Goal: Task Accomplishment & Management: Use online tool/utility

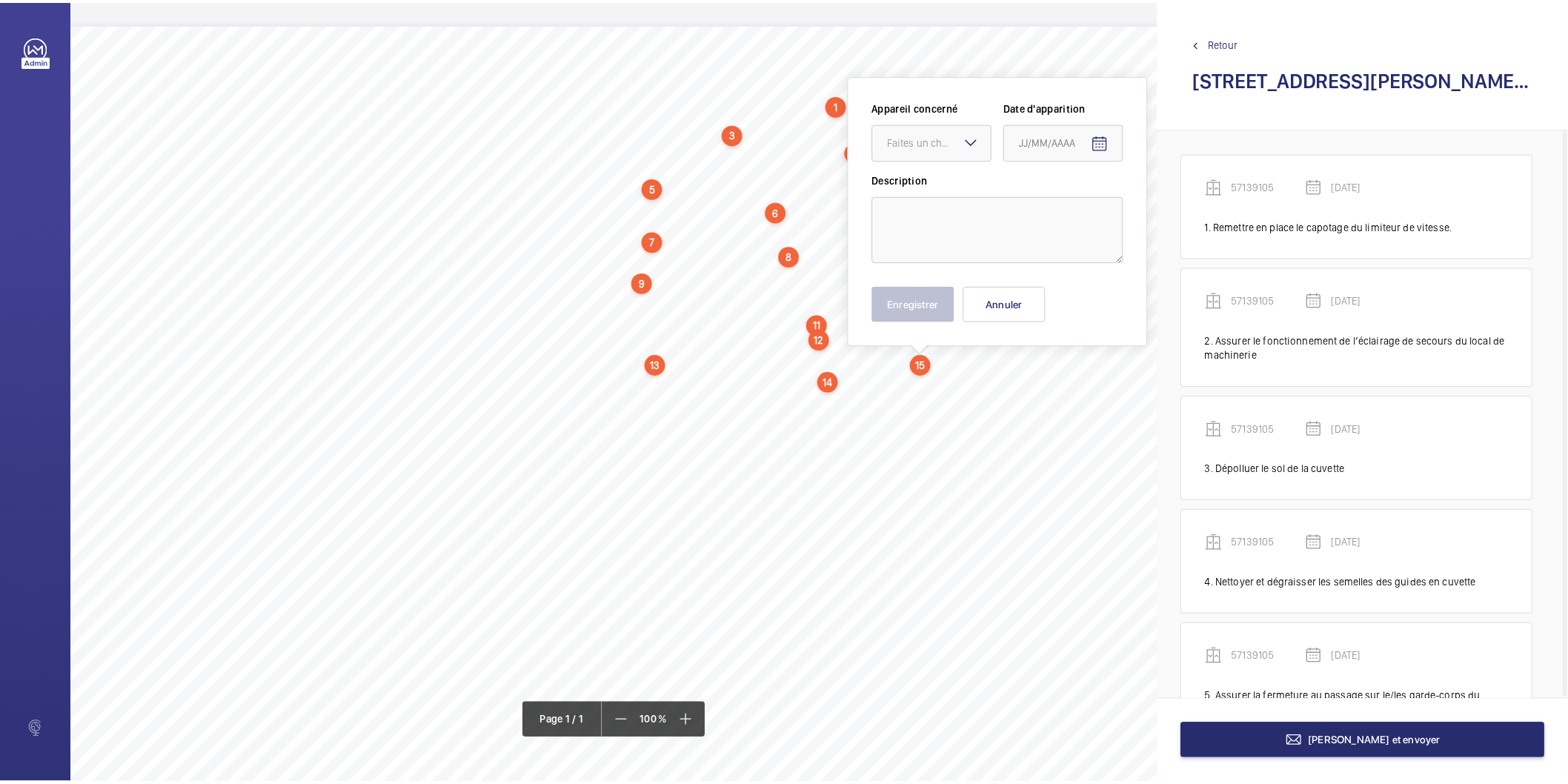
scroll to position [1213, 0]
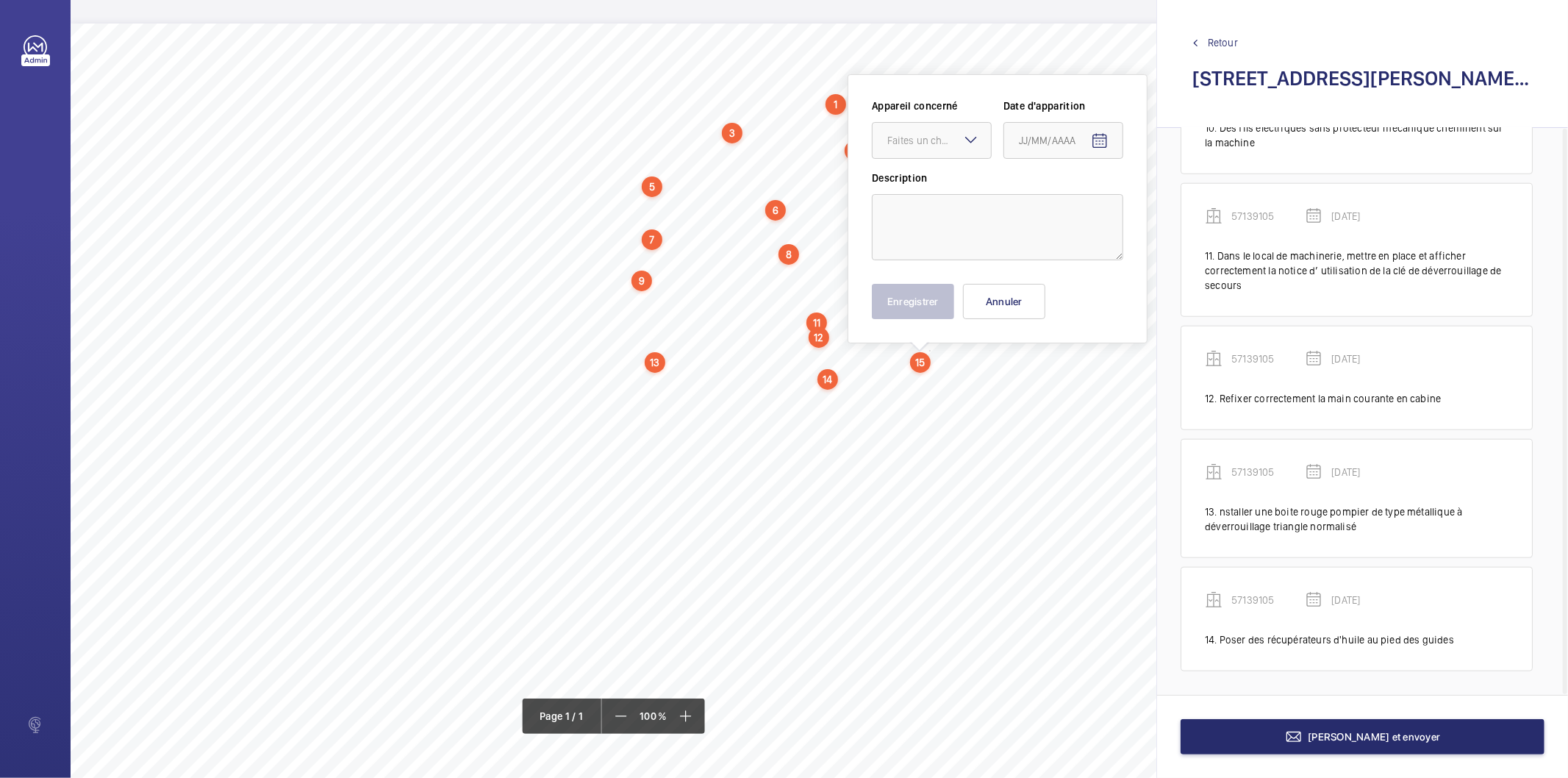
click at [1221, 41] on span "Retour" at bounding box center [1223, 43] width 30 height 15
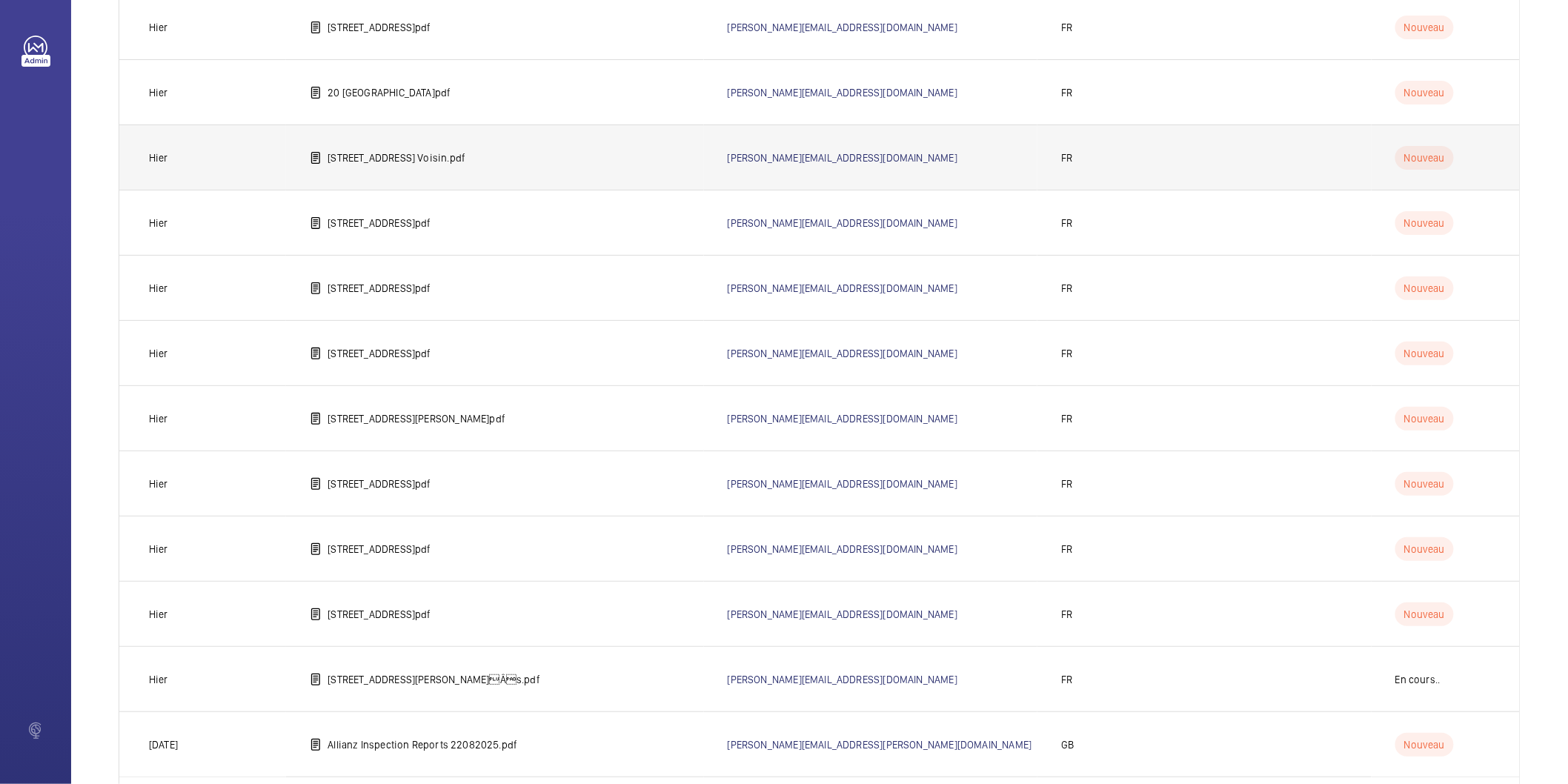
scroll to position [669, 0]
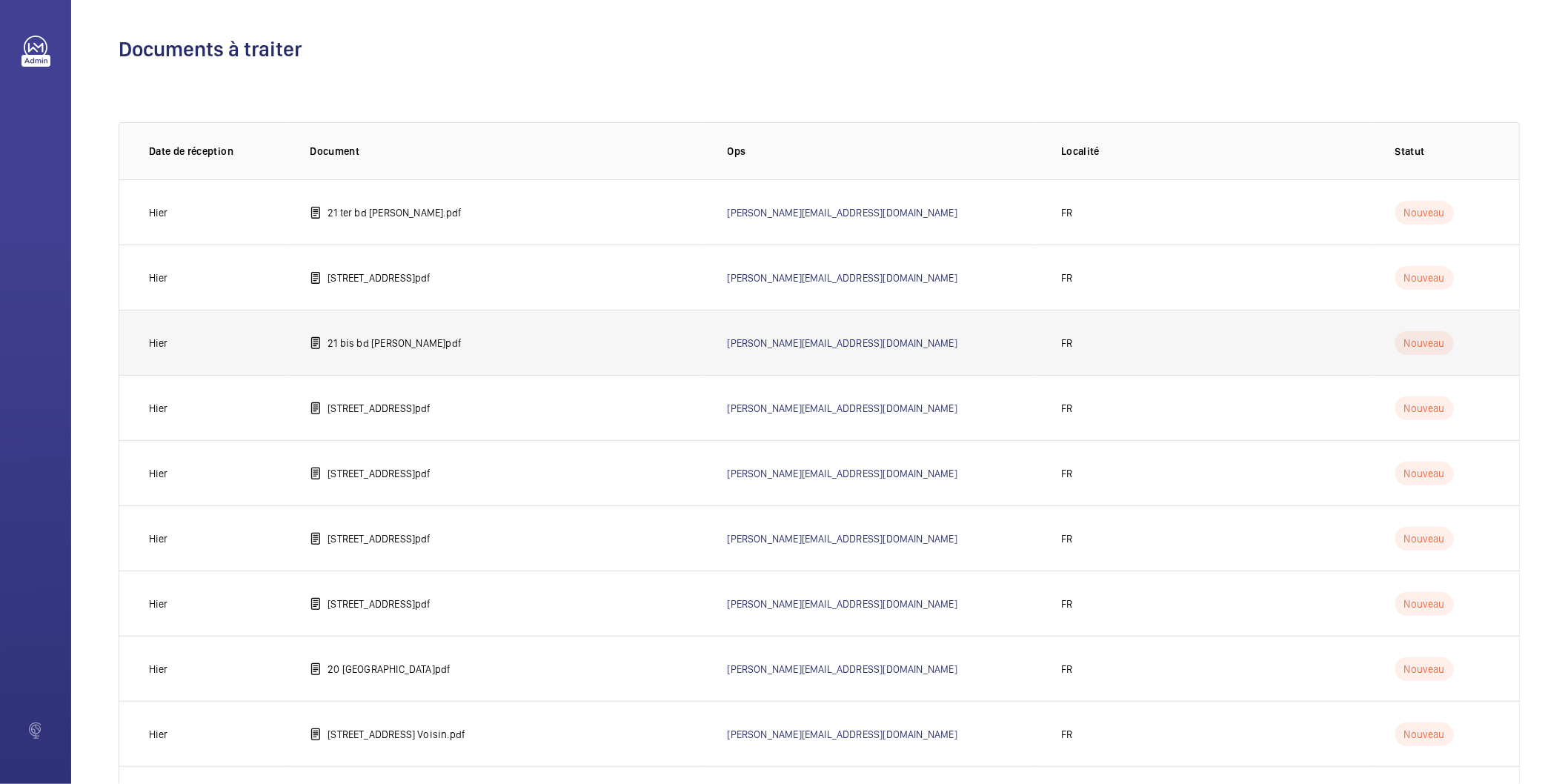
scroll to position [212, 0]
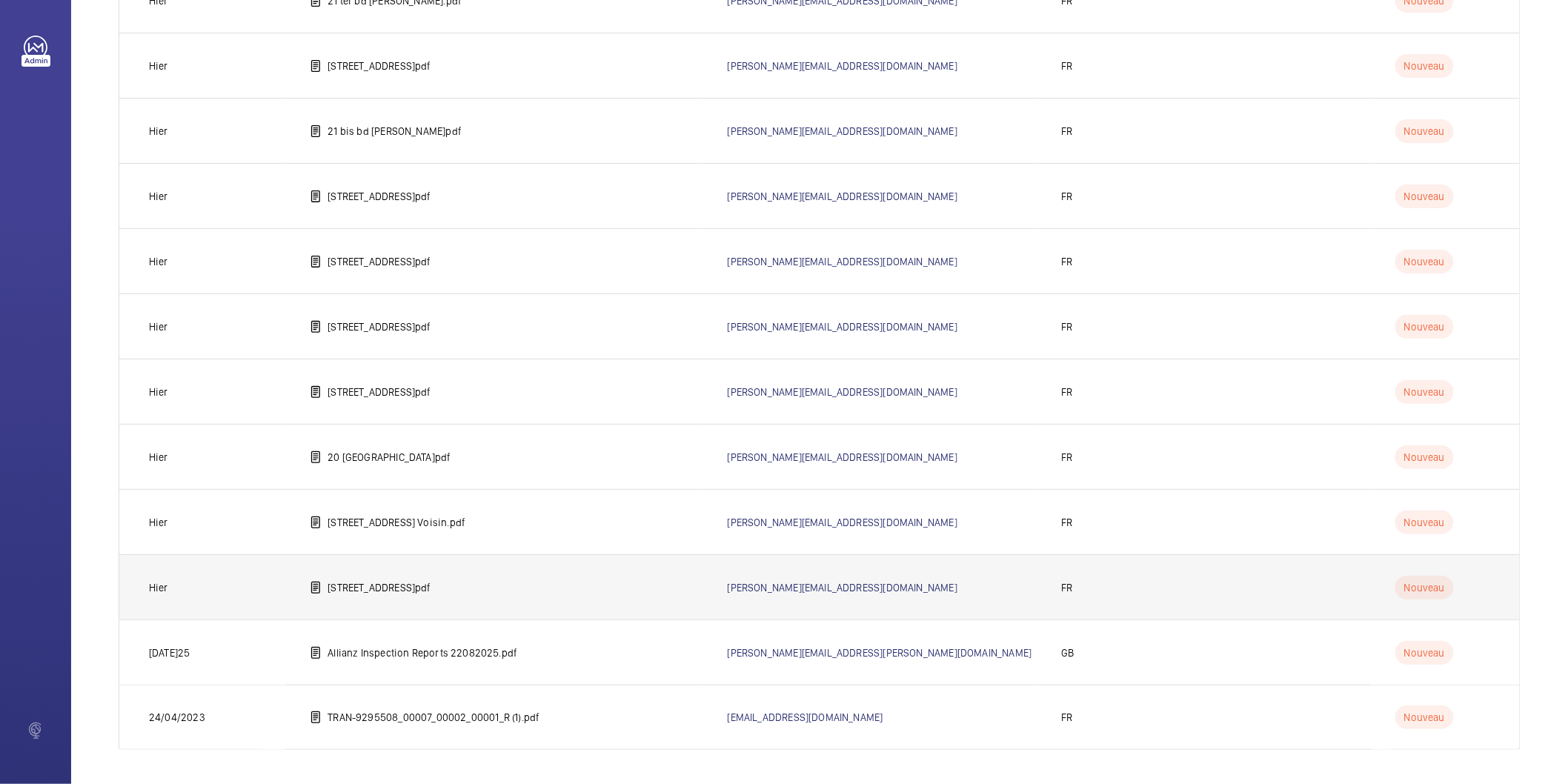
click at [430, 591] on p "[STREET_ADDRESS]pdf" at bounding box center [379, 588] width 103 height 15
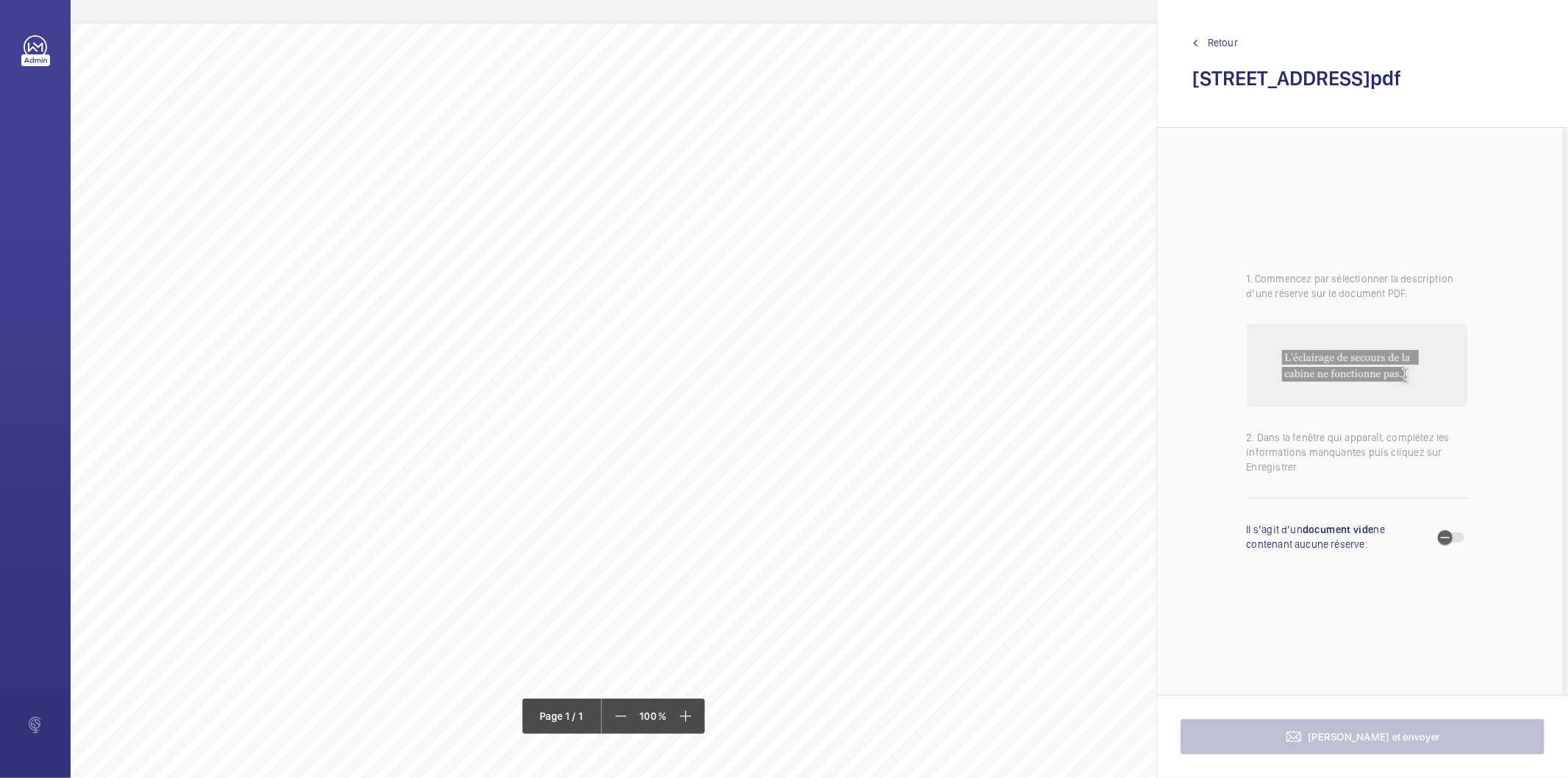
drag, startPoint x: 1474, startPoint y: 81, endPoint x: 1194, endPoint y: 91, distance: 280.2
click at [1194, 91] on h2 "[STREET_ADDRESS]pdf" at bounding box center [1362, 78] width 340 height 27
copy h2 "[STREET_ADDRESS]"
drag, startPoint x: 632, startPoint y: 94, endPoint x: 922, endPoint y: 97, distance: 290.0
click at [922, 97] on span "Fixer correctement tous les éléments se trouvant sur le toit de cabine." at bounding box center [780, 100] width 295 height 9
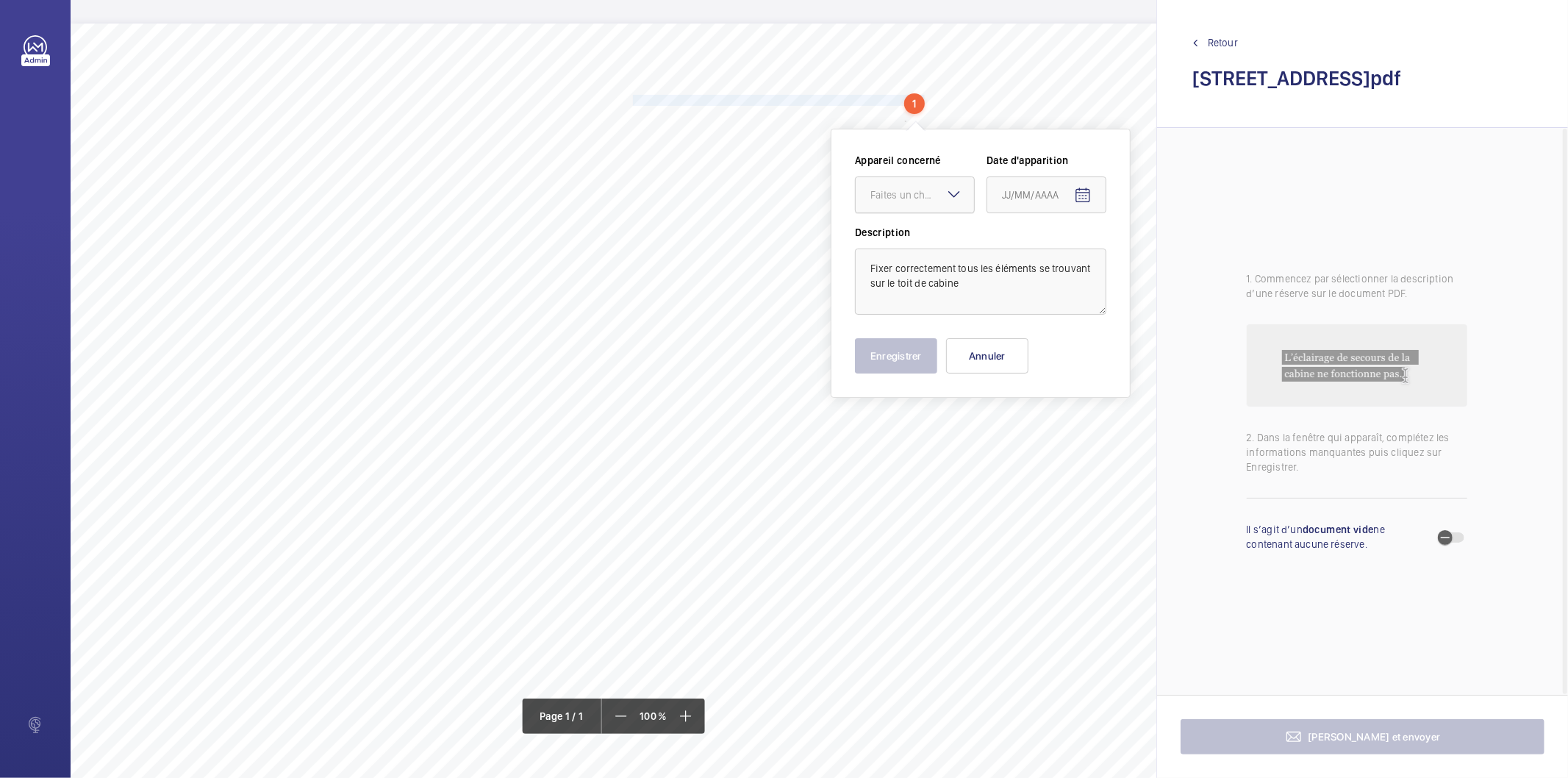
click at [924, 201] on div "Faites un choix" at bounding box center [922, 195] width 104 height 15
click at [910, 236] on span "29613535" at bounding box center [914, 240] width 89 height 15
click at [1083, 197] on mat-icon "Open calendar" at bounding box center [1083, 195] width 18 height 18
click at [1043, 434] on span "26" at bounding box center [1038, 432] width 26 height 26
type input "26/08/2025"
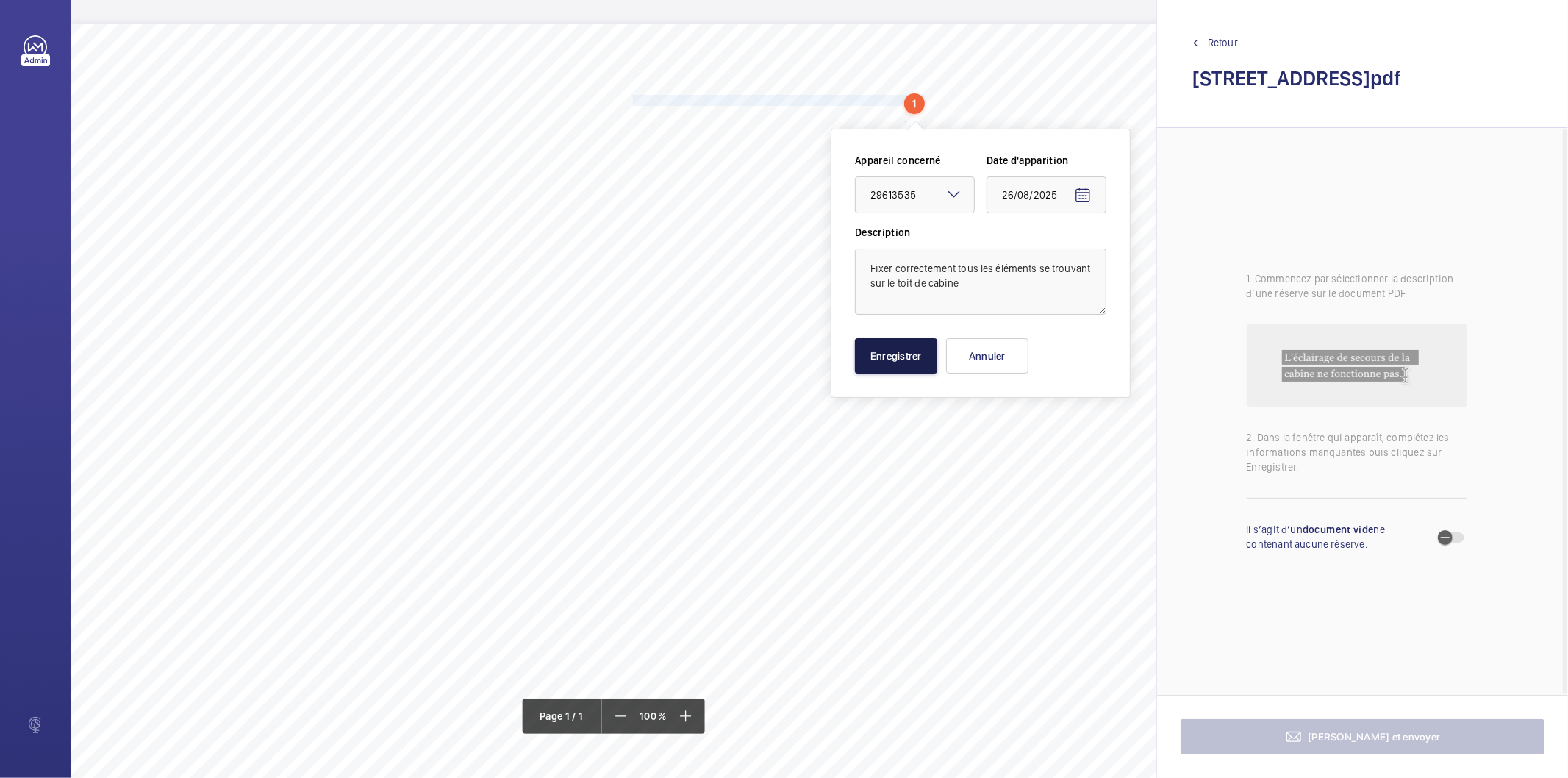
click at [898, 363] on button "Enregistrer" at bounding box center [896, 356] width 82 height 36
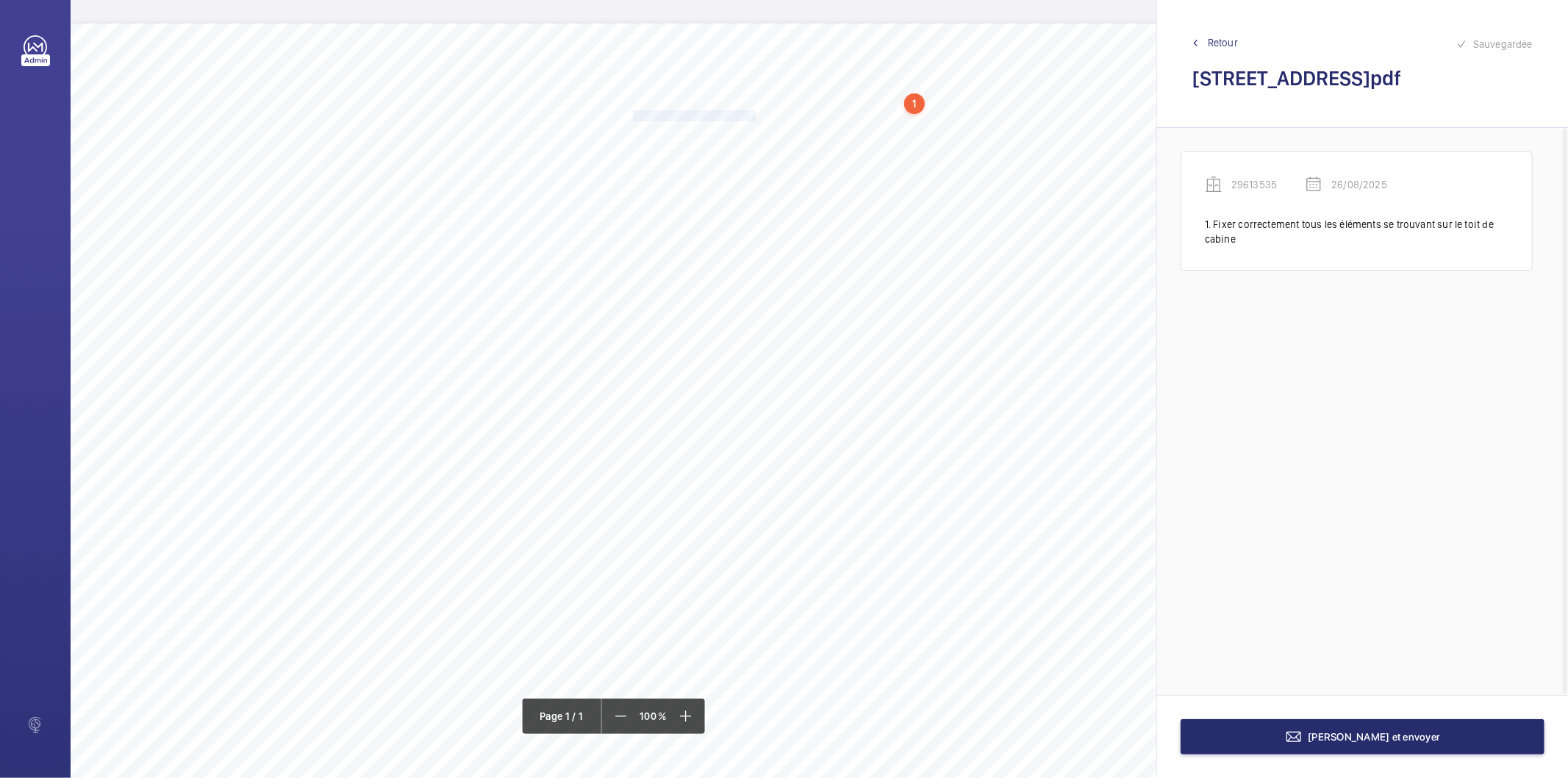
drag, startPoint x: 633, startPoint y: 114, endPoint x: 752, endPoint y: 114, distance: 119.0
click at [752, 114] on span "Dépolluer le sol de la cuvette." at bounding box center [695, 116] width 125 height 9
click at [733, 209] on div "Faites un choix" at bounding box center [752, 211] width 104 height 15
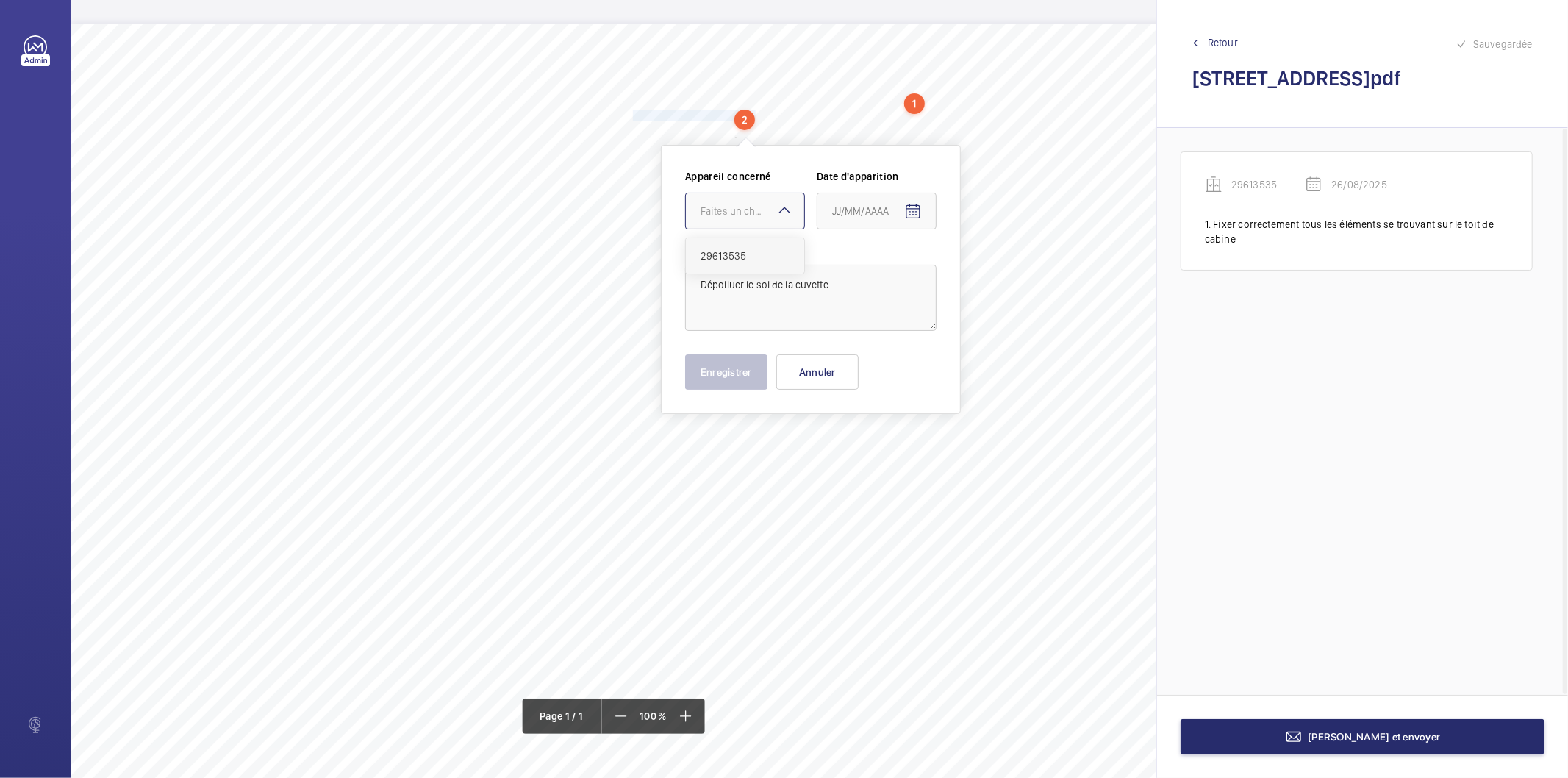
drag, startPoint x: 723, startPoint y: 254, endPoint x: 851, endPoint y: 233, distance: 129.7
click at [724, 254] on span "29613535" at bounding box center [745, 256] width 89 height 15
click at [911, 210] on mat-icon "Open calendar" at bounding box center [913, 212] width 18 height 18
drag, startPoint x: 870, startPoint y: 443, endPoint x: 743, endPoint y: 406, distance: 132.3
click at [869, 443] on span "26" at bounding box center [867, 448] width 26 height 26
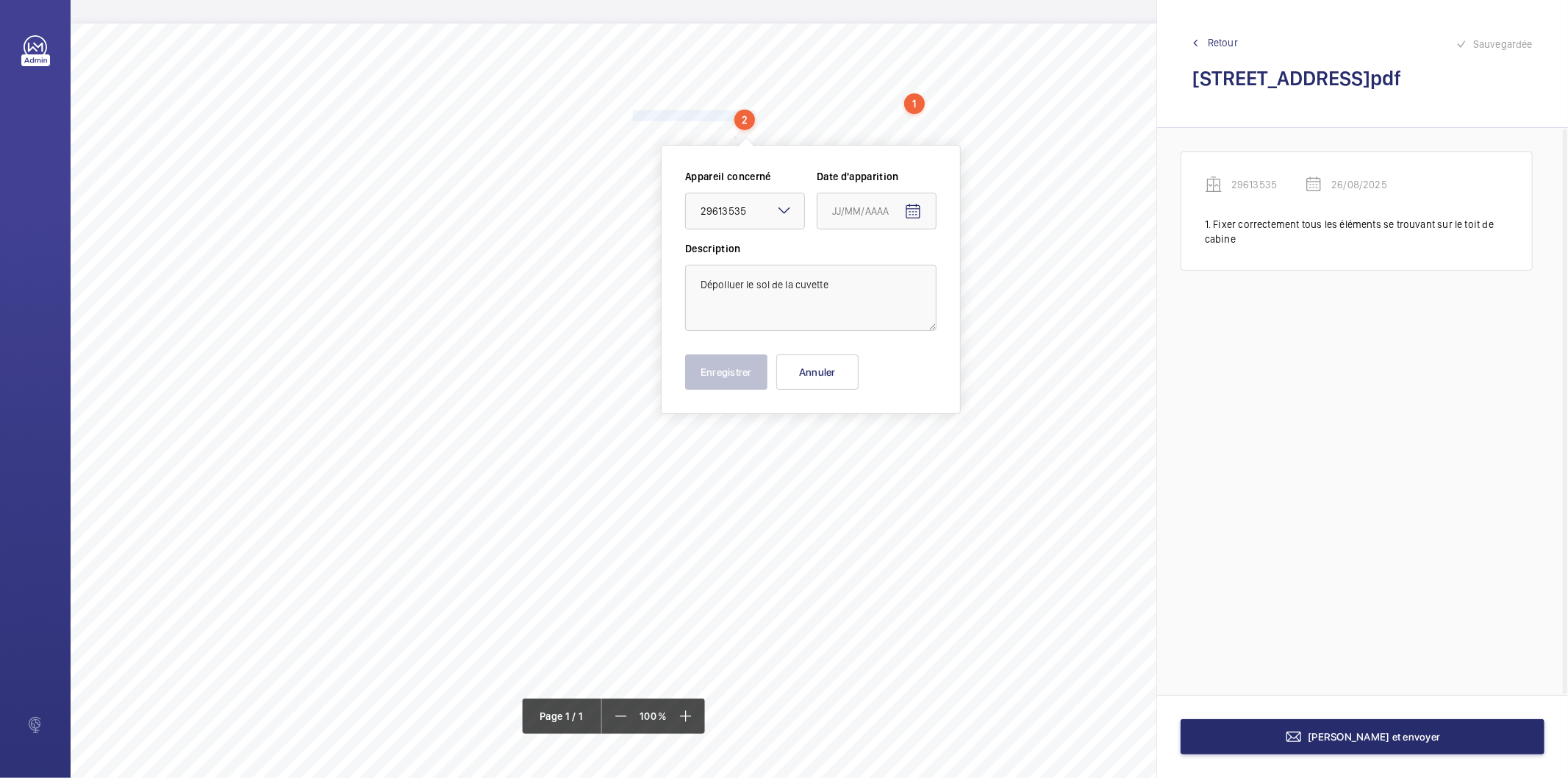
type input "26/08/2025"
click at [738, 368] on button "Enregistrer" at bounding box center [727, 372] width 82 height 36
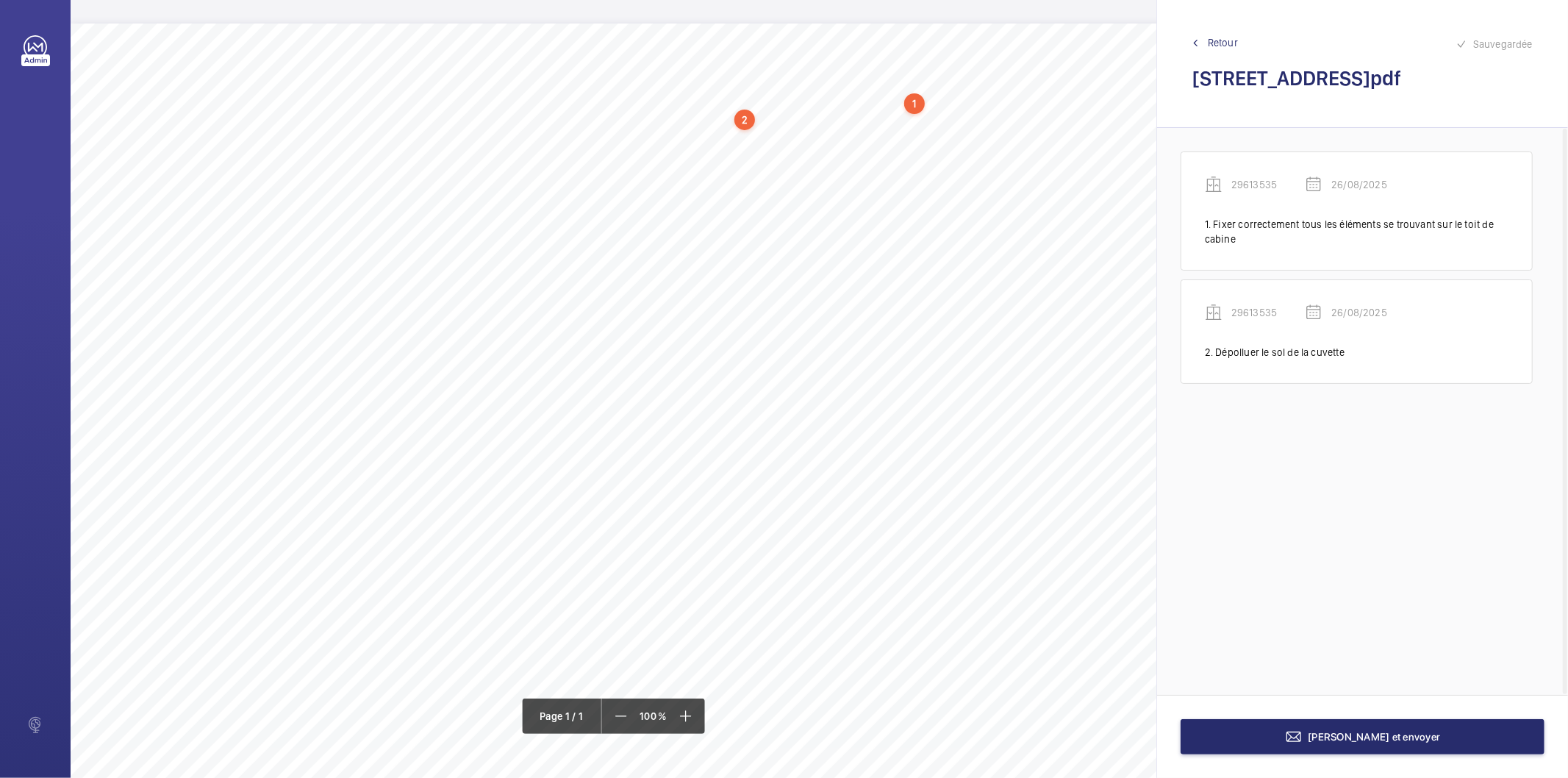
click at [748, 120] on div "2" at bounding box center [745, 120] width 21 height 21
click at [716, 199] on div "29613535" at bounding box center [748, 200] width 126 height 15
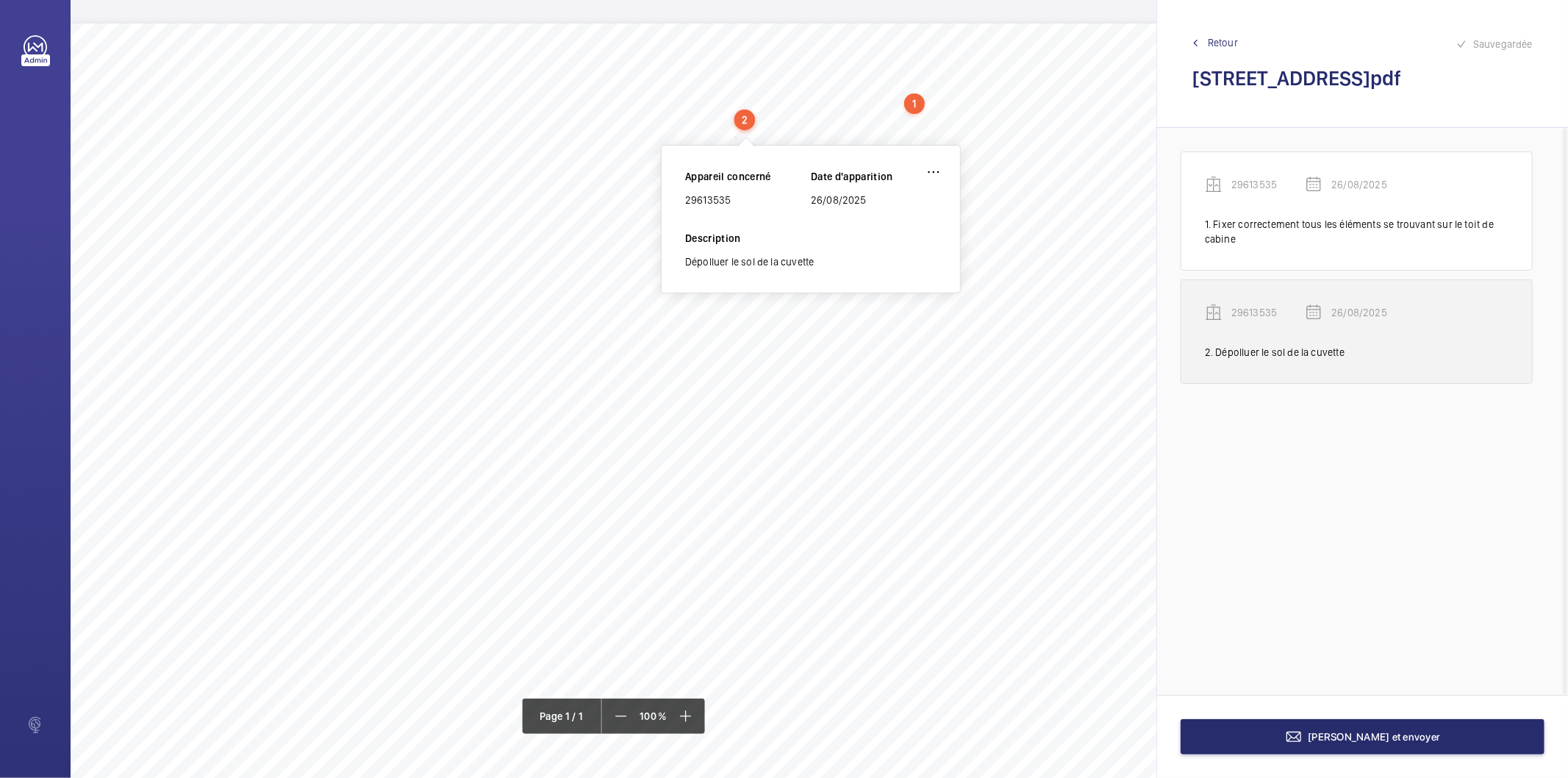
copy div "29613535"
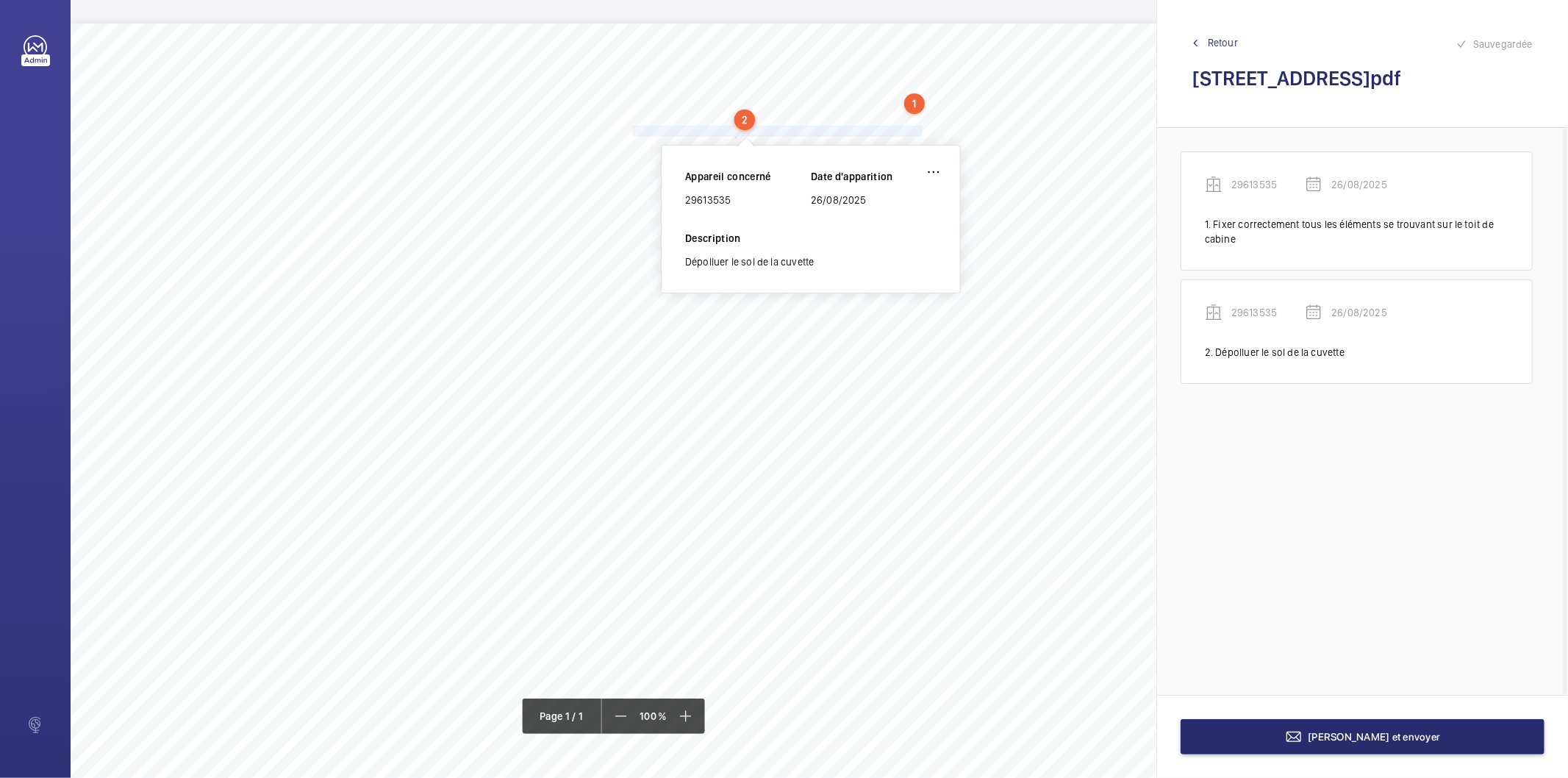
drag, startPoint x: 632, startPoint y: 133, endPoint x: 920, endPoint y: 125, distance: 288.1
click at [920, 126] on span "Rendre démontable sans outillage le capotage du limiteur de vitesse." at bounding box center [779, 131] width 292 height 9
click at [910, 131] on span "Rendre démontable sans outillage le capotage du limiteur de vitesse." at bounding box center [779, 131] width 292 height 9
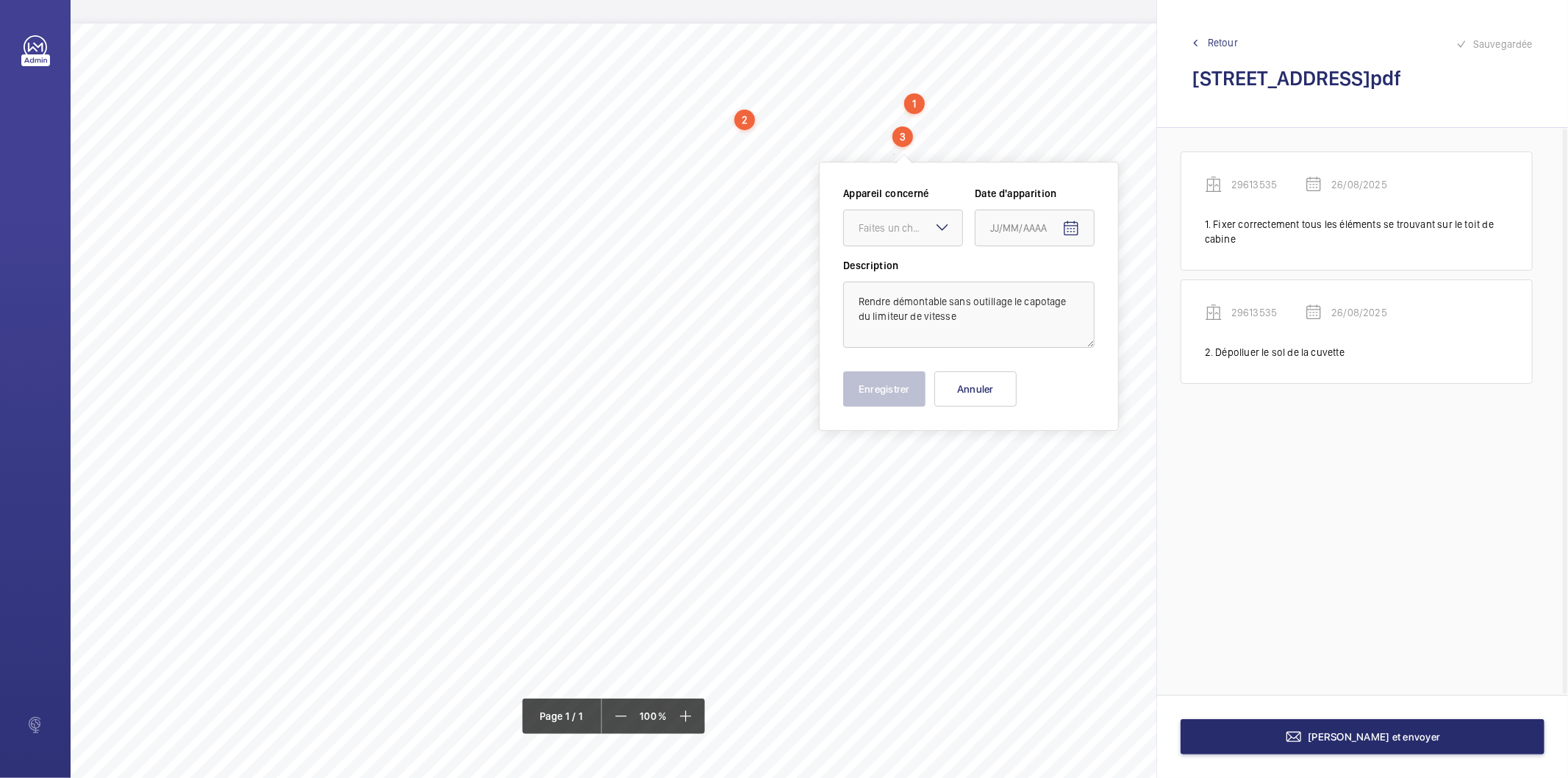
click at [885, 246] on div "Appareil concerné Faites un choix Date d'apparition" at bounding box center [969, 222] width 251 height 72
click at [885, 239] on div at bounding box center [903, 228] width 118 height 36
drag, startPoint x: 880, startPoint y: 272, endPoint x: 1010, endPoint y: 257, distance: 130.9
click at [895, 273] on span "29613535" at bounding box center [903, 272] width 89 height 15
click at [1066, 228] on mat-icon "Open calendar" at bounding box center [1071, 228] width 18 height 18
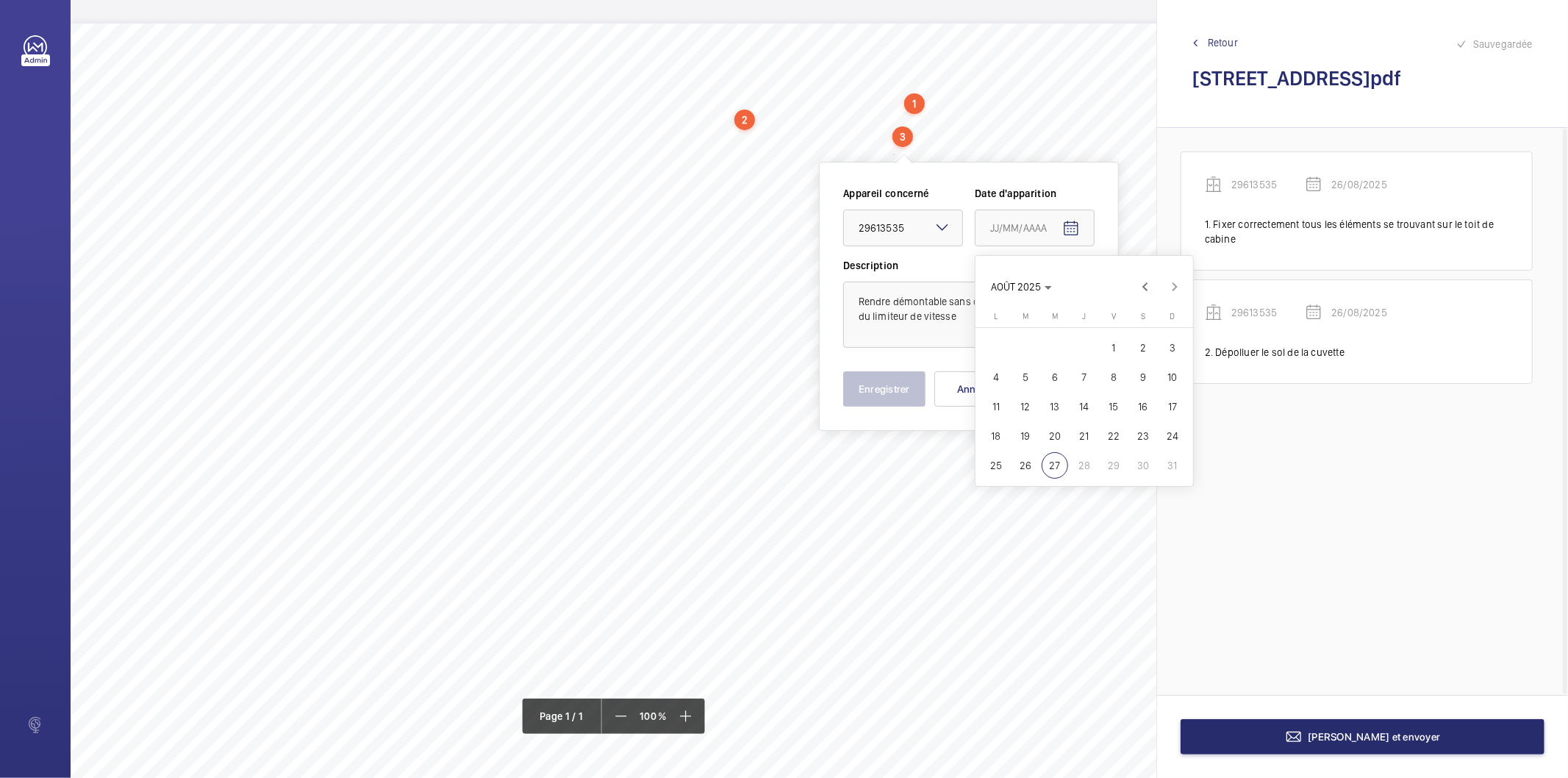
click at [1023, 463] on span "26" at bounding box center [1026, 465] width 26 height 26
type input "26/08/2025"
click at [876, 395] on button "Enregistrer" at bounding box center [884, 389] width 82 height 36
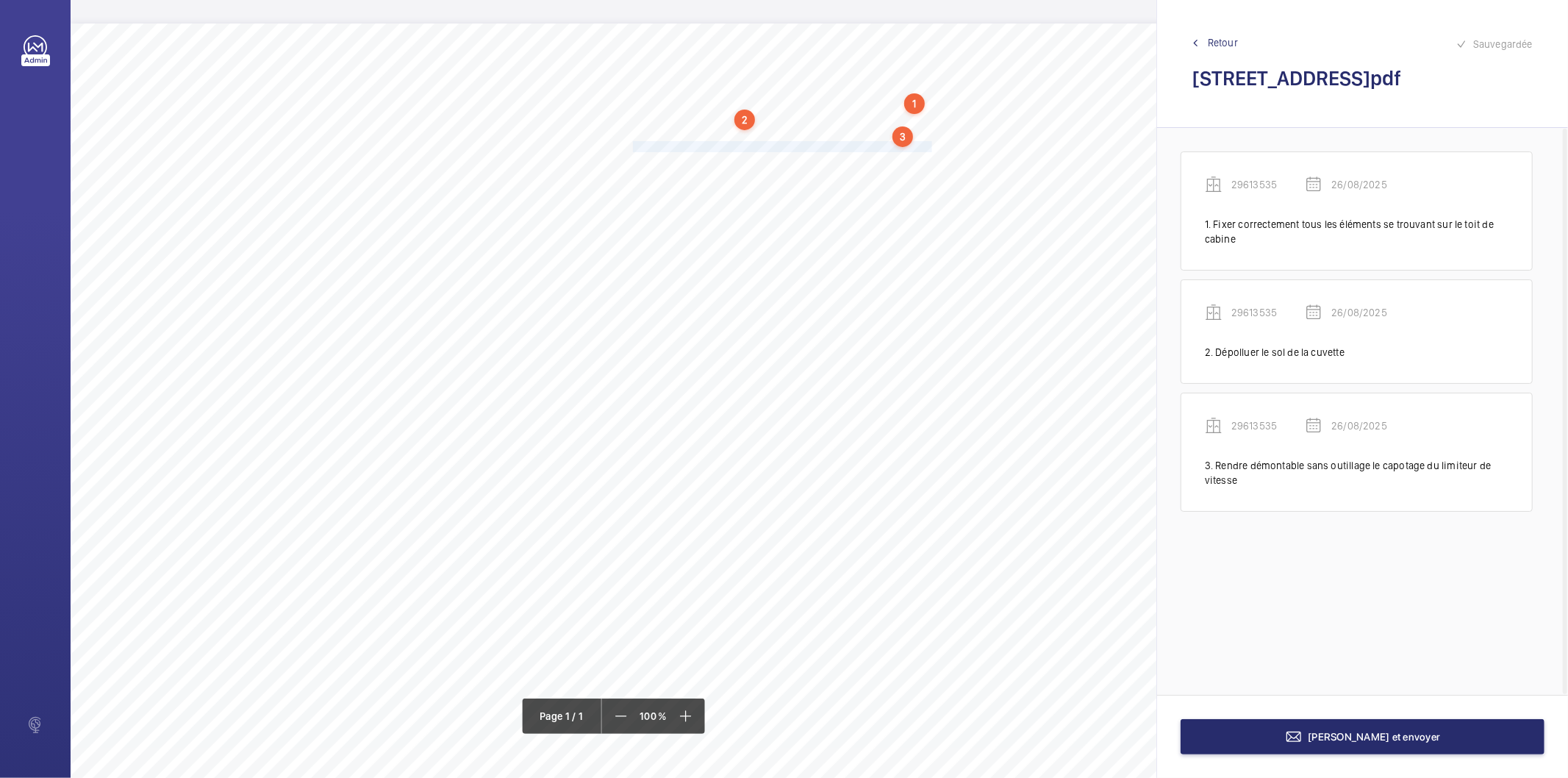
drag, startPoint x: 633, startPoint y: 148, endPoint x: 932, endPoint y: 150, distance: 299.0
click at [932, 150] on span "Mettre à disposition un registre de contrôle dans le local de machinerie." at bounding box center [784, 147] width 302 height 9
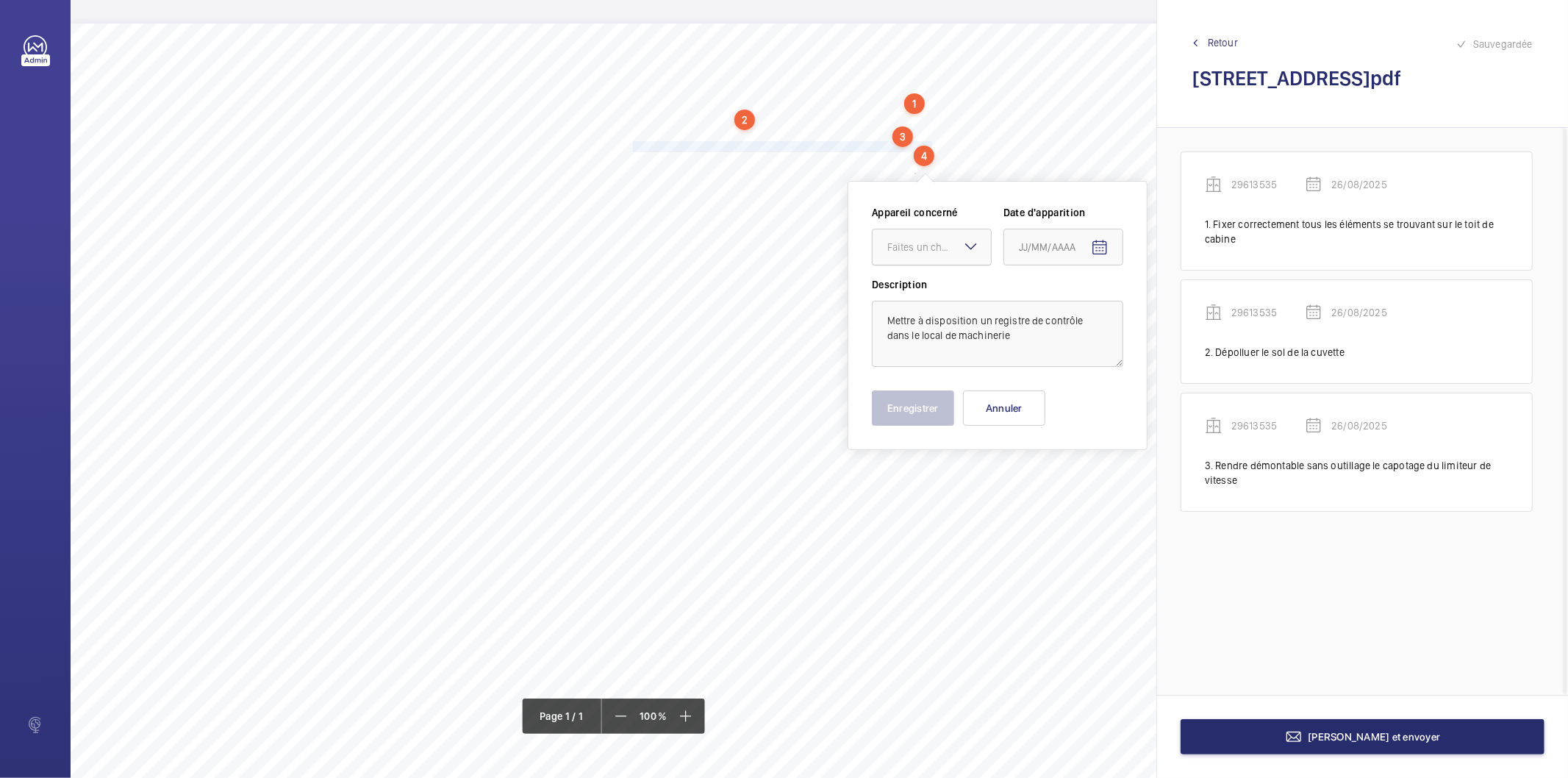
click at [903, 244] on div "Faites un choix" at bounding box center [939, 247] width 104 height 15
click at [910, 290] on span "29613535" at bounding box center [932, 292] width 89 height 15
click at [1096, 248] on mat-icon "Open calendar" at bounding box center [1100, 247] width 18 height 18
click at [1057, 480] on span "26" at bounding box center [1055, 484] width 26 height 26
type input "26/08/2025"
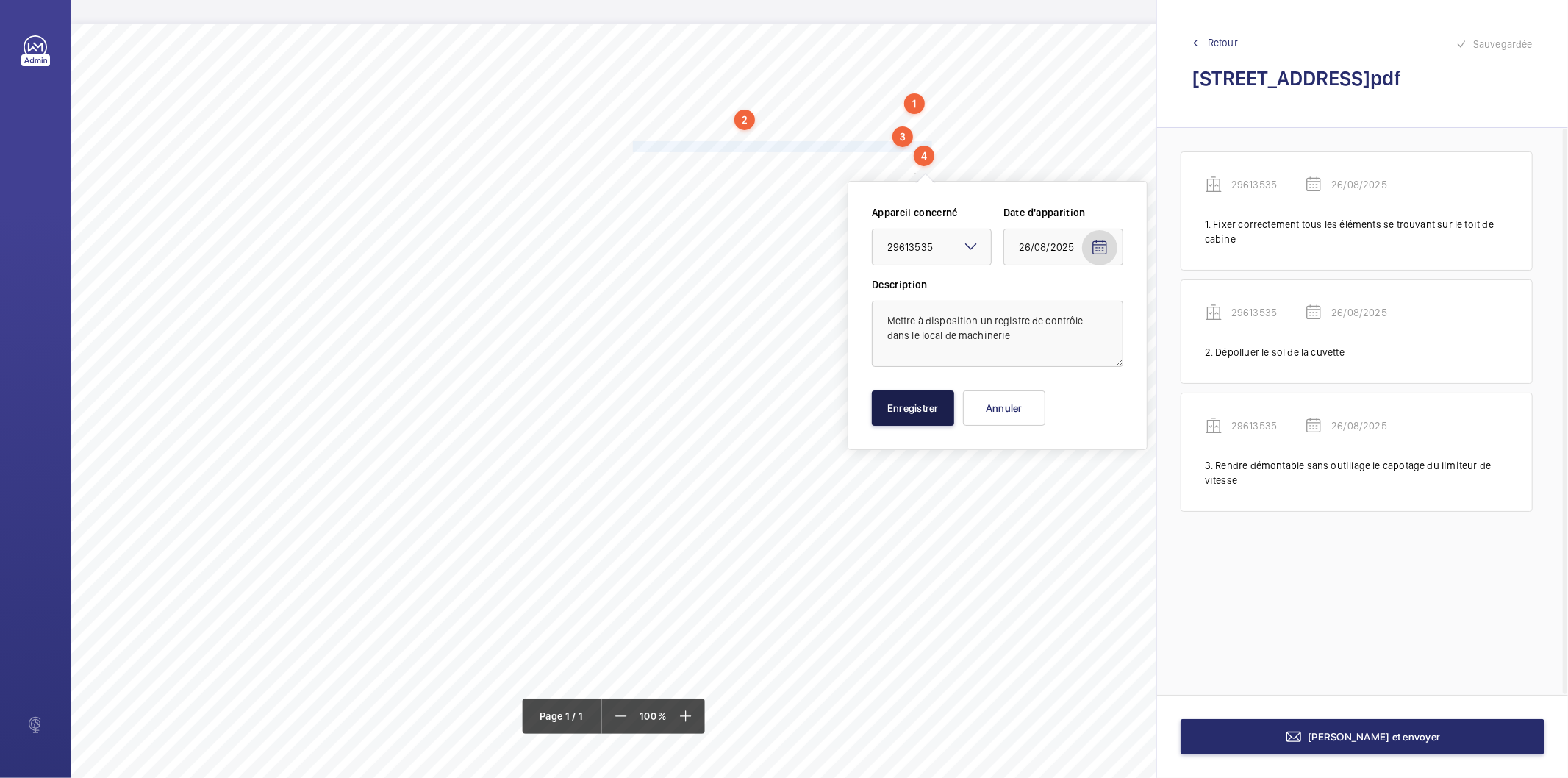
click at [922, 412] on button "Enregistrer" at bounding box center [913, 408] width 82 height 36
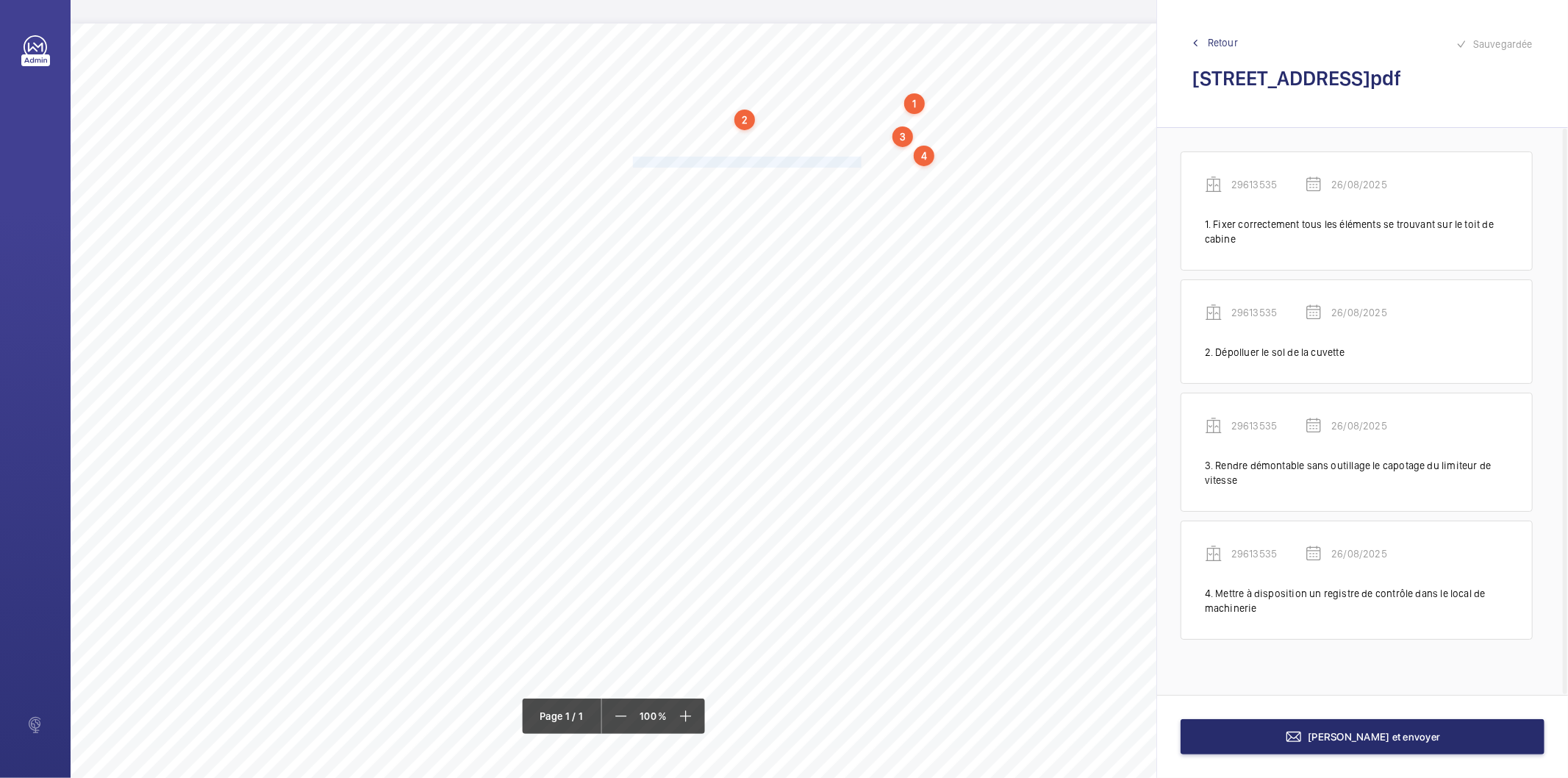
drag, startPoint x: 632, startPoint y: 159, endPoint x: 861, endPoint y: 158, distance: 229.0
click at [861, 158] on span "Remettre en place le capotage de la poulie de traction." at bounding box center [748, 162] width 231 height 9
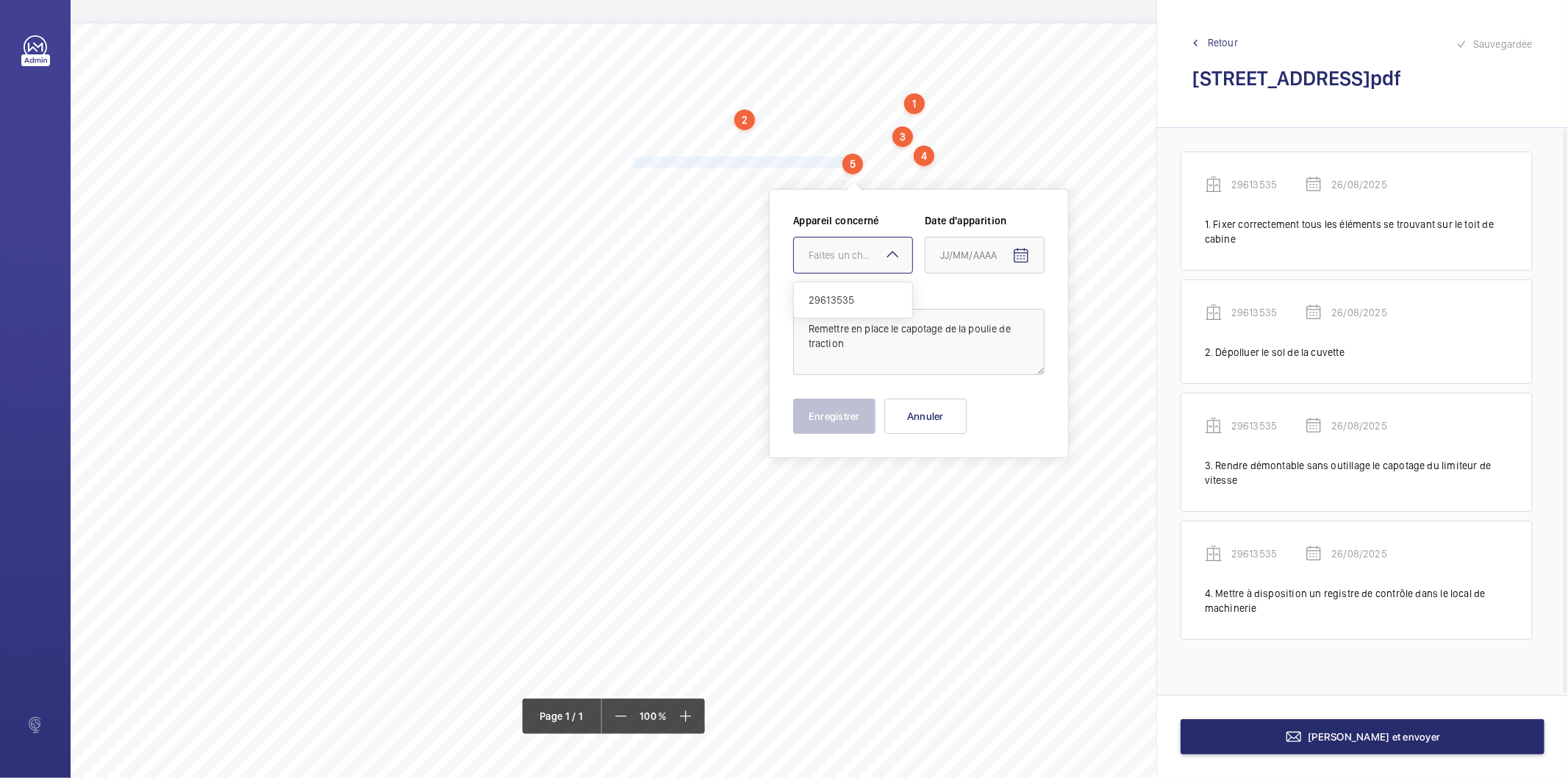
click at [839, 246] on div at bounding box center [853, 256] width 118 height 36
click at [840, 301] on span "29613535" at bounding box center [853, 300] width 89 height 15
click at [1018, 260] on mat-icon "Open calendar" at bounding box center [1021, 256] width 18 height 18
click at [976, 480] on span "26" at bounding box center [976, 492] width 26 height 26
type input "26/08/2025"
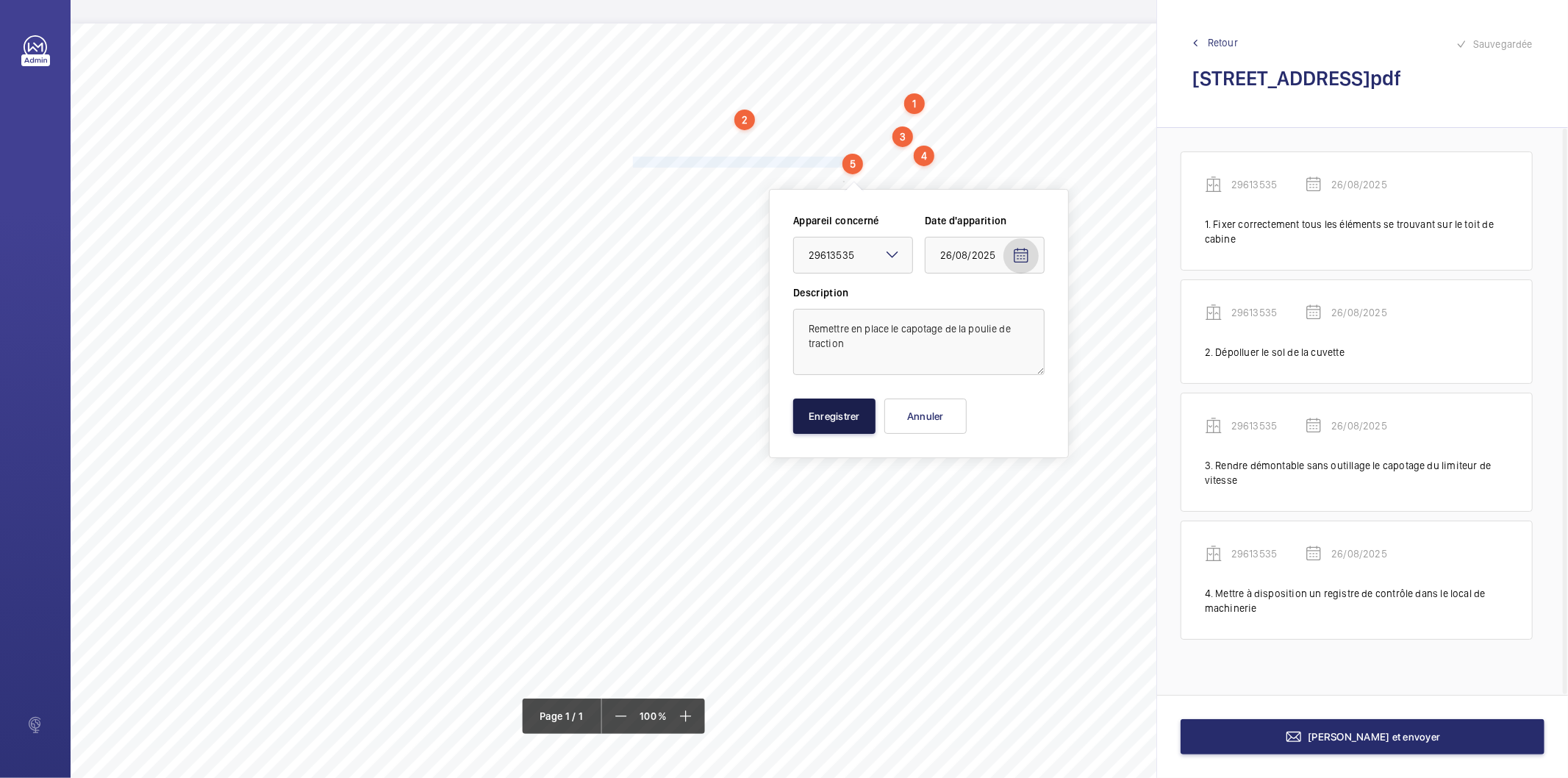
click at [803, 421] on button "Enregistrer" at bounding box center [835, 416] width 82 height 36
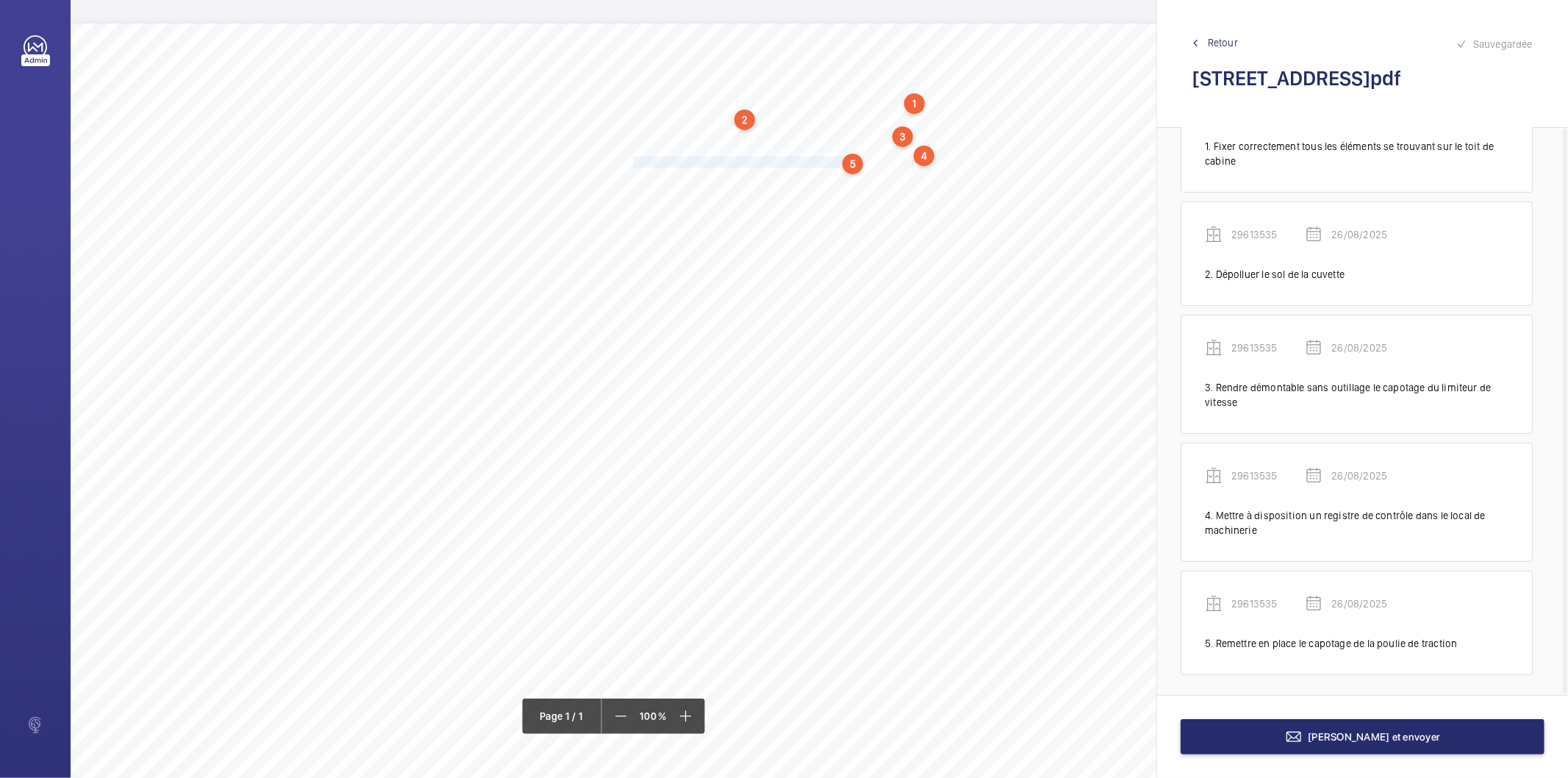
scroll to position [81, 0]
drag, startPoint x: 633, startPoint y: 173, endPoint x: 880, endPoint y: 180, distance: 247.1
click at [880, 180] on span "Remettre en place les schémas électriques de l'installation." at bounding box center [758, 177] width 250 height 9
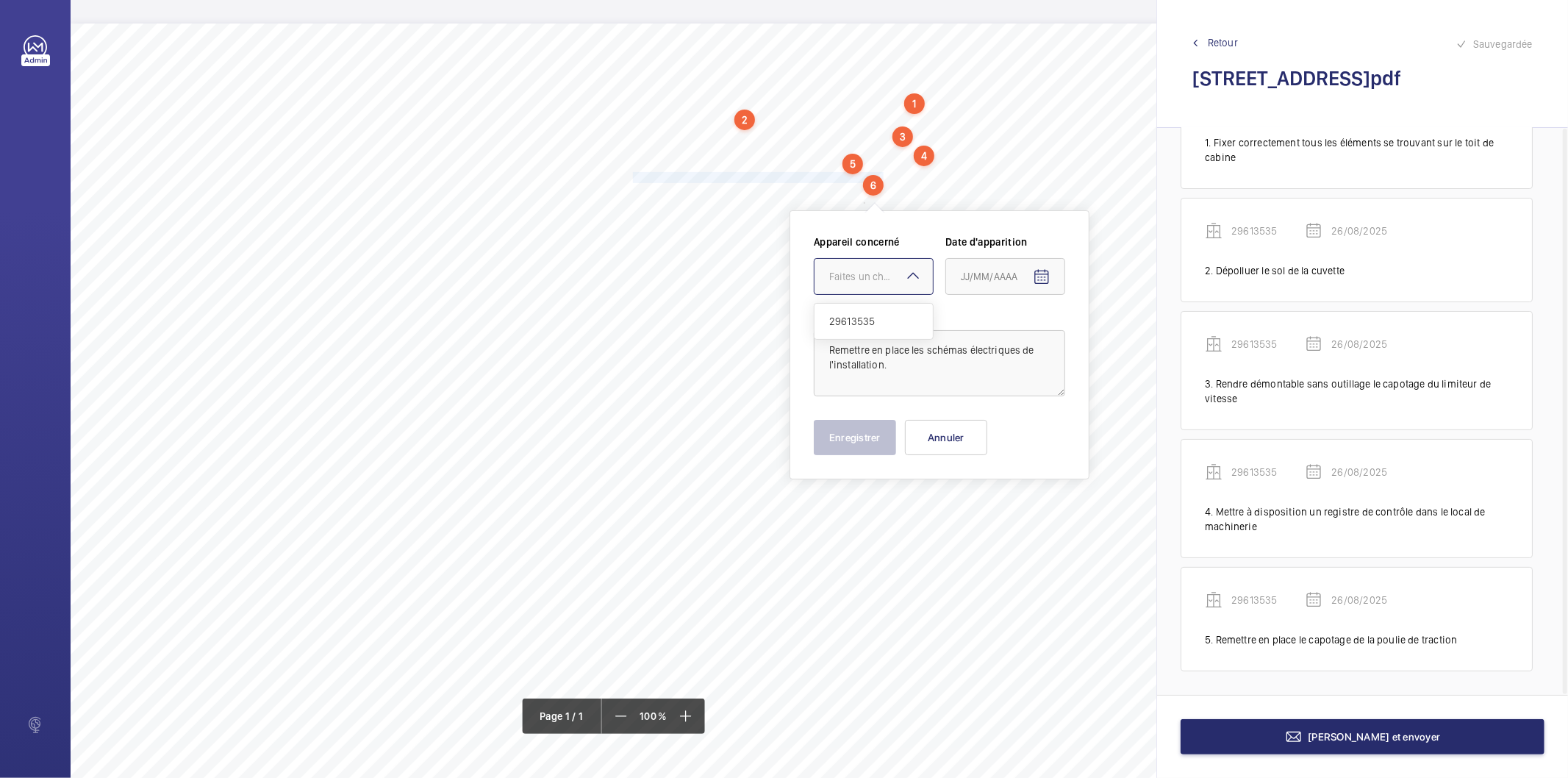
click at [887, 272] on div "Faites un choix" at bounding box center [881, 276] width 104 height 15
click at [861, 321] on span "29613535" at bounding box center [874, 321] width 89 height 15
click at [1038, 280] on mat-icon "Open calendar" at bounding box center [1042, 277] width 18 height 18
click at [998, 507] on span "26" at bounding box center [997, 514] width 26 height 26
type input "26/08/2025"
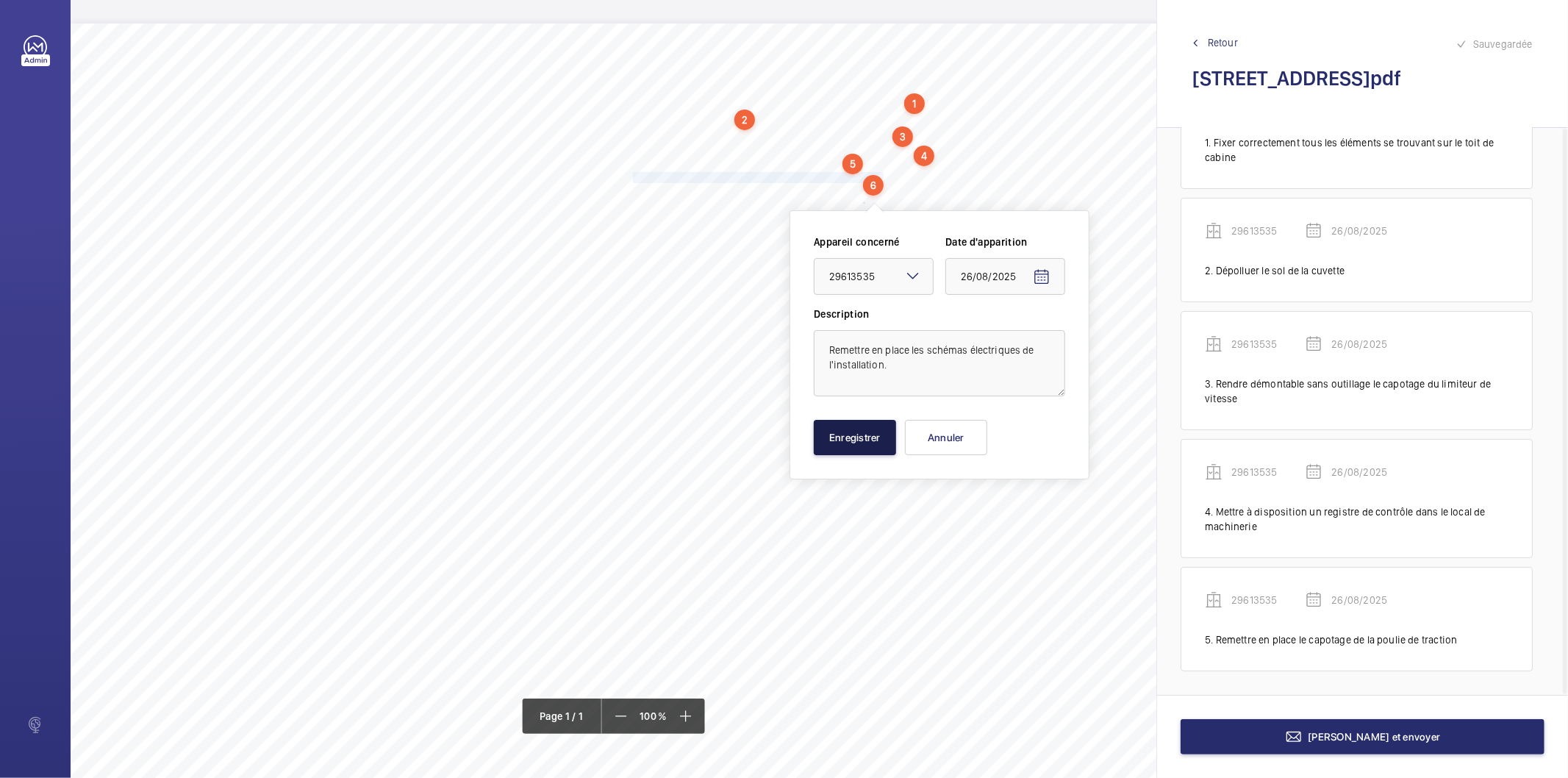
click at [864, 439] on button "Enregistrer" at bounding box center [855, 437] width 82 height 36
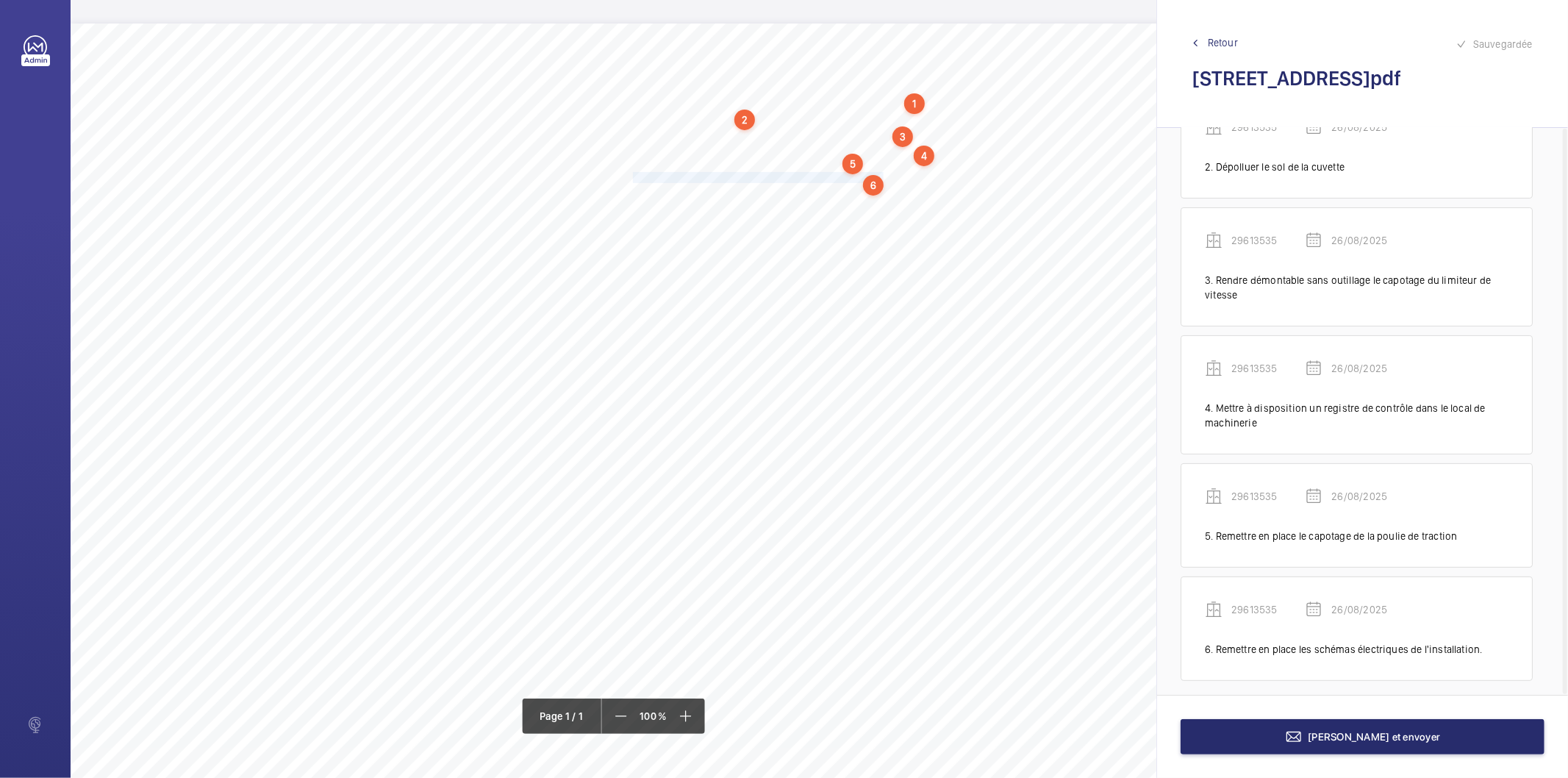
scroll to position [194, 0]
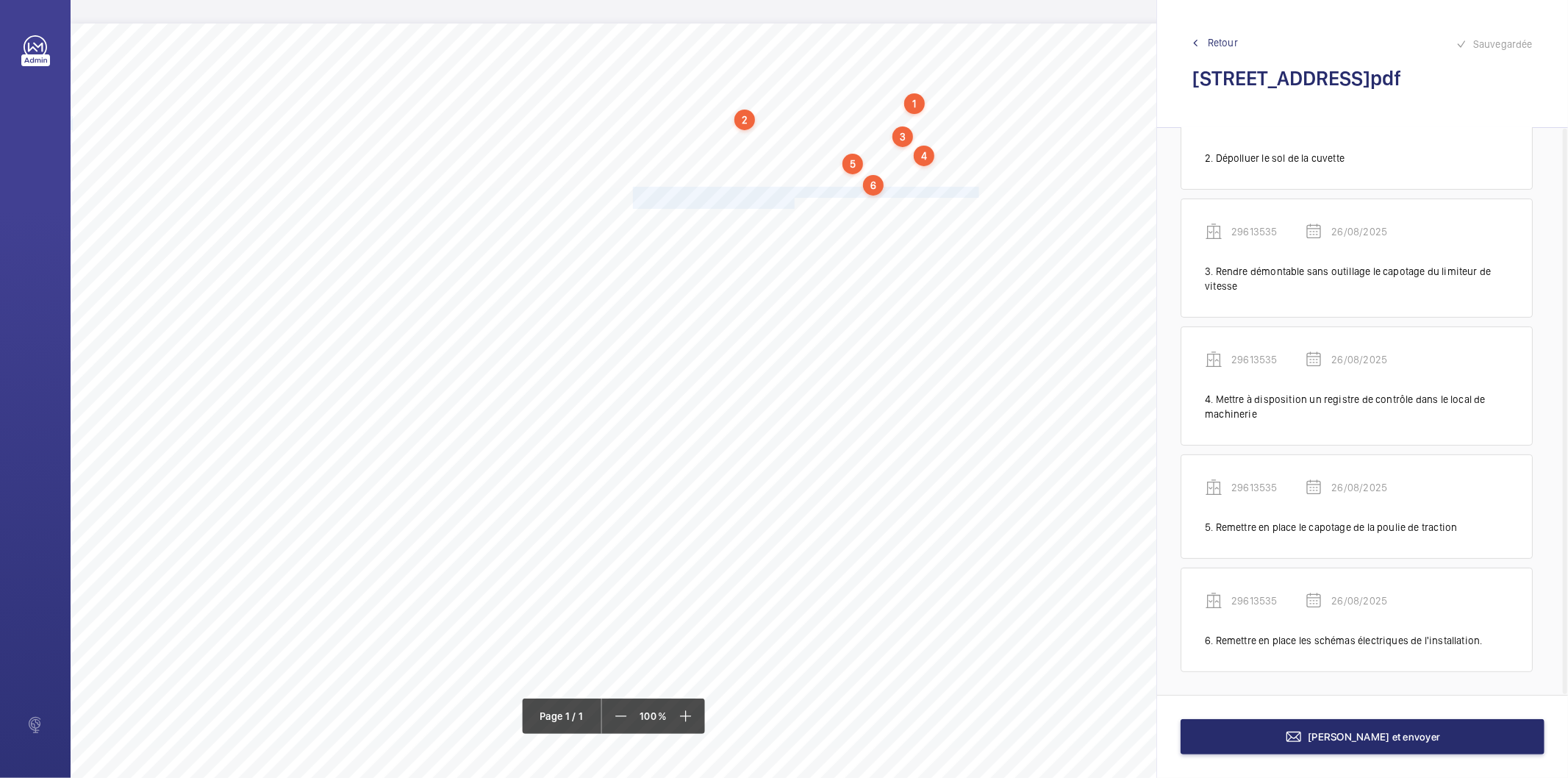
drag, startPoint x: 634, startPoint y: 189, endPoint x: 791, endPoint y: 198, distance: 157.3
click at [791, 198] on div "Nom du site Numéro appareil WM Réserve [STREET_ADDRESS][GEOGRAPHIC_DATA] Fixer …" at bounding box center [654, 435] width 1168 height 825
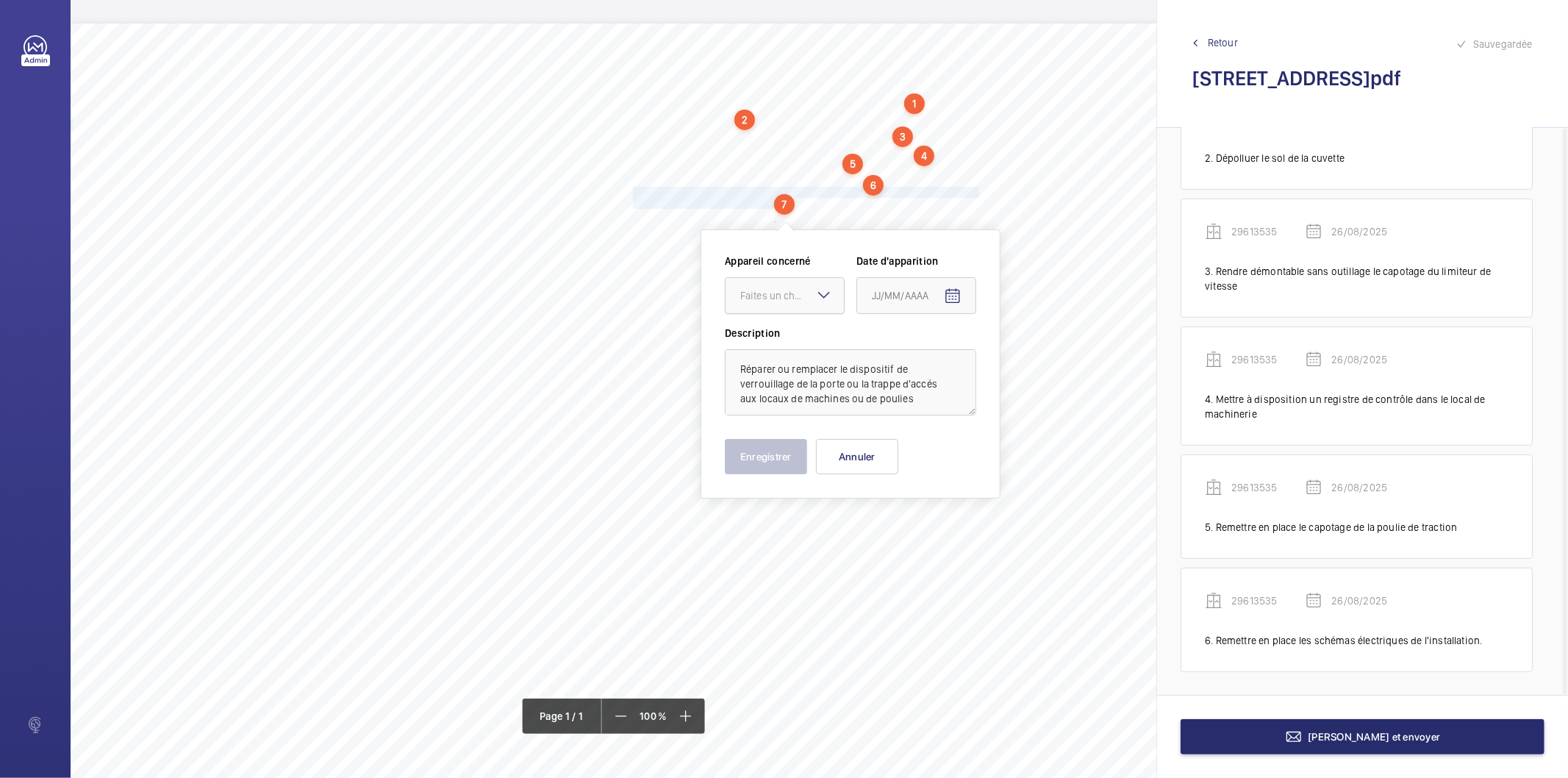
click at [780, 289] on div "Faites un choix" at bounding box center [792, 296] width 104 height 15
click at [789, 338] on span "29613535" at bounding box center [785, 341] width 89 height 15
click at [949, 298] on mat-icon "Open calendar" at bounding box center [953, 296] width 18 height 18
click at [912, 526] on span "26" at bounding box center [908, 533] width 26 height 26
type input "26/08/2025"
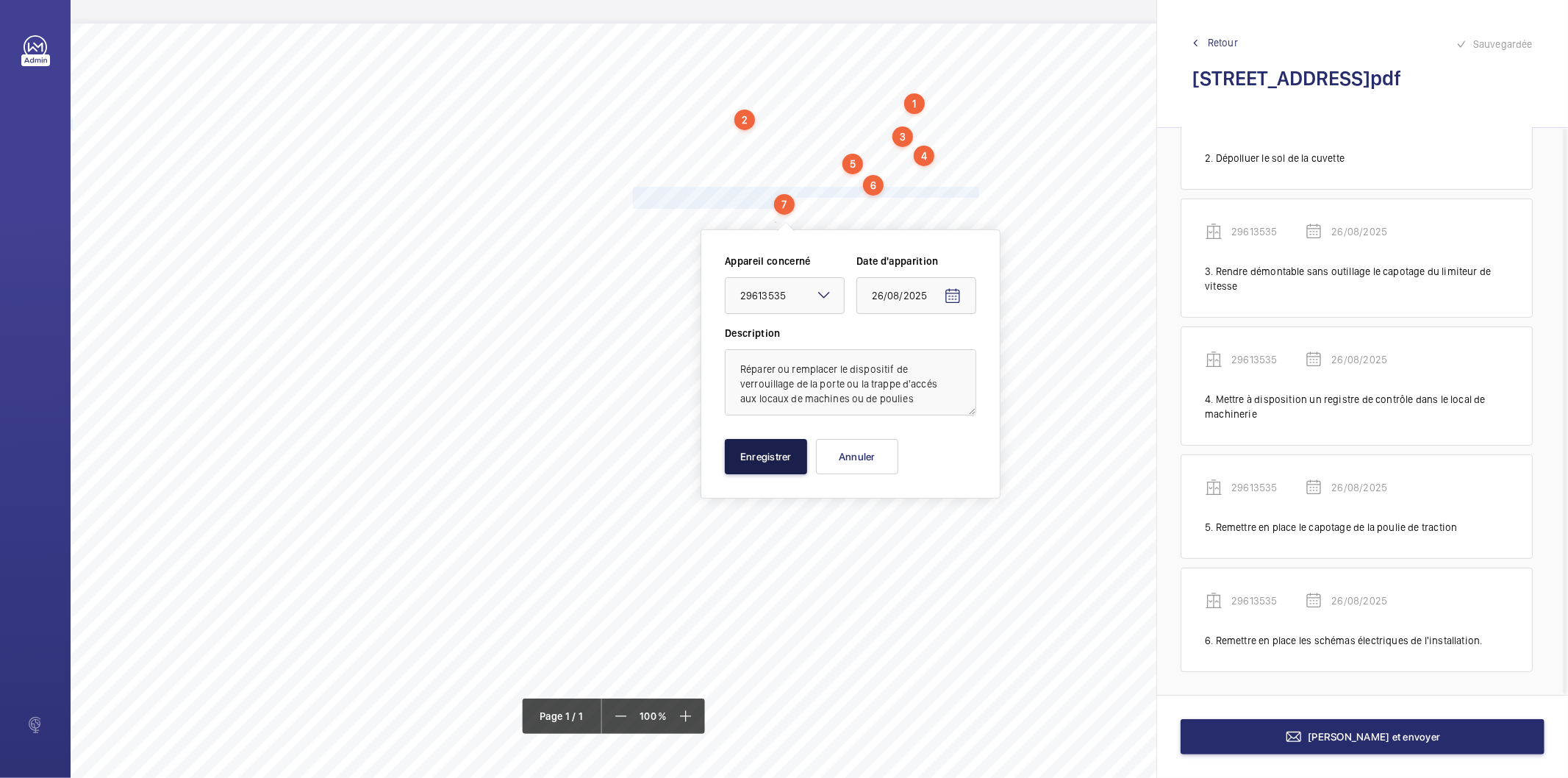
click at [799, 467] on button "Enregistrer" at bounding box center [766, 457] width 82 height 36
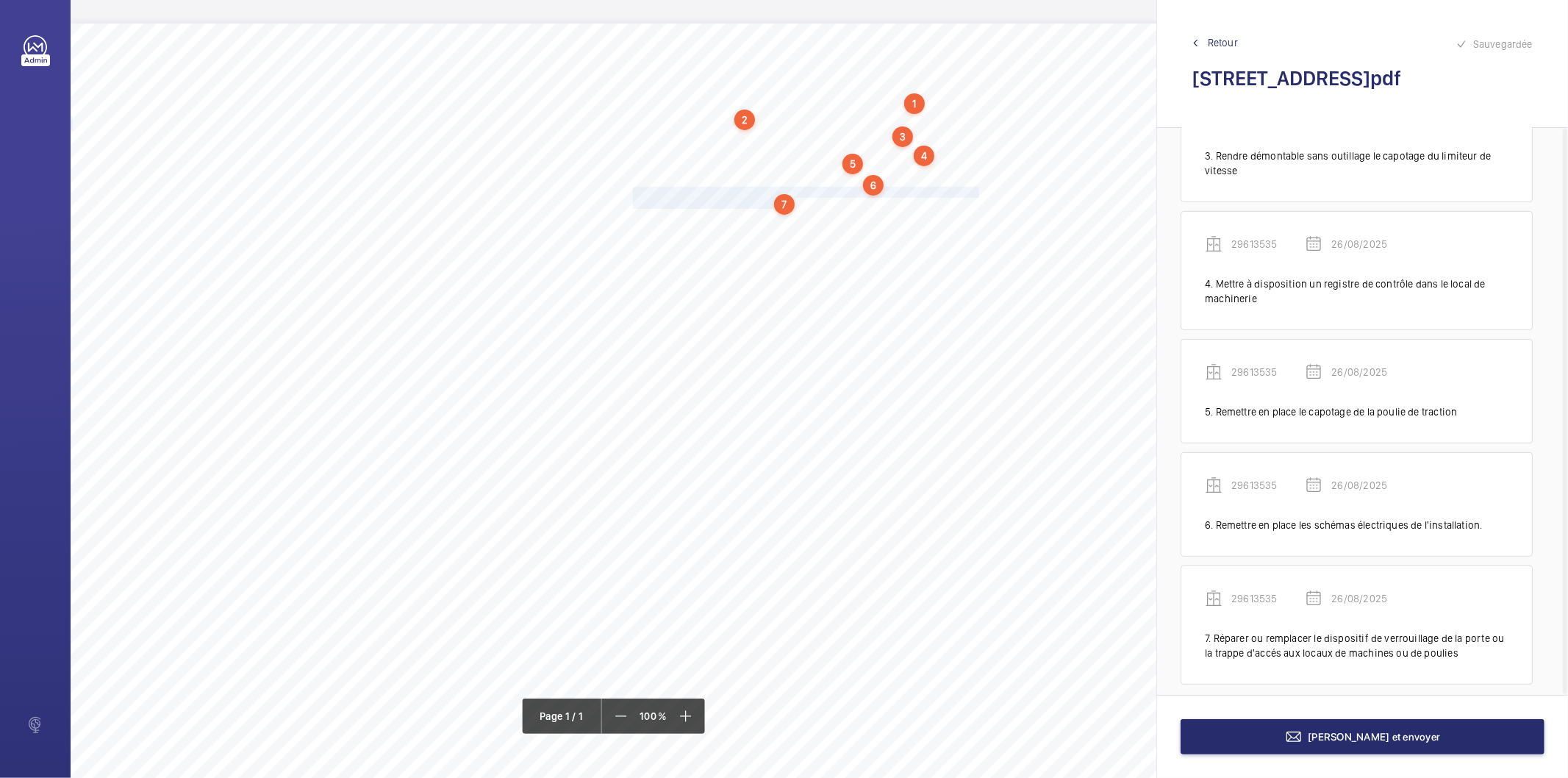
scroll to position [322, 0]
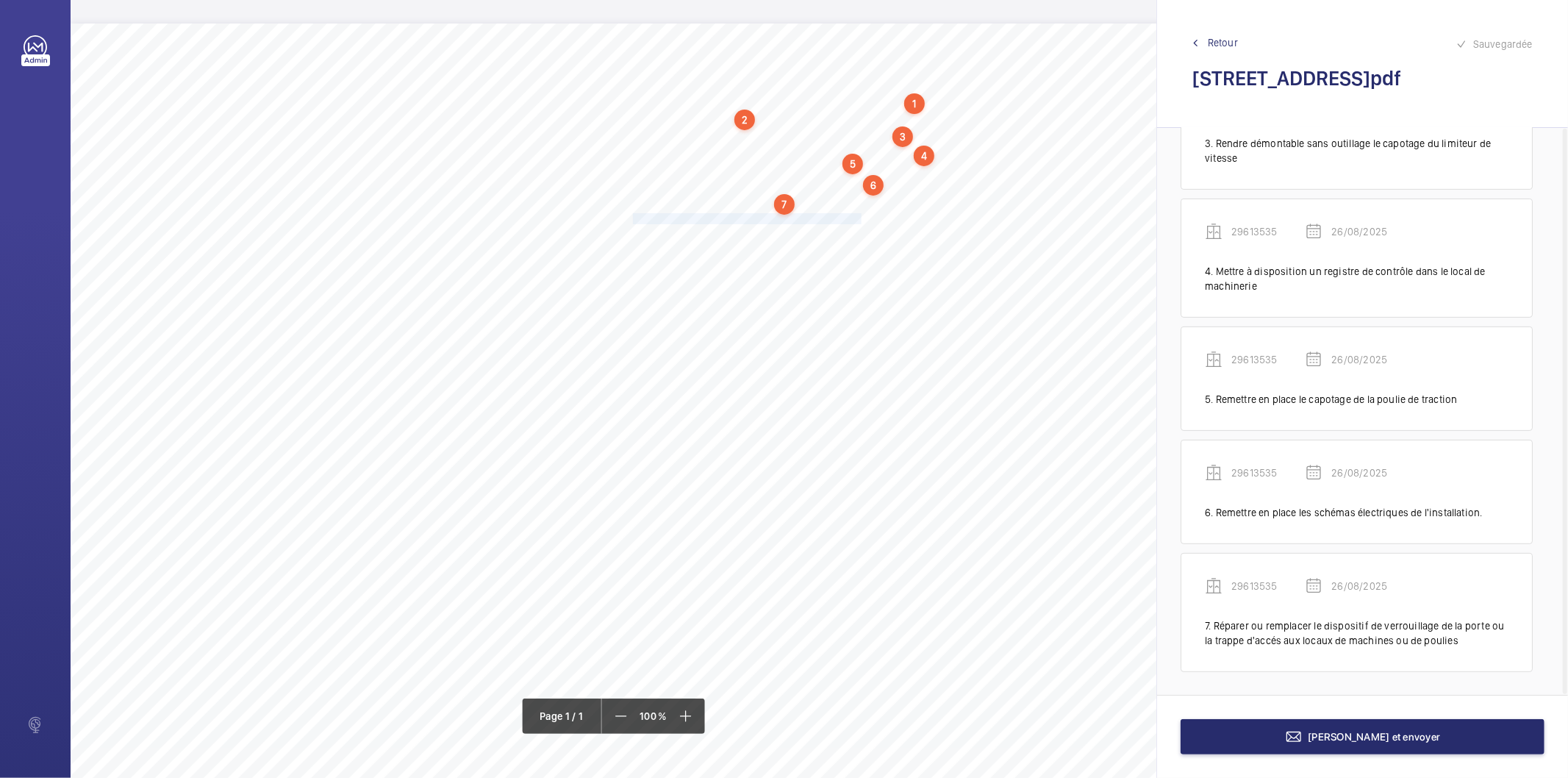
drag, startPoint x: 633, startPoint y: 218, endPoint x: 861, endPoint y: 215, distance: 228.0
click at [861, 215] on span "Débarrasser les gueuses entreposées dans la cuvette." at bounding box center [748, 218] width 231 height 9
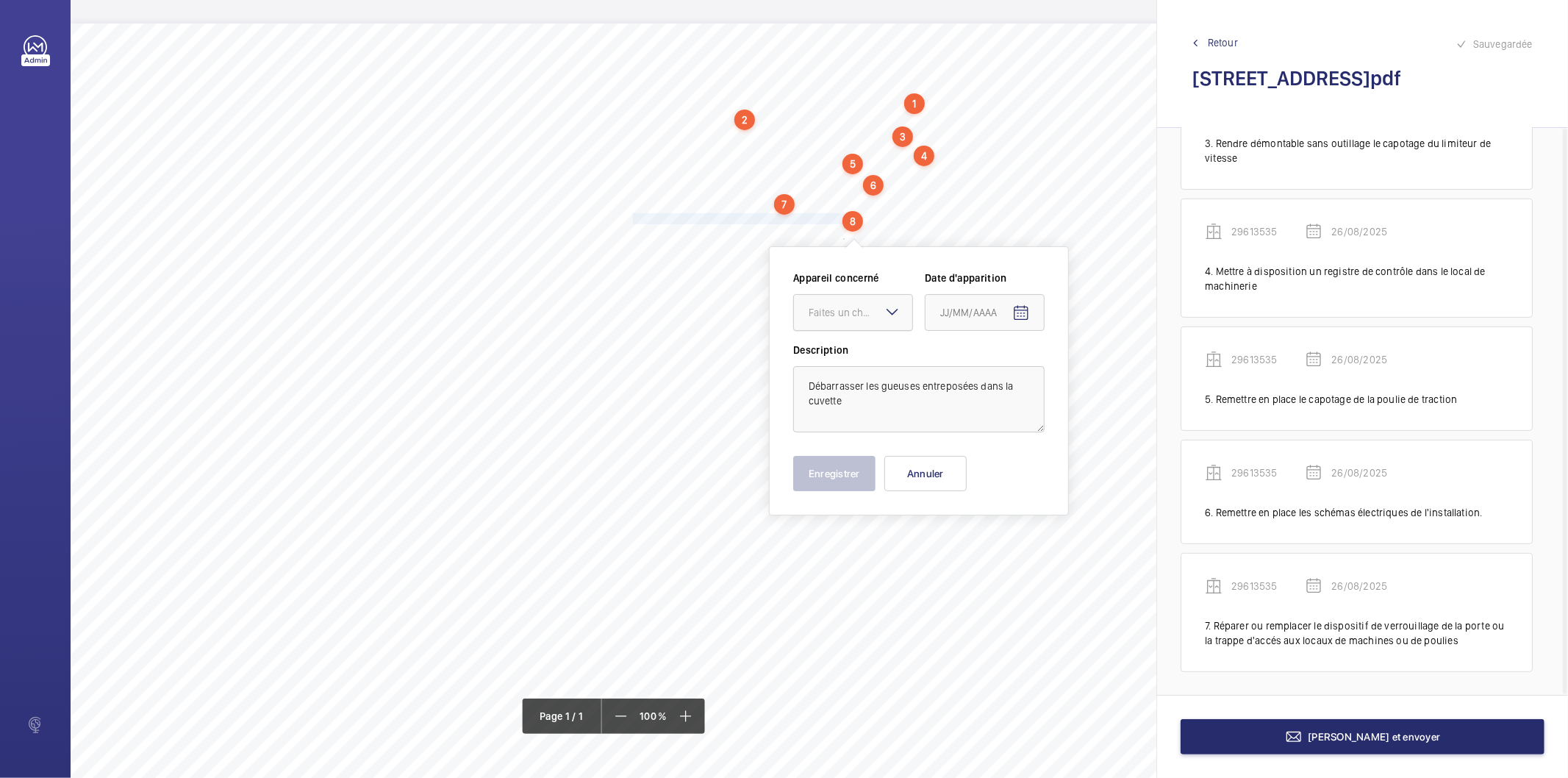
click at [812, 312] on div "Faites un choix" at bounding box center [861, 313] width 104 height 15
click at [835, 359] on span "29613535" at bounding box center [853, 358] width 89 height 15
click at [1026, 304] on mat-icon "Open calendar" at bounding box center [1021, 313] width 18 height 18
click at [981, 550] on span "26" at bounding box center [976, 550] width 26 height 26
type input "26/08/2025"
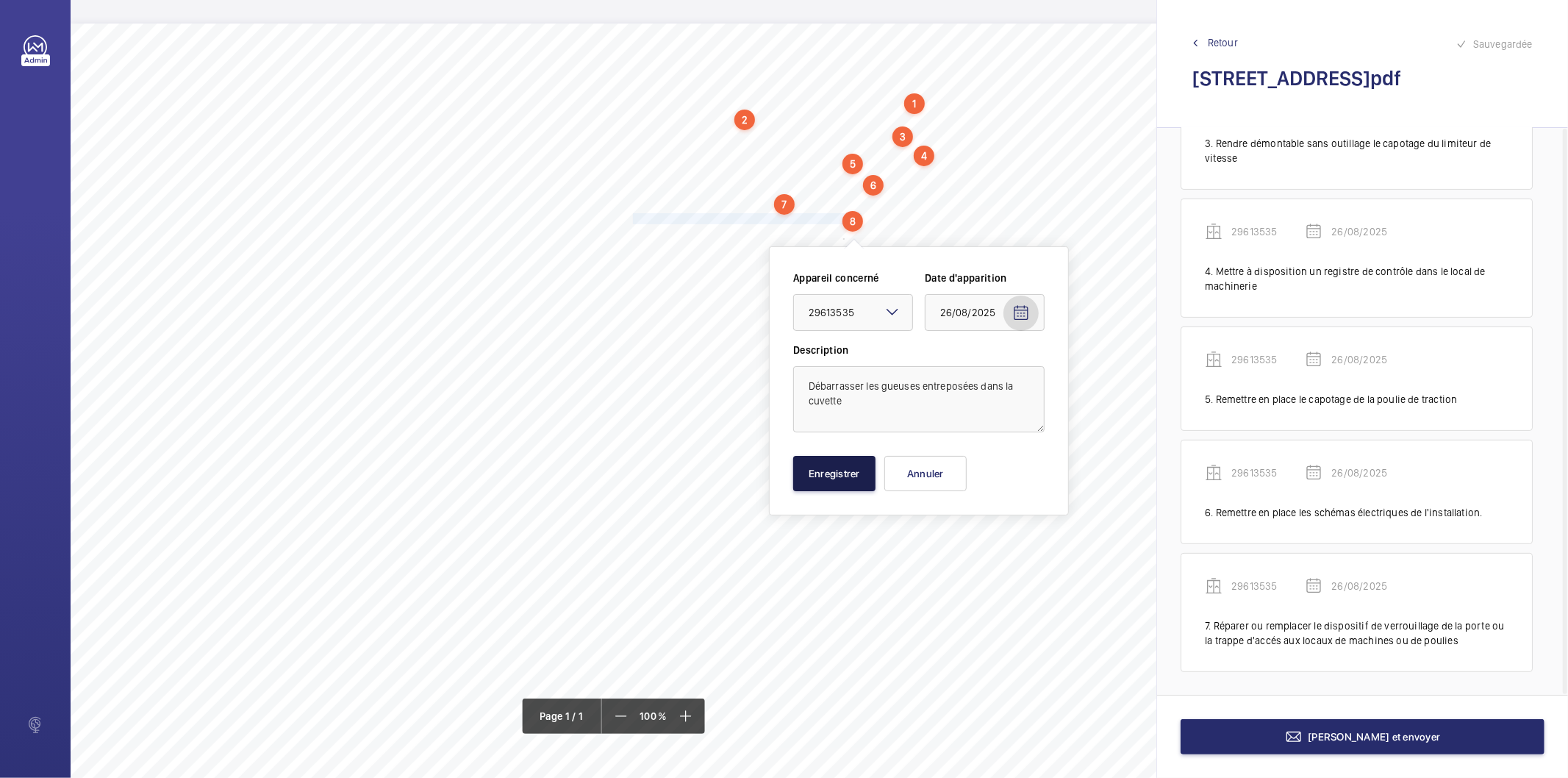
click at [820, 471] on button "Enregistrer" at bounding box center [835, 474] width 82 height 36
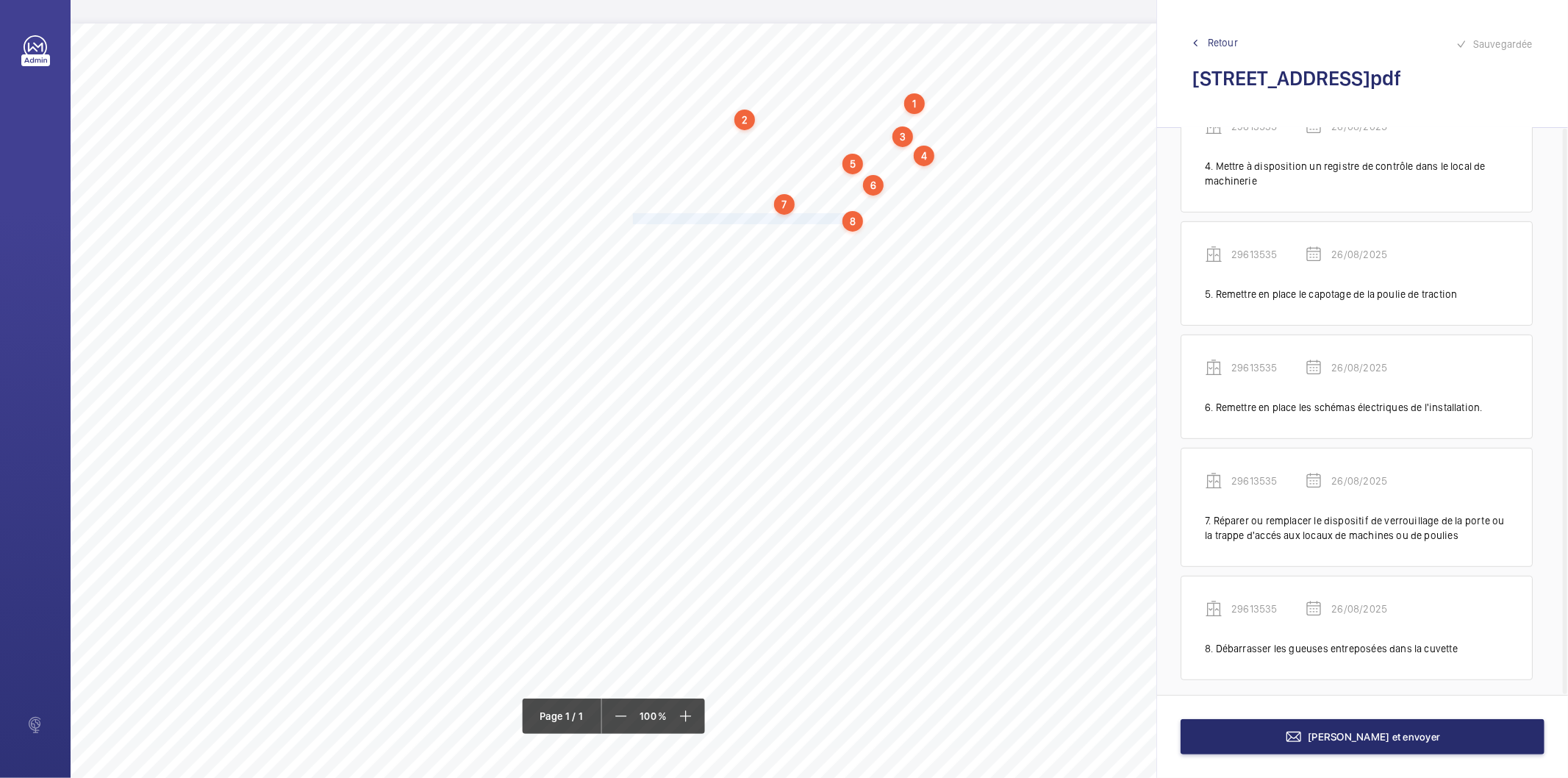
scroll to position [436, 0]
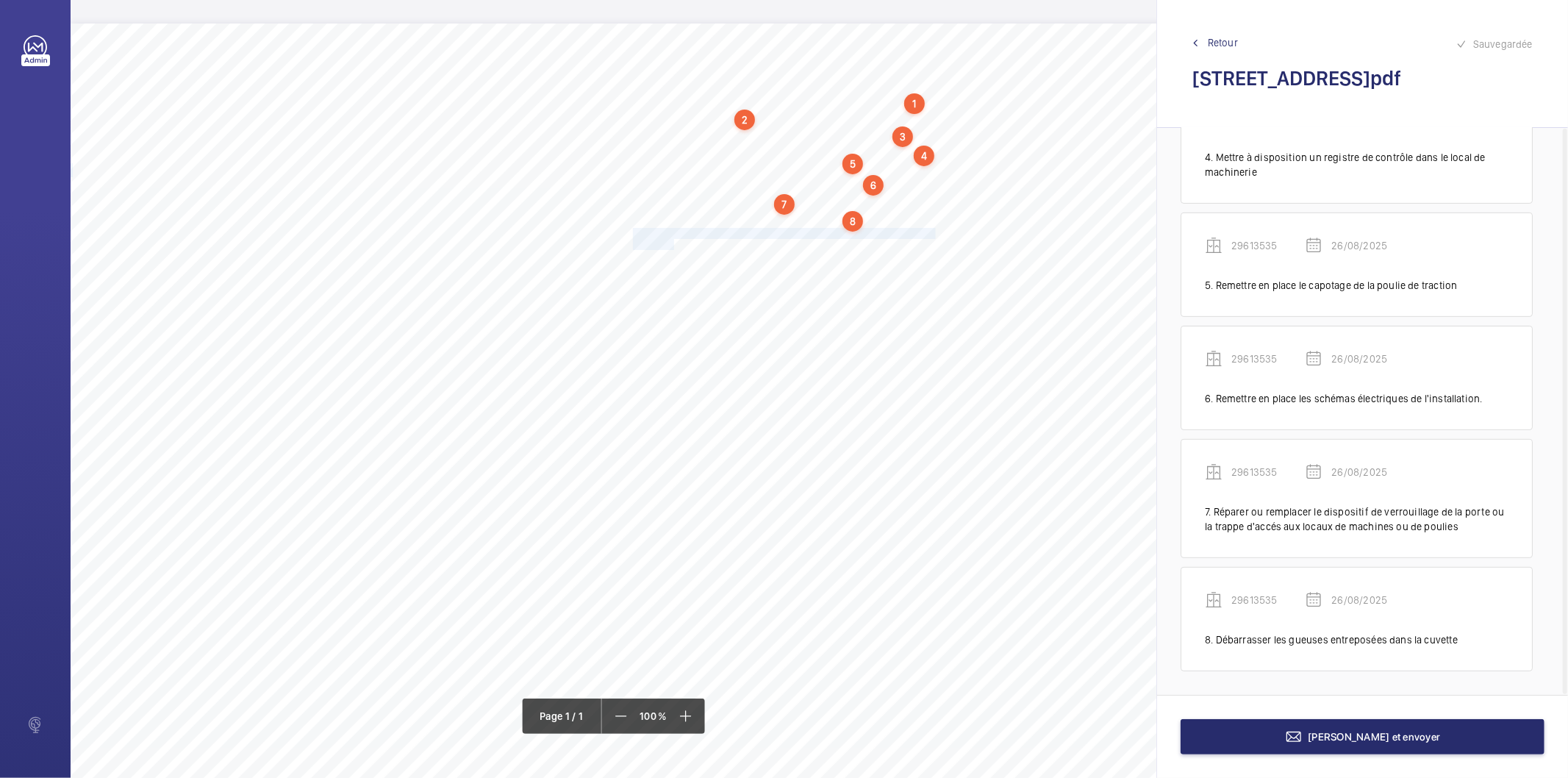
drag, startPoint x: 632, startPoint y: 229, endPoint x: 673, endPoint y: 239, distance: 42.2
click at [673, 239] on div "Nom du site Numéro appareil WM Réserve [STREET_ADDRESS][GEOGRAPHIC_DATA] Fixer …" at bounding box center [654, 435] width 1168 height 825
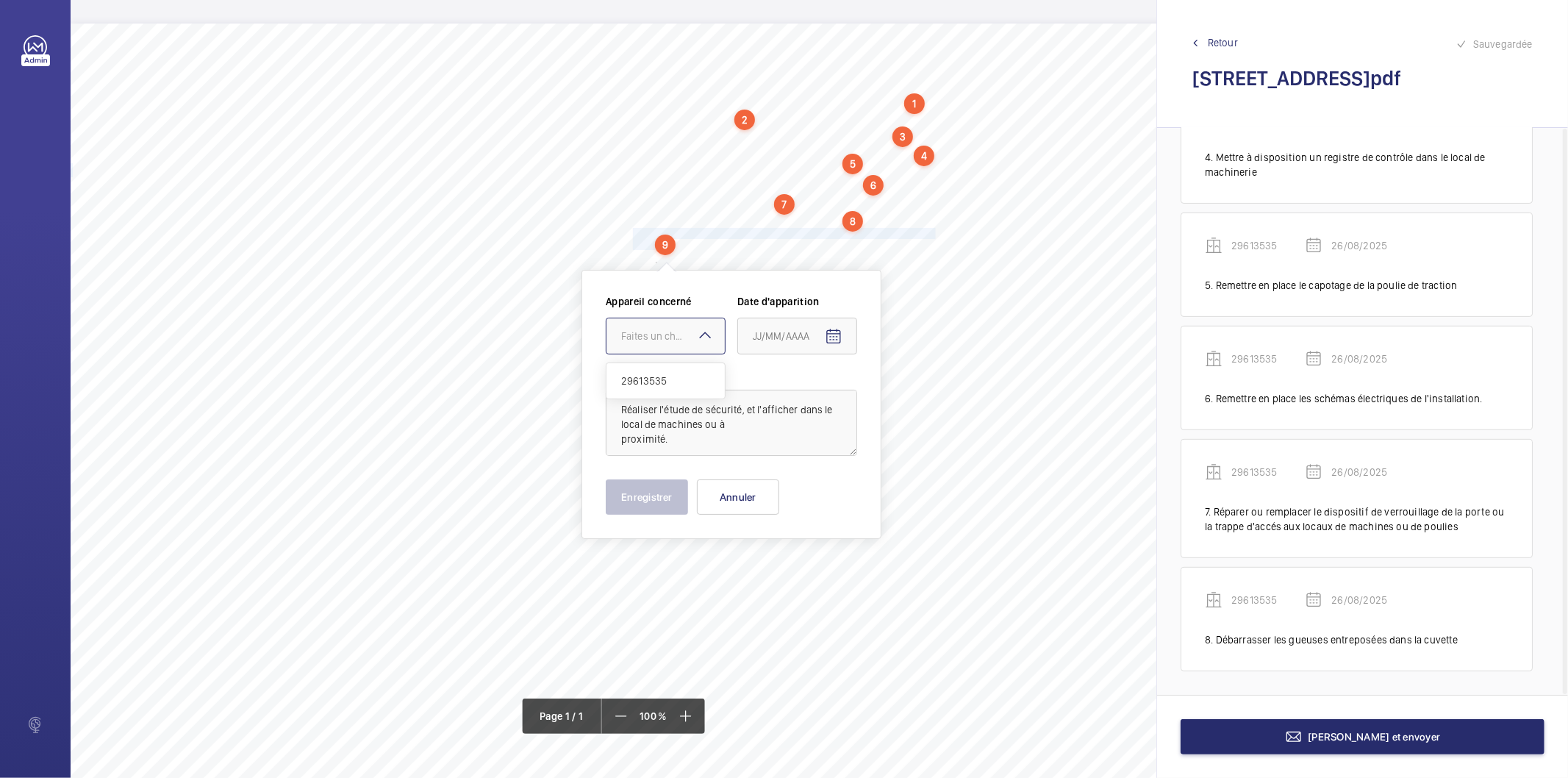
click at [682, 336] on div "Faites un choix" at bounding box center [673, 336] width 104 height 15
click at [679, 379] on span "29613535" at bounding box center [665, 381] width 89 height 15
click at [835, 335] on mat-icon "Open calendar" at bounding box center [834, 336] width 18 height 18
click at [795, 570] on span "26" at bounding box center [788, 573] width 26 height 26
type input "26/08/2025"
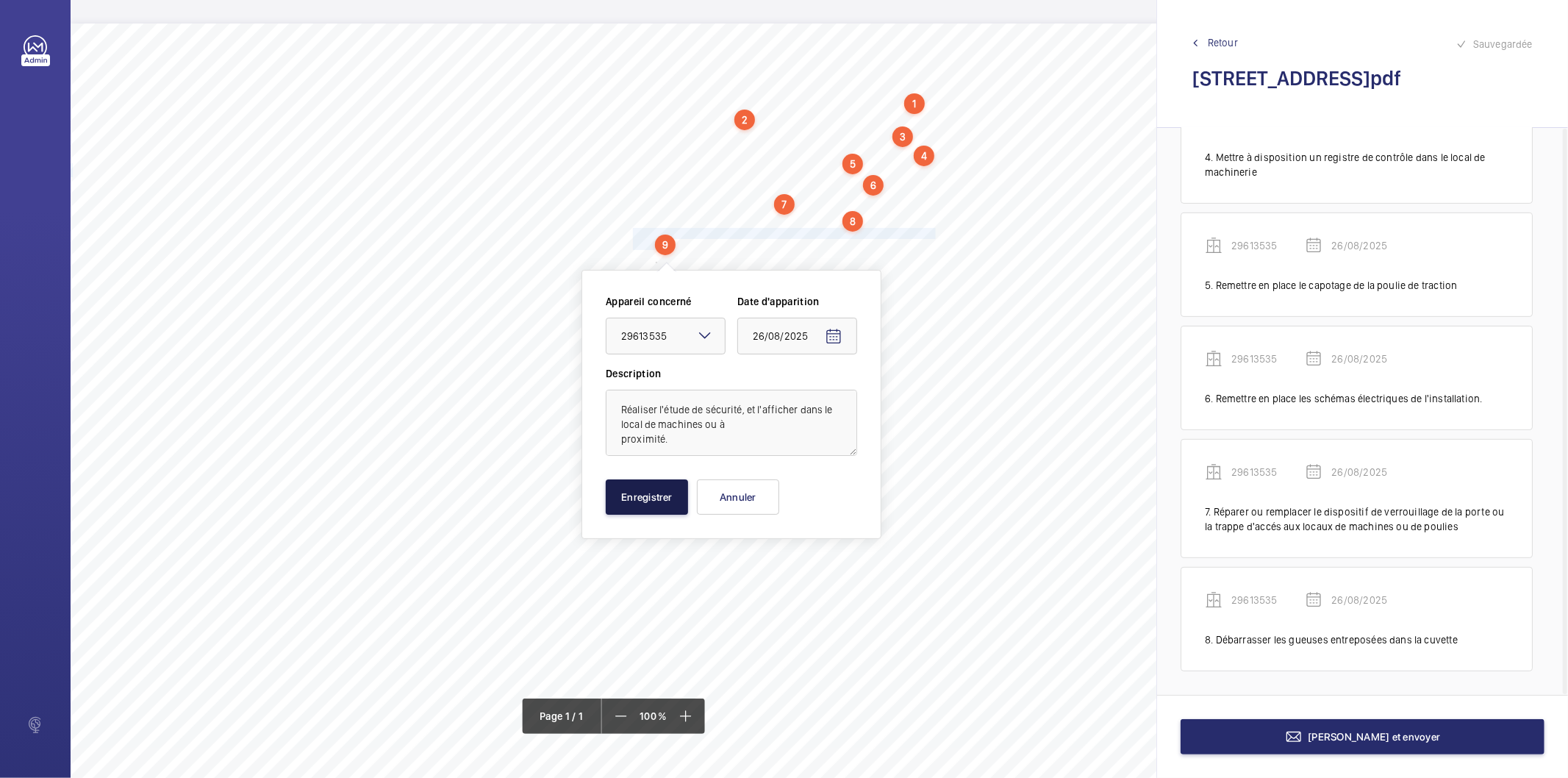
click at [679, 496] on button "Enregistrer" at bounding box center [647, 497] width 82 height 36
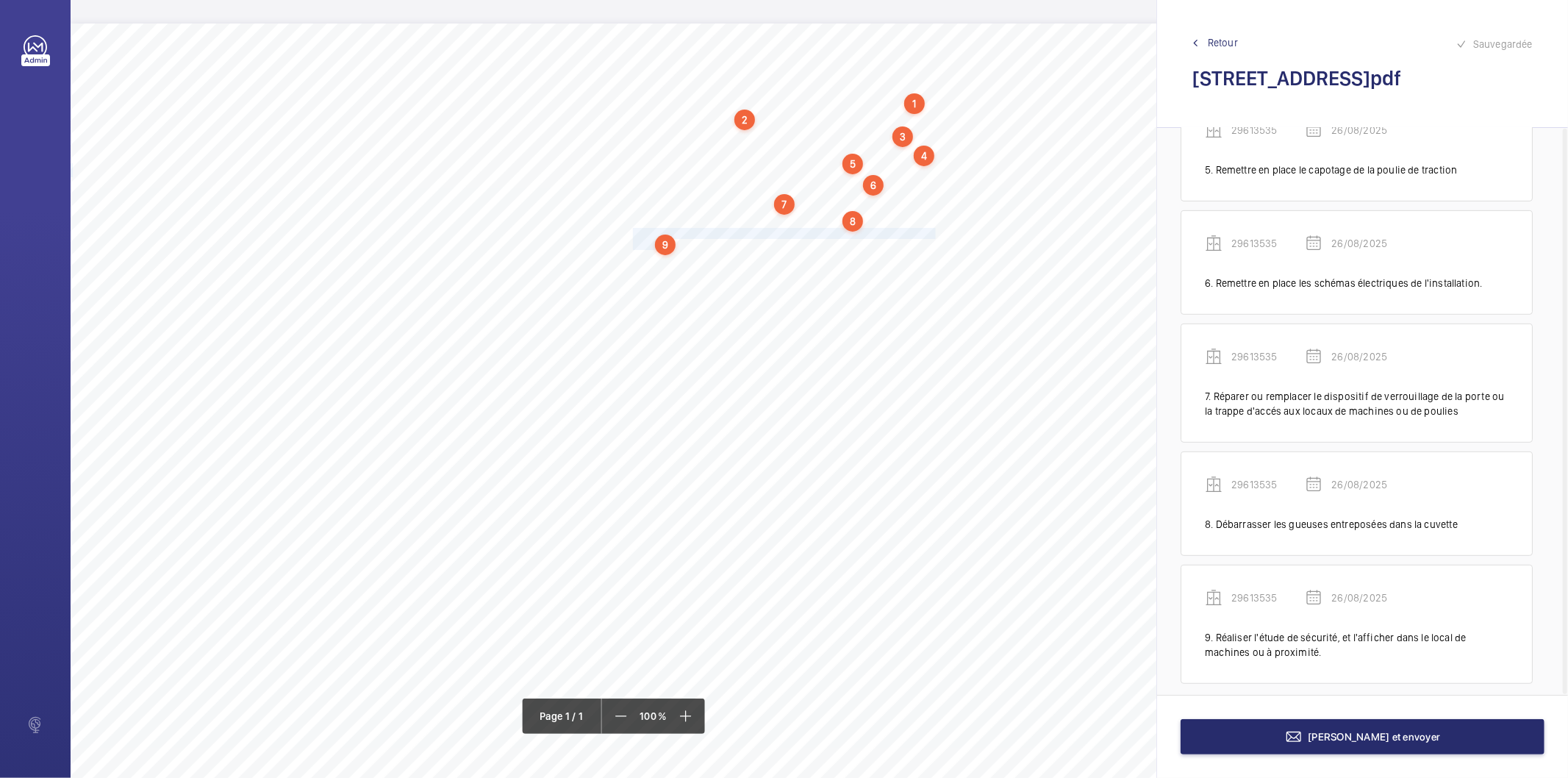
scroll to position [564, 0]
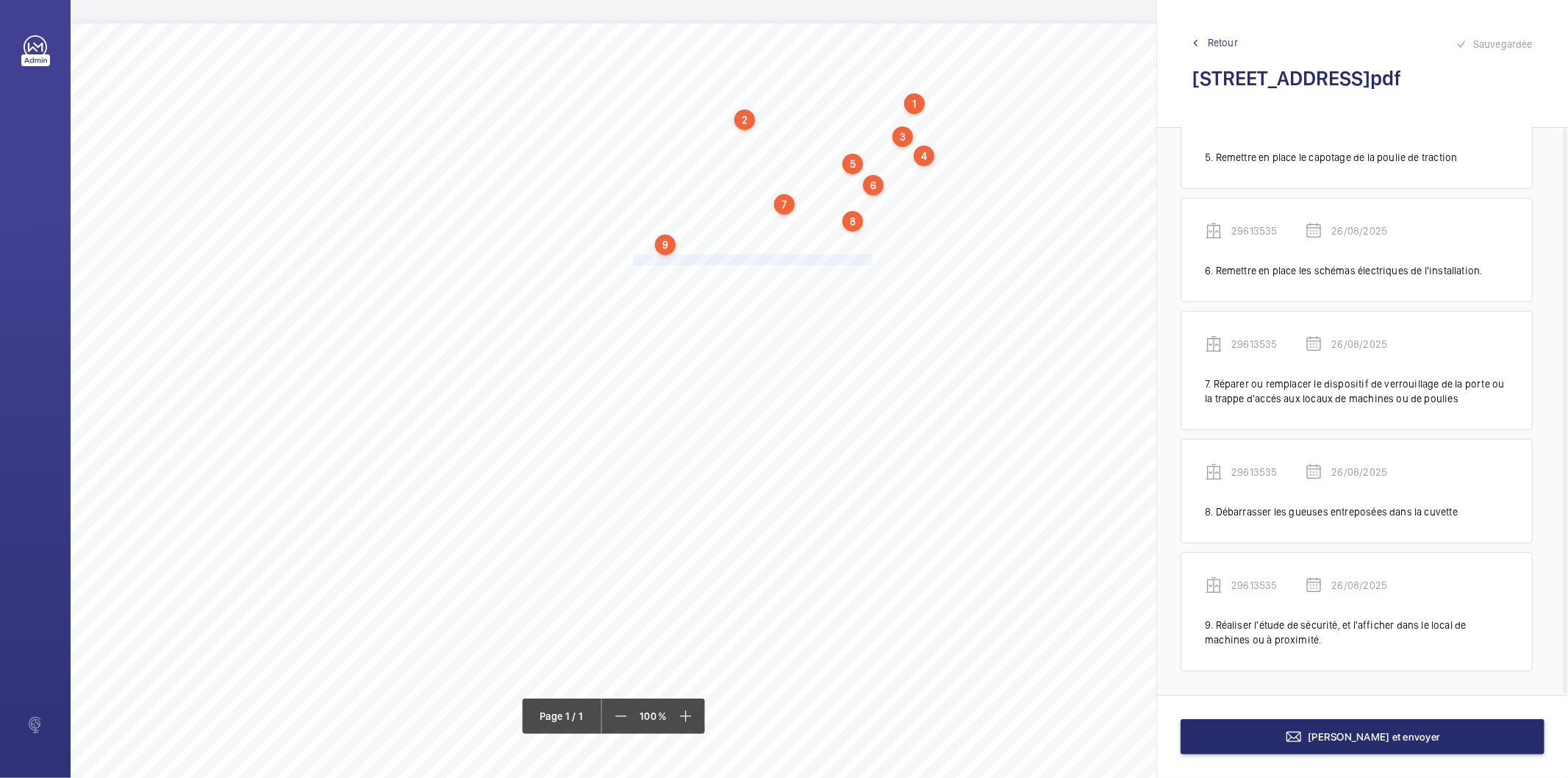
drag, startPoint x: 632, startPoint y: 257, endPoint x: 871, endPoint y: 259, distance: 239.0
click at [871, 259] on span "Faire le marquage des niveaux sur les câbles de traction." at bounding box center [754, 259] width 242 height 9
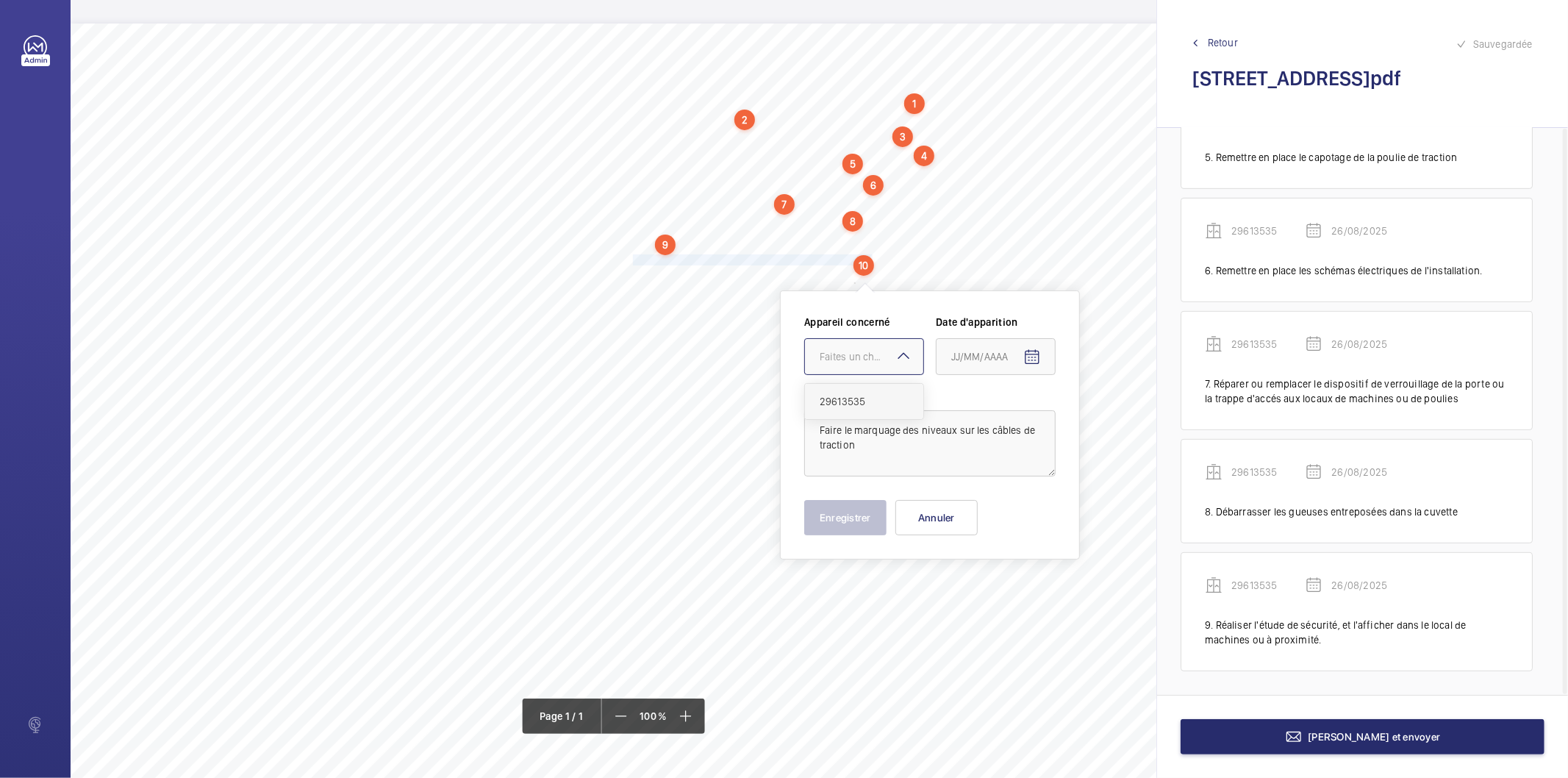
drag, startPoint x: 842, startPoint y: 366, endPoint x: 844, endPoint y: 388, distance: 22.1
click at [843, 366] on div at bounding box center [865, 357] width 118 height 36
click at [842, 400] on span "29613535" at bounding box center [864, 402] width 89 height 15
click at [1026, 353] on mat-icon "Open calendar" at bounding box center [1032, 357] width 18 height 18
drag, startPoint x: 986, startPoint y: 590, endPoint x: 875, endPoint y: 537, distance: 123.0
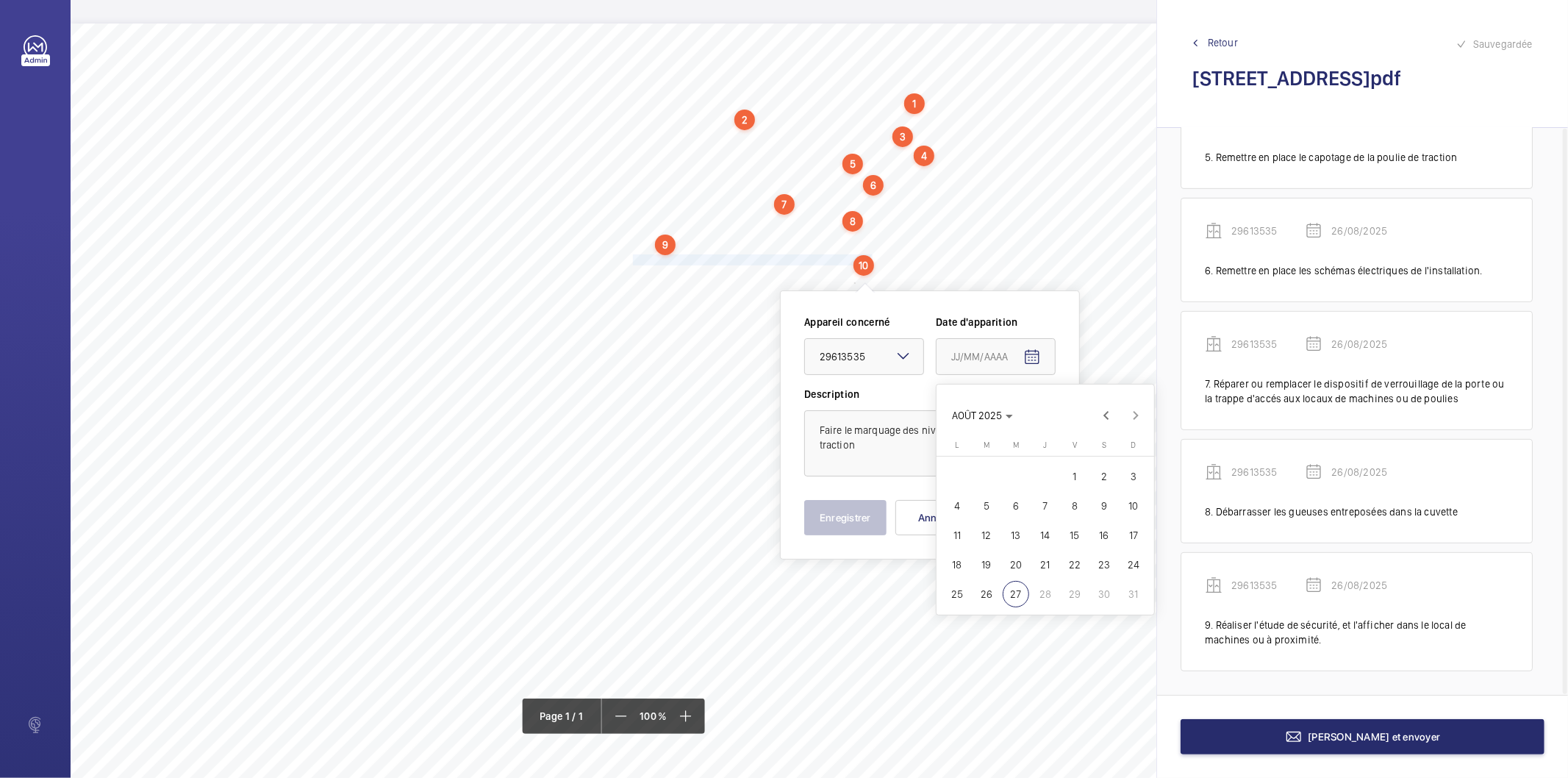
click at [986, 589] on span "26" at bounding box center [986, 594] width 26 height 26
type input "26/08/2025"
click at [850, 515] on button "Enregistrer" at bounding box center [846, 518] width 82 height 36
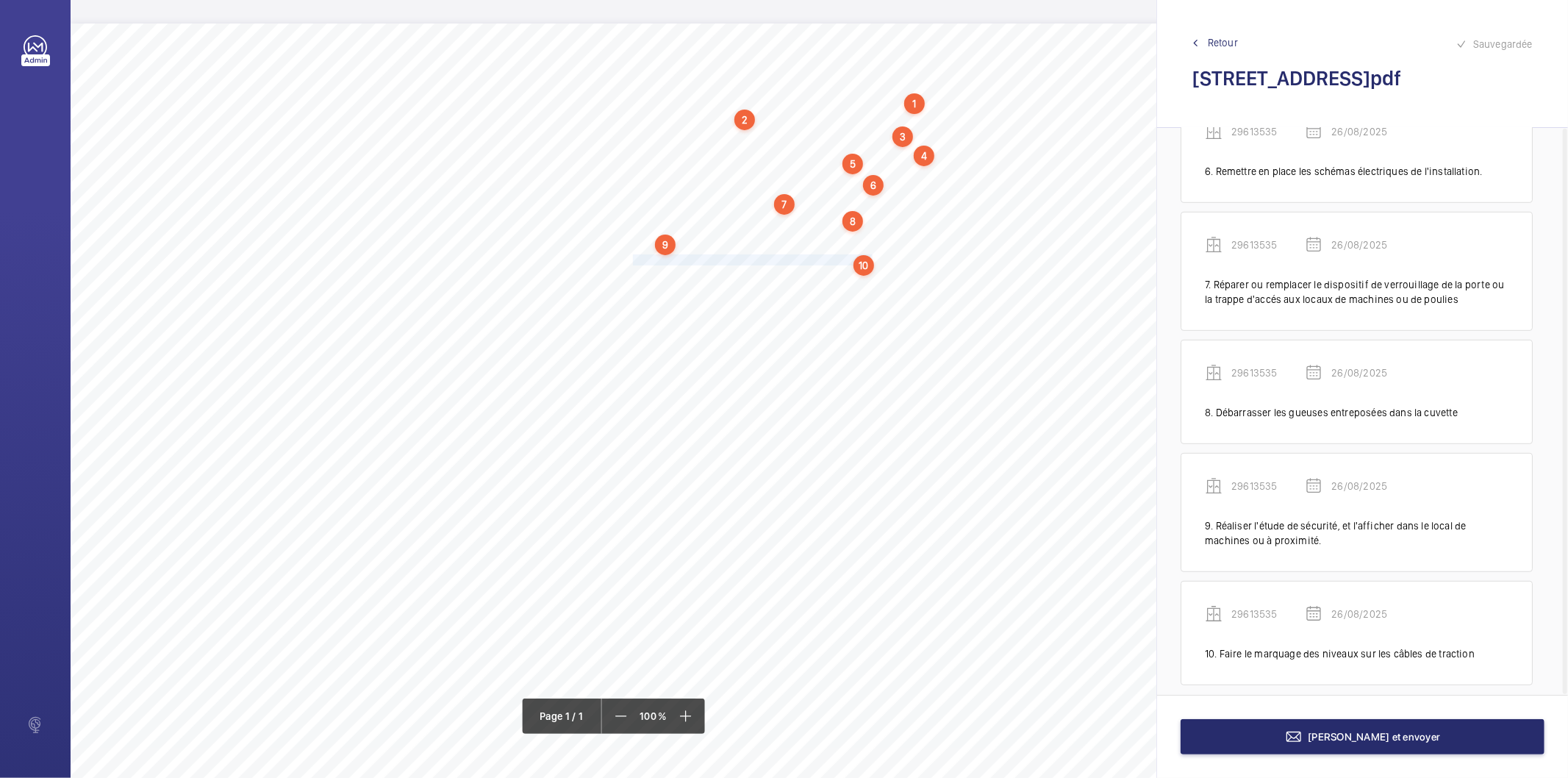
scroll to position [678, 0]
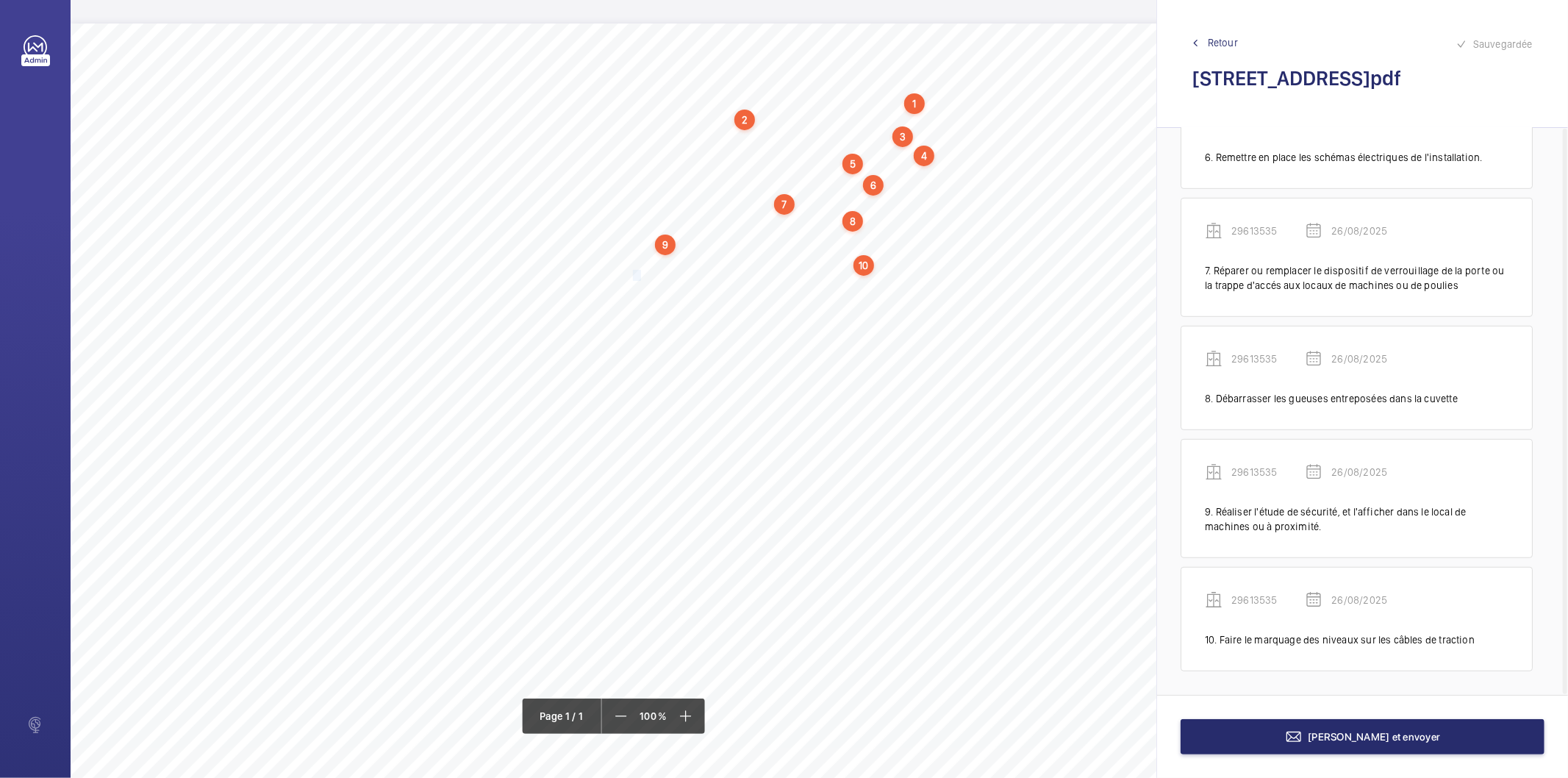
click at [638, 271] on span "Identifier le sens de prise du limiteur de vitesse de cabine." at bounding box center [756, 275] width 245 height 9
click at [683, 527] on button "Annuler" at bounding box center [703, 527] width 82 height 36
click at [647, 272] on span "Identifier le sens de prise du limiteur de vitesse de cabine." at bounding box center [756, 273] width 245 height 9
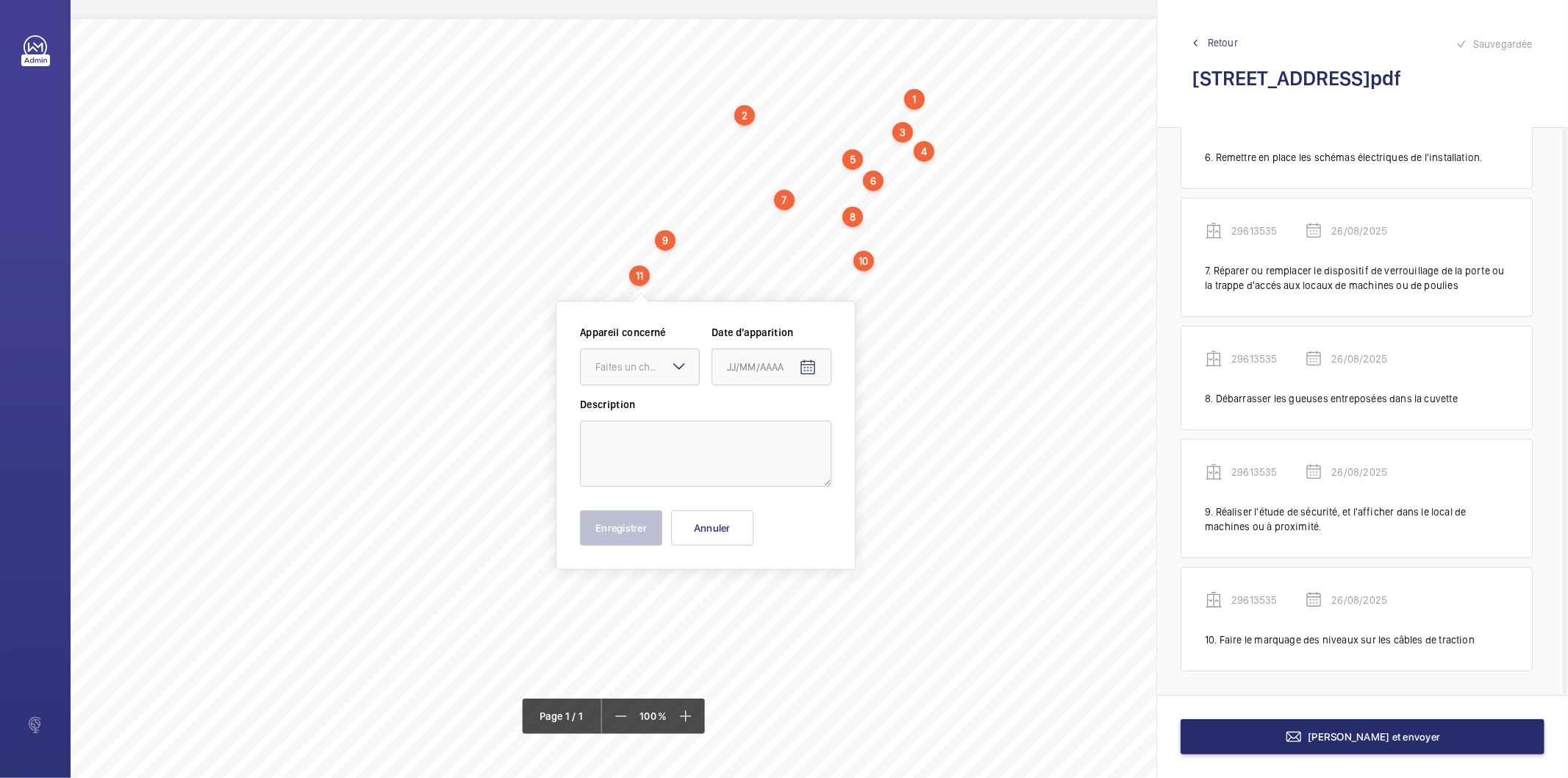
click at [668, 266] on span "Identifier le sens de prise du limiteur de vitesse de cabine." at bounding box center [756, 271] width 245 height 9
drag, startPoint x: 632, startPoint y: 269, endPoint x: 878, endPoint y: 272, distance: 246.0
click at [878, 272] on span "Identifier le sens de prise du limiteur de vitesse de cabine." at bounding box center [756, 271] width 245 height 9
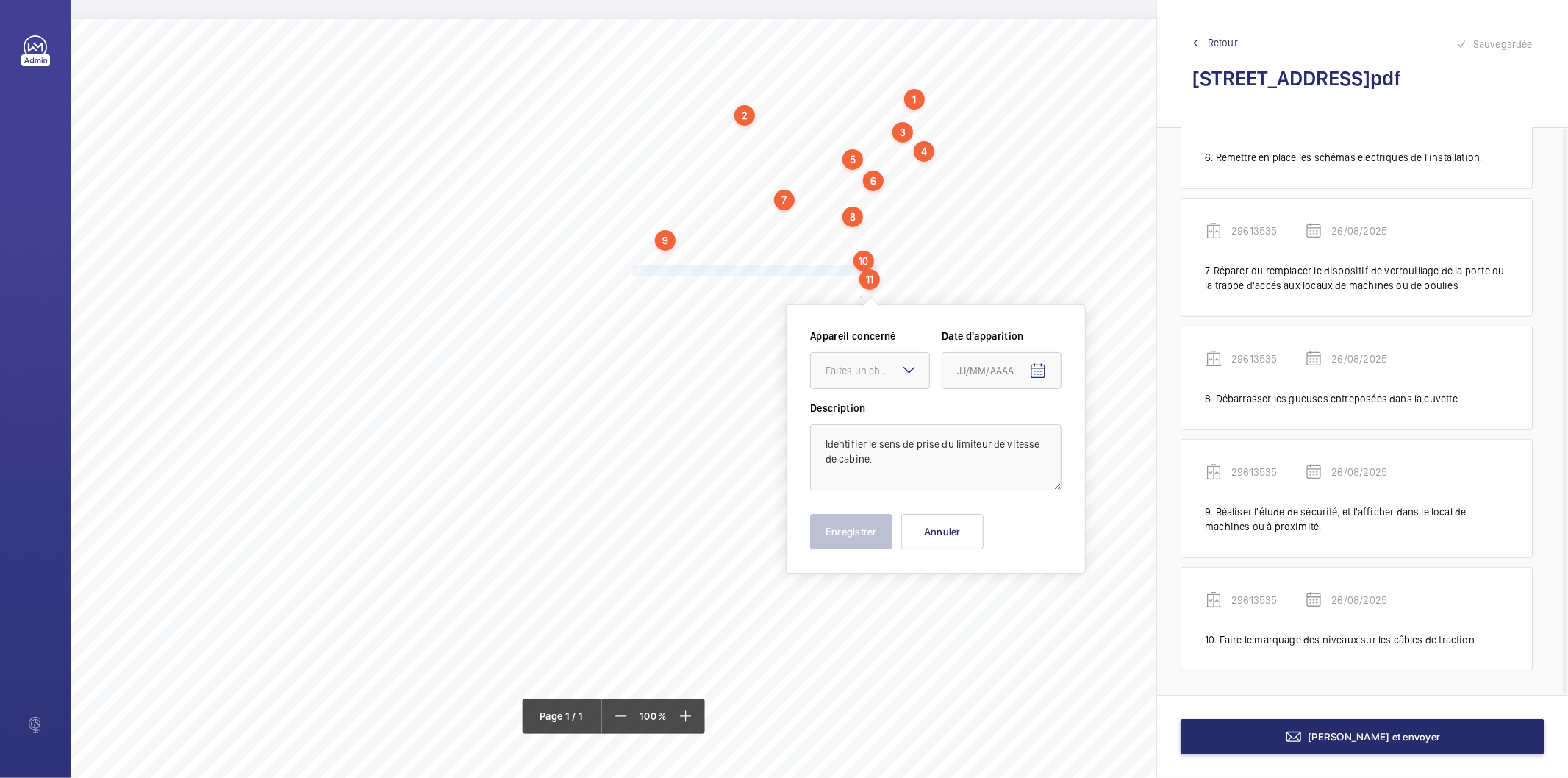
scroll to position [8, 0]
click at [865, 360] on div "Faites un choix" at bounding box center [878, 366] width 104 height 15
drag, startPoint x: 854, startPoint y: 414, endPoint x: 939, endPoint y: 395, distance: 87.1
click at [856, 412] on span "29613535" at bounding box center [870, 411] width 89 height 15
click at [1044, 361] on mat-icon "Open calendar" at bounding box center [1038, 366] width 18 height 18
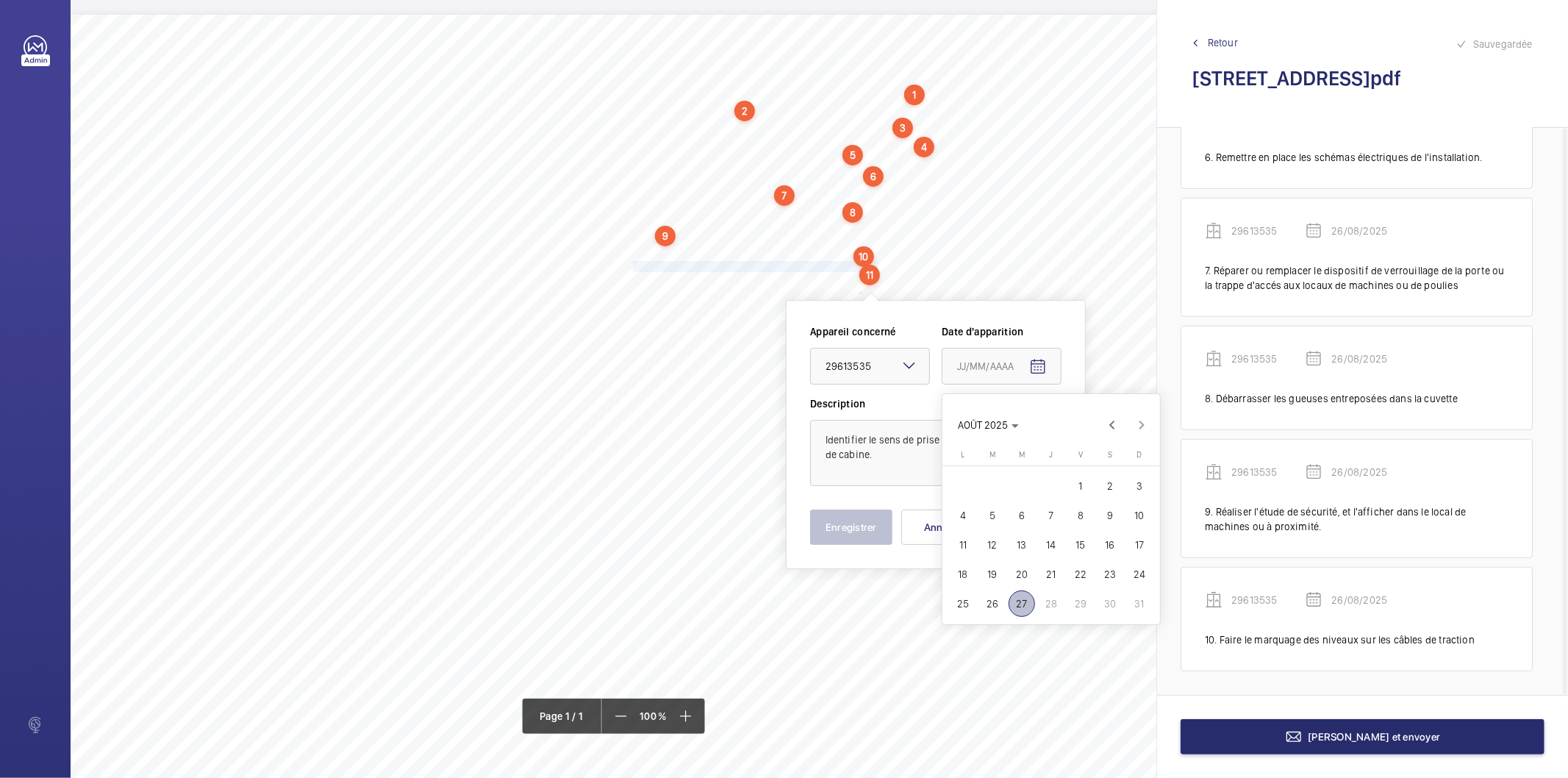
click at [998, 600] on span "26" at bounding box center [993, 603] width 26 height 26
type input "26/08/2025"
click at [843, 518] on button "Enregistrer" at bounding box center [851, 527] width 82 height 36
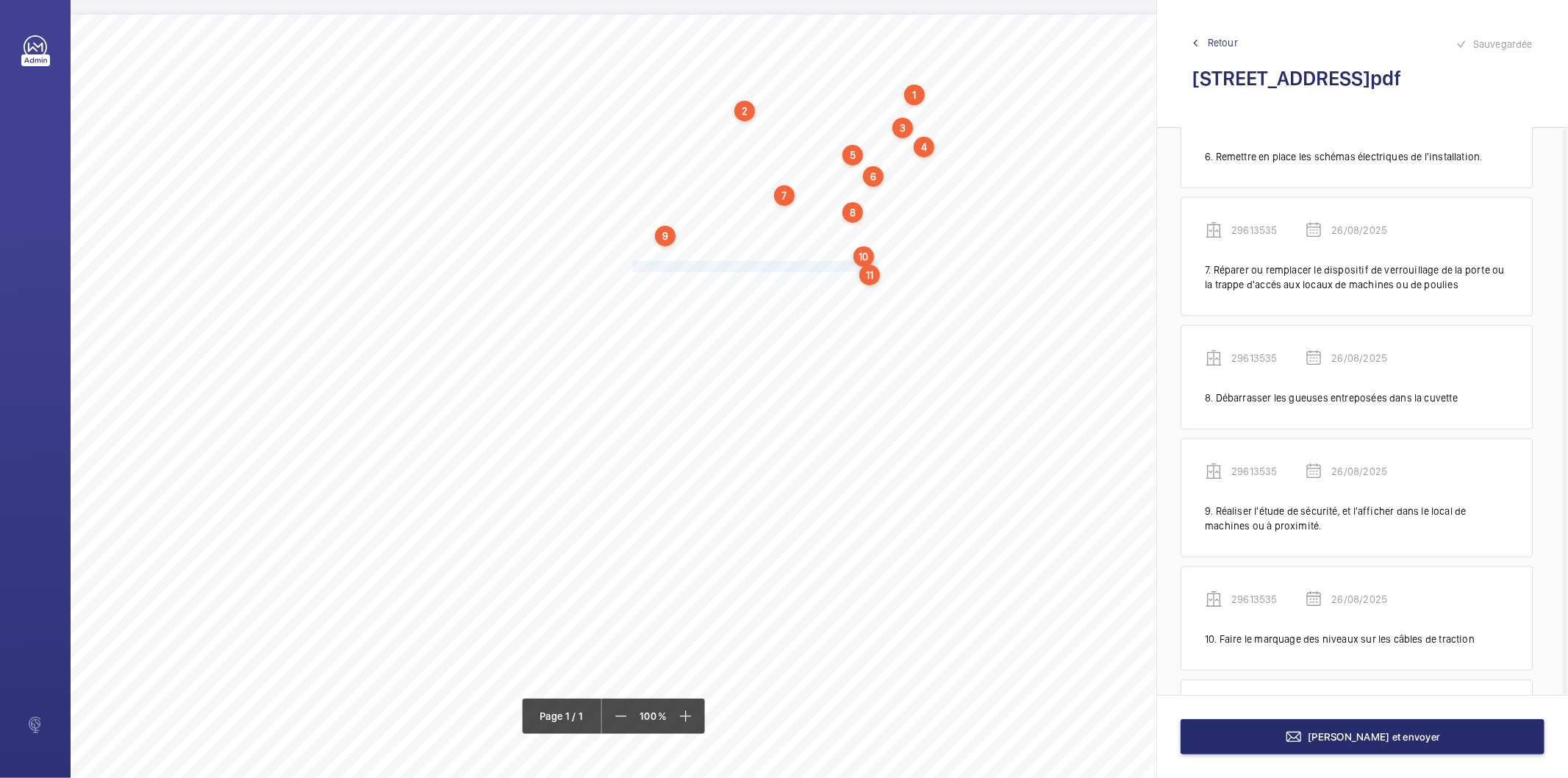
scroll to position [790, 0]
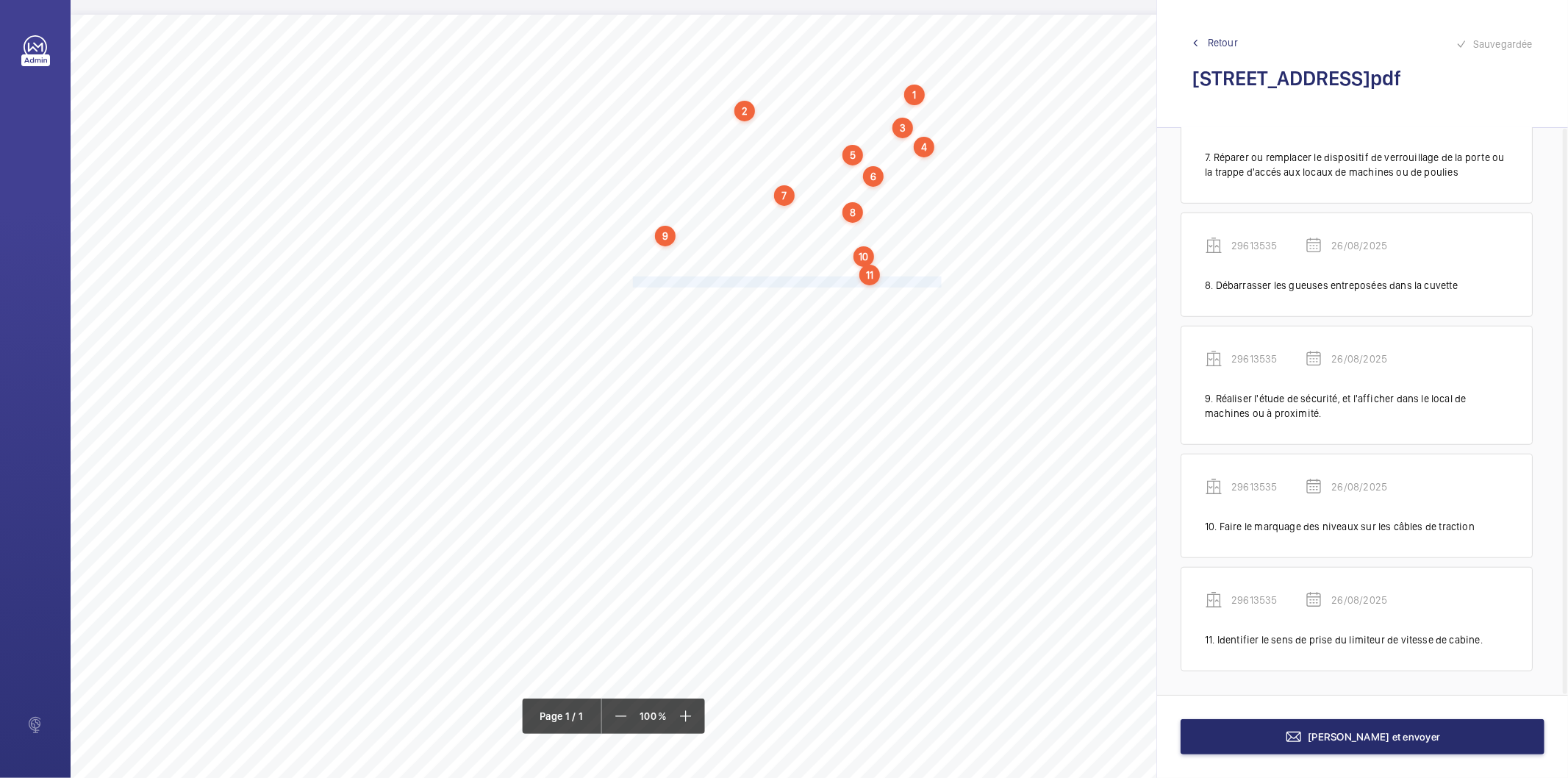
drag, startPoint x: 634, startPoint y: 283, endPoint x: 939, endPoint y: 282, distance: 305.0
click at [939, 282] on span "Mettre en place sur le site le dossier technique relatif aux appareils neufs." at bounding box center [789, 282] width 311 height 9
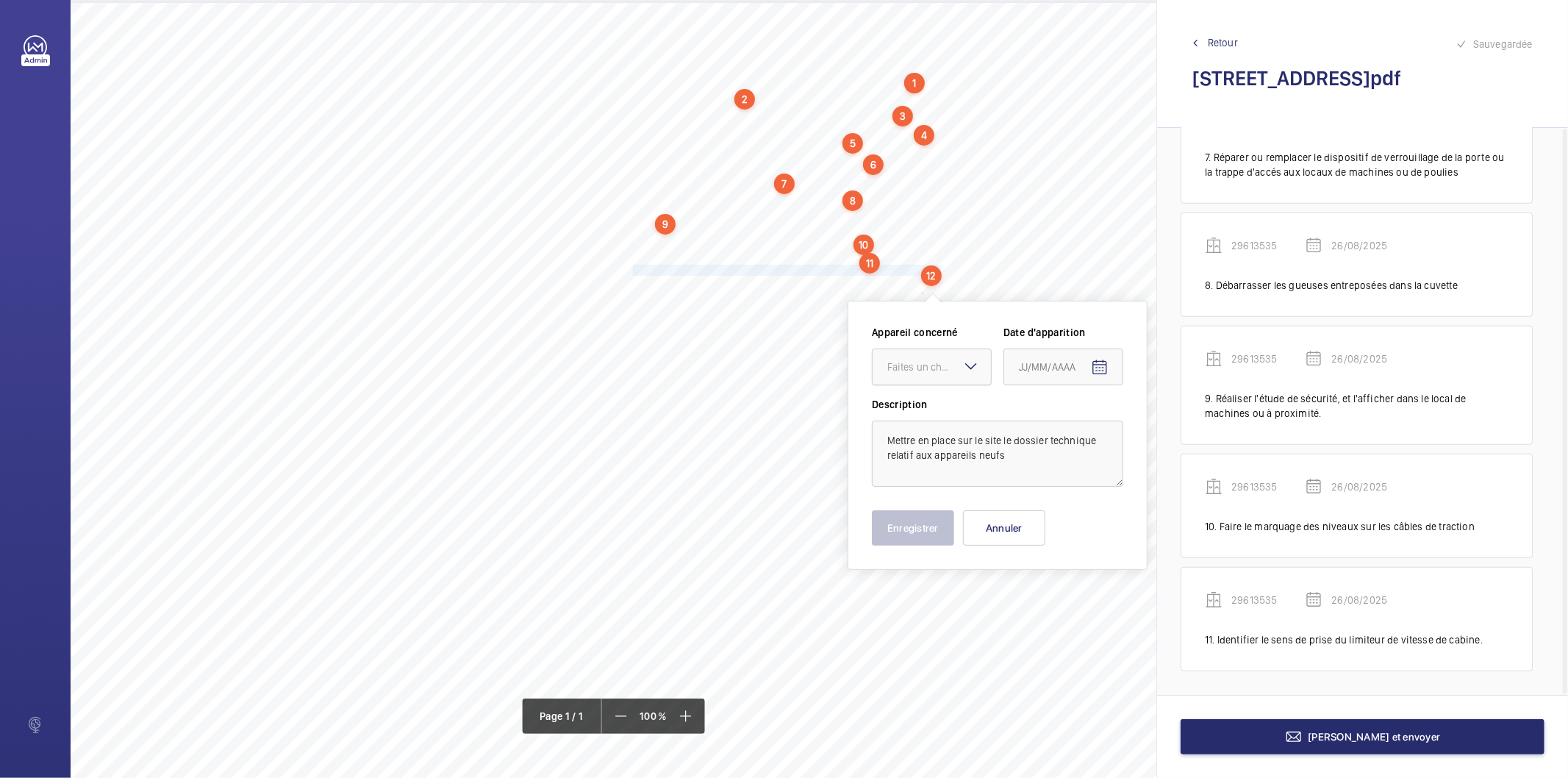
click at [909, 363] on div "Faites un choix" at bounding box center [939, 367] width 104 height 15
drag, startPoint x: 909, startPoint y: 410, endPoint x: 1107, endPoint y: 378, distance: 200.6
click at [909, 412] on span "29613535" at bounding box center [932, 412] width 89 height 15
click at [1096, 363] on mat-icon "Open calendar" at bounding box center [1100, 367] width 18 height 18
click at [1057, 596] on span "26" at bounding box center [1055, 603] width 26 height 26
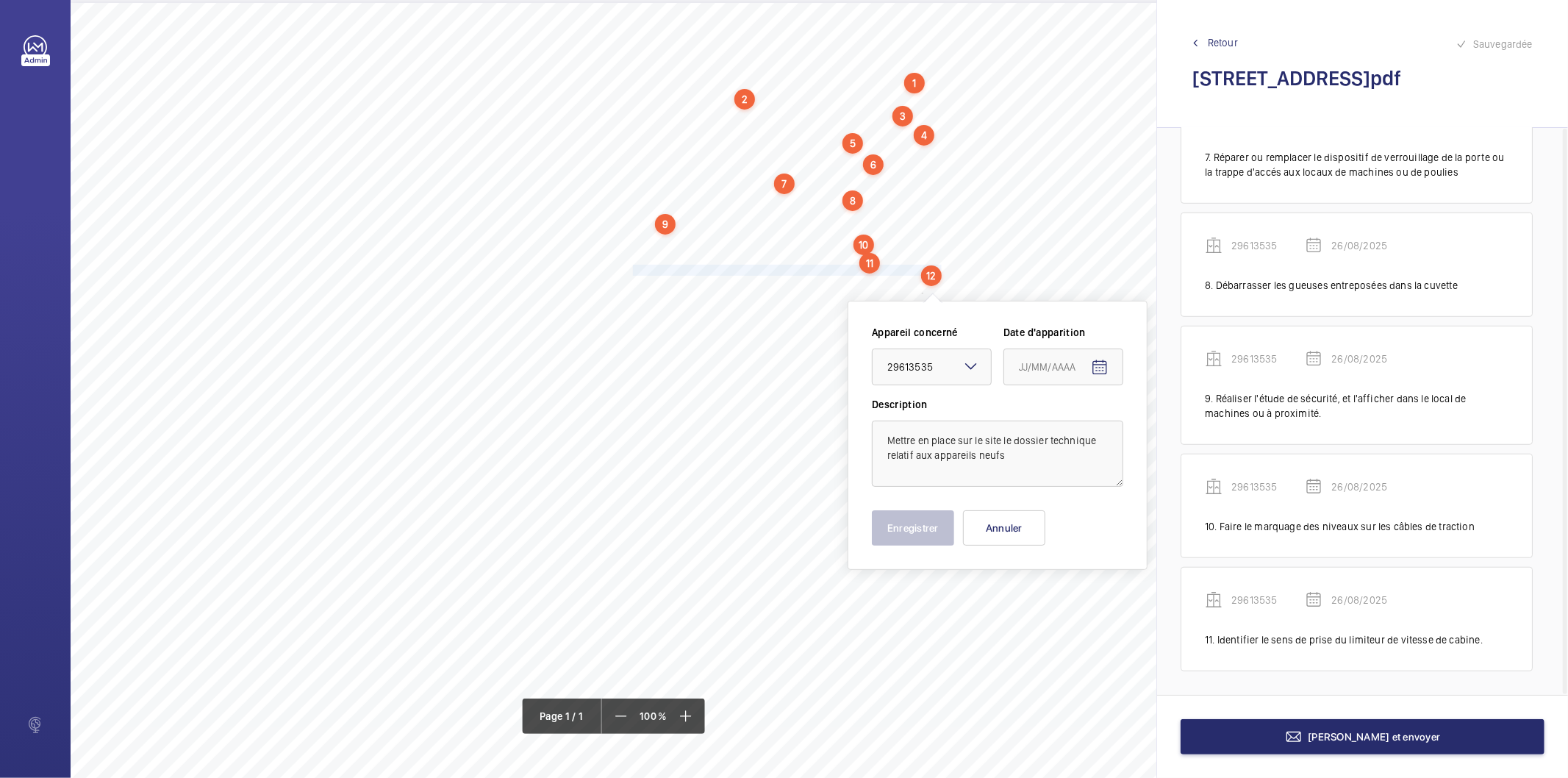
type input "26/08/2025"
click at [932, 523] on button "Enregistrer" at bounding box center [913, 528] width 82 height 36
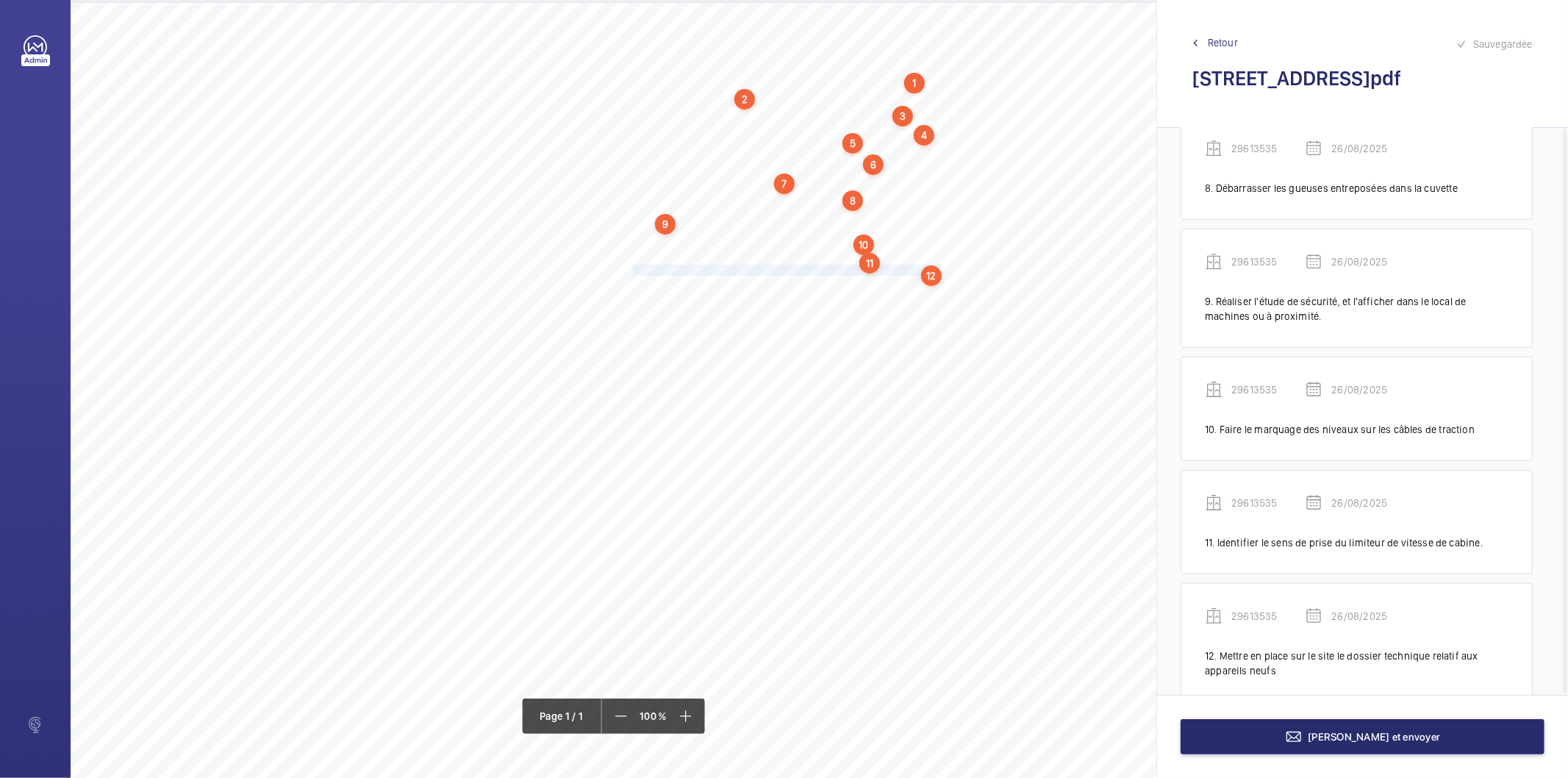
scroll to position [918, 0]
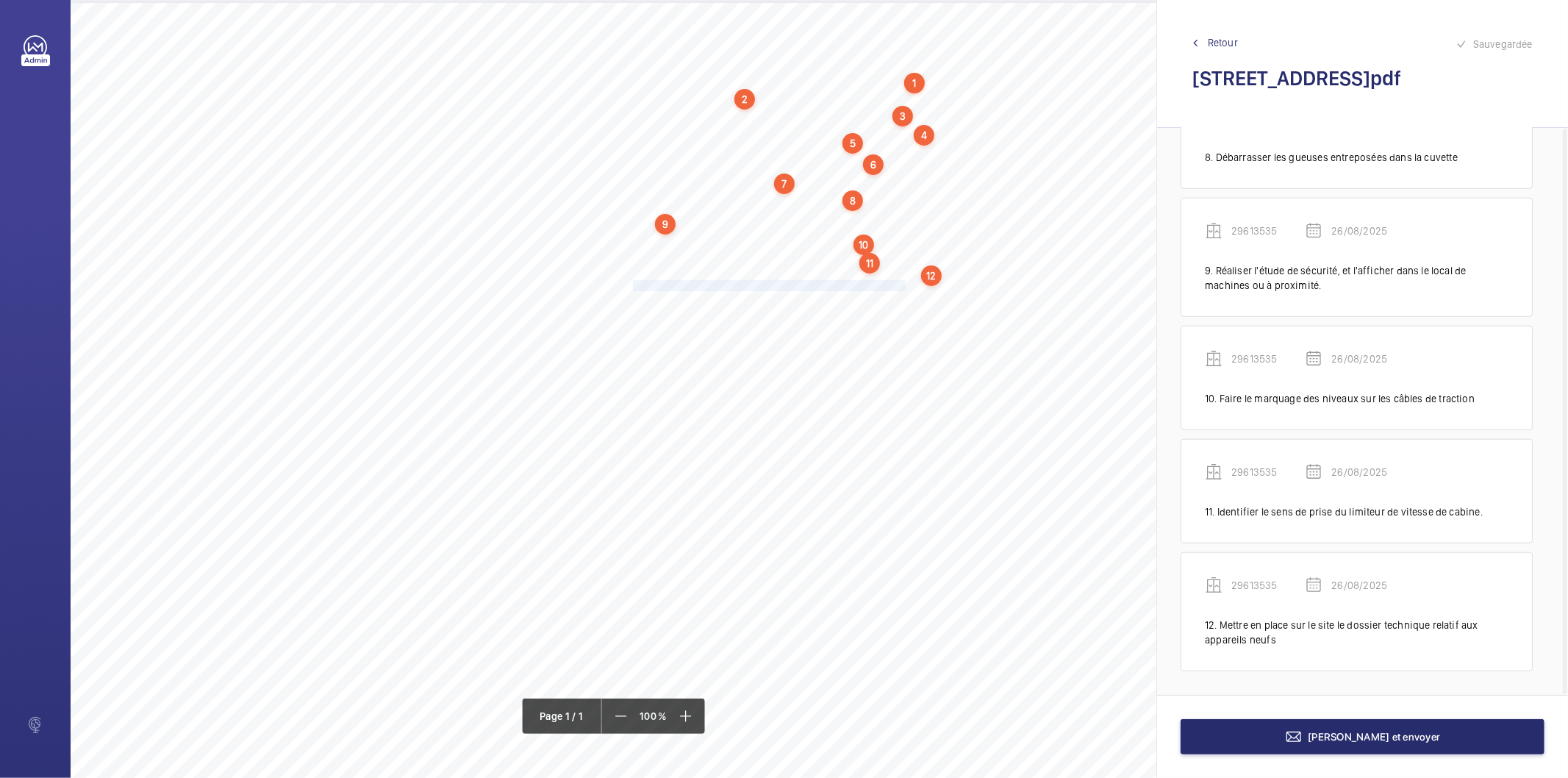
drag, startPoint x: 632, startPoint y: 280, endPoint x: 905, endPoint y: 282, distance: 273.0
click at [905, 282] on span "Remettre en place la plaque caractéristique sur l'étrier de cabine." at bounding box center [771, 286] width 275 height 9
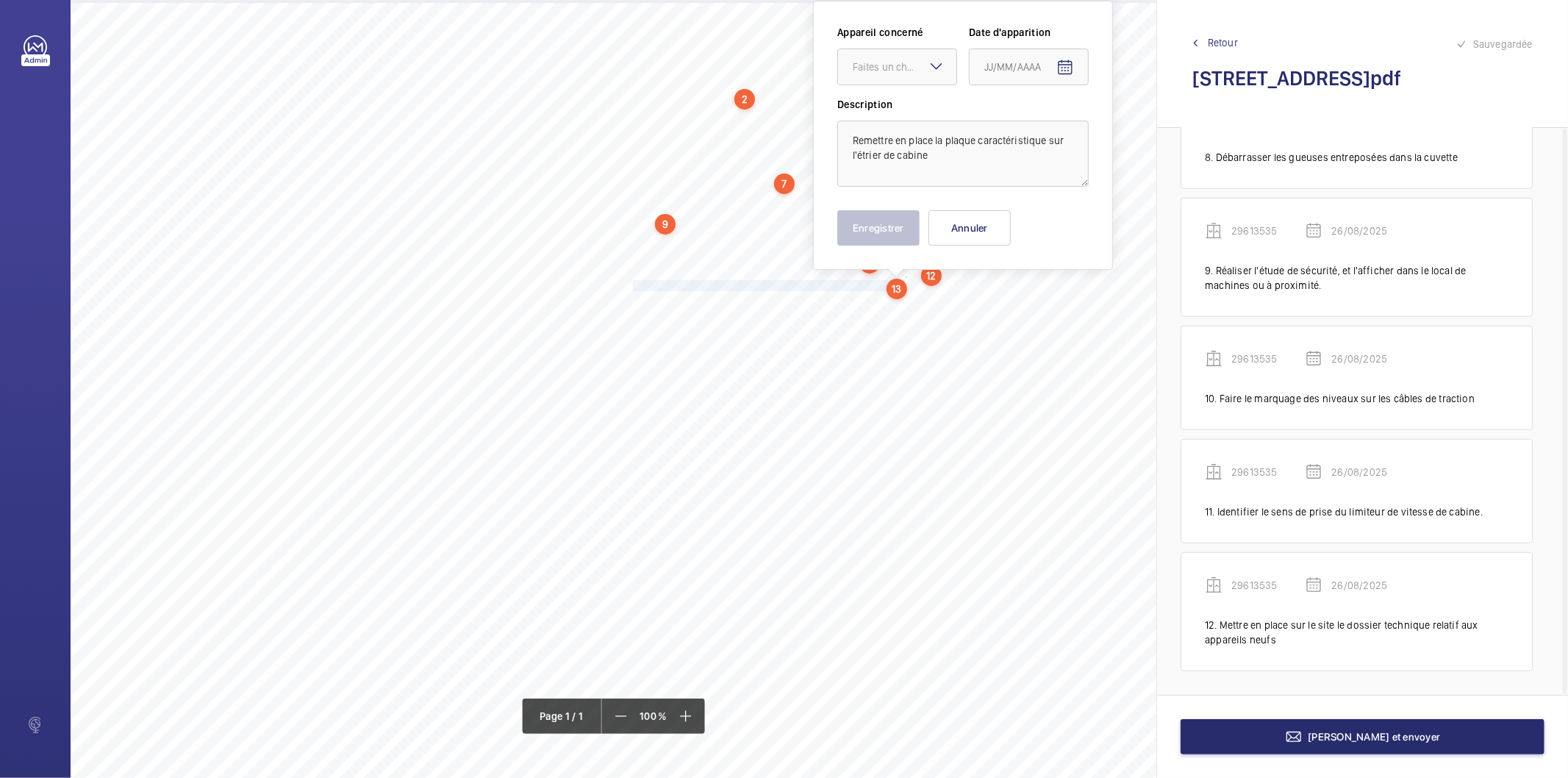
scroll to position [0, 0]
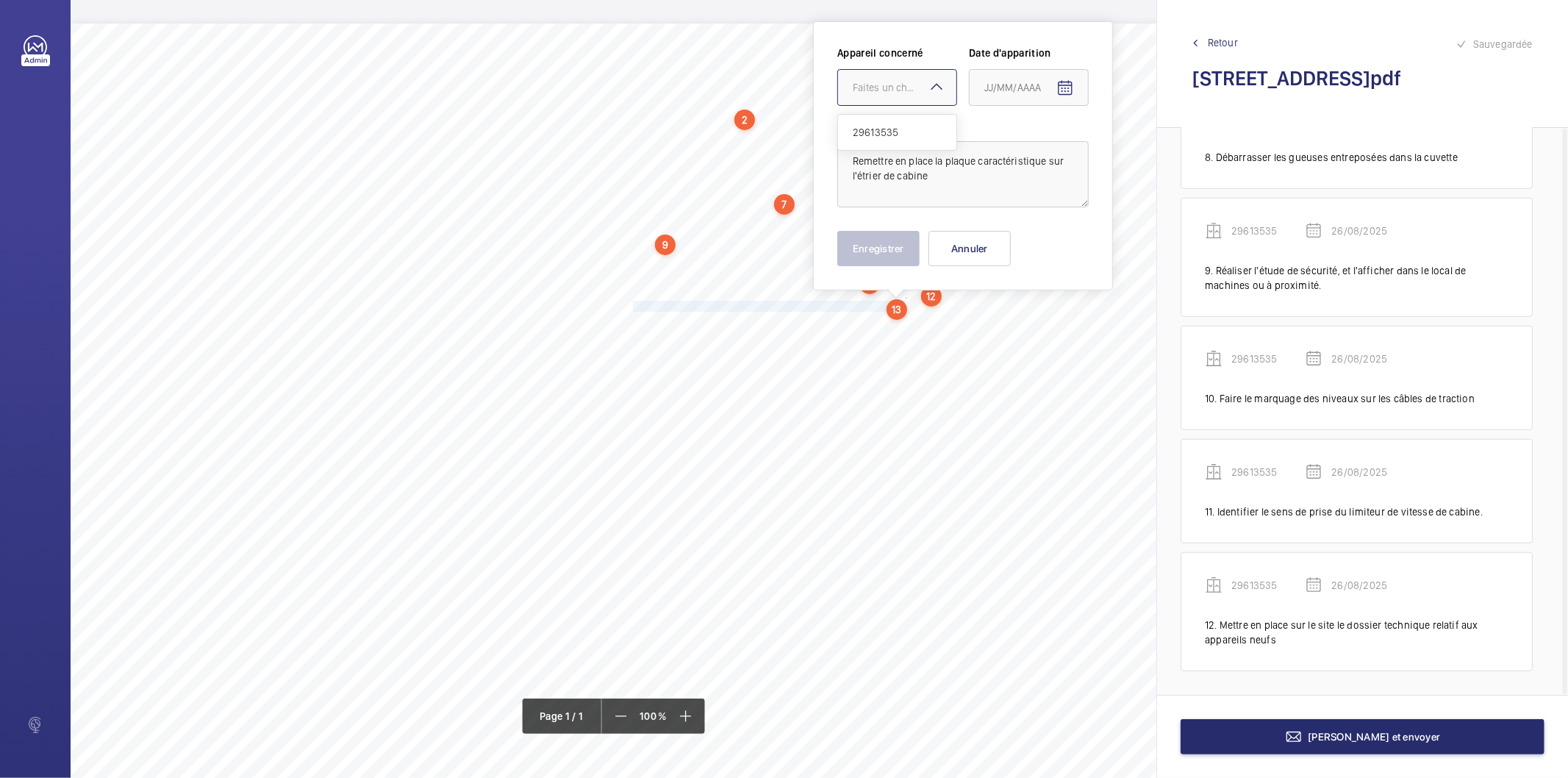
click at [916, 95] on div at bounding box center [897, 88] width 118 height 36
click at [910, 128] on span "29613535" at bounding box center [897, 132] width 89 height 15
click at [1058, 90] on mat-icon "Open calendar" at bounding box center [1065, 88] width 18 height 18
click at [1020, 314] on span "26" at bounding box center [1020, 325] width 26 height 26
type input "26/08/2025"
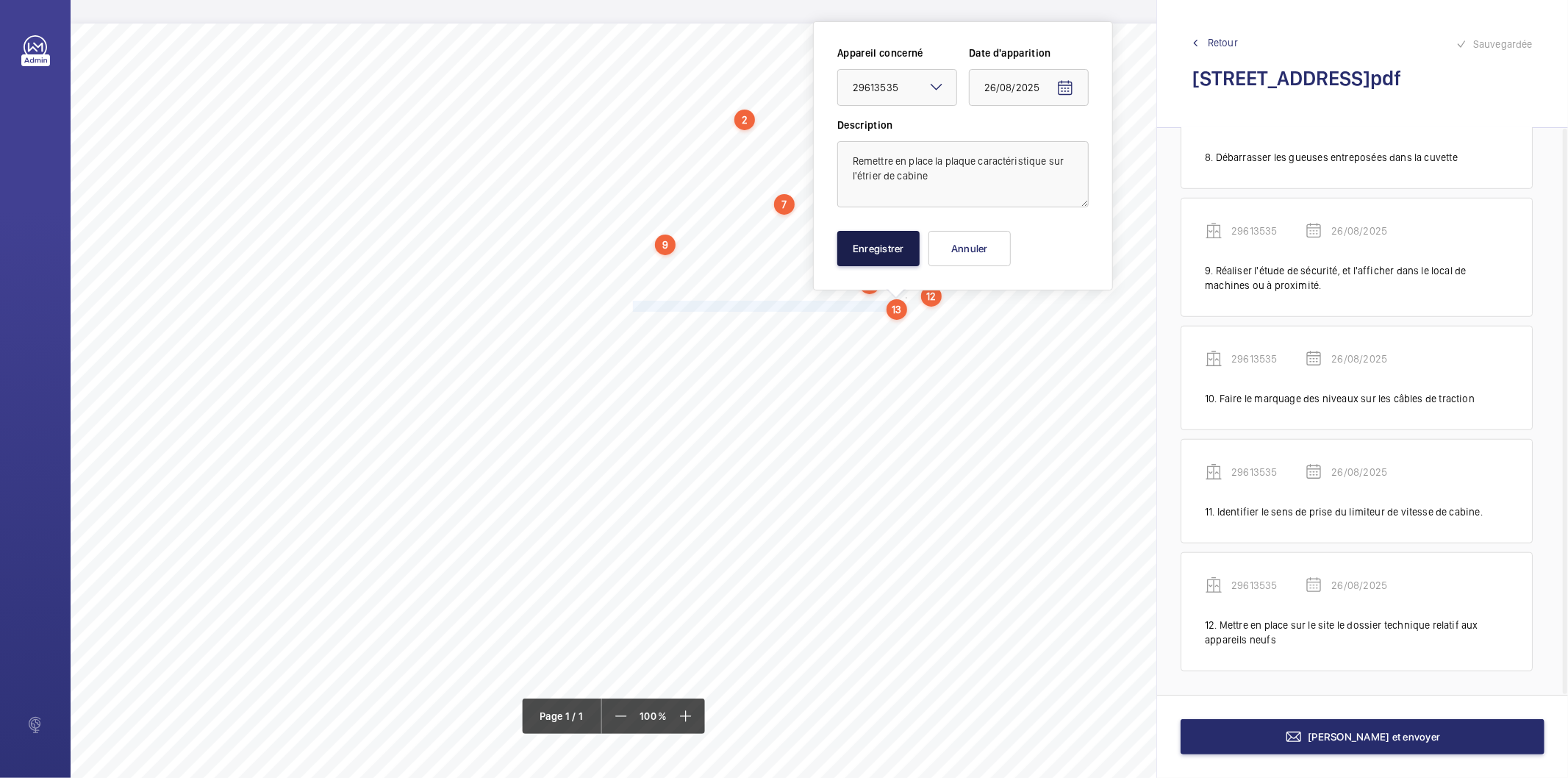
click at [915, 258] on button "Enregistrer" at bounding box center [879, 249] width 82 height 36
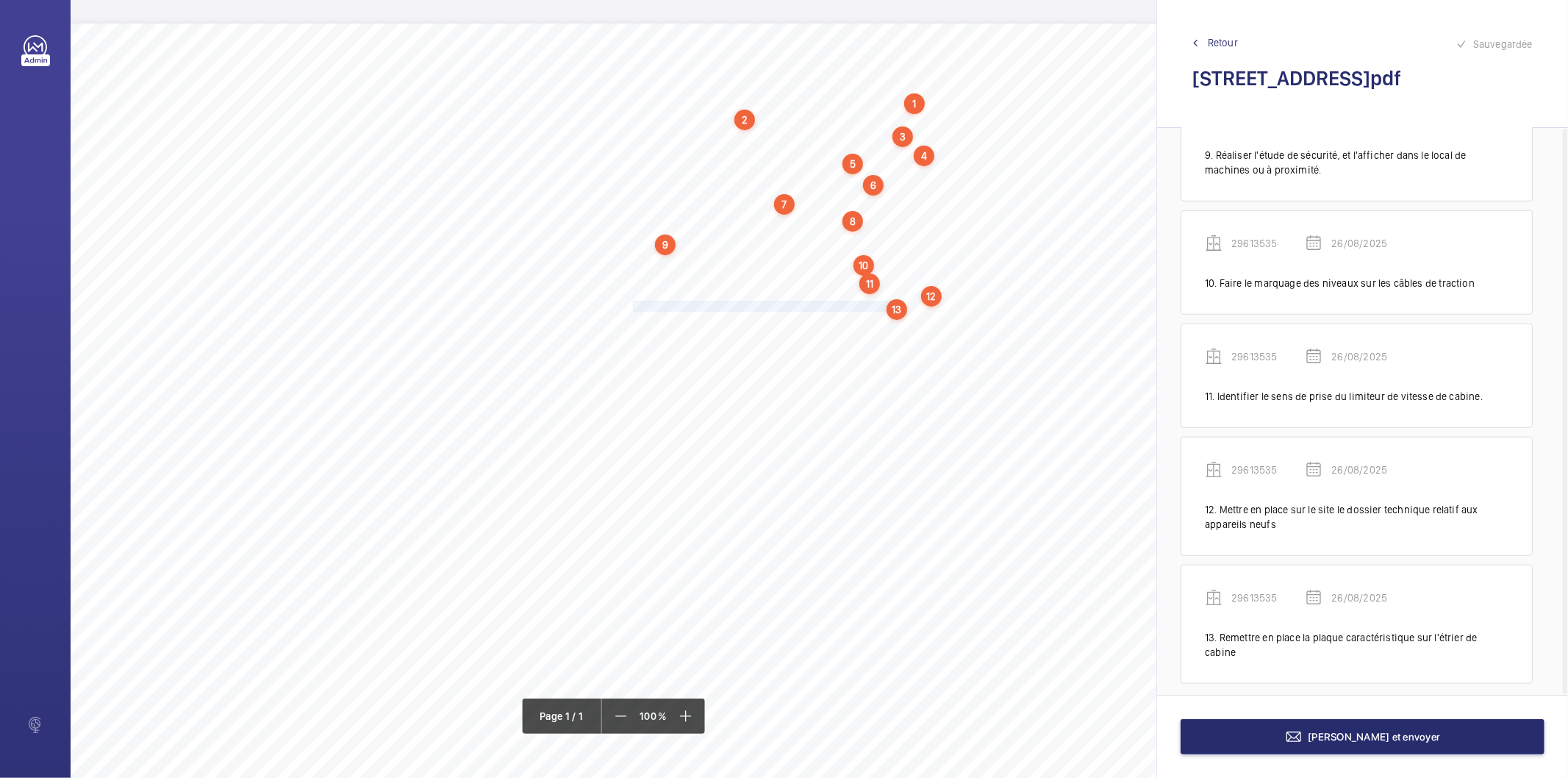
scroll to position [1047, 0]
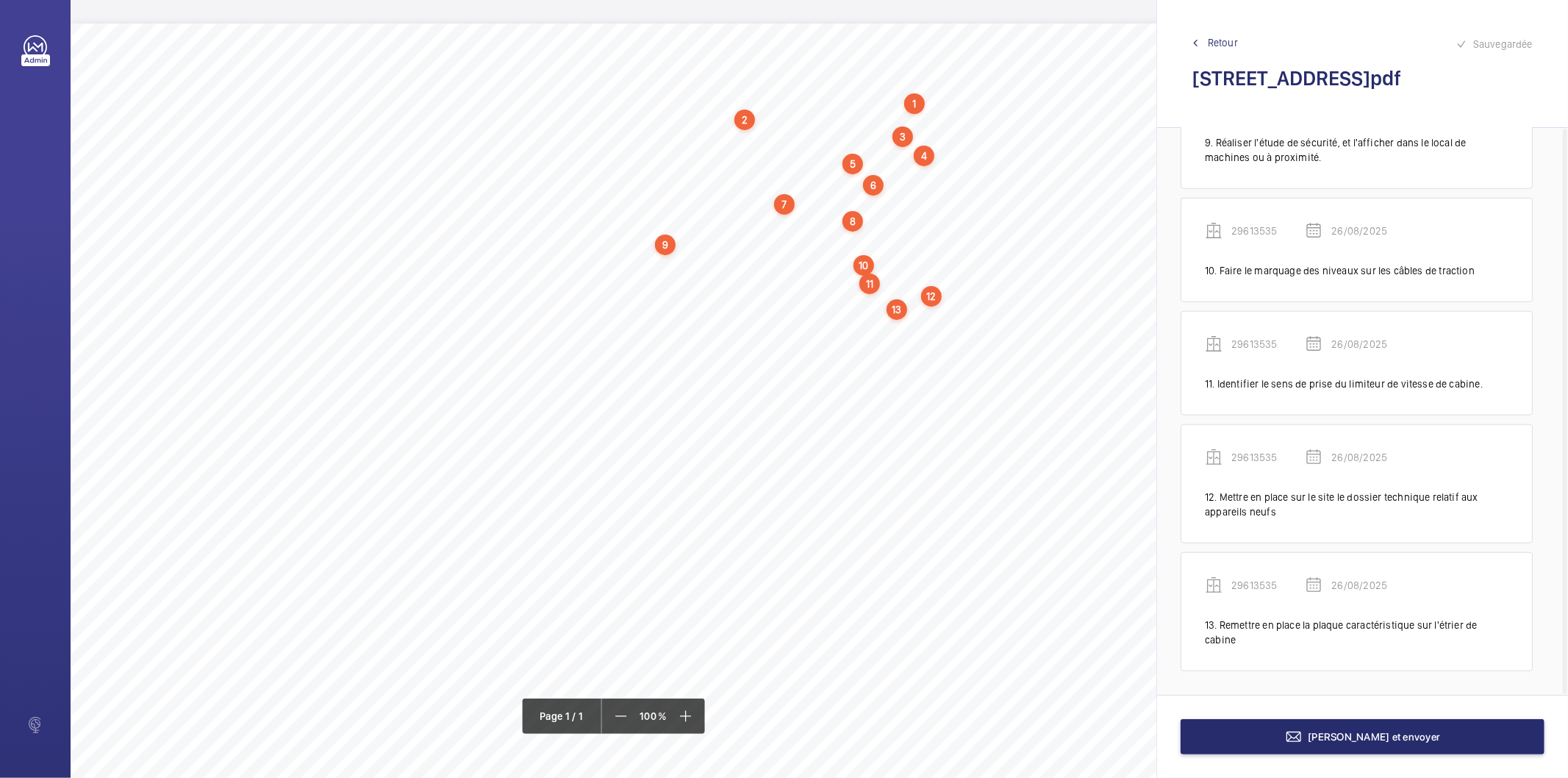
click at [631, 321] on div "Nom du site Numéro appareil WM Réserve [STREET_ADDRESS][GEOGRAPHIC_DATA] Fixer …" at bounding box center [654, 435] width 1168 height 825
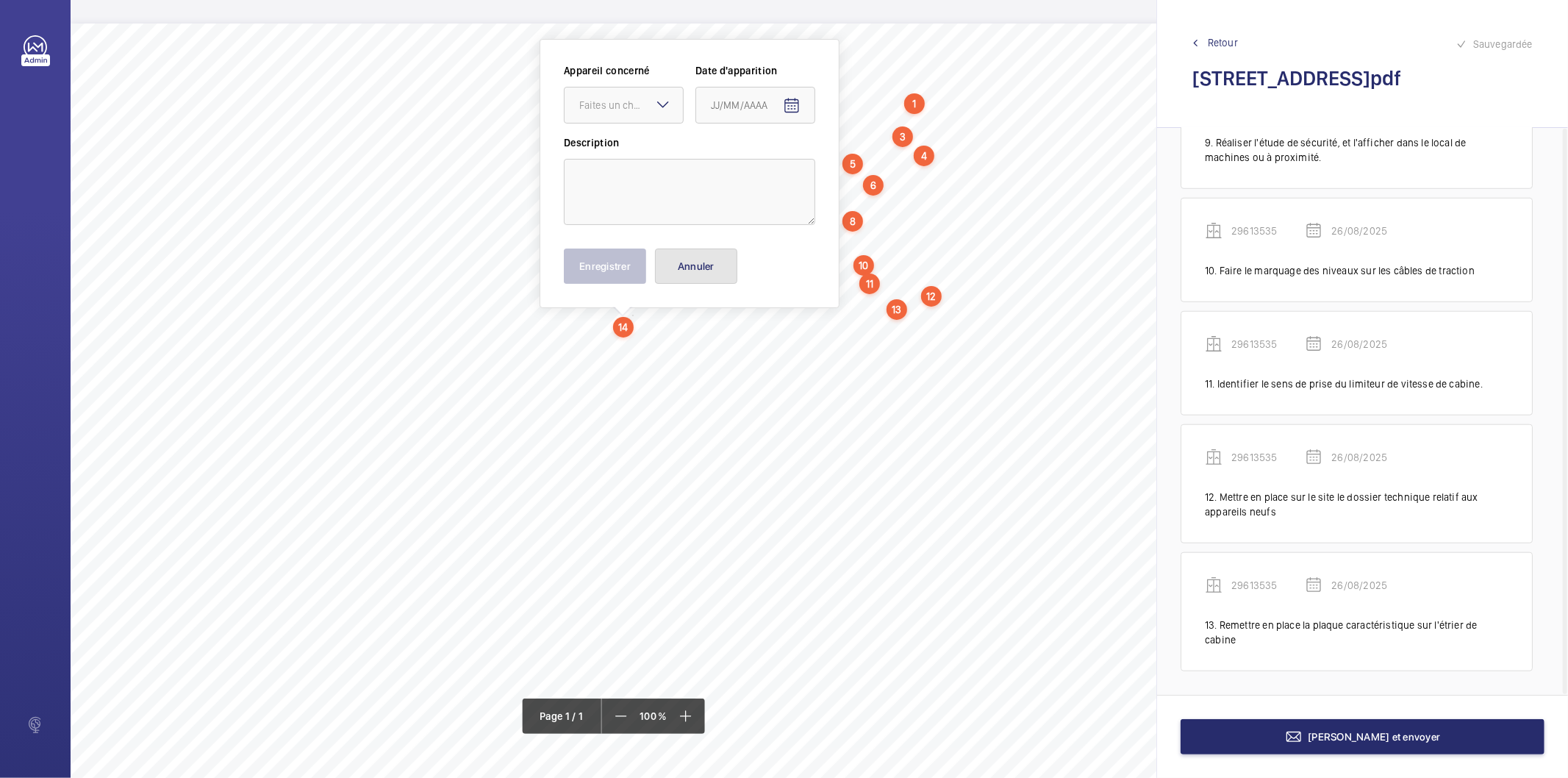
click at [682, 276] on button "Annuler" at bounding box center [696, 266] width 82 height 36
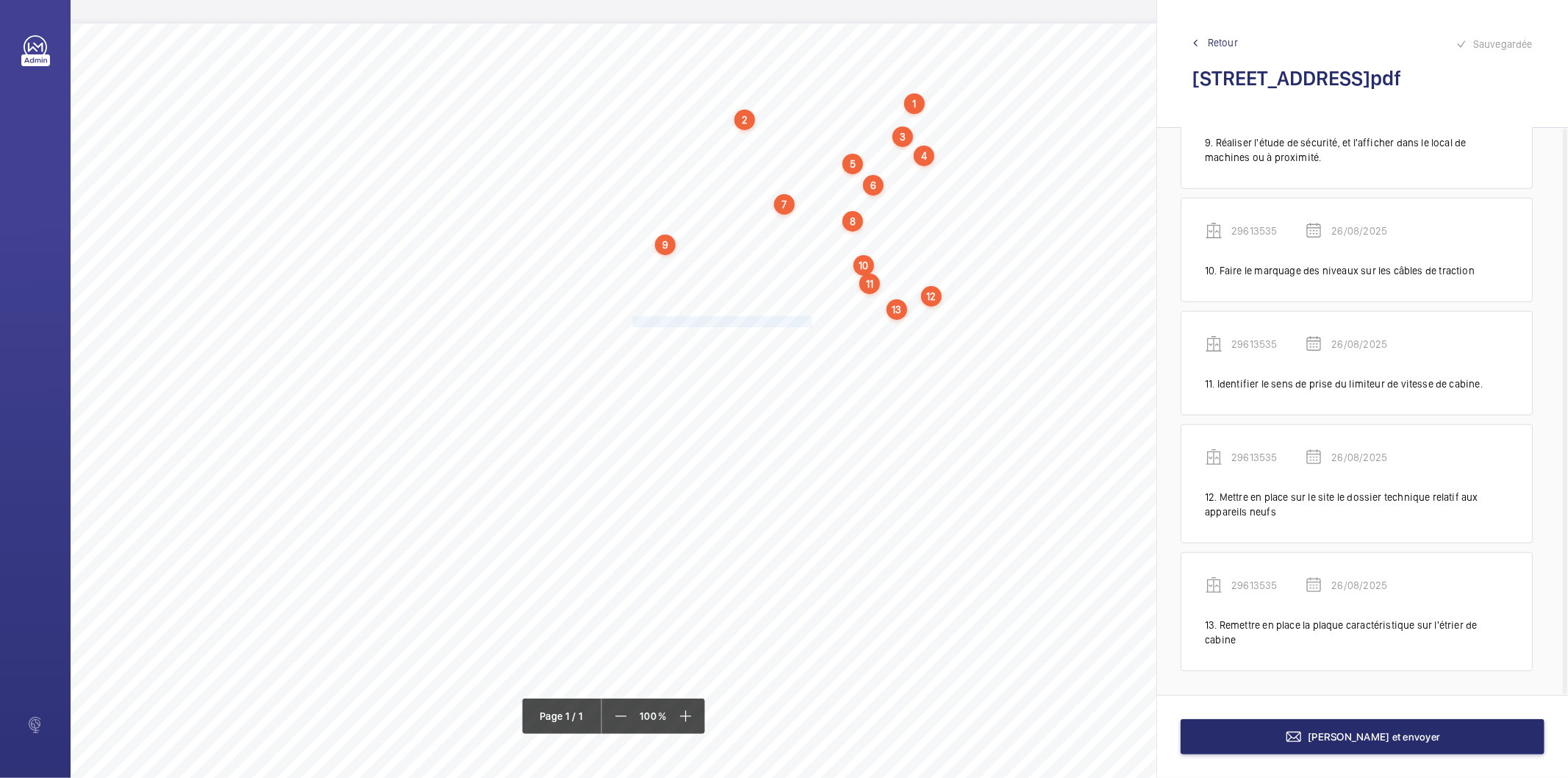
drag, startPoint x: 633, startPoint y: 320, endPoint x: 810, endPoint y: 317, distance: 177.0
click at [810, 317] on span "Démonter l’ancienne téléalarme en cabine." at bounding box center [724, 321] width 182 height 9
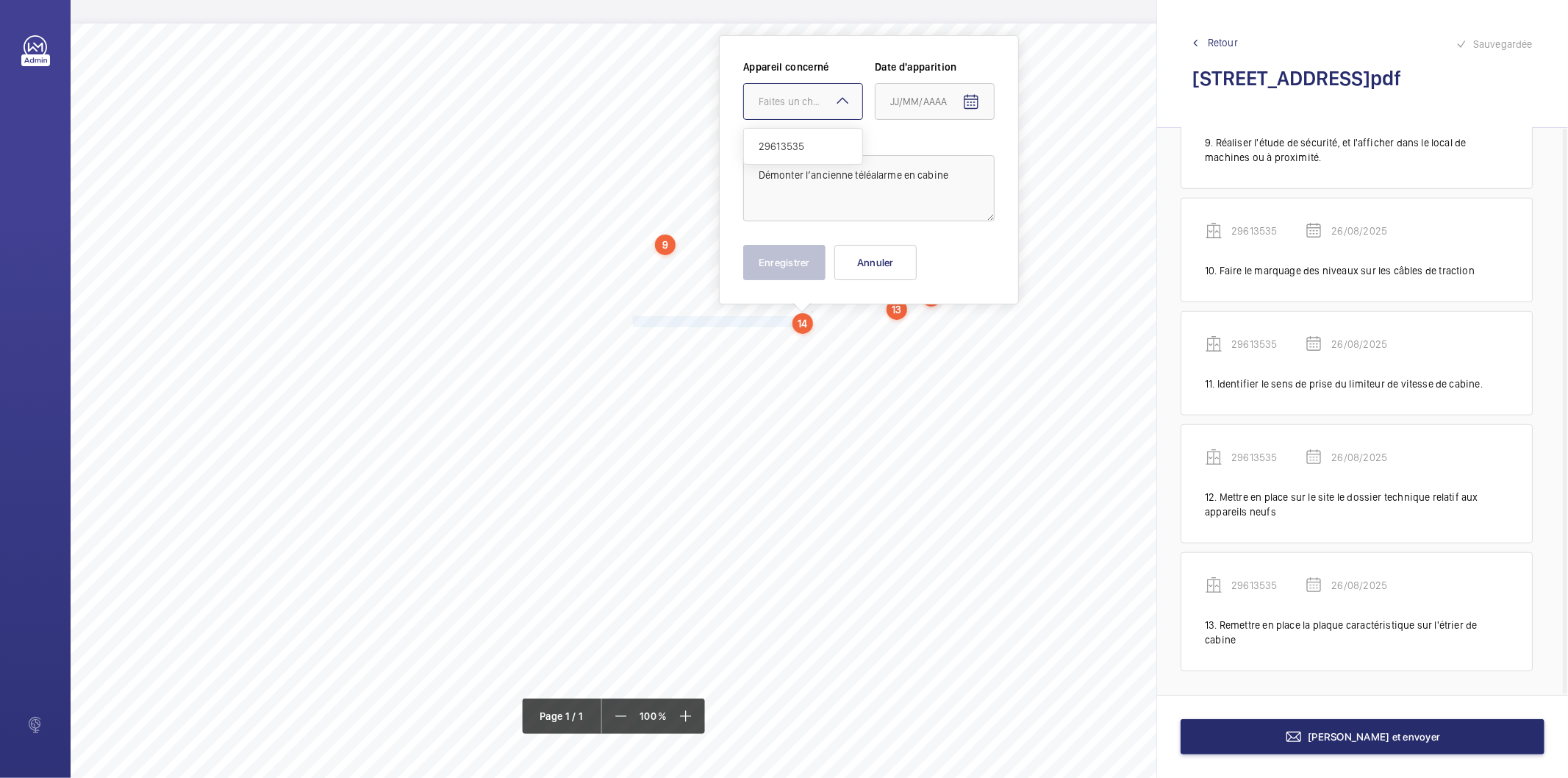
click at [832, 109] on div at bounding box center [803, 101] width 118 height 36
drag, startPoint x: 810, startPoint y: 145, endPoint x: 855, endPoint y: 128, distance: 48.1
click at [811, 145] on span "29613535" at bounding box center [803, 146] width 89 height 15
click at [968, 99] on mat-icon "Open calendar" at bounding box center [971, 102] width 18 height 18
click at [929, 334] on span "26" at bounding box center [925, 339] width 26 height 26
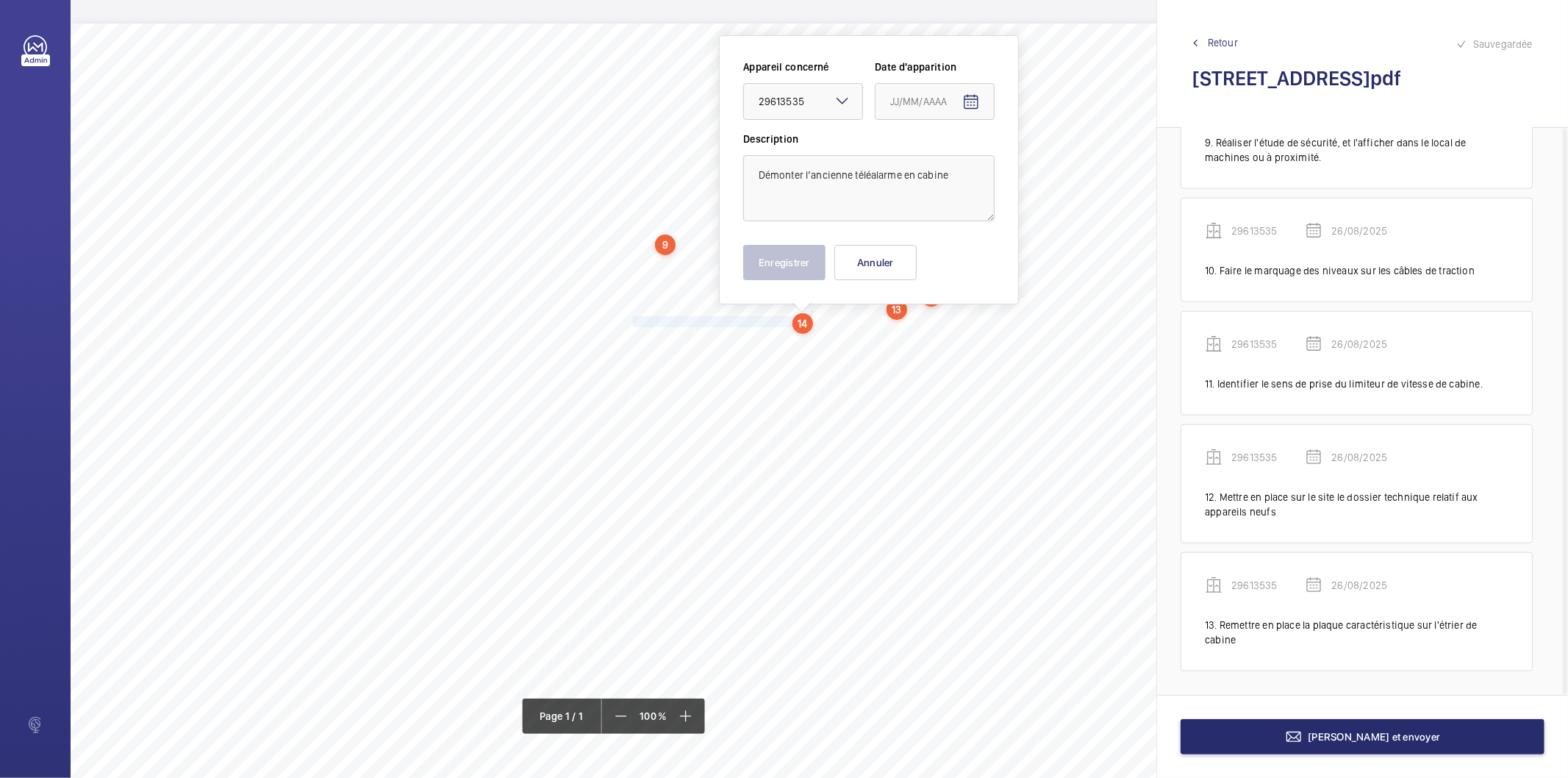
type input "26/08/2025"
click at [815, 269] on button "Enregistrer" at bounding box center [785, 262] width 82 height 36
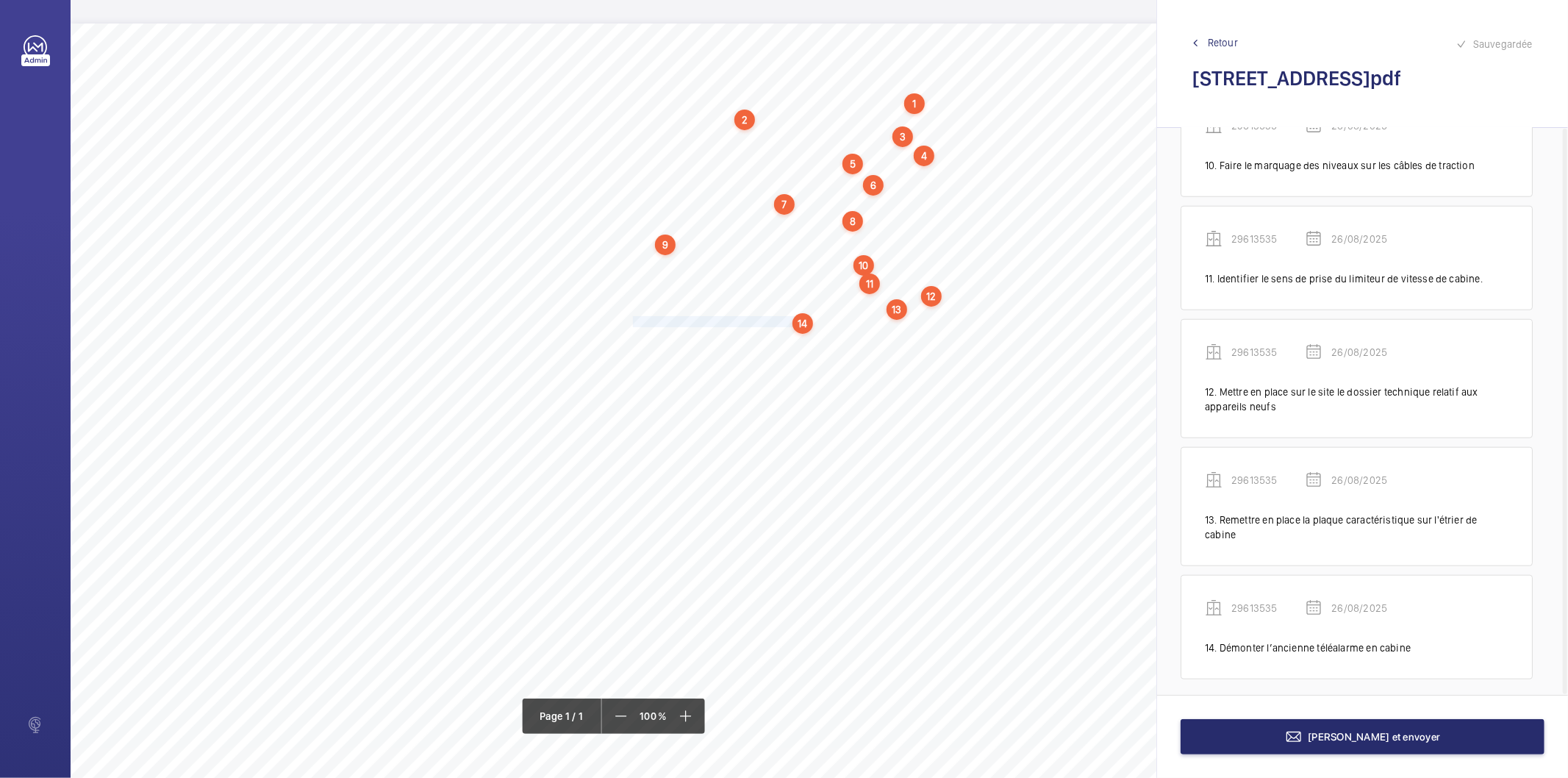
scroll to position [1160, 0]
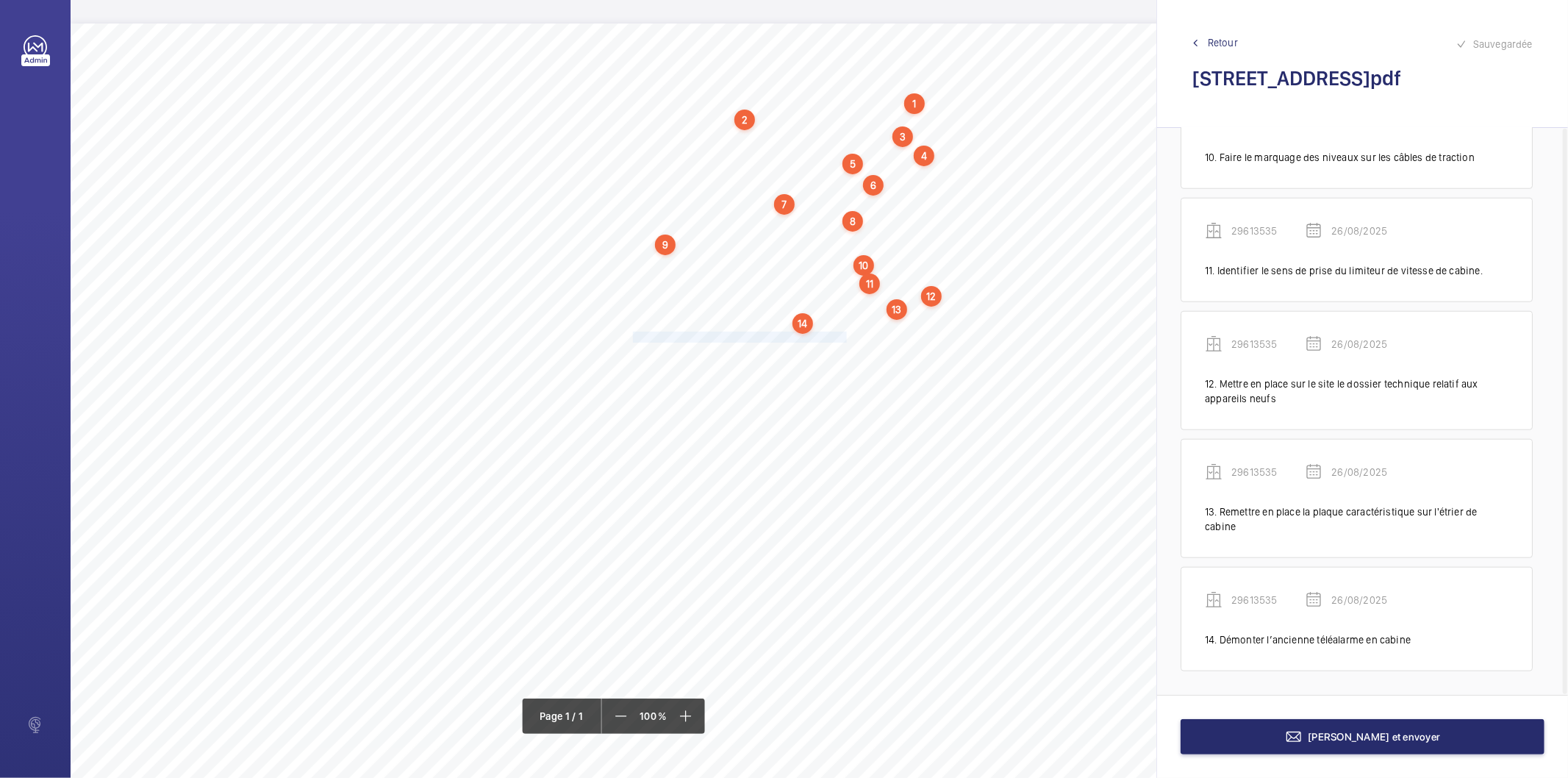
drag, startPoint x: 633, startPoint y: 335, endPoint x: 843, endPoint y: 339, distance: 210.0
click at [843, 339] on span "Nettoyer le fond de cuvette et tous les accessoires." at bounding box center [741, 337] width 216 height 9
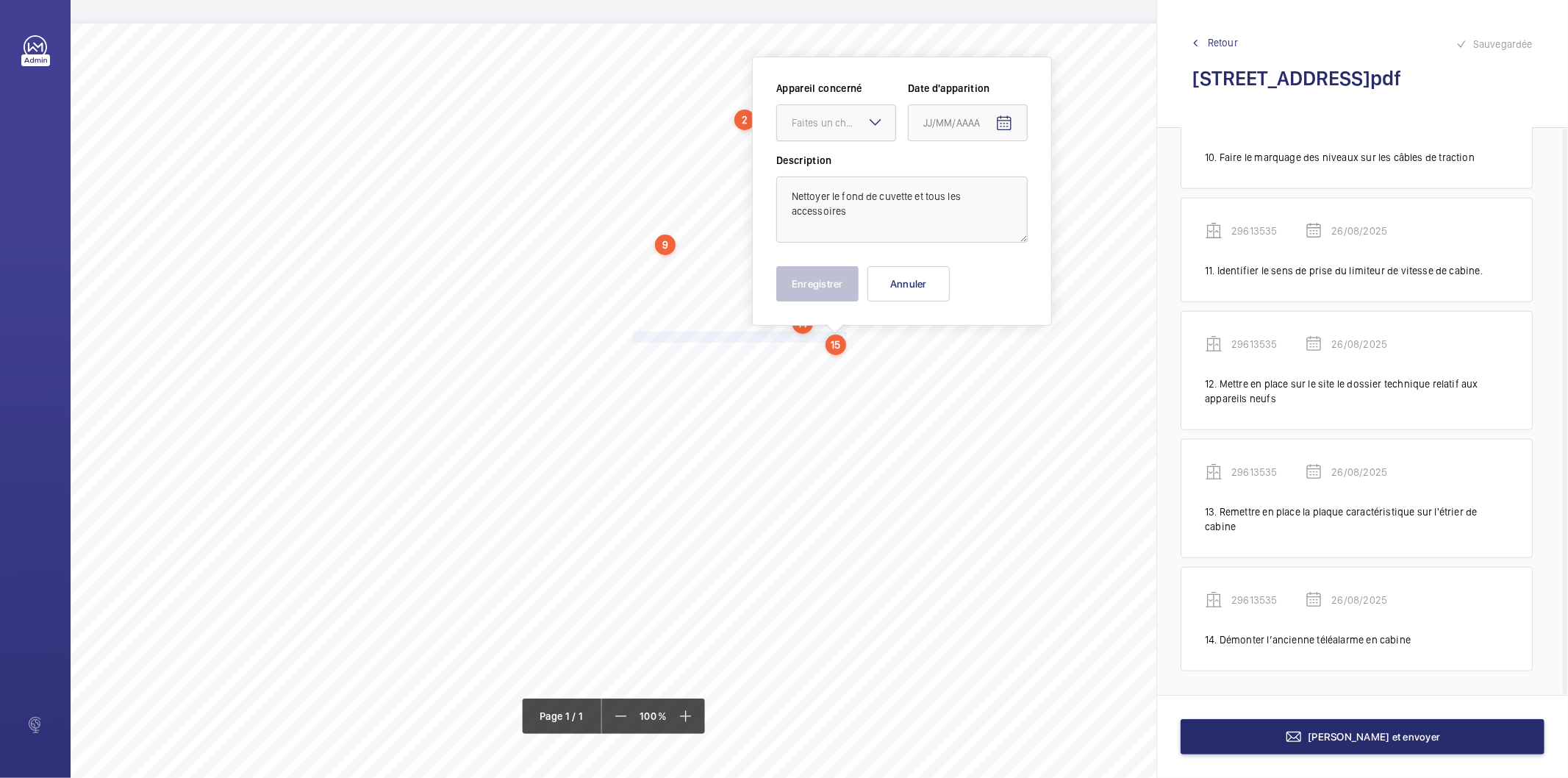
click at [841, 126] on div "Faites un choix" at bounding box center [843, 123] width 104 height 15
click at [833, 168] on span "29613535" at bounding box center [836, 168] width 89 height 15
click at [1000, 125] on mat-icon "Open calendar" at bounding box center [1004, 123] width 18 height 18
click at [956, 360] on span "26" at bounding box center [959, 360] width 26 height 26
type input "26/08/2025"
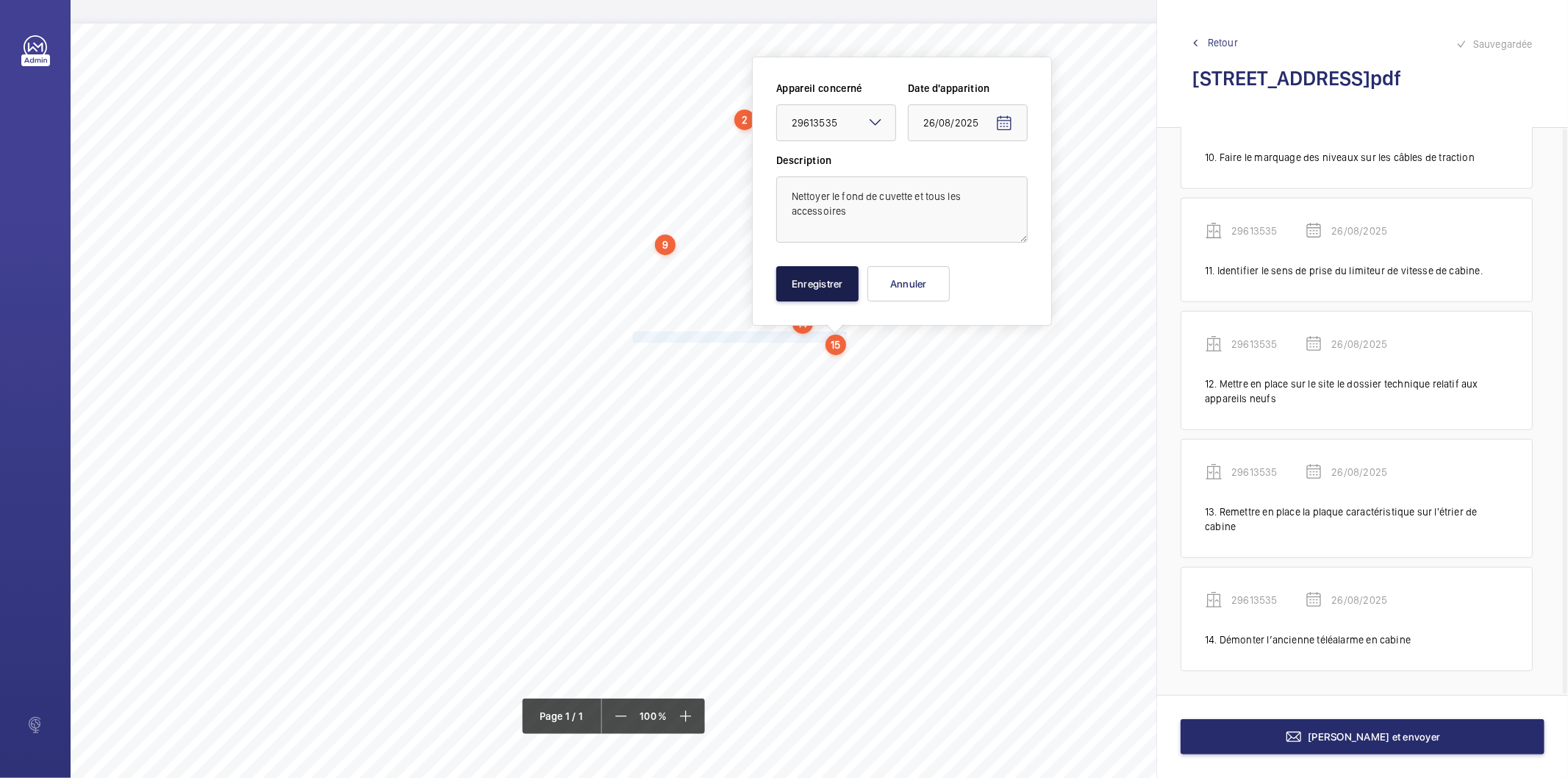
click at [848, 287] on button "Enregistrer" at bounding box center [818, 284] width 82 height 36
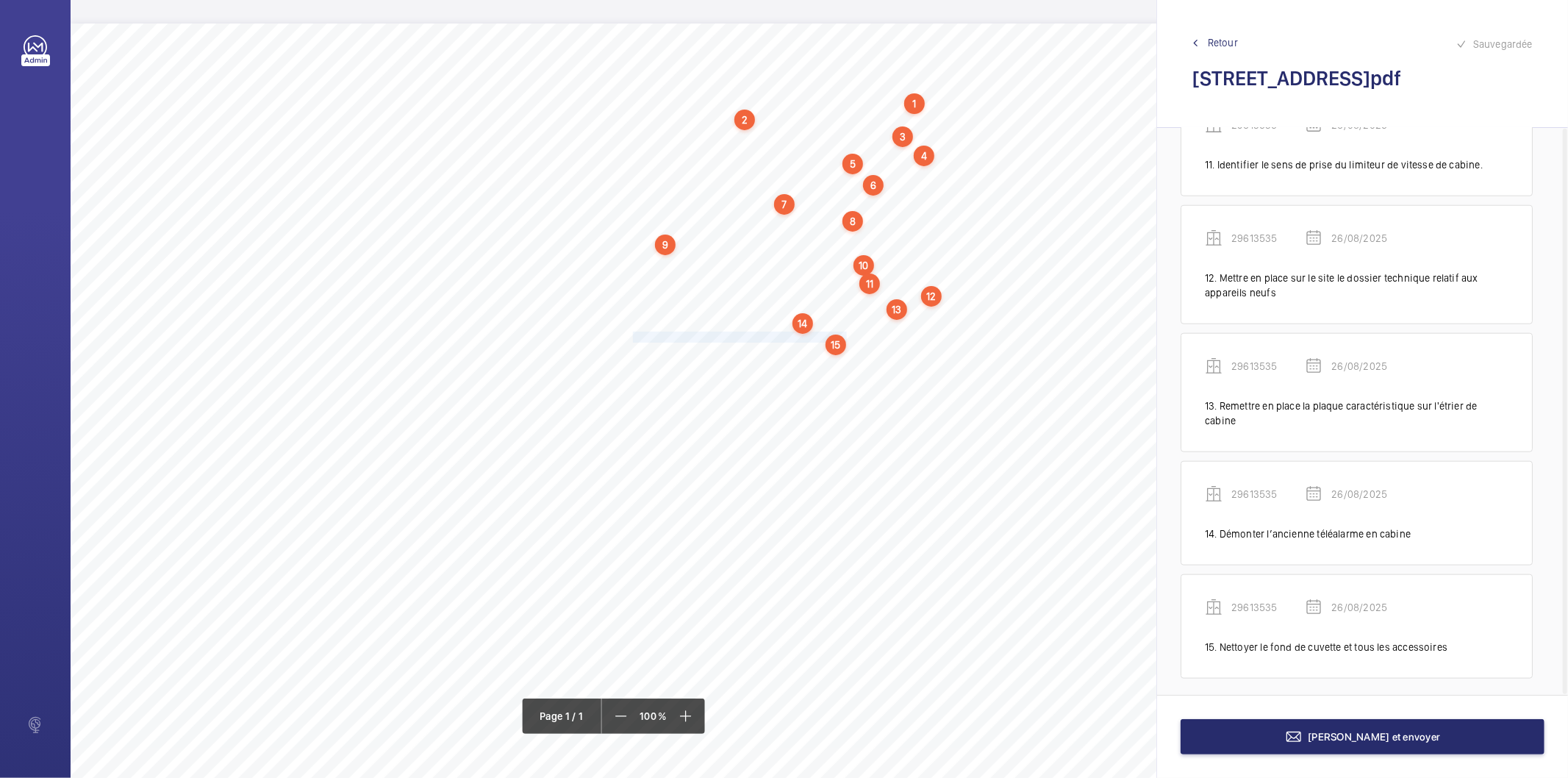
scroll to position [1273, 0]
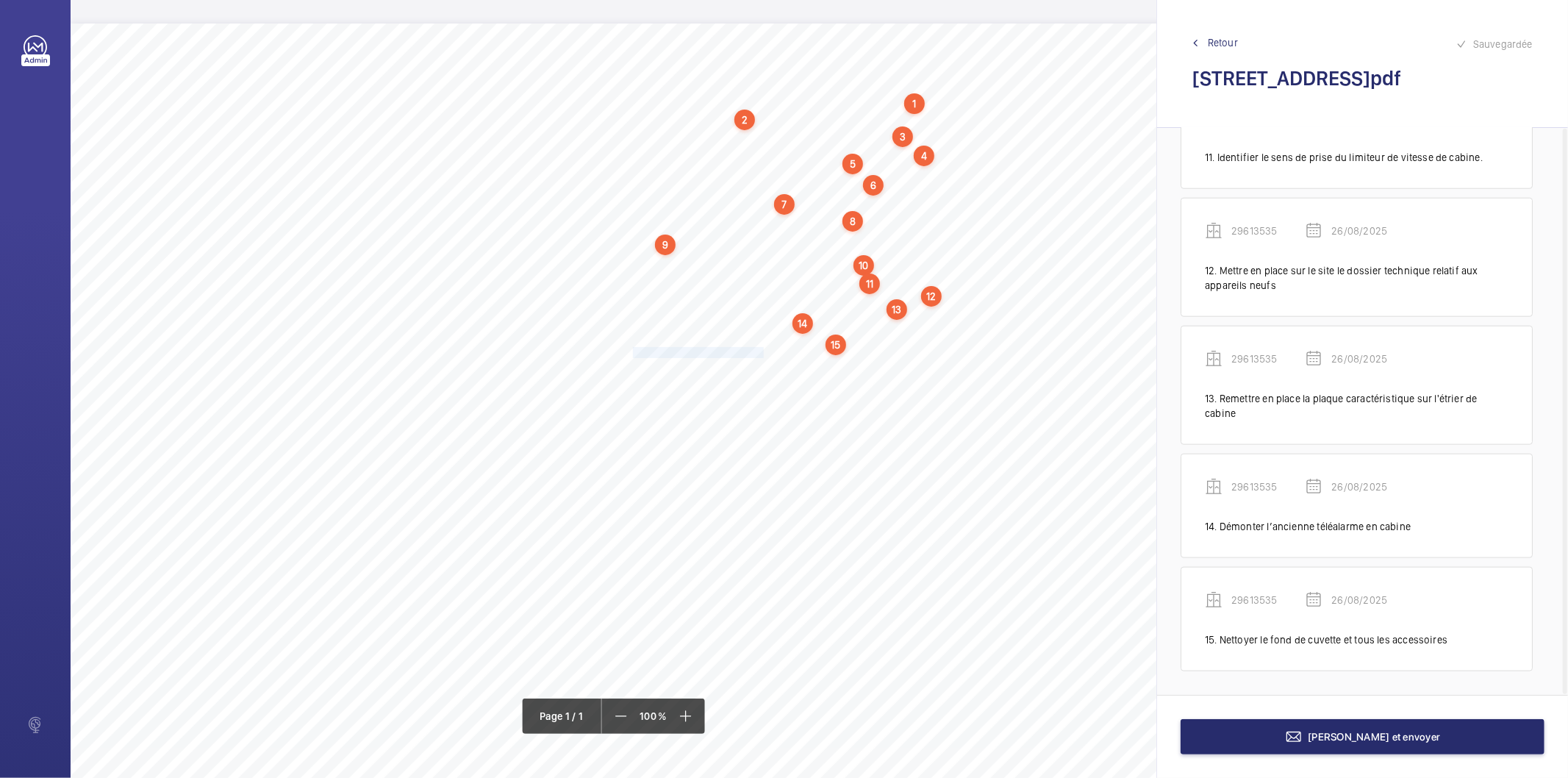
drag, startPoint x: 633, startPoint y: 354, endPoint x: 762, endPoint y: 349, distance: 129.1
click at [762, 349] on span "Nettoyer le local de machinerie." at bounding box center [700, 352] width 134 height 9
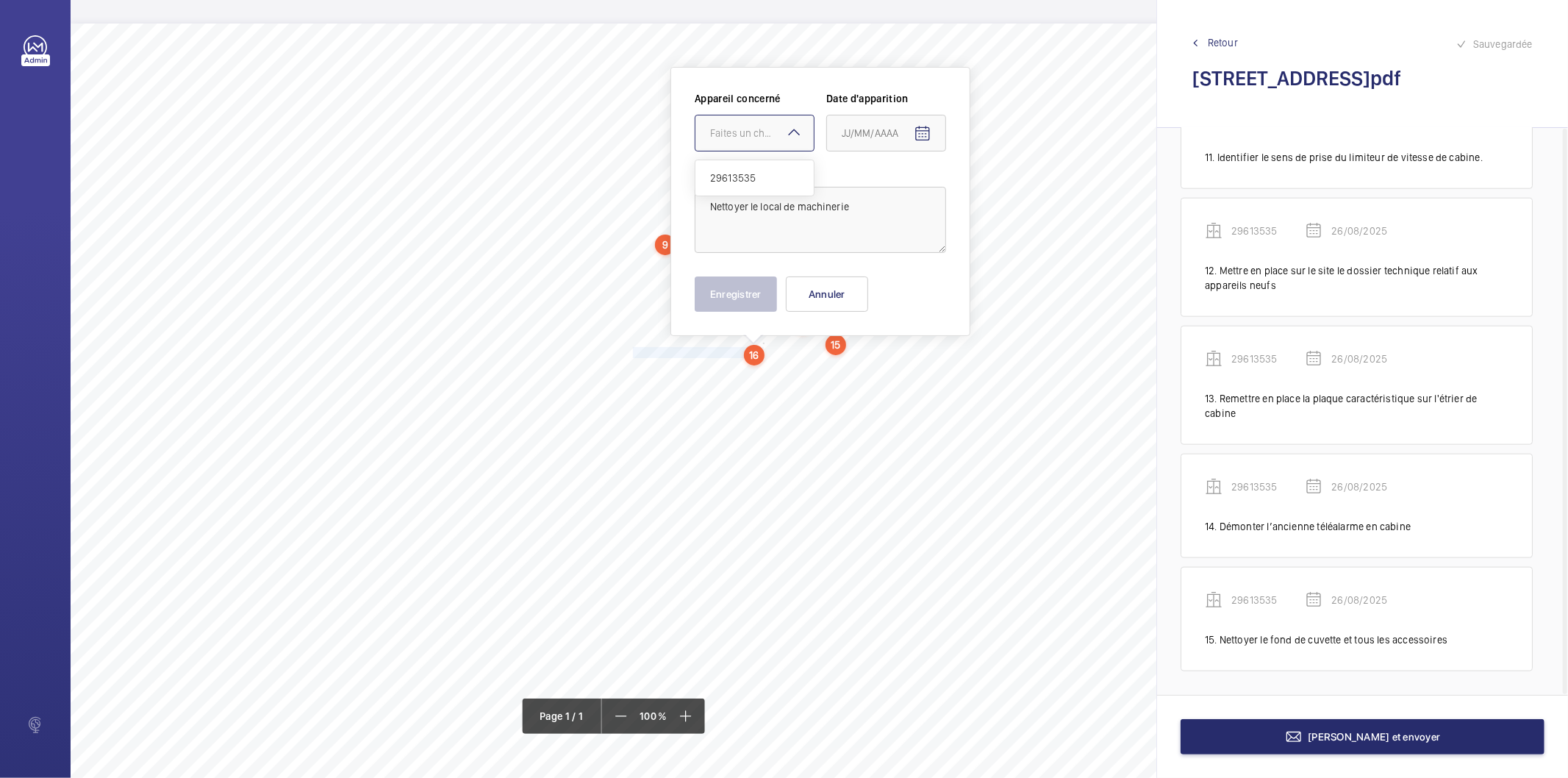
click at [748, 128] on div "Faites un choix" at bounding box center [762, 133] width 104 height 15
click at [736, 172] on span "29613535" at bounding box center [754, 178] width 89 height 15
click at [923, 129] on mat-icon "Open calendar" at bounding box center [923, 133] width 18 height 18
click at [882, 365] on span "26" at bounding box center [877, 371] width 26 height 26
type input "26/08/2025"
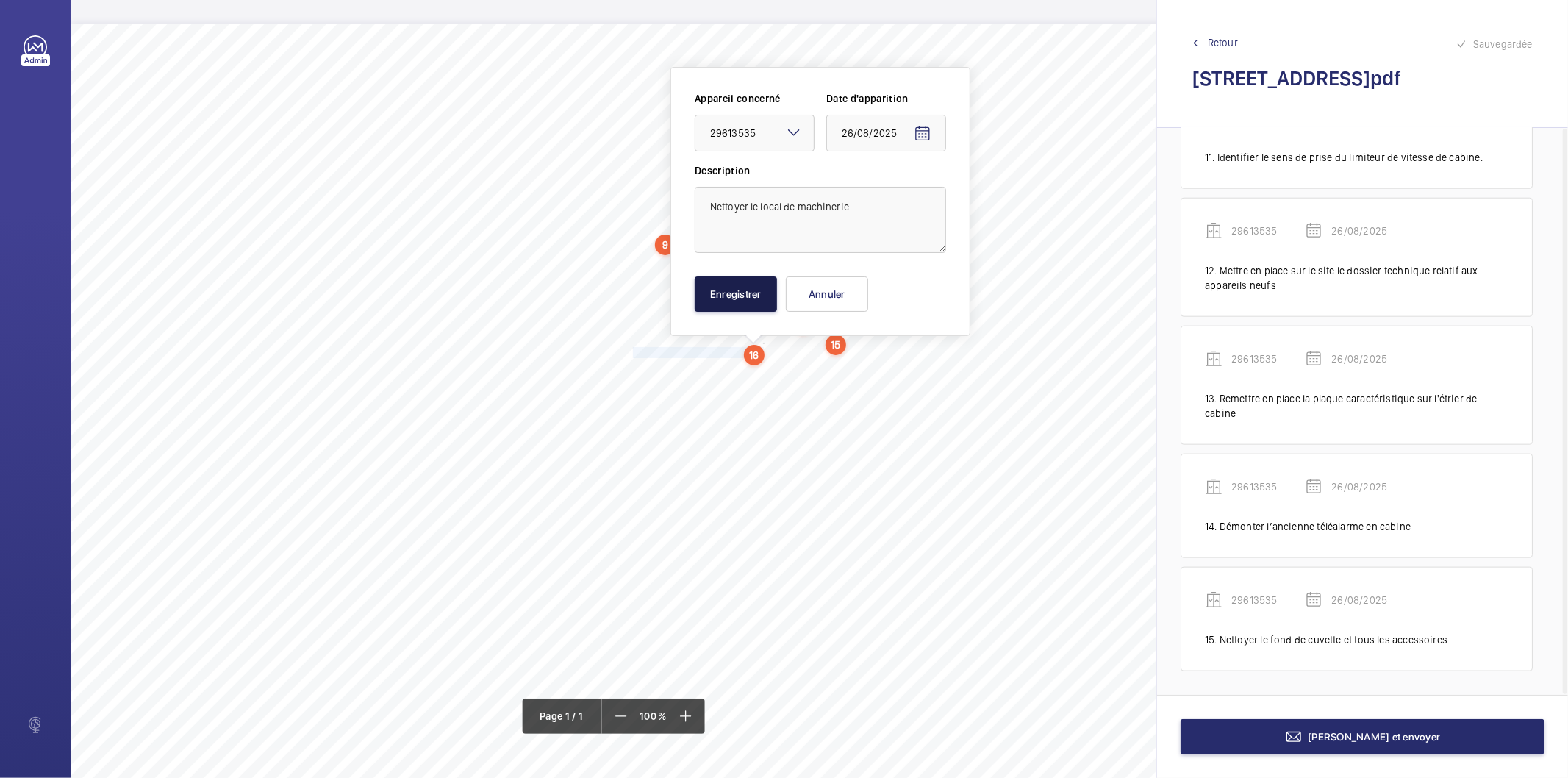
click at [763, 300] on button "Enregistrer" at bounding box center [736, 294] width 82 height 36
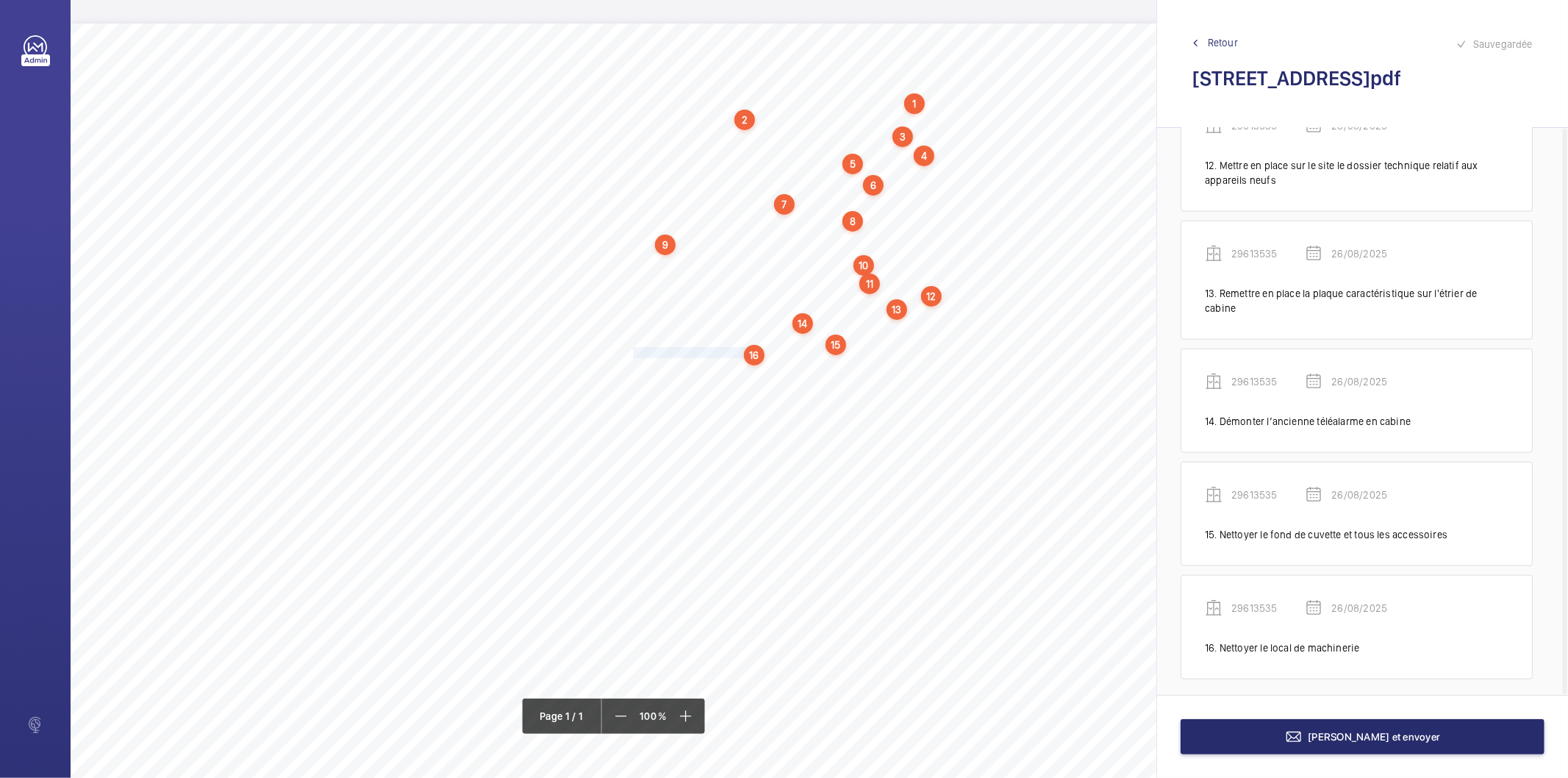
scroll to position [1387, 0]
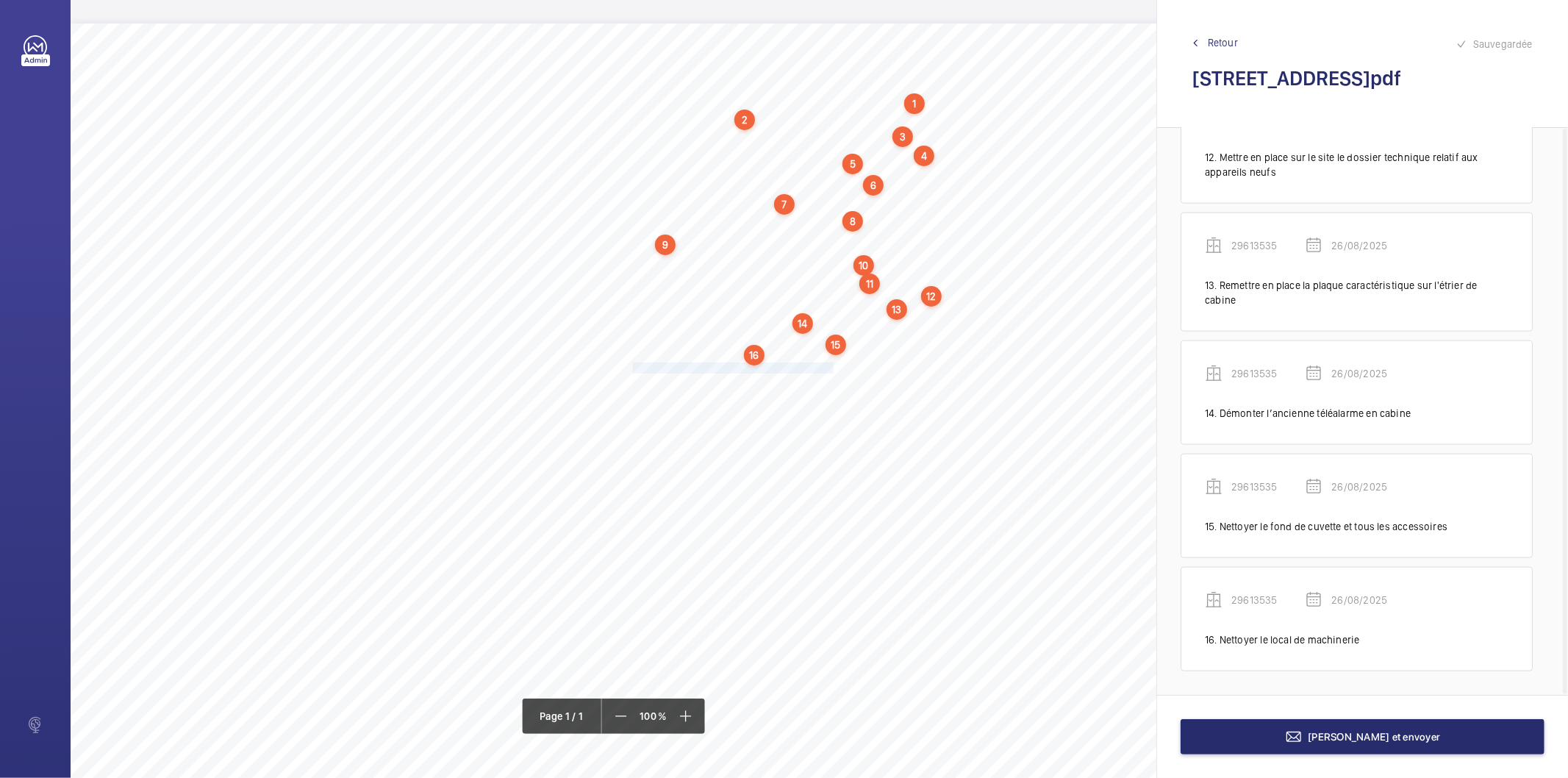
drag, startPoint x: 632, startPoint y: 368, endPoint x: 832, endPoint y: 364, distance: 200.0
click at [832, 364] on span "Débarrasser le matériel usagé de la machinerie." at bounding box center [734, 368] width 203 height 9
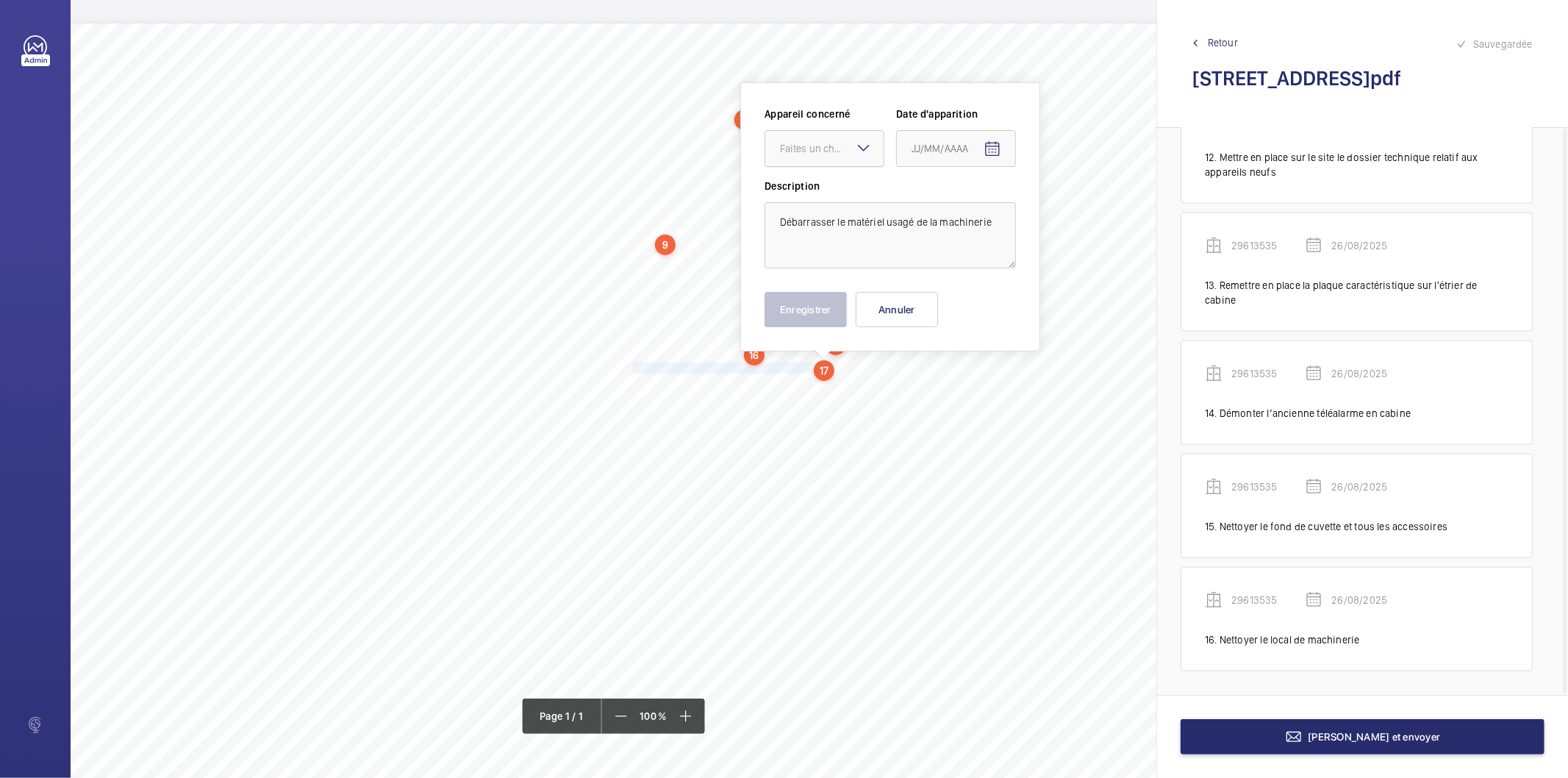
click at [813, 162] on div at bounding box center [824, 149] width 118 height 36
click at [810, 186] on span "29613535" at bounding box center [824, 194] width 89 height 15
click at [994, 145] on mat-icon "Open calendar" at bounding box center [992, 149] width 18 height 18
click at [938, 380] on span "26" at bounding box center [947, 386] width 26 height 26
type input "26/08/2025"
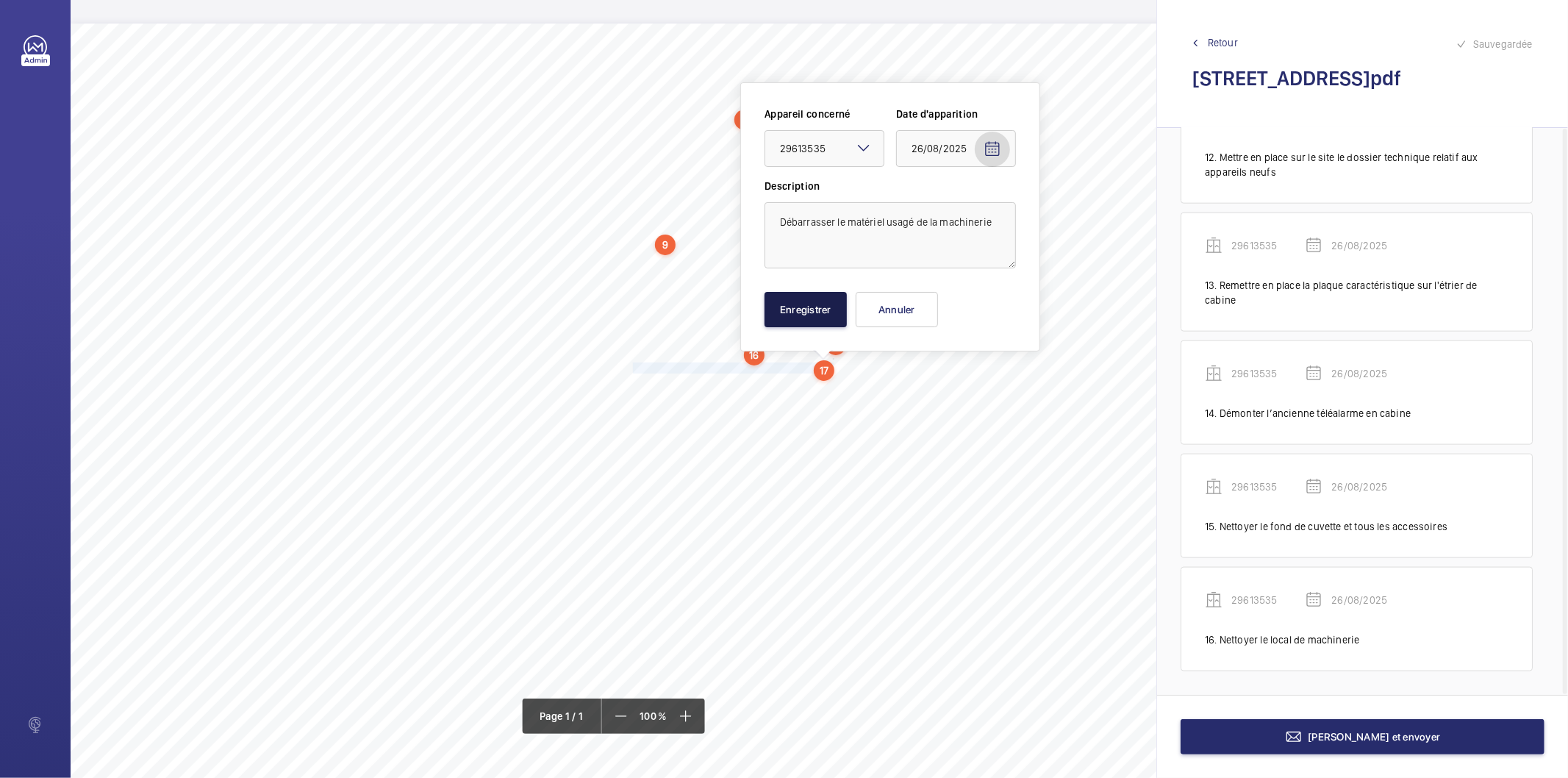
click at [838, 324] on button "Enregistrer" at bounding box center [806, 310] width 82 height 36
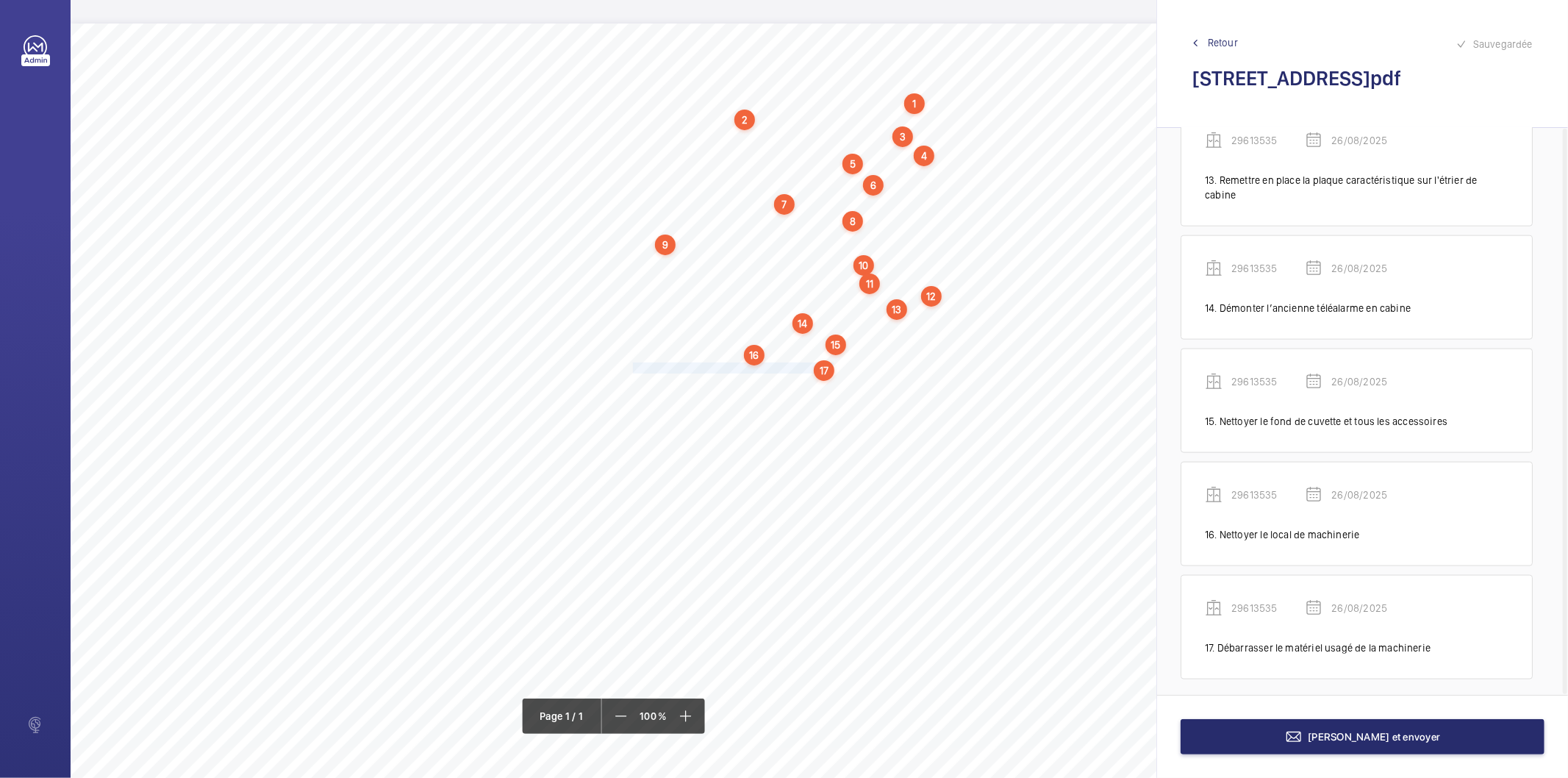
scroll to position [1500, 0]
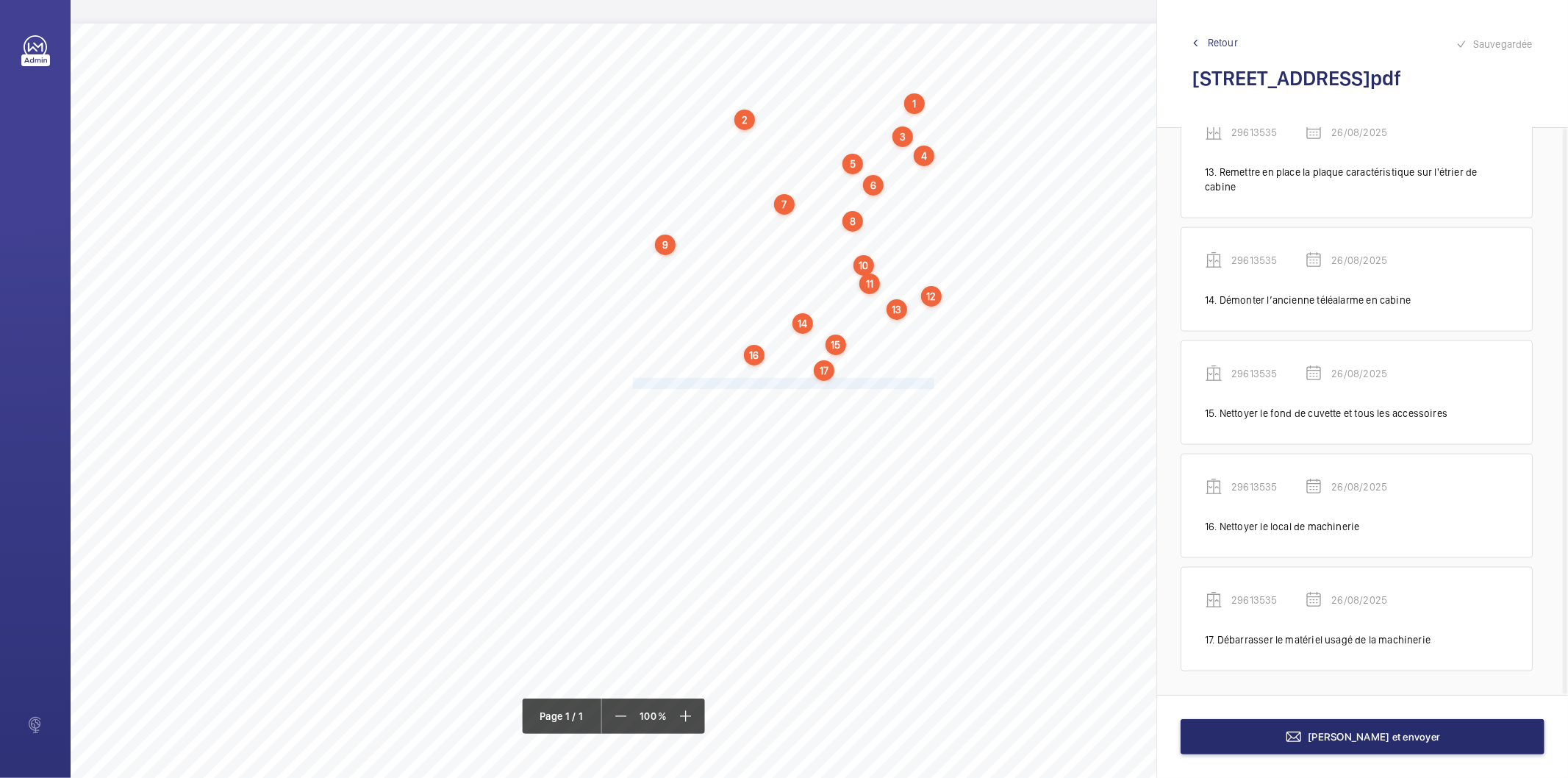
drag, startPoint x: 633, startPoint y: 382, endPoint x: 934, endPoint y: 382, distance: 301.0
click at [934, 382] on span "Mettre à disposition un registre de contrôle dans le local de machinerie." at bounding box center [784, 383] width 302 height 9
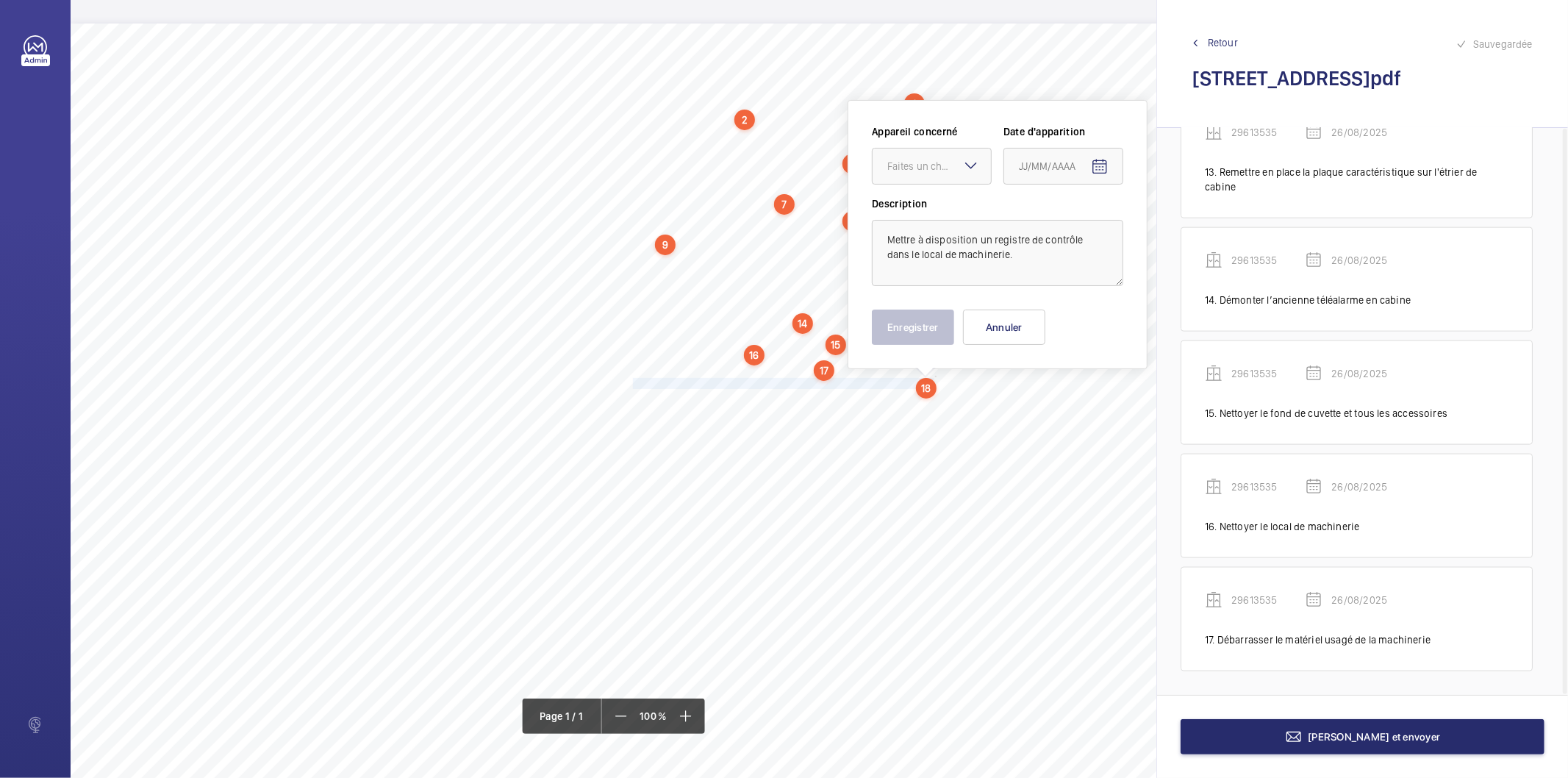
scroll to position [10, 0]
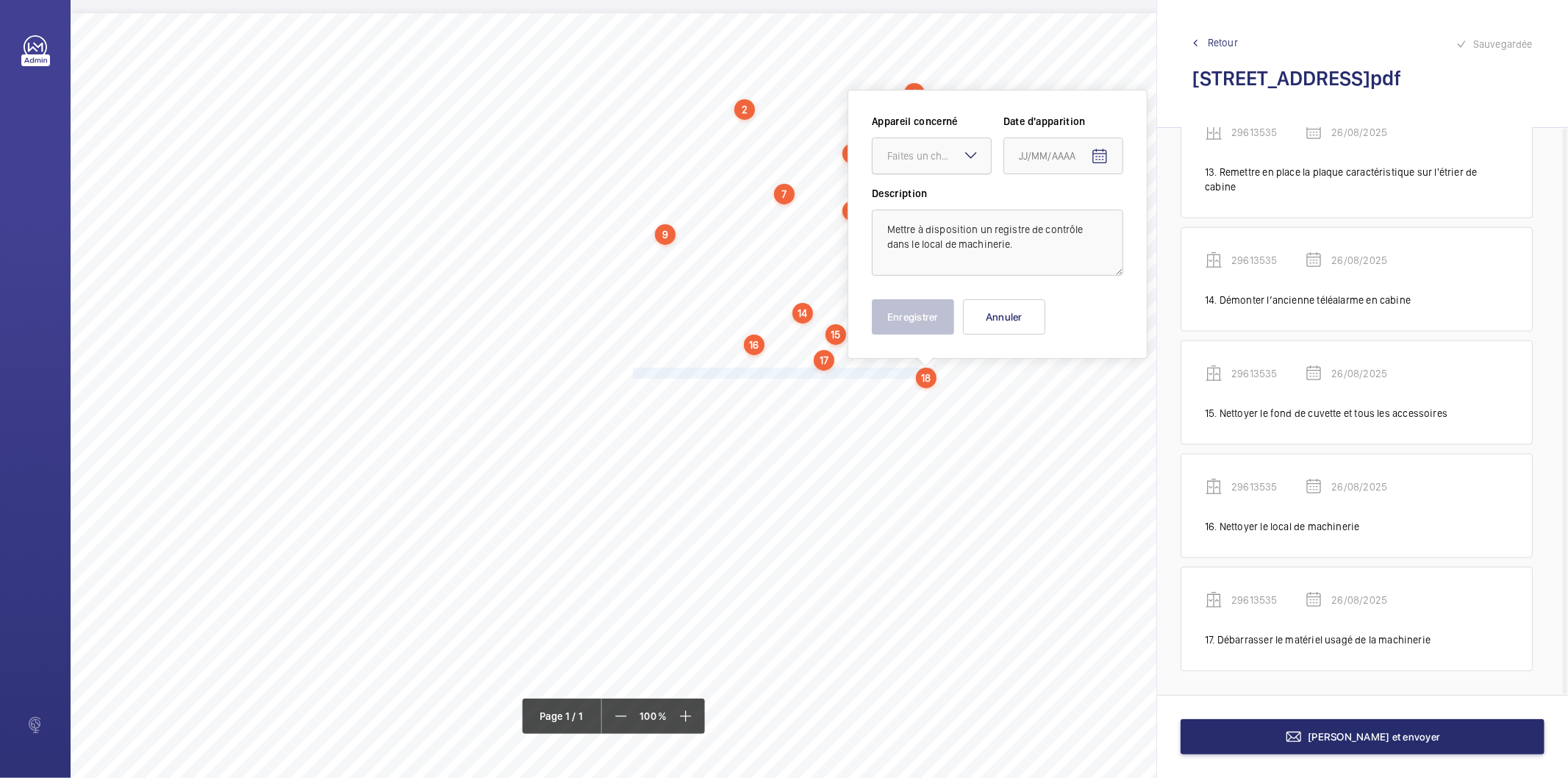
click at [932, 157] on div "Faites un choix" at bounding box center [939, 156] width 104 height 15
click at [905, 193] on span "29613535" at bounding box center [932, 200] width 89 height 15
click at [1091, 156] on mat-icon "Open calendar" at bounding box center [1100, 156] width 18 height 18
click at [1048, 402] on span "26" at bounding box center [1055, 393] width 26 height 26
type input "26/08/2025"
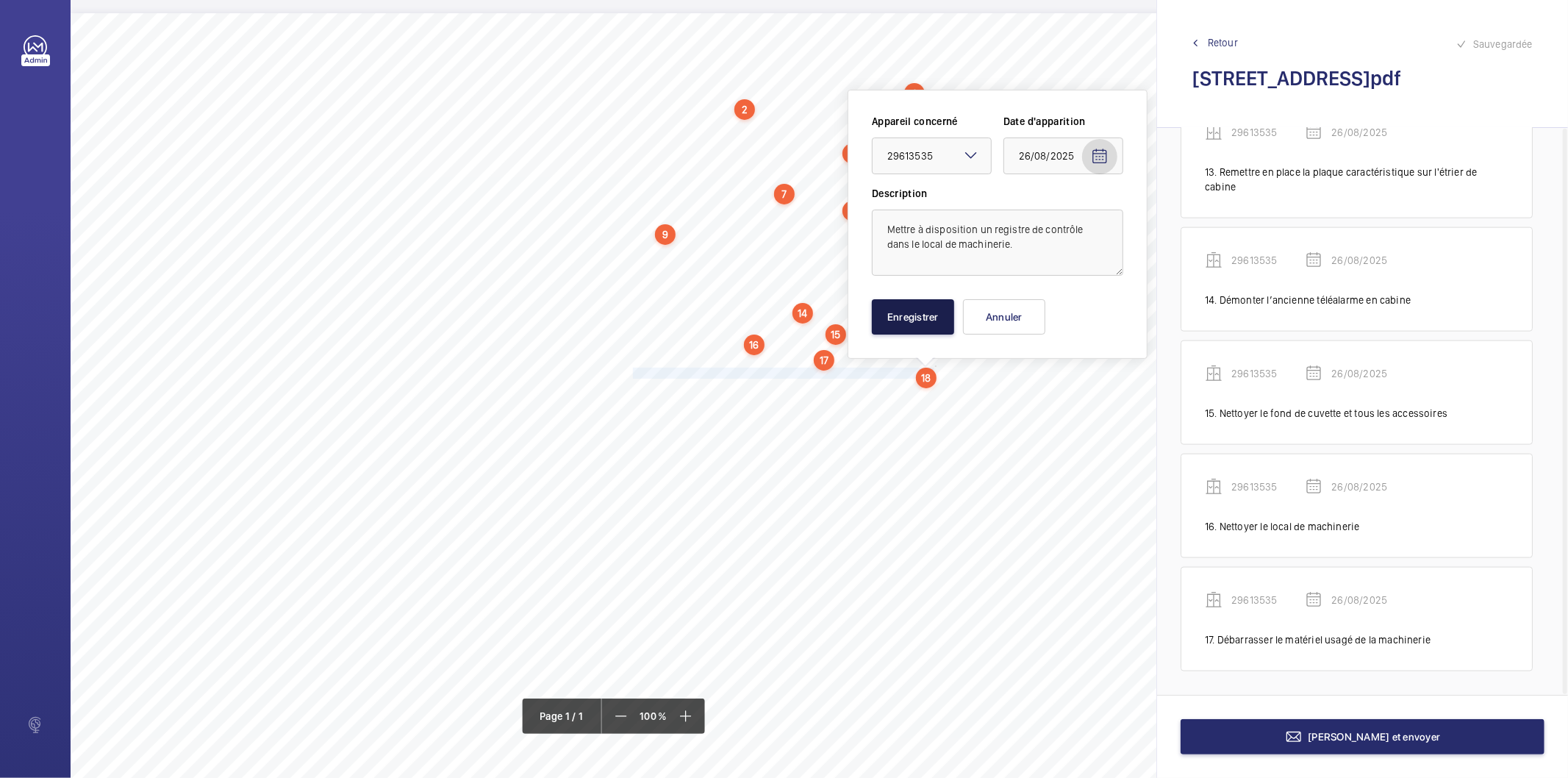
click at [929, 330] on button "Enregistrer" at bounding box center [913, 317] width 82 height 36
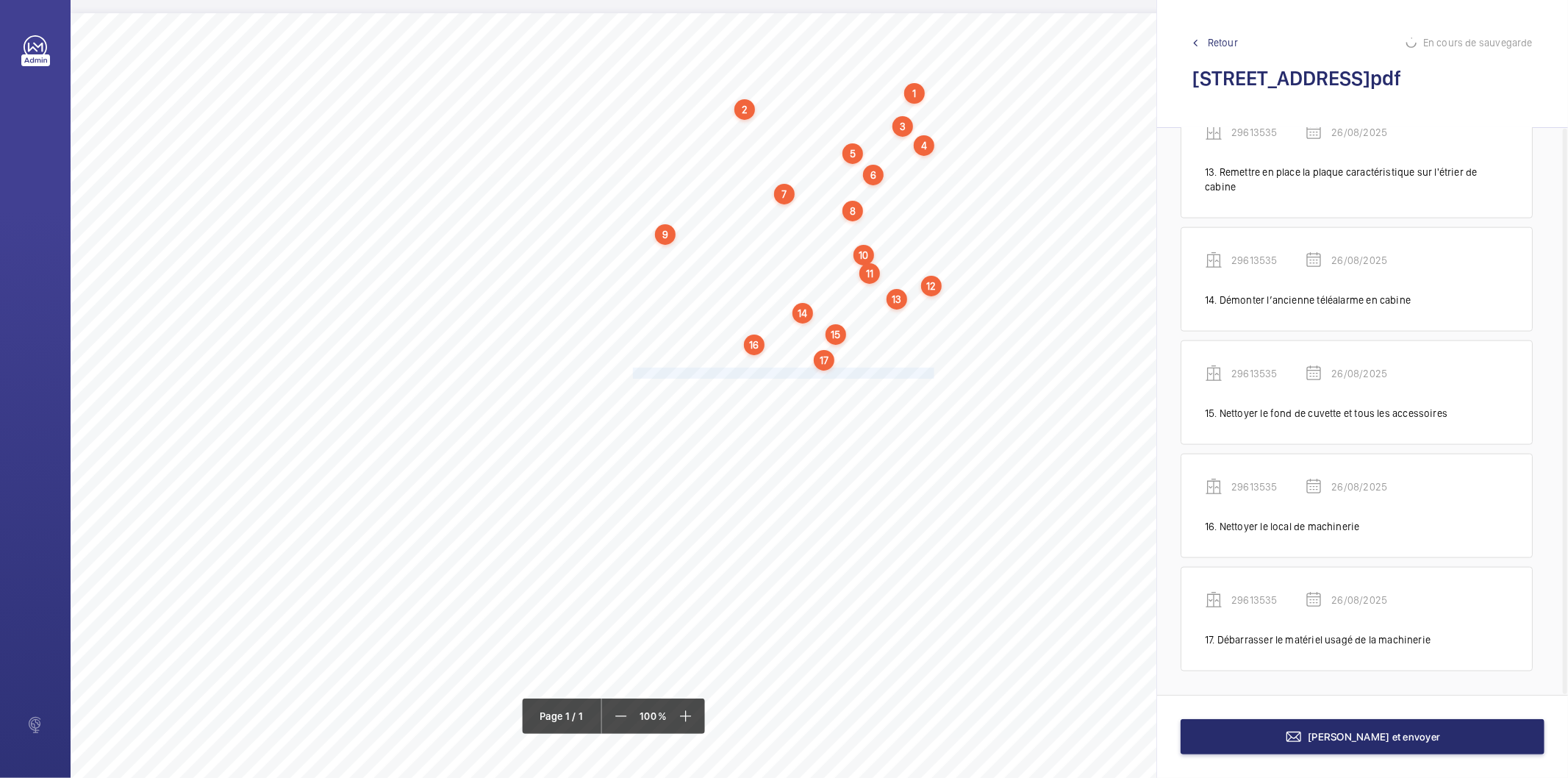
scroll to position [1628, 0]
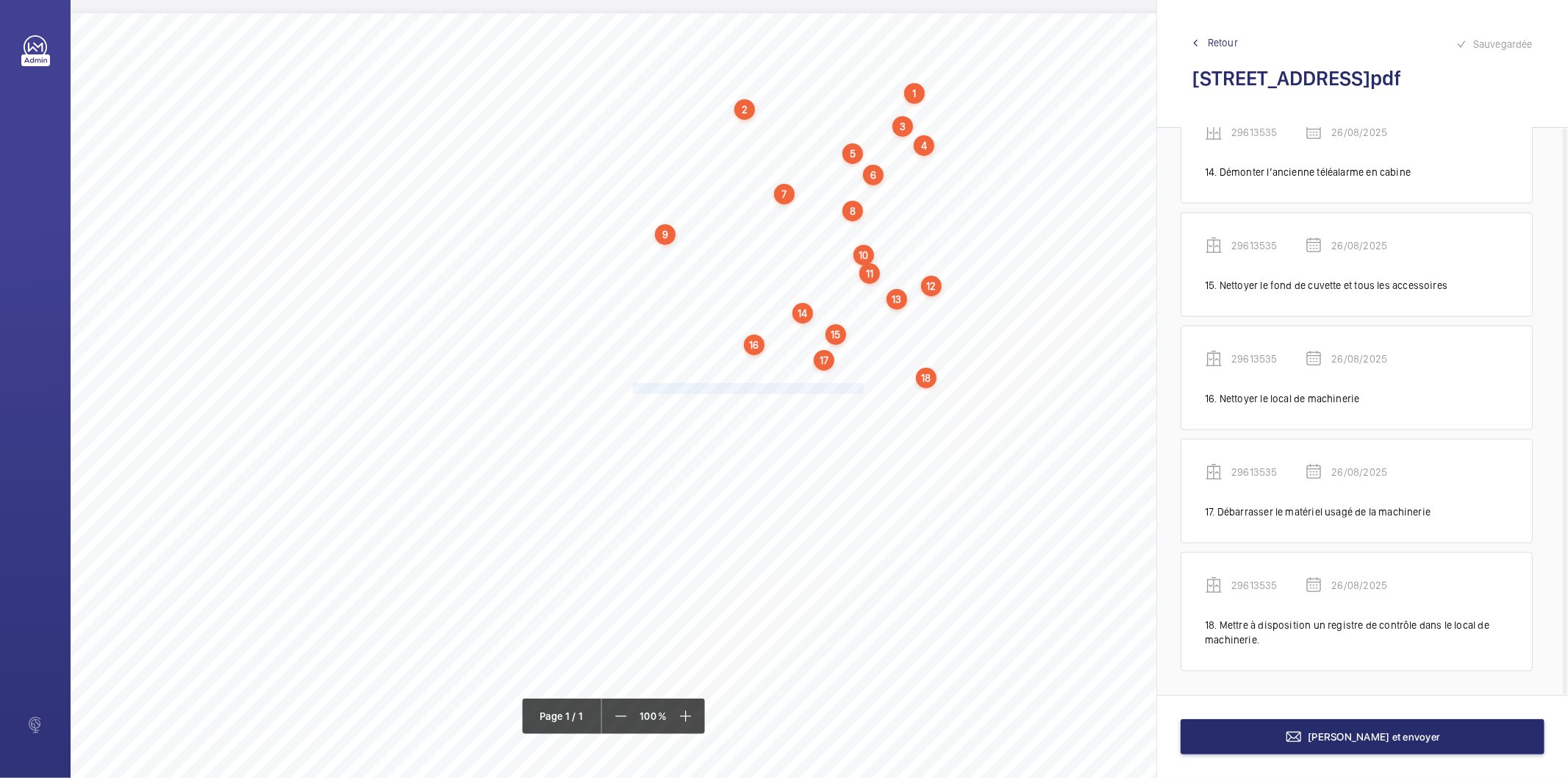
drag, startPoint x: 633, startPoint y: 385, endPoint x: 863, endPoint y: 390, distance: 230.1
click at [863, 390] on span "Débarrasser les gueuses entreposées dans la cuvette." at bounding box center [748, 389] width 231 height 9
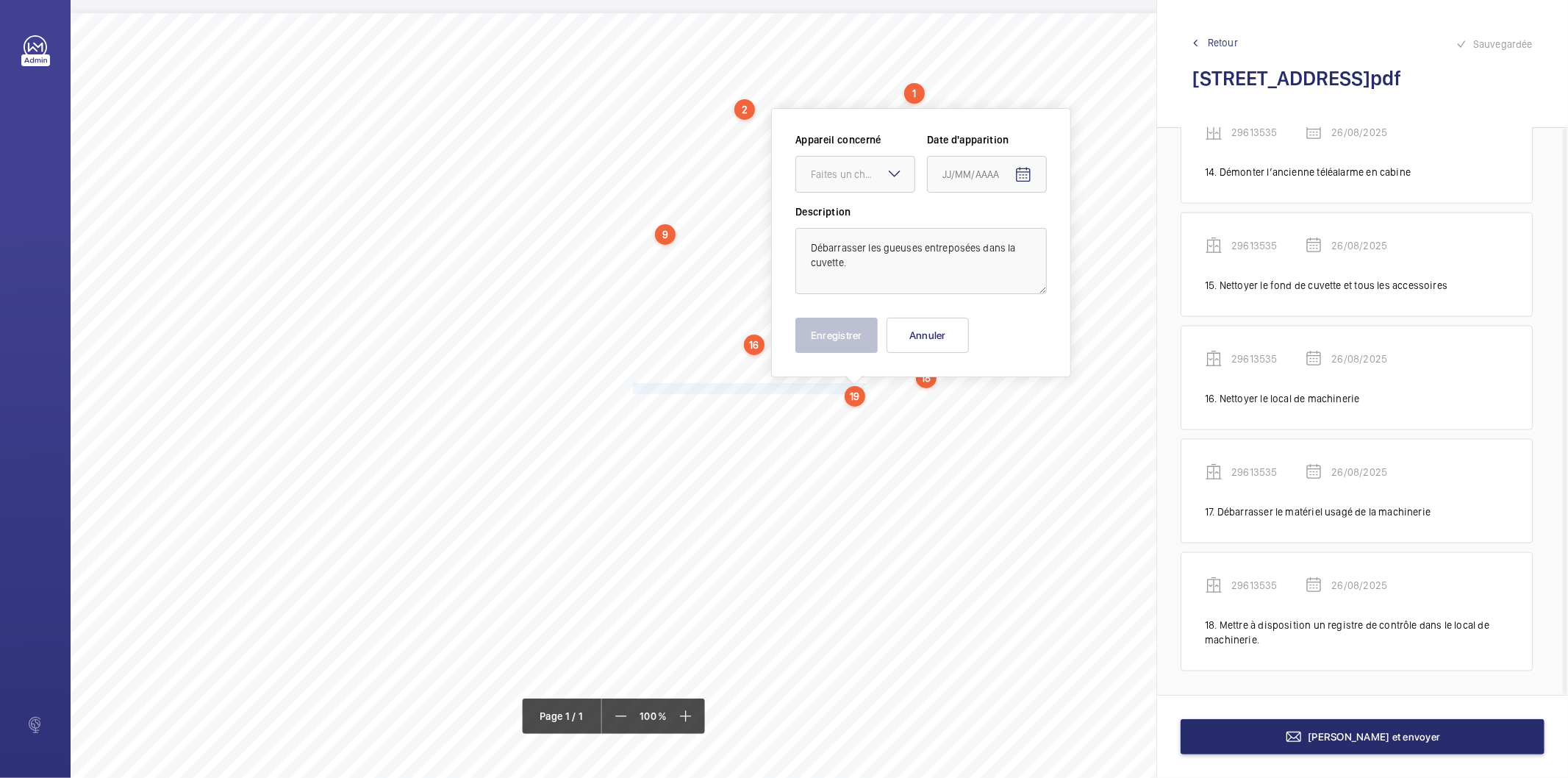
scroll to position [28, 0]
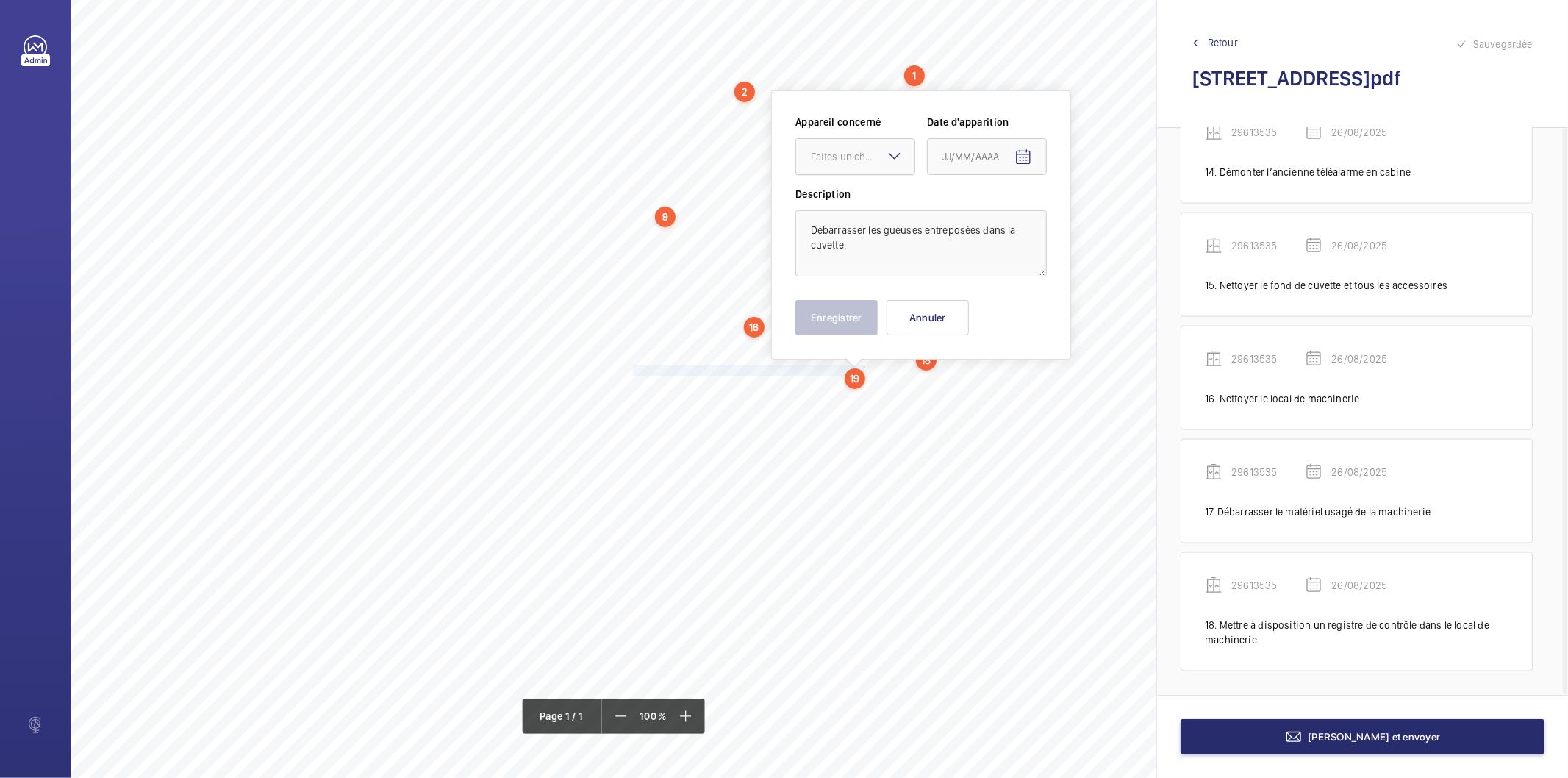
click at [844, 152] on div "Faites un choix" at bounding box center [863, 156] width 104 height 15
click at [841, 204] on span "29613535" at bounding box center [855, 201] width 89 height 15
click at [1021, 147] on span "Open calendar" at bounding box center [1024, 157] width 36 height 36
click at [978, 398] on span "26" at bounding box center [978, 393] width 26 height 26
type input "26/08/2025"
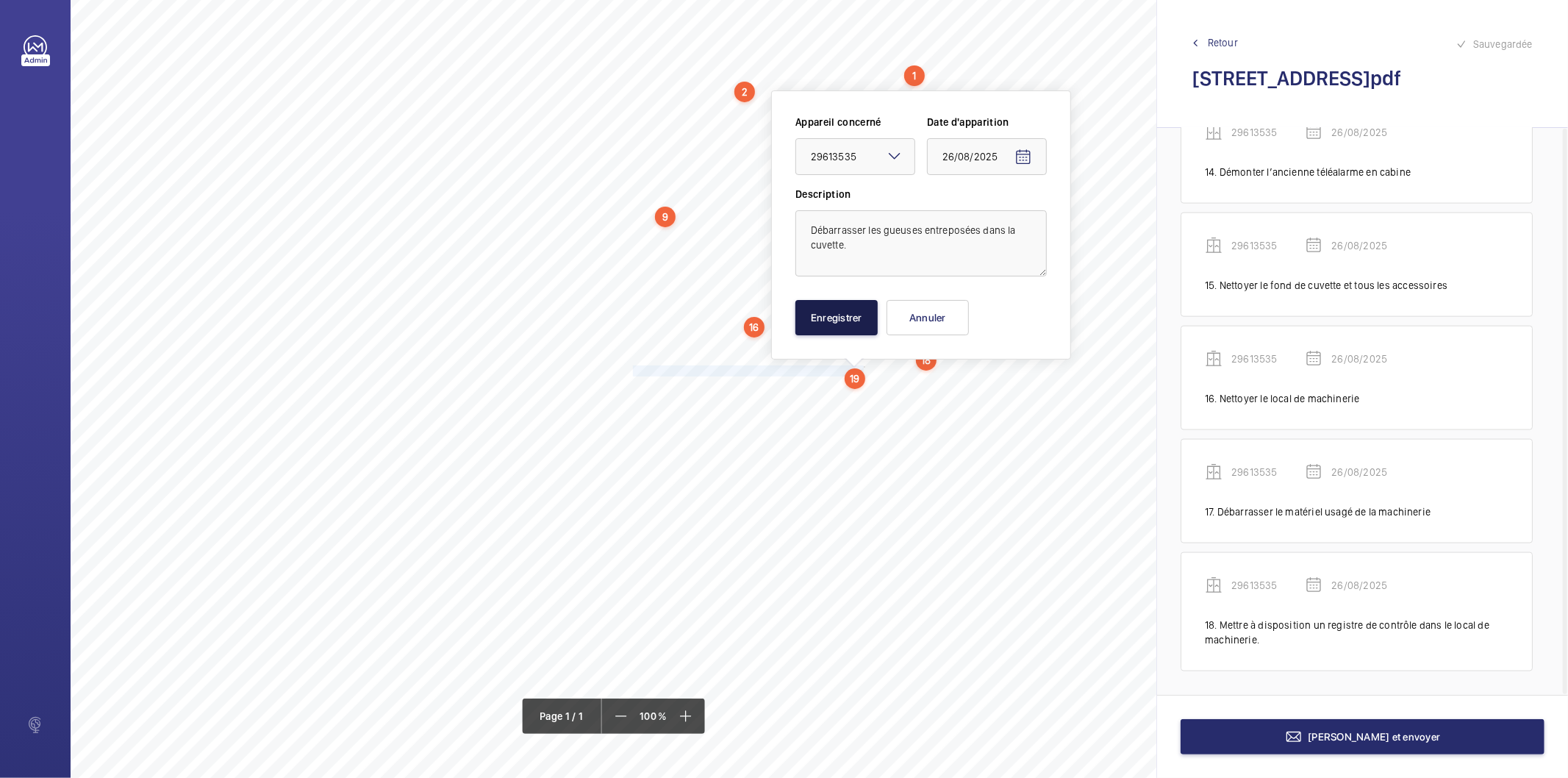
click at [835, 311] on button "Enregistrer" at bounding box center [836, 317] width 82 height 36
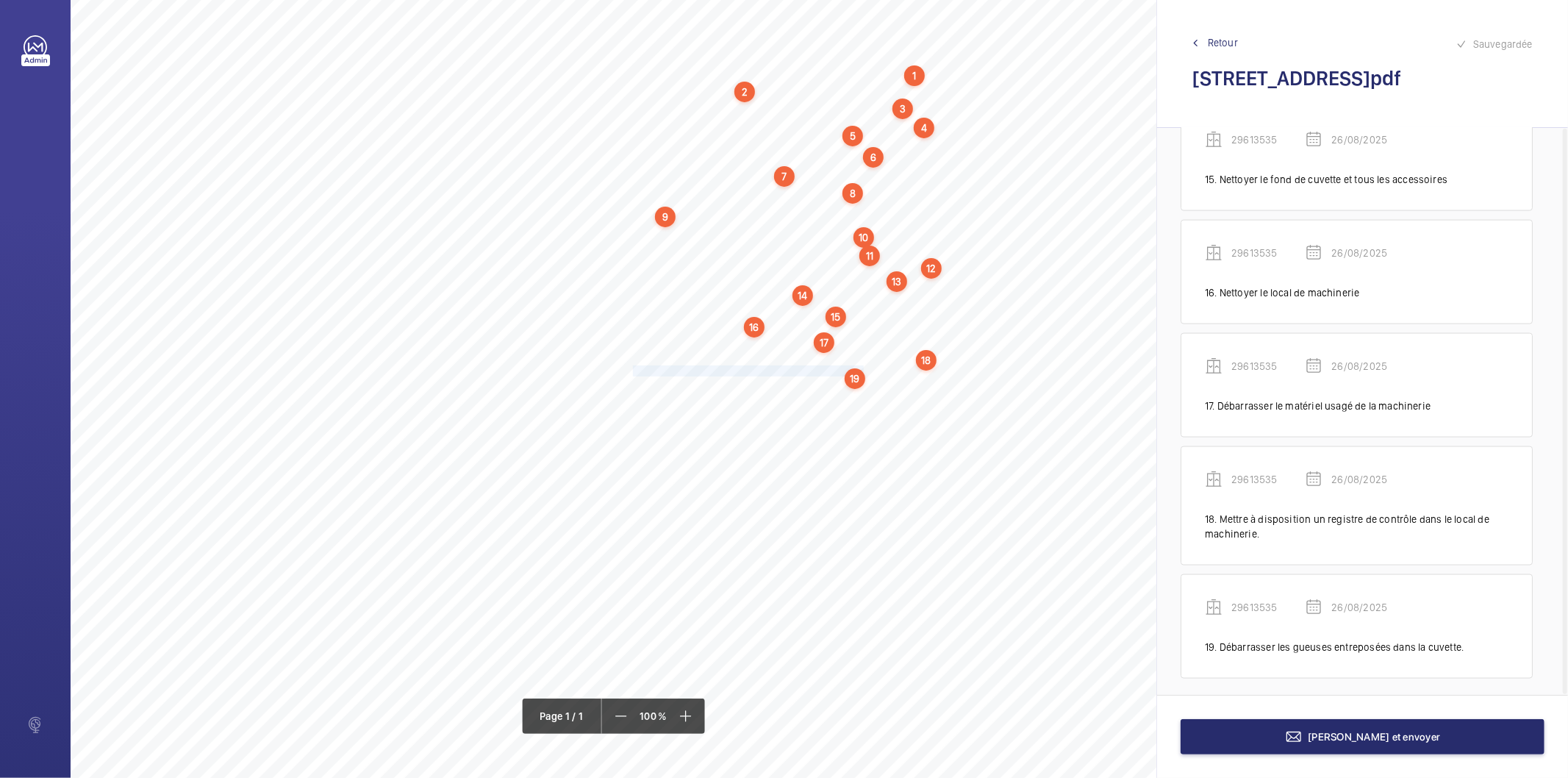
scroll to position [1742, 0]
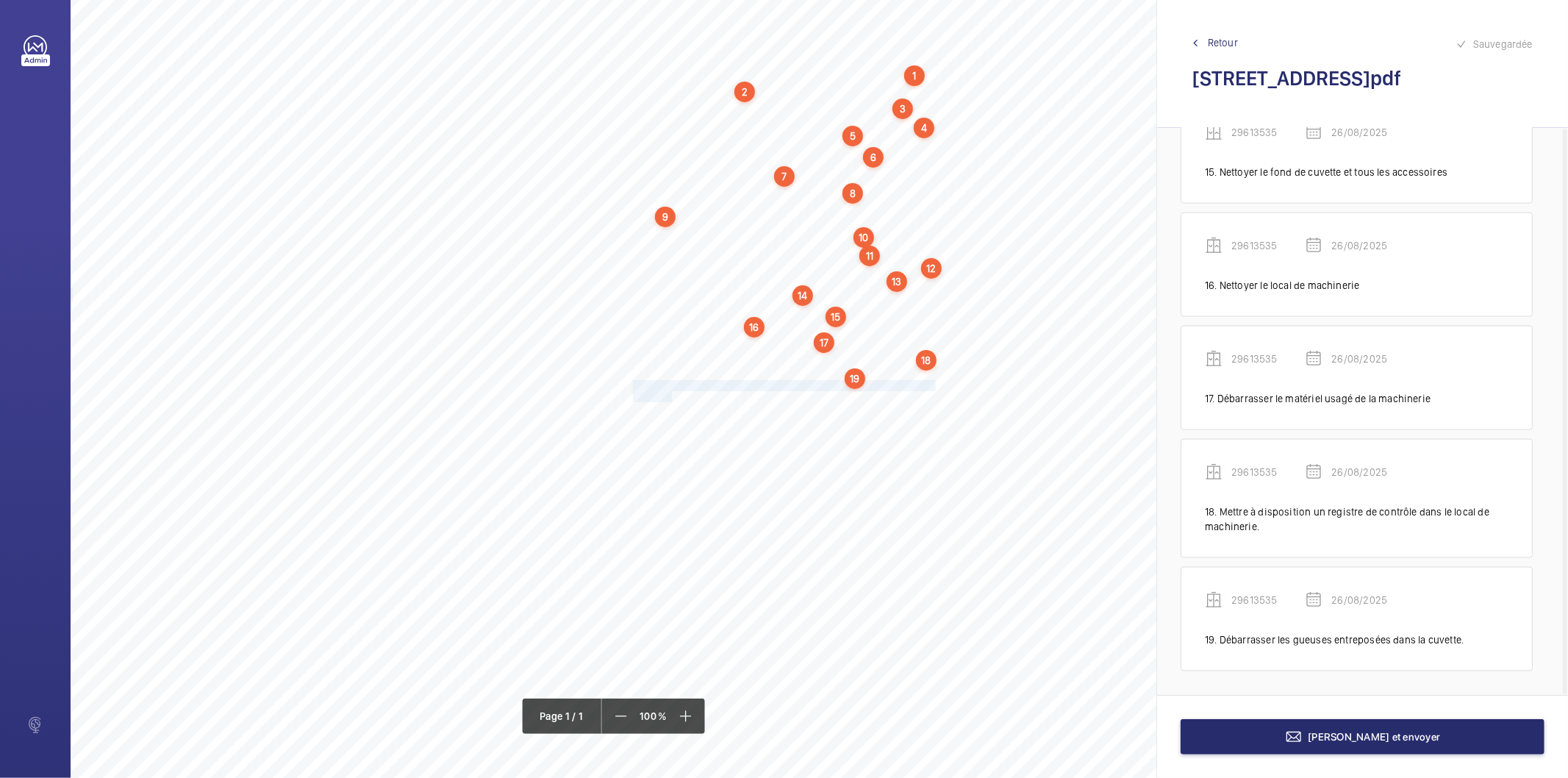
drag, startPoint x: 632, startPoint y: 383, endPoint x: 673, endPoint y: 390, distance: 41.6
click at [673, 390] on div "Nom du site Numéro appareil WM Réserve [STREET_ADDRESS][GEOGRAPHIC_DATA] Fixer …" at bounding box center [654, 407] width 1168 height 825
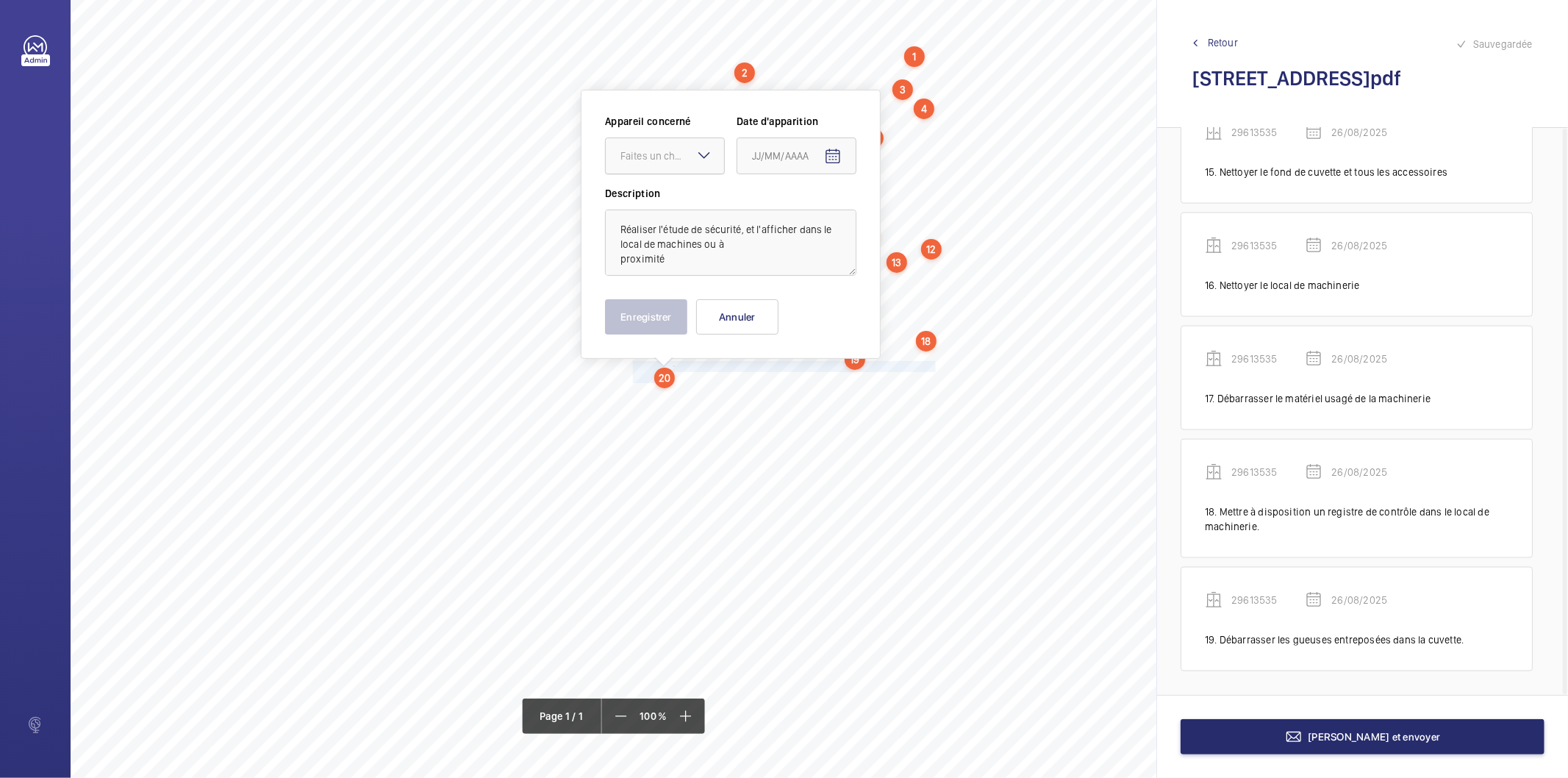
click at [681, 159] on div "Faites un choix" at bounding box center [673, 156] width 104 height 15
click at [663, 199] on span "29613535" at bounding box center [665, 200] width 89 height 15
click at [835, 155] on mat-icon "Open calendar" at bounding box center [833, 156] width 18 height 18
click at [795, 388] on span "26" at bounding box center [788, 393] width 26 height 26
type input "26/08/2025"
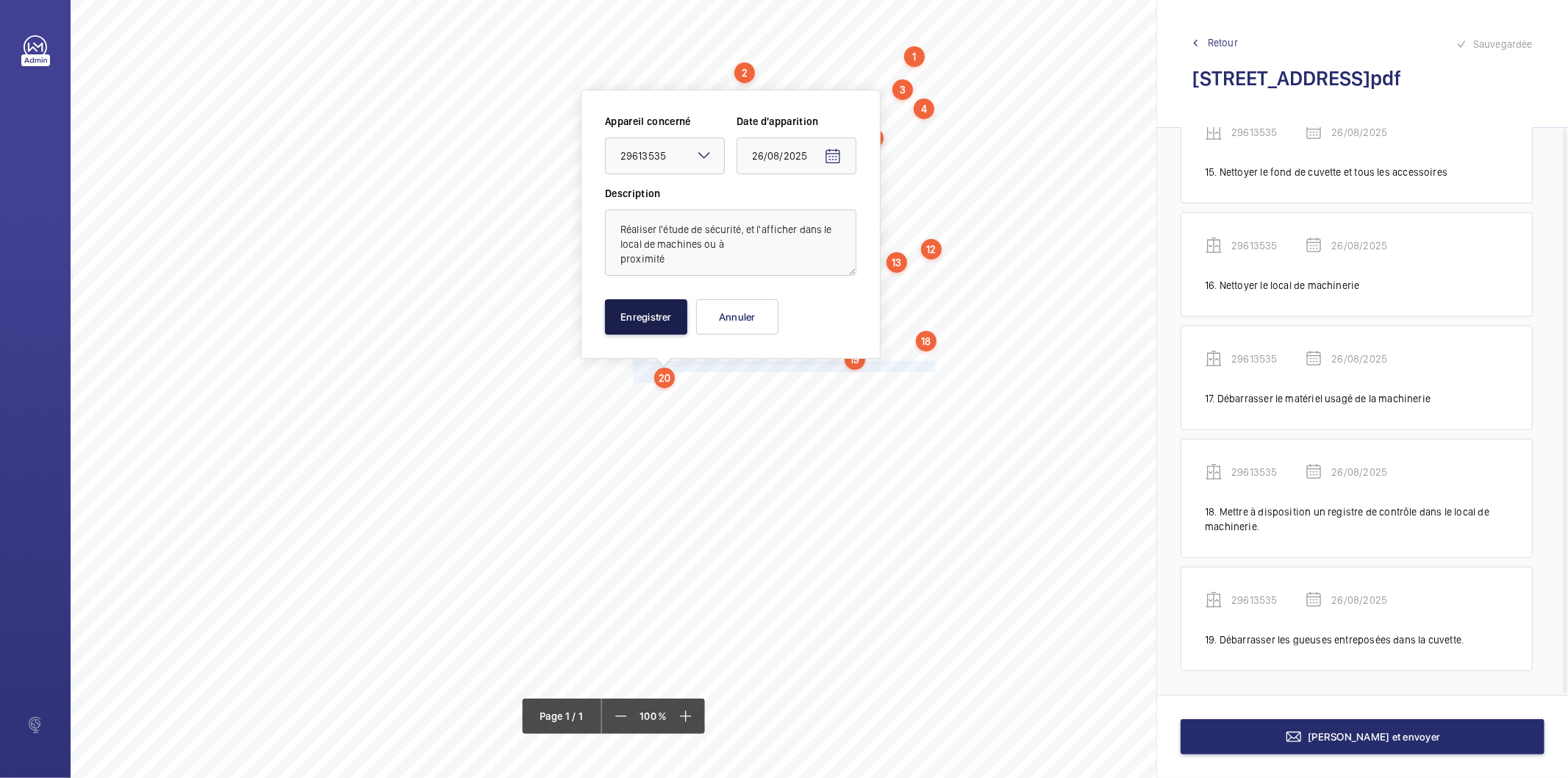
click at [667, 320] on button "Enregistrer" at bounding box center [646, 317] width 82 height 36
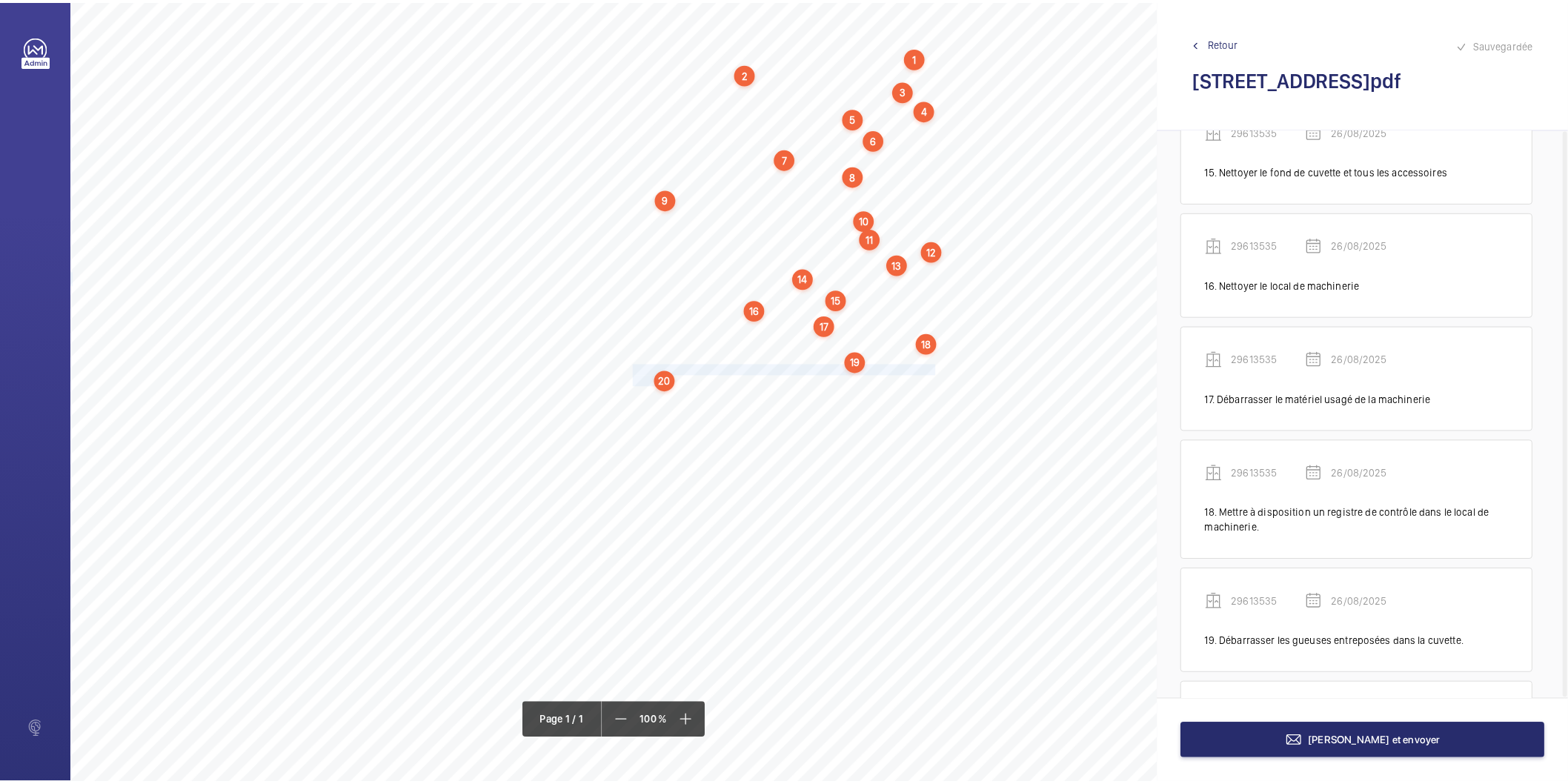
scroll to position [1883, 0]
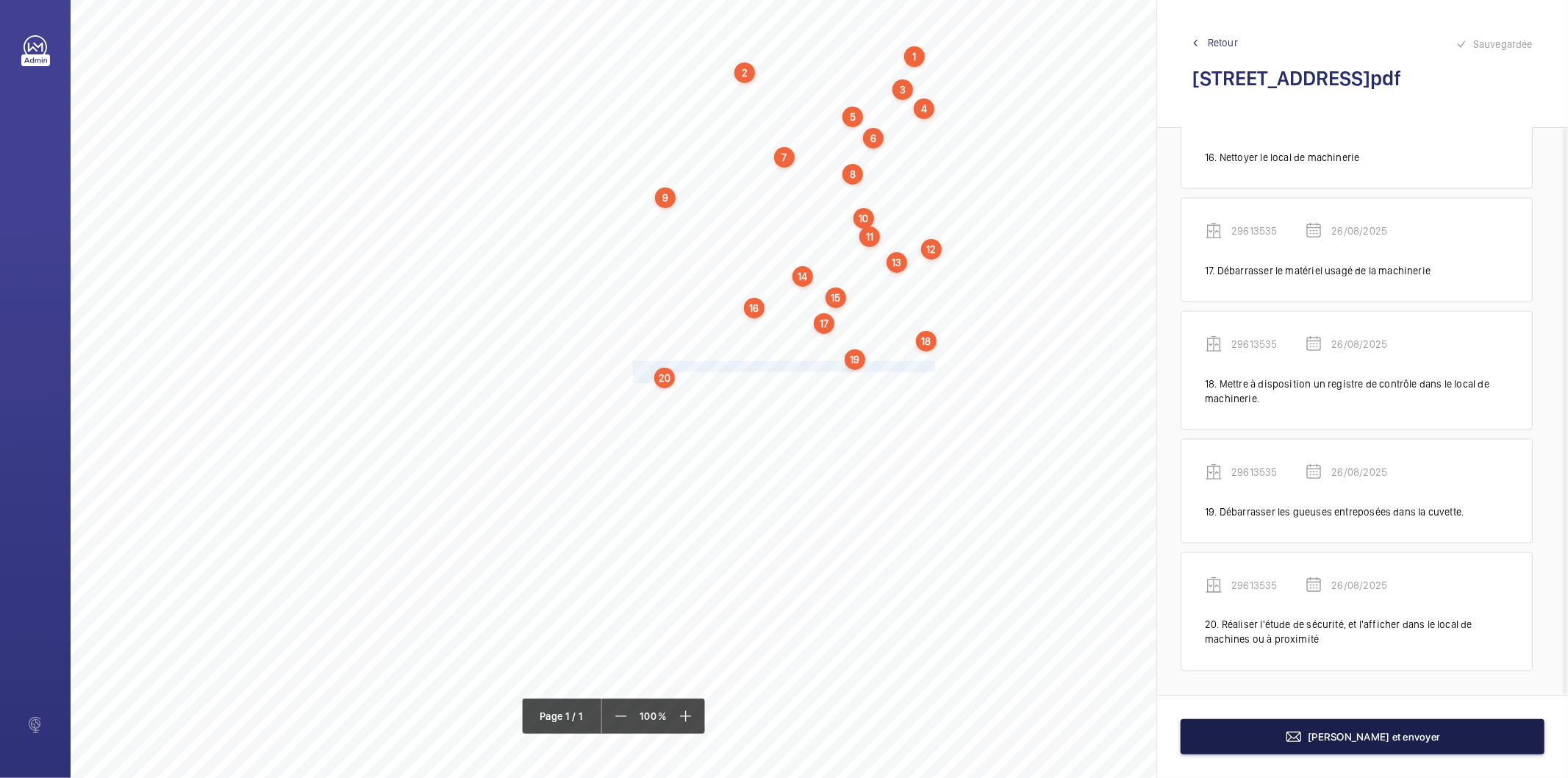
click at [1298, 741] on button "[PERSON_NAME] et envoyer" at bounding box center [1363, 737] width 364 height 36
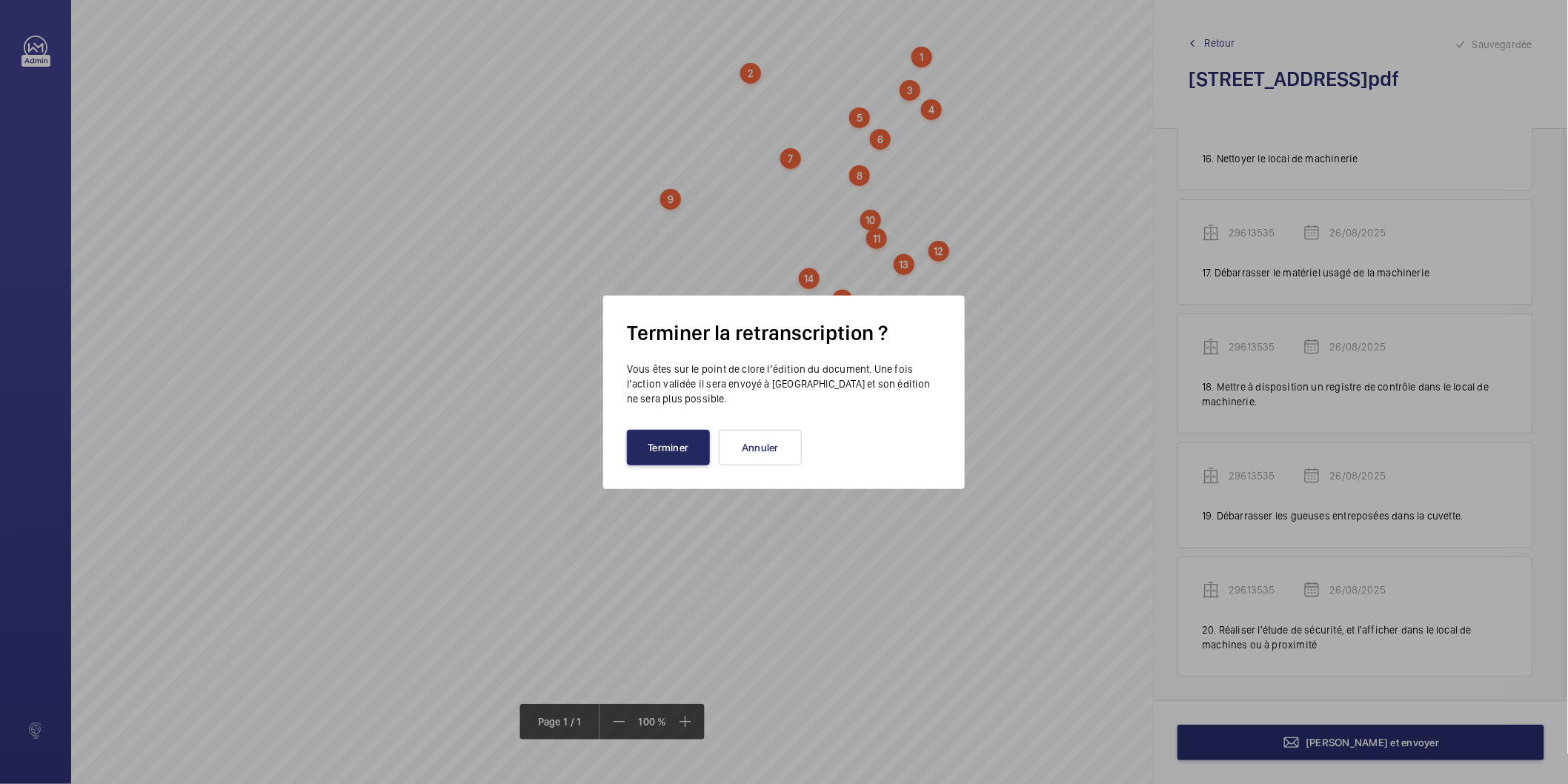
click at [683, 453] on button "Terminer" at bounding box center [668, 447] width 83 height 36
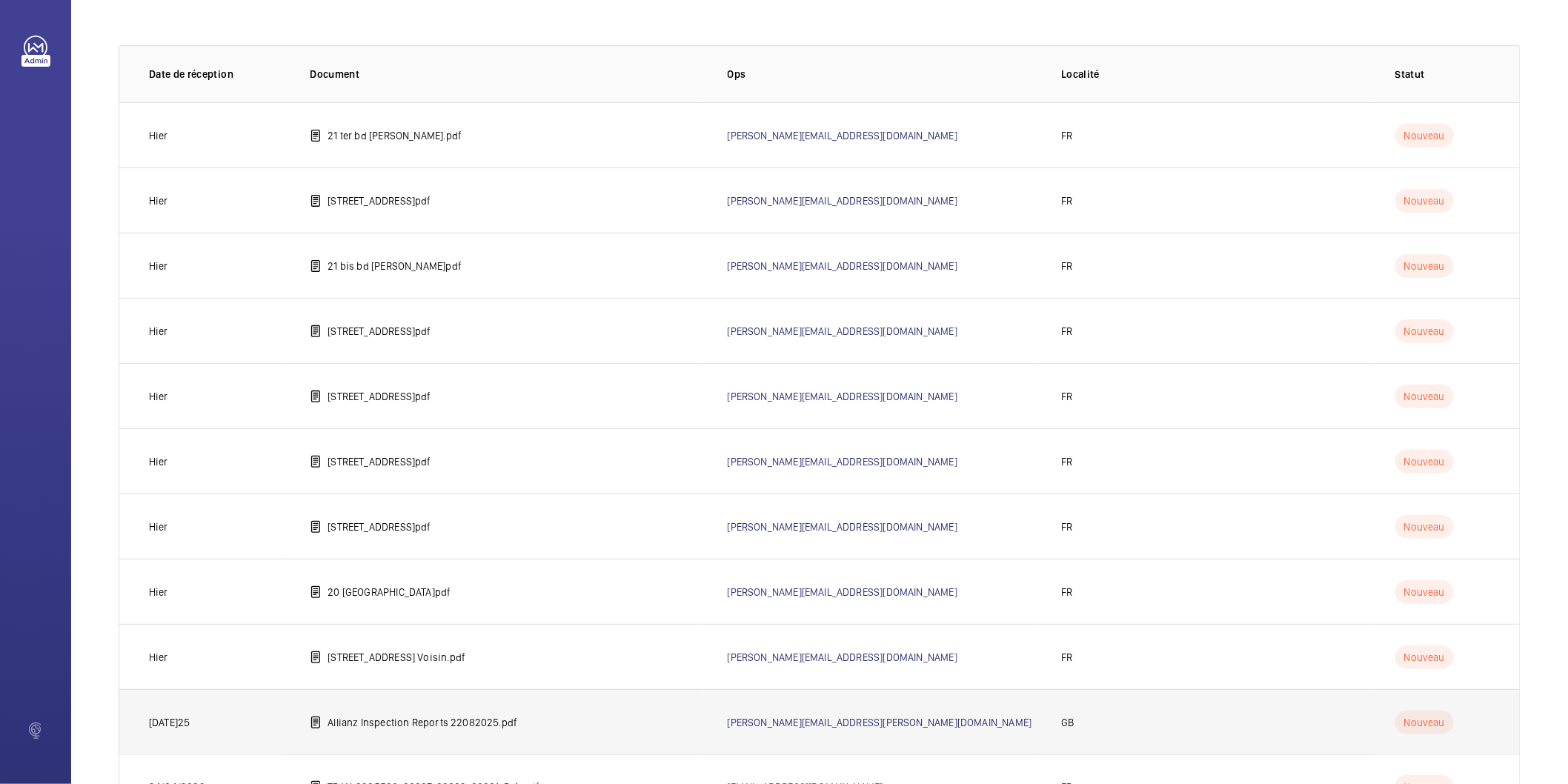
scroll to position [146, 0]
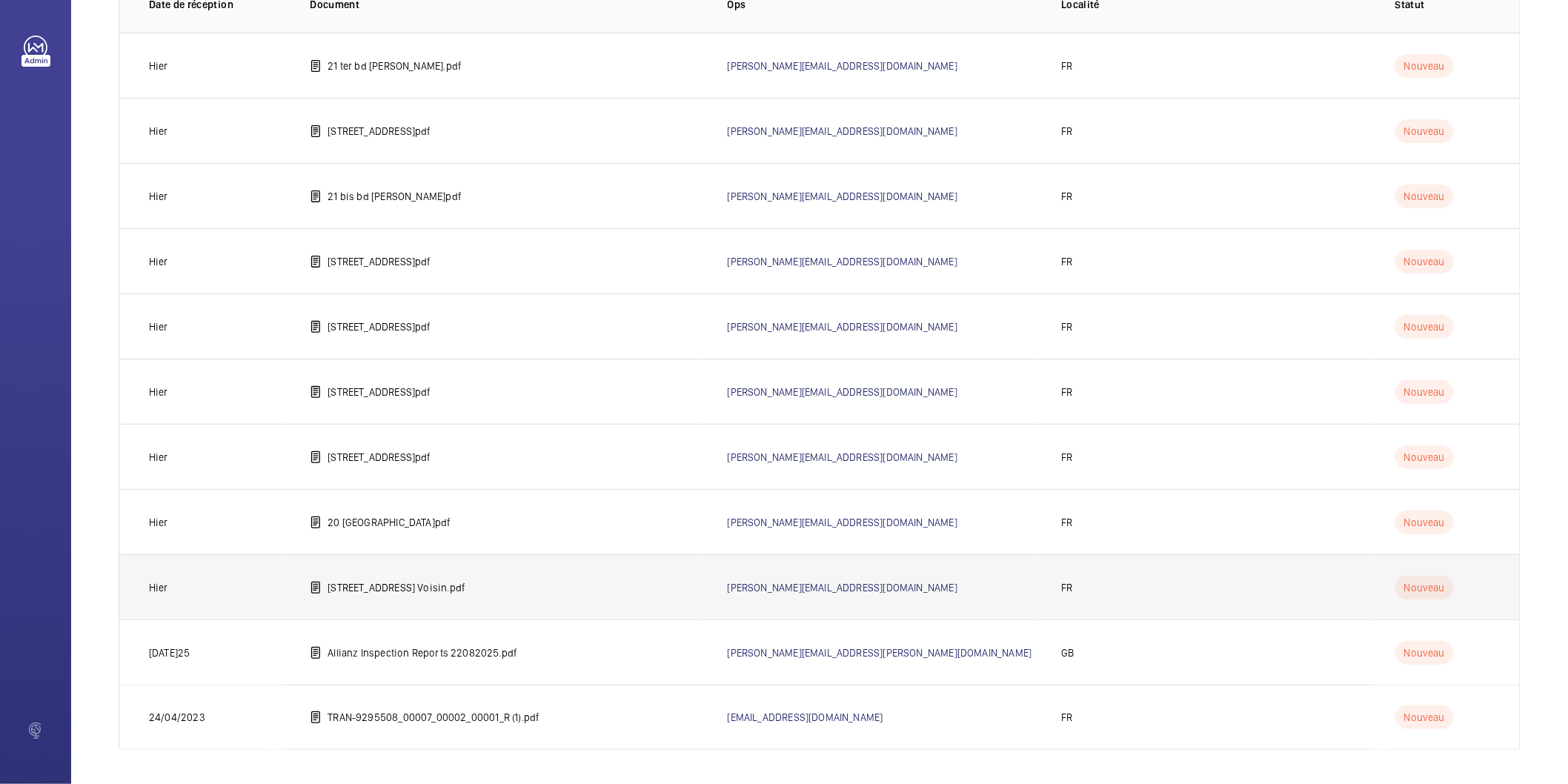
click at [419, 583] on p "[STREET_ADDRESS] Voisin.pdf" at bounding box center [396, 588] width 138 height 15
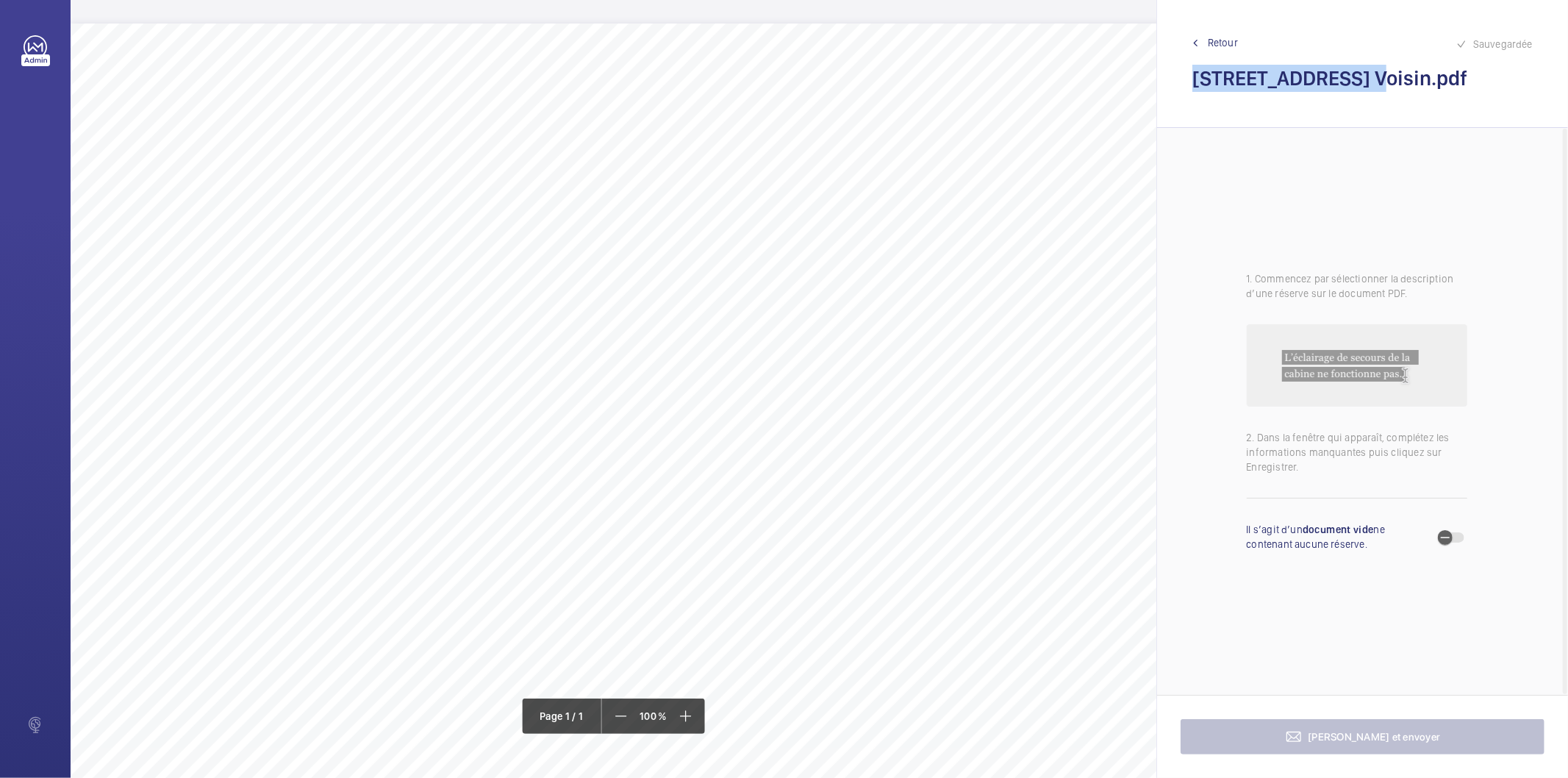
drag, startPoint x: 1346, startPoint y: 77, endPoint x: 1192, endPoint y: 65, distance: 154.5
click at [1192, 65] on h2 "[STREET_ADDRESS] Voisin.pdf" at bounding box center [1362, 78] width 340 height 27
copy h2 "[STREET_ADDRESS][PERSON_NAME]"
drag, startPoint x: 632, startPoint y: 97, endPoint x: 862, endPoint y: 106, distance: 230.2
click at [862, 106] on div "Nom du site Numéro appareil WM Réserve [STREET_ADDRESS] Voisin 99453596 Ranger …" at bounding box center [654, 435] width 1168 height 825
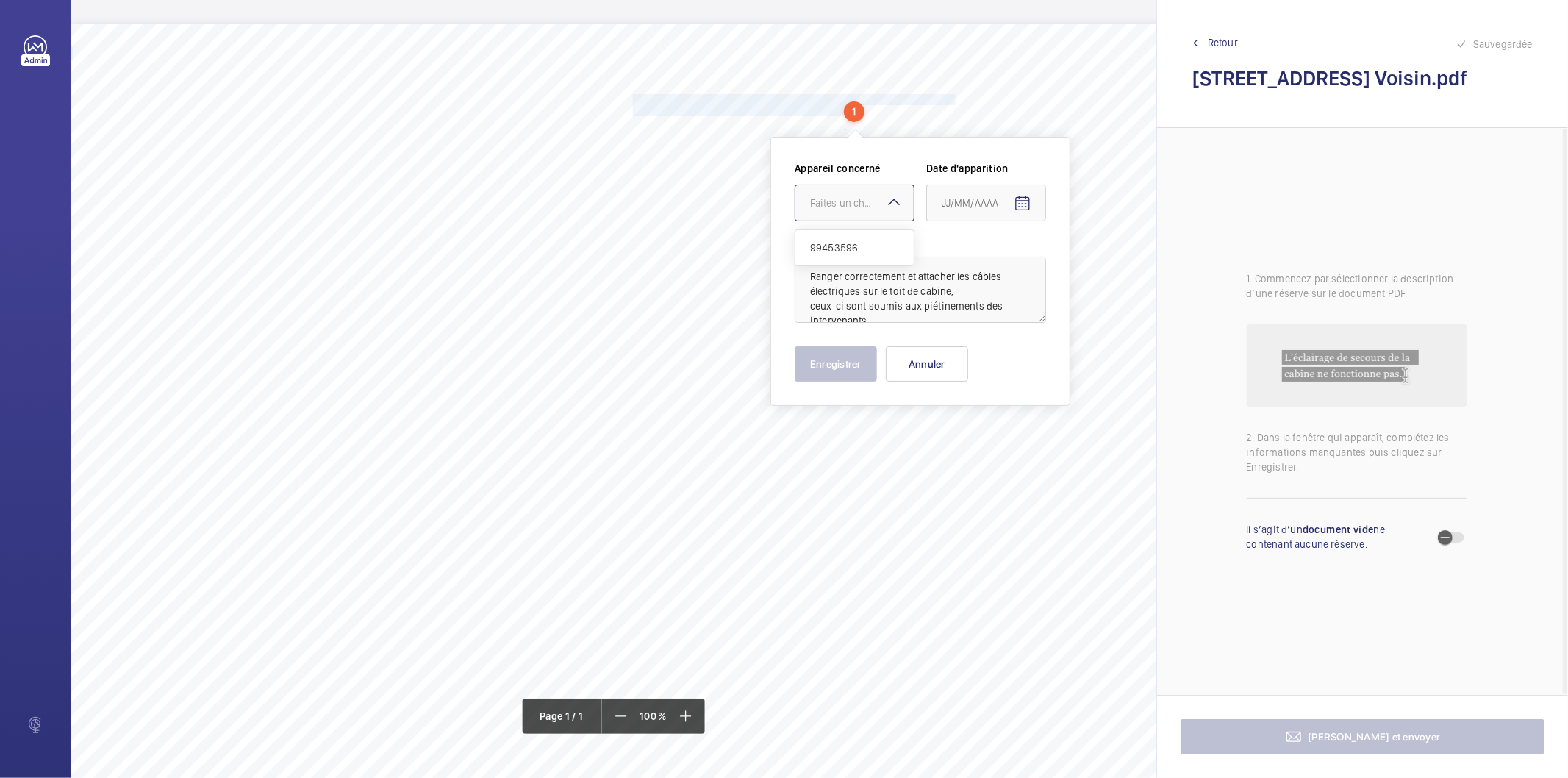
click at [863, 200] on div "Faites un choix" at bounding box center [862, 203] width 104 height 15
click at [850, 241] on span "99453596" at bounding box center [854, 248] width 89 height 15
click at [1016, 199] on mat-icon "Open calendar" at bounding box center [1023, 203] width 18 height 18
click at [973, 436] on span "26" at bounding box center [977, 440] width 26 height 26
type input "26/08/2025"
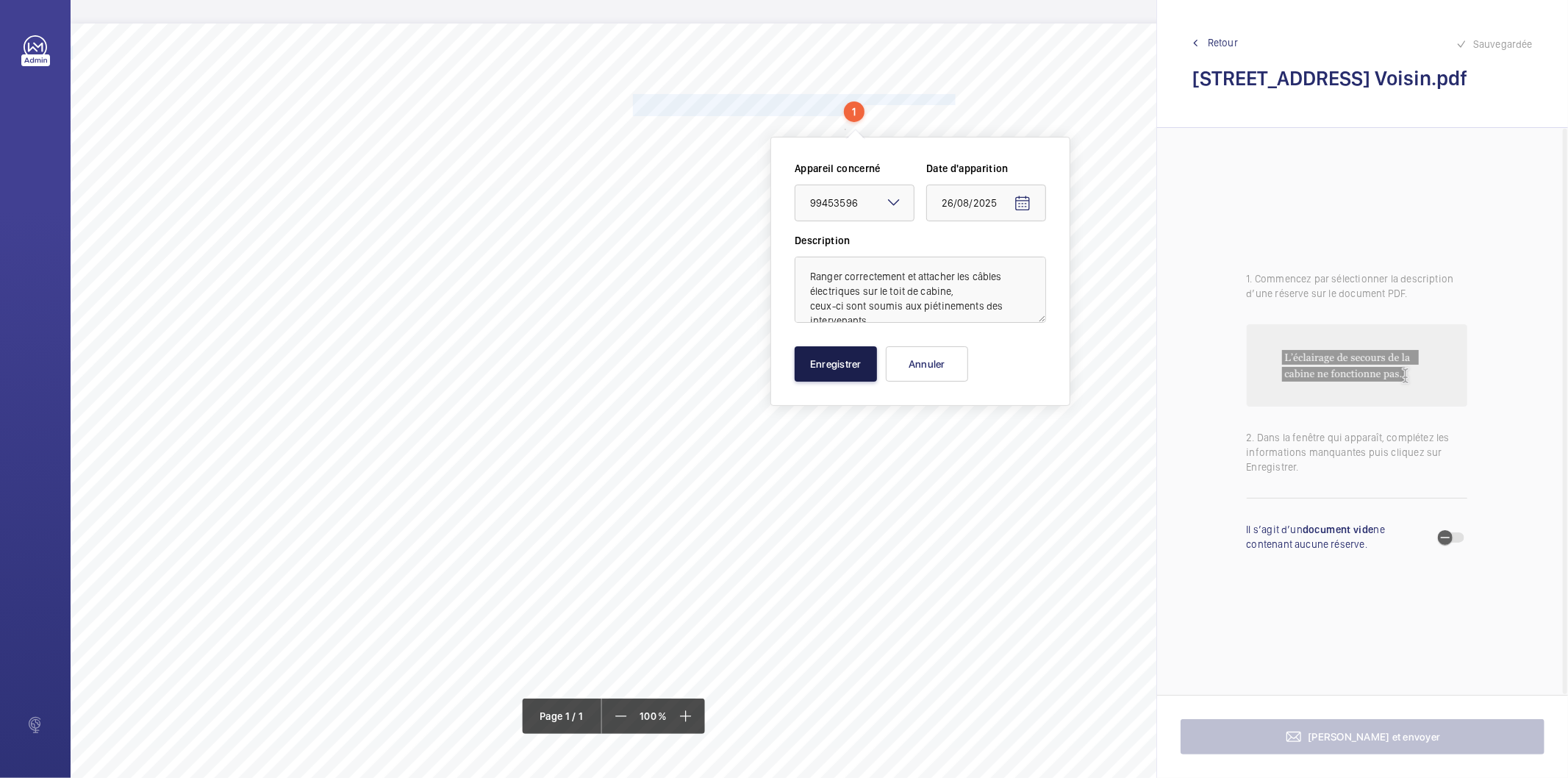
click at [831, 373] on button "Enregistrer" at bounding box center [836, 364] width 82 height 36
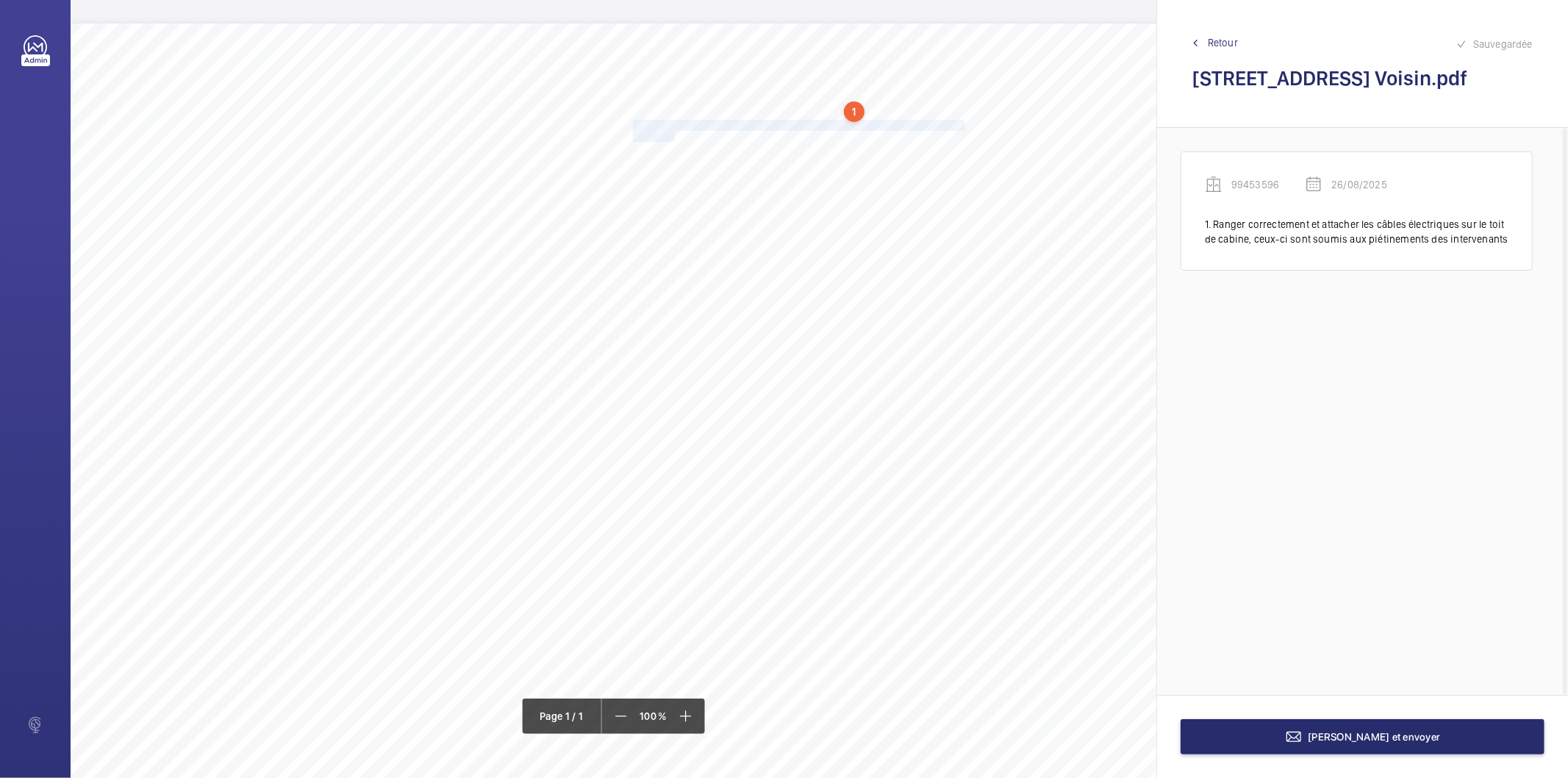
drag, startPoint x: 633, startPoint y: 125, endPoint x: 674, endPoint y: 133, distance: 41.8
click at [674, 133] on div "Nom du site Numéro appareil WM Réserve [STREET_ADDRESS] Voisin 99453596 Ranger …" at bounding box center [654, 435] width 1168 height 825
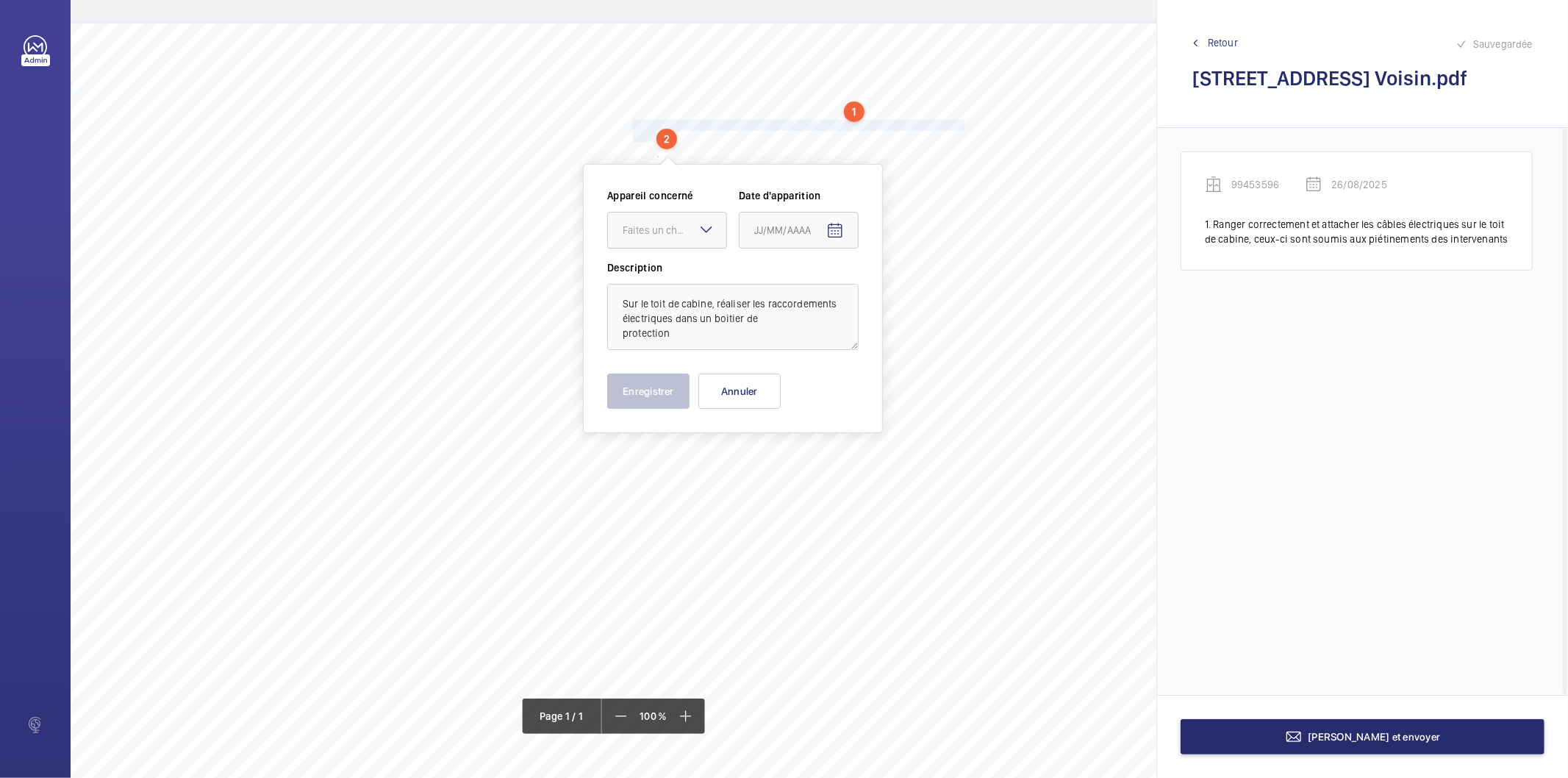
click at [666, 240] on div at bounding box center [667, 230] width 118 height 36
click at [665, 275] on span "99453596" at bounding box center [667, 275] width 89 height 15
click at [841, 238] on mat-icon "Open calendar" at bounding box center [835, 230] width 18 height 18
click at [790, 467] on span "26" at bounding box center [790, 467] width 26 height 26
type input "26/08/2025"
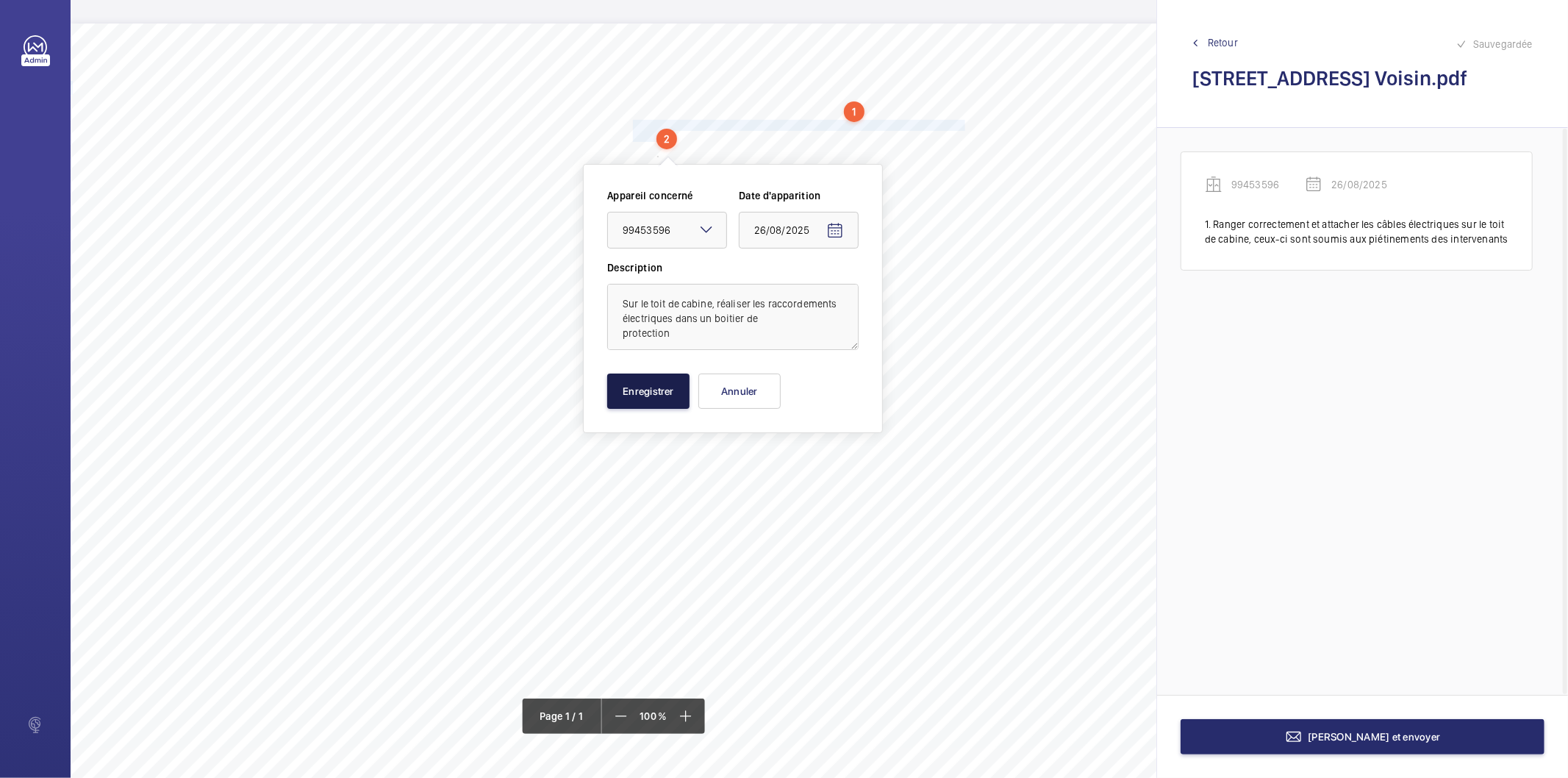
click at [673, 402] on button "Enregistrer" at bounding box center [648, 391] width 82 height 36
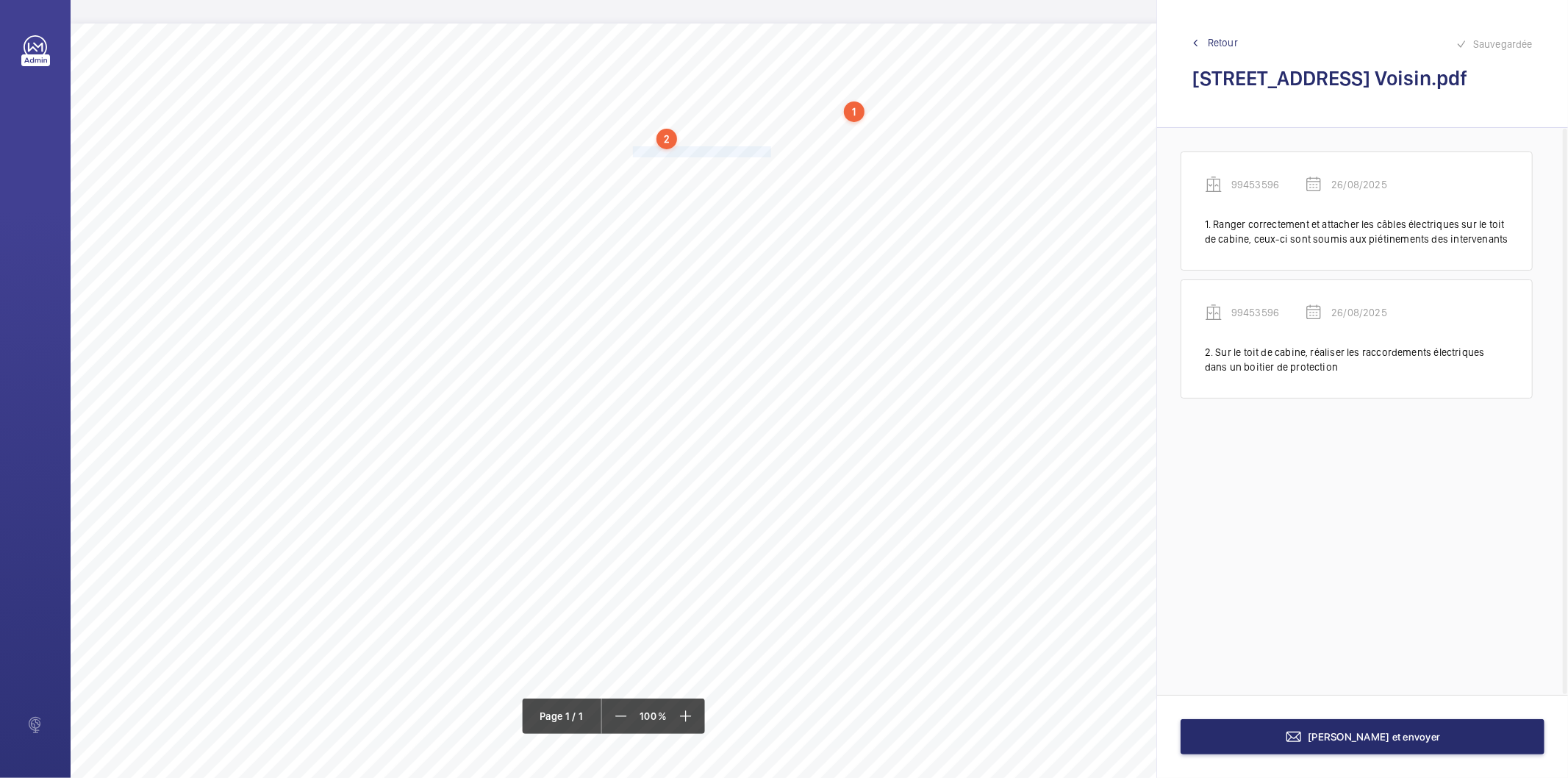
drag, startPoint x: 634, startPoint y: 149, endPoint x: 768, endPoint y: 152, distance: 134.0
click at [768, 152] on span "Raccourcir les câbles de traction." at bounding box center [703, 152] width 141 height 9
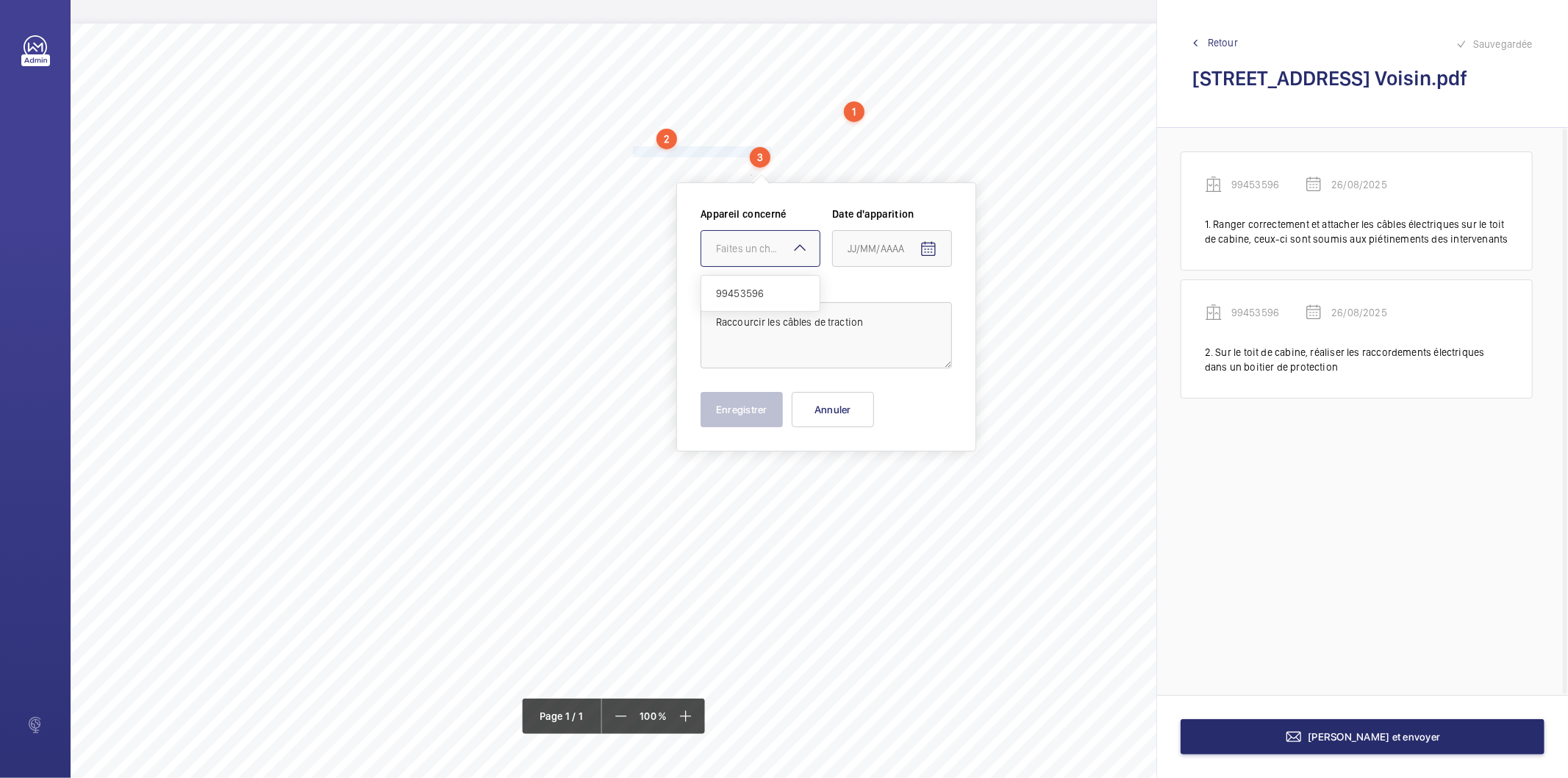
click at [756, 253] on div "Faites un choix" at bounding box center [768, 248] width 104 height 15
drag, startPoint x: 746, startPoint y: 289, endPoint x: 877, endPoint y: 272, distance: 132.1
click at [746, 290] on span "99453596" at bounding box center [761, 293] width 89 height 15
click at [926, 258] on span "Open calendar" at bounding box center [929, 249] width 36 height 36
click at [874, 481] on span "26" at bounding box center [883, 486] width 26 height 26
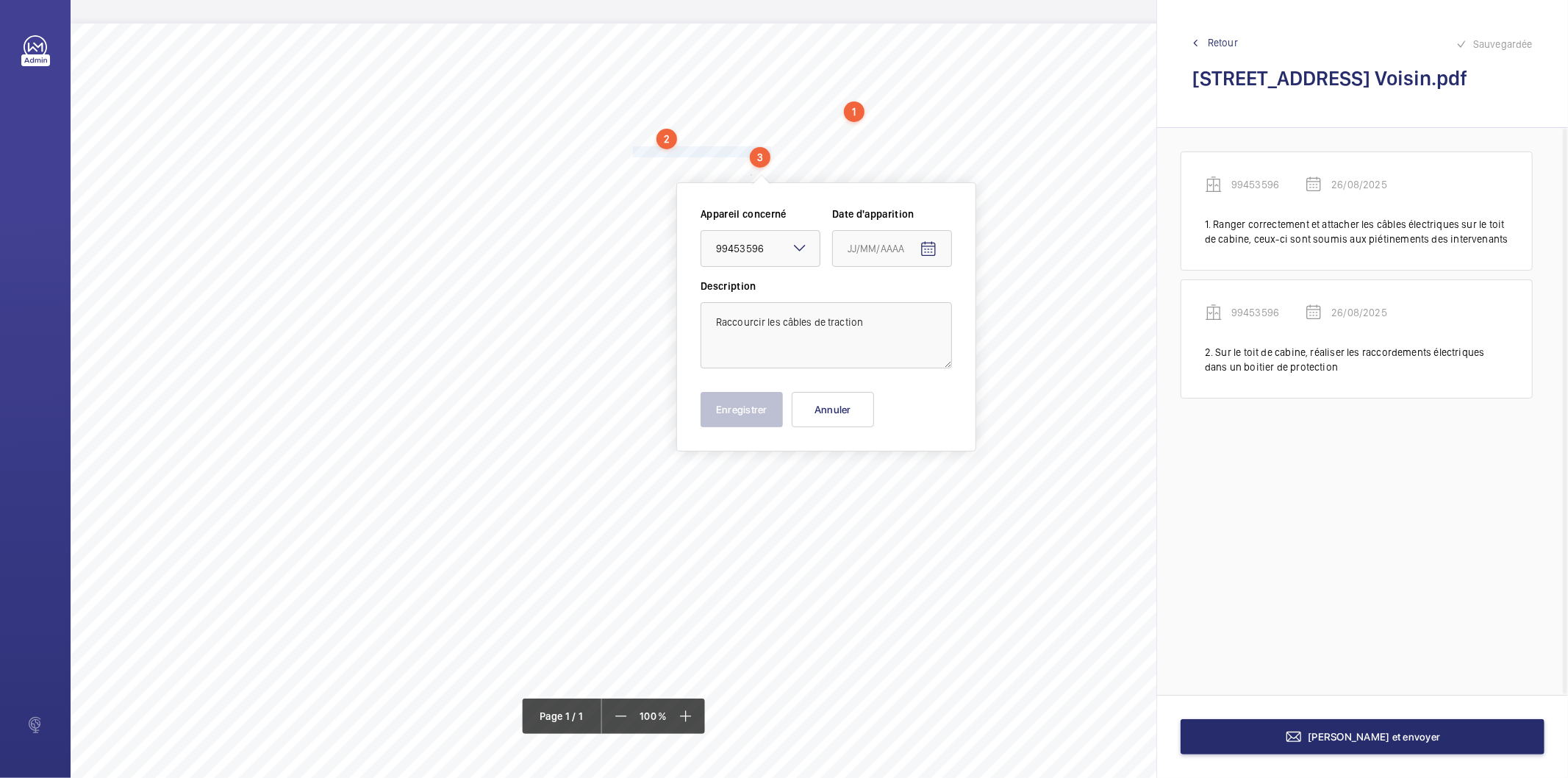
type input "26/08/2025"
click at [738, 423] on button "Enregistrer" at bounding box center [742, 409] width 82 height 36
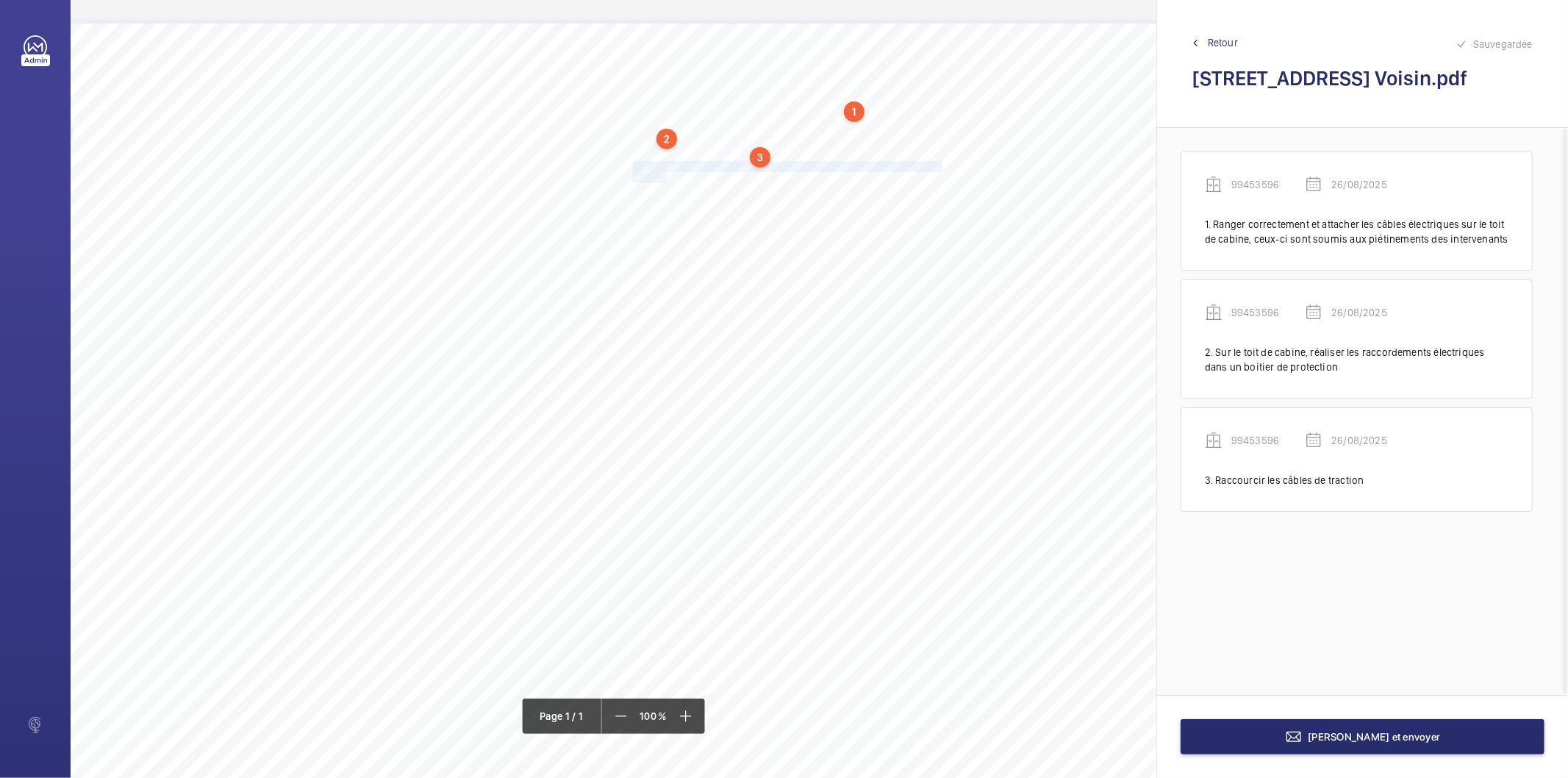
drag, startPoint x: 632, startPoint y: 166, endPoint x: 665, endPoint y: 171, distance: 33.4
click at [665, 171] on div "Nom du site Numéro appareil WM Réserve [STREET_ADDRESS] Voisin 99453596 Ranger …" at bounding box center [654, 435] width 1168 height 825
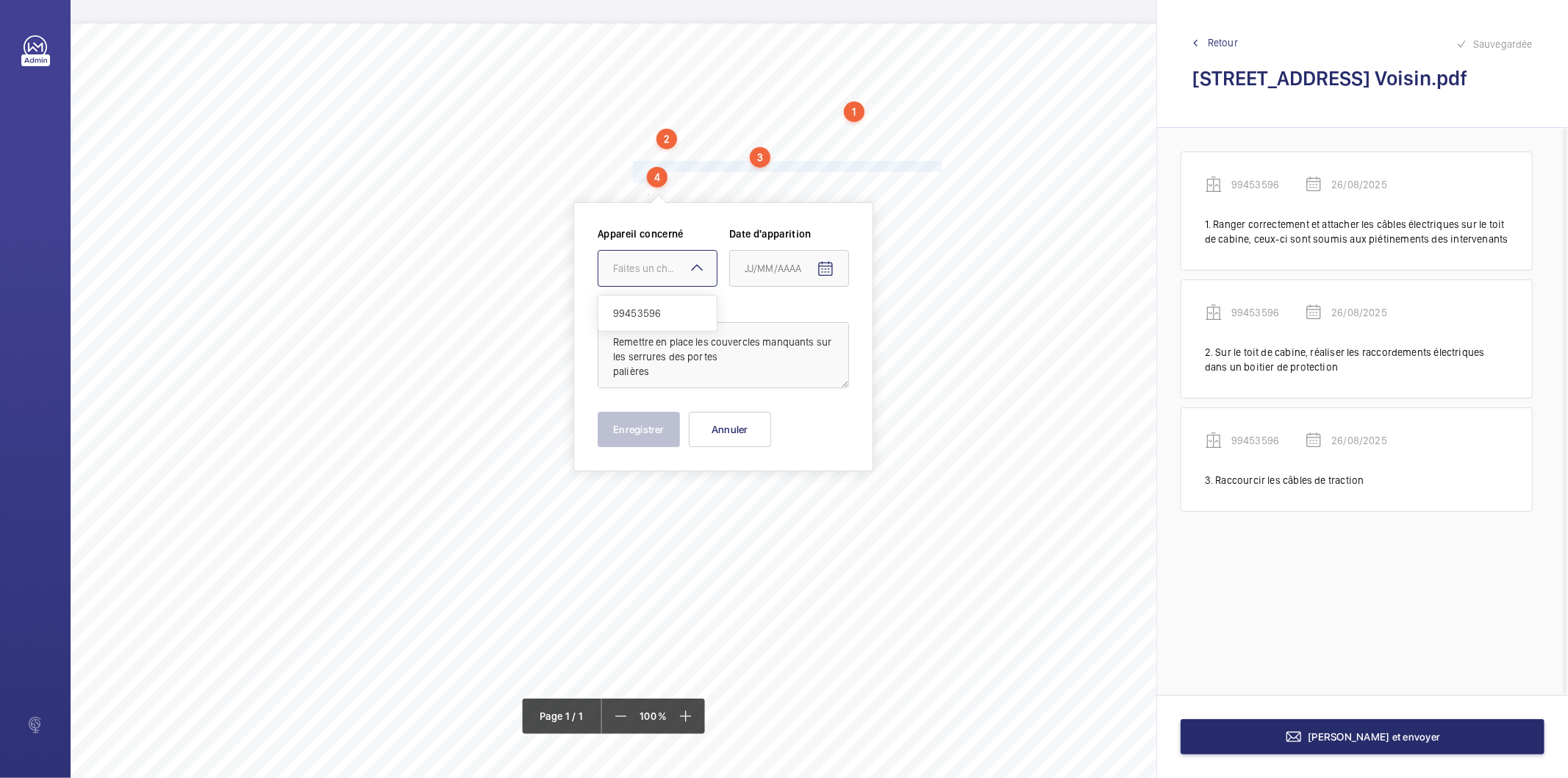
click at [670, 261] on div "Faites un choix" at bounding box center [665, 269] width 104 height 15
click at [648, 313] on span "99453596" at bounding box center [658, 314] width 89 height 15
click at [826, 280] on button "Open calendar" at bounding box center [826, 269] width 36 height 36
click at [777, 512] on span "26" at bounding box center [780, 506] width 26 height 26
type input "26/08/2025"
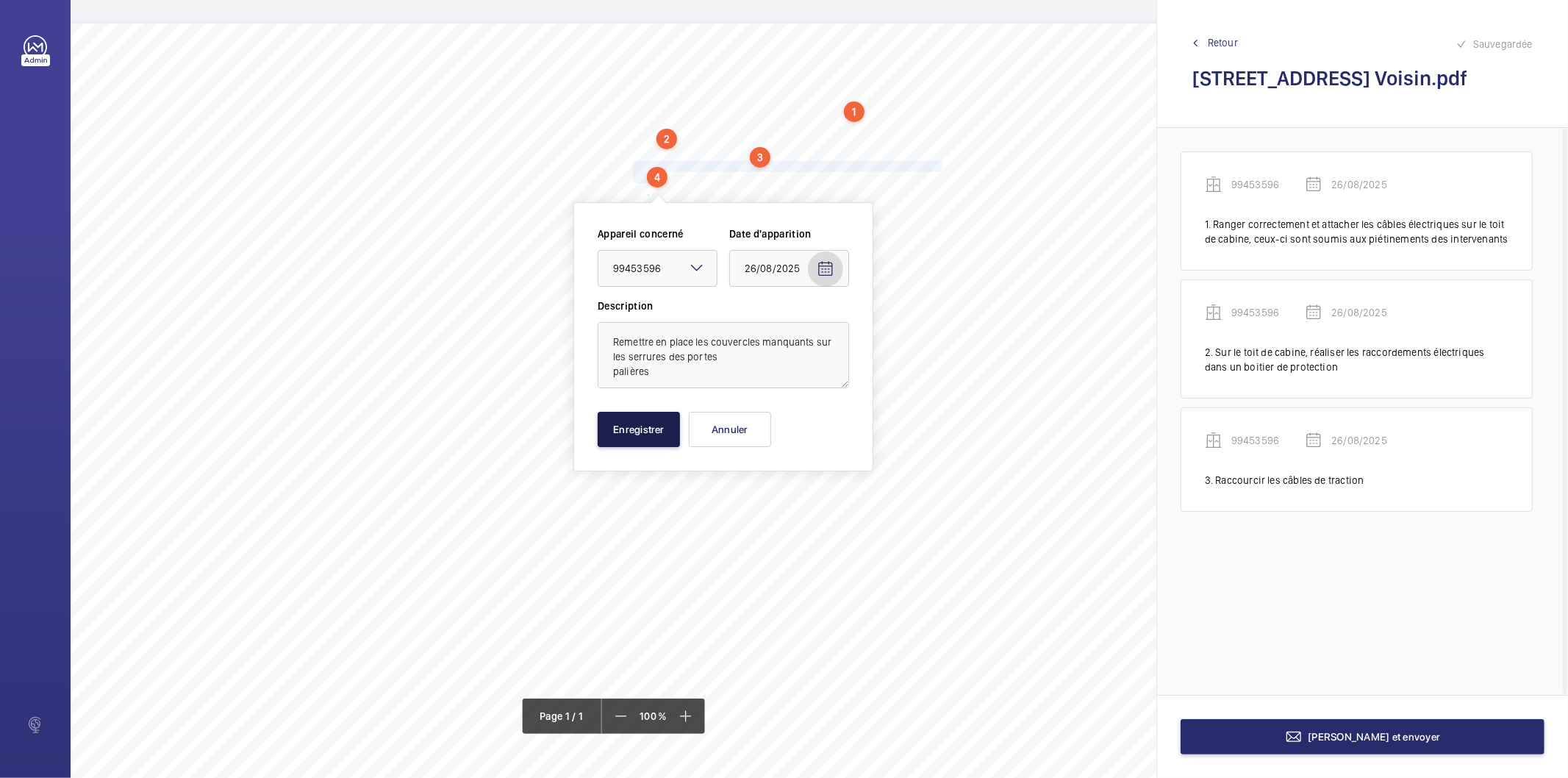
click at [662, 441] on button "Enregistrer" at bounding box center [639, 430] width 82 height 36
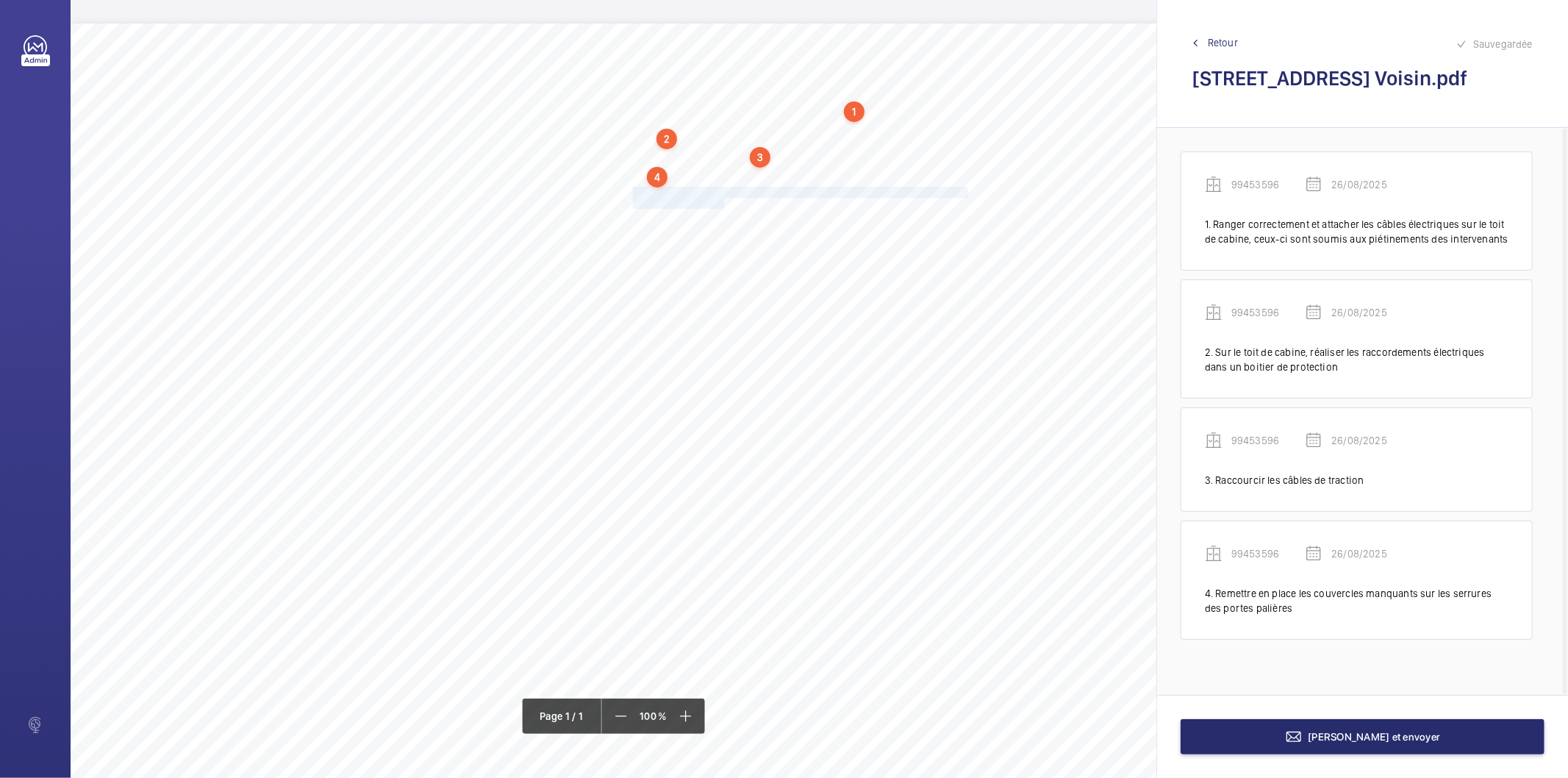
drag, startPoint x: 633, startPoint y: 193, endPoint x: 721, endPoint y: 201, distance: 88.4
click at [721, 201] on div "Nom du site Numéro appareil WM Réserve [STREET_ADDRESS] Voisin 99453596 Ranger …" at bounding box center [654, 435] width 1168 height 825
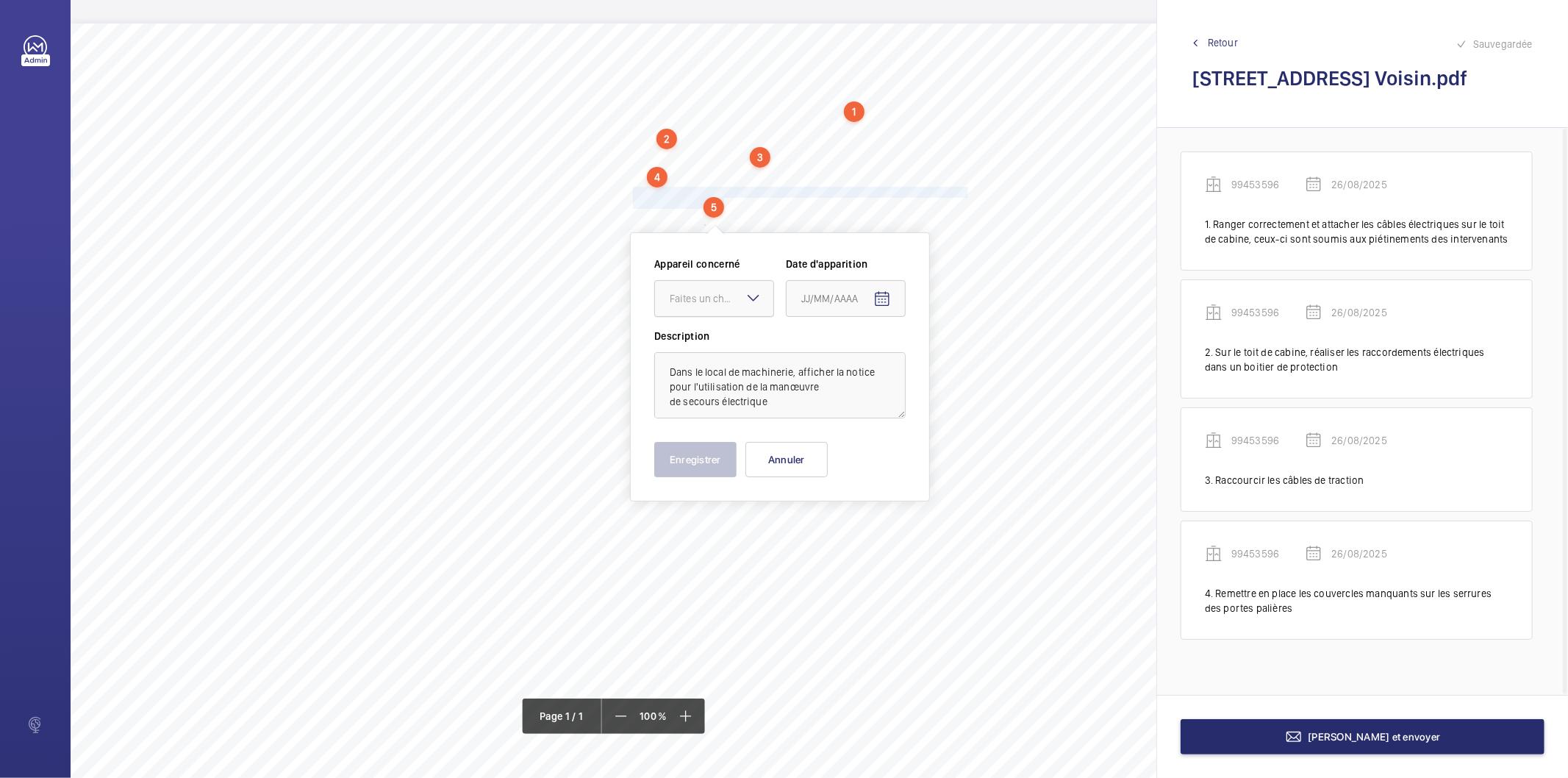
click at [728, 306] on div at bounding box center [714, 299] width 118 height 36
click at [713, 341] on span "99453596" at bounding box center [714, 344] width 89 height 15
click at [885, 300] on mat-icon "Open calendar" at bounding box center [882, 299] width 18 height 18
click at [833, 532] on span "26" at bounding box center [836, 536] width 26 height 26
type input "26/08/2025"
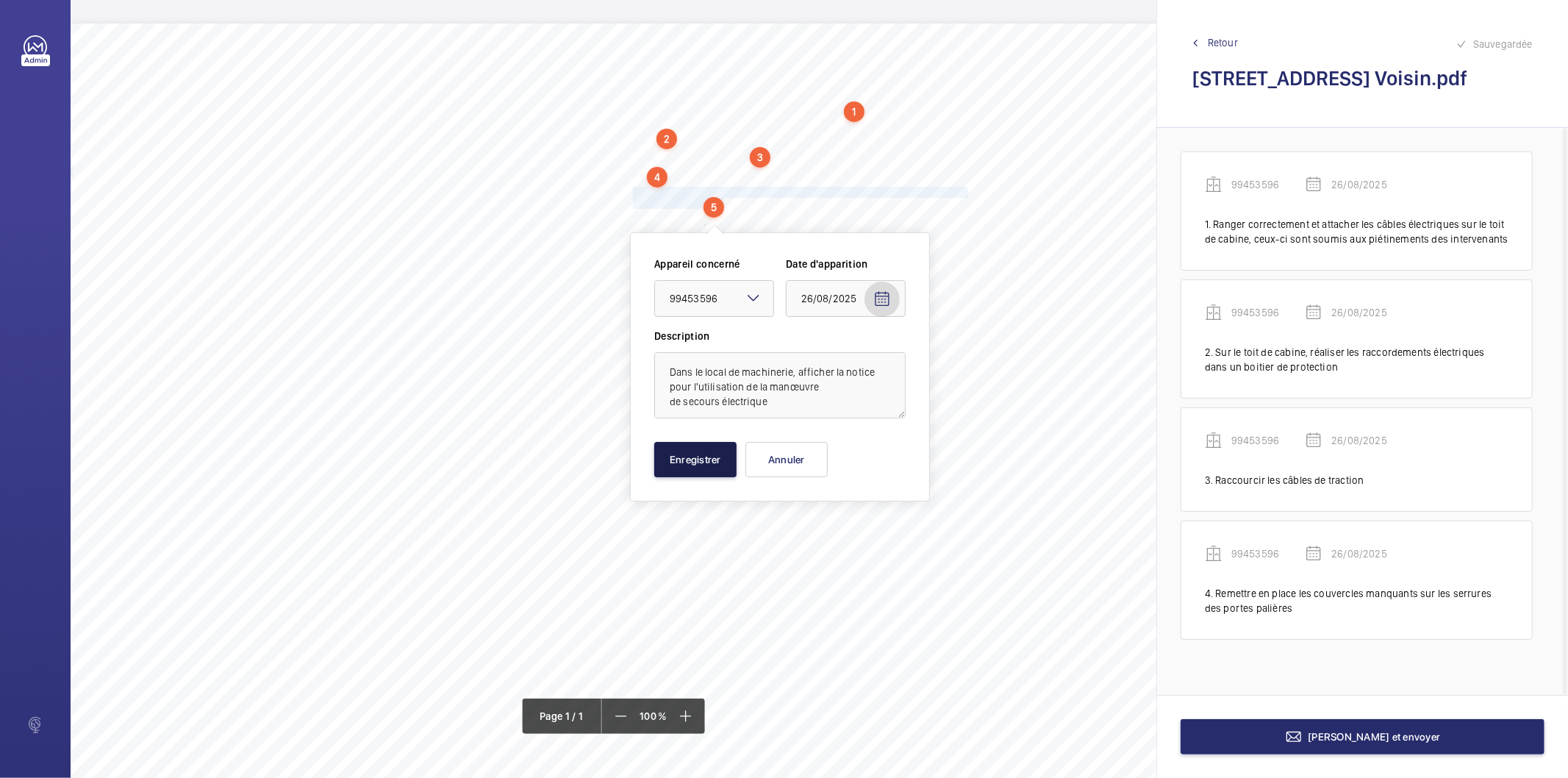
click at [721, 470] on button "Enregistrer" at bounding box center [696, 460] width 82 height 36
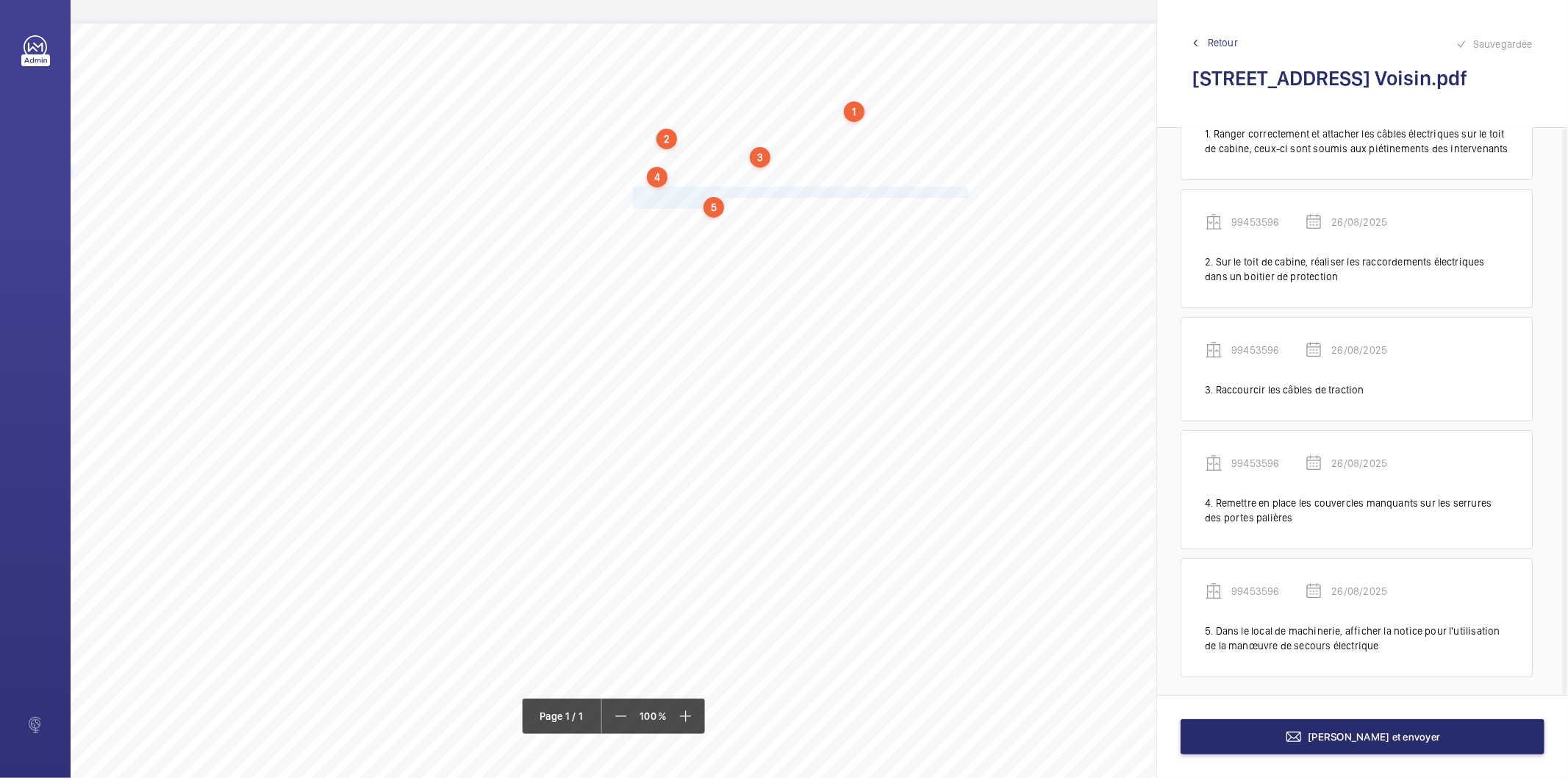
scroll to position [96, 0]
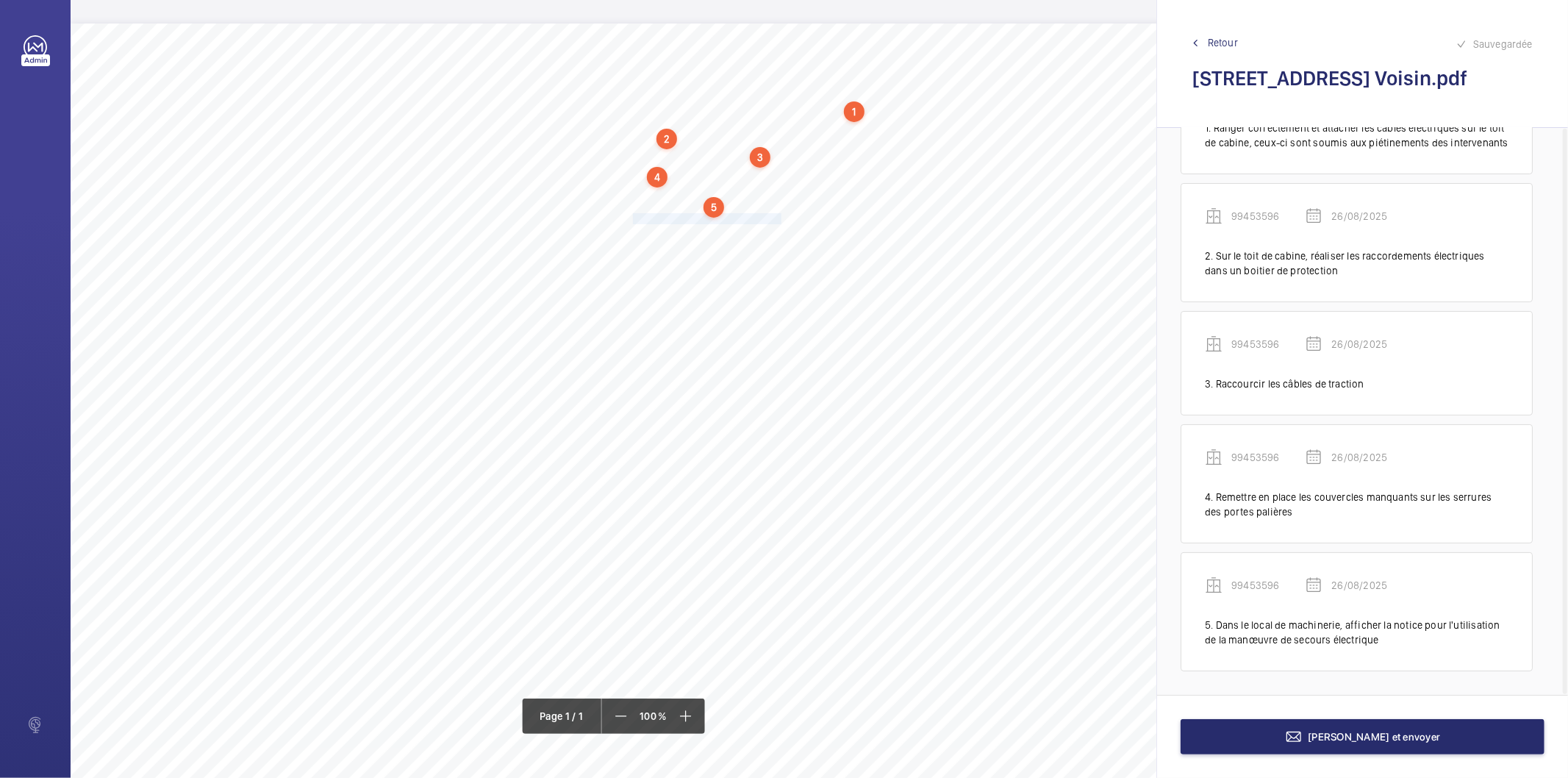
drag, startPoint x: 634, startPoint y: 216, endPoint x: 780, endPoint y: 213, distance: 146.0
click at [780, 213] on span "Nettoyer l’ensemble motoréducteur." at bounding box center [708, 218] width 151 height 9
click at [768, 311] on div "Faites un choix" at bounding box center [780, 311] width 104 height 15
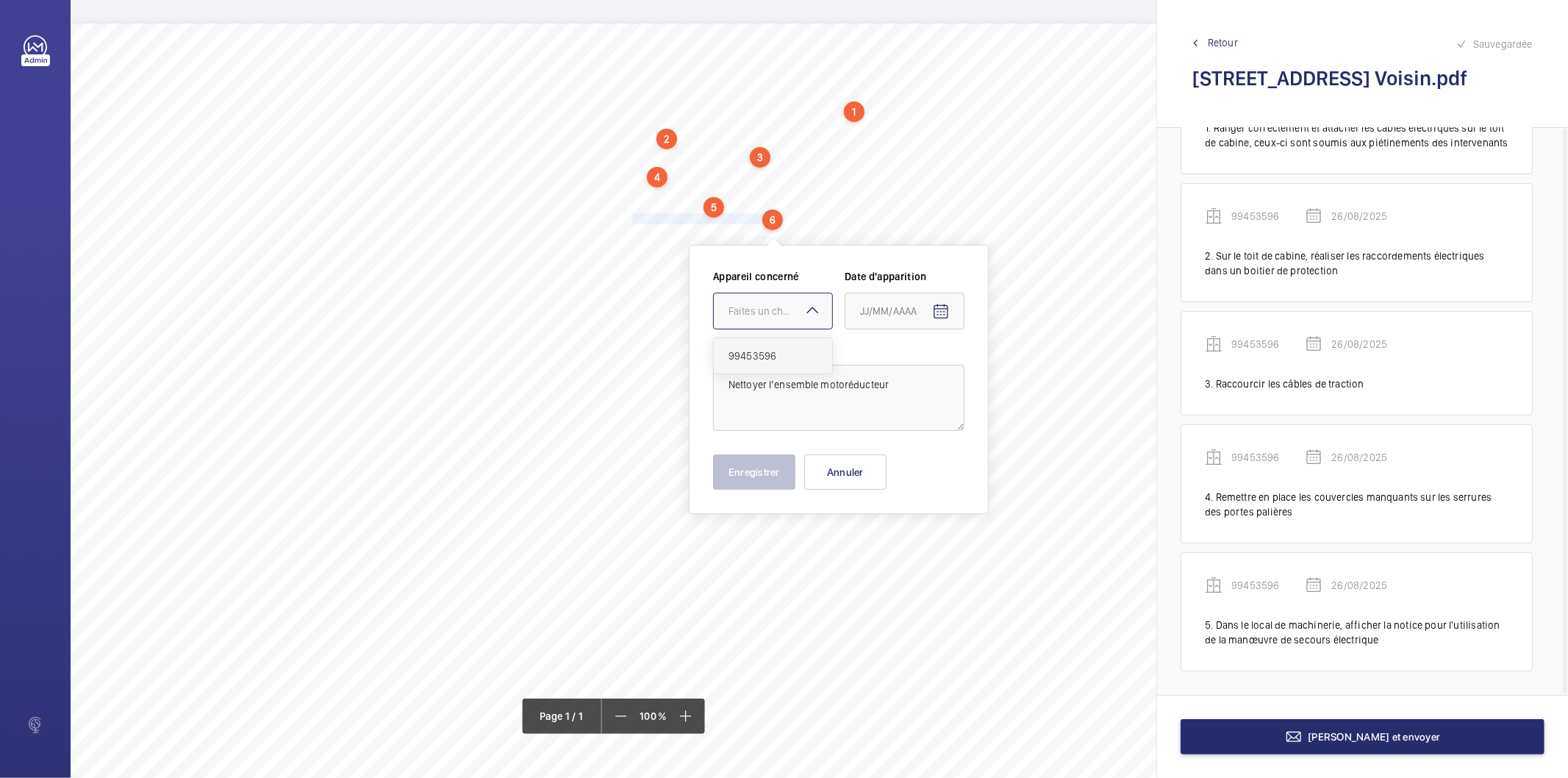
click at [766, 356] on span "99453596" at bounding box center [773, 356] width 89 height 15
click at [941, 309] on mat-icon "Open calendar" at bounding box center [940, 311] width 18 height 18
click at [906, 545] on span "26" at bounding box center [895, 549] width 26 height 26
type input "26/08/2025"
click at [776, 484] on button "Enregistrer" at bounding box center [754, 472] width 82 height 36
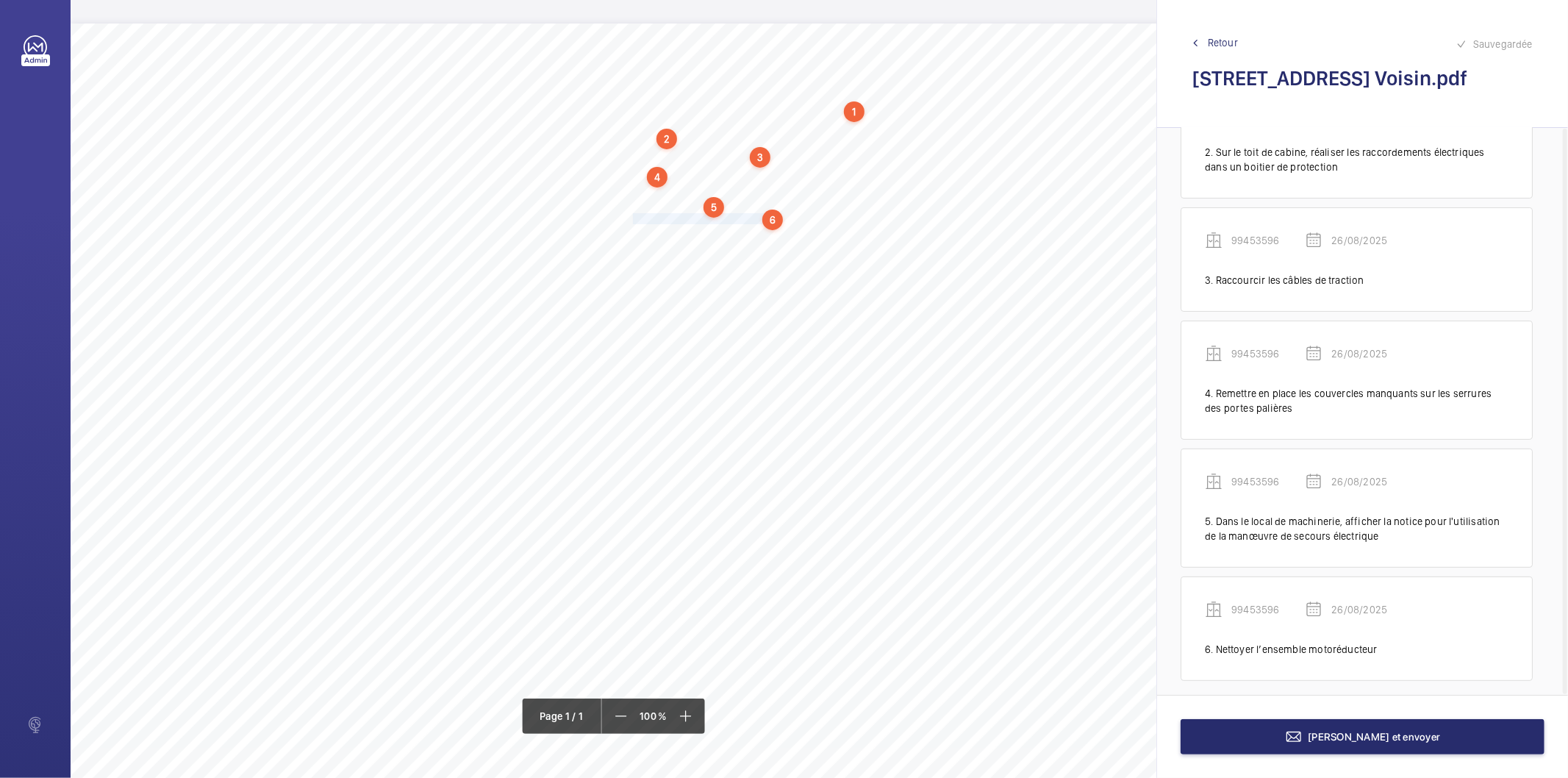
scroll to position [209, 0]
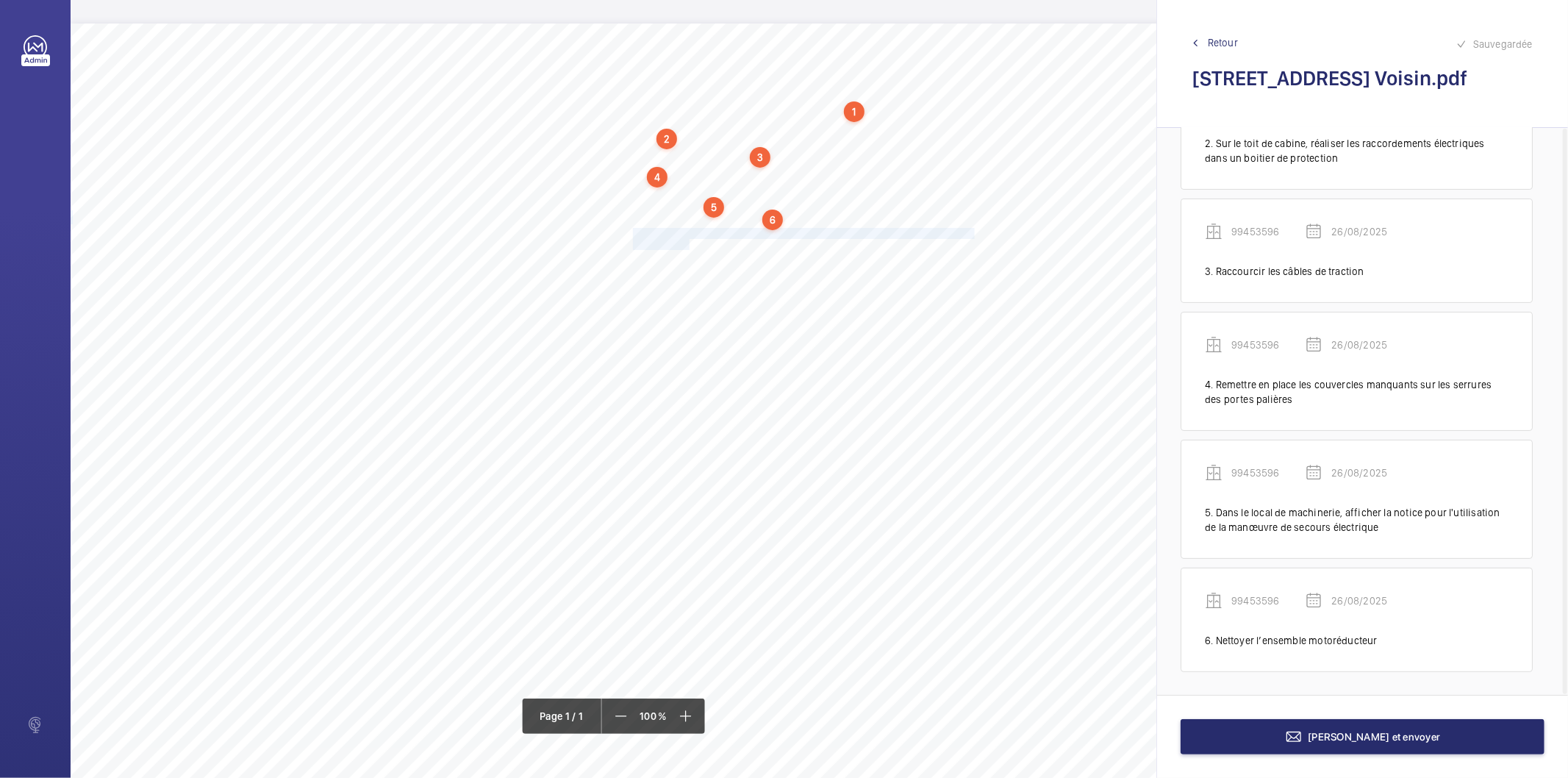
drag, startPoint x: 632, startPoint y: 231, endPoint x: 688, endPoint y: 261, distance: 63.5
click at [688, 240] on div "Nom du site Numéro appareil WM Réserve [STREET_ADDRESS] Voisin 99453596 Ranger …" at bounding box center [654, 435] width 1168 height 825
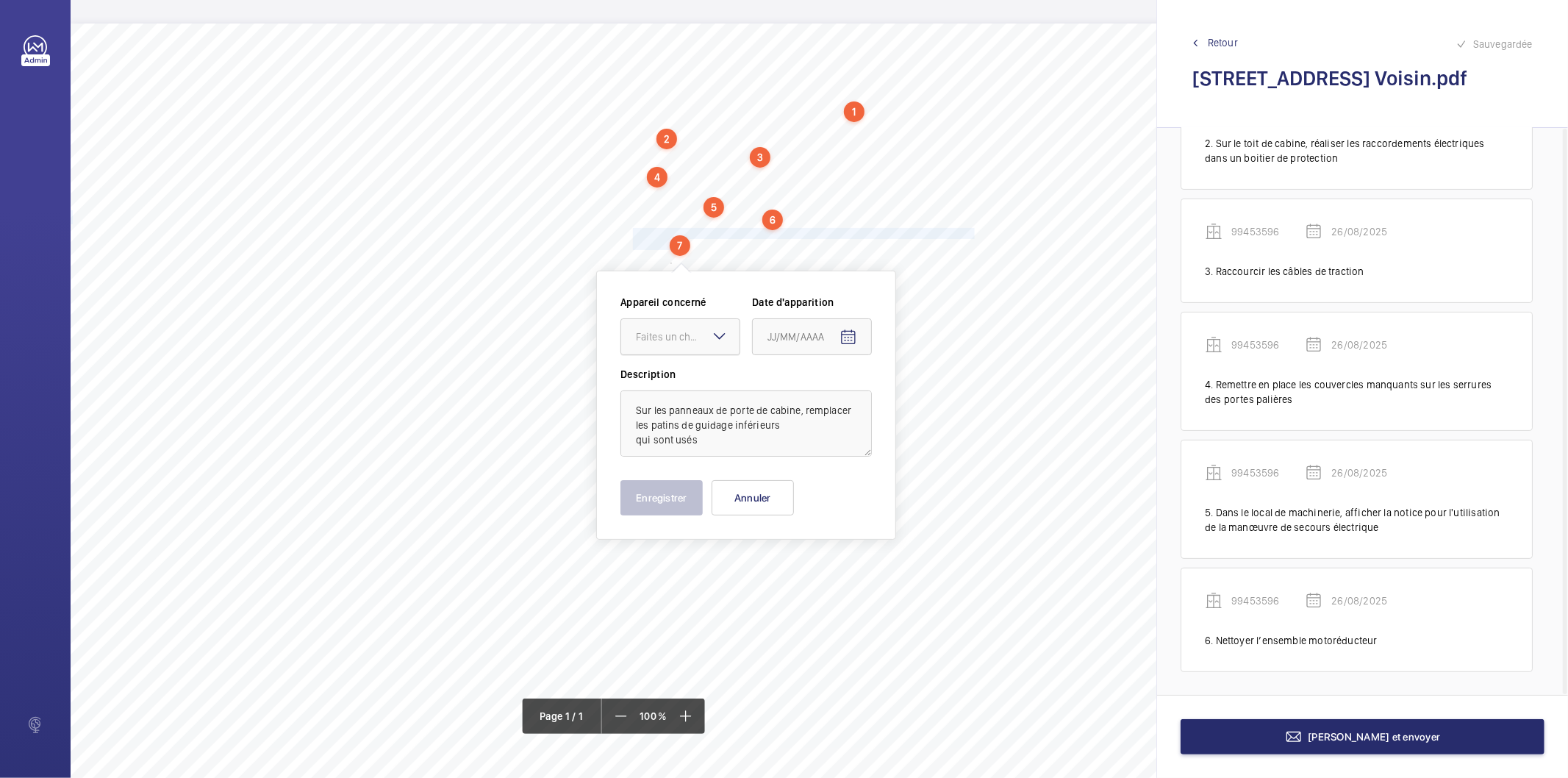
click at [697, 330] on div "Faites un choix" at bounding box center [688, 337] width 104 height 15
click at [694, 379] on span "99453596" at bounding box center [680, 382] width 89 height 15
click at [849, 333] on mat-icon "Open calendar" at bounding box center [849, 337] width 18 height 18
click at [809, 573] on span "26" at bounding box center [803, 574] width 26 height 26
type input "26/08/2025"
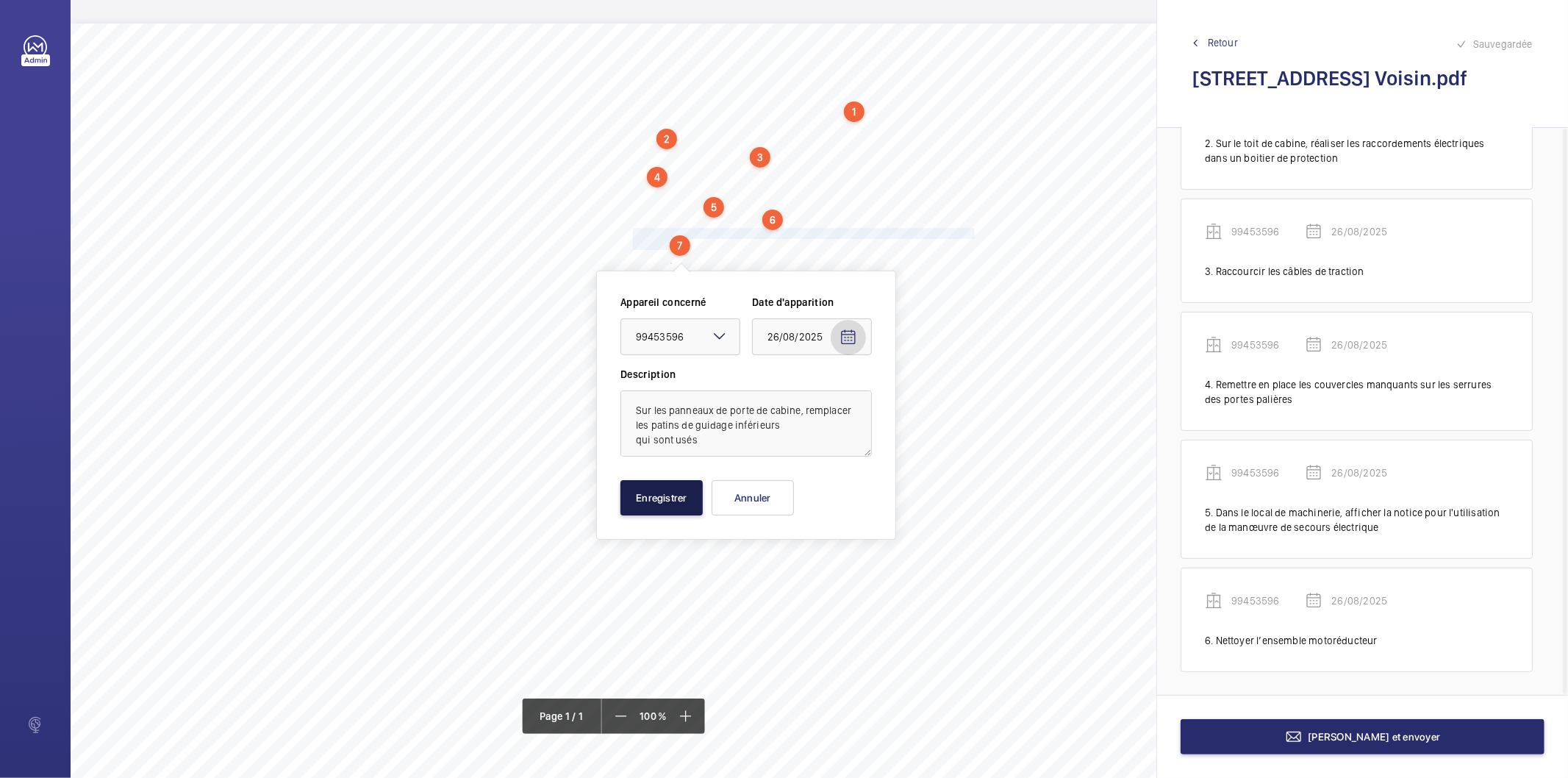
click at [667, 505] on button "Enregistrer" at bounding box center [662, 498] width 82 height 36
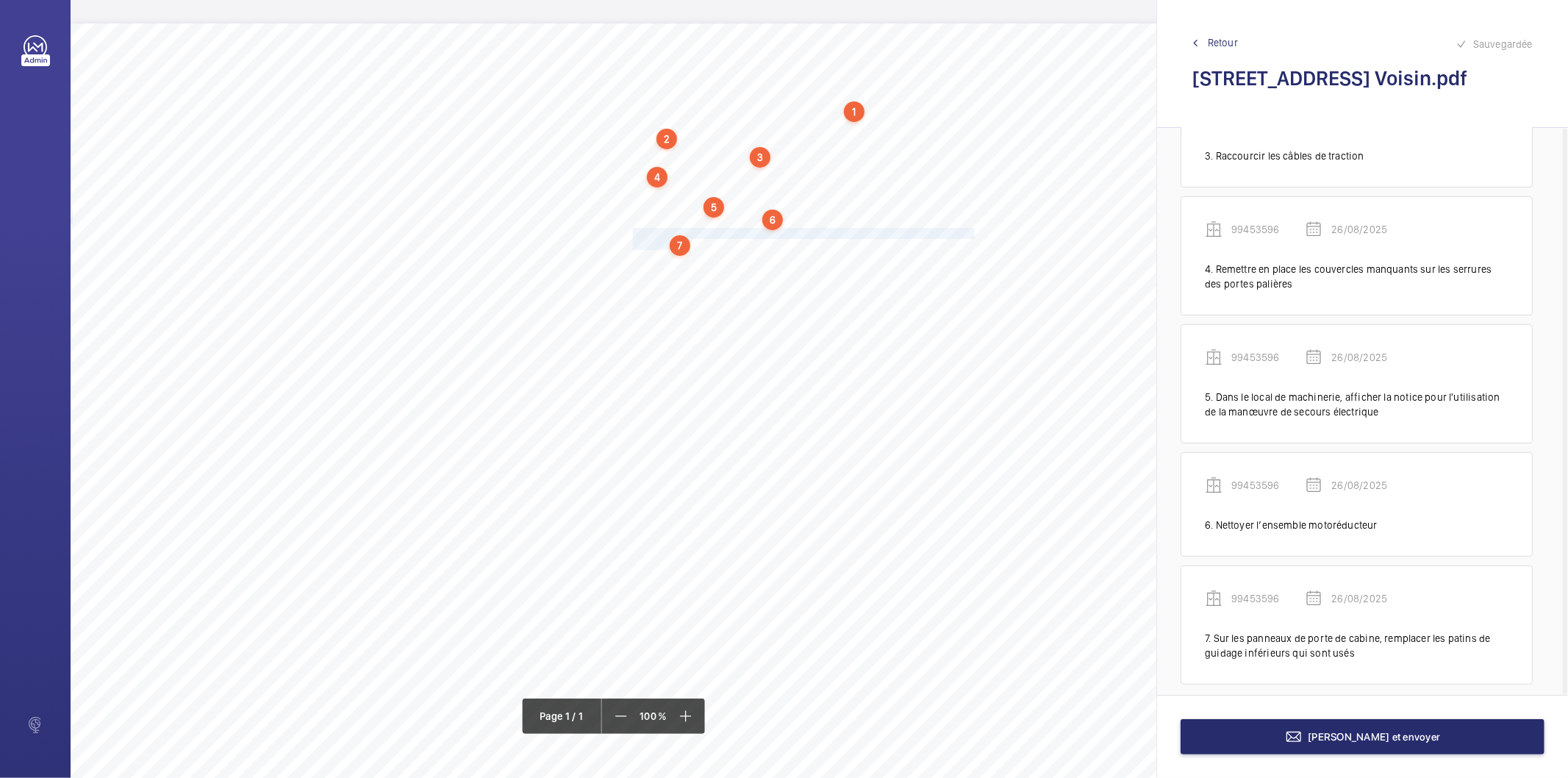
scroll to position [337, 0]
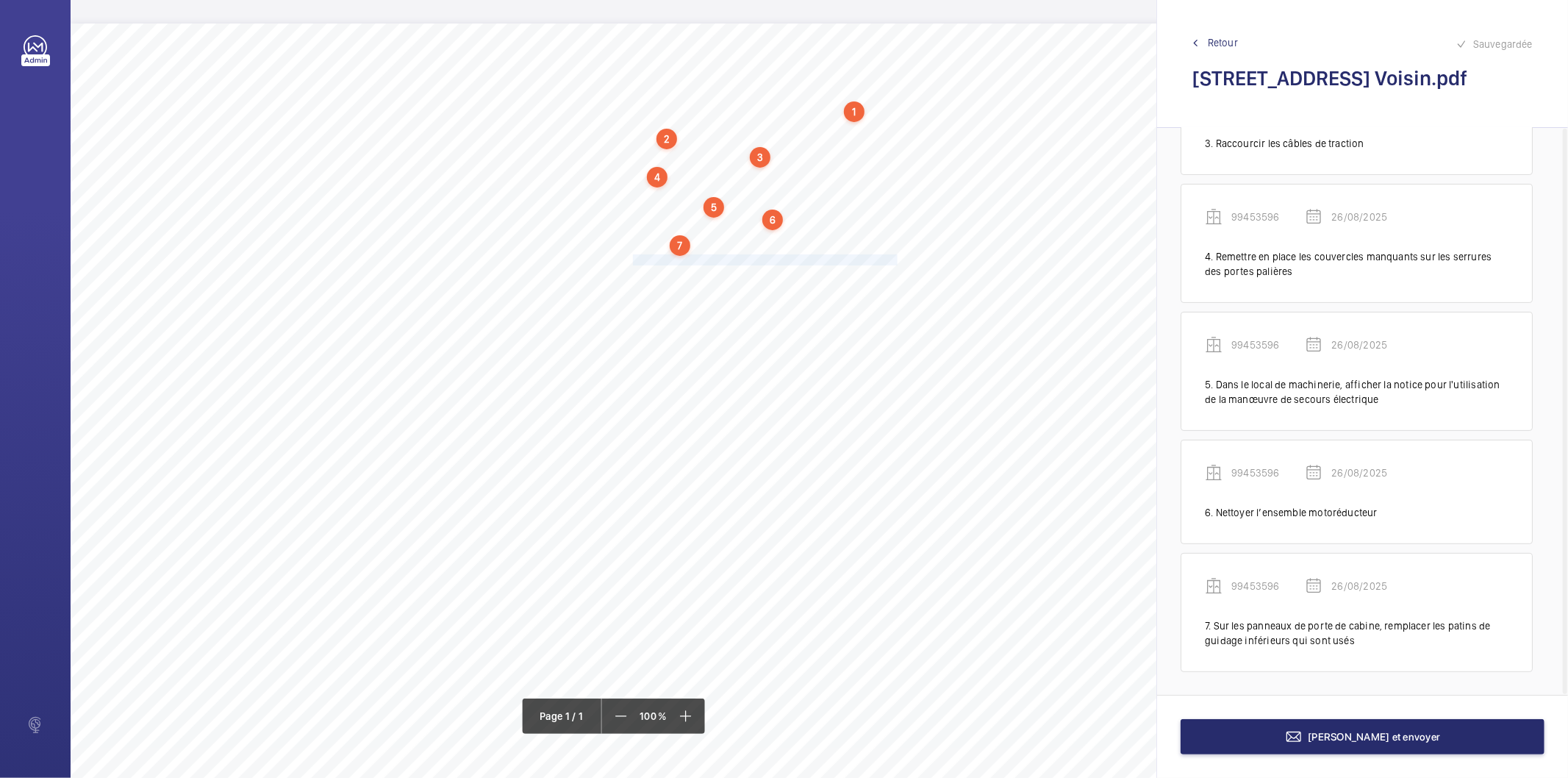
drag, startPoint x: 633, startPoint y: 258, endPoint x: 895, endPoint y: 260, distance: 262.0
click at [895, 260] on span "Remédier aux frottements des panneaux de la porte de cabine." at bounding box center [766, 259] width 267 height 9
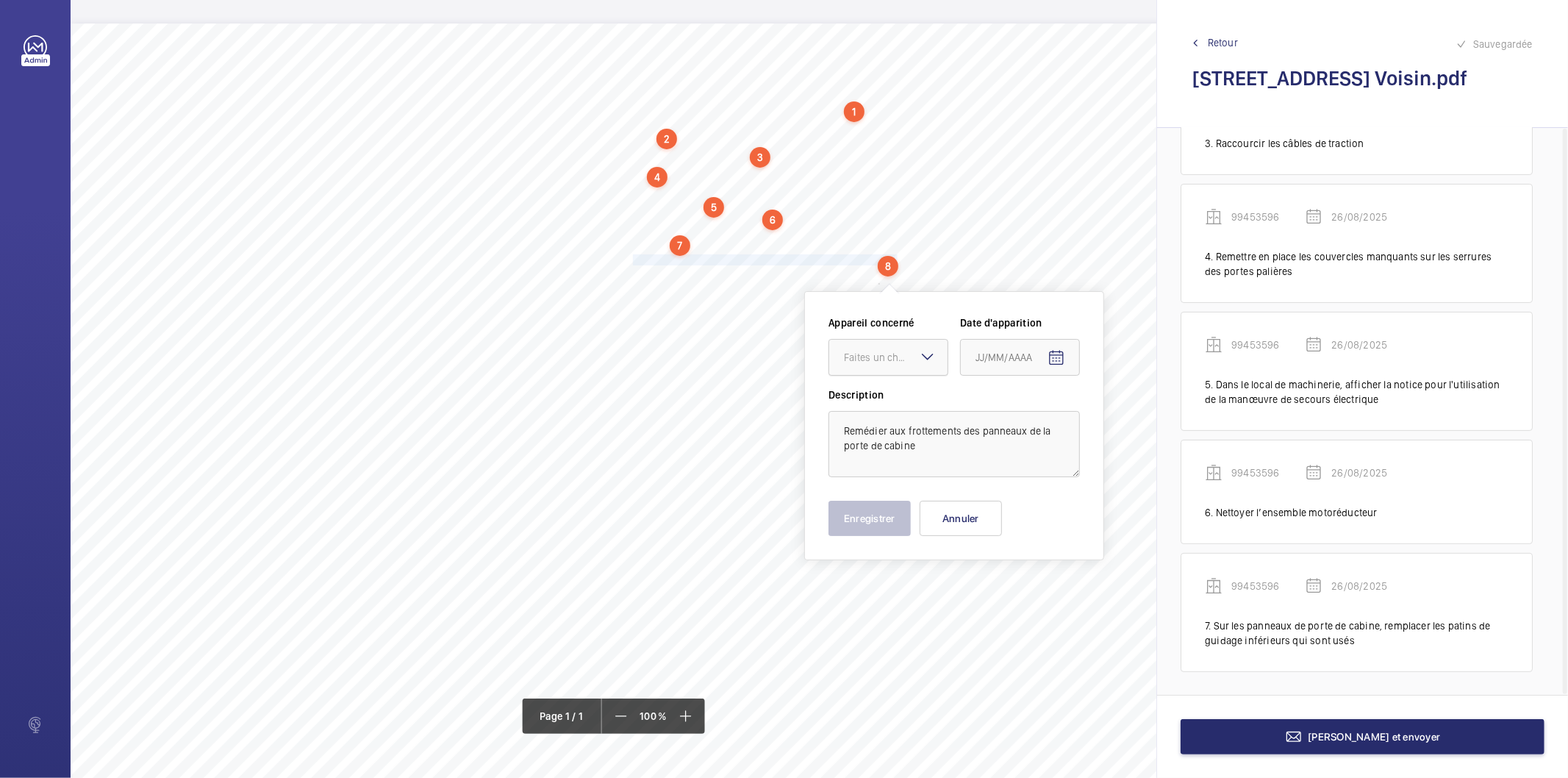
click at [853, 368] on div at bounding box center [889, 358] width 118 height 36
drag, startPoint x: 862, startPoint y: 400, endPoint x: 1003, endPoint y: 386, distance: 141.7
click at [863, 401] on span "99453596" at bounding box center [888, 403] width 89 height 15
click at [1049, 358] on mat-icon "Open calendar" at bounding box center [1057, 358] width 18 height 18
click at [1013, 591] on span "26" at bounding box center [1011, 595] width 26 height 26
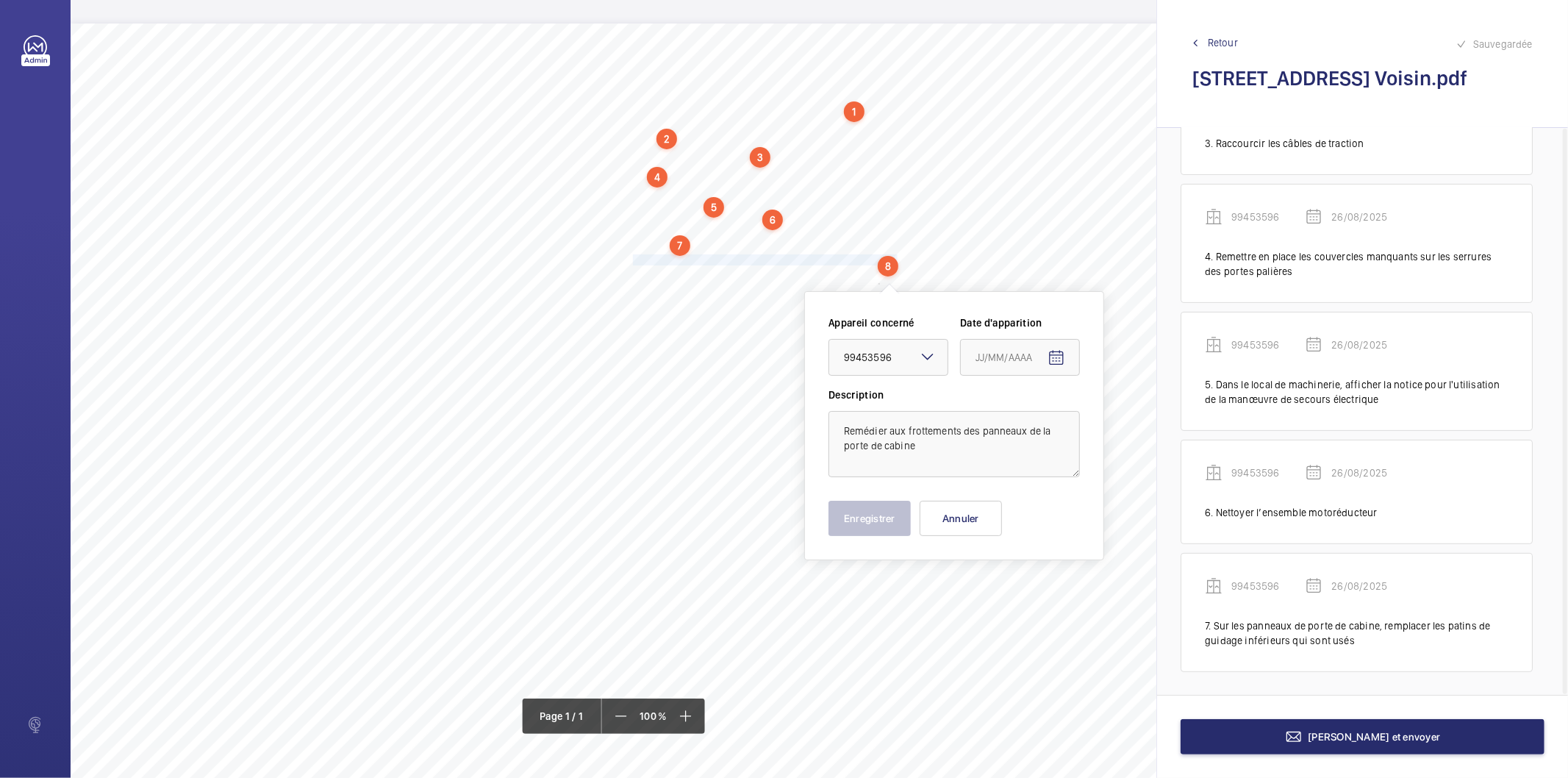
type input "26/08/2025"
click at [902, 530] on button "Enregistrer" at bounding box center [870, 519] width 82 height 36
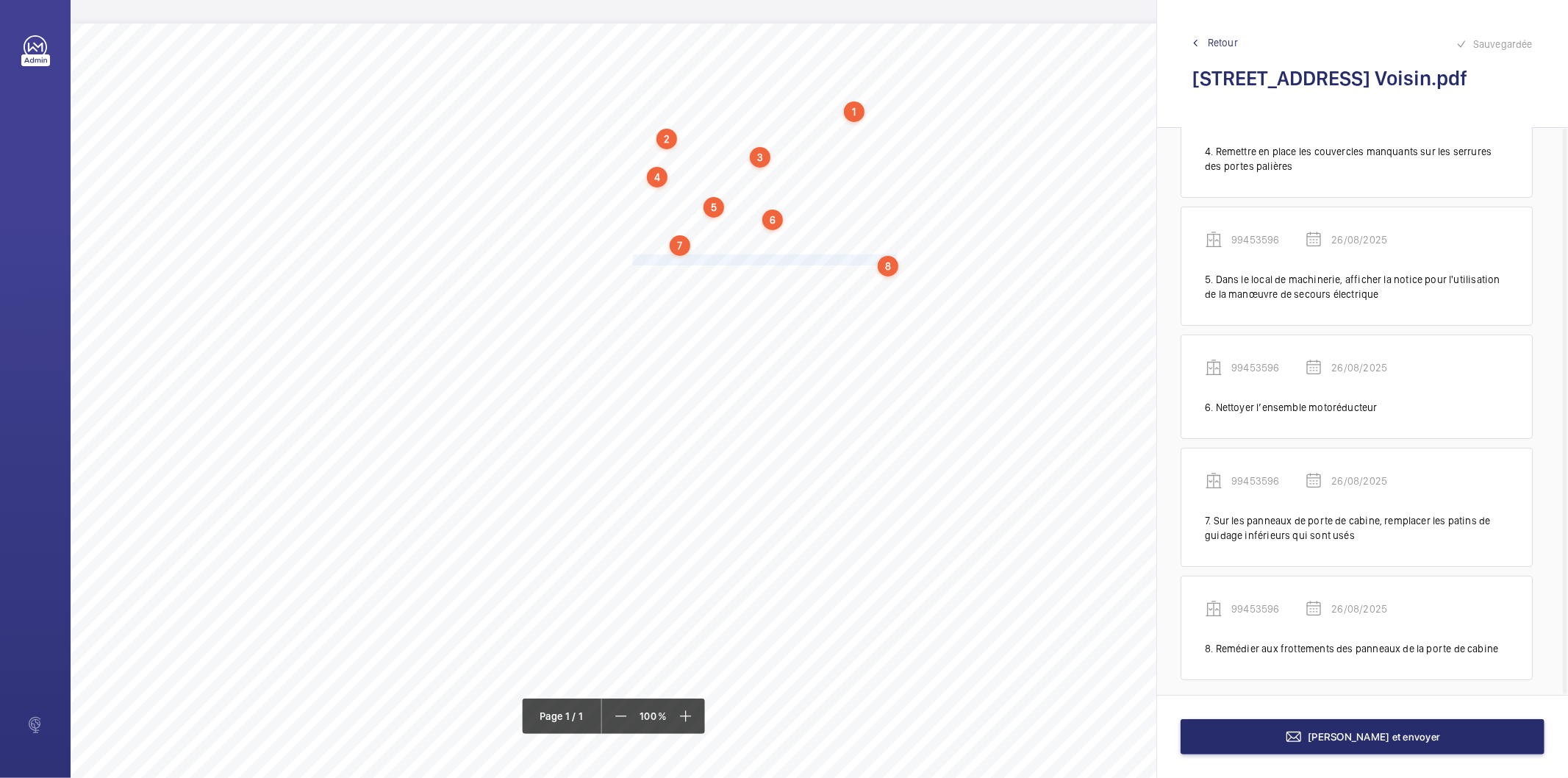
scroll to position [450, 0]
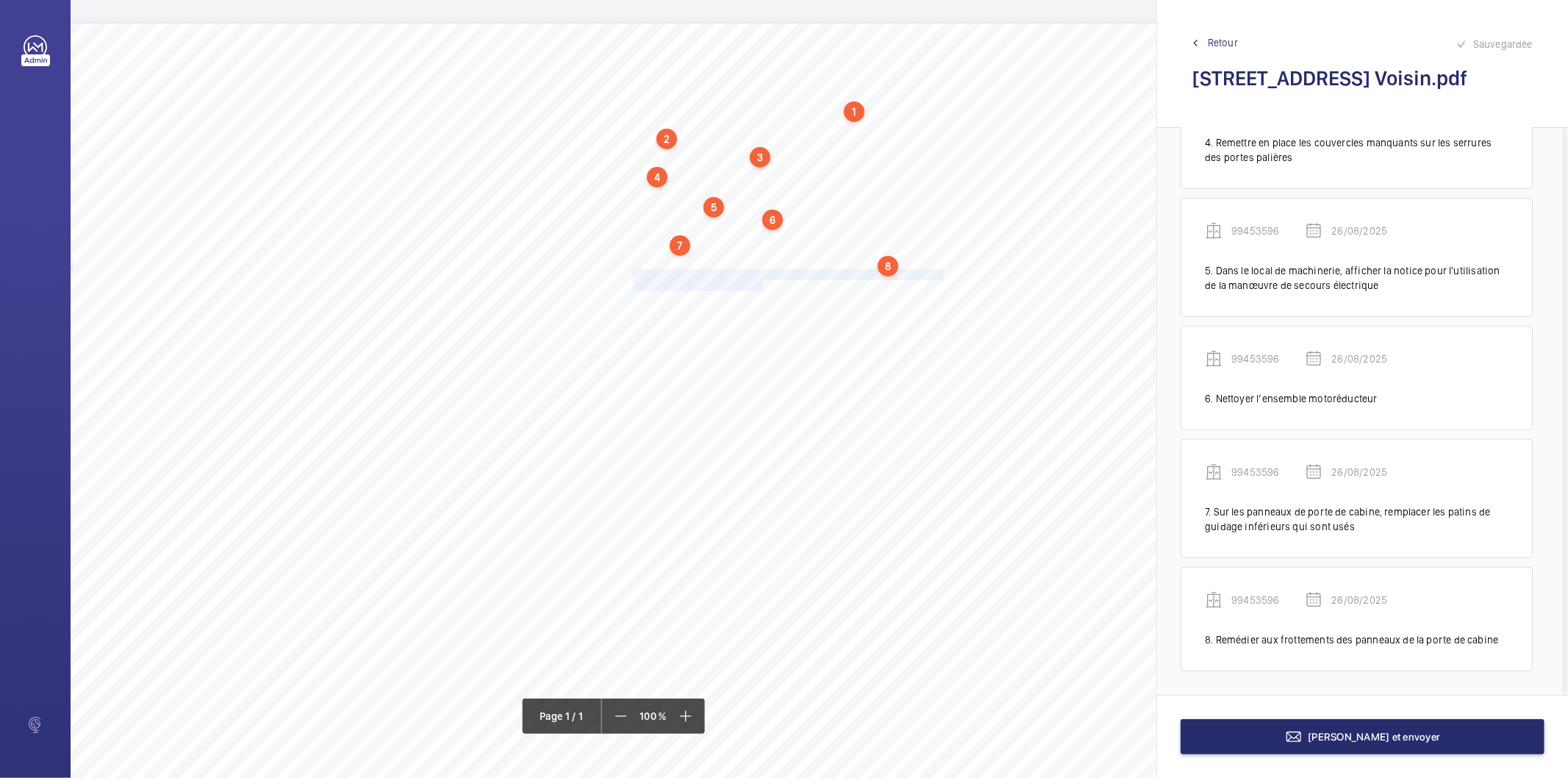
drag, startPoint x: 632, startPoint y: 272, endPoint x: 760, endPoint y: 285, distance: 128.7
click at [760, 285] on div "Nom du site Numéro appareil WM Réserve [STREET_ADDRESS] Voisin 99453596 Ranger …" at bounding box center [654, 435] width 1168 height 825
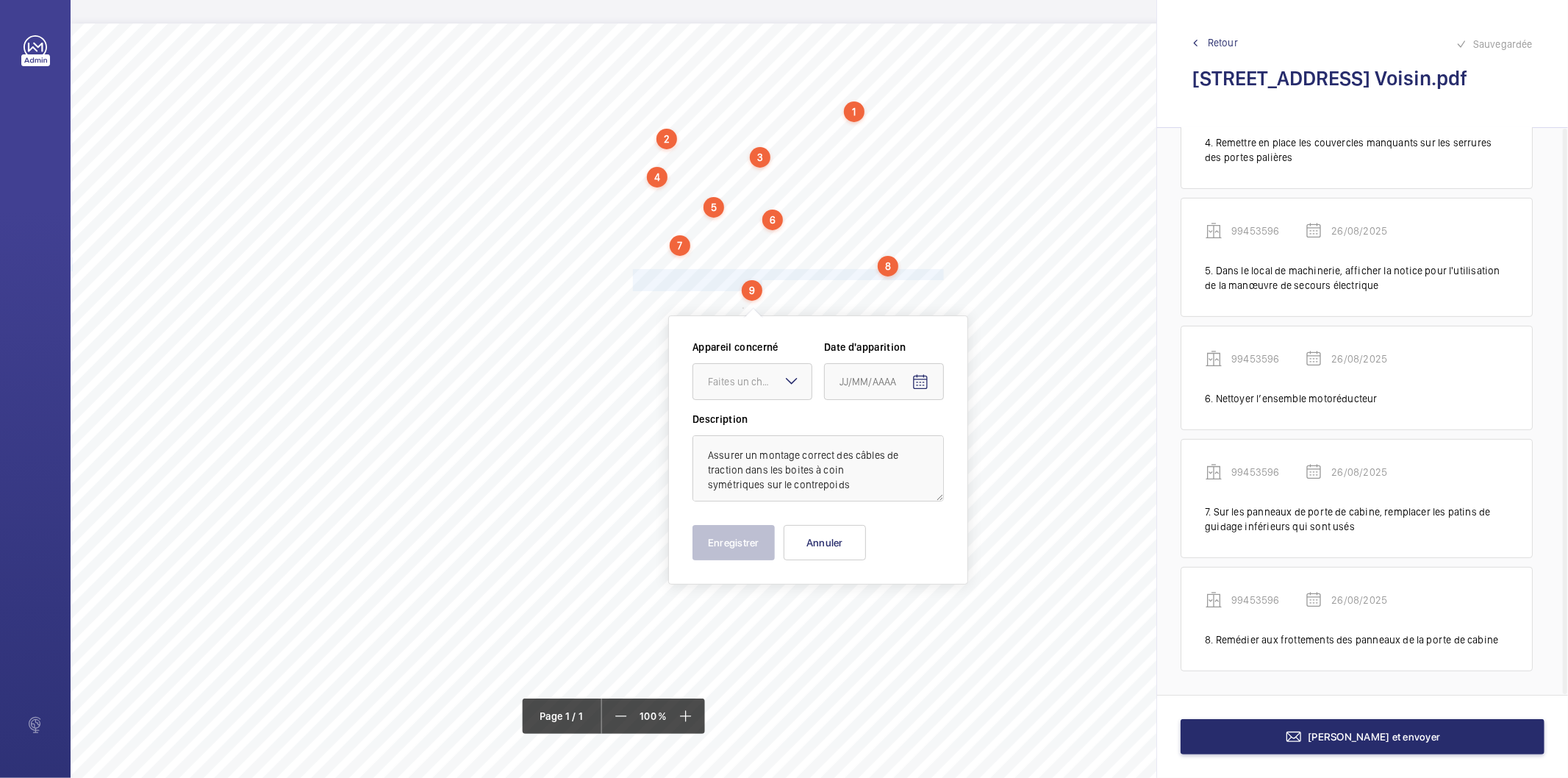
scroll to position [15, 0]
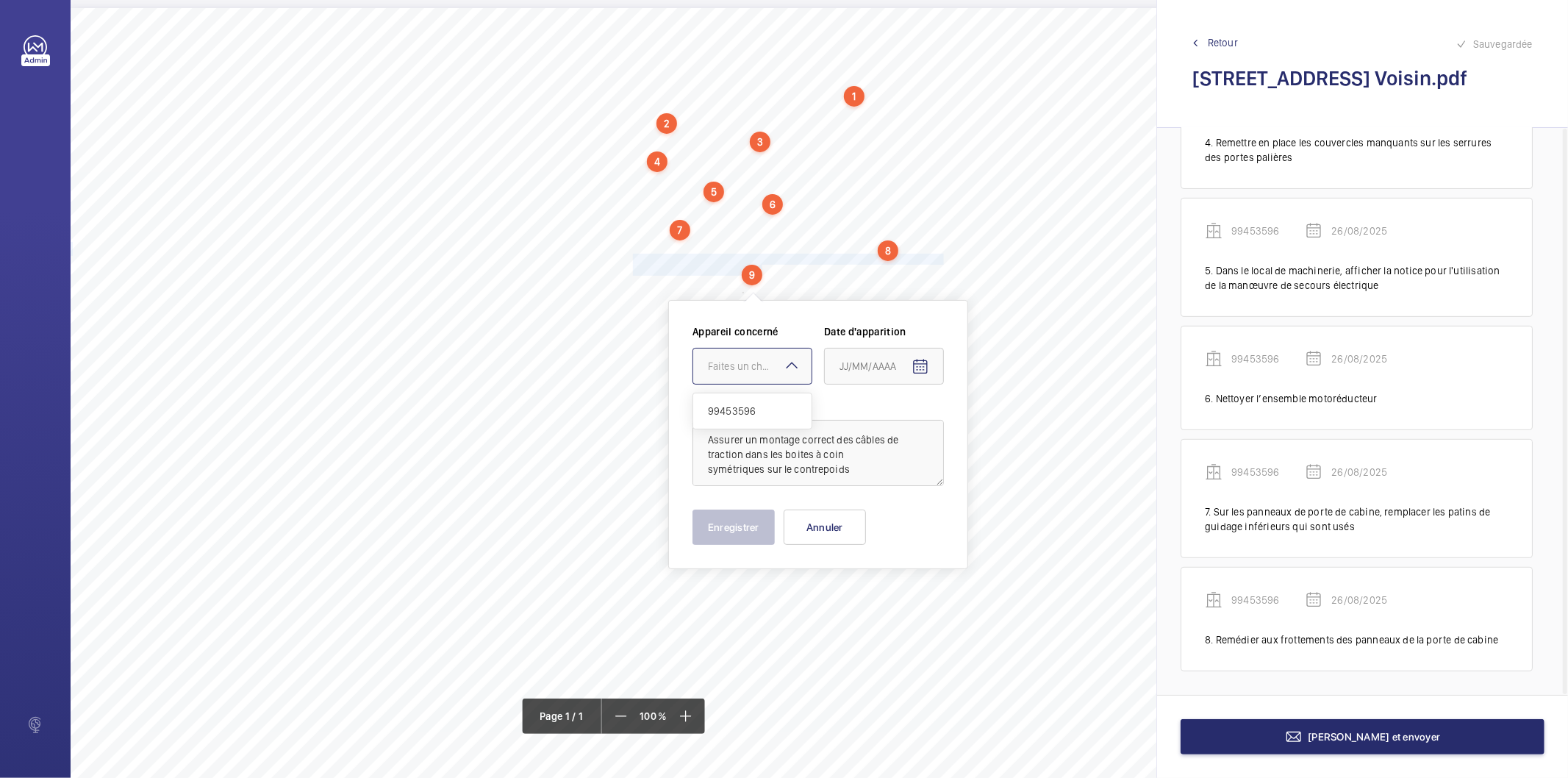
click at [737, 358] on div at bounding box center [752, 366] width 118 height 36
click at [733, 418] on span "99453596" at bounding box center [752, 411] width 89 height 15
click at [919, 359] on mat-icon "Open calendar" at bounding box center [920, 366] width 18 height 18
click at [874, 593] on span "26" at bounding box center [875, 603] width 26 height 26
type input "26/08/2025"
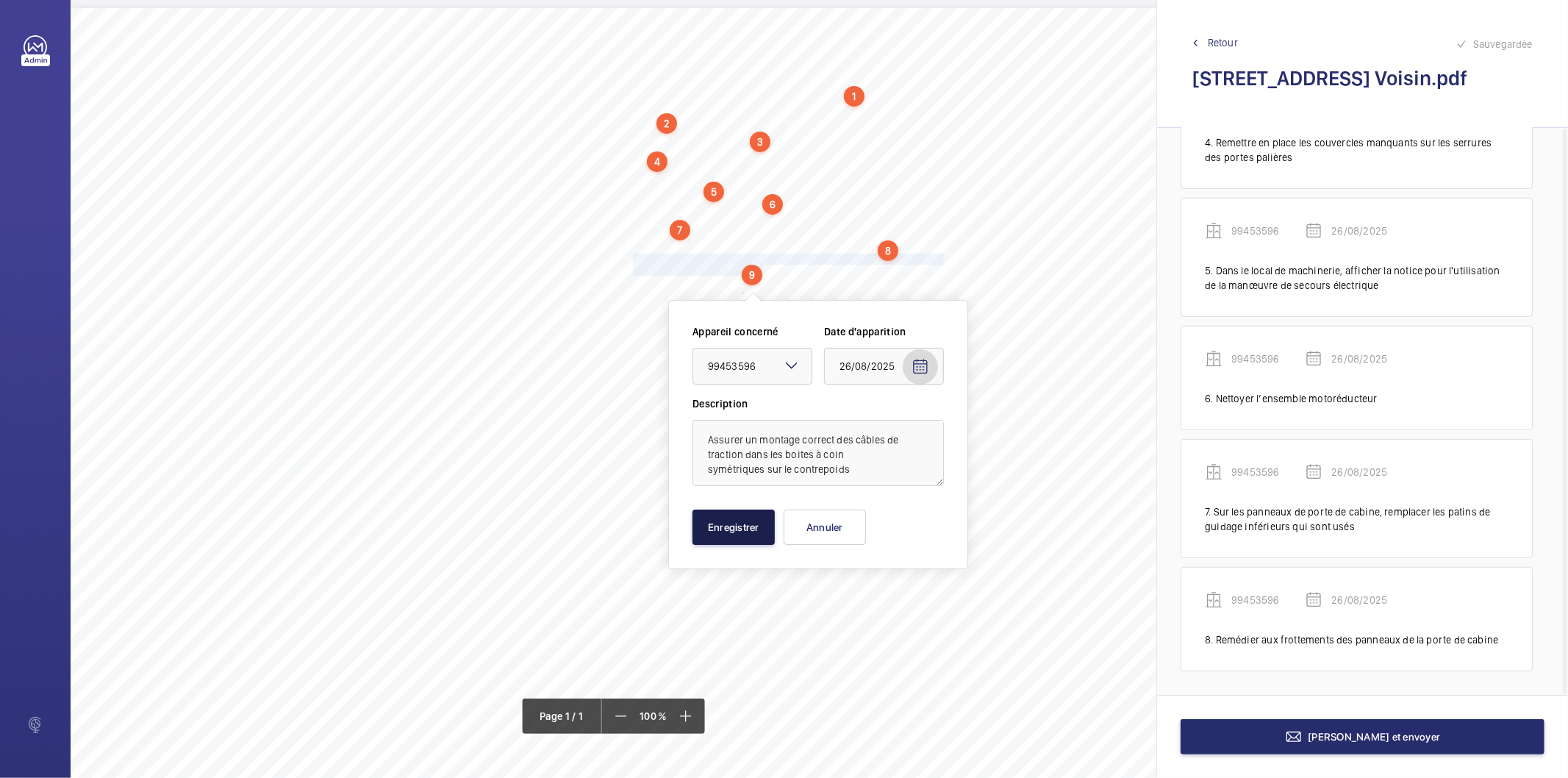
click at [745, 538] on button "Enregistrer" at bounding box center [734, 527] width 82 height 36
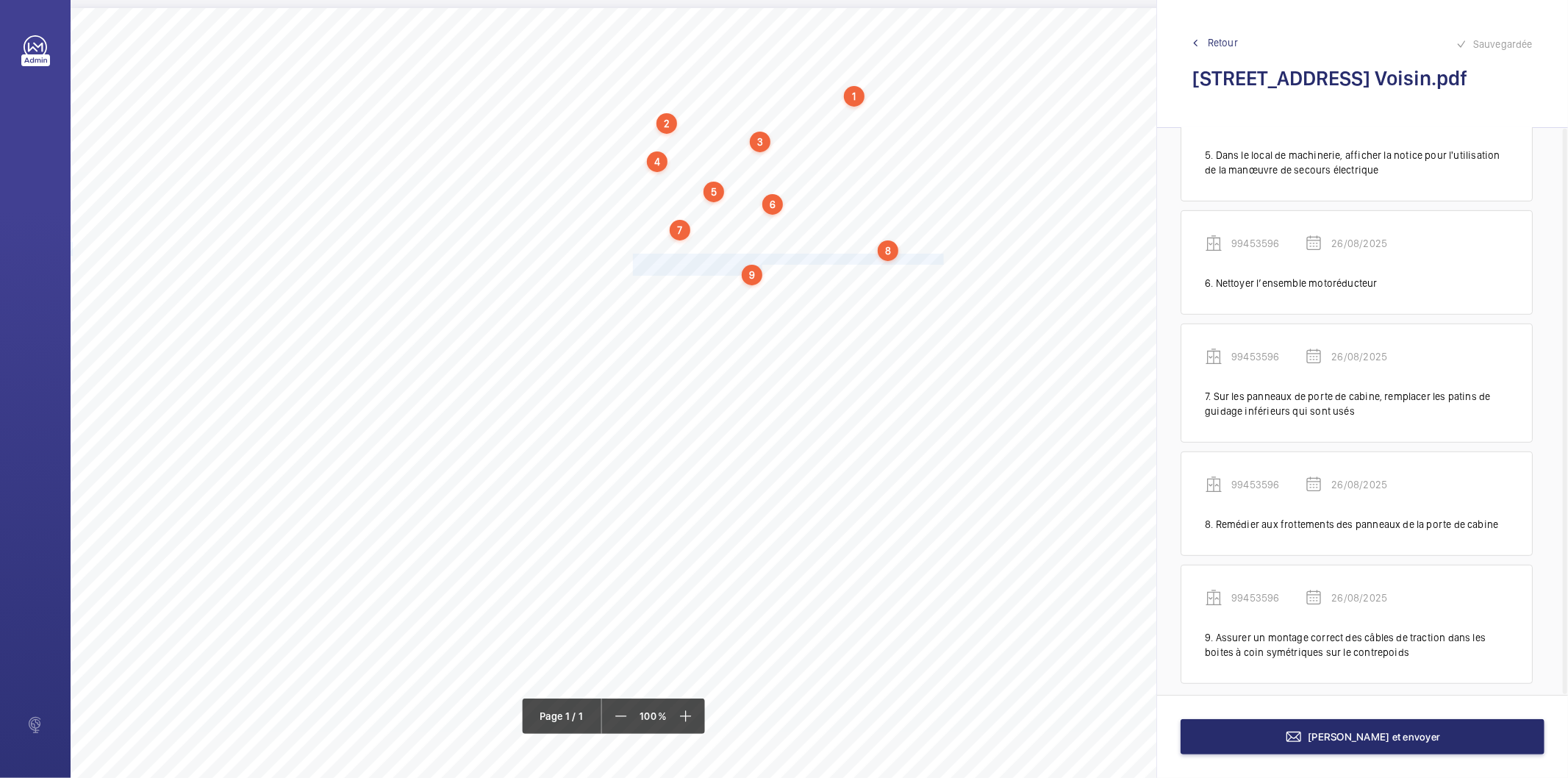
scroll to position [579, 0]
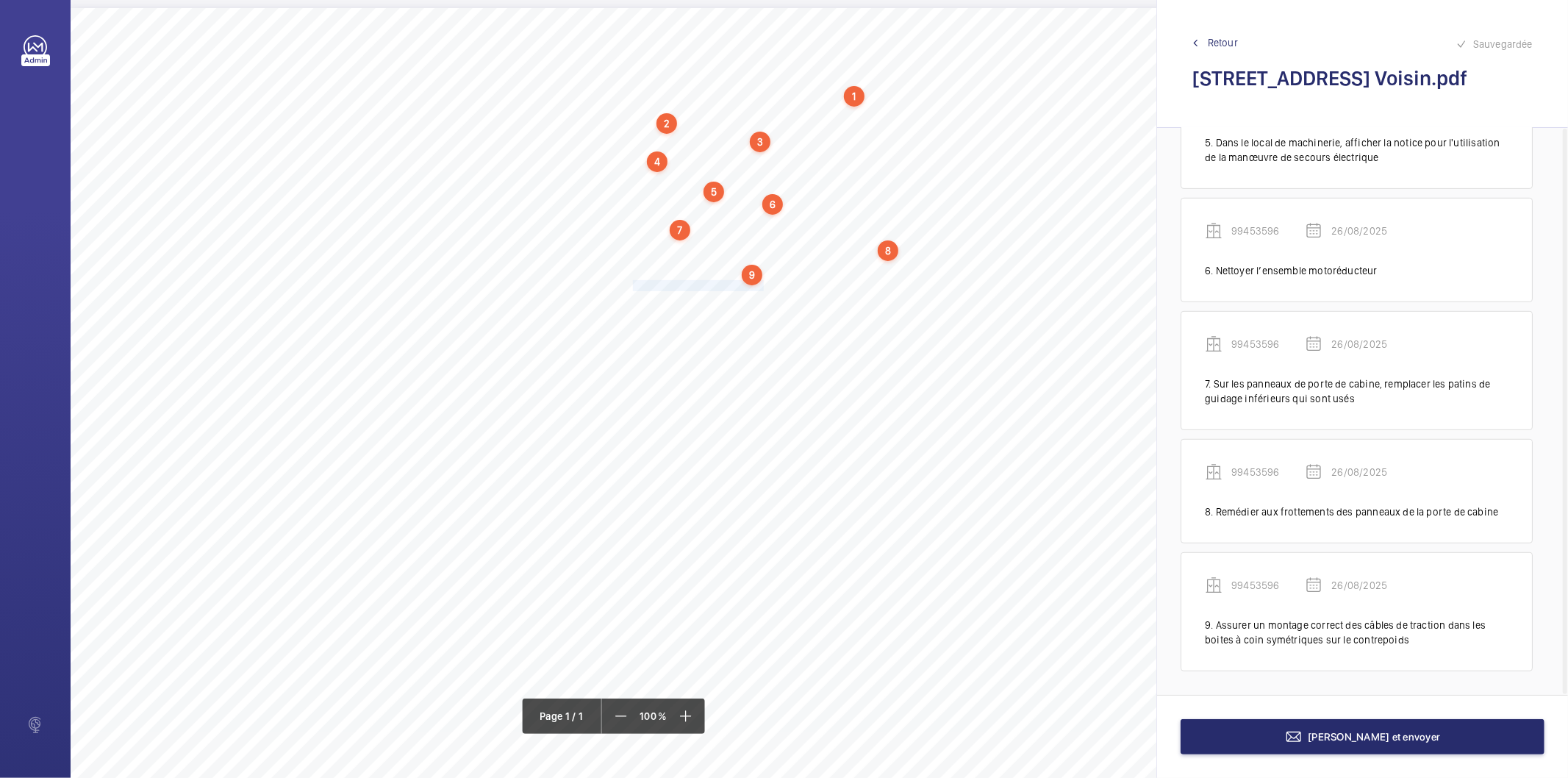
drag, startPoint x: 634, startPoint y: 286, endPoint x: 762, endPoint y: 289, distance: 128.0
click at [762, 289] on span "Nettoyer le local de machinerie." at bounding box center [700, 286] width 134 height 9
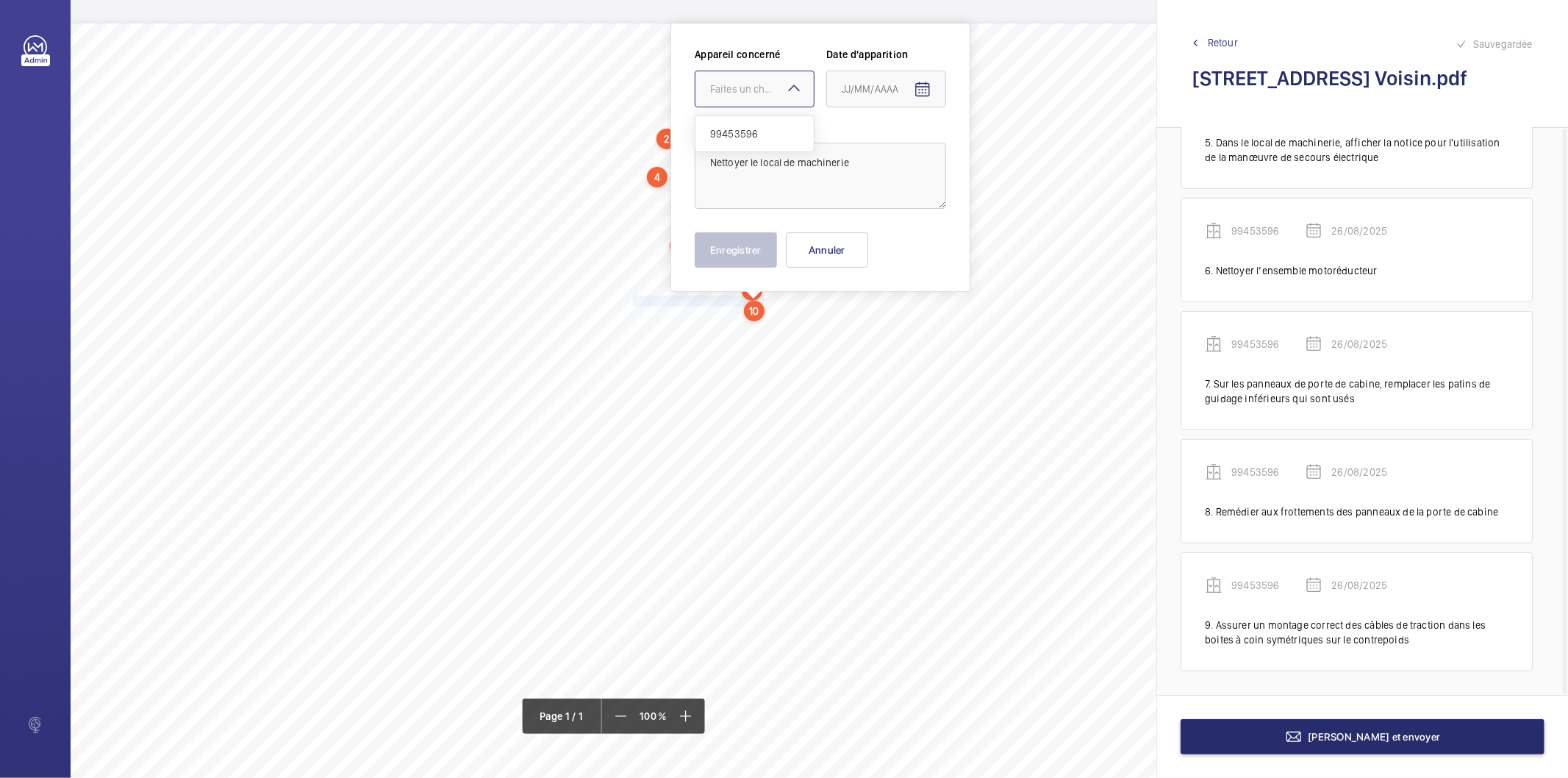
click at [766, 88] on div "Faites un choix" at bounding box center [762, 89] width 104 height 15
click at [737, 143] on div "99453596" at bounding box center [755, 134] width 118 height 36
click at [916, 86] on mat-icon "Open calendar" at bounding box center [923, 89] width 18 height 18
click at [877, 323] on span "26" at bounding box center [877, 326] width 26 height 26
type input "26/08/2025"
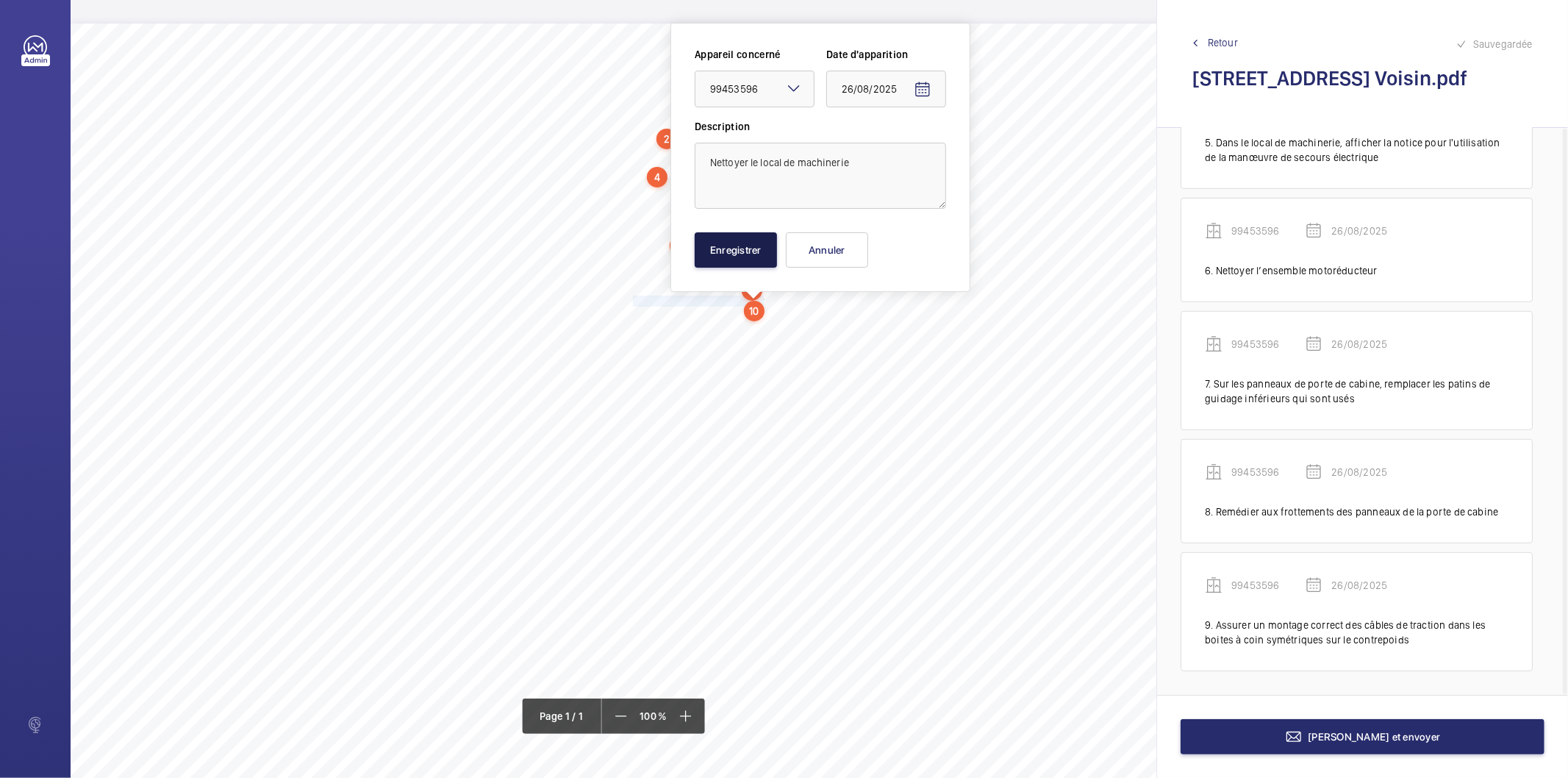
click at [759, 251] on button "Enregistrer" at bounding box center [736, 250] width 82 height 36
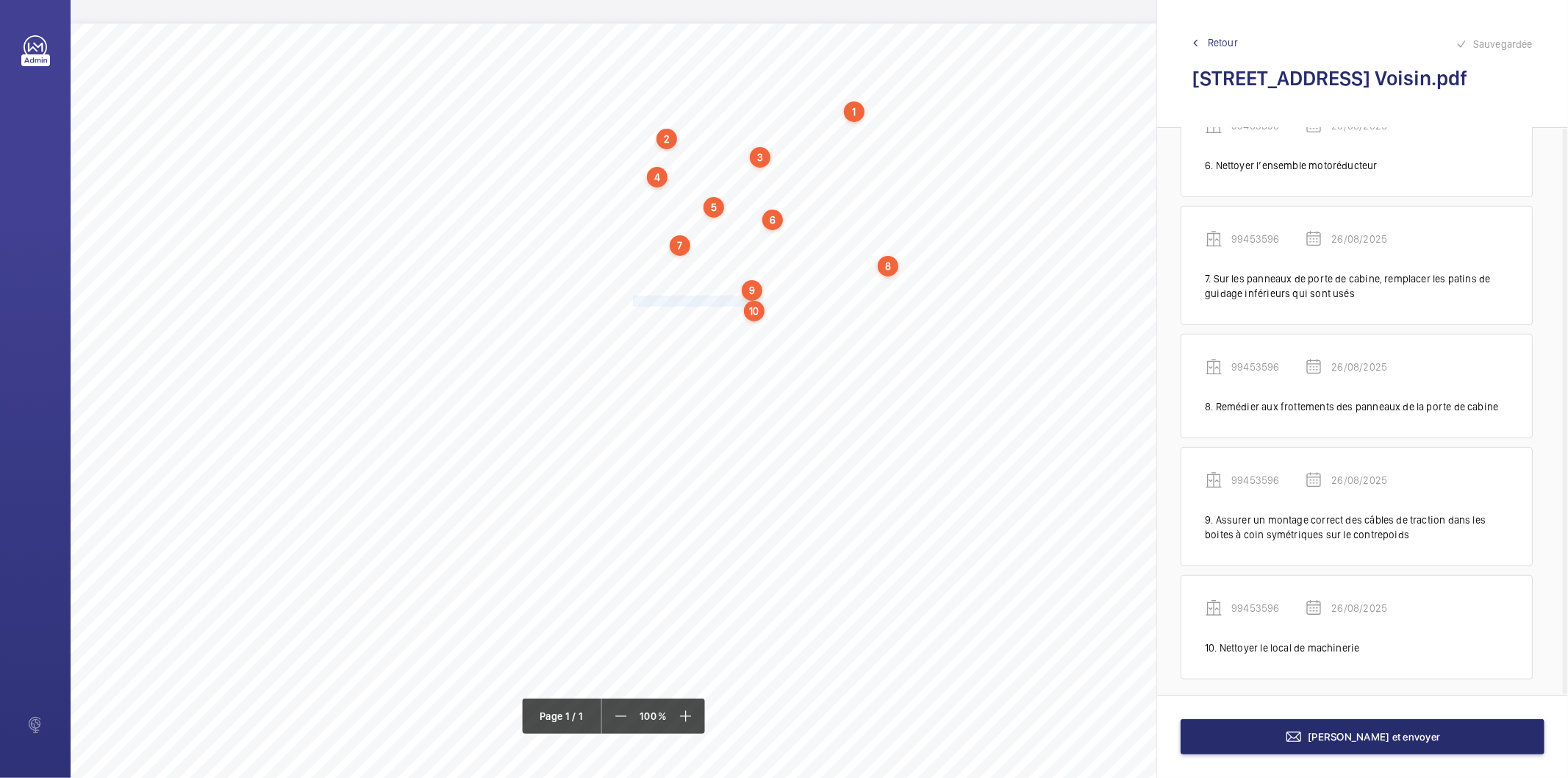
scroll to position [693, 0]
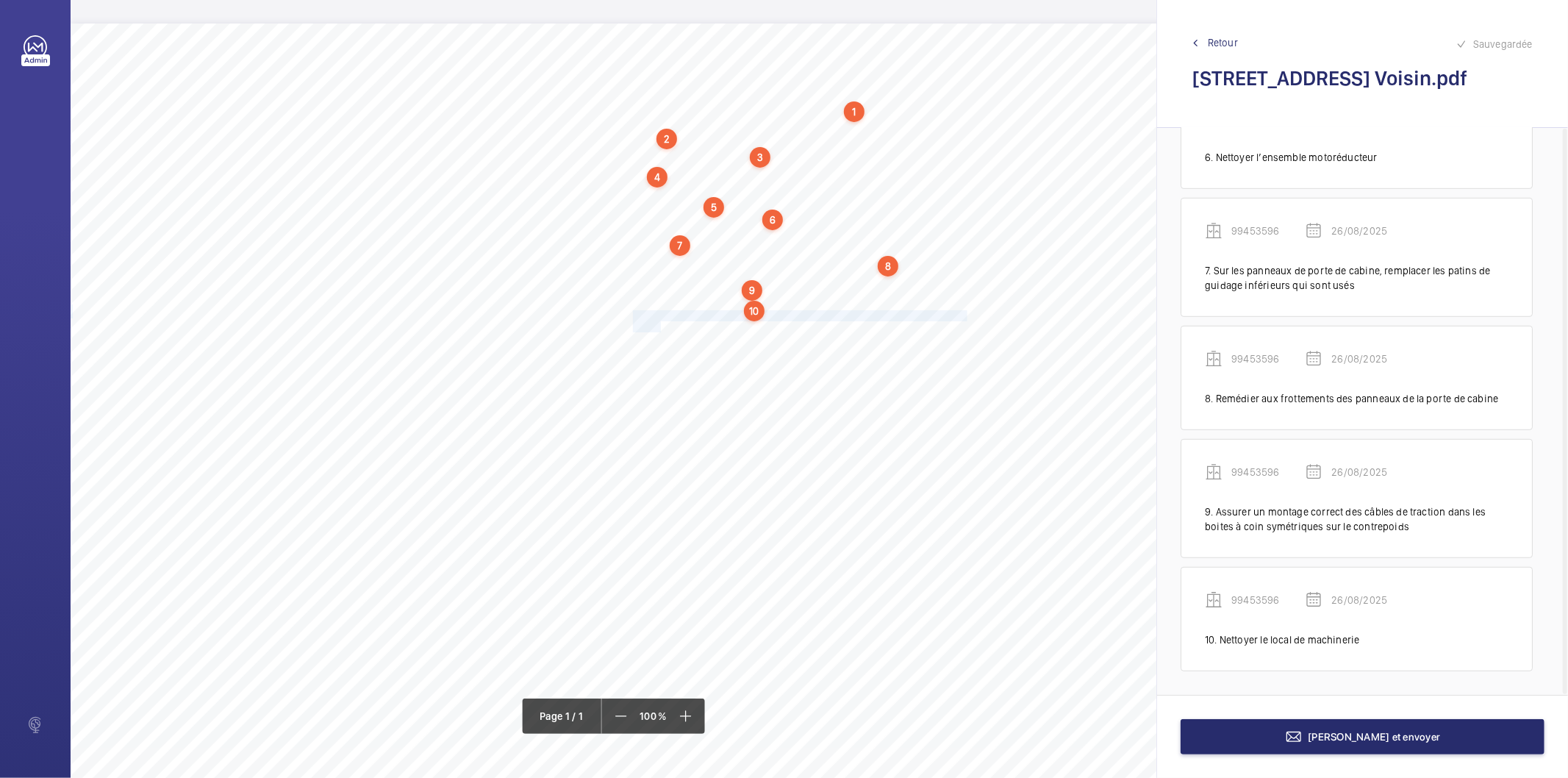
drag, startPoint x: 632, startPoint y: 313, endPoint x: 658, endPoint y: 323, distance: 27.9
click at [658, 323] on div "Nom du site Numéro appareil WM Réserve [STREET_ADDRESS] Voisin 99453596 Ranger …" at bounding box center [654, 435] width 1168 height 825
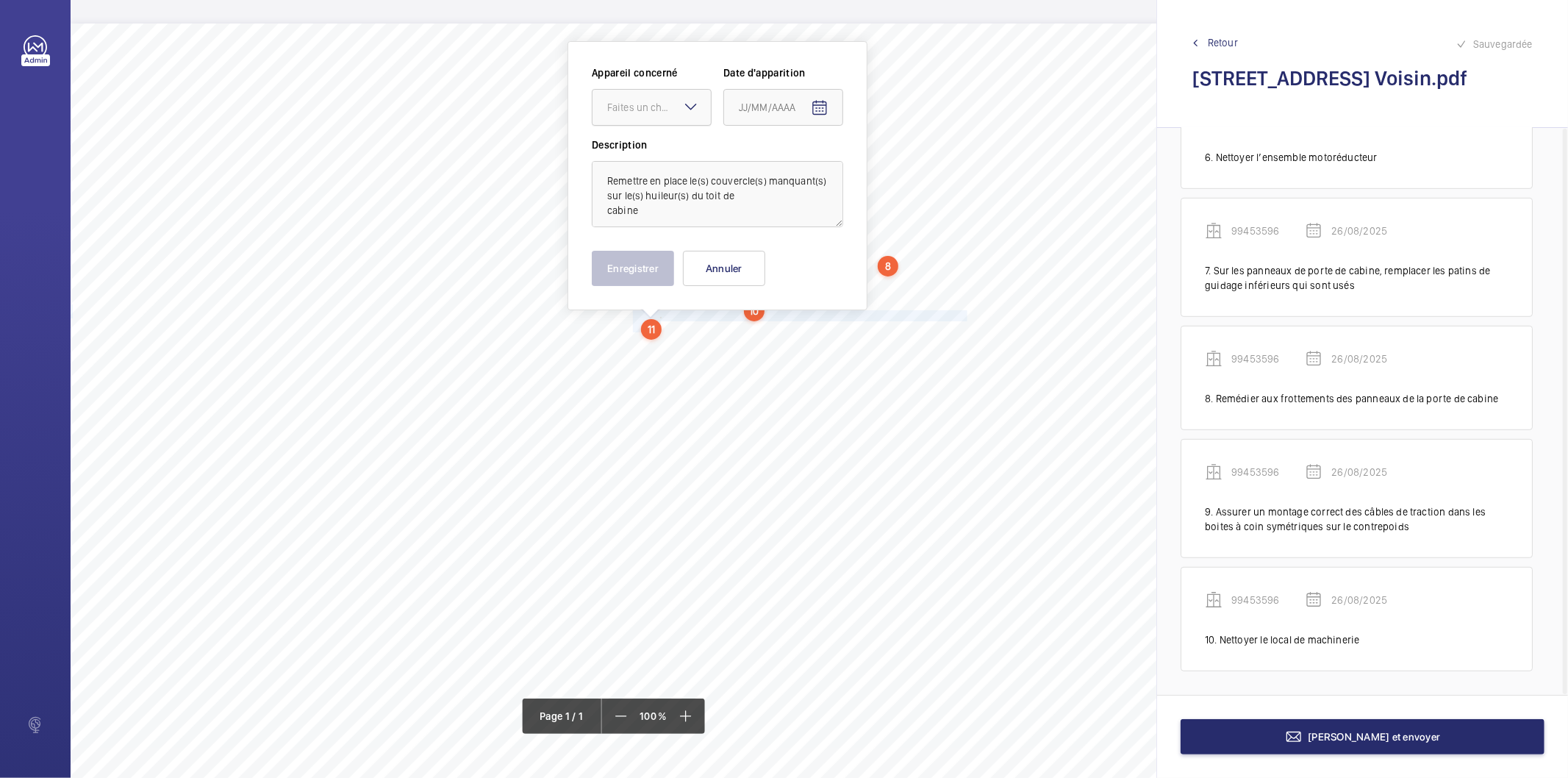
click at [674, 116] on div at bounding box center [652, 108] width 118 height 36
click at [650, 155] on span "99453596" at bounding box center [651, 153] width 89 height 15
click at [820, 111] on mat-icon "Open calendar" at bounding box center [820, 108] width 18 height 18
click at [779, 346] on span "26" at bounding box center [775, 345] width 26 height 26
type input "26/08/2025"
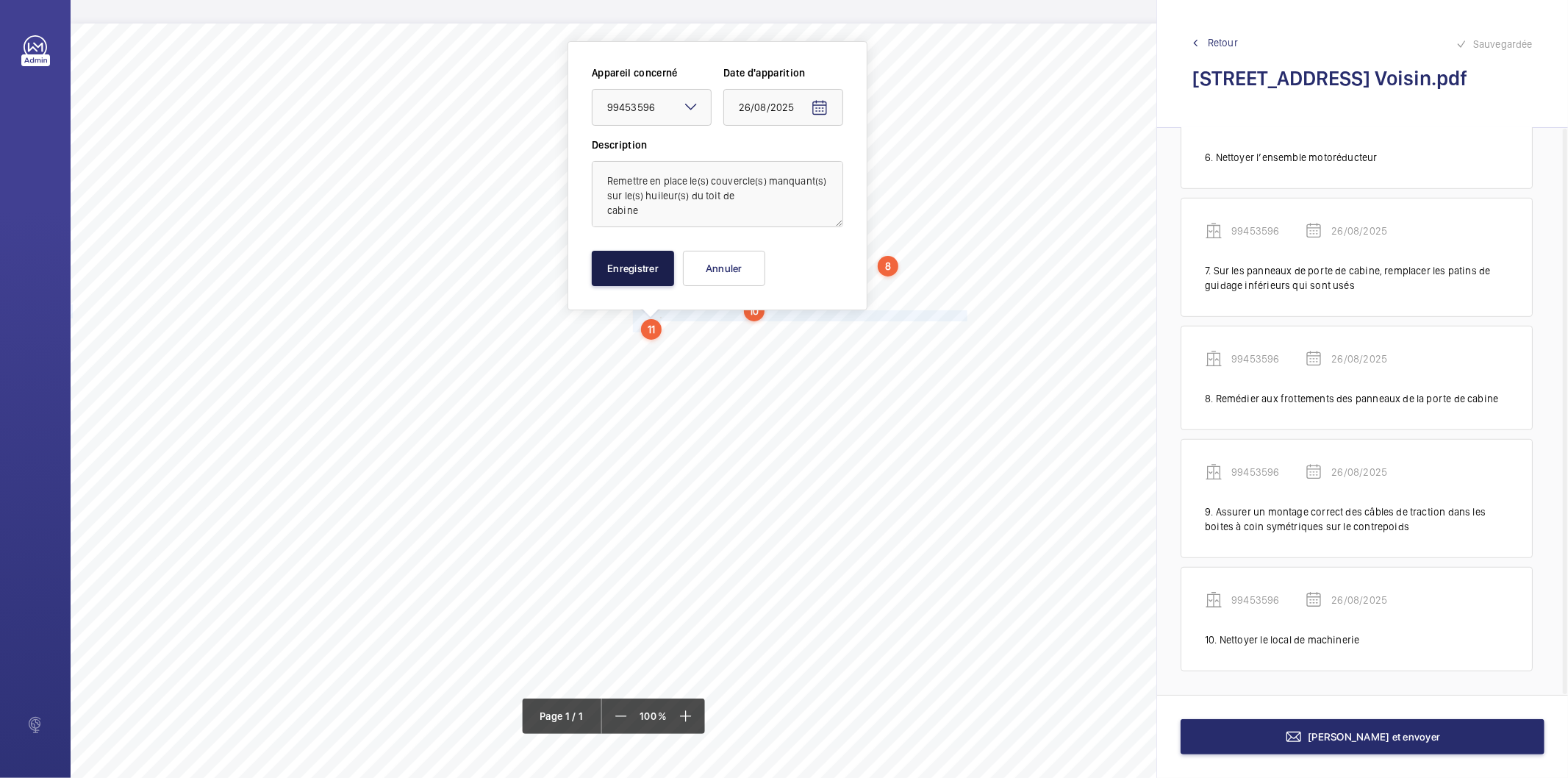
click at [662, 271] on button "Enregistrer" at bounding box center [633, 269] width 82 height 36
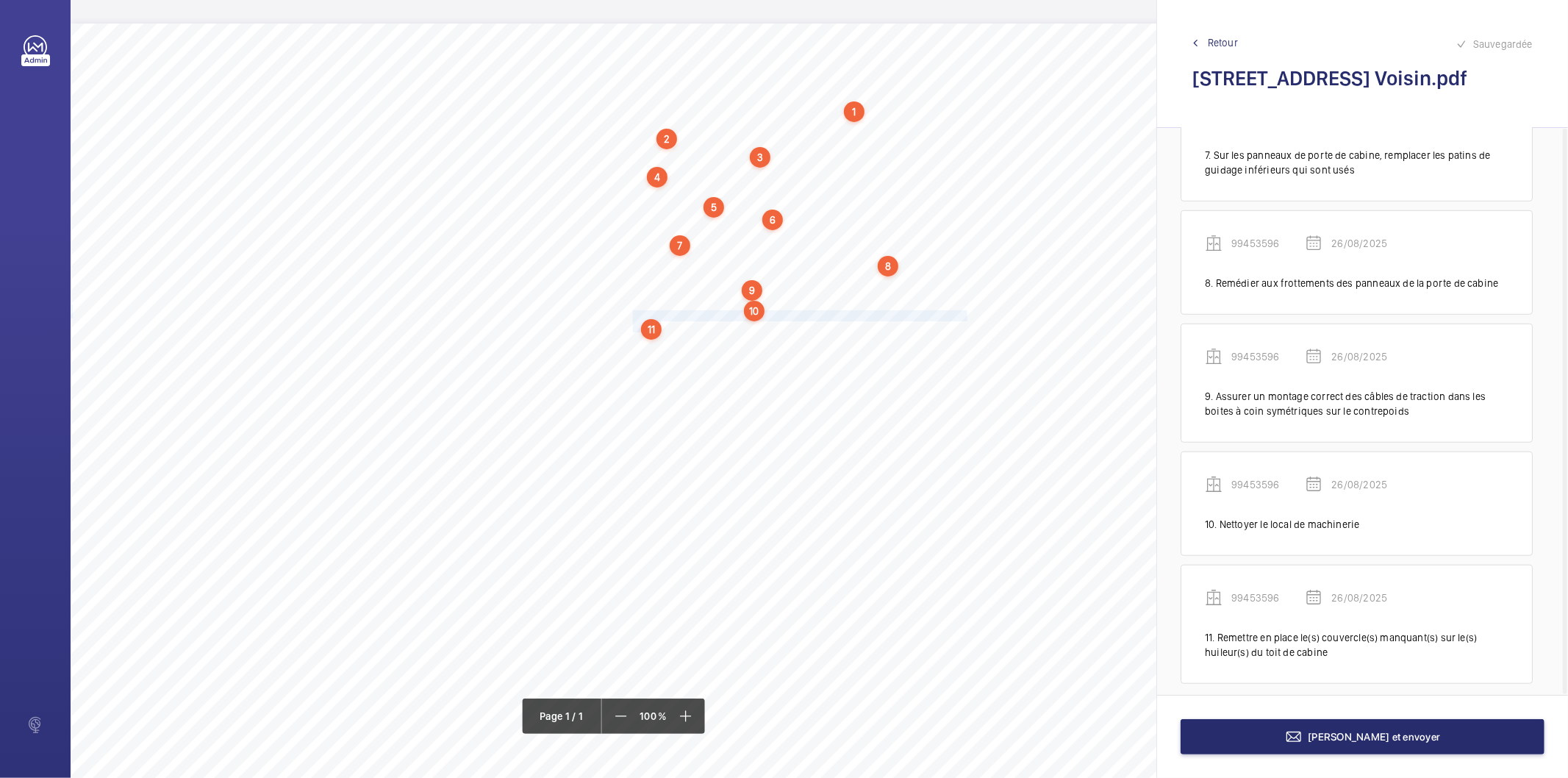
scroll to position [819, 0]
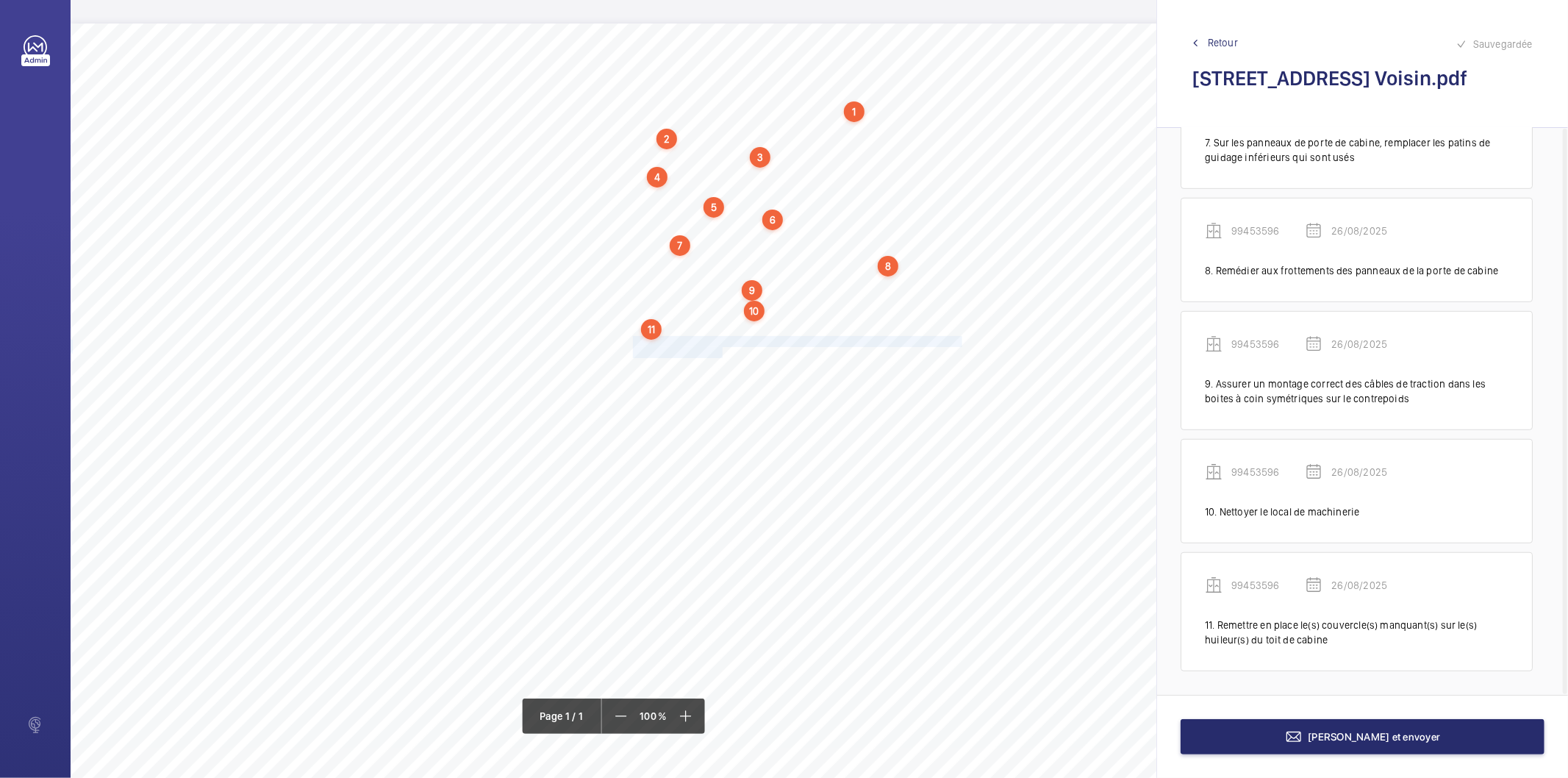
drag, startPoint x: 632, startPoint y: 340, endPoint x: 721, endPoint y: 349, distance: 89.5
click at [721, 349] on div "Nom du site Numéro appareil WM Réserve [STREET_ADDRESS] Voisin 99453596 Ranger …" at bounding box center [654, 435] width 1168 height 825
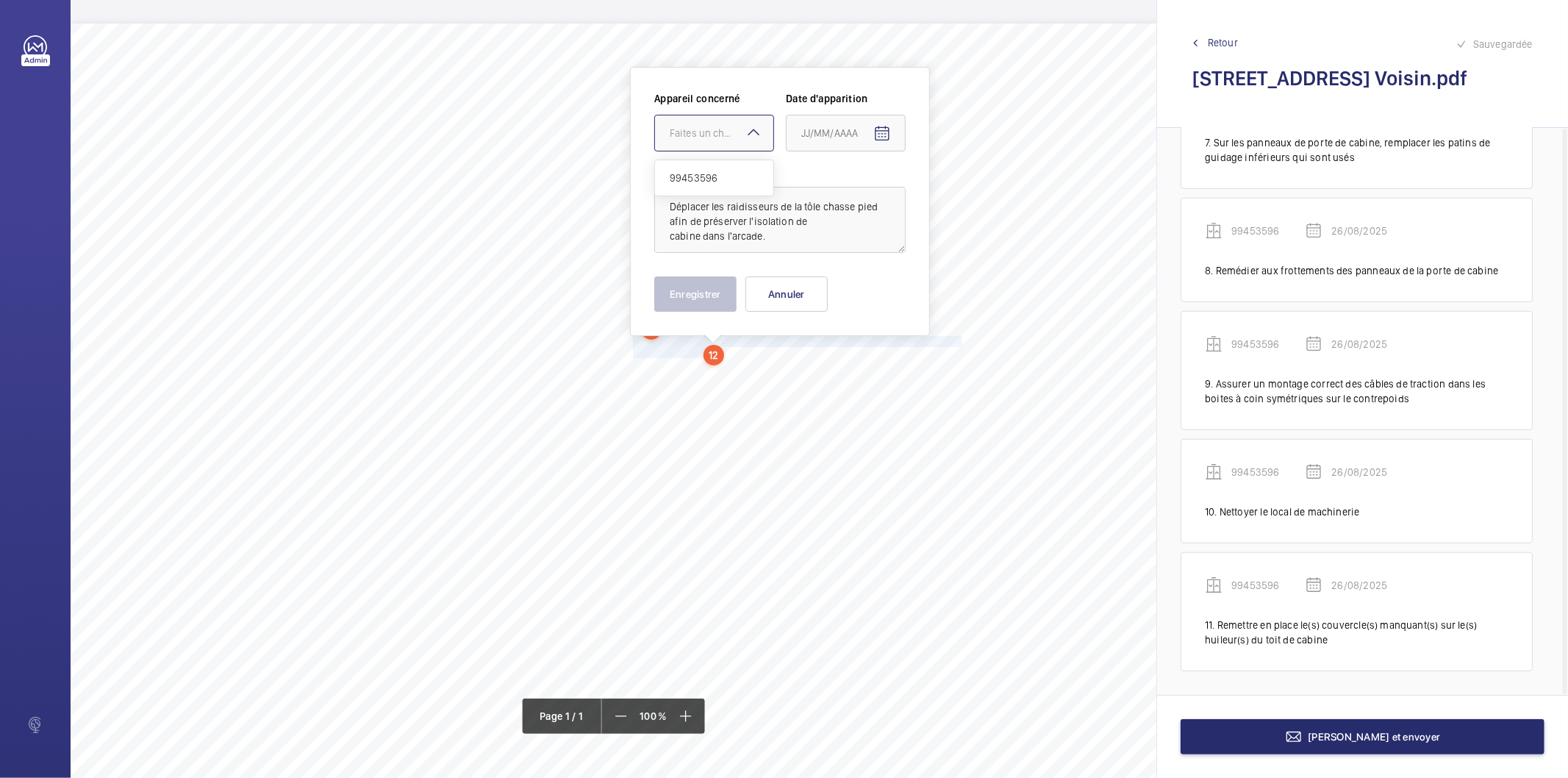
click at [717, 137] on div "Faites un choix" at bounding box center [721, 133] width 104 height 15
click at [701, 172] on span "99453596" at bounding box center [714, 178] width 89 height 15
click at [891, 135] on span "Open calendar" at bounding box center [882, 134] width 36 height 36
click at [840, 370] on span "26" at bounding box center [836, 371] width 26 height 26
type input "26/08/2025"
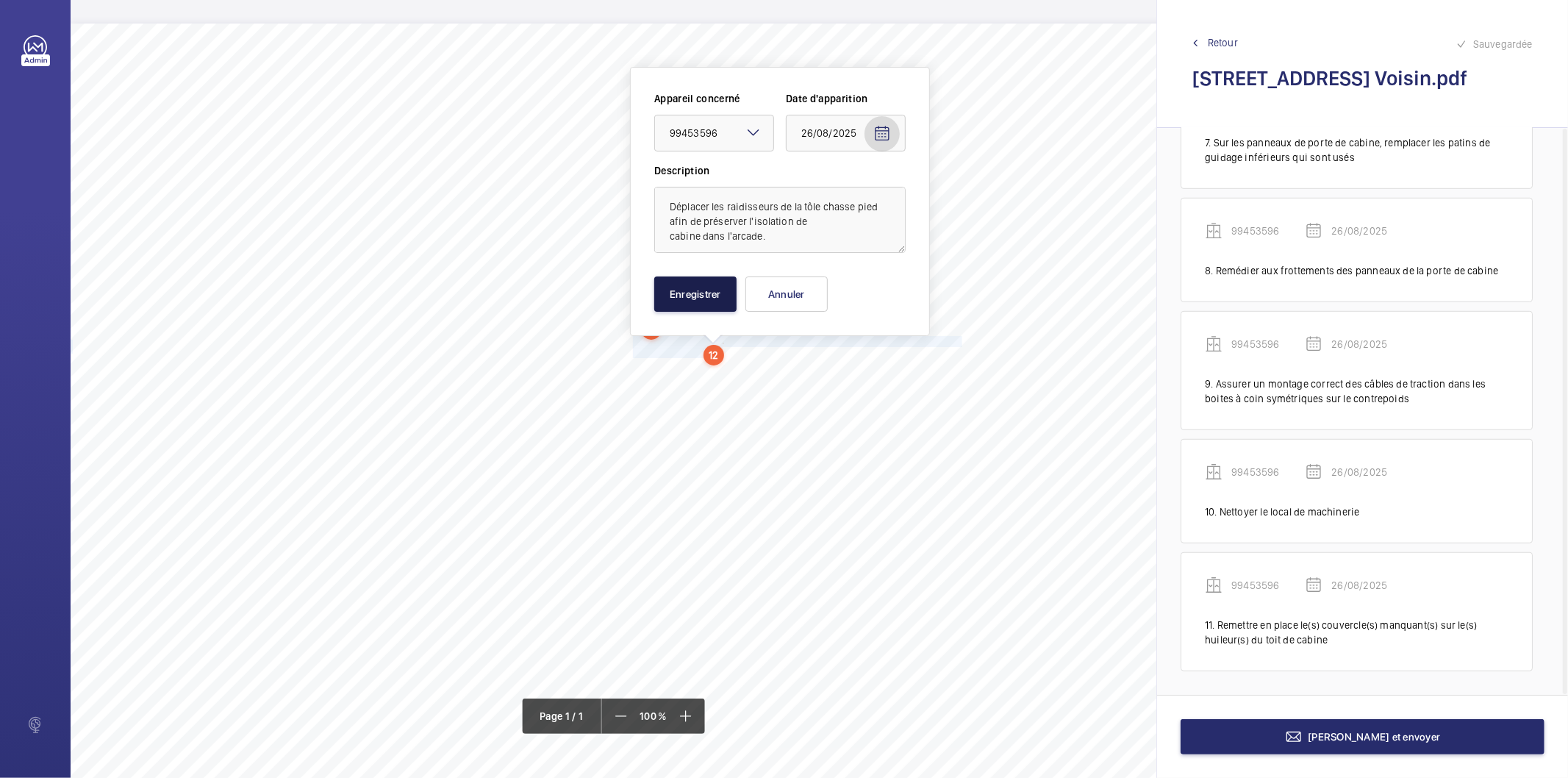
click at [714, 286] on button "Enregistrer" at bounding box center [696, 294] width 82 height 36
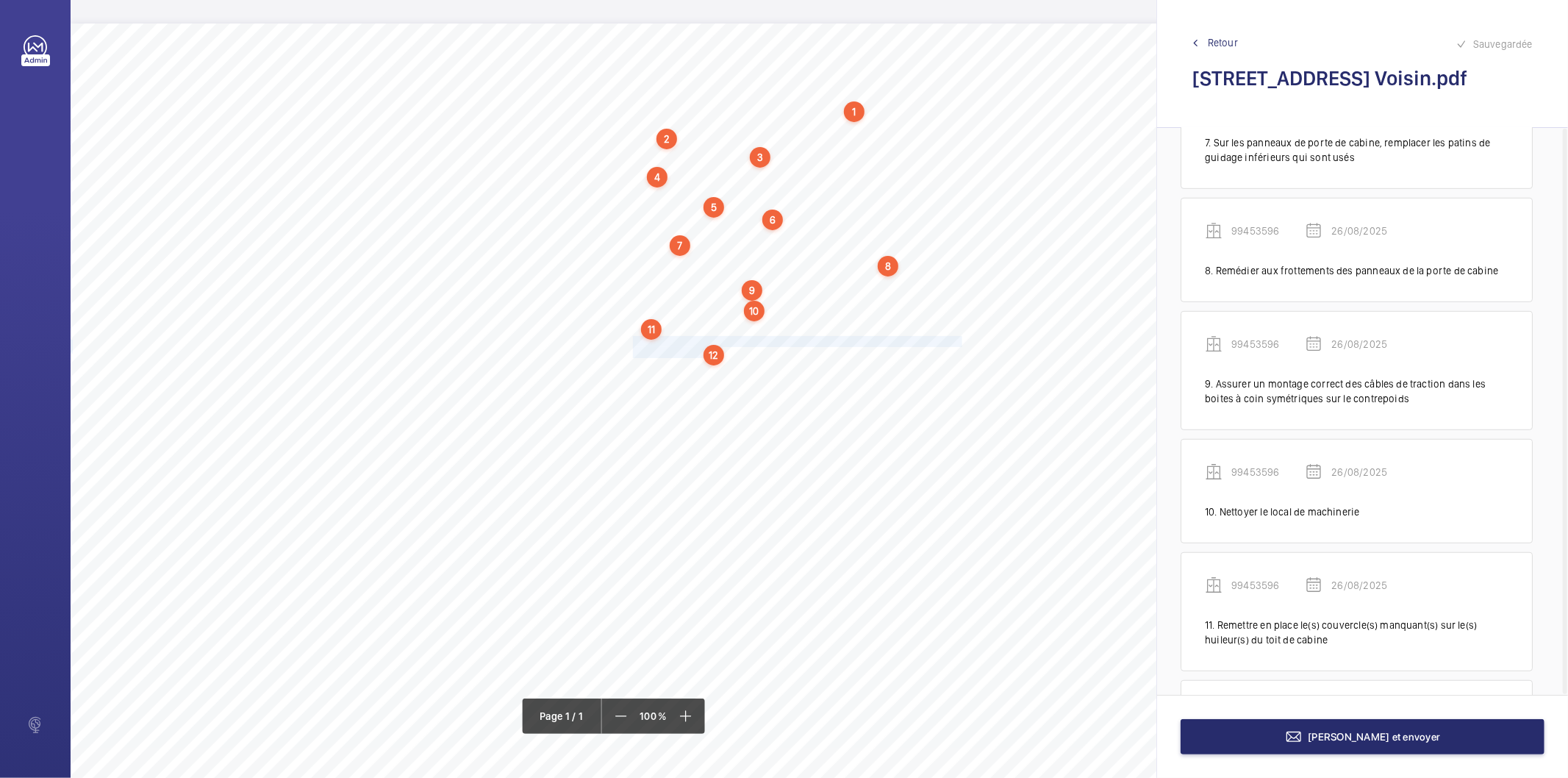
scroll to position [948, 0]
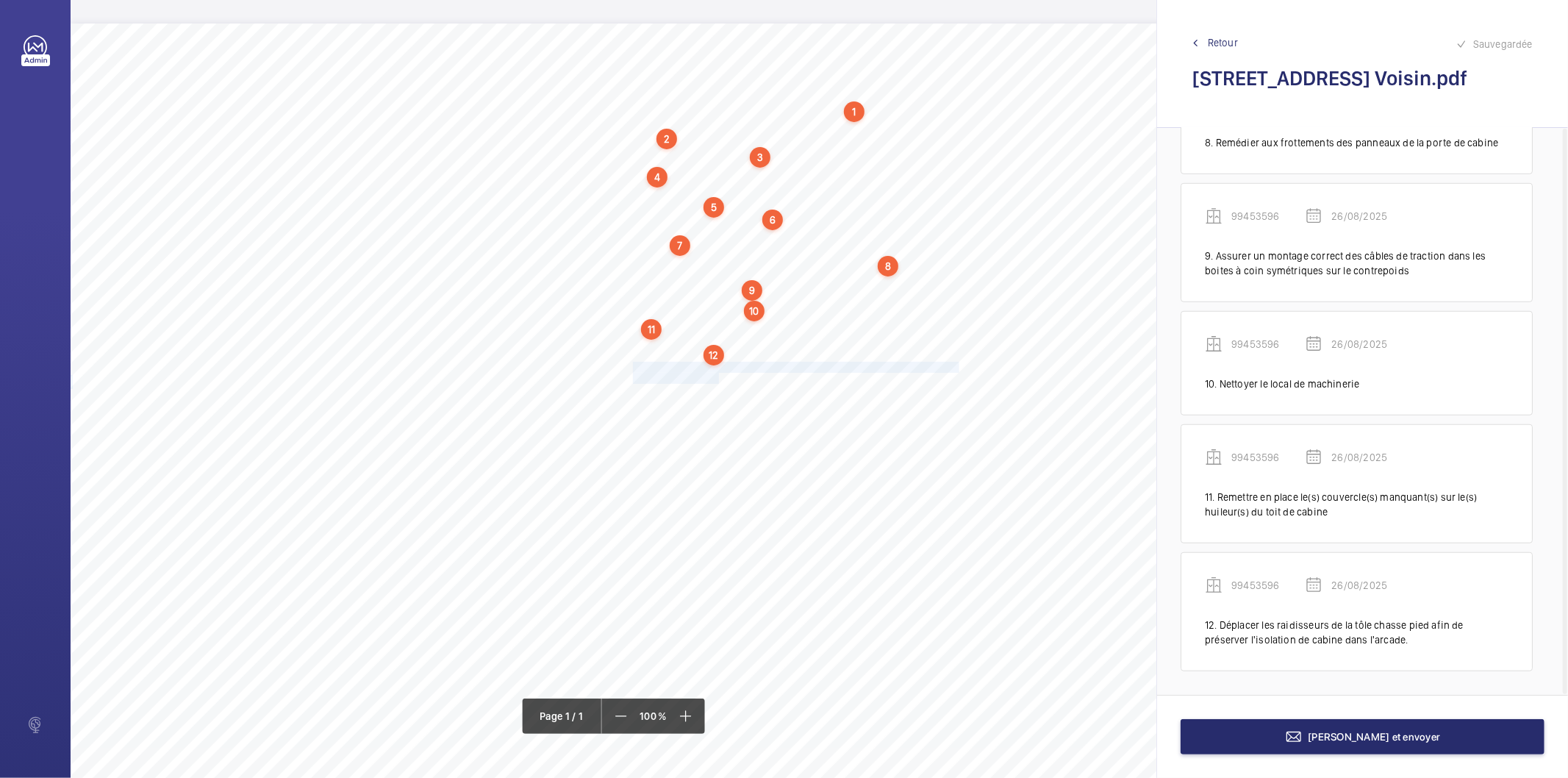
drag, startPoint x: 633, startPoint y: 364, endPoint x: 717, endPoint y: 380, distance: 85.5
click at [717, 380] on div "Nom du site Numéro appareil WM Réserve [STREET_ADDRESS] Voisin 99453596 Ranger …" at bounding box center [654, 435] width 1168 height 825
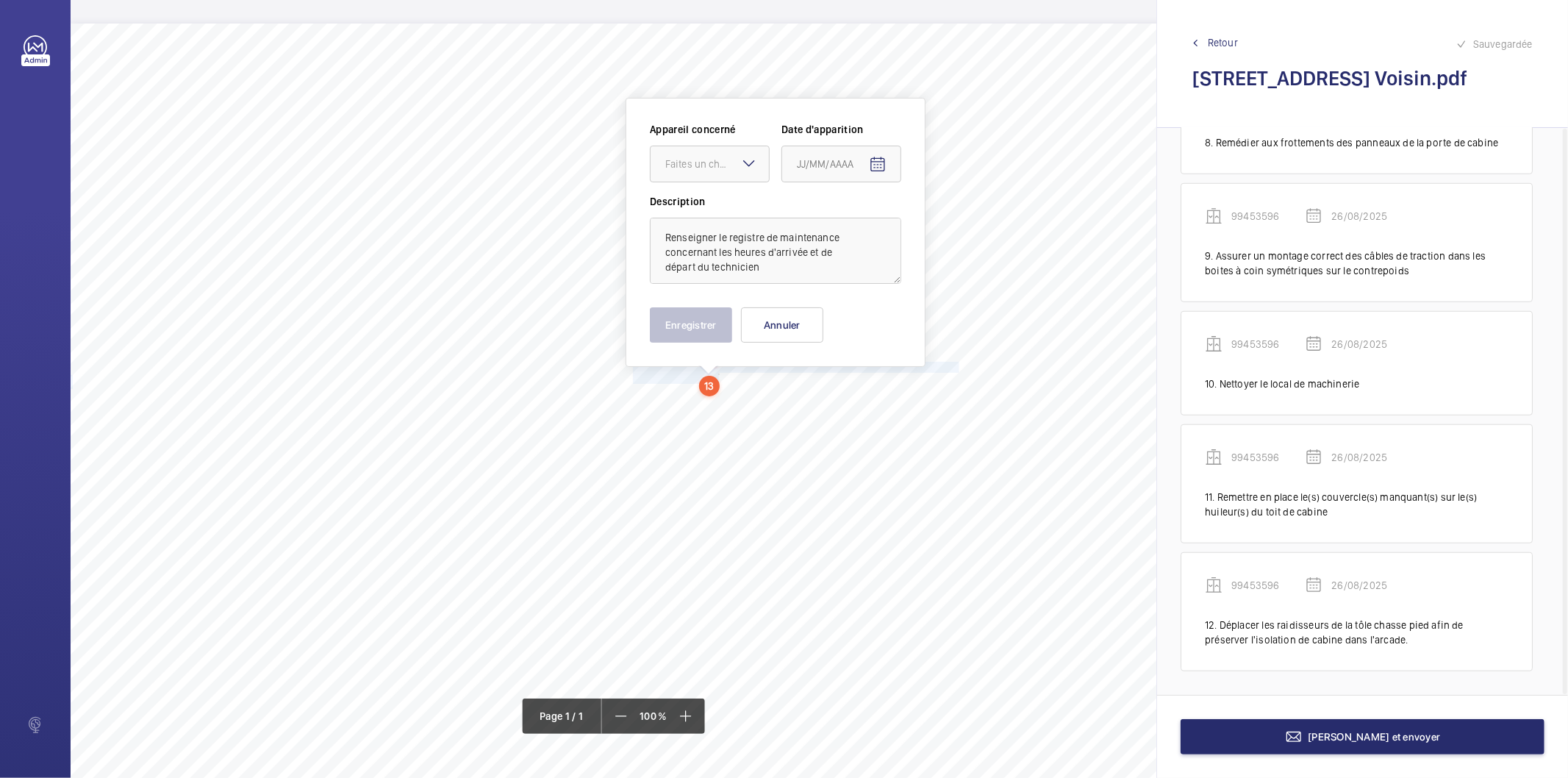
scroll to position [8, 0]
click at [726, 156] on div "Faites un choix" at bounding box center [717, 156] width 104 height 15
click at [701, 197] on span "99453596" at bounding box center [709, 200] width 89 height 15
click at [876, 156] on mat-icon "Open calendar" at bounding box center [878, 156] width 18 height 18
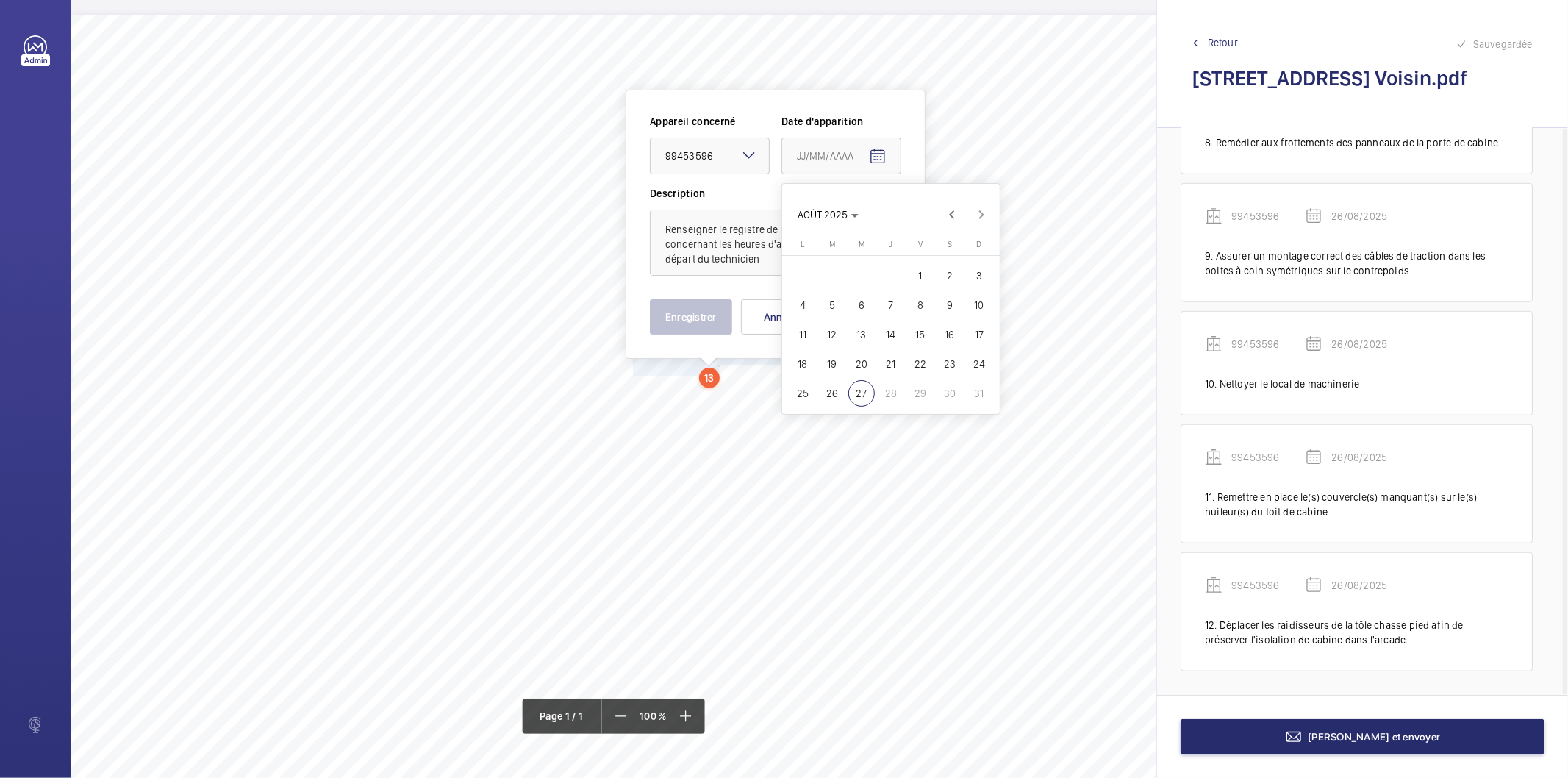
click at [836, 389] on span "26" at bounding box center [833, 393] width 26 height 26
type input "26/08/2025"
click at [723, 305] on button "Enregistrer" at bounding box center [691, 317] width 82 height 36
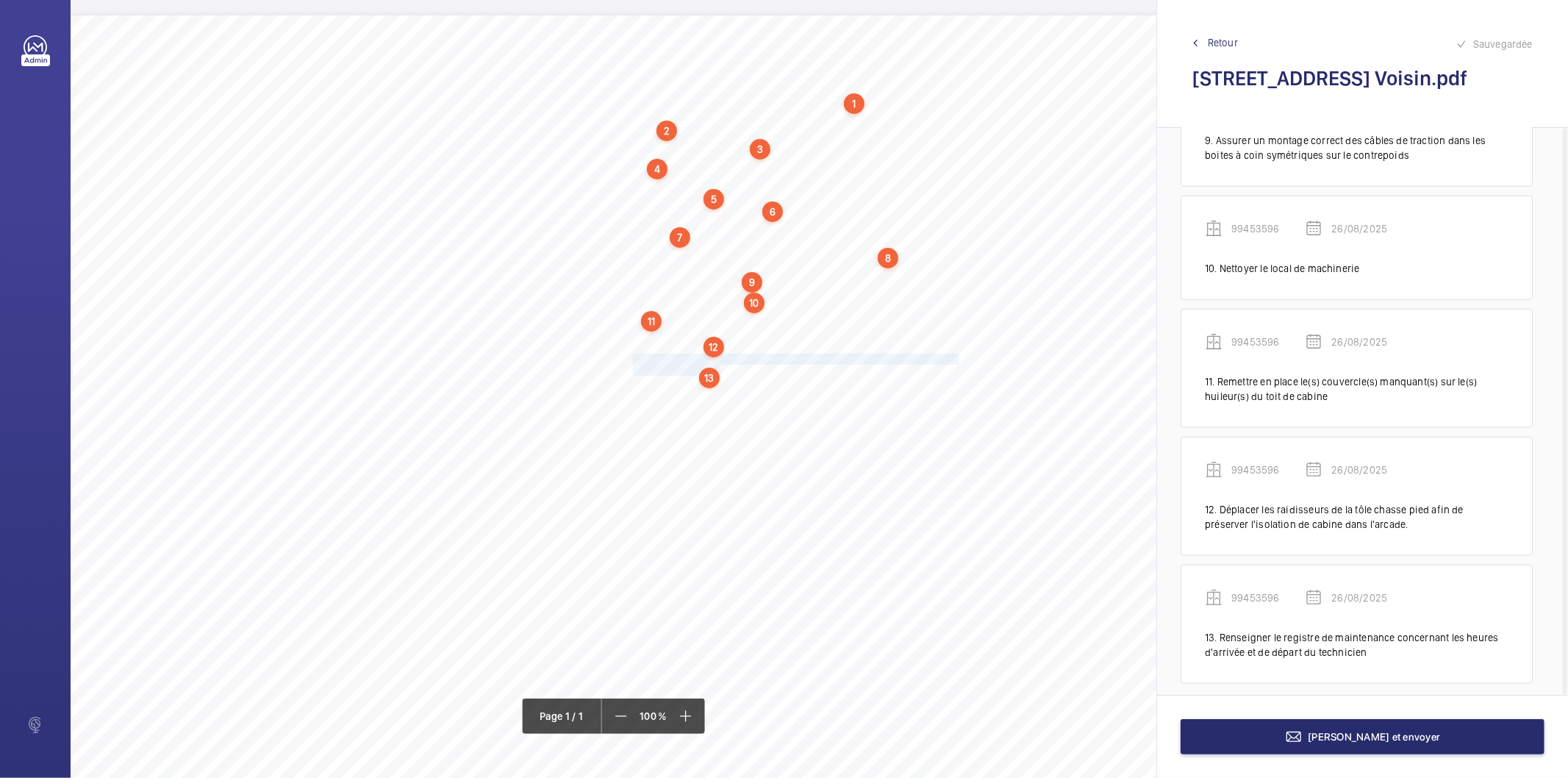
scroll to position [1076, 0]
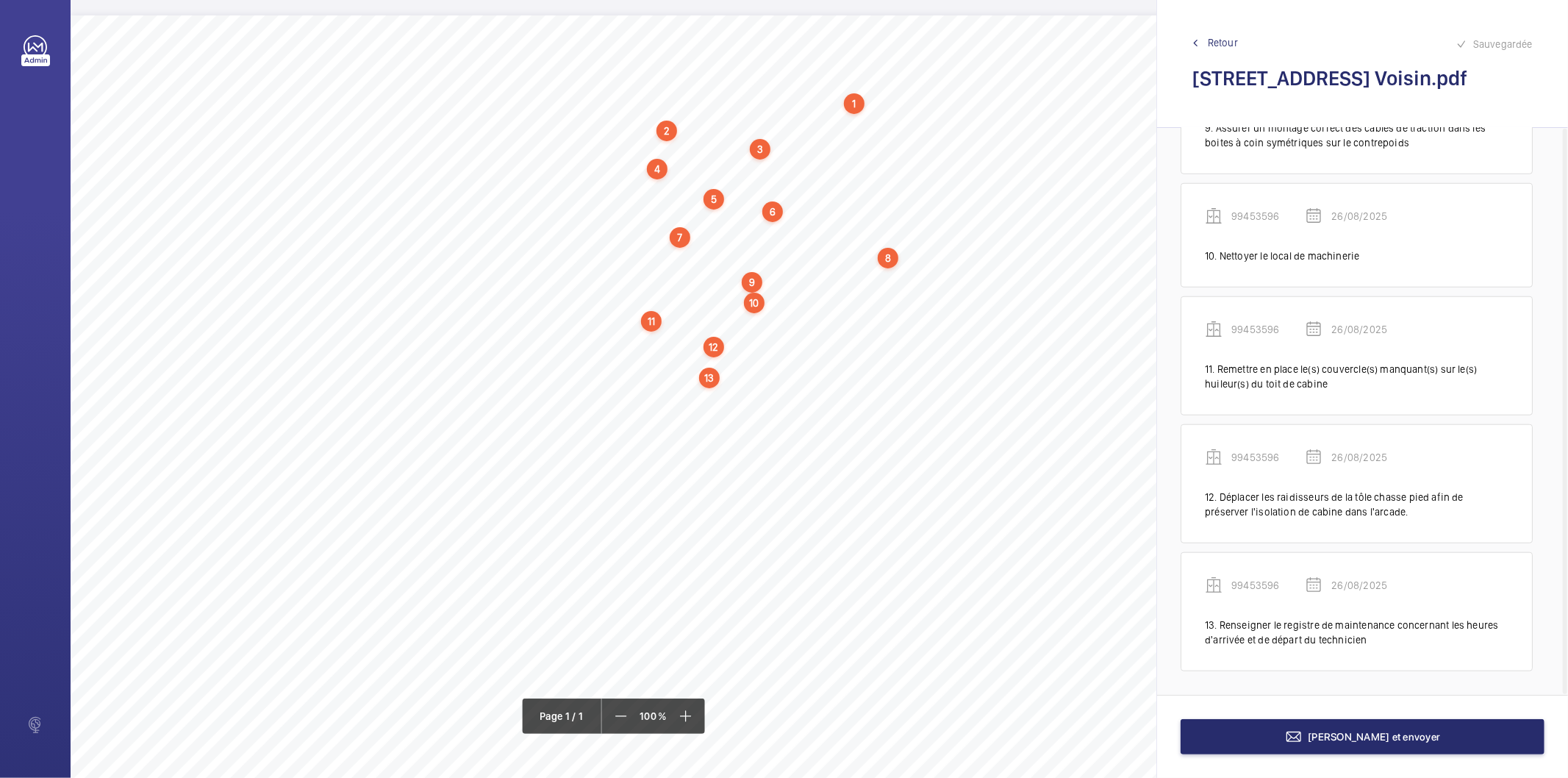
click at [709, 379] on div "13" at bounding box center [710, 378] width 21 height 21
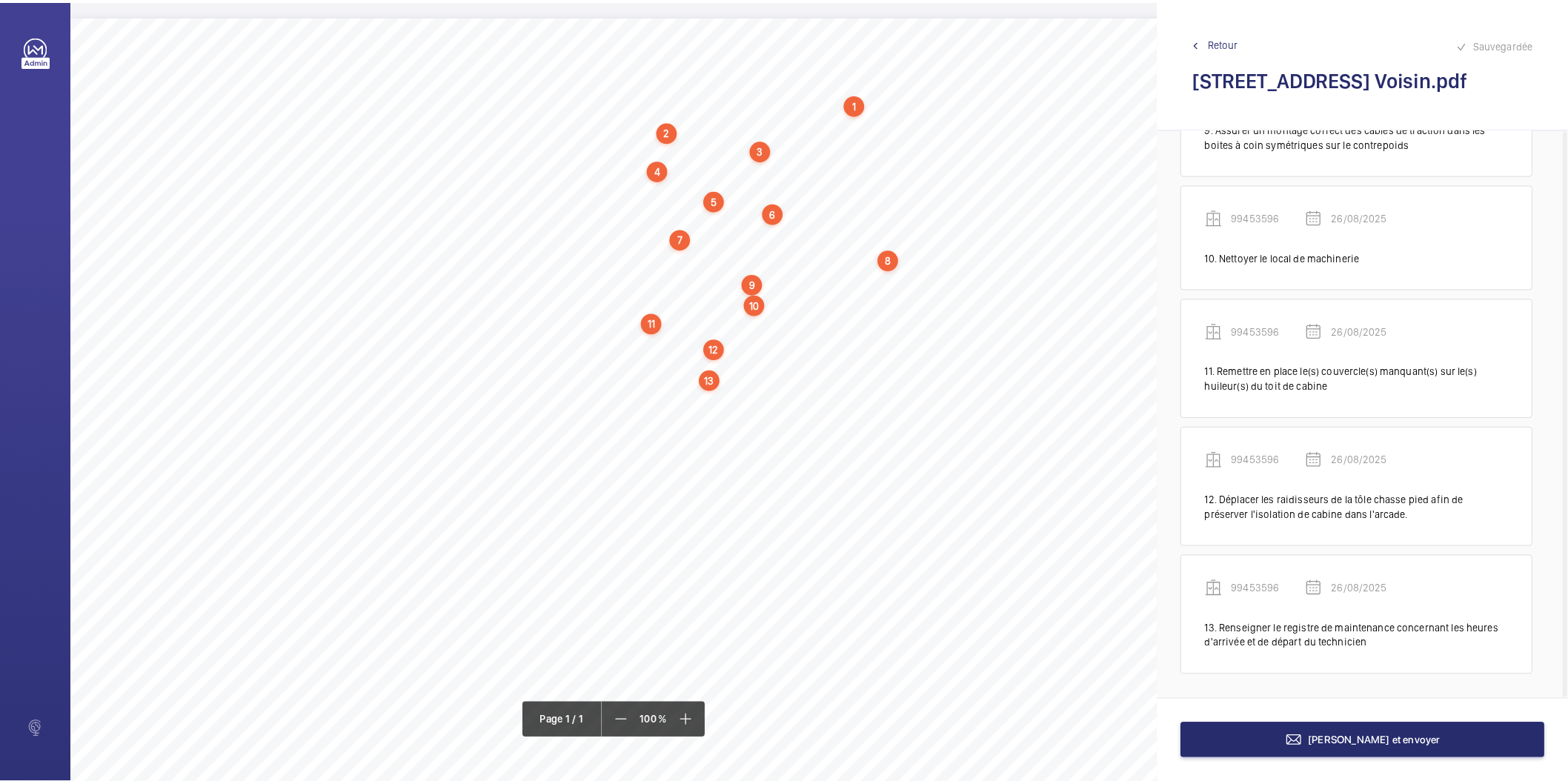
scroll to position [0, 0]
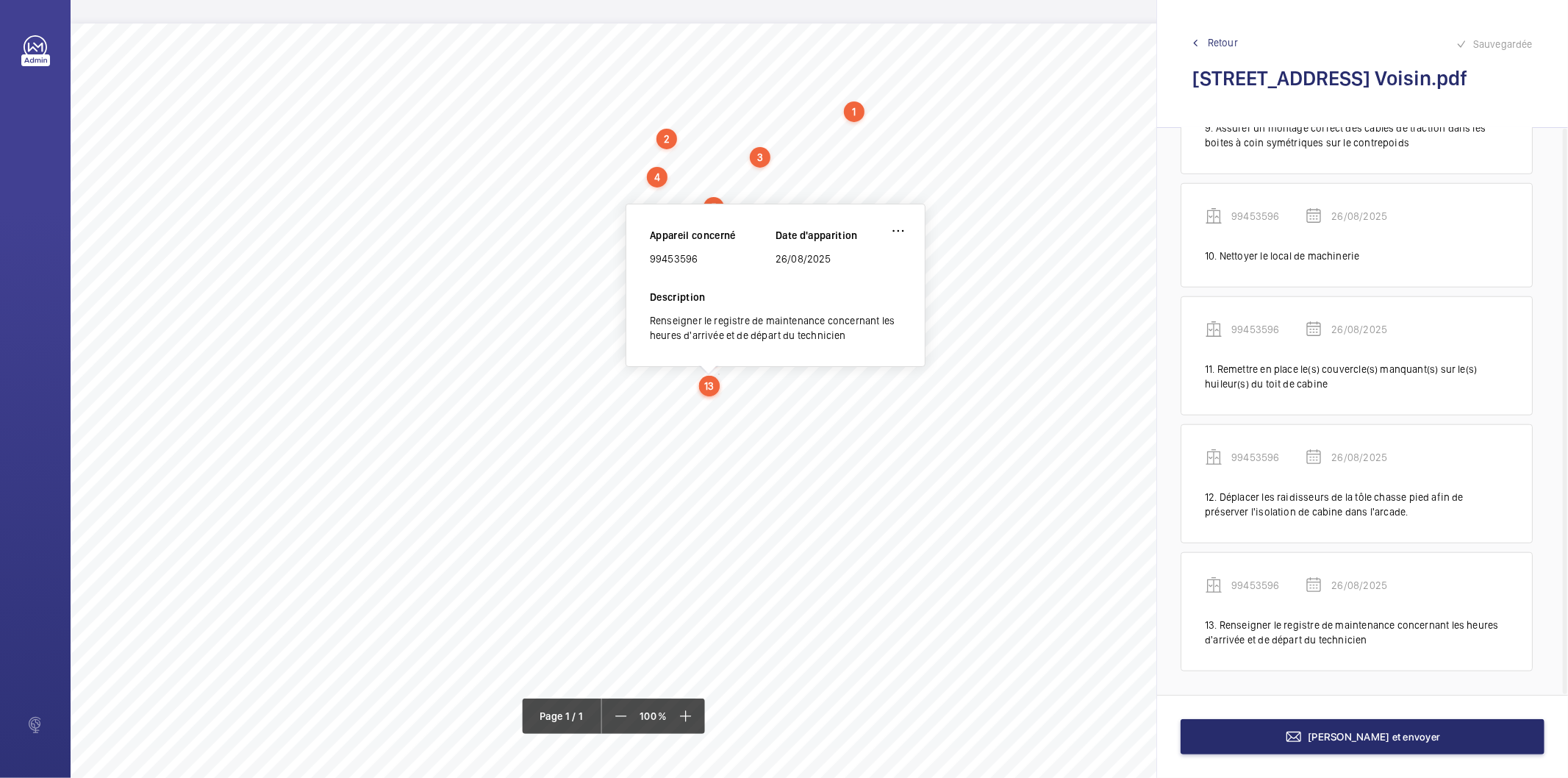
click at [674, 261] on div "99453596" at bounding box center [713, 258] width 126 height 15
copy div "99453596"
click at [1282, 732] on button "[PERSON_NAME] et envoyer" at bounding box center [1363, 737] width 364 height 36
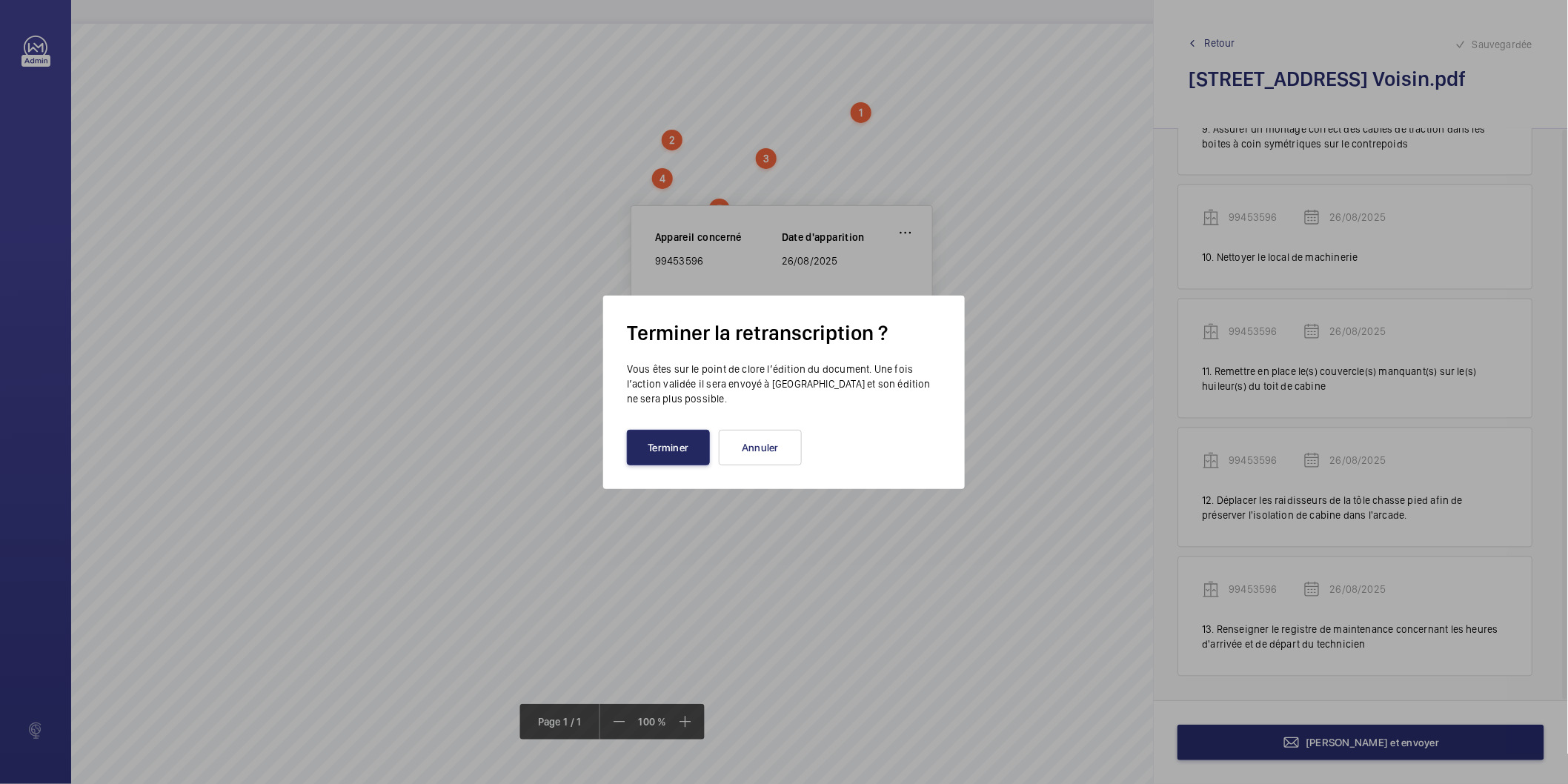
click at [664, 454] on button "Terminer" at bounding box center [668, 447] width 83 height 36
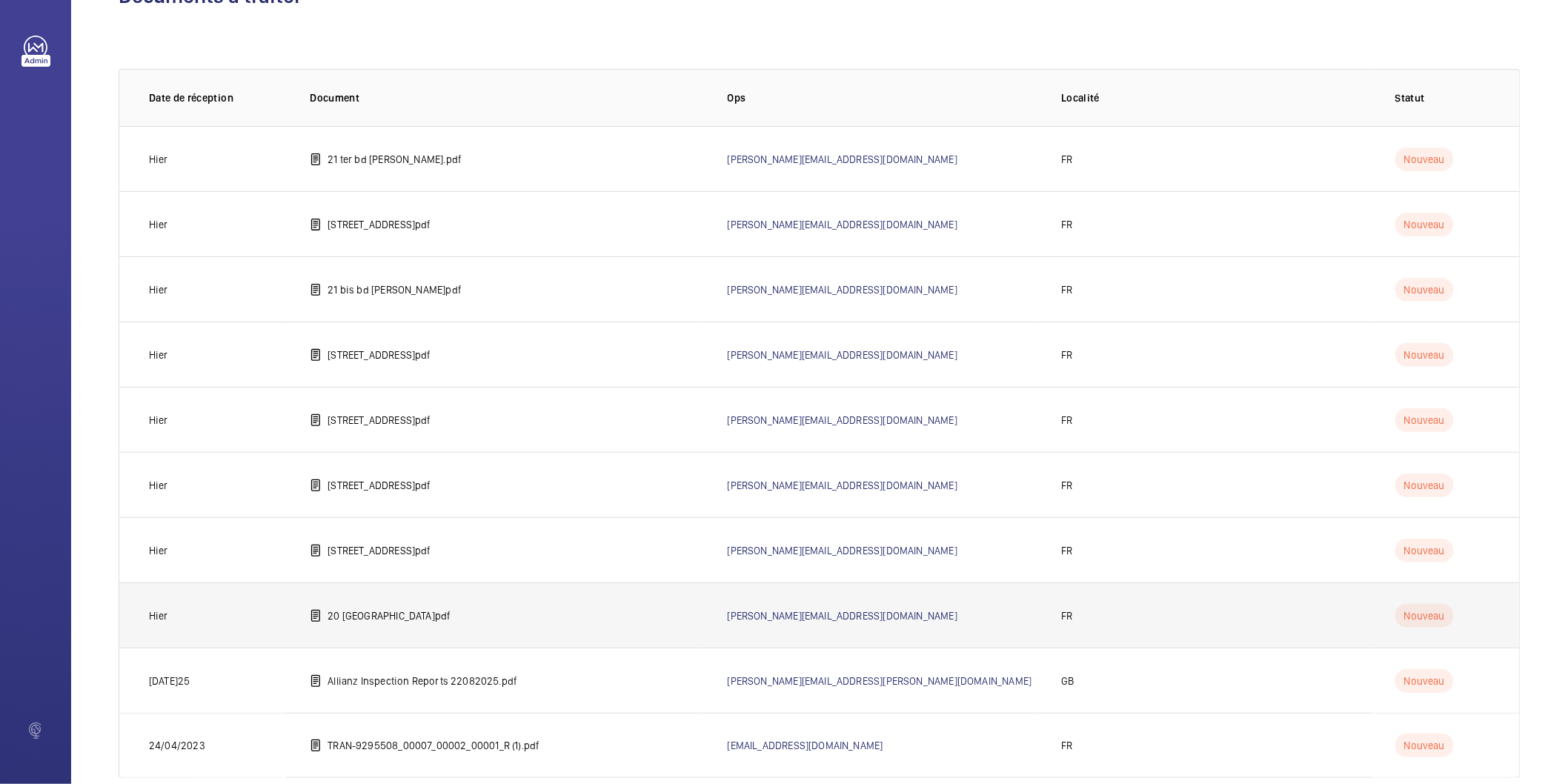
scroll to position [82, 0]
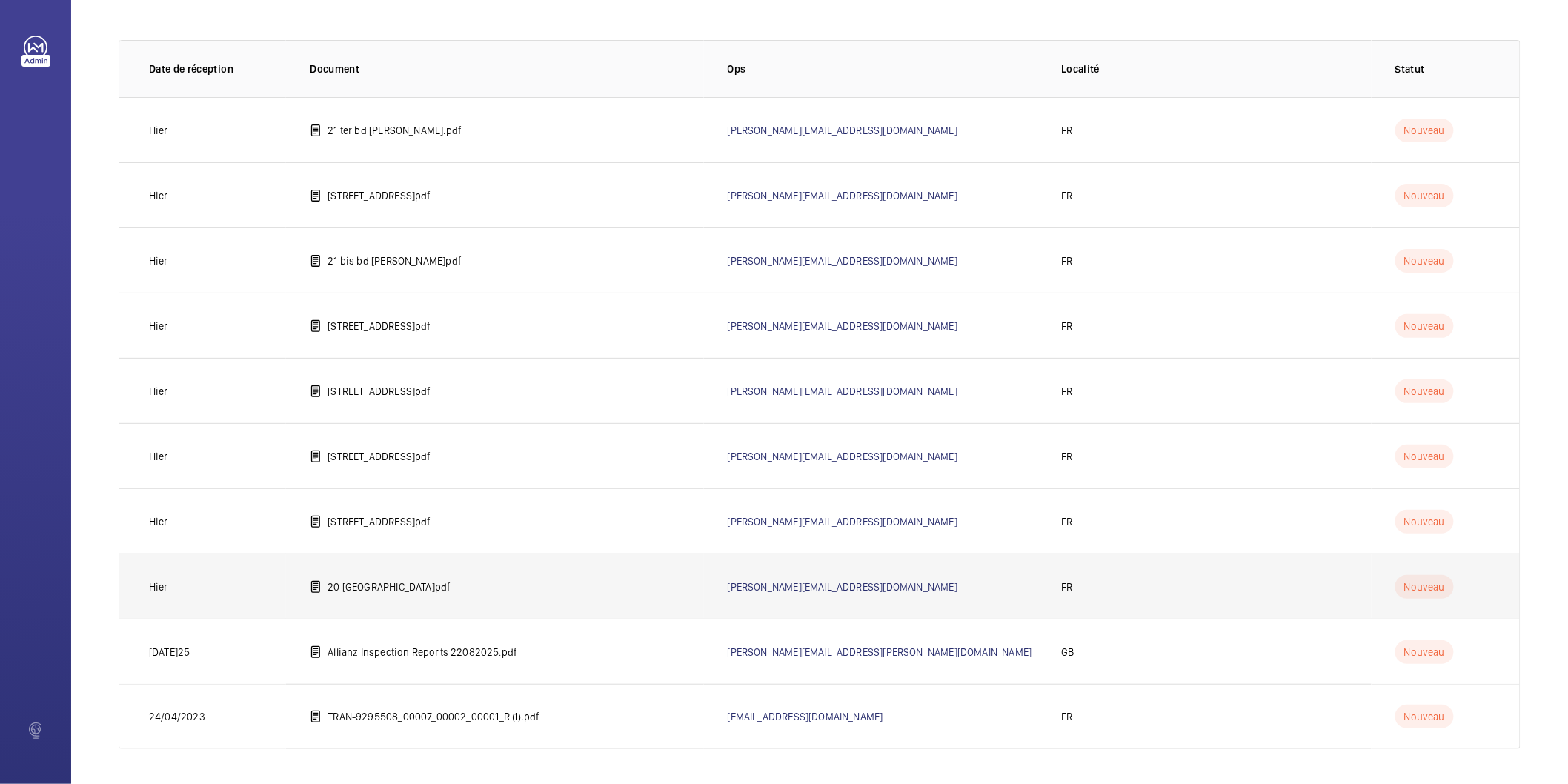
click at [398, 586] on p "20 [GEOGRAPHIC_DATA]pdf" at bounding box center [389, 587] width 123 height 15
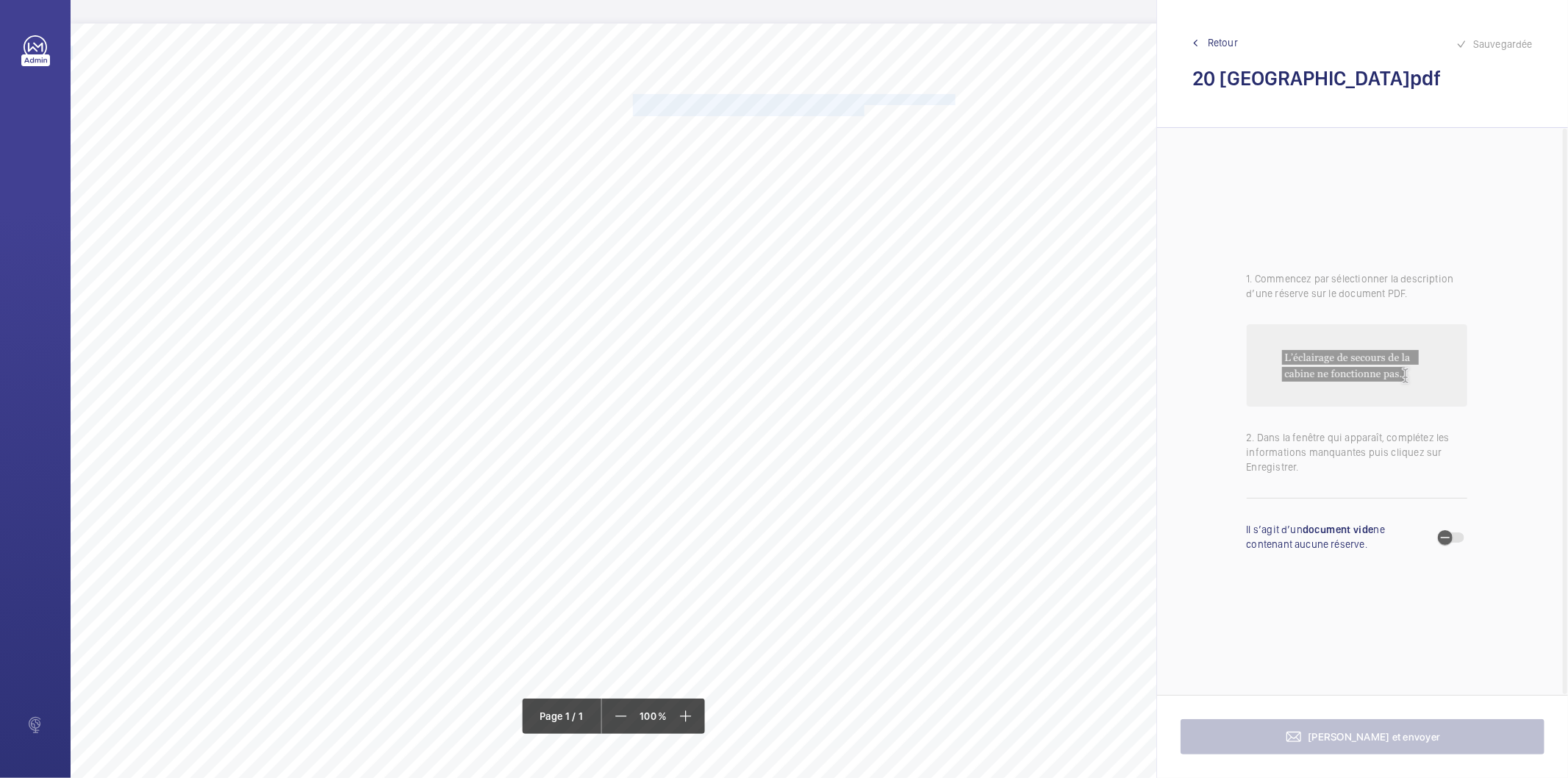
drag, startPoint x: 633, startPoint y: 97, endPoint x: 863, endPoint y: 113, distance: 230.6
click at [863, 113] on div "Nom du site Numéro appareil WM Réserve 20 [GEOGRAPHIC_DATA] Ranger correctement…" at bounding box center [654, 435] width 1168 height 825
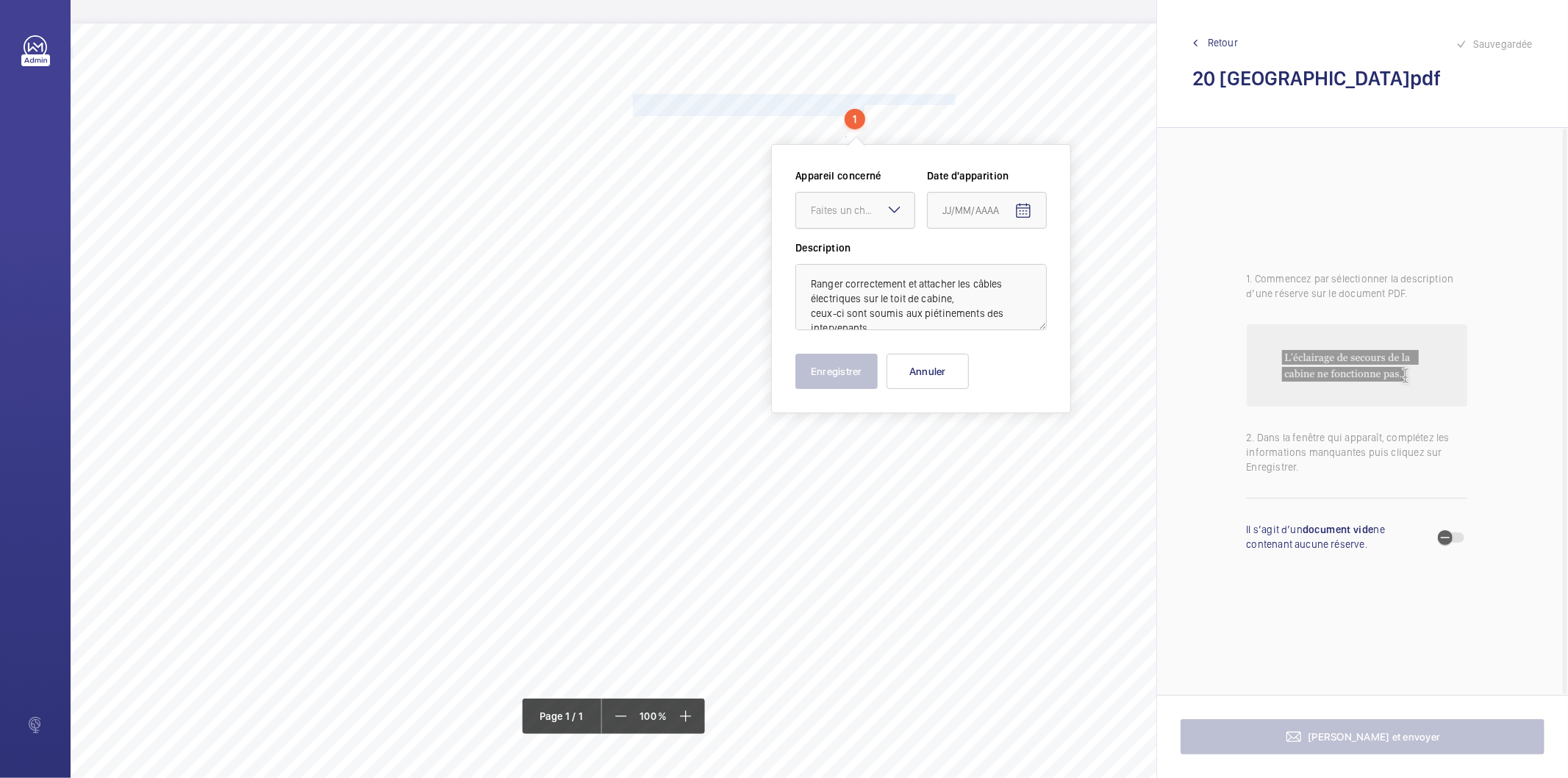
click at [846, 211] on div "Faites un choix" at bounding box center [863, 211] width 104 height 15
click at [841, 257] on span "39244469" at bounding box center [855, 256] width 89 height 15
click at [1025, 208] on mat-icon "Open calendar" at bounding box center [1023, 211] width 18 height 18
click at [977, 442] on span "26" at bounding box center [978, 448] width 26 height 26
type input "26/08/2025"
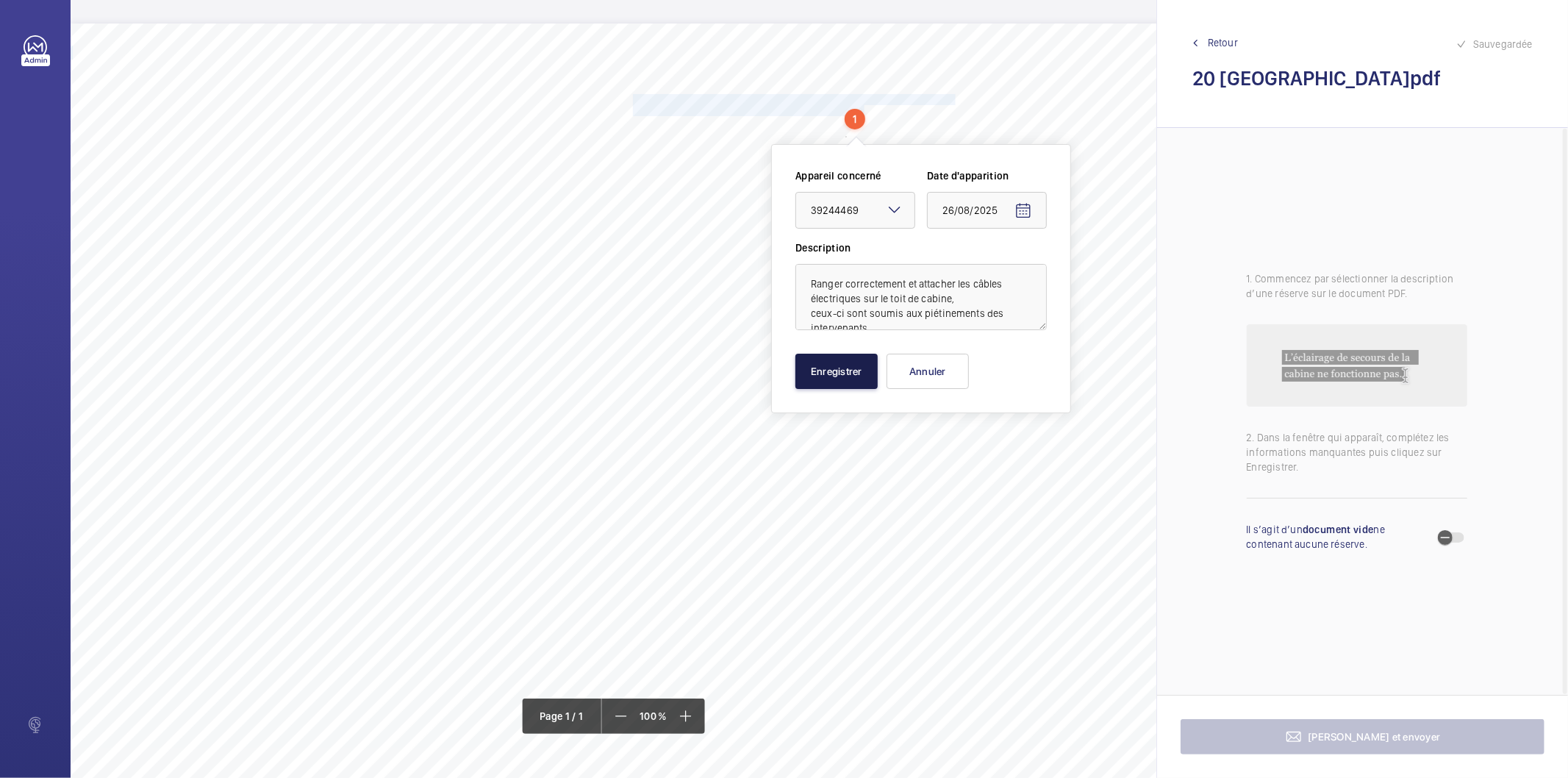
click at [853, 378] on button "Enregistrer" at bounding box center [836, 372] width 82 height 36
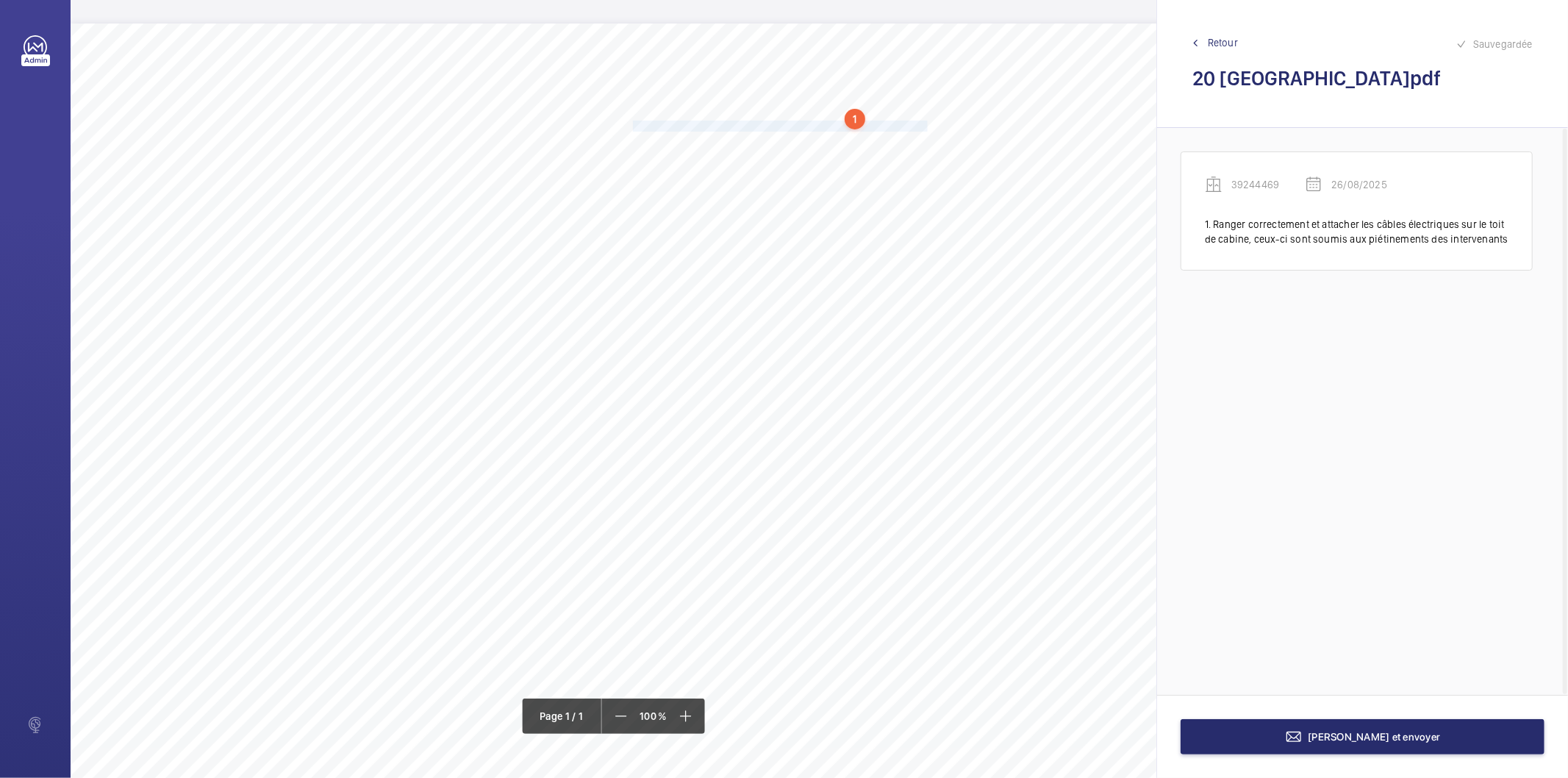
drag, startPoint x: 633, startPoint y: 125, endPoint x: 926, endPoint y: 123, distance: 293.0
click at [926, 123] on span "Fixer correctement tous les éléments se trouvant sur le toit de cabine." at bounding box center [780, 126] width 295 height 9
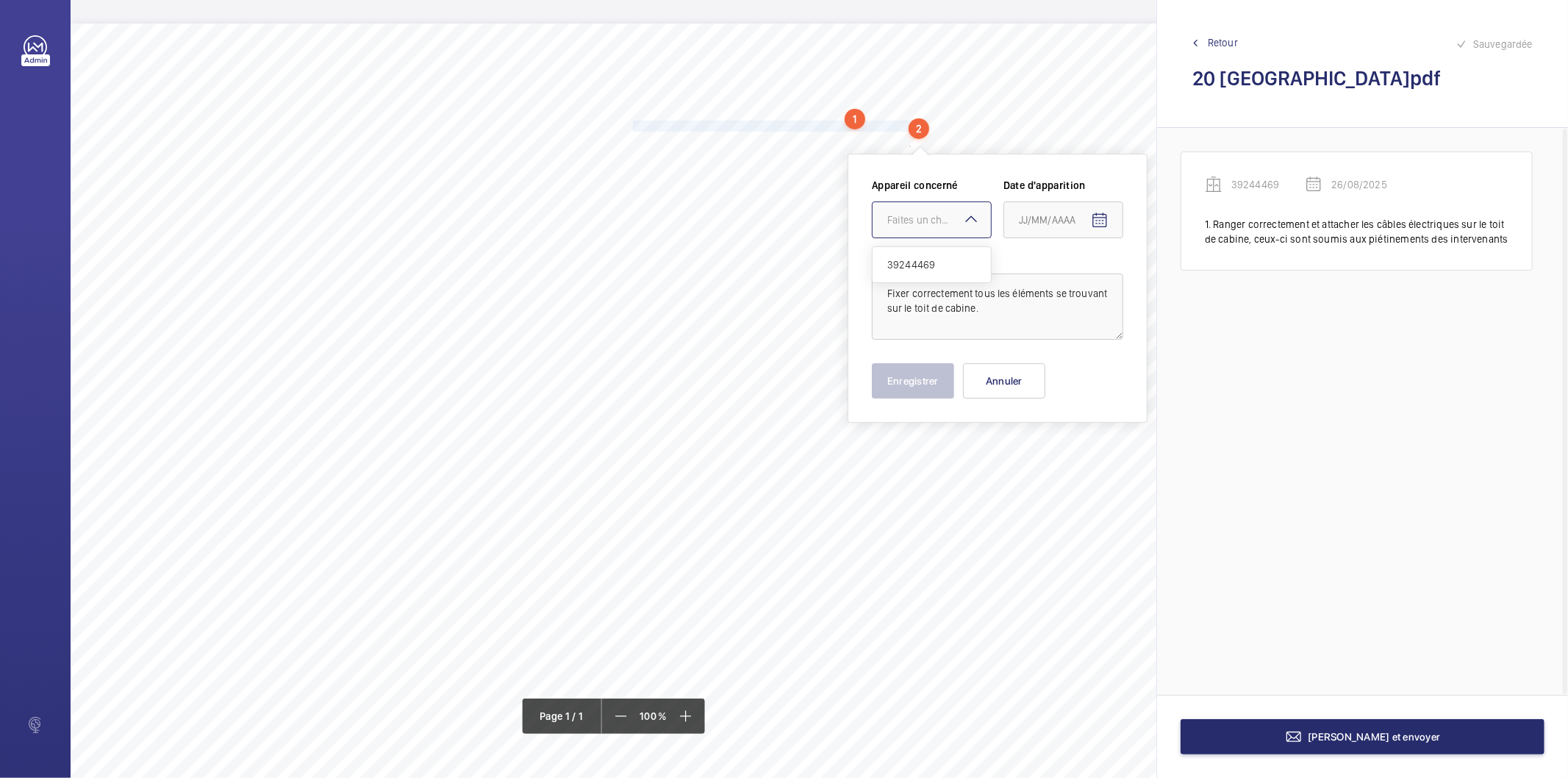
click at [913, 215] on div "Faites un choix" at bounding box center [939, 220] width 104 height 15
click at [927, 268] on span "39244469" at bounding box center [932, 265] width 89 height 15
click at [1110, 211] on span "Open calendar" at bounding box center [1101, 221] width 36 height 36
click at [1047, 461] on span "26" at bounding box center [1055, 457] width 26 height 26
type input "26/08/2025"
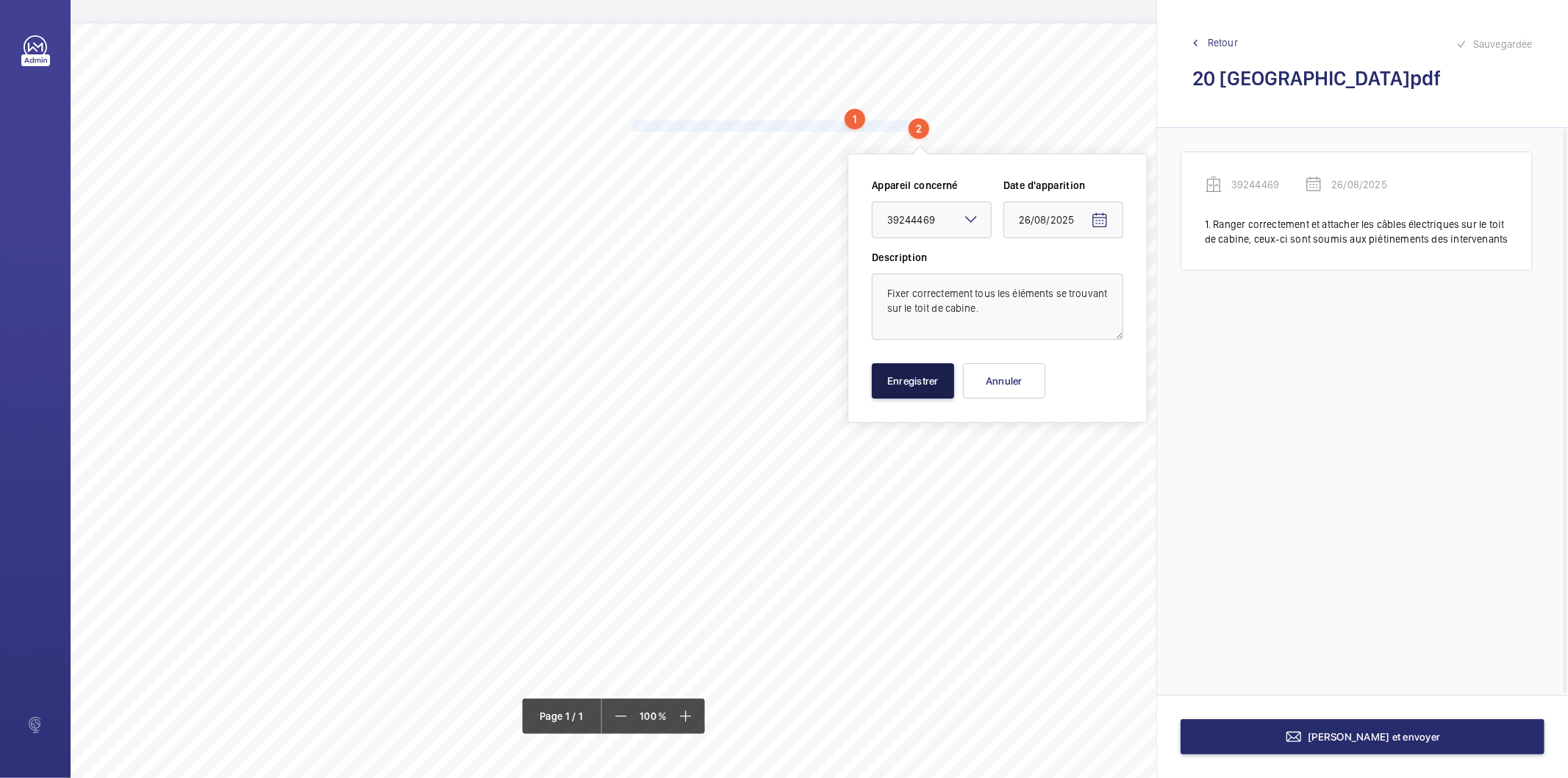
click at [934, 391] on button "Enregistrer" at bounding box center [913, 381] width 82 height 36
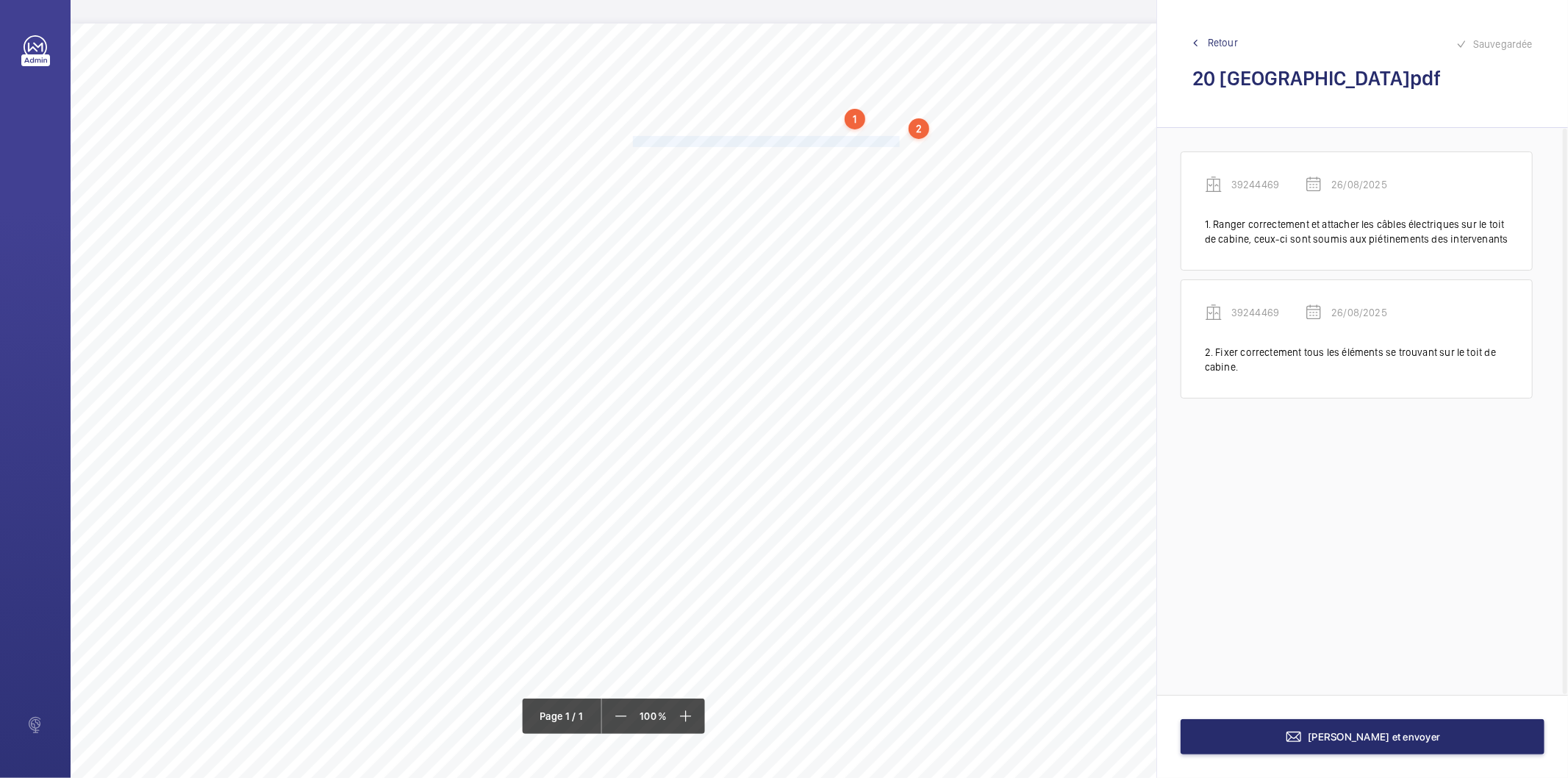
drag, startPoint x: 633, startPoint y: 141, endPoint x: 875, endPoint y: 141, distance: 242.0
click at [875, 141] on span "[PERSON_NAME] et dégraisser les semelles des guides en cuvette." at bounding box center [777, 141] width 289 height 9
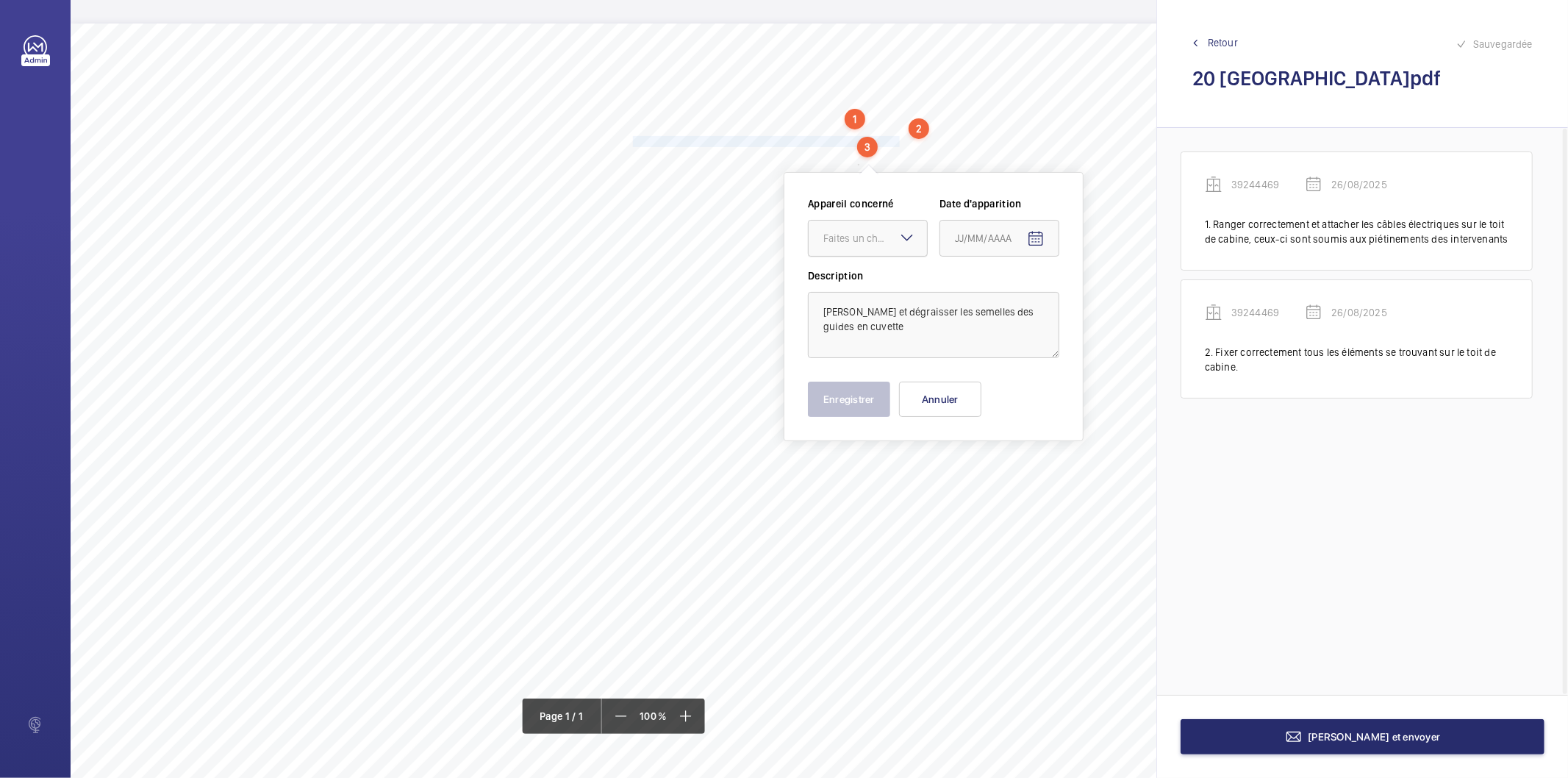
click at [836, 251] on div at bounding box center [868, 239] width 118 height 36
click at [843, 283] on span "39244469" at bounding box center [867, 283] width 89 height 15
click at [1035, 241] on mat-icon "Open calendar" at bounding box center [1036, 239] width 18 height 18
click at [984, 477] on span "26" at bounding box center [990, 476] width 26 height 26
type input "26/08/2025"
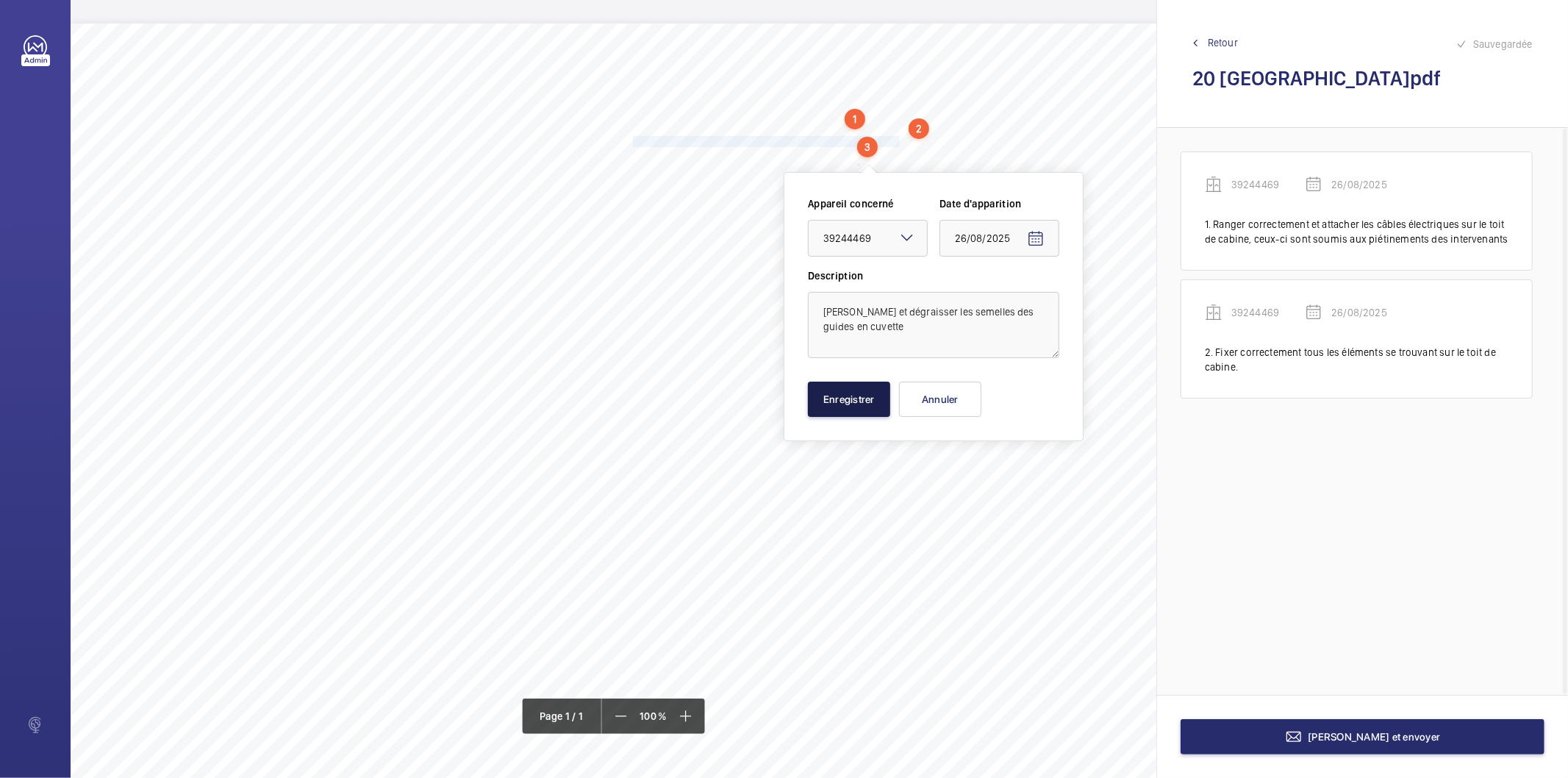
click at [851, 398] on button "Enregistrer" at bounding box center [850, 399] width 82 height 36
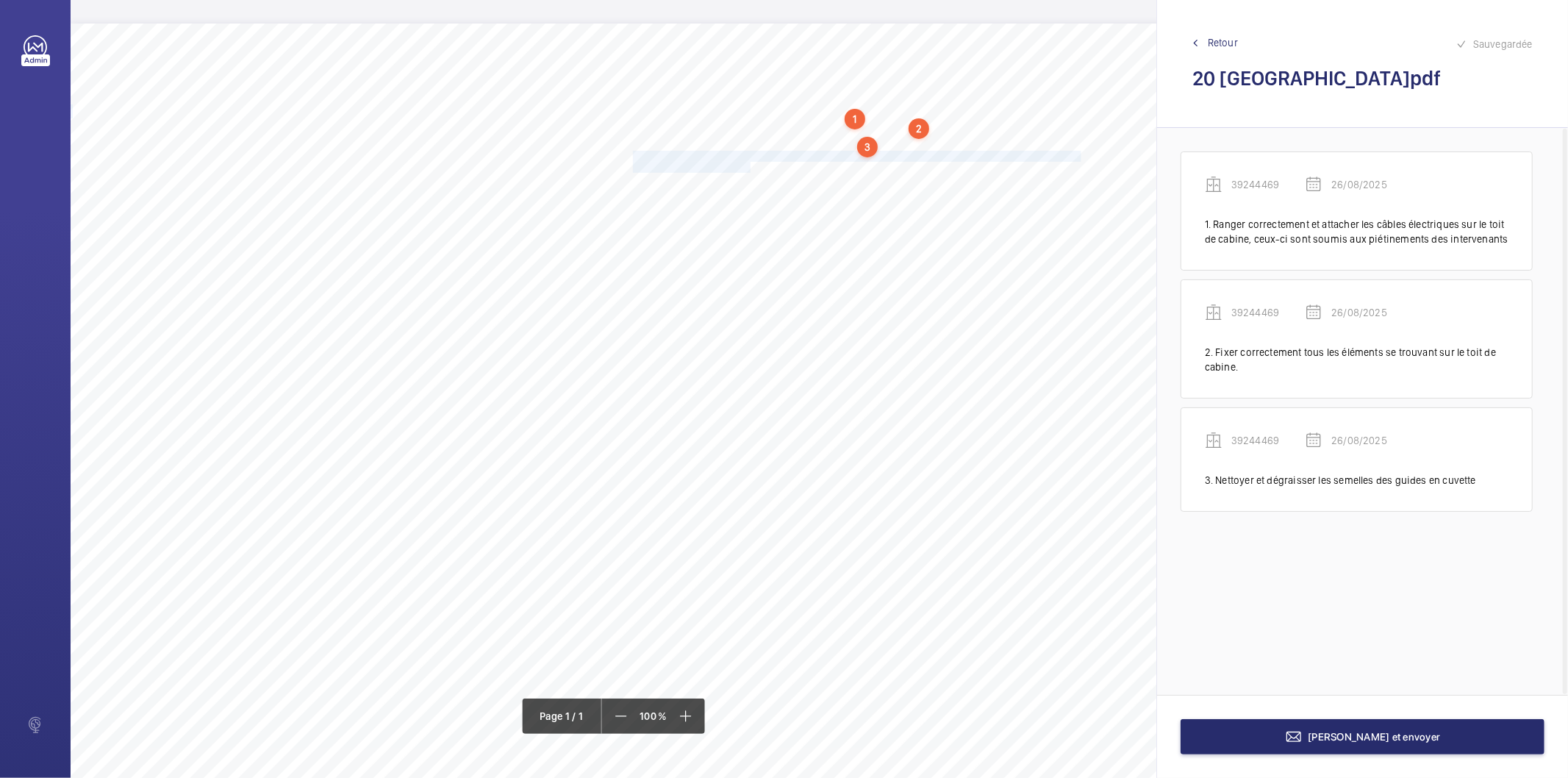
drag, startPoint x: 632, startPoint y: 154, endPoint x: 750, endPoint y: 166, distance: 118.6
click at [750, 166] on div "Nom du site Numéro appareil WM Réserve 20 [GEOGRAPHIC_DATA] Ranger correctement…" at bounding box center [654, 435] width 1168 height 825
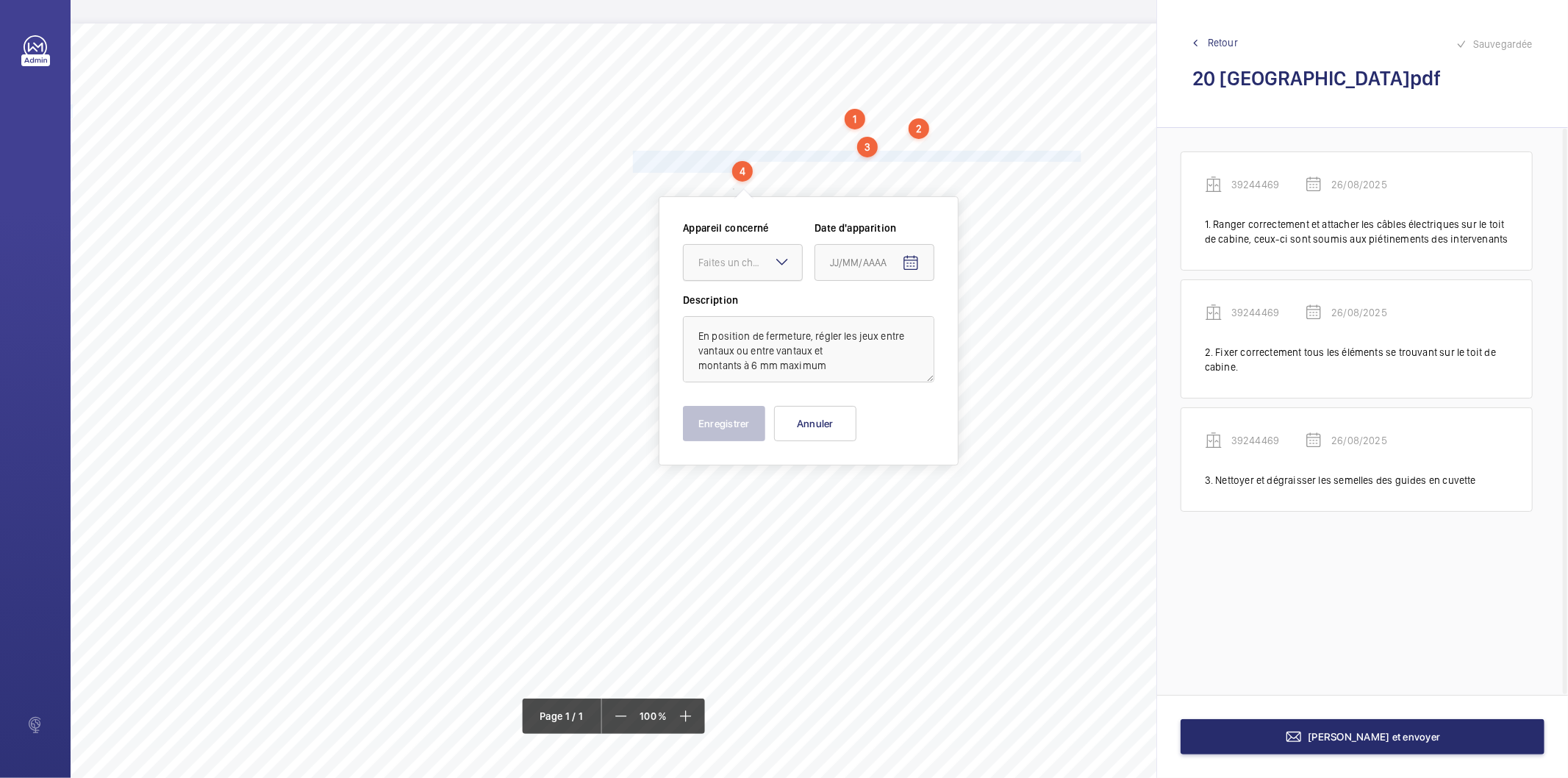
click at [747, 258] on div "Faites un choix" at bounding box center [750, 262] width 104 height 15
click at [736, 313] on span "39244469" at bounding box center [743, 307] width 89 height 15
click at [910, 257] on mat-icon "Open calendar" at bounding box center [910, 263] width 18 height 18
click at [863, 494] on span "26" at bounding box center [865, 500] width 26 height 26
type input "26/08/2025"
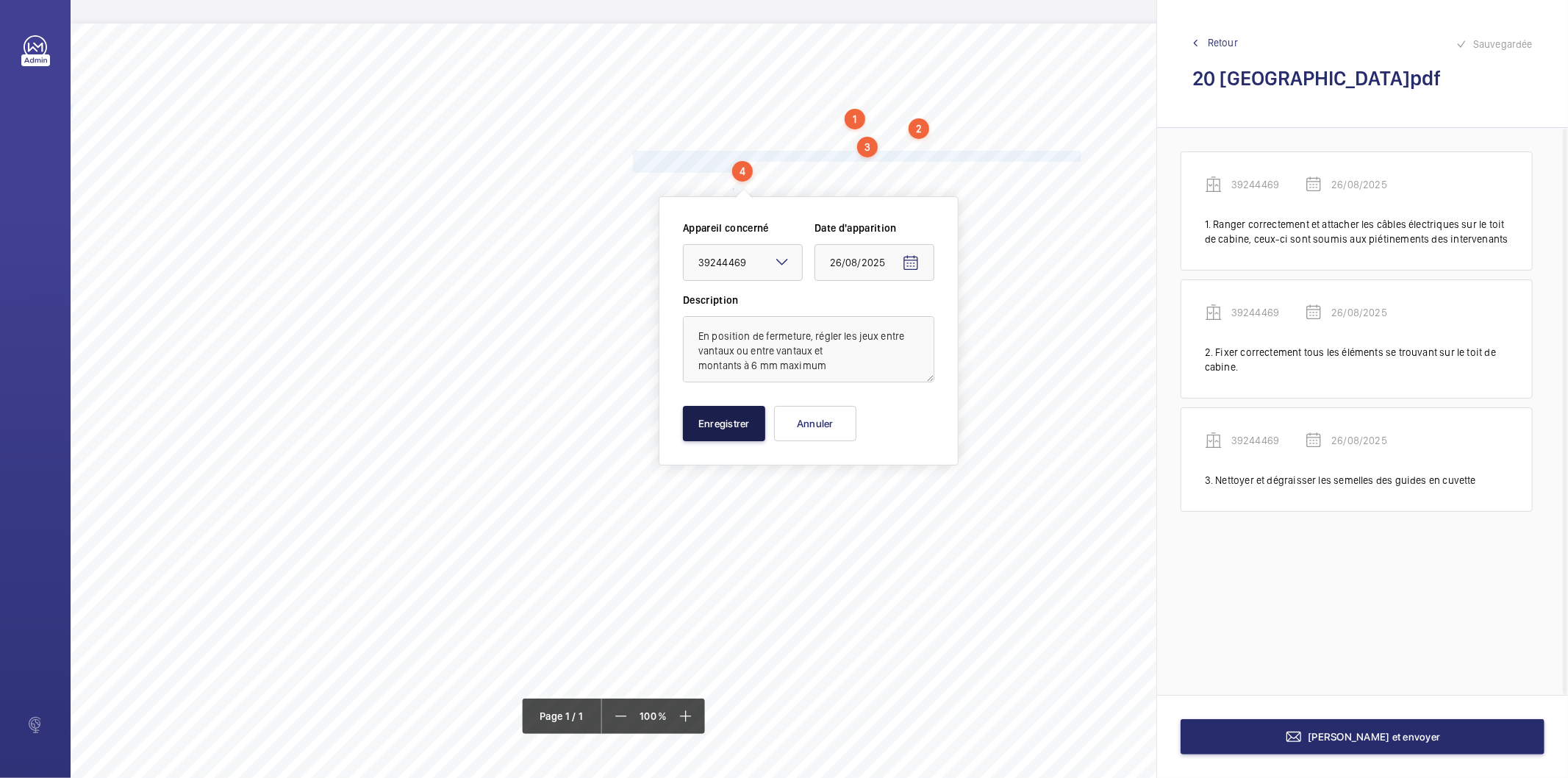
click at [735, 430] on button "Enregistrer" at bounding box center [724, 423] width 82 height 36
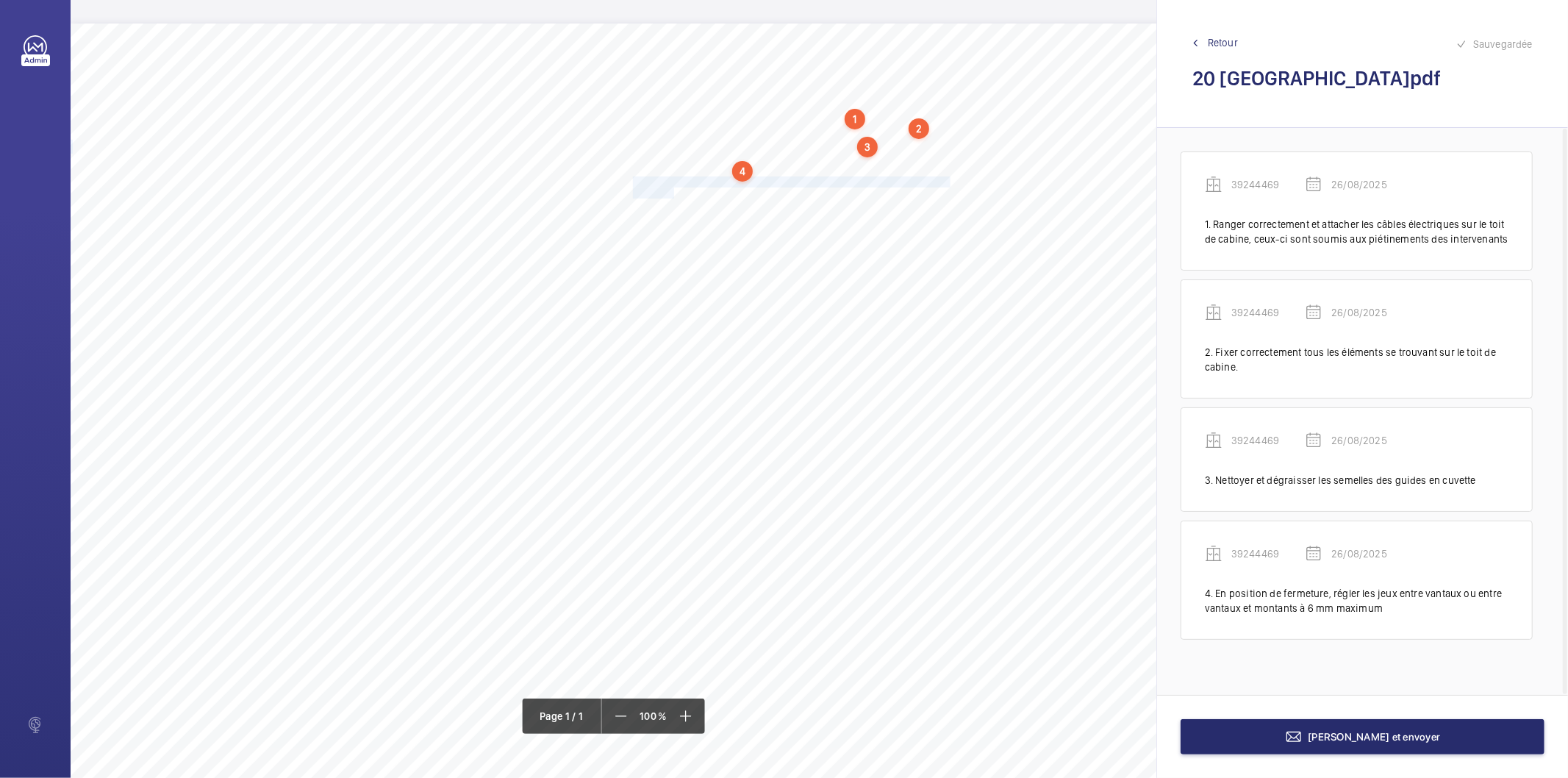
drag, startPoint x: 633, startPoint y: 178, endPoint x: 680, endPoint y: 211, distance: 57.4
click at [673, 192] on div "Nom du site Numéro appareil WM Réserve 20 [GEOGRAPHIC_DATA] Ranger correctement…" at bounding box center [654, 435] width 1168 height 825
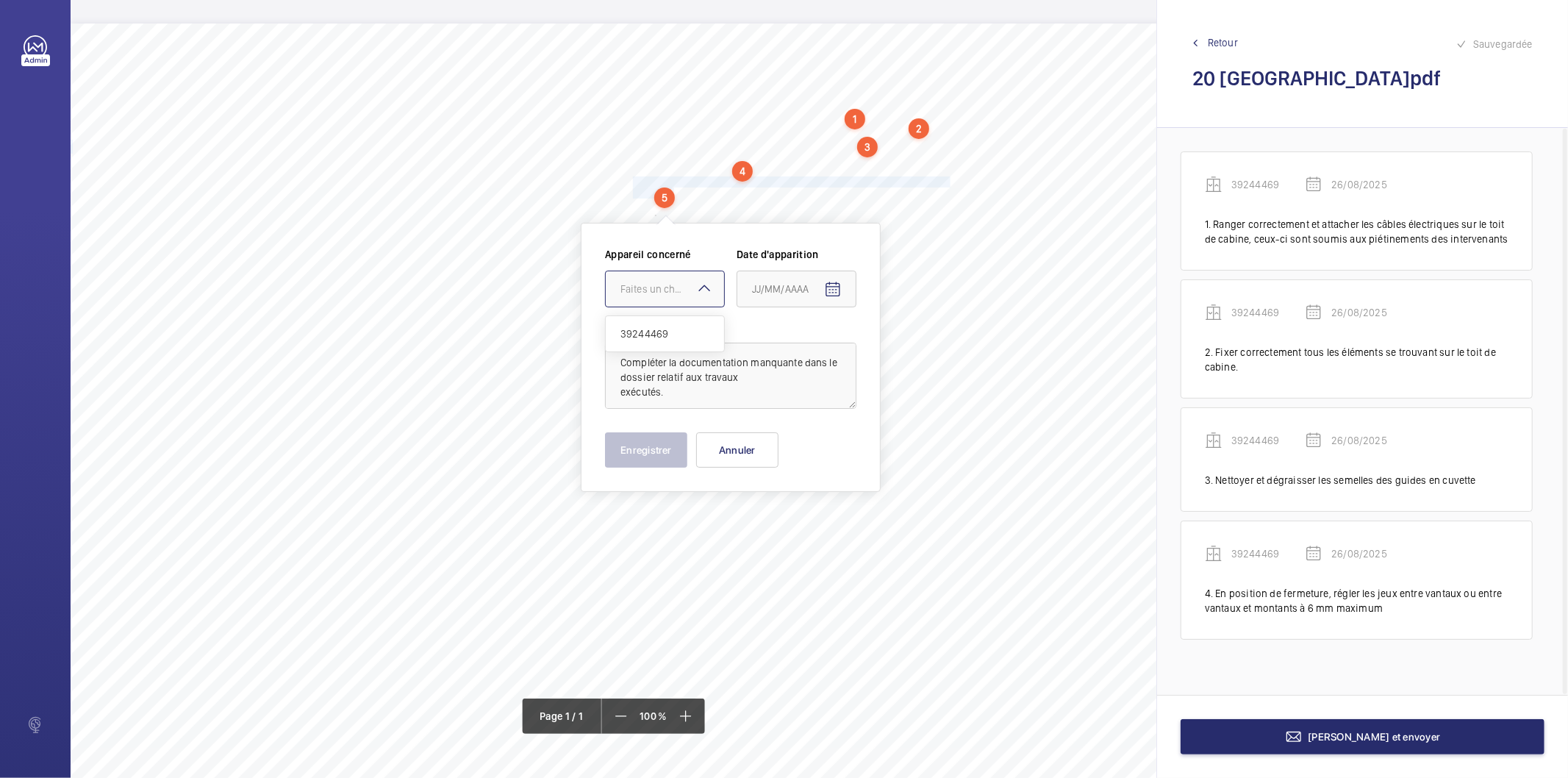
click at [668, 284] on div "Faites un choix" at bounding box center [673, 289] width 104 height 15
click at [652, 330] on span "39244469" at bounding box center [665, 334] width 89 height 15
click at [824, 296] on mat-icon "Open calendar" at bounding box center [833, 289] width 18 height 18
click at [791, 522] on span "26" at bounding box center [788, 526] width 26 height 26
type input "26/08/2025"
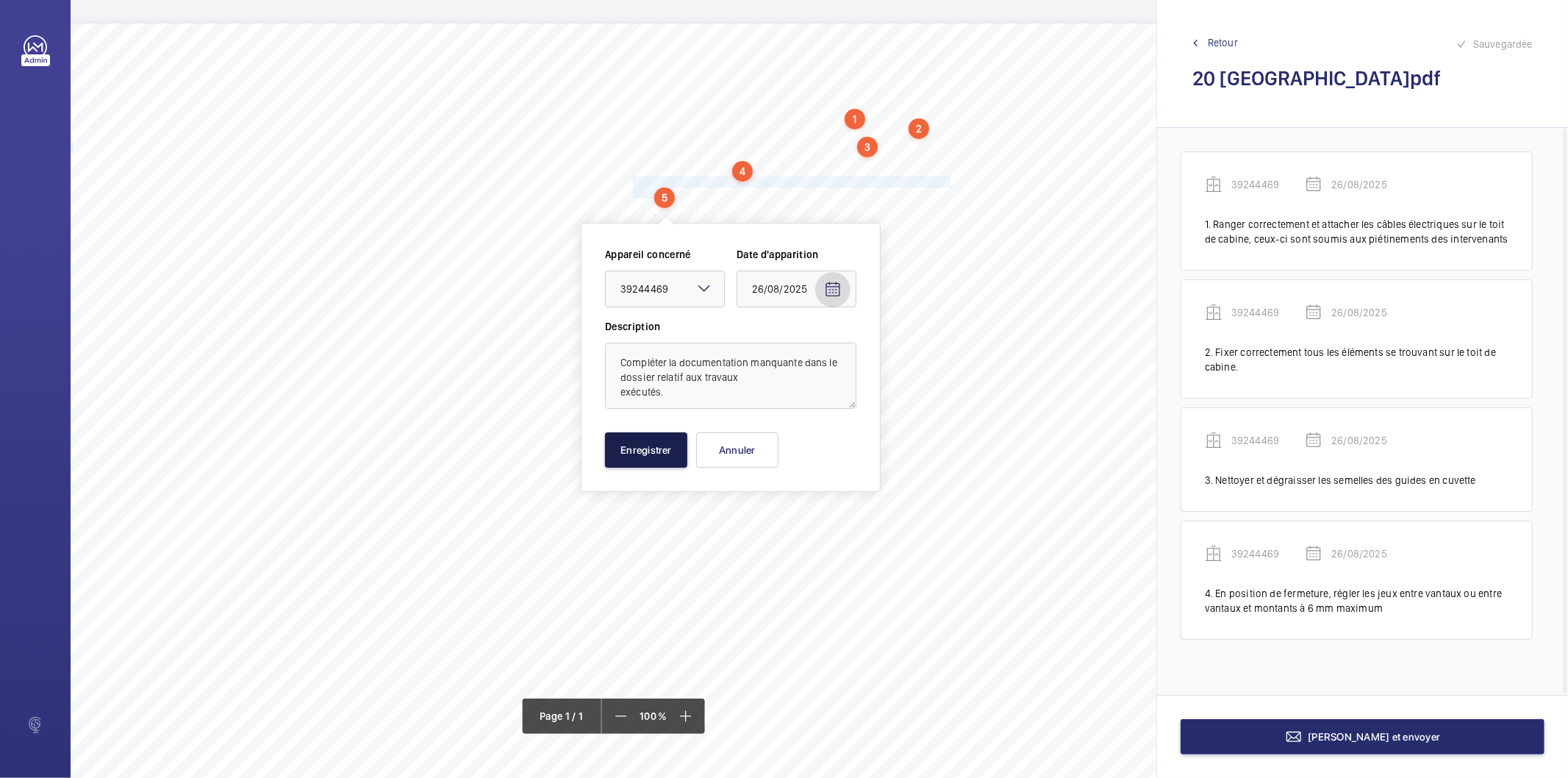
click at [640, 453] on button "Enregistrer" at bounding box center [646, 450] width 82 height 36
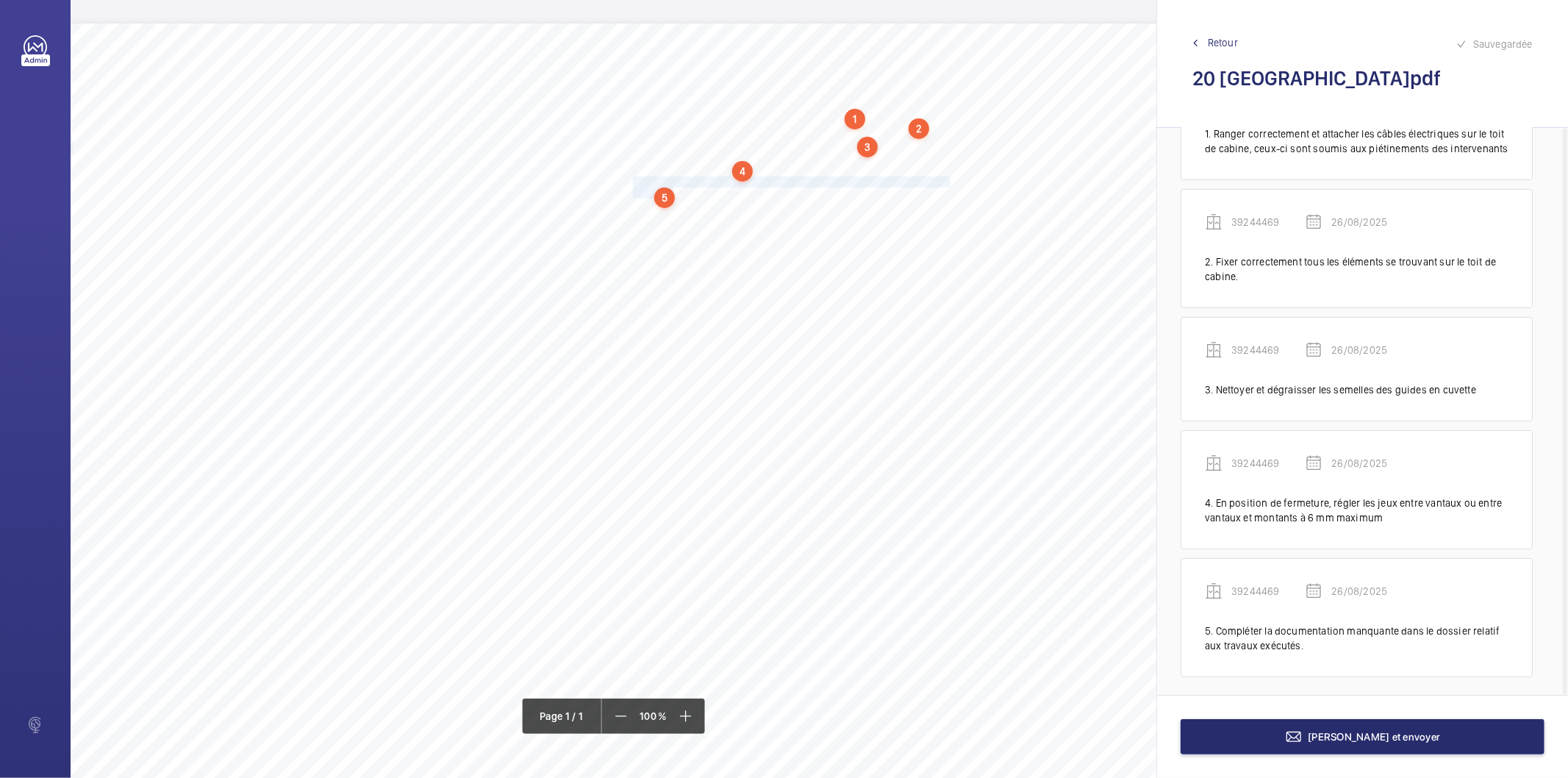
scroll to position [96, 0]
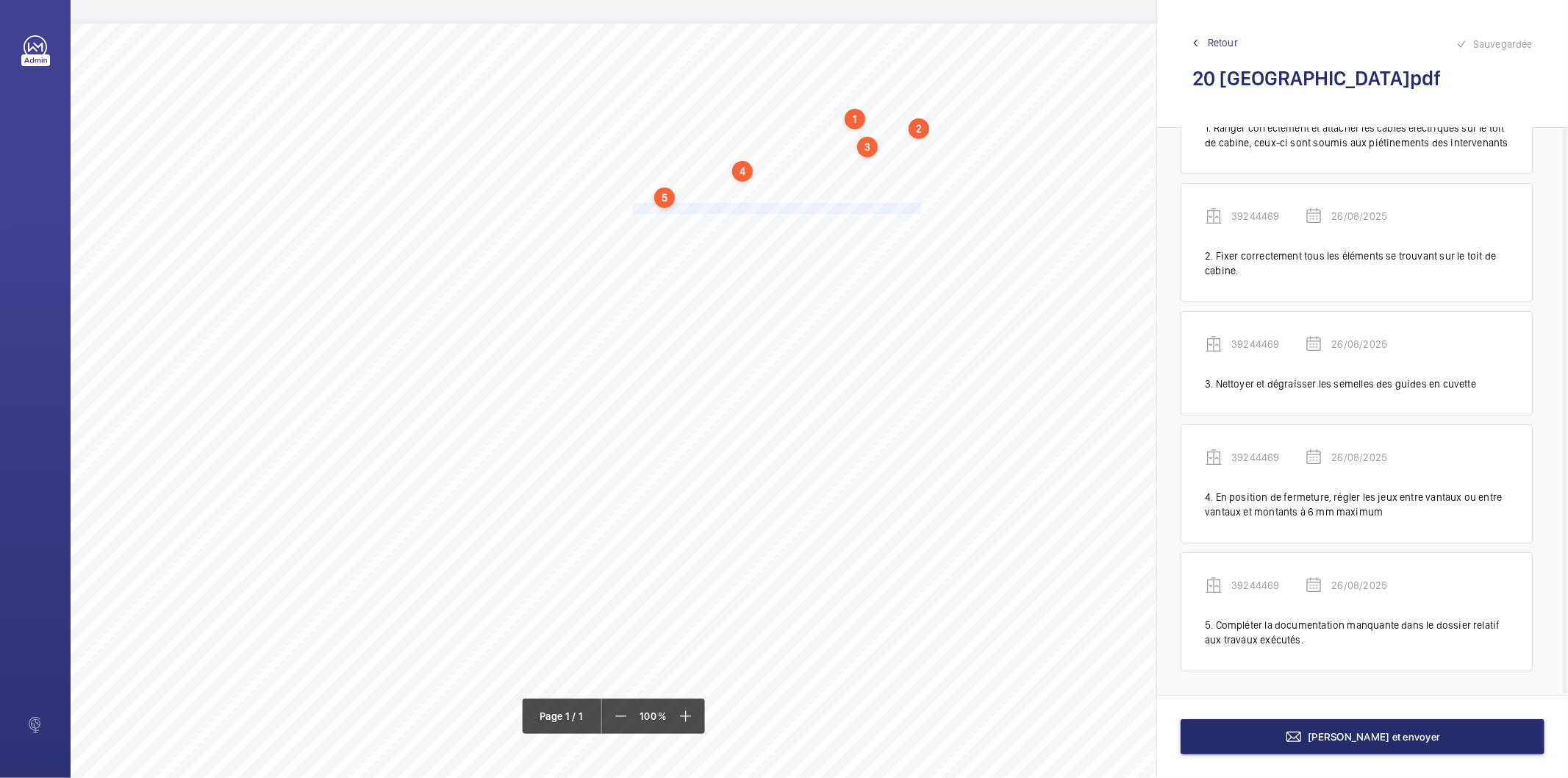
drag, startPoint x: 633, startPoint y: 209, endPoint x: 919, endPoint y: 204, distance: 286.0
click at [919, 204] on span "Remettre en place et assurer le fonctionnement du taquet antidérive" at bounding box center [777, 208] width 288 height 9
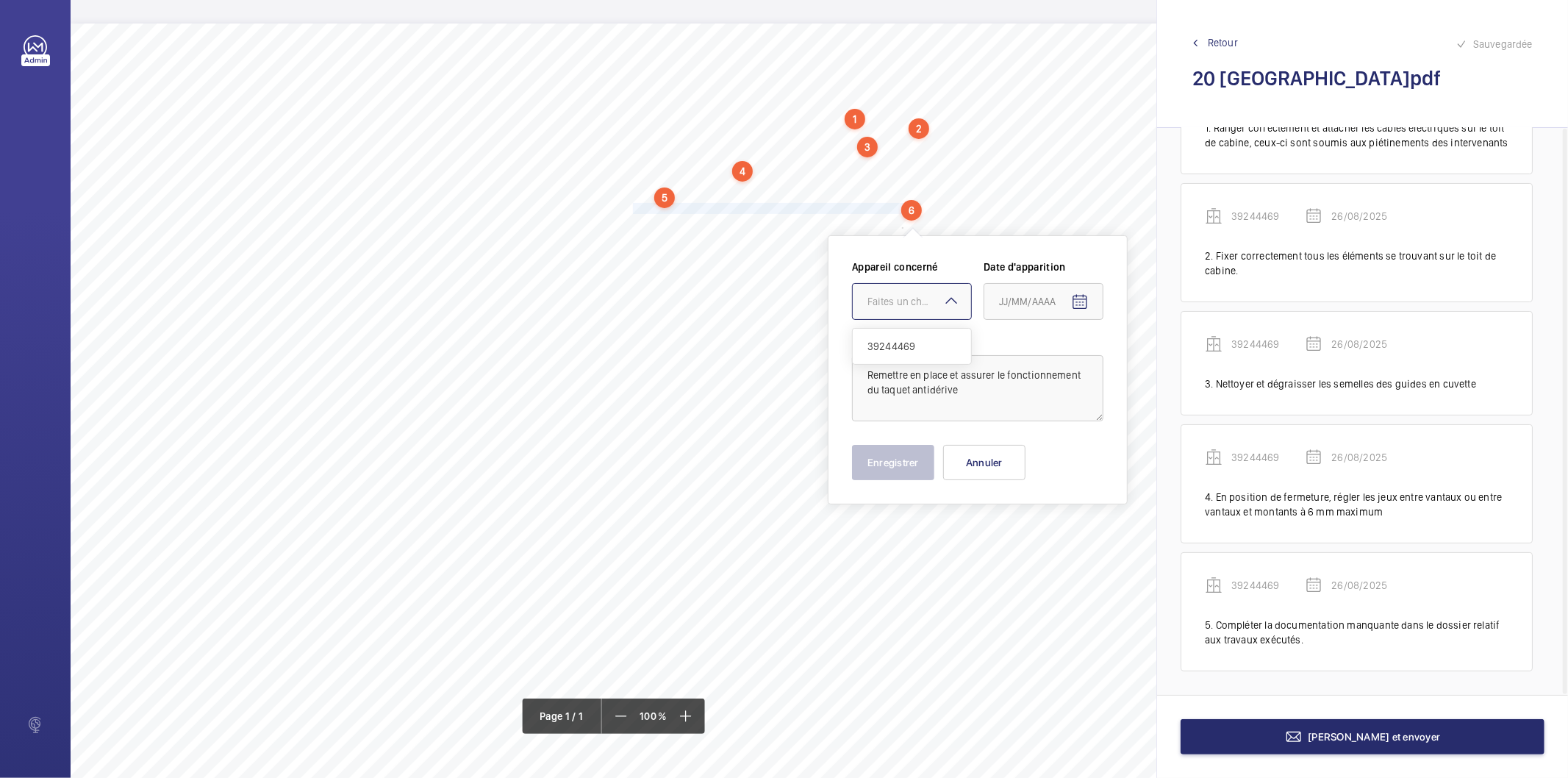
click at [891, 304] on div "Faites un choix" at bounding box center [919, 301] width 104 height 15
click at [887, 341] on span "39244469" at bounding box center [911, 346] width 89 height 15
click at [1079, 302] on mat-icon "Open calendar" at bounding box center [1080, 301] width 18 height 18
click at [1035, 538] on span "26" at bounding box center [1034, 538] width 26 height 26
type input "26/08/2025"
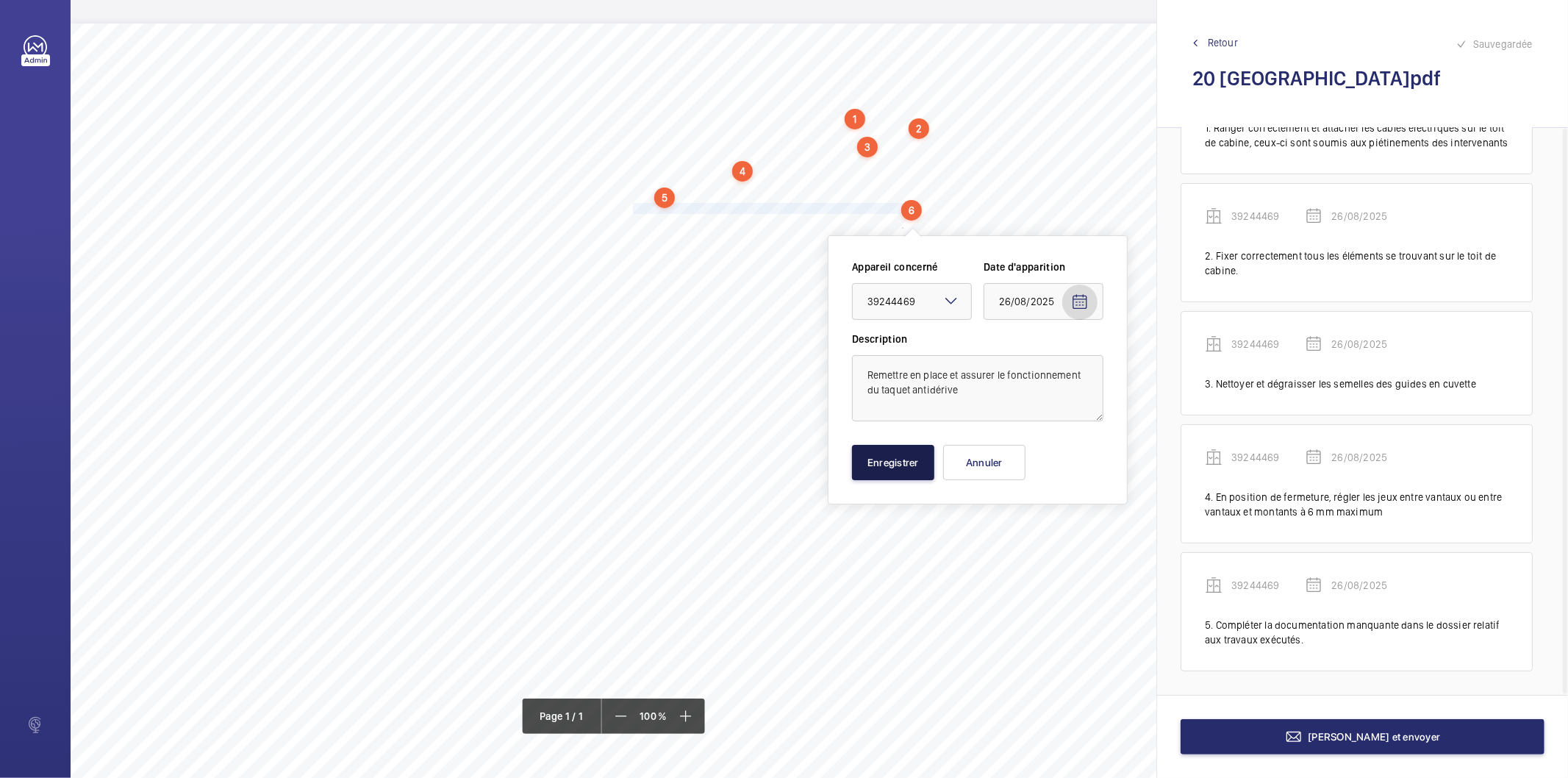
click at [884, 471] on button "Enregistrer" at bounding box center [894, 462] width 82 height 36
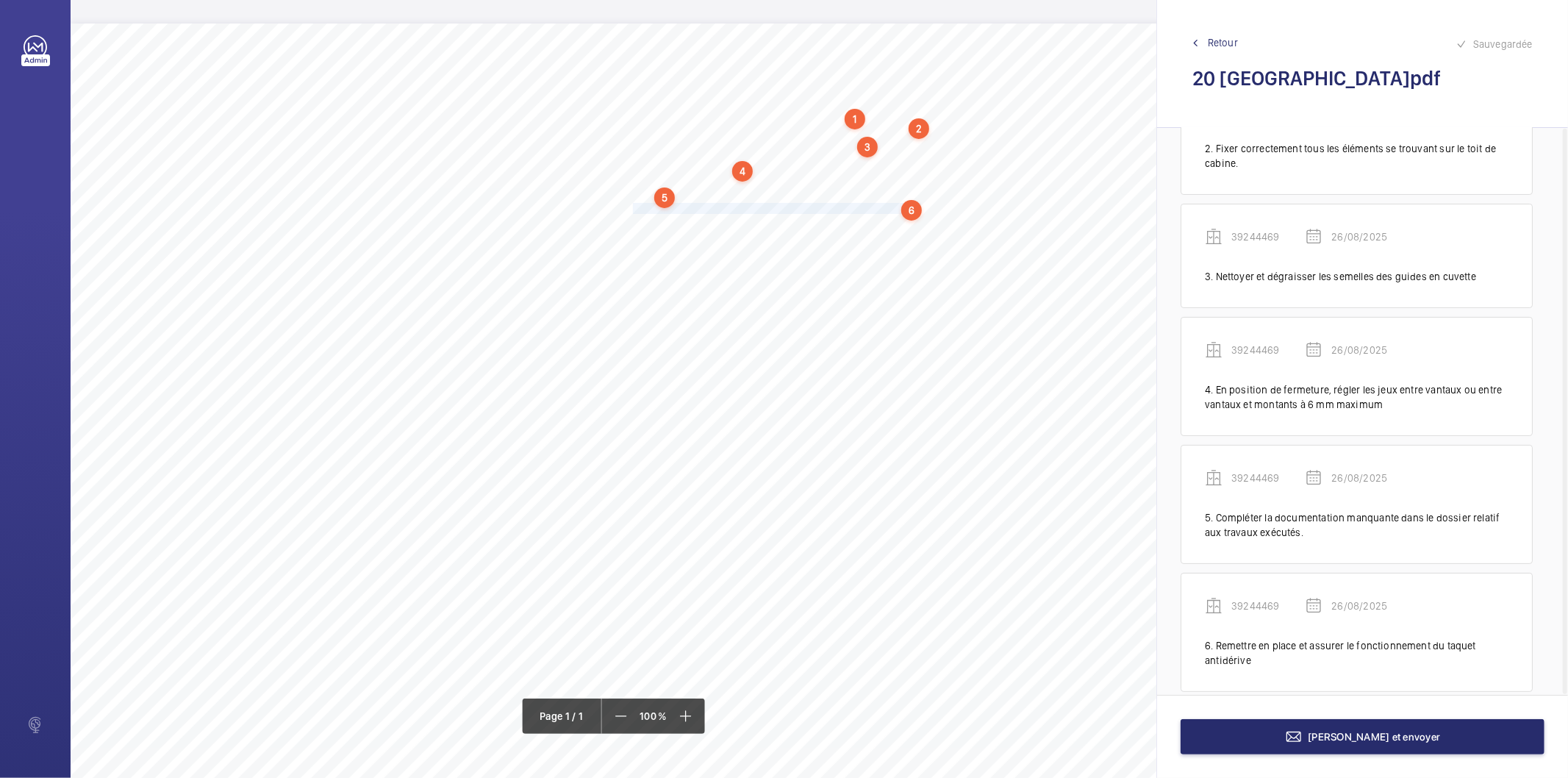
scroll to position [224, 0]
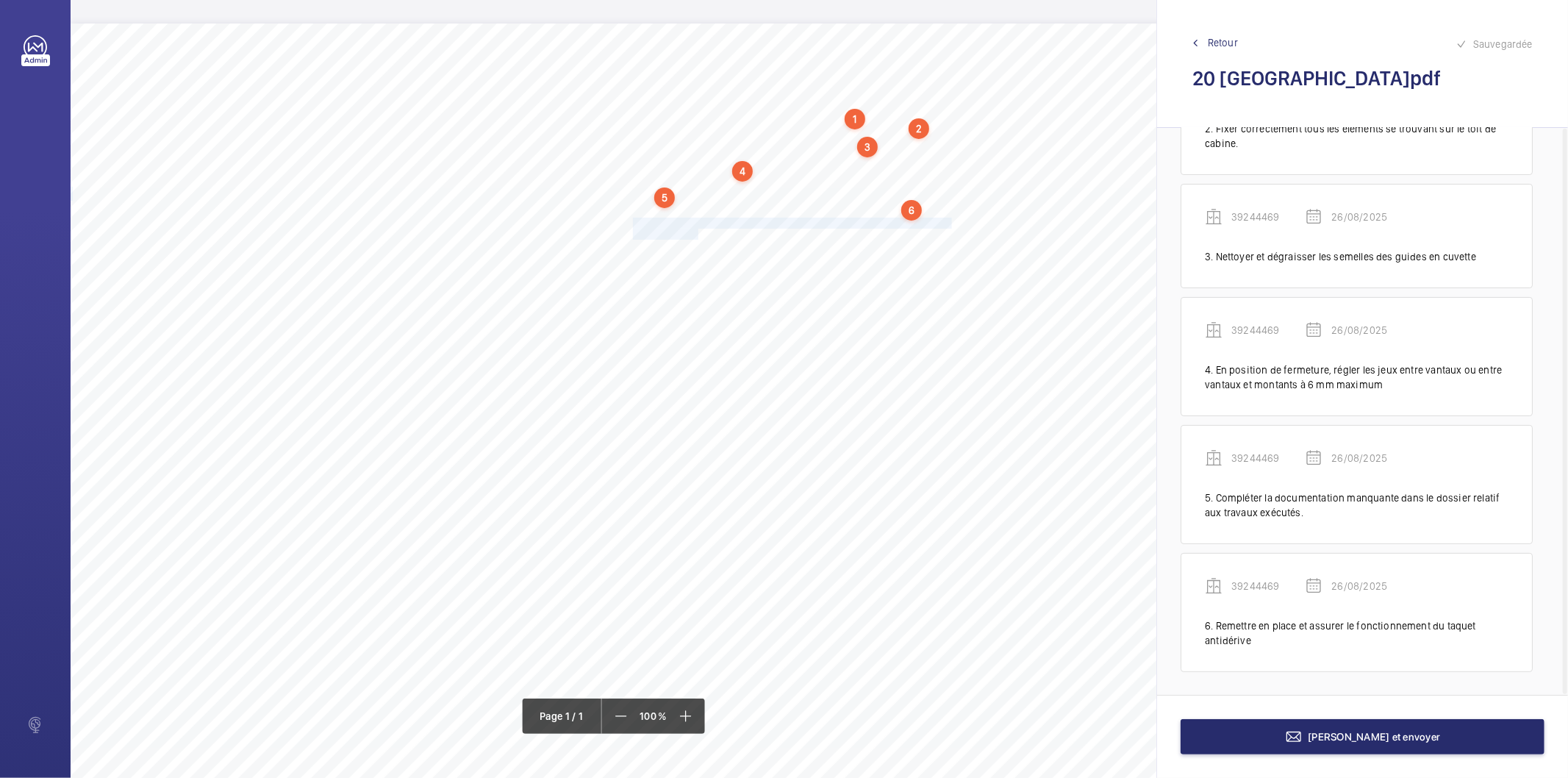
drag, startPoint x: 633, startPoint y: 222, endPoint x: 696, endPoint y: 230, distance: 63.5
click at [696, 230] on div "Nom du site Numéro appareil WM Réserve 20 [GEOGRAPHIC_DATA] Ranger correctement…" at bounding box center [654, 435] width 1168 height 825
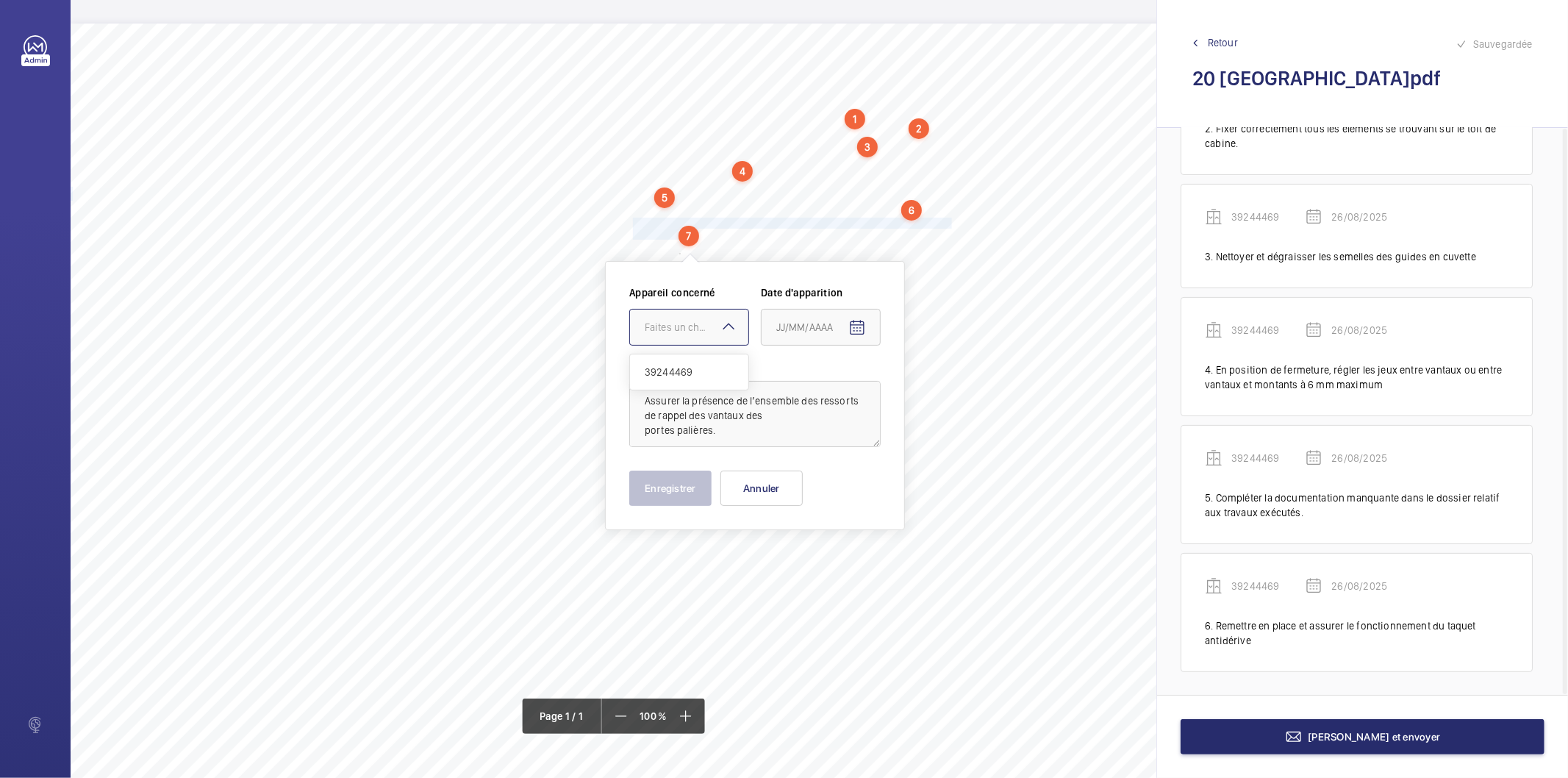
click at [694, 335] on div at bounding box center [689, 328] width 118 height 36
click at [677, 368] on span "39244469" at bounding box center [688, 372] width 89 height 15
click at [871, 326] on span "Open calendar" at bounding box center [858, 328] width 36 height 36
click at [809, 559] on span "26" at bounding box center [812, 565] width 26 height 26
type input "26/08/2025"
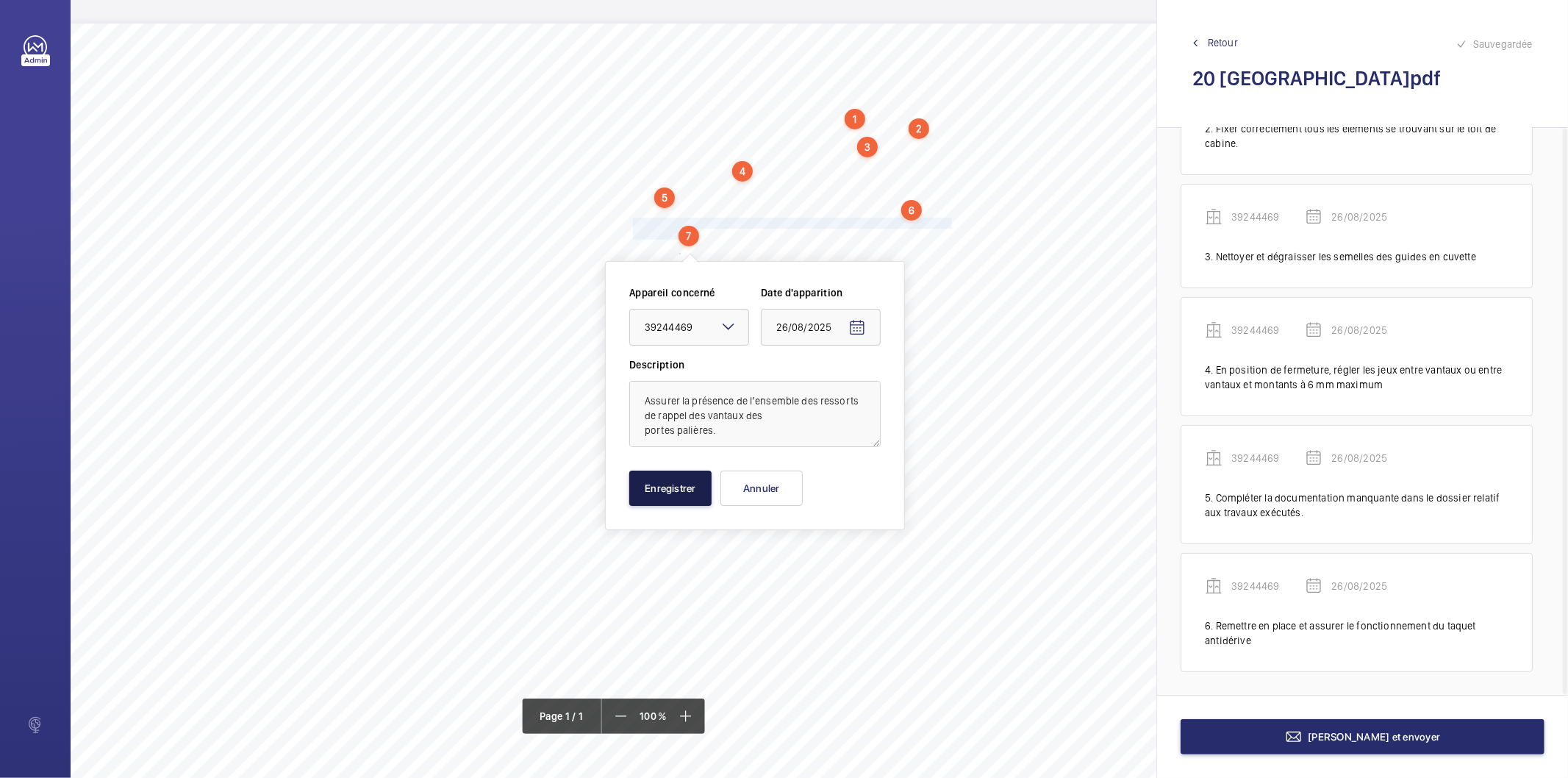
click at [673, 490] on button "Enregistrer" at bounding box center [671, 488] width 82 height 36
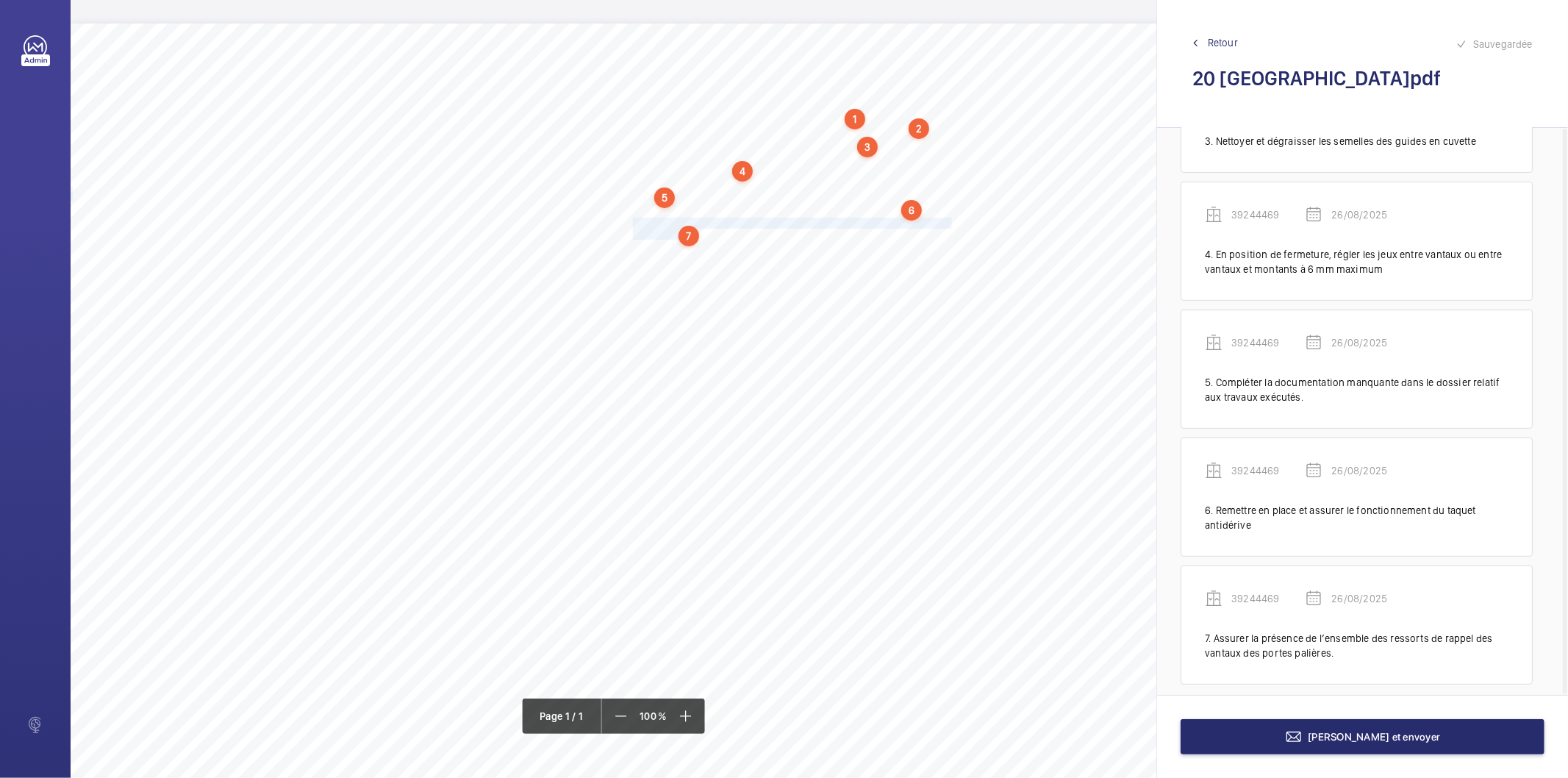
scroll to position [351, 0]
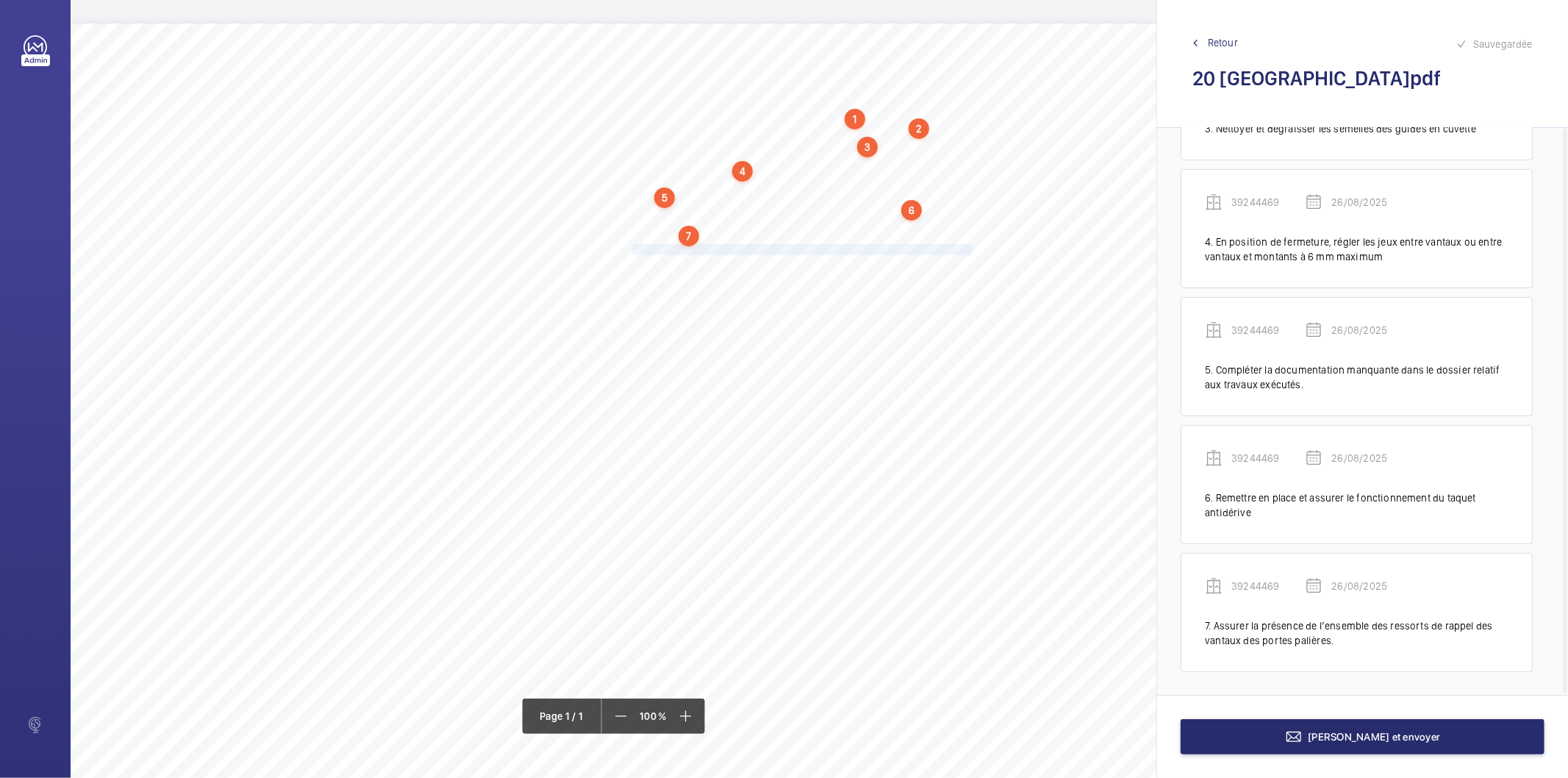
drag, startPoint x: 632, startPoint y: 246, endPoint x: 970, endPoint y: 247, distance: 338.0
click at [970, 247] on span "Compléter les opérations manquantes d'entretien sur le registre de maintenance." at bounding box center [804, 249] width 342 height 9
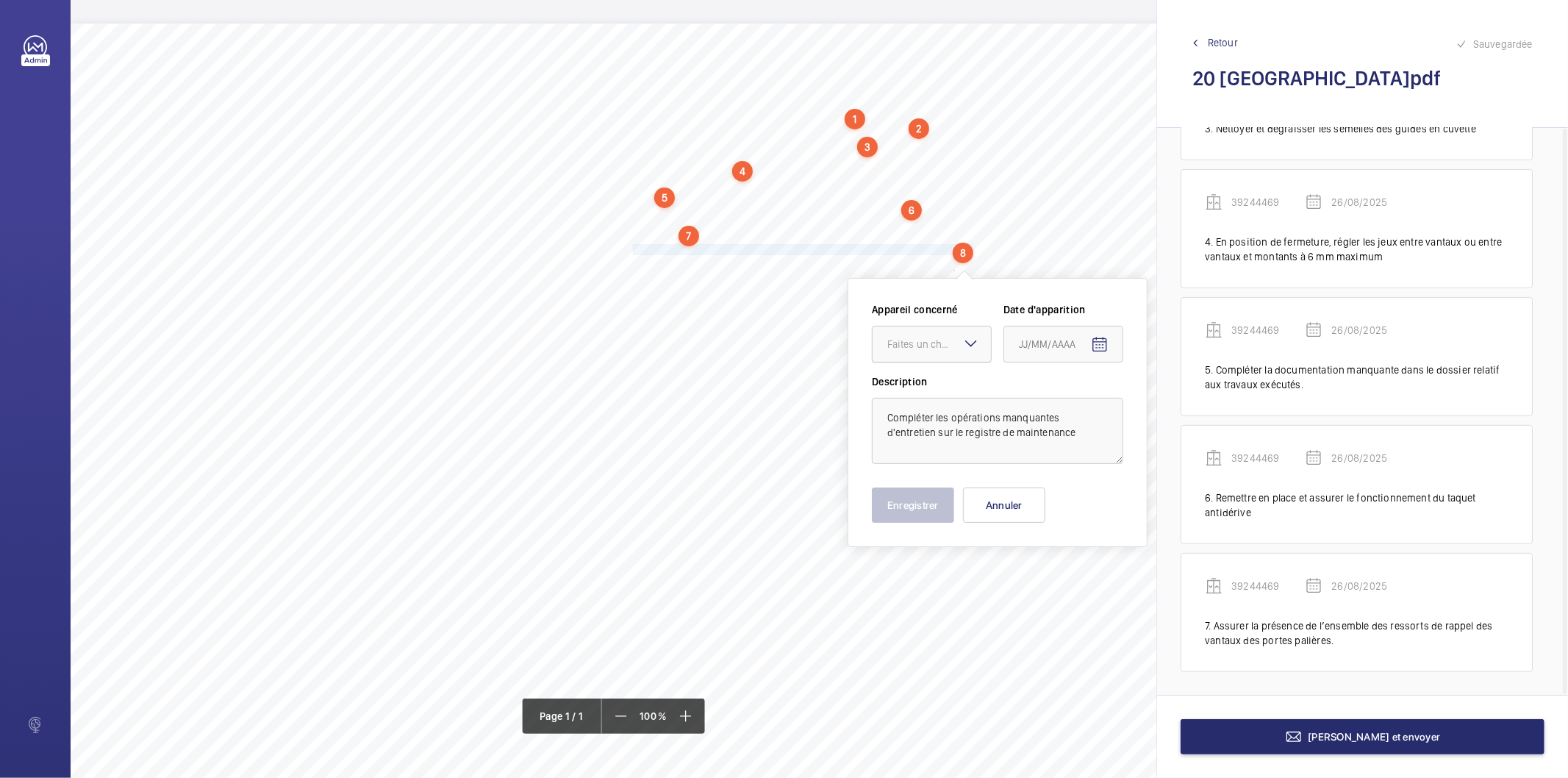
click at [928, 351] on div at bounding box center [932, 345] width 118 height 36
click at [916, 389] on span "39244469" at bounding box center [932, 389] width 89 height 15
click at [1099, 343] on mat-icon "Open calendar" at bounding box center [1100, 345] width 18 height 18
click at [1048, 576] on span "26" at bounding box center [1055, 581] width 26 height 26
type input "26/08/2025"
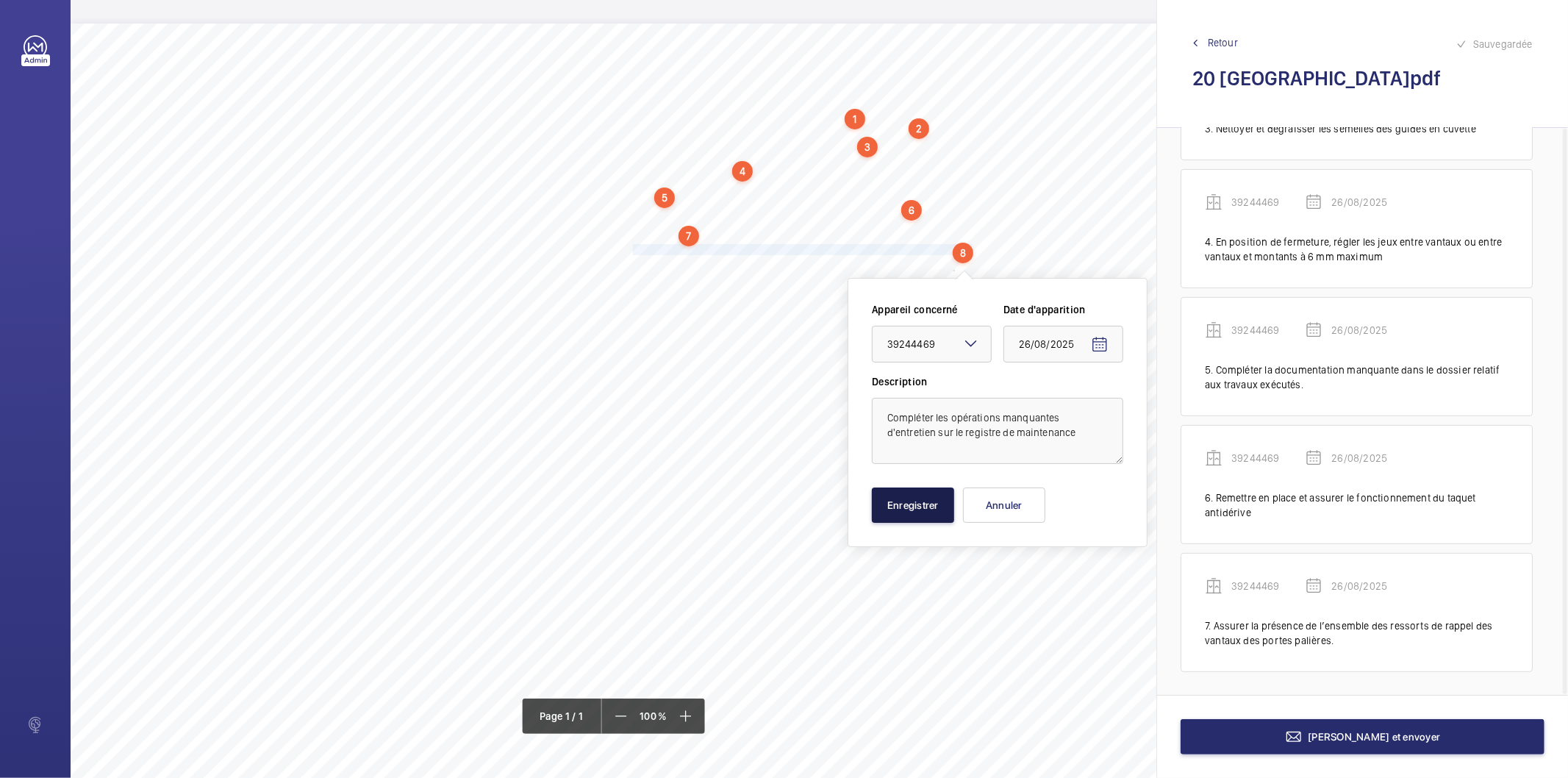
click at [932, 497] on button "Enregistrer" at bounding box center [913, 505] width 82 height 36
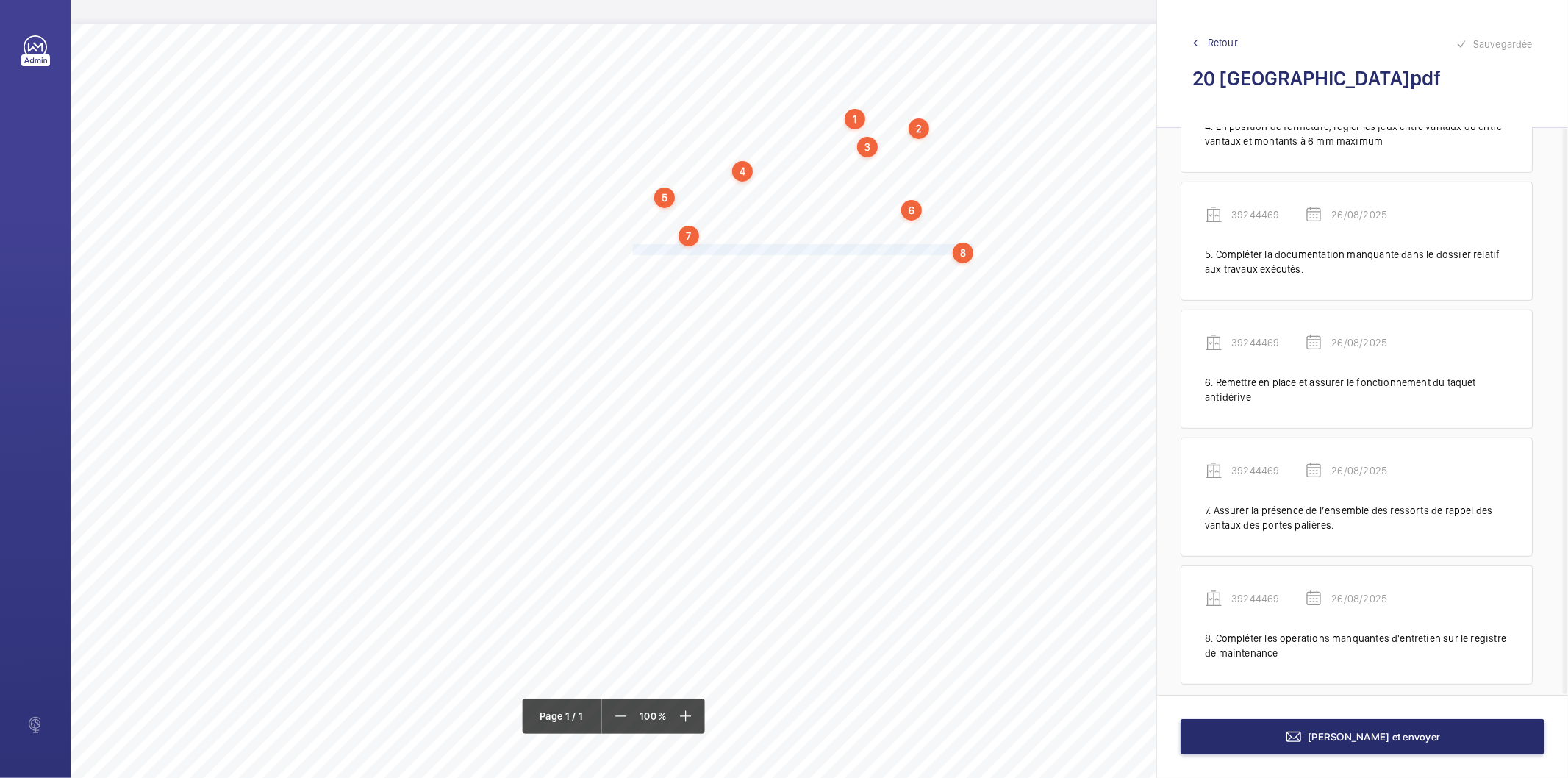
scroll to position [480, 0]
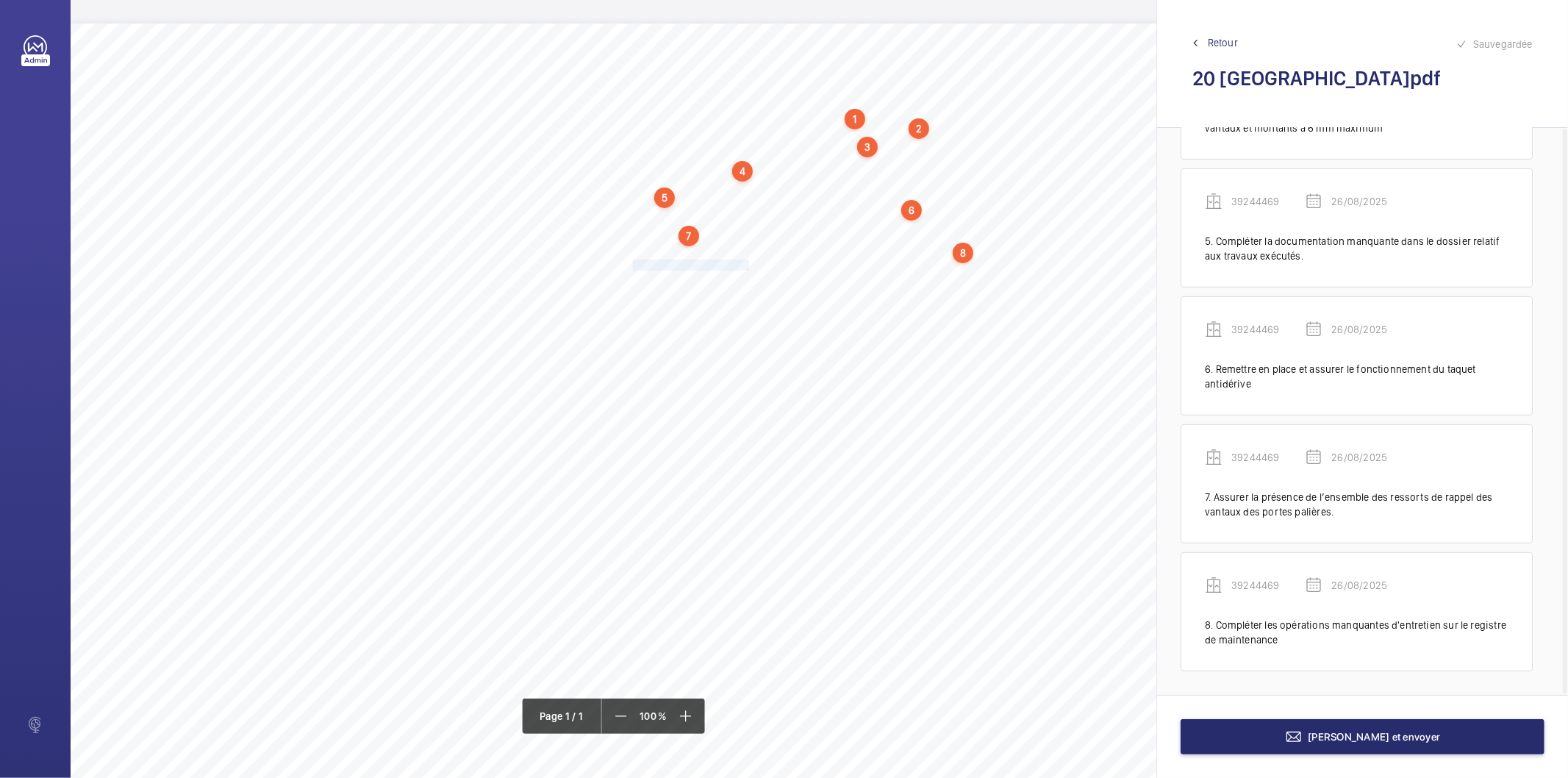
drag, startPoint x: 633, startPoint y: 265, endPoint x: 747, endPoint y: 268, distance: 114.0
click at [747, 268] on span "Régler les rollers de cabine." at bounding box center [692, 265] width 118 height 9
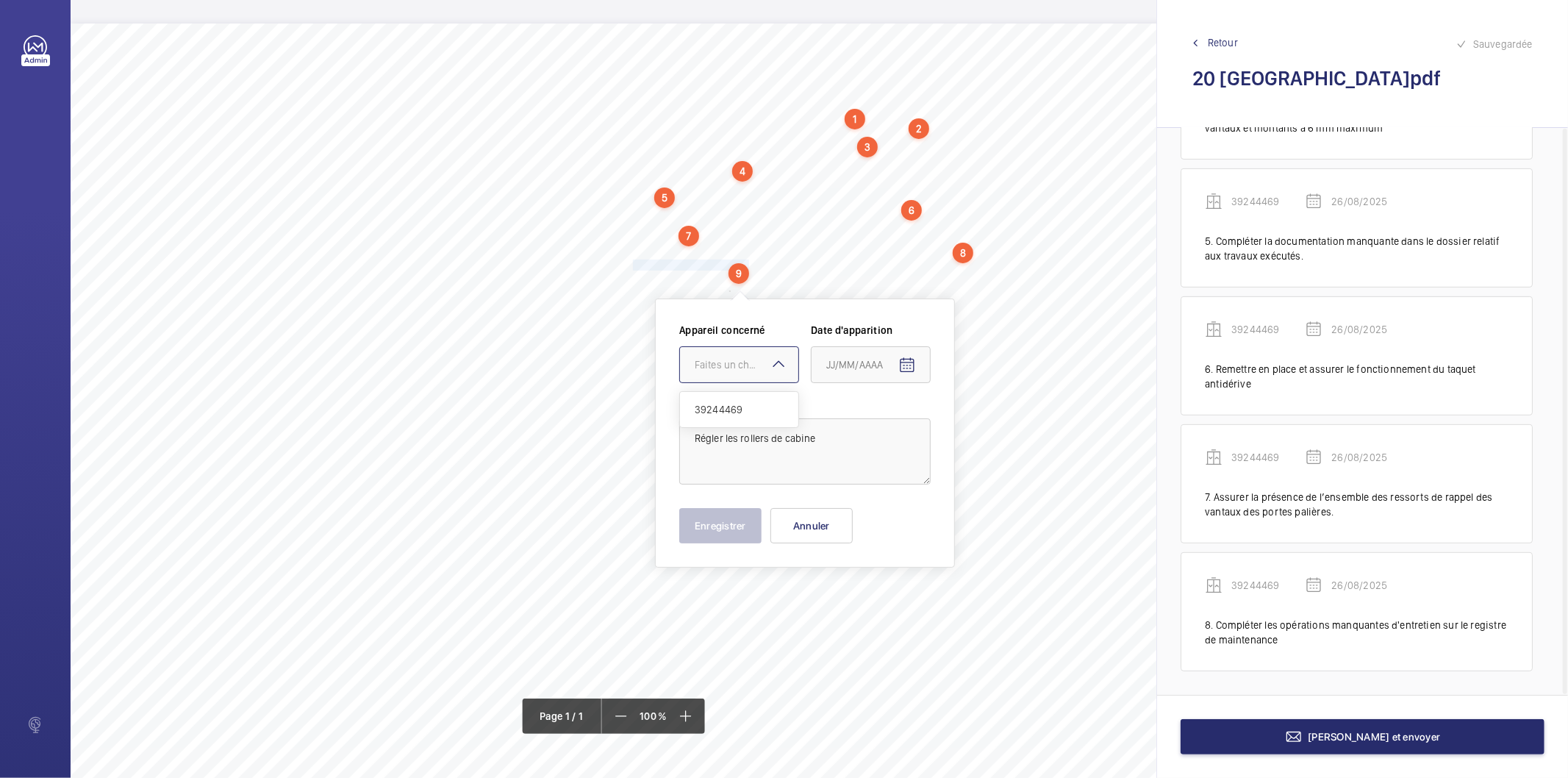
click at [739, 363] on div "Faites un choix" at bounding box center [747, 365] width 104 height 15
click at [735, 415] on span "39244469" at bounding box center [739, 409] width 89 height 15
click at [913, 369] on mat-icon "Open calendar" at bounding box center [907, 365] width 18 height 18
click at [865, 591] on span "26" at bounding box center [862, 602] width 26 height 26
type input "26/08/2025"
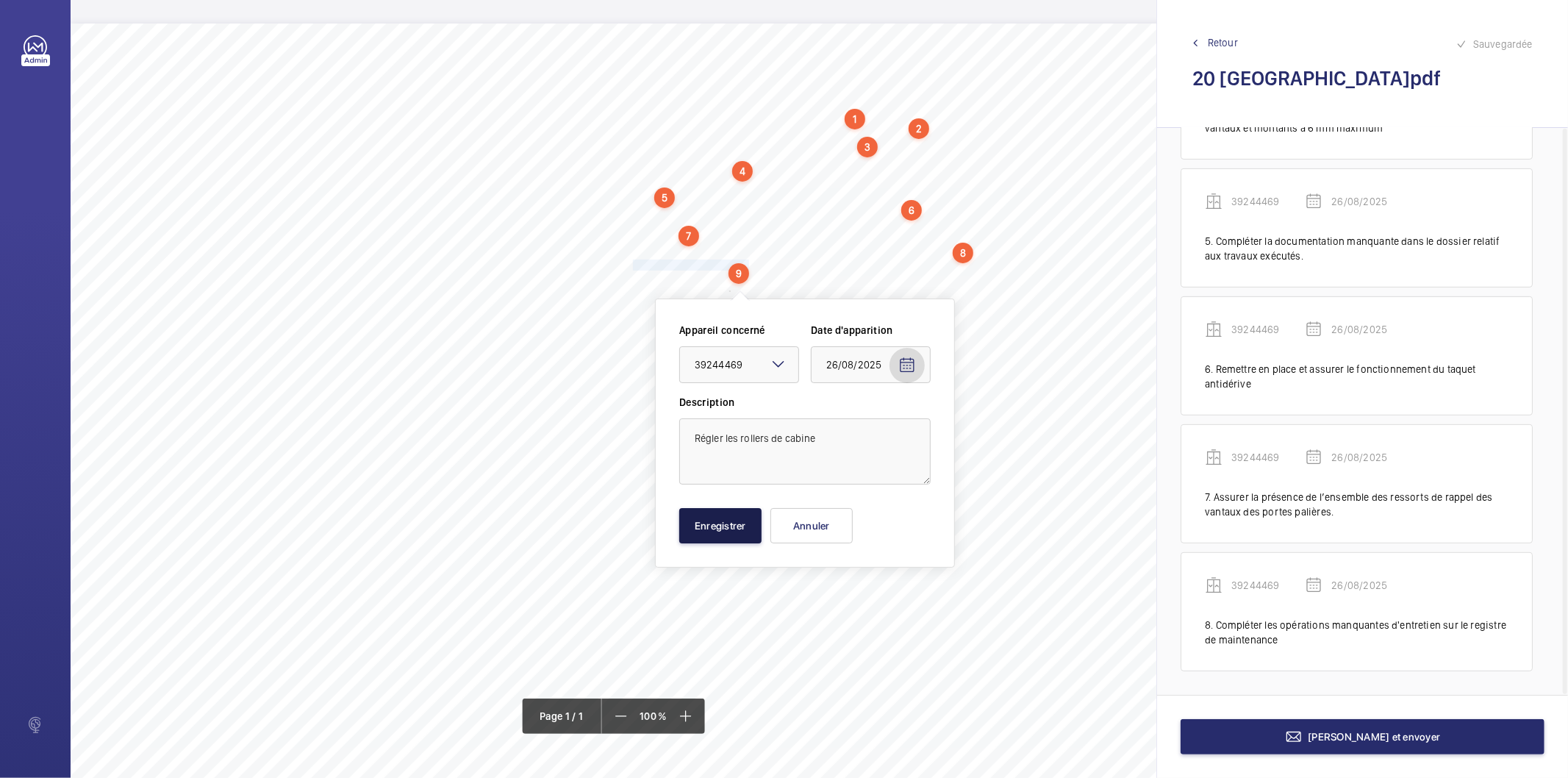
click at [702, 529] on button "Enregistrer" at bounding box center [720, 525] width 82 height 36
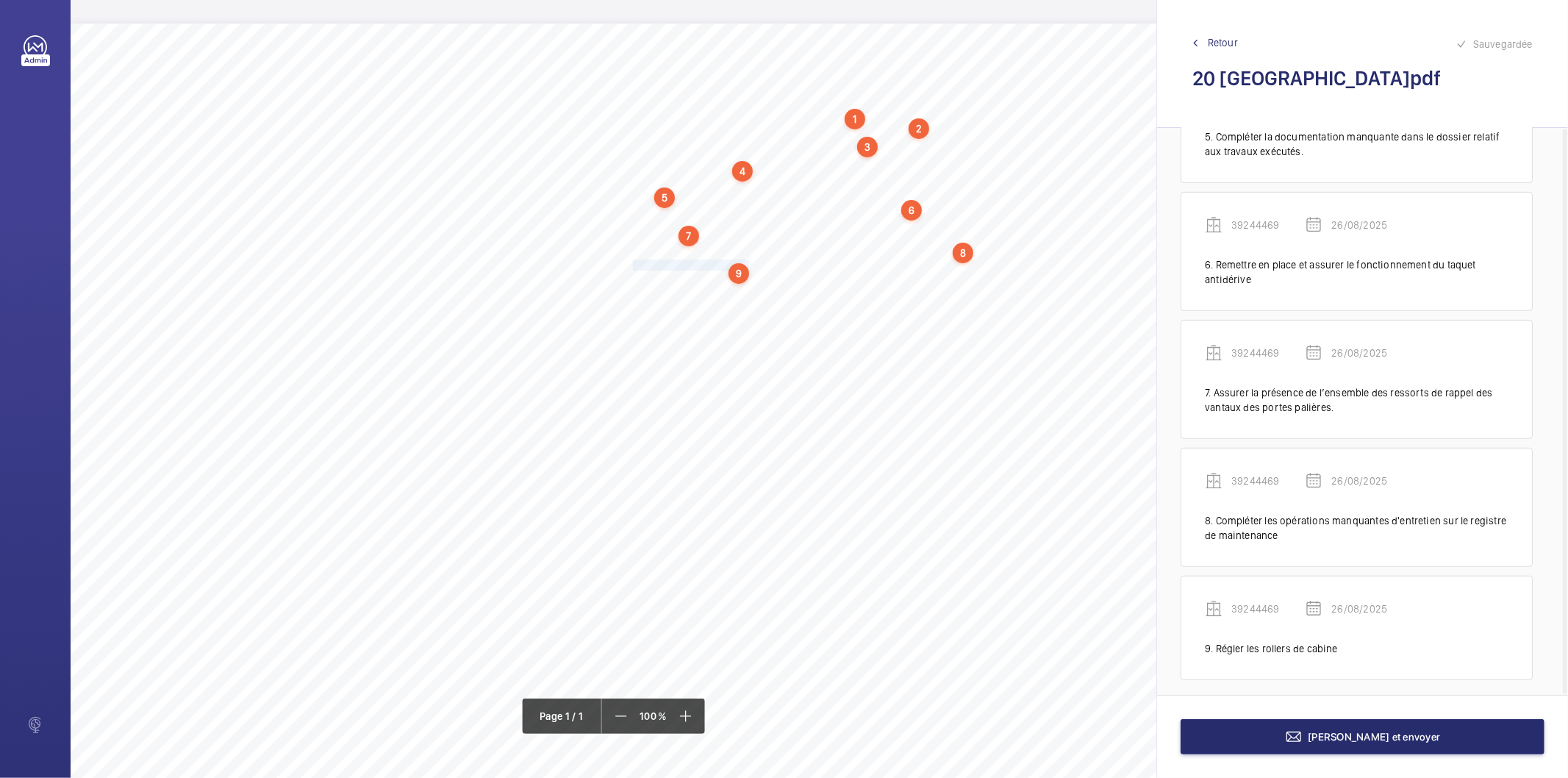
scroll to position [594, 0]
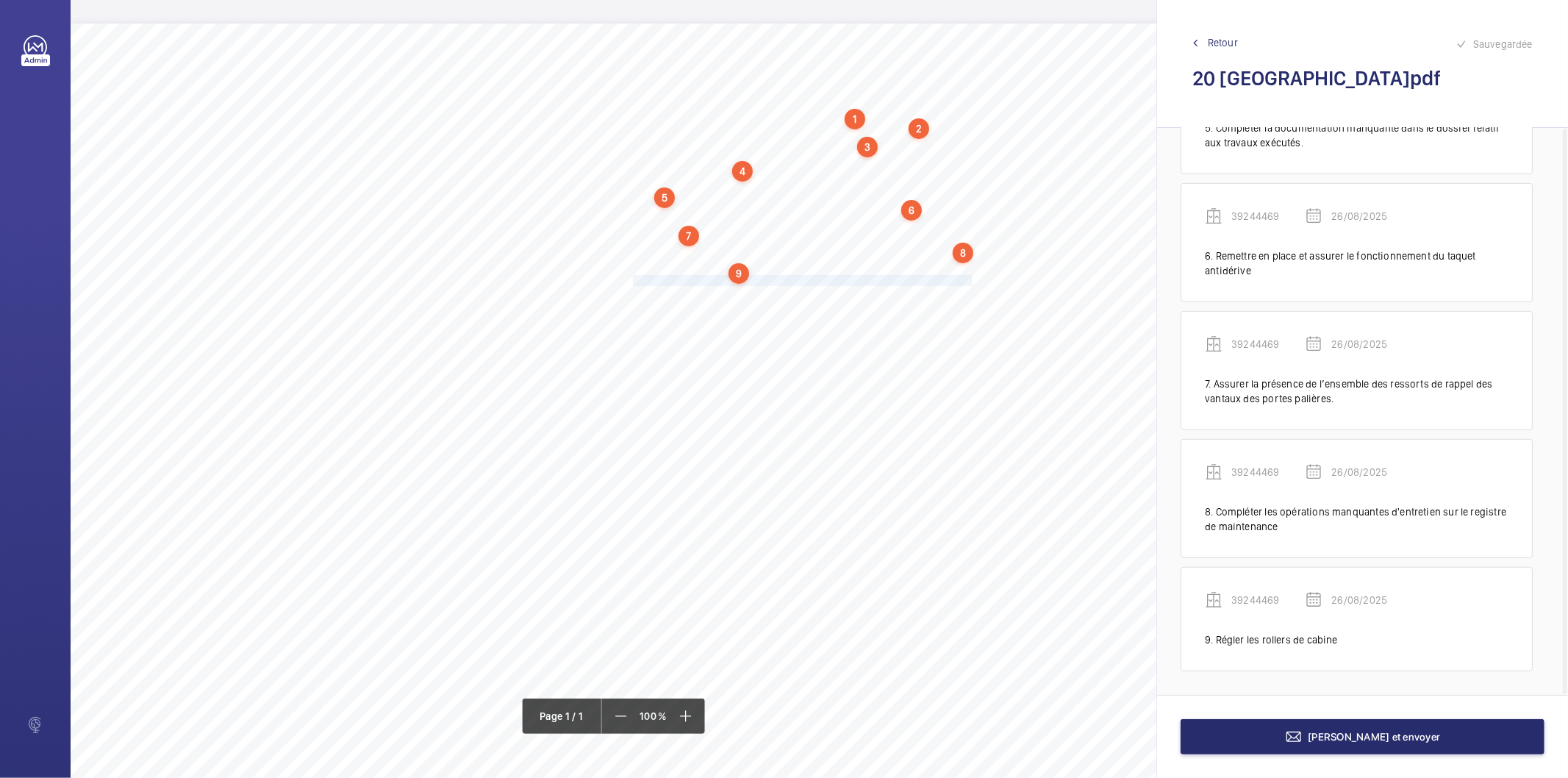
drag, startPoint x: 632, startPoint y: 280, endPoint x: 973, endPoint y: 278, distance: 341.0
click at [973, 278] on span "Supprimer les bruits de fonctionnement anormaux provenant des portes palières." at bounding box center [805, 280] width 343 height 9
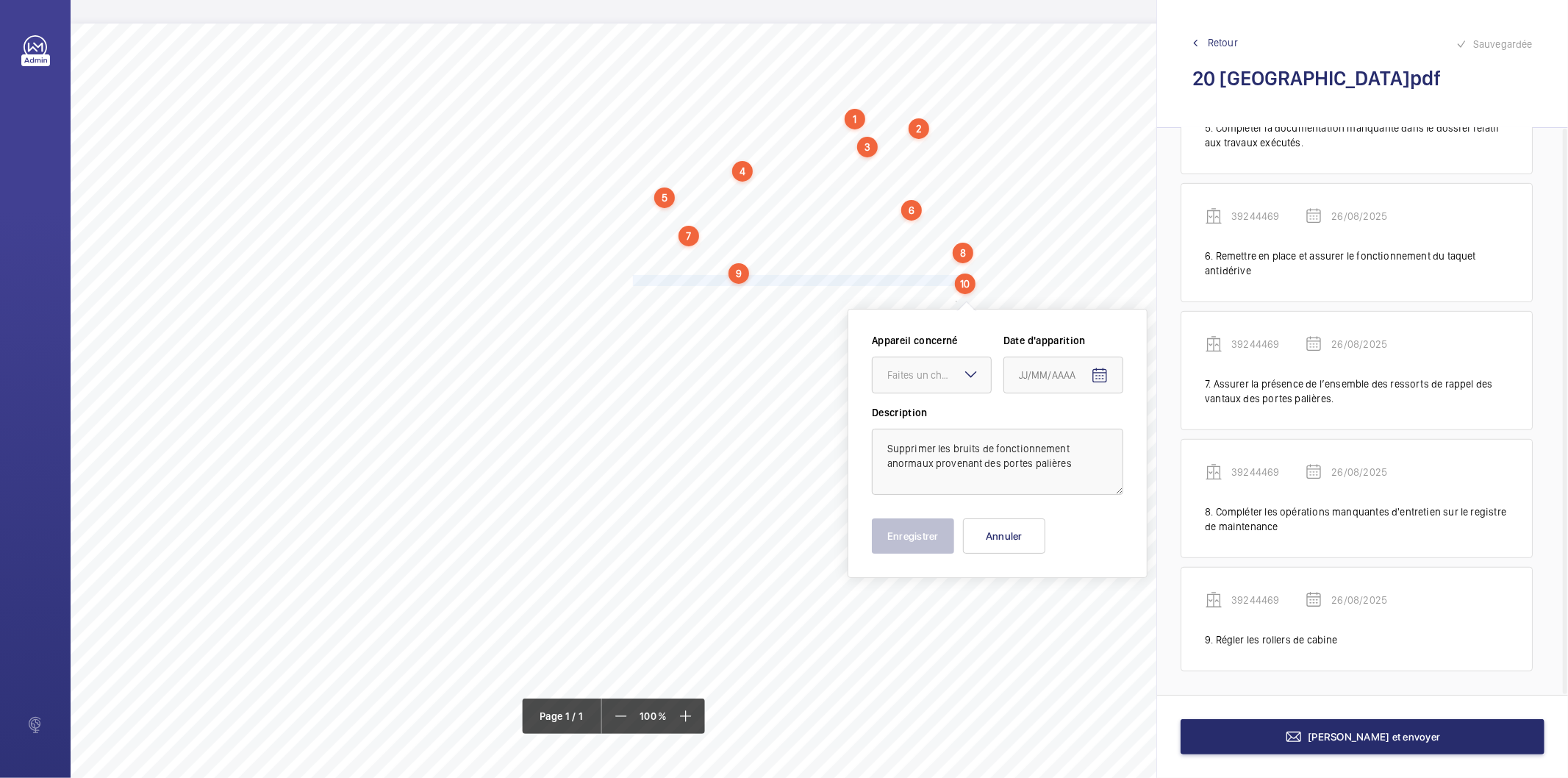
scroll to position [8, 0]
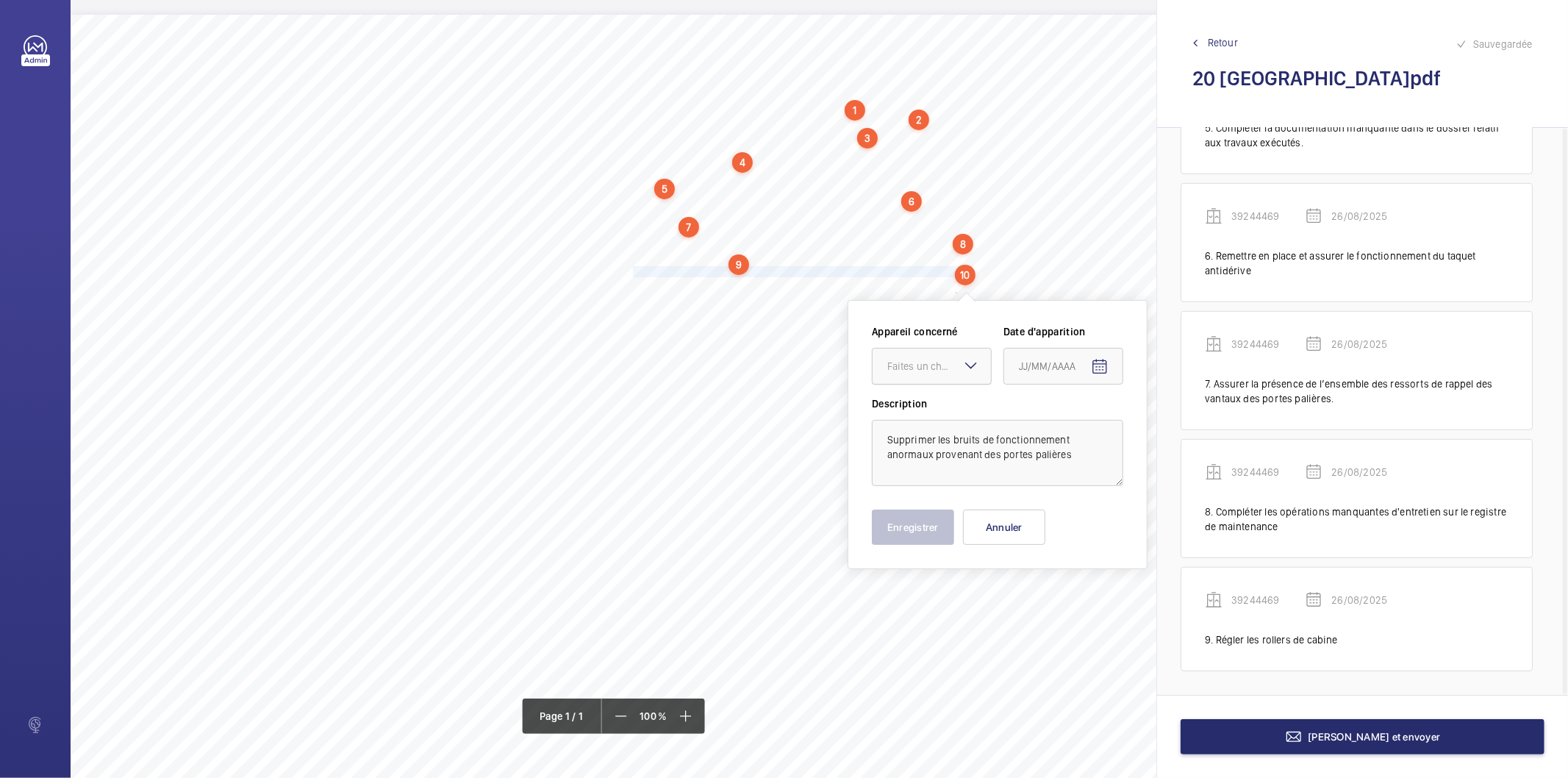
click at [918, 374] on div at bounding box center [932, 366] width 118 height 36
click at [908, 404] on span "39244469" at bounding box center [932, 411] width 89 height 15
click at [1106, 371] on mat-icon "Open calendar" at bounding box center [1100, 366] width 18 height 18
click at [1048, 605] on span "26" at bounding box center [1055, 603] width 26 height 26
type input "26/08/2025"
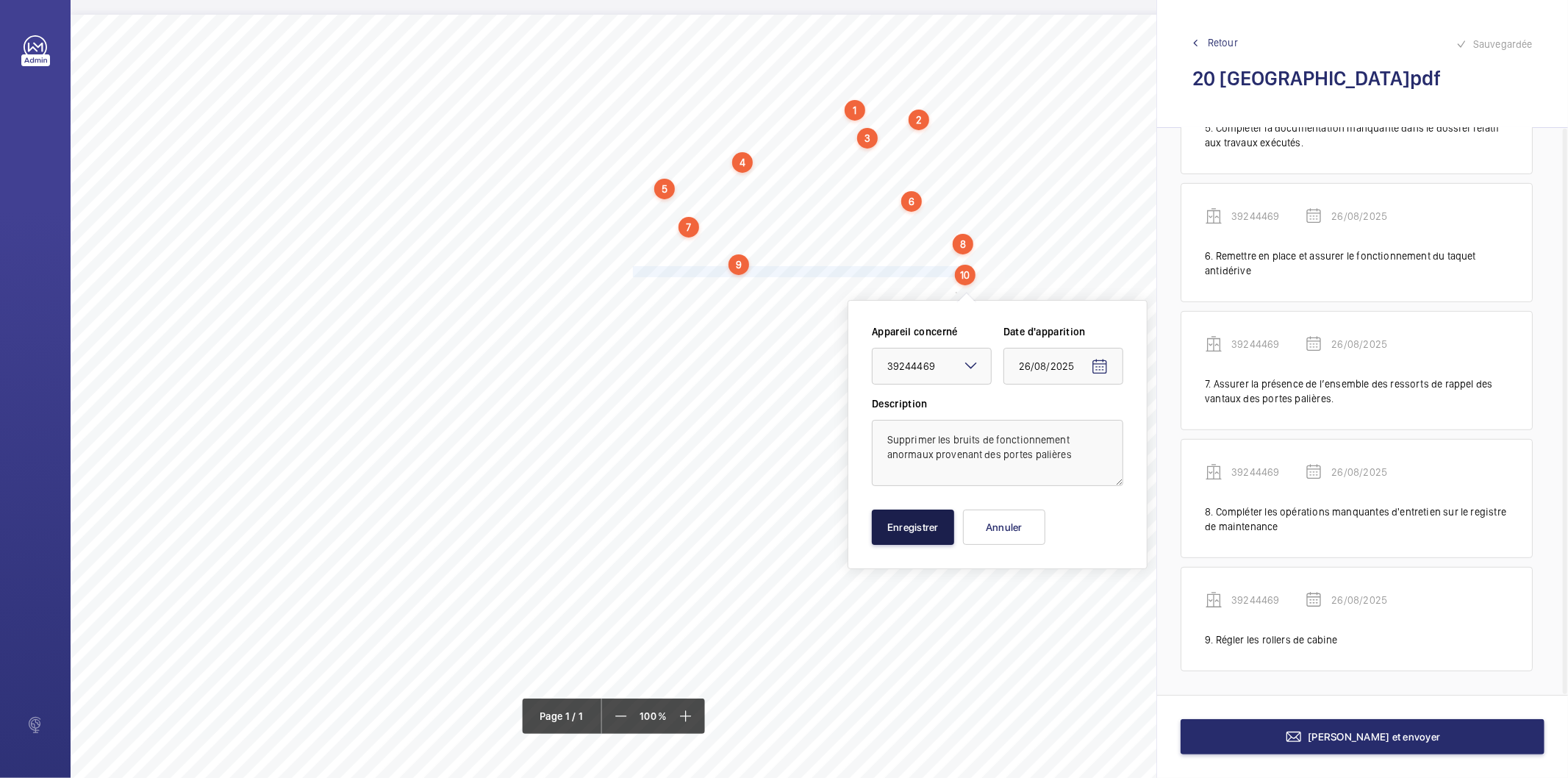
click at [946, 539] on button "Enregistrer" at bounding box center [913, 527] width 82 height 36
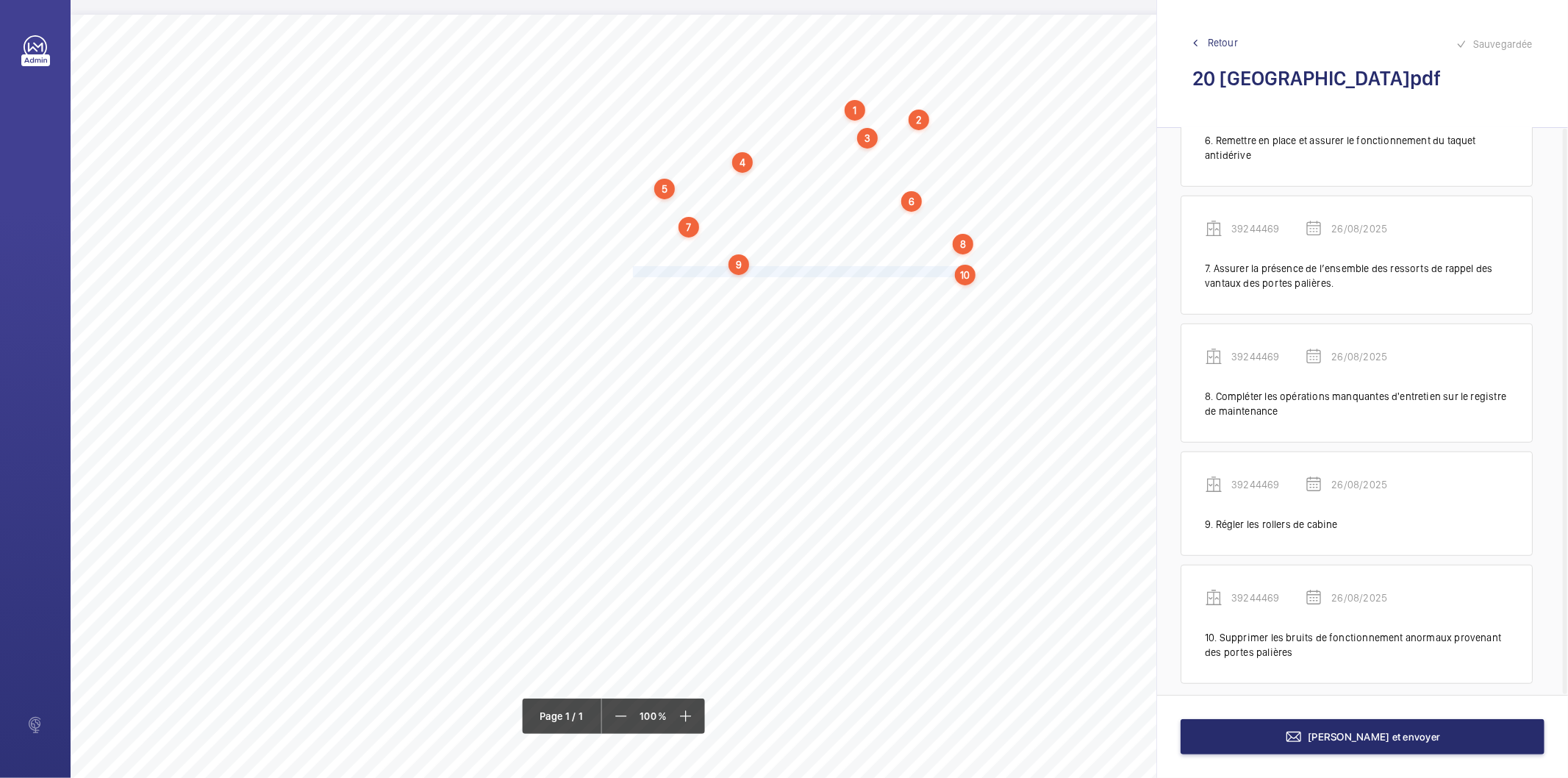
scroll to position [722, 0]
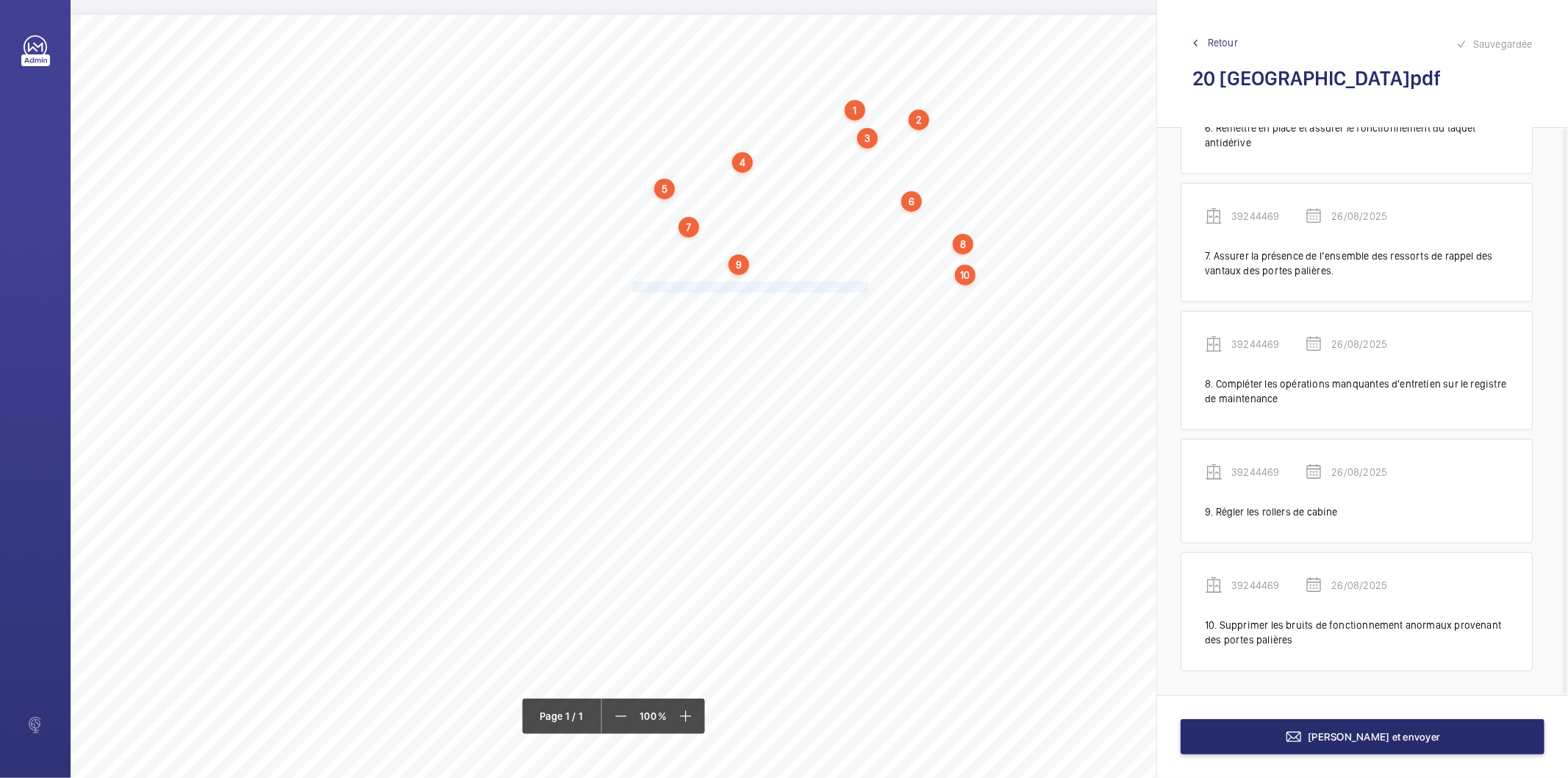
drag, startPoint x: 633, startPoint y: 287, endPoint x: 866, endPoint y: 287, distance: 233.0
click at [866, 287] on span "Nettoyer l'ancienne graisse qui est collée sur les guides." at bounding box center [752, 286] width 238 height 9
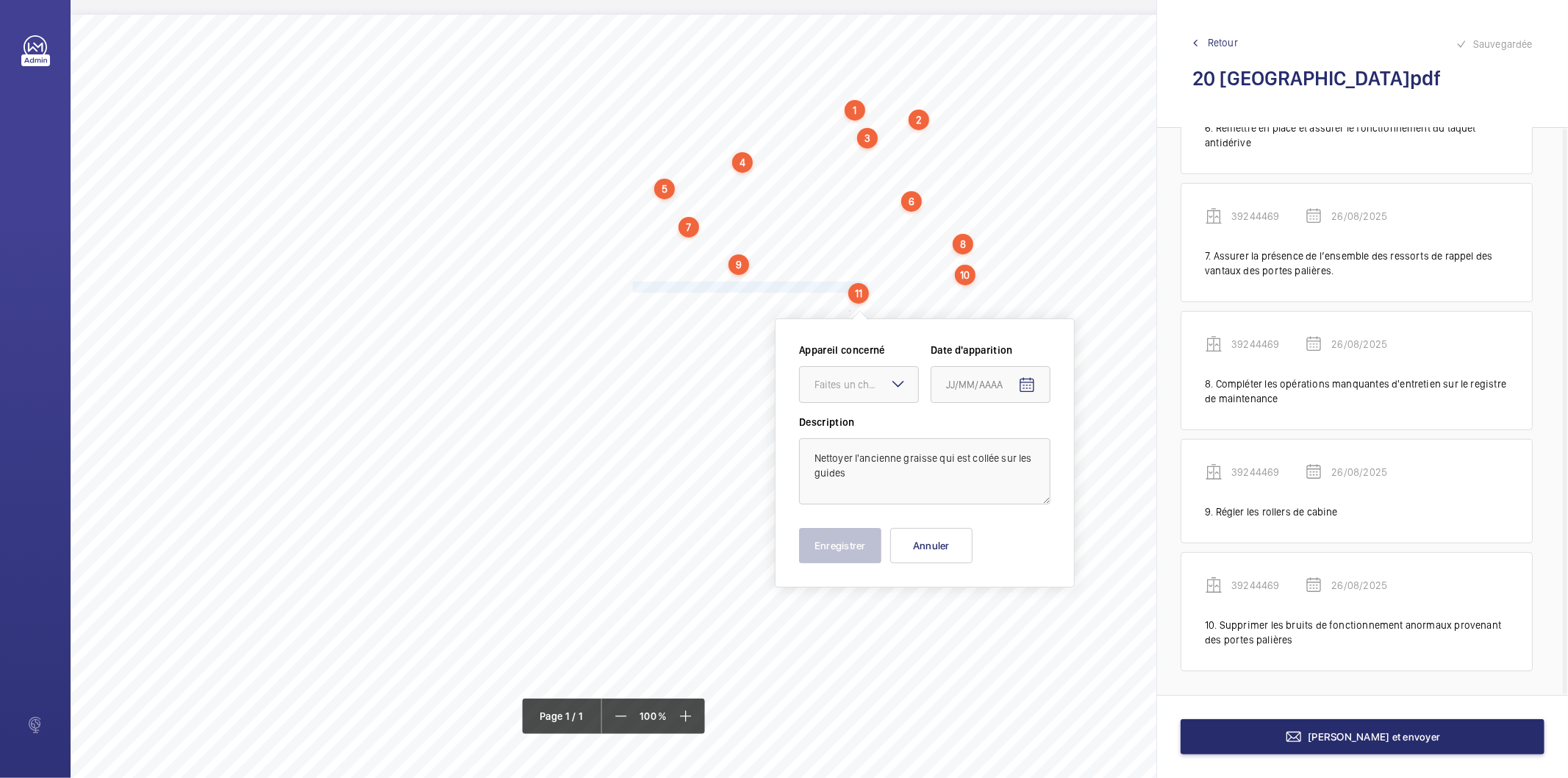
scroll to position [26, 0]
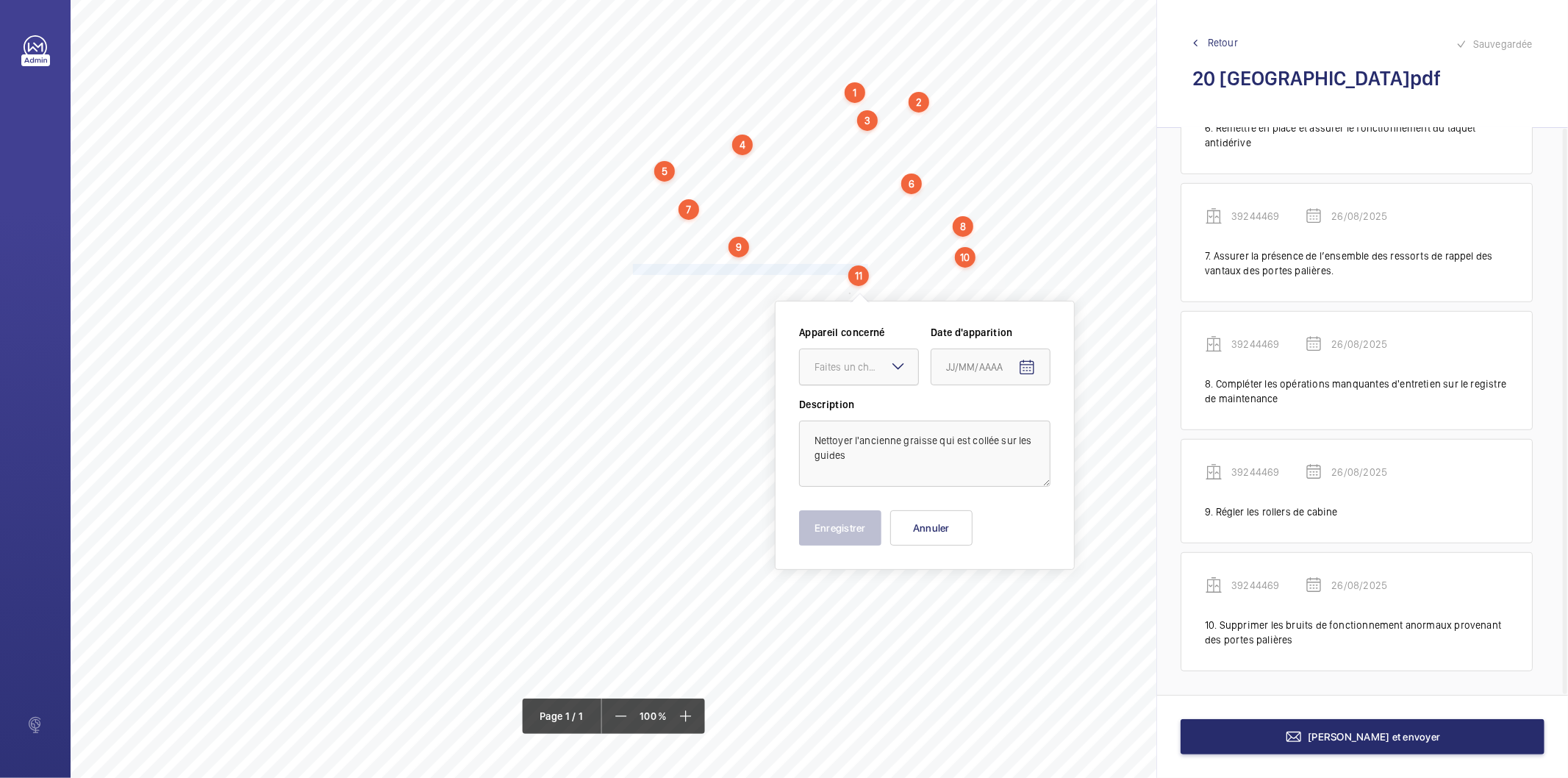
click at [840, 360] on div "Faites un choix" at bounding box center [866, 367] width 104 height 15
click at [843, 413] on span "39244469" at bounding box center [859, 412] width 89 height 15
click at [1023, 368] on mat-icon "Open calendar" at bounding box center [1027, 367] width 18 height 18
drag, startPoint x: 977, startPoint y: 596, endPoint x: 883, endPoint y: 576, distance: 96.1
click at [978, 596] on span "26" at bounding box center [982, 603] width 26 height 26
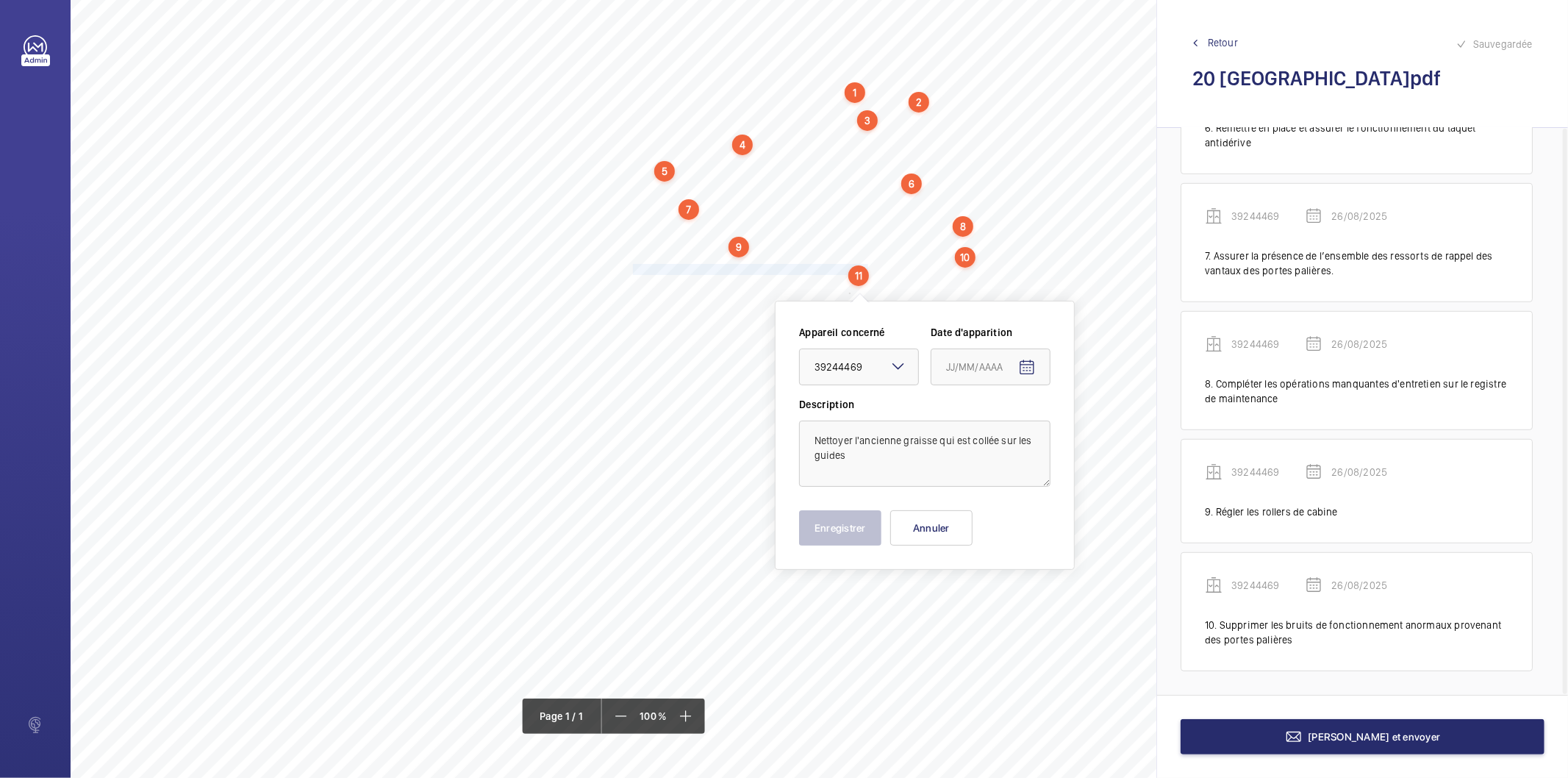
type input "26/08/2025"
click at [833, 525] on button "Enregistrer" at bounding box center [840, 528] width 82 height 36
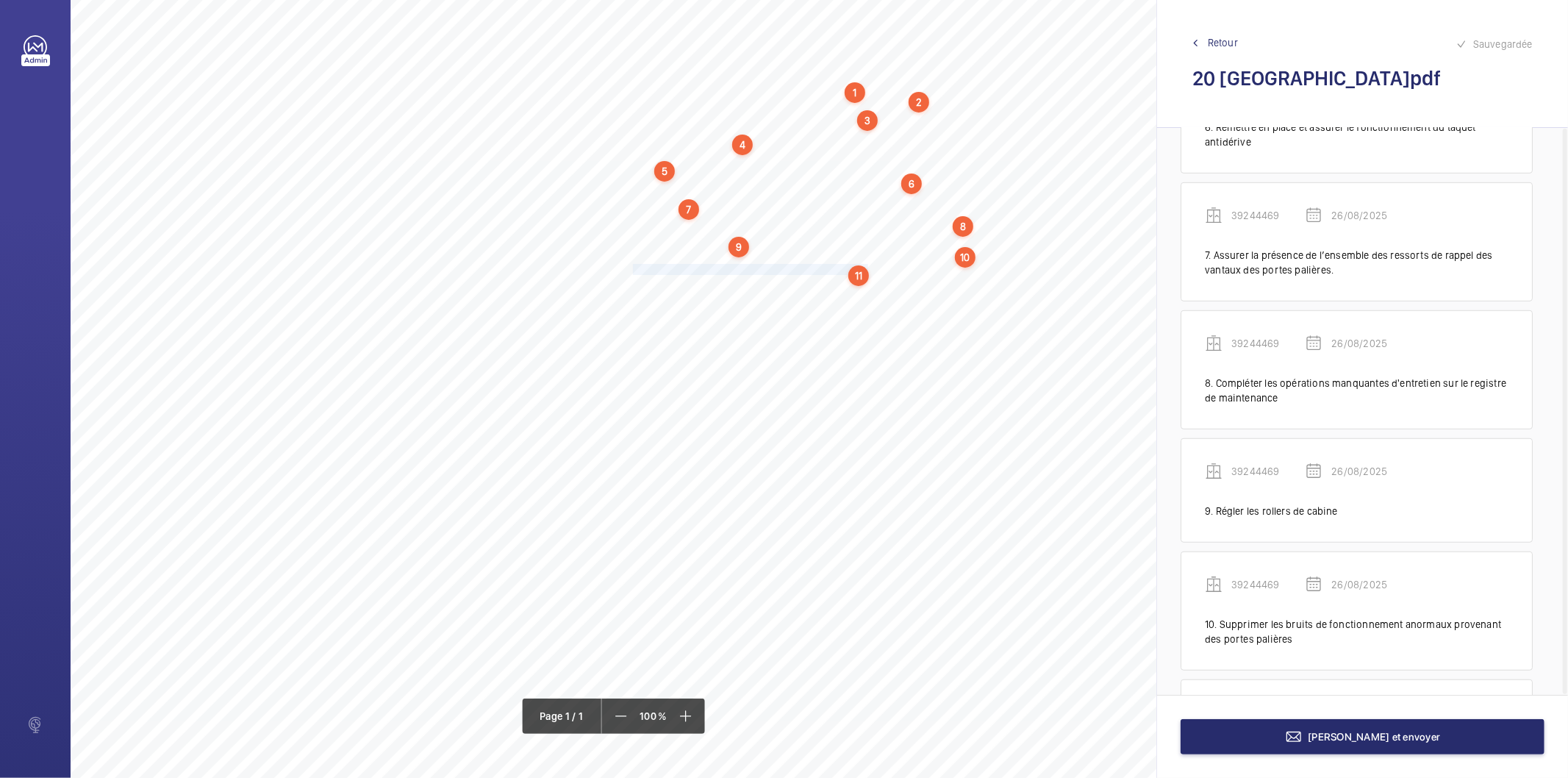
scroll to position [834, 0]
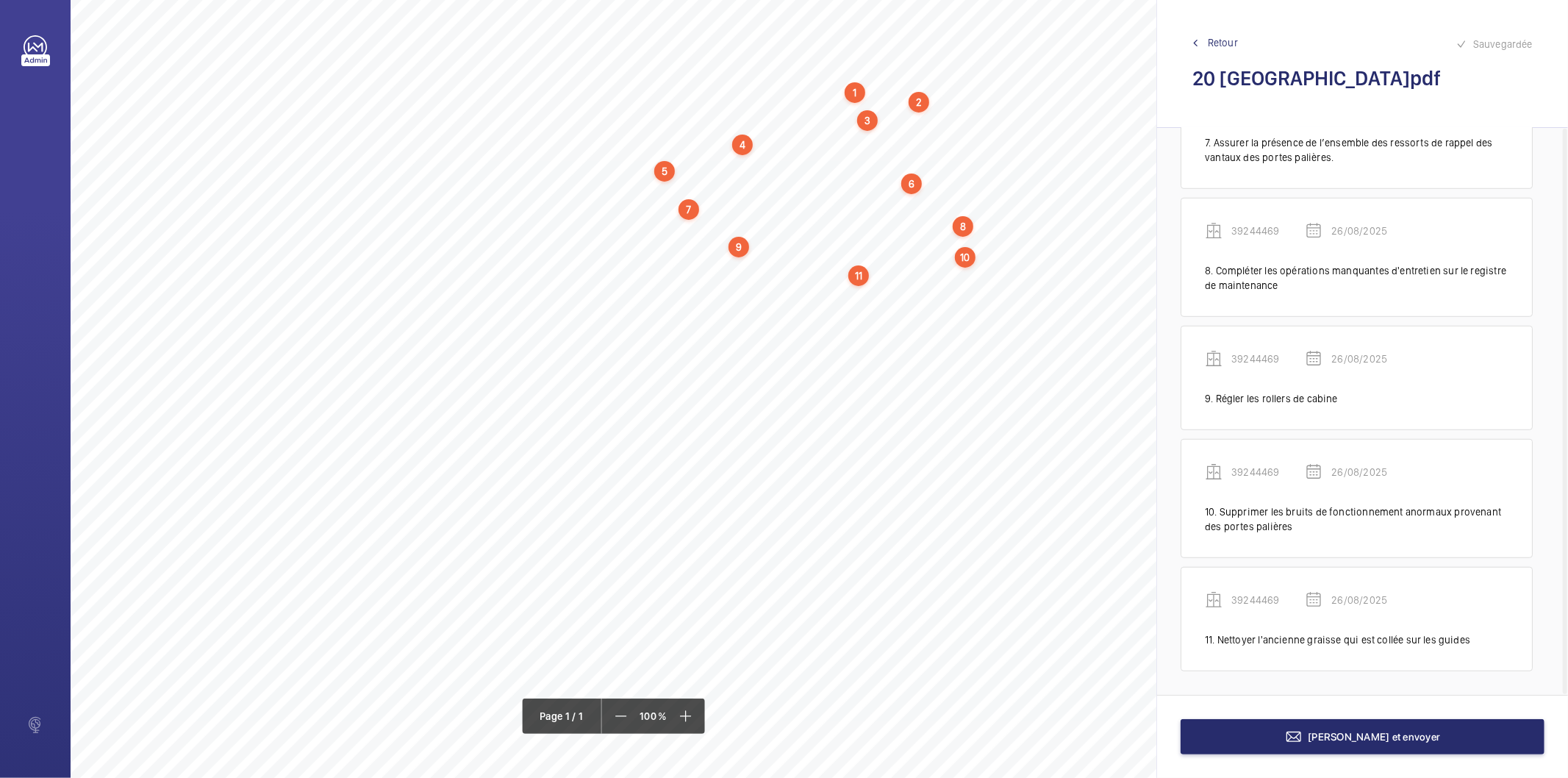
click at [853, 276] on div "11" at bounding box center [859, 275] width 21 height 21
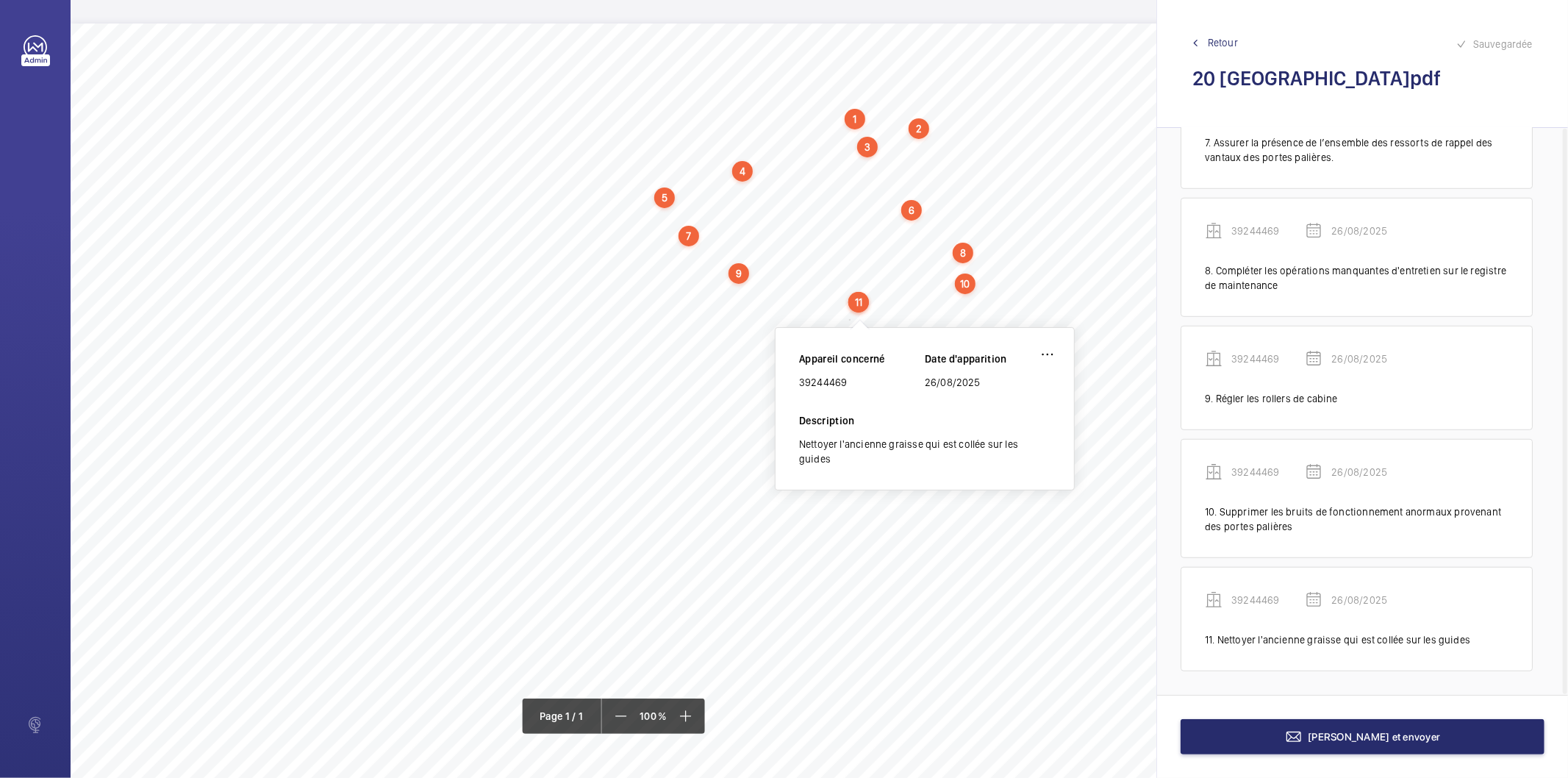
click at [823, 385] on div "39244469" at bounding box center [862, 382] width 126 height 15
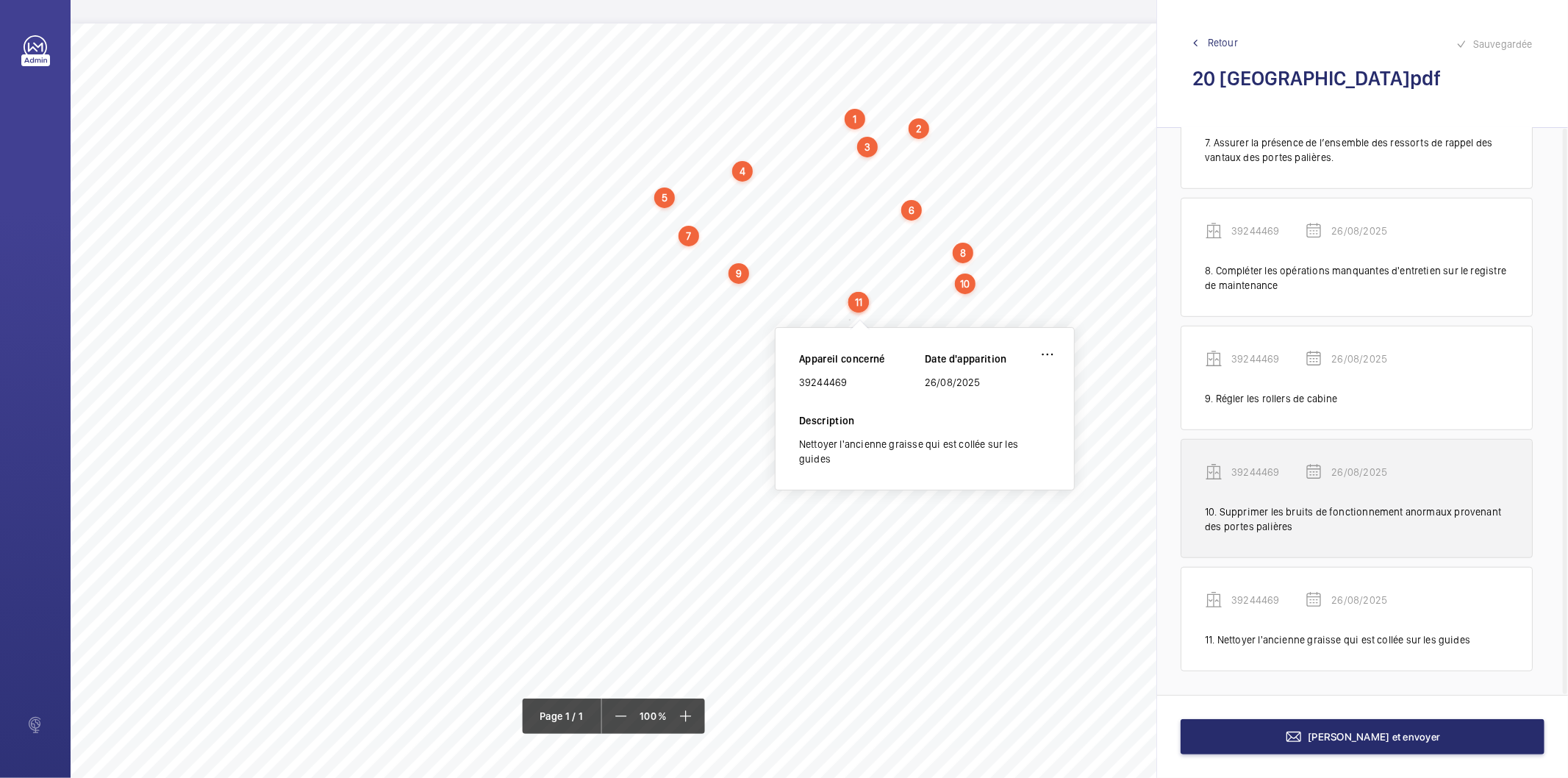
copy div "39244469"
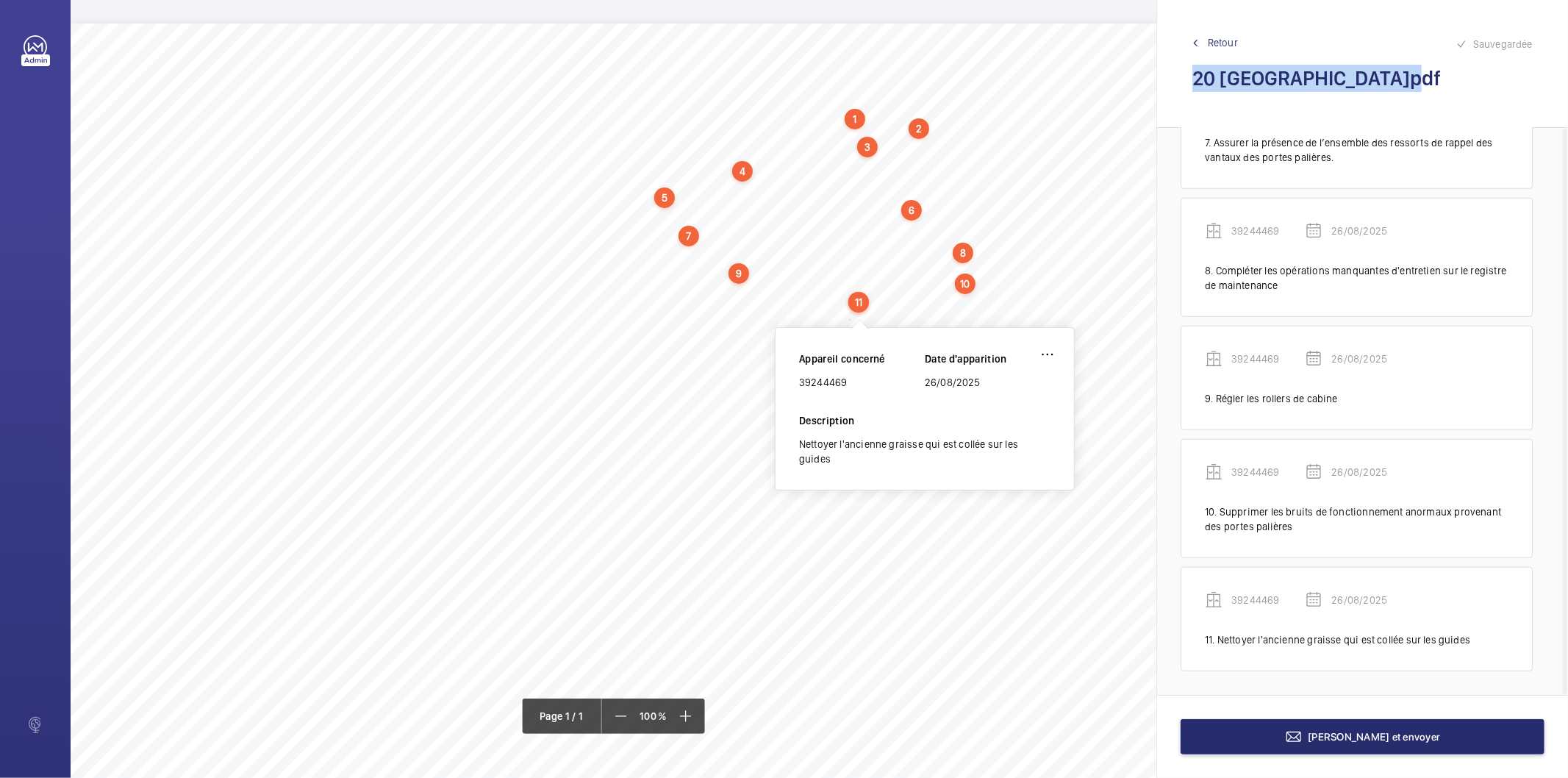
drag, startPoint x: 1373, startPoint y: 74, endPoint x: 1196, endPoint y: 88, distance: 177.6
click at [1196, 88] on h2 "20 [GEOGRAPHIC_DATA]pdf" at bounding box center [1362, 78] width 340 height 27
copy h2 "20 [GEOGRAPHIC_DATA]"
click at [1226, 743] on button "[PERSON_NAME] et envoyer" at bounding box center [1363, 737] width 364 height 36
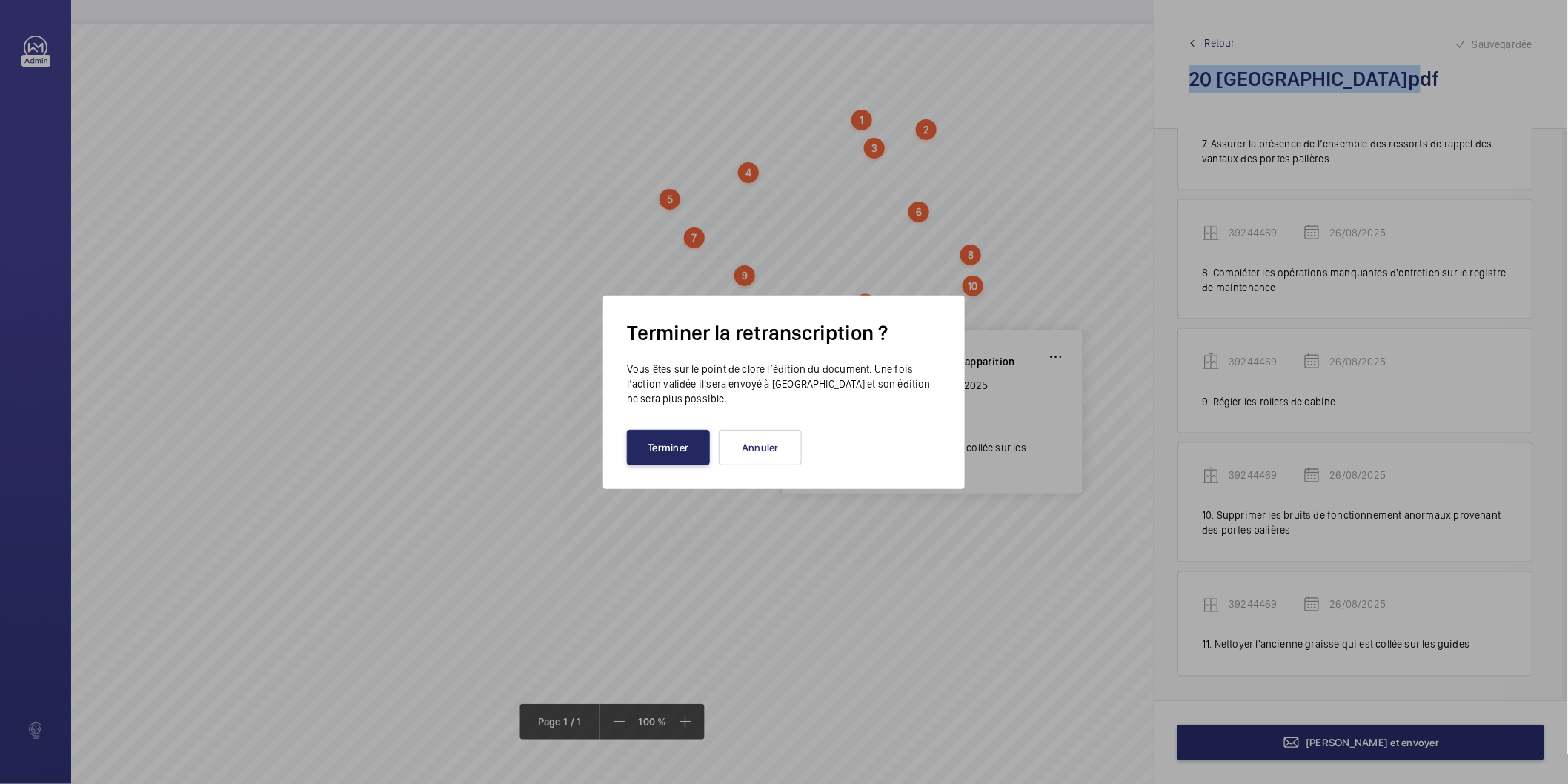
click at [690, 454] on button "Terminer" at bounding box center [668, 447] width 83 height 36
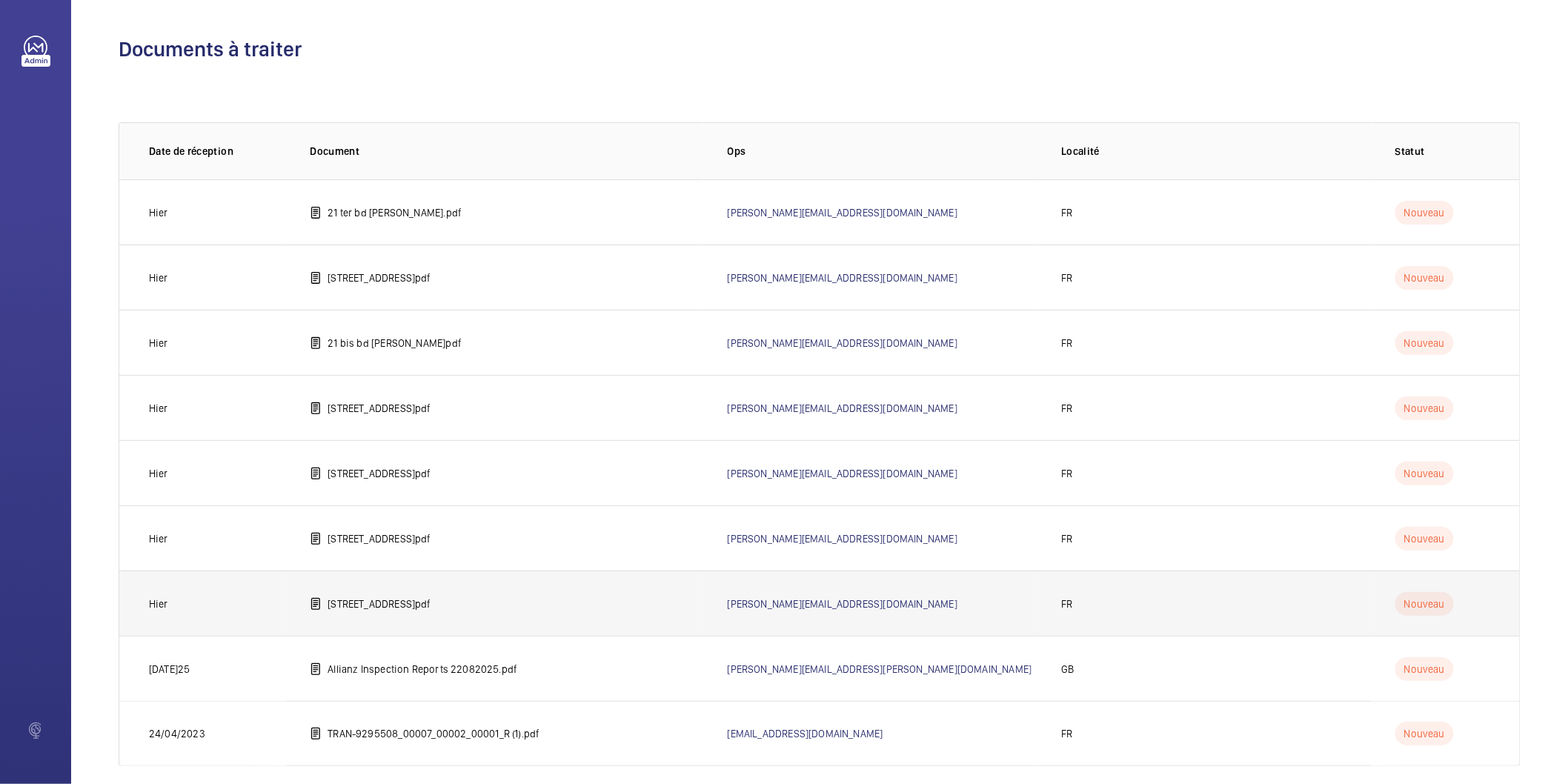
click at [517, 596] on td "[STREET_ADDRESS]pdf" at bounding box center [495, 602] width 417 height 65
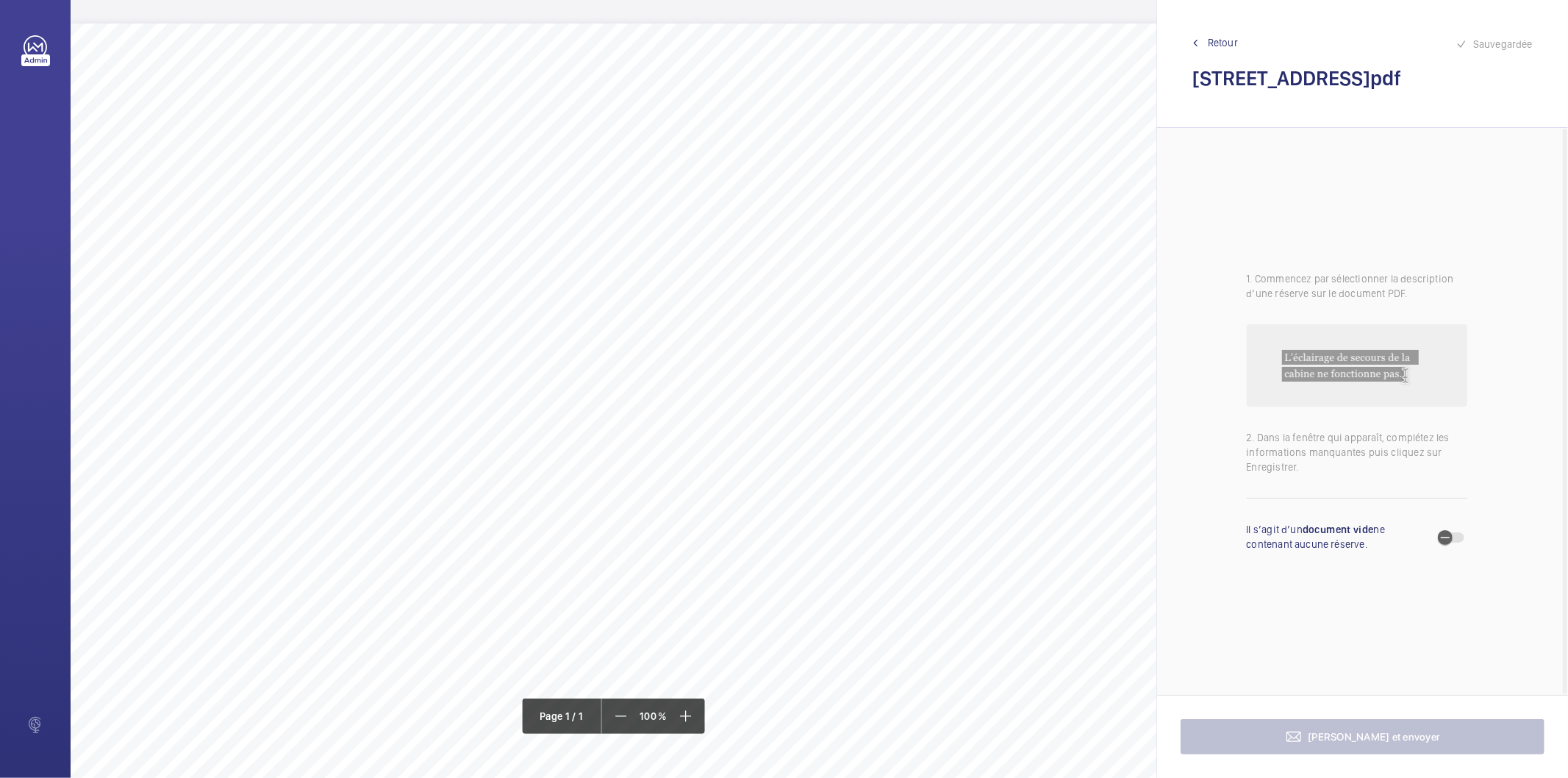
drag, startPoint x: 1373, startPoint y: 72, endPoint x: 1195, endPoint y: 91, distance: 179.0
click at [1195, 91] on h2 "[STREET_ADDRESS]pdf" at bounding box center [1362, 78] width 340 height 27
copy h2 "[STREET_ADDRESS]"
drag, startPoint x: 596, startPoint y: 99, endPoint x: 893, endPoint y: 101, distance: 297.0
click at [893, 101] on span "Mettre à disposition un registre de contrôle dans le local de machinerie." at bounding box center [747, 100] width 302 height 9
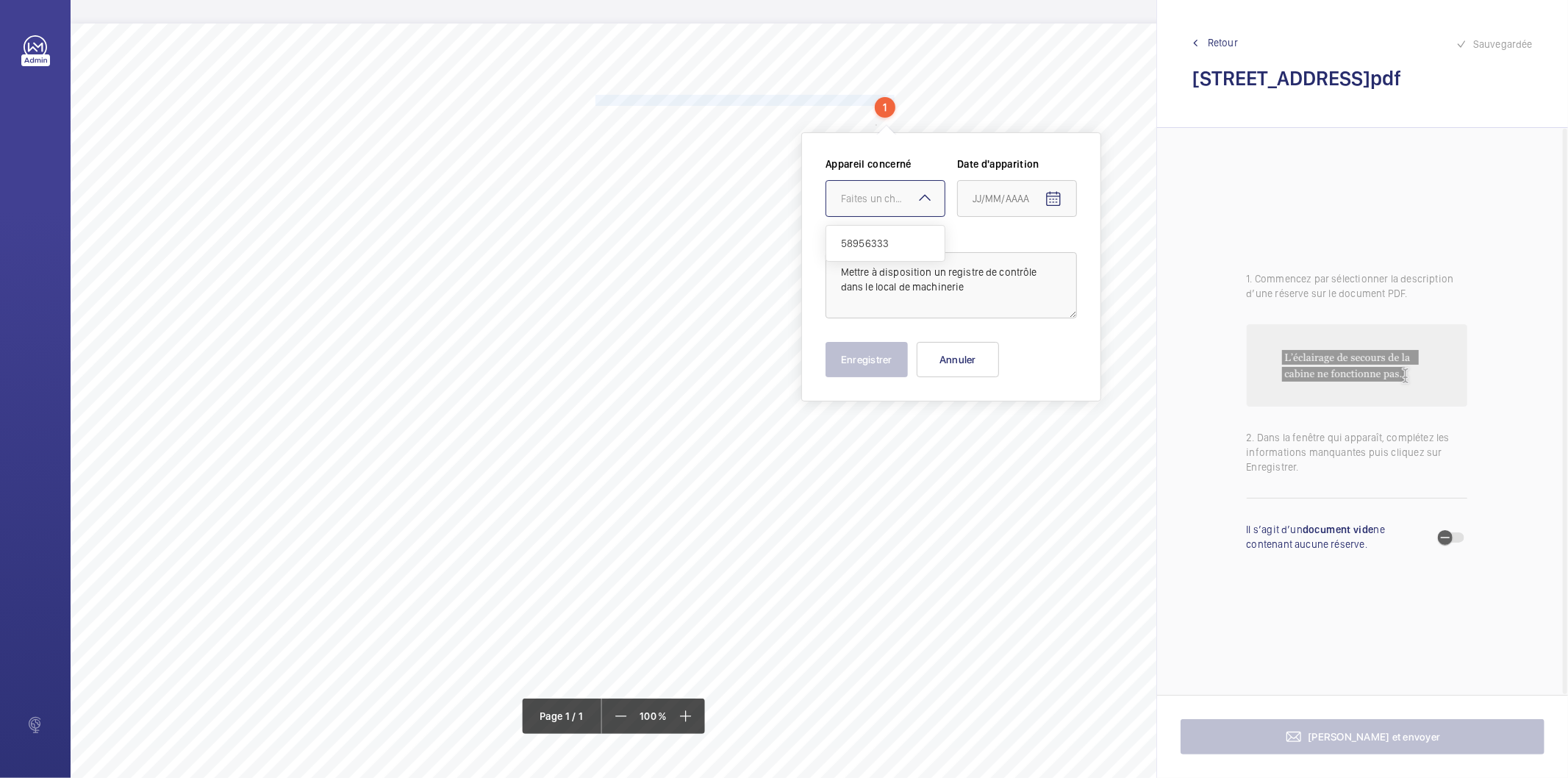
click at [885, 198] on div "Faites un choix" at bounding box center [893, 198] width 104 height 15
click at [882, 238] on span "58956333" at bounding box center [885, 243] width 89 height 15
click at [1054, 190] on mat-icon "Open calendar" at bounding box center [1054, 198] width 18 height 18
click at [1008, 447] on span "26" at bounding box center [1008, 435] width 26 height 26
type input "26/08/2025"
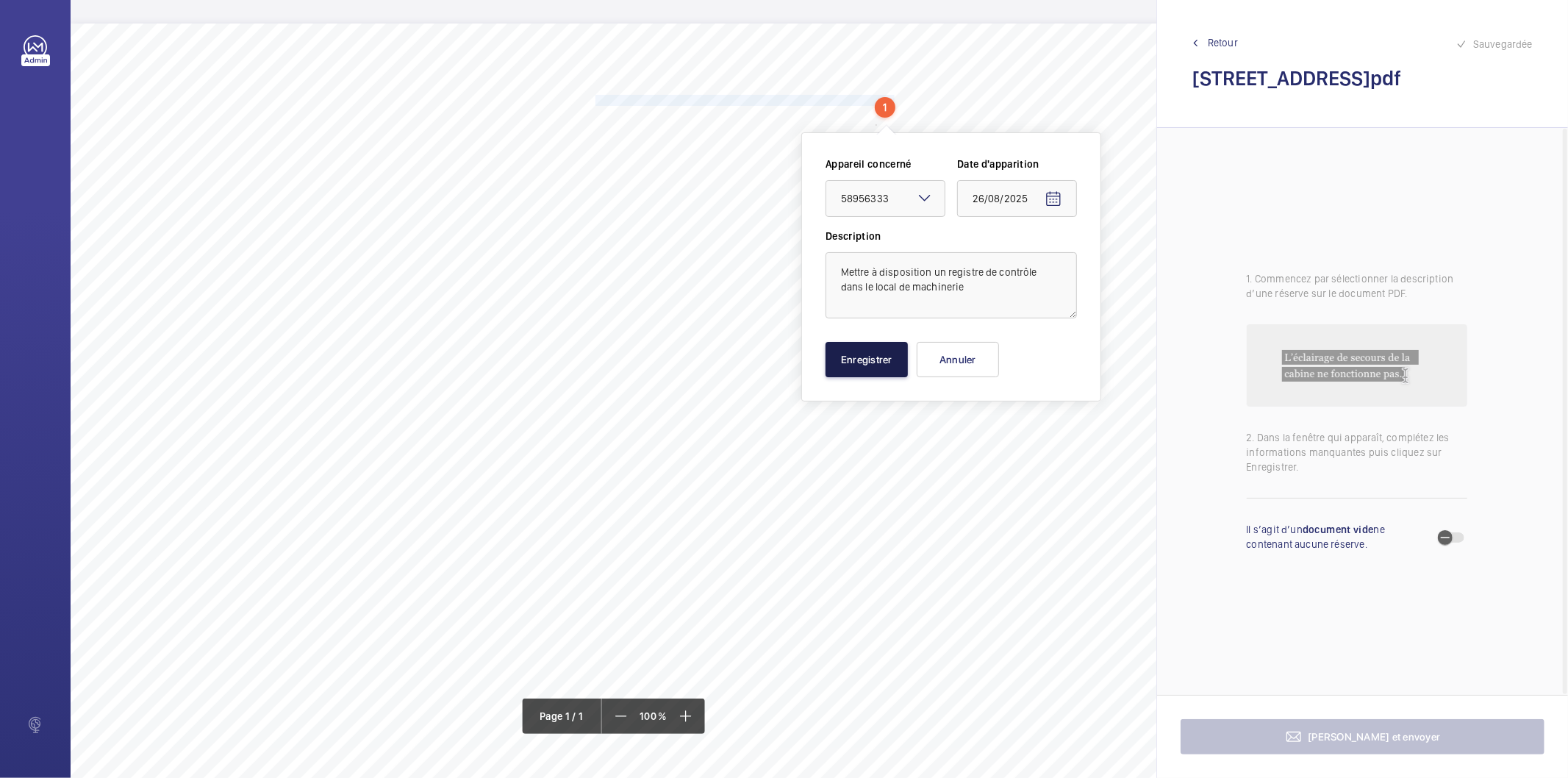
click at [841, 365] on button "Enregistrer" at bounding box center [867, 360] width 82 height 36
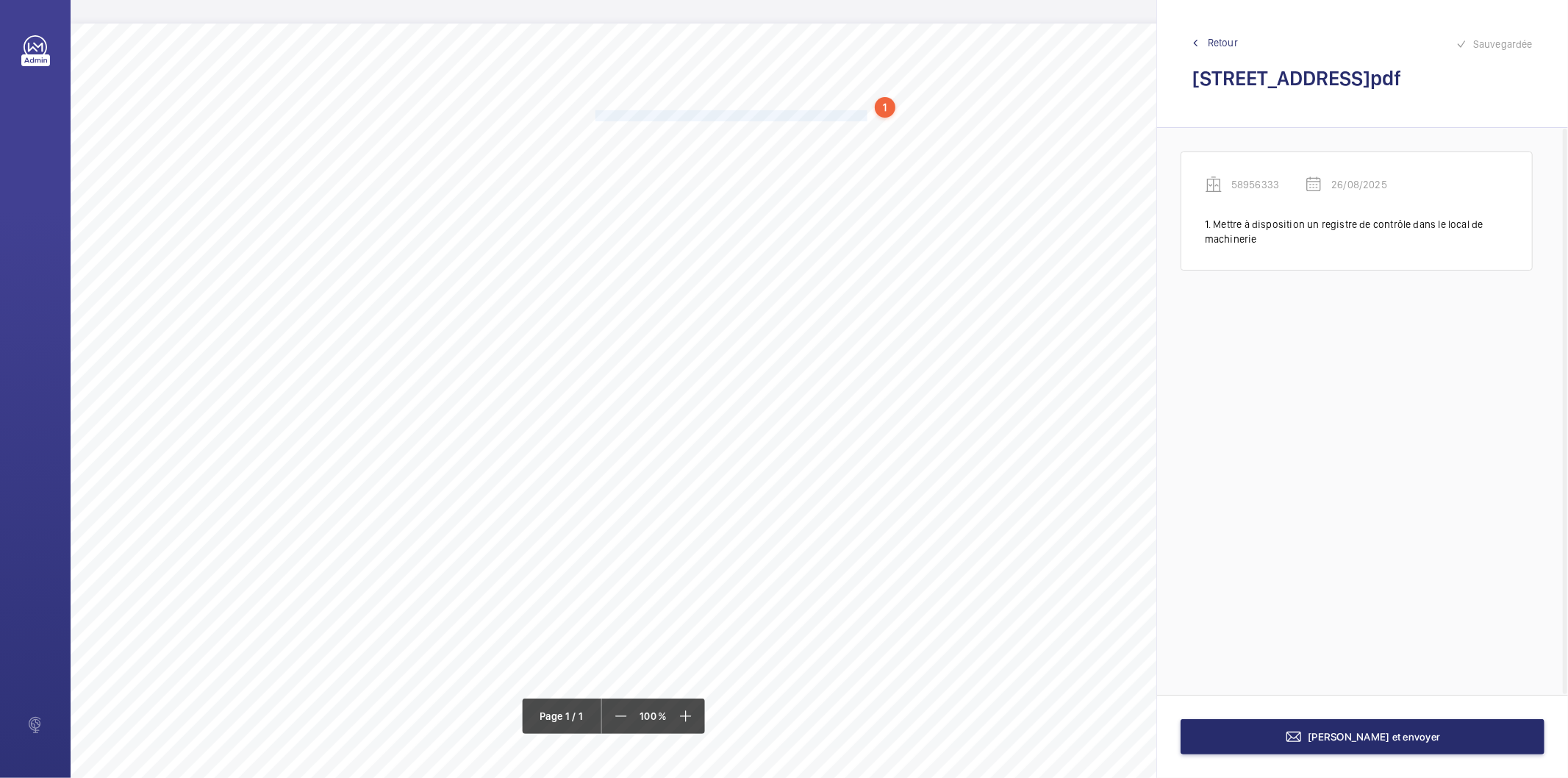
drag, startPoint x: 596, startPoint y: 115, endPoint x: 865, endPoint y: 114, distance: 269.0
click at [865, 114] on span "Tester et estampiller le crochet de manutention en haut de gaine" at bounding box center [732, 116] width 272 height 9
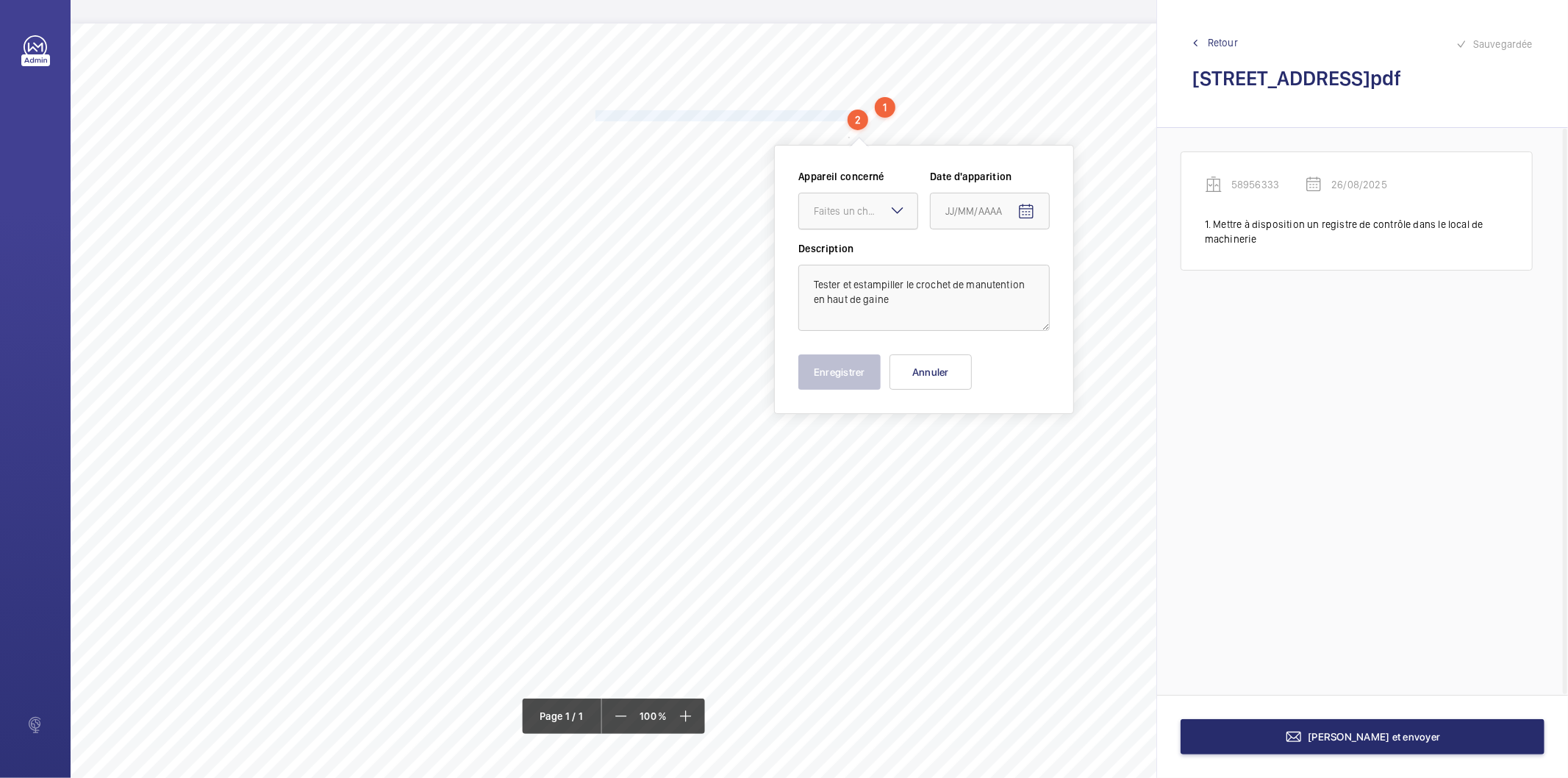
click at [844, 216] on div "Faites un choix" at bounding box center [865, 211] width 104 height 15
click at [856, 255] on span "58956333" at bounding box center [858, 256] width 89 height 15
click at [1027, 210] on mat-icon "Open calendar" at bounding box center [1026, 212] width 18 height 18
click at [977, 449] on span "26" at bounding box center [981, 448] width 26 height 26
type input "26/08/2025"
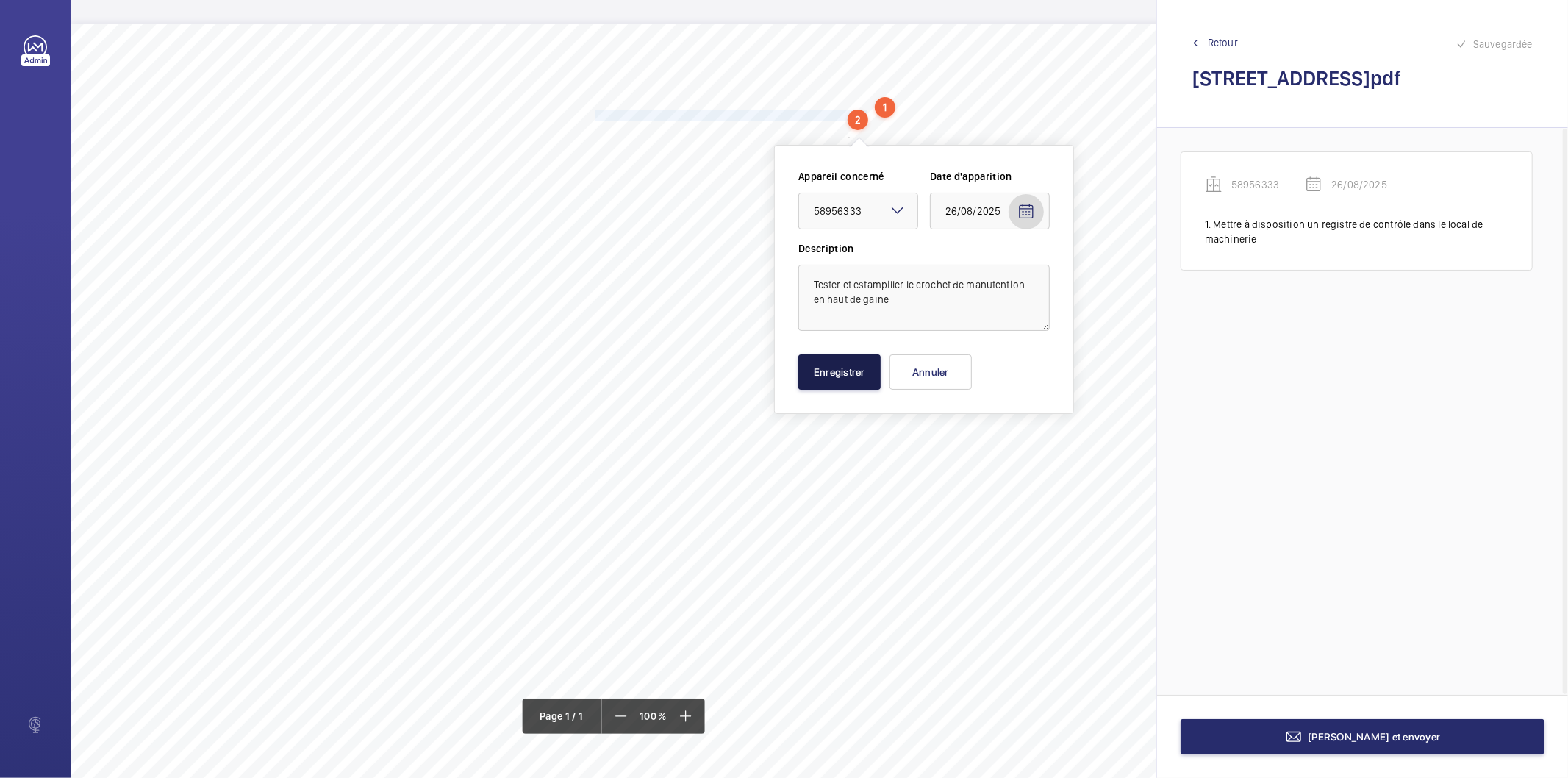
click at [850, 362] on button "Enregistrer" at bounding box center [840, 372] width 82 height 36
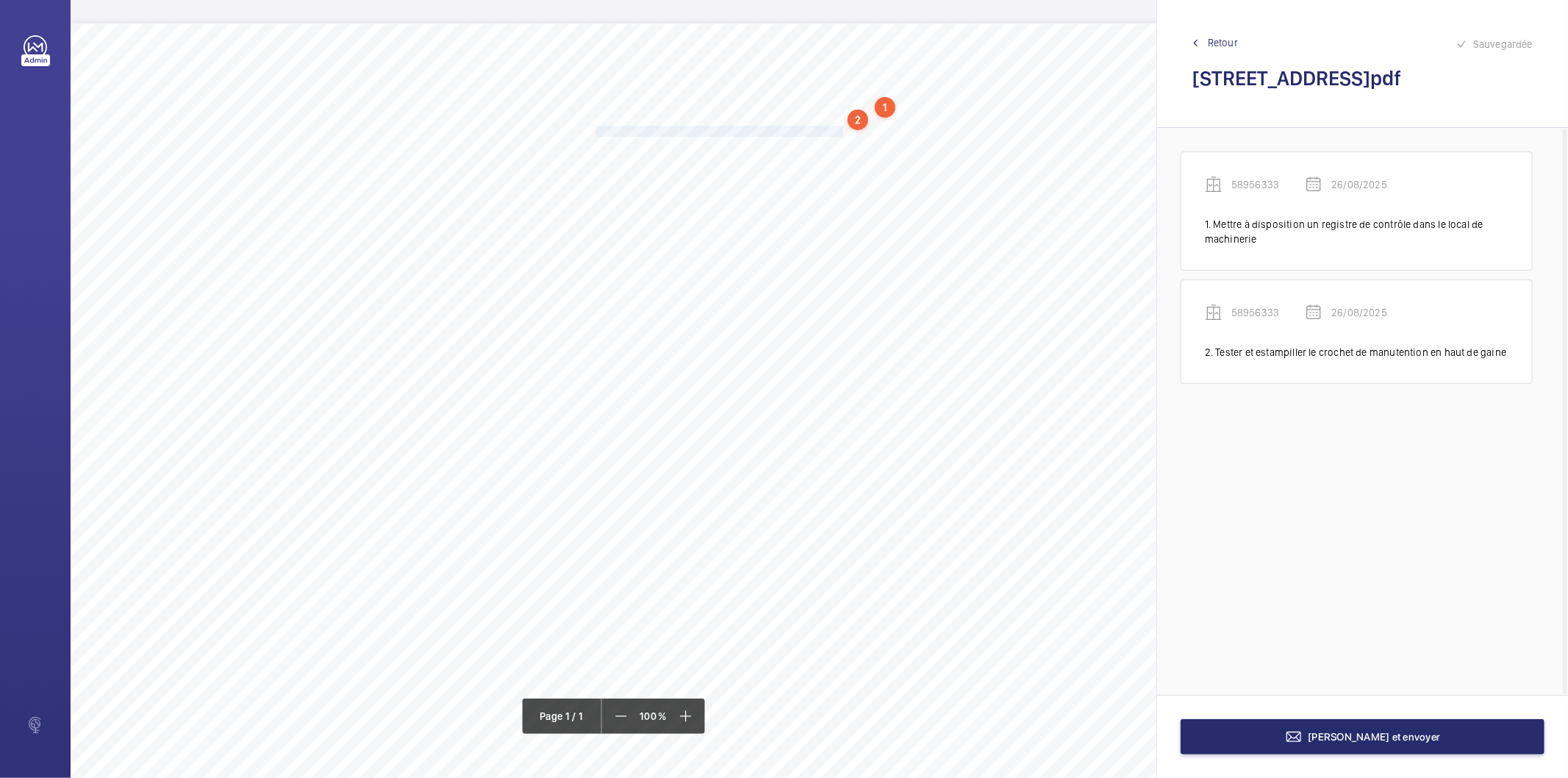
drag, startPoint x: 597, startPoint y: 128, endPoint x: 841, endPoint y: 130, distance: 244.0
click at [841, 130] on span "Remettre en place les schémas électriques de l'installation." at bounding box center [720, 131] width 250 height 9
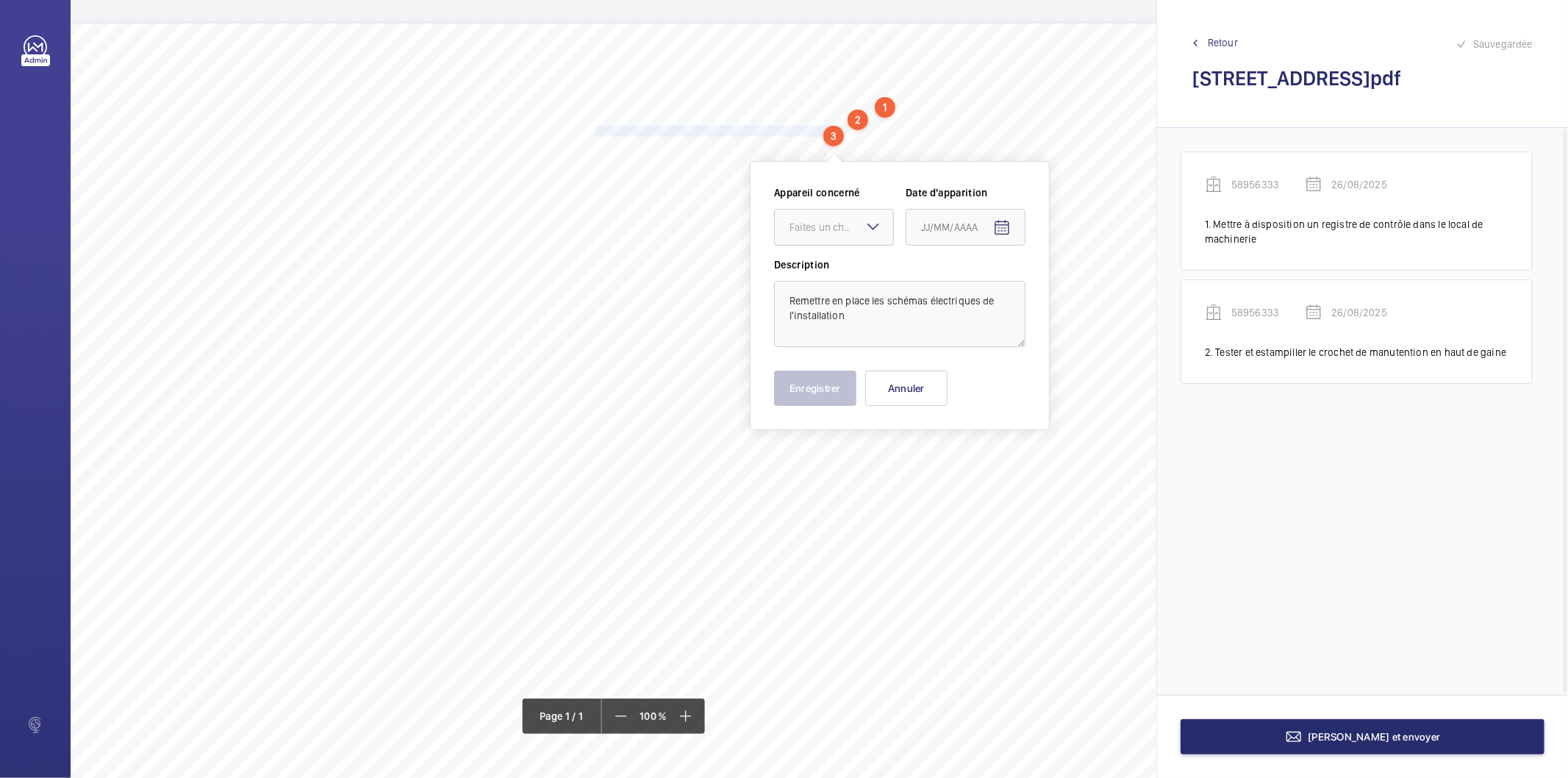
click at [822, 227] on div "Faites un choix" at bounding box center [841, 228] width 104 height 15
click at [818, 270] on span "58956333" at bounding box center [834, 272] width 89 height 15
click at [998, 225] on mat-icon "Open calendar" at bounding box center [1002, 228] width 18 height 18
click at [959, 456] on span "26" at bounding box center [956, 464] width 26 height 26
type input "26/08/2025"
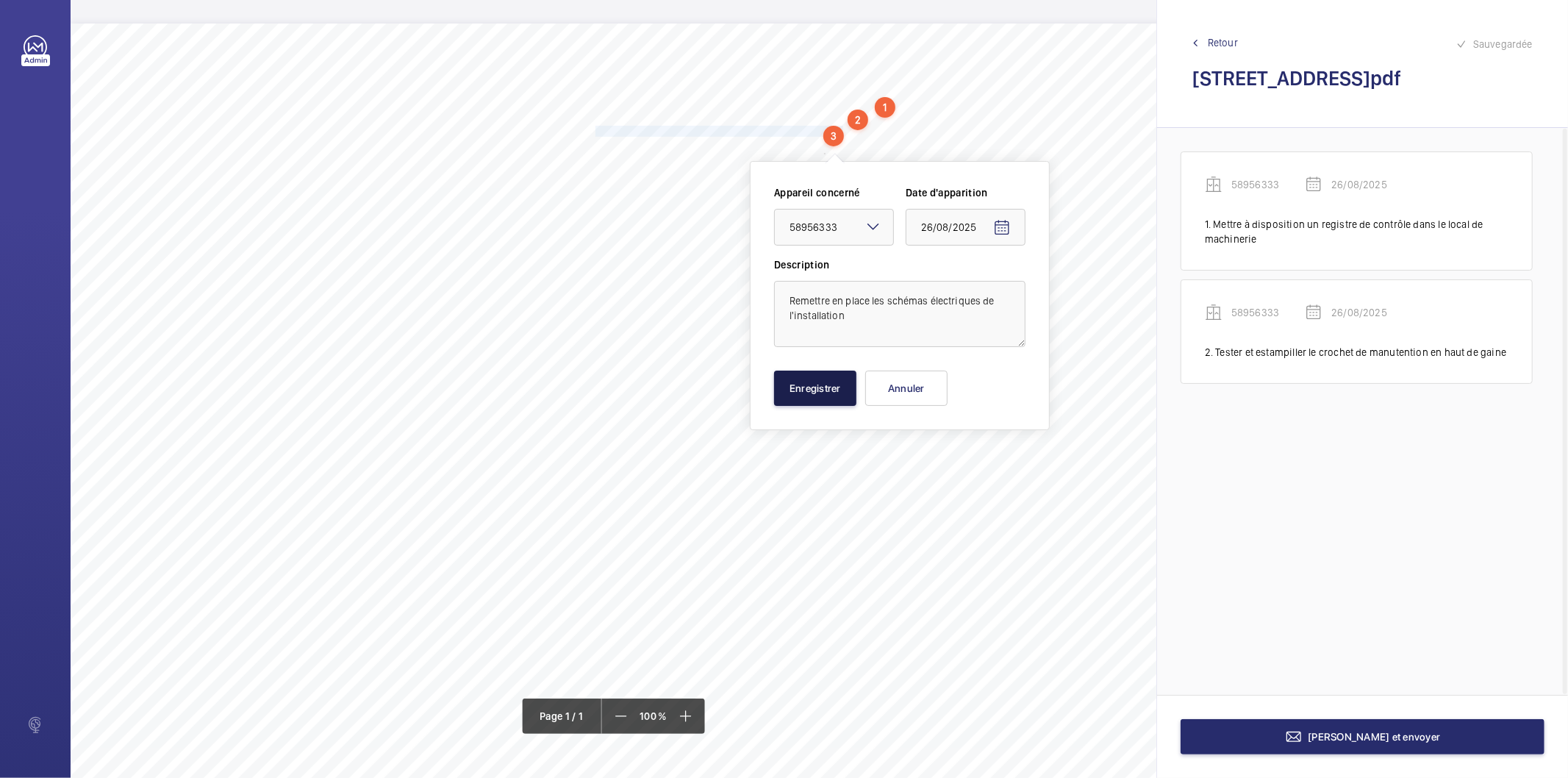
click at [819, 387] on button "Enregistrer" at bounding box center [816, 389] width 82 height 36
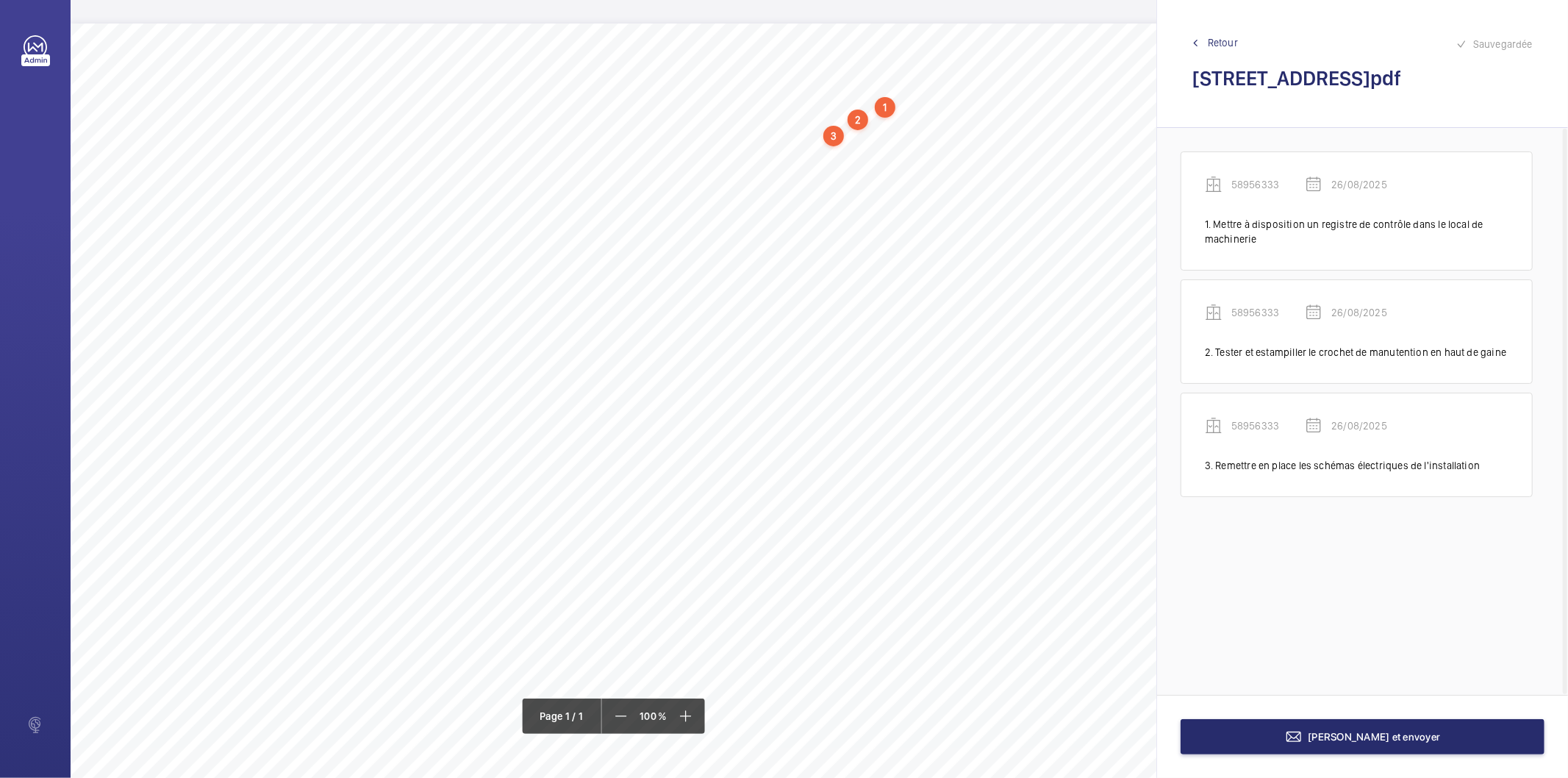
click at [594, 144] on div "Nom du site Numéro appareil WM Réserve OK Stefani [STREET_ADDRESS] 58956333 Met…" at bounding box center [654, 435] width 1168 height 825
click at [662, 398] on button "Annuler" at bounding box center [658, 403] width 82 height 36
drag, startPoint x: 596, startPoint y: 145, endPoint x: 821, endPoint y: 142, distance: 225.0
click at [821, 142] on span "Débarrasser les gueuses entreposées dans la cuvette." at bounding box center [711, 147] width 231 height 9
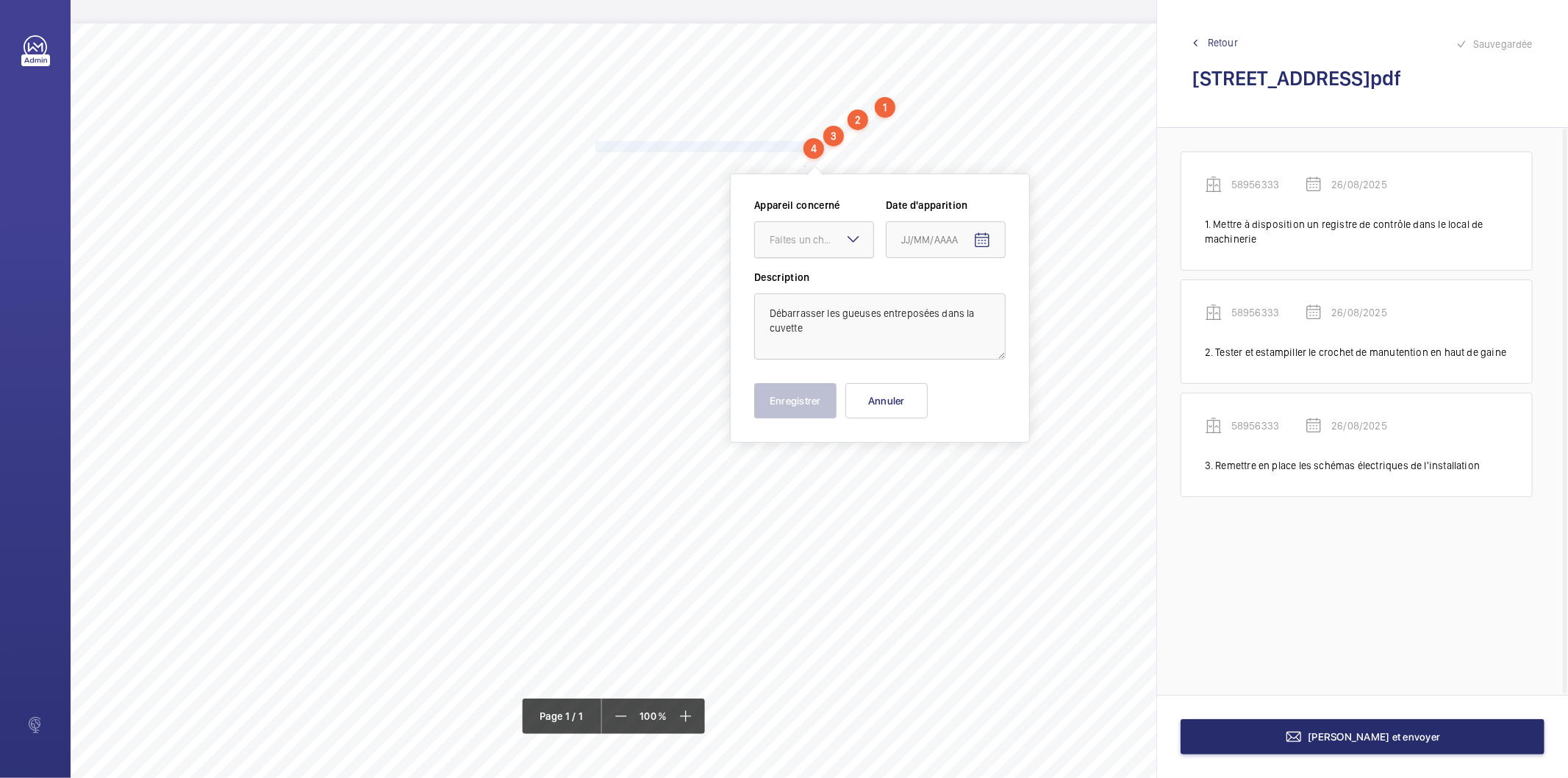
click at [780, 241] on div "Faites un choix" at bounding box center [821, 240] width 104 height 15
click at [791, 288] on span "58956333" at bounding box center [814, 285] width 89 height 15
click at [986, 238] on mat-icon "Open calendar" at bounding box center [982, 240] width 18 height 18
click at [943, 480] on span "26" at bounding box center [937, 477] width 26 height 26
type input "26/08/2025"
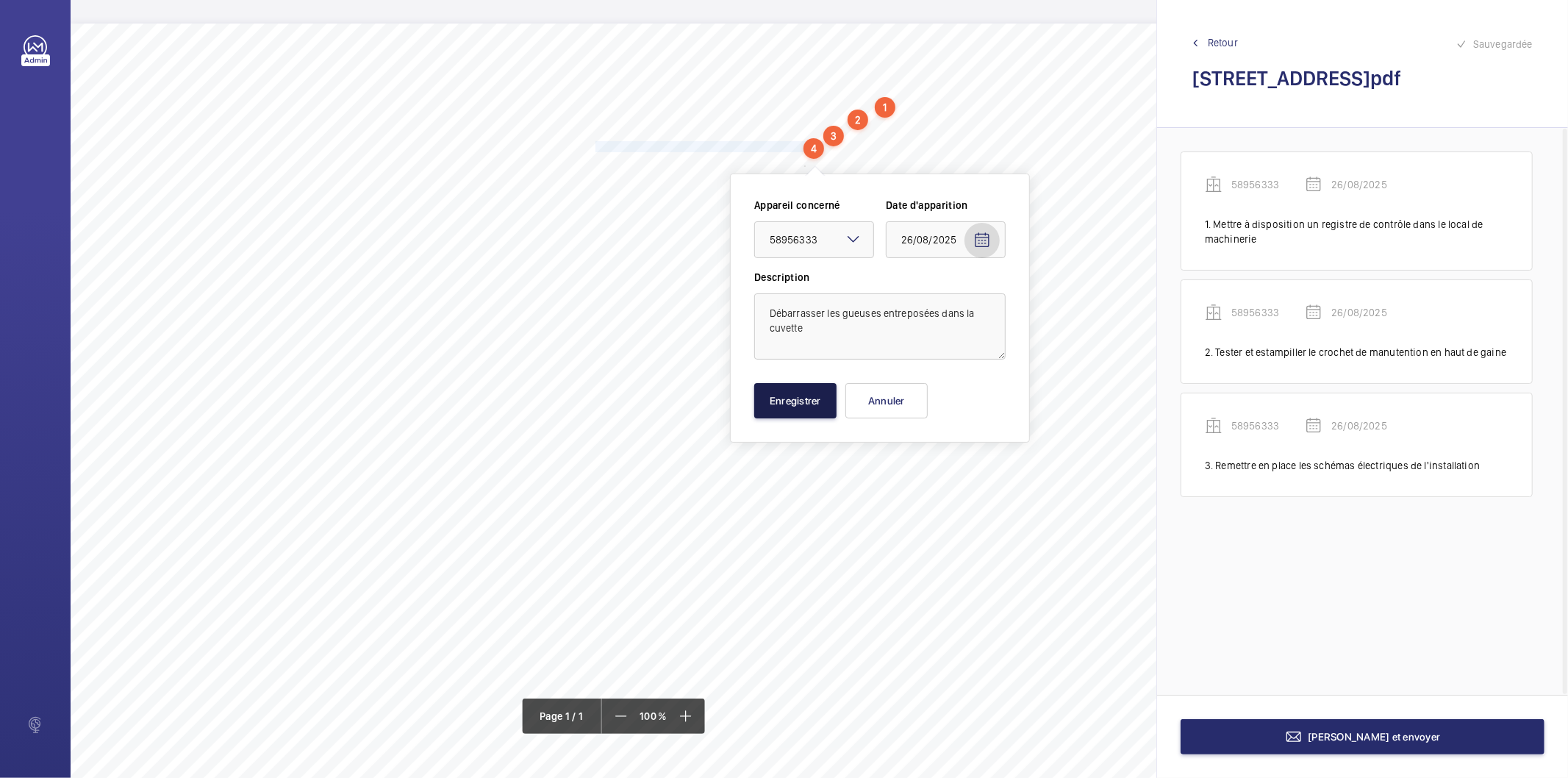
click at [791, 391] on button "Enregistrer" at bounding box center [795, 401] width 82 height 36
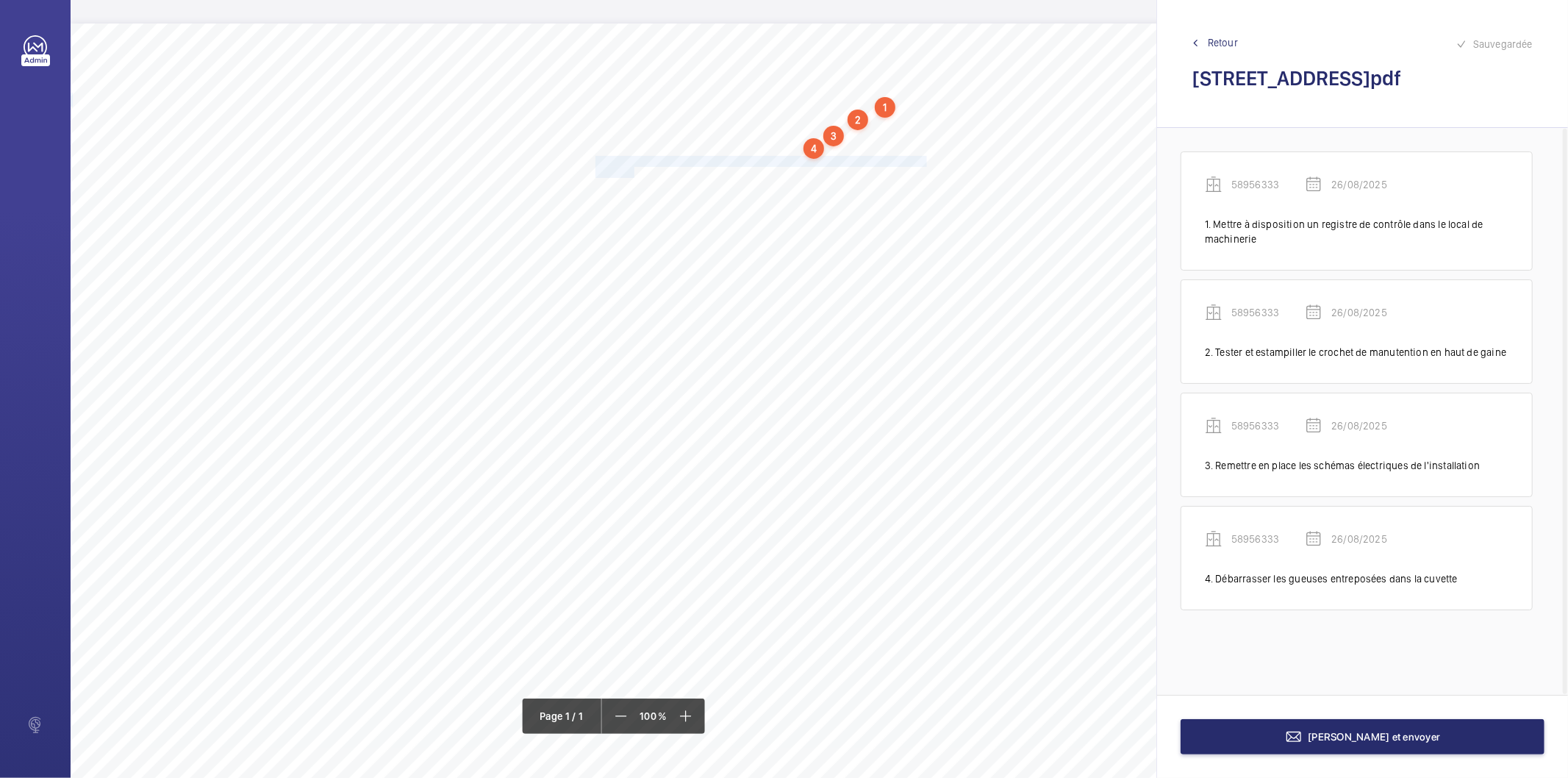
drag, startPoint x: 596, startPoint y: 162, endPoint x: 634, endPoint y: 169, distance: 38.6
click at [634, 169] on div "Nom du site Numéro appareil WM Réserve OK Stefani [STREET_ADDRESS] 58956333 Met…" at bounding box center [654, 435] width 1168 height 825
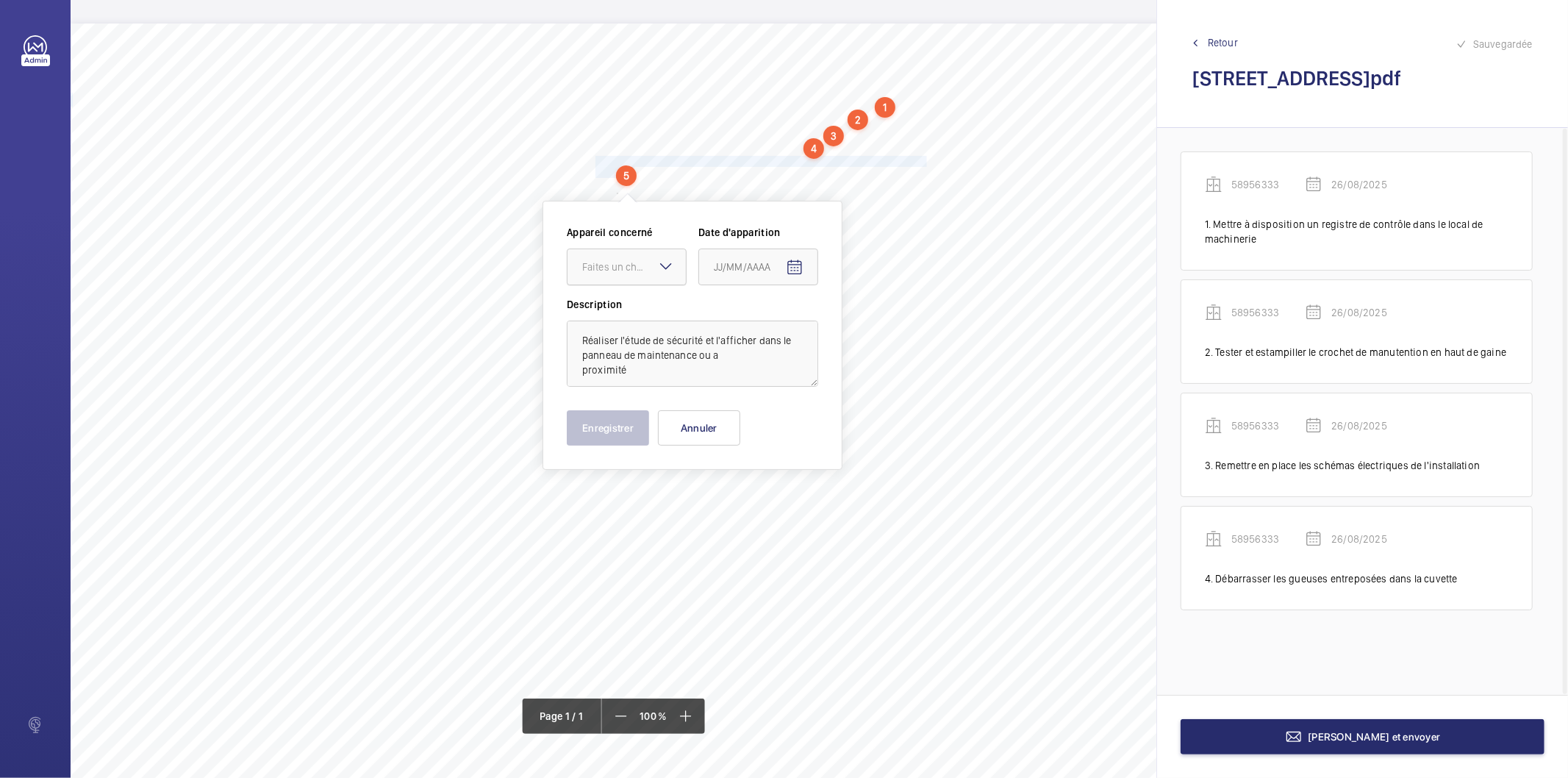
click at [614, 277] on div at bounding box center [627, 267] width 118 height 36
click at [614, 310] on span "58956333" at bounding box center [627, 312] width 89 height 15
click at [795, 266] on mat-icon "Open calendar" at bounding box center [794, 267] width 18 height 18
click at [744, 505] on span "26" at bounding box center [749, 504] width 26 height 26
type input "26/08/2025"
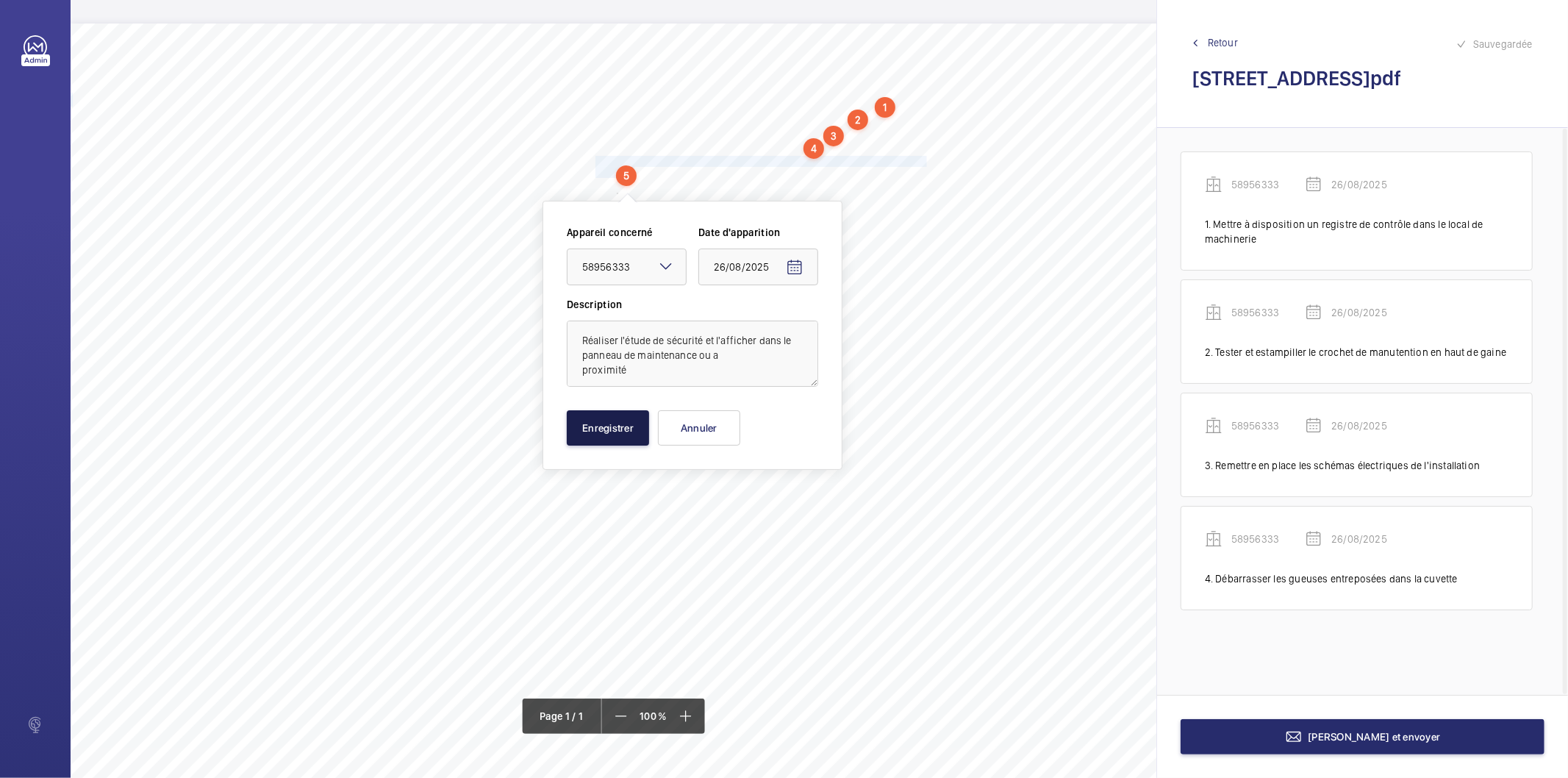
click at [614, 430] on button "Enregistrer" at bounding box center [608, 428] width 82 height 36
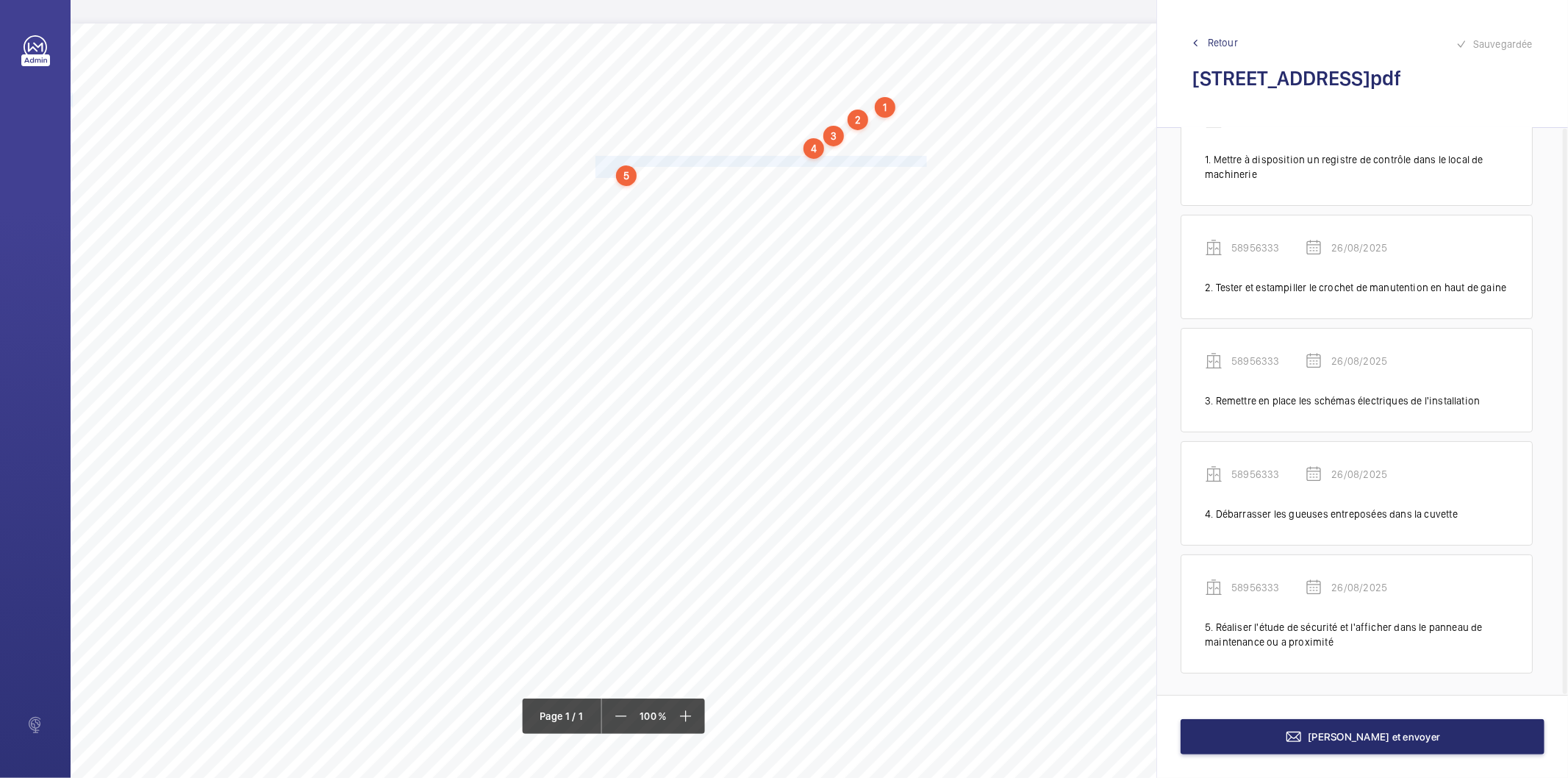
scroll to position [66, 0]
drag, startPoint x: 596, startPoint y: 182, endPoint x: 648, endPoint y: 207, distance: 57.7
click at [648, 207] on div "Nom du site Numéro appareil WM Réserve OK Stefani [STREET_ADDRESS] 58956333 Met…" at bounding box center [654, 435] width 1168 height 825
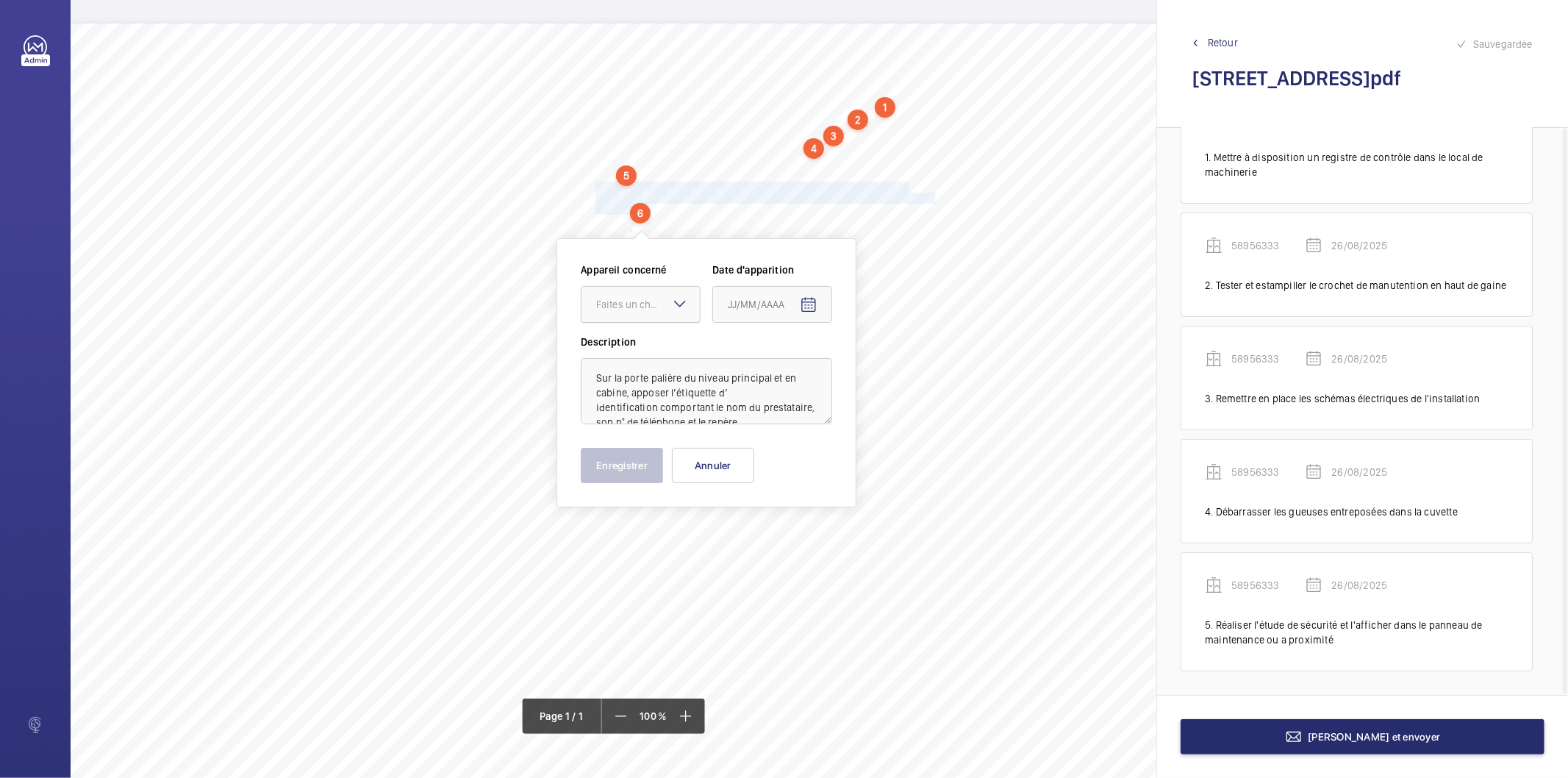
click at [636, 304] on div "Faites un choix" at bounding box center [648, 304] width 104 height 15
click at [630, 345] on span "58956333" at bounding box center [641, 349] width 89 height 15
click at [809, 311] on mat-icon "Open calendar" at bounding box center [808, 304] width 18 height 18
click at [767, 536] on span "26" at bounding box center [763, 541] width 26 height 26
type input "26/08/2025"
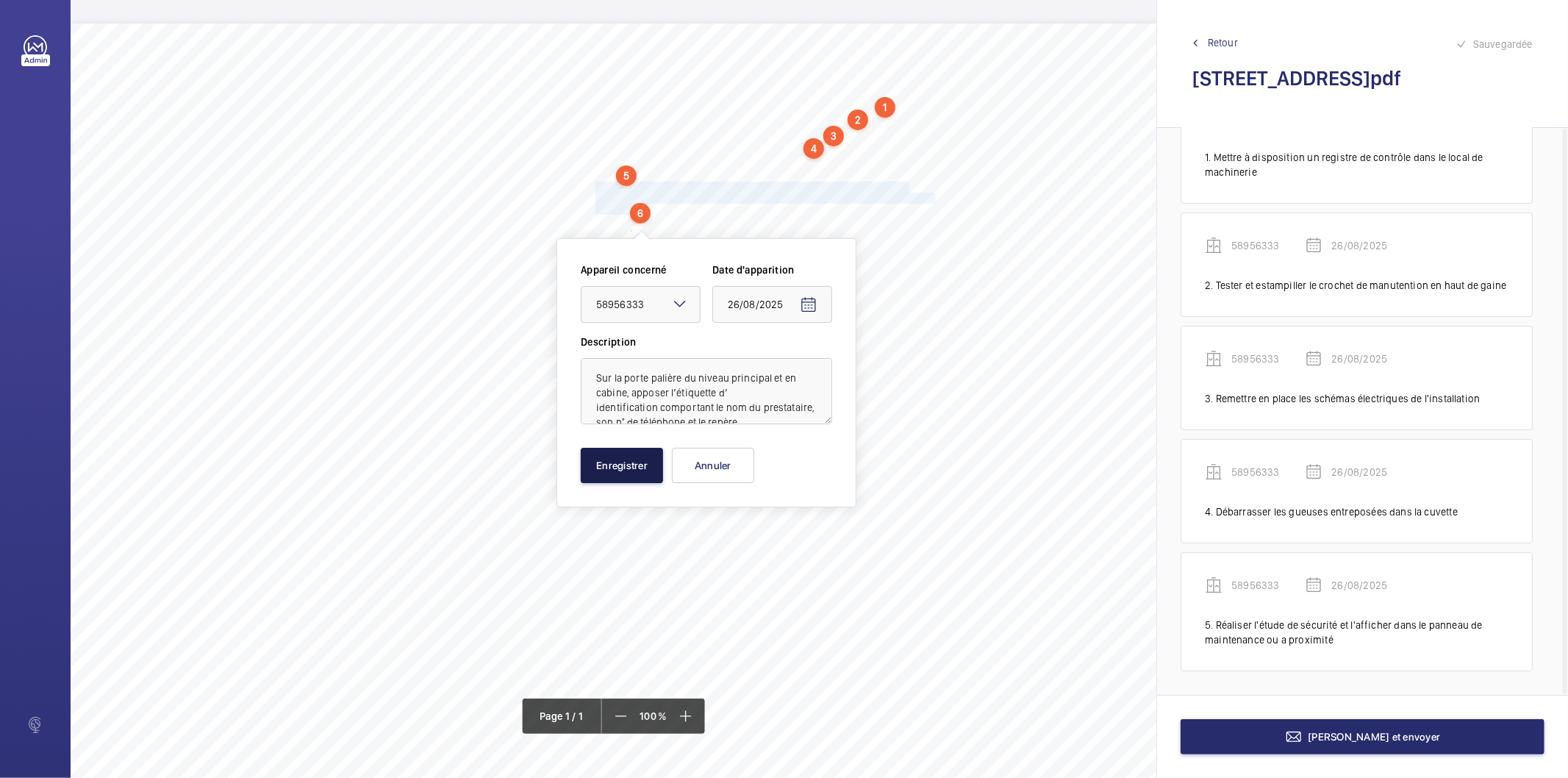
click at [642, 465] on button "Enregistrer" at bounding box center [622, 465] width 82 height 36
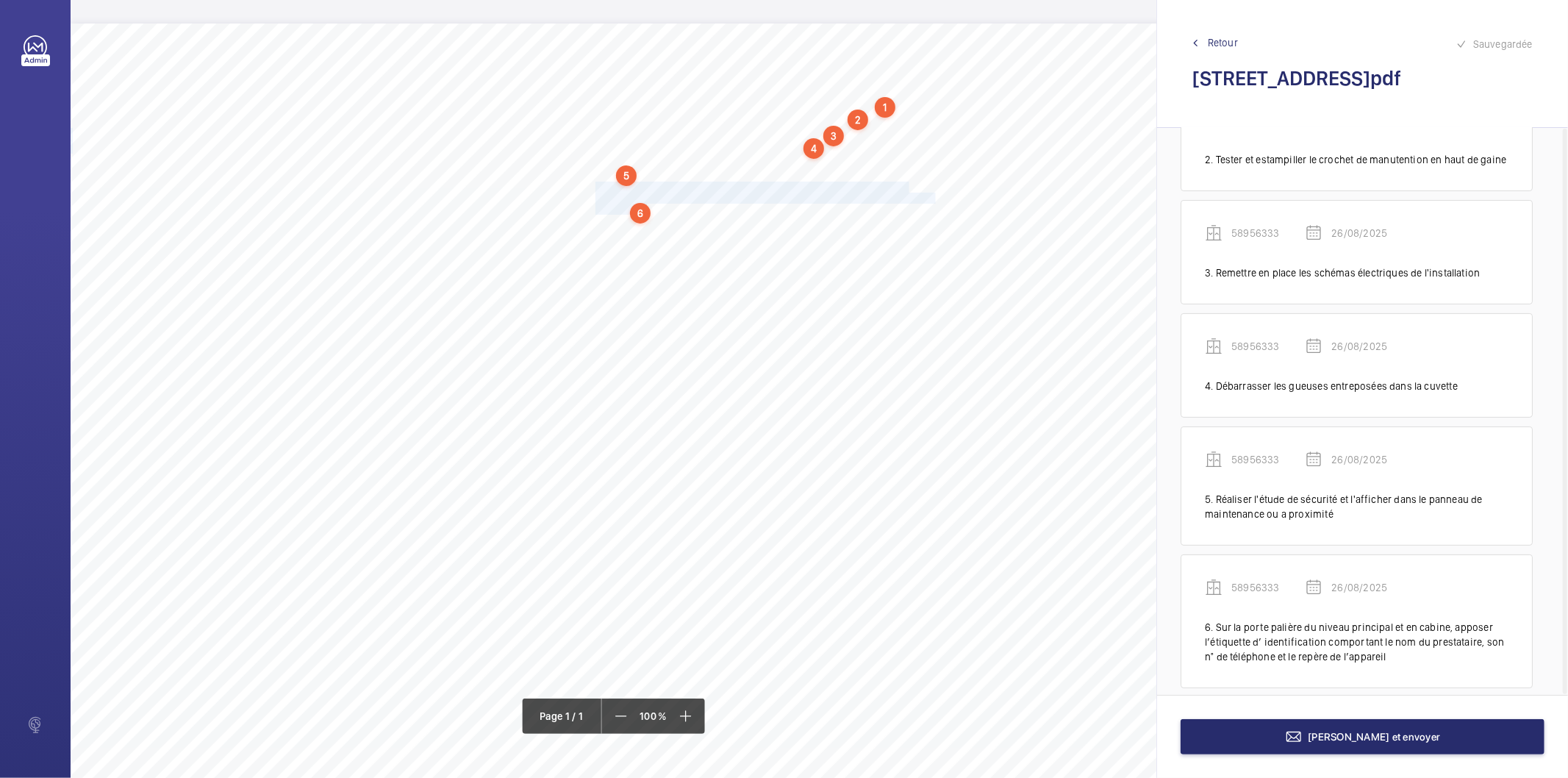
scroll to position [209, 0]
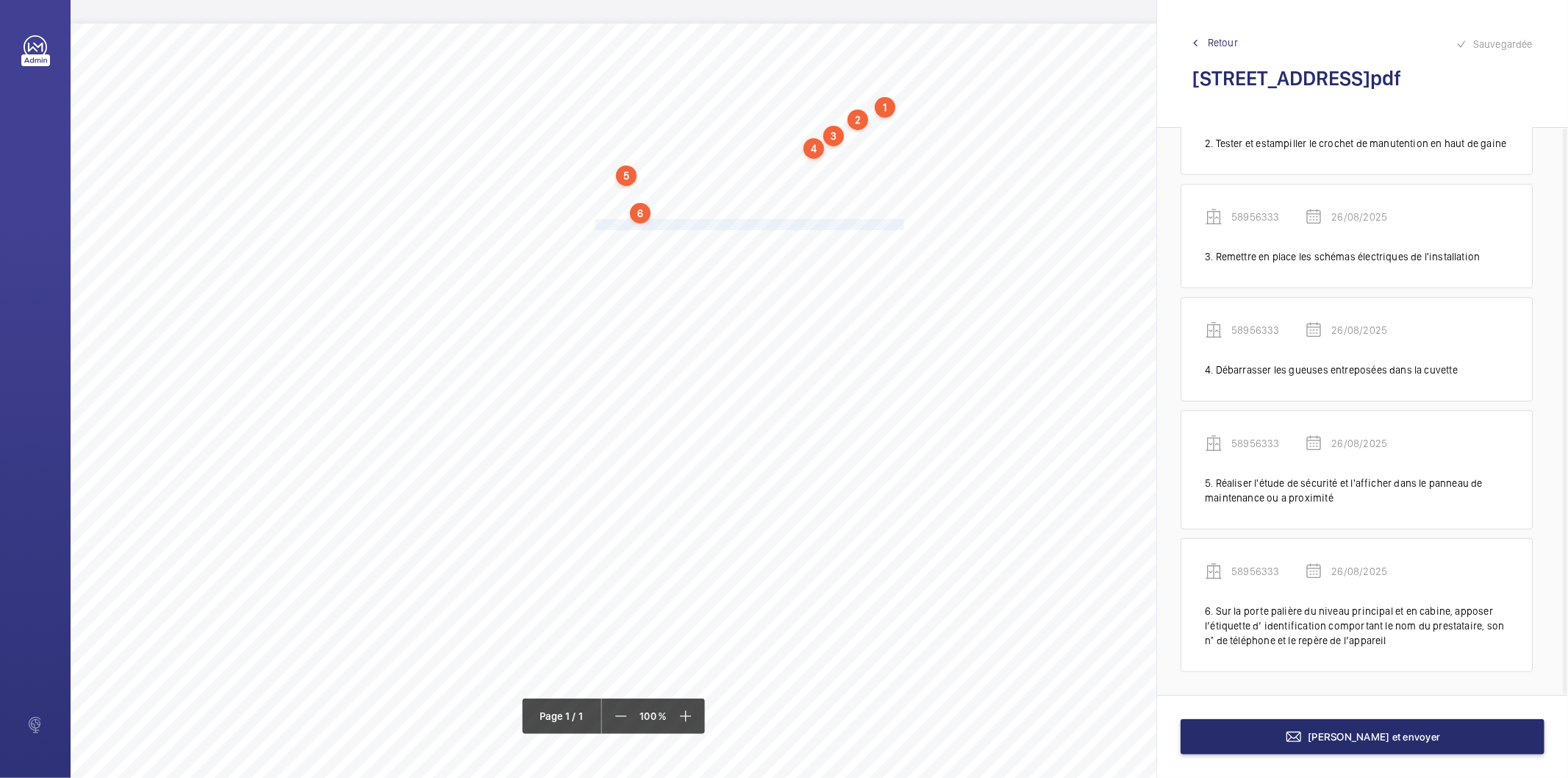
drag, startPoint x: 596, startPoint y: 225, endPoint x: 901, endPoint y: 224, distance: 305.0
click at [901, 224] on span "Mettre en place sur le site le dossier technique relatif aux appareils neufs." at bounding box center [751, 225] width 311 height 9
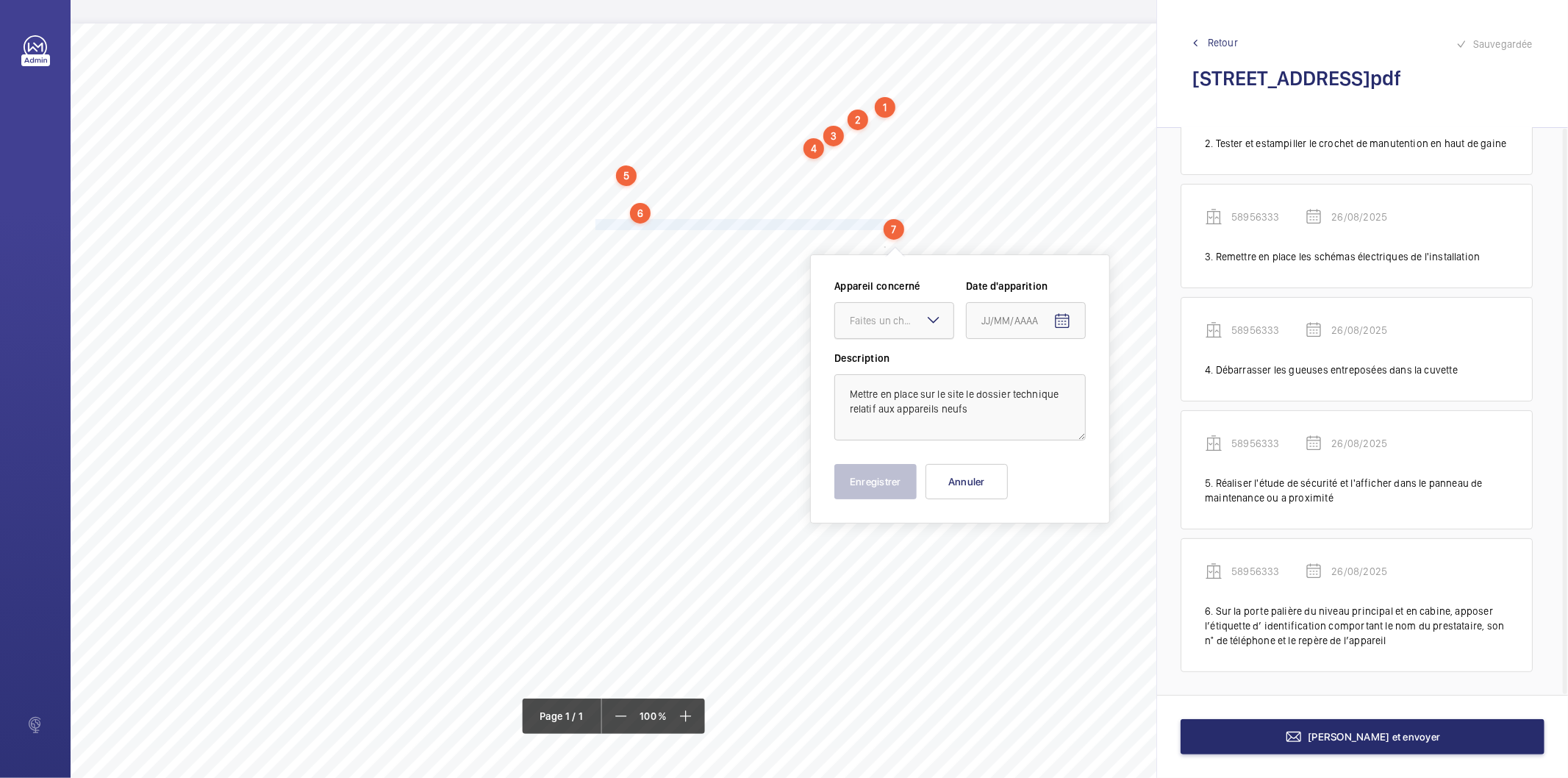
click at [867, 321] on div "Faites un choix" at bounding box center [902, 320] width 104 height 15
click at [877, 364] on span "58956333" at bounding box center [895, 365] width 89 height 15
click at [1058, 318] on mat-icon "Open calendar" at bounding box center [1062, 321] width 18 height 18
click at [1015, 552] on span "26" at bounding box center [1017, 558] width 26 height 26
type input "26/08/2025"
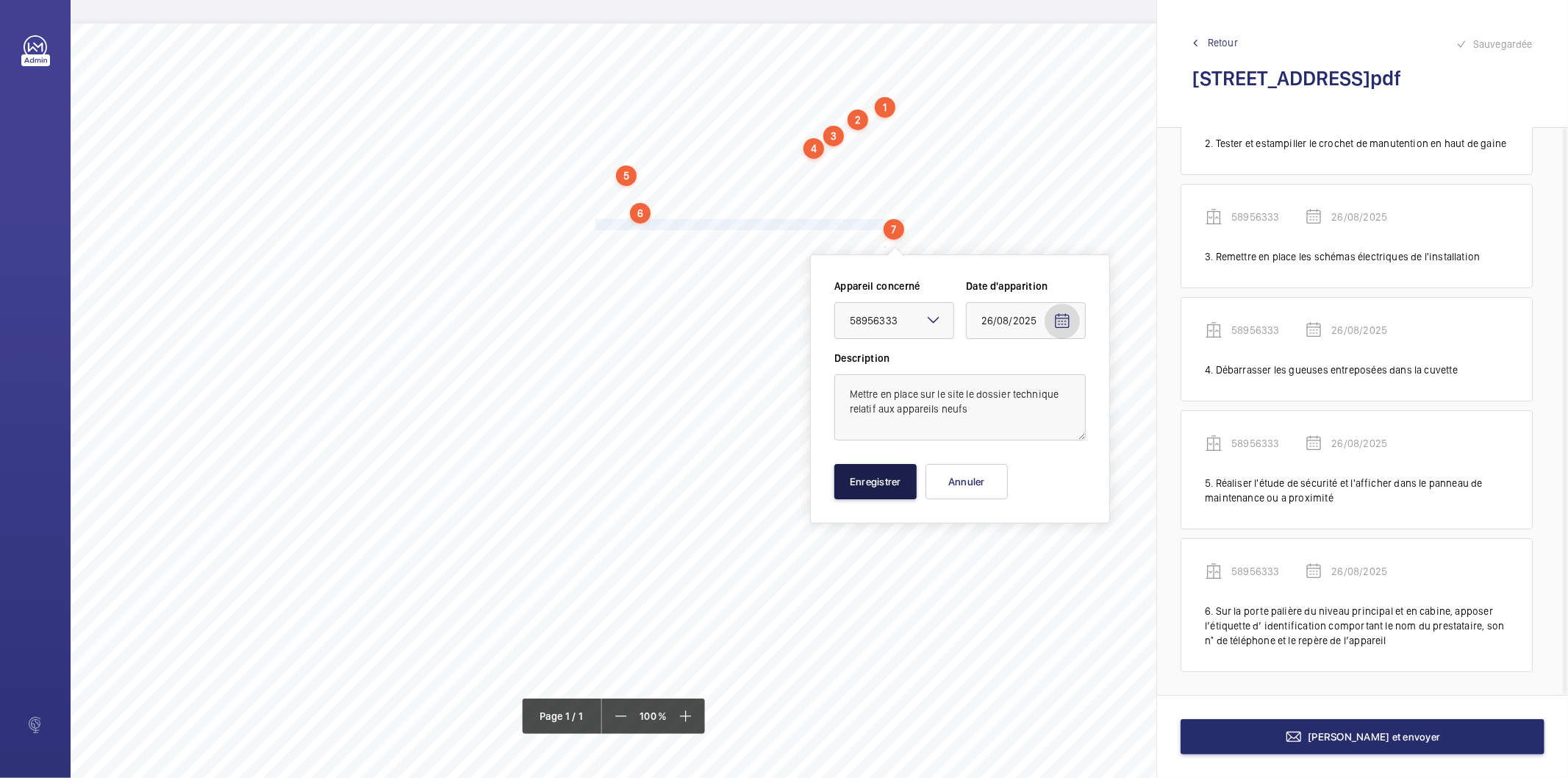
click at [885, 480] on button "Enregistrer" at bounding box center [876, 481] width 82 height 36
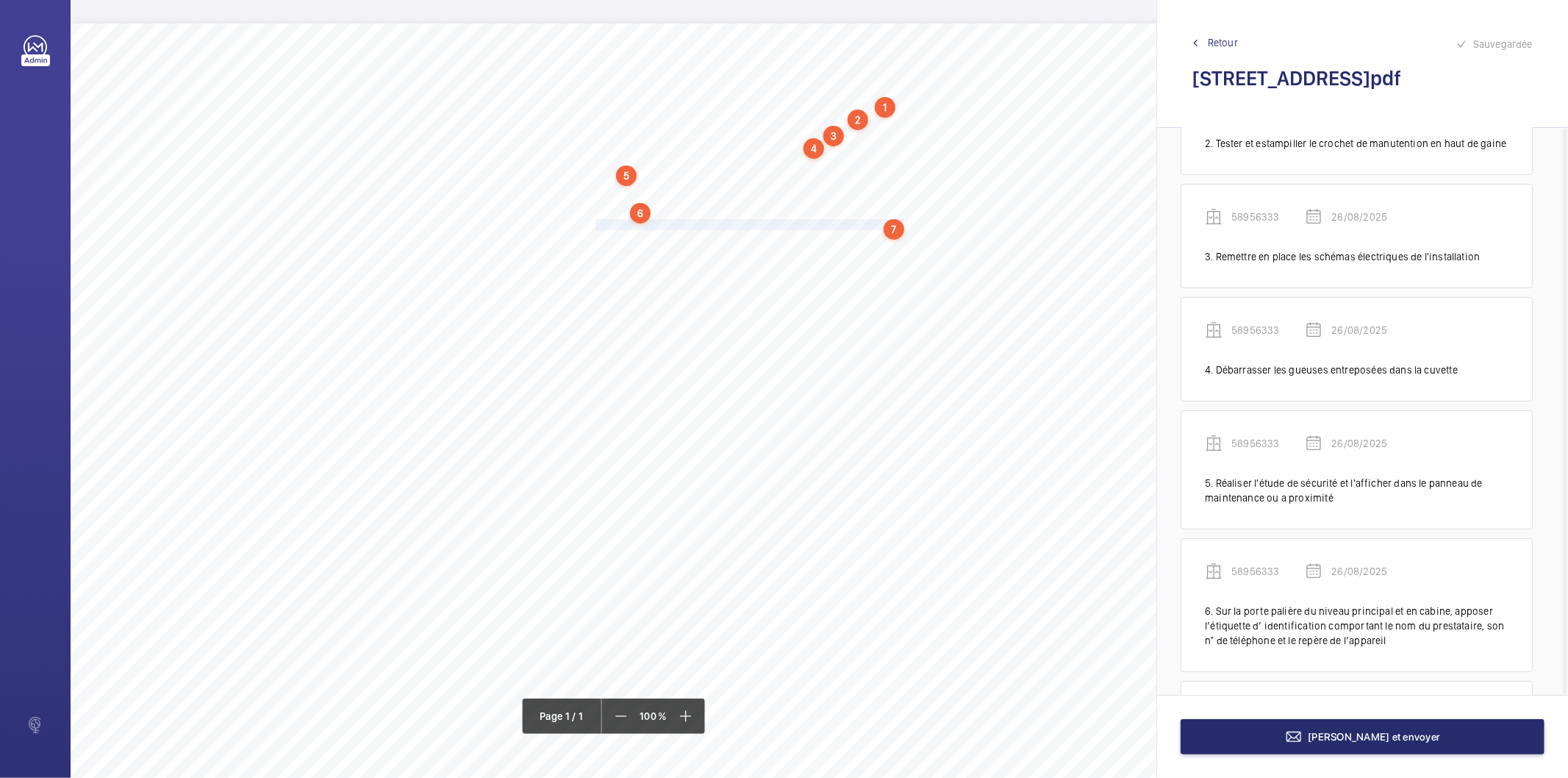
scroll to position [337, 0]
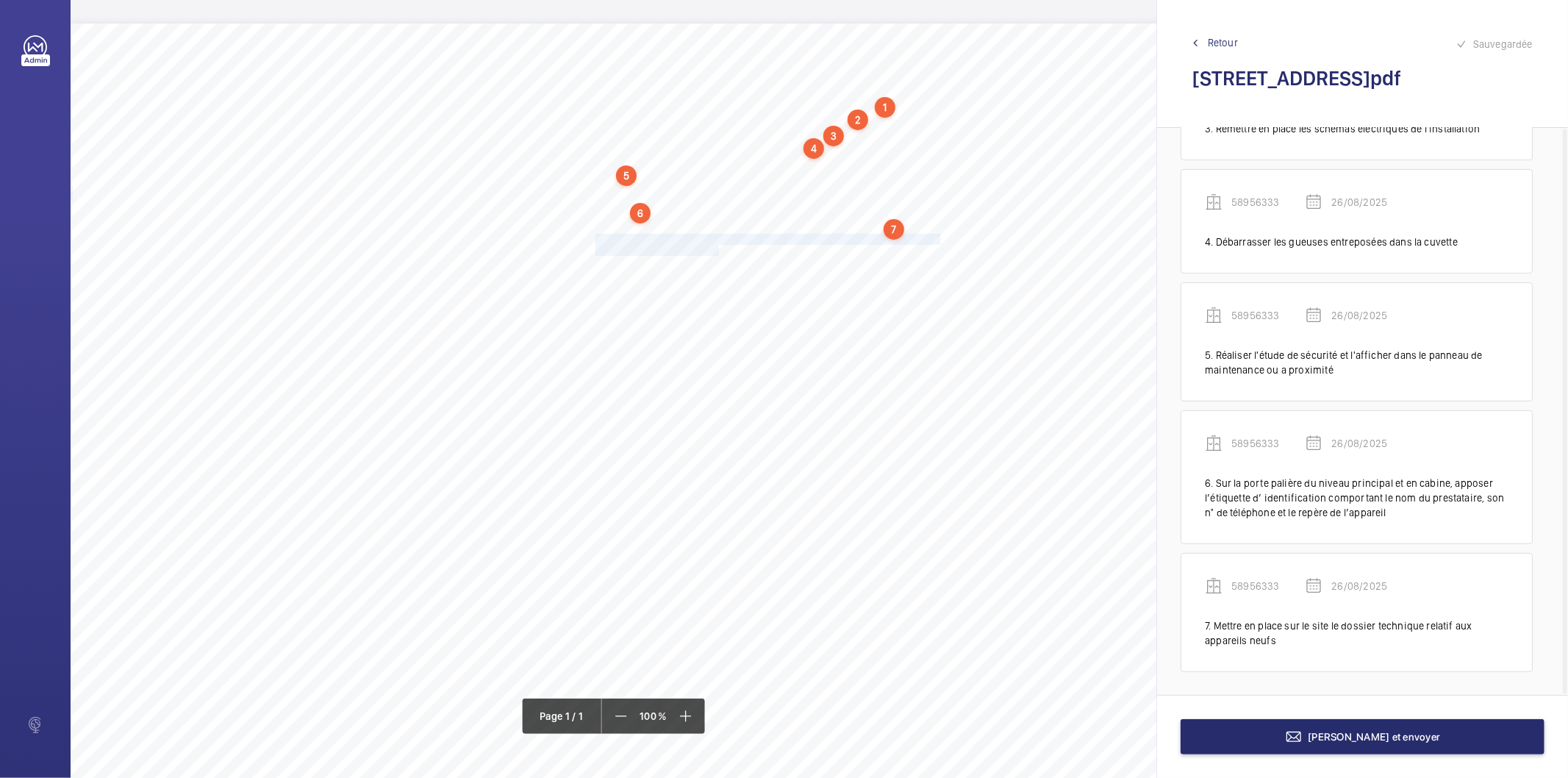
drag, startPoint x: 597, startPoint y: 237, endPoint x: 718, endPoint y: 248, distance: 121.5
click at [718, 248] on div "Nom du site Numéro appareil WM Réserve OK Stefani [STREET_ADDRESS] 58956333 Met…" at bounding box center [654, 435] width 1168 height 825
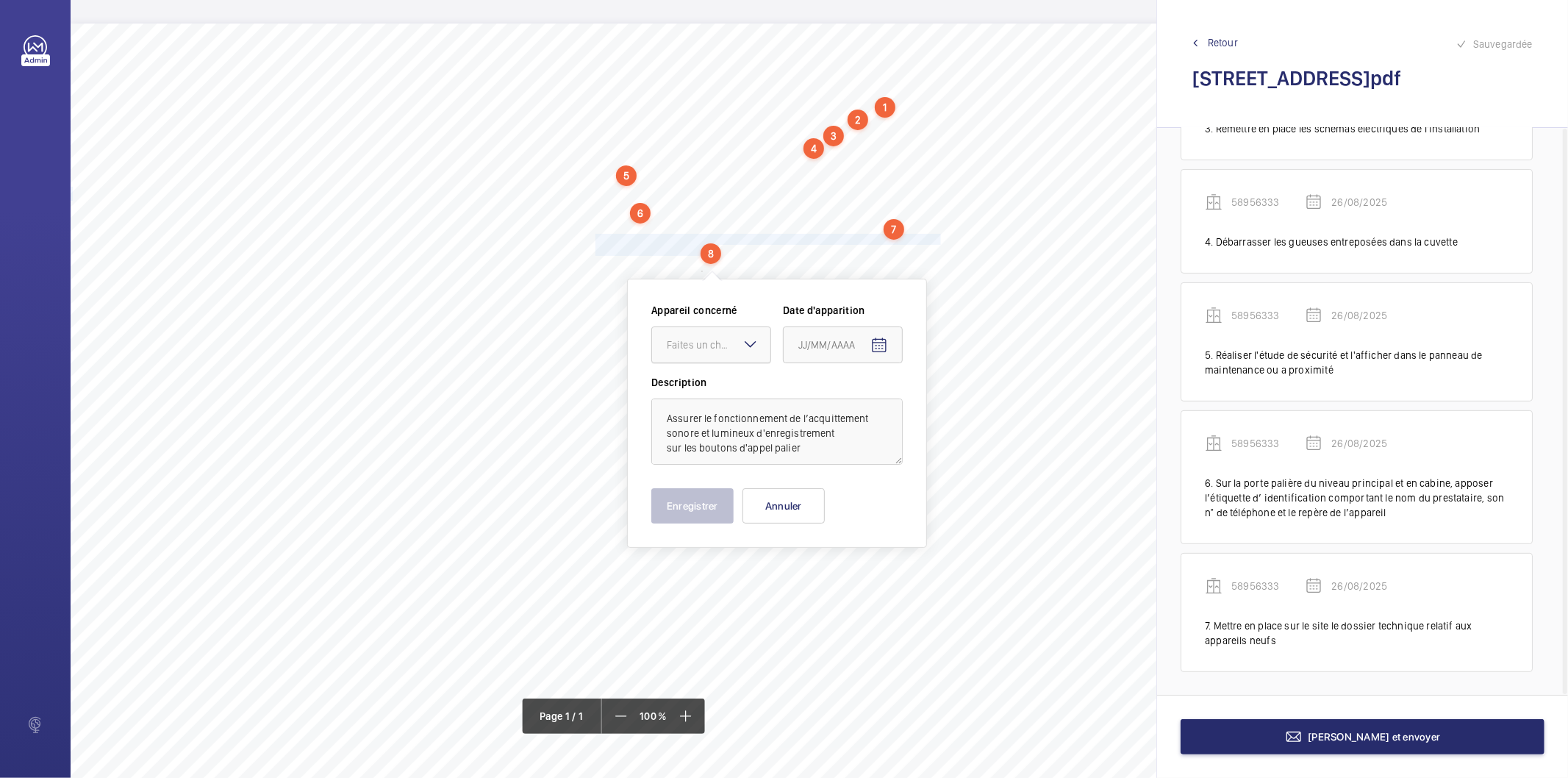
click at [709, 341] on div "Faites un choix" at bounding box center [718, 345] width 104 height 15
click at [709, 392] on span "58956333" at bounding box center [711, 389] width 89 height 15
click at [879, 351] on mat-icon "Open calendar" at bounding box center [879, 345] width 18 height 18
click at [841, 571] on span "26" at bounding box center [834, 582] width 26 height 26
type input "26/08/2025"
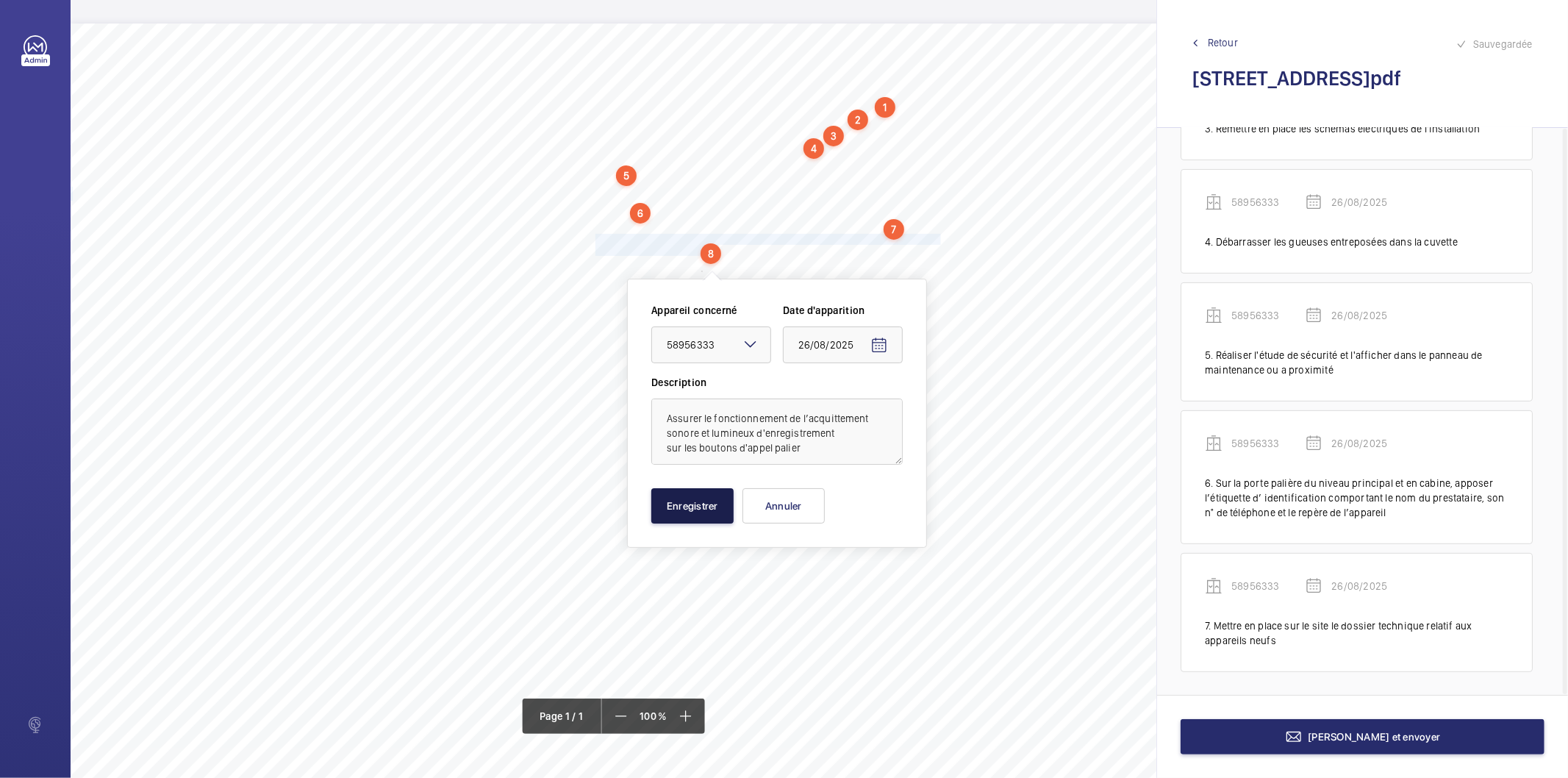
click at [722, 500] on button "Enregistrer" at bounding box center [693, 506] width 82 height 36
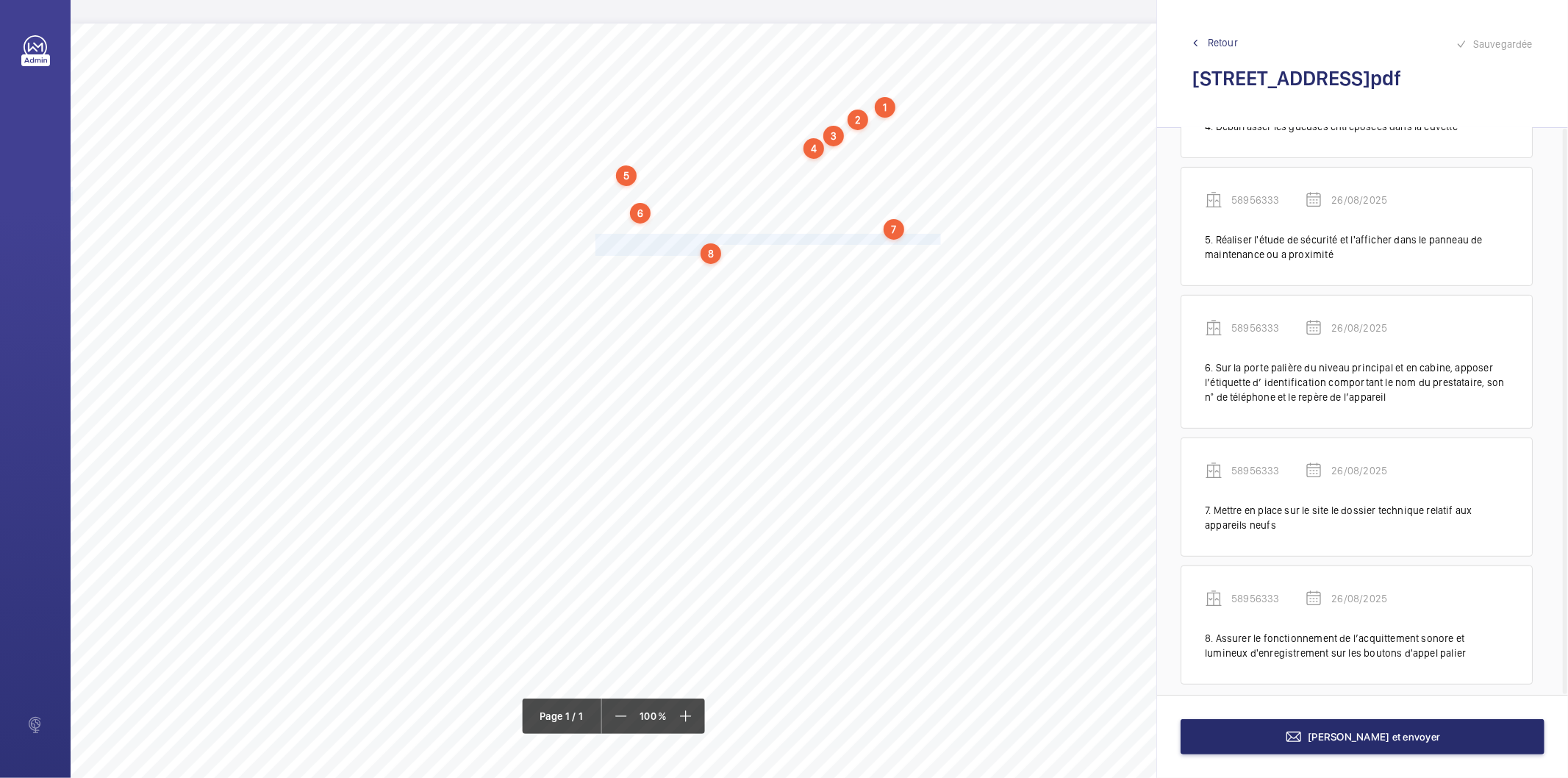
scroll to position [465, 0]
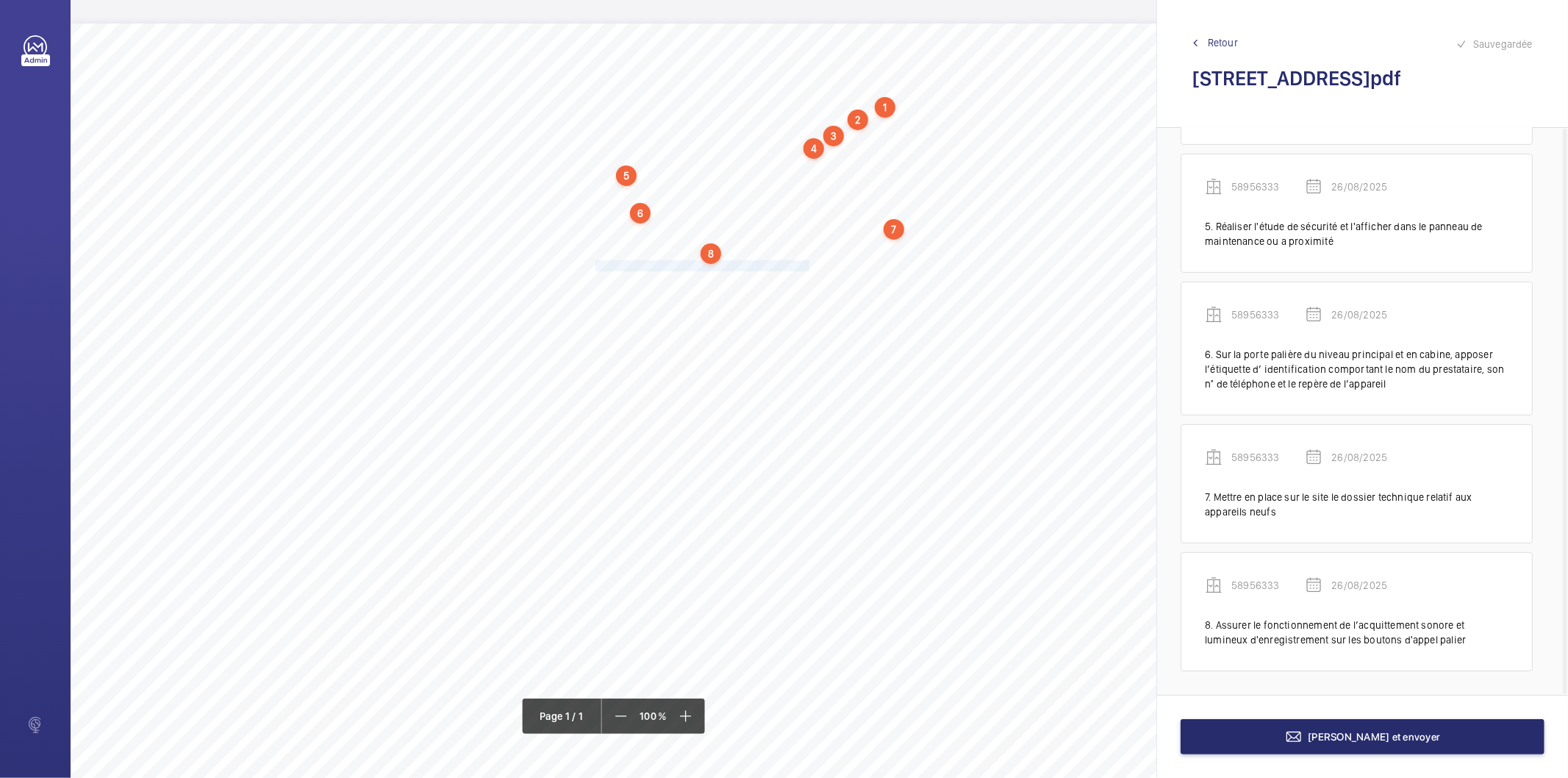
drag, startPoint x: 596, startPoint y: 265, endPoint x: 809, endPoint y: 265, distance: 213.0
click at [809, 265] on span "Nettoyer le fond de cuvette et tous les accessoires." at bounding box center [703, 266] width 216 height 9
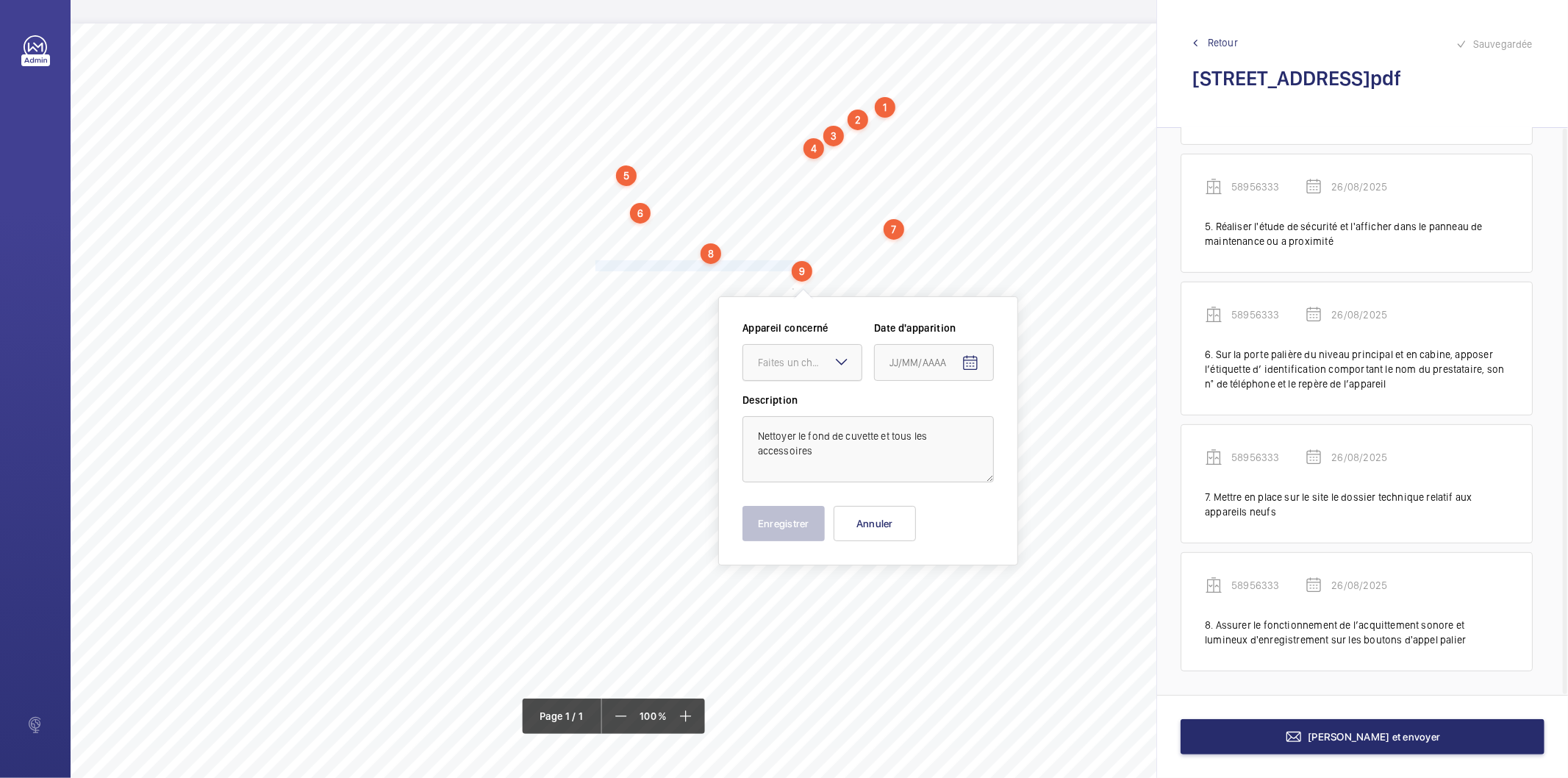
click at [791, 360] on div "Faites un choix" at bounding box center [809, 362] width 104 height 15
click at [784, 412] on span "58956333" at bounding box center [802, 407] width 89 height 15
click at [980, 364] on span "Open calendar" at bounding box center [970, 363] width 36 height 36
click at [928, 597] on span "26" at bounding box center [925, 599] width 26 height 26
type input "26/08/2025"
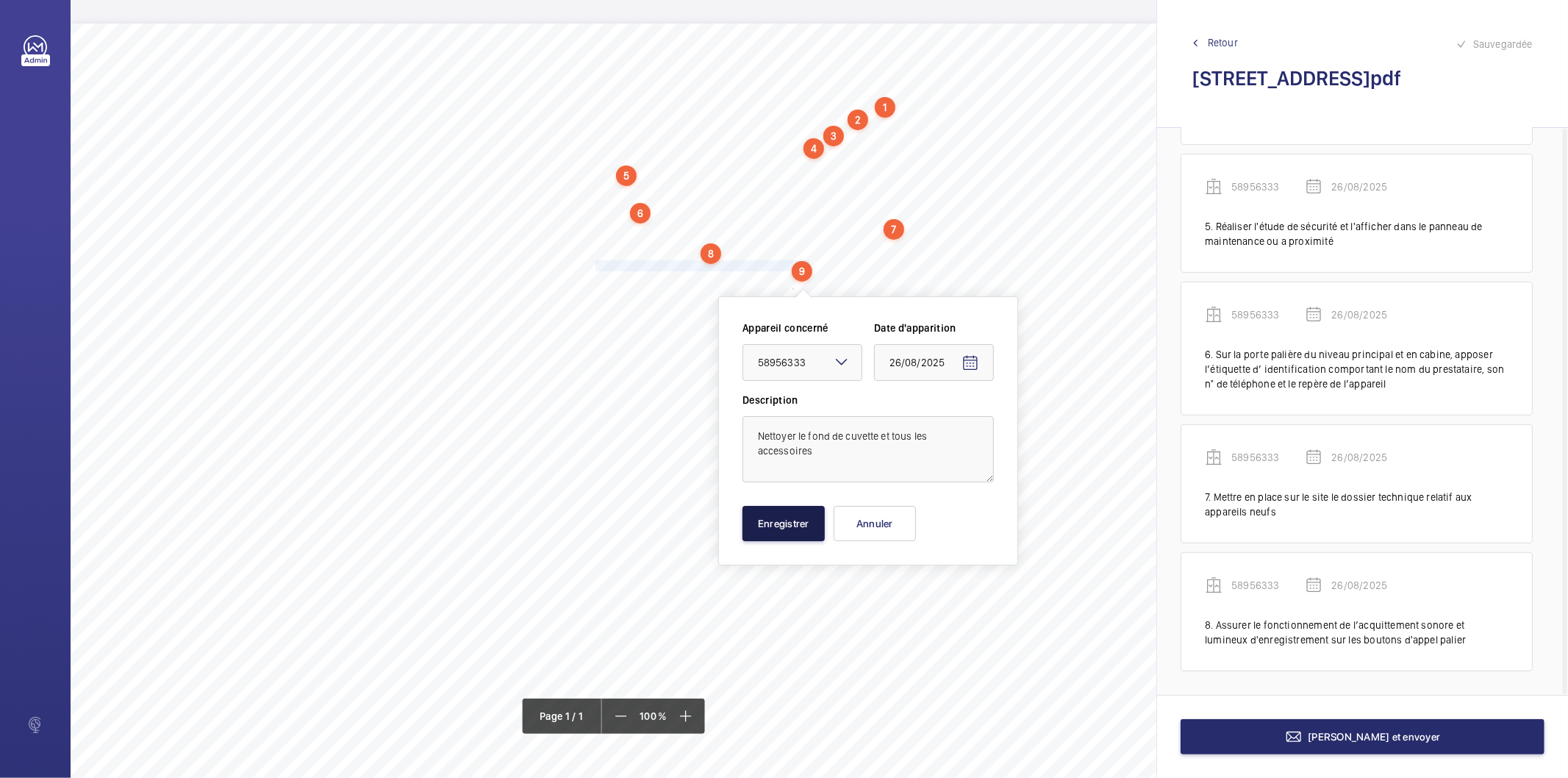
drag, startPoint x: 816, startPoint y: 529, endPoint x: 649, endPoint y: 408, distance: 206.2
click at [814, 529] on button "Enregistrer" at bounding box center [784, 523] width 82 height 36
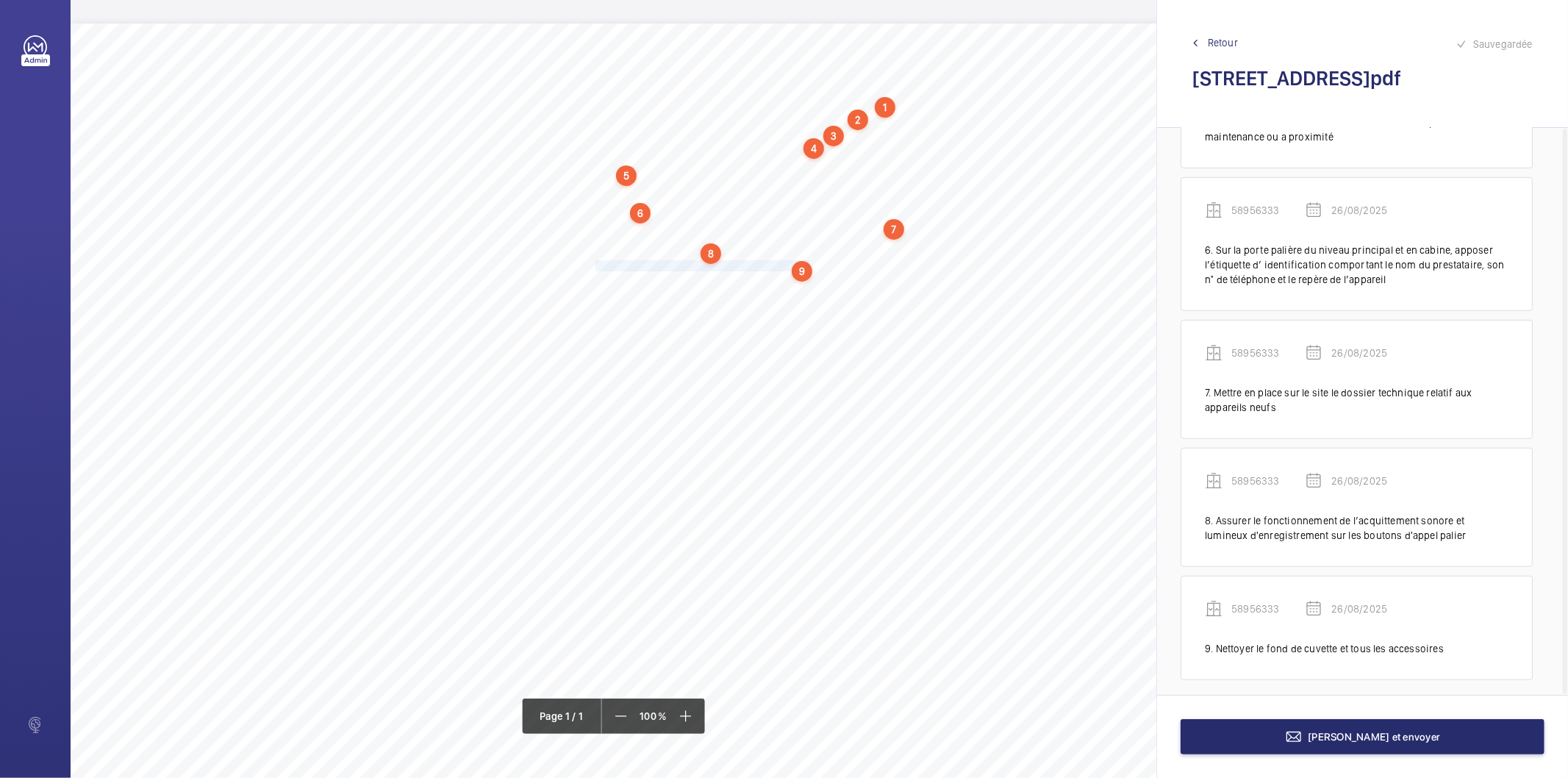
scroll to position [579, 0]
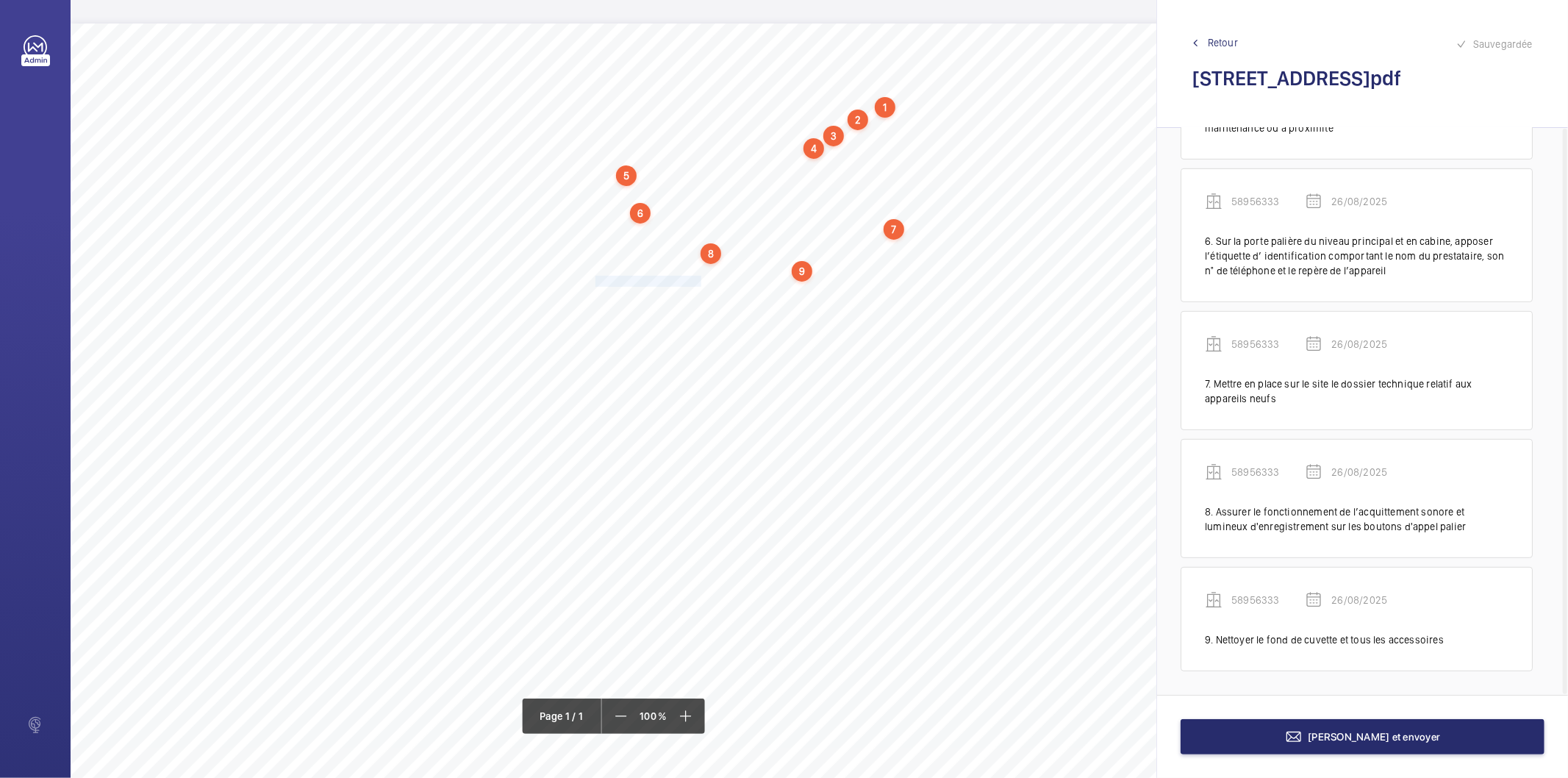
drag, startPoint x: 597, startPoint y: 282, endPoint x: 700, endPoint y: 280, distance: 103.0
click at [700, 280] on span "Nettoyer le toit de cabine." at bounding box center [649, 281] width 108 height 9
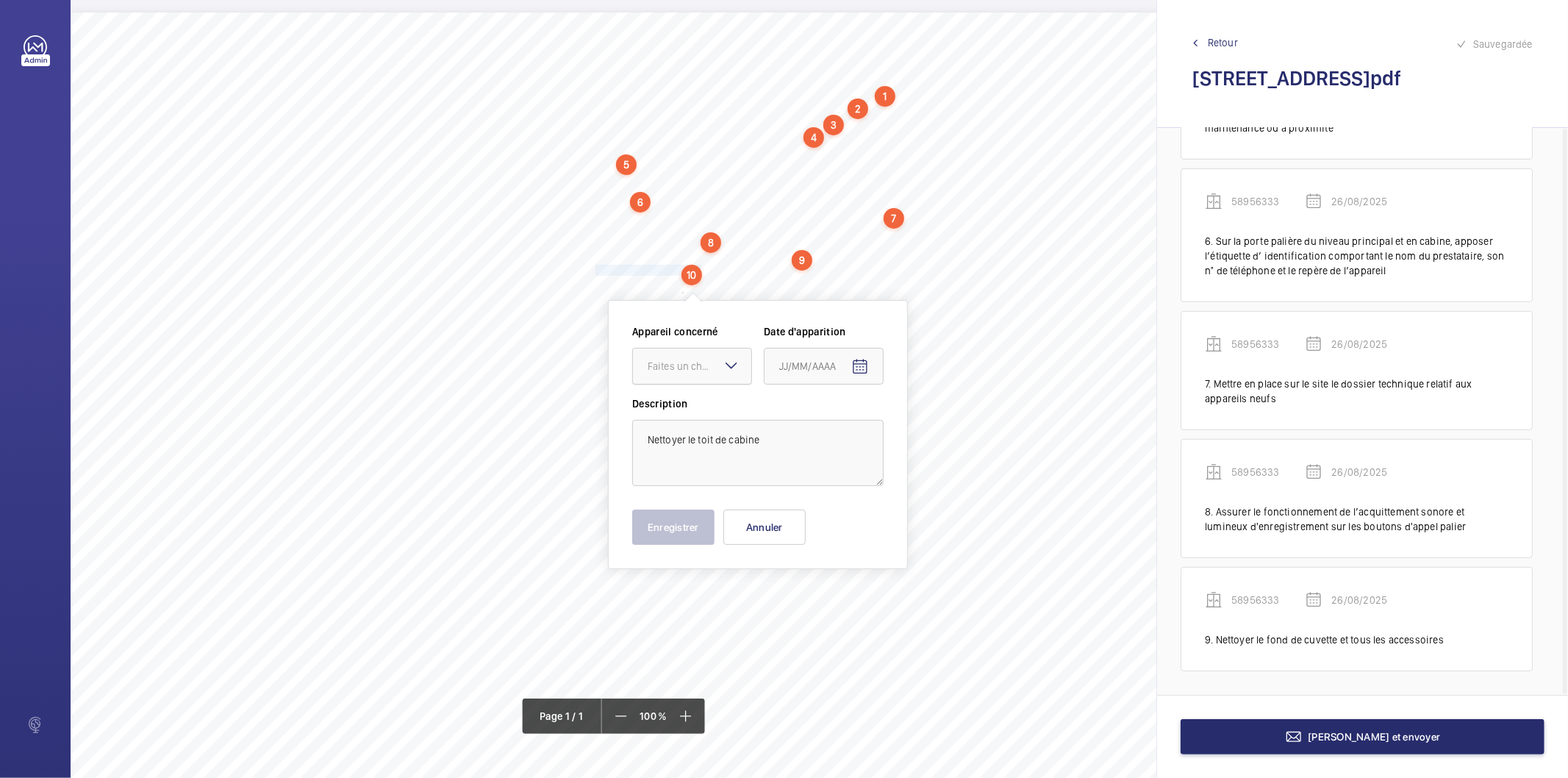
click at [702, 369] on div "Faites un choix" at bounding box center [700, 366] width 104 height 15
click at [682, 413] on span "58956333" at bounding box center [692, 411] width 89 height 15
click at [861, 373] on mat-icon "Open calendar" at bounding box center [860, 366] width 18 height 18
click at [821, 604] on span "26" at bounding box center [815, 603] width 26 height 26
type input "26/08/2025"
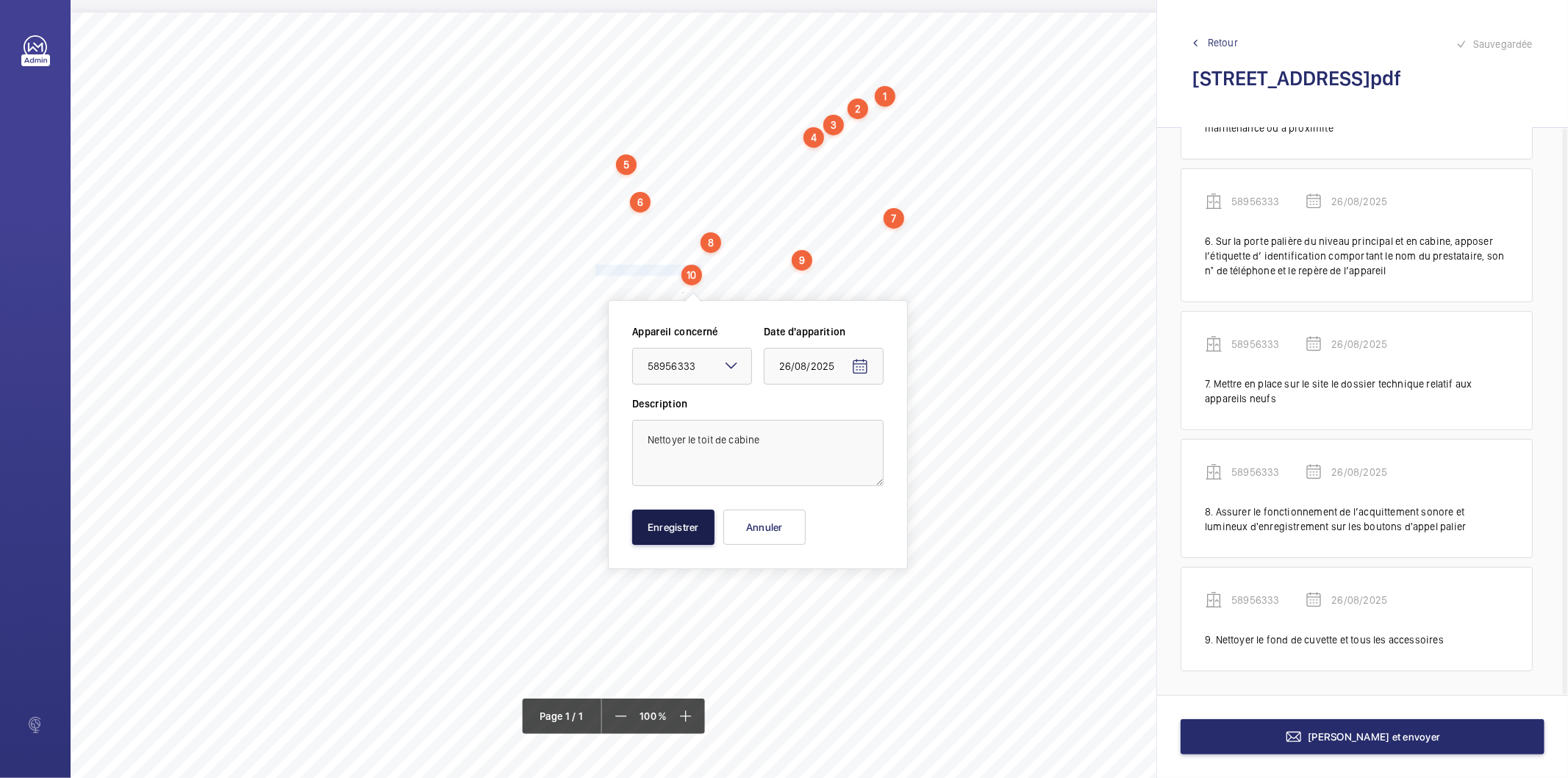
click at [686, 523] on button "Enregistrer" at bounding box center [673, 527] width 82 height 36
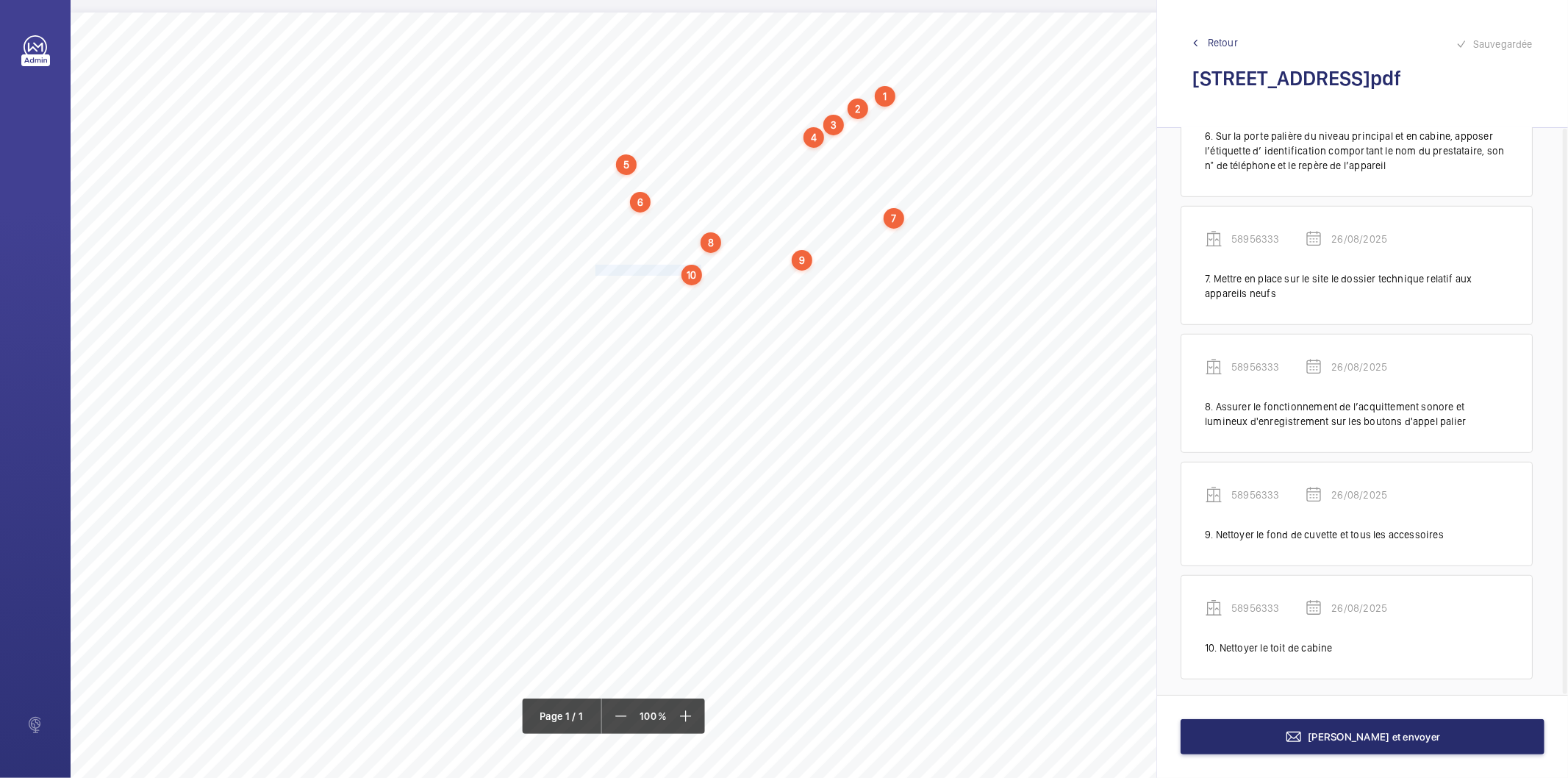
scroll to position [693, 0]
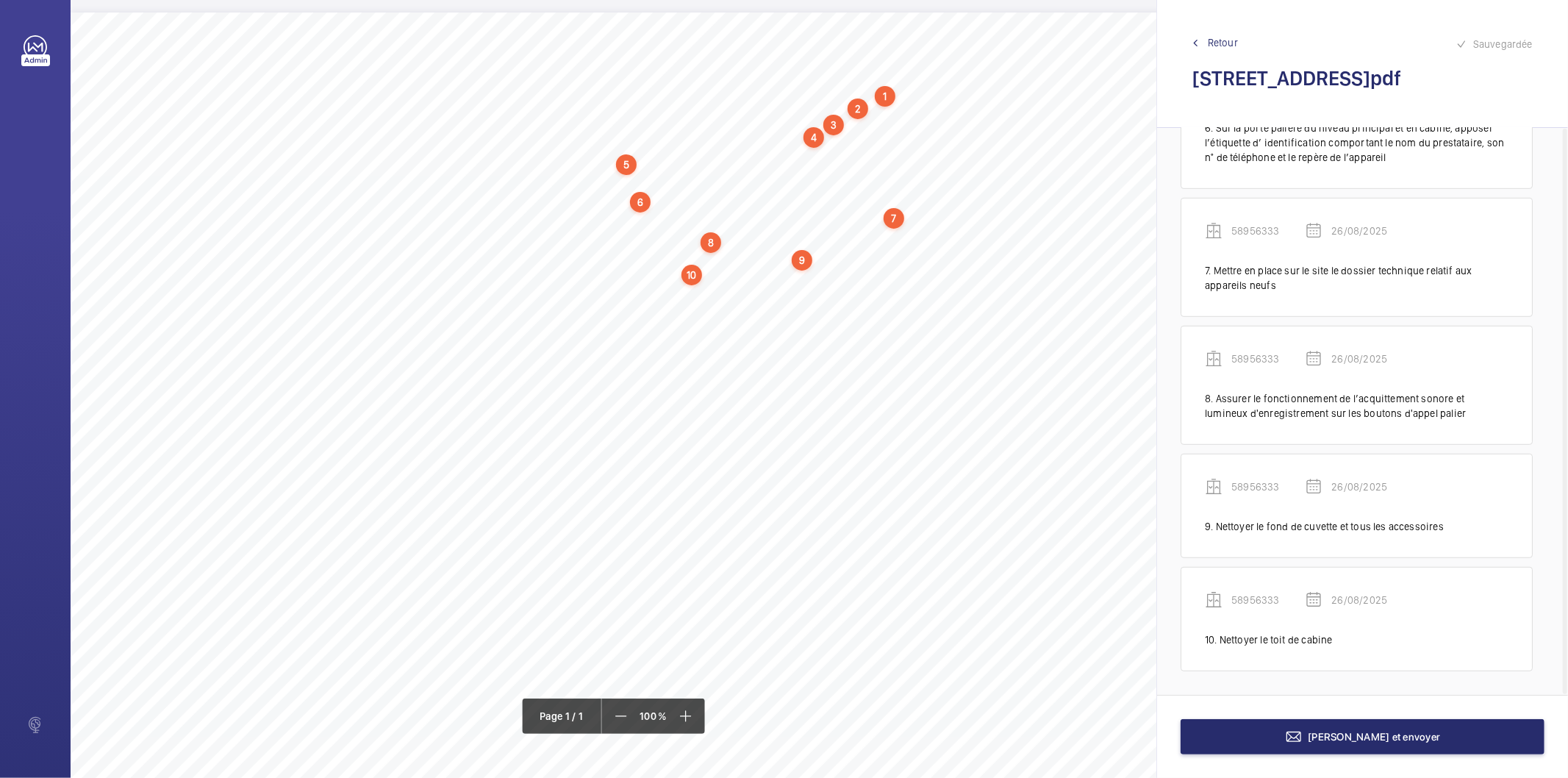
click at [687, 267] on div "10" at bounding box center [692, 275] width 21 height 21
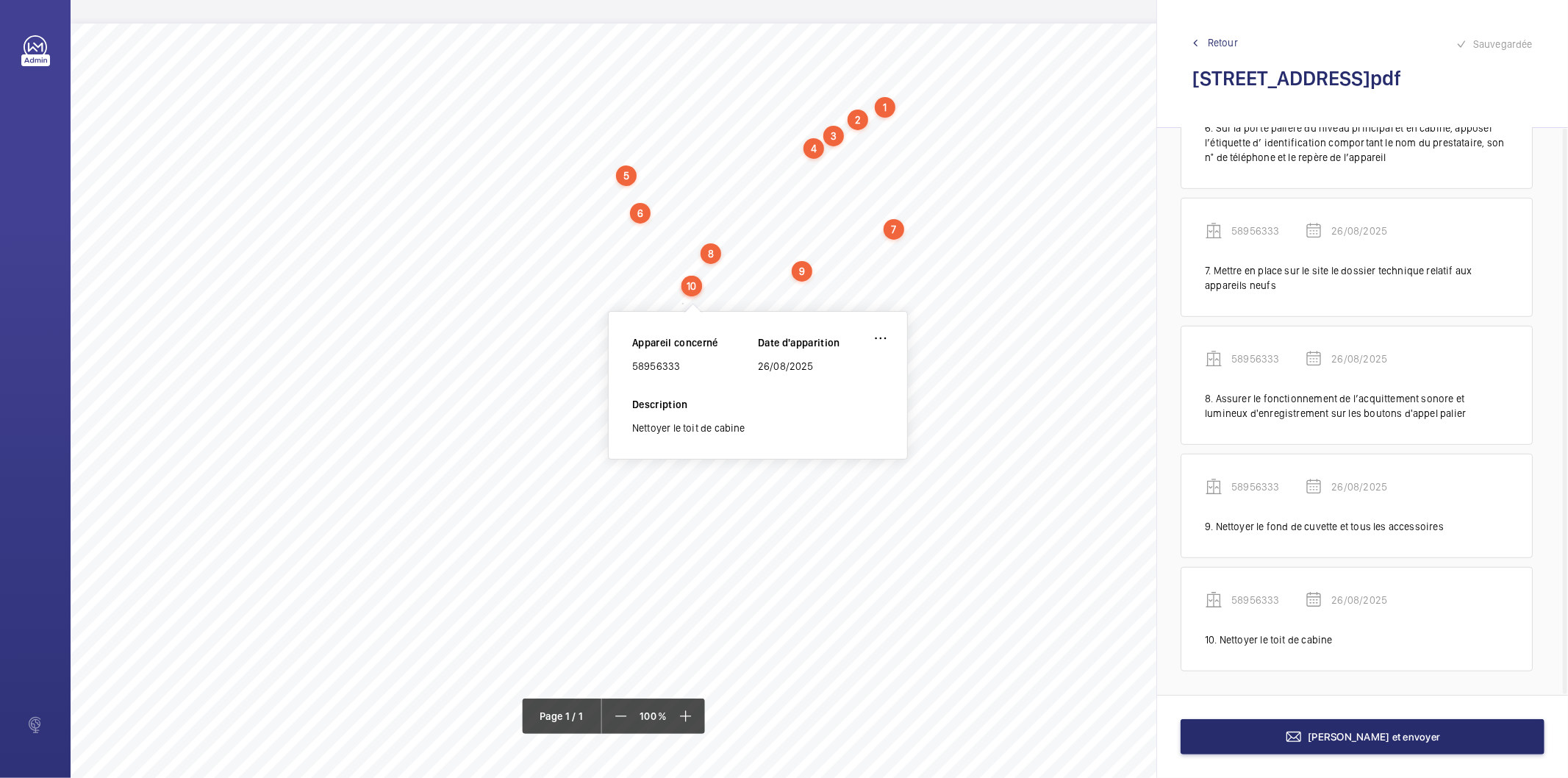
click at [664, 361] on div "58956333" at bounding box center [695, 366] width 126 height 15
copy div "58956333"
click at [1308, 747] on button "[PERSON_NAME] et envoyer" at bounding box center [1363, 737] width 364 height 36
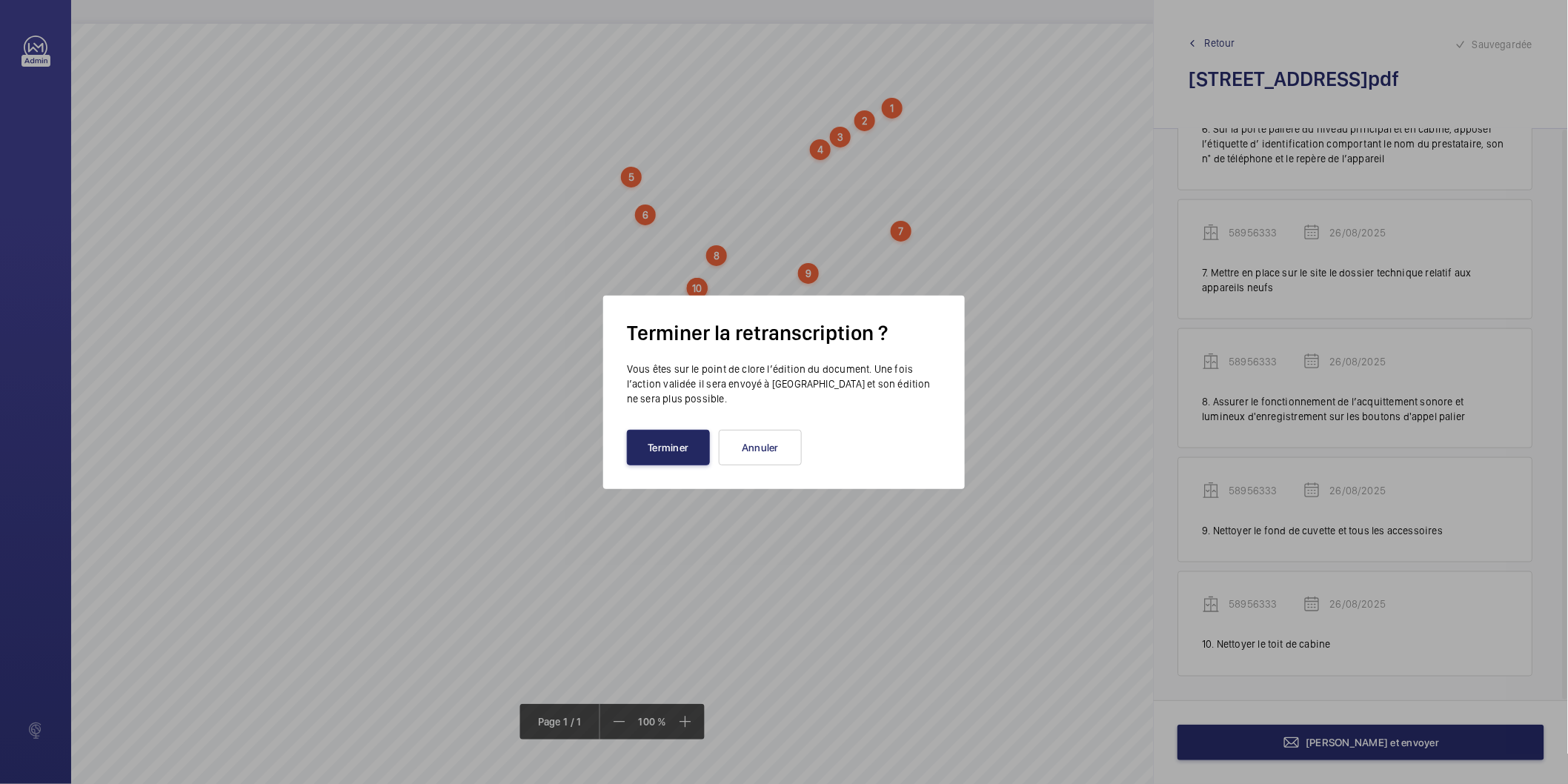
click at [683, 452] on button "Terminer" at bounding box center [668, 447] width 83 height 36
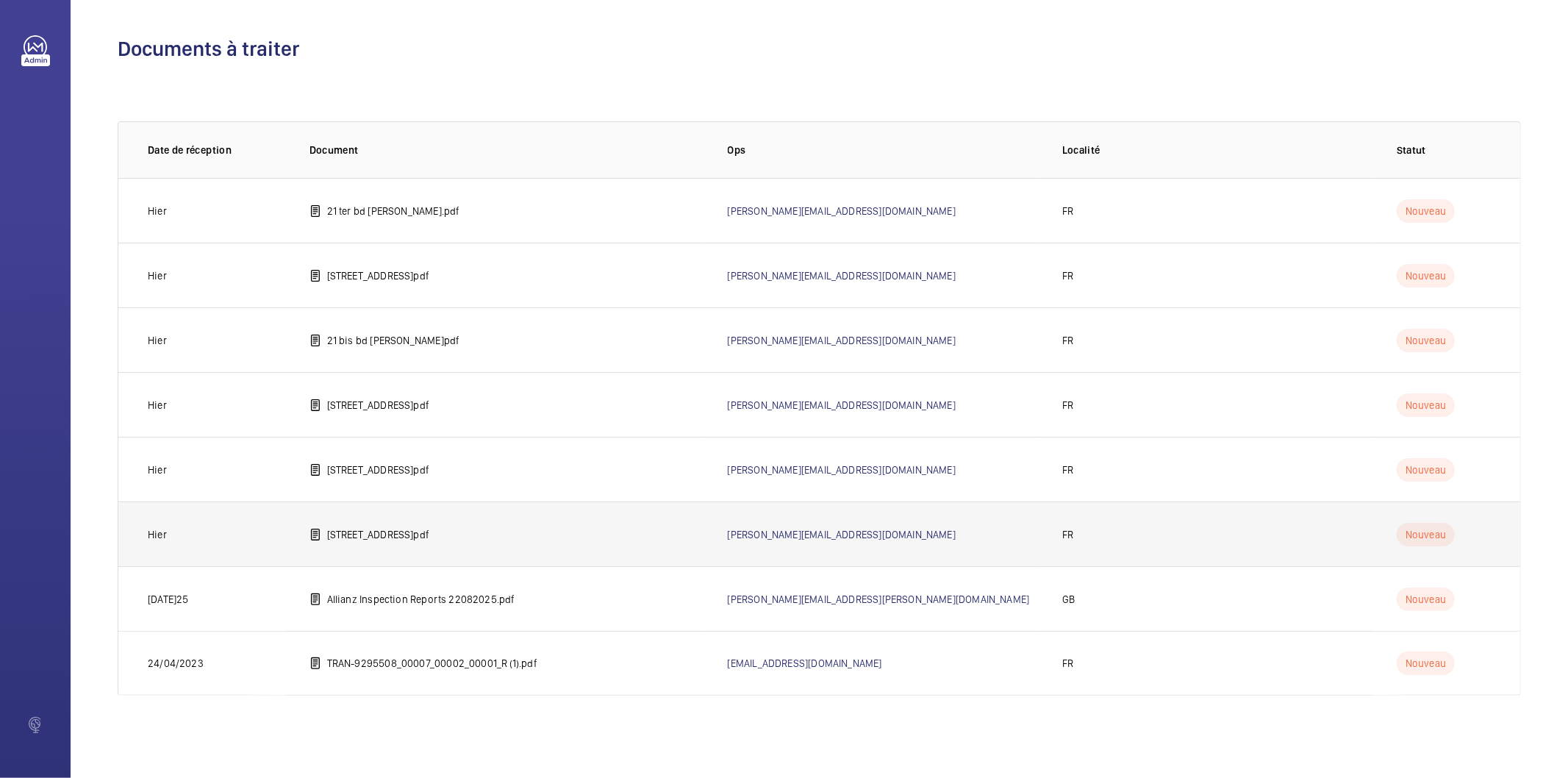
click at [429, 537] on p "[STREET_ADDRESS]pdf" at bounding box center [377, 535] width 102 height 15
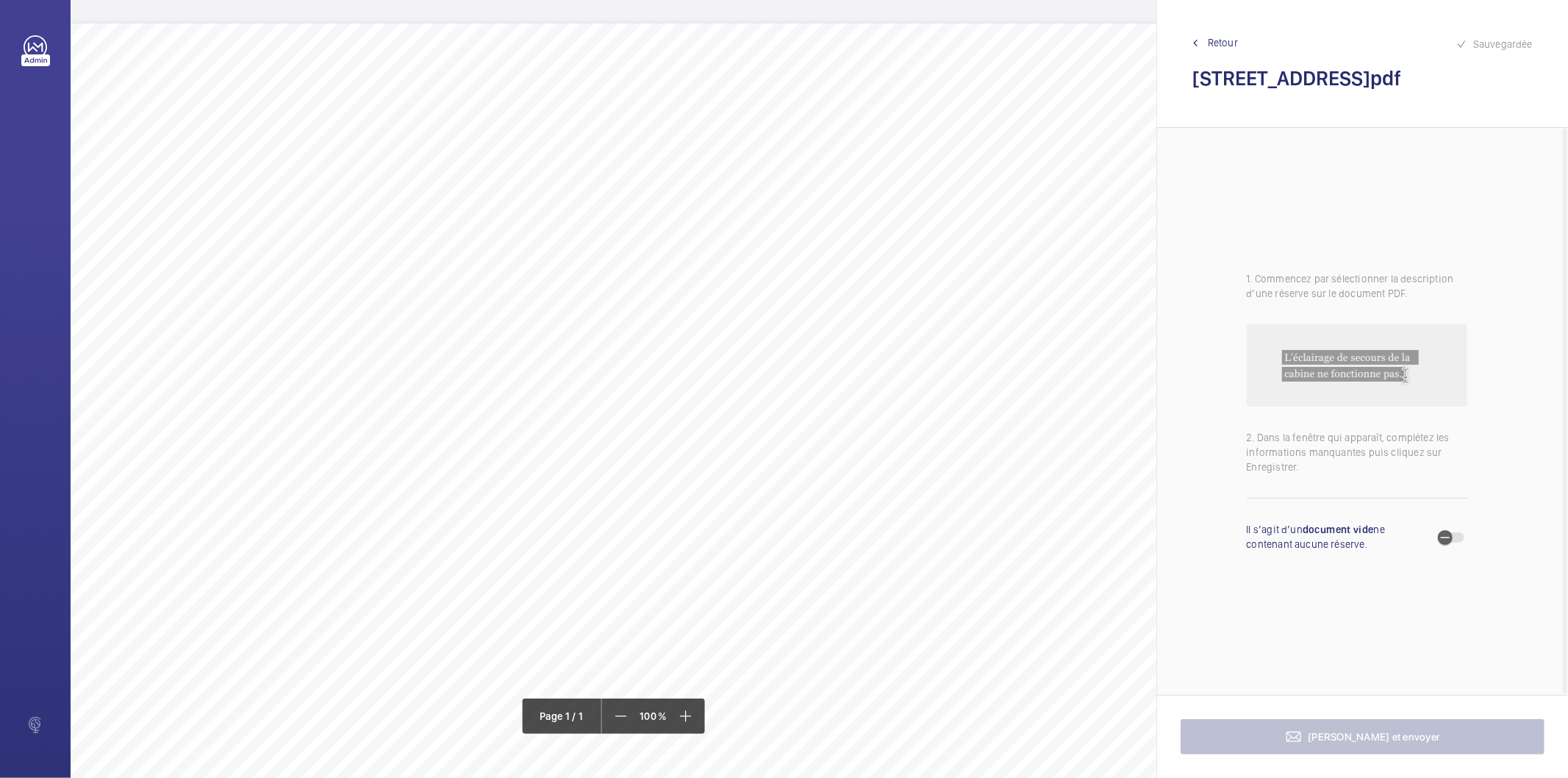
drag, startPoint x: 1402, startPoint y: 74, endPoint x: 1196, endPoint y: 91, distance: 206.7
click at [1196, 91] on h2 "[STREET_ADDRESS]pdf" at bounding box center [1362, 78] width 340 height 27
copy h2 "[STREET_ADDRESS]"
drag, startPoint x: 632, startPoint y: 96, endPoint x: 967, endPoint y: 101, distance: 335.0
click at [967, 101] on span "Tester et estampiller le/les crochets de manutention dans le local de machineri…" at bounding box center [803, 100] width 339 height 9
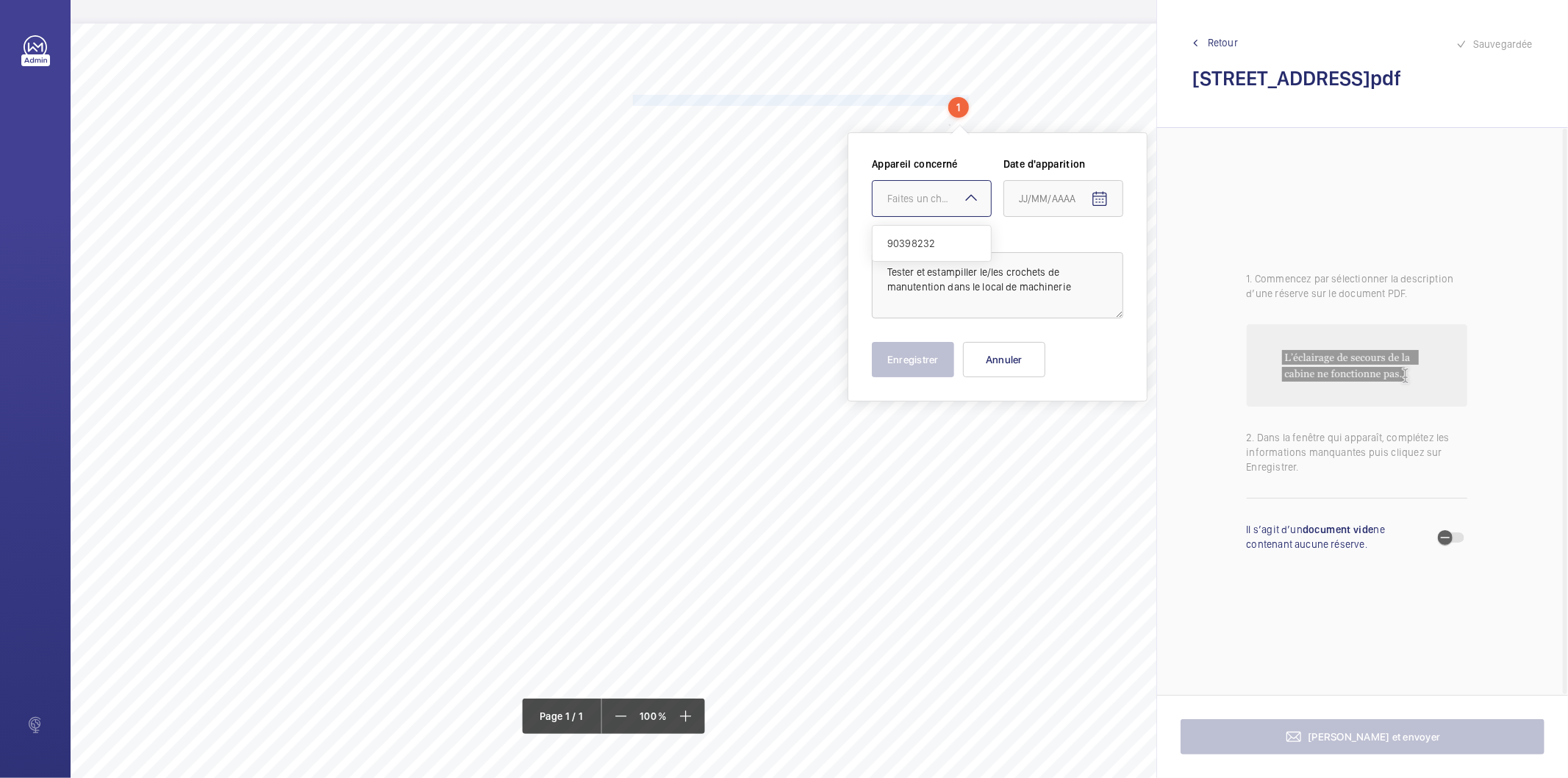
click at [932, 206] on div "Faites un choix" at bounding box center [939, 198] width 104 height 15
click at [922, 239] on span "90398232" at bounding box center [932, 243] width 89 height 15
click at [1089, 197] on span "Open calendar" at bounding box center [1101, 199] width 36 height 36
click at [1048, 433] on span "26" at bounding box center [1055, 435] width 26 height 26
type input "26/08/2025"
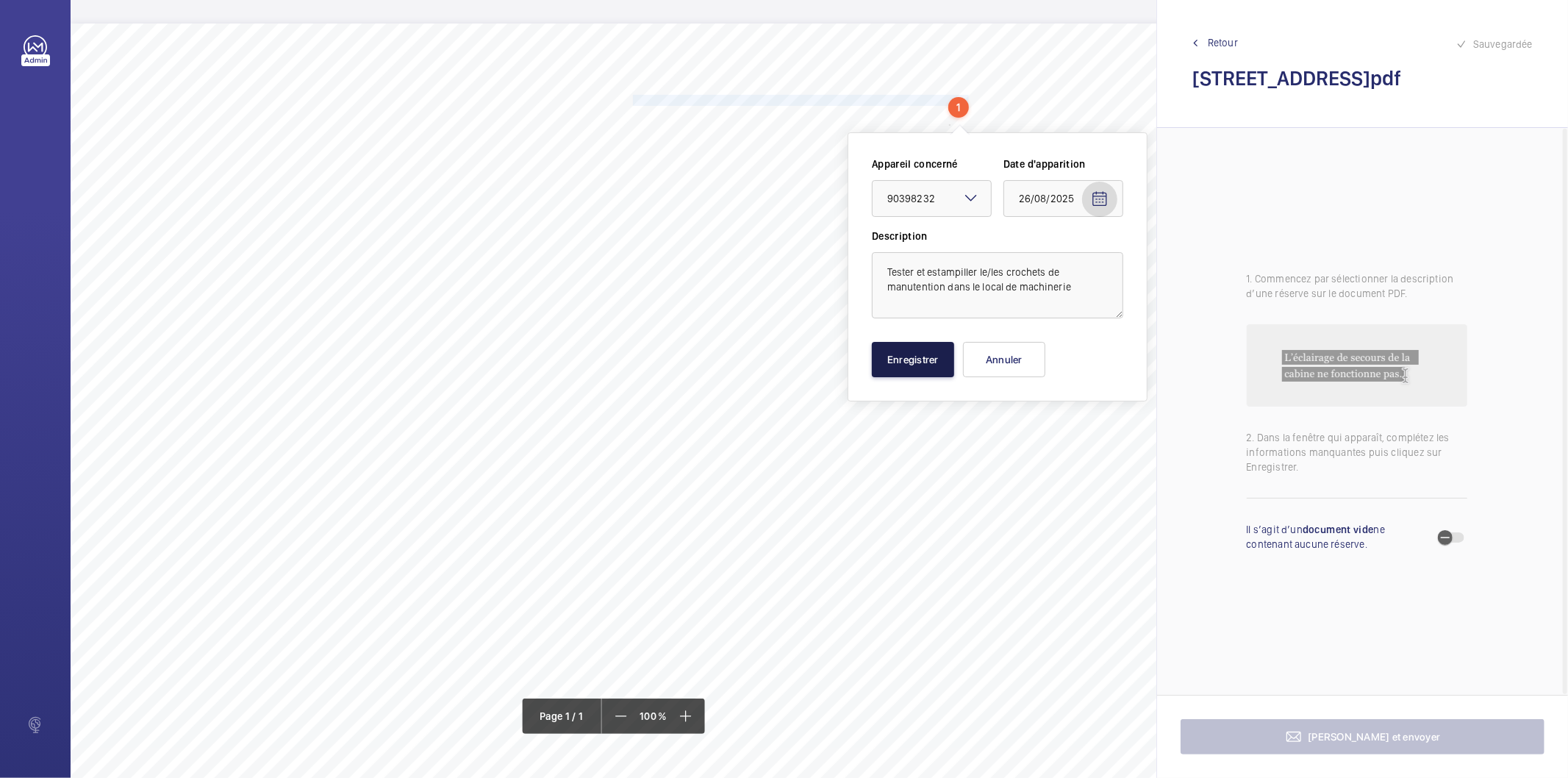
click at [916, 359] on button "Enregistrer" at bounding box center [913, 360] width 82 height 36
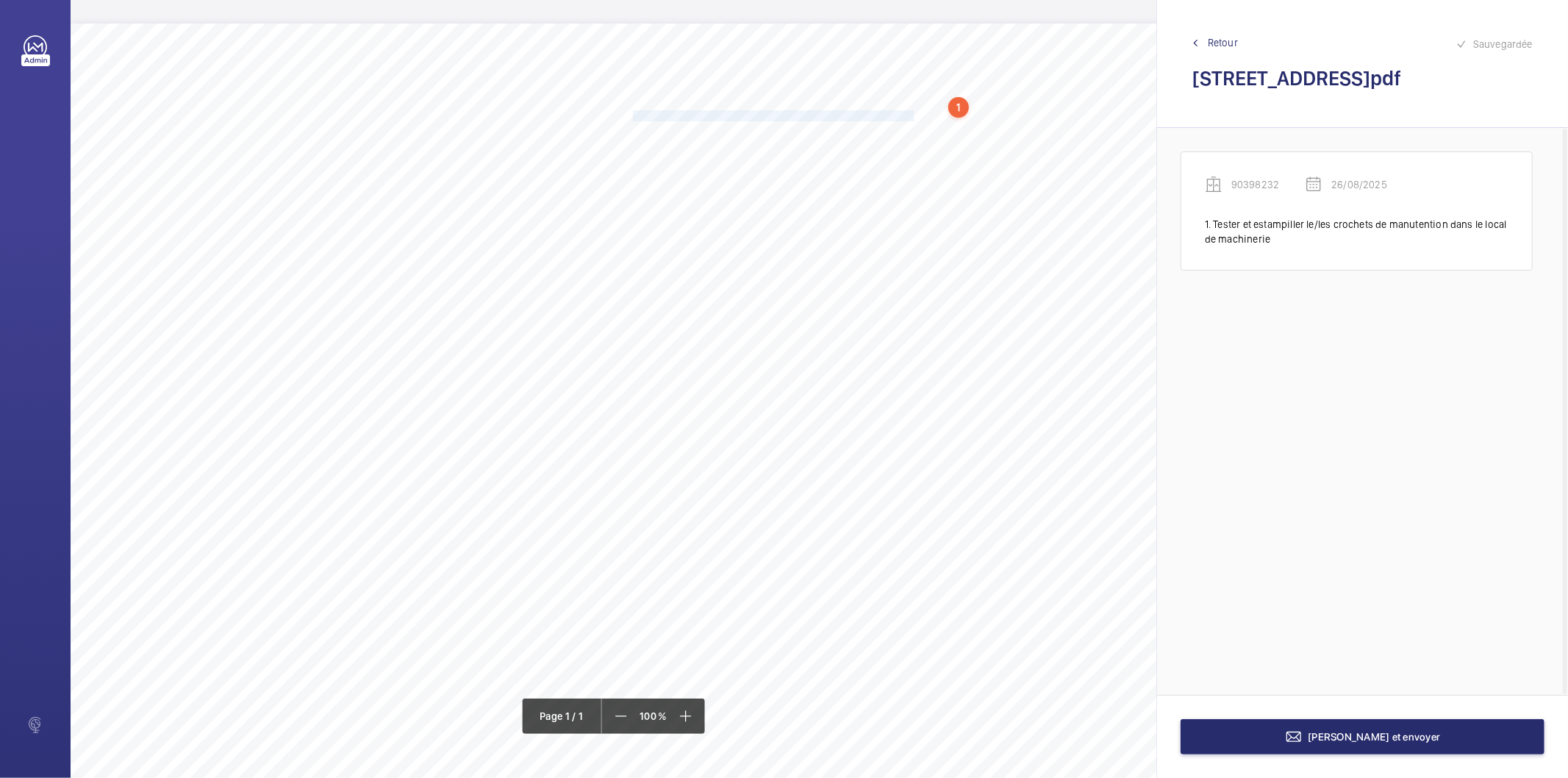
drag, startPoint x: 632, startPoint y: 113, endPoint x: 913, endPoint y: 112, distance: 281.0
click at [913, 112] on span "Réaliser l'étude de sécurité et l'afficher dans le local de machinerie." at bounding box center [776, 116] width 285 height 9
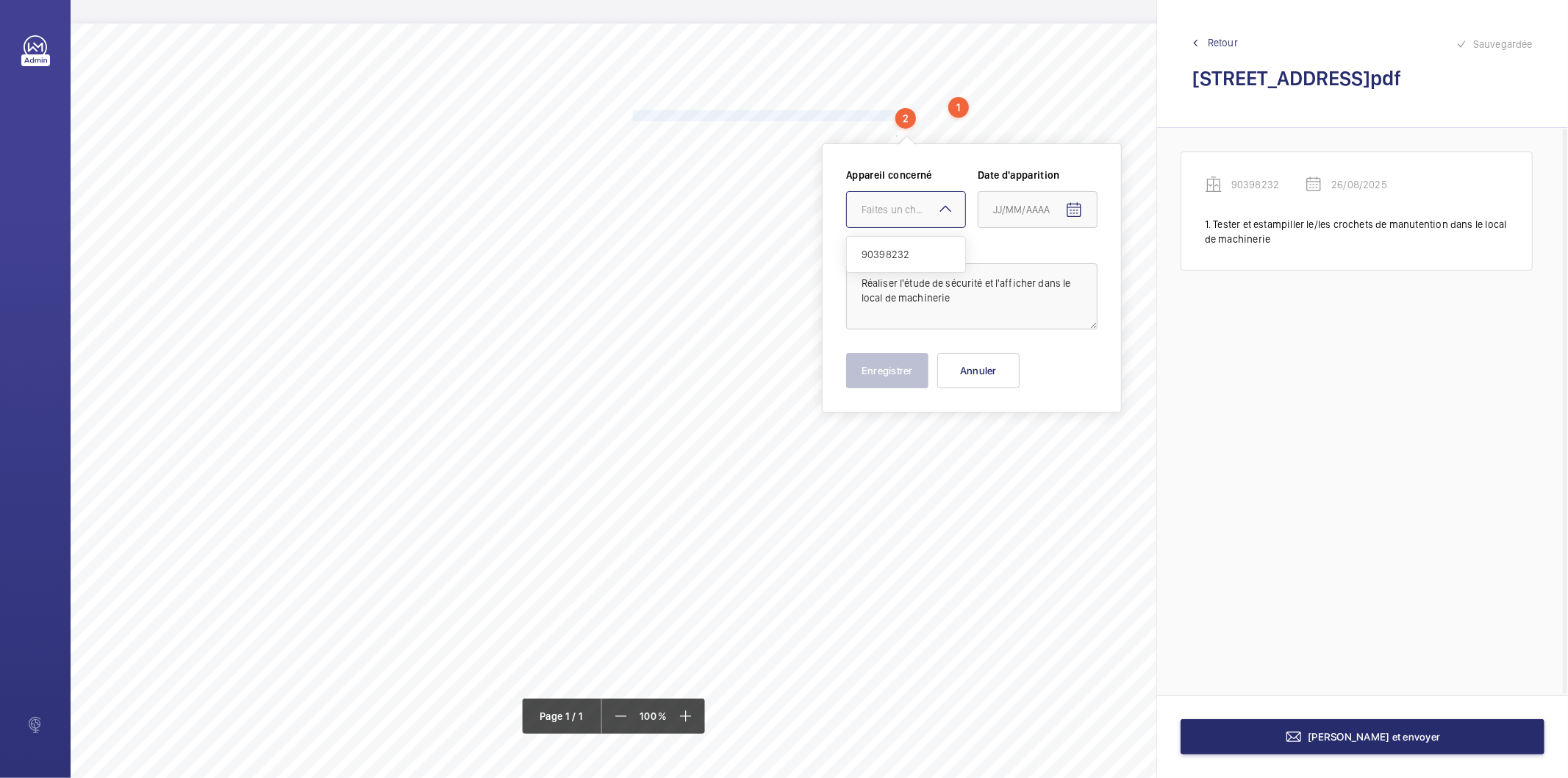
click at [910, 207] on div "Faites un choix" at bounding box center [913, 210] width 104 height 15
click at [903, 255] on span "90398232" at bounding box center [906, 255] width 89 height 15
click at [1083, 211] on span "Open calendar" at bounding box center [1074, 211] width 36 height 36
click at [1028, 454] on span "26" at bounding box center [1028, 447] width 26 height 26
type input "26/08/2025"
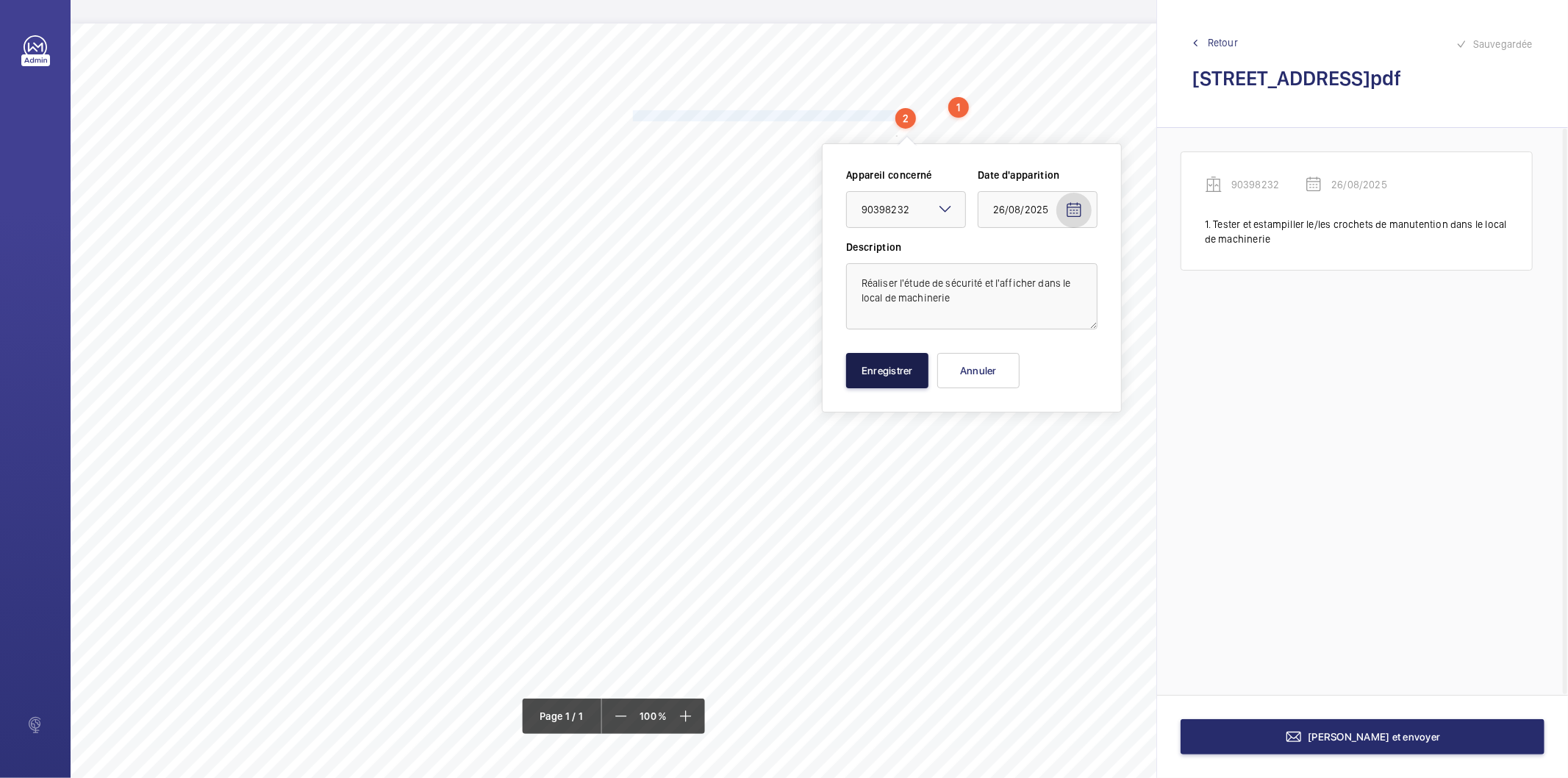
click at [878, 358] on button "Enregistrer" at bounding box center [888, 371] width 82 height 36
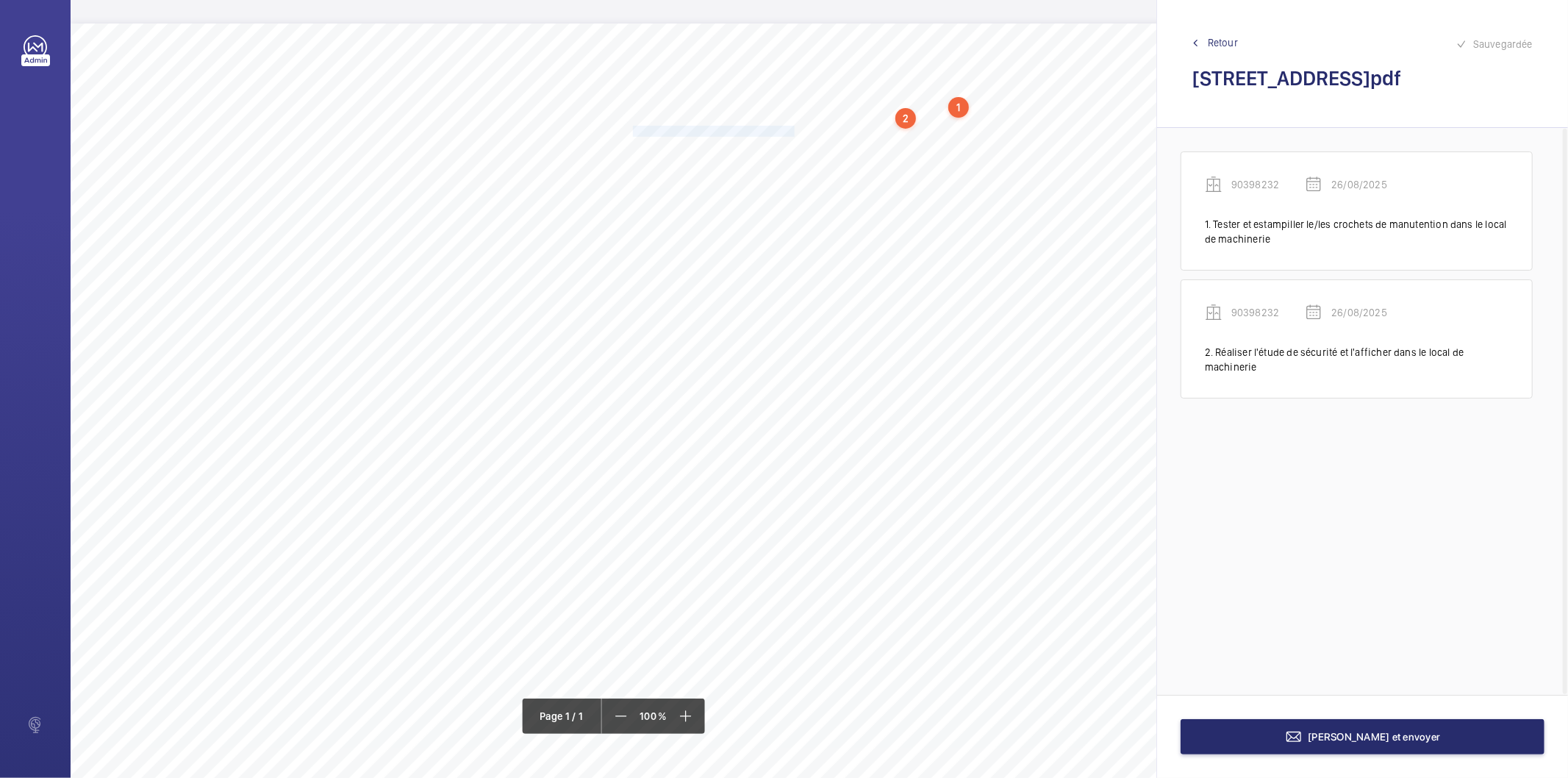
drag, startPoint x: 633, startPoint y: 129, endPoint x: 794, endPoint y: 129, distance: 161.0
click at [794, 129] on span "Nettoyer les seuils des portes palières." at bounding box center [715, 131] width 164 height 9
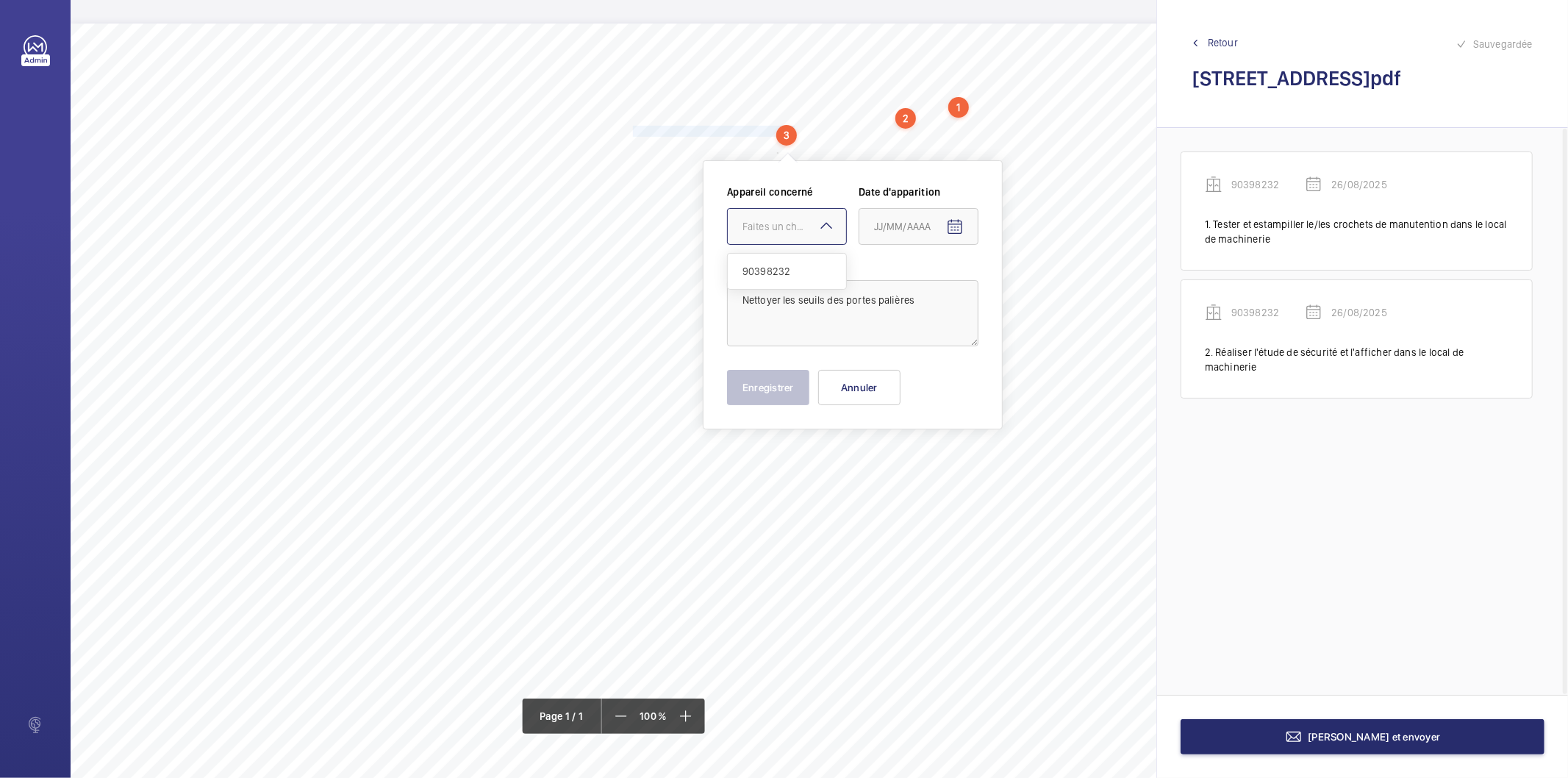
click at [774, 228] on div "Faites un choix" at bounding box center [794, 227] width 104 height 15
click at [775, 278] on span "90398232" at bounding box center [787, 272] width 89 height 15
click at [956, 224] on mat-icon "Open calendar" at bounding box center [954, 227] width 18 height 18
click at [914, 459] on span "26" at bounding box center [910, 463] width 26 height 26
type input "26/08/2025"
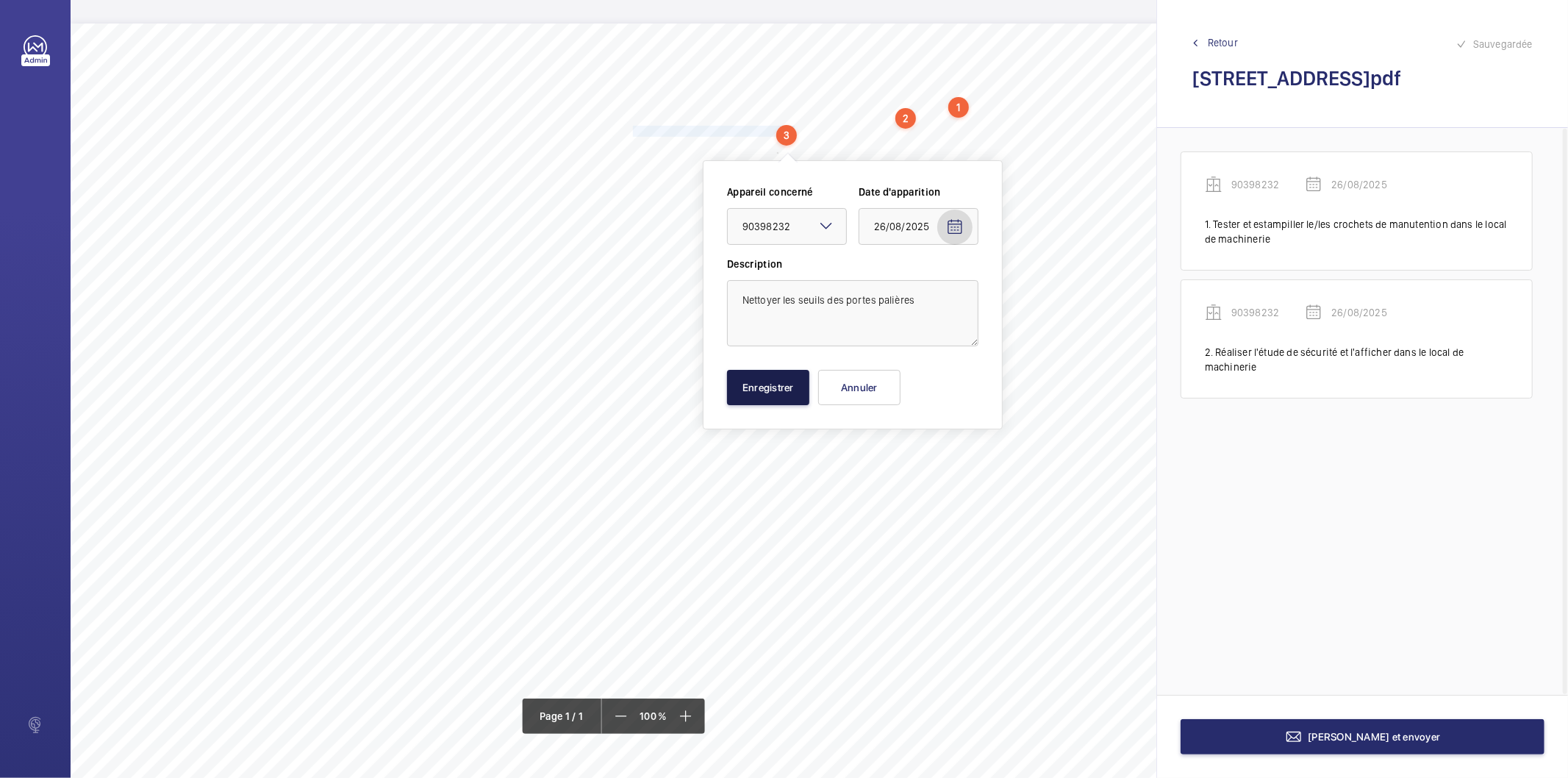
click at [777, 402] on button "Enregistrer" at bounding box center [768, 388] width 82 height 36
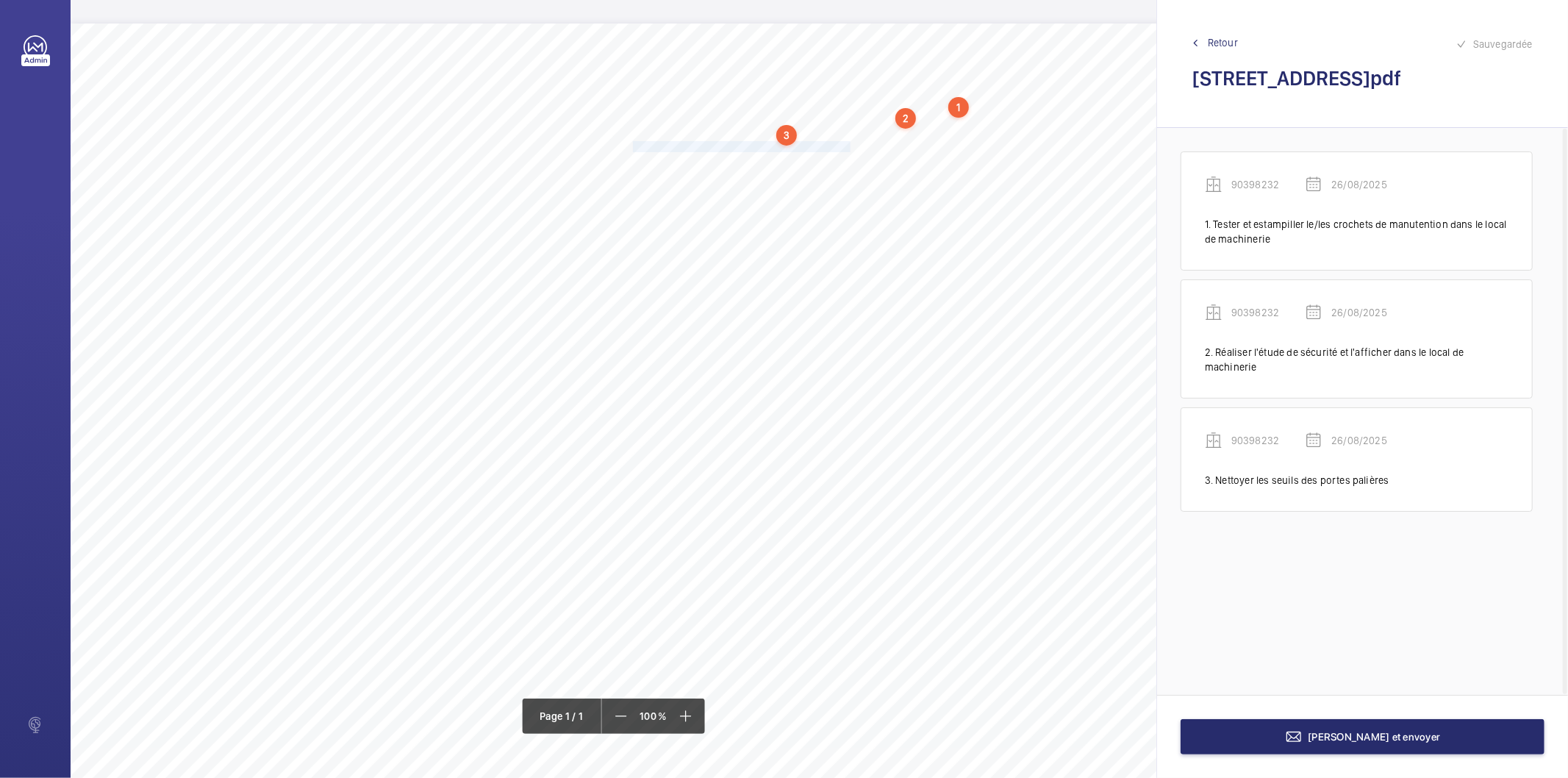
drag, startPoint x: 634, startPoint y: 145, endPoint x: 848, endPoint y: 149, distance: 214.0
click at [848, 149] on span "Poser des récupérateurs d'huile au pied des guides." at bounding box center [743, 147] width 220 height 9
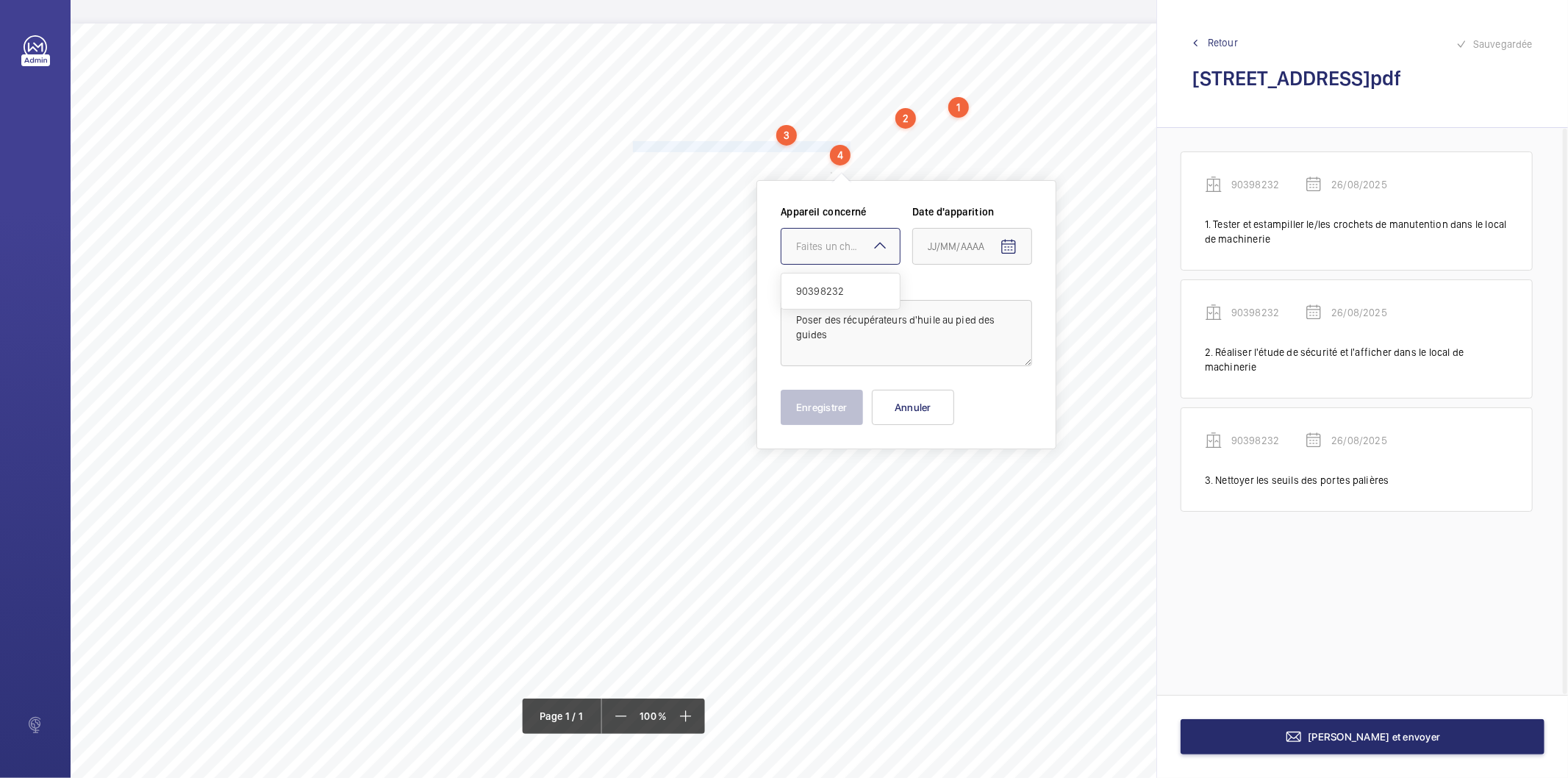
click at [834, 254] on div at bounding box center [841, 246] width 118 height 36
click at [822, 281] on div "90398232" at bounding box center [841, 291] width 118 height 36
click at [1011, 246] on mat-icon "Open calendar" at bounding box center [1009, 246] width 18 height 18
click at [962, 480] on span "26" at bounding box center [963, 483] width 26 height 26
type input "26/08/2025"
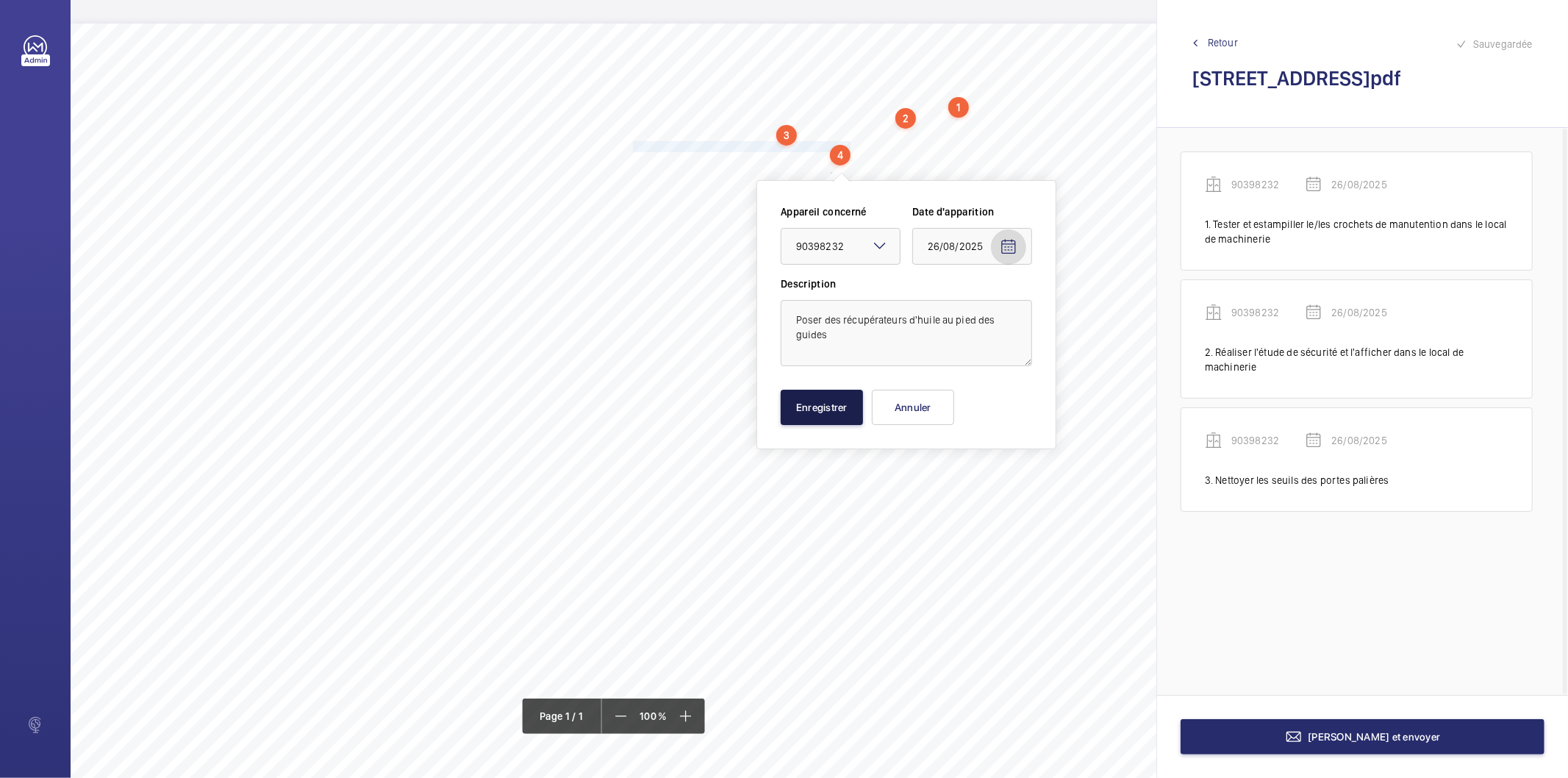
click at [806, 409] on button "Enregistrer" at bounding box center [822, 407] width 82 height 36
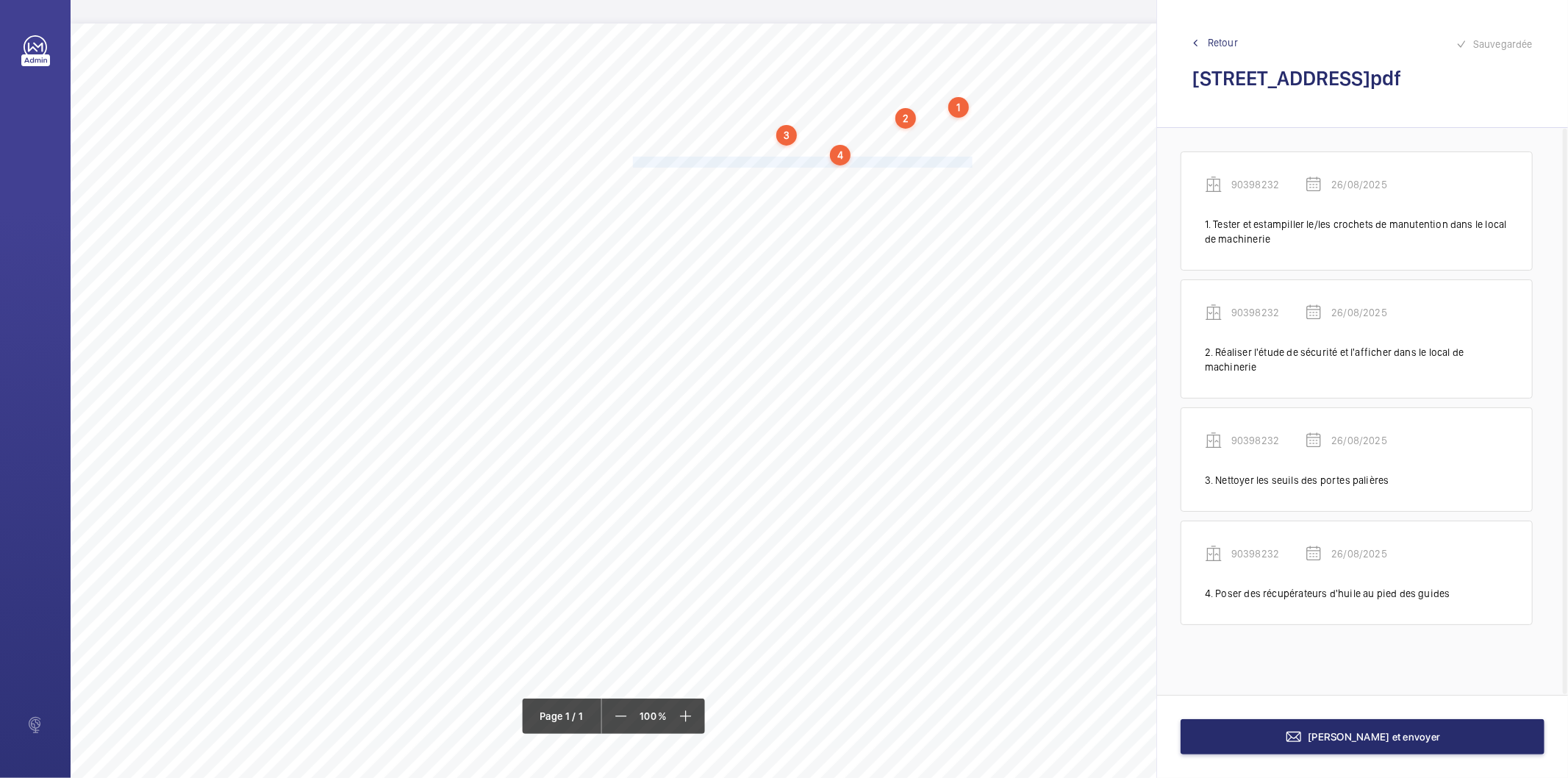
drag, startPoint x: 633, startPoint y: 160, endPoint x: 970, endPoint y: 162, distance: 337.0
click at [970, 162] on span "Compléter les opérations manquantes d'entretien sur le registre de maintenance." at bounding box center [804, 162] width 342 height 9
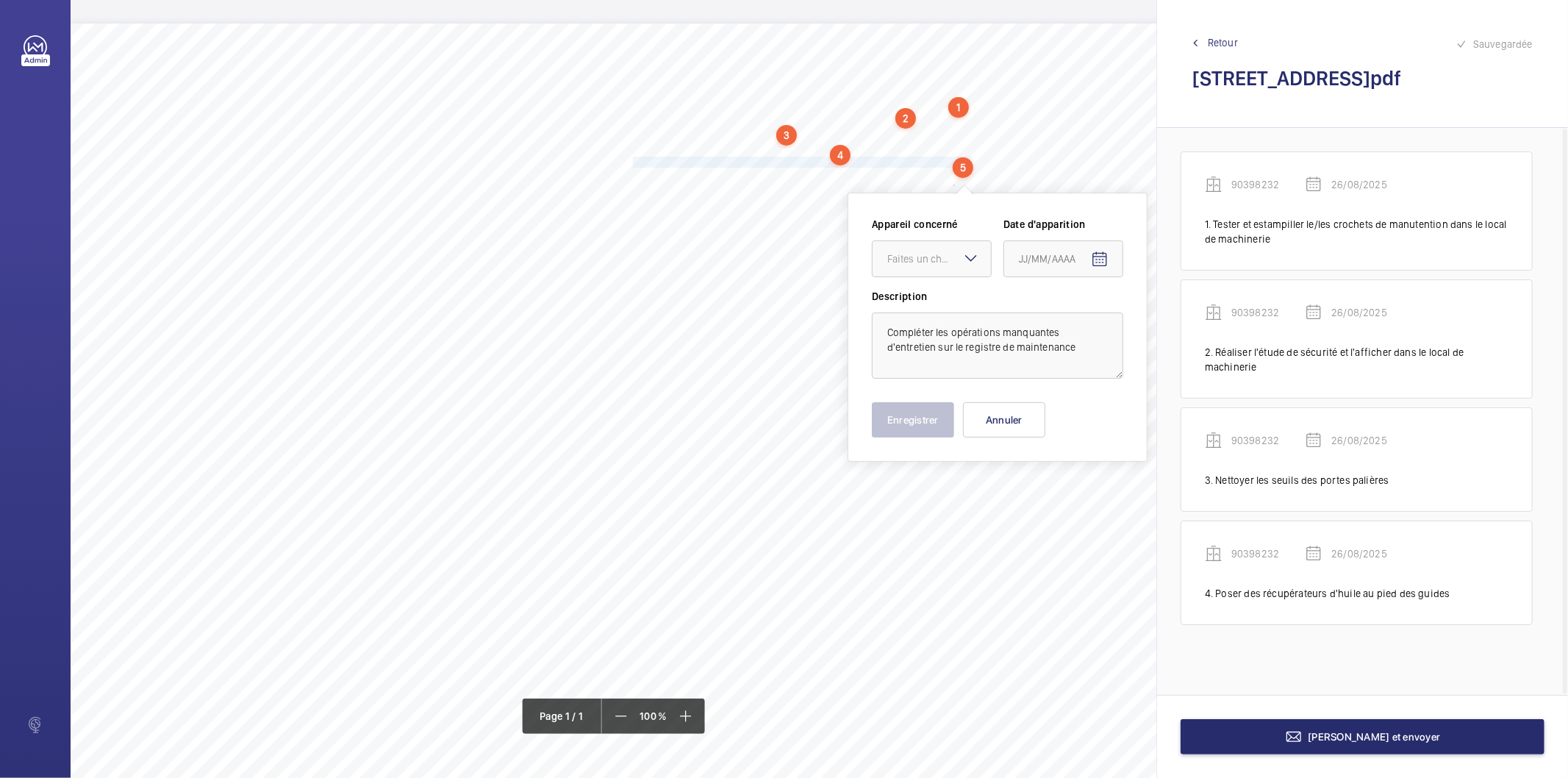
click at [898, 266] on div "Faites un choix" at bounding box center [932, 258] width 118 height 15
click at [897, 300] on span "90398232" at bounding box center [932, 303] width 89 height 15
click at [1100, 258] on mat-icon "Open calendar" at bounding box center [1100, 259] width 18 height 18
drag, startPoint x: 1059, startPoint y: 488, endPoint x: 1035, endPoint y: 483, distance: 24.5
click at [1058, 488] on span "26" at bounding box center [1055, 496] width 26 height 26
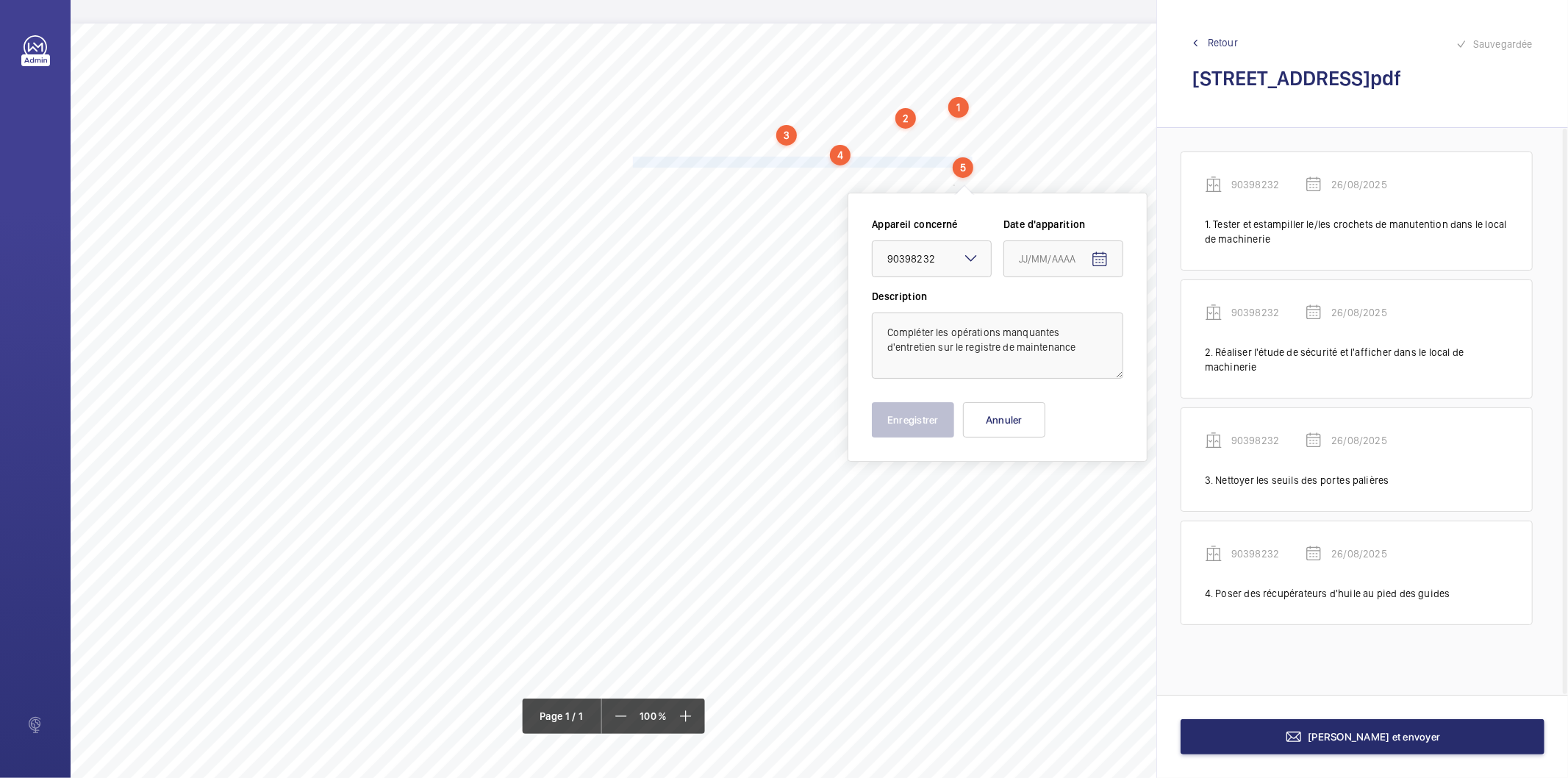
type input "26/08/2025"
click at [925, 433] on button "Enregistrer" at bounding box center [913, 419] width 82 height 36
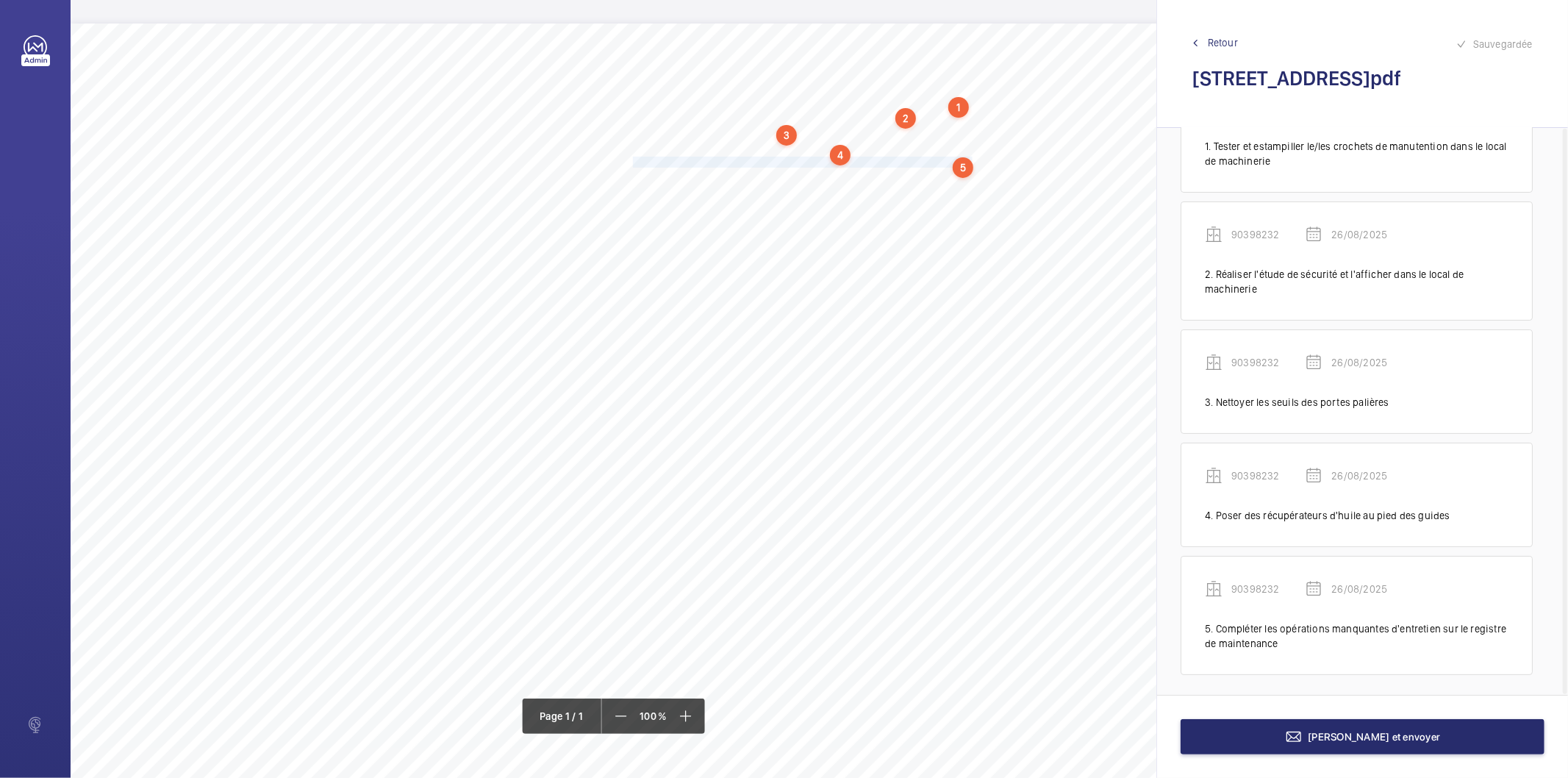
scroll to position [81, 0]
drag, startPoint x: 634, startPoint y: 175, endPoint x: 843, endPoint y: 177, distance: 209.0
click at [843, 177] on span "Nettoyer le fond de cuvette et tous les accessoires." at bounding box center [741, 177] width 216 height 9
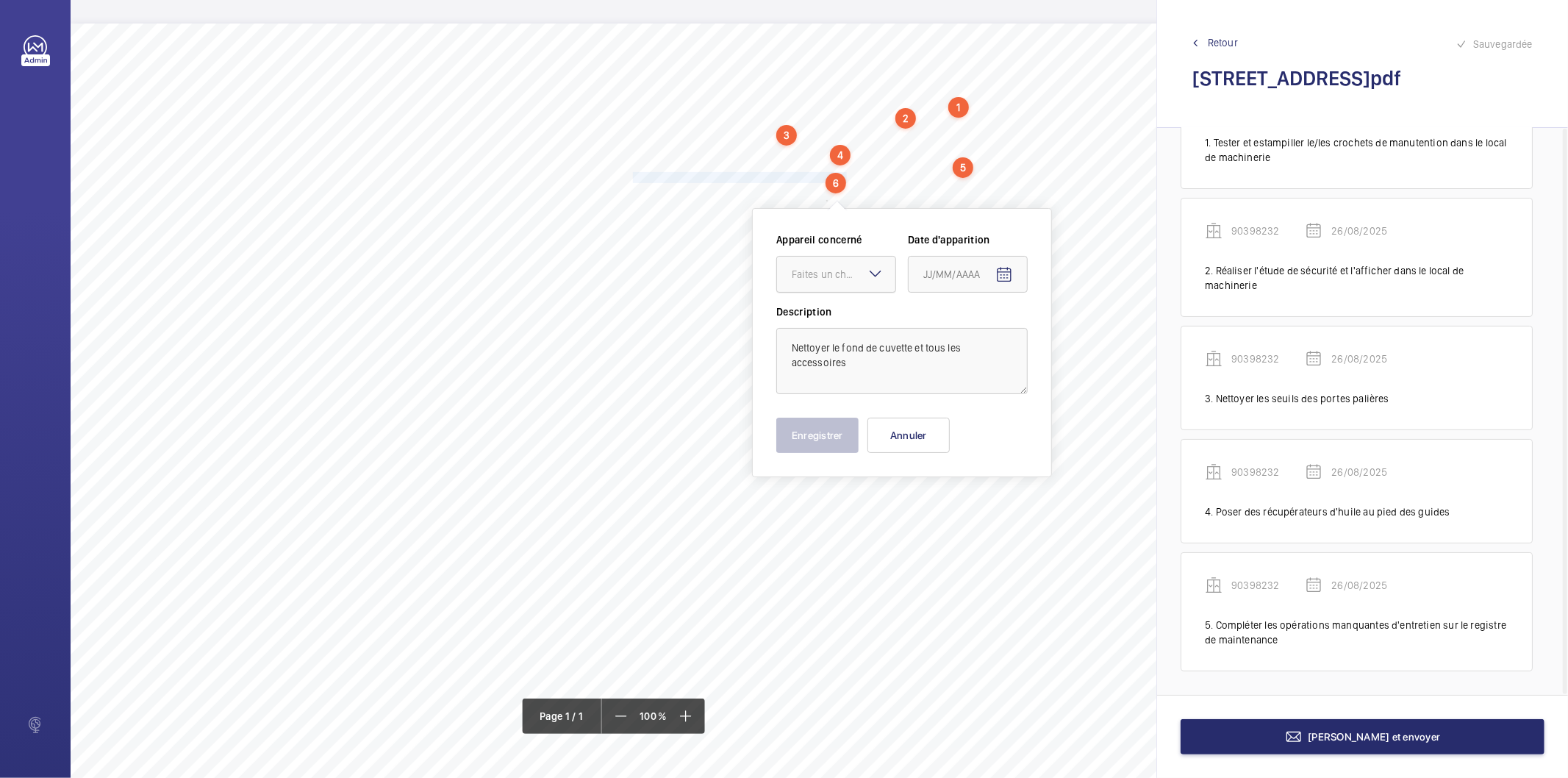
drag, startPoint x: 831, startPoint y: 280, endPoint x: 831, endPoint y: 291, distance: 11.0
click at [831, 281] on div "Faites un choix" at bounding box center [843, 274] width 104 height 15
click at [833, 317] on span "90398232" at bounding box center [836, 319] width 89 height 15
click at [1004, 278] on mat-icon "Open calendar" at bounding box center [1004, 274] width 18 height 18
drag, startPoint x: 949, startPoint y: 508, endPoint x: 945, endPoint y: 502, distance: 7.2
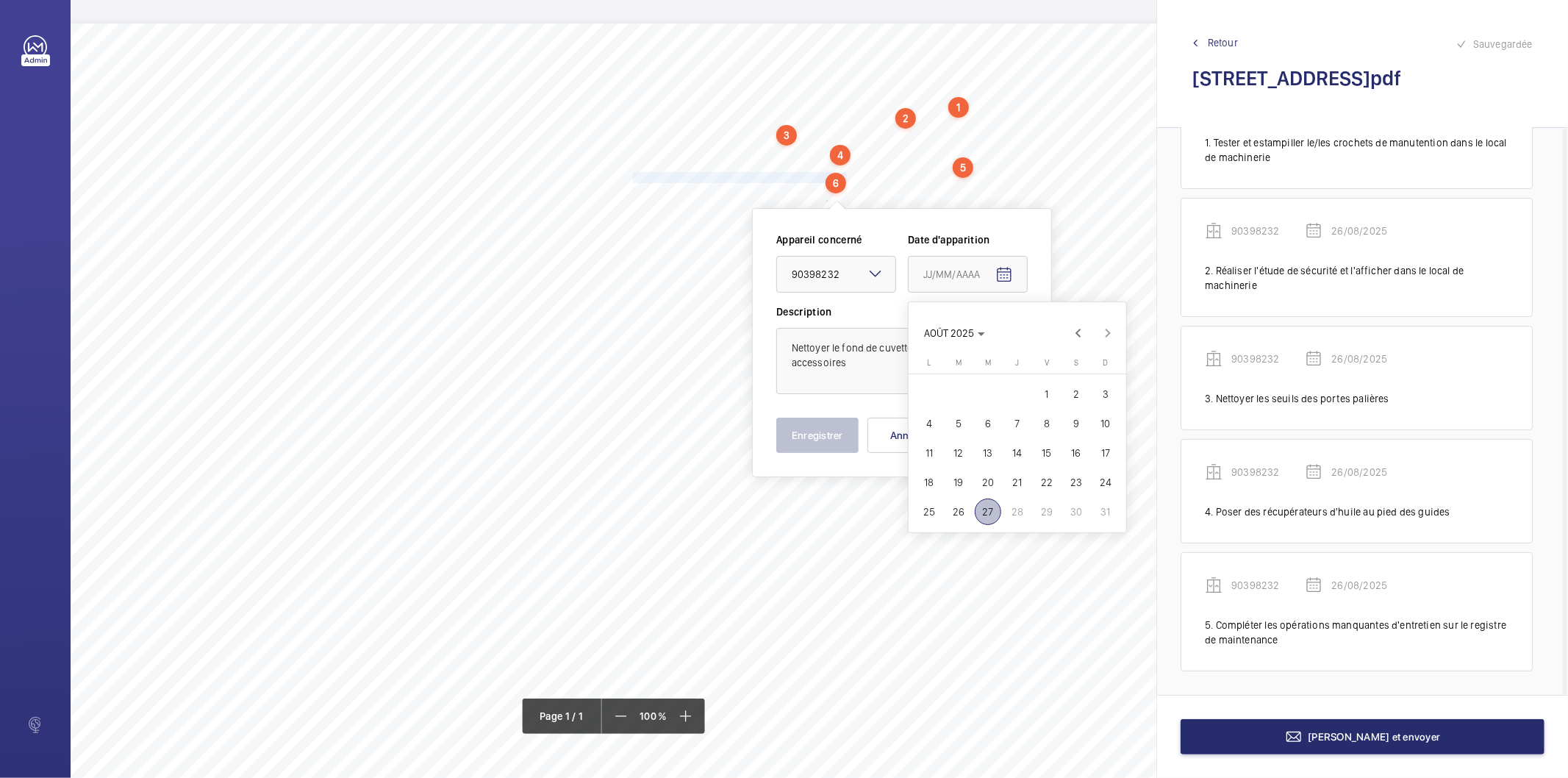
click at [949, 505] on span "26" at bounding box center [959, 511] width 26 height 26
type input "26/08/2025"
click at [821, 436] on button "Enregistrer" at bounding box center [818, 435] width 82 height 36
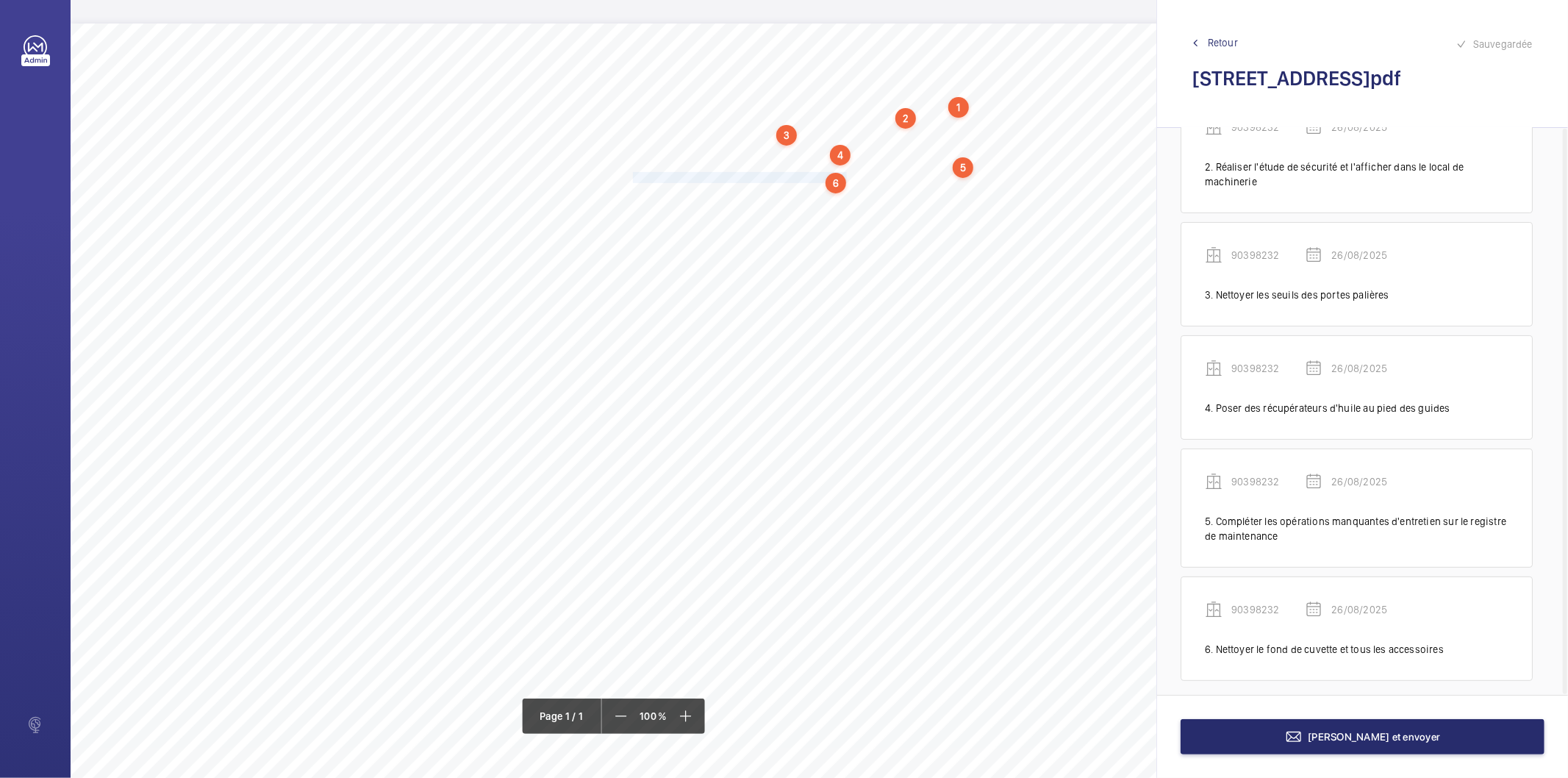
scroll to position [194, 0]
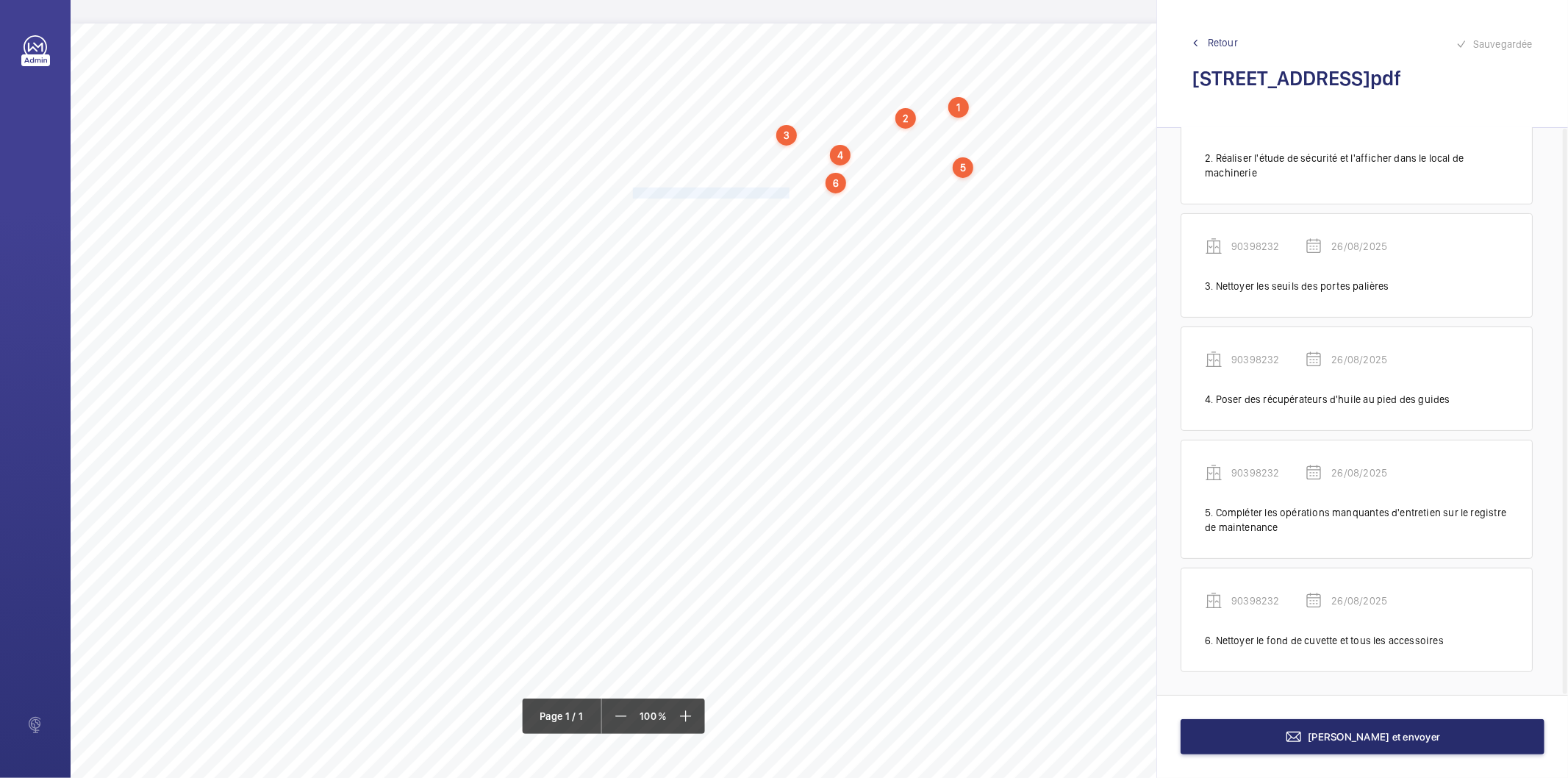
drag, startPoint x: 634, startPoint y: 194, endPoint x: 789, endPoint y: 192, distance: 155.0
click at [789, 192] on span "Eliminer les bruits en fonctionnement." at bounding box center [713, 193] width 159 height 9
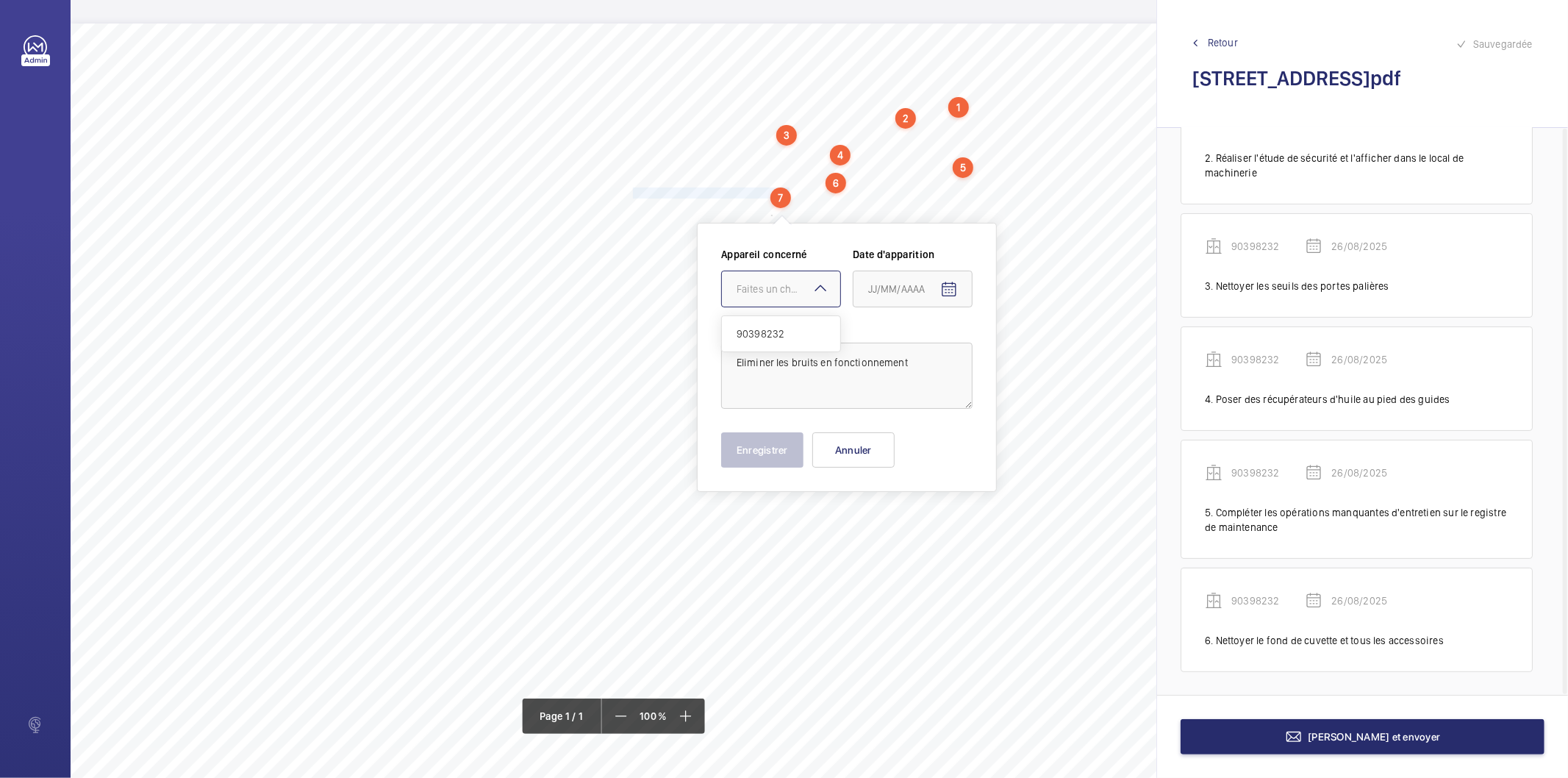
click at [779, 286] on div "Faites un choix" at bounding box center [789, 289] width 104 height 15
click at [761, 328] on span "90398232" at bounding box center [781, 334] width 89 height 15
click at [954, 292] on mat-icon "Open calendar" at bounding box center [949, 289] width 18 height 18
click at [900, 522] on span "26" at bounding box center [904, 526] width 26 height 26
type input "26/08/2025"
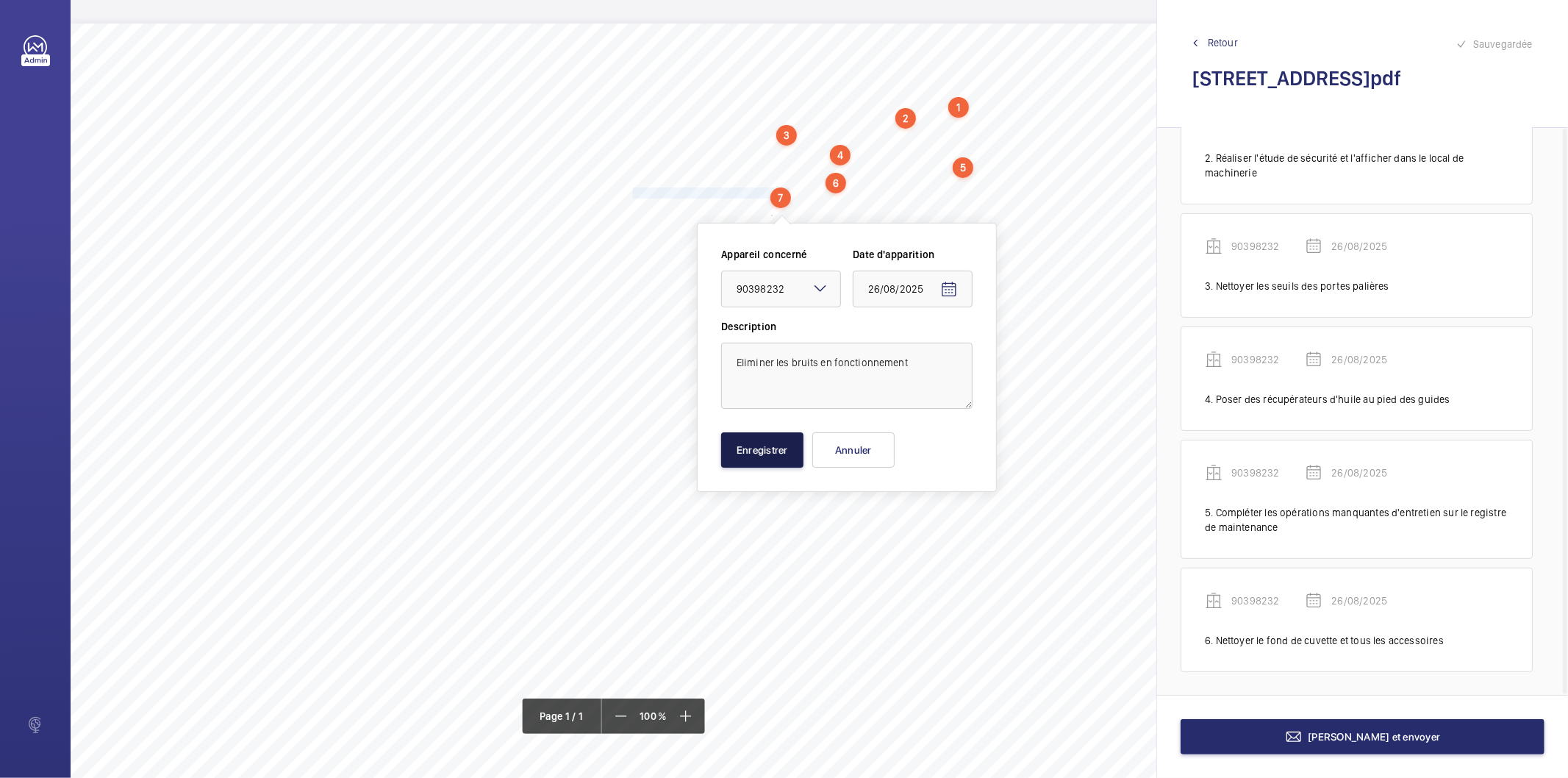
click at [776, 457] on button "Enregistrer" at bounding box center [762, 450] width 82 height 36
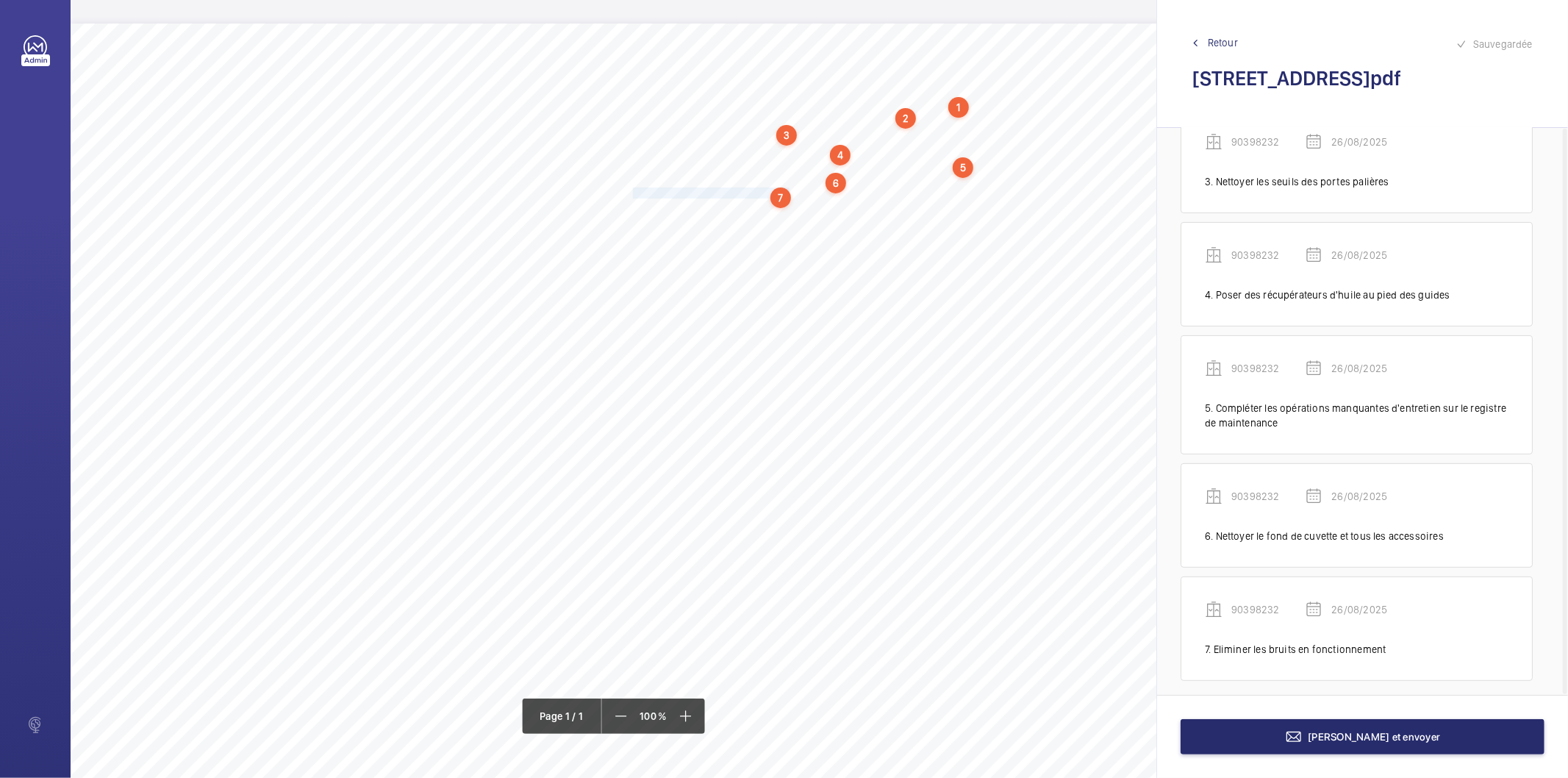
scroll to position [307, 0]
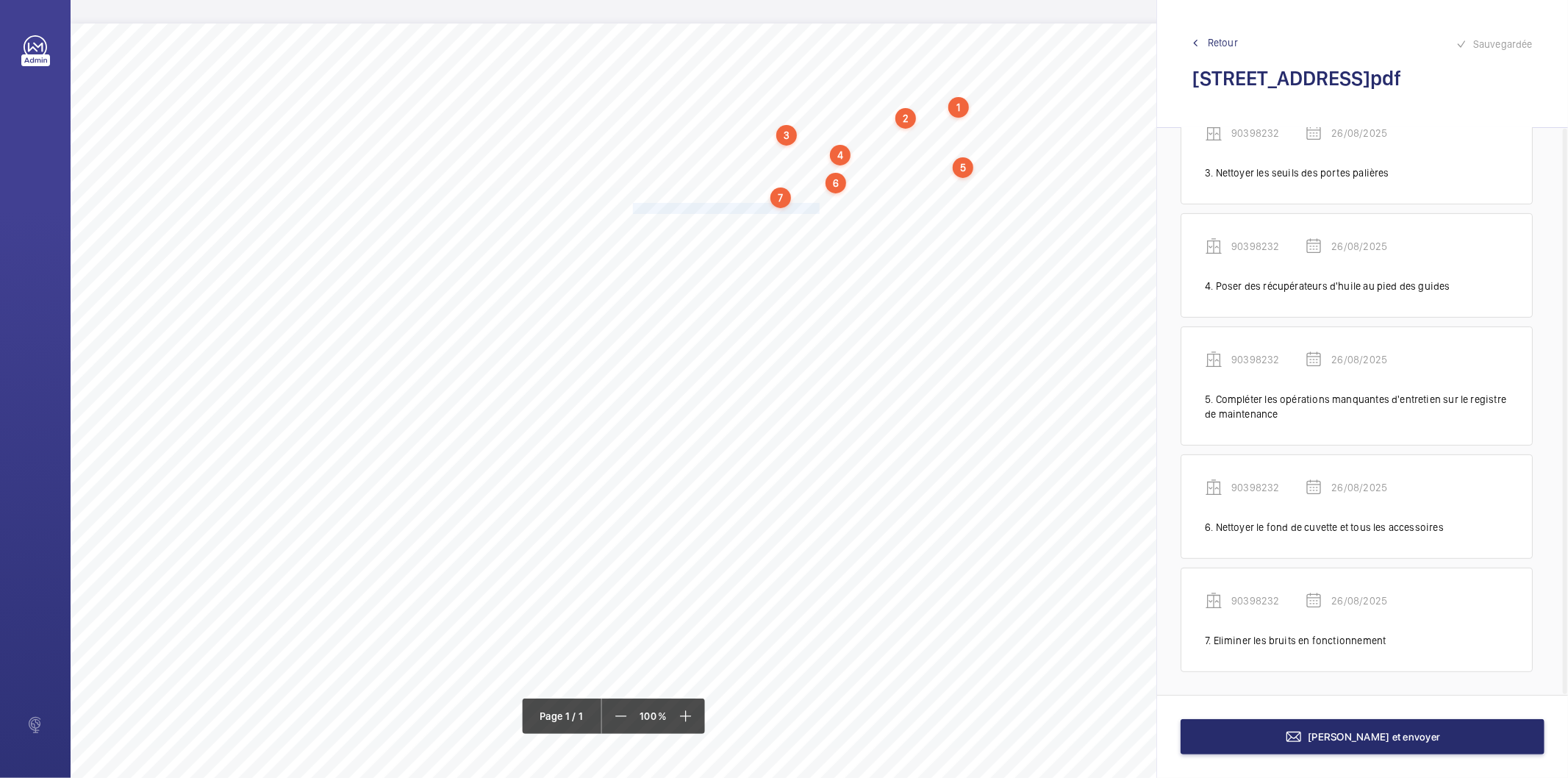
drag, startPoint x: 634, startPoint y: 207, endPoint x: 819, endPoint y: 209, distance: 185.0
click at [819, 209] on span "Remplacer les huileurs cassés sur la cabine" at bounding box center [726, 208] width 186 height 9
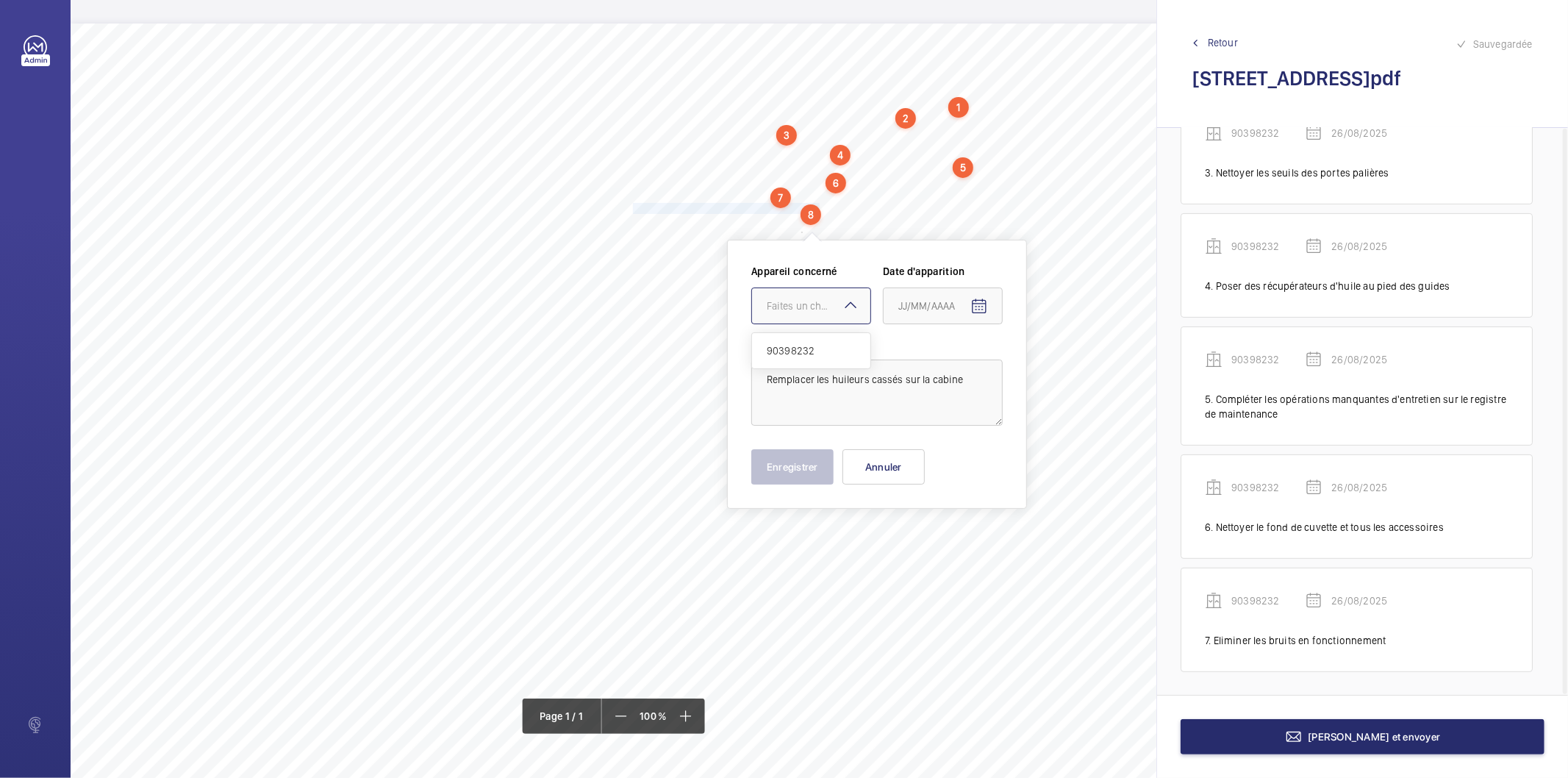
click at [806, 306] on div "Faites un choix" at bounding box center [819, 306] width 104 height 15
click at [809, 354] on span "90398232" at bounding box center [811, 351] width 89 height 15
click at [981, 305] on mat-icon "Open calendar" at bounding box center [979, 306] width 18 height 18
drag, startPoint x: 932, startPoint y: 536, endPoint x: 838, endPoint y: 517, distance: 95.9
click at [925, 534] on span "26" at bounding box center [934, 543] width 26 height 26
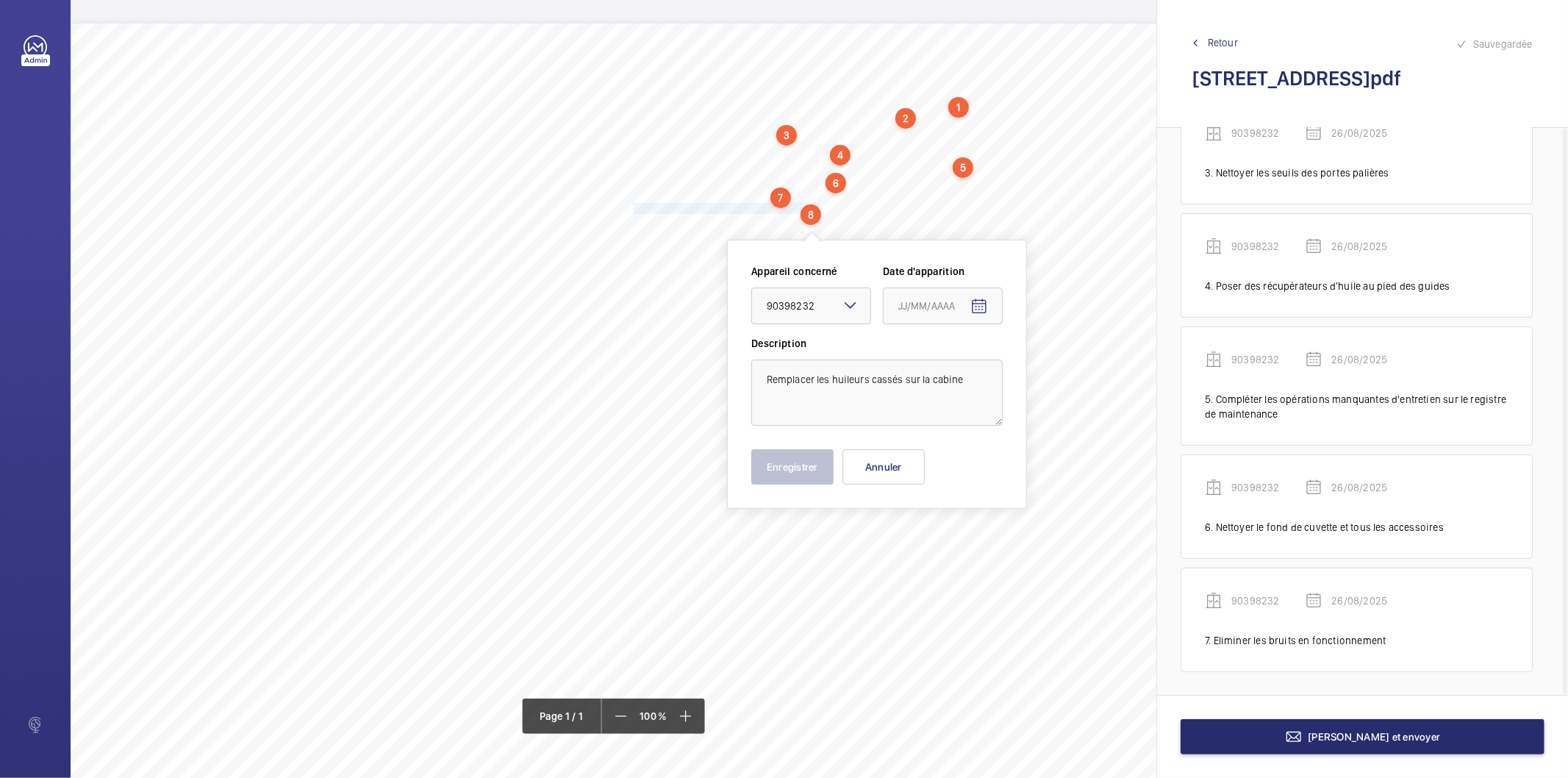
type input "26/08/2025"
click at [804, 467] on button "Enregistrer" at bounding box center [792, 467] width 82 height 36
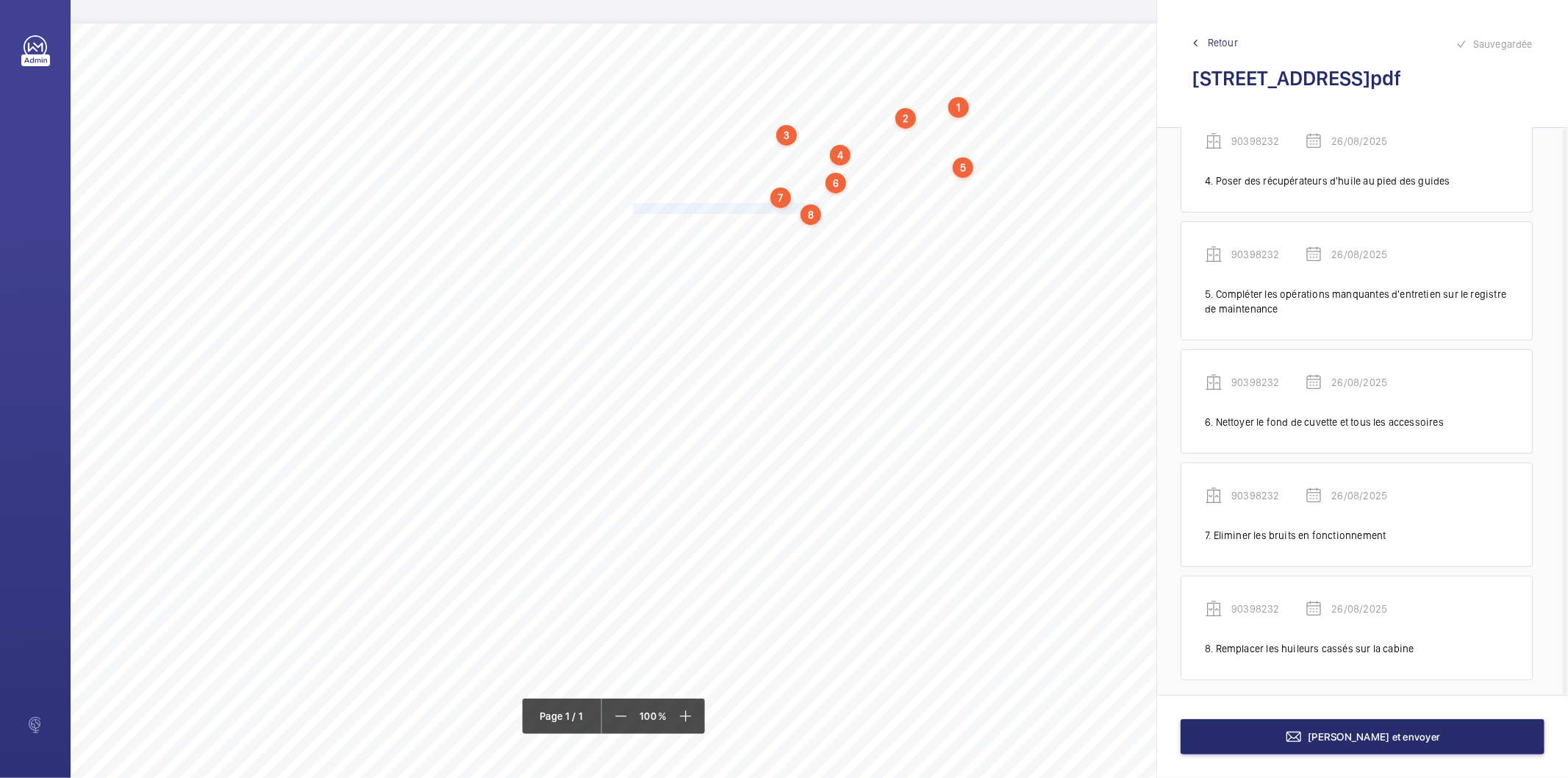
scroll to position [421, 0]
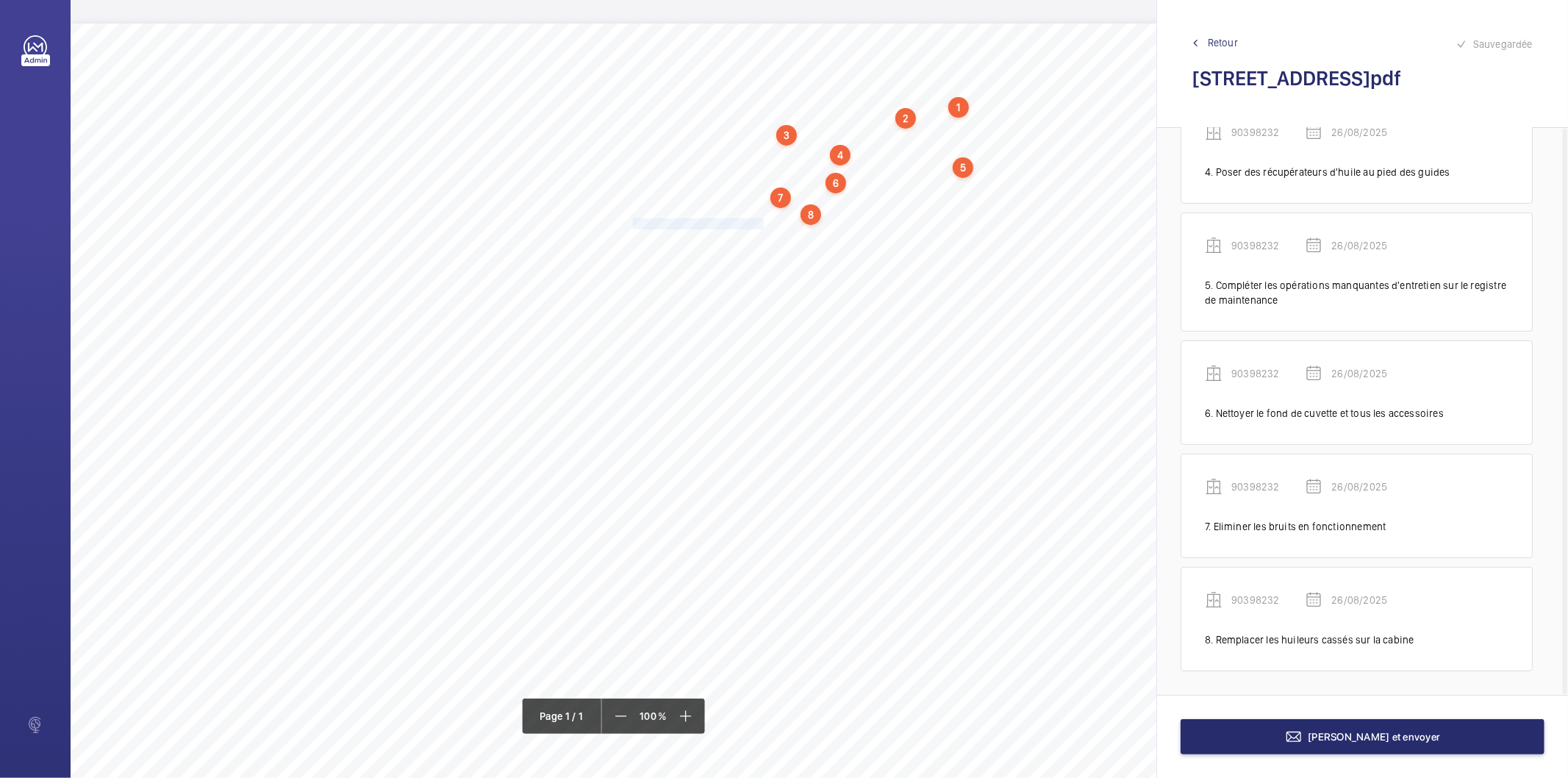
drag, startPoint x: 634, startPoint y: 224, endPoint x: 762, endPoint y: 224, distance: 128.0
click at [762, 224] on span "Nettoyer le local de machinerie." at bounding box center [700, 224] width 134 height 9
drag, startPoint x: 747, startPoint y: 325, endPoint x: 747, endPoint y: 336, distance: 11.0
click at [747, 327] on div "Faites un choix" at bounding box center [762, 320] width 104 height 15
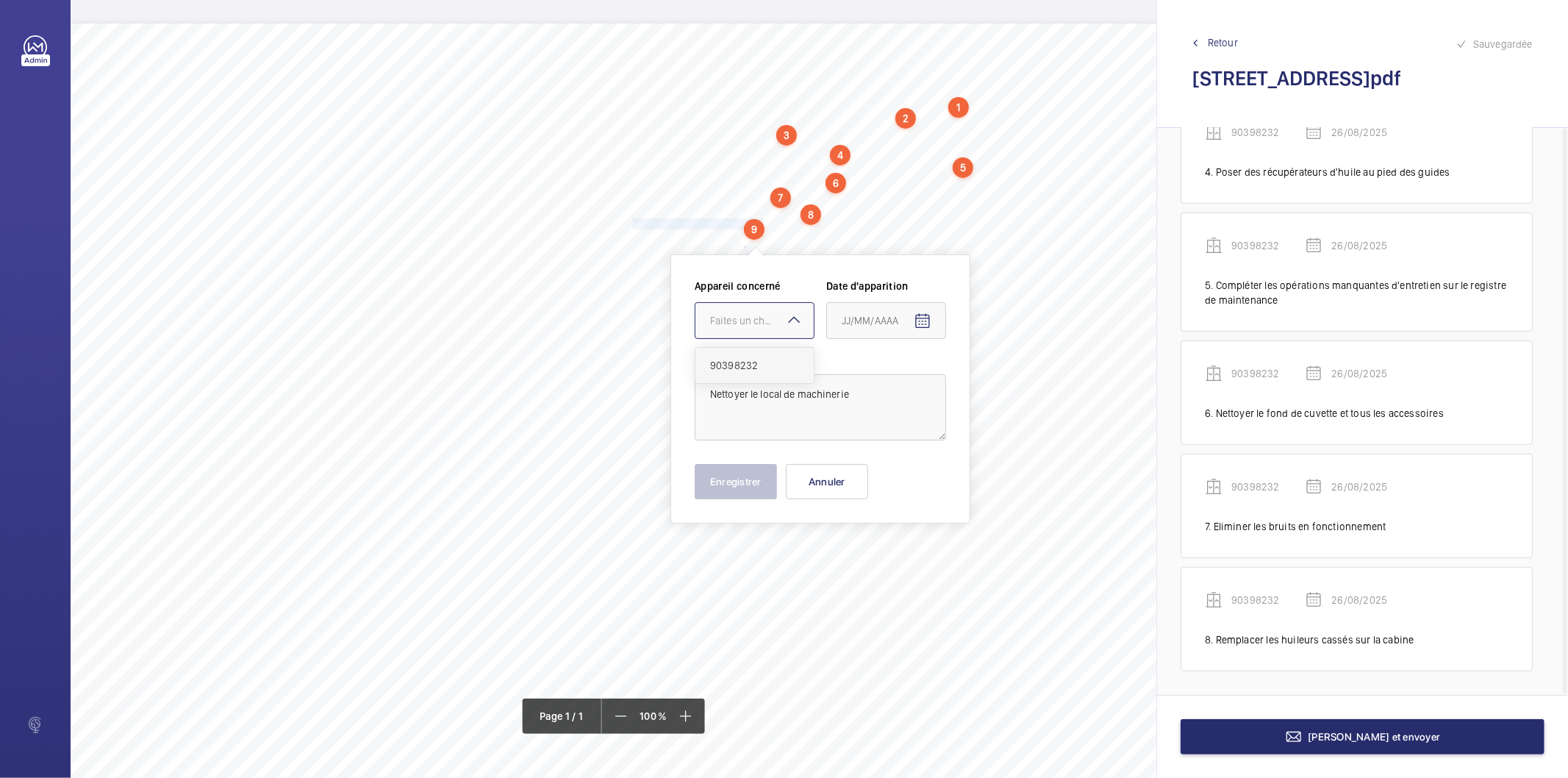
click at [741, 368] on span "90398232" at bounding box center [754, 365] width 89 height 15
click at [927, 327] on mat-icon "Open calendar" at bounding box center [923, 321] width 18 height 18
click at [878, 552] on span "26" at bounding box center [877, 558] width 26 height 26
type input "26/08/2025"
drag, startPoint x: 732, startPoint y: 479, endPoint x: 662, endPoint y: 369, distance: 130.4
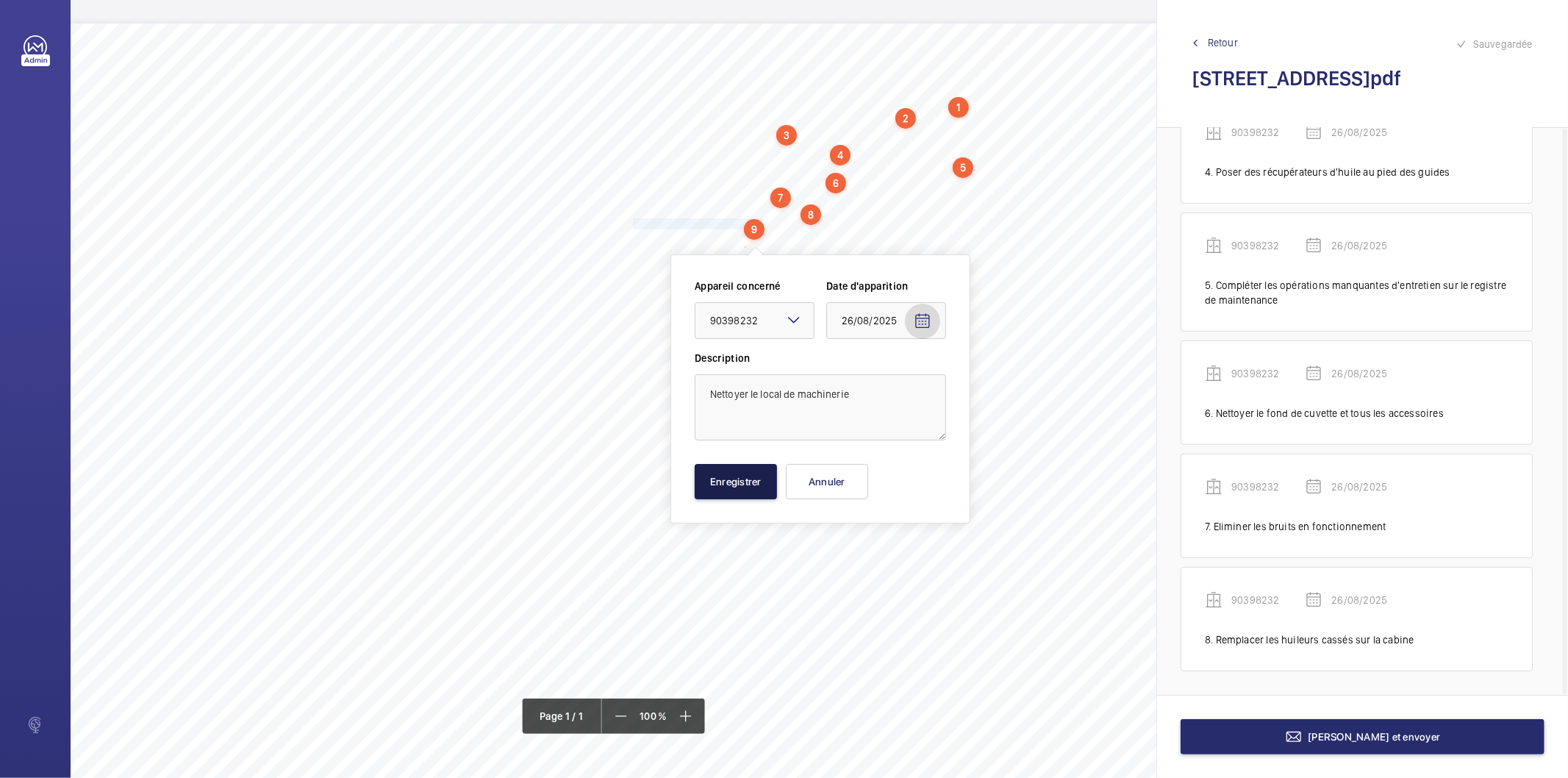
click at [731, 478] on button "Enregistrer" at bounding box center [736, 481] width 82 height 36
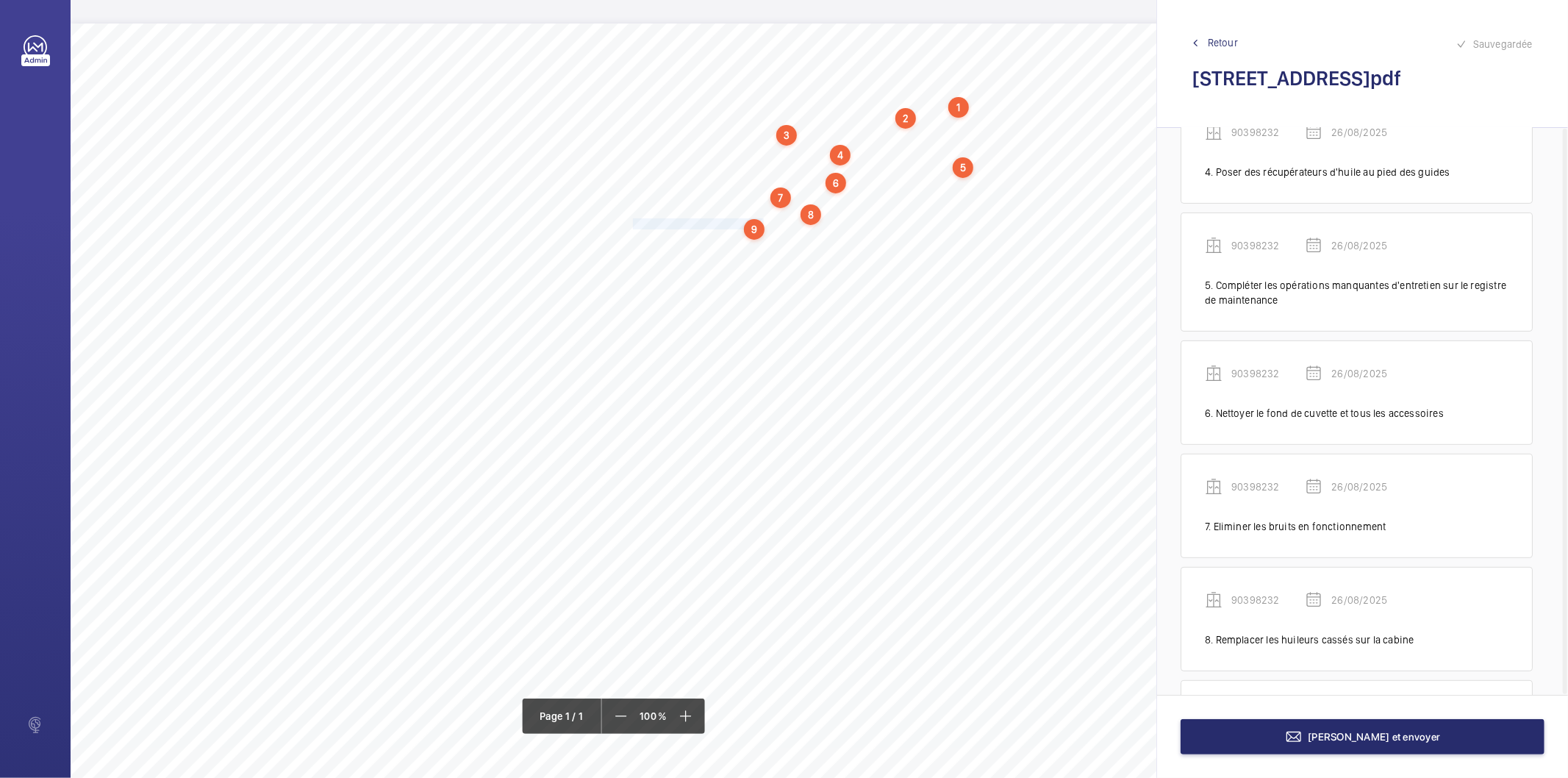
scroll to position [535, 0]
drag, startPoint x: 633, startPoint y: 238, endPoint x: 824, endPoint y: 237, distance: 191.0
click at [824, 237] on span "Remplir les godets huileurs sur le contrepoids." at bounding box center [731, 239] width 196 height 9
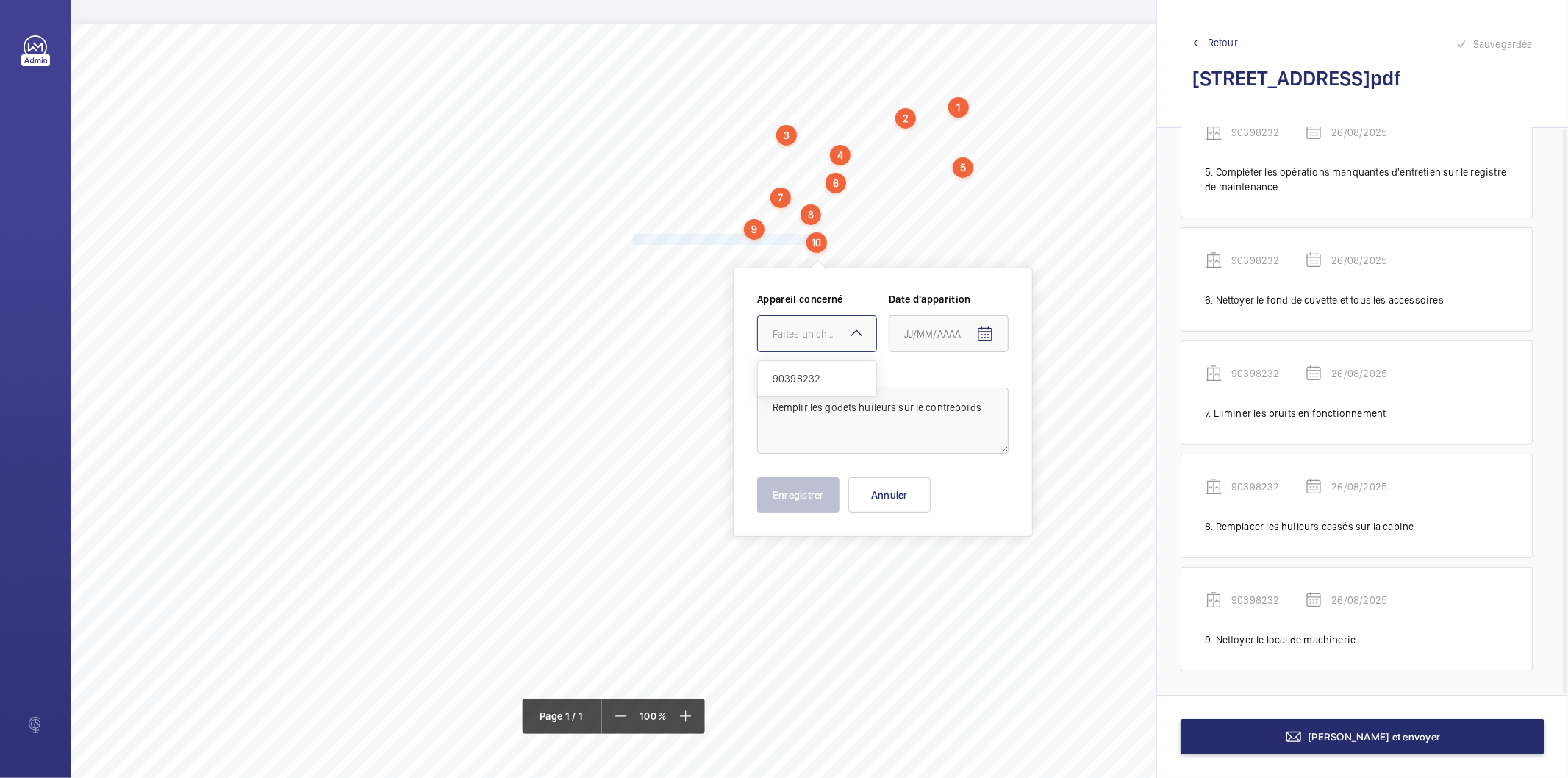
click at [806, 340] on div "Faites un choix" at bounding box center [824, 334] width 104 height 15
click at [806, 382] on span "90398232" at bounding box center [817, 378] width 89 height 15
click at [993, 333] on mat-icon "Open calendar" at bounding box center [985, 334] width 18 height 18
click at [942, 565] on span "26" at bounding box center [939, 571] width 26 height 26
type input "26/08/2025"
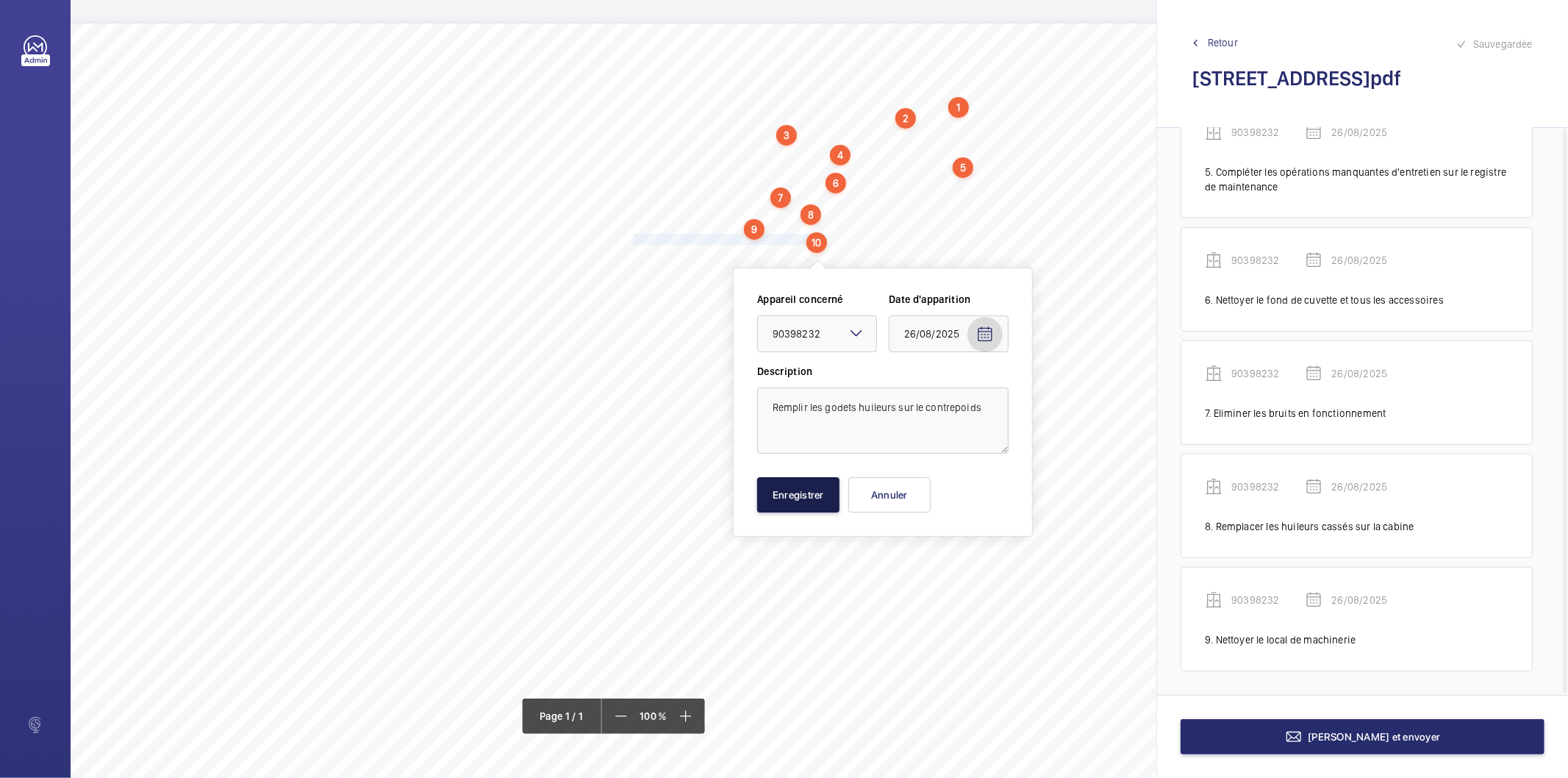
click at [804, 492] on button "Enregistrer" at bounding box center [799, 494] width 82 height 36
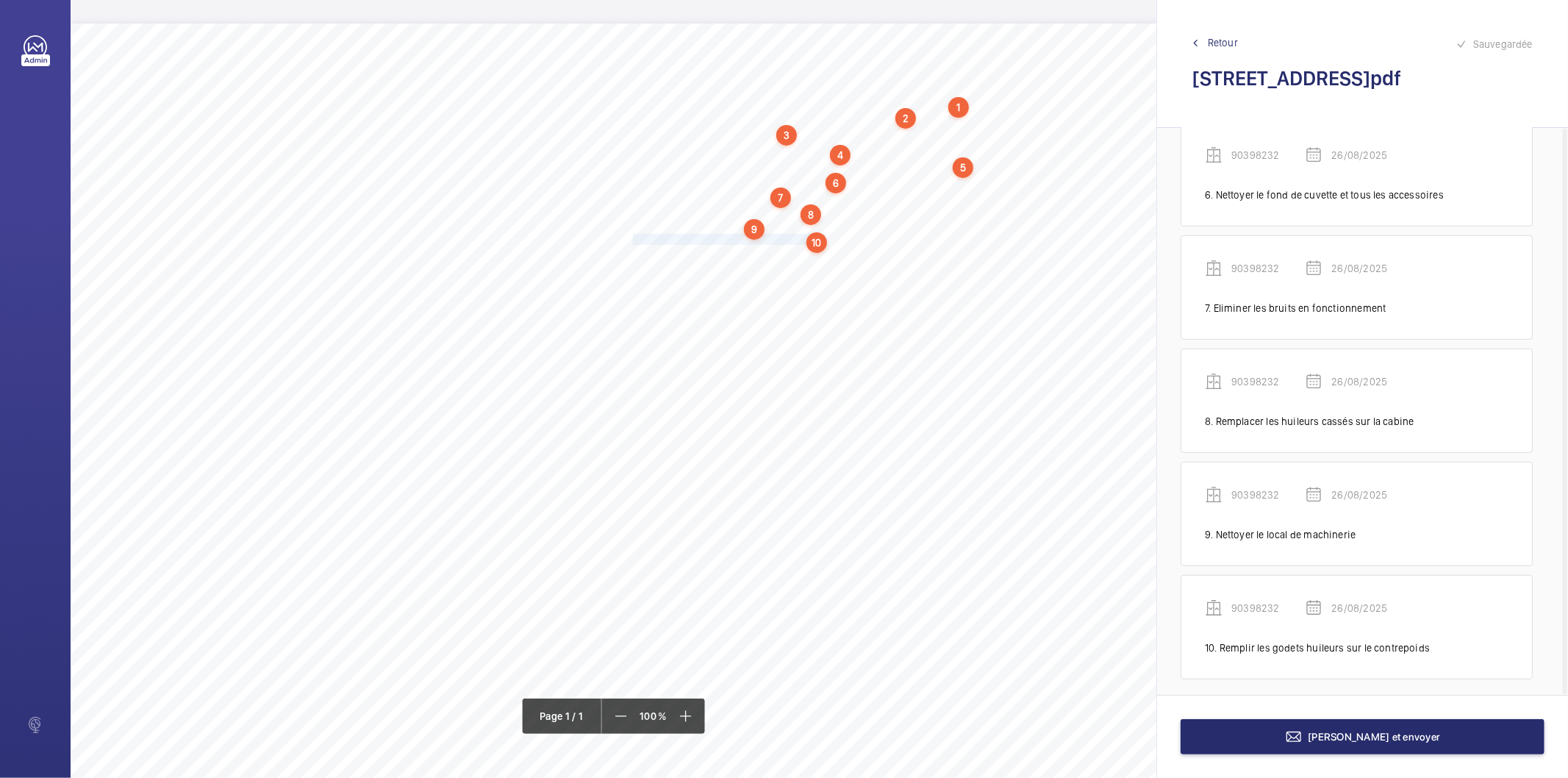
scroll to position [648, 0]
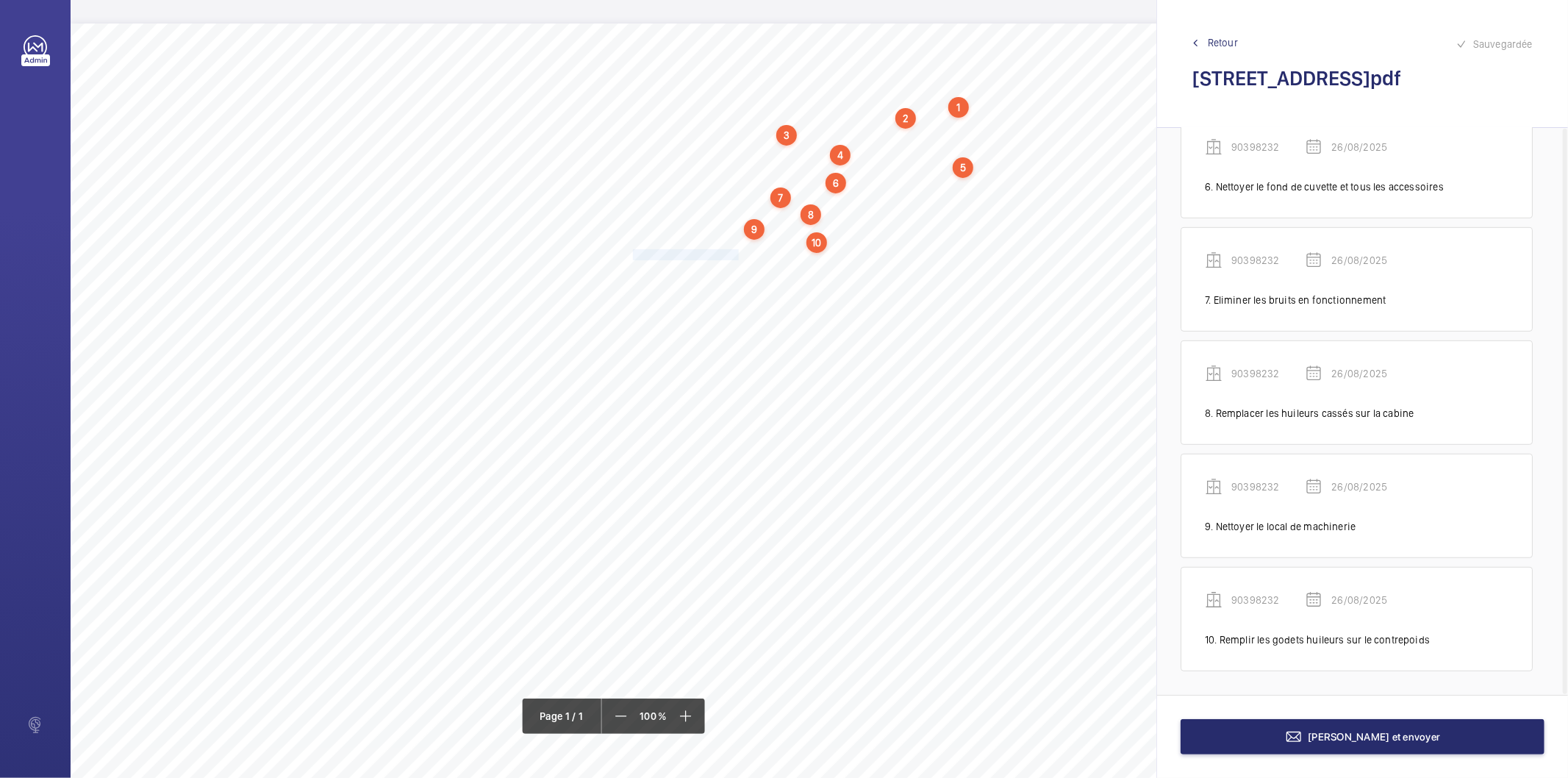
drag, startPoint x: 633, startPoint y: 255, endPoint x: 738, endPoint y: 254, distance: 105.0
click at [738, 254] on span "Nettoyer le toit de cabine." at bounding box center [687, 255] width 108 height 9
click at [744, 344] on div "Faites un choix" at bounding box center [738, 351] width 104 height 15
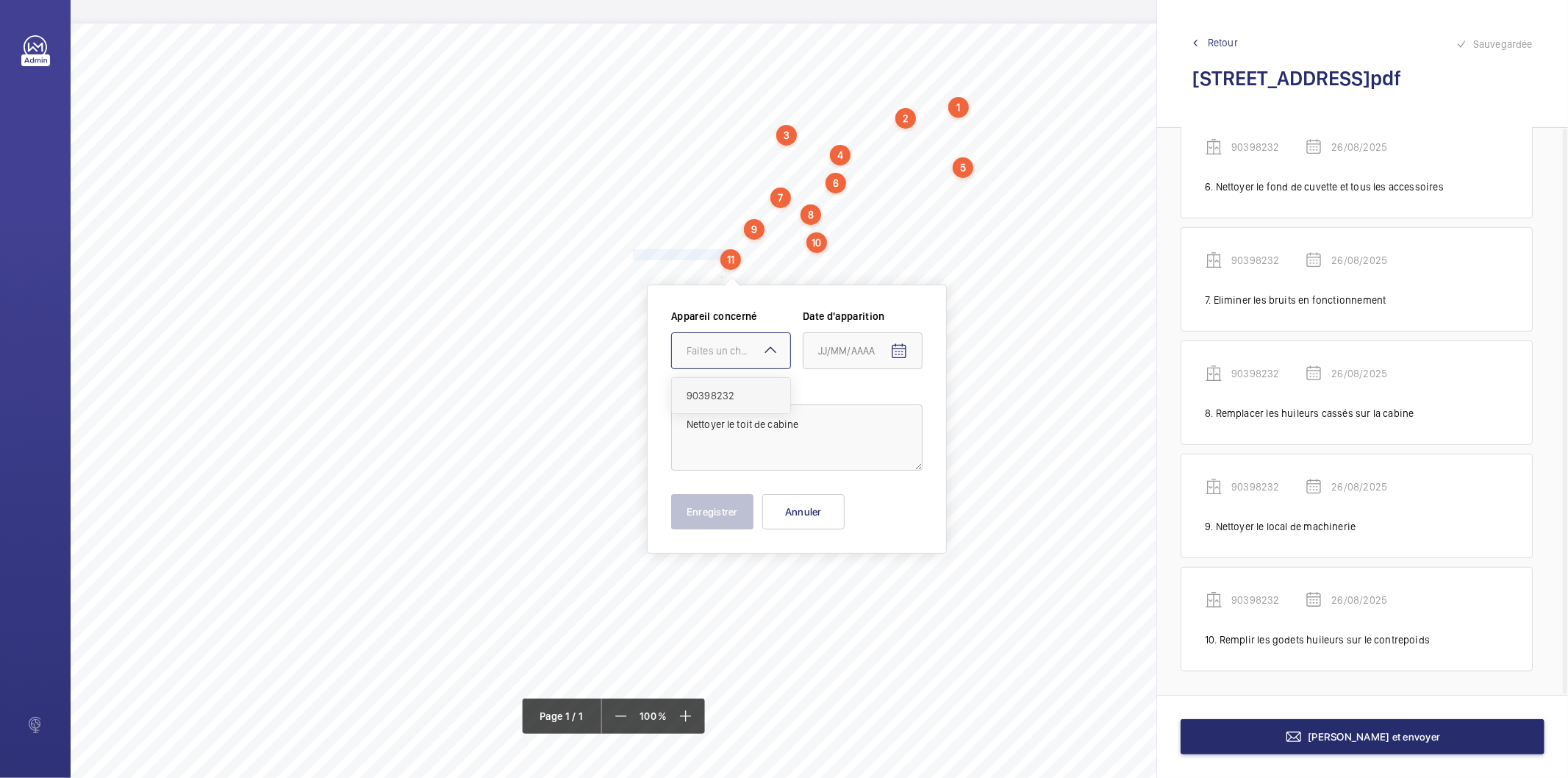
click at [731, 389] on span "90398232" at bounding box center [731, 396] width 89 height 15
click at [895, 346] on mat-icon "Open calendar" at bounding box center [899, 351] width 18 height 18
drag, startPoint x: 858, startPoint y: 594, endPoint x: 795, endPoint y: 549, distance: 77.4
click at [858, 593] on span "26" at bounding box center [853, 588] width 26 height 26
type input "26/08/2025"
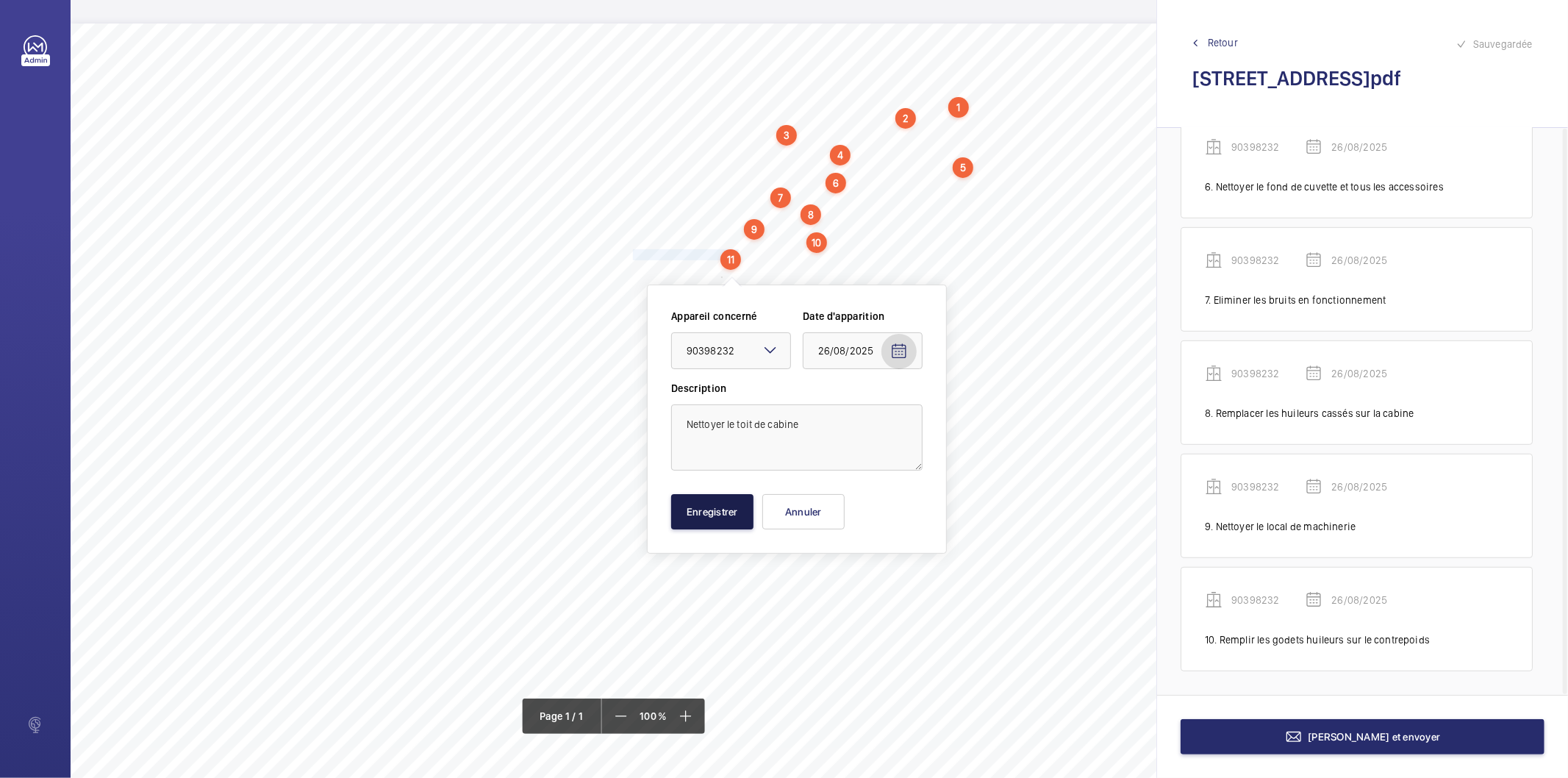
click at [741, 505] on button "Enregistrer" at bounding box center [713, 512] width 82 height 36
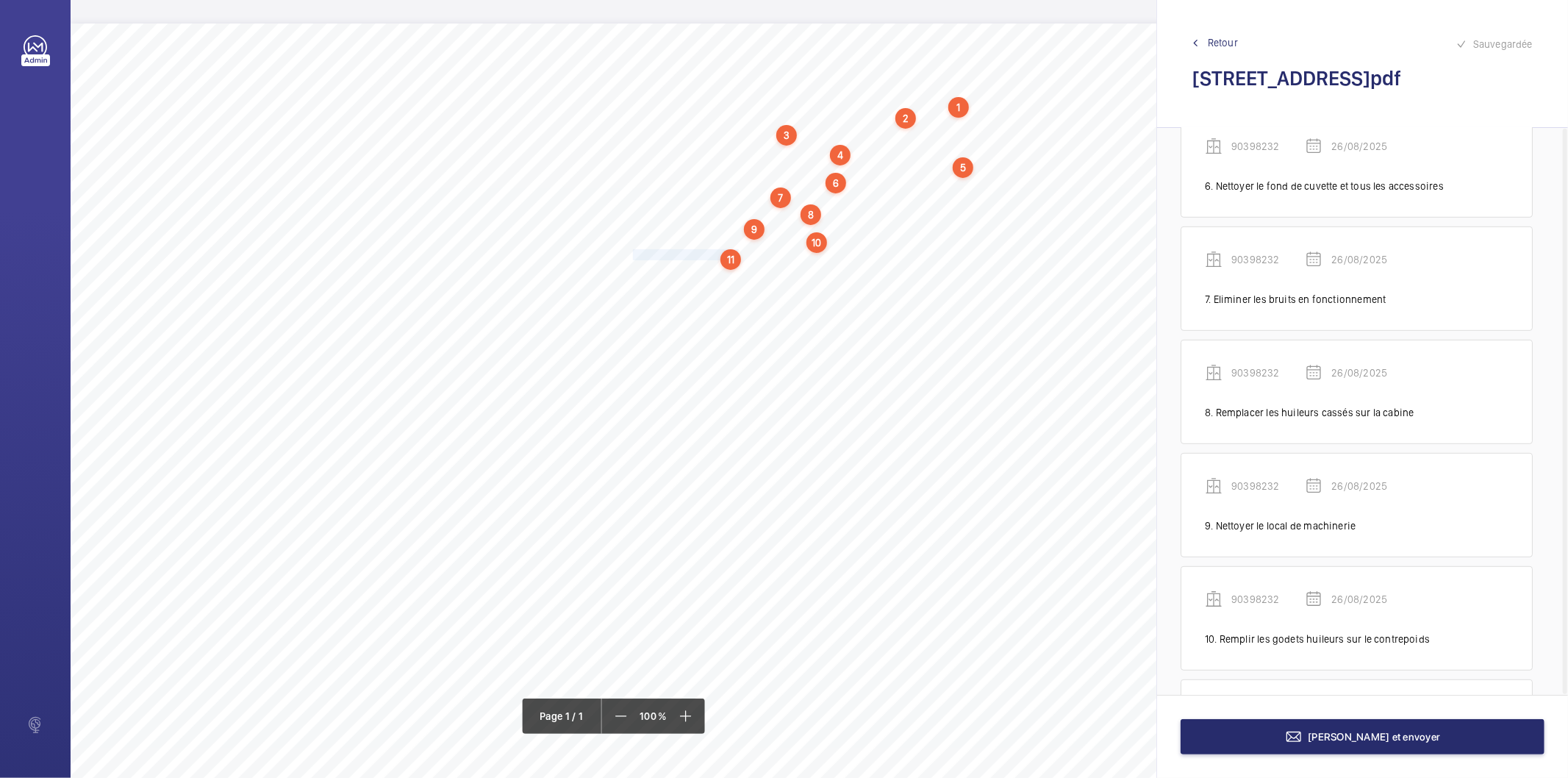
scroll to position [761, 0]
drag, startPoint x: 632, startPoint y: 267, endPoint x: 717, endPoint y: 289, distance: 87.8
click at [717, 283] on div "Nom du site Numéro appareil WM Réserve [STREET_ADDRESS] 90398232 Tester et esta…" at bounding box center [654, 435] width 1168 height 825
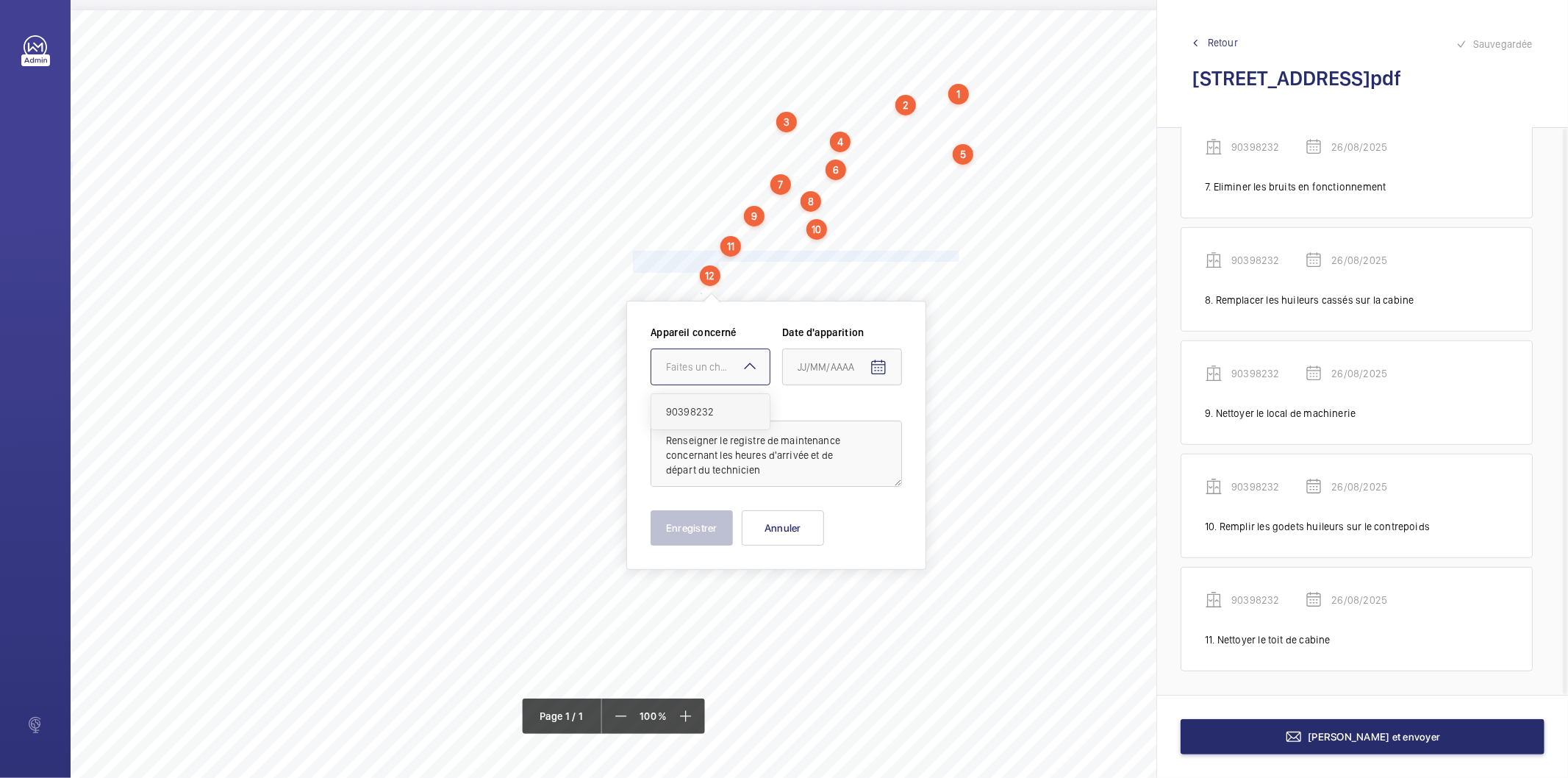
drag, startPoint x: 707, startPoint y: 371, endPoint x: 702, endPoint y: 414, distance: 43.3
click at [707, 374] on div "Faites un choix" at bounding box center [711, 367] width 118 height 15
click at [703, 418] on span "90398232" at bounding box center [710, 412] width 89 height 15
click at [870, 365] on mat-icon "Open calendar" at bounding box center [879, 367] width 18 height 18
drag, startPoint x: 823, startPoint y: 598, endPoint x: 744, endPoint y: 576, distance: 82.0
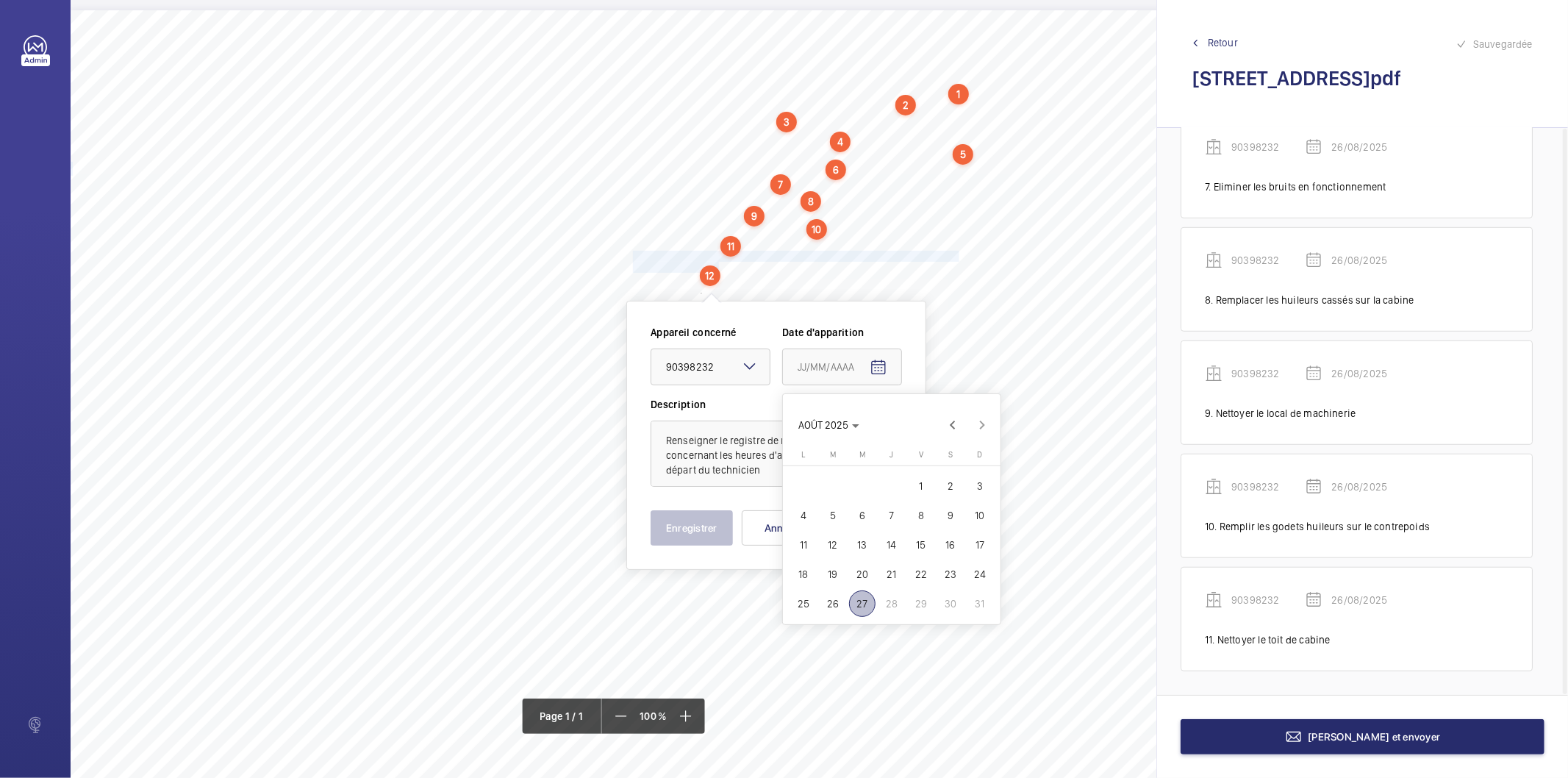
click at [820, 598] on span "26" at bounding box center [833, 603] width 26 height 26
type input "26/08/2025"
click at [706, 515] on button "Enregistrer" at bounding box center [692, 528] width 82 height 36
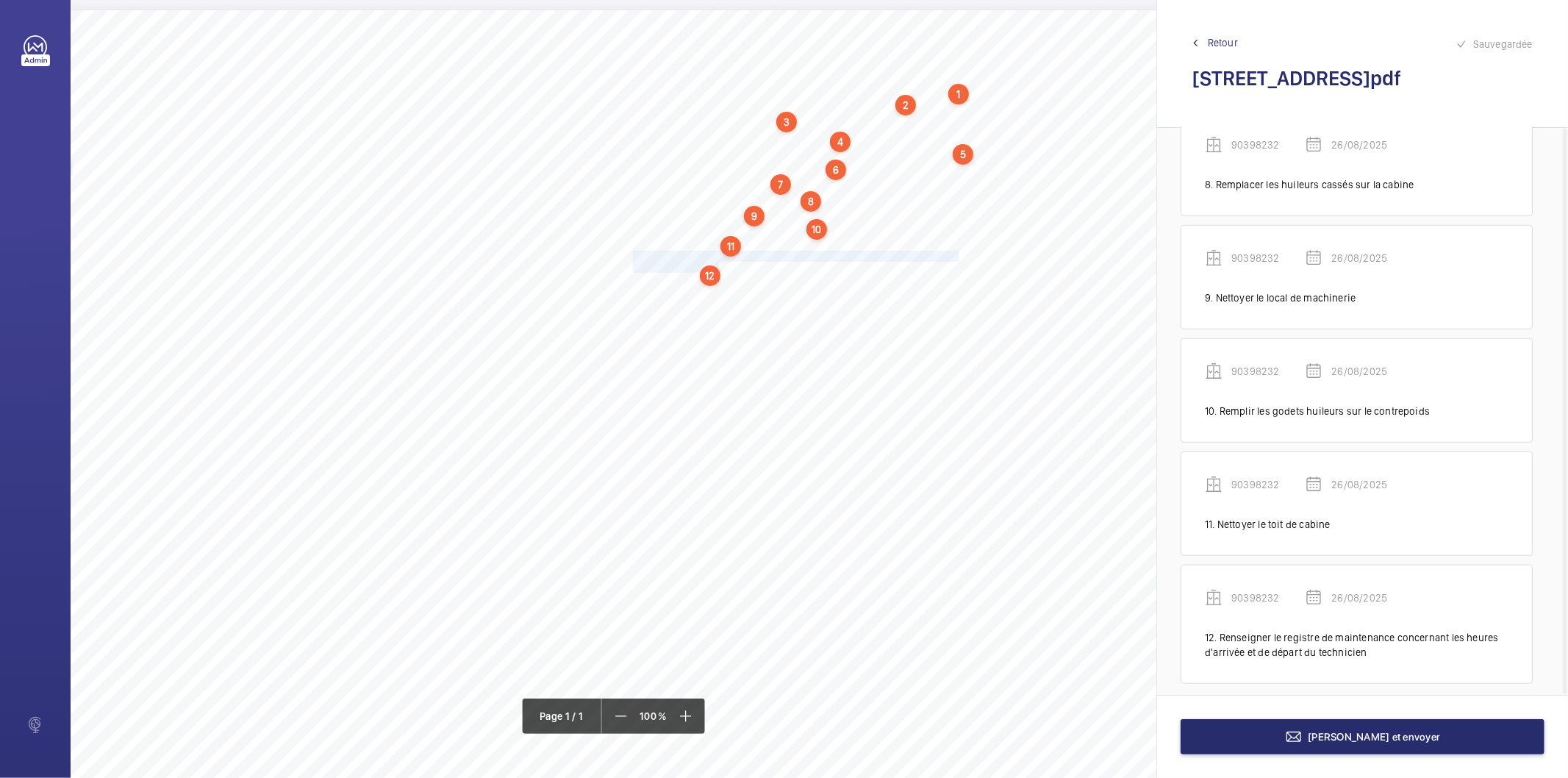
scroll to position [889, 0]
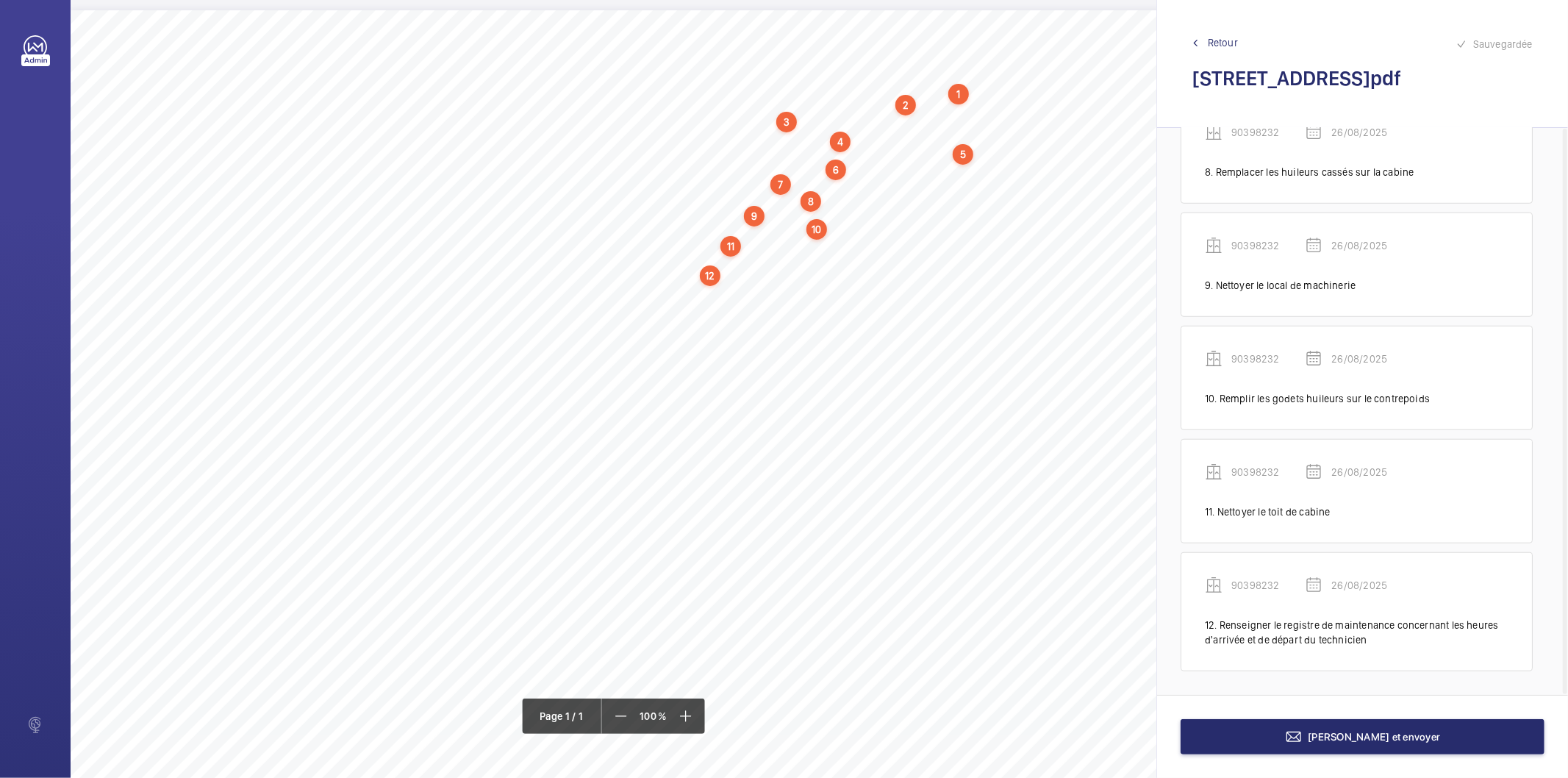
click at [708, 283] on div "12" at bounding box center [710, 275] width 21 height 21
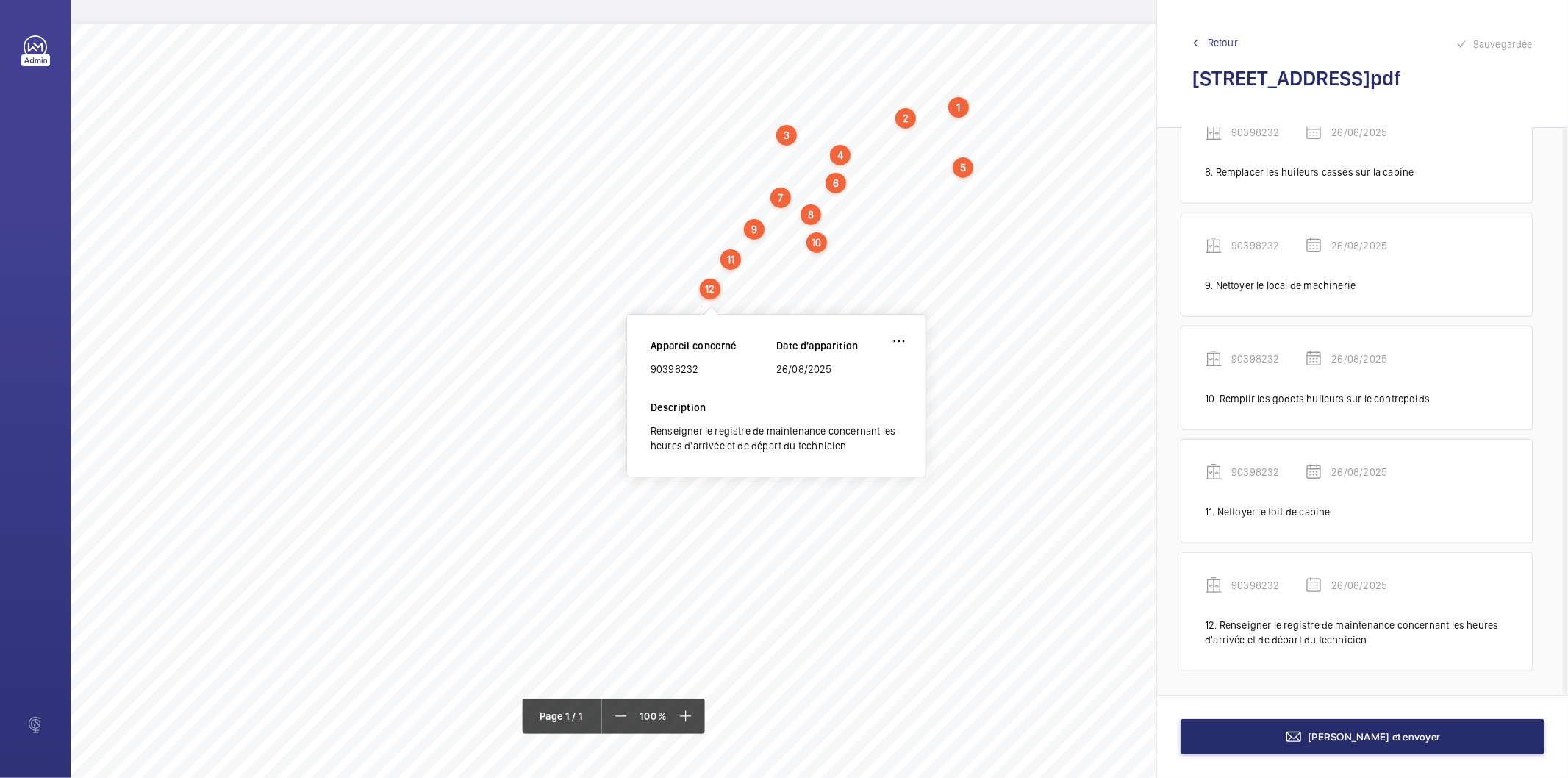
click at [696, 369] on div "90398232" at bounding box center [714, 369] width 126 height 15
click at [676, 368] on div "90398232" at bounding box center [714, 369] width 126 height 15
copy div "90398232"
click at [1215, 733] on button "[PERSON_NAME] et envoyer" at bounding box center [1363, 737] width 364 height 36
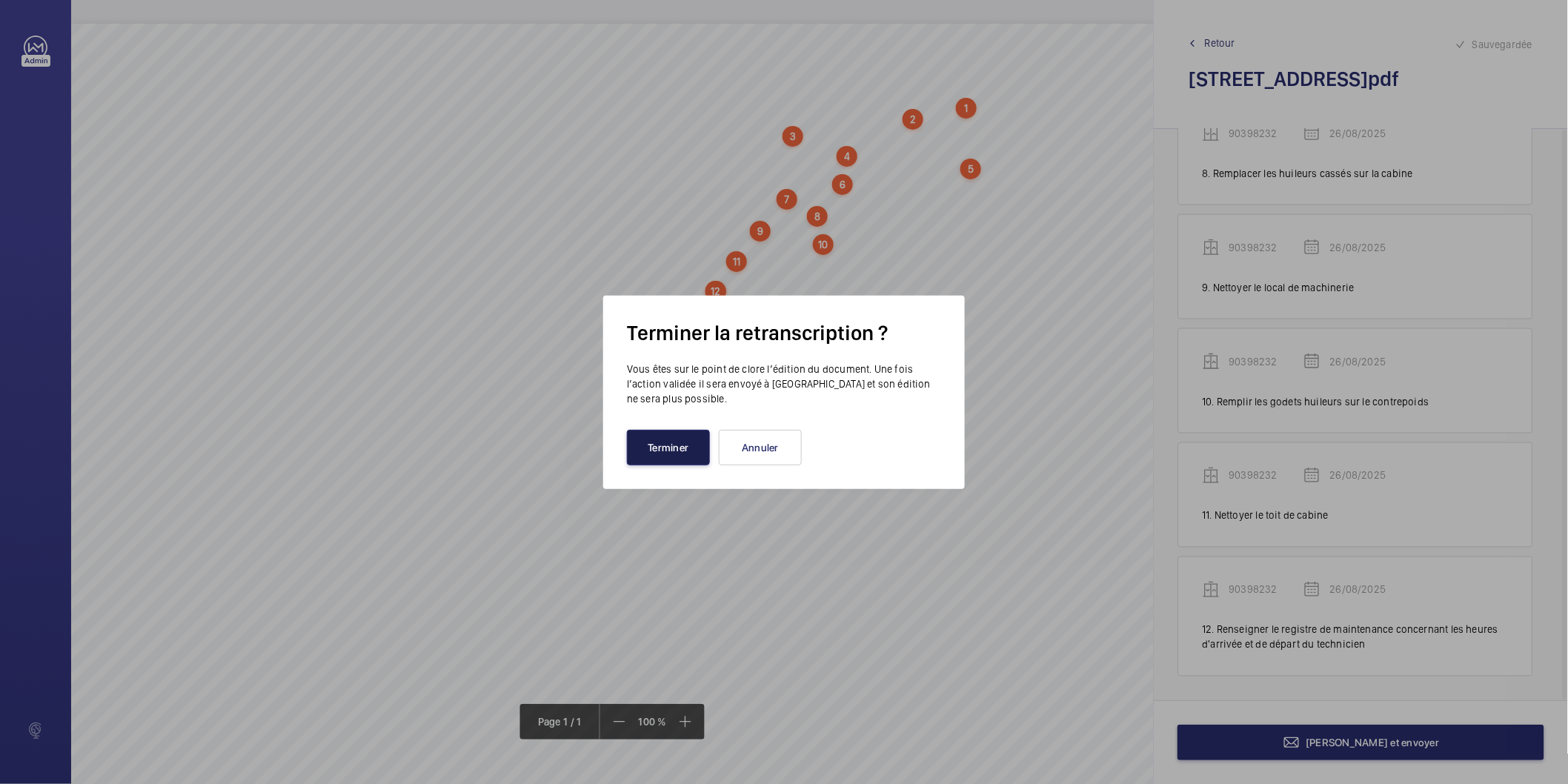
click at [695, 442] on button "Terminer" at bounding box center [668, 447] width 83 height 36
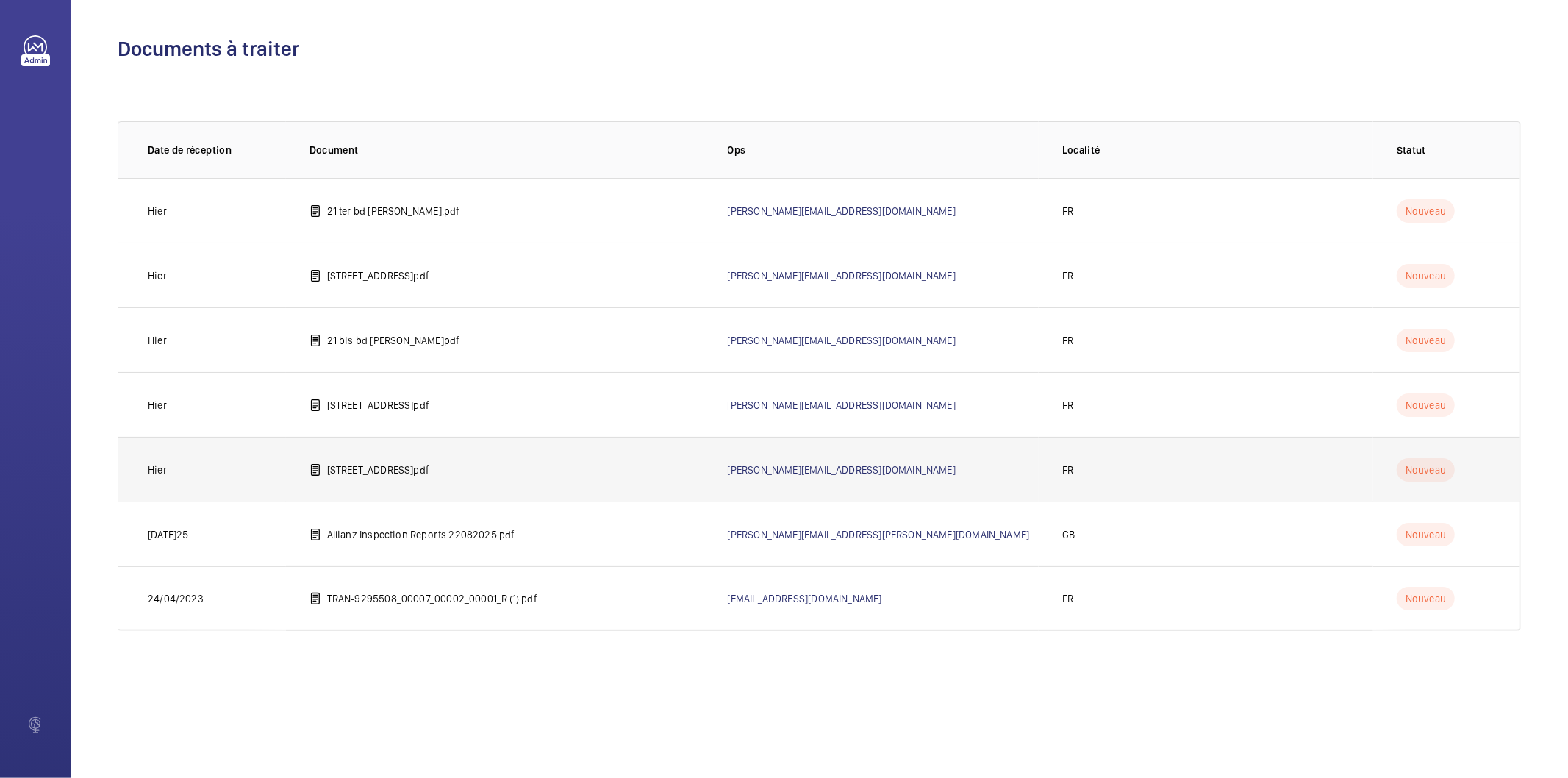
click at [350, 474] on p "[STREET_ADDRESS]pdf" at bounding box center [377, 470] width 102 height 15
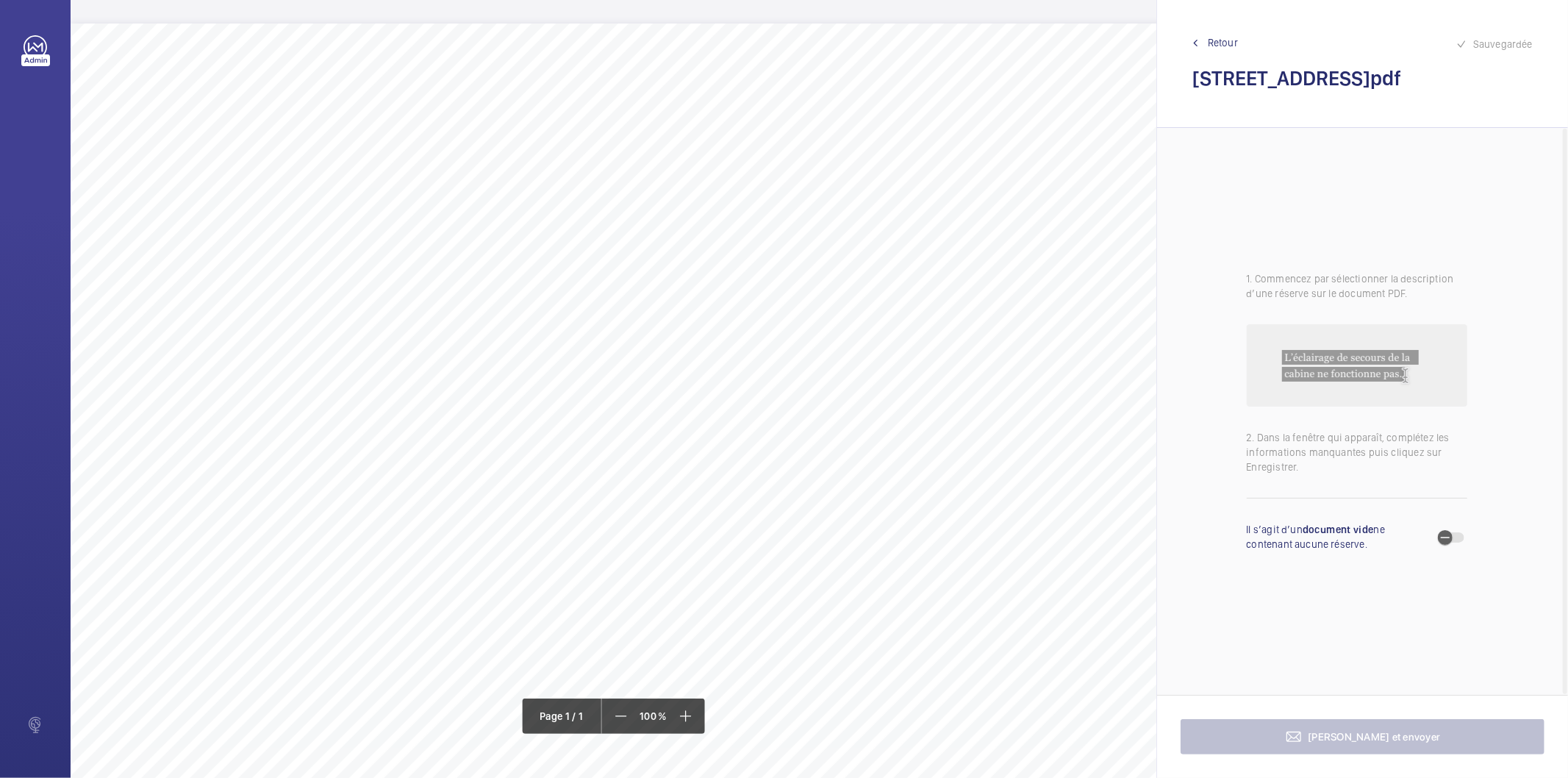
drag, startPoint x: 1373, startPoint y: 80, endPoint x: 1195, endPoint y: 79, distance: 178.0
click at [1195, 79] on h2 "[STREET_ADDRESS]pdf" at bounding box center [1362, 78] width 340 height 27
drag, startPoint x: 632, startPoint y: 96, endPoint x: 658, endPoint y: 108, distance: 28.6
click at [658, 108] on div "Nom du site Numéro appareil WM Réserve [STREET_ADDRESS][GEOGRAPHIC_DATA] Remett…" at bounding box center [654, 435] width 1168 height 825
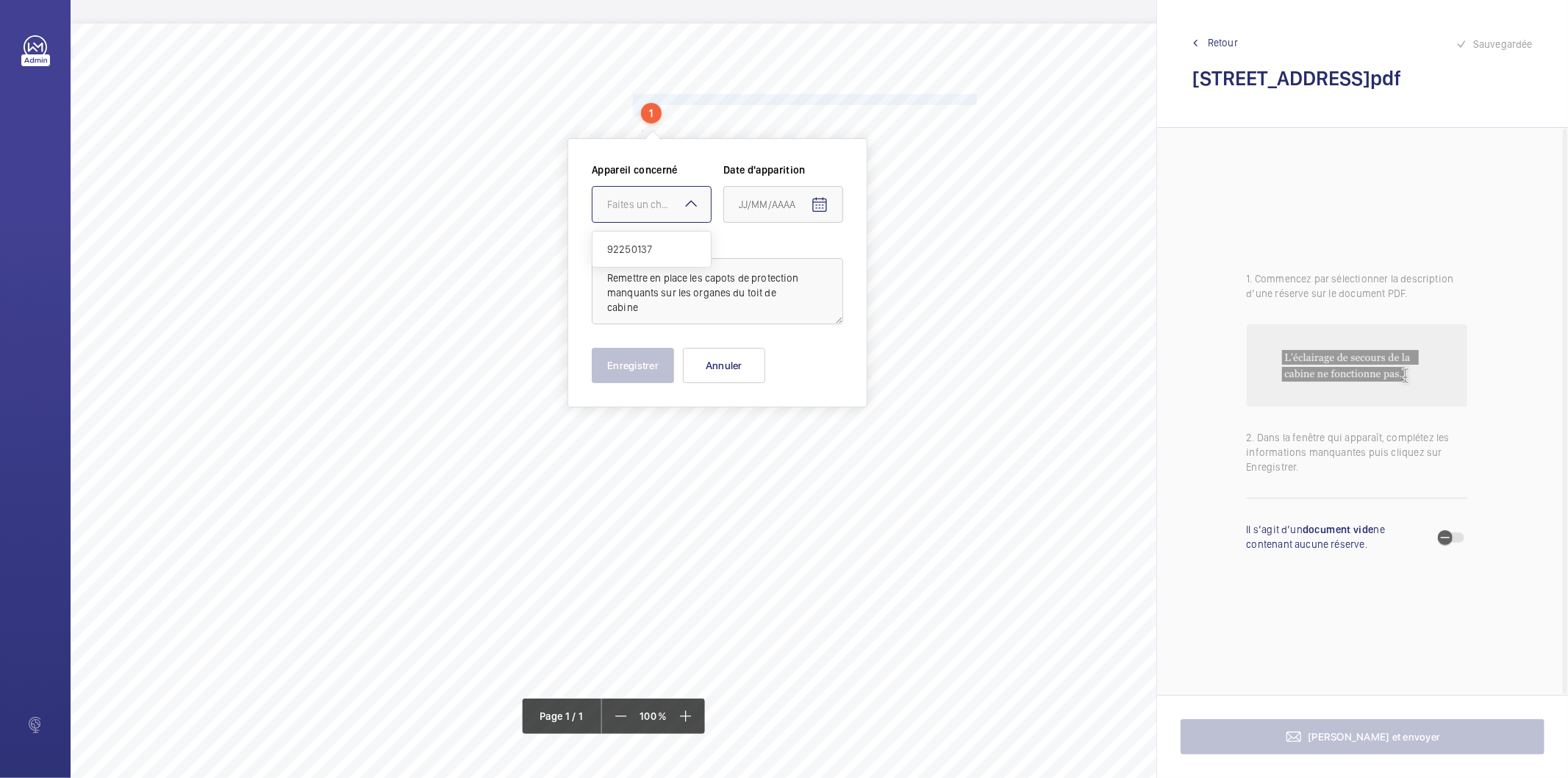
click at [679, 211] on div "Faites un choix" at bounding box center [658, 204] width 104 height 15
click at [665, 243] on span "92250137" at bounding box center [651, 249] width 89 height 15
click at [816, 198] on mat-icon "Open calendar" at bounding box center [820, 205] width 18 height 18
click at [775, 443] on span "26" at bounding box center [775, 442] width 26 height 26
type input "26/08/2025"
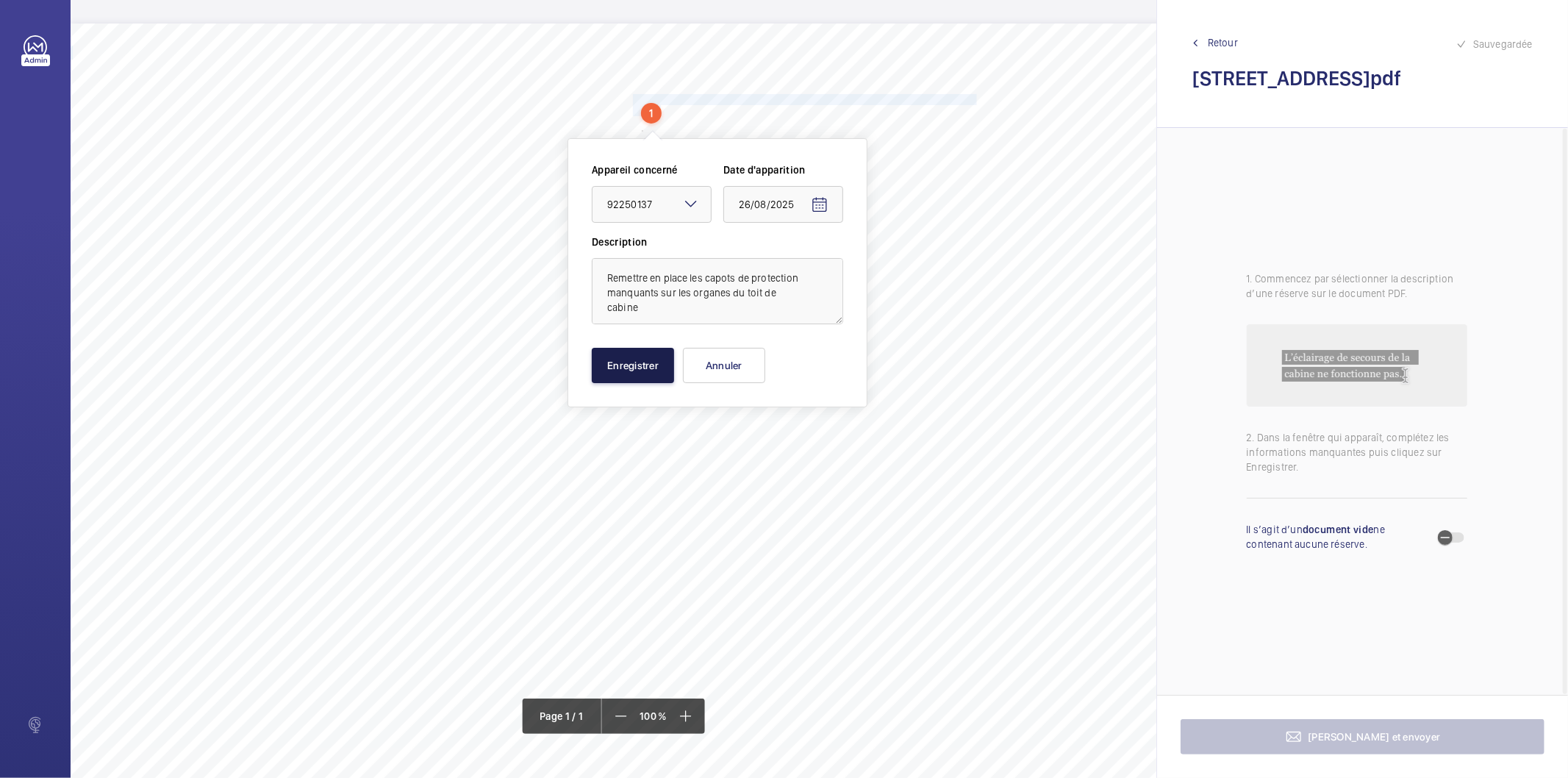
click at [634, 354] on button "Enregistrer" at bounding box center [633, 365] width 82 height 36
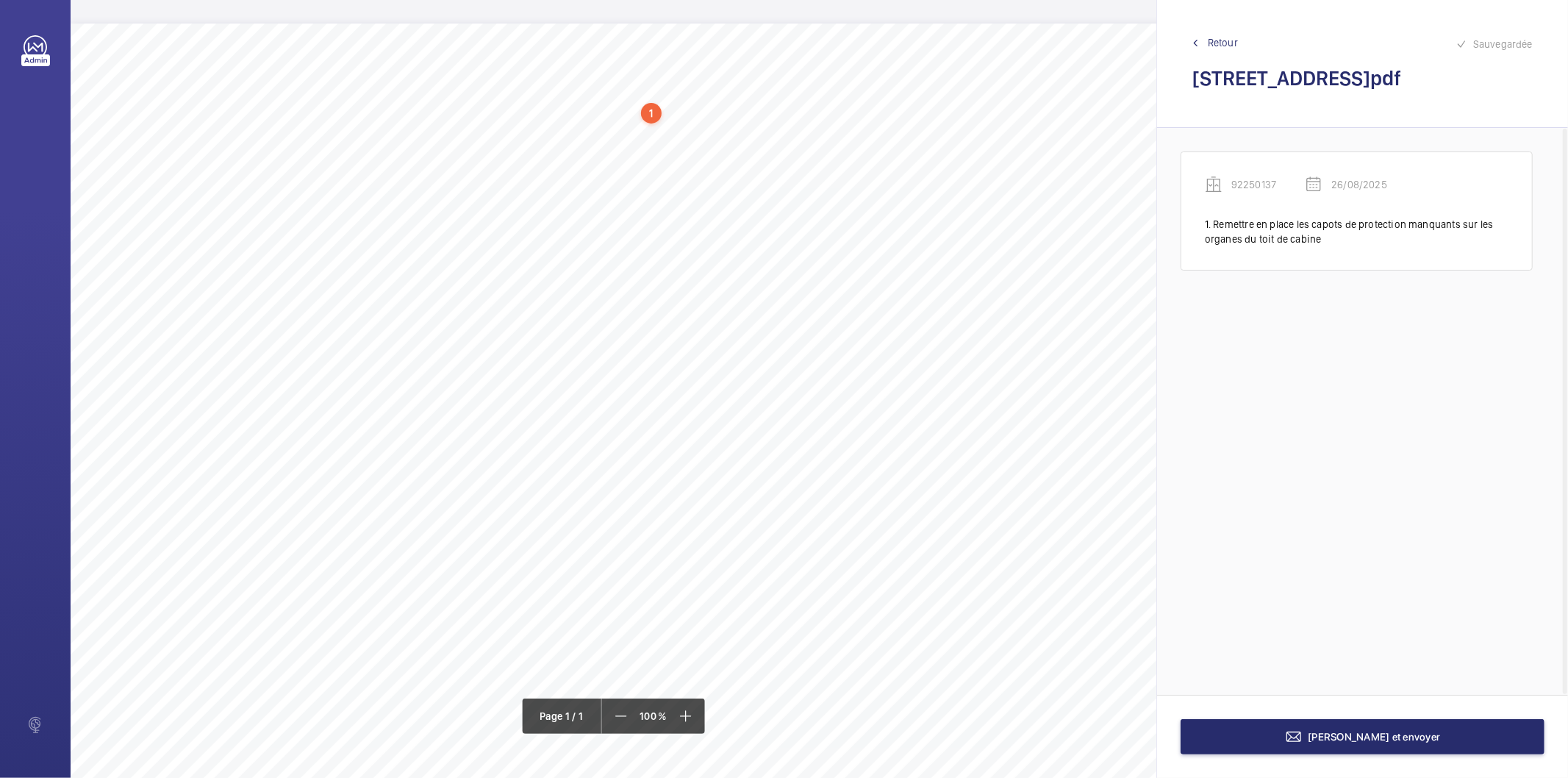
click at [658, 109] on div "1" at bounding box center [652, 113] width 21 height 21
click at [614, 193] on div "92250137" at bounding box center [655, 194] width 126 height 15
click at [822, 358] on div "Nom du site Numéro appareil WM Réserve [STREET_ADDRESS][GEOGRAPHIC_DATA] Remett…" at bounding box center [654, 435] width 1168 height 825
drag, startPoint x: 633, startPoint y: 125, endPoint x: 930, endPoint y: 125, distance: 297.0
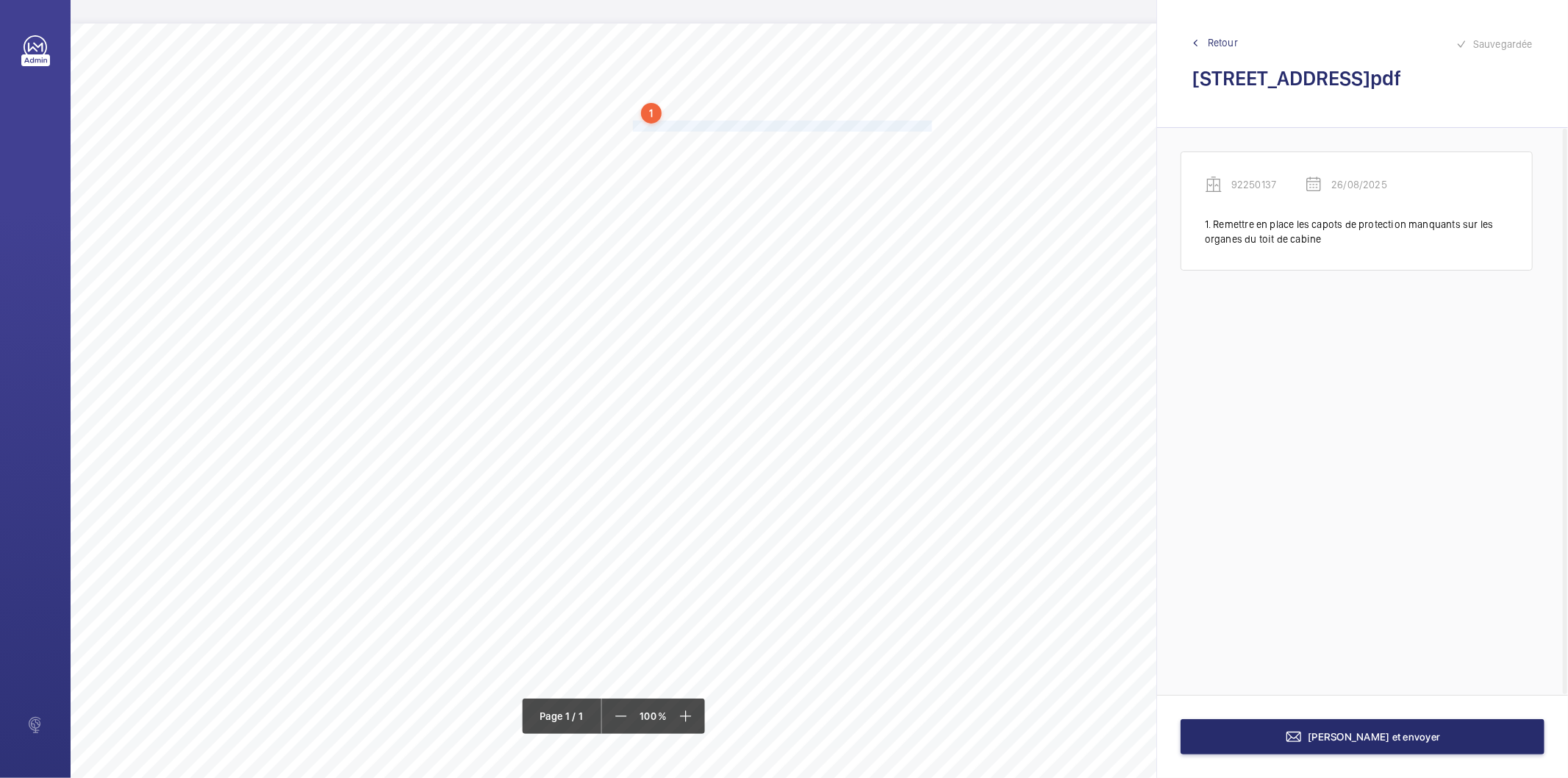
click at [930, 125] on span "Mettre à disposition un registre de contrôle dans le local de machinerie." at bounding box center [784, 126] width 302 height 9
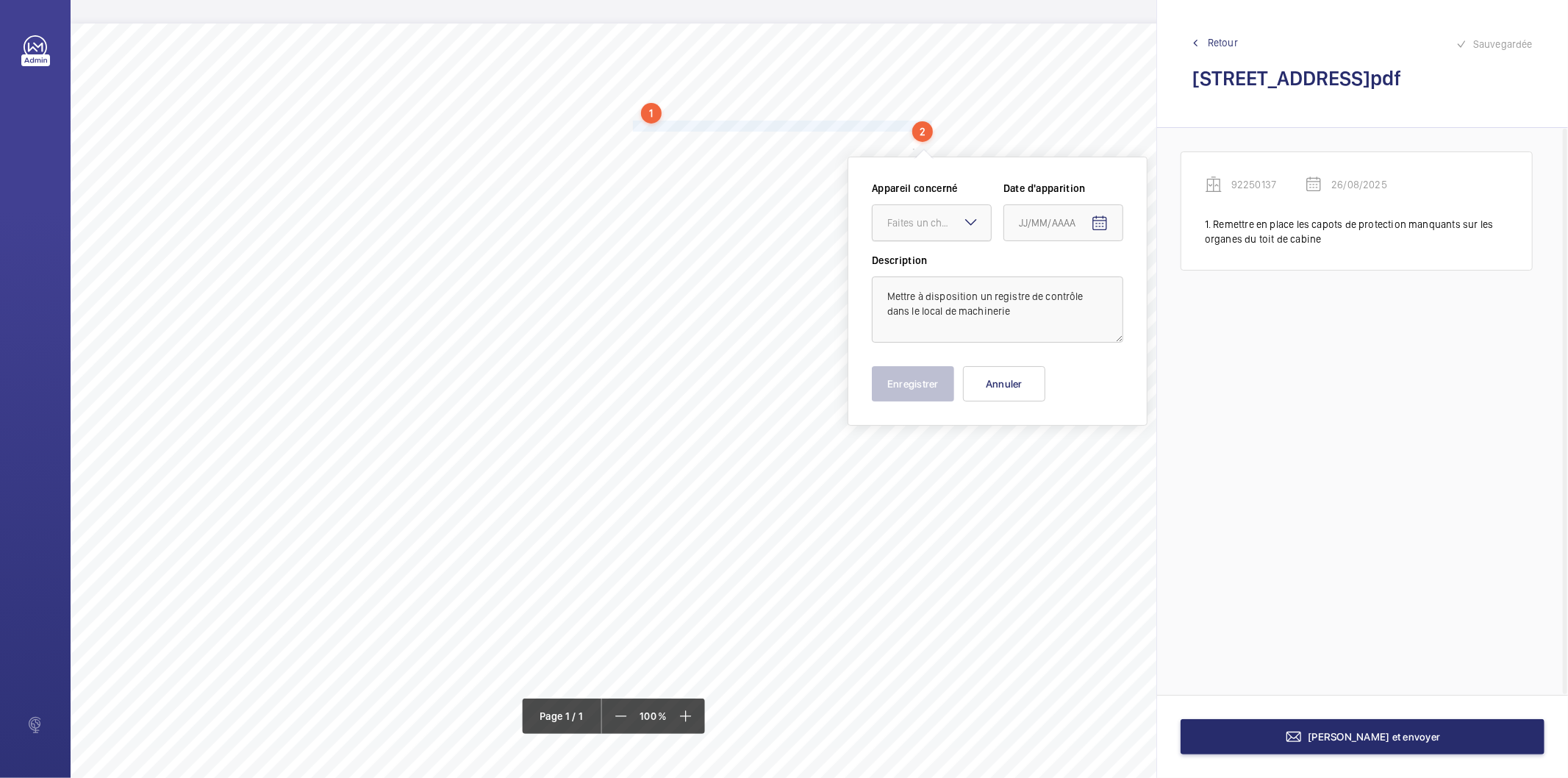
click at [905, 218] on div "Faites un choix" at bounding box center [939, 223] width 104 height 15
click at [928, 262] on span "92250137" at bounding box center [932, 268] width 89 height 15
click at [1094, 228] on mat-icon "Open calendar" at bounding box center [1100, 223] width 18 height 18
click at [1052, 457] on span "26" at bounding box center [1055, 460] width 26 height 26
type input "26/08/2025"
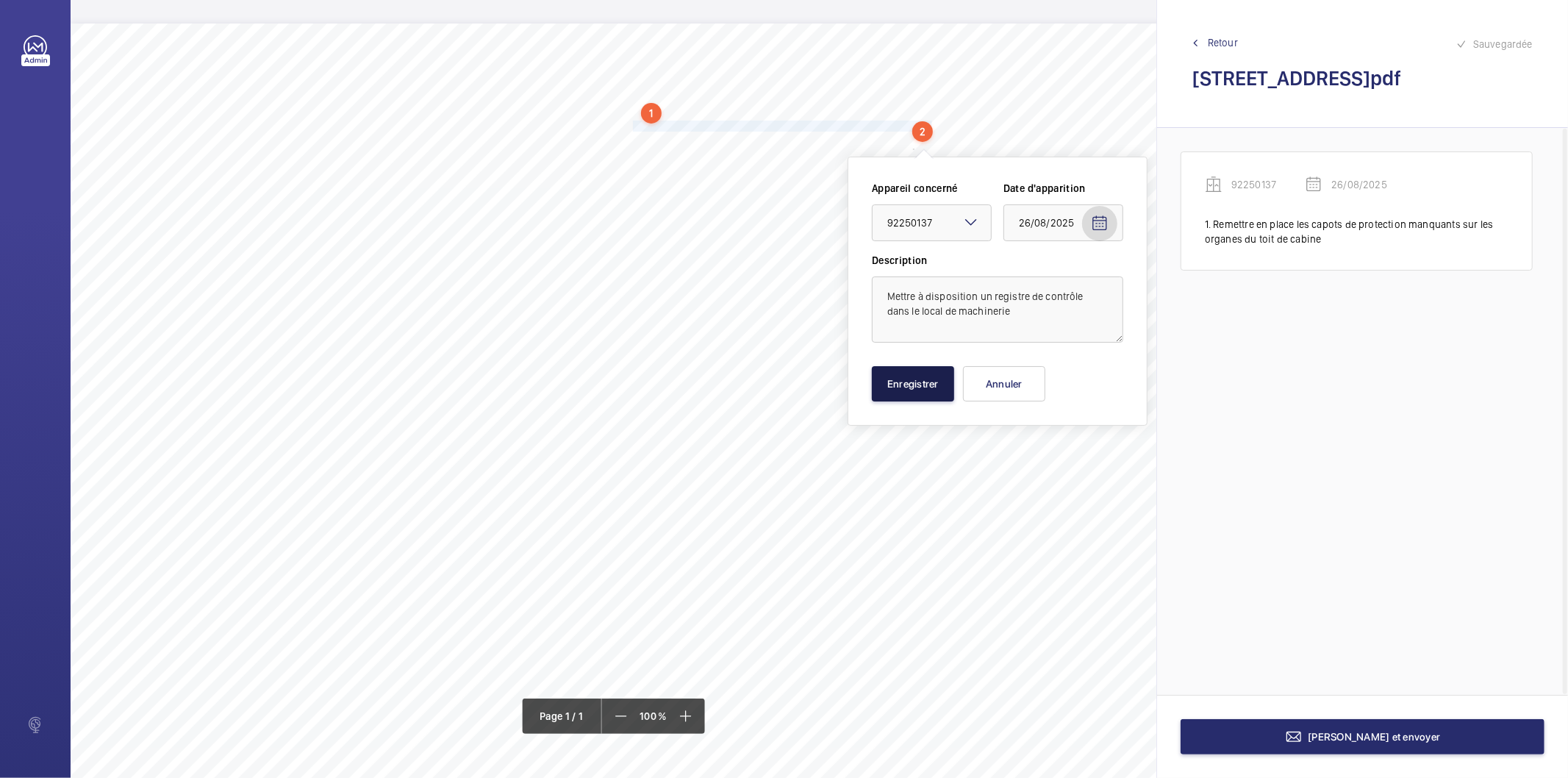
drag, startPoint x: 909, startPoint y: 379, endPoint x: 872, endPoint y: 381, distance: 37.1
click at [906, 379] on button "Enregistrer" at bounding box center [913, 384] width 82 height 36
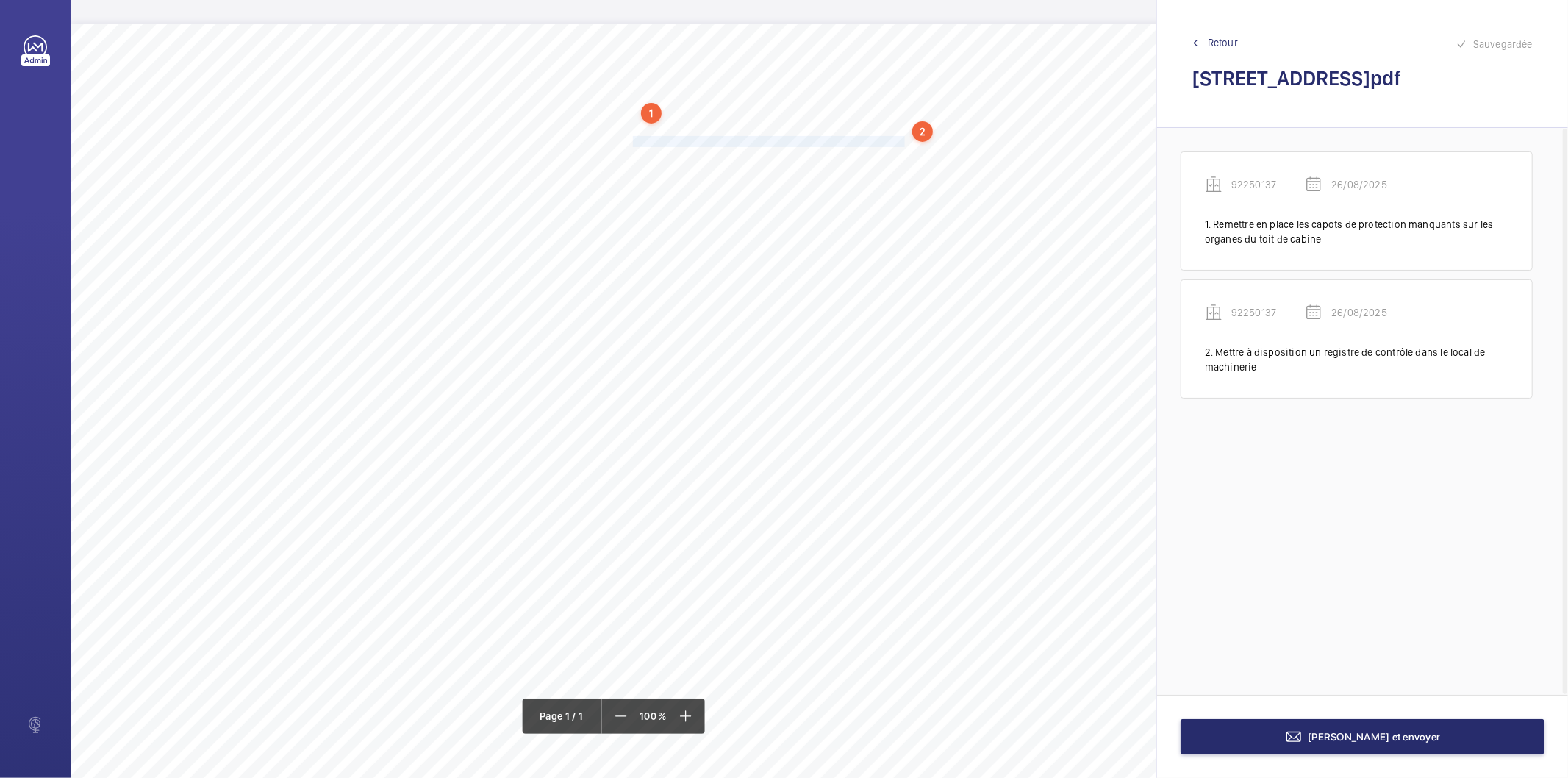
drag, startPoint x: 632, startPoint y: 142, endPoint x: 902, endPoint y: 142, distance: 270.0
click at [902, 142] on span "Tester et estampiller le crochet de manutention en haut de gaine" at bounding box center [769, 141] width 272 height 9
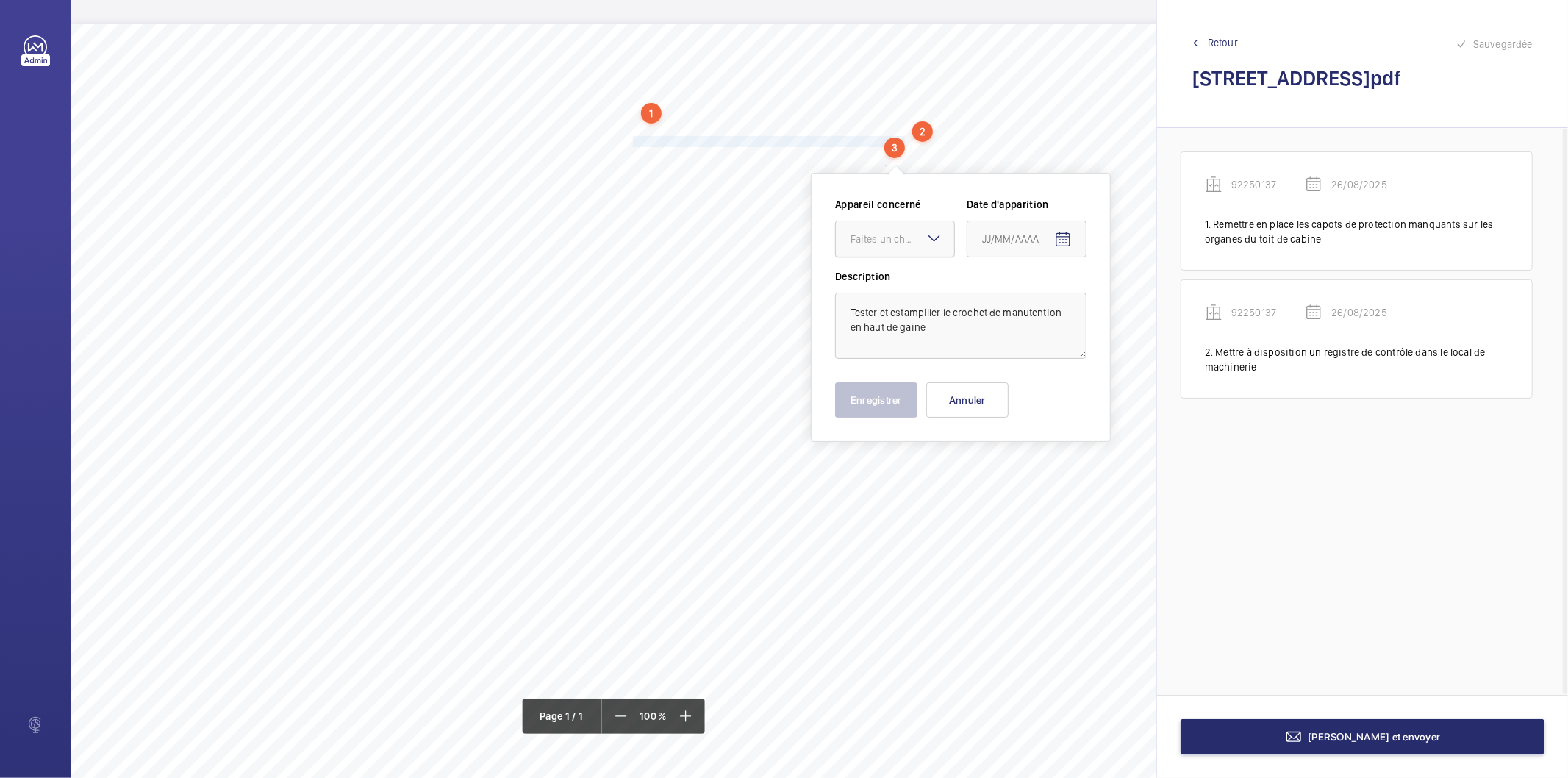
click at [885, 227] on div at bounding box center [895, 239] width 118 height 36
click at [869, 277] on span "92250137" at bounding box center [895, 284] width 89 height 15
click at [1072, 241] on mat-icon "Open calendar" at bounding box center [1063, 240] width 18 height 18
click at [1014, 479] on span "26" at bounding box center [1017, 477] width 26 height 26
type input "26/08/2025"
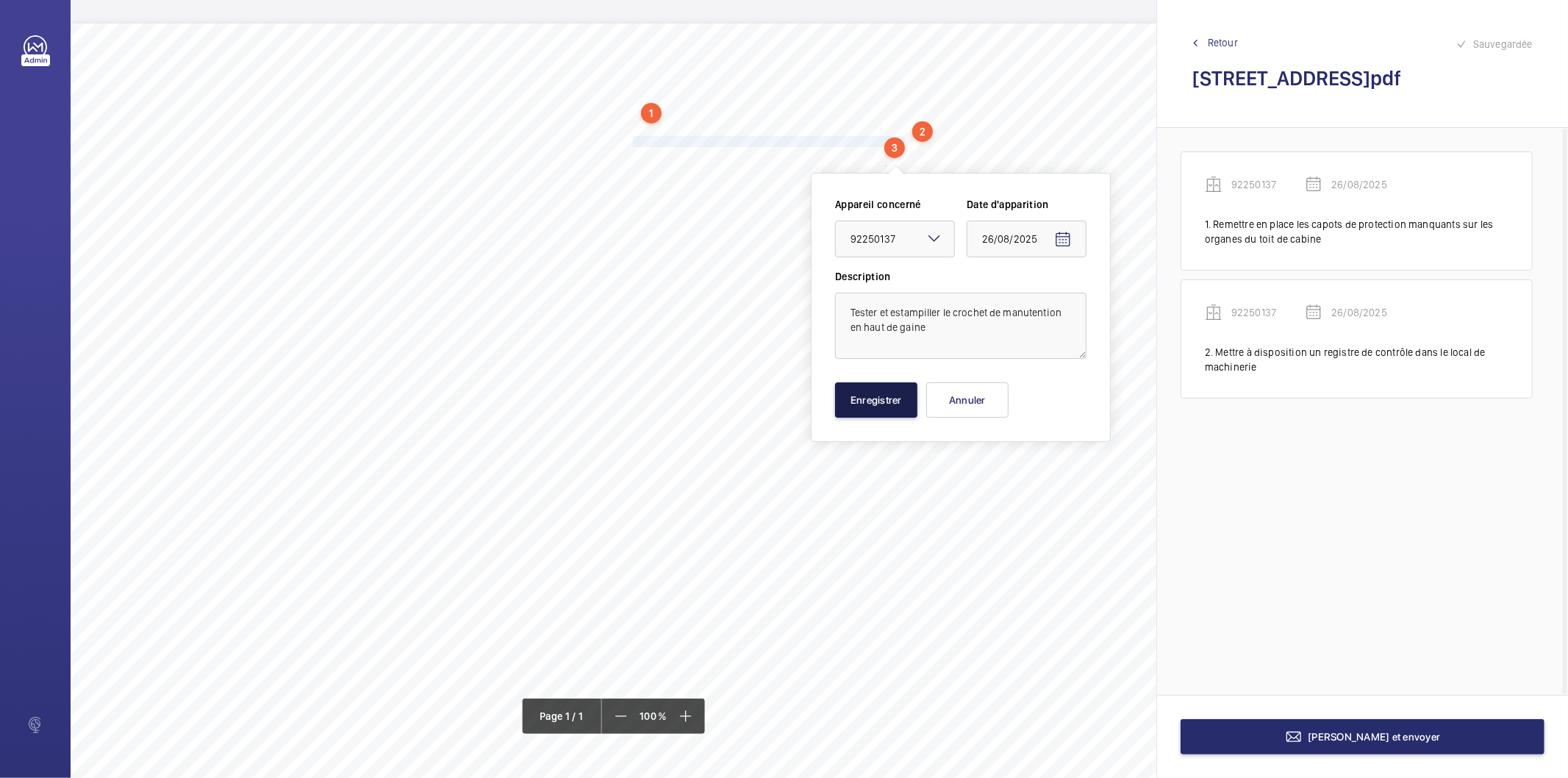
click at [888, 415] on button "Enregistrer" at bounding box center [877, 400] width 82 height 36
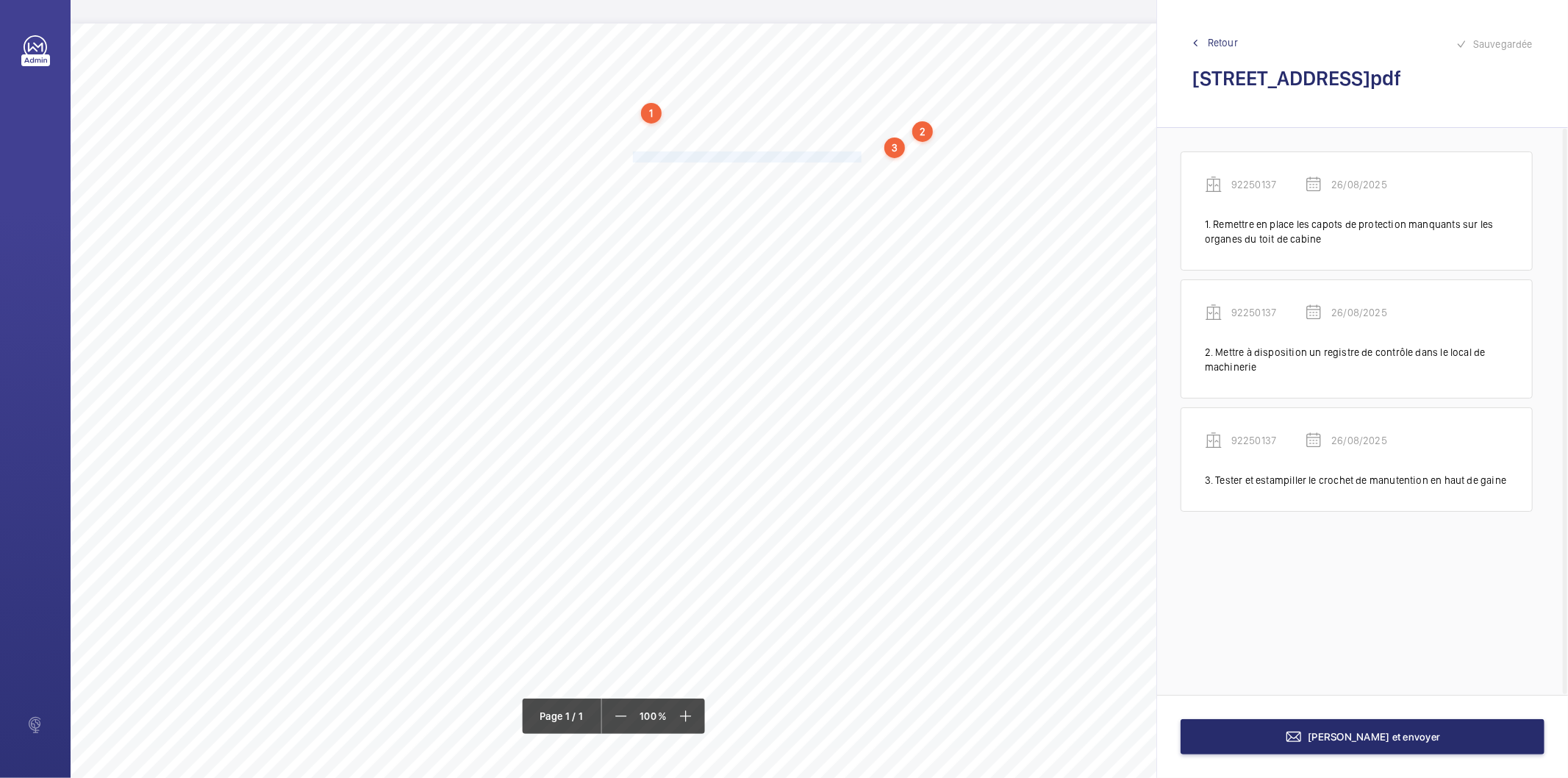
drag, startPoint x: 632, startPoint y: 156, endPoint x: 858, endPoint y: 157, distance: 226.0
click at [858, 157] on span "Débarrasser les gueuses entreposées dans la cuvette." at bounding box center [748, 157] width 231 height 9
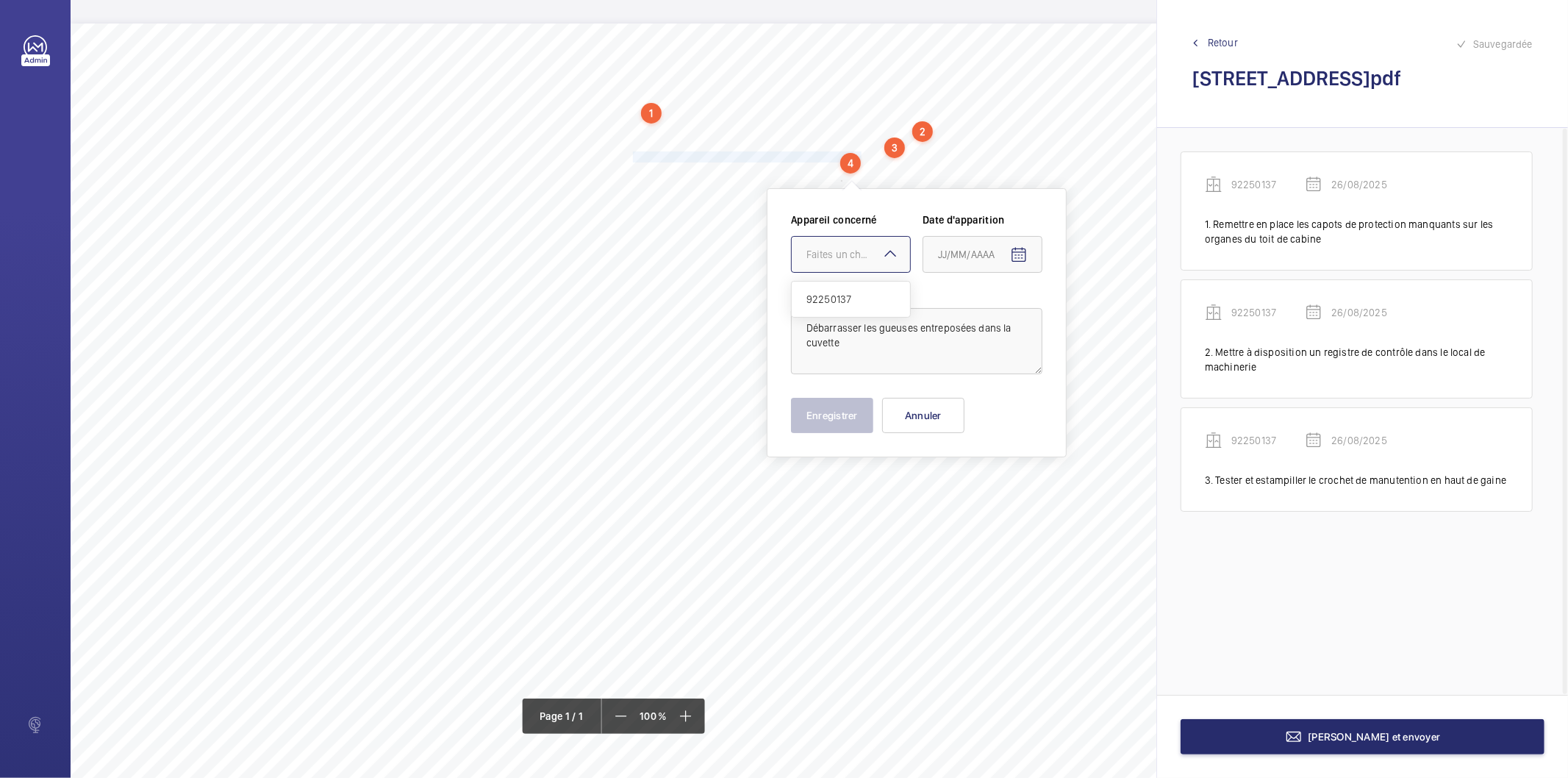
click at [831, 262] on div at bounding box center [851, 255] width 118 height 36
click at [838, 296] on span "92250137" at bounding box center [851, 300] width 89 height 15
click at [1017, 255] on mat-icon "Open calendar" at bounding box center [1019, 255] width 18 height 18
click at [974, 489] on span "26" at bounding box center [973, 492] width 26 height 26
type input "26/08/2025"
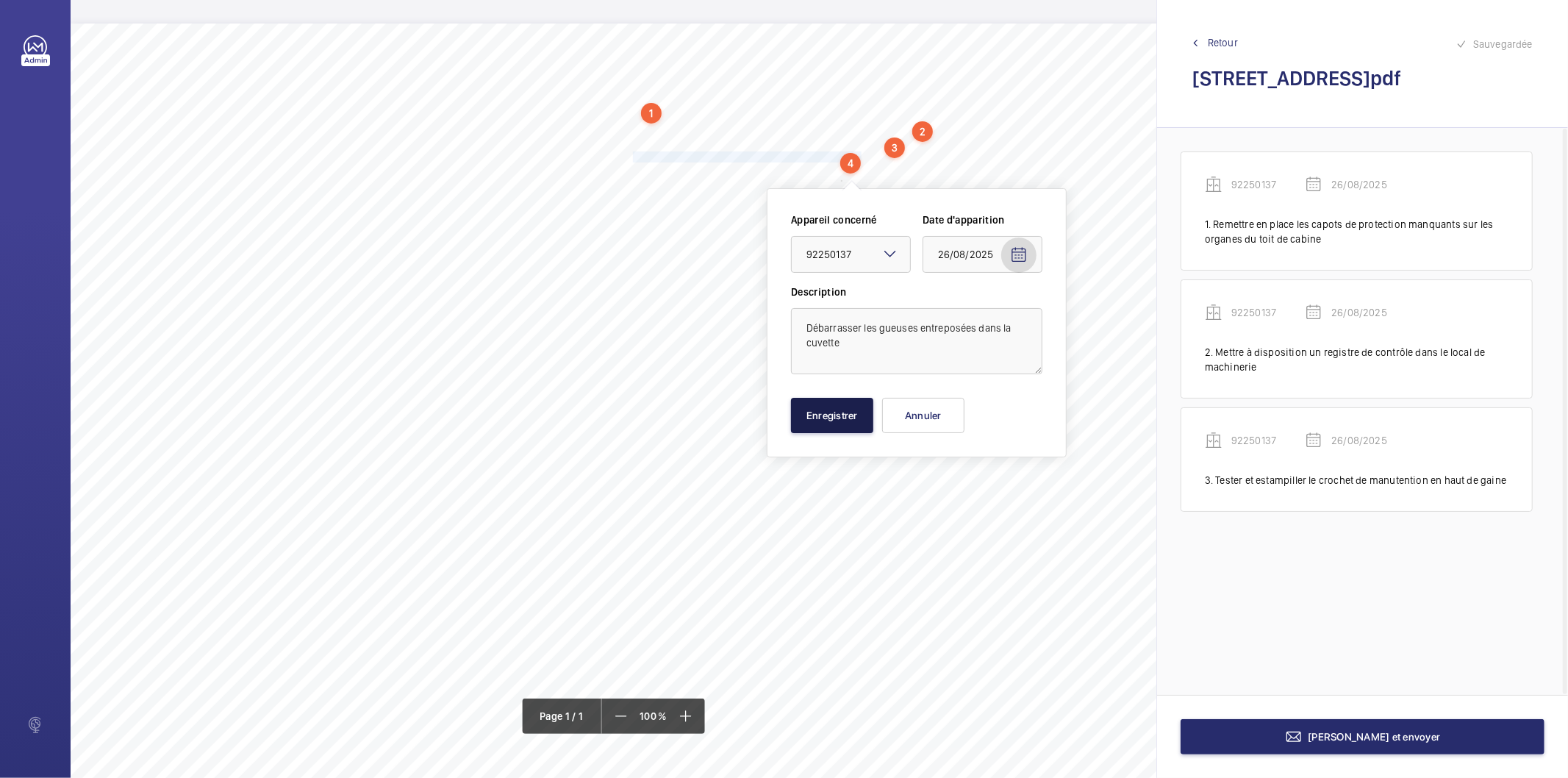
click at [854, 419] on button "Enregistrer" at bounding box center [833, 416] width 82 height 36
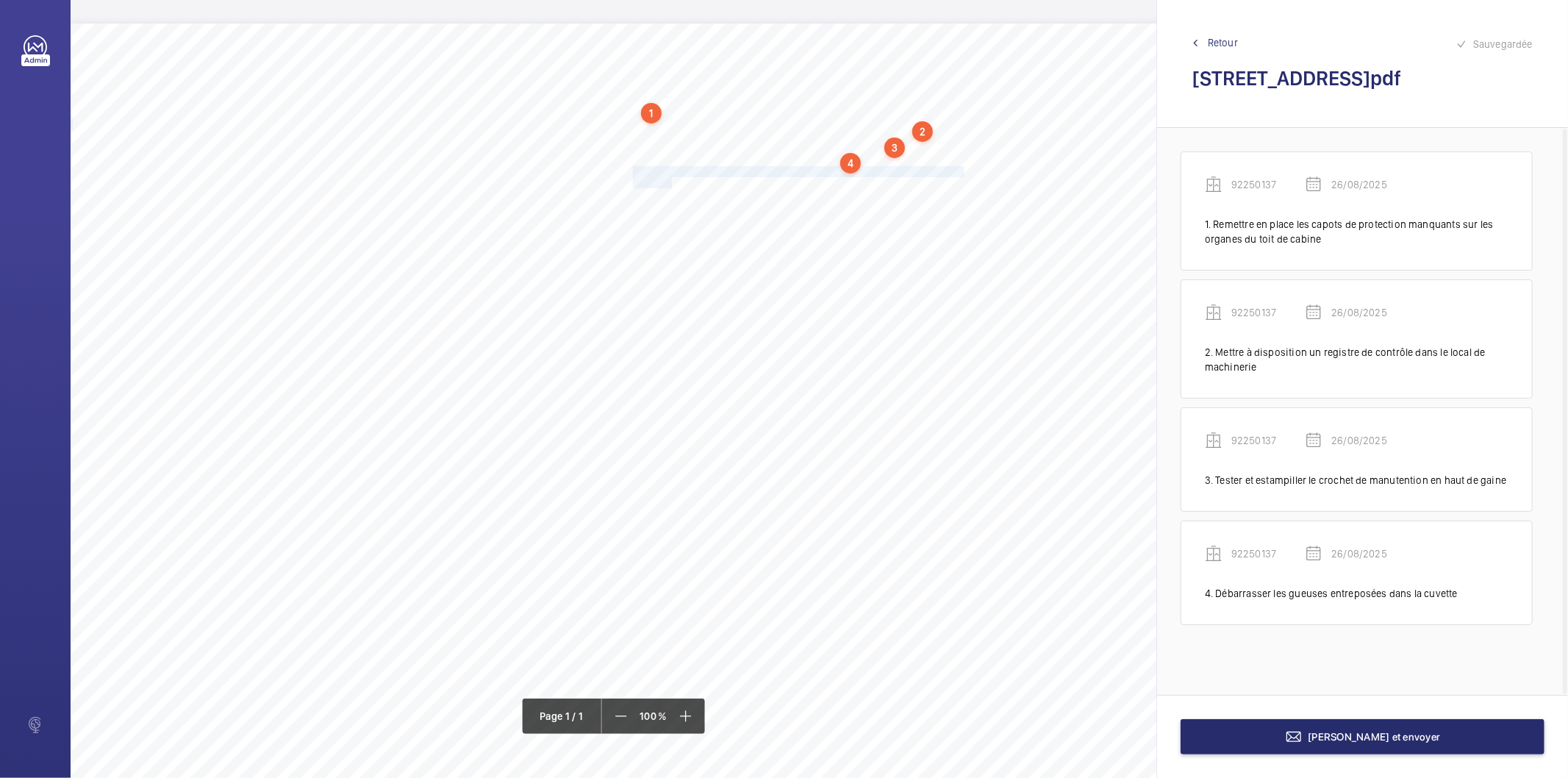
drag, startPoint x: 633, startPoint y: 169, endPoint x: 669, endPoint y: 177, distance: 36.9
click at [669, 177] on div "Nom du site Numéro appareil WM Réserve [STREET_ADDRESS][GEOGRAPHIC_DATA] Remett…" at bounding box center [654, 435] width 1168 height 825
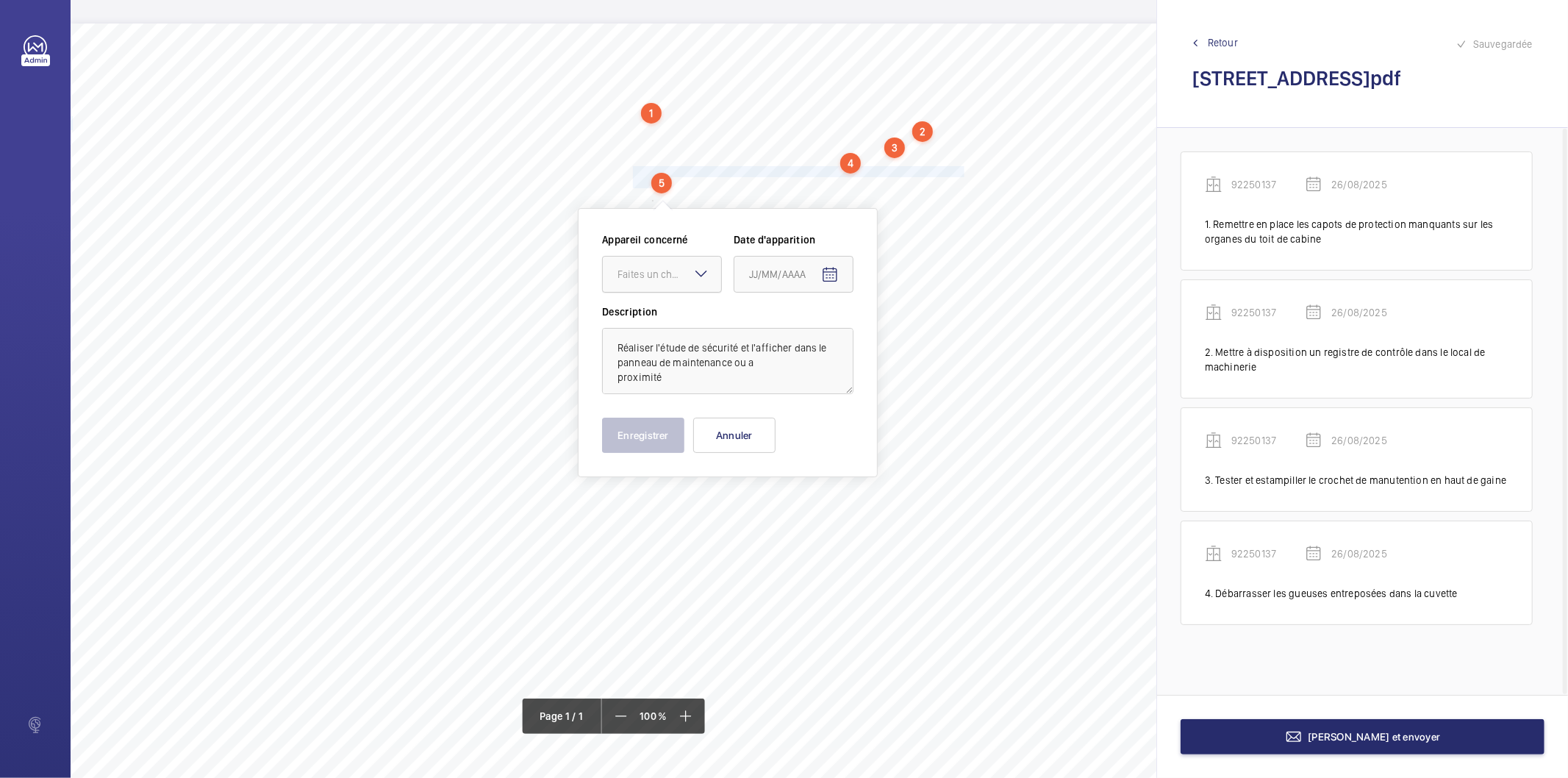
click at [655, 282] on div at bounding box center [662, 274] width 118 height 36
click at [655, 317] on span "92250137" at bounding box center [661, 319] width 89 height 15
click at [833, 273] on mat-icon "Open calendar" at bounding box center [830, 274] width 18 height 18
click at [789, 512] on span "26" at bounding box center [785, 511] width 26 height 26
type input "26/08/2025"
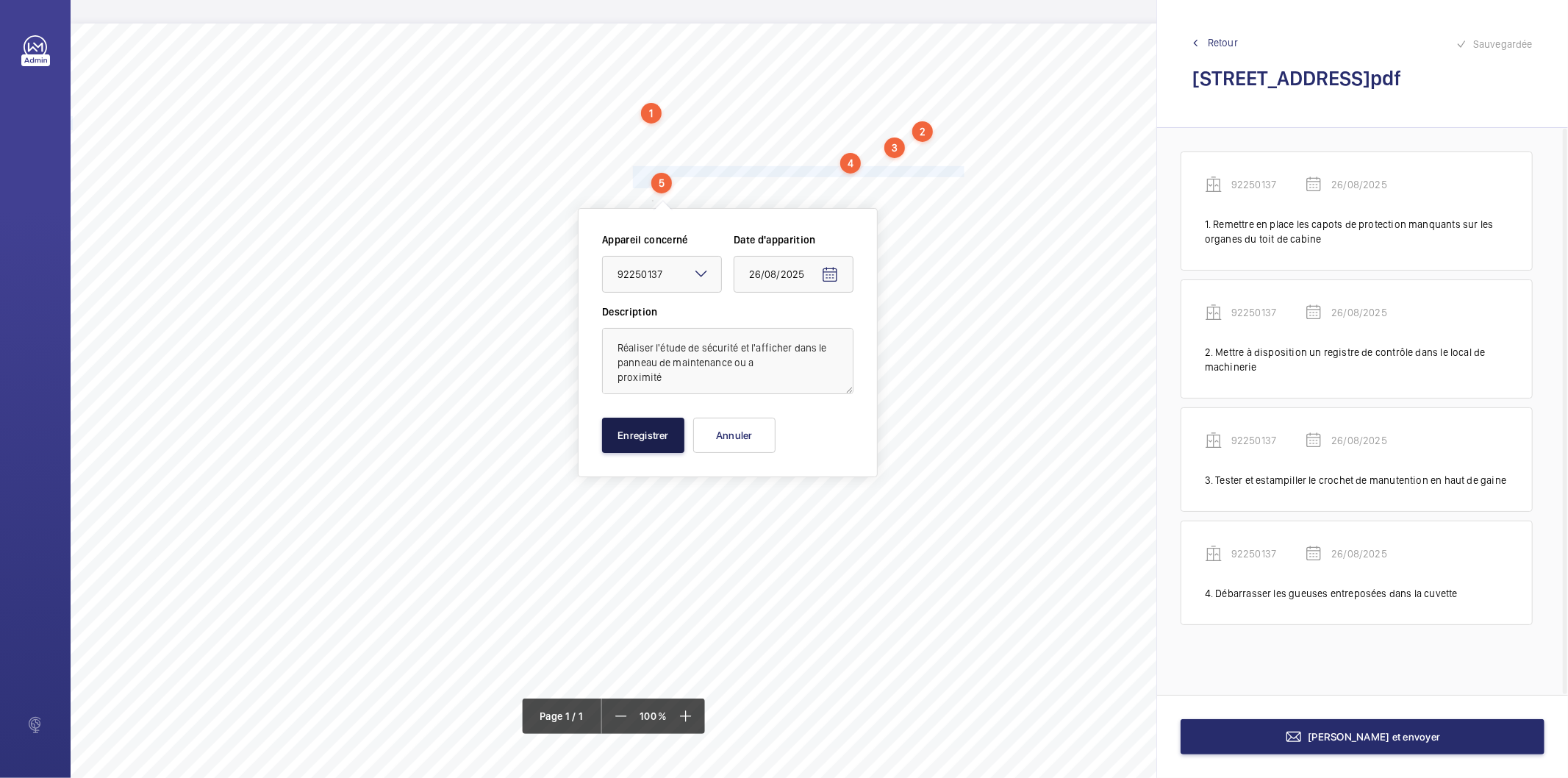
click at [660, 437] on button "Enregistrer" at bounding box center [643, 435] width 82 height 36
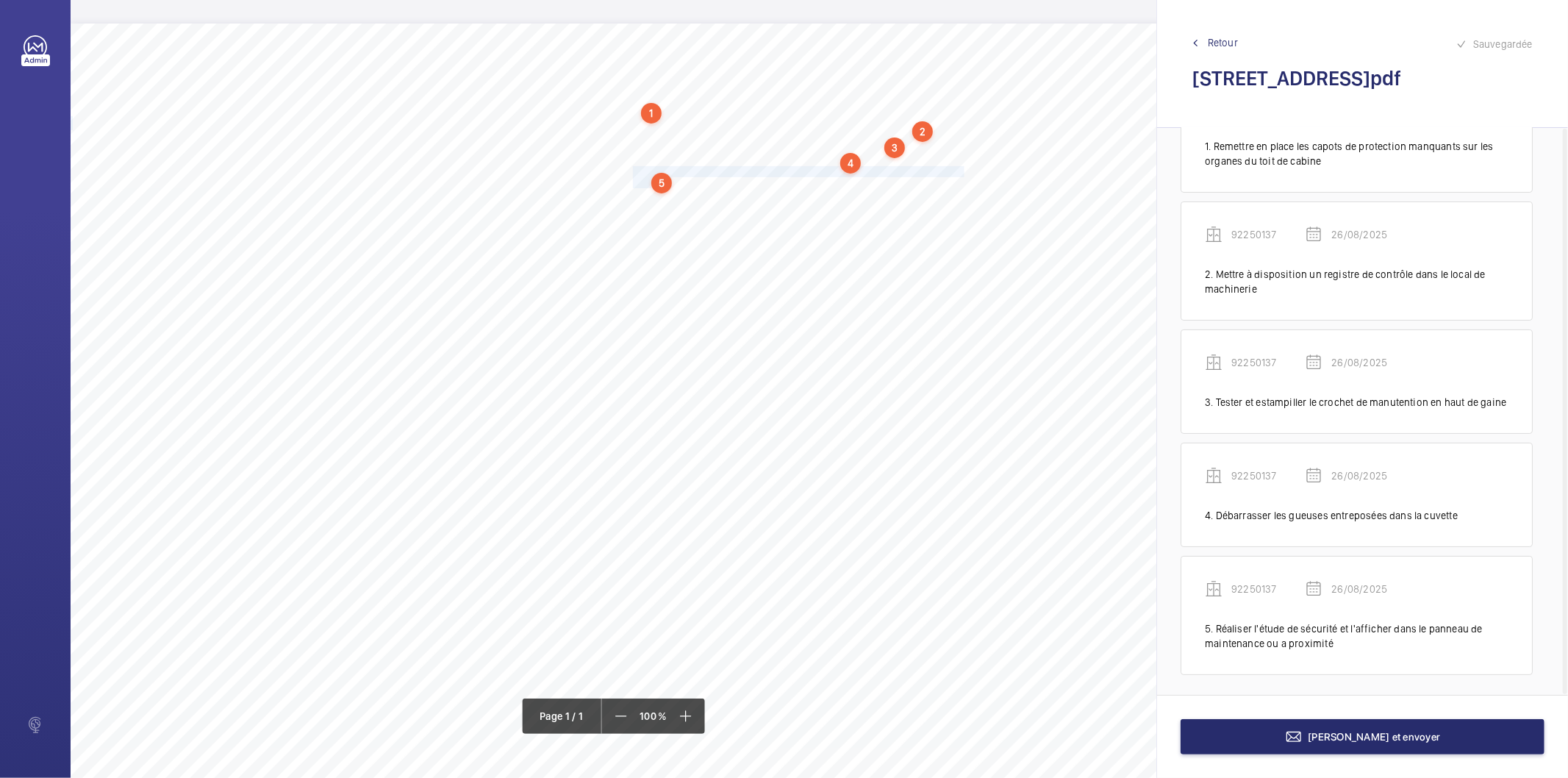
scroll to position [81, 0]
drag, startPoint x: 634, startPoint y: 197, endPoint x: 901, endPoint y: 195, distance: 267.0
click at [901, 195] on span "En cuvette, vider le récipient de récupération d'huile qui déborde." at bounding box center [771, 198] width 275 height 9
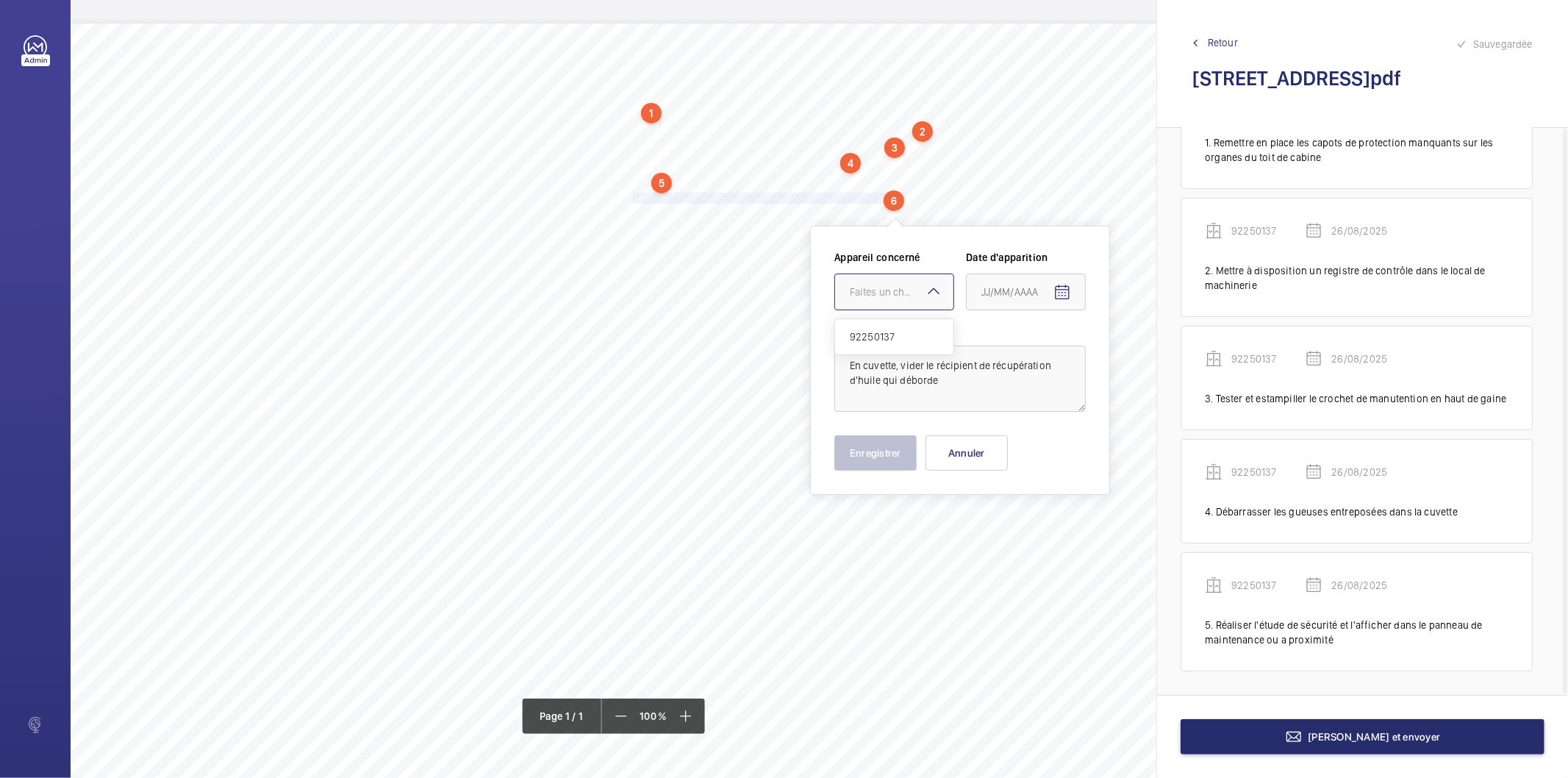
click at [879, 291] on div "Faites un choix" at bounding box center [902, 292] width 104 height 15
click at [868, 338] on span "92250137" at bounding box center [895, 337] width 89 height 15
click at [1062, 291] on mat-icon "Open calendar" at bounding box center [1062, 292] width 18 height 18
click at [1022, 519] on span "26" at bounding box center [1017, 529] width 26 height 26
type input "26/08/2025"
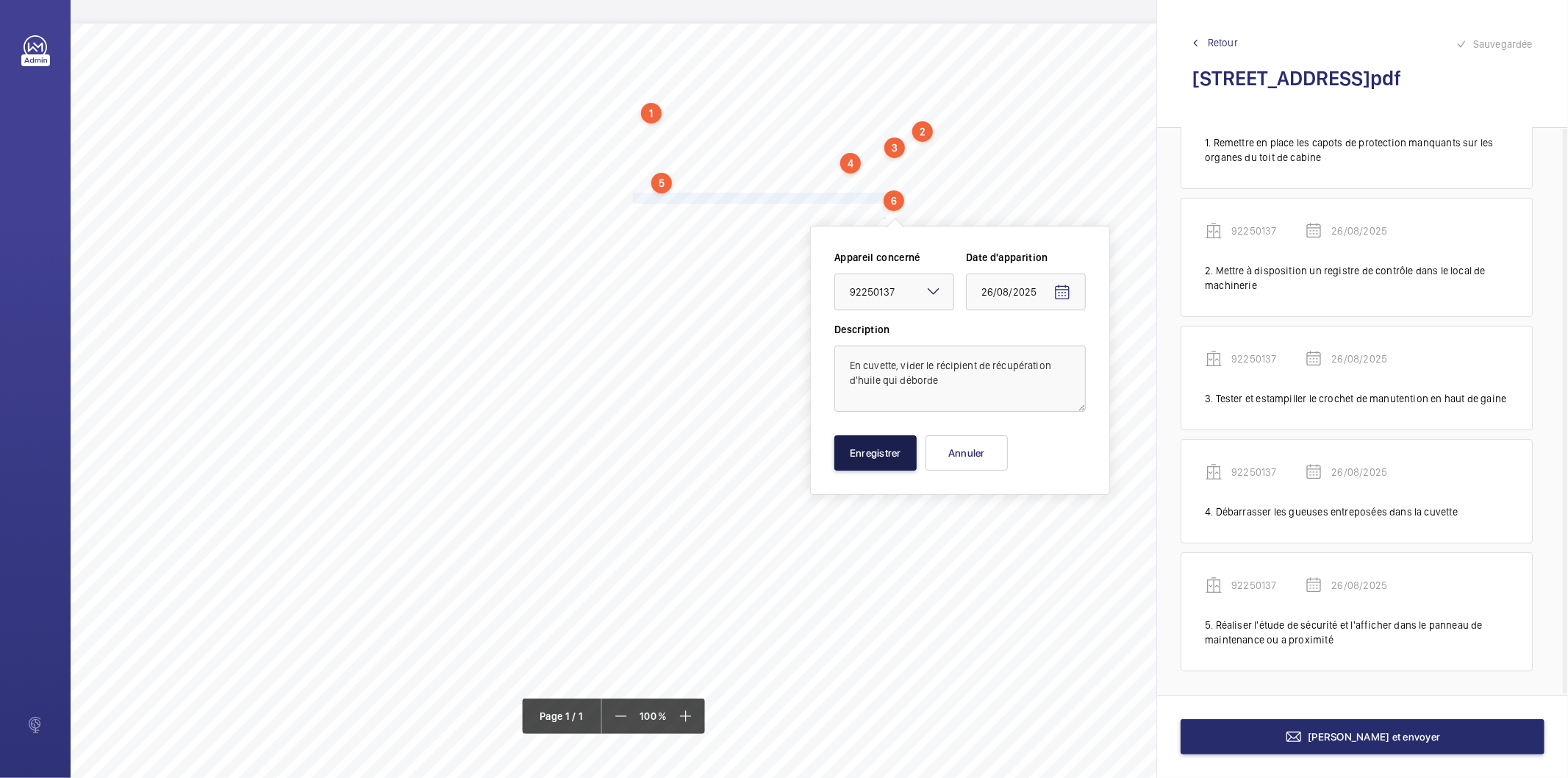
drag, startPoint x: 890, startPoint y: 451, endPoint x: 693, endPoint y: 277, distance: 262.8
click at [888, 450] on button "Enregistrer" at bounding box center [876, 453] width 82 height 36
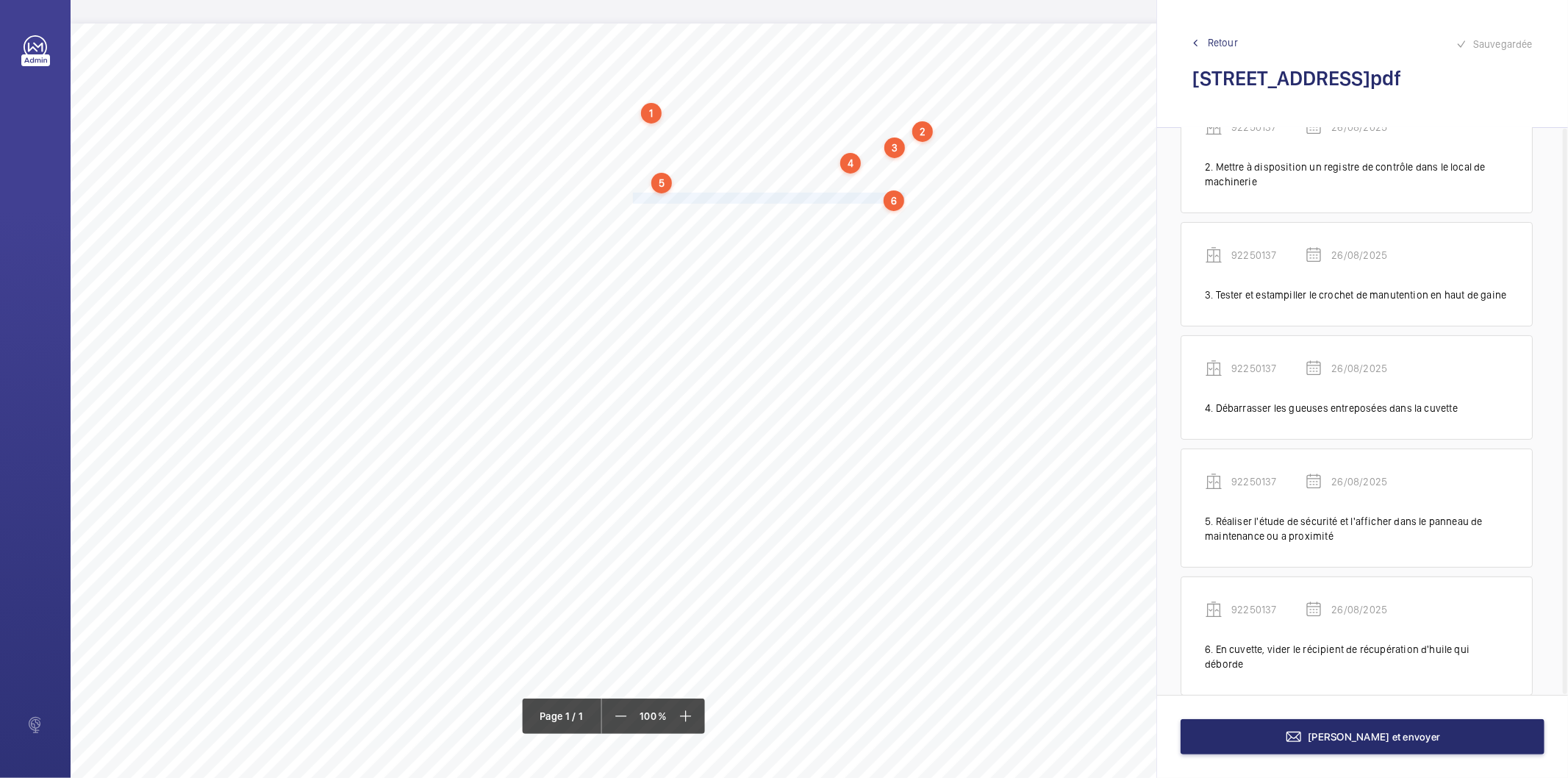
scroll to position [194, 0]
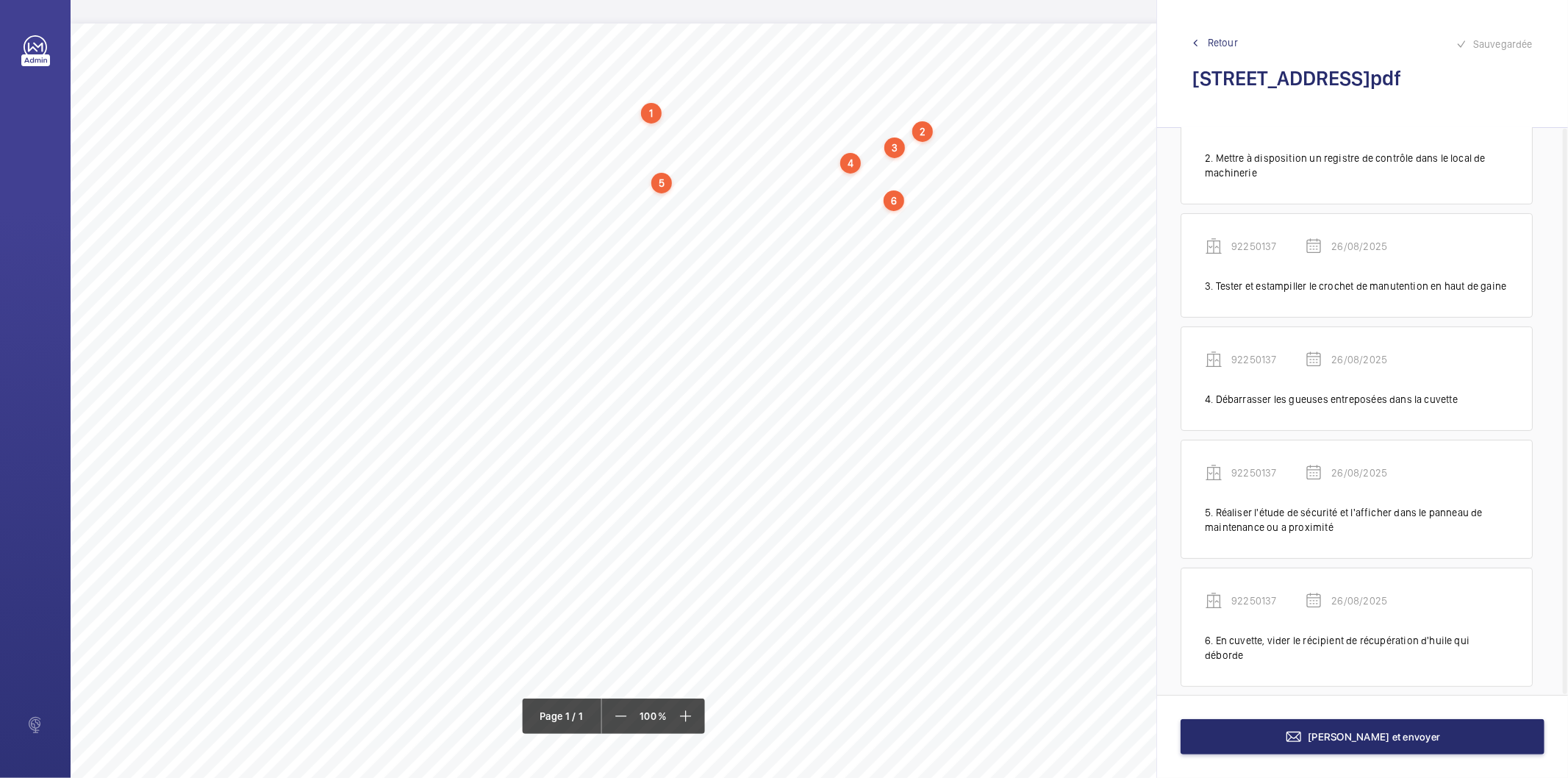
click at [631, 212] on div "Nom du site Numéro appareil WM Réserve [STREET_ADDRESS][GEOGRAPHIC_DATA] Remett…" at bounding box center [654, 435] width 1168 height 825
click at [715, 463] on button "Annuler" at bounding box center [696, 470] width 82 height 36
drag, startPoint x: 632, startPoint y: 210, endPoint x: 949, endPoint y: 212, distance: 317.0
click at [949, 212] on span "Assurer le fonctionnement du/des bouton(s) de réouverture de porte cabine." at bounding box center [793, 213] width 321 height 9
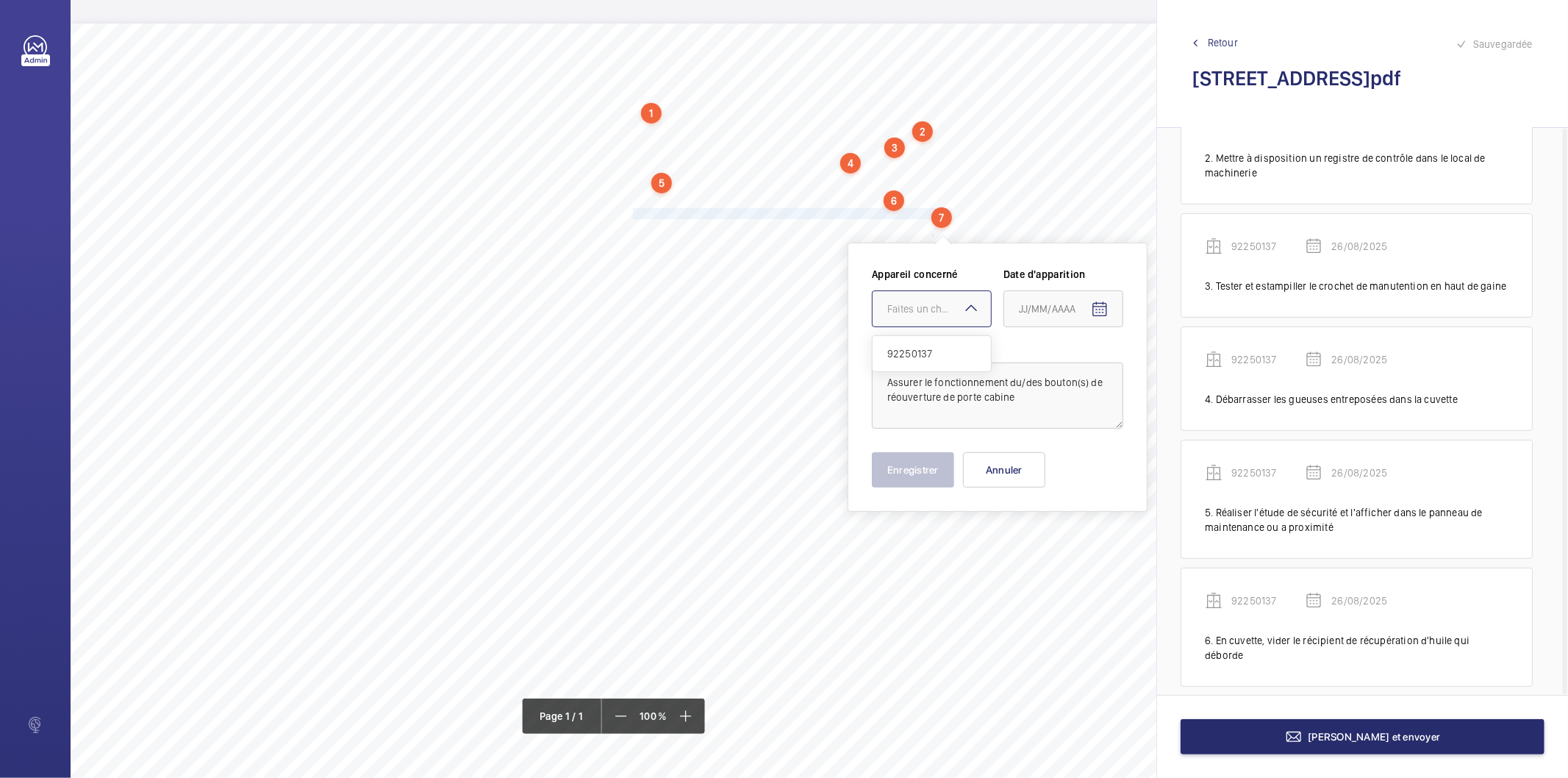
click at [932, 312] on div "Faites un choix" at bounding box center [939, 309] width 104 height 15
click at [932, 349] on span "92250137" at bounding box center [932, 354] width 89 height 15
click at [1100, 304] on mat-icon "Open calendar" at bounding box center [1100, 309] width 18 height 18
click at [1052, 542] on span "26" at bounding box center [1055, 546] width 26 height 26
type input "26/08/2025"
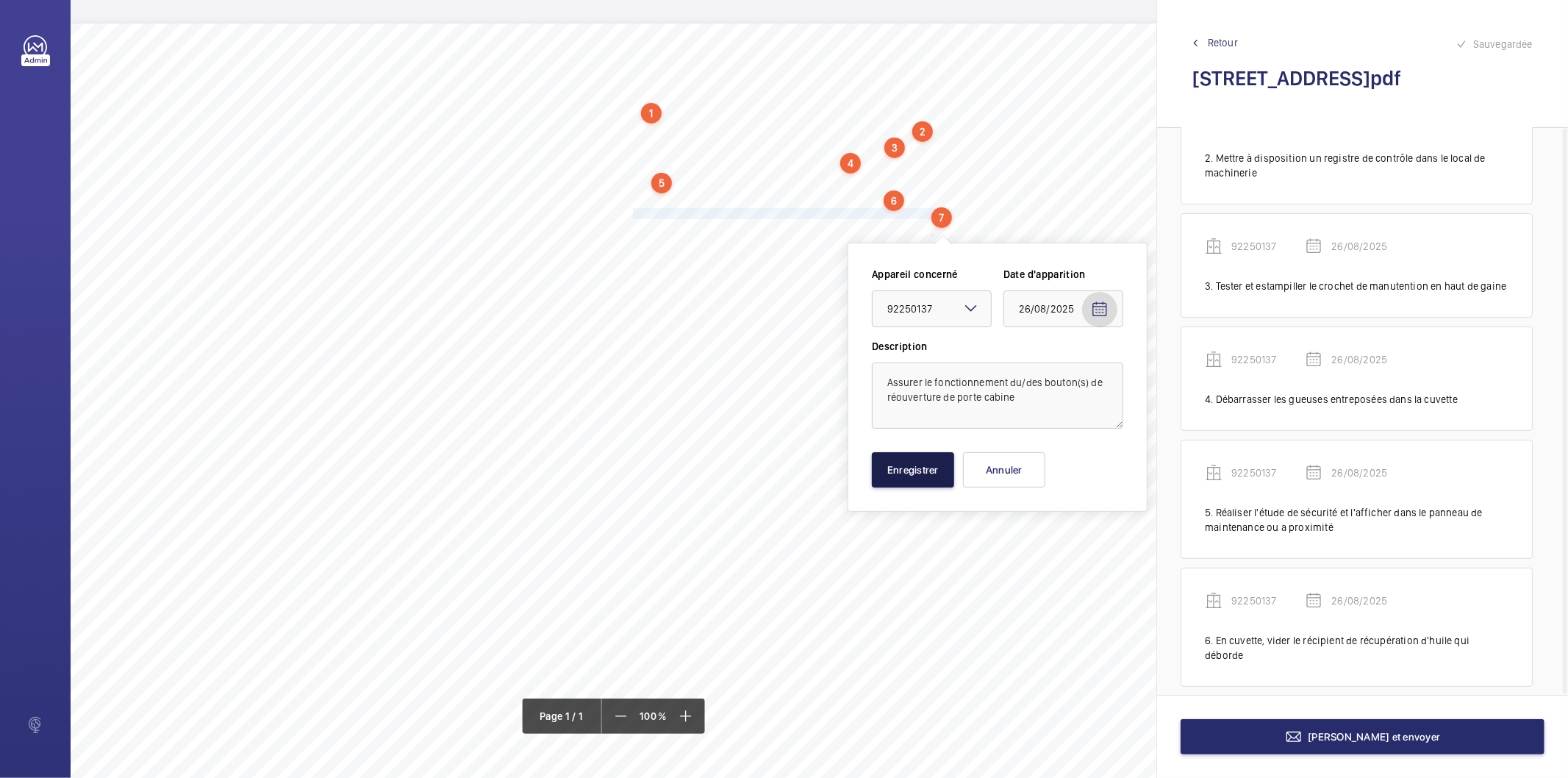
click at [917, 472] on button "Enregistrer" at bounding box center [913, 470] width 82 height 36
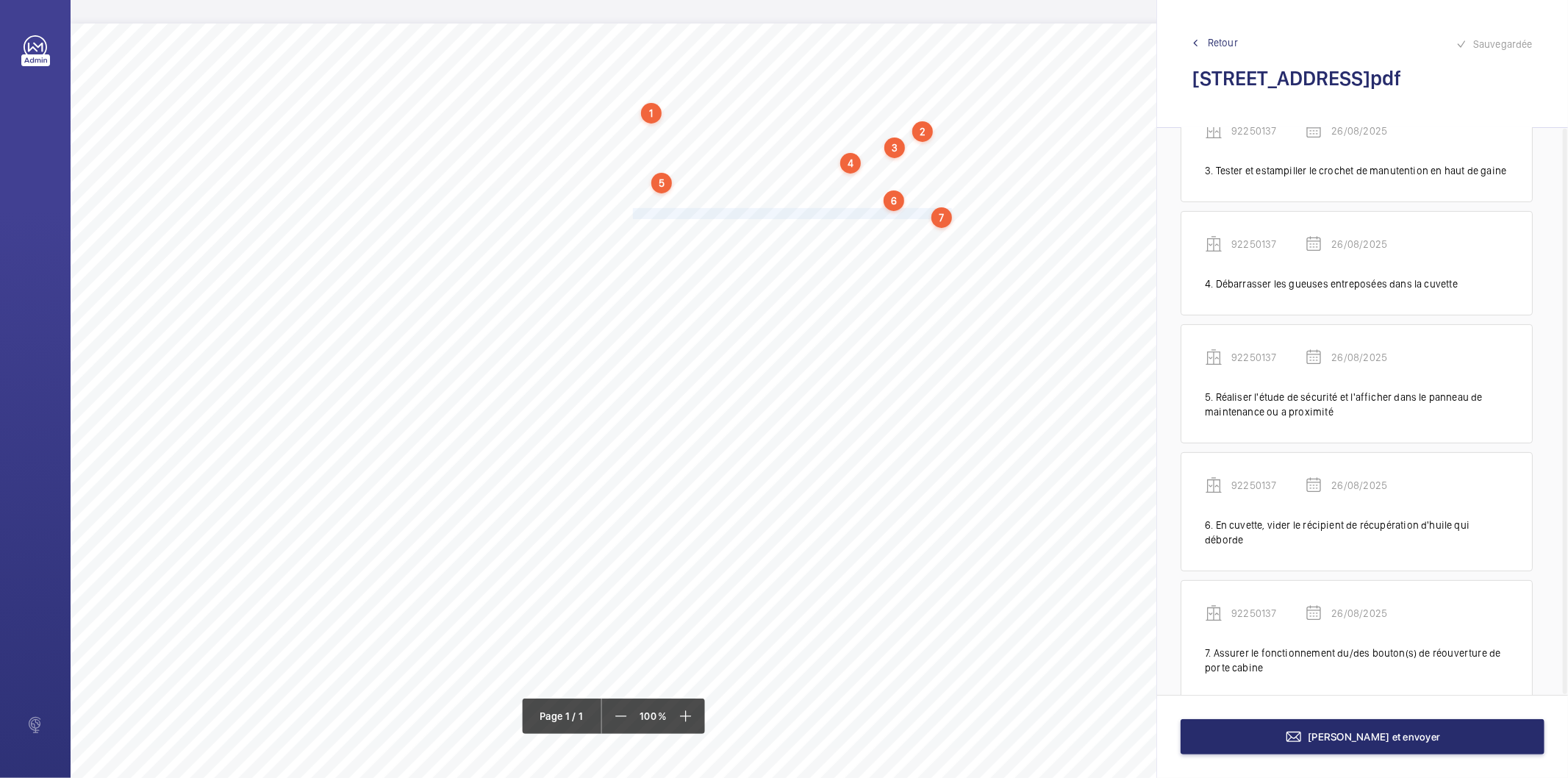
scroll to position [322, 0]
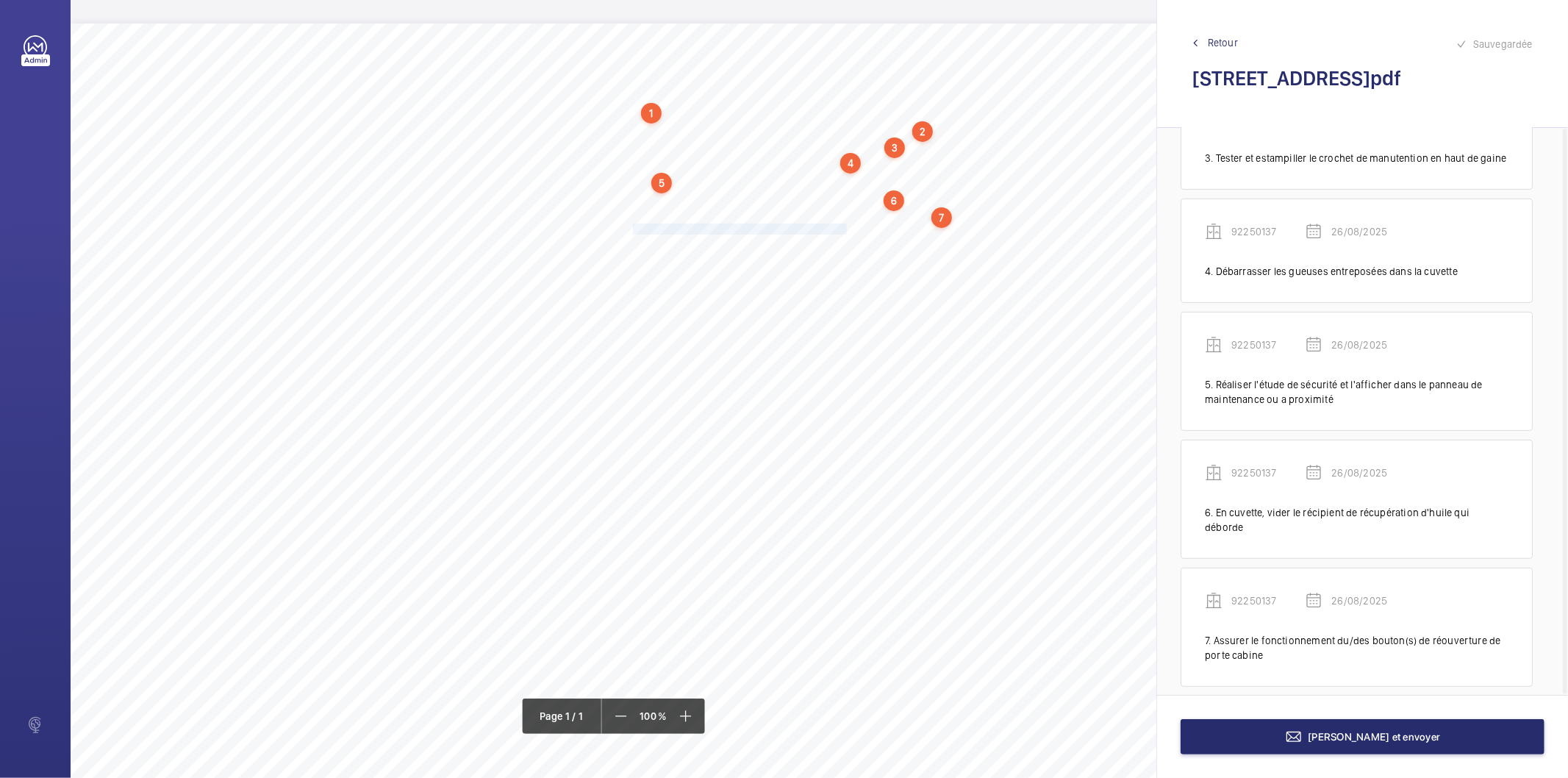
drag, startPoint x: 633, startPoint y: 231, endPoint x: 844, endPoint y: 226, distance: 211.1
click at [844, 226] on span "Nettoyer le fond de cuvette et tous les accessoires." at bounding box center [741, 228] width 216 height 9
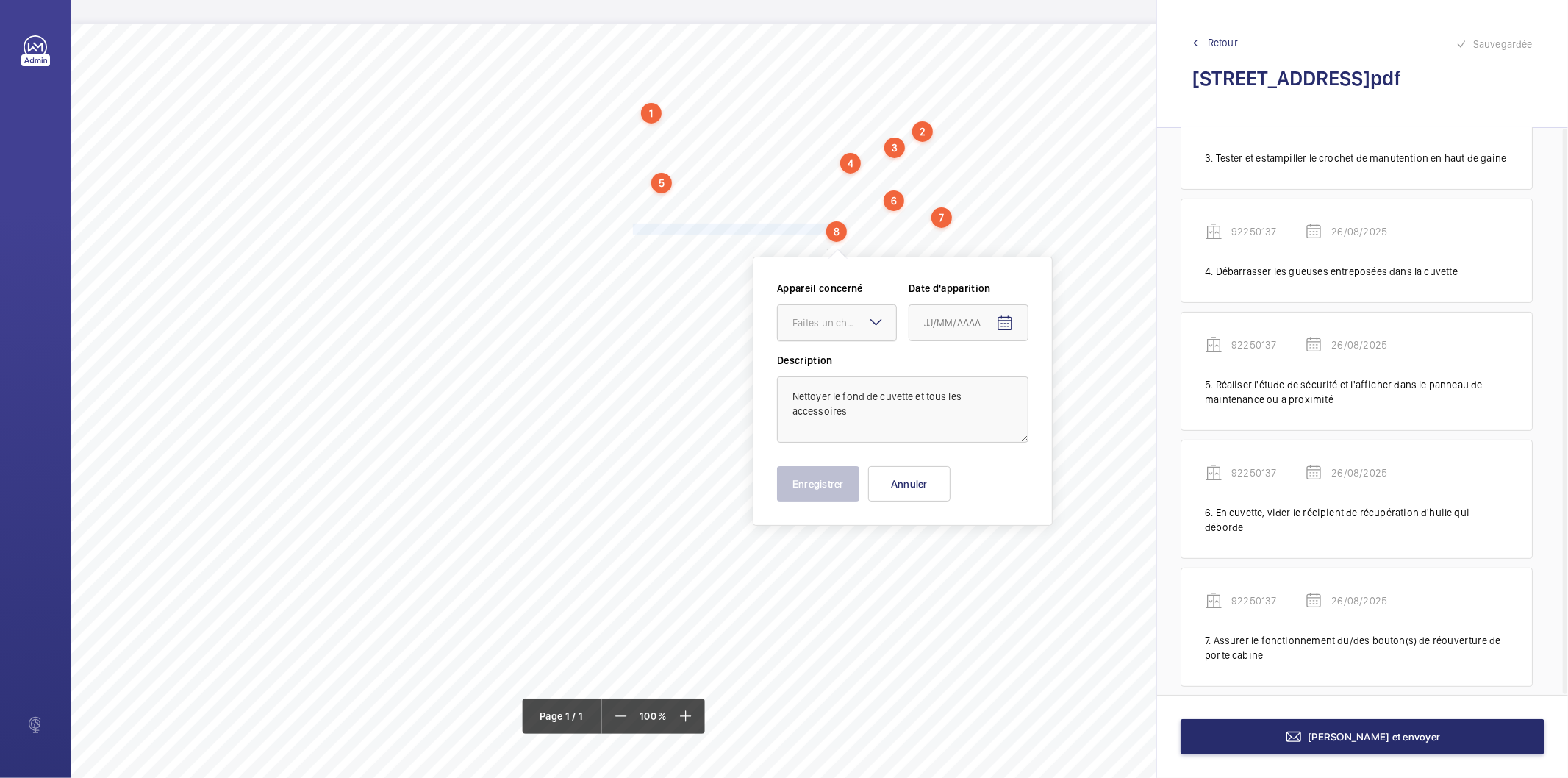
click at [830, 322] on div "Faites un choix" at bounding box center [844, 323] width 104 height 15
click at [809, 360] on span "92250137" at bounding box center [836, 368] width 89 height 15
click at [1000, 321] on mat-icon "Open calendar" at bounding box center [1005, 323] width 18 height 18
click at [954, 564] on span "26" at bounding box center [959, 560] width 26 height 26
type input "26/08/2025"
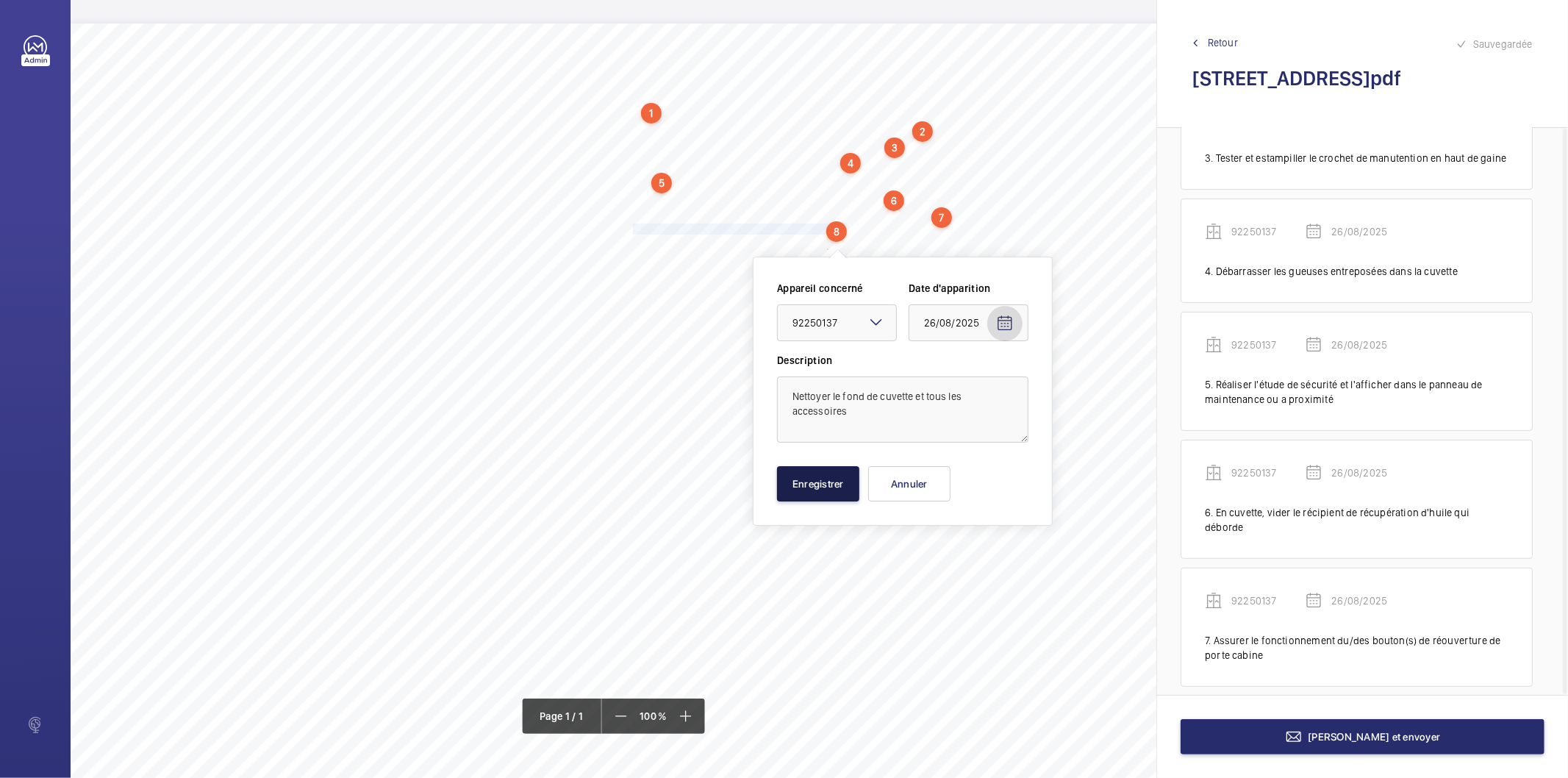
click at [853, 490] on button "Enregistrer" at bounding box center [819, 484] width 82 height 36
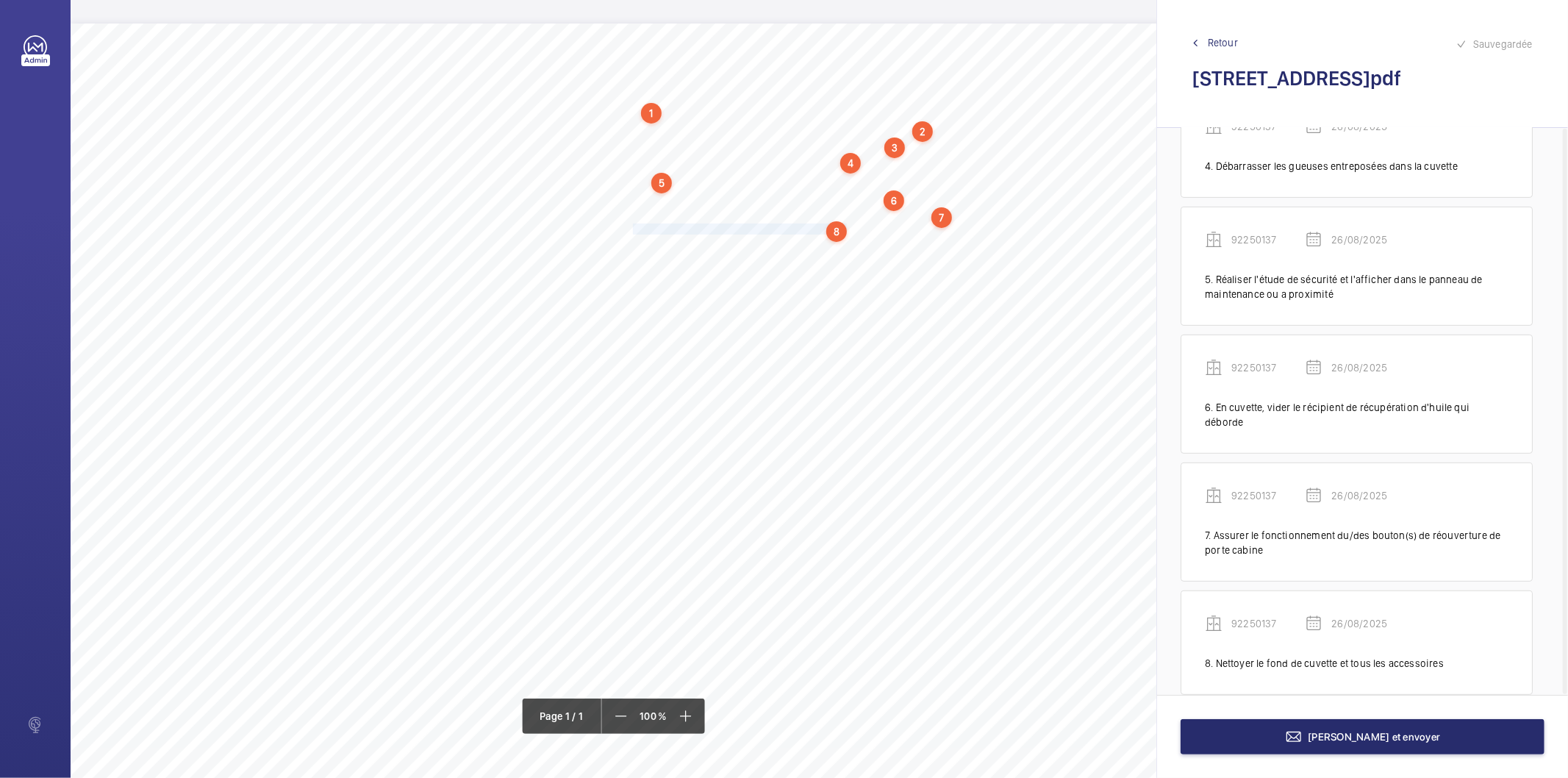
scroll to position [436, 0]
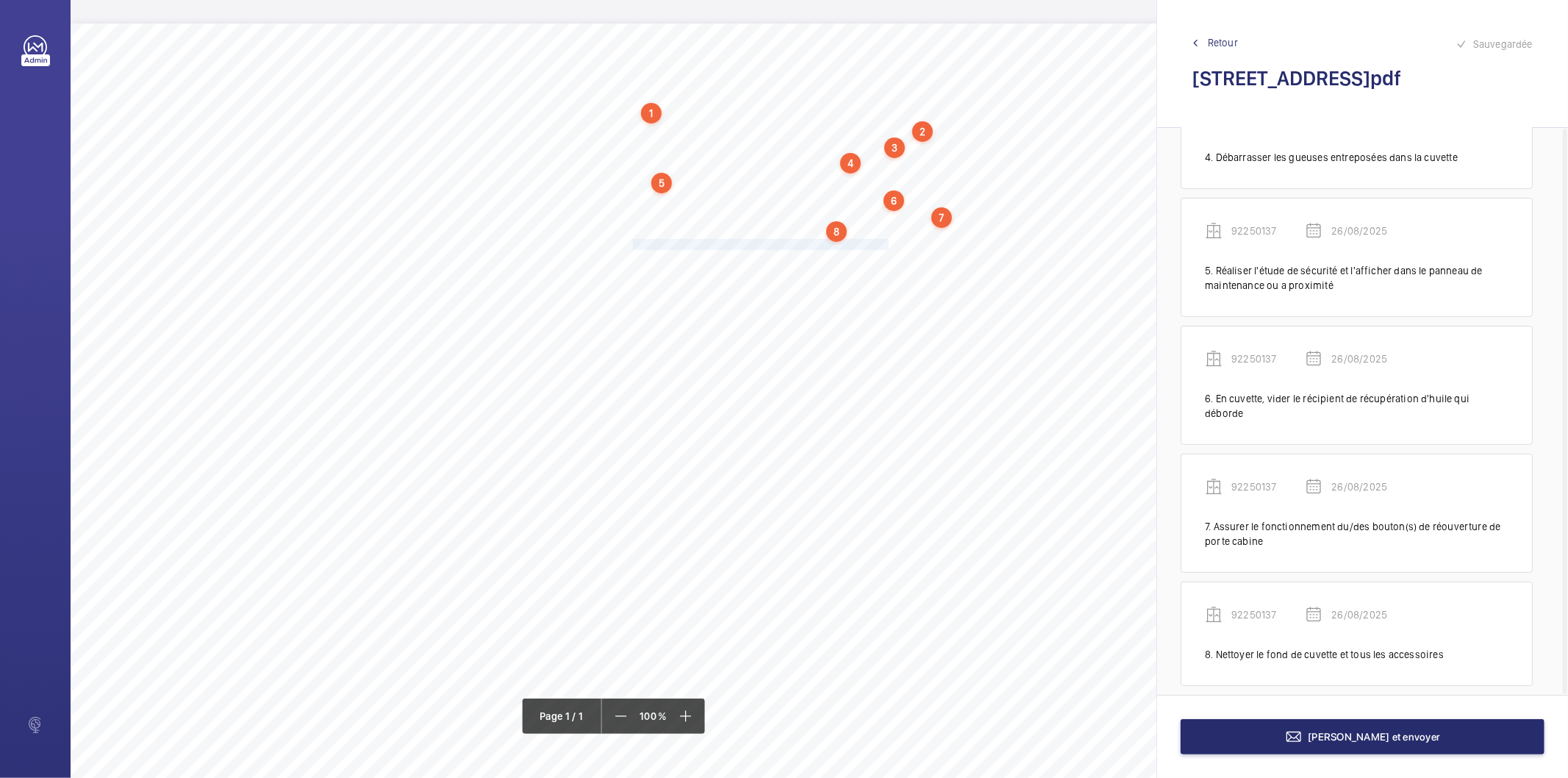
drag, startPoint x: 632, startPoint y: 245, endPoint x: 888, endPoint y: 245, distance: 256.0
click at [888, 245] on span "Remédier aux frottements des panneaux des portes palières." at bounding box center [762, 244] width 259 height 9
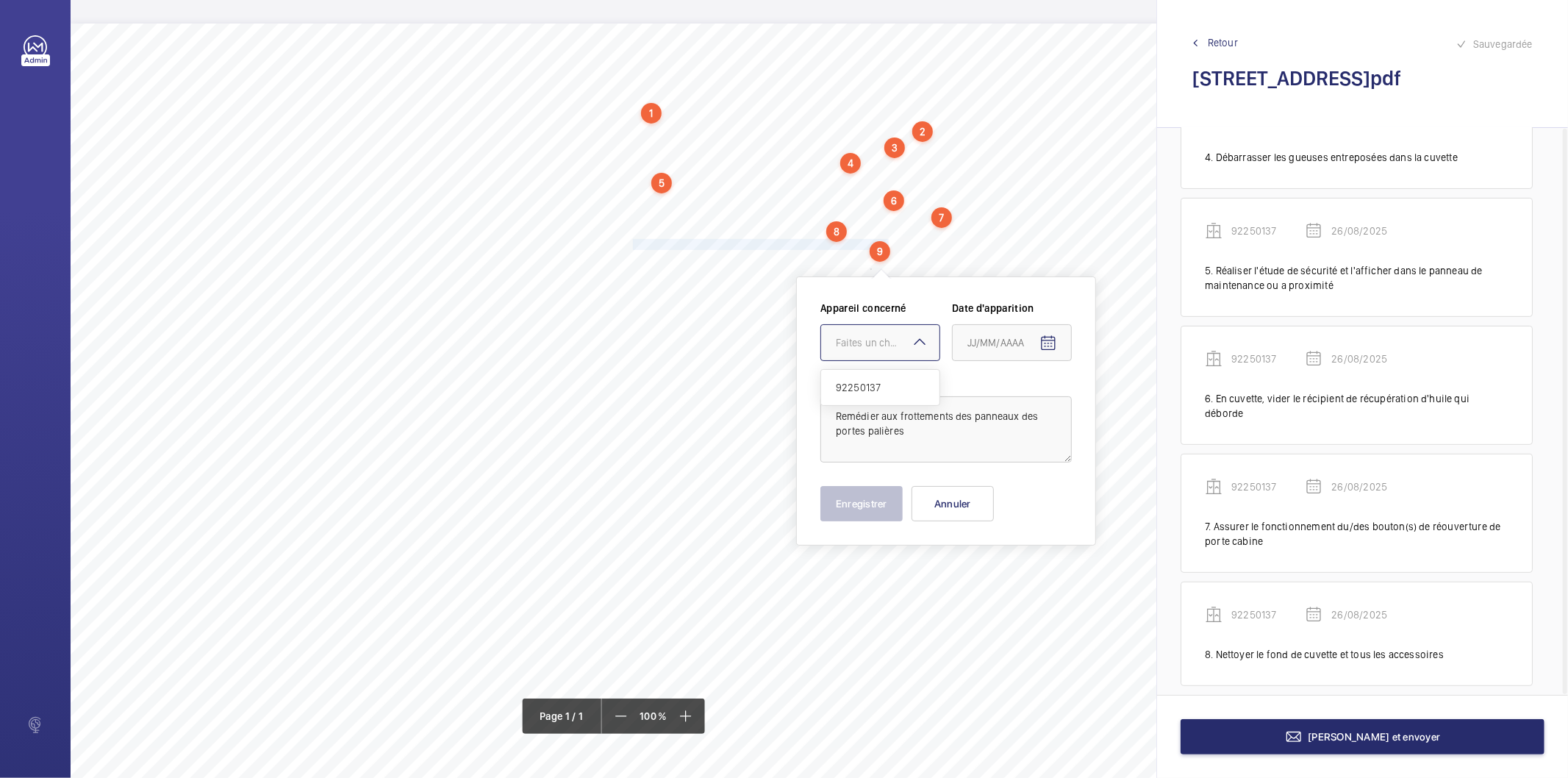
click at [871, 332] on div at bounding box center [880, 343] width 118 height 36
click at [859, 391] on span "92250137" at bounding box center [880, 388] width 89 height 15
click at [1057, 345] on mat-icon "Open calendar" at bounding box center [1048, 343] width 18 height 18
click at [1003, 565] on button "26" at bounding box center [1002, 580] width 29 height 29
type input "26/08/2025"
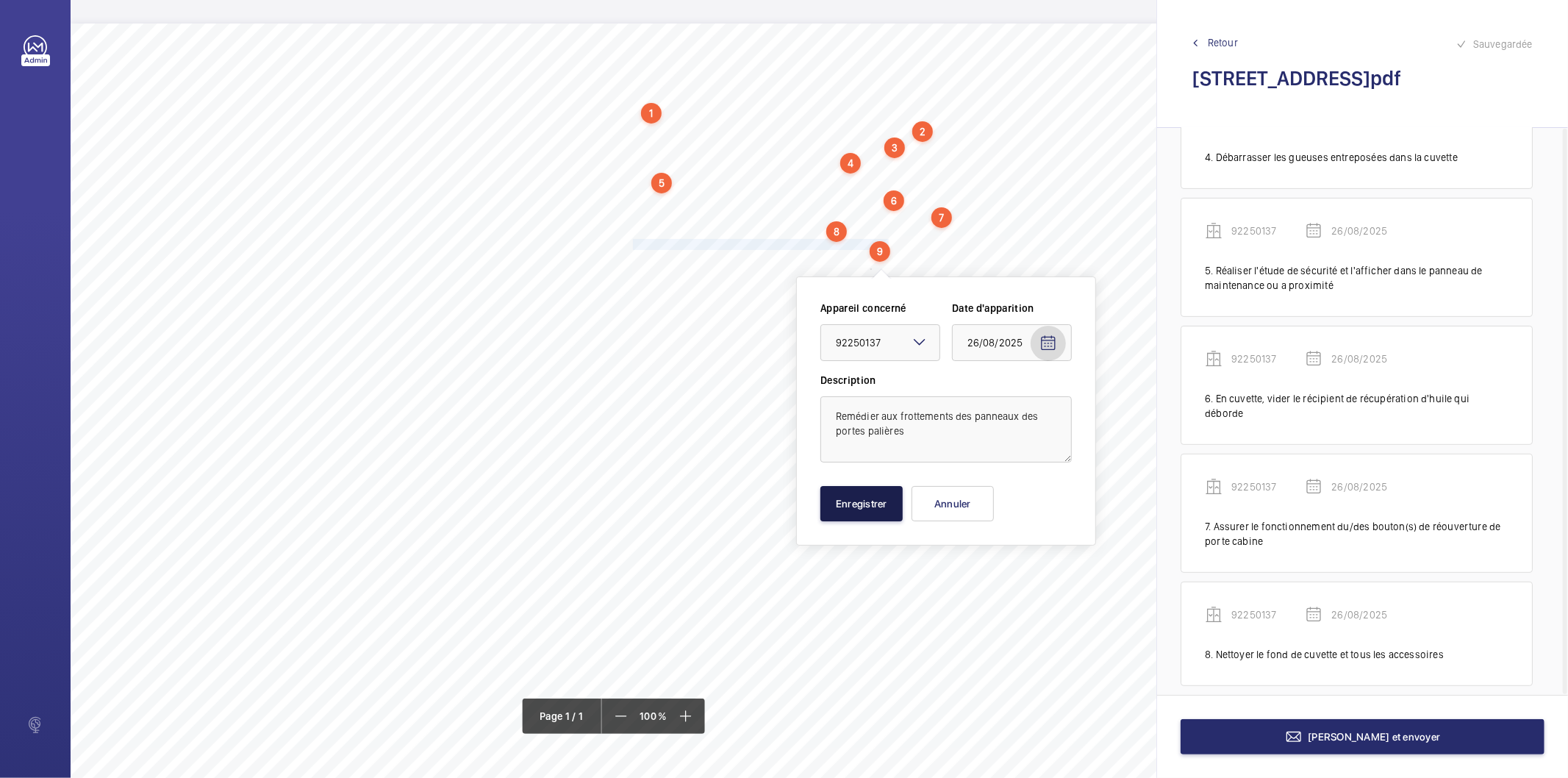
click at [880, 507] on button "Enregistrer" at bounding box center [862, 504] width 82 height 36
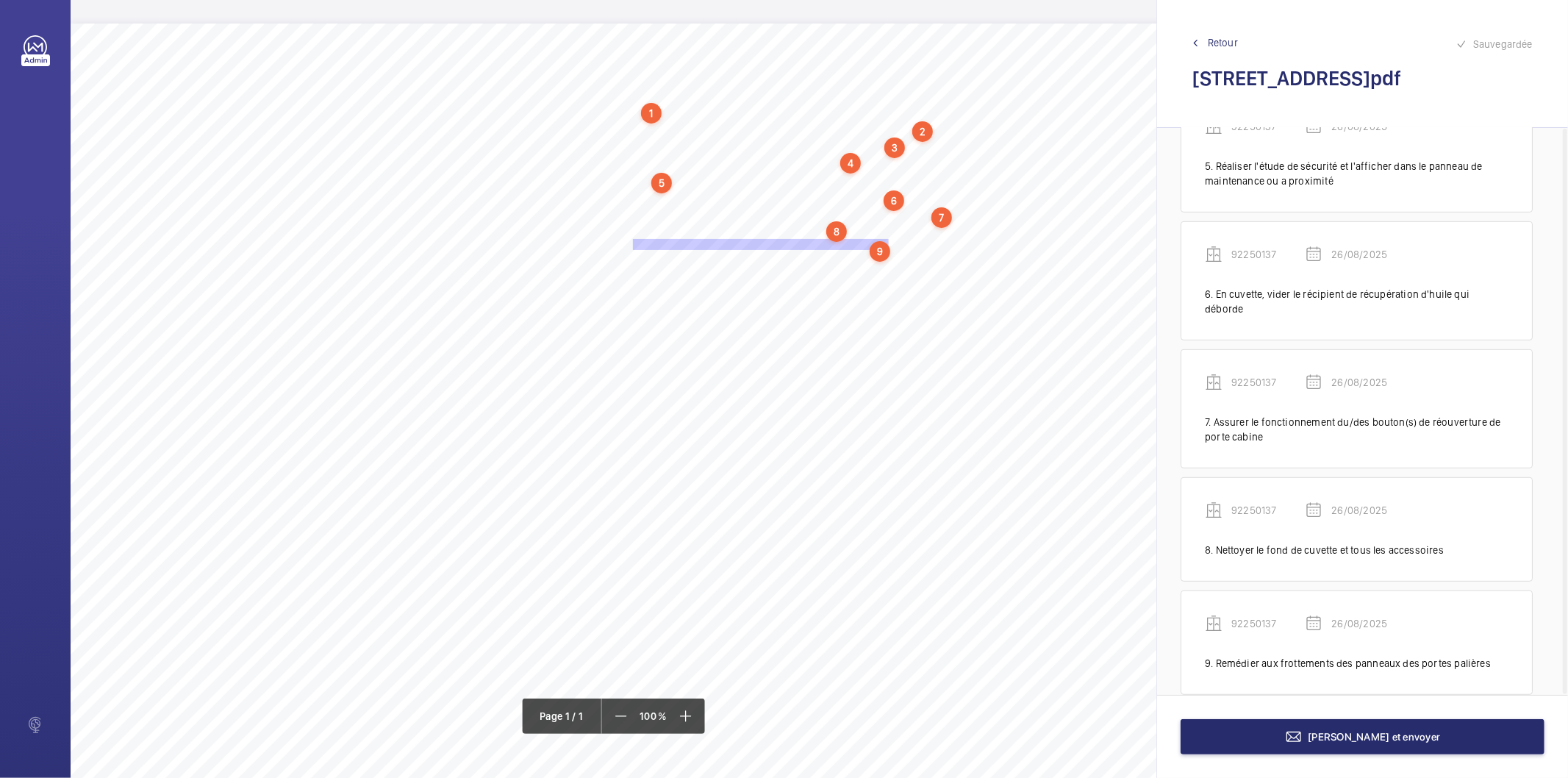
scroll to position [549, 0]
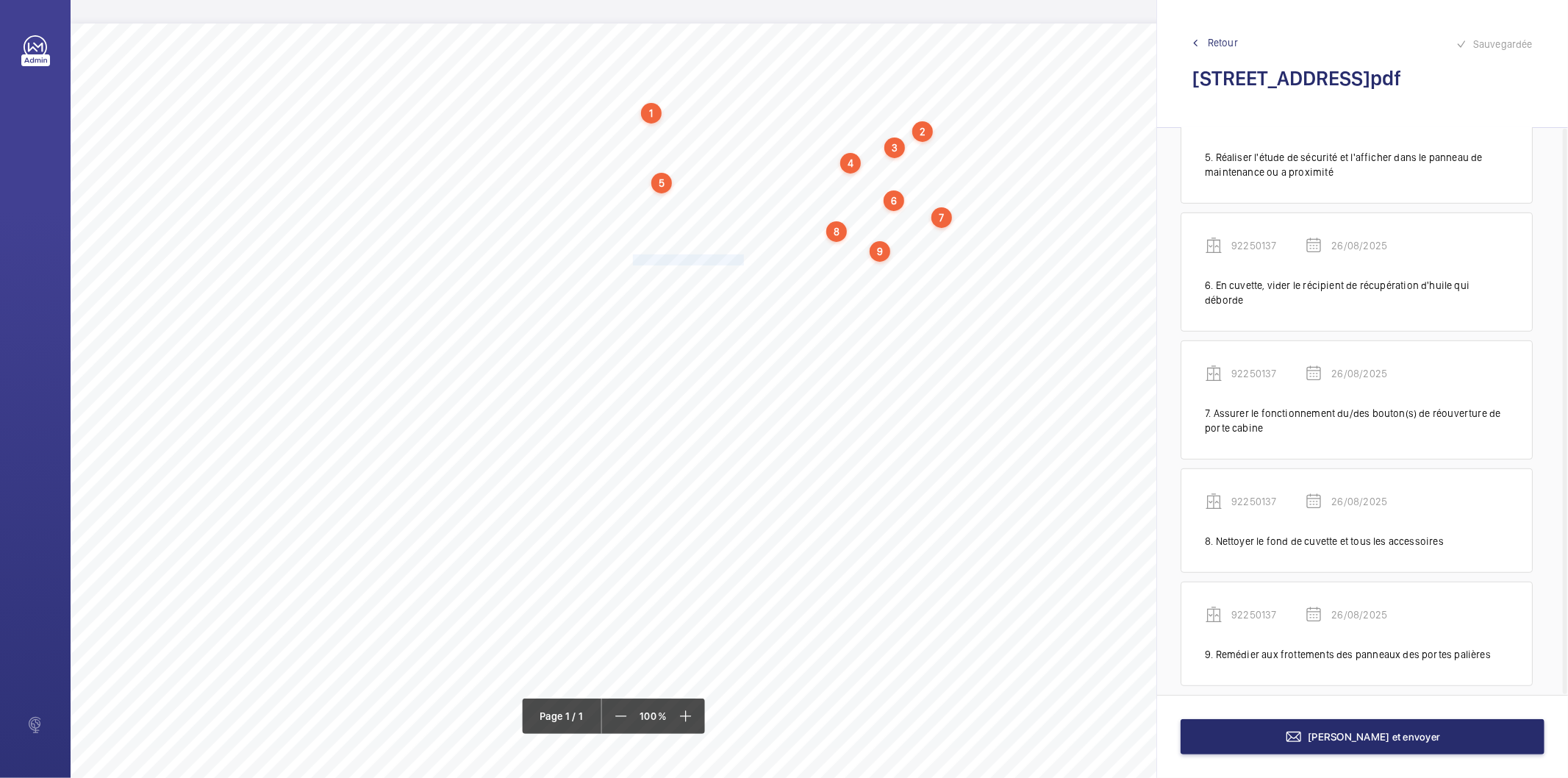
drag, startPoint x: 633, startPoint y: 258, endPoint x: 747, endPoint y: 258, distance: 114.0
click at [747, 258] on div "Nom du site Numéro appareil WM Réserve [STREET_ADDRESS][GEOGRAPHIC_DATA] Remett…" at bounding box center [654, 435] width 1168 height 825
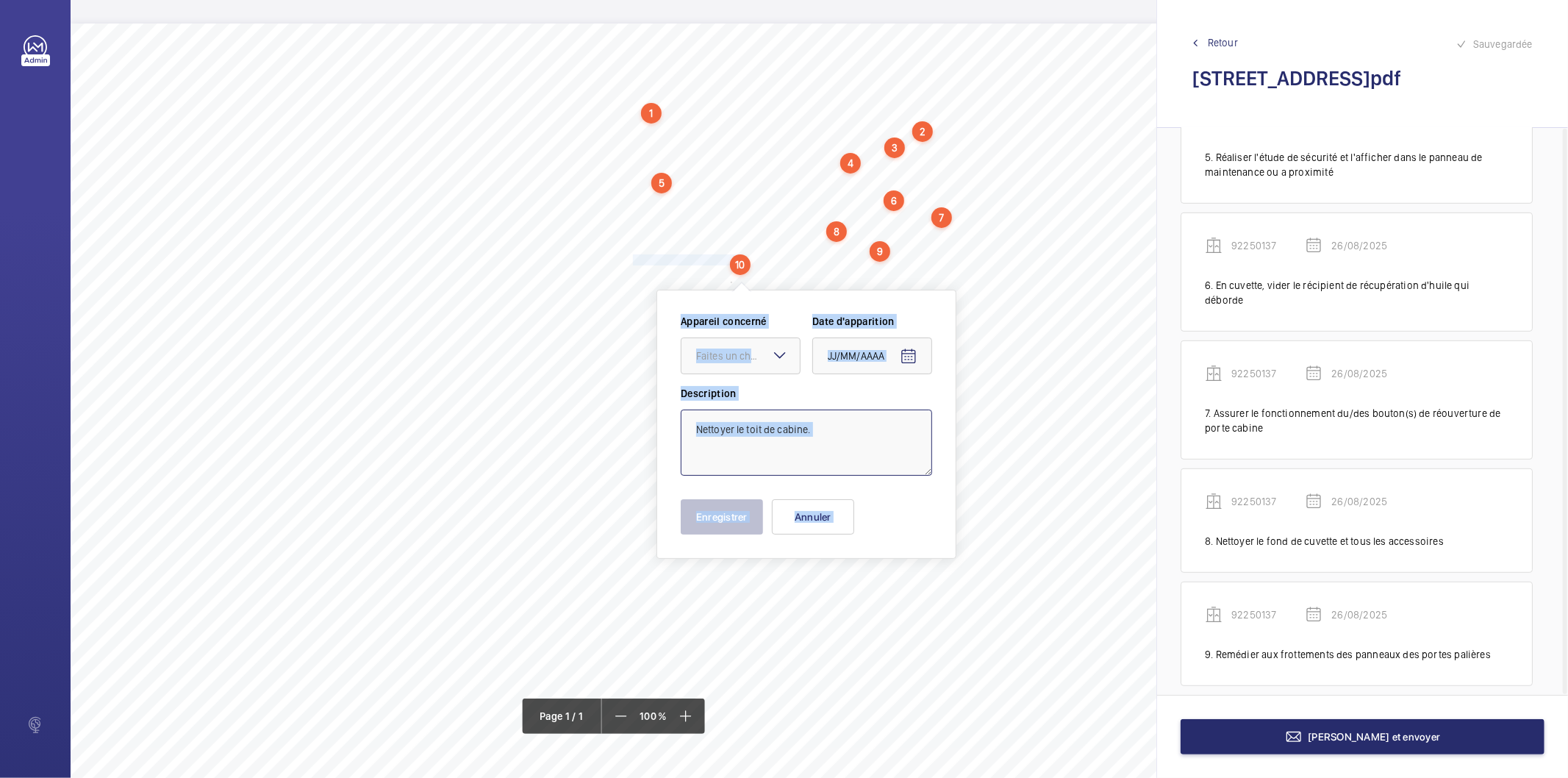
click at [833, 409] on textarea "Nettoyer le toit de cabine." at bounding box center [806, 442] width 251 height 66
click at [750, 340] on div at bounding box center [741, 356] width 118 height 36
click at [723, 399] on span "92250137" at bounding box center [740, 401] width 89 height 15
click at [912, 350] on mat-icon "Open calendar" at bounding box center [909, 356] width 18 height 18
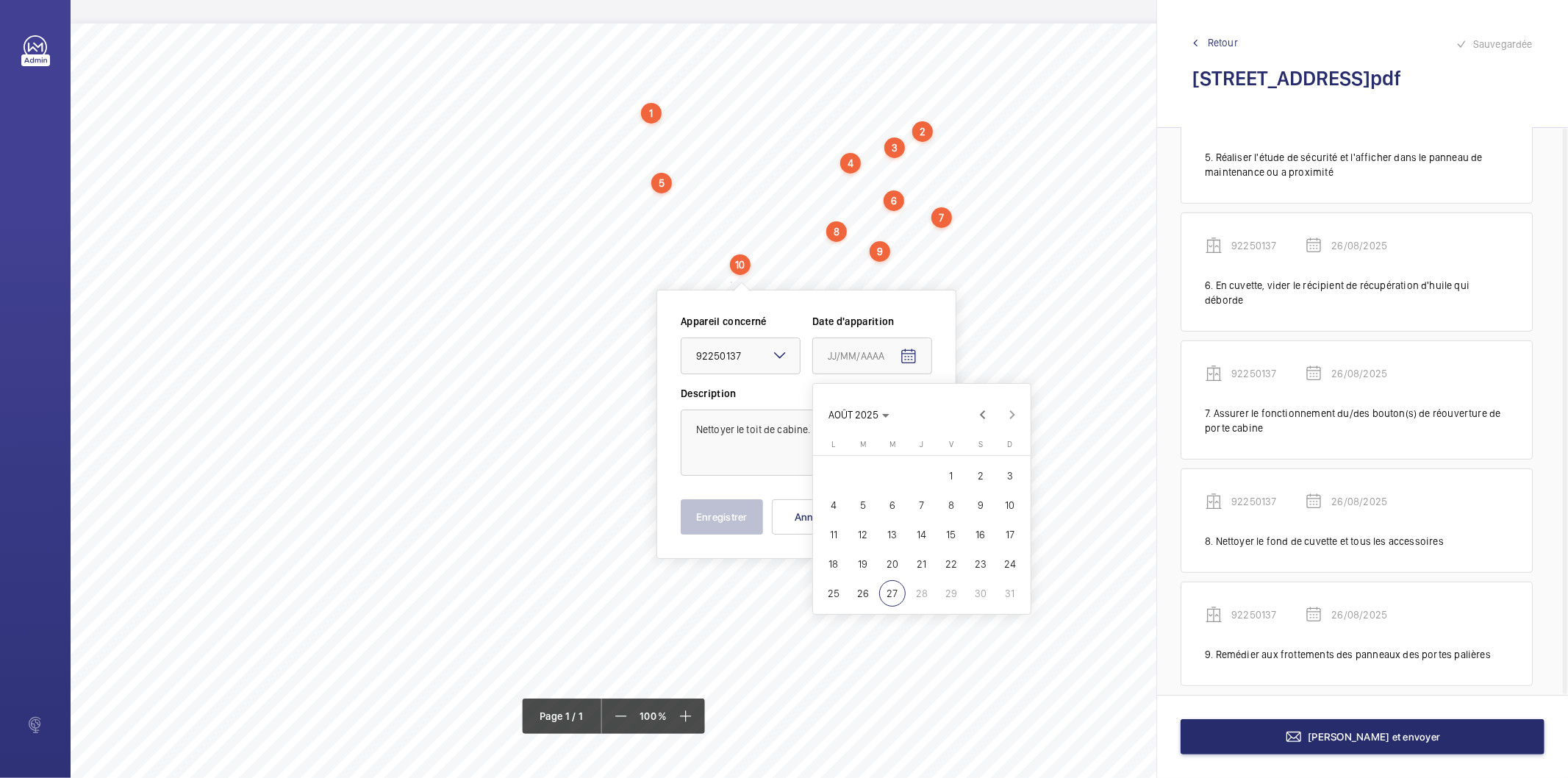
drag, startPoint x: 872, startPoint y: 590, endPoint x: 812, endPoint y: 564, distance: 65.4
click at [870, 590] on span "26" at bounding box center [864, 593] width 26 height 26
type input "26/08/2025"
click at [724, 515] on button "Enregistrer" at bounding box center [722, 517] width 82 height 36
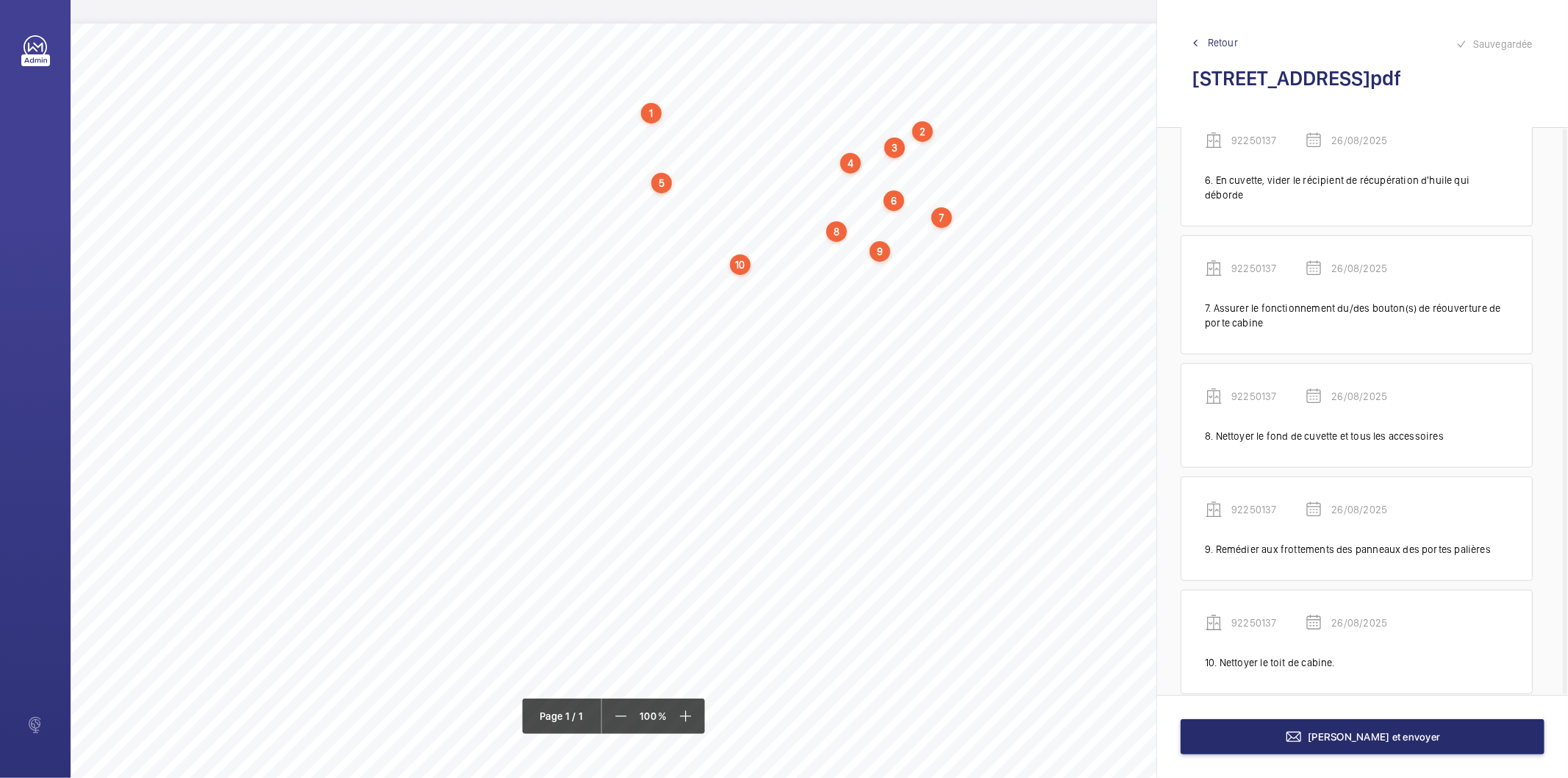
scroll to position [663, 0]
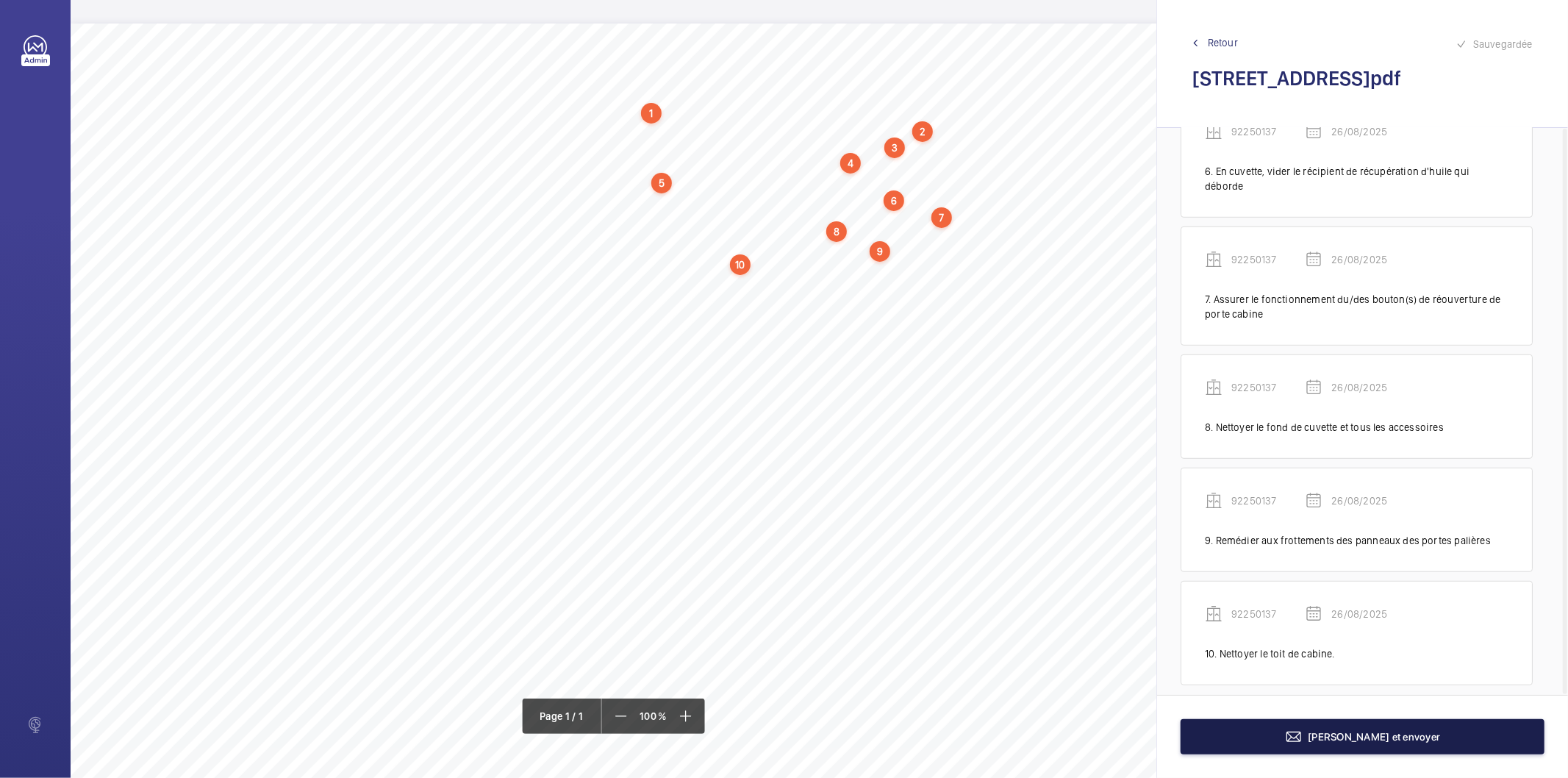
click at [1233, 739] on button "[PERSON_NAME] et envoyer" at bounding box center [1363, 737] width 364 height 36
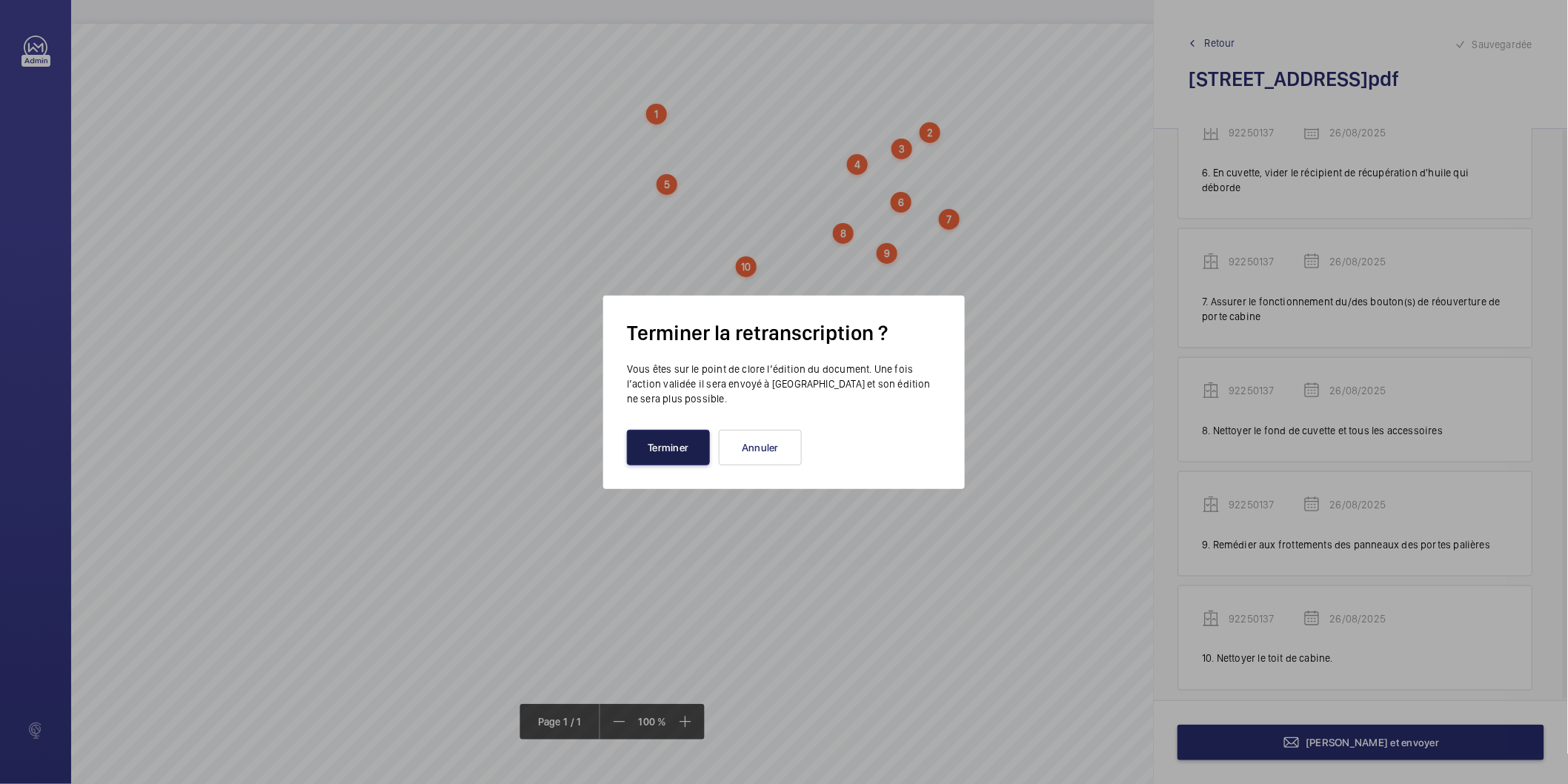
click at [665, 457] on button "Terminer" at bounding box center [668, 447] width 83 height 36
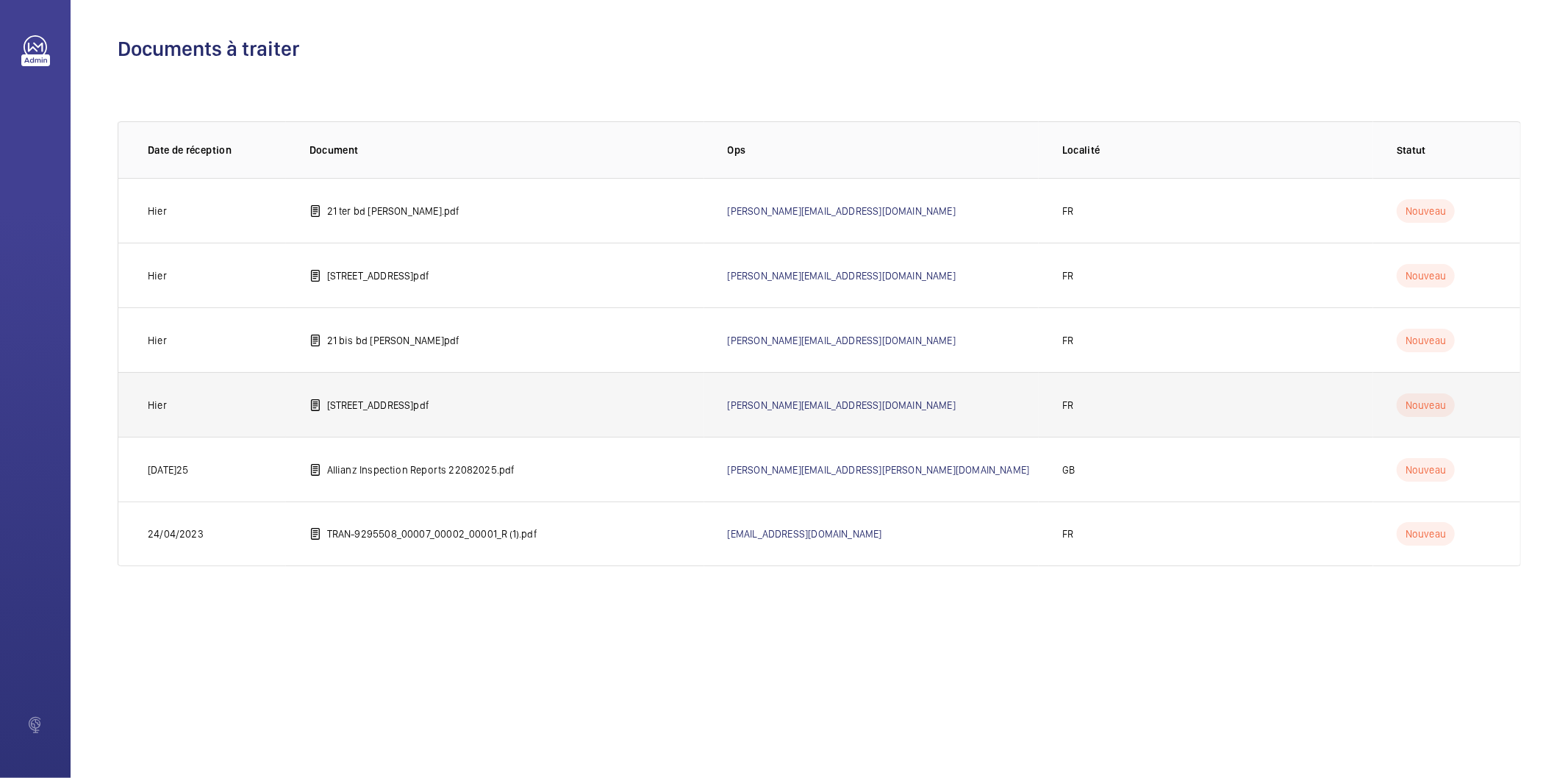
click at [397, 404] on p "[STREET_ADDRESS]pdf" at bounding box center [377, 405] width 102 height 15
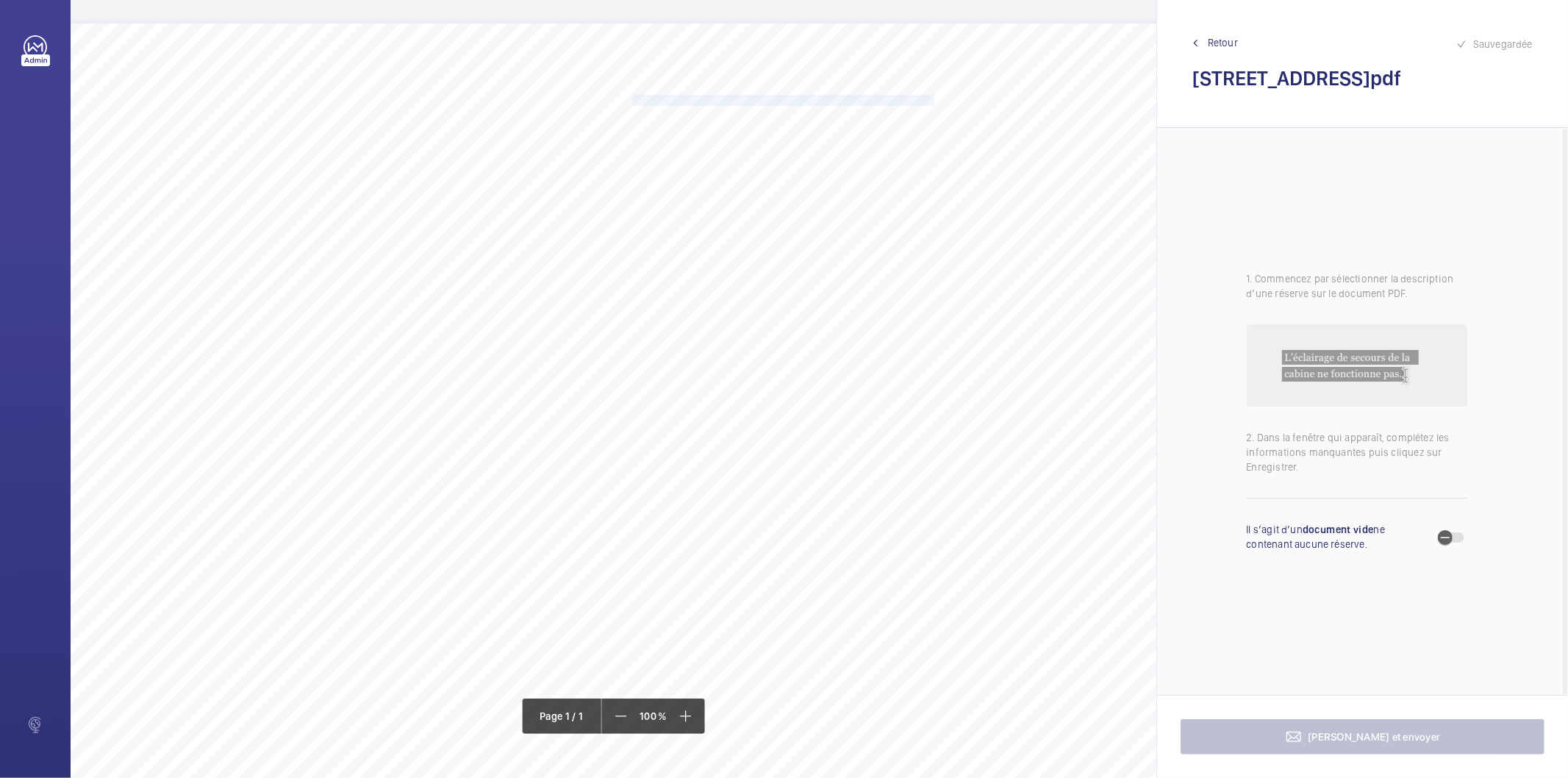
drag, startPoint x: 632, startPoint y: 99, endPoint x: 932, endPoint y: 97, distance: 300.0
click at [932, 97] on span "Mettre à disposition un registre de contrôle dans le local de machinerie." at bounding box center [784, 100] width 302 height 9
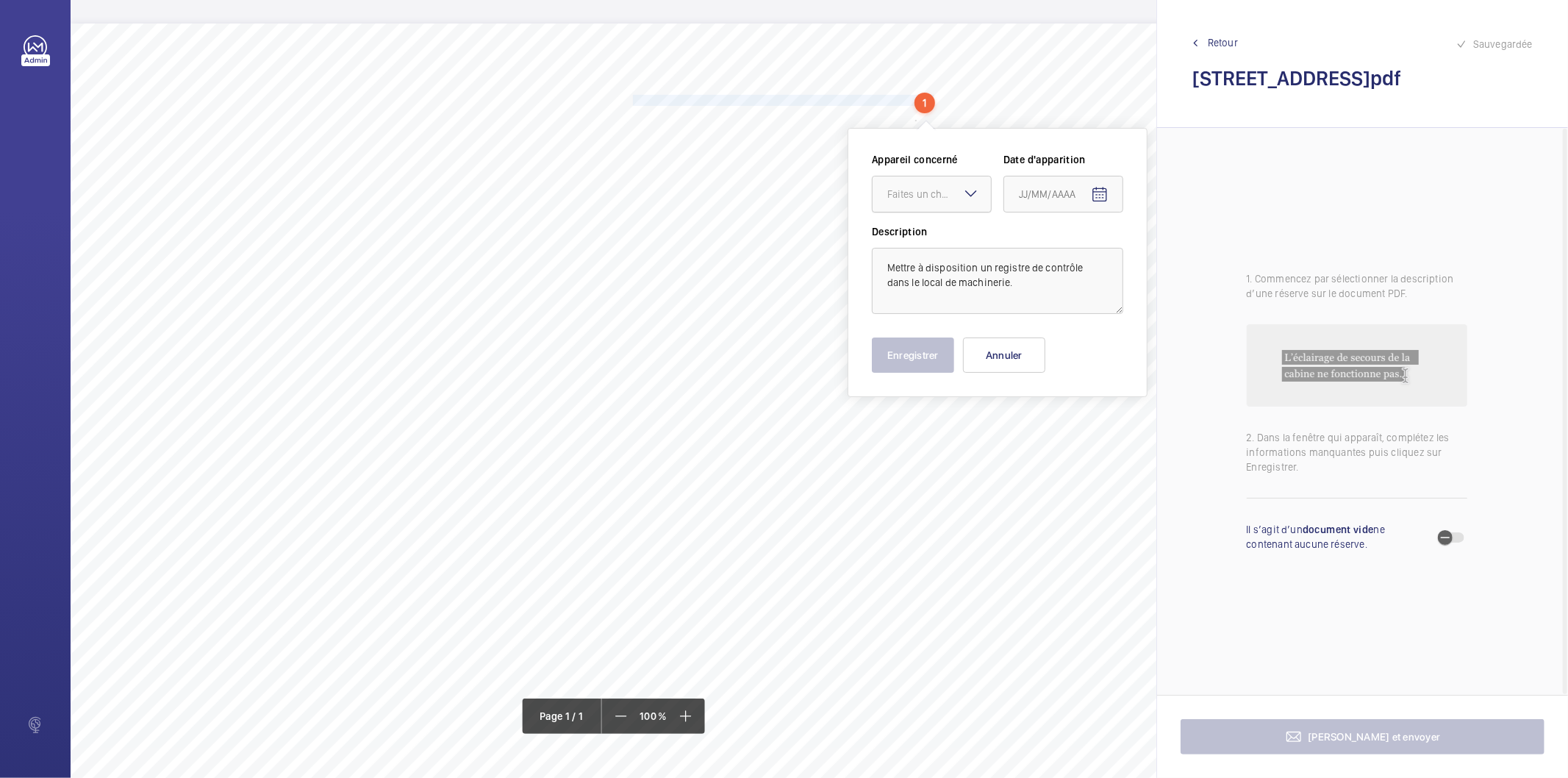
click at [880, 190] on div at bounding box center [932, 194] width 118 height 36
click at [898, 247] on div "22166089" at bounding box center [932, 239] width 118 height 36
click at [1110, 200] on span "Open calendar" at bounding box center [1101, 195] width 36 height 36
drag, startPoint x: 1054, startPoint y: 426, endPoint x: 884, endPoint y: 405, distance: 171.3
click at [1034, 426] on tr "25 26 27 28 29 30 31" at bounding box center [1114, 431] width 206 height 29
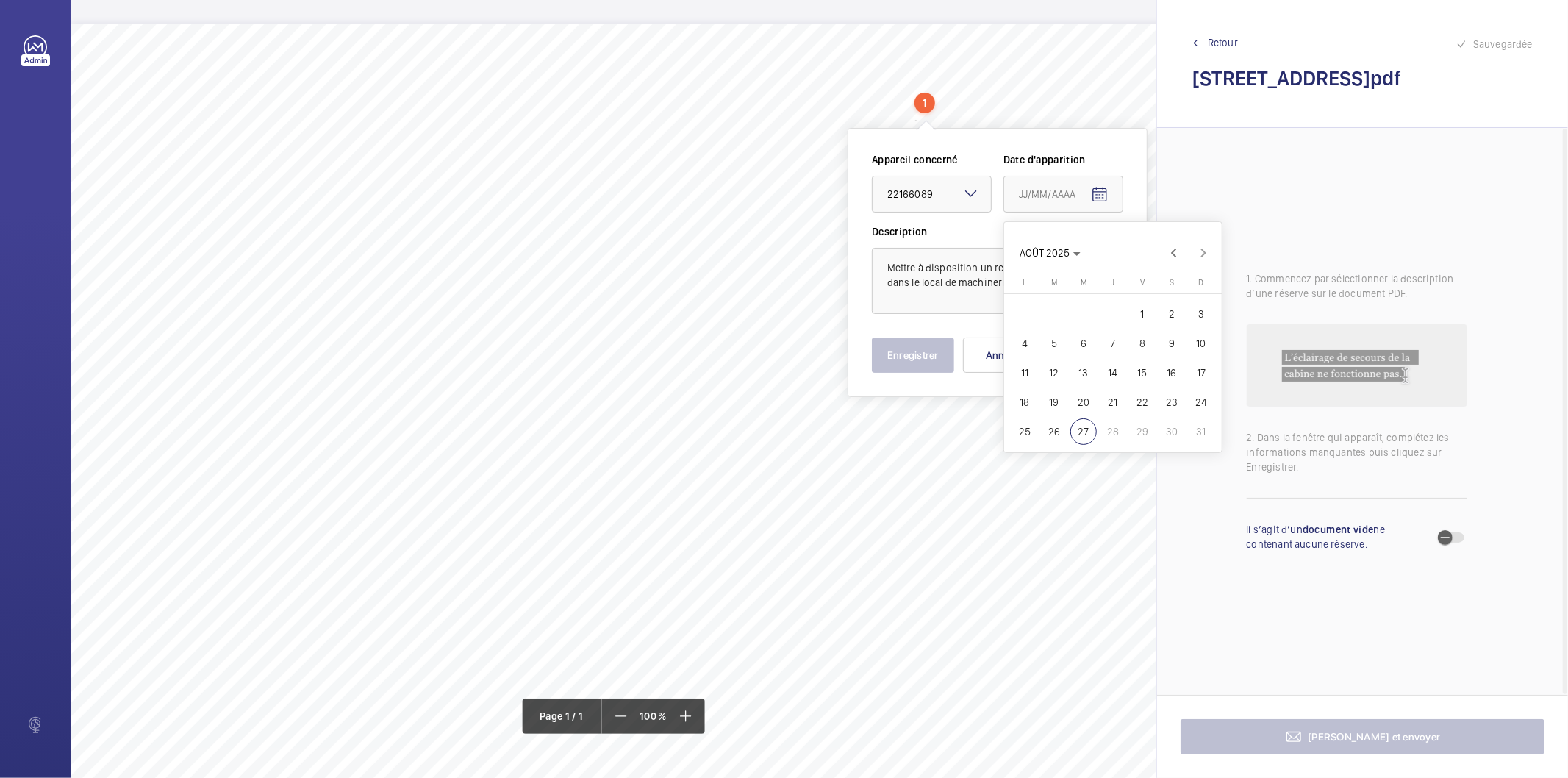
click at [912, 333] on div at bounding box center [784, 389] width 1568 height 778
click at [1097, 187] on mat-icon "Open calendar" at bounding box center [1100, 195] width 18 height 18
click at [1058, 426] on span "26" at bounding box center [1055, 432] width 26 height 26
type input "26/08/2025"
click at [939, 360] on button "Enregistrer" at bounding box center [913, 355] width 82 height 36
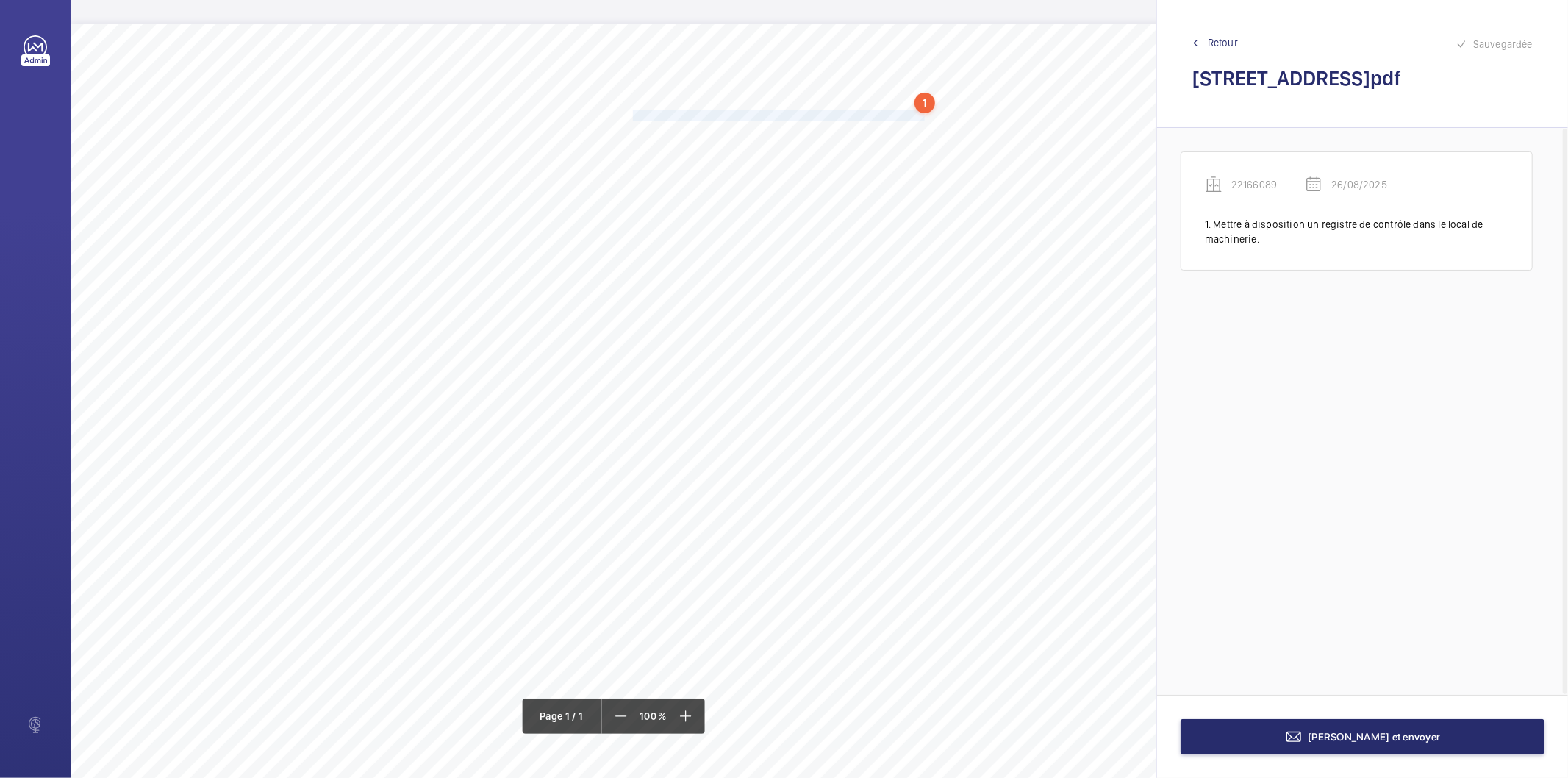
drag, startPoint x: 633, startPoint y: 114, endPoint x: 918, endPoint y: 134, distance: 285.7
click at [922, 116] on span "Fixer correctement tous les éléments se trouvant sur le toit de cabine." at bounding box center [780, 116] width 295 height 9
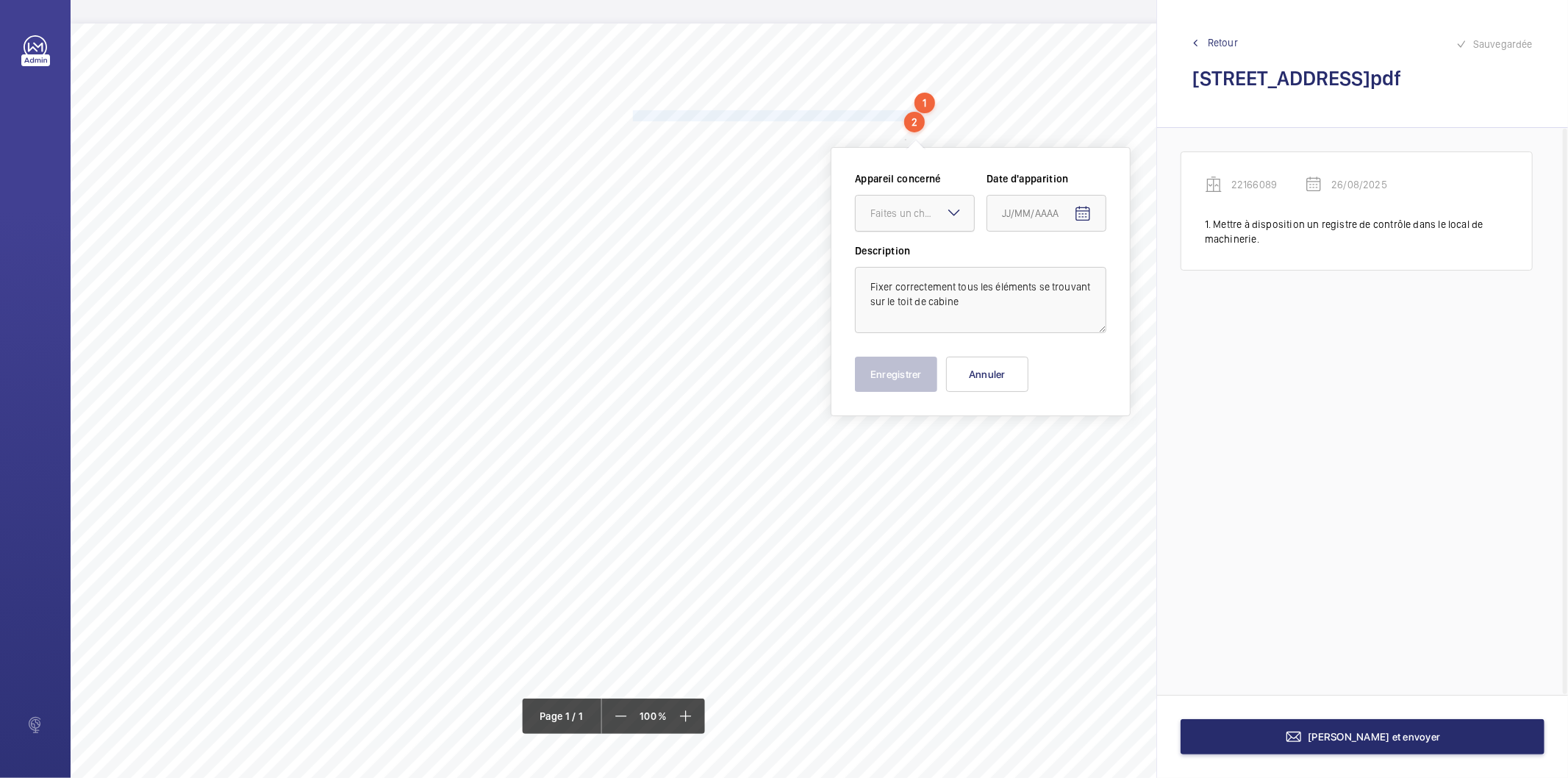
click at [905, 212] on div "Faites un choix" at bounding box center [922, 213] width 104 height 15
click at [884, 252] on span "22166089" at bounding box center [914, 258] width 89 height 15
click at [1086, 208] on mat-icon "Open calendar" at bounding box center [1083, 213] width 18 height 18
click at [1033, 441] on span "26" at bounding box center [1038, 450] width 26 height 26
type input "26/08/2025"
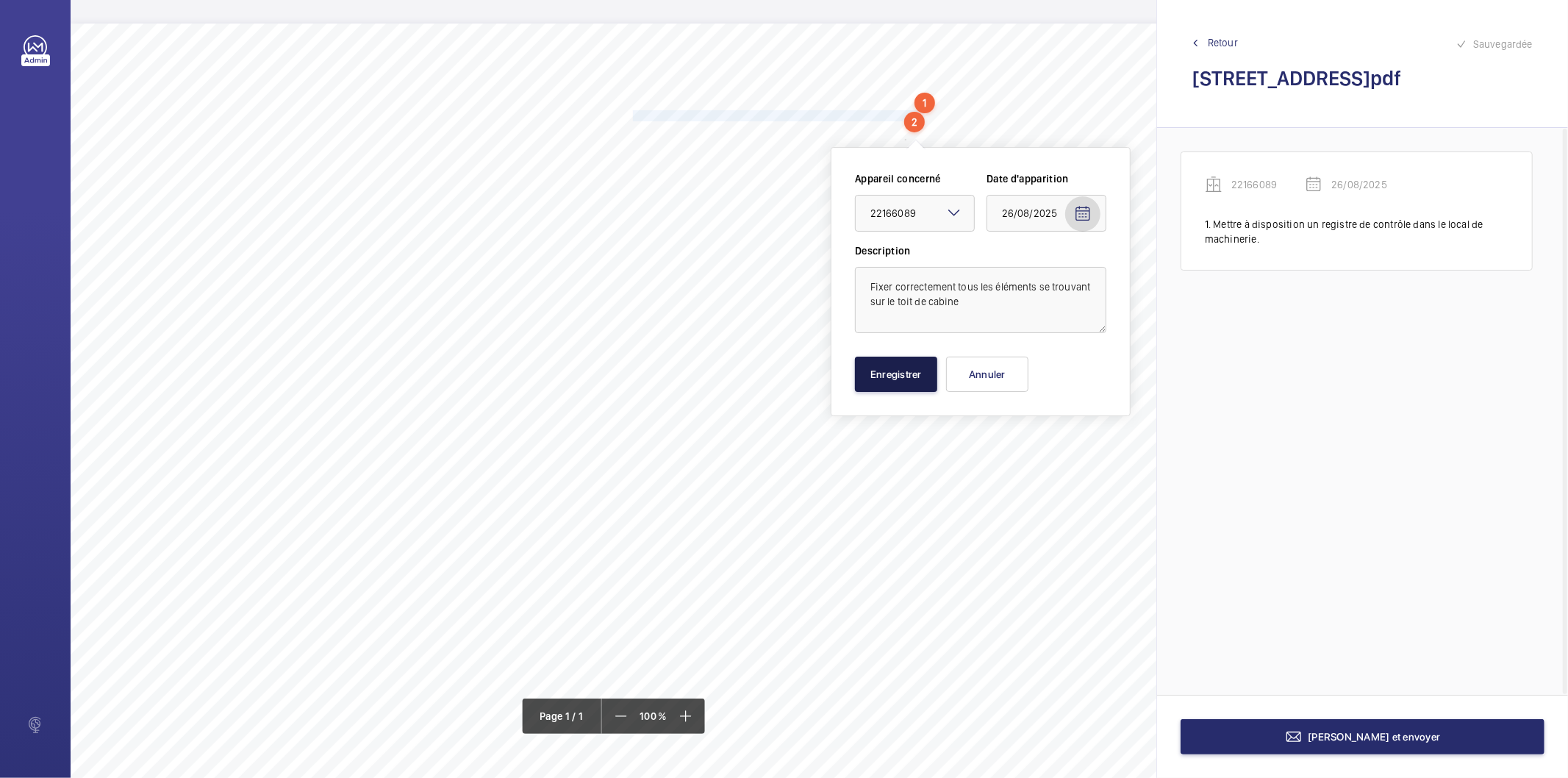
click at [912, 381] on button "Enregistrer" at bounding box center [896, 374] width 82 height 36
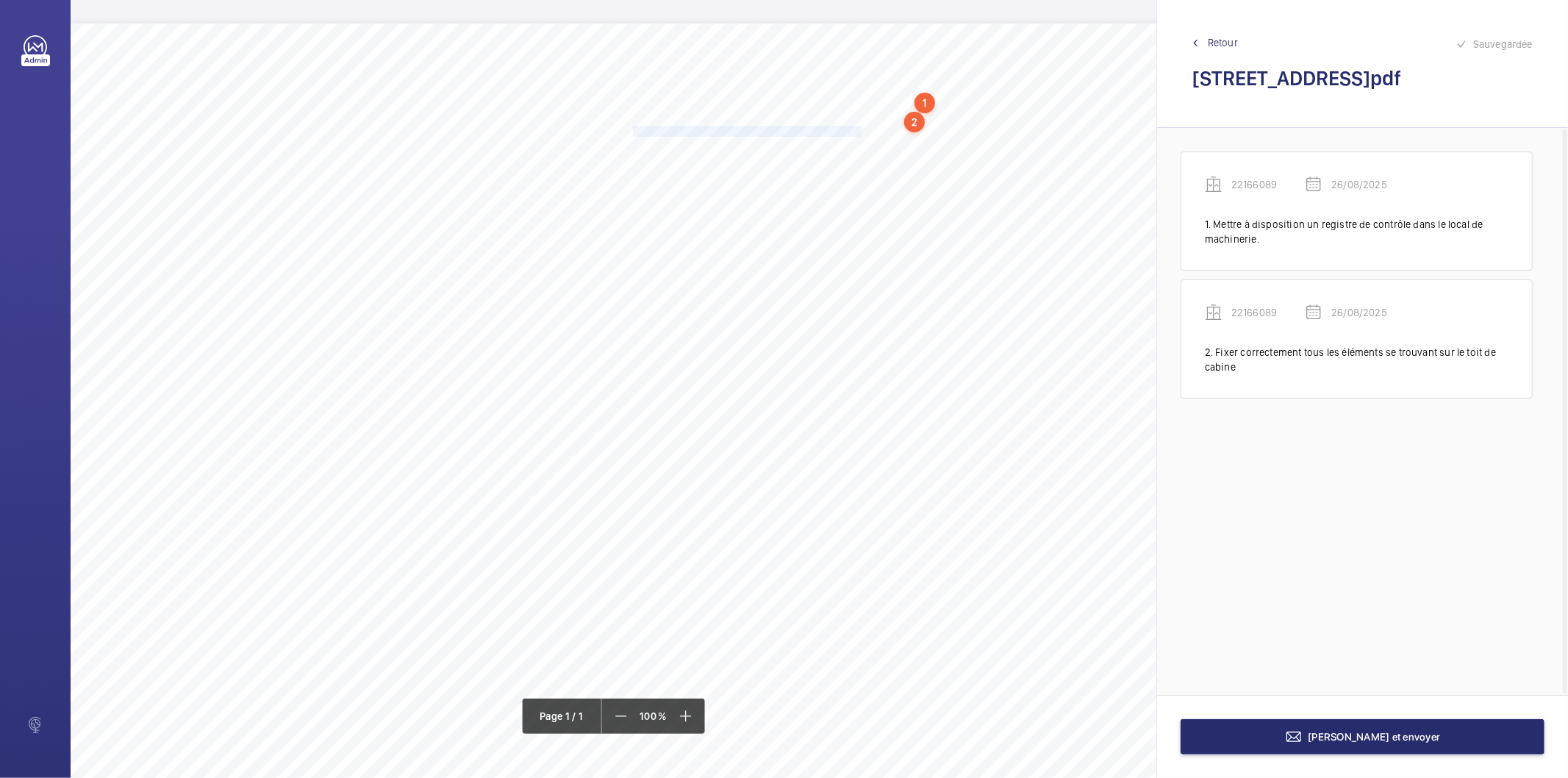
drag, startPoint x: 633, startPoint y: 128, endPoint x: 858, endPoint y: 130, distance: 225.0
click at [858, 130] on span "Débarrasser les gueuses entreposées dans la cuvette." at bounding box center [748, 131] width 231 height 9
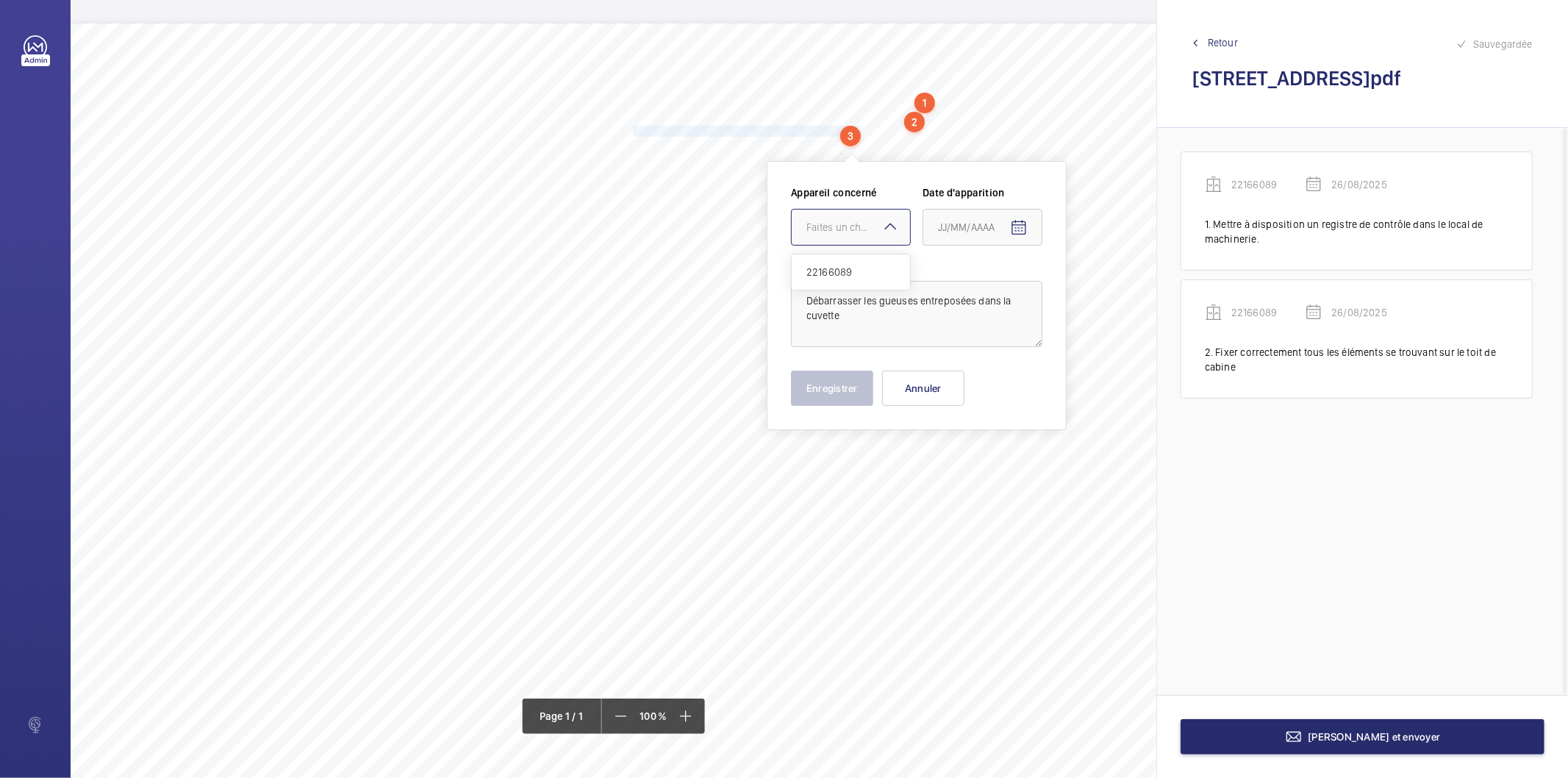
click at [857, 224] on div "Faites un choix" at bounding box center [858, 228] width 104 height 15
click at [844, 269] on span "22166089" at bounding box center [851, 272] width 89 height 15
click at [1023, 232] on mat-icon "Open calendar" at bounding box center [1019, 228] width 18 height 18
click at [969, 463] on span "26" at bounding box center [973, 464] width 26 height 26
type input "26/08/2025"
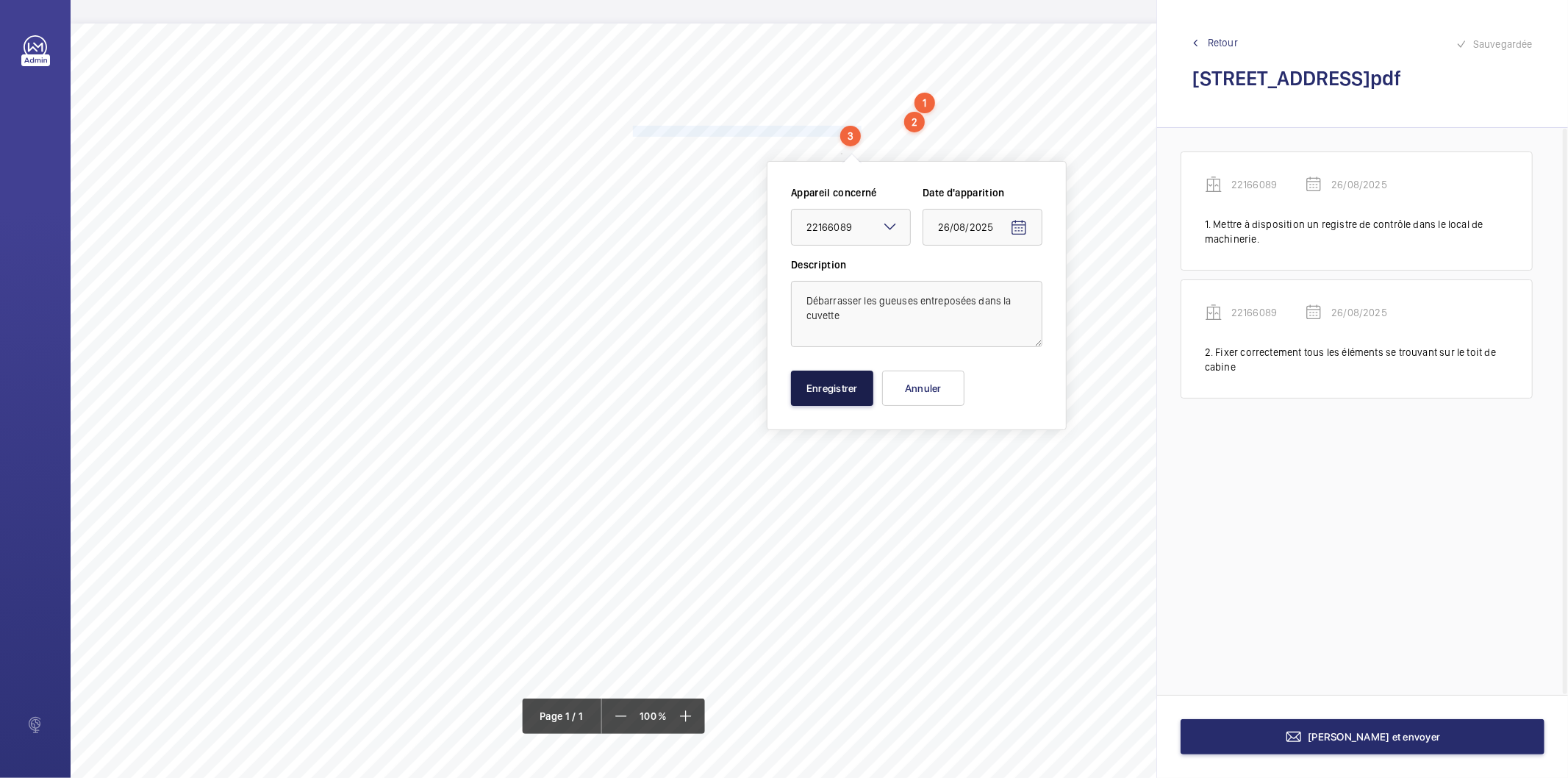
click at [839, 386] on button "Enregistrer" at bounding box center [833, 389] width 82 height 36
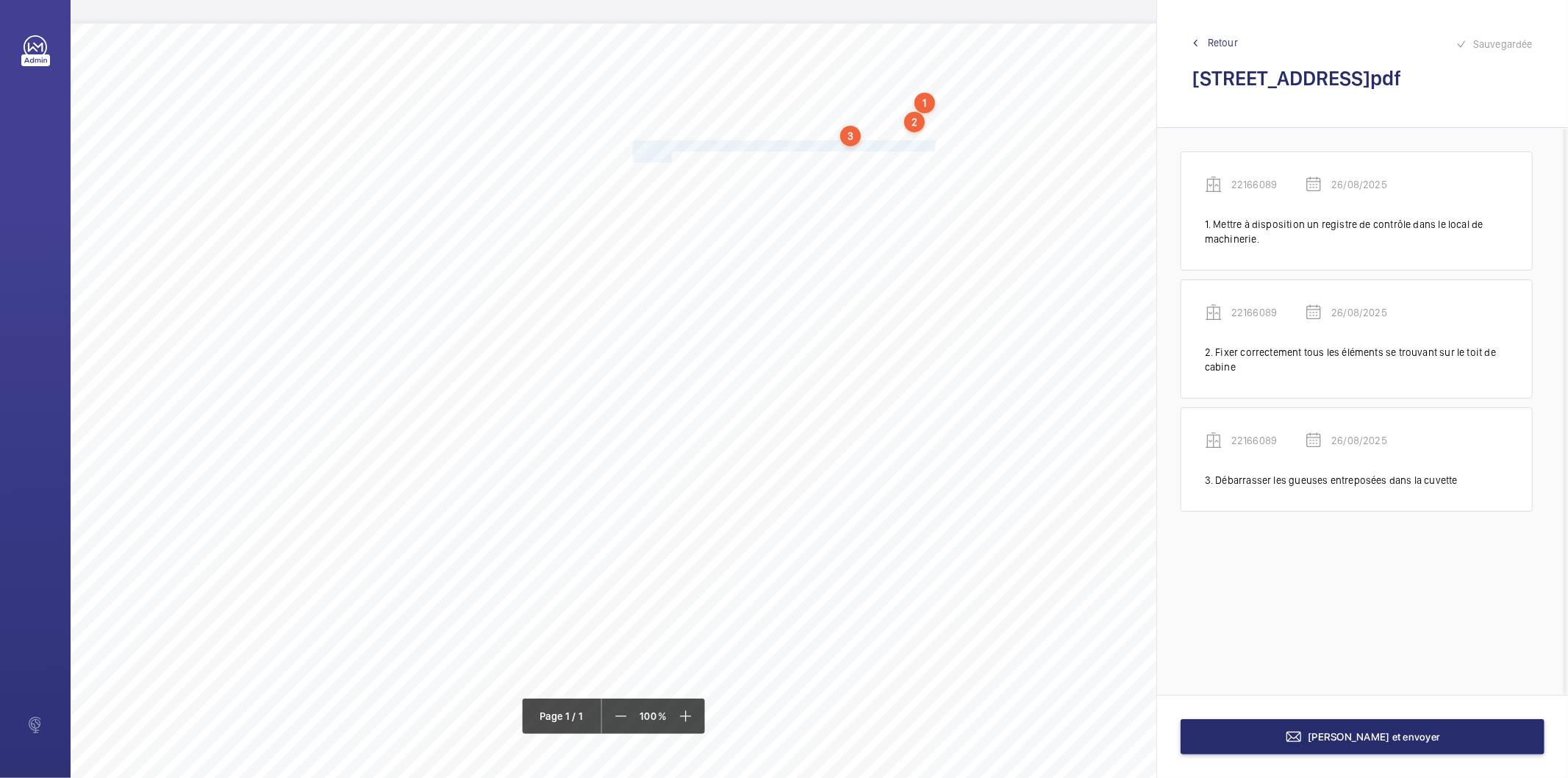
drag, startPoint x: 634, startPoint y: 144, endPoint x: 670, endPoint y: 154, distance: 37.4
click at [670, 154] on div "Nom du site Numéro appareil WM Réserve [STREET_ADDRESS][GEOGRAPHIC_DATA] Mettre…" at bounding box center [654, 435] width 1168 height 825
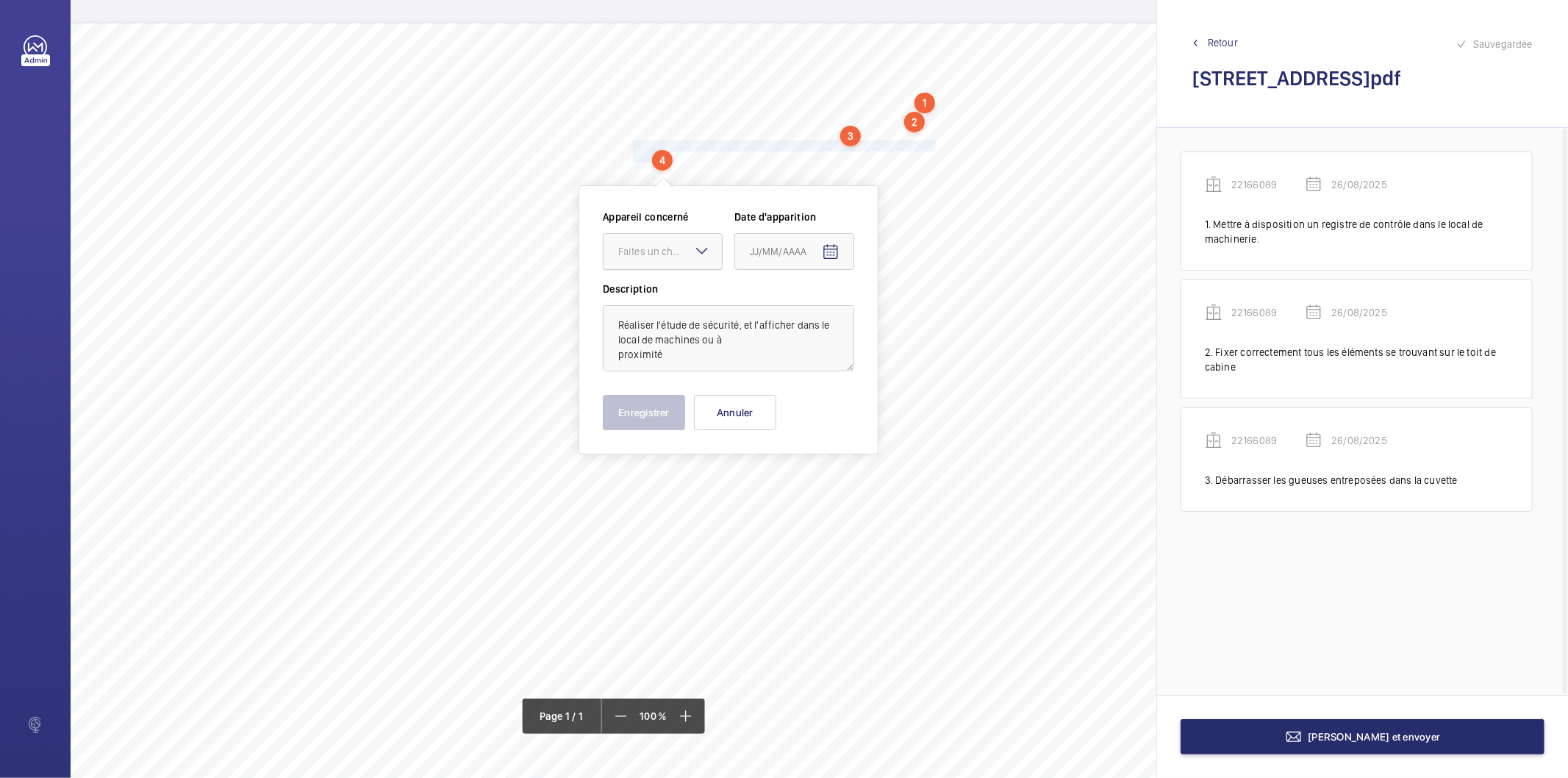
click at [667, 244] on div "Faites un choix" at bounding box center [670, 252] width 104 height 15
click at [647, 292] on span "22166089" at bounding box center [662, 297] width 89 height 15
click at [836, 251] on mat-icon "Open calendar" at bounding box center [831, 252] width 18 height 18
click at [777, 485] on span "26" at bounding box center [785, 489] width 26 height 26
type input "26/08/2025"
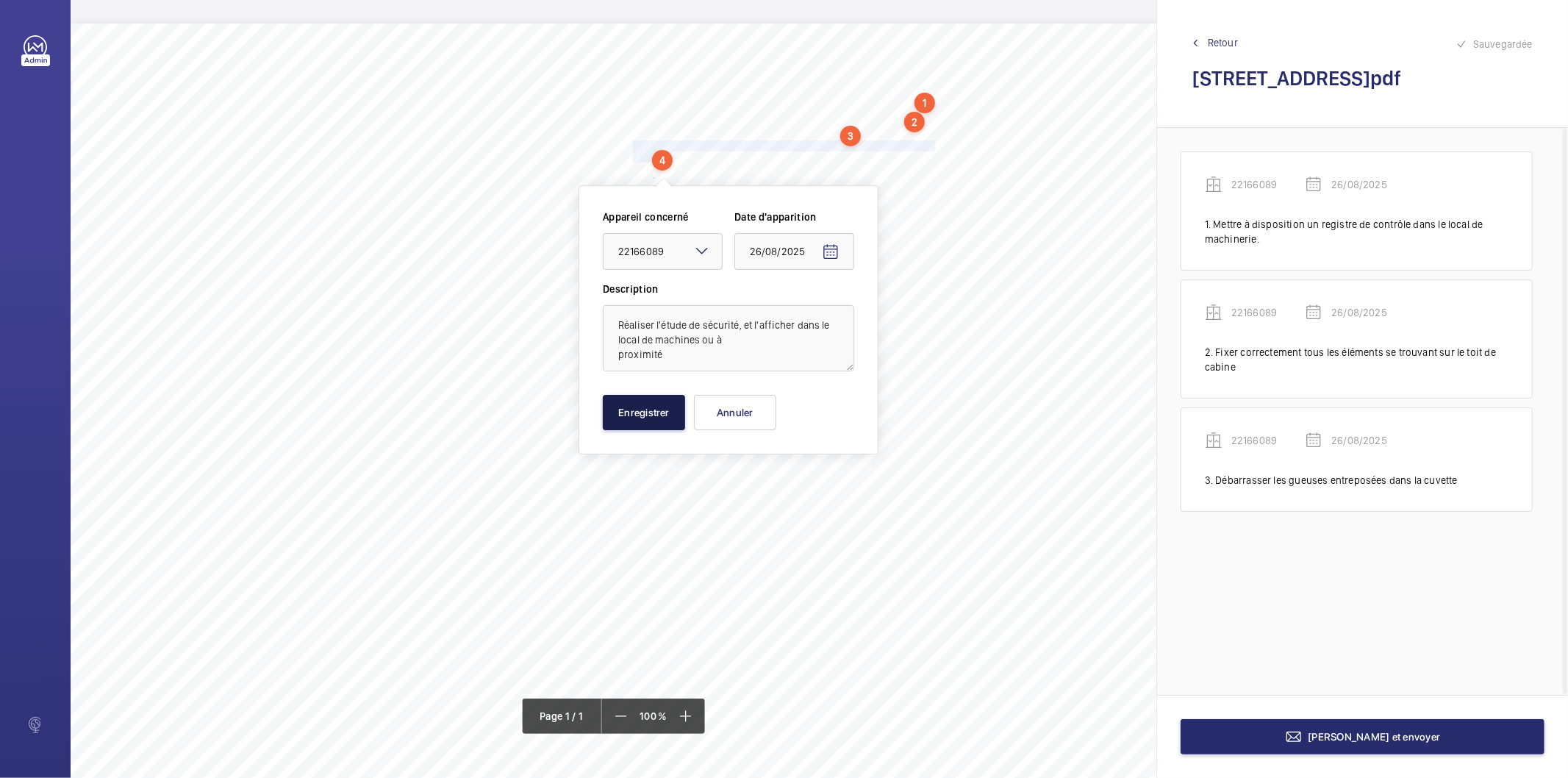
click at [665, 428] on button "Enregistrer" at bounding box center [644, 413] width 82 height 36
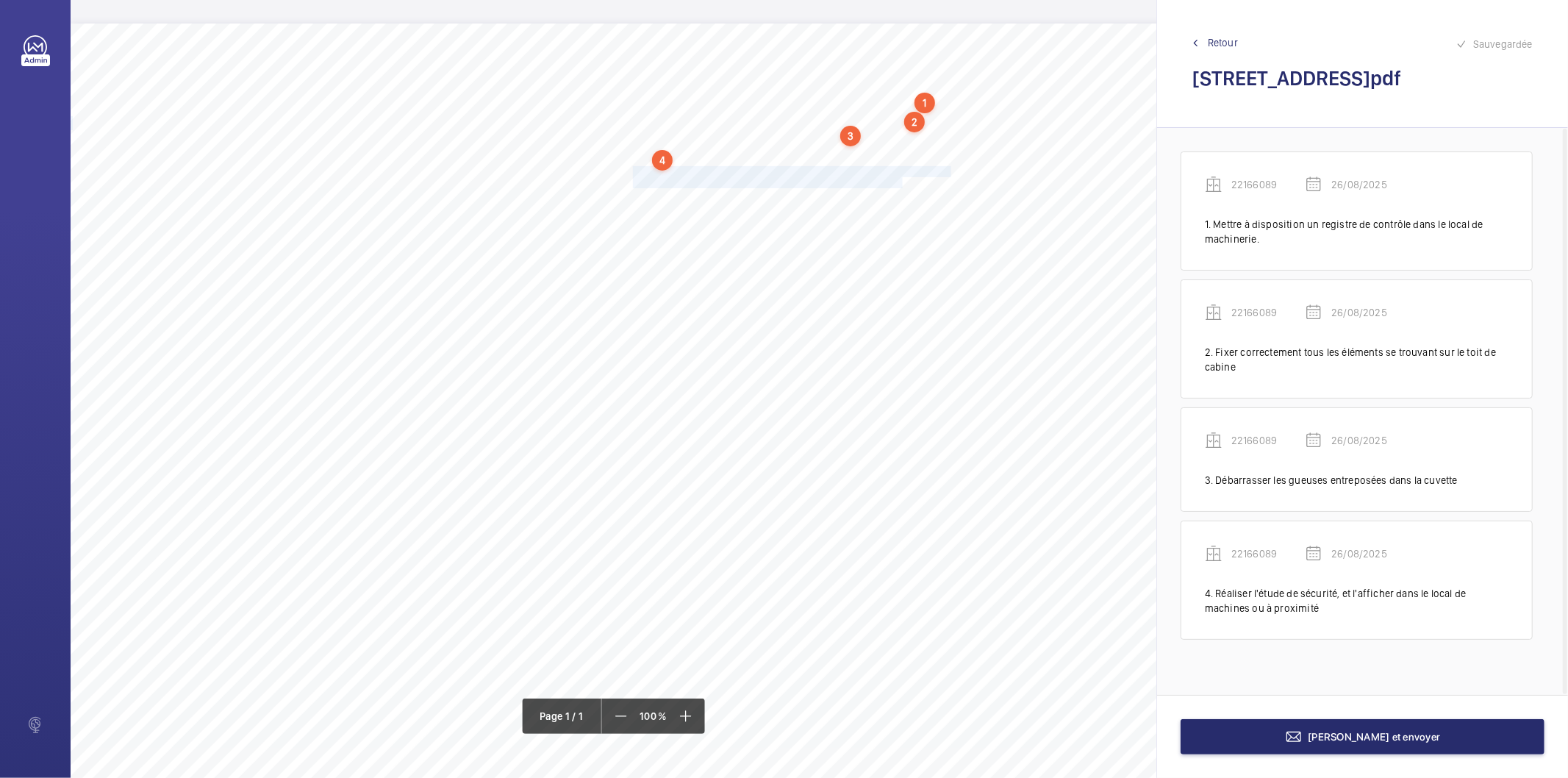
drag, startPoint x: 632, startPoint y: 169, endPoint x: 902, endPoint y: 186, distance: 270.5
click at [902, 186] on div "Nom du site Numéro appareil WM Réserve [STREET_ADDRESS][GEOGRAPHIC_DATA] Mettre…" at bounding box center [654, 435] width 1168 height 825
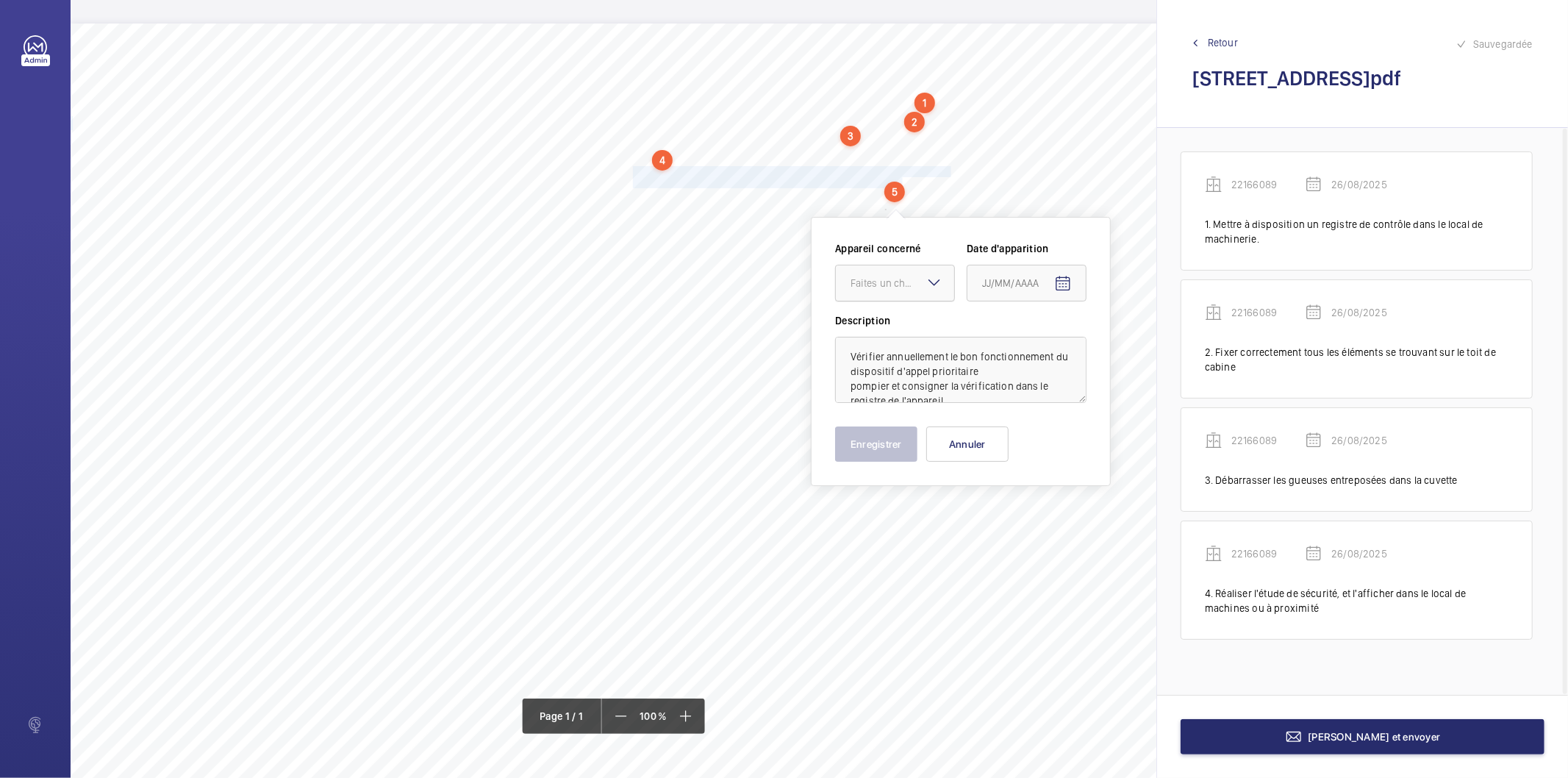
click at [886, 299] on div at bounding box center [895, 283] width 118 height 36
click at [887, 328] on span "22166089" at bounding box center [895, 328] width 89 height 15
click at [1055, 276] on mat-icon "Open calendar" at bounding box center [1063, 284] width 18 height 18
click at [1004, 521] on span "26" at bounding box center [1017, 521] width 26 height 26
type input "26/08/2025"
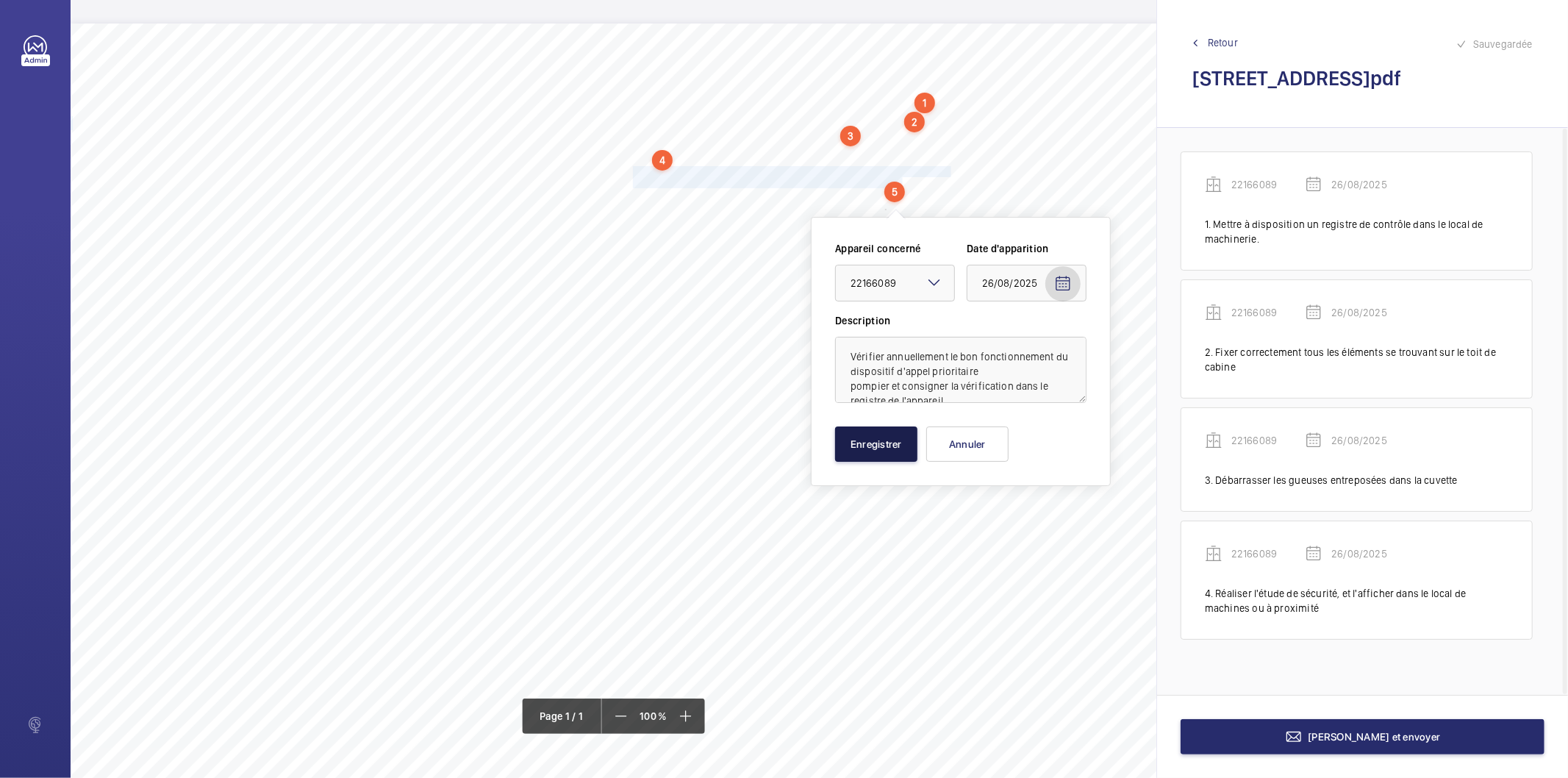
click at [870, 454] on button "Enregistrer" at bounding box center [877, 444] width 82 height 36
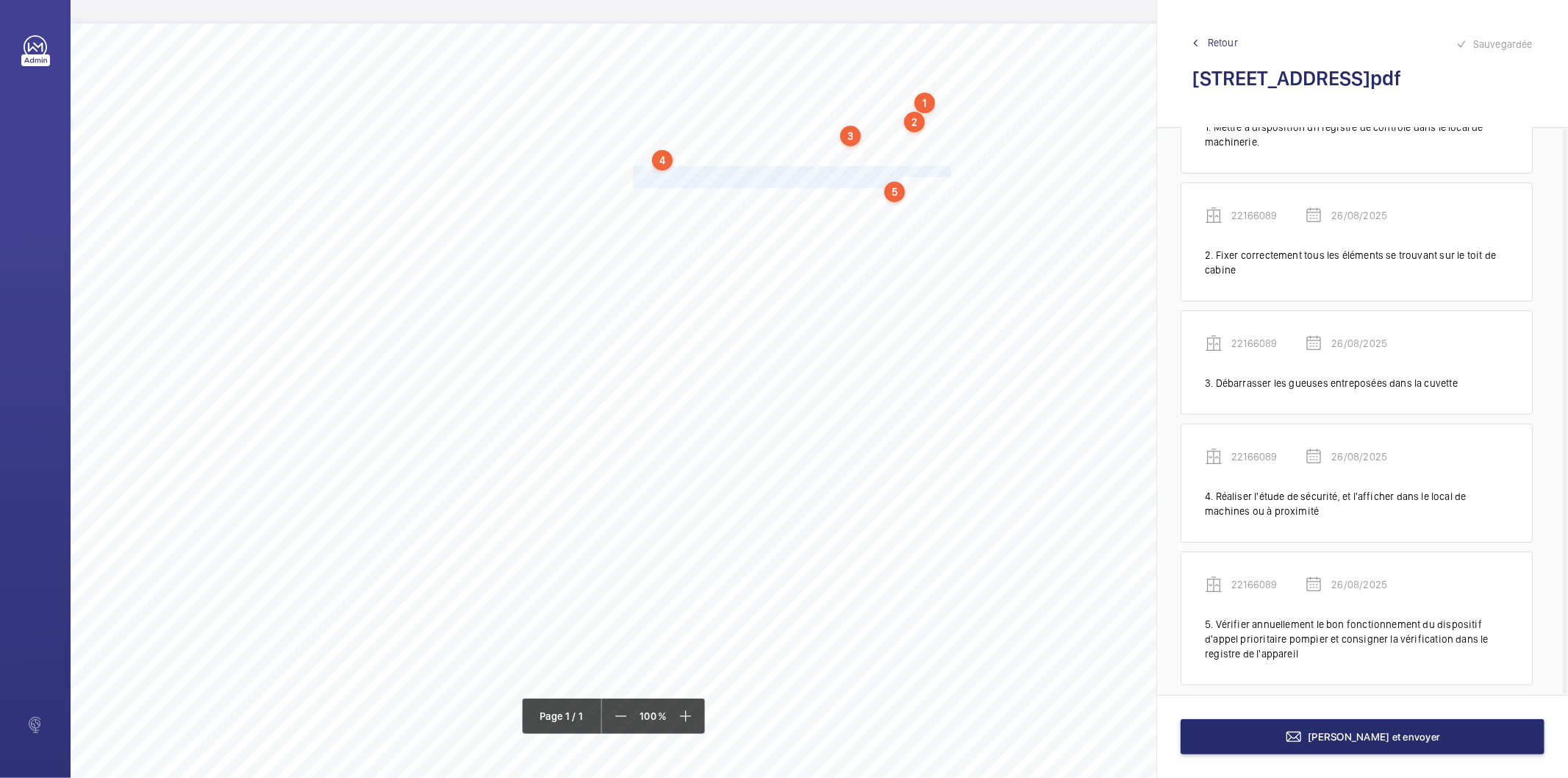
scroll to position [111, 0]
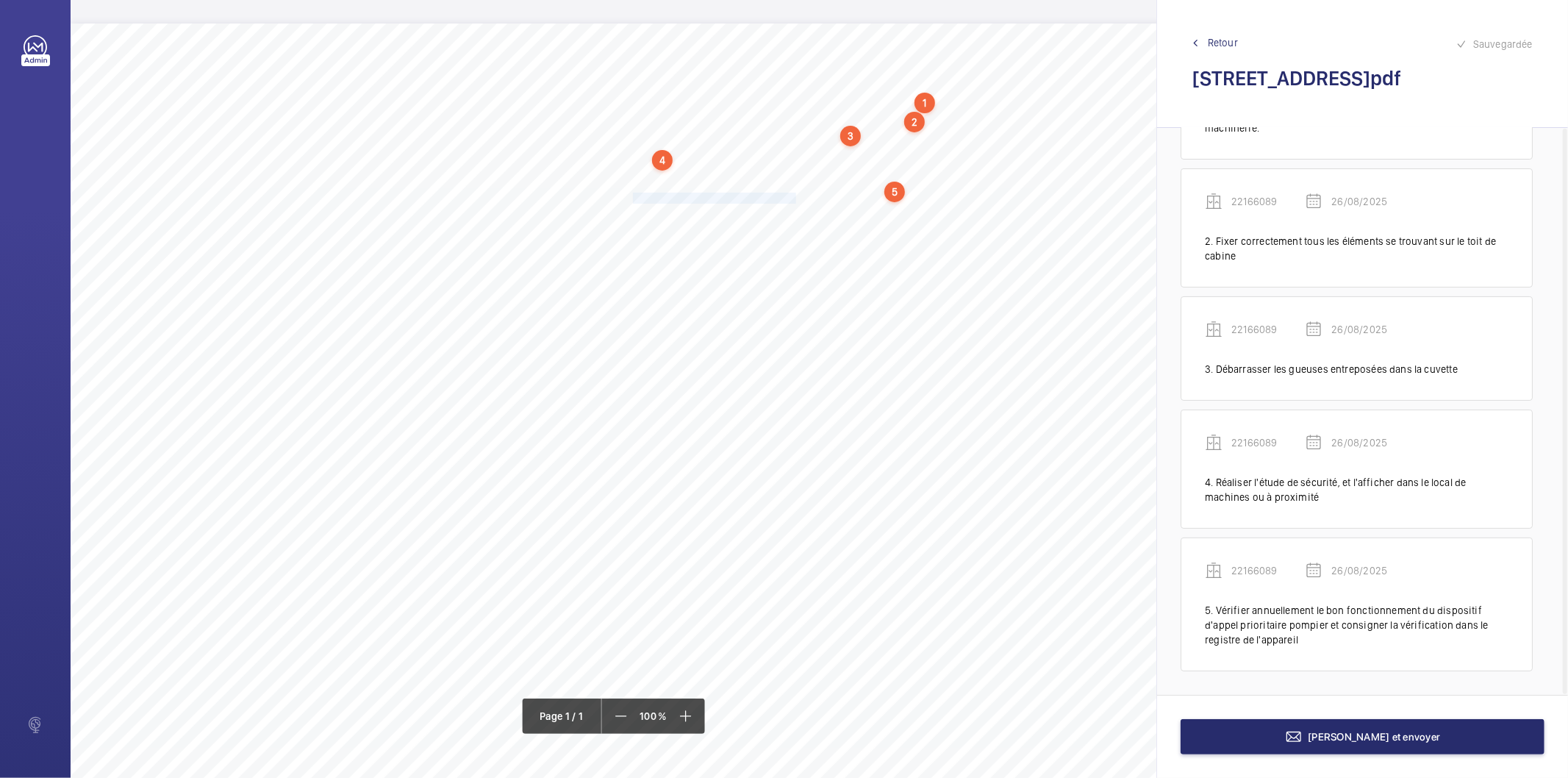
drag, startPoint x: 634, startPoint y: 197, endPoint x: 792, endPoint y: 196, distance: 158.0
click at [792, 196] on span "Nettoyer l'arrière des guides de cabine." at bounding box center [716, 198] width 166 height 9
click at [773, 292] on div "Faites un choix" at bounding box center [792, 293] width 104 height 15
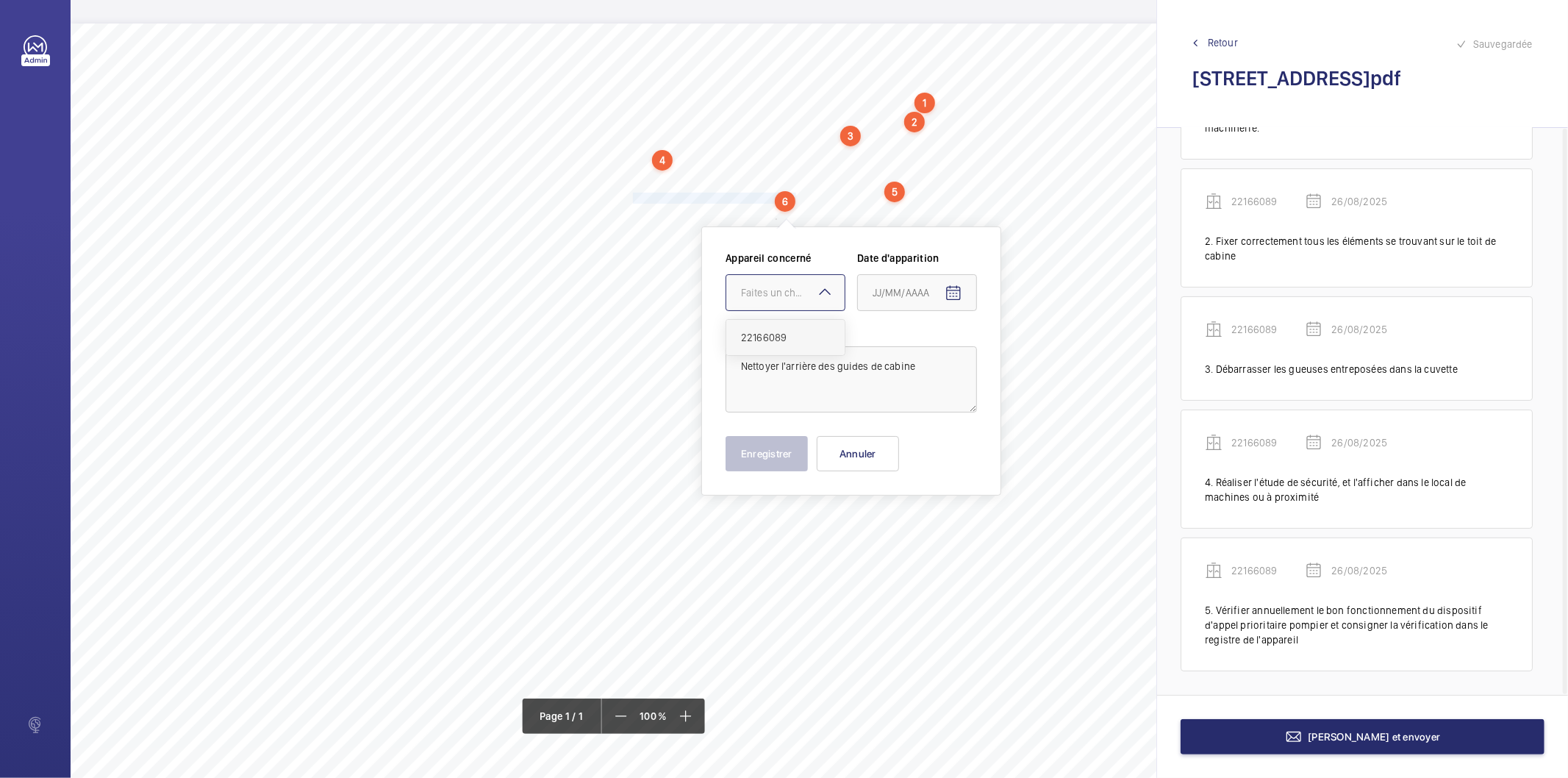
click at [774, 336] on span "22166089" at bounding box center [785, 337] width 89 height 15
click at [944, 285] on button "Open calendar" at bounding box center [954, 293] width 36 height 36
click at [898, 528] on span "26" at bounding box center [908, 530] width 26 height 26
type input "26/08/2025"
click at [788, 474] on div "Appareil concerné Faites un choix × 22166089 × Date d'apparition [DATE]5 Descri…" at bounding box center [851, 360] width 300 height 269
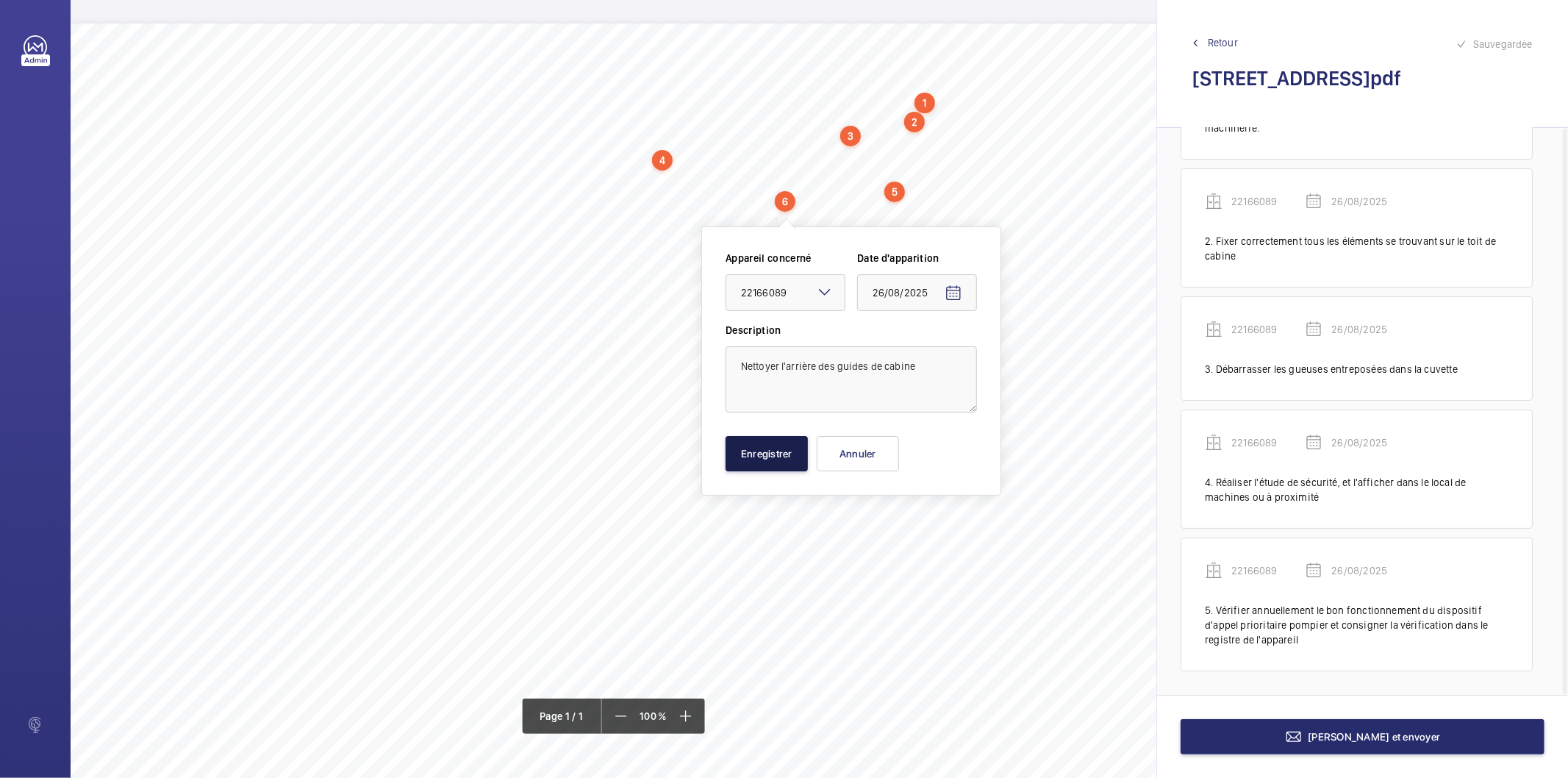
click at [785, 465] on button "Enregistrer" at bounding box center [767, 454] width 82 height 36
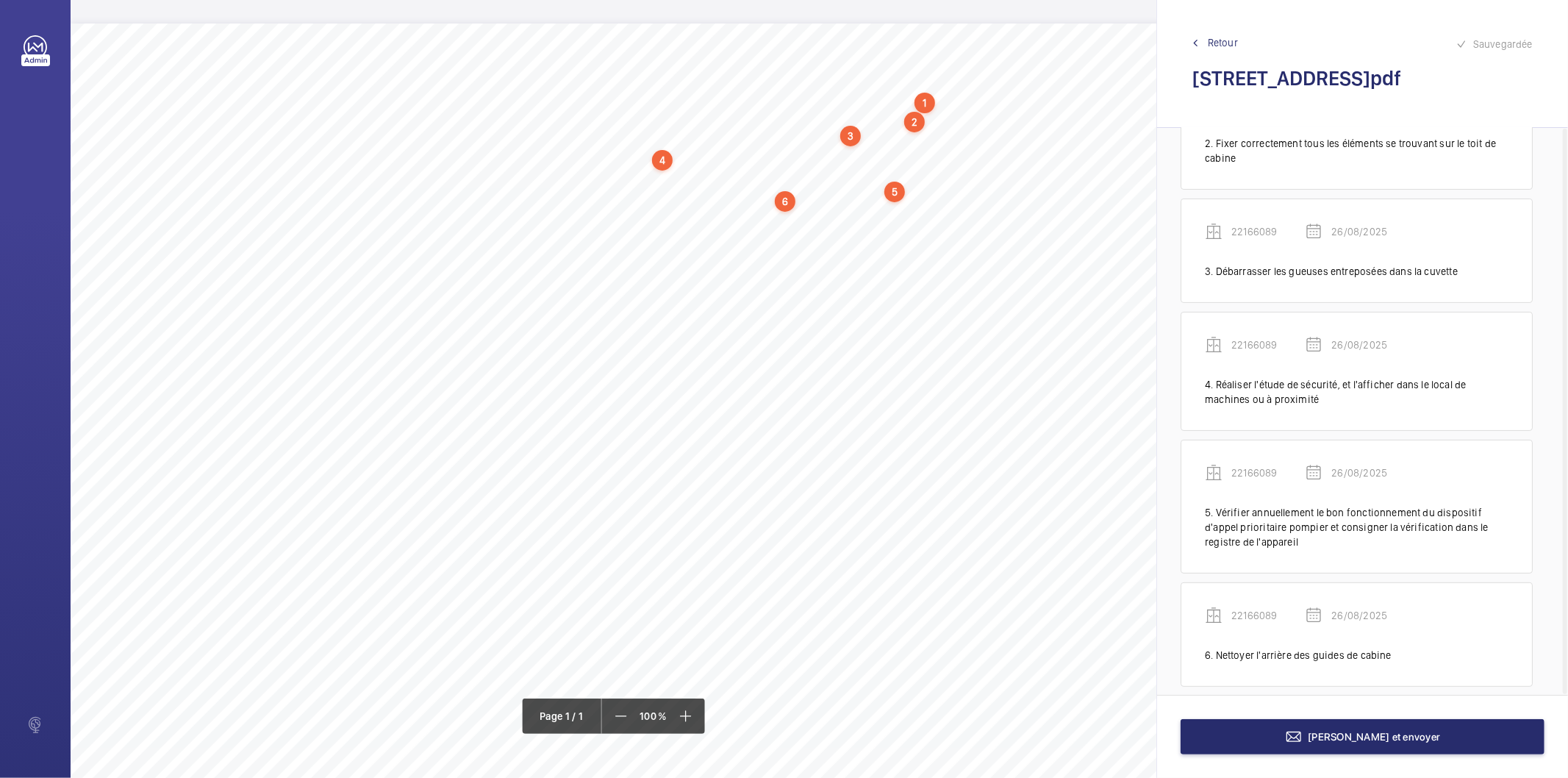
scroll to position [224, 0]
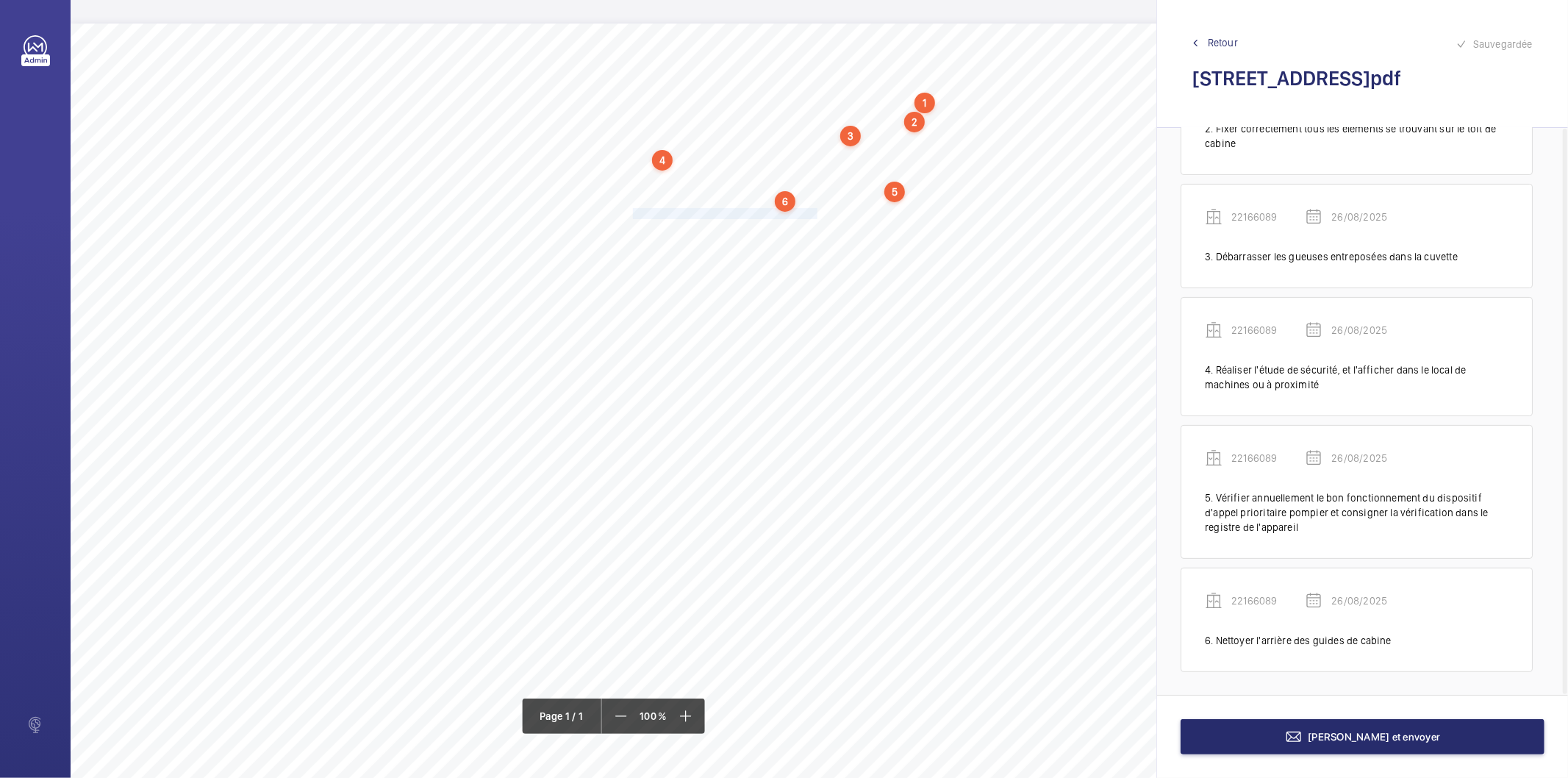
drag, startPoint x: 632, startPoint y: 213, endPoint x: 815, endPoint y: 211, distance: 183.0
click at [815, 211] on span "Nettoyer l'arrière des guides du contrepoids." at bounding box center [727, 213] width 187 height 9
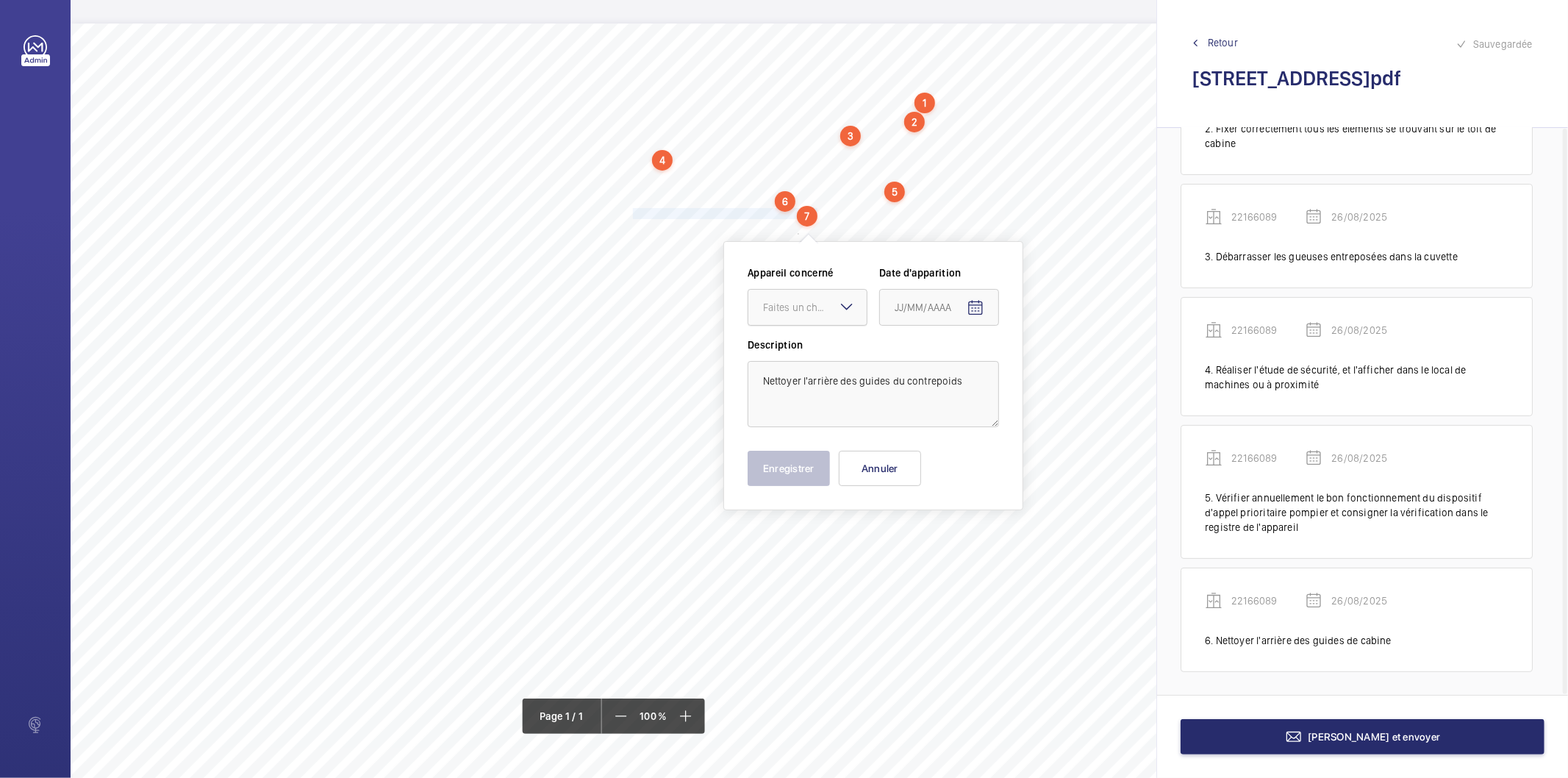
click at [798, 319] on div at bounding box center [807, 307] width 118 height 36
click at [790, 355] on span "22166089" at bounding box center [807, 352] width 89 height 15
click at [969, 306] on mat-icon "Open calendar" at bounding box center [975, 308] width 18 height 18
click at [929, 541] on span "26" at bounding box center [930, 545] width 26 height 26
type input "26/08/2025"
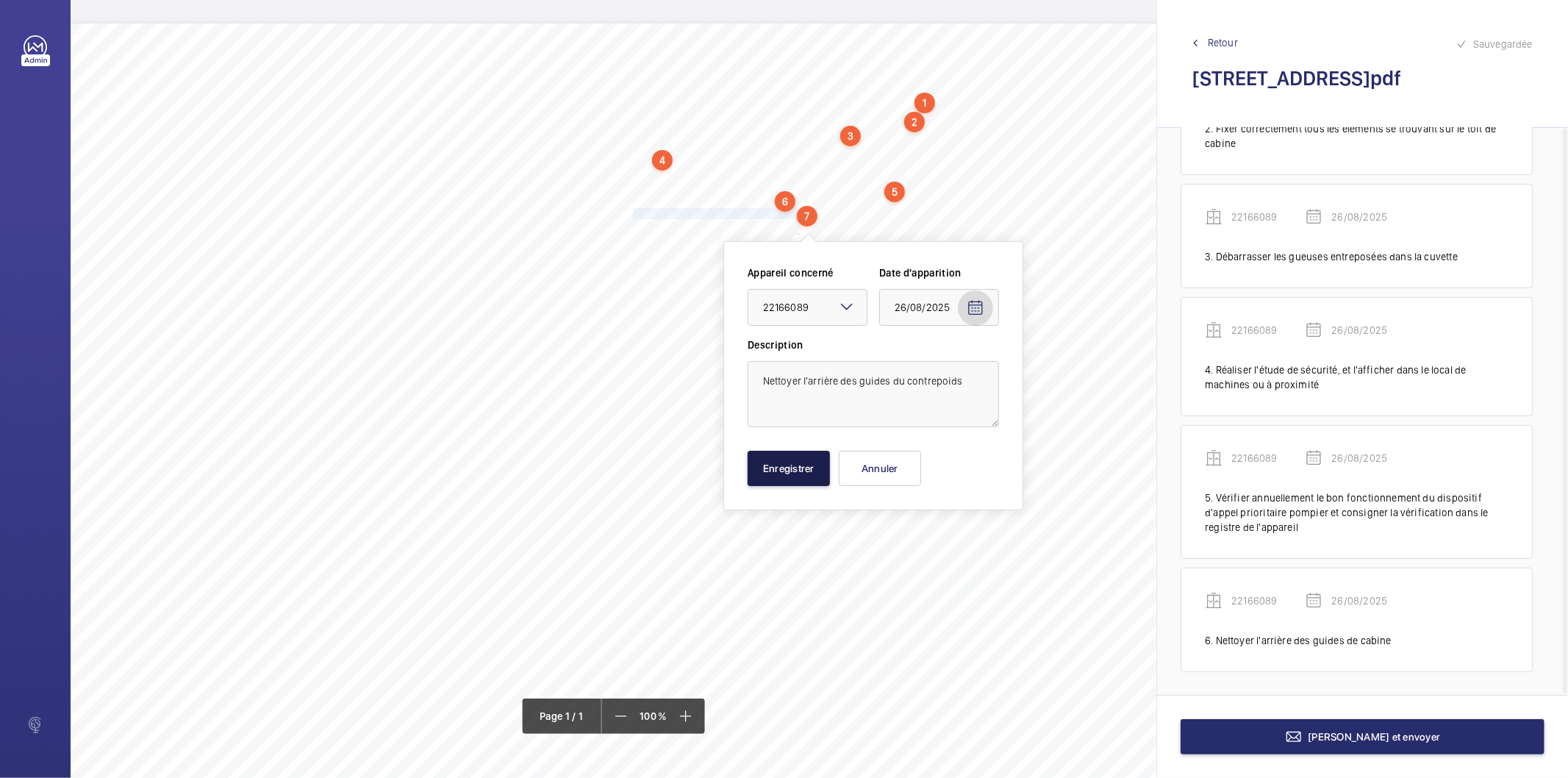
click at [815, 474] on button "Enregistrer" at bounding box center [789, 468] width 82 height 36
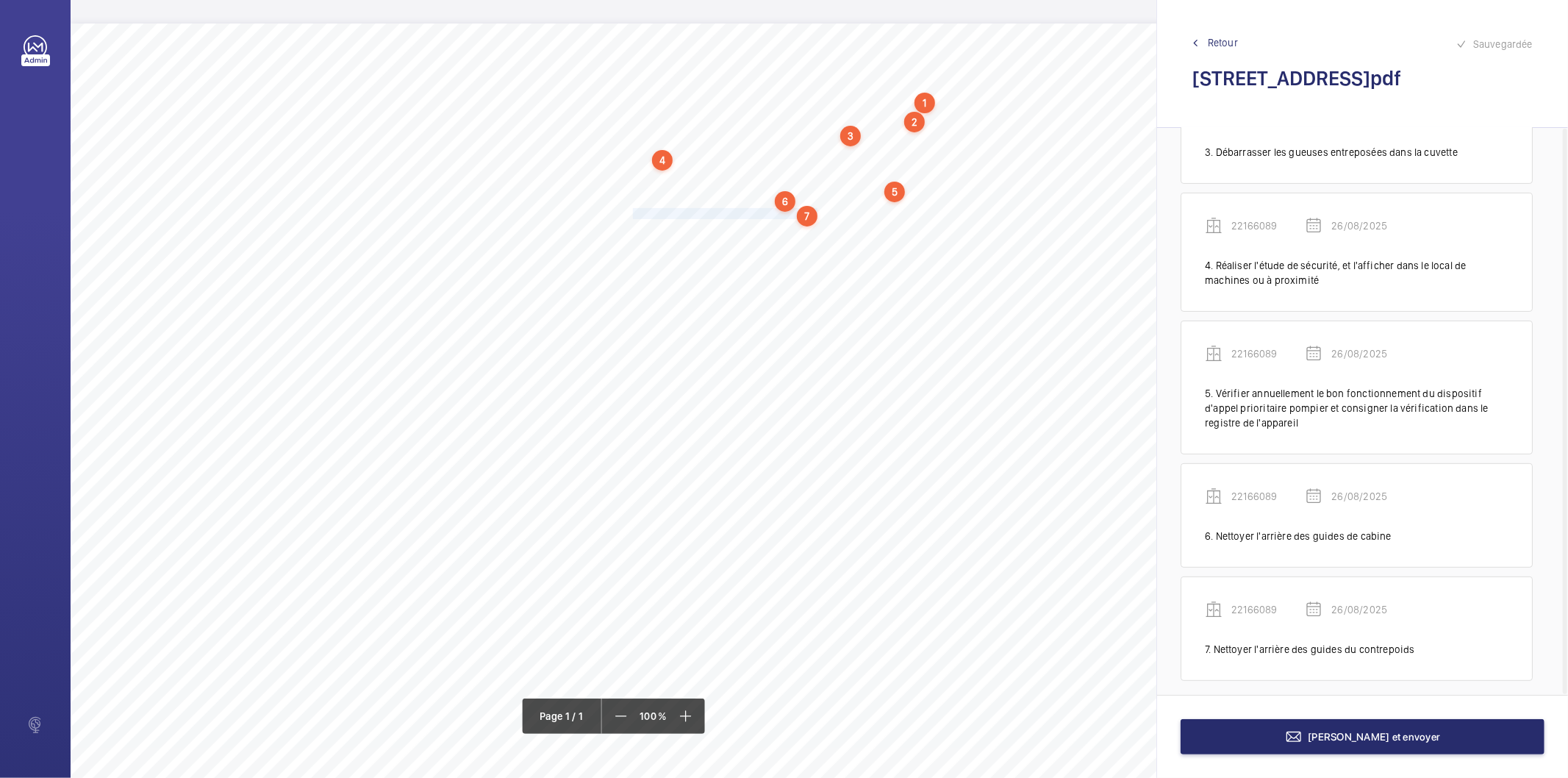
scroll to position [337, 0]
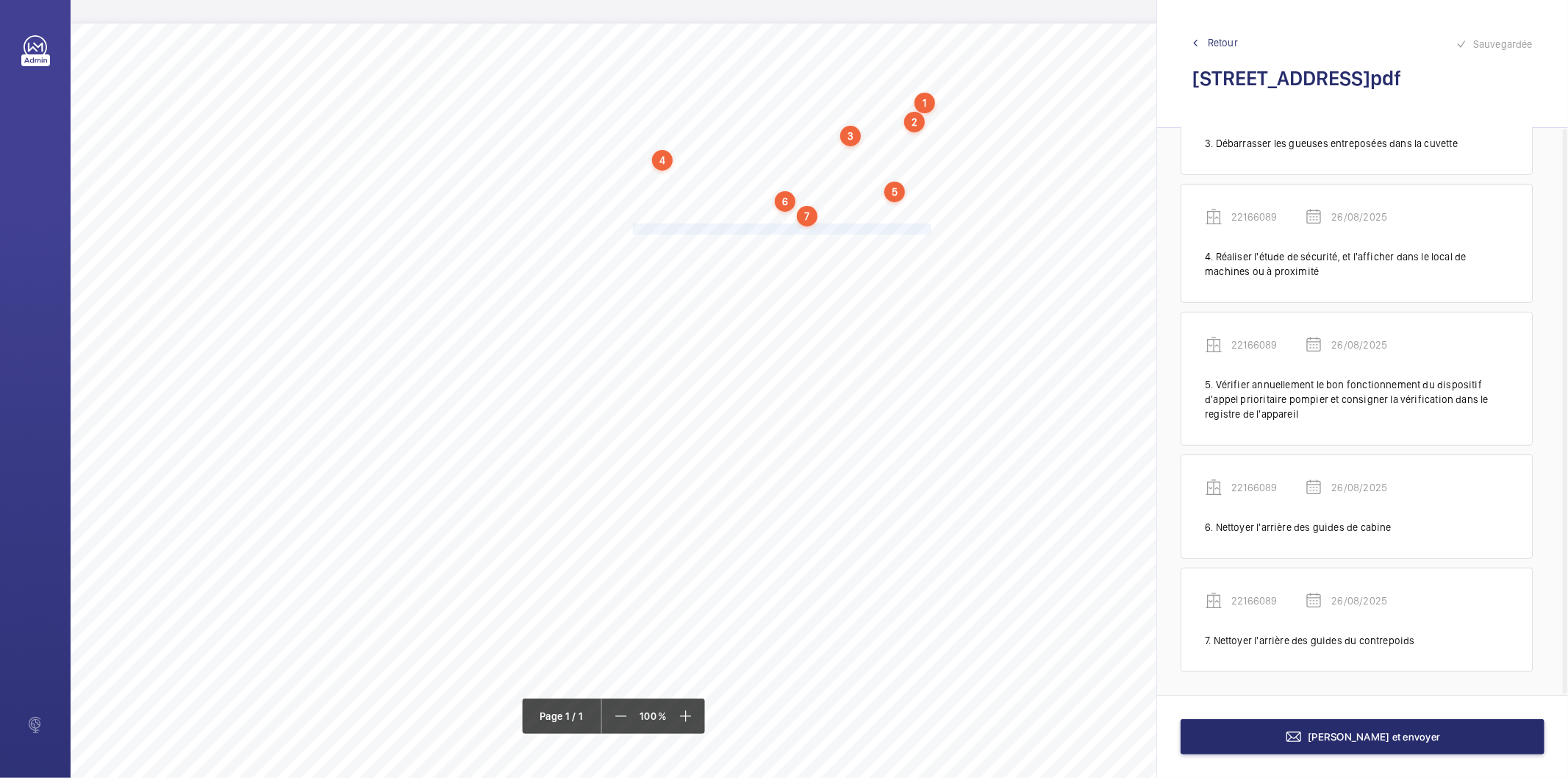
drag, startPoint x: 632, startPoint y: 227, endPoint x: 910, endPoint y: 228, distance: 278.0
click at [910, 228] on span "Rechercher la cause du [MEDICAL_DATA] anormal de la machine et y remédier." at bounding box center [803, 228] width 340 height 9
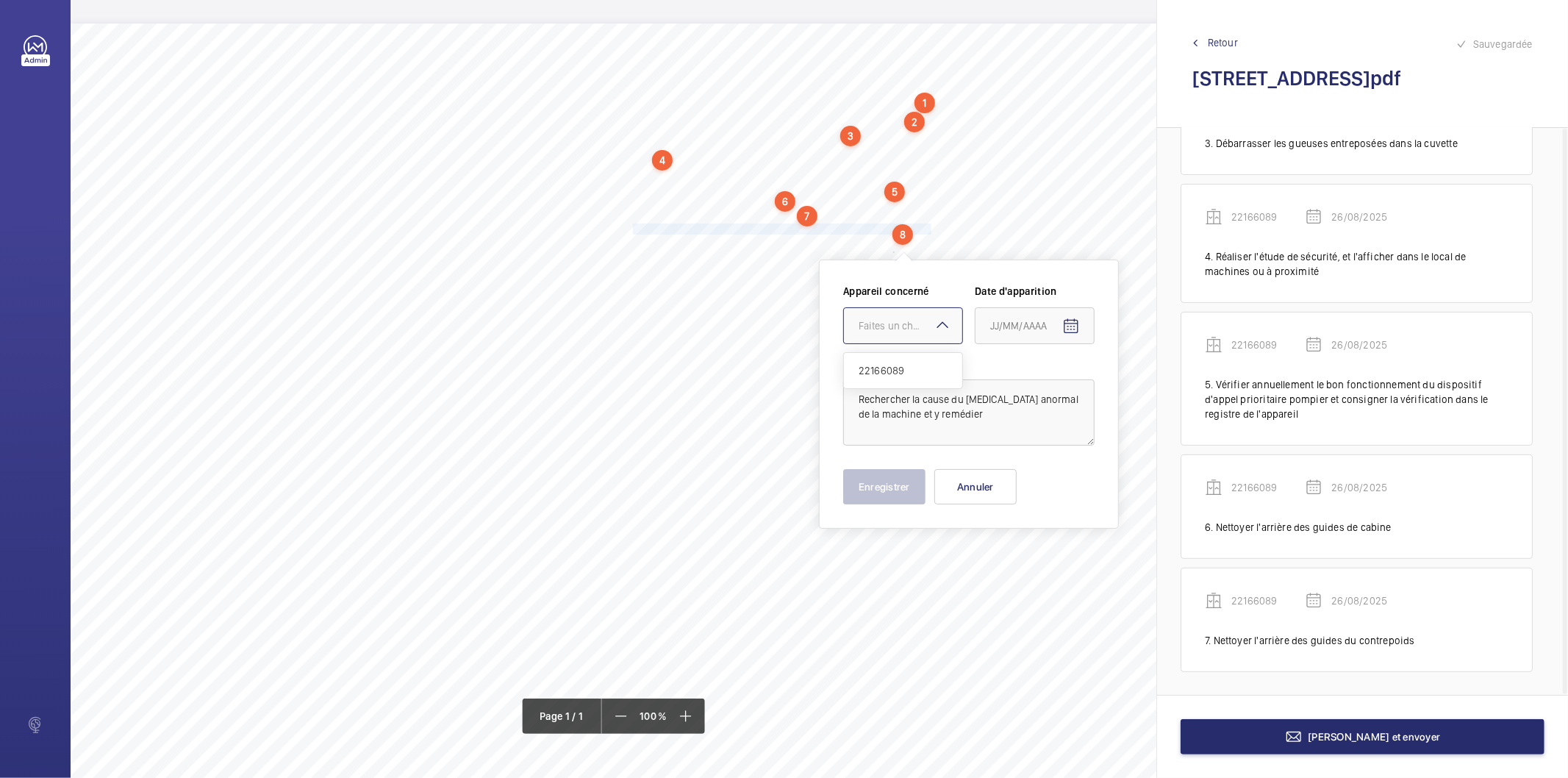
click at [872, 331] on div "Faites un choix" at bounding box center [910, 326] width 104 height 15
click at [878, 366] on span "22166089" at bounding box center [903, 371] width 89 height 15
click at [1072, 327] on mat-icon "Open calendar" at bounding box center [1071, 326] width 18 height 18
drag, startPoint x: 1033, startPoint y: 563, endPoint x: 963, endPoint y: 552, distance: 70.9
click at [1031, 562] on span "26" at bounding box center [1026, 563] width 26 height 26
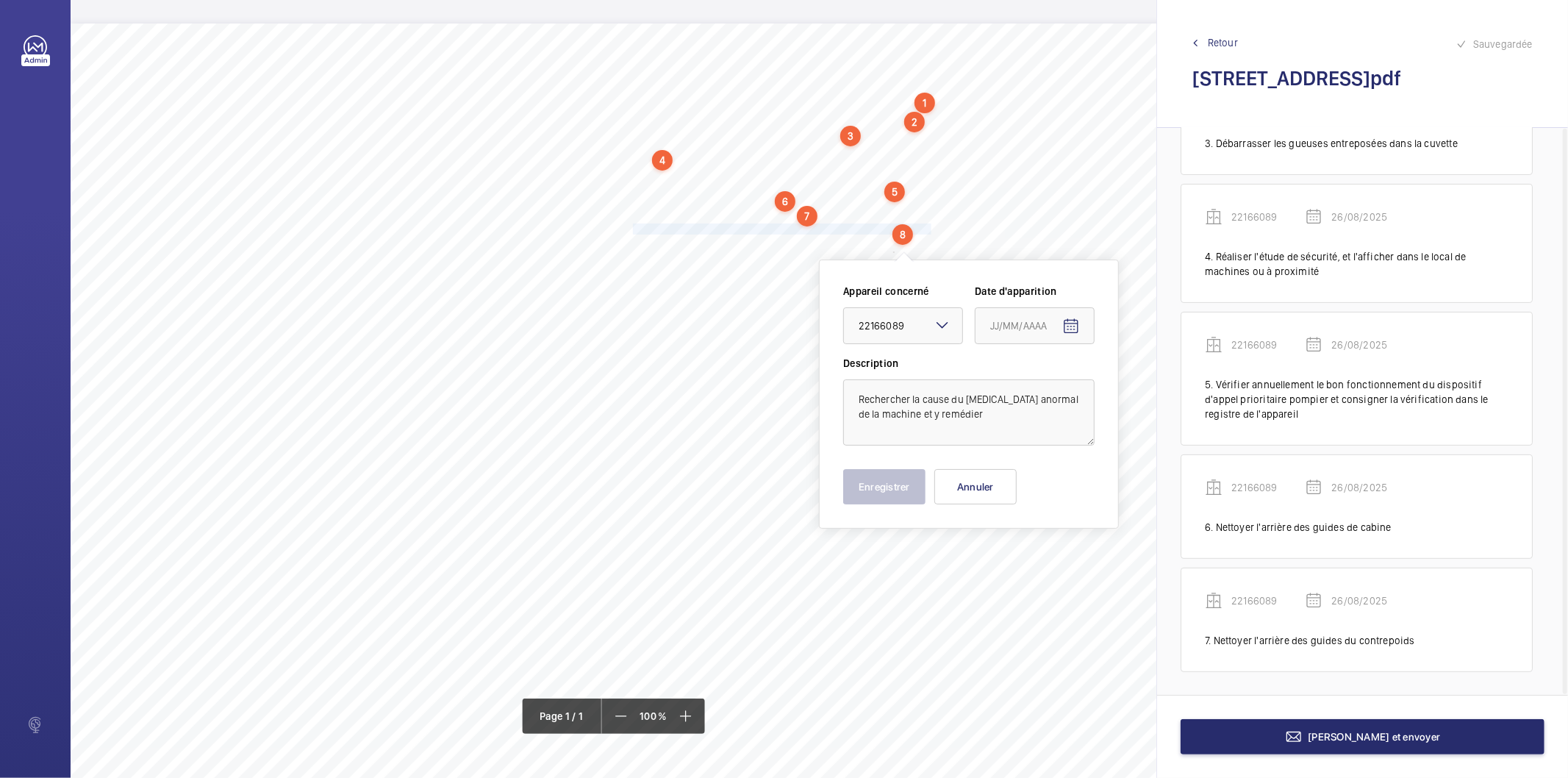
type input "26/08/2025"
click at [891, 493] on button "Enregistrer" at bounding box center [884, 487] width 82 height 36
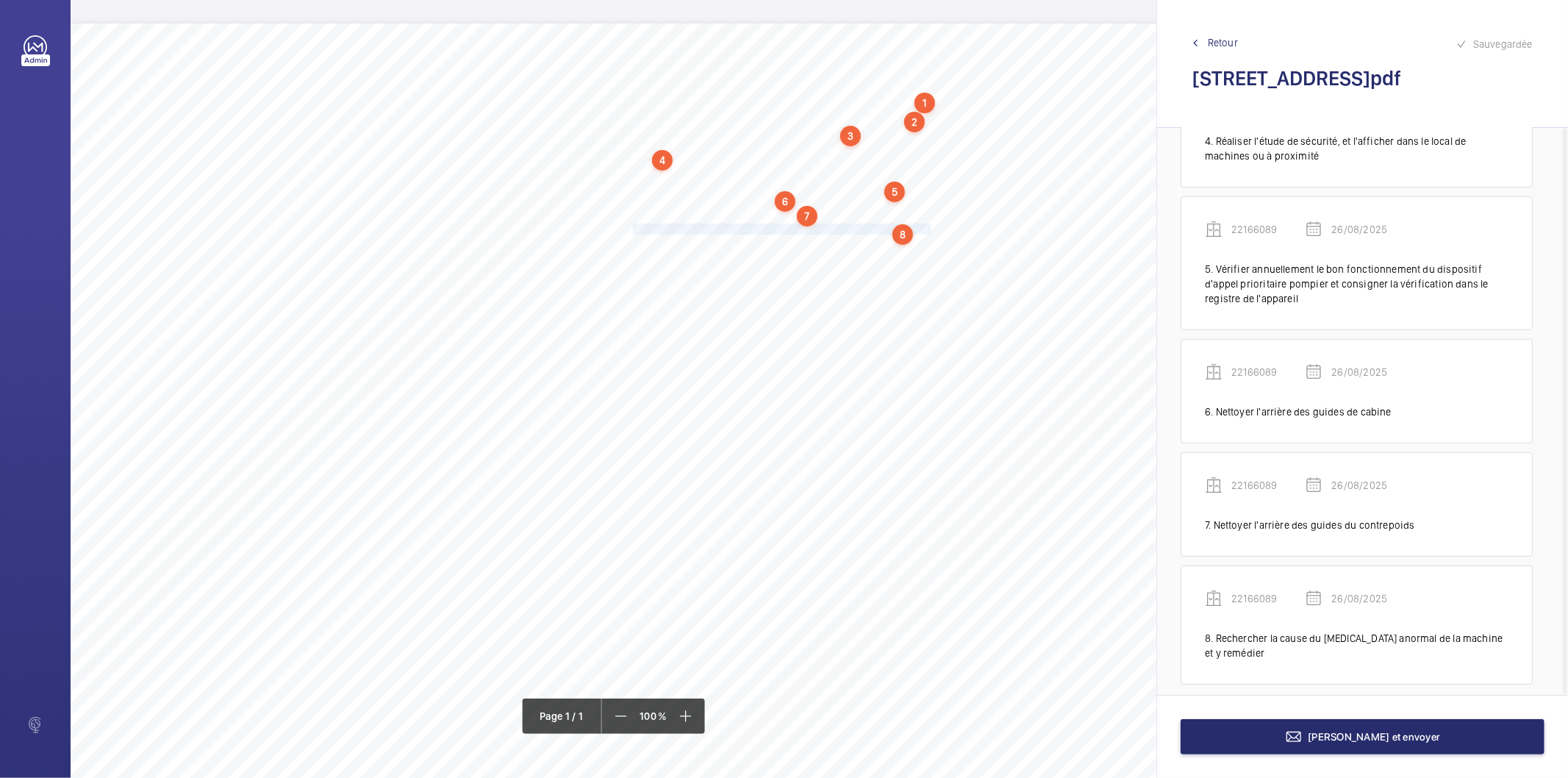
scroll to position [465, 0]
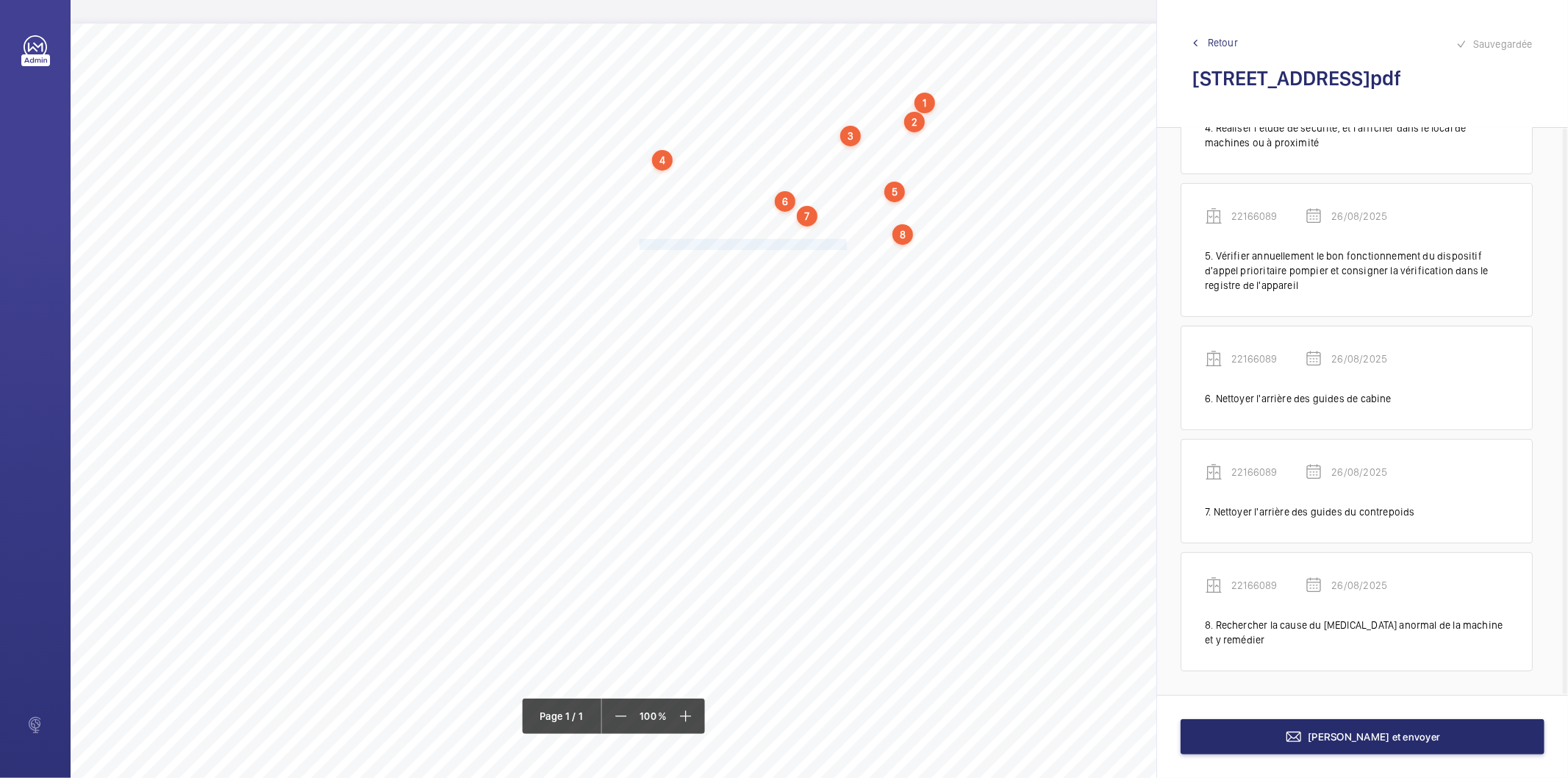
drag, startPoint x: 636, startPoint y: 242, endPoint x: 843, endPoint y: 239, distance: 207.0
click at [843, 240] on span "Nettoyer le fond de cuvette et tous les accessoires." at bounding box center [741, 244] width 216 height 9
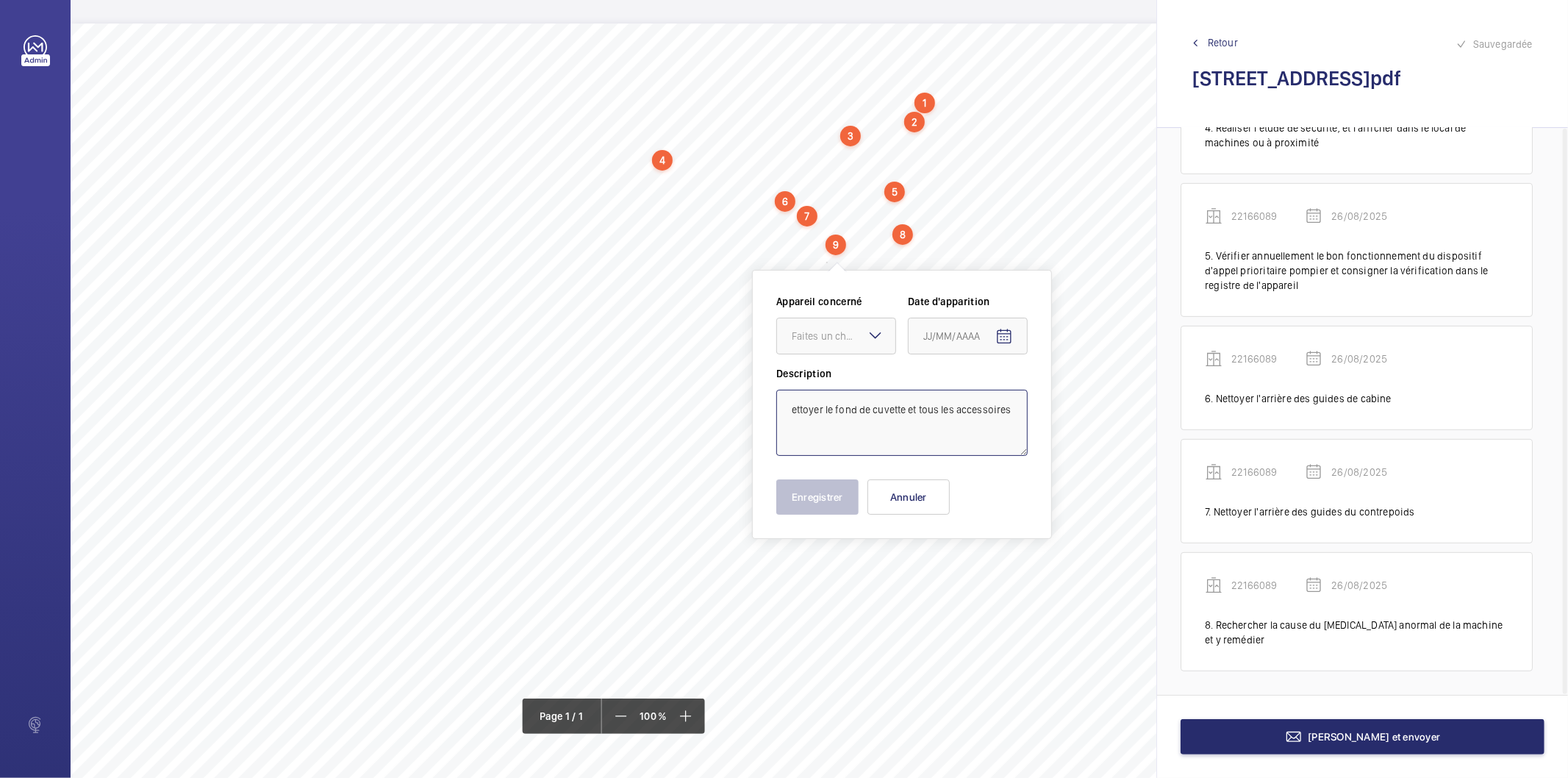
click at [854, 414] on textarea "ettoyer le fond de cuvette et tous les accessoires" at bounding box center [902, 422] width 251 height 66
click at [833, 330] on div "Faites un choix" at bounding box center [843, 336] width 104 height 15
click at [828, 387] on span "22166089" at bounding box center [836, 381] width 89 height 15
type textarea "Nettoyer le fond de cuvette et tous les accessoires"
click at [1010, 333] on mat-icon "Open calendar" at bounding box center [1004, 336] width 18 height 18
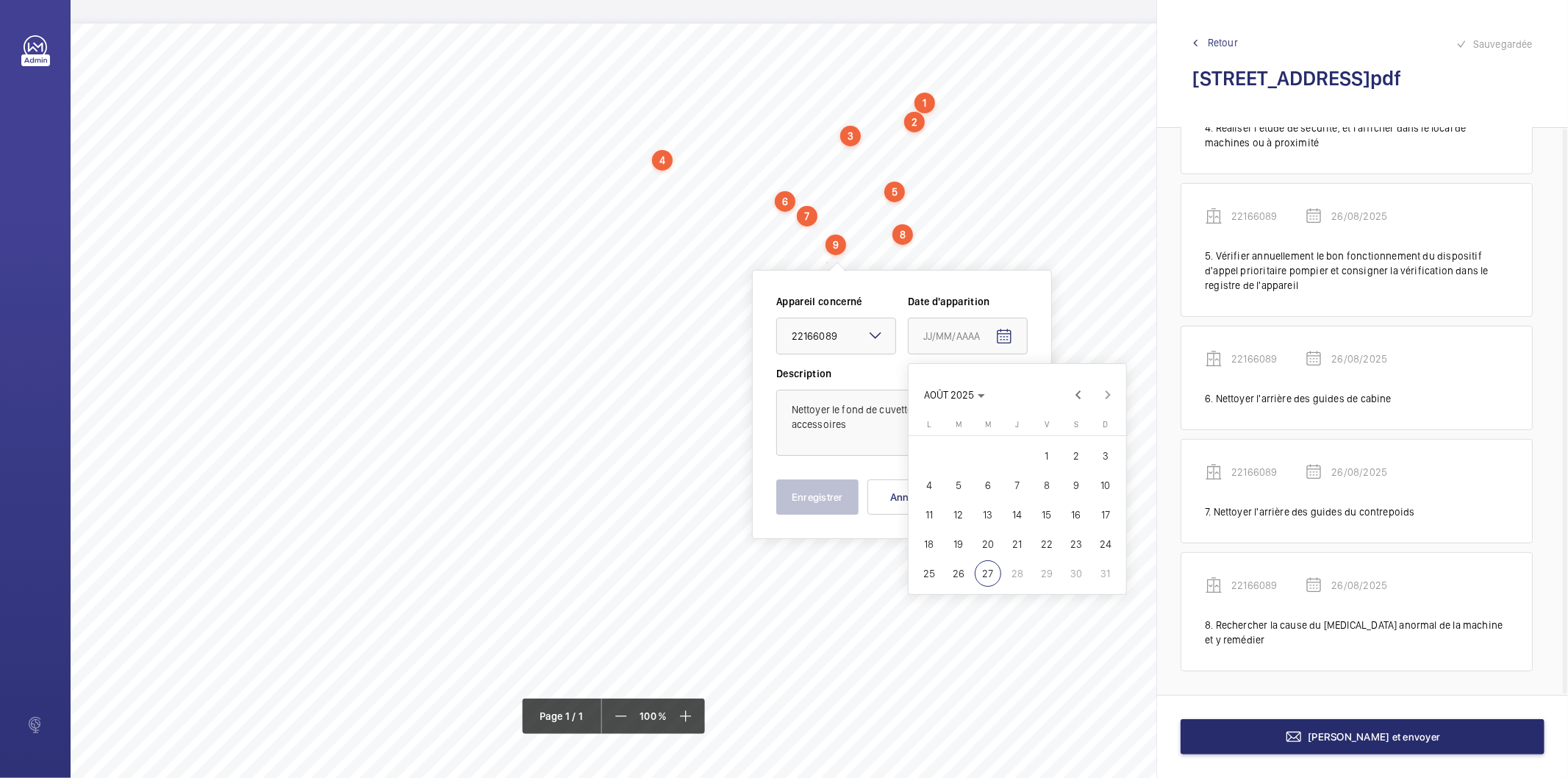
click at [956, 572] on span "26" at bounding box center [959, 573] width 26 height 26
type input "26/08/2025"
click at [824, 504] on button "Enregistrer" at bounding box center [818, 497] width 82 height 36
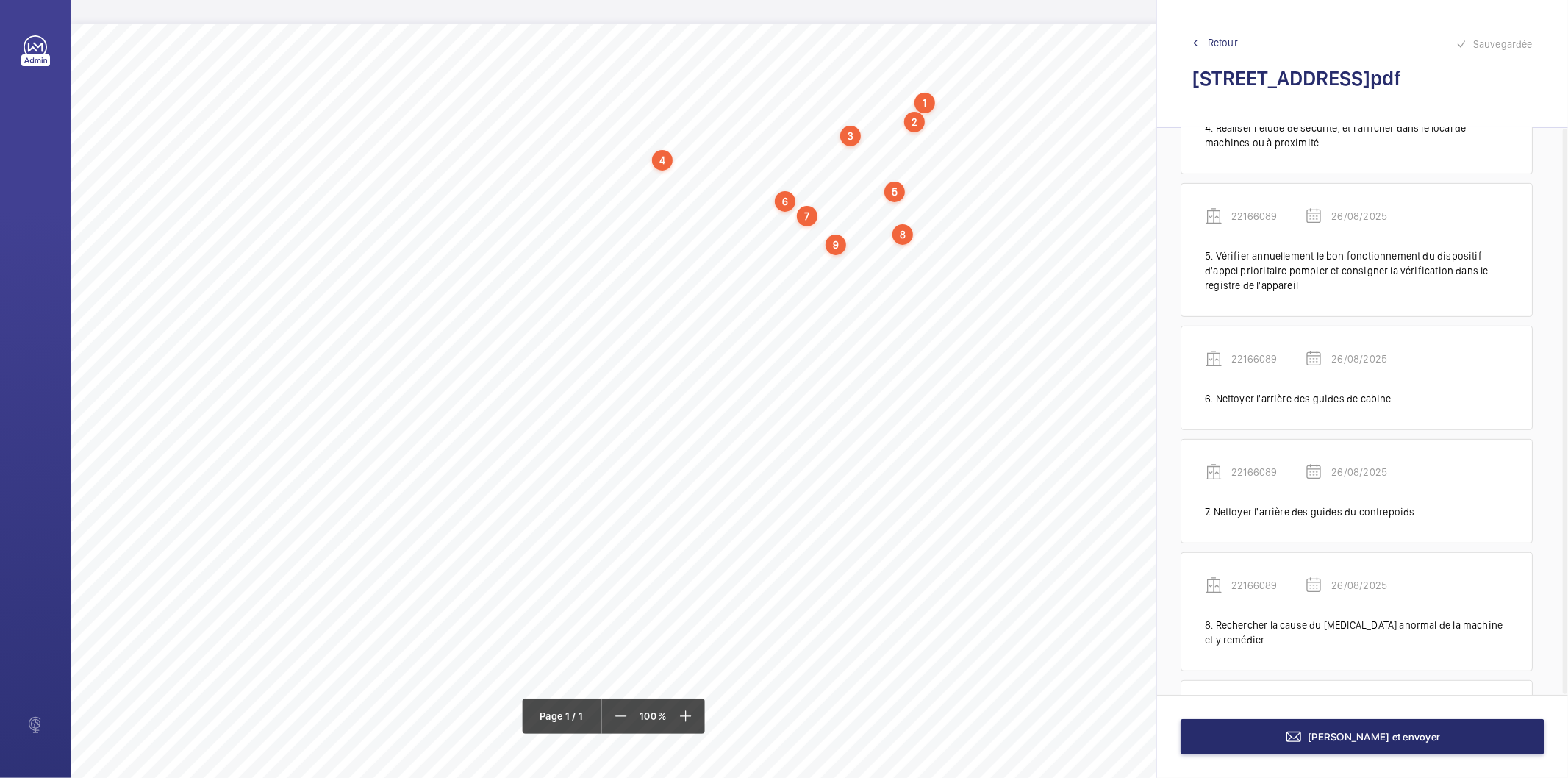
scroll to position [579, 0]
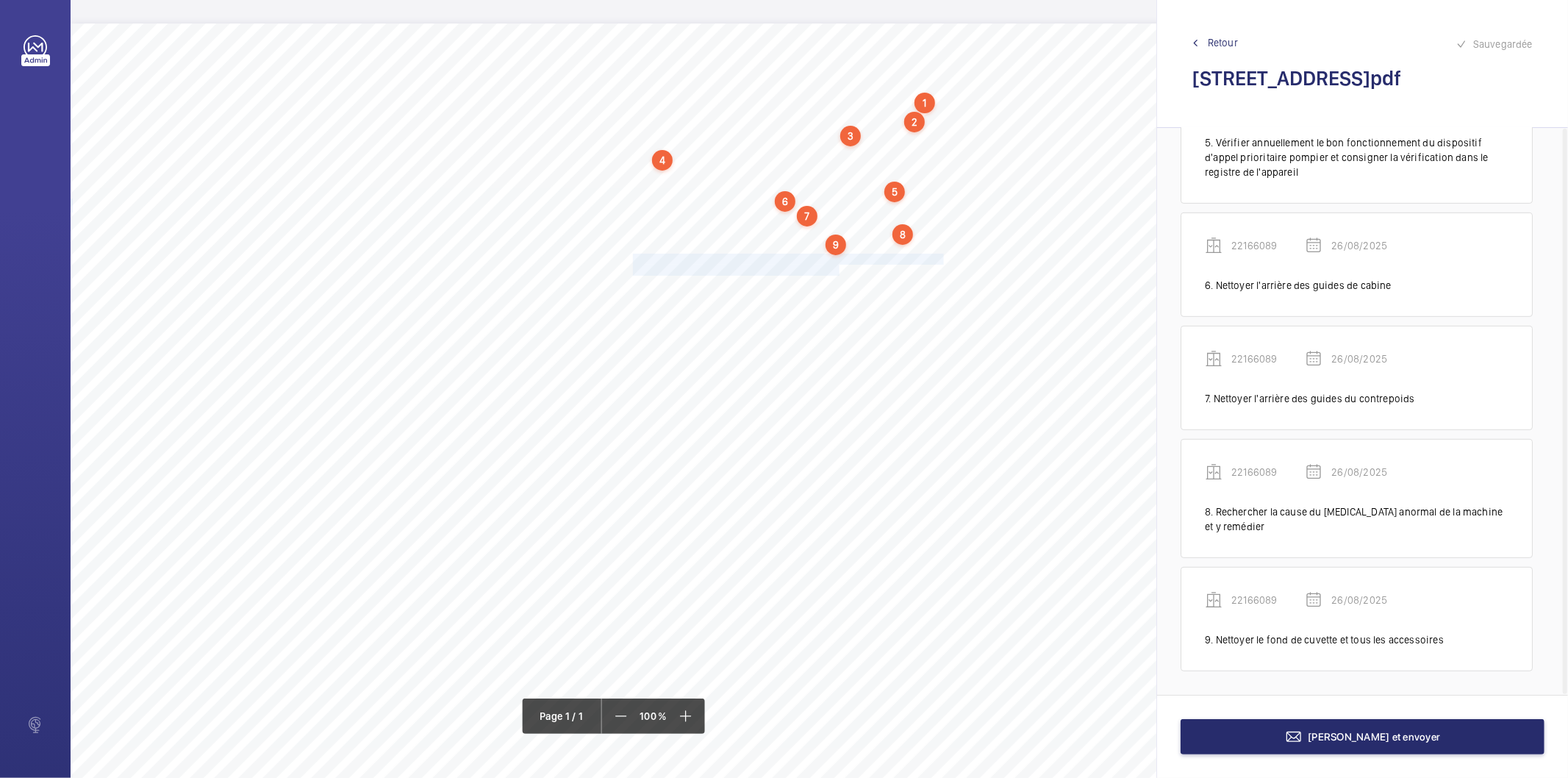
drag, startPoint x: 633, startPoint y: 258, endPoint x: 839, endPoint y: 269, distance: 206.3
click at [839, 269] on div "Nom du site Numéro appareil WM Réserve [STREET_ADDRESS][GEOGRAPHIC_DATA] Mettre…" at bounding box center [654, 435] width 1168 height 825
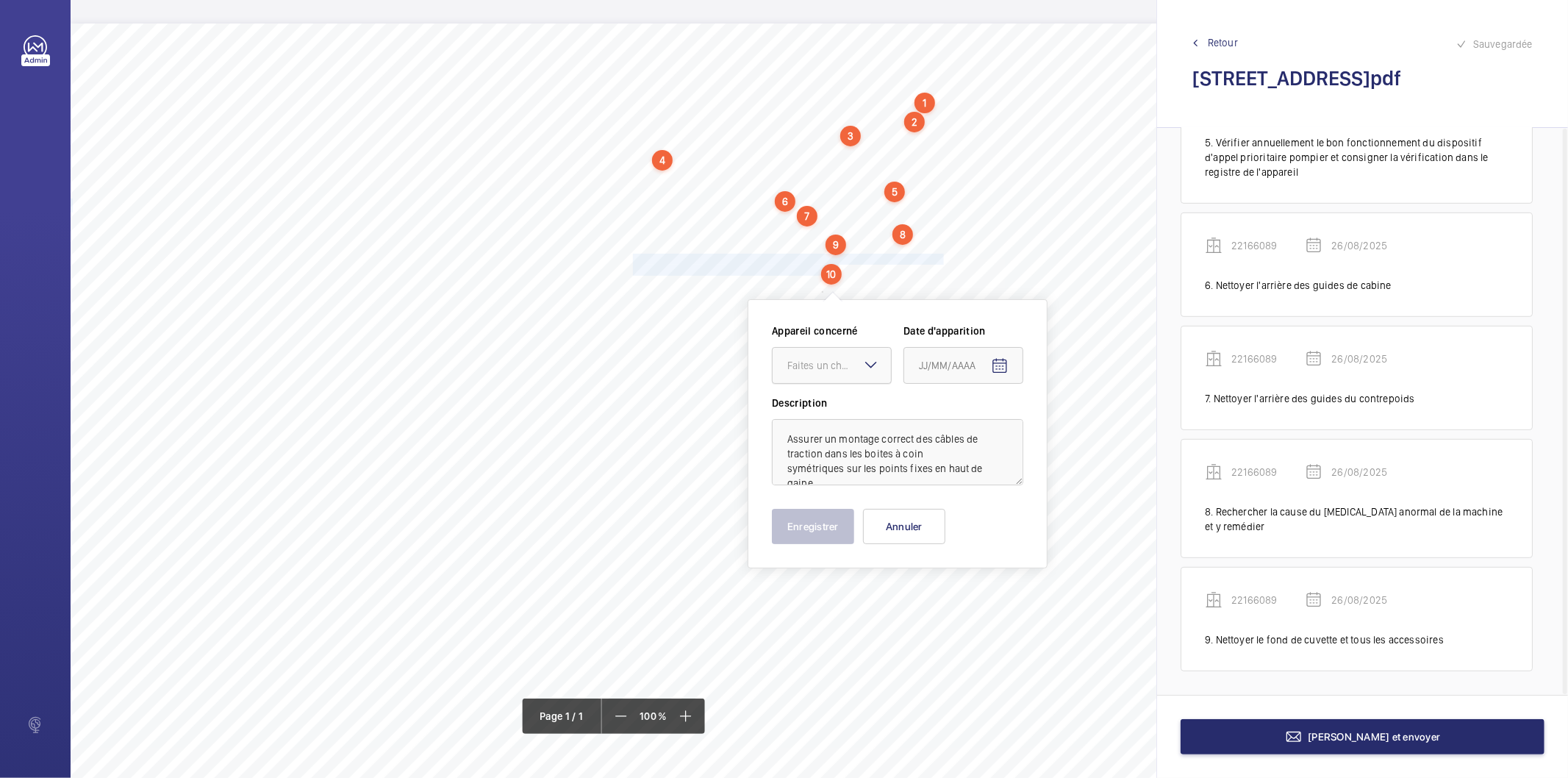
click at [809, 373] on div at bounding box center [832, 365] width 118 height 36
click at [799, 405] on span "22166089" at bounding box center [832, 410] width 89 height 15
click at [998, 363] on mat-icon "Open calendar" at bounding box center [999, 366] width 18 height 18
click at [954, 604] on span "26" at bounding box center [954, 603] width 26 height 26
type input "26/08/2025"
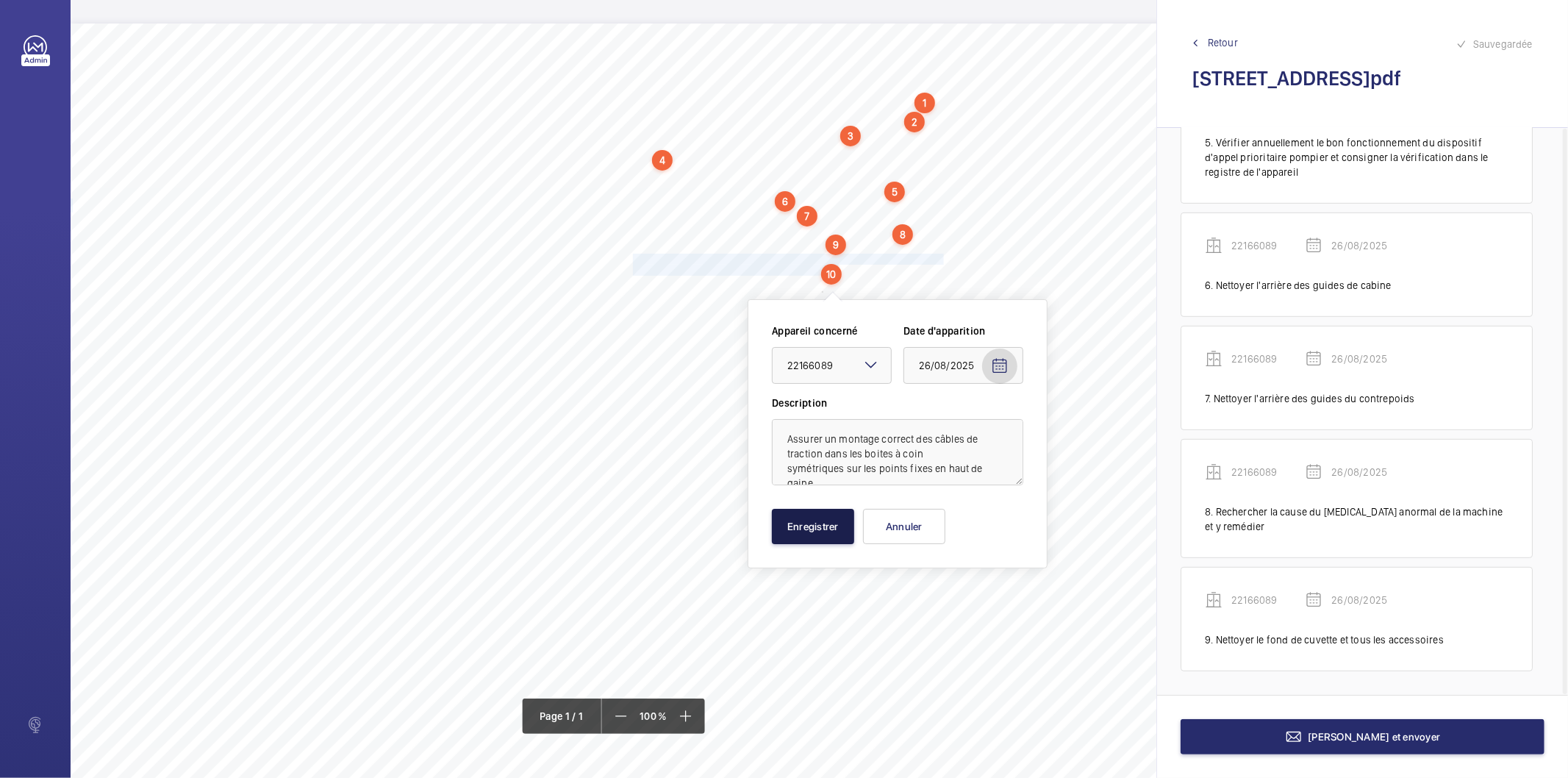
click at [809, 534] on button "Enregistrer" at bounding box center [813, 526] width 82 height 36
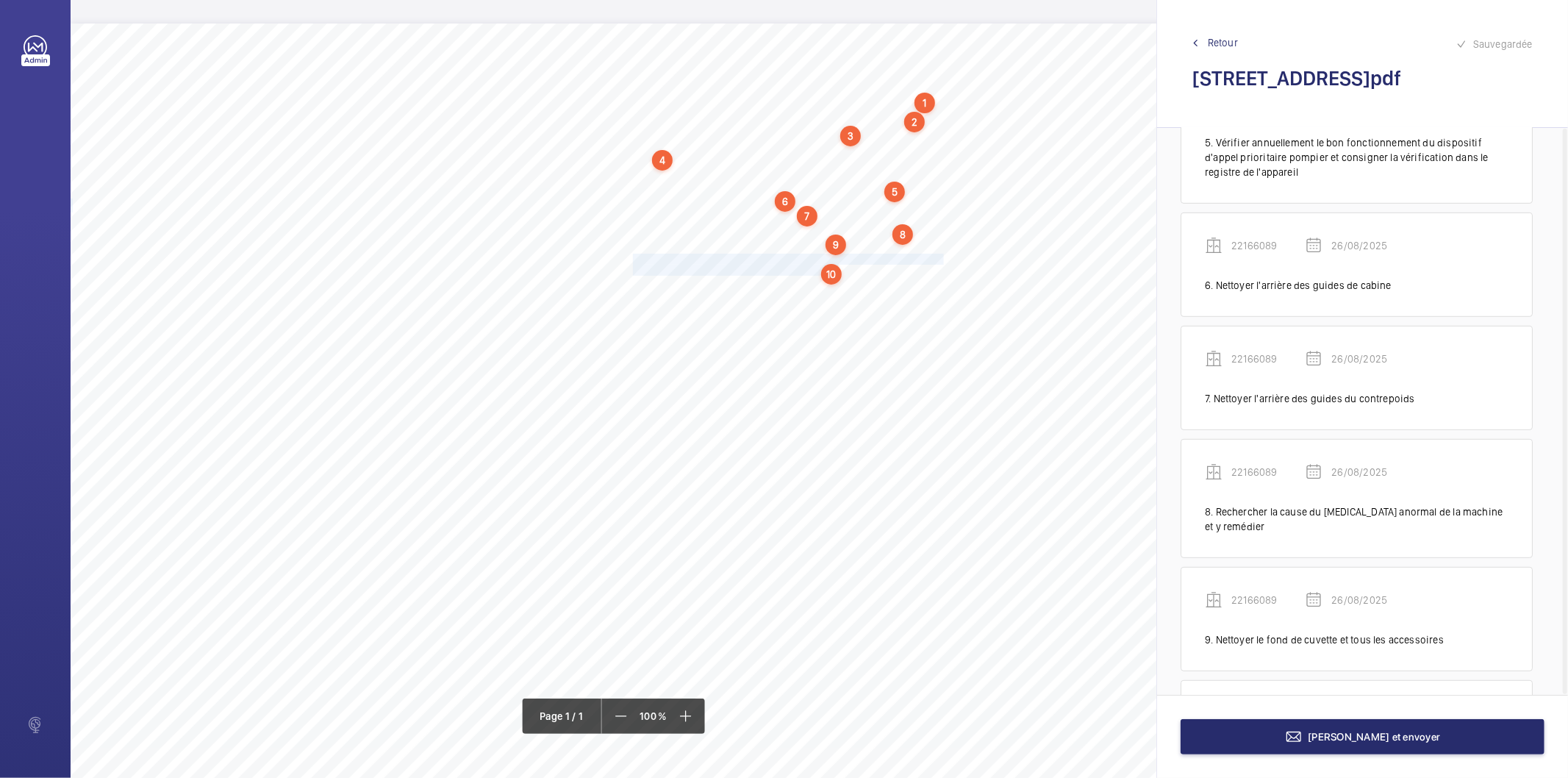
scroll to position [707, 0]
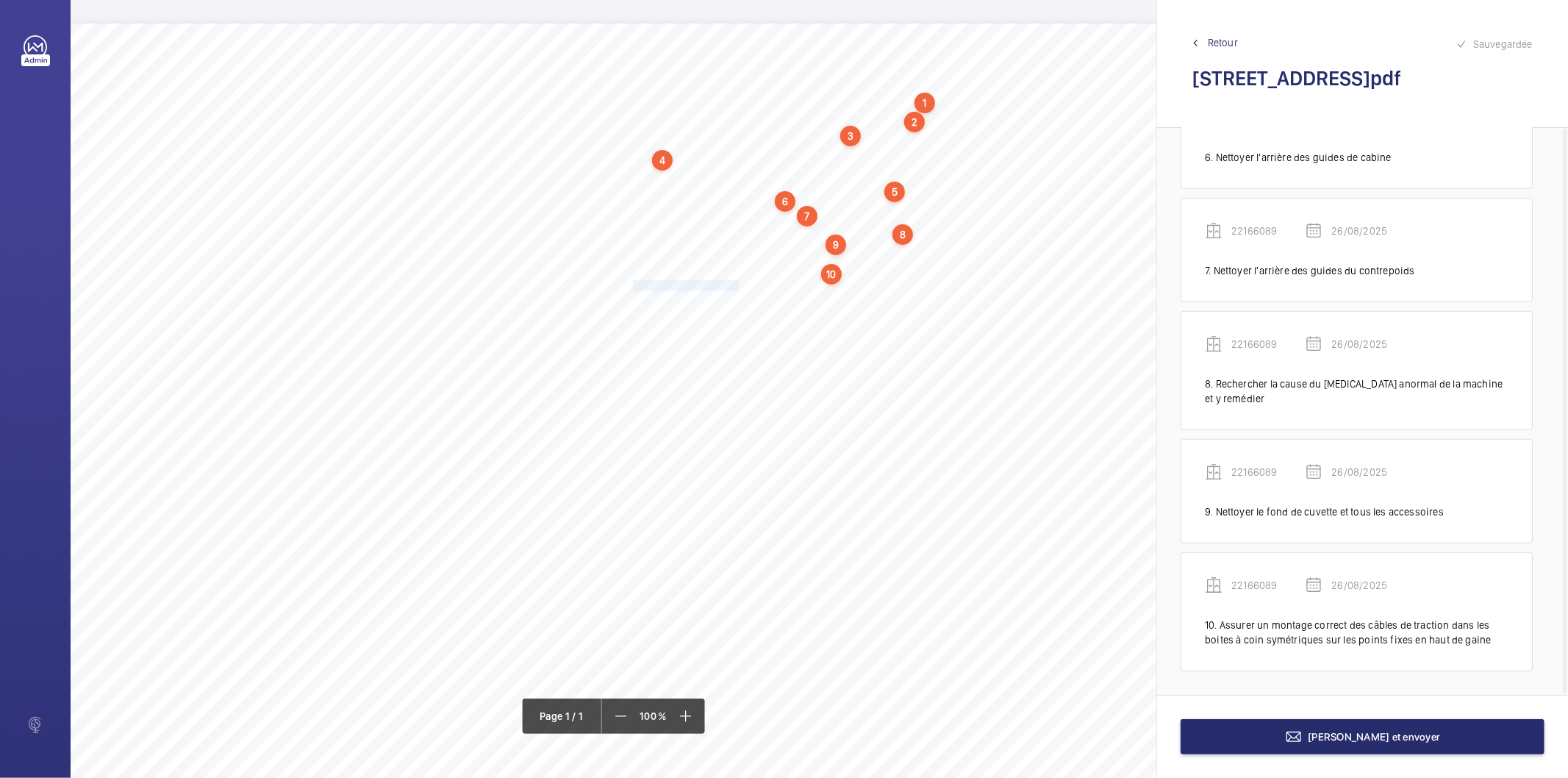
drag, startPoint x: 632, startPoint y: 285, endPoint x: 737, endPoint y: 283, distance: 105.0
click at [737, 283] on span "Nettoyer le toit de cabine." at bounding box center [687, 286] width 108 height 9
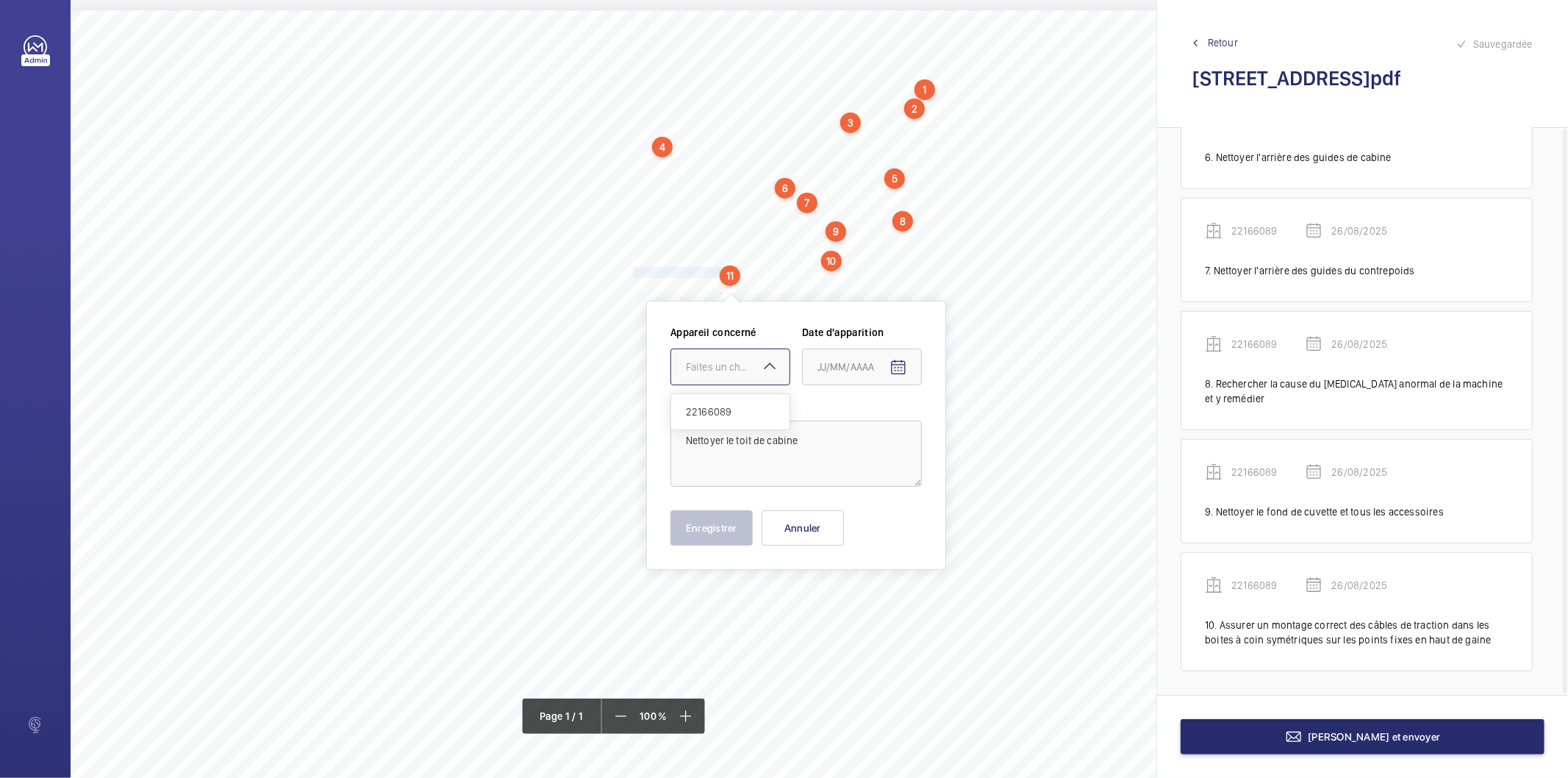
drag, startPoint x: 728, startPoint y: 368, endPoint x: 720, endPoint y: 402, distance: 34.9
click at [728, 369] on div "Faites un choix" at bounding box center [737, 367] width 104 height 15
click at [710, 408] on span "22166089" at bounding box center [730, 412] width 89 height 15
click at [898, 360] on mat-icon "Open calendar" at bounding box center [898, 367] width 18 height 18
click at [853, 600] on span "26" at bounding box center [853, 603] width 26 height 26
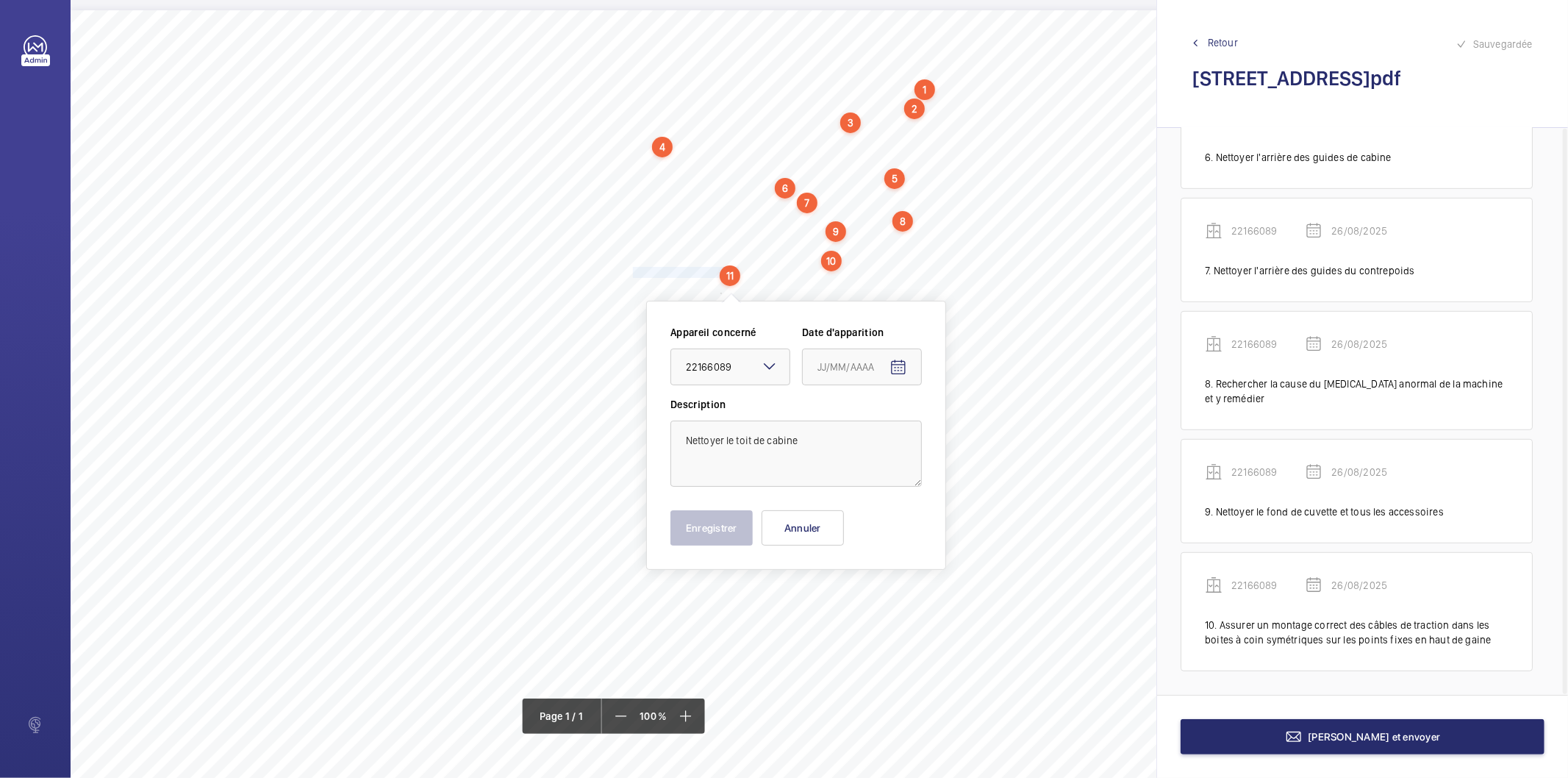
type input "26/08/2025"
click at [731, 530] on button "Enregistrer" at bounding box center [712, 528] width 82 height 36
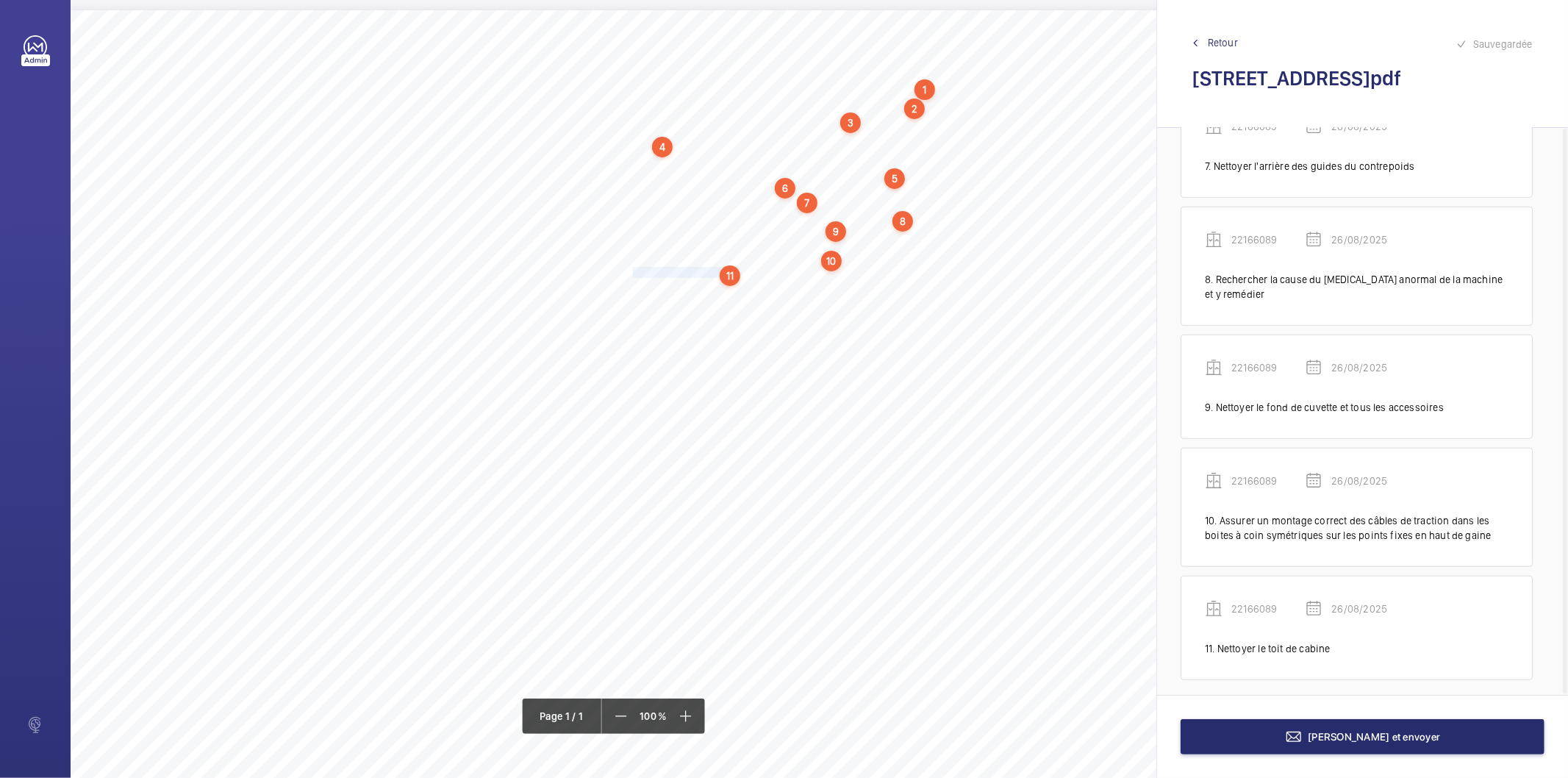
scroll to position [819, 0]
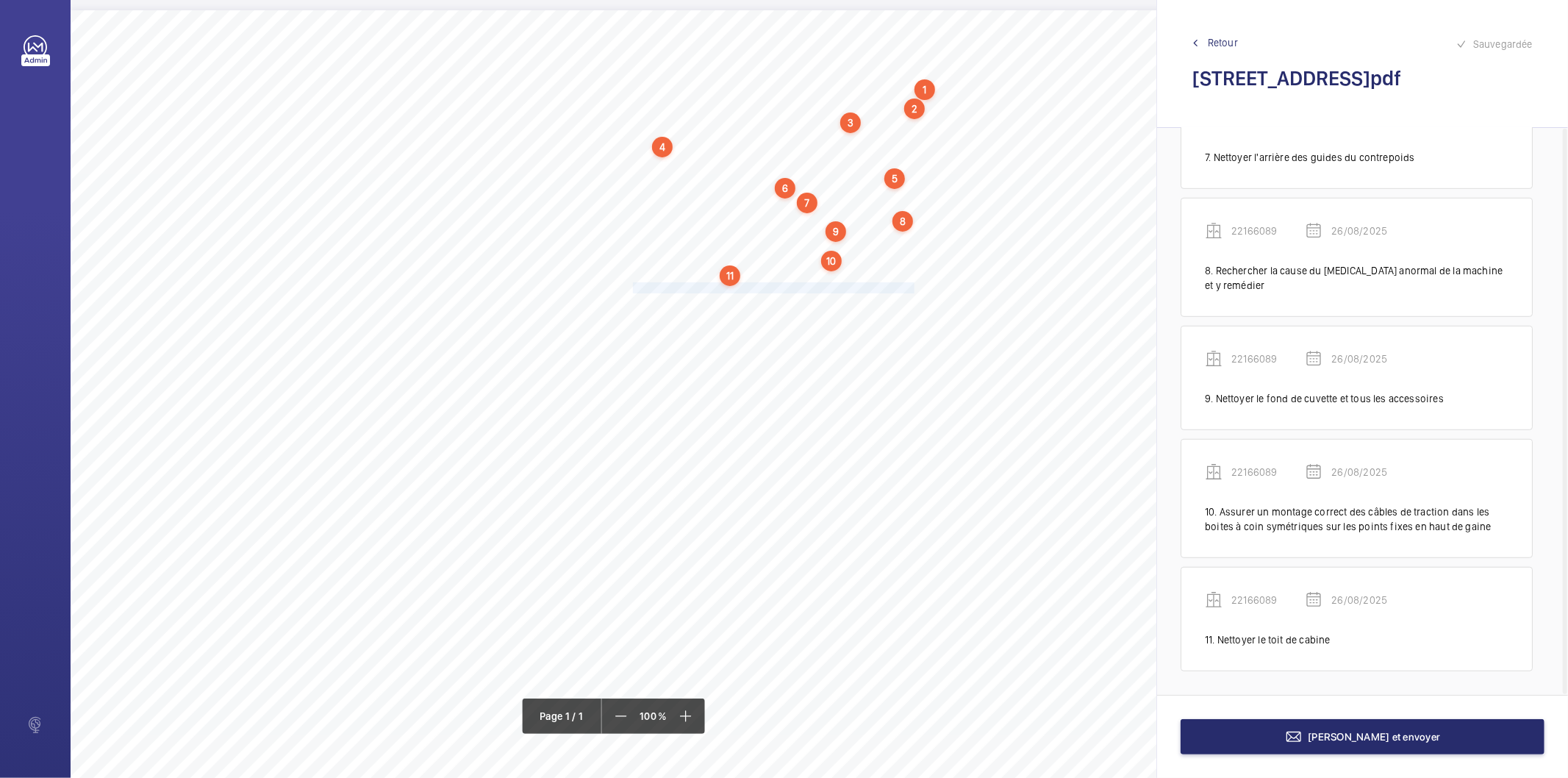
drag, startPoint x: 633, startPoint y: 286, endPoint x: 913, endPoint y: 285, distance: 280.0
click at [913, 285] on span "Fixer correctement tous les éléments dans l’armoire de manœuvre." at bounding box center [775, 287] width 284 height 9
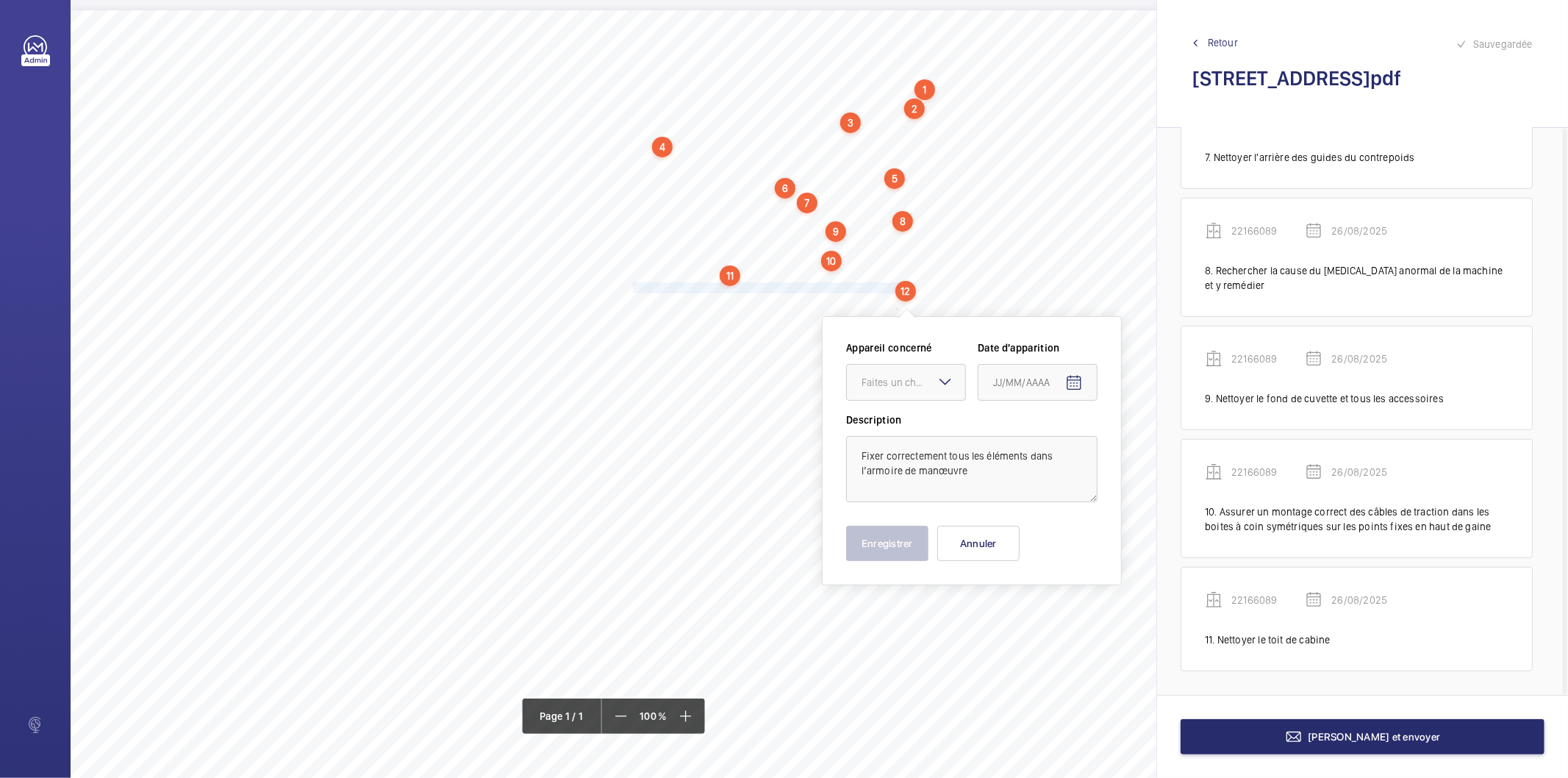
scroll to position [29, 0]
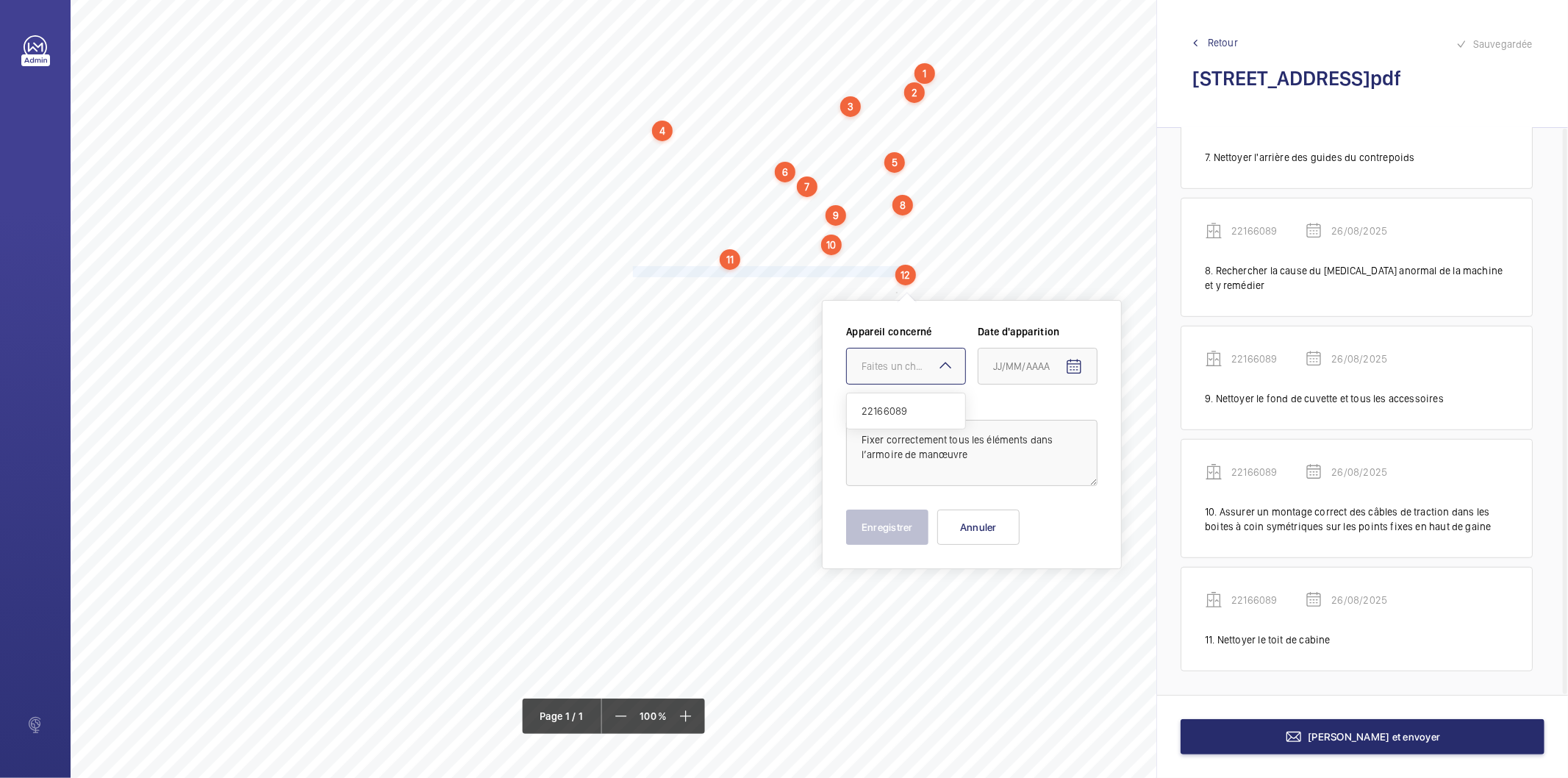
click at [910, 368] on div "Faites un choix" at bounding box center [913, 366] width 104 height 15
click at [892, 413] on span "22166089" at bounding box center [906, 411] width 89 height 15
click at [1086, 371] on span "Open calendar" at bounding box center [1074, 367] width 36 height 36
click at [1030, 584] on span "19" at bounding box center [1028, 574] width 26 height 26
click at [1052, 370] on input "19/08/2025" at bounding box center [1038, 365] width 120 height 37
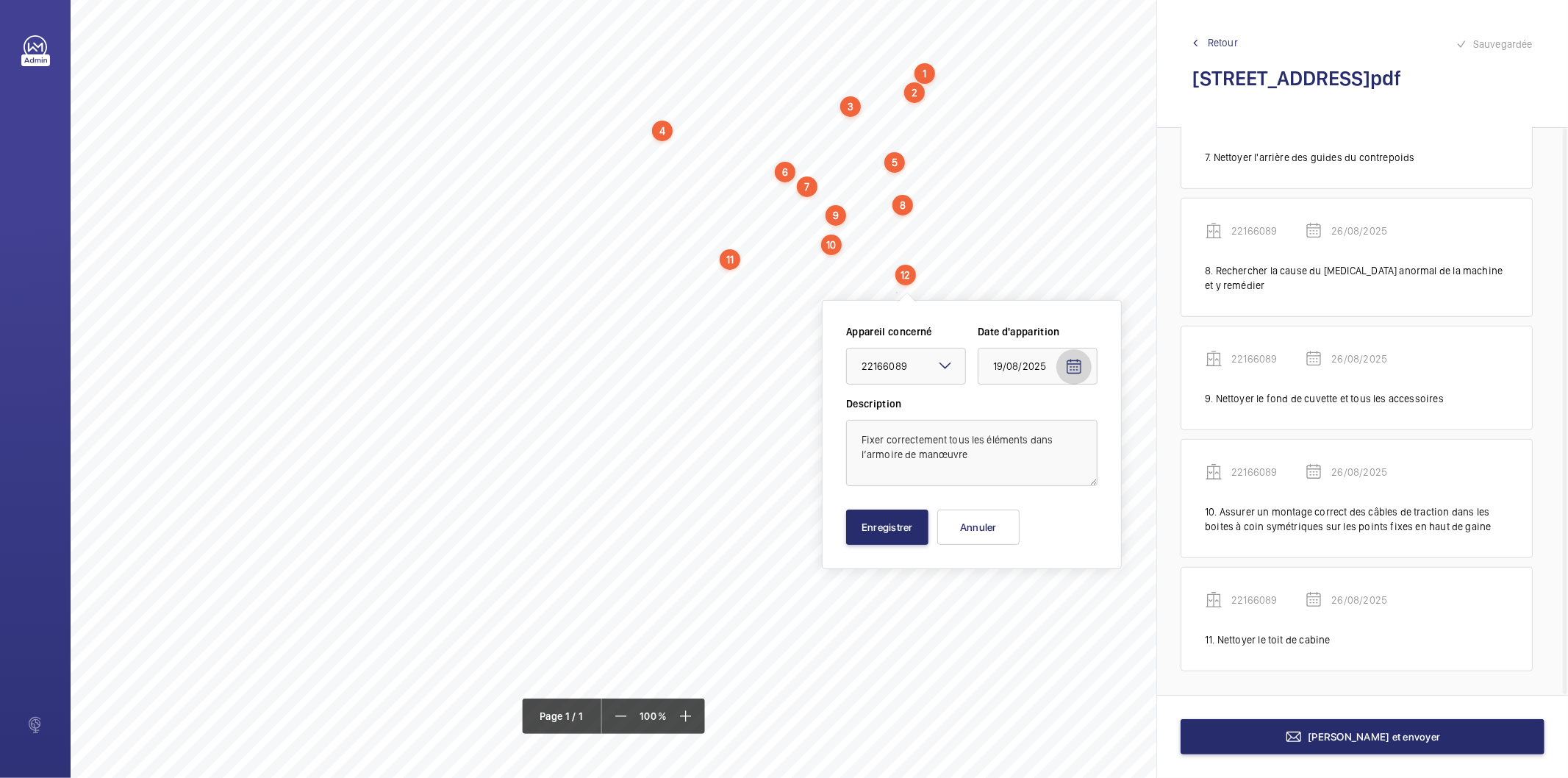
click at [1078, 364] on mat-icon "Open calendar" at bounding box center [1074, 366] width 18 height 18
click at [1024, 596] on span "26" at bounding box center [1028, 603] width 26 height 26
type input "26/08/2025"
click at [874, 525] on button "Enregistrer" at bounding box center [888, 527] width 82 height 36
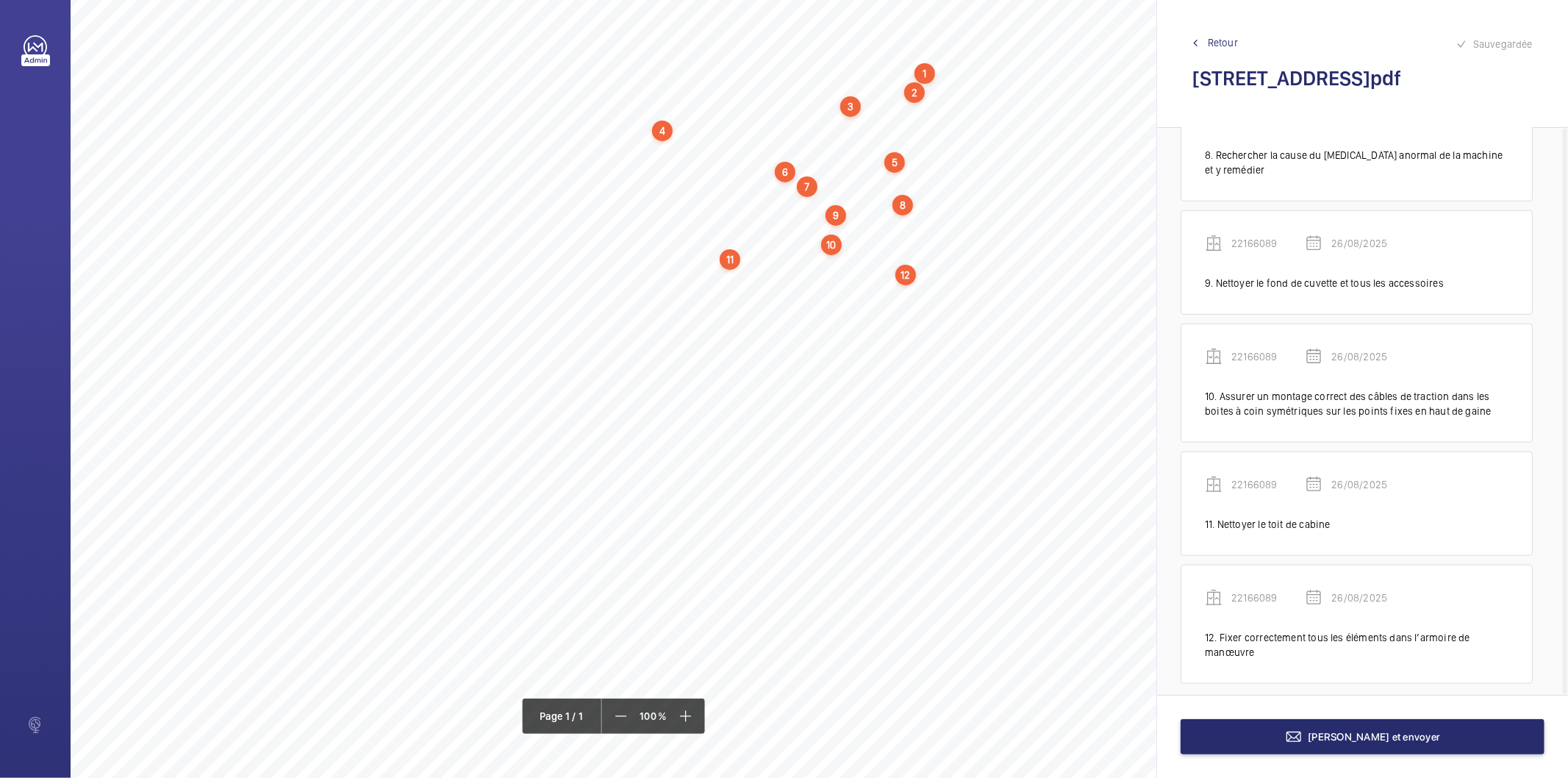
scroll to position [948, 0]
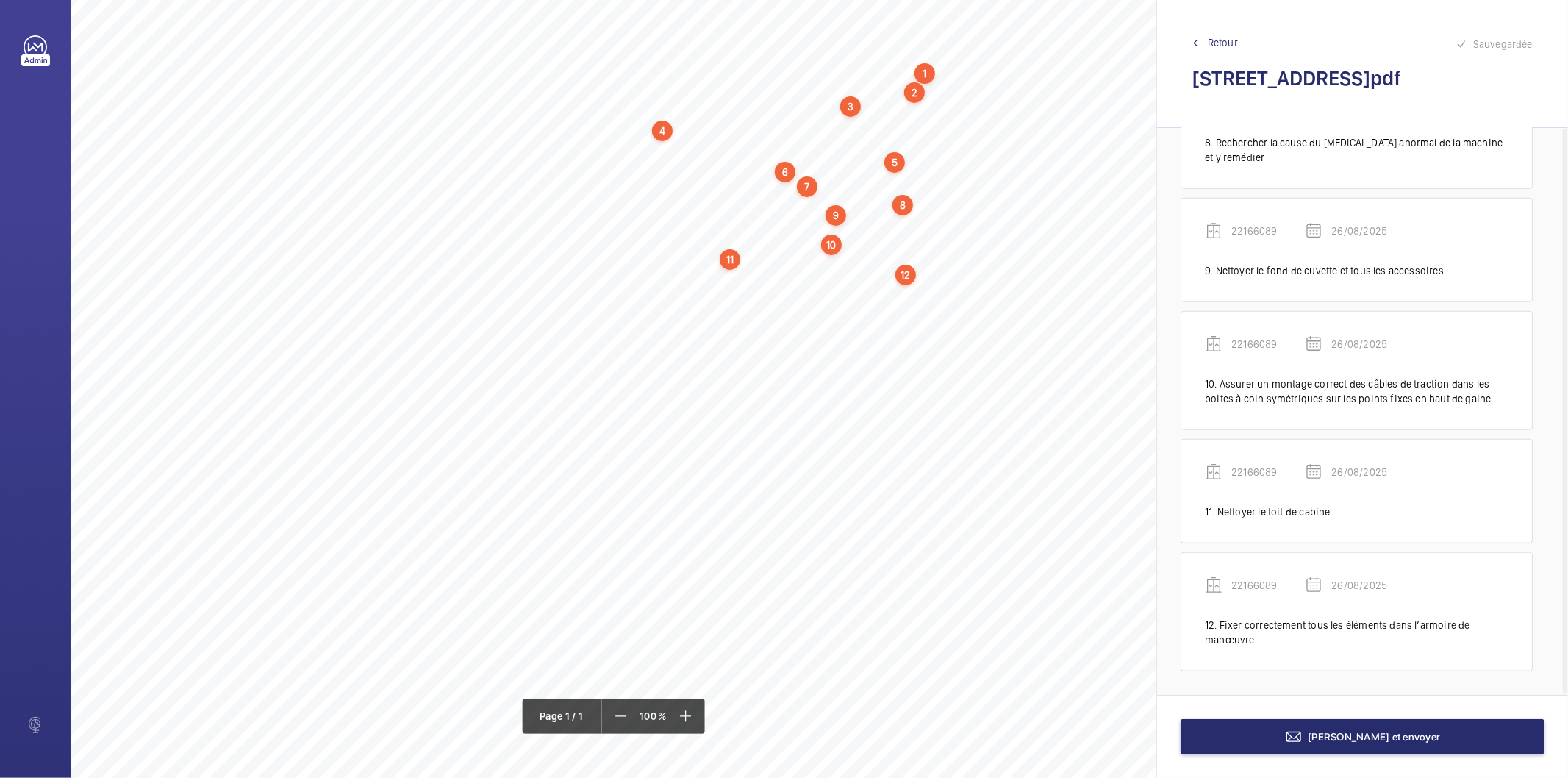
click at [905, 273] on div "12" at bounding box center [906, 275] width 21 height 21
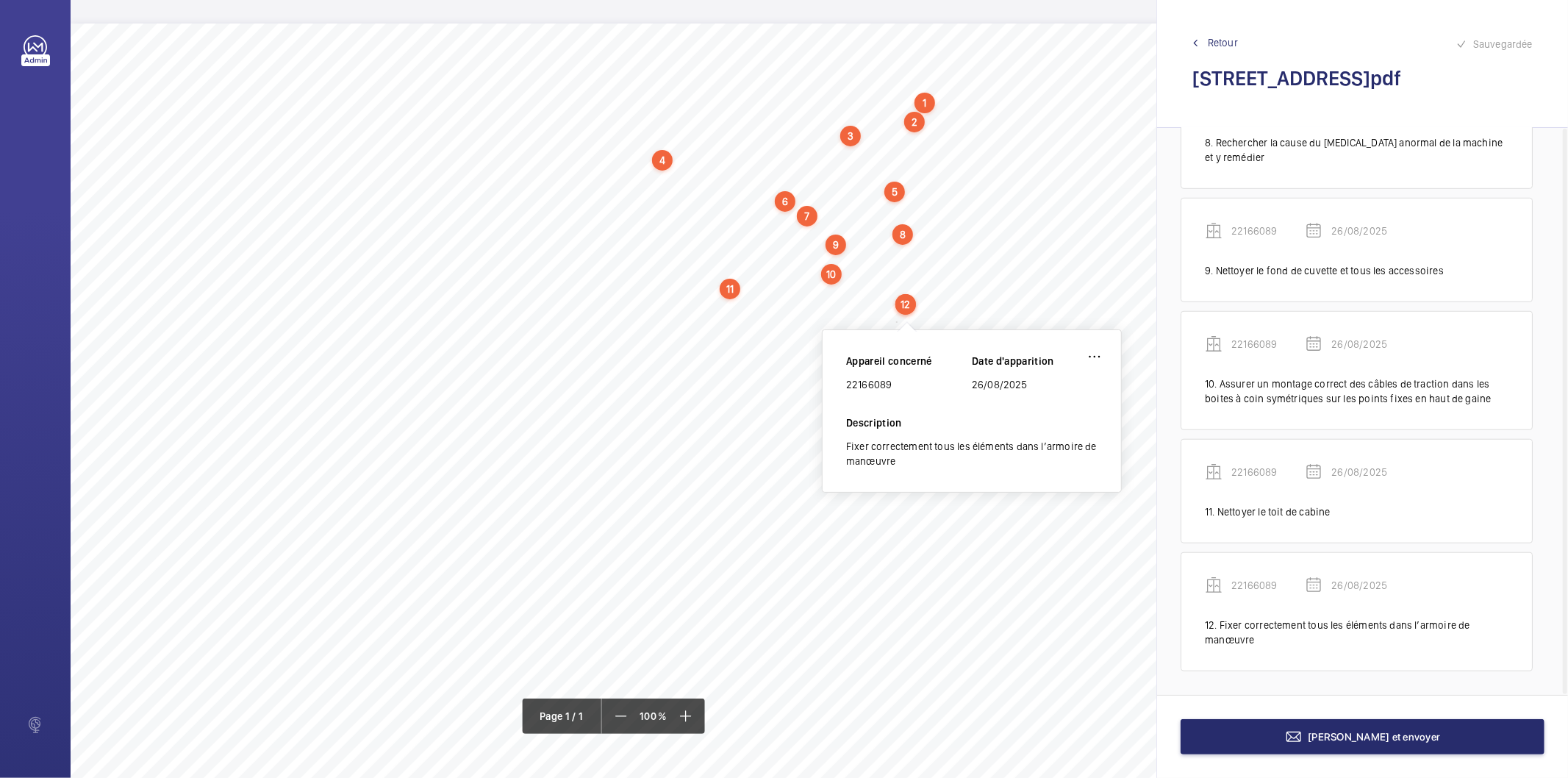
click at [874, 383] on div "22166089" at bounding box center [910, 385] width 126 height 15
click at [1298, 751] on button "[PERSON_NAME] et envoyer" at bounding box center [1363, 737] width 364 height 36
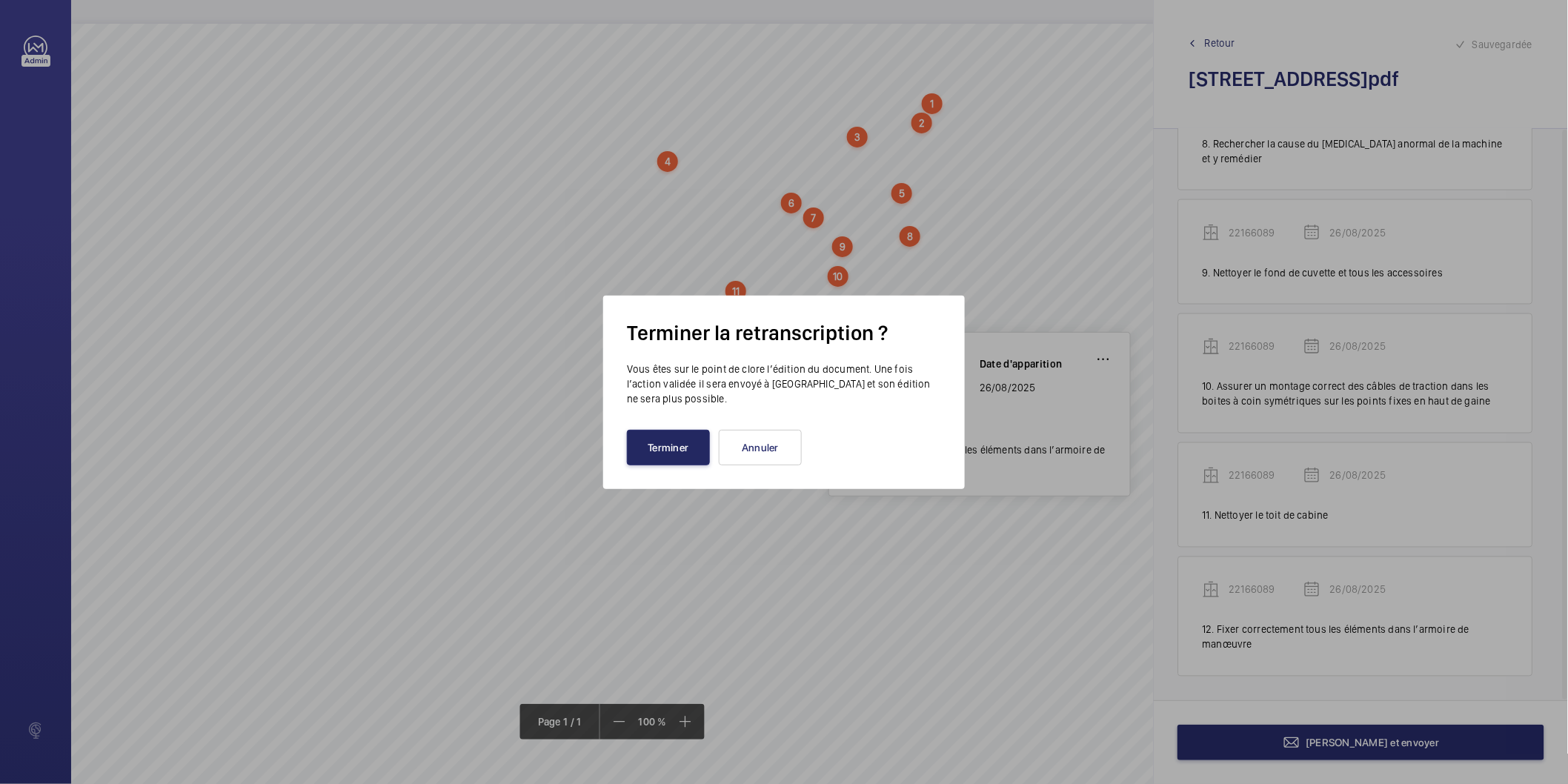
click at [676, 442] on button "Terminer" at bounding box center [668, 447] width 83 height 36
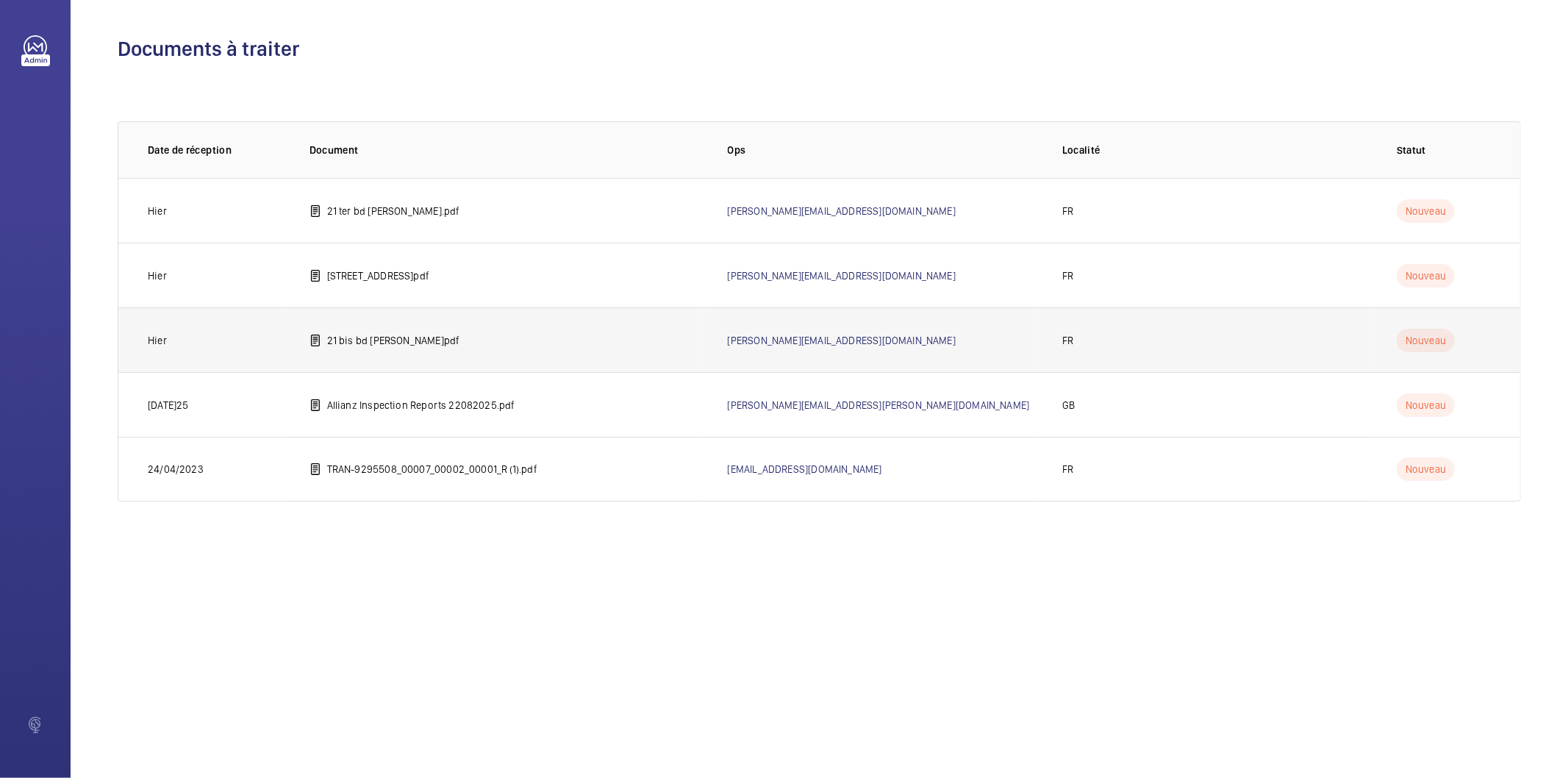
click at [362, 344] on p "21 bis bd [PERSON_NAME]pdf" at bounding box center [393, 341] width 133 height 15
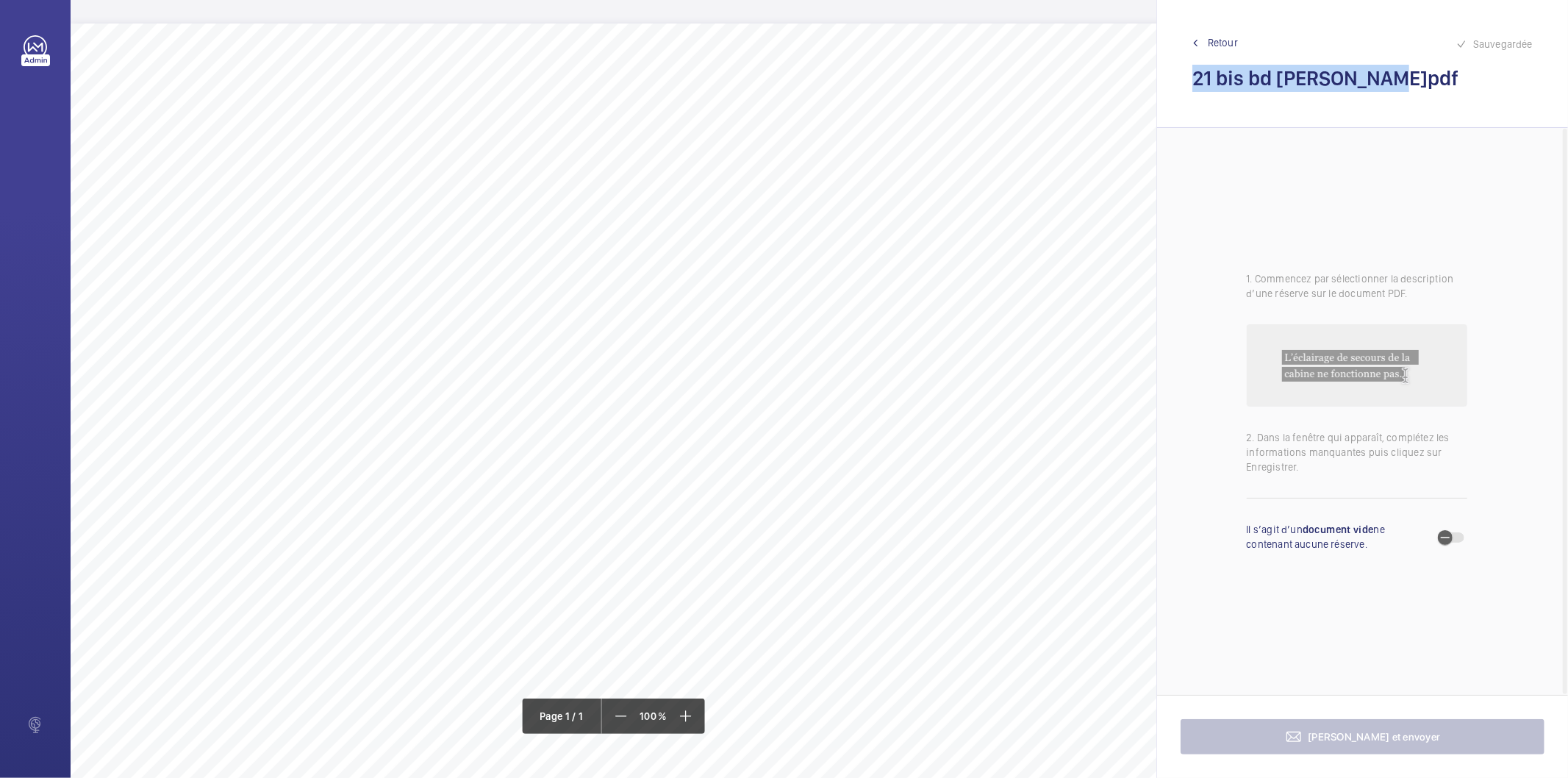
drag, startPoint x: 1376, startPoint y: 77, endPoint x: 1195, endPoint y: 74, distance: 181.0
click at [1195, 74] on h2 "21 bis bd [PERSON_NAME]pdf" at bounding box center [1362, 78] width 340 height 27
drag, startPoint x: 632, startPoint y: 97, endPoint x: 795, endPoint y: 108, distance: 163.4
click at [795, 108] on div "Nom du site Numéro appareil WM Réserve 21 bis bd [GEOGRAPHIC_DATA][PERSON_NAME]…" at bounding box center [654, 435] width 1168 height 825
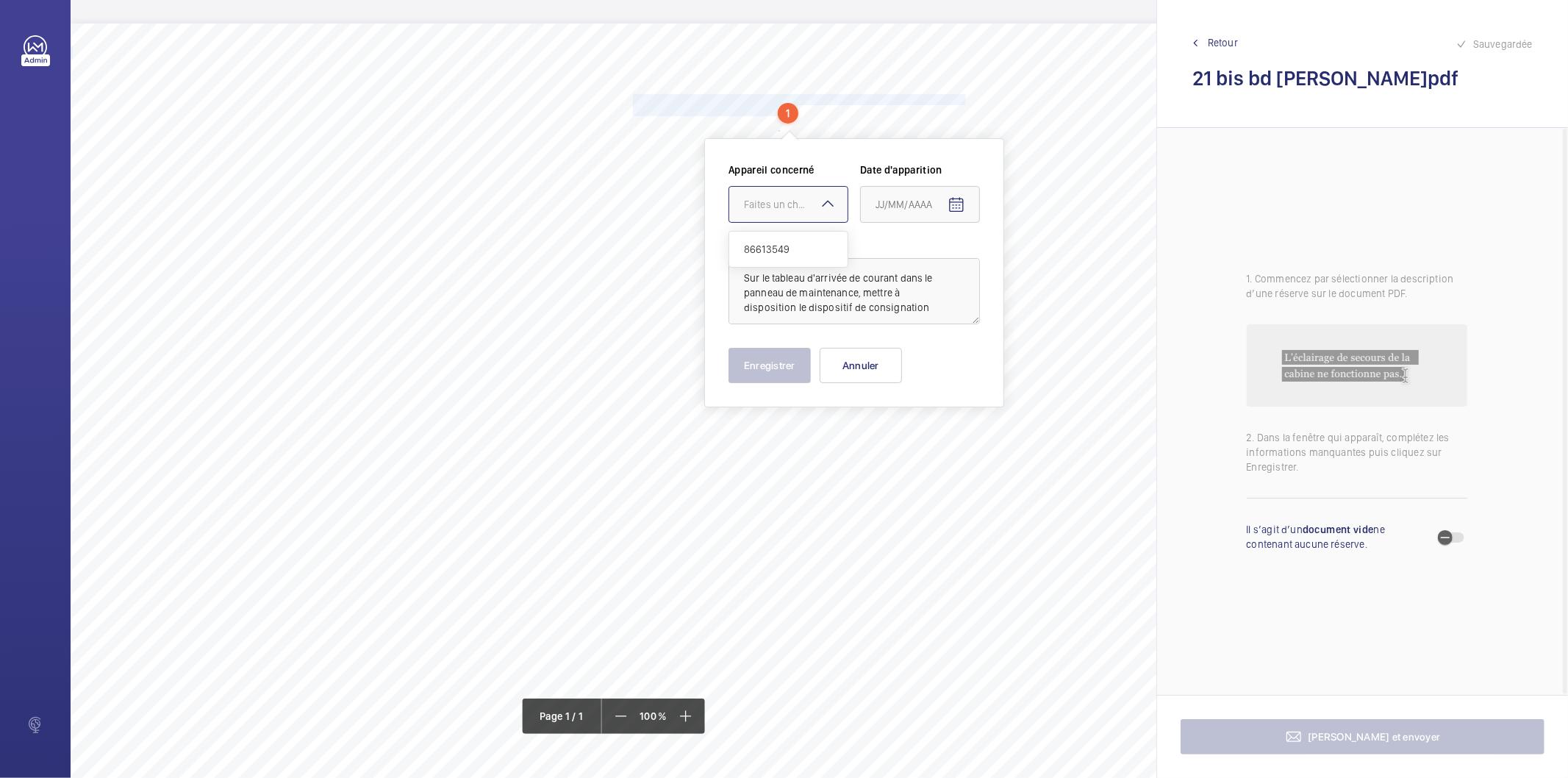
click at [803, 200] on div "Faites un choix" at bounding box center [795, 204] width 104 height 15
click at [772, 248] on span "86613549" at bounding box center [788, 249] width 89 height 15
click at [956, 202] on mat-icon "Open calendar" at bounding box center [956, 205] width 18 height 18
click at [915, 439] on span "26" at bounding box center [911, 442] width 26 height 26
type input "26/08/2025"
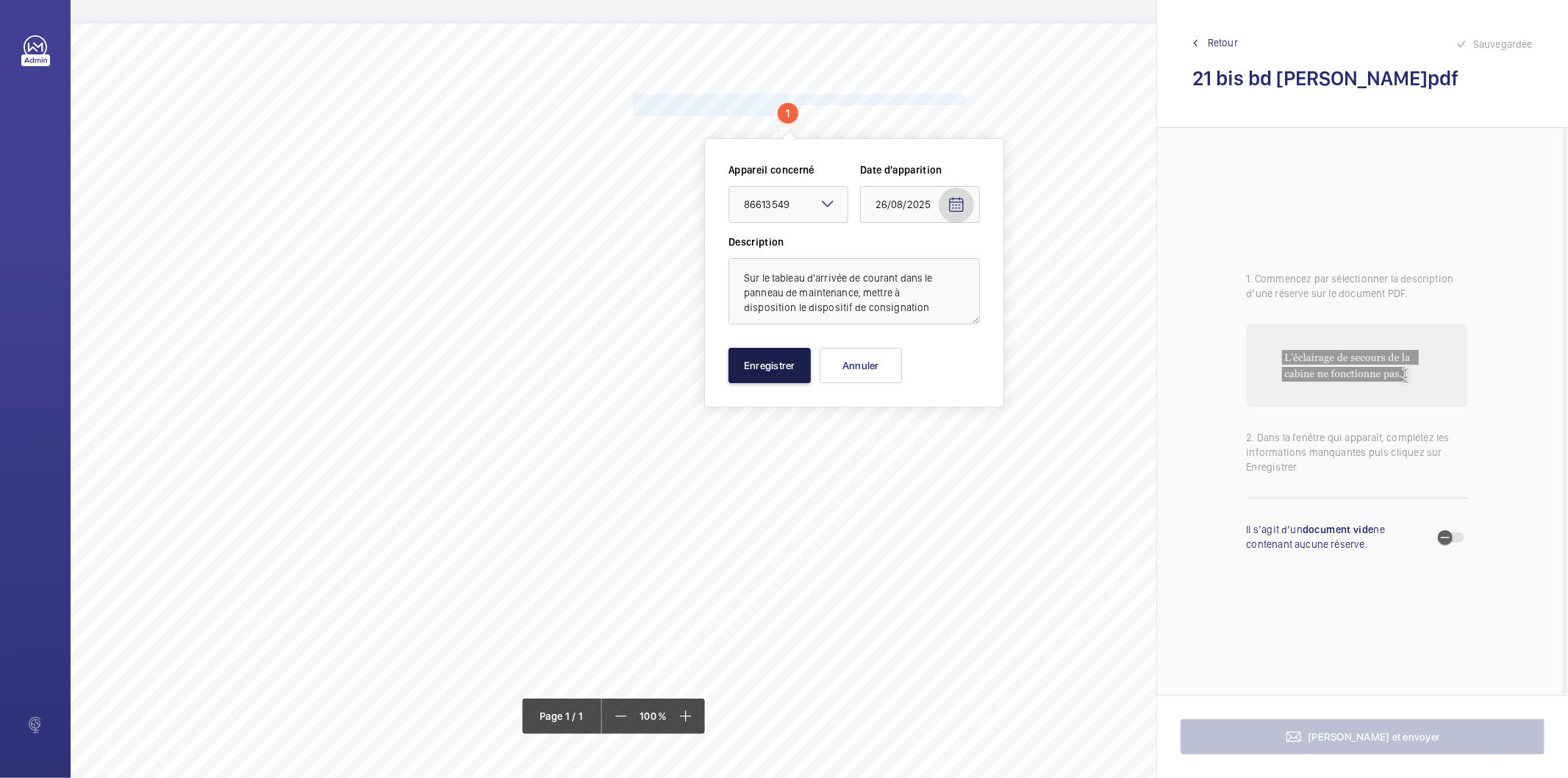
click at [759, 364] on button "Enregistrer" at bounding box center [770, 365] width 82 height 36
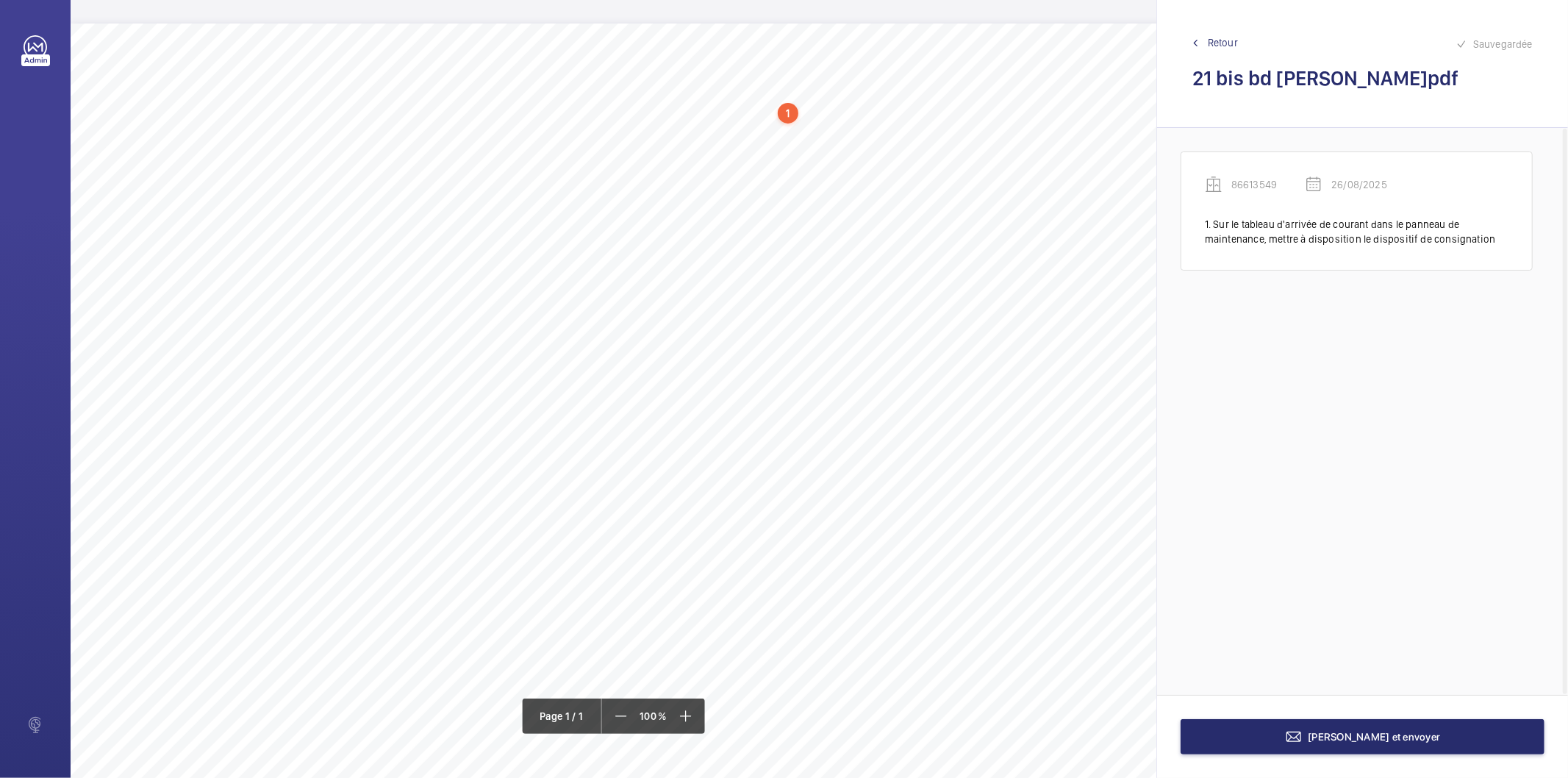
click at [631, 122] on div "Nom du site Numéro appareil WM Réserve 21 bis bd [GEOGRAPHIC_DATA][PERSON_NAME]…" at bounding box center [654, 435] width 1168 height 825
click at [711, 377] on button "Annuler" at bounding box center [696, 380] width 82 height 36
drag, startPoint x: 632, startPoint y: 123, endPoint x: 672, endPoint y: 135, distance: 41.8
click at [672, 135] on div "Nom du site Numéro appareil WM Réserve 21 bis bd [GEOGRAPHIC_DATA][PERSON_NAME]…" at bounding box center [654, 435] width 1168 height 825
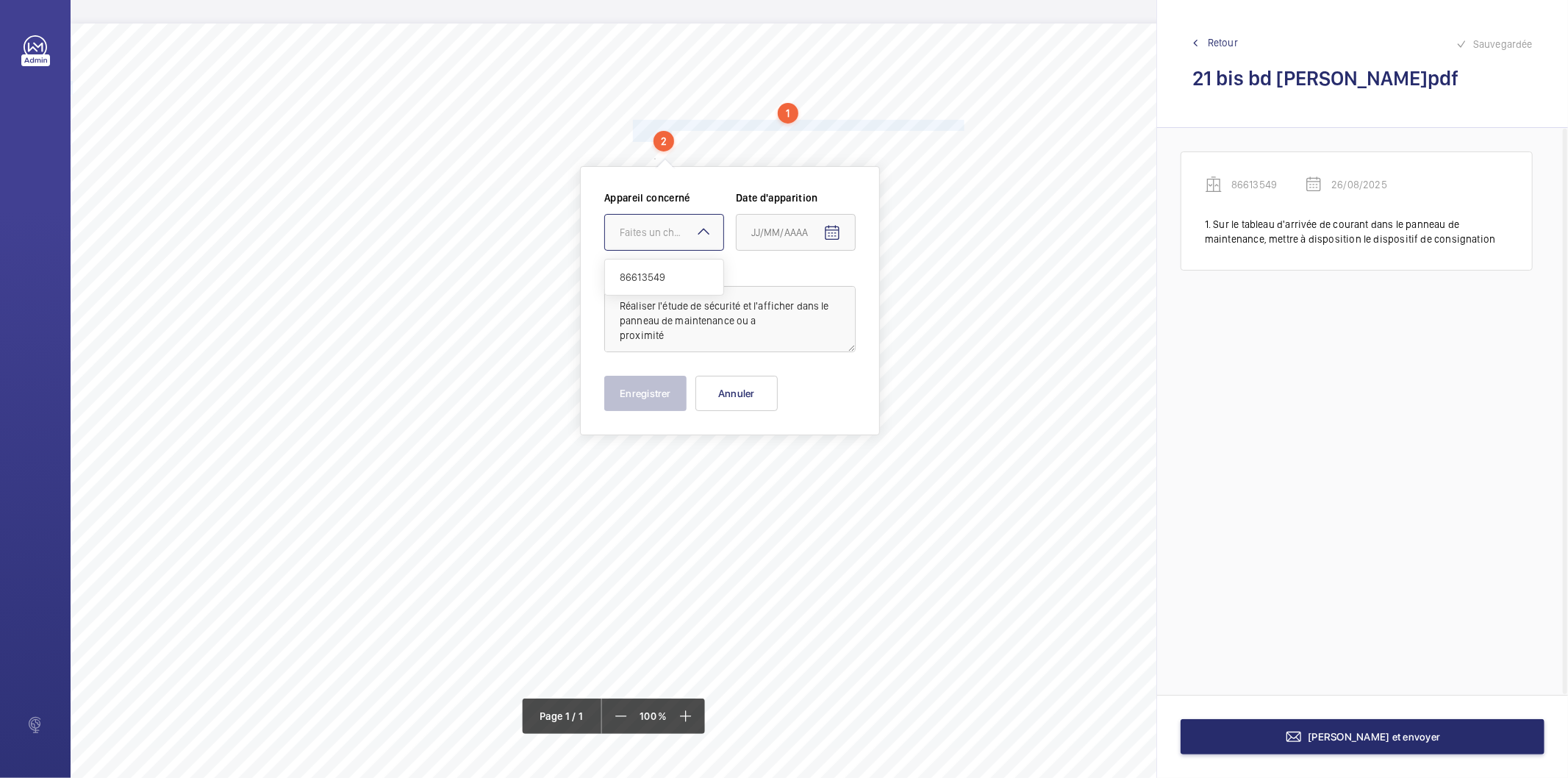
click at [683, 231] on div "Faites un choix" at bounding box center [672, 232] width 104 height 15
click at [660, 273] on span "86613549" at bounding box center [664, 277] width 89 height 15
click at [827, 236] on mat-icon "Open calendar" at bounding box center [832, 232] width 18 height 18
click at [789, 465] on span "26" at bounding box center [787, 470] width 26 height 26
type input "26/08/2025"
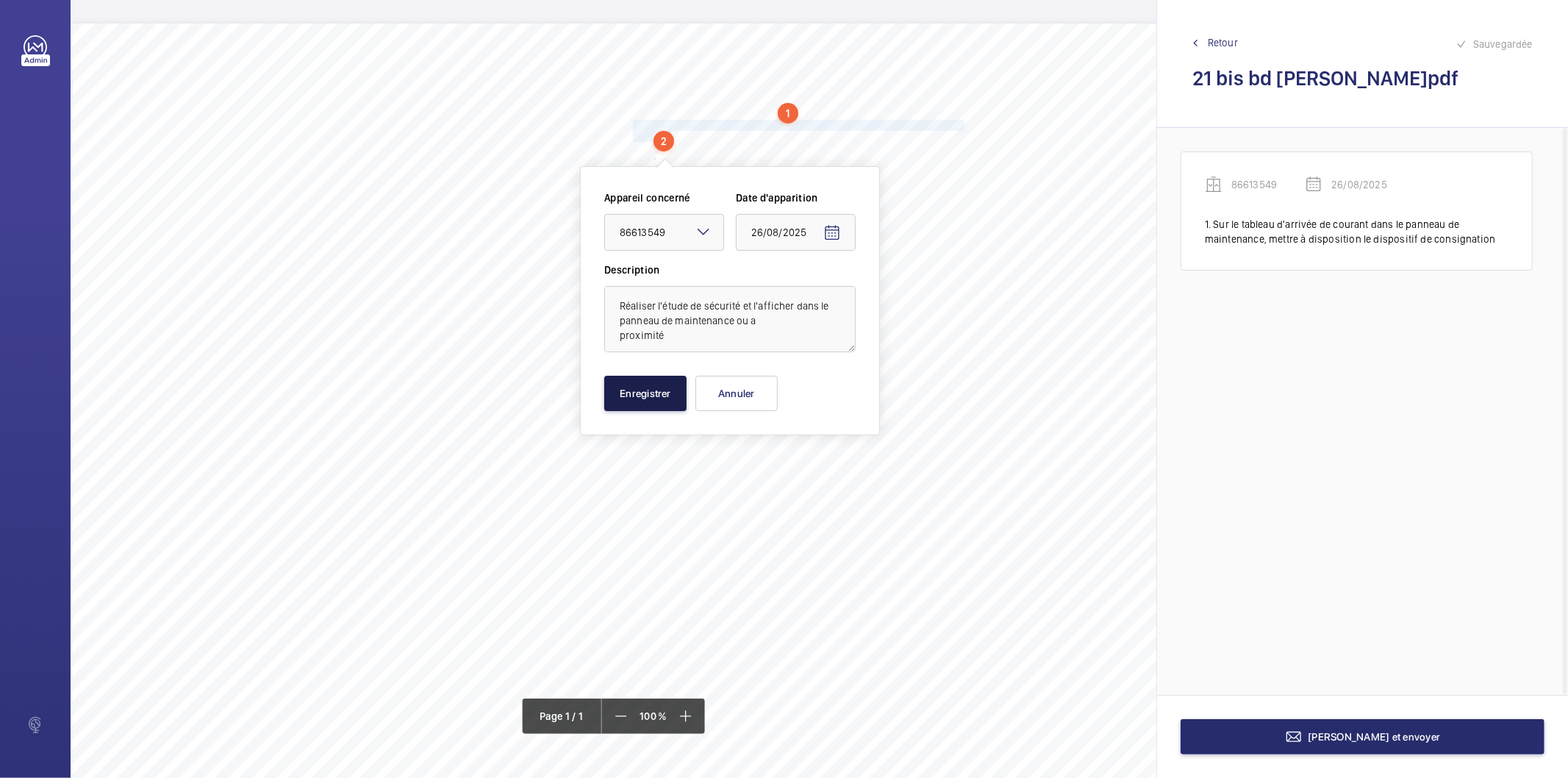
click at [669, 391] on button "Enregistrer" at bounding box center [645, 393] width 82 height 36
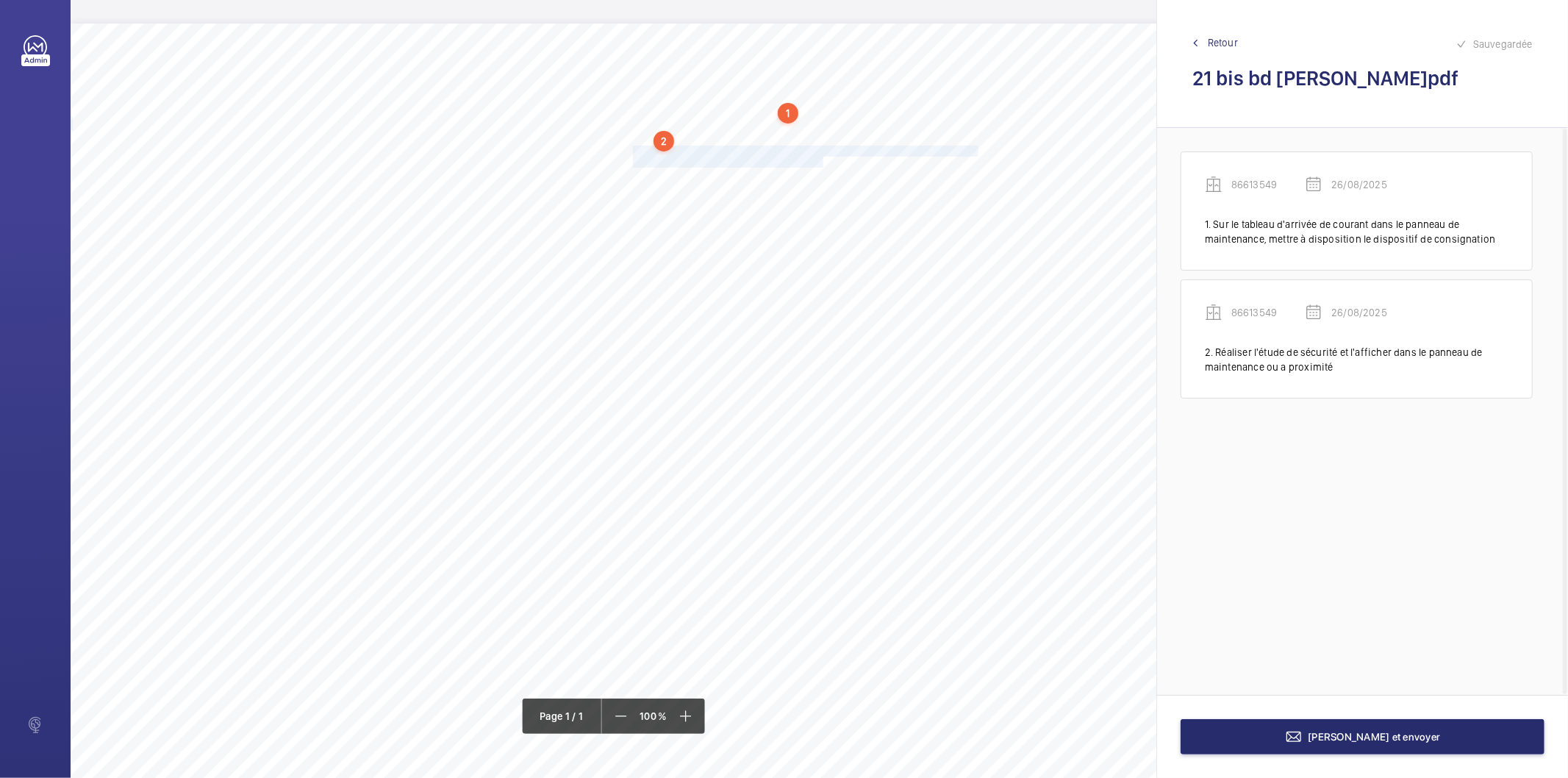
drag, startPoint x: 634, startPoint y: 150, endPoint x: 821, endPoint y: 162, distance: 187.4
click at [821, 162] on div "Nom du site Numéro appareil WM Réserve 21 bis bd [GEOGRAPHIC_DATA][PERSON_NAME]…" at bounding box center [654, 435] width 1168 height 825
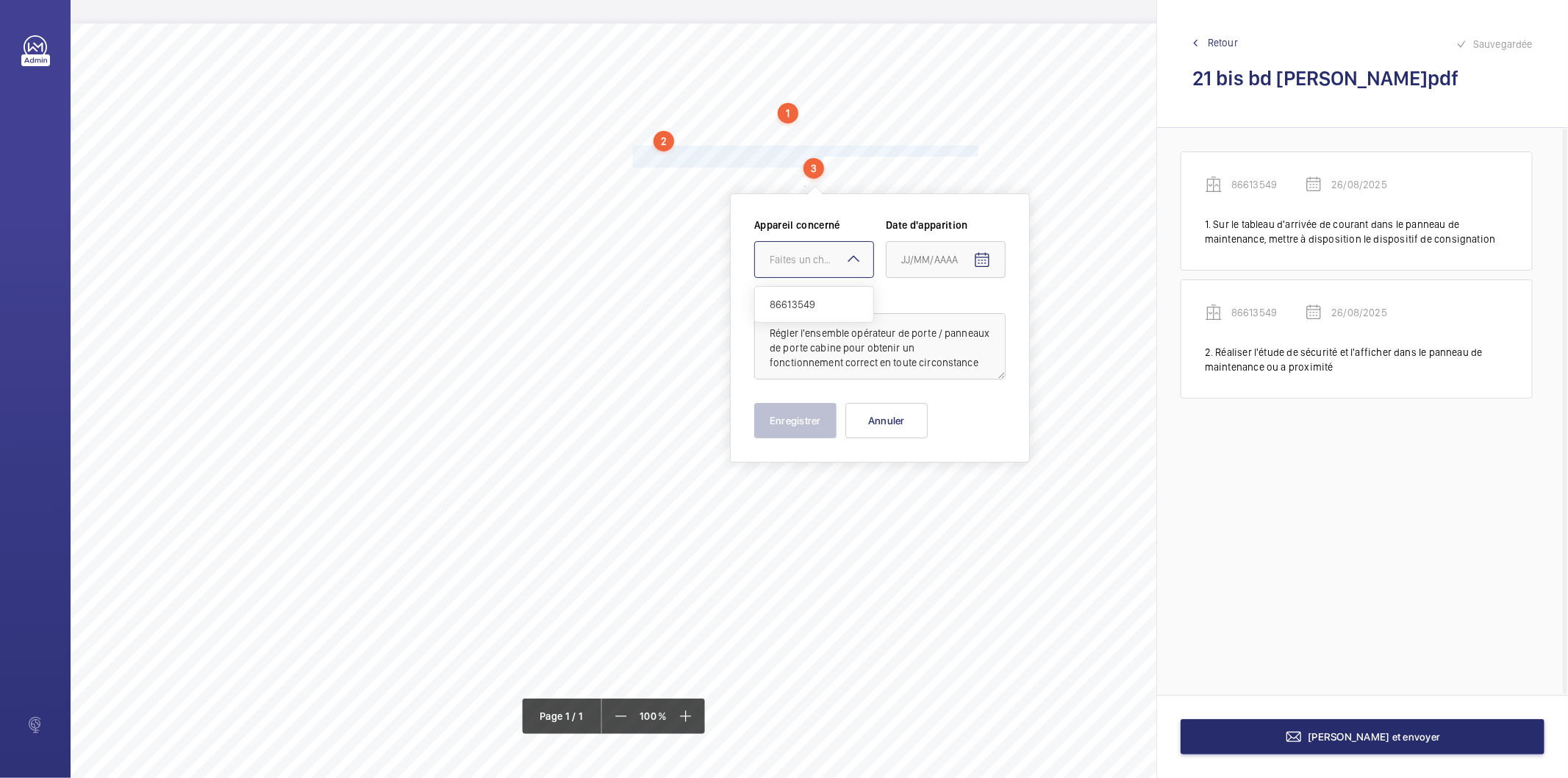
click at [780, 261] on div "Faites un choix" at bounding box center [821, 259] width 104 height 15
click at [788, 302] on span "86613549" at bounding box center [814, 304] width 89 height 15
click at [980, 262] on mat-icon "Open calendar" at bounding box center [982, 259] width 18 height 18
click at [939, 490] on span "26" at bounding box center [937, 497] width 26 height 26
type input "26/08/2025"
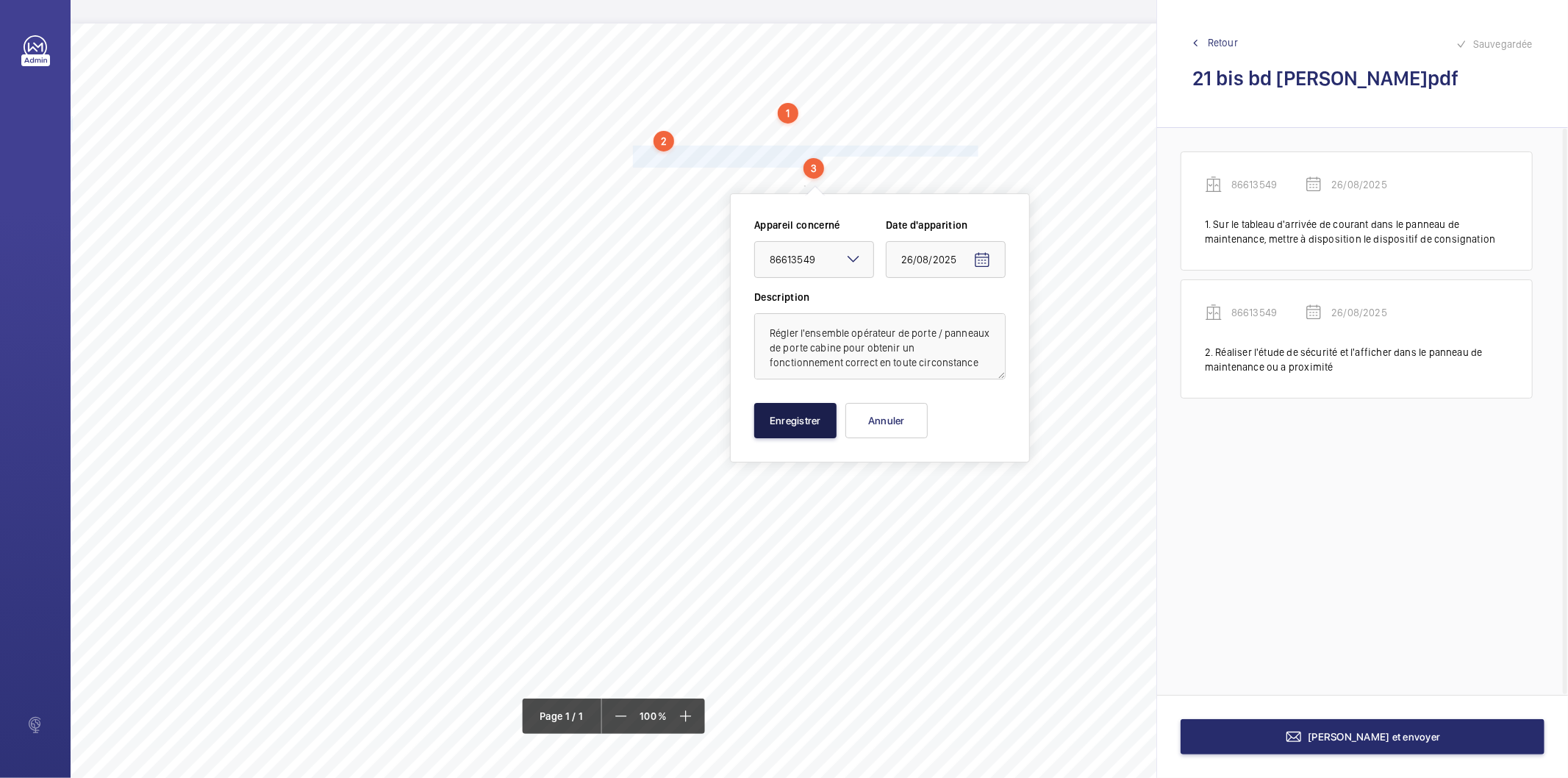
click at [821, 415] on button "Enregistrer" at bounding box center [795, 420] width 82 height 36
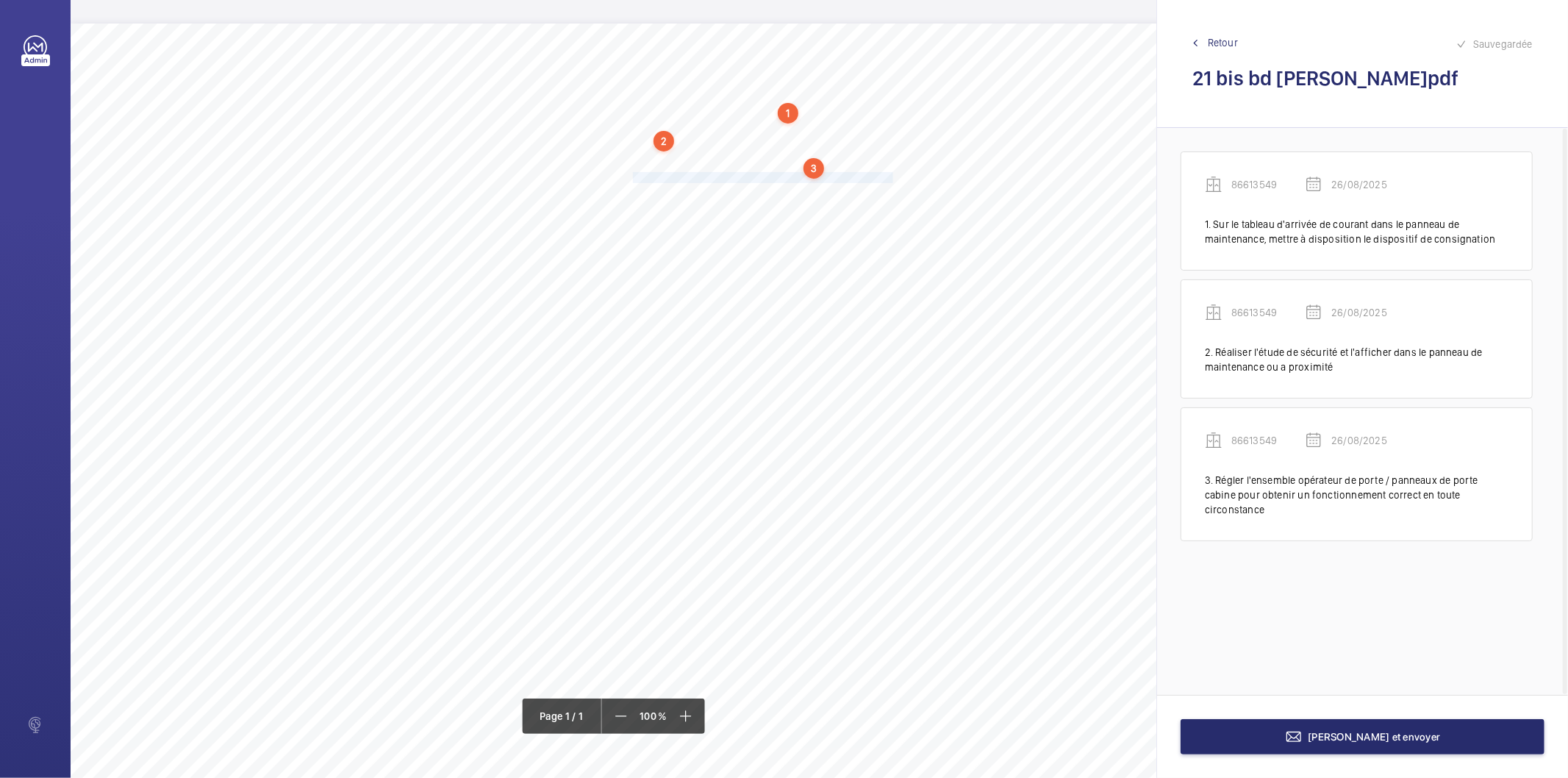
drag, startPoint x: 633, startPoint y: 177, endPoint x: 892, endPoint y: 178, distance: 259.0
click at [892, 178] on span "Assurer le fonctionnement de l'indicateur de position au palier." at bounding box center [764, 177] width 262 height 9
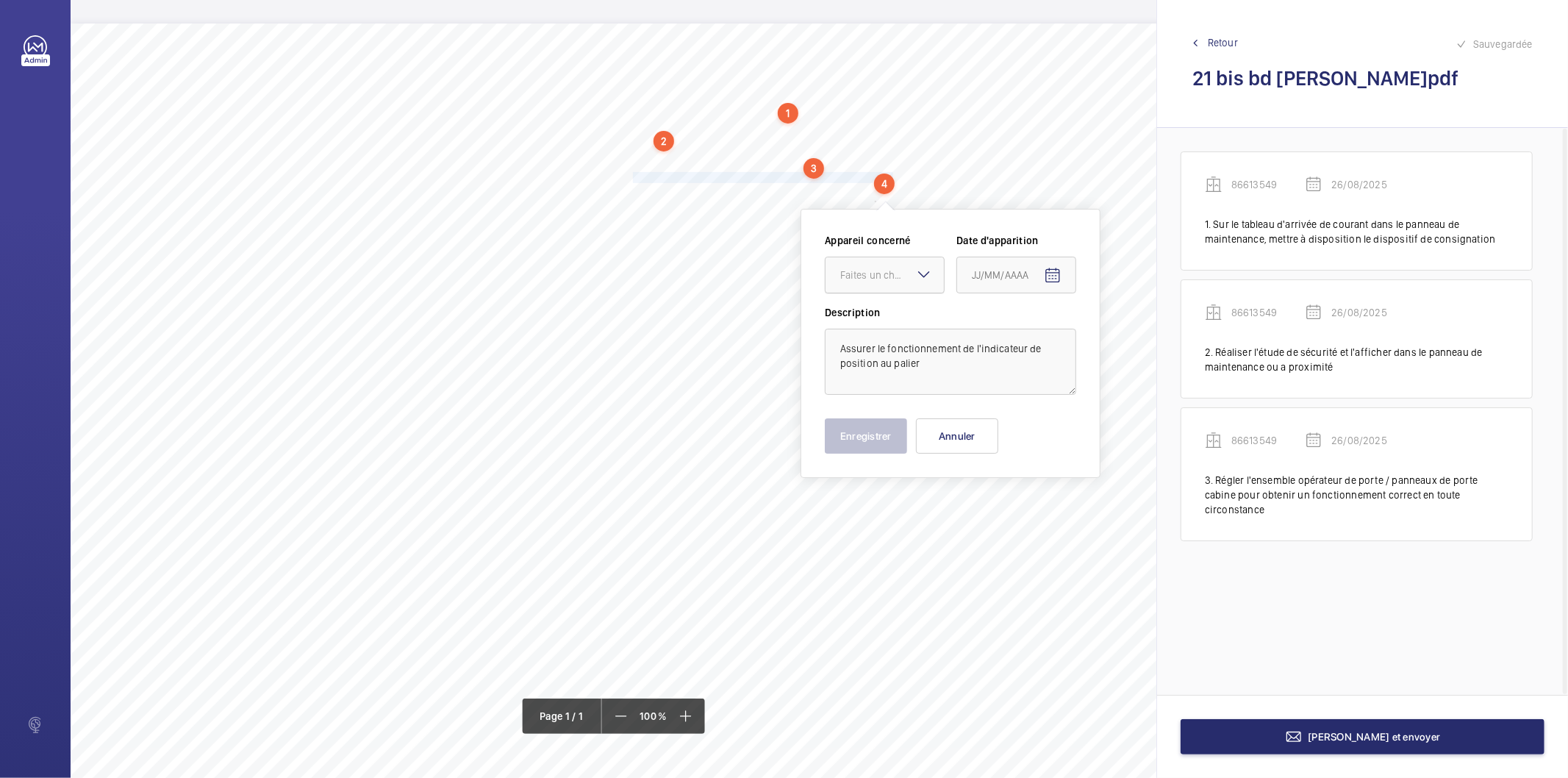
click at [880, 274] on div "Faites un choix" at bounding box center [892, 275] width 104 height 15
click at [878, 313] on span "86613549" at bounding box center [884, 320] width 89 height 15
click at [1053, 274] on mat-icon "Open calendar" at bounding box center [1053, 275] width 18 height 18
click at [1011, 515] on span "26" at bounding box center [1007, 512] width 26 height 26
type input "26/08/2025"
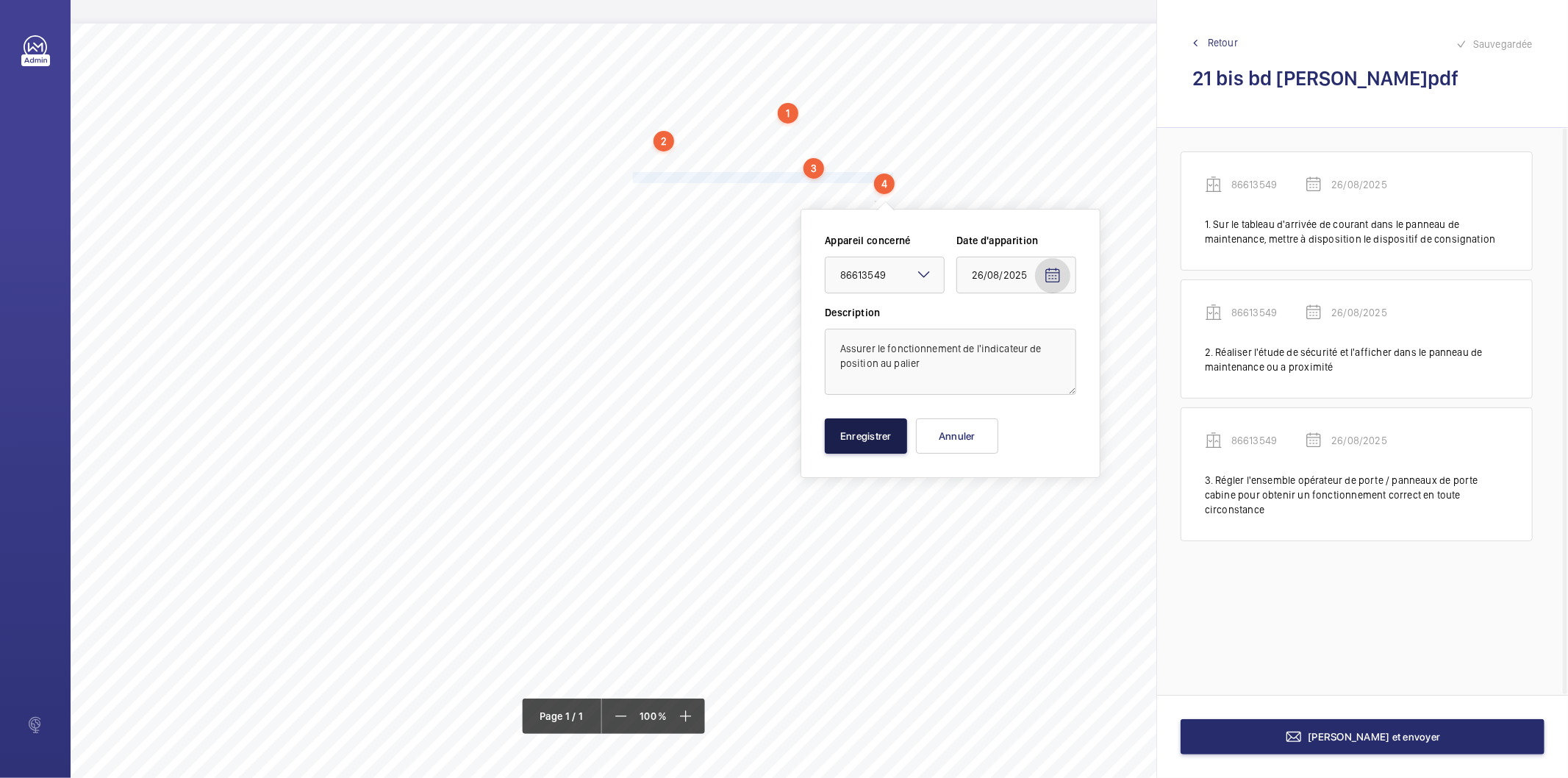
click at [898, 441] on button "Enregistrer" at bounding box center [866, 436] width 82 height 36
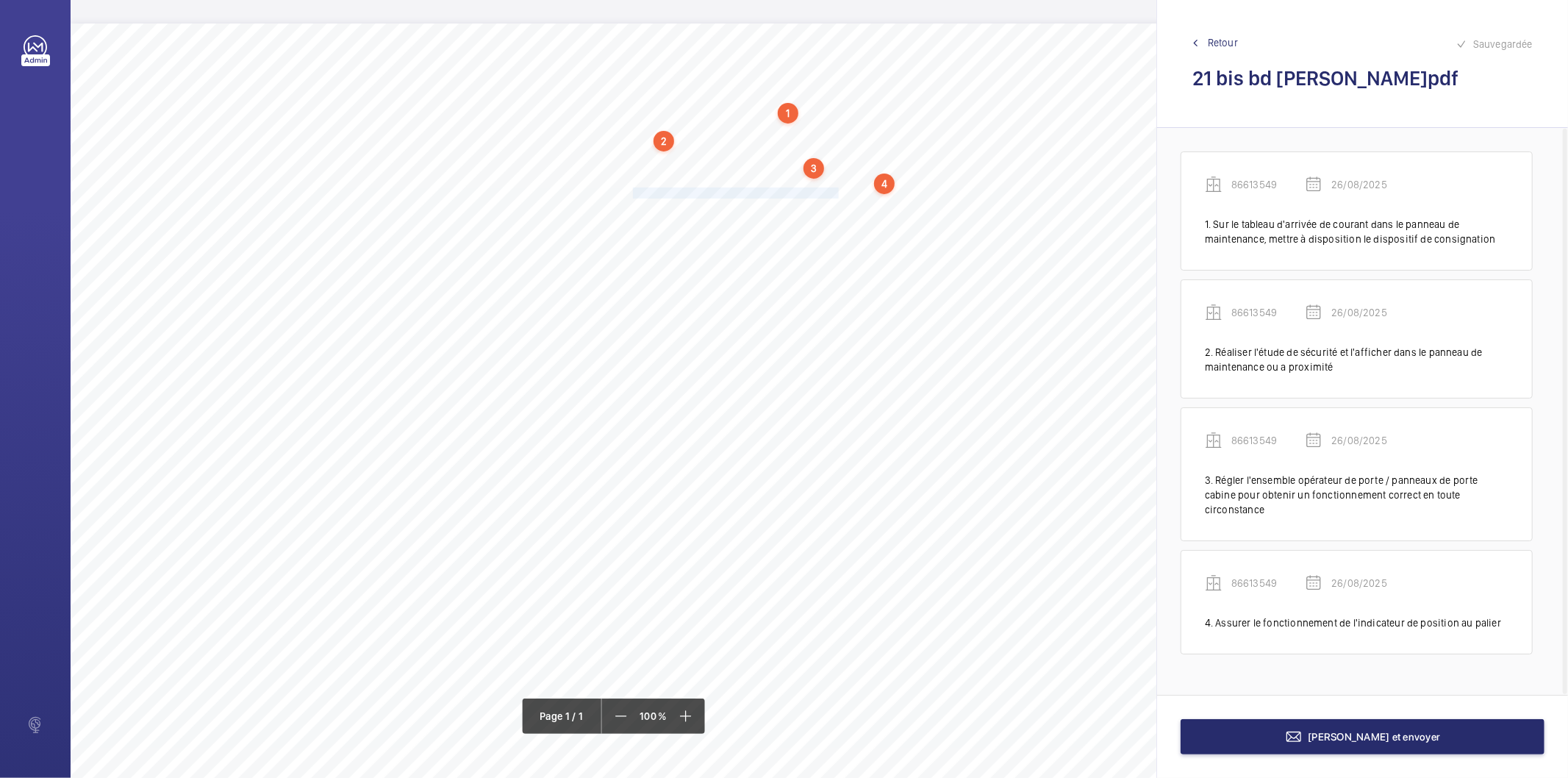
drag, startPoint x: 633, startPoint y: 192, endPoint x: 839, endPoint y: 193, distance: 206.0
click at [839, 193] on span "Refixer correctement la main courante en cabine." at bounding box center [737, 193] width 209 height 9
drag, startPoint x: 819, startPoint y: 288, endPoint x: 819, endPoint y: 305, distance: 17.0
click at [819, 289] on div "Faites un choix" at bounding box center [839, 289] width 104 height 15
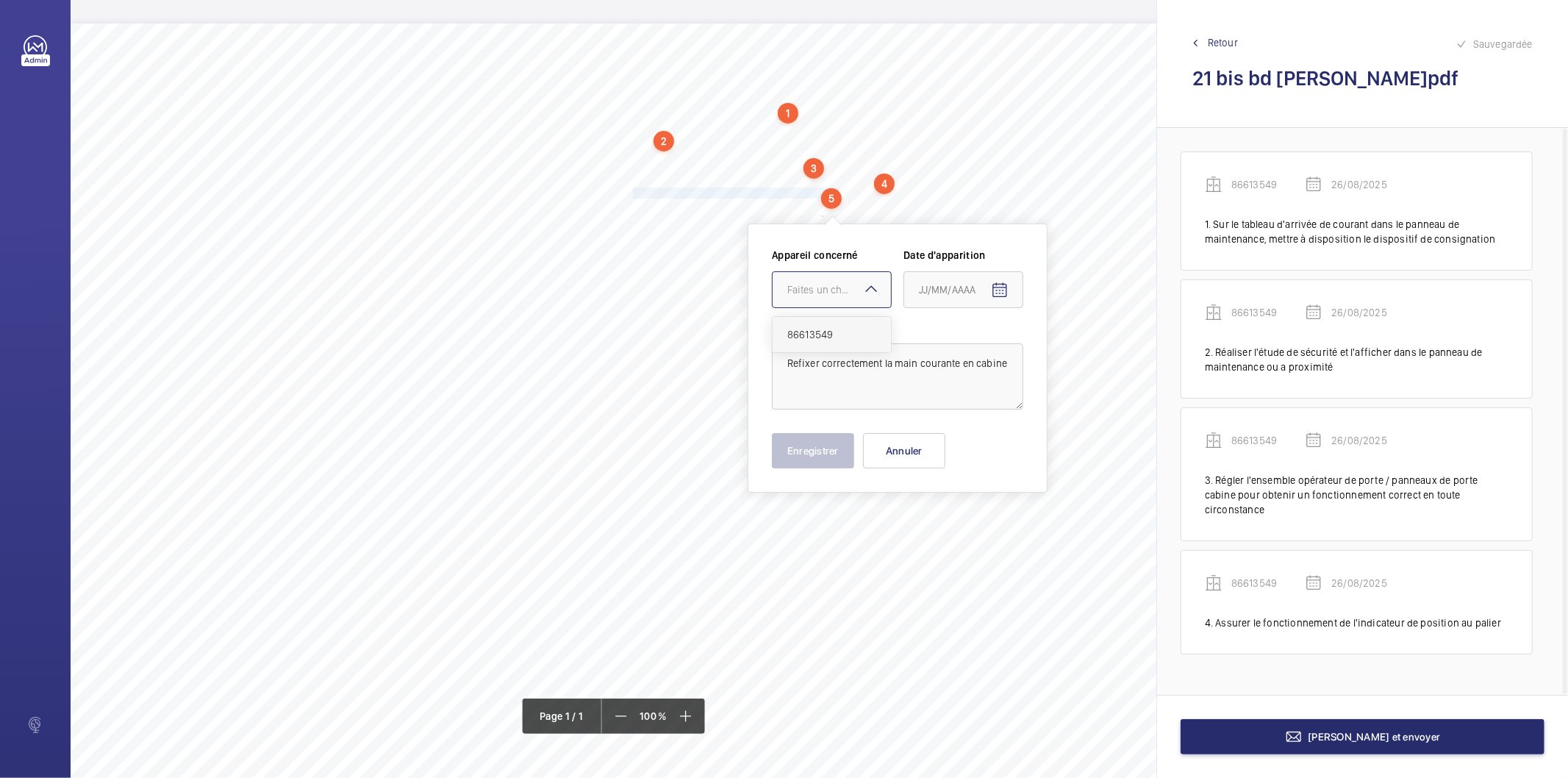
click at [821, 328] on span "86613549" at bounding box center [832, 334] width 89 height 15
click at [1002, 292] on mat-icon "Open calendar" at bounding box center [999, 290] width 18 height 18
click at [950, 527] on span "26" at bounding box center [954, 527] width 26 height 26
type input "26/08/2025"
click at [827, 462] on button "Enregistrer" at bounding box center [813, 450] width 82 height 36
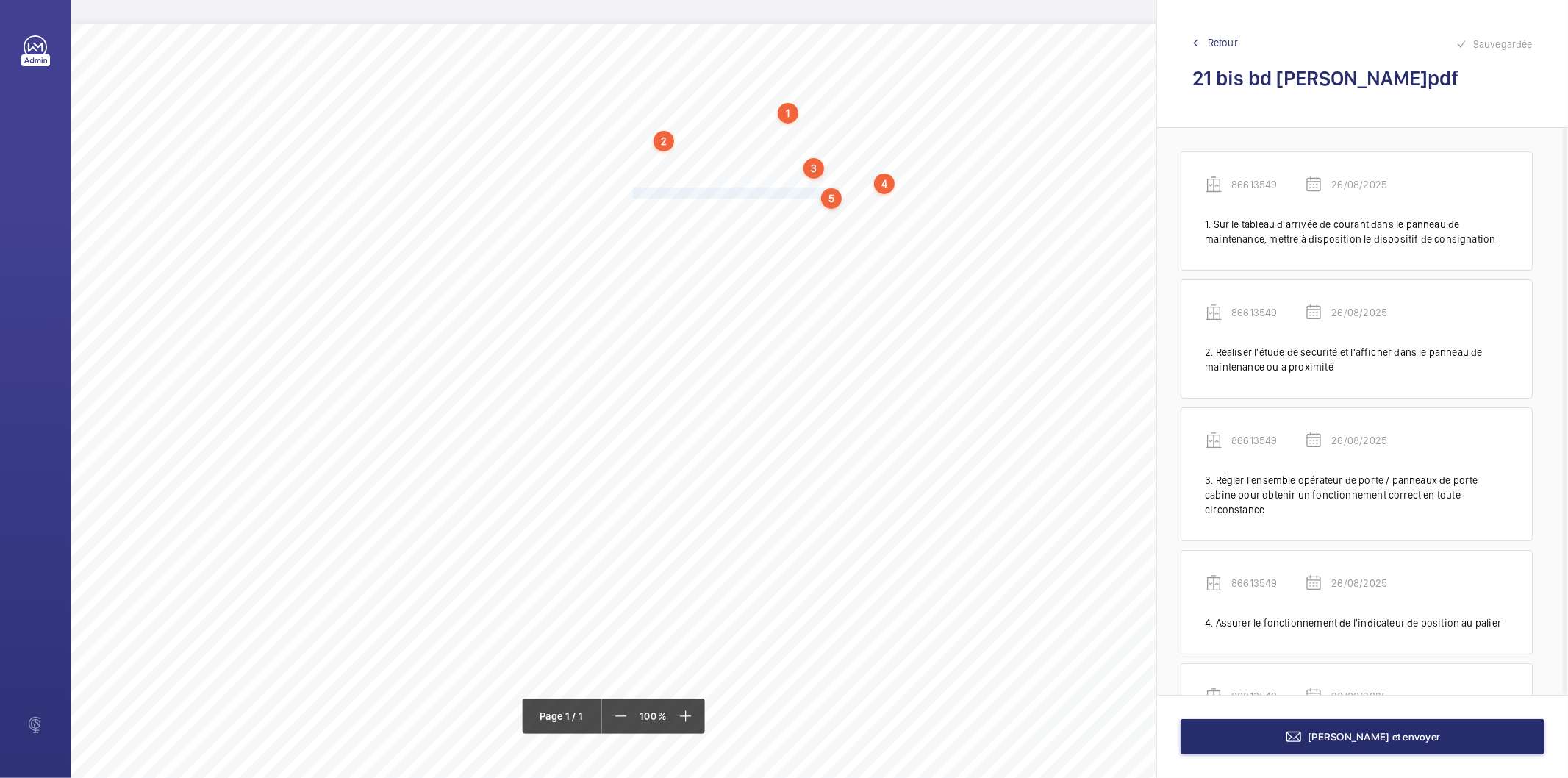
scroll to position [81, 0]
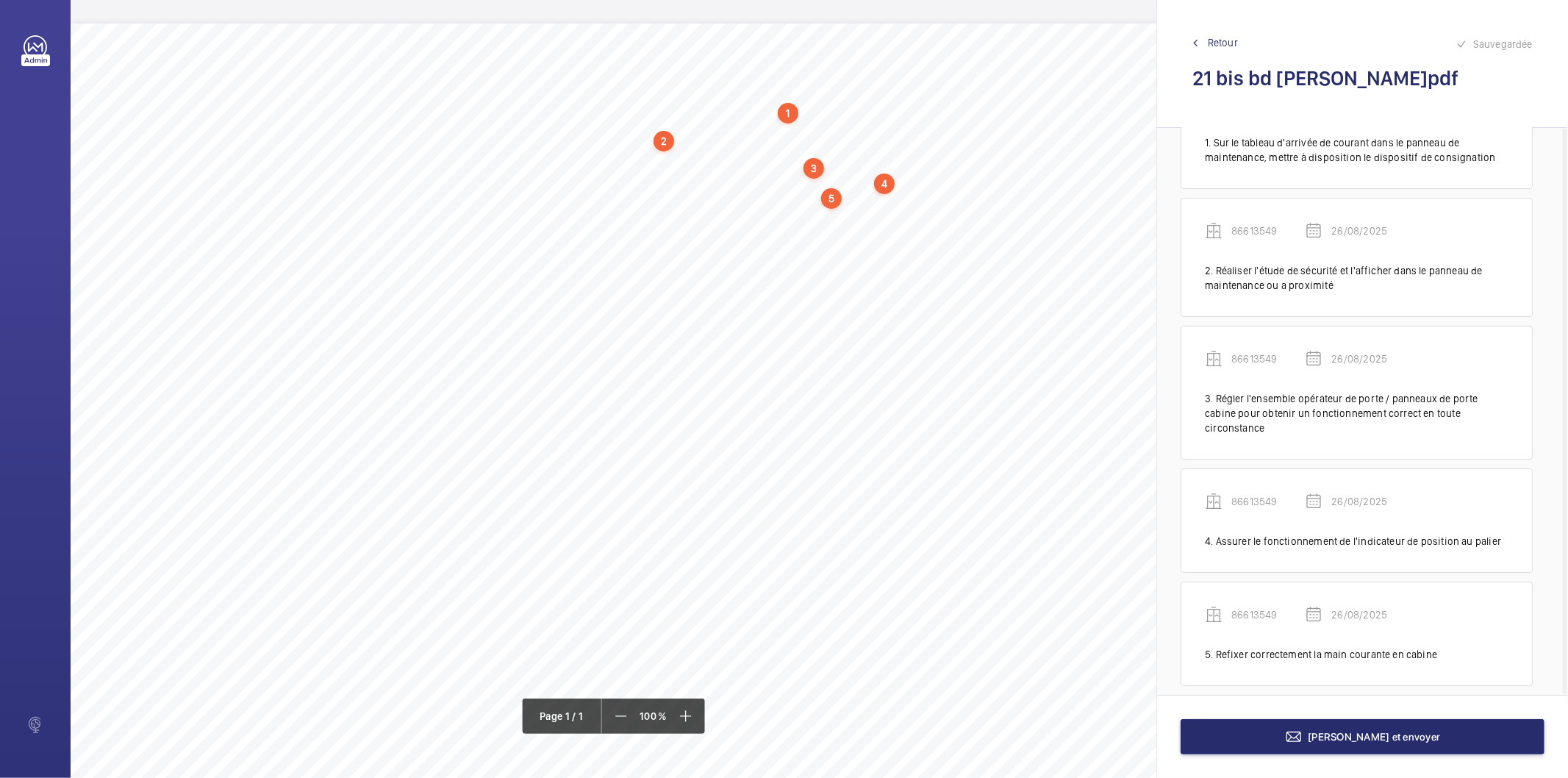
click at [631, 209] on div "Nom du site Numéro appareil WM Réserve 21 bis bd [GEOGRAPHIC_DATA][PERSON_NAME]…" at bounding box center [654, 435] width 1168 height 825
click at [695, 469] on button "Annuler" at bounding box center [696, 467] width 82 height 36
drag, startPoint x: 634, startPoint y: 207, endPoint x: 972, endPoint y: 209, distance: 338.0
click at [972, 209] on span "Compléter les opérations manquantes d'entretien sur le registre de maintenance." at bounding box center [804, 208] width 342 height 9
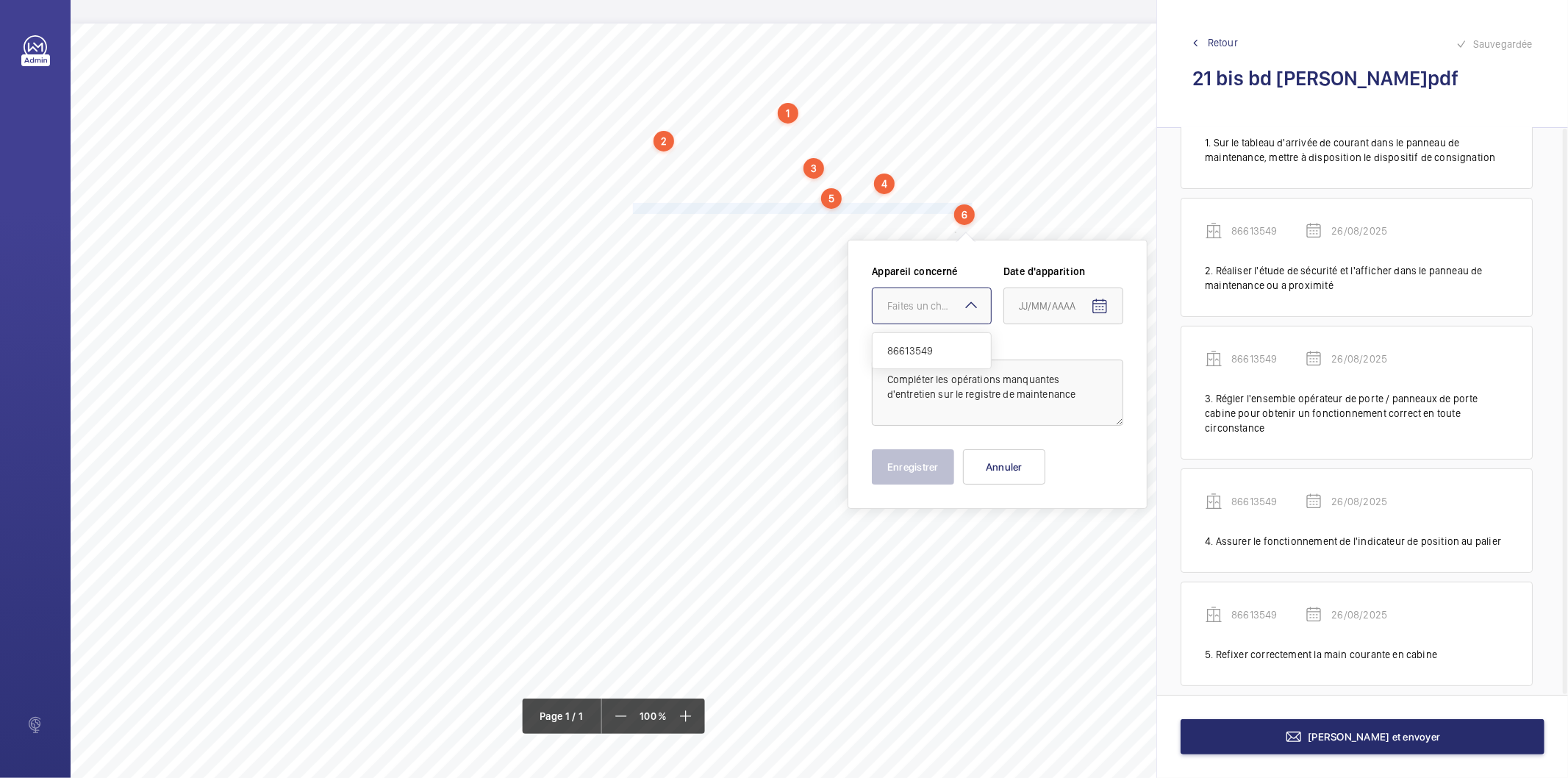
click at [932, 299] on div "Faites un choix" at bounding box center [939, 306] width 104 height 15
click at [950, 349] on span "86613549" at bounding box center [932, 351] width 89 height 15
click at [1109, 302] on span "Open calendar" at bounding box center [1101, 307] width 36 height 36
click at [1045, 536] on span "26" at bounding box center [1055, 543] width 26 height 26
type input "26/08/2025"
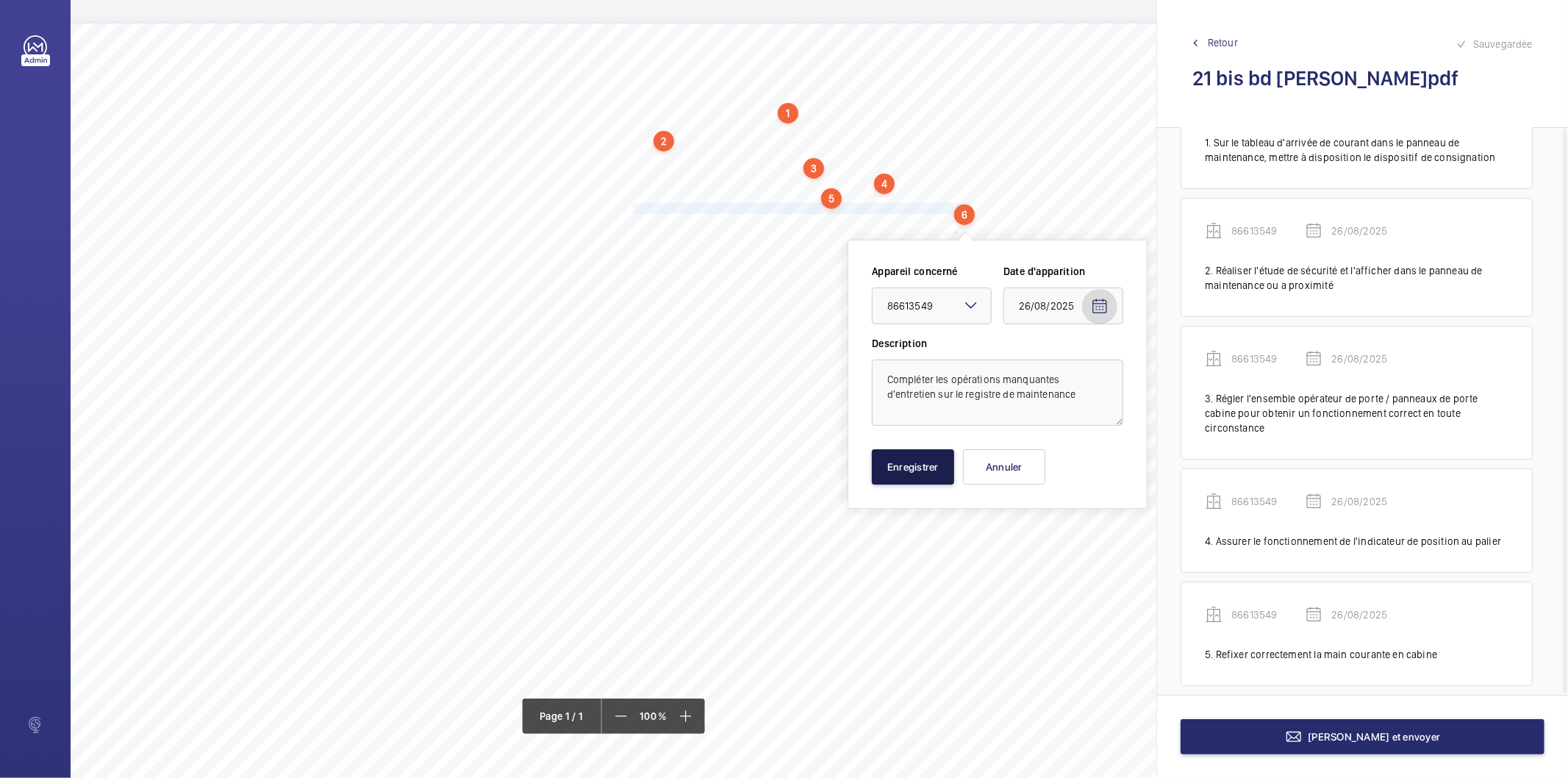
click at [927, 477] on button "Enregistrer" at bounding box center [913, 467] width 82 height 36
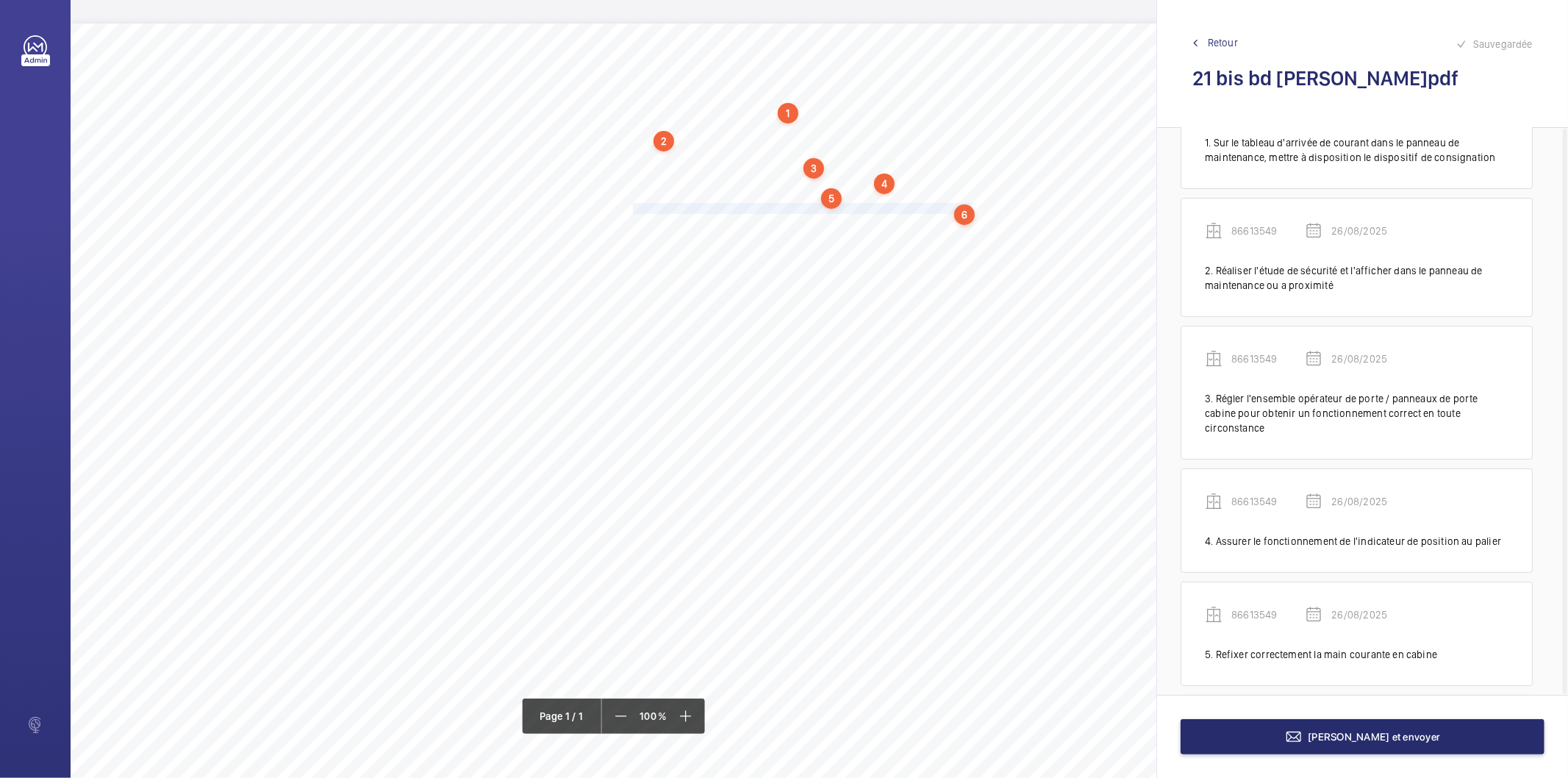
scroll to position [209, 0]
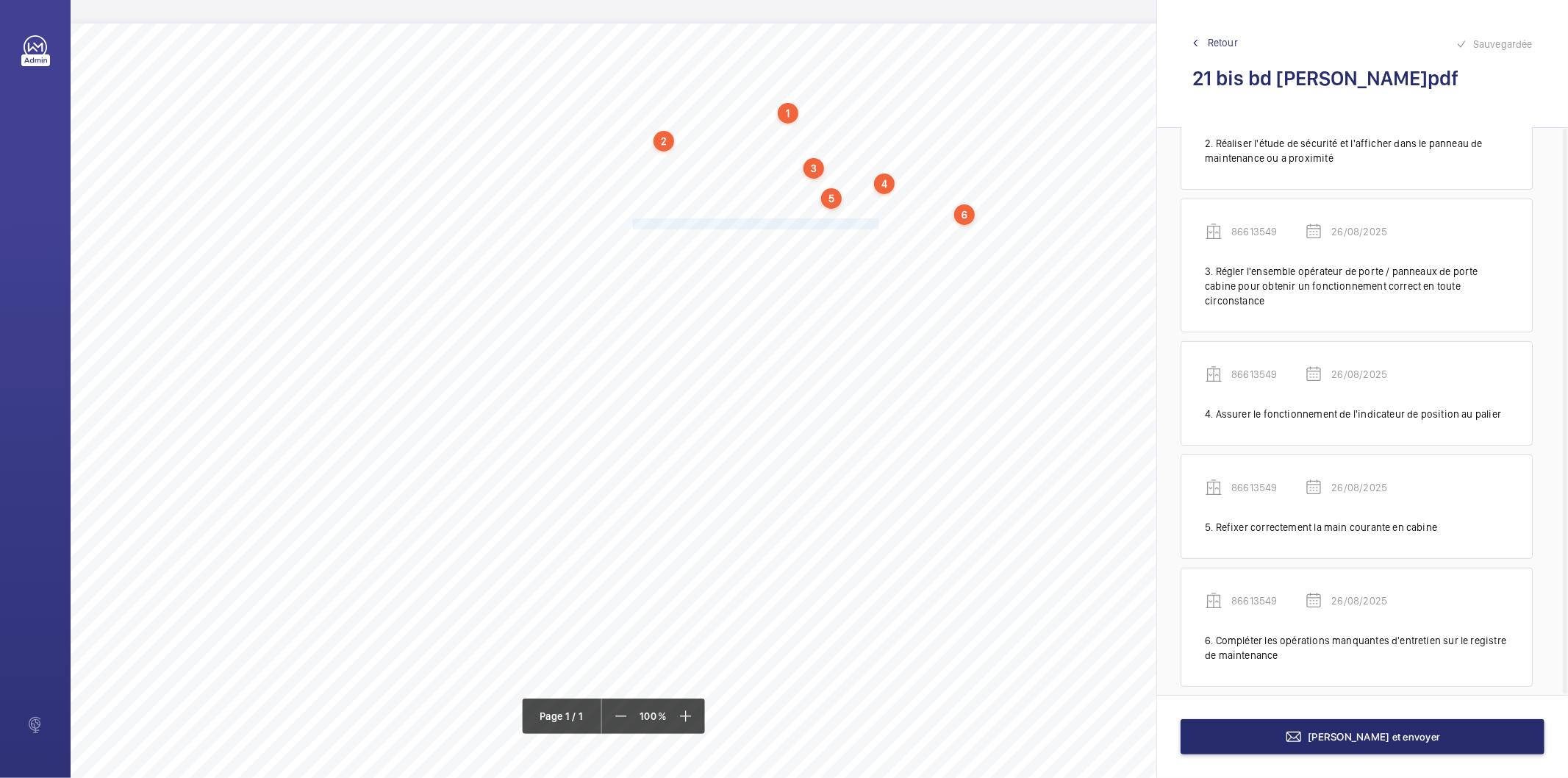
drag, startPoint x: 633, startPoint y: 224, endPoint x: 878, endPoint y: 223, distance: 245.0
click at [878, 223] on span "Régler le fin de course en ouverture sur la porte de cabine." at bounding box center [758, 224] width 249 height 9
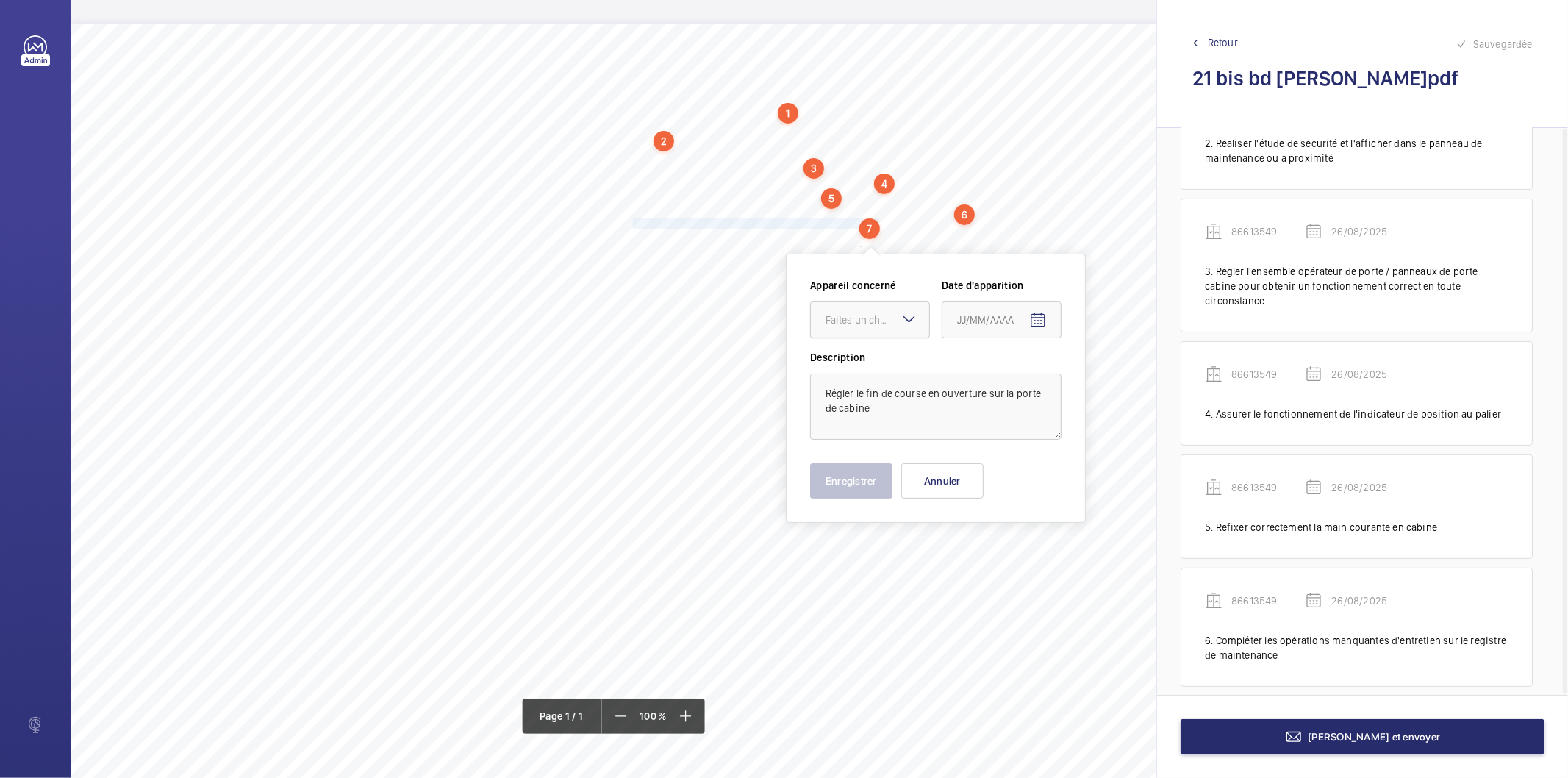
click at [873, 307] on div at bounding box center [870, 320] width 118 height 36
click at [863, 360] on span "86613549" at bounding box center [870, 365] width 89 height 15
click at [1048, 321] on span "Open calendar" at bounding box center [1039, 320] width 36 height 36
click at [987, 551] on span "26" at bounding box center [993, 557] width 26 height 26
type input "26/08/2025"
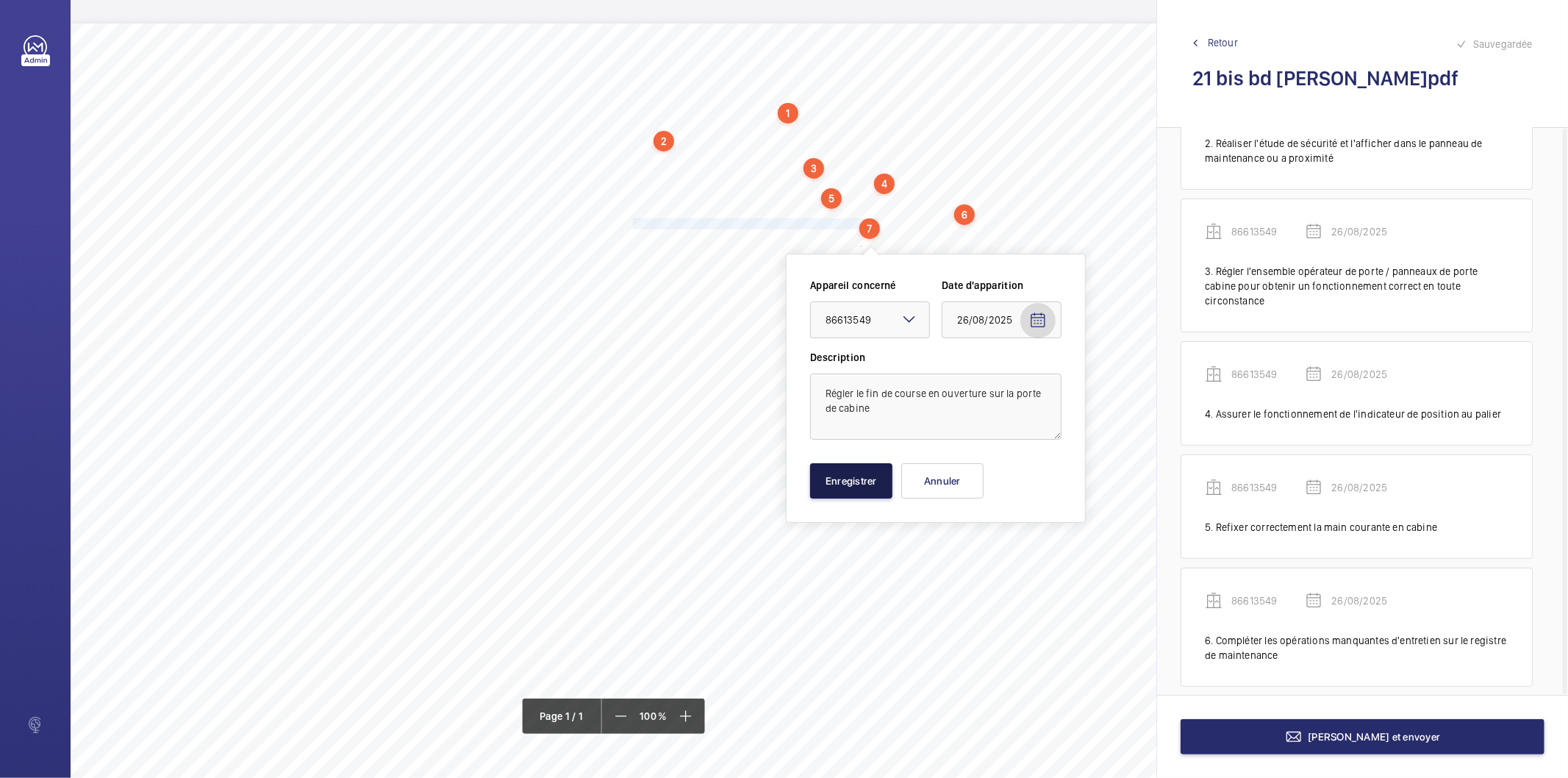
click at [878, 487] on button "Enregistrer" at bounding box center [851, 481] width 82 height 36
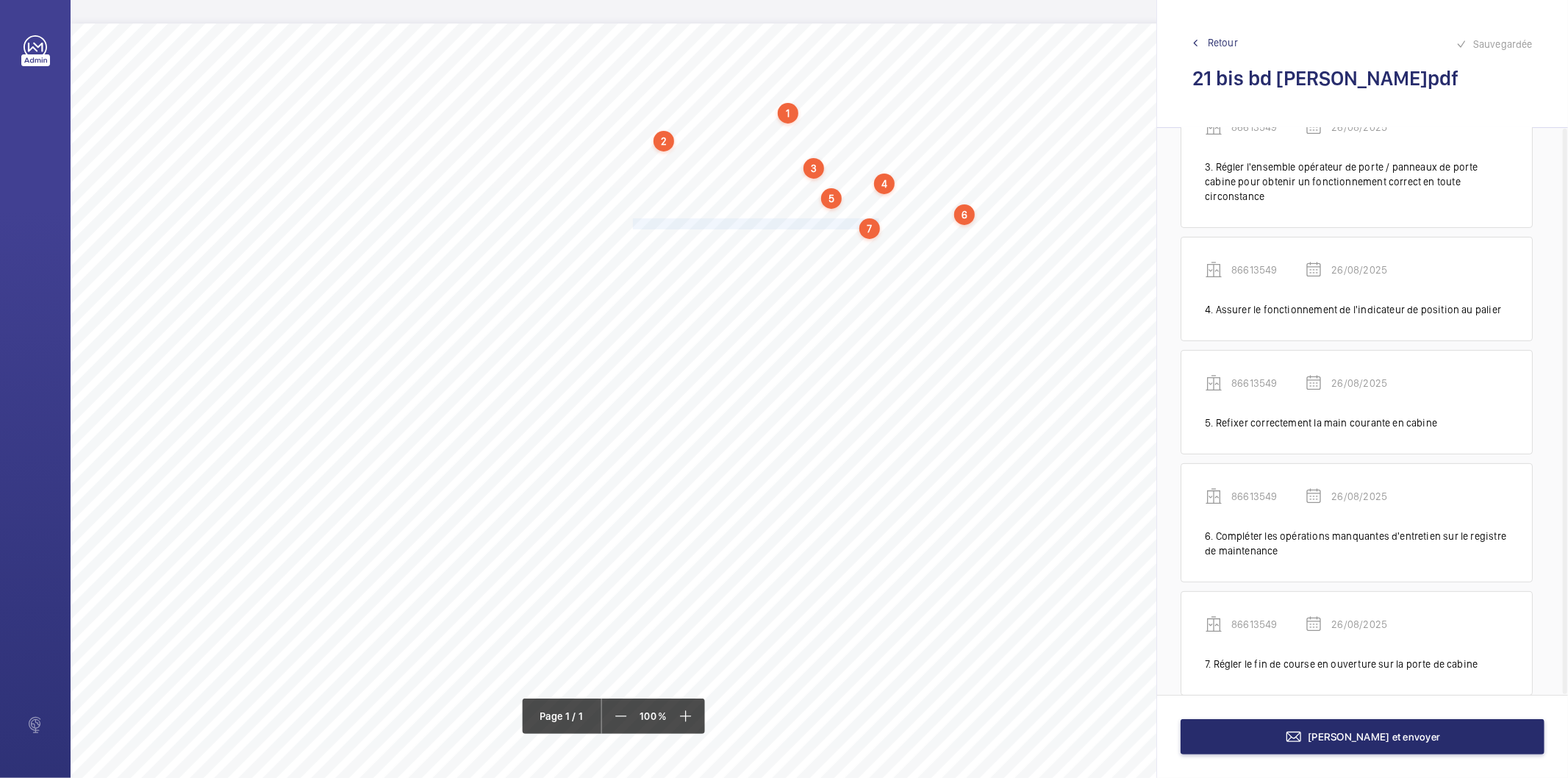
scroll to position [322, 0]
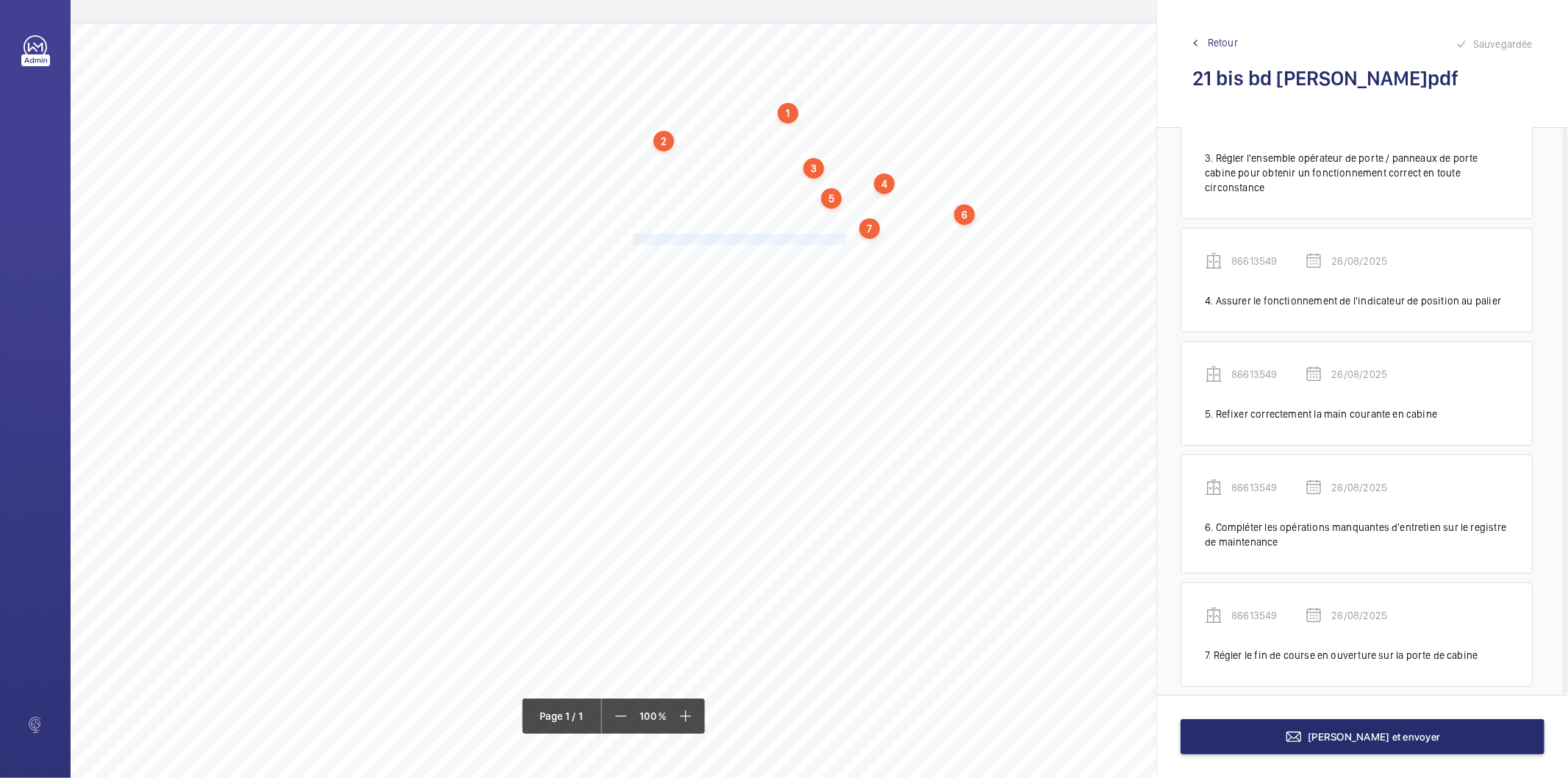
drag, startPoint x: 632, startPoint y: 238, endPoint x: 846, endPoint y: 238, distance: 214.0
click at [846, 238] on span "Nettoyer le fond de cuvette et tous les accessoires." at bounding box center [741, 239] width 216 height 9
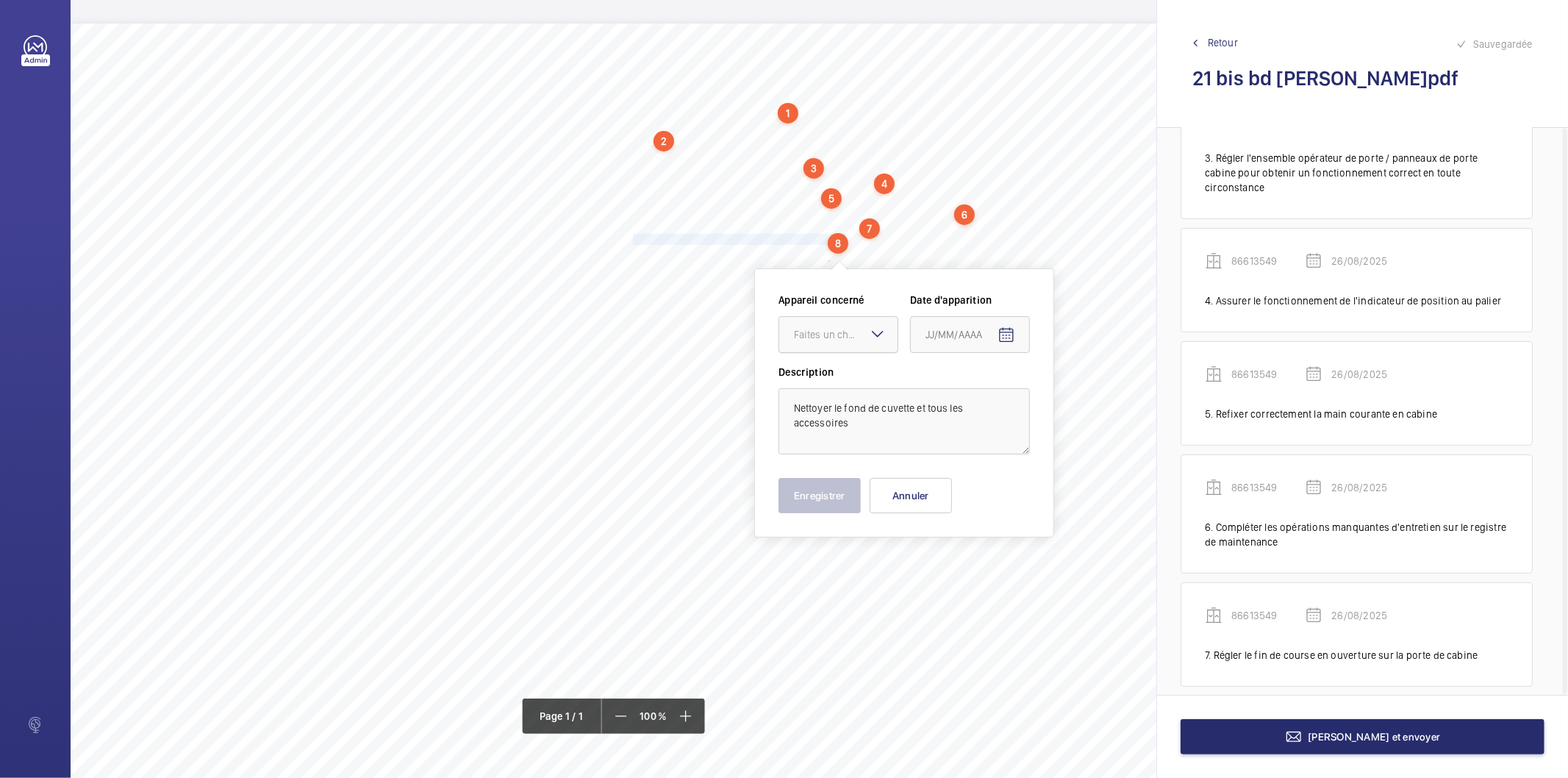
click at [862, 337] on div "Faites un choix" at bounding box center [846, 334] width 104 height 15
click at [847, 382] on span "86613549" at bounding box center [838, 379] width 89 height 15
click at [1013, 335] on mat-icon "Open calendar" at bounding box center [1006, 335] width 18 height 18
click at [957, 576] on span "26" at bounding box center [961, 572] width 26 height 26
type input "26/08/2025"
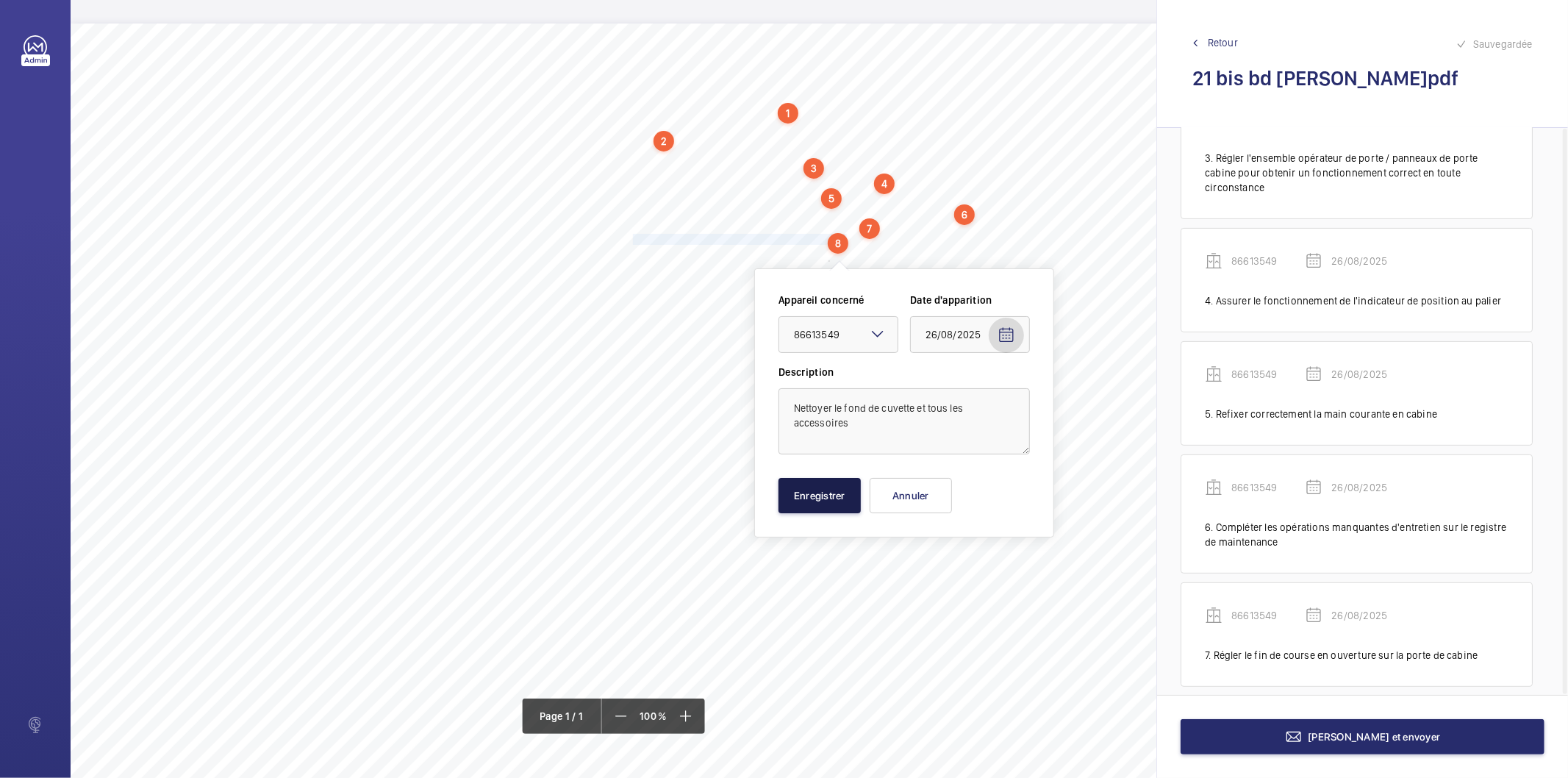
click at [812, 496] on button "Enregistrer" at bounding box center [820, 495] width 82 height 36
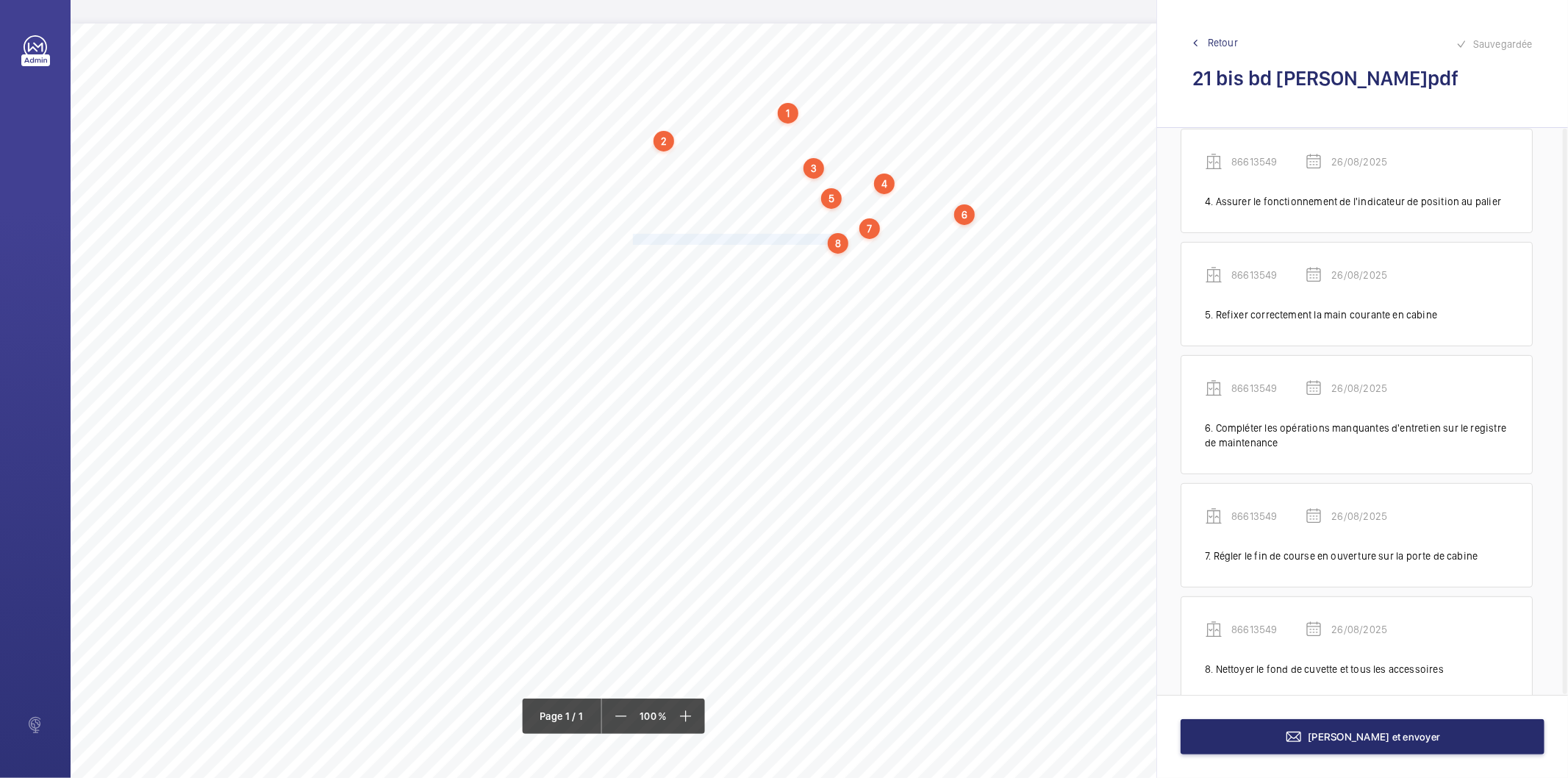
scroll to position [436, 0]
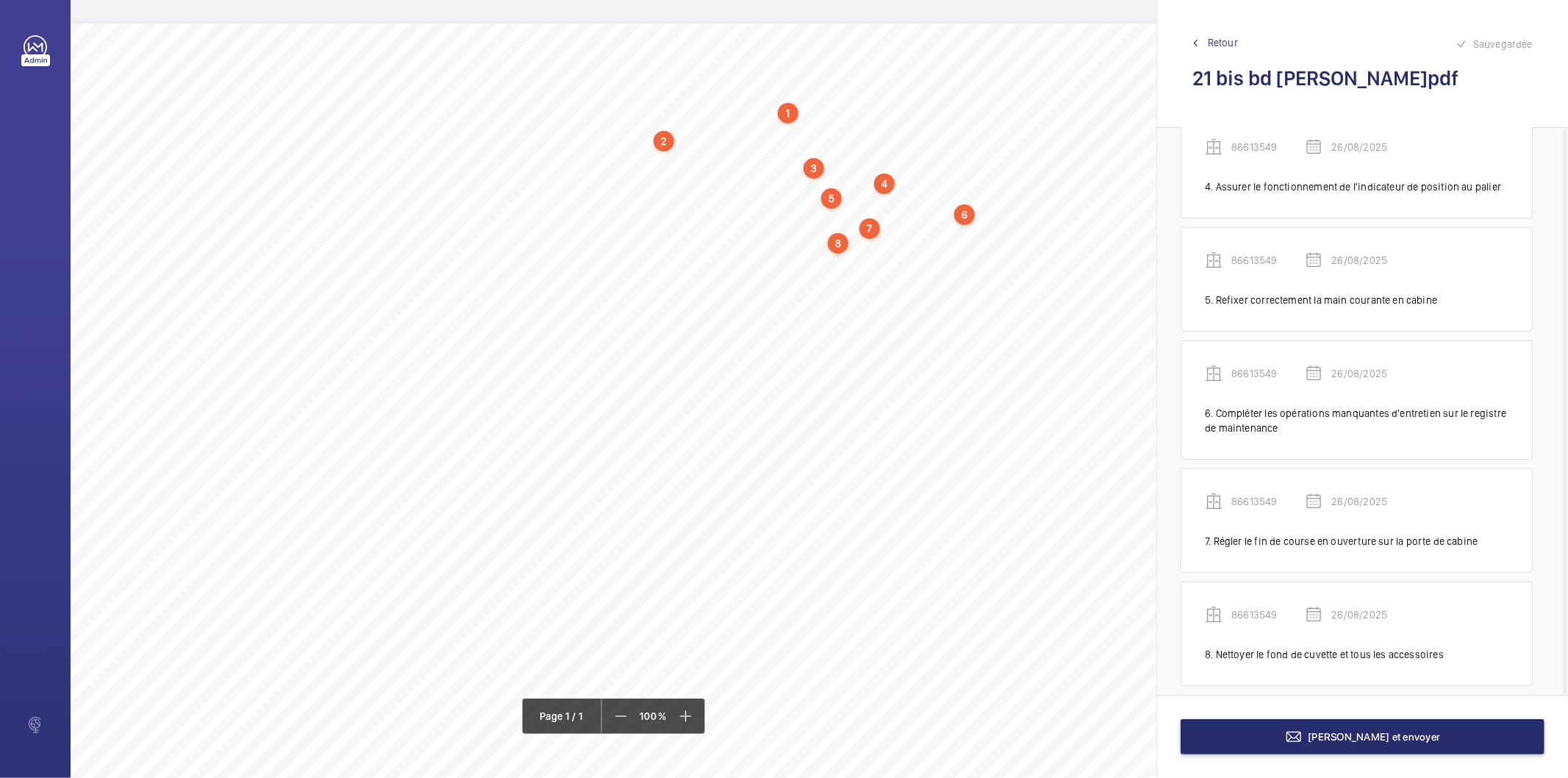
click at [631, 253] on div "Nom du site Numéro appareil WM Réserve 21 bis bd [GEOGRAPHIC_DATA][PERSON_NAME]…" at bounding box center [654, 435] width 1168 height 825
click at [699, 505] on button "Annuler" at bounding box center [696, 511] width 82 height 36
drag, startPoint x: 633, startPoint y: 252, endPoint x: 768, endPoint y: 267, distance: 135.8
click at [768, 267] on div "Nom du site Numéro appareil WM Réserve 21 bis bd [GEOGRAPHIC_DATA][PERSON_NAME]…" at bounding box center [654, 435] width 1168 height 825
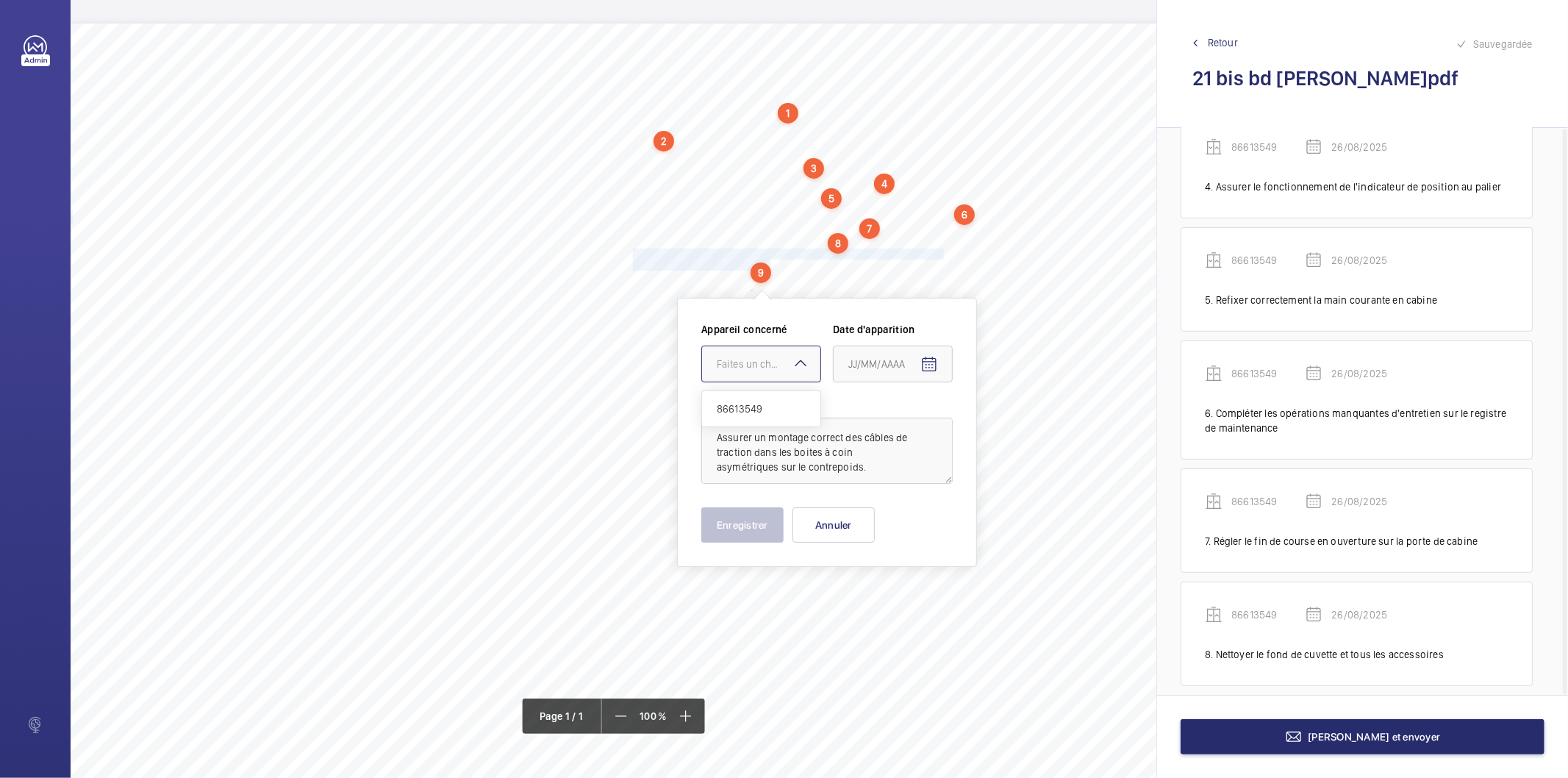
click at [748, 373] on div at bounding box center [762, 364] width 118 height 36
click at [756, 402] on span "86613549" at bounding box center [761, 409] width 89 height 15
click at [942, 362] on span "Open calendar" at bounding box center [929, 365] width 36 height 36
click at [890, 594] on span "26" at bounding box center [883, 601] width 26 height 26
type input "26/08/2025"
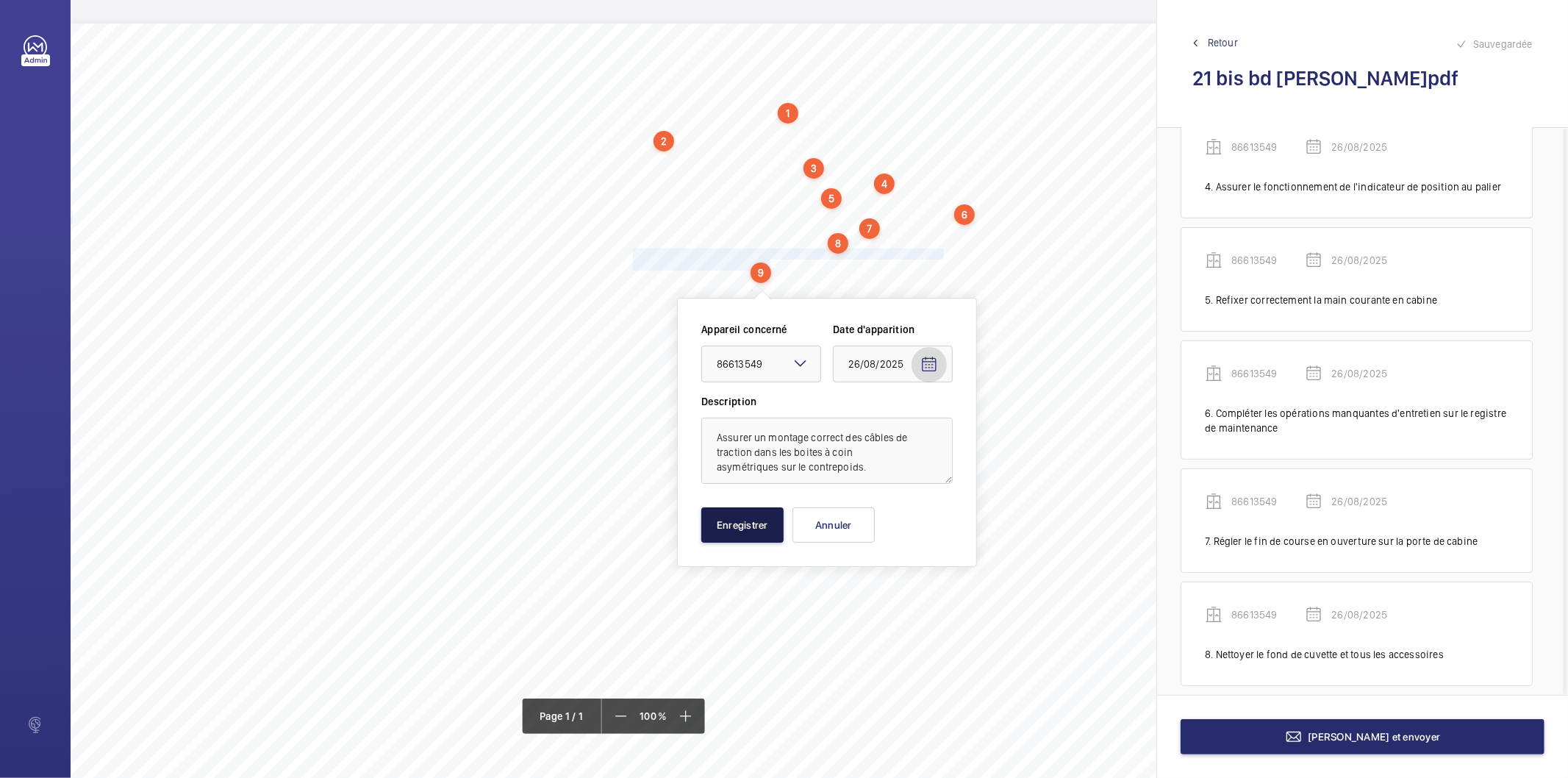
click at [754, 525] on button "Enregistrer" at bounding box center [743, 525] width 82 height 36
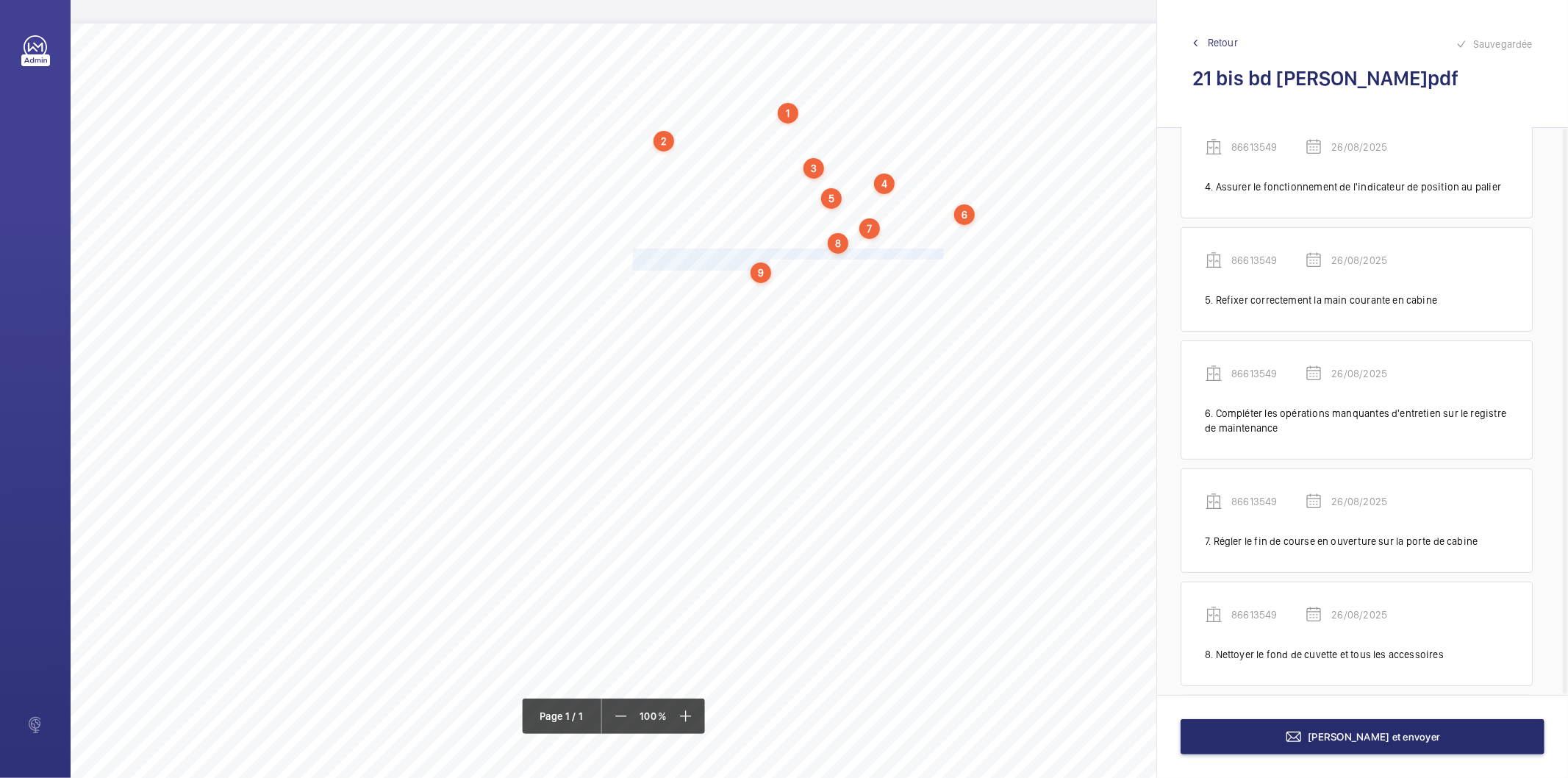
scroll to position [564, 0]
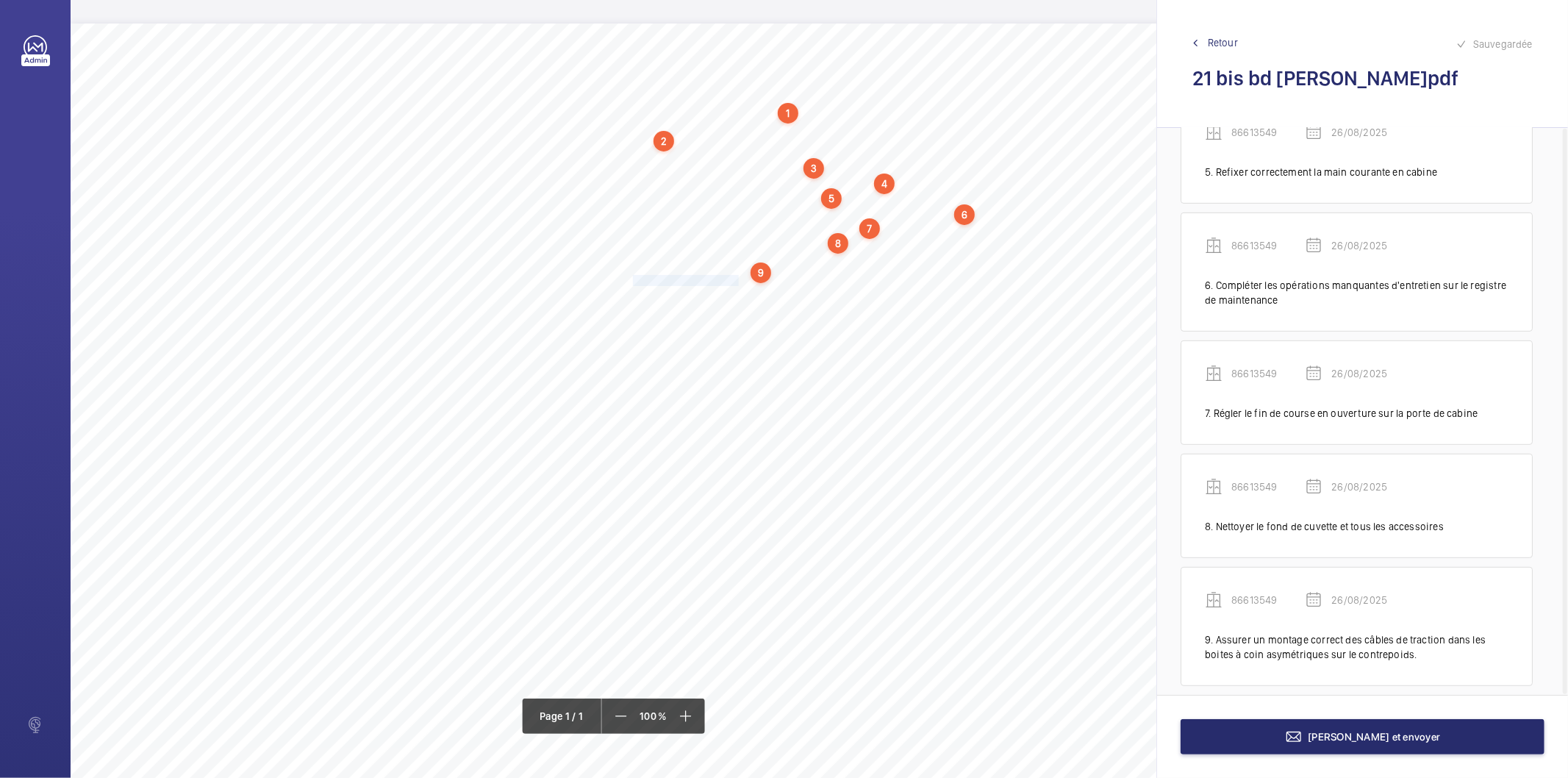
drag, startPoint x: 633, startPoint y: 278, endPoint x: 737, endPoint y: 280, distance: 104.0
click at [737, 280] on span "Nettoyer le toit de cabine." at bounding box center [687, 280] width 108 height 9
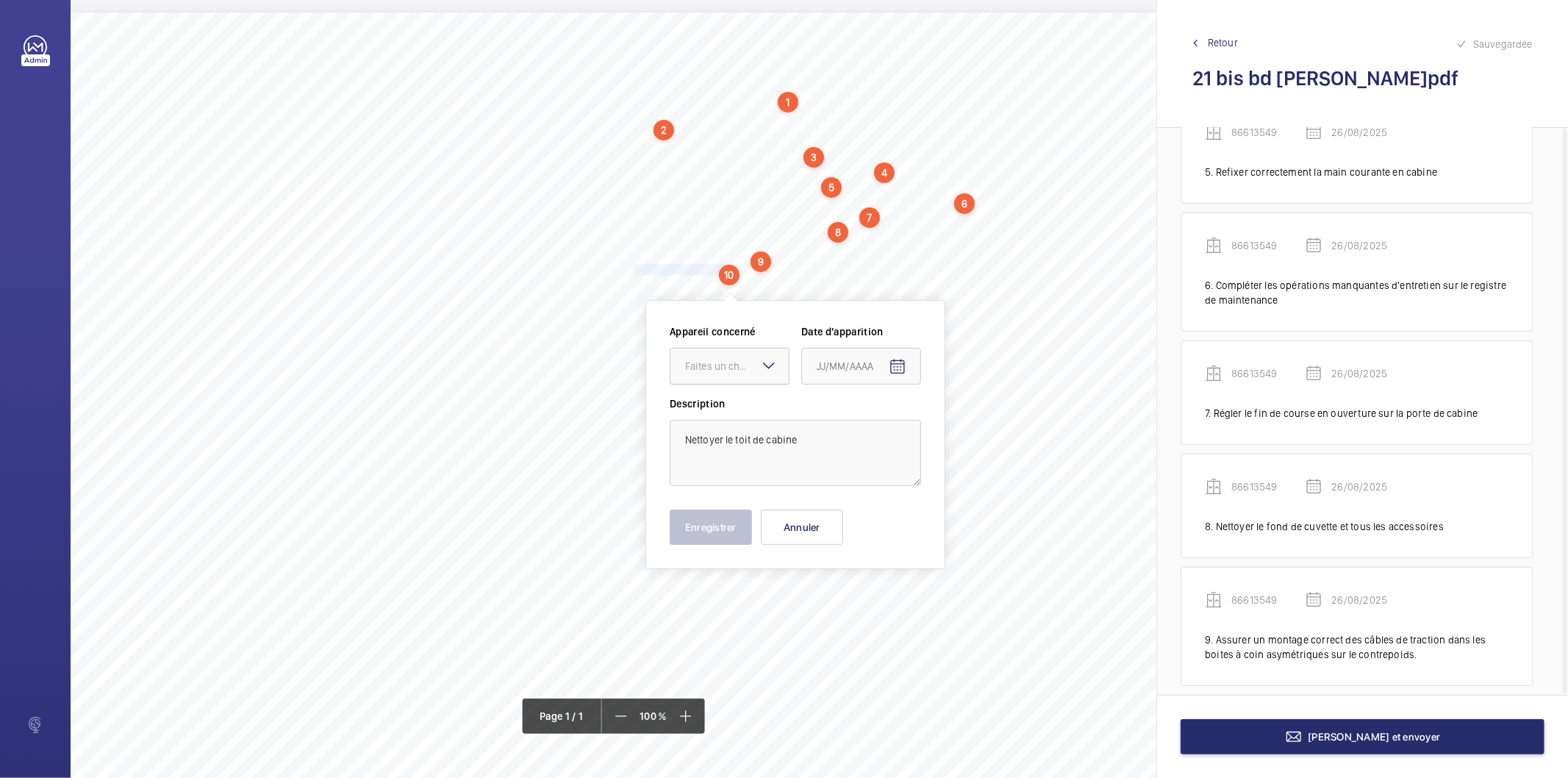
click at [710, 369] on div "Faites un choix" at bounding box center [737, 366] width 104 height 15
click at [710, 414] on span "86613549" at bounding box center [730, 411] width 89 height 15
click at [893, 369] on mat-icon "Open calendar" at bounding box center [897, 366] width 18 height 18
drag, startPoint x: 847, startPoint y: 609, endPoint x: 851, endPoint y: 600, distance: 9.8
click at [851, 608] on span "26" at bounding box center [852, 603] width 26 height 26
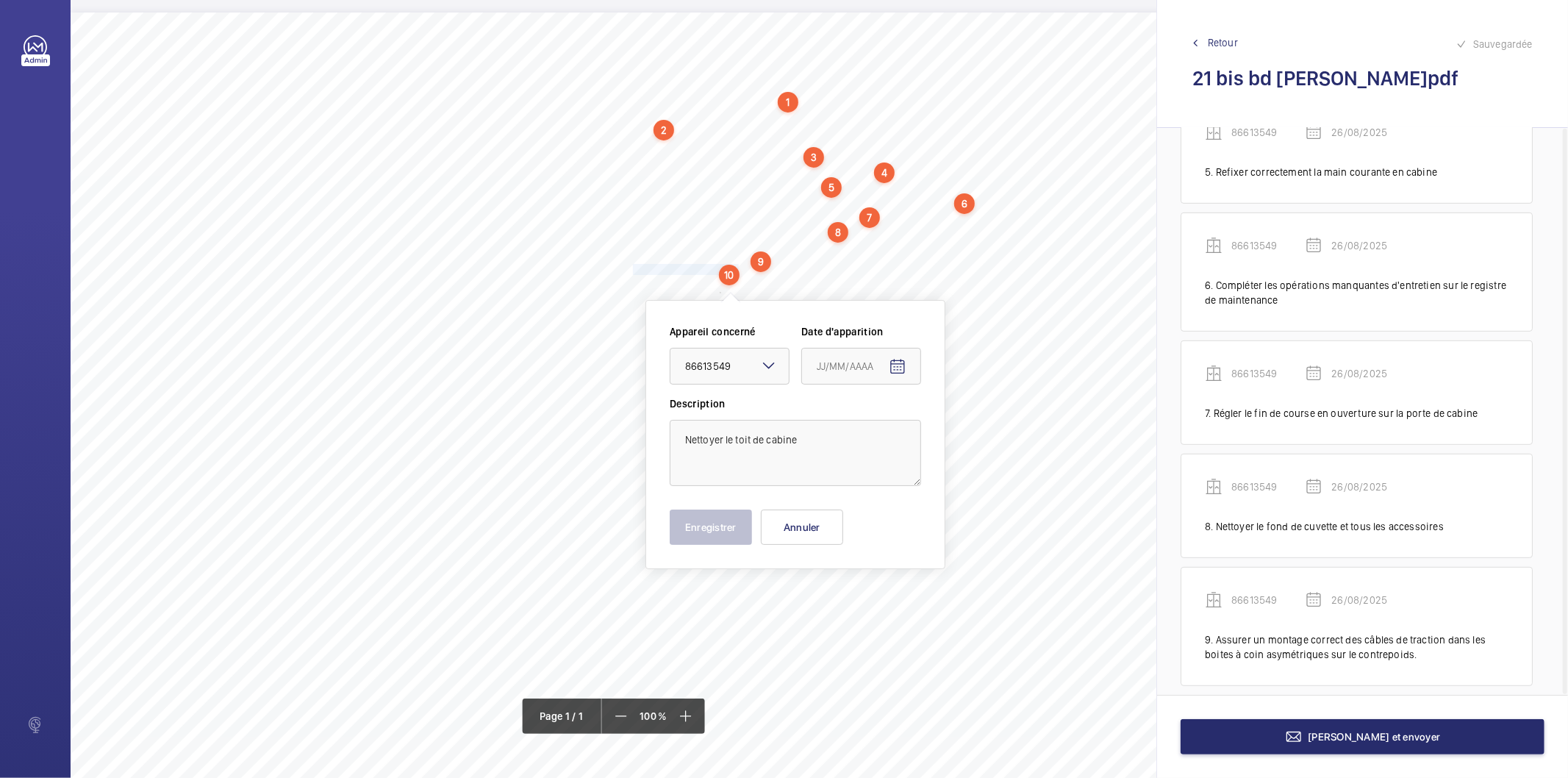
type input "26/08/2025"
click at [702, 525] on button "Enregistrer" at bounding box center [711, 527] width 82 height 36
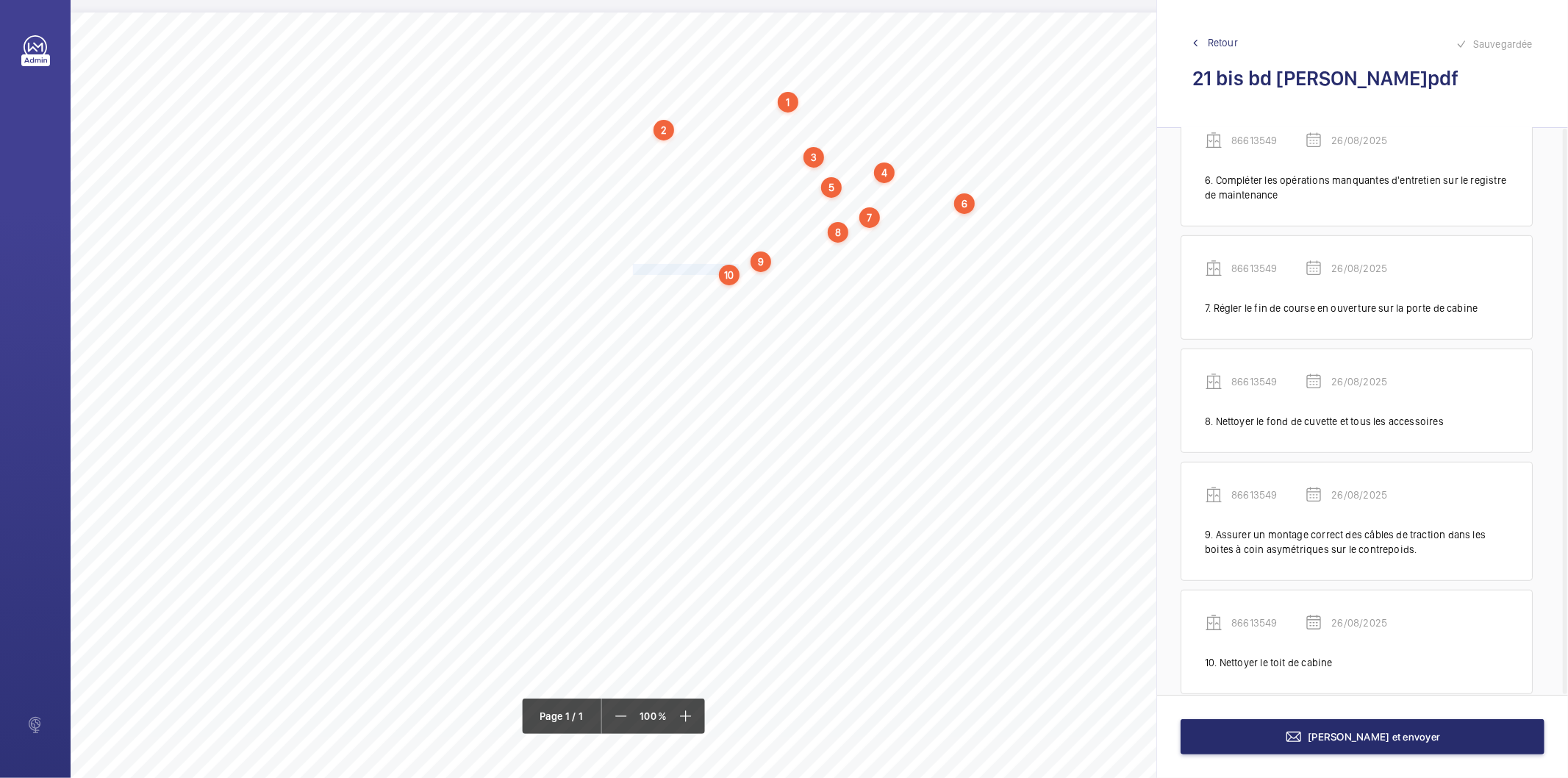
scroll to position [678, 0]
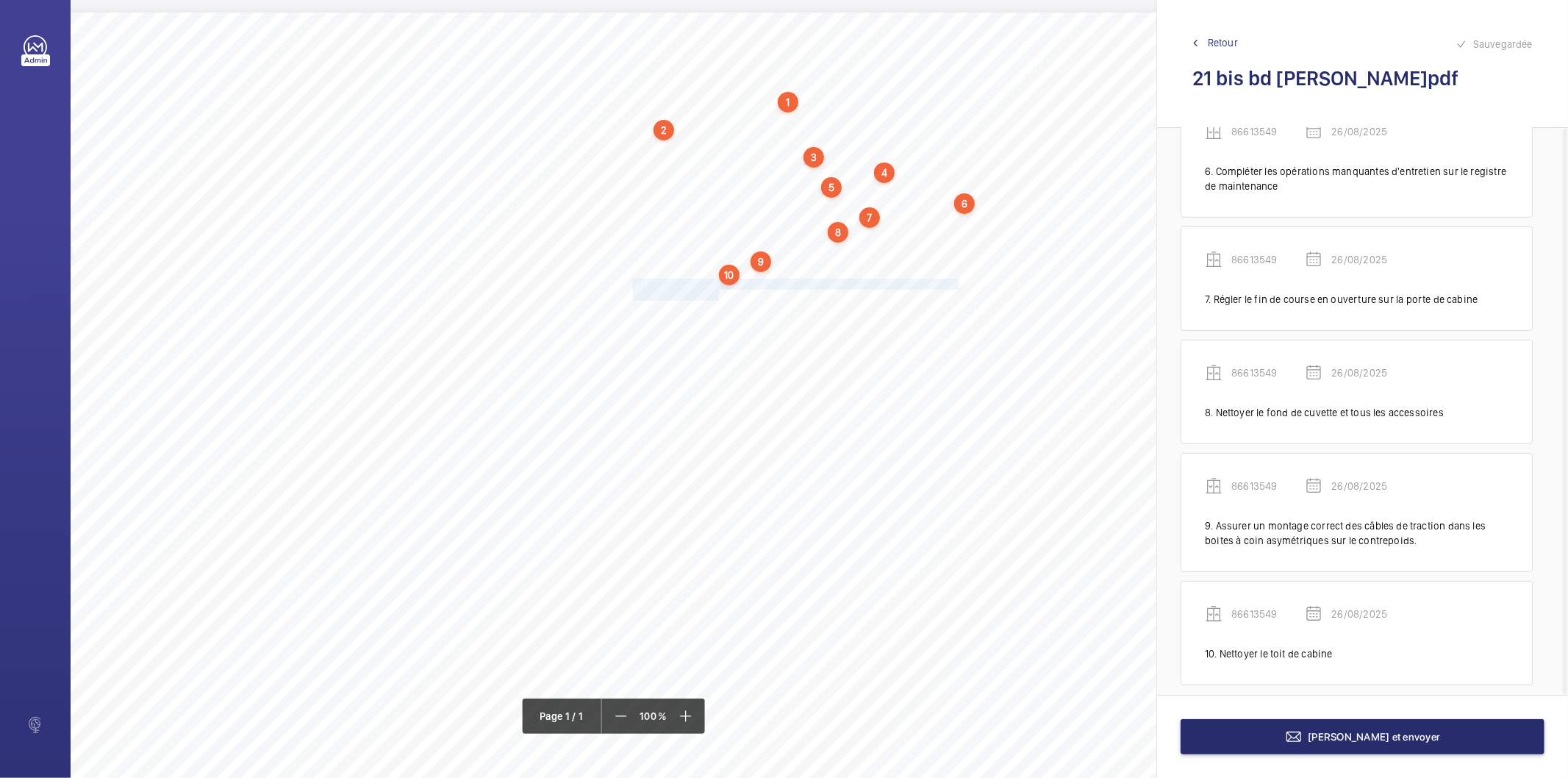
drag, startPoint x: 634, startPoint y: 282, endPoint x: 717, endPoint y: 292, distance: 83.6
click at [717, 292] on div "Nom du site Numéro appareil WM Réserve 21 bis bd [GEOGRAPHIC_DATA][PERSON_NAME]…" at bounding box center [654, 424] width 1168 height 825
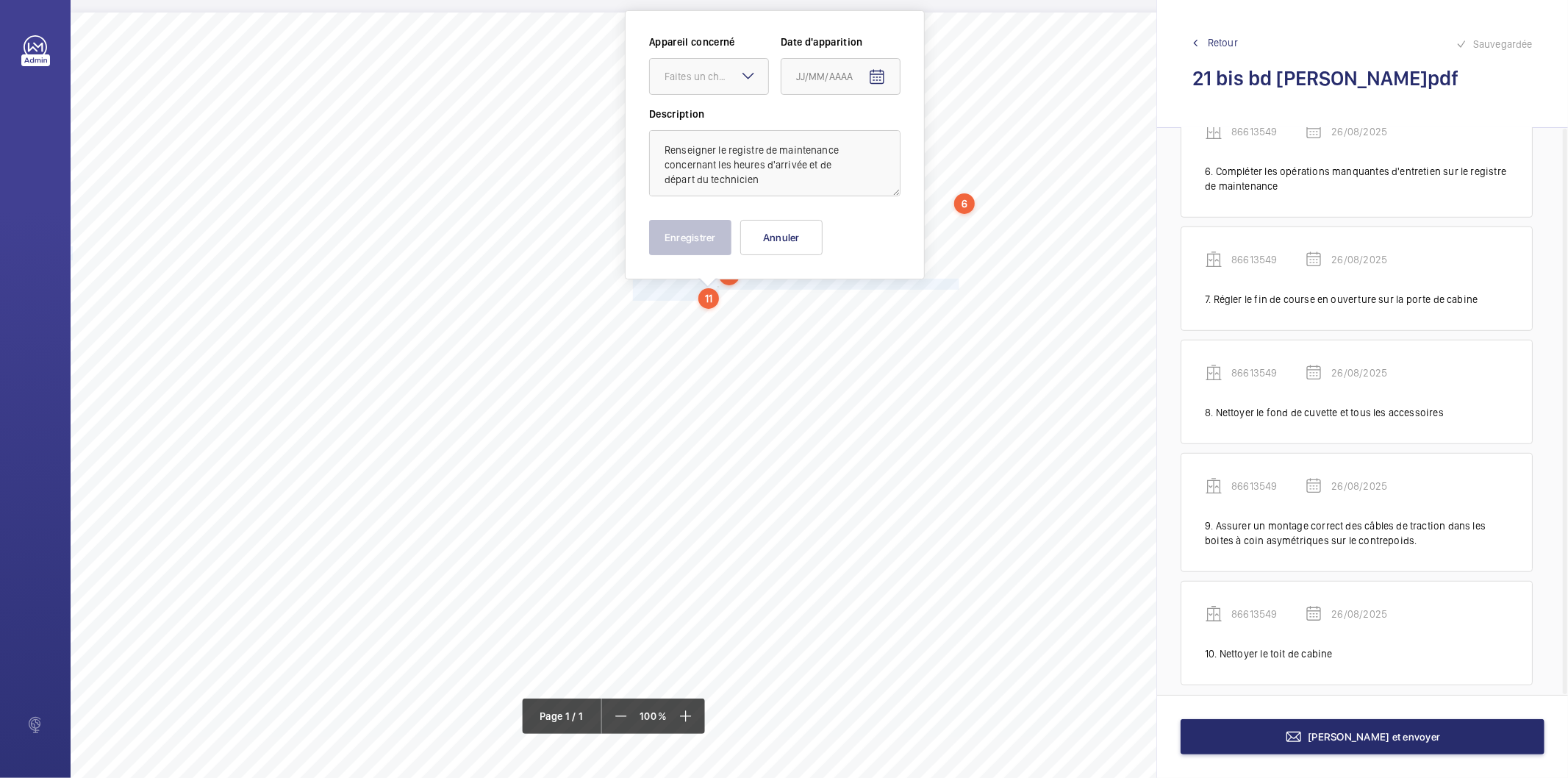
scroll to position [0, 0]
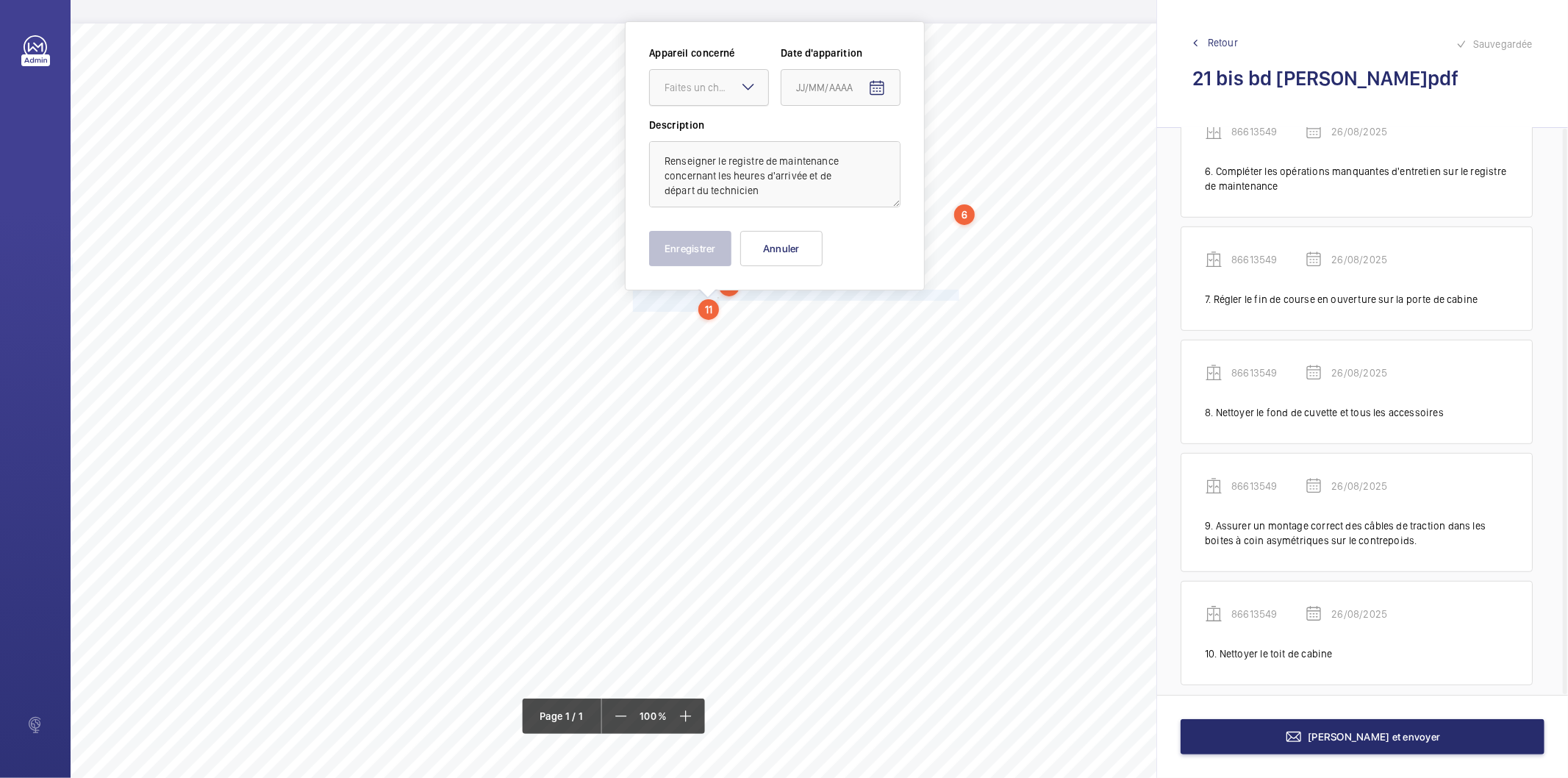
click at [696, 81] on div "Faites un choix" at bounding box center [717, 88] width 104 height 15
click at [700, 128] on span "86613549" at bounding box center [709, 132] width 89 height 15
click at [864, 92] on span "Open calendar" at bounding box center [878, 88] width 36 height 36
drag, startPoint x: 832, startPoint y: 317, endPoint x: 754, endPoint y: 282, distance: 85.5
click at [829, 316] on span "26" at bounding box center [832, 325] width 26 height 26
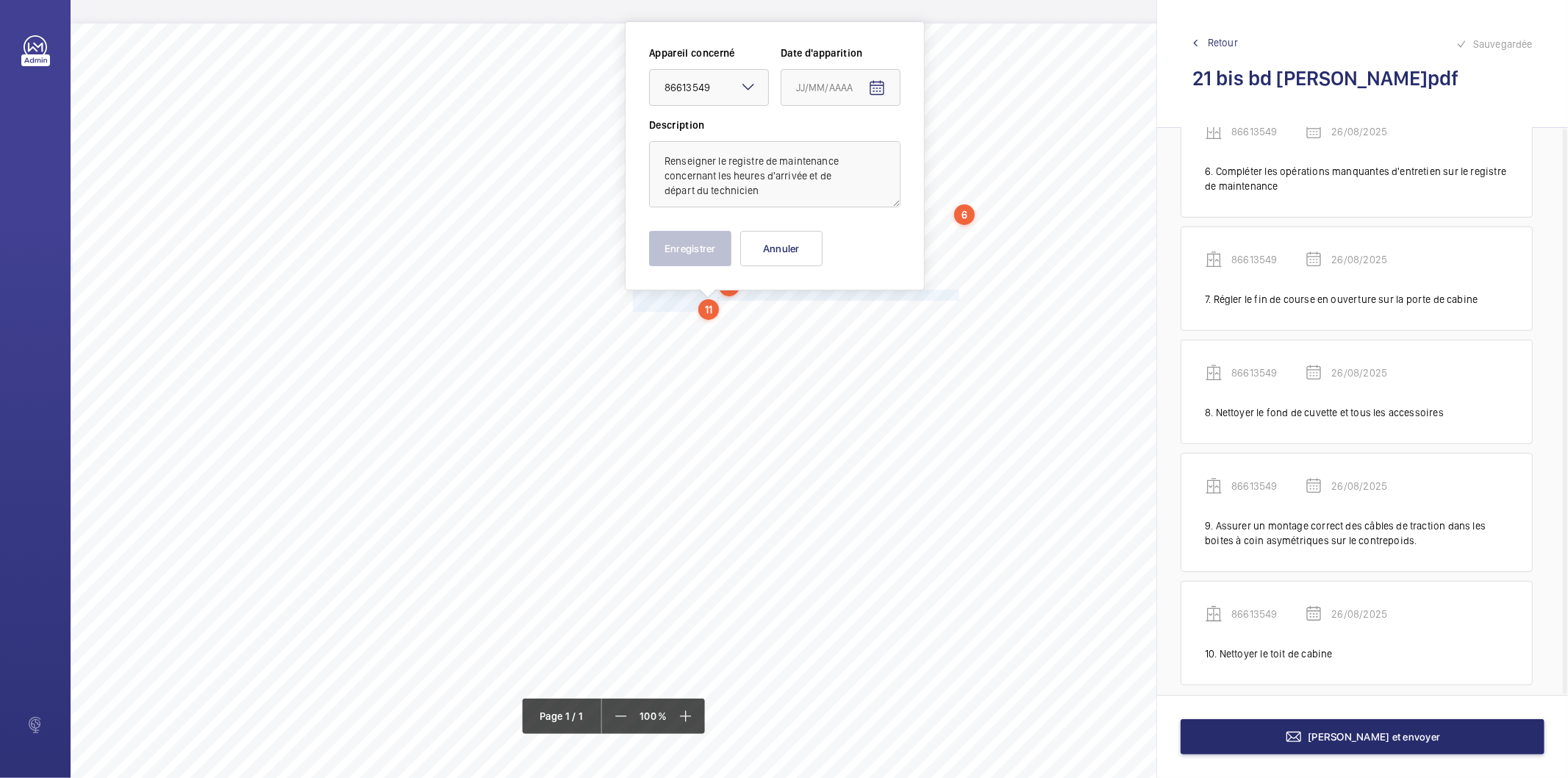
type input "26/08/2025"
click at [694, 246] on button "Enregistrer" at bounding box center [690, 249] width 82 height 36
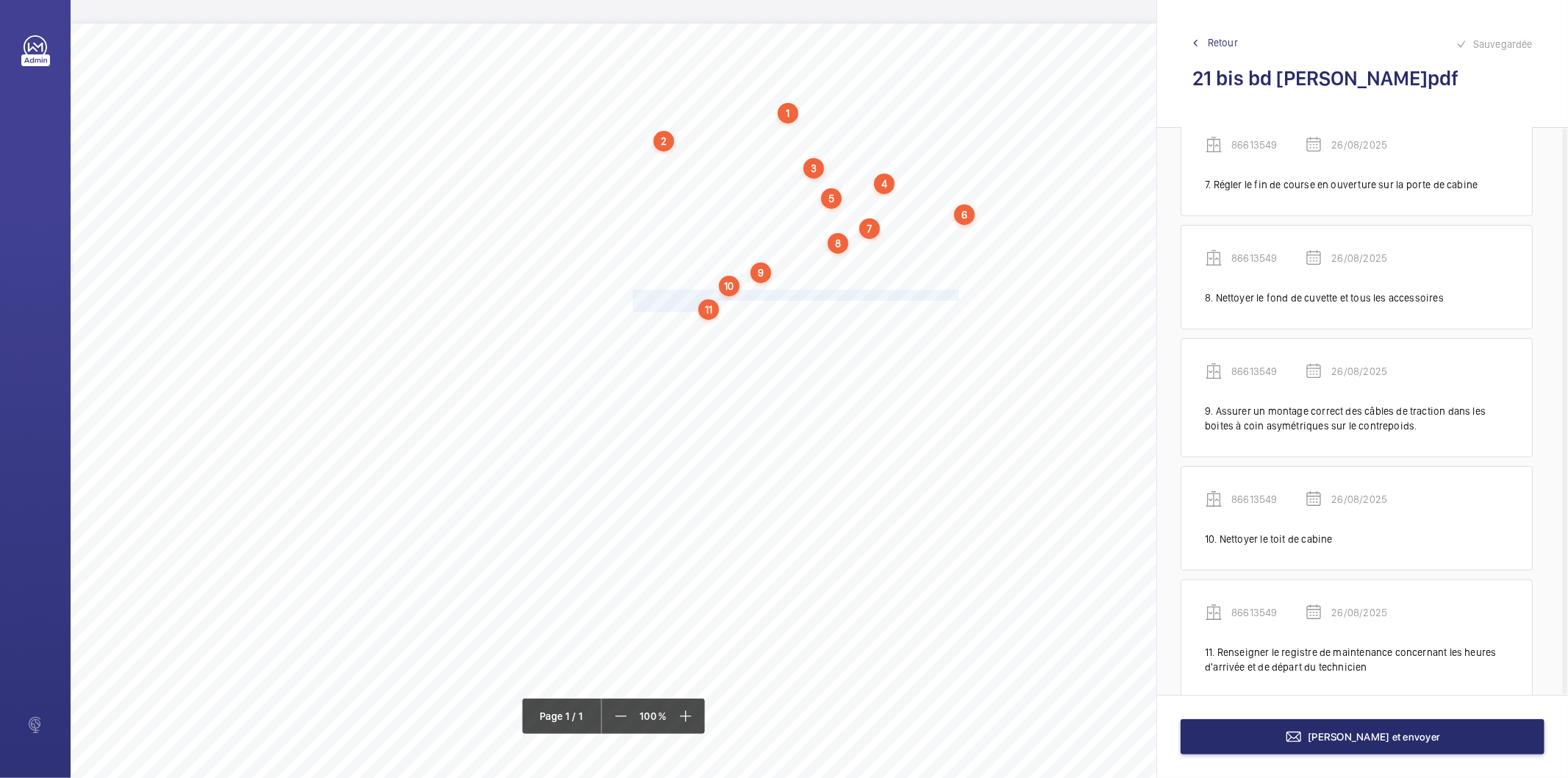
scroll to position [805, 0]
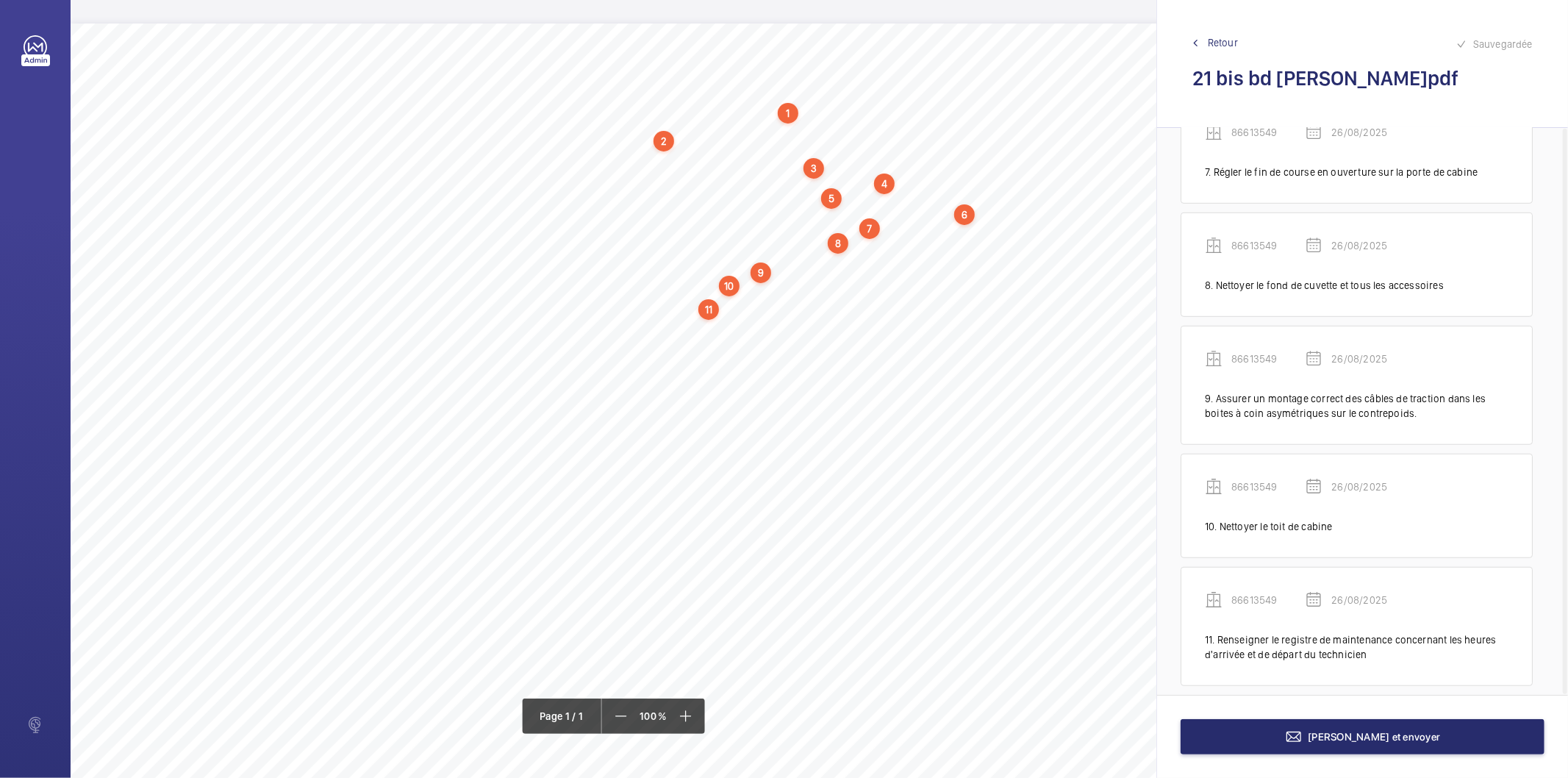
click at [714, 310] on div "11" at bounding box center [709, 310] width 21 height 21
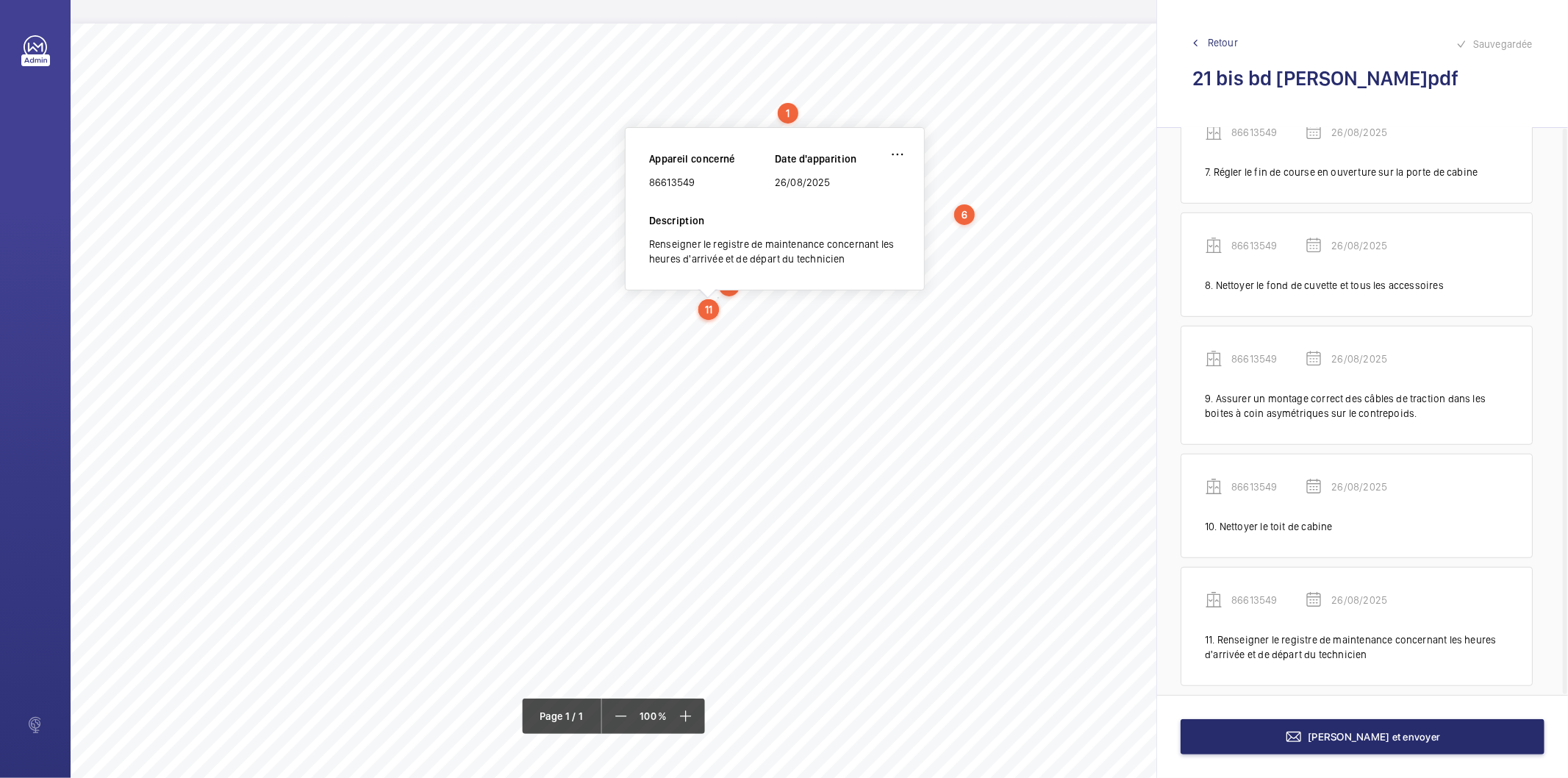
click at [664, 179] on div "86613549" at bounding box center [712, 183] width 126 height 15
click at [703, 359] on div "Nom du site Numéro appareil WM Réserve 21 bis bd [GEOGRAPHIC_DATA][PERSON_NAME]…" at bounding box center [654, 435] width 1168 height 825
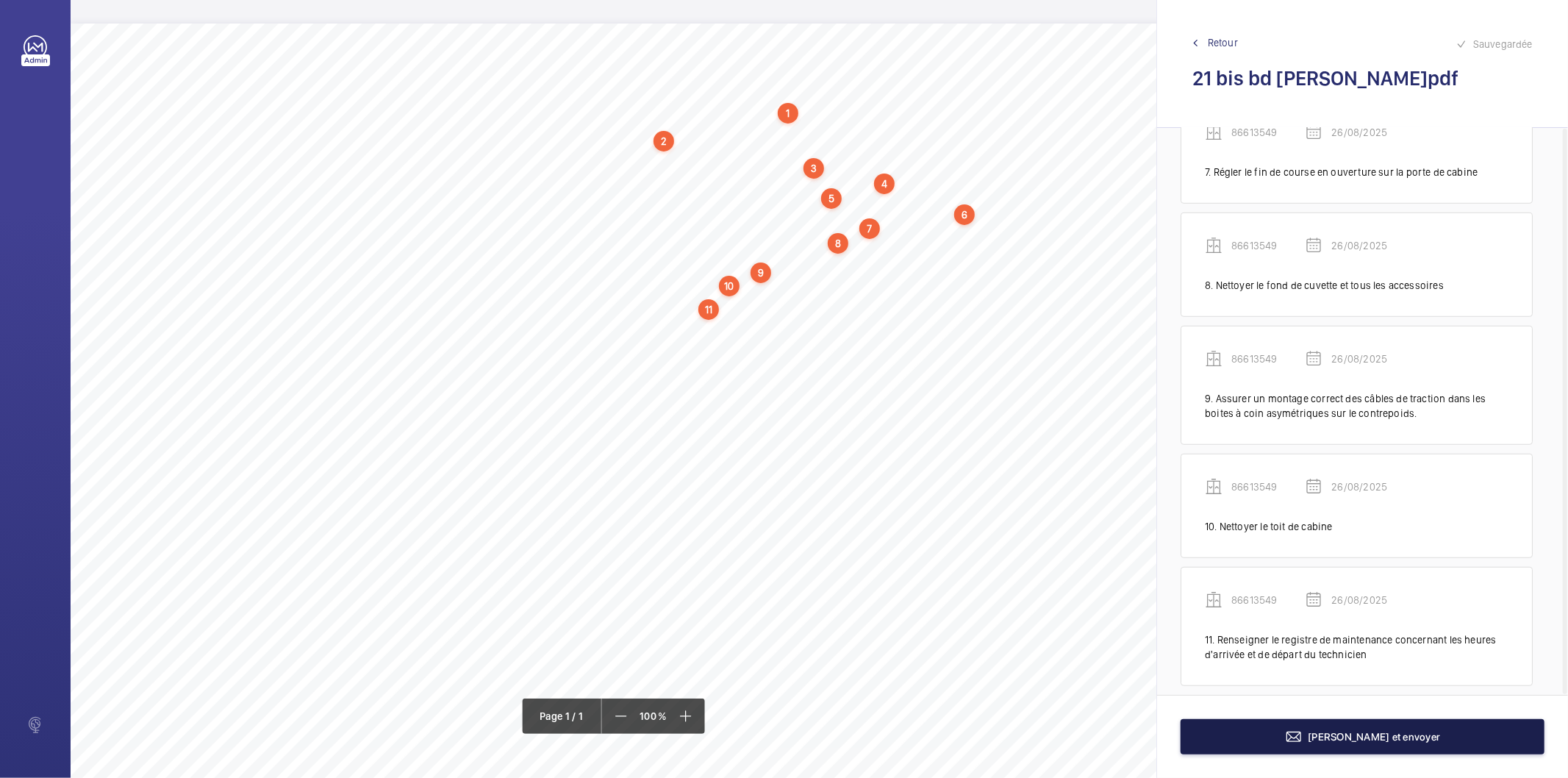
click at [1292, 744] on button "[PERSON_NAME] et envoyer" at bounding box center [1363, 737] width 364 height 36
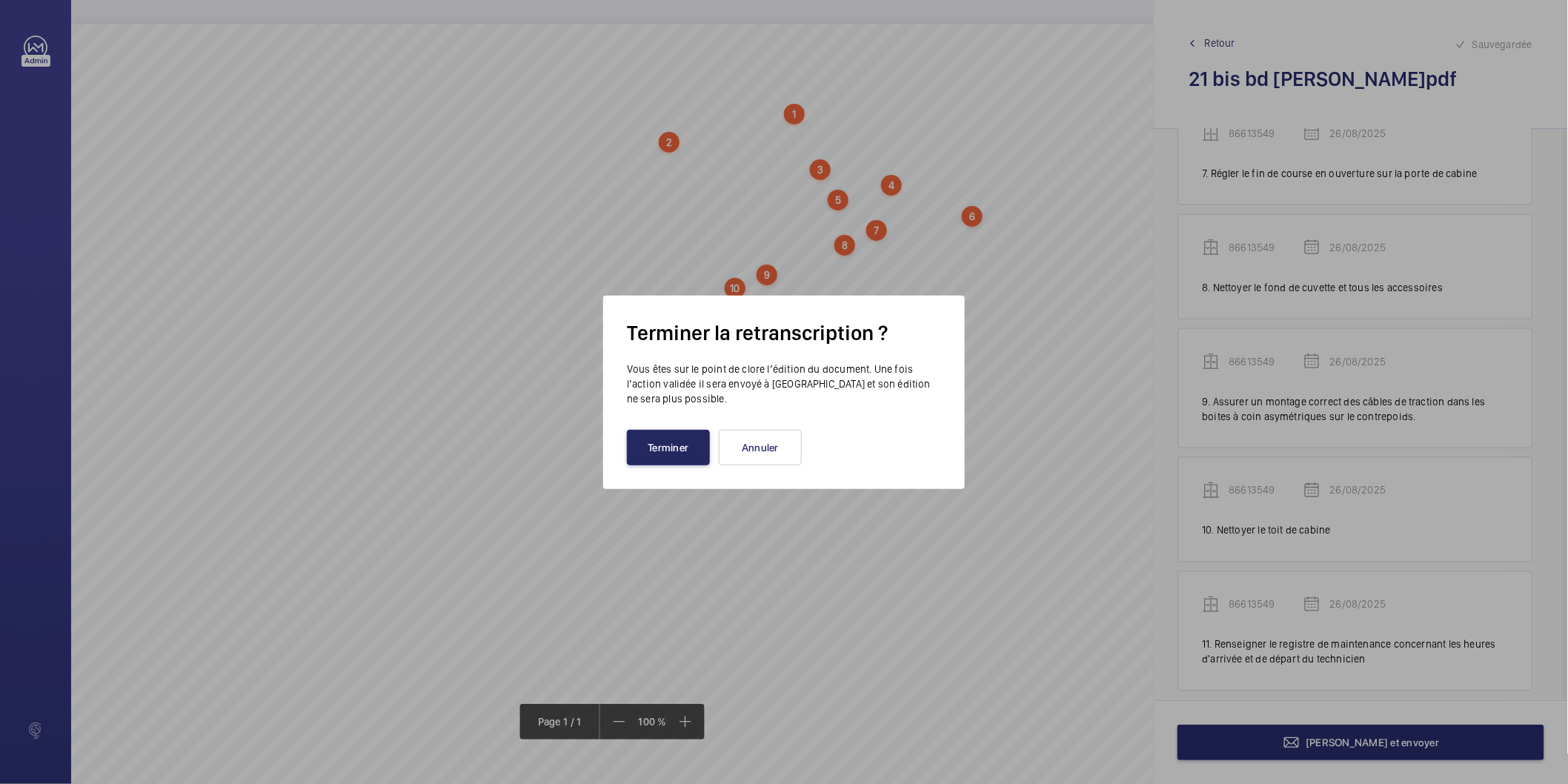
click at [648, 450] on button "Terminer" at bounding box center [668, 447] width 83 height 36
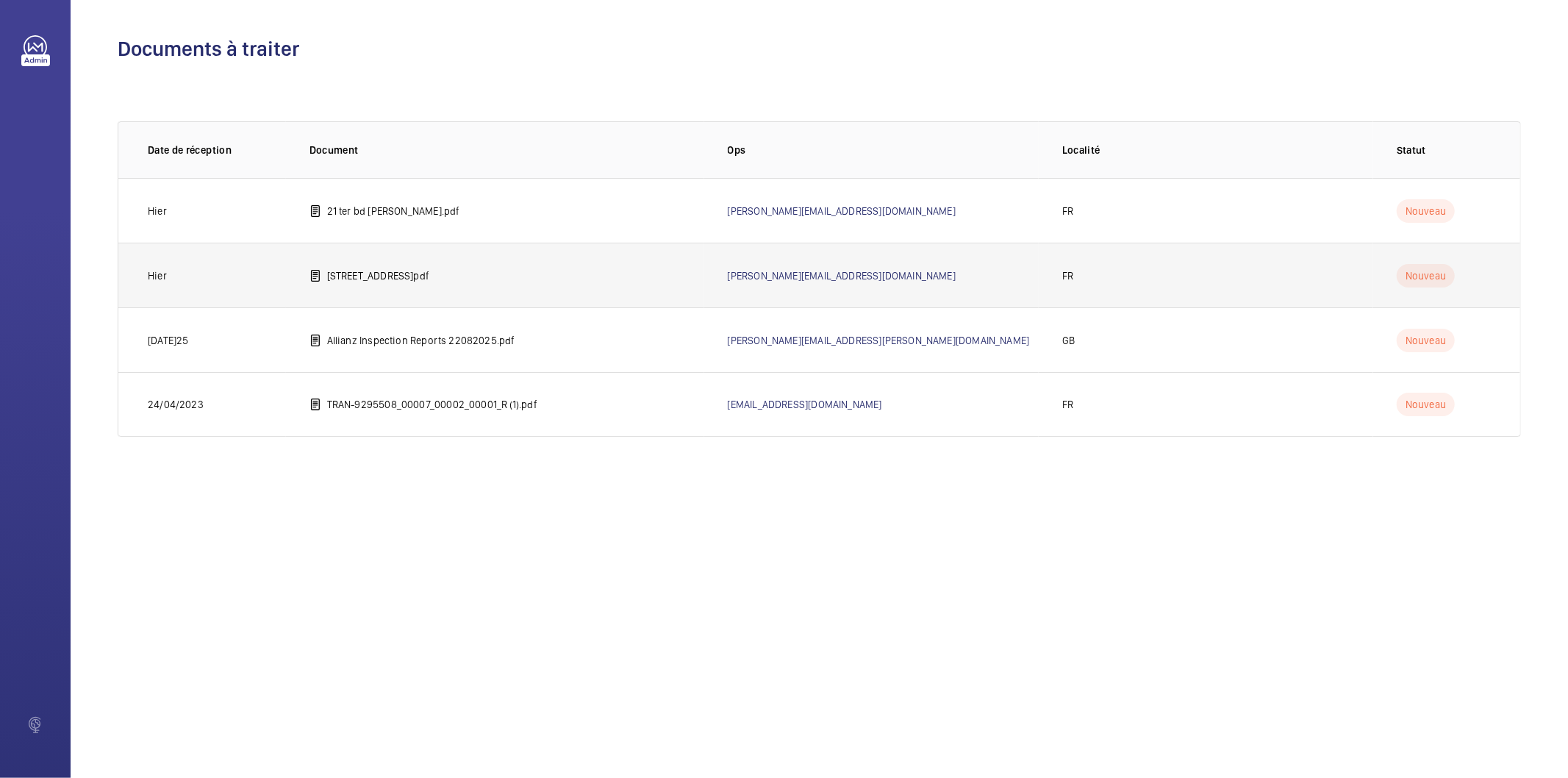
click at [408, 276] on p "[STREET_ADDRESS]pdf" at bounding box center [377, 276] width 102 height 15
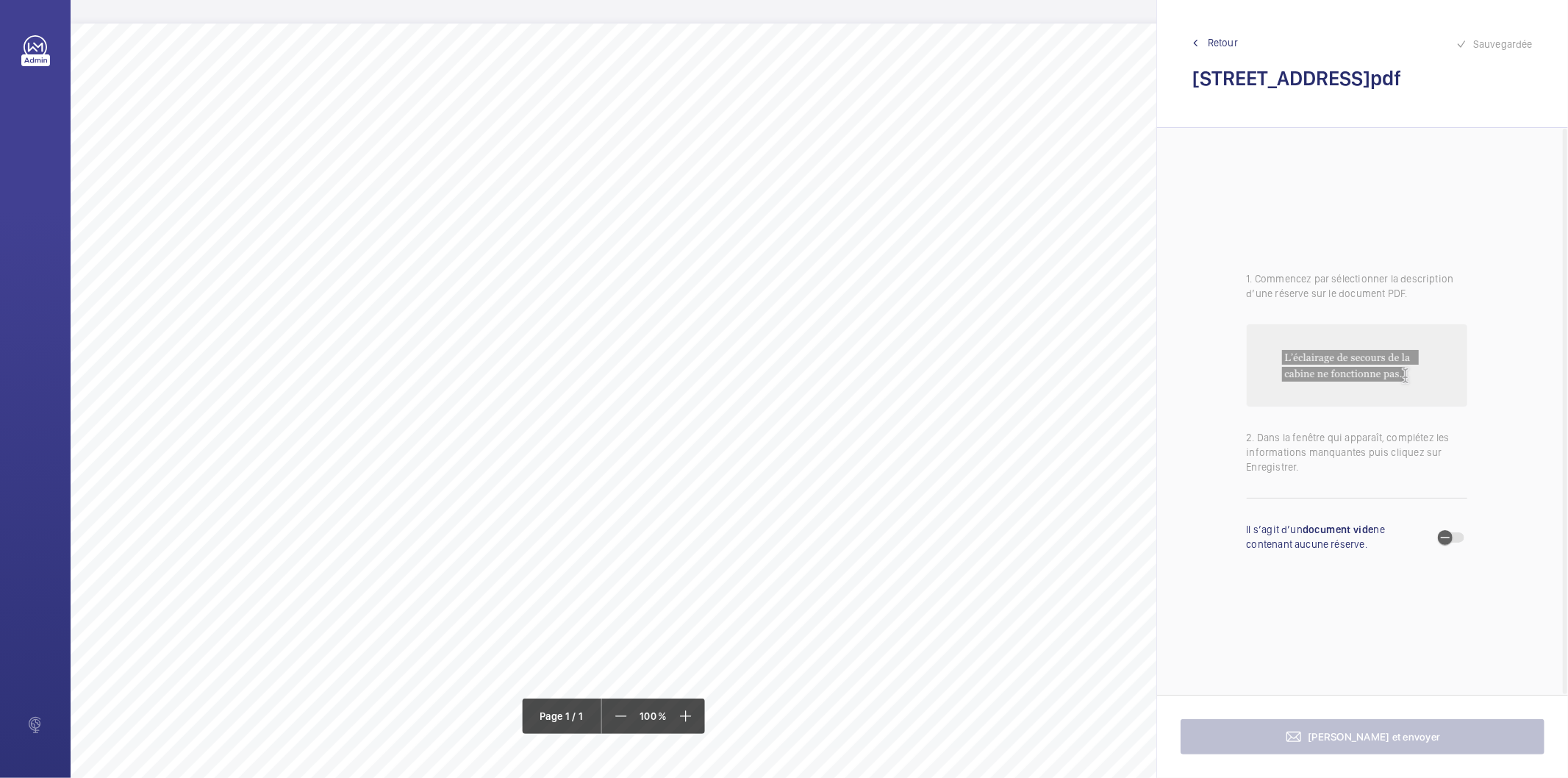
drag, startPoint x: 1427, startPoint y: 81, endPoint x: 1197, endPoint y: 83, distance: 230.0
click at [1197, 83] on h2 "[STREET_ADDRESS]pdf" at bounding box center [1362, 78] width 340 height 27
drag, startPoint x: 632, startPoint y: 98, endPoint x: 956, endPoint y: 97, distance: 324.0
click at [956, 97] on span "Fixer correctement les brins morts des câbles de traction sur le toit de cabine." at bounding box center [797, 100] width 328 height 9
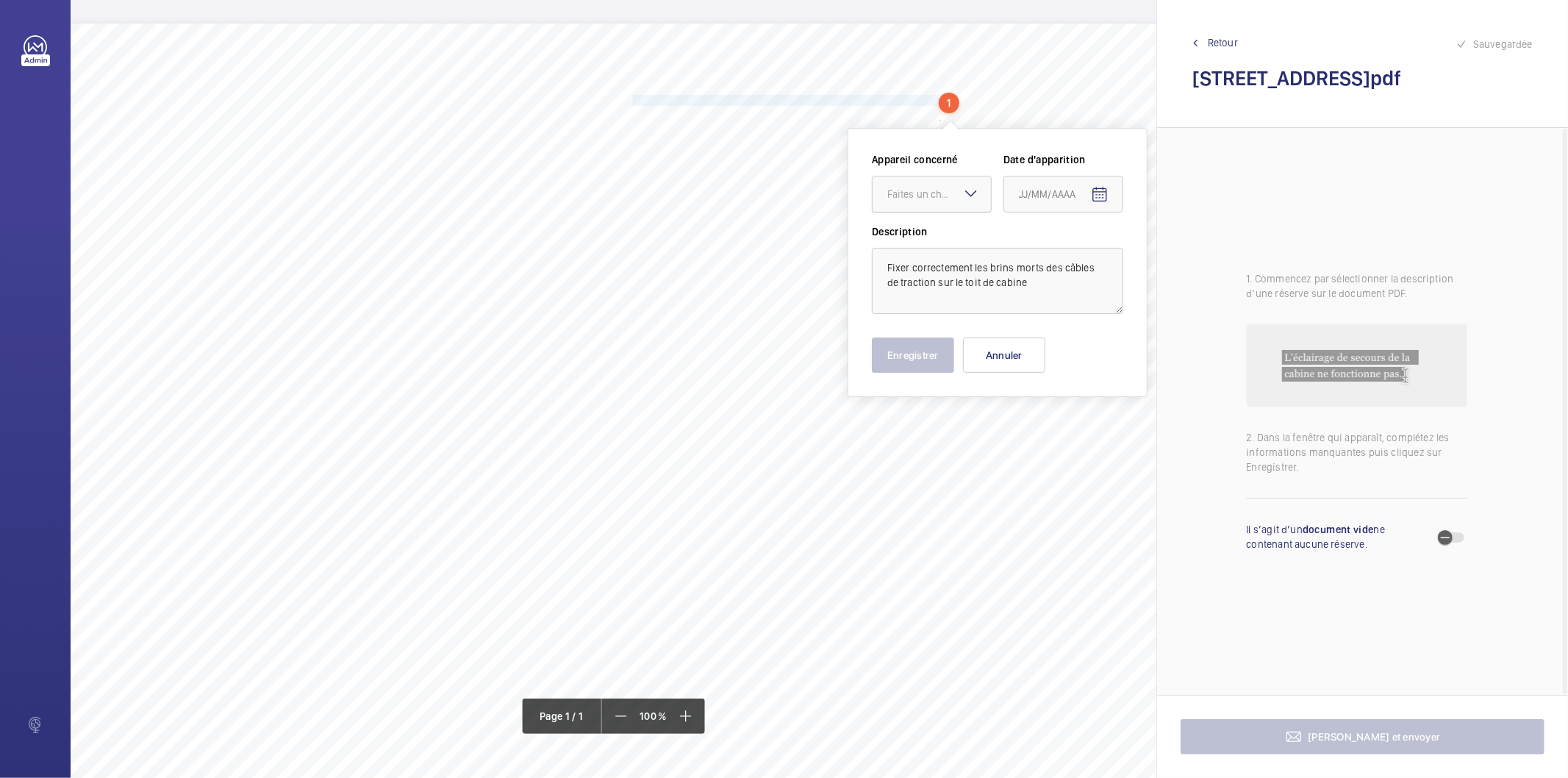
drag, startPoint x: 953, startPoint y: 195, endPoint x: 942, endPoint y: 212, distance: 20.2
click at [952, 195] on div "Faites un choix" at bounding box center [939, 194] width 104 height 15
click at [937, 231] on span "78202496" at bounding box center [932, 239] width 89 height 15
click at [1105, 193] on mat-icon "Open calendar" at bounding box center [1100, 195] width 18 height 18
drag, startPoint x: 1057, startPoint y: 434, endPoint x: 973, endPoint y: 420, distance: 85.2
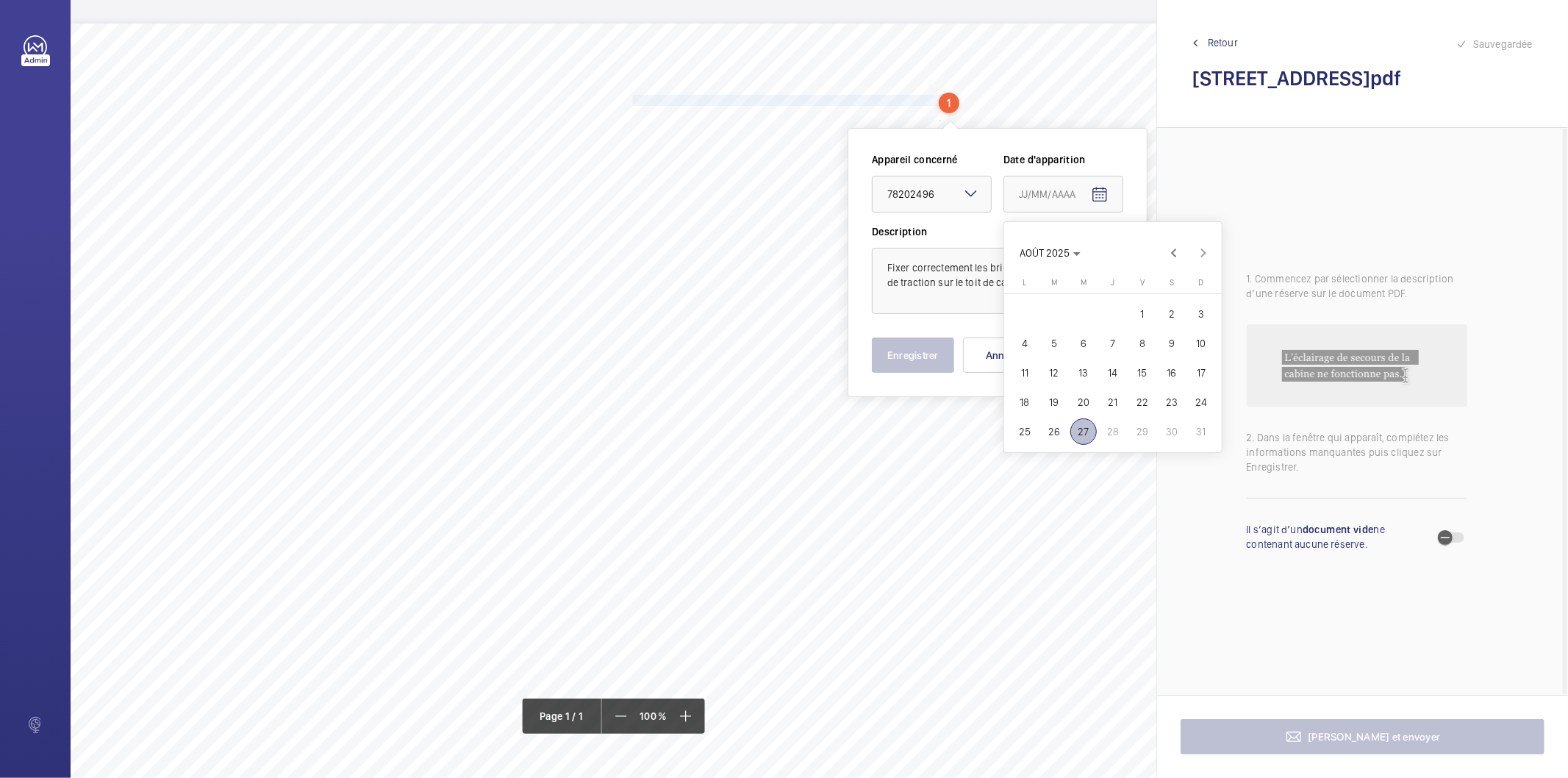
click at [1056, 434] on span "26" at bounding box center [1055, 432] width 26 height 26
type input "26/08/2025"
click at [891, 370] on button "Enregistrer" at bounding box center [913, 355] width 82 height 36
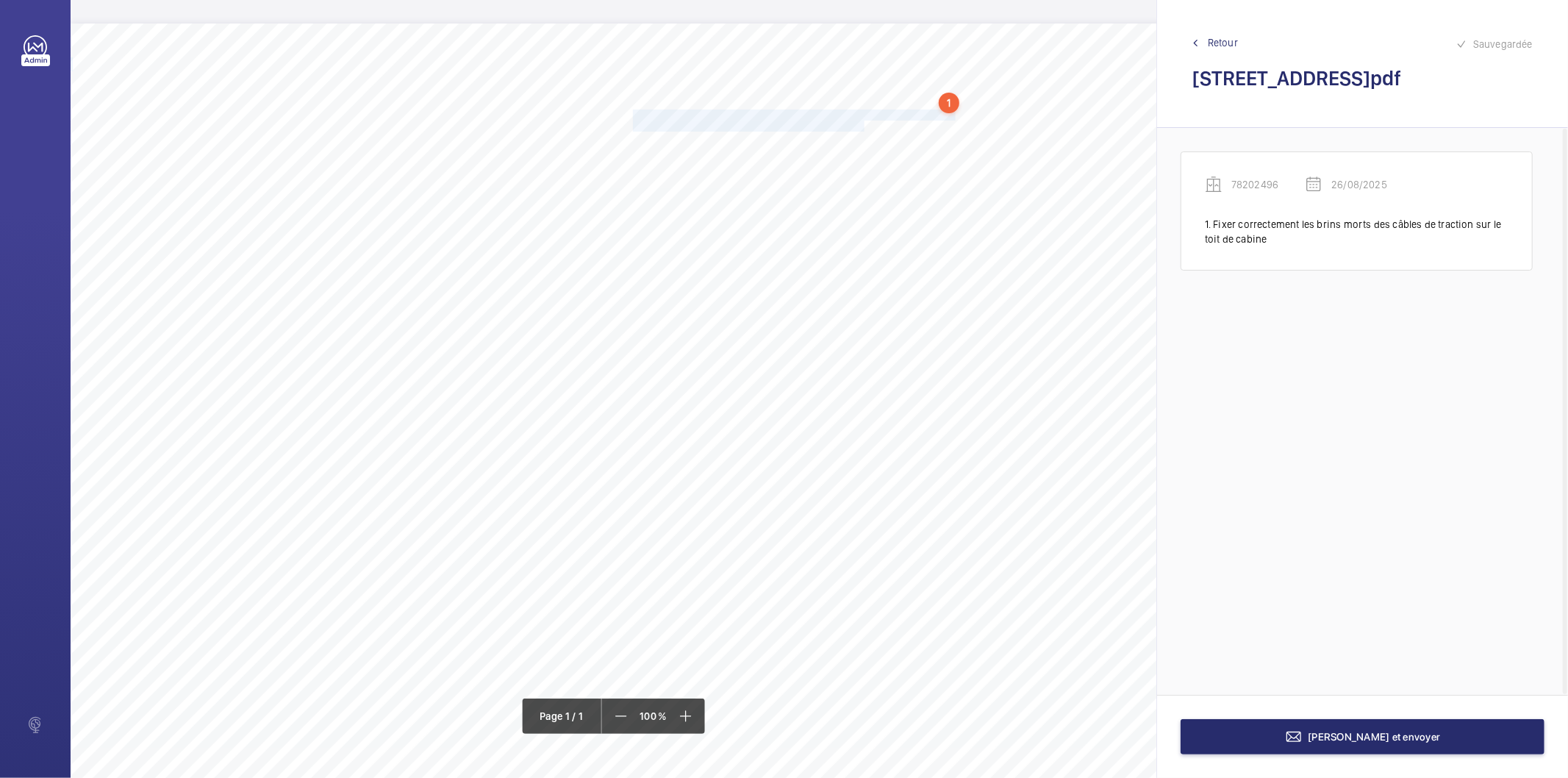
drag, startPoint x: 632, startPoint y: 112, endPoint x: 862, endPoint y: 123, distance: 230.3
click at [862, 123] on div "Nom du site Numéro appareil WM Réserve [STREET_ADDRESS] 78202496 Fixer correcte…" at bounding box center [654, 435] width 1168 height 825
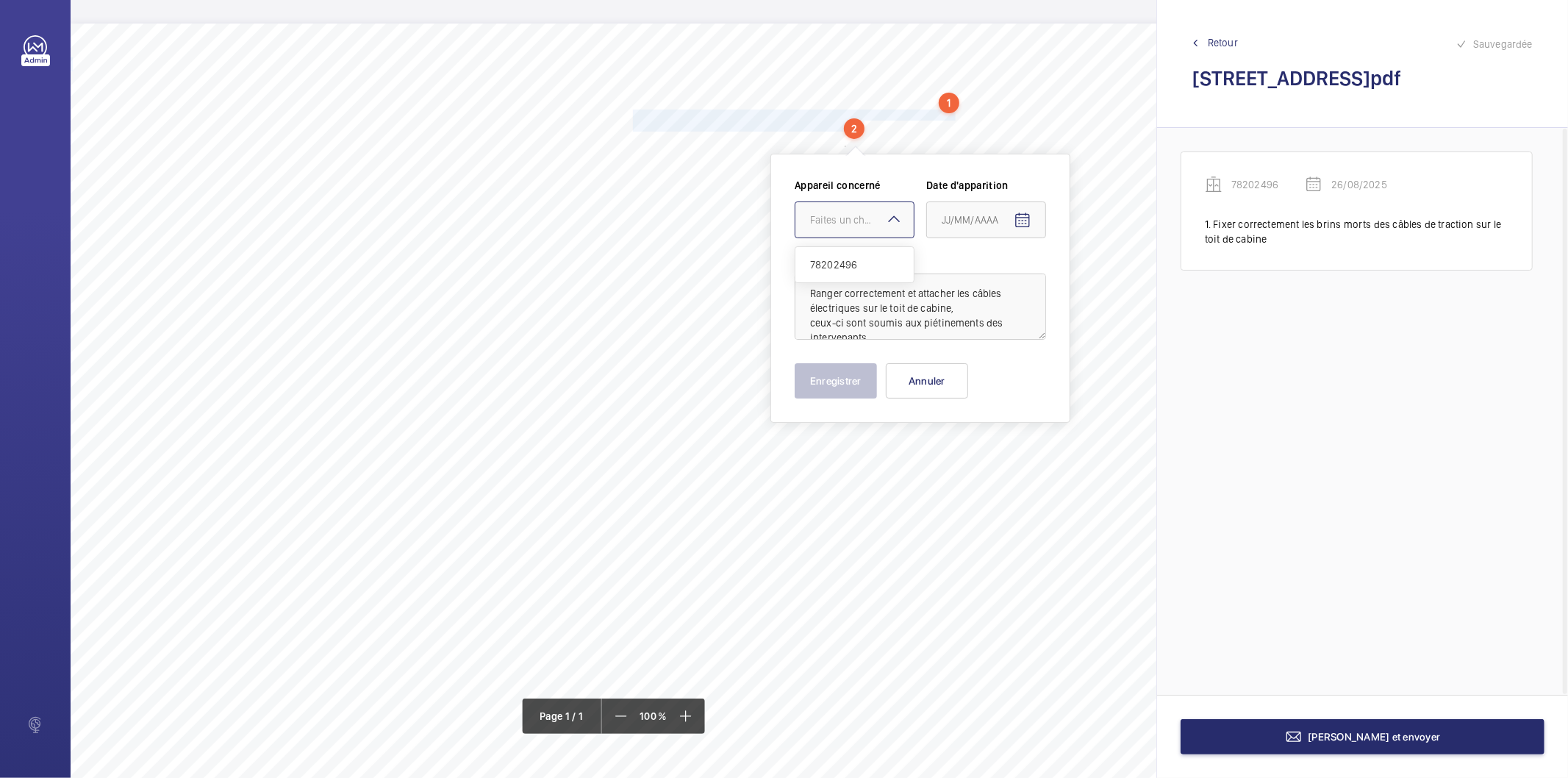
click at [847, 211] on div at bounding box center [854, 220] width 118 height 36
click at [840, 265] on span "78202496" at bounding box center [854, 265] width 89 height 15
click at [1017, 224] on mat-icon "Open calendar" at bounding box center [1023, 220] width 18 height 18
click at [975, 457] on span "26" at bounding box center [977, 457] width 26 height 26
type input "26/08/2025"
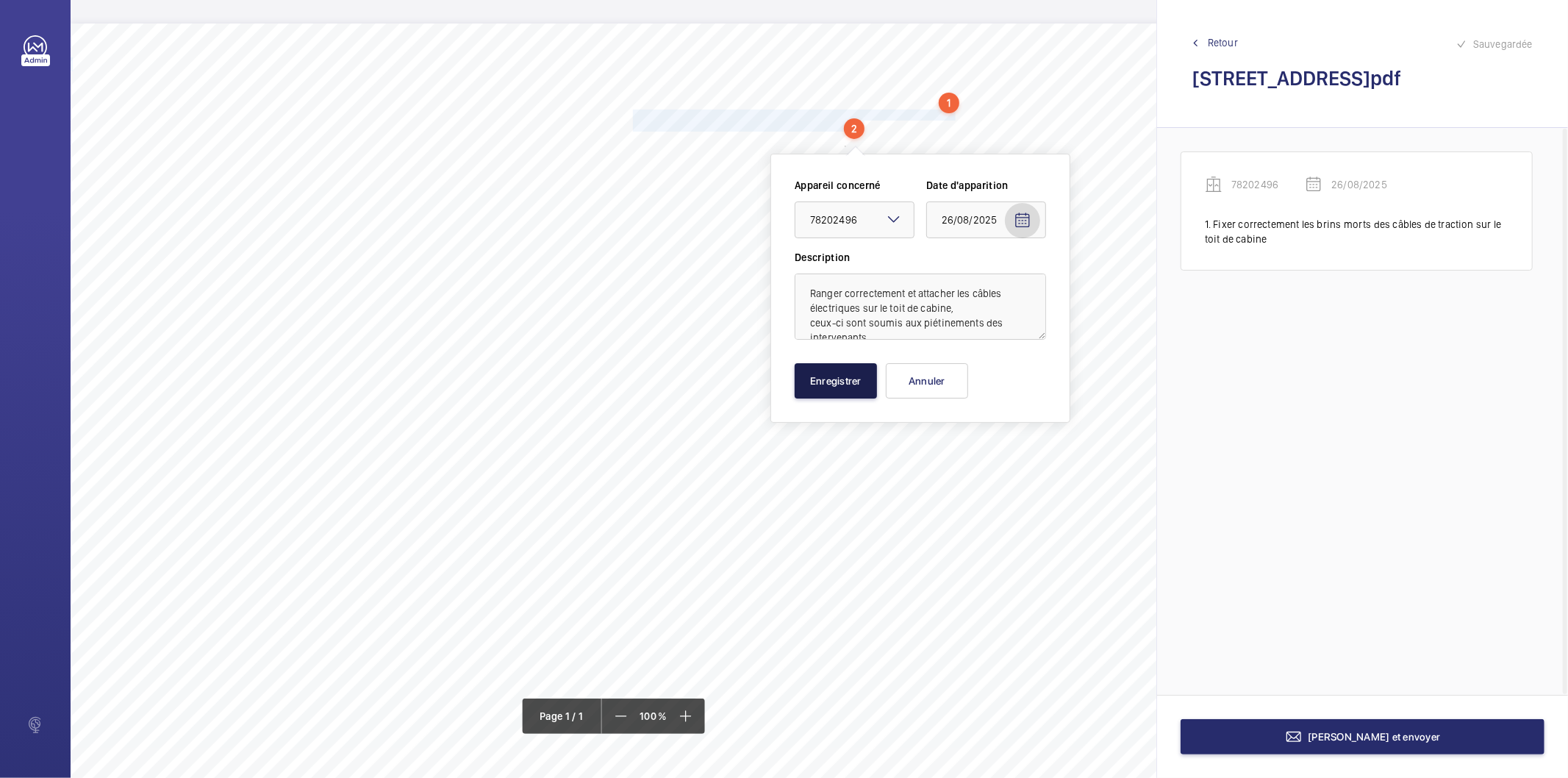
click at [840, 385] on button "Enregistrer" at bounding box center [836, 381] width 82 height 36
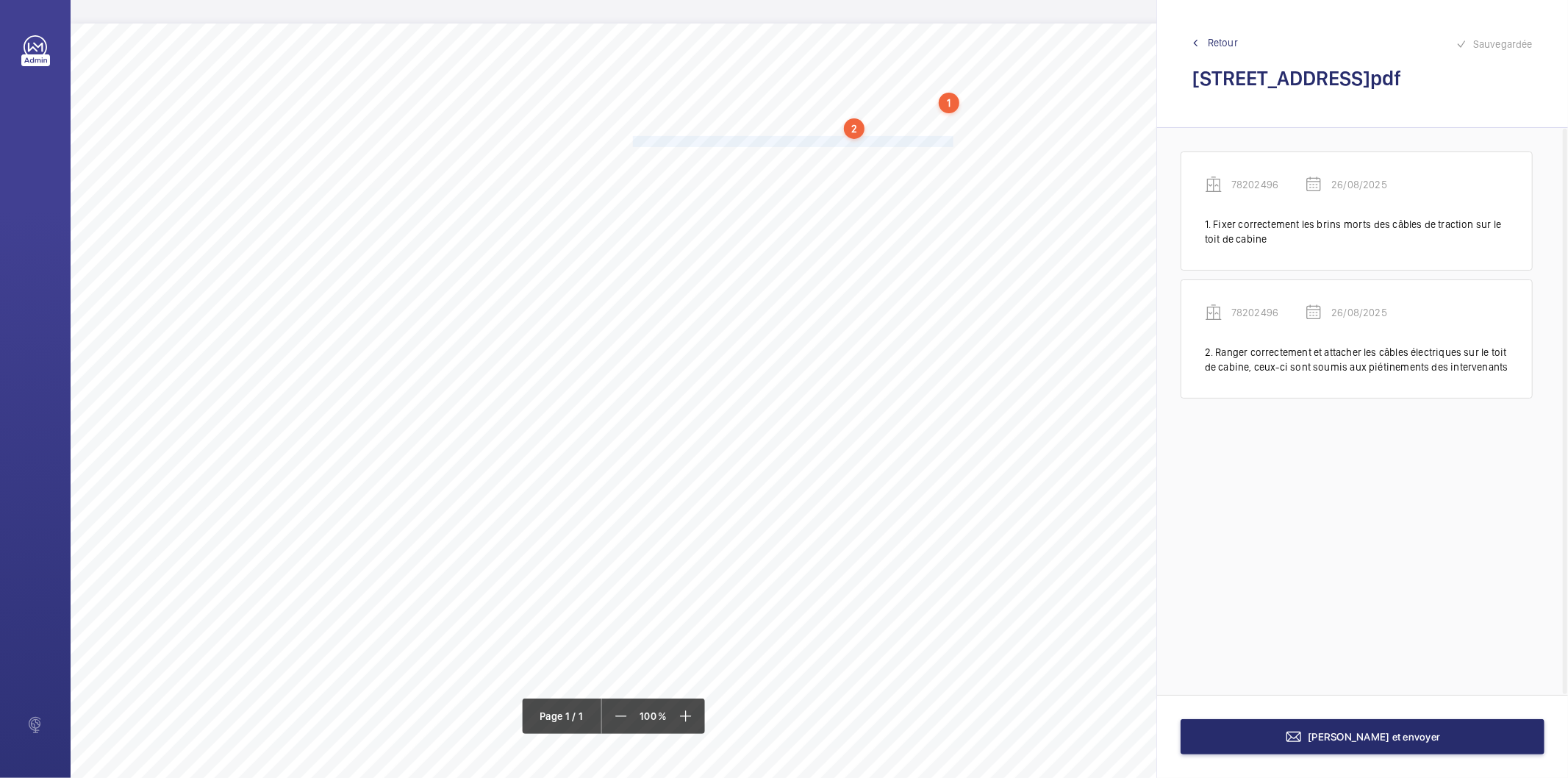
drag, startPoint x: 634, startPoint y: 136, endPoint x: 953, endPoint y: 140, distance: 319.0
click at [953, 140] on span "Déposer dans le local de machinerie le dossier technique relatif aux travaux." at bounding box center [794, 141] width 323 height 9
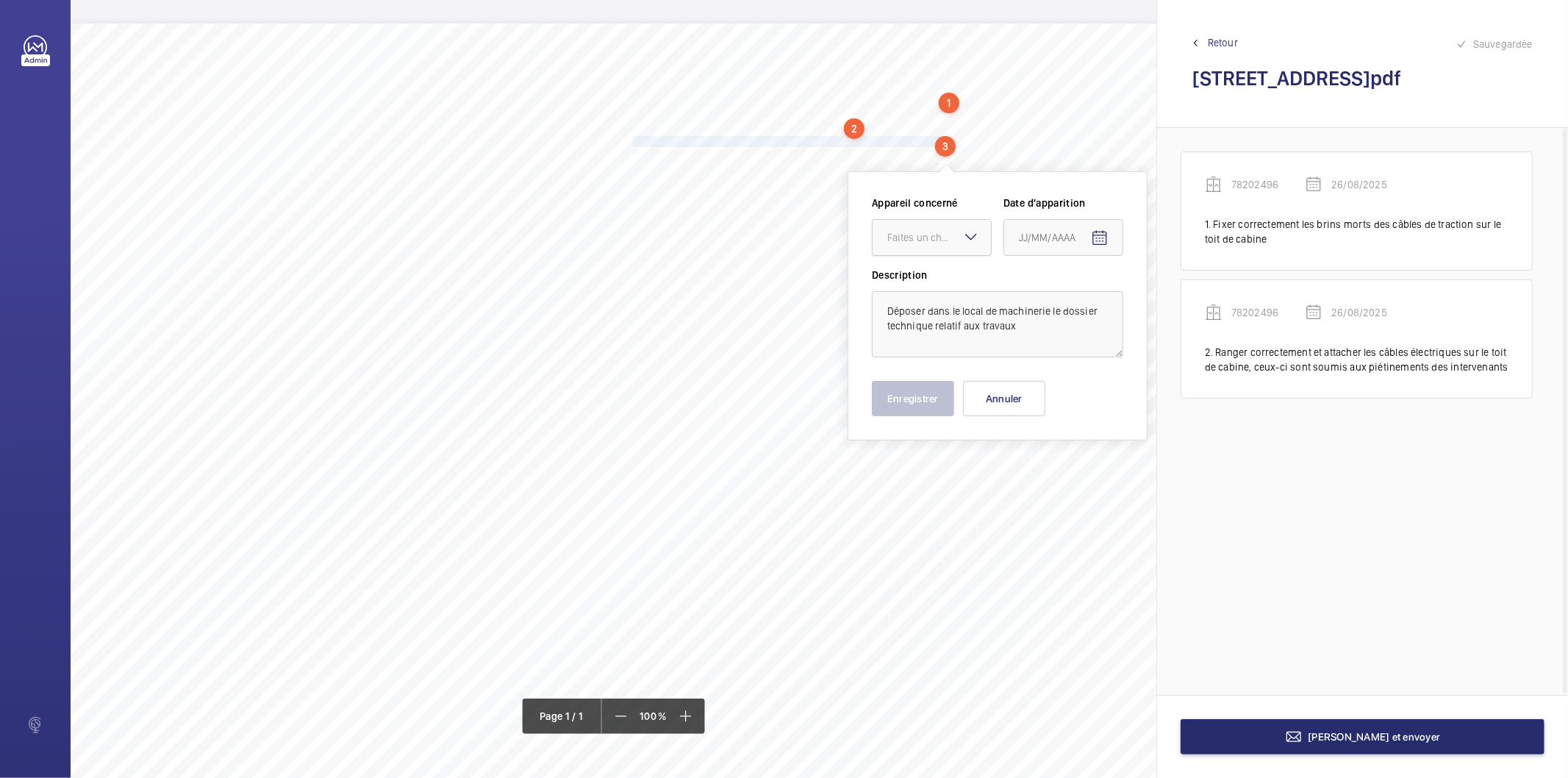
click at [939, 224] on div at bounding box center [932, 238] width 118 height 36
click at [926, 277] on span "78202496" at bounding box center [932, 283] width 89 height 15
click at [1093, 241] on mat-icon "Open calendar" at bounding box center [1100, 238] width 18 height 18
click at [1065, 467] on span "26" at bounding box center [1055, 475] width 26 height 26
type input "26/08/2025"
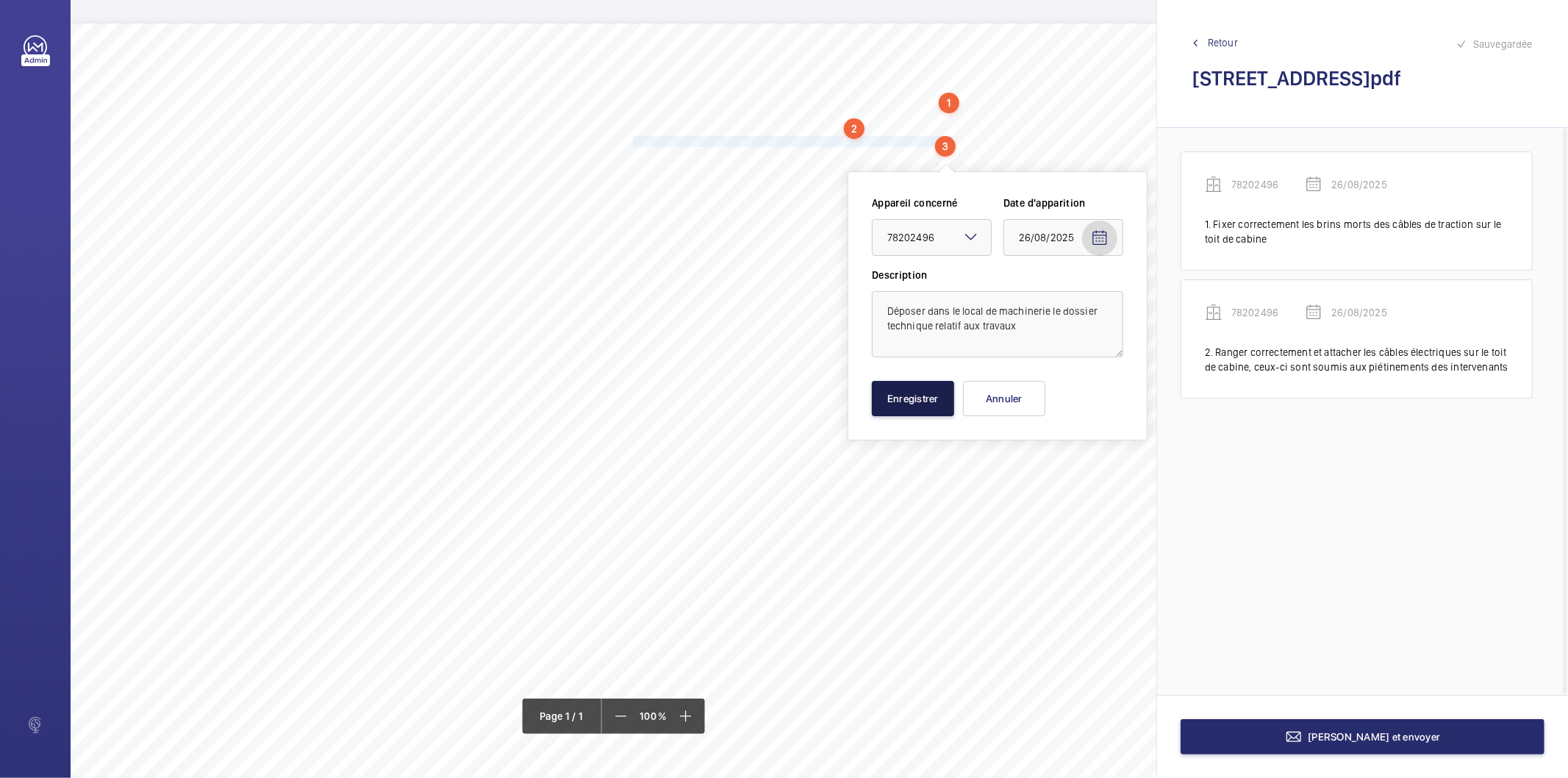
click at [891, 398] on button "Enregistrer" at bounding box center [913, 399] width 82 height 36
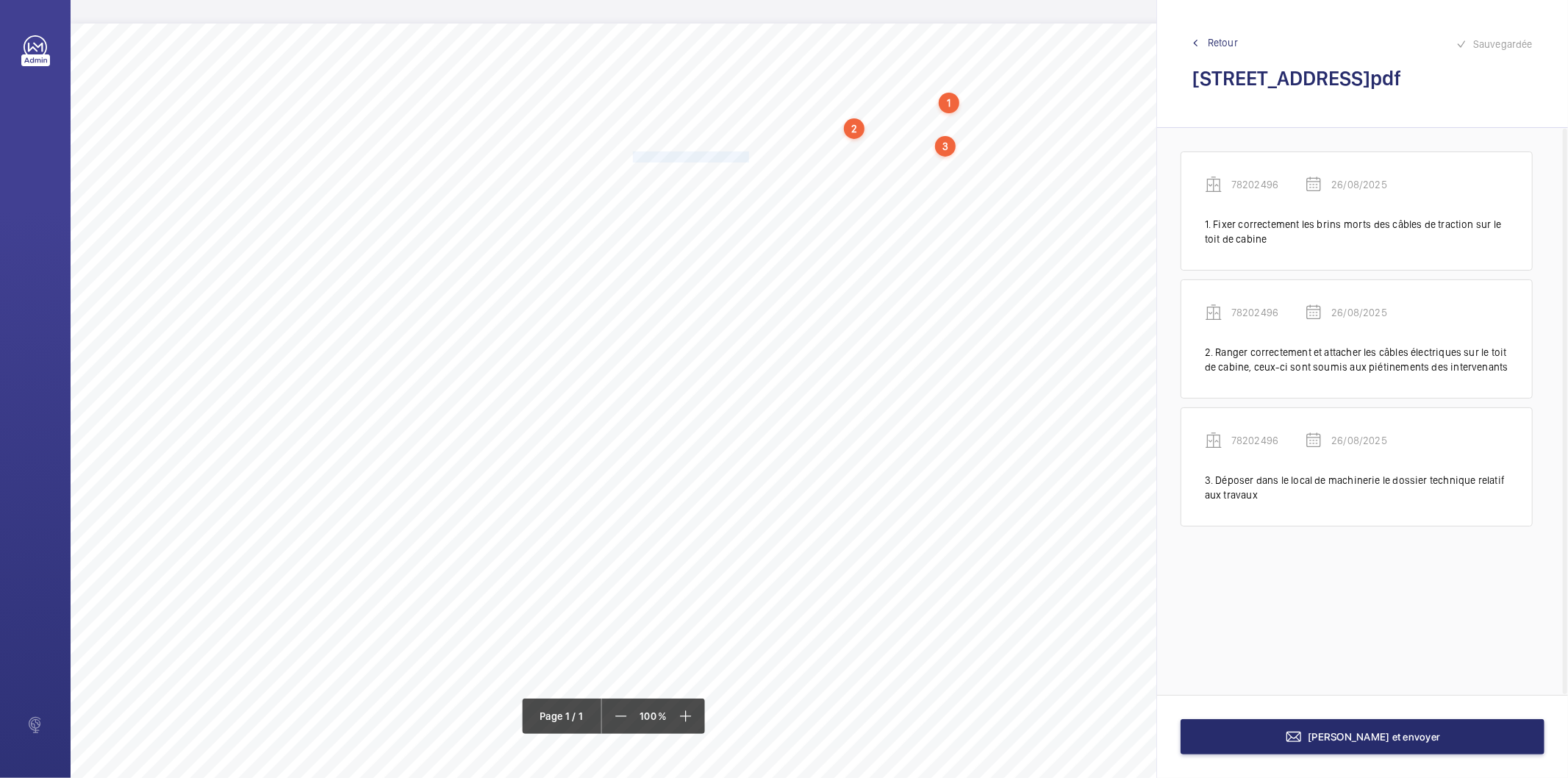
drag, startPoint x: 633, startPoint y: 157, endPoint x: 747, endPoint y: 155, distance: 114.0
click at [747, 155] on span "Dégraisser le toit de cabine." at bounding box center [692, 157] width 118 height 9
click at [744, 252] on div "Faites un choix" at bounding box center [747, 252] width 104 height 15
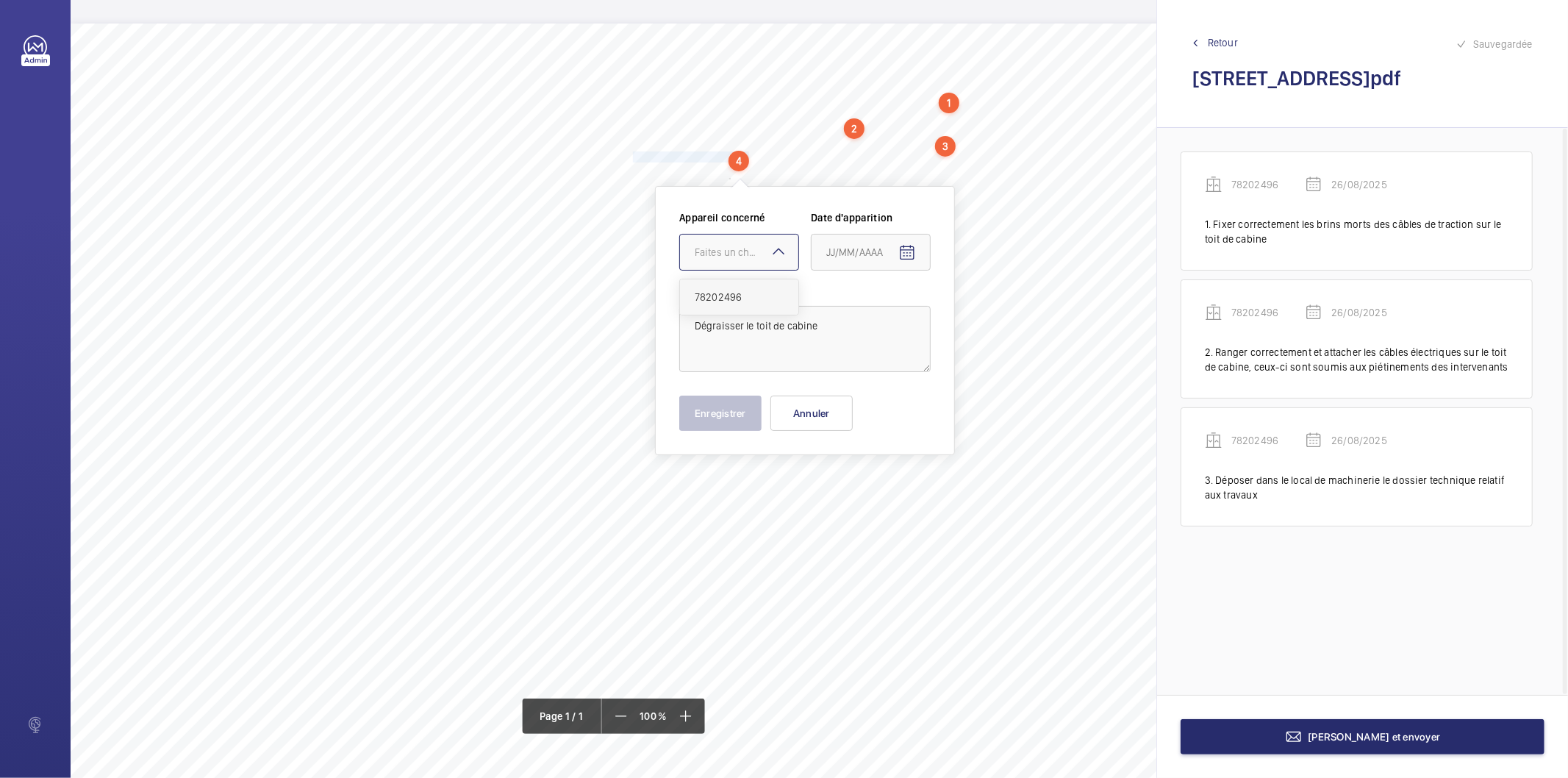
click at [754, 297] on span "78202496" at bounding box center [739, 297] width 89 height 15
click at [902, 255] on mat-icon "Open calendar" at bounding box center [907, 253] width 18 height 18
click at [865, 491] on span "26" at bounding box center [862, 490] width 26 height 26
type input "26/08/2025"
click at [735, 427] on button "Enregistrer" at bounding box center [720, 413] width 82 height 36
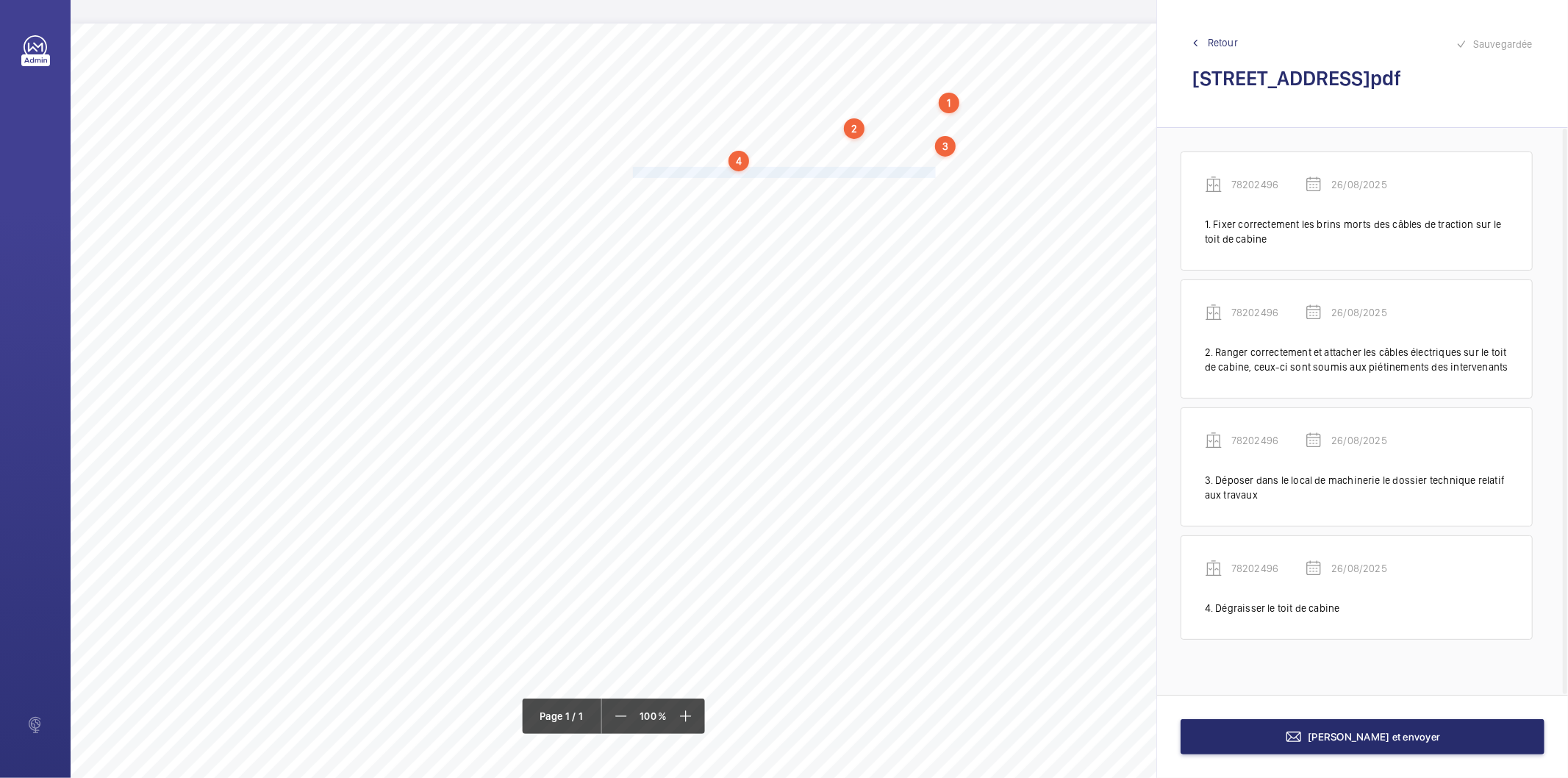
drag, startPoint x: 632, startPoint y: 174, endPoint x: 936, endPoint y: 169, distance: 304.0
click at [936, 169] on span "Réactualiser l’étude de sécurité, et l’afficher dans le local de machinerie." at bounding box center [786, 172] width 306 height 9
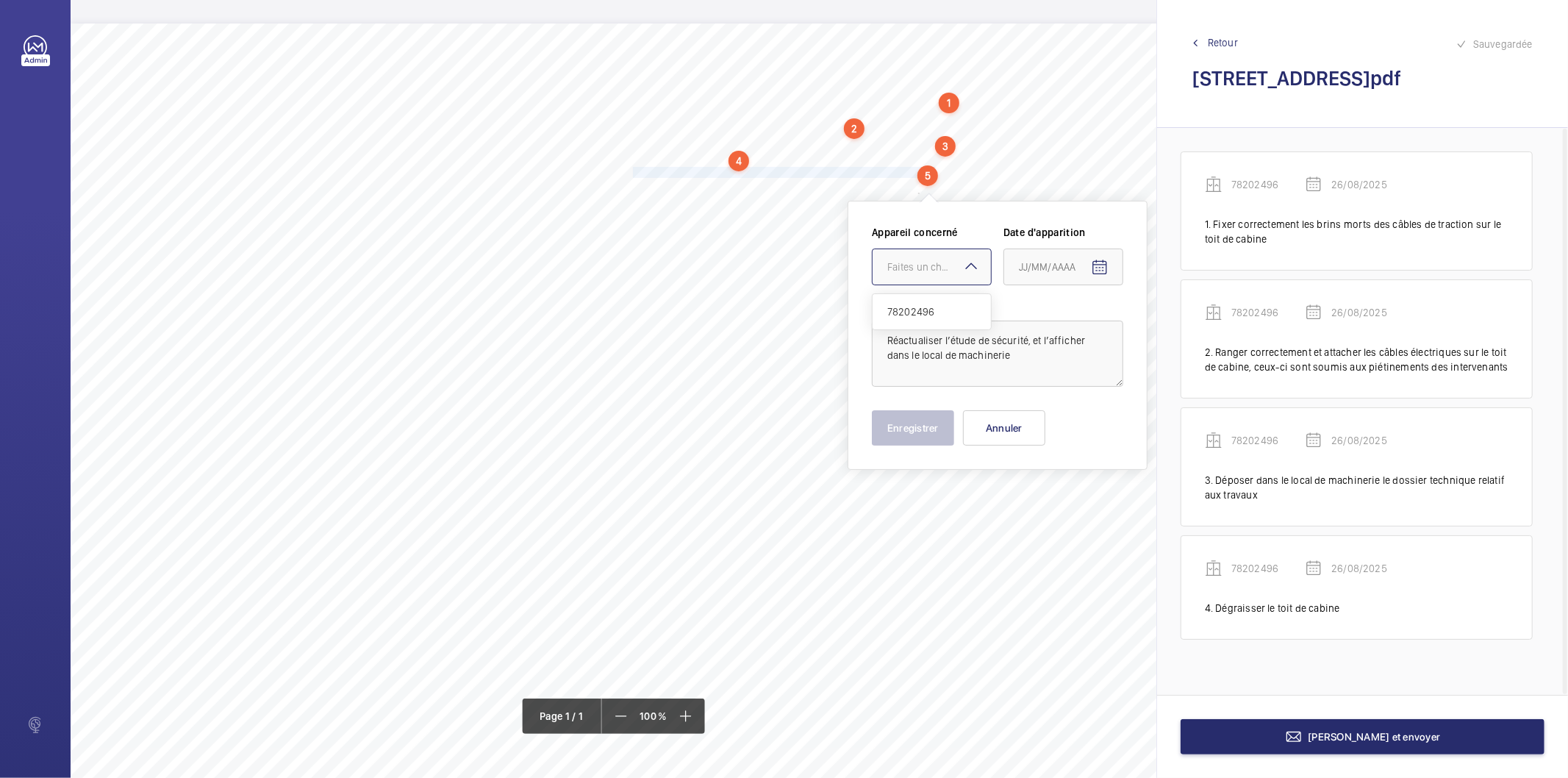
click at [910, 259] on div "Faites un choix" at bounding box center [939, 267] width 104 height 15
click at [922, 315] on span "78202496" at bounding box center [932, 312] width 89 height 15
click at [1104, 269] on mat-icon "Open calendar" at bounding box center [1100, 267] width 18 height 18
click at [1057, 503] on span "26" at bounding box center [1055, 504] width 26 height 26
type input "26/08/2025"
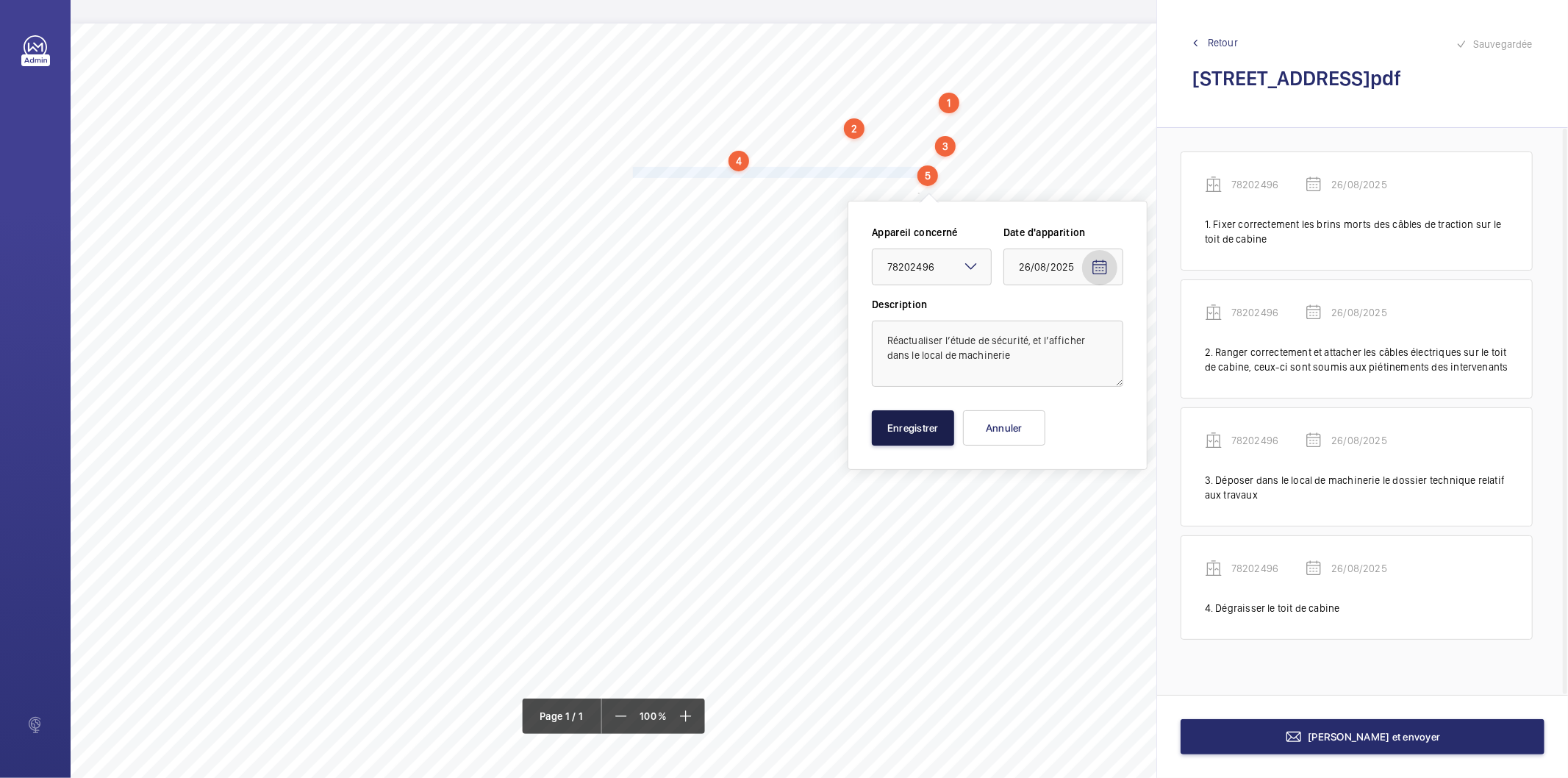
click at [913, 437] on button "Enregistrer" at bounding box center [913, 428] width 82 height 36
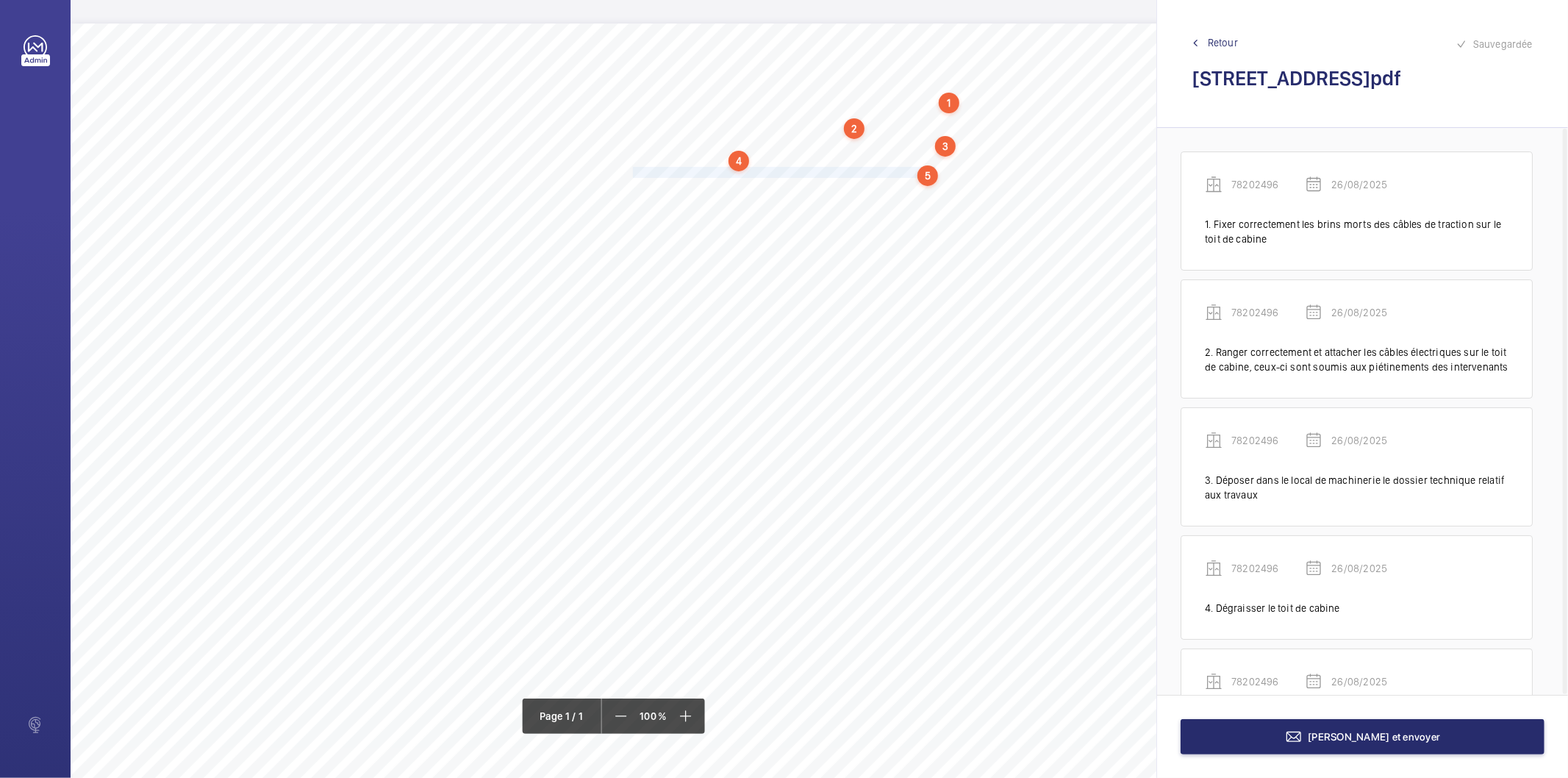
scroll to position [96, 0]
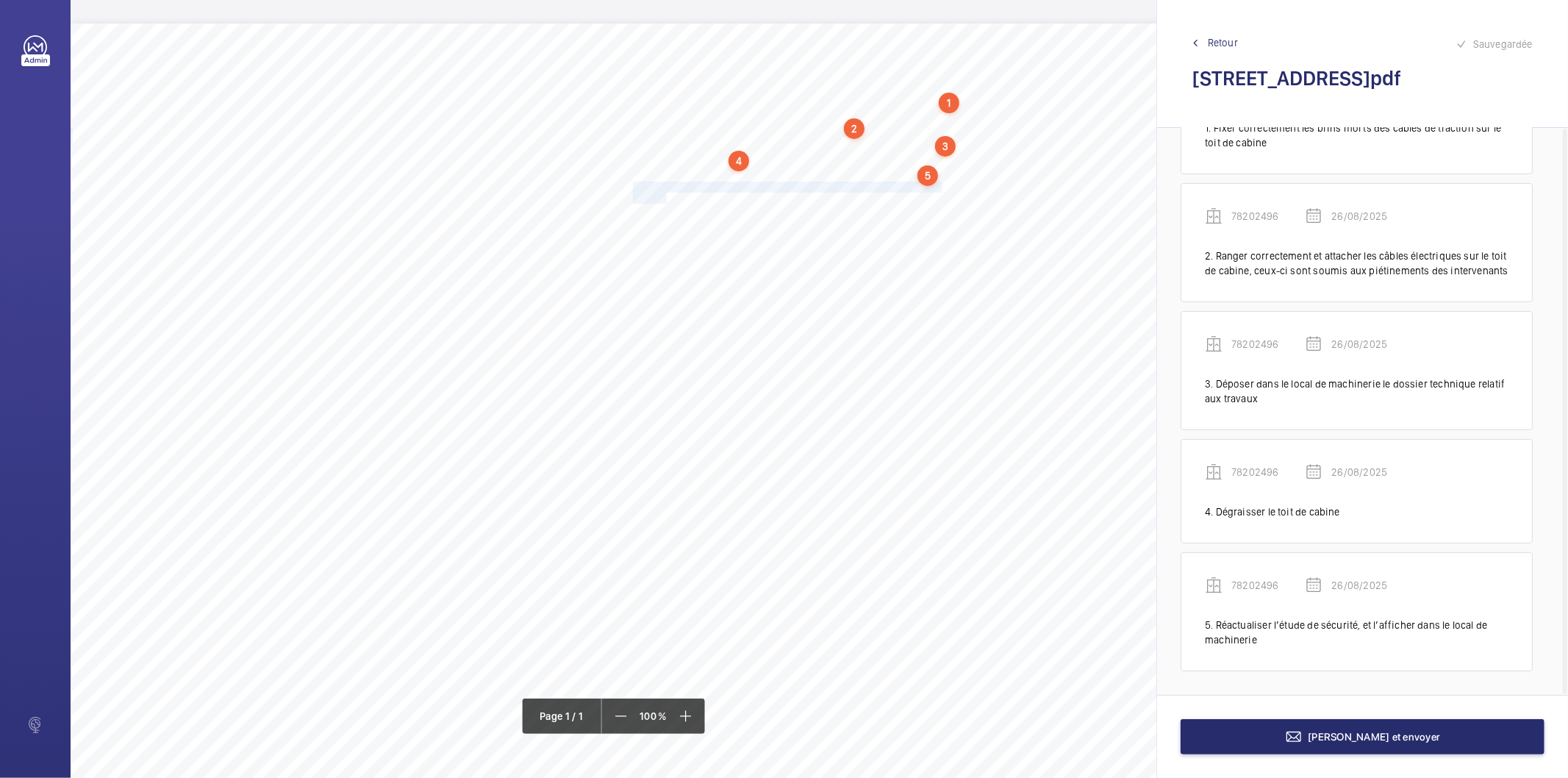
drag, startPoint x: 633, startPoint y: 185, endPoint x: 664, endPoint y: 195, distance: 32.6
click at [664, 195] on div "Nom du site Numéro appareil WM Réserve [STREET_ADDRESS] 78202496 Fixer correcte…" at bounding box center [654, 435] width 1168 height 825
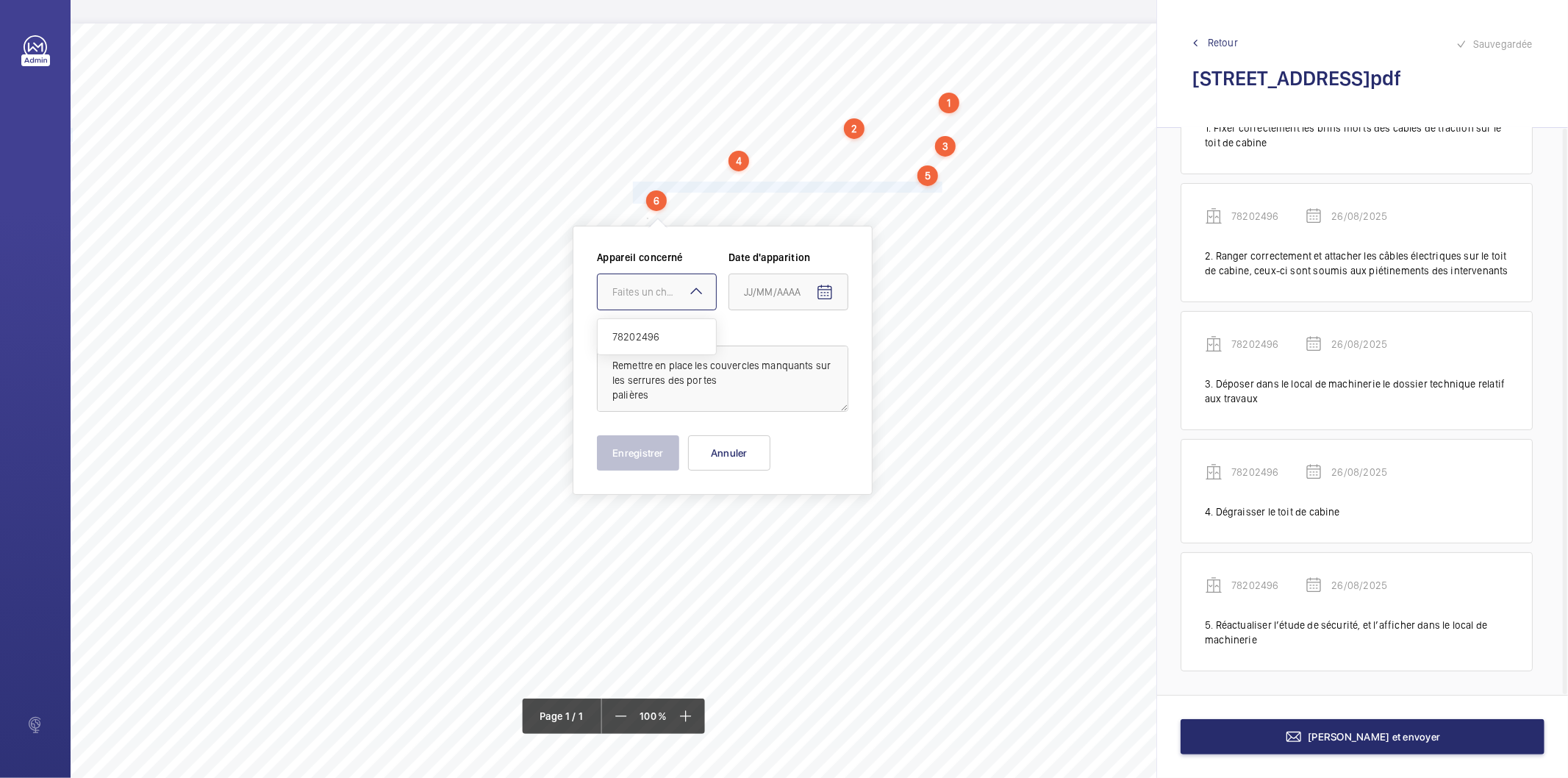
click at [672, 287] on div "Faites un choix" at bounding box center [664, 292] width 104 height 15
click at [656, 336] on span "78202496" at bounding box center [657, 337] width 89 height 15
click at [823, 292] on mat-icon "Open calendar" at bounding box center [824, 292] width 18 height 18
click at [774, 530] on span "26" at bounding box center [779, 529] width 26 height 26
type input "26/08/2025"
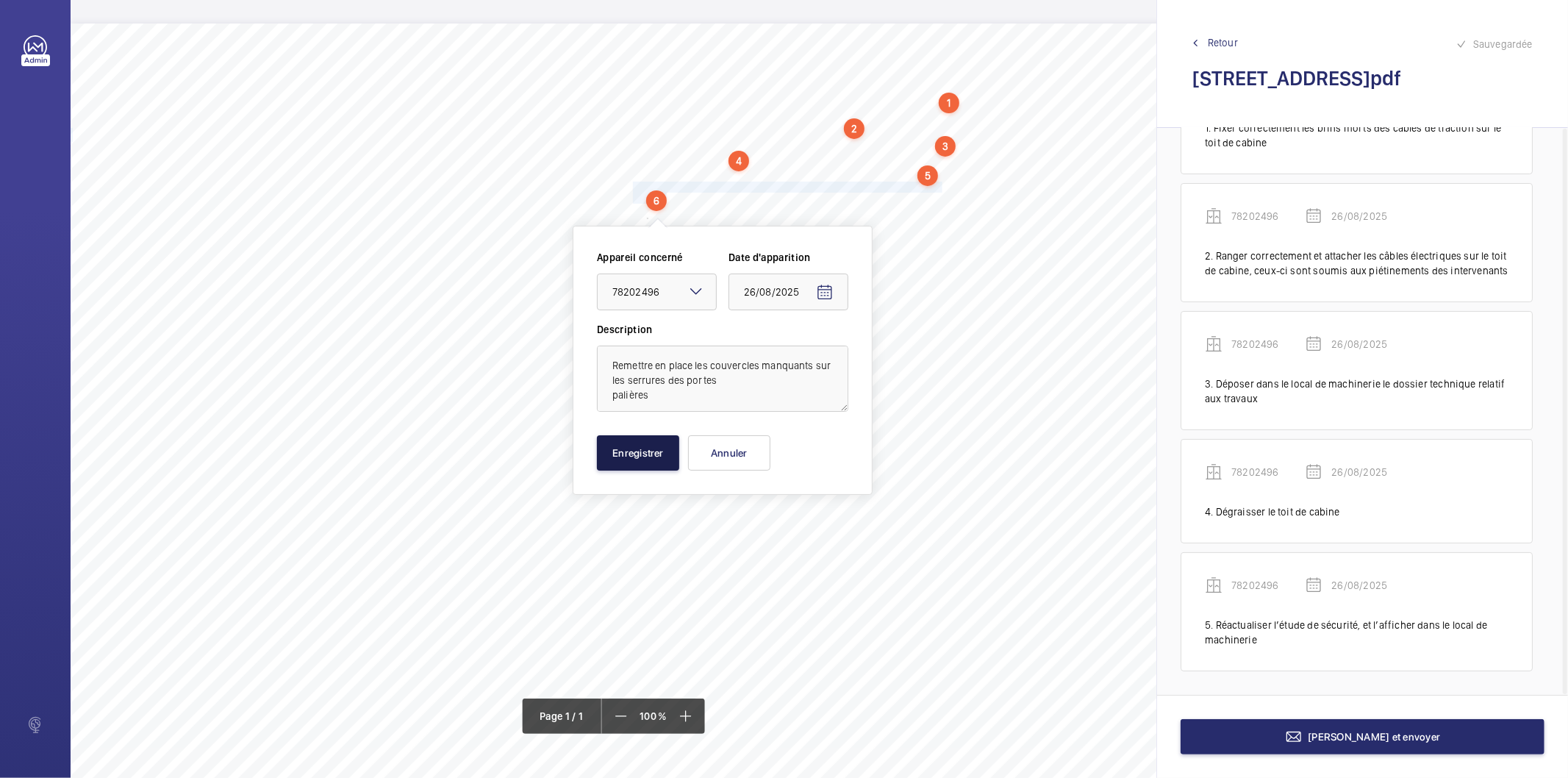
click at [657, 458] on button "Enregistrer" at bounding box center [638, 453] width 82 height 36
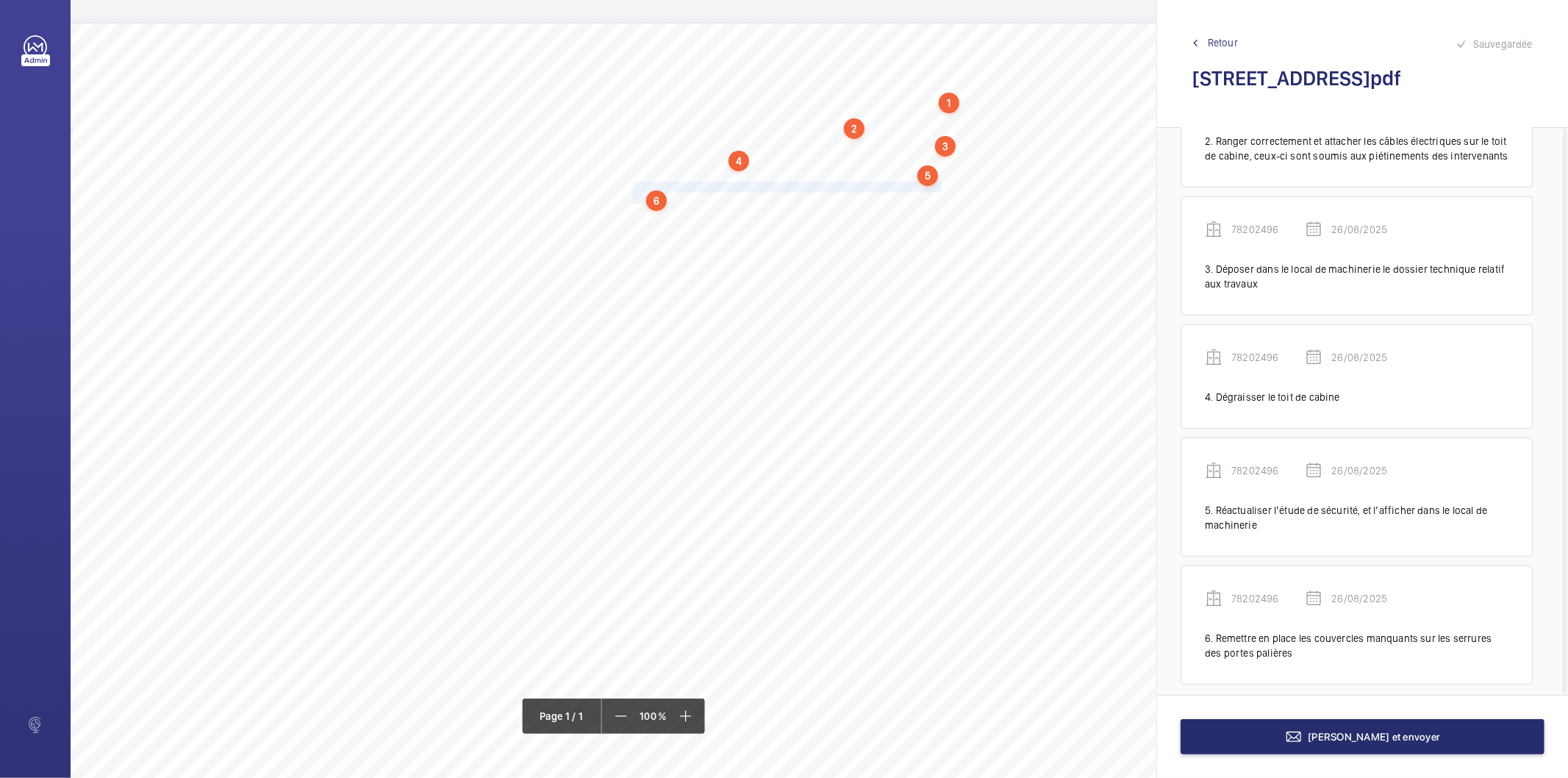
scroll to position [224, 0]
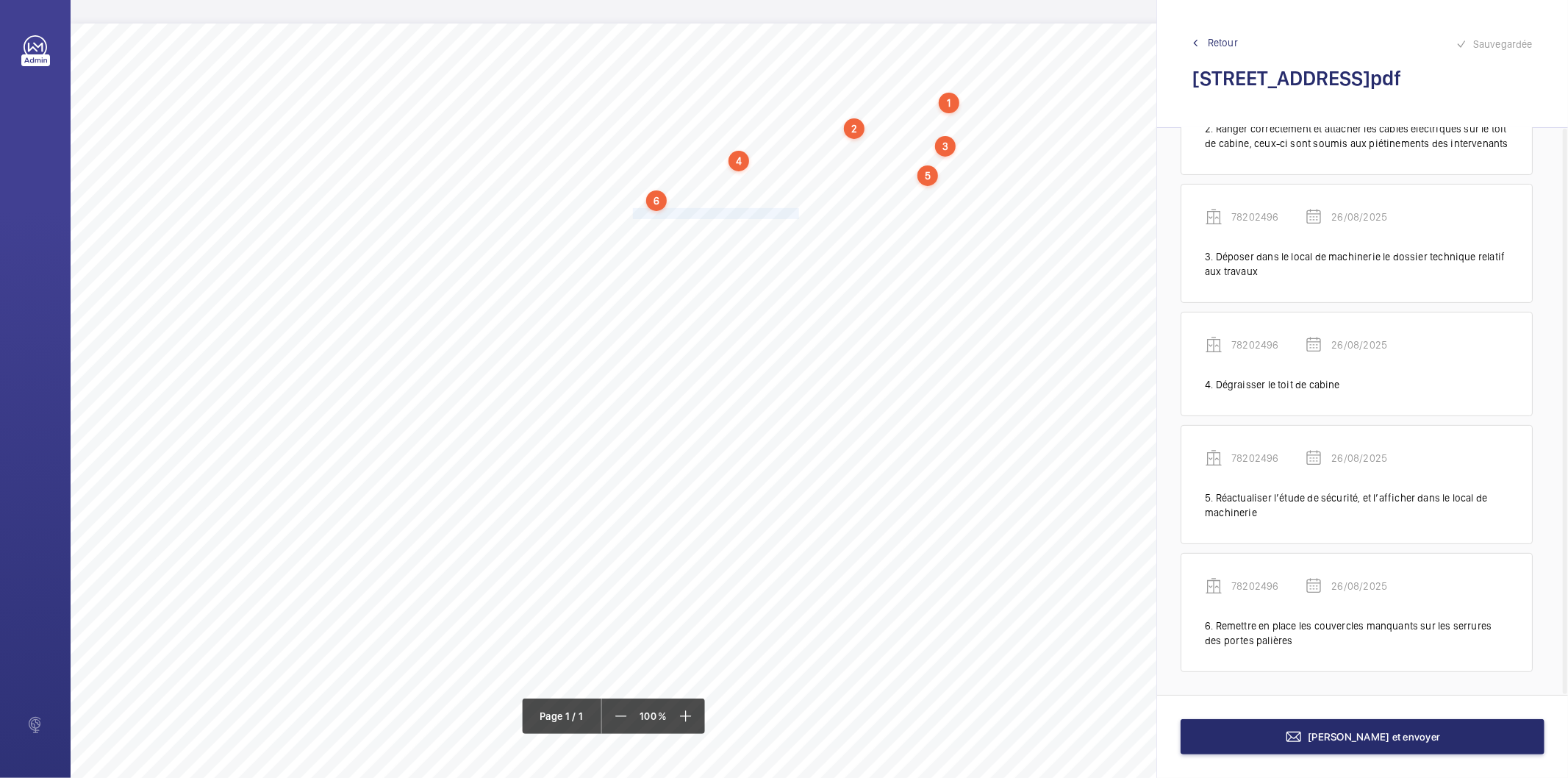
drag, startPoint x: 632, startPoint y: 212, endPoint x: 798, endPoint y: 213, distance: 166.0
click at [798, 213] on span "Surveiller l’usure des câbles de traction." at bounding box center [717, 213] width 170 height 9
click at [762, 302] on div "Faites un choix" at bounding box center [798, 310] width 104 height 15
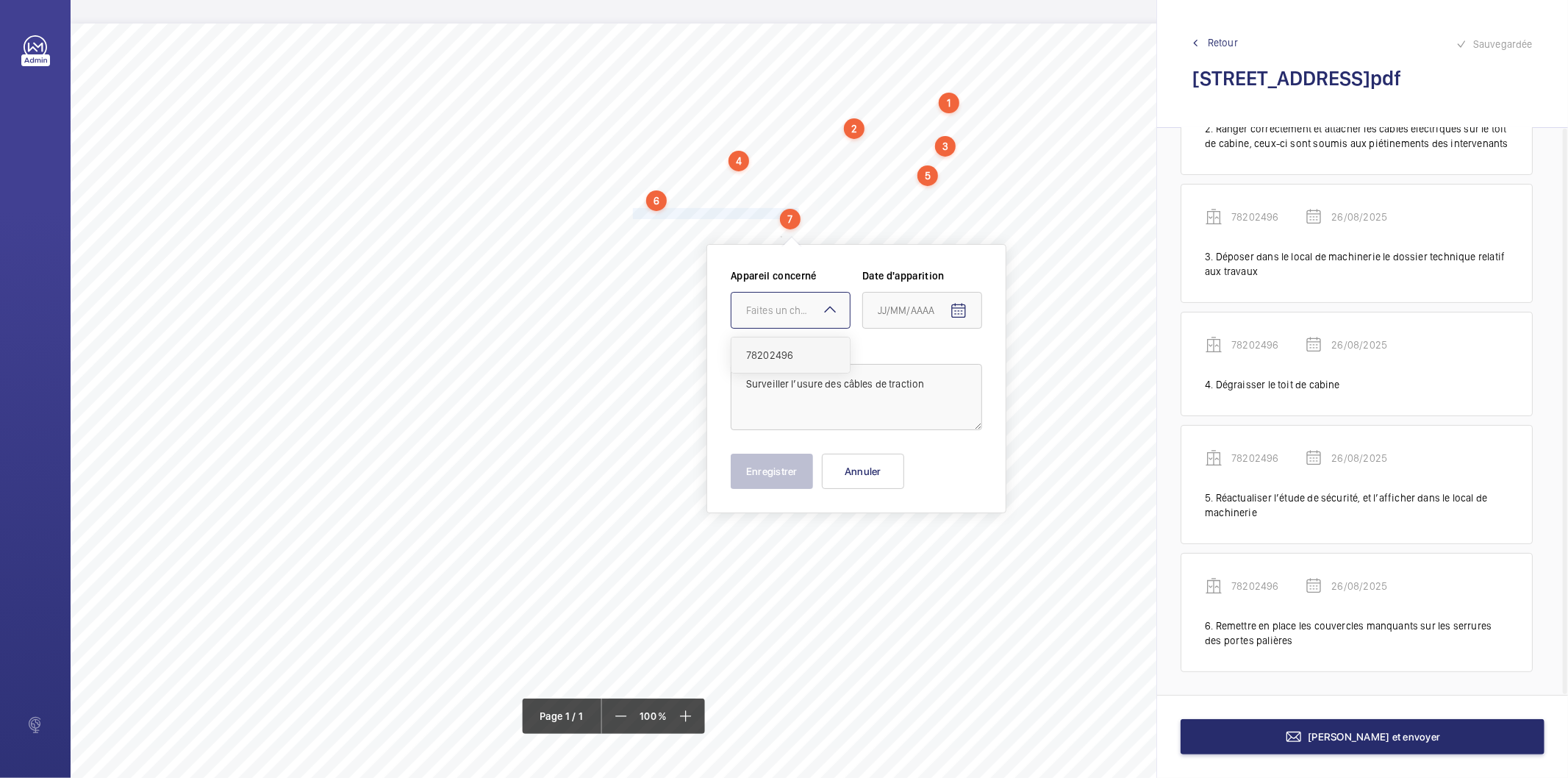
click at [776, 354] on span "78202496" at bounding box center [791, 355] width 89 height 15
click at [956, 310] on mat-icon "Open calendar" at bounding box center [958, 311] width 18 height 18
click at [905, 549] on span "26" at bounding box center [913, 548] width 26 height 26
type input "26/08/2025"
click at [779, 476] on button "Enregistrer" at bounding box center [772, 471] width 82 height 36
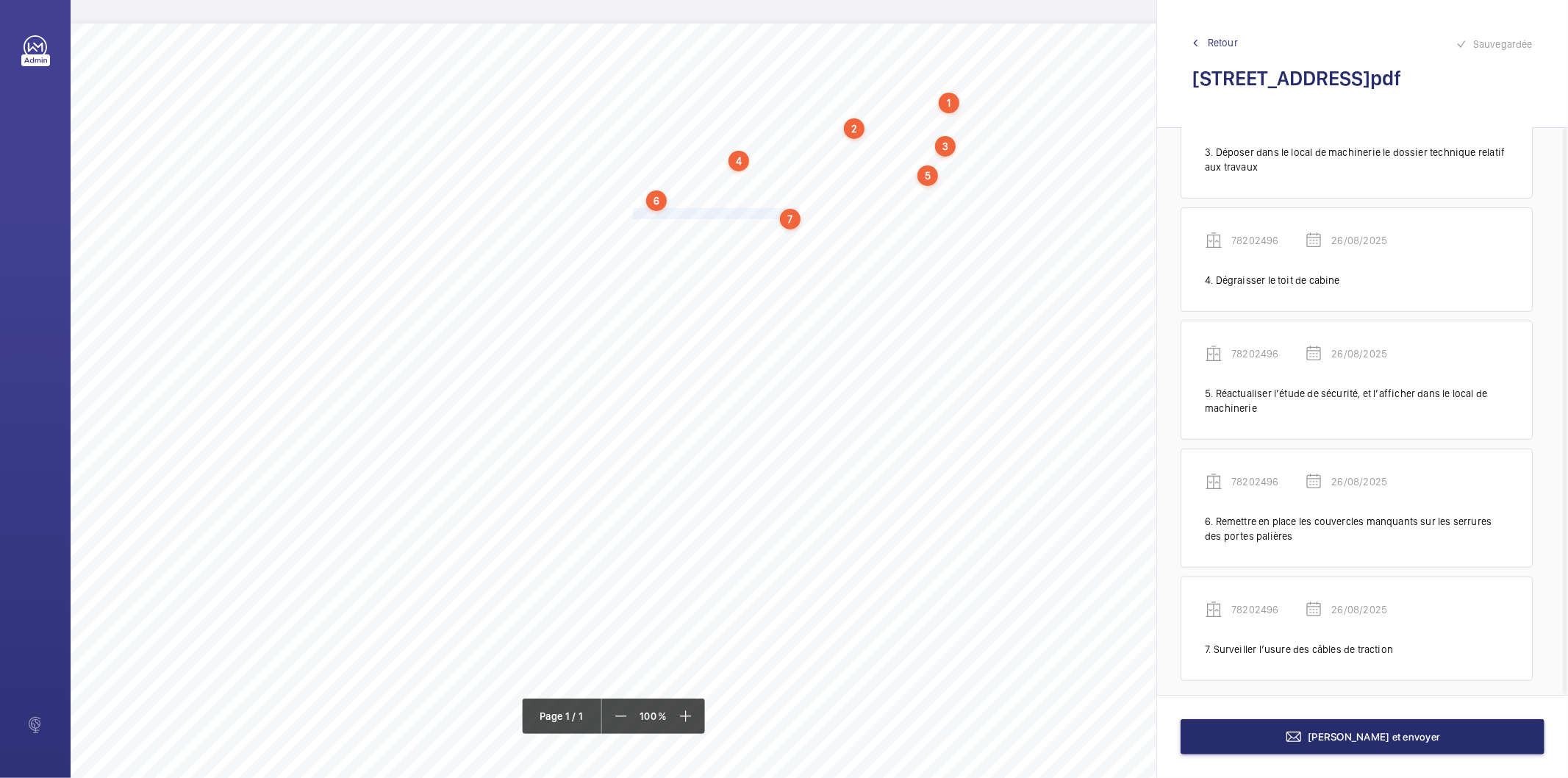
scroll to position [337, 0]
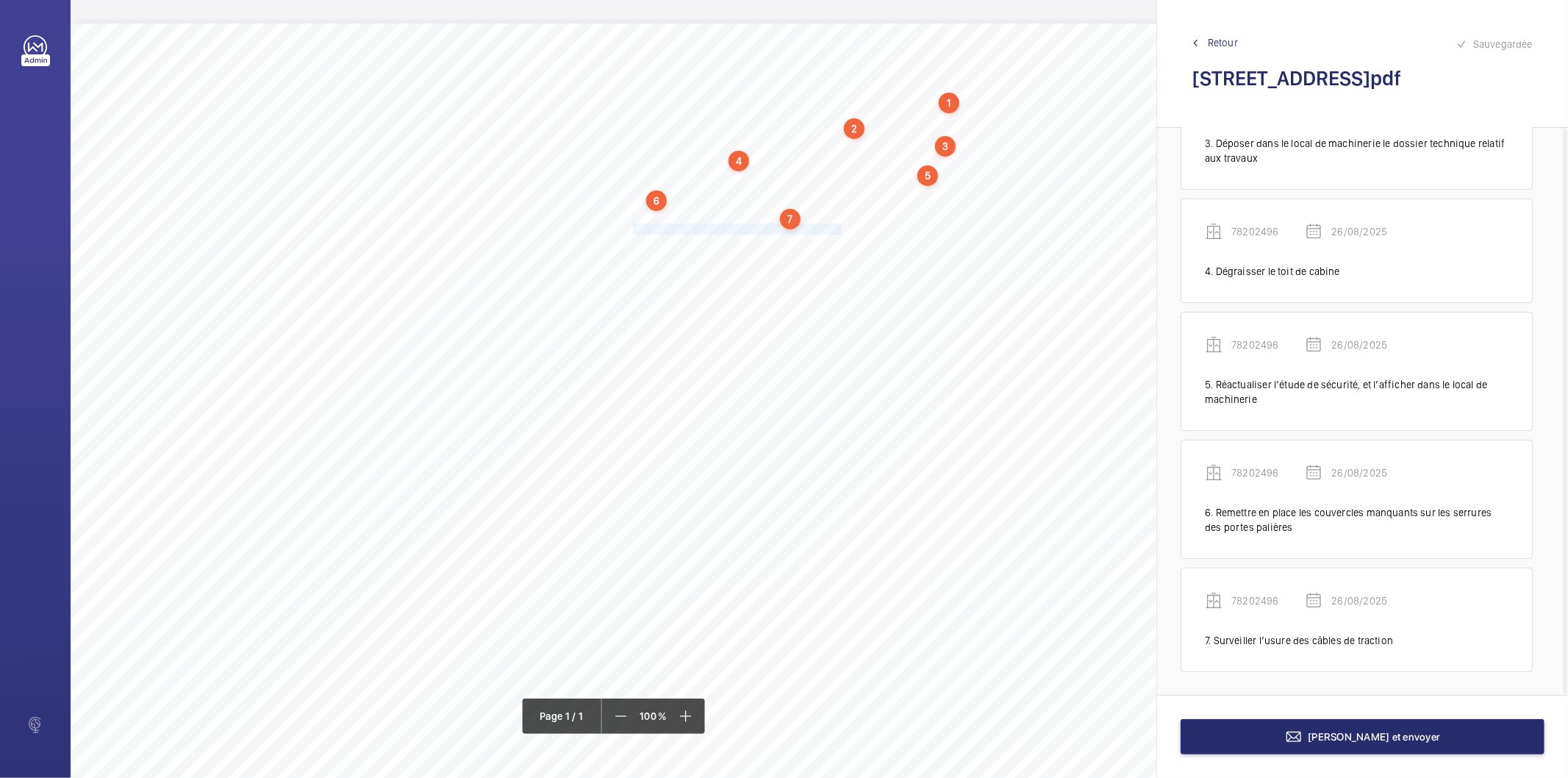
drag, startPoint x: 634, startPoint y: 226, endPoint x: 840, endPoint y: 232, distance: 206.1
click at [840, 232] on span "Refixer correctement la main courante en cabine." at bounding box center [737, 228] width 209 height 9
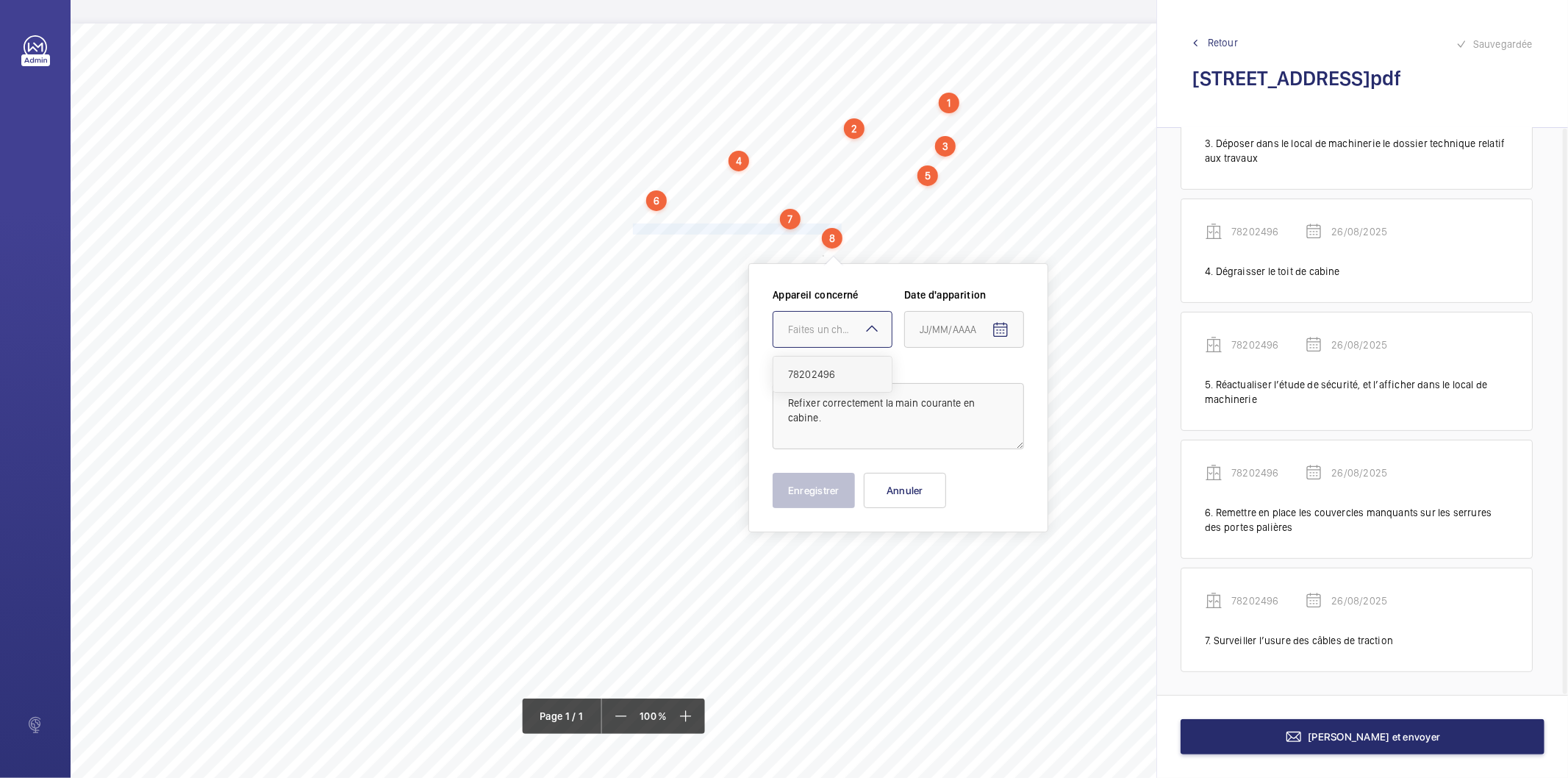
drag, startPoint x: 821, startPoint y: 333, endPoint x: 820, endPoint y: 359, distance: 26.0
click at [821, 336] on div "Faites un choix" at bounding box center [840, 330] width 104 height 15
click at [819, 370] on span "78202496" at bounding box center [833, 374] width 89 height 15
click at [994, 327] on mat-icon "Open calendar" at bounding box center [1000, 330] width 18 height 18
click at [946, 568] on span "26" at bounding box center [955, 566] width 26 height 26
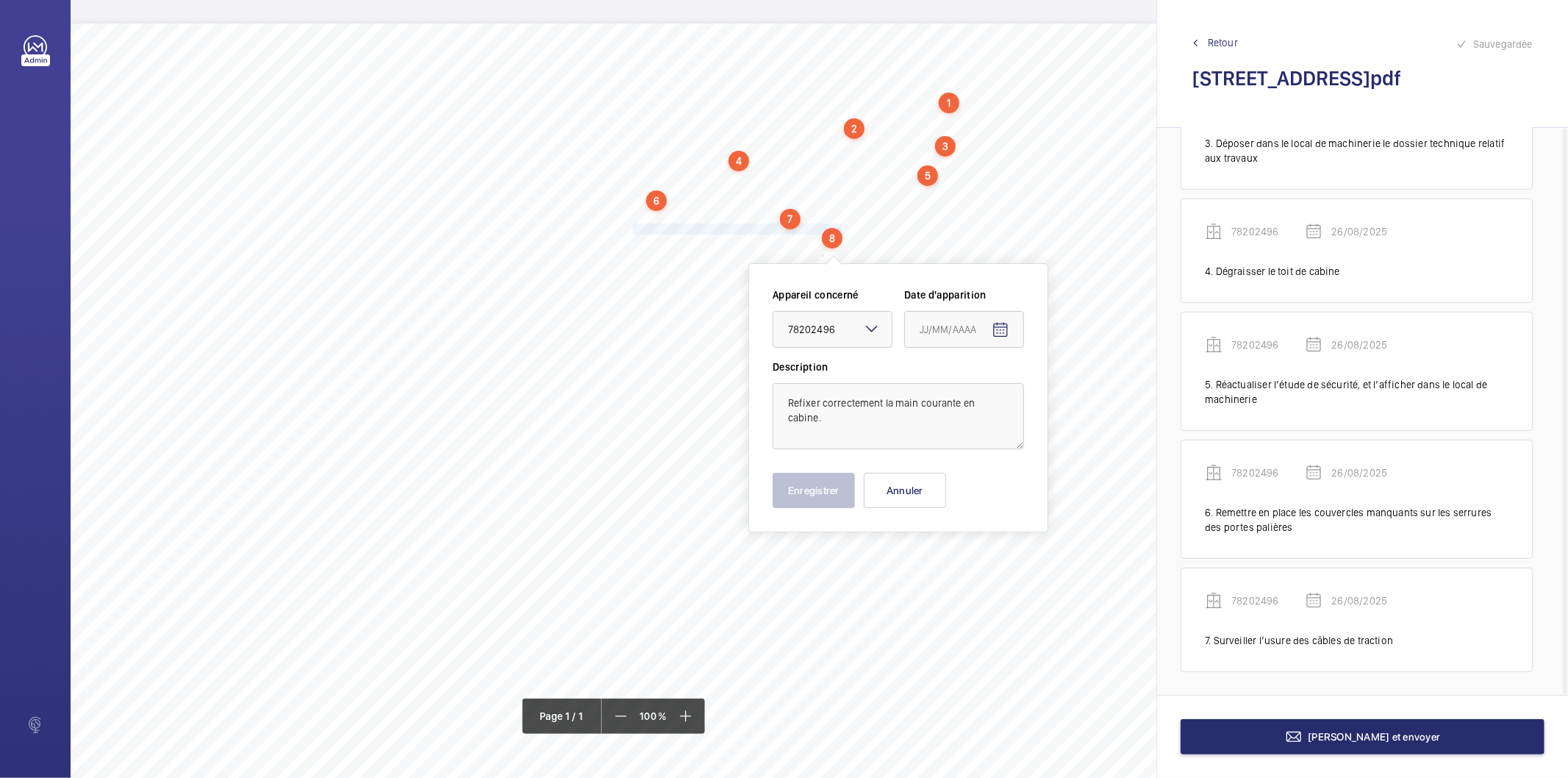
type input "26/08/2025"
click at [787, 488] on button "Enregistrer" at bounding box center [814, 491] width 82 height 36
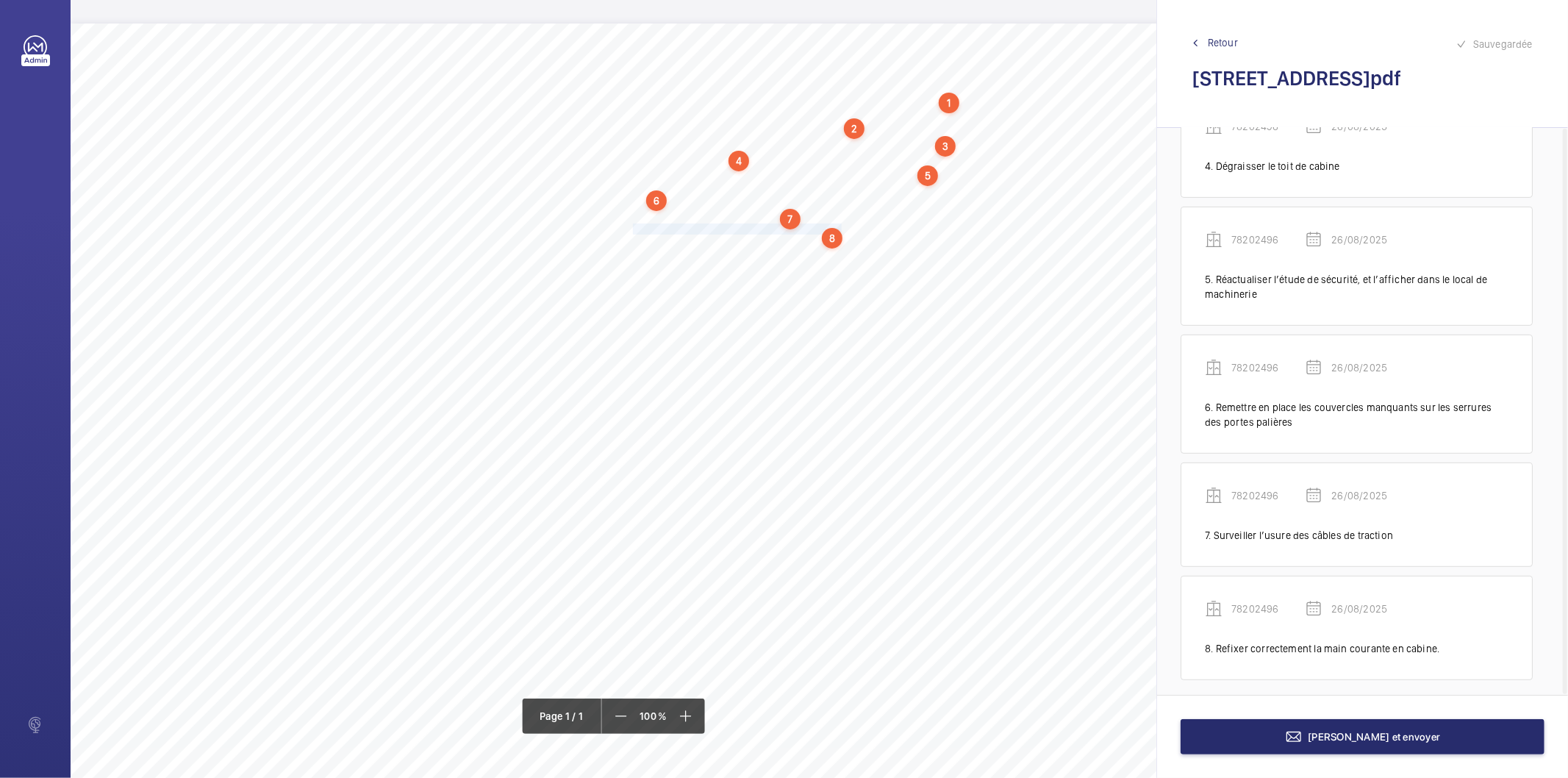
scroll to position [450, 0]
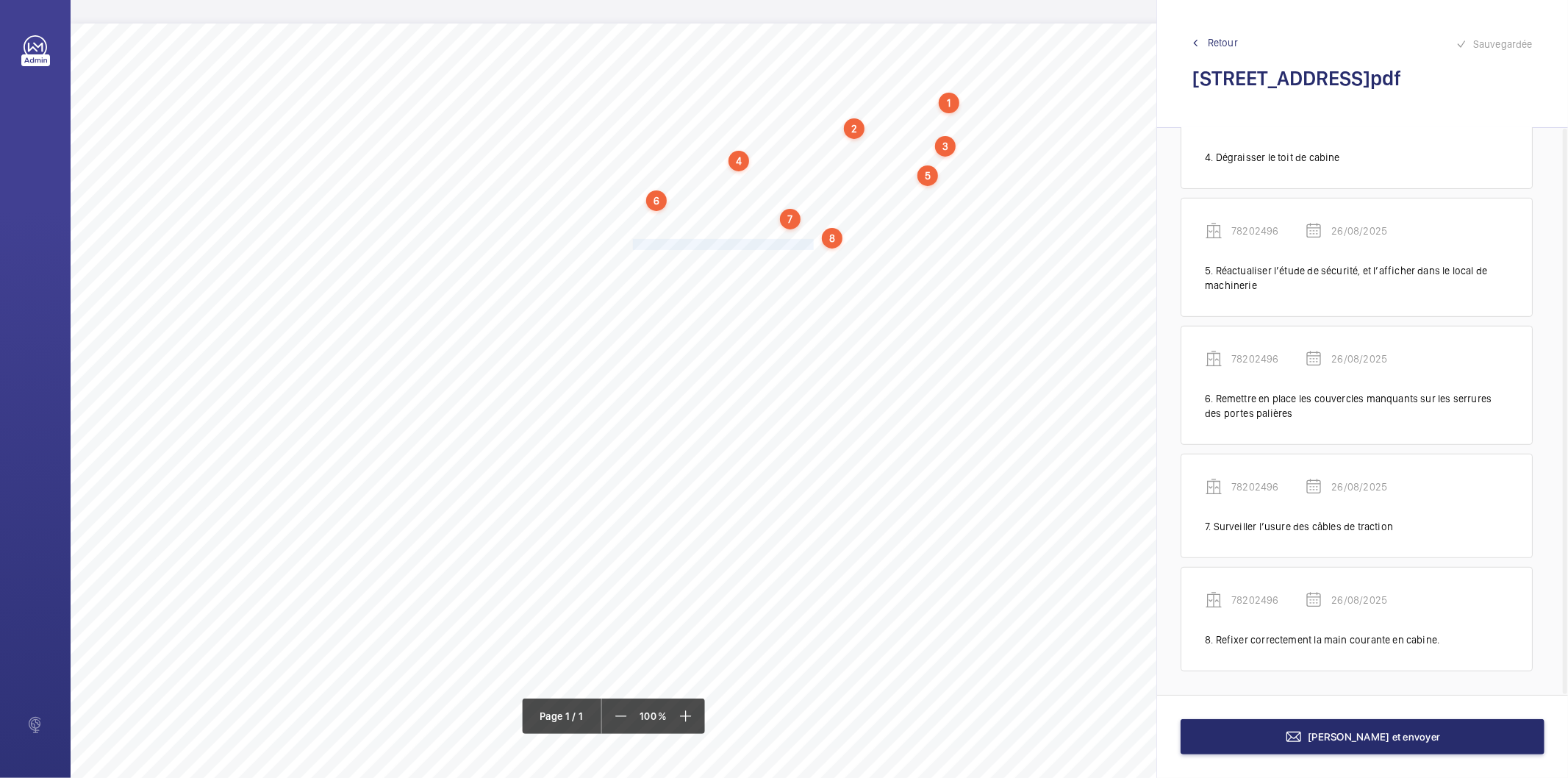
drag, startPoint x: 634, startPoint y: 244, endPoint x: 811, endPoint y: 242, distance: 177.0
click at [811, 242] on span "Remplacer les galets de serrure détériorés." at bounding box center [724, 244] width 183 height 9
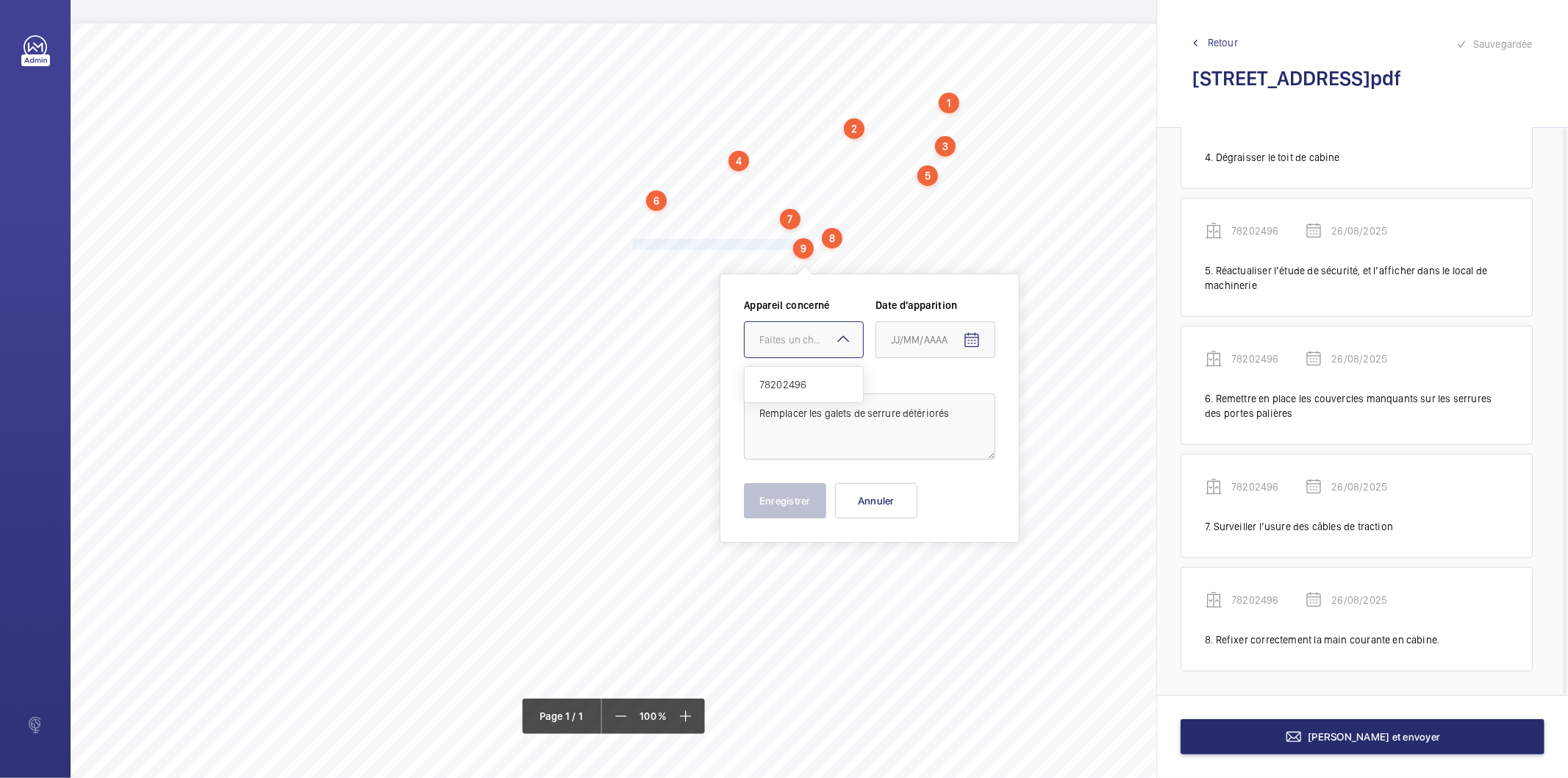
click at [789, 344] on div "Faites un choix" at bounding box center [811, 340] width 104 height 15
click at [792, 370] on div "78202496" at bounding box center [804, 385] width 118 height 36
drag, startPoint x: 976, startPoint y: 331, endPoint x: 973, endPoint y: 342, distance: 11.4
click at [973, 342] on mat-icon "Open calendar" at bounding box center [971, 340] width 18 height 18
click at [931, 577] on span "26" at bounding box center [926, 577] width 26 height 26
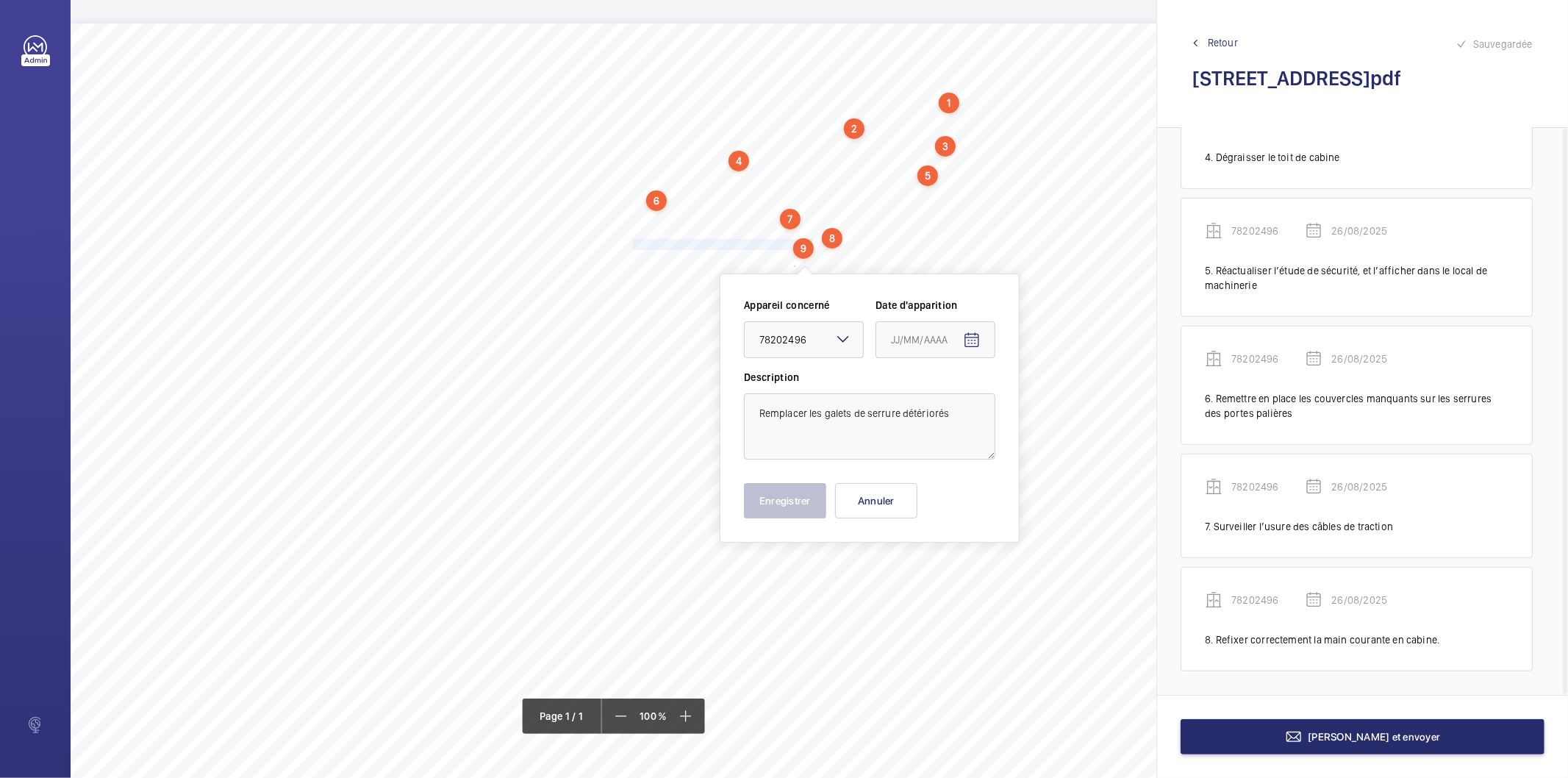
type input "26/08/2025"
click at [802, 508] on button "Enregistrer" at bounding box center [785, 501] width 82 height 36
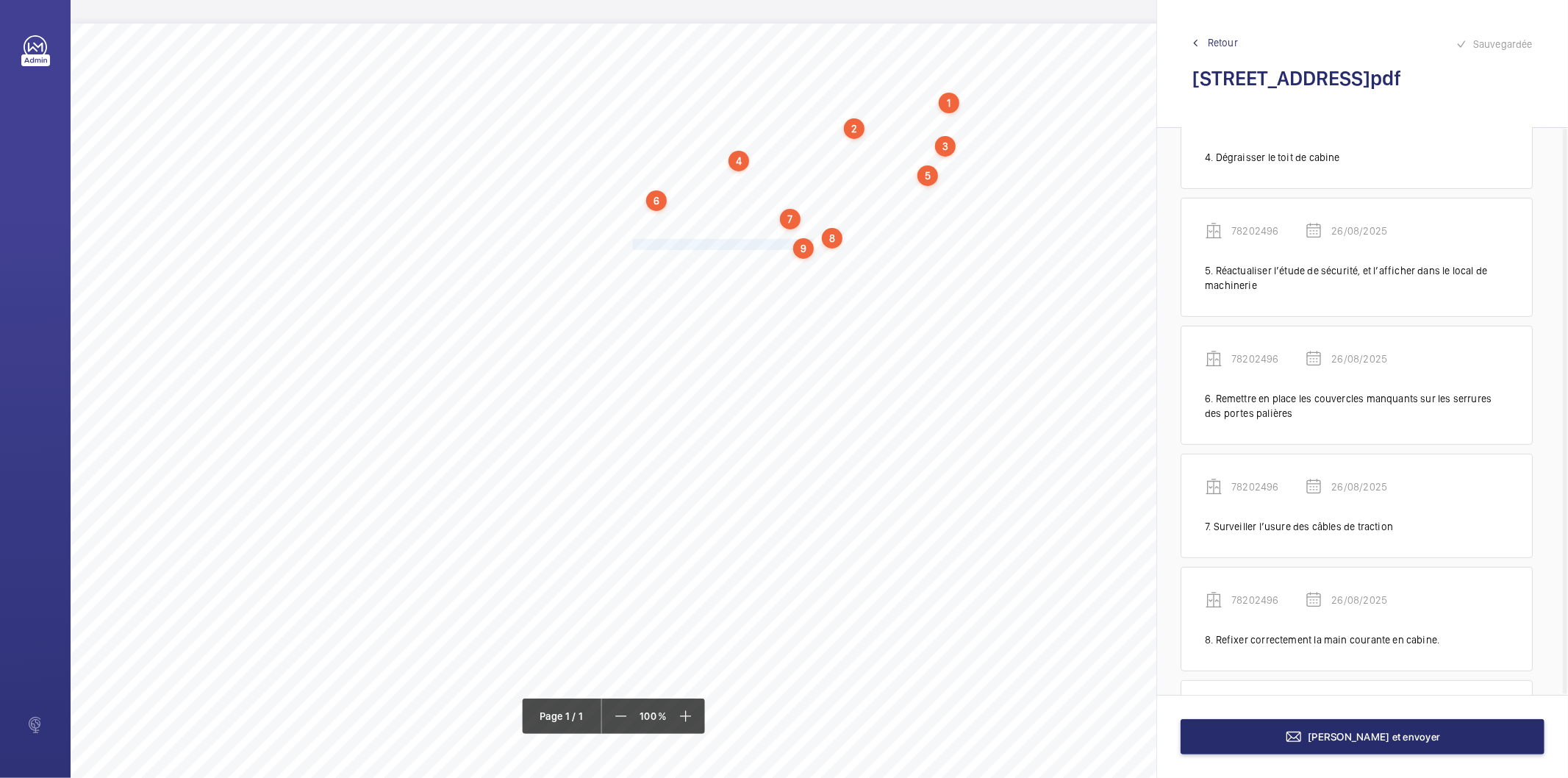
scroll to position [564, 0]
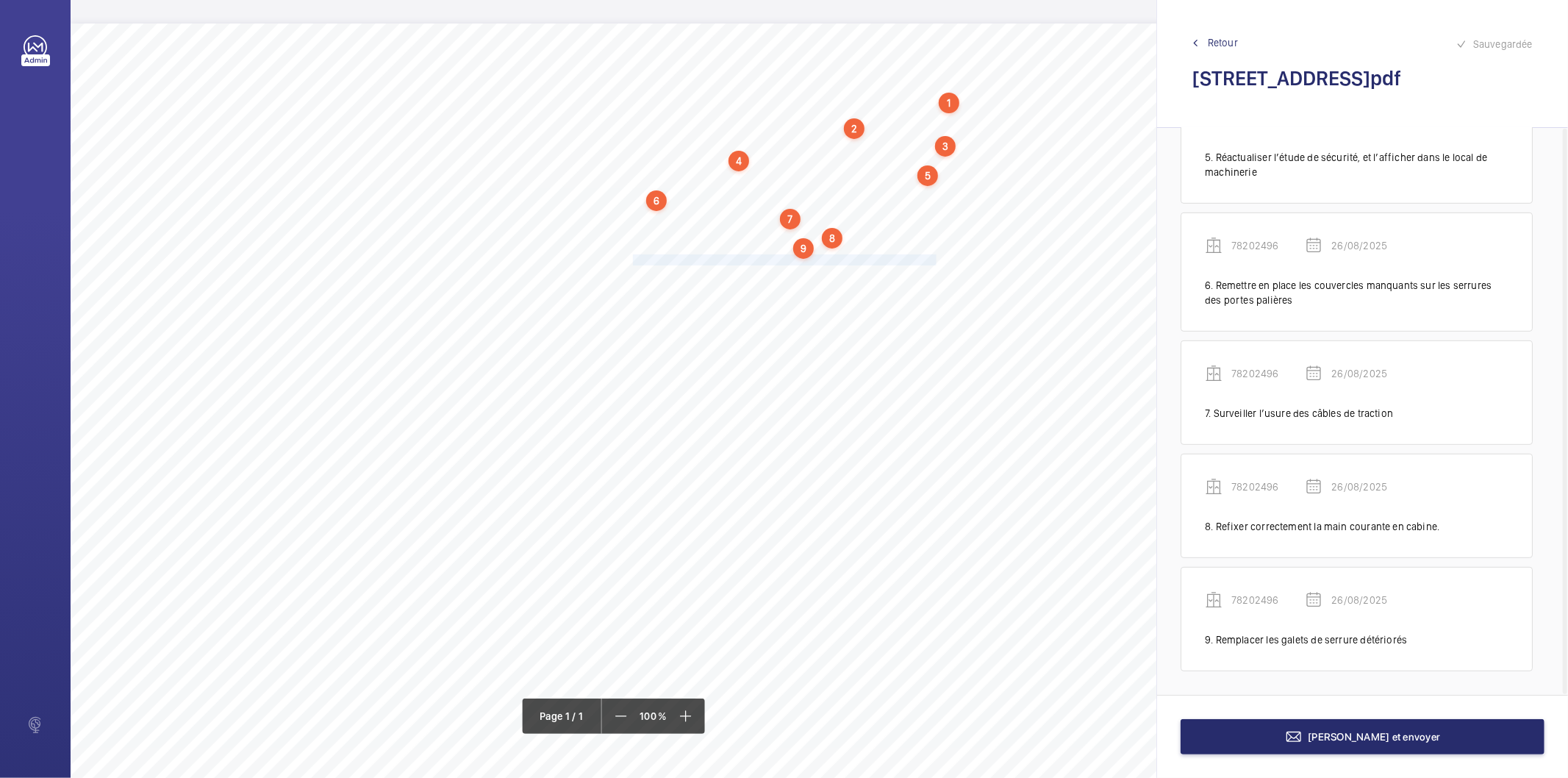
drag, startPoint x: 633, startPoint y: 257, endPoint x: 935, endPoint y: 260, distance: 302.0
click at [935, 260] on span "Assurer le fonctionnement de la cellule de protection d’entrée de cabine." at bounding box center [786, 259] width 306 height 9
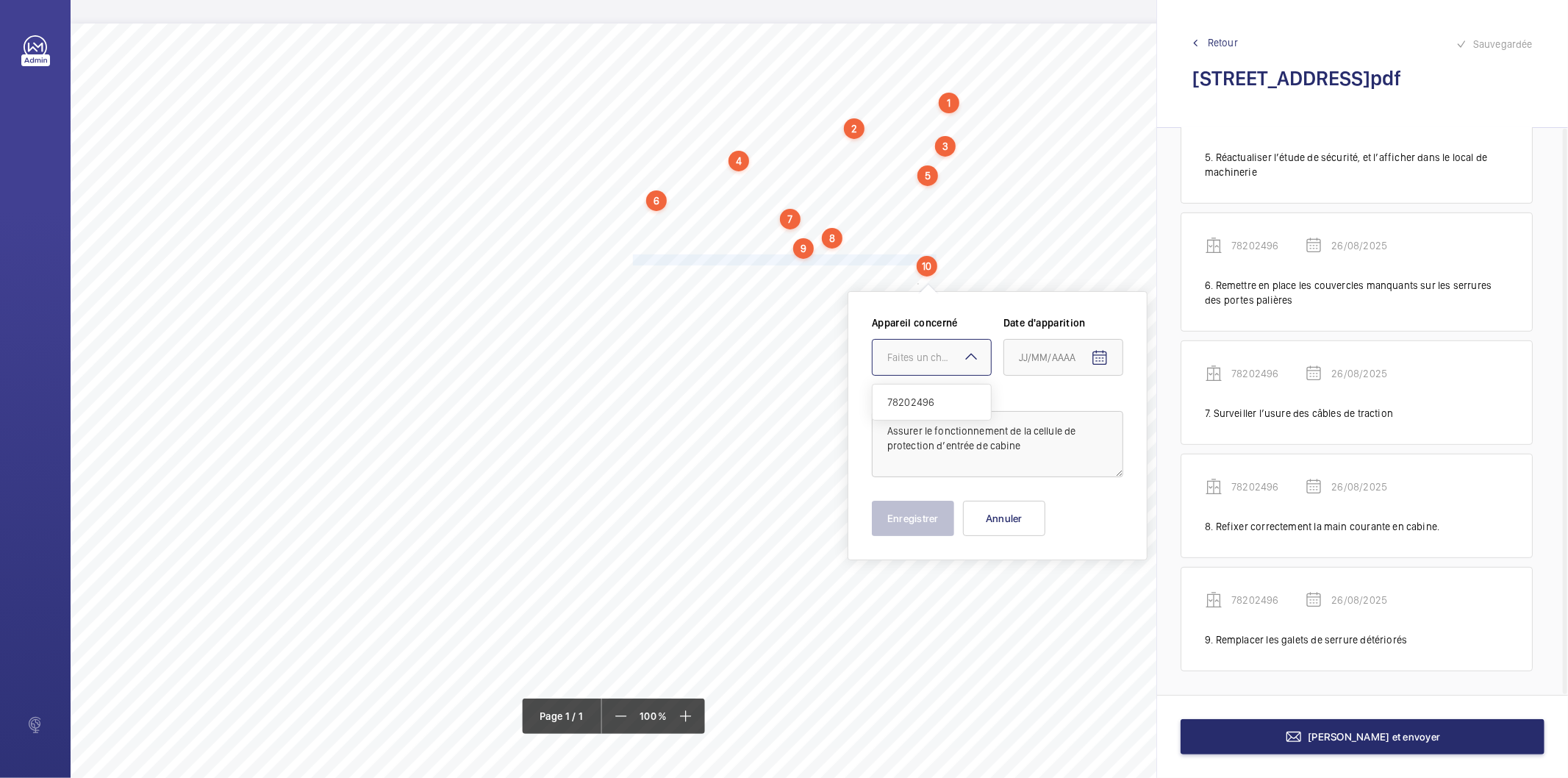
click at [905, 360] on div "Faites un choix" at bounding box center [939, 358] width 104 height 15
click at [905, 402] on span "78202496" at bounding box center [932, 403] width 89 height 15
click at [1096, 357] on mat-icon "Open calendar" at bounding box center [1100, 358] width 18 height 18
drag, startPoint x: 1046, startPoint y: 603, endPoint x: 1035, endPoint y: 590, distance: 17.0
click at [1046, 600] on span "26" at bounding box center [1055, 595] width 26 height 26
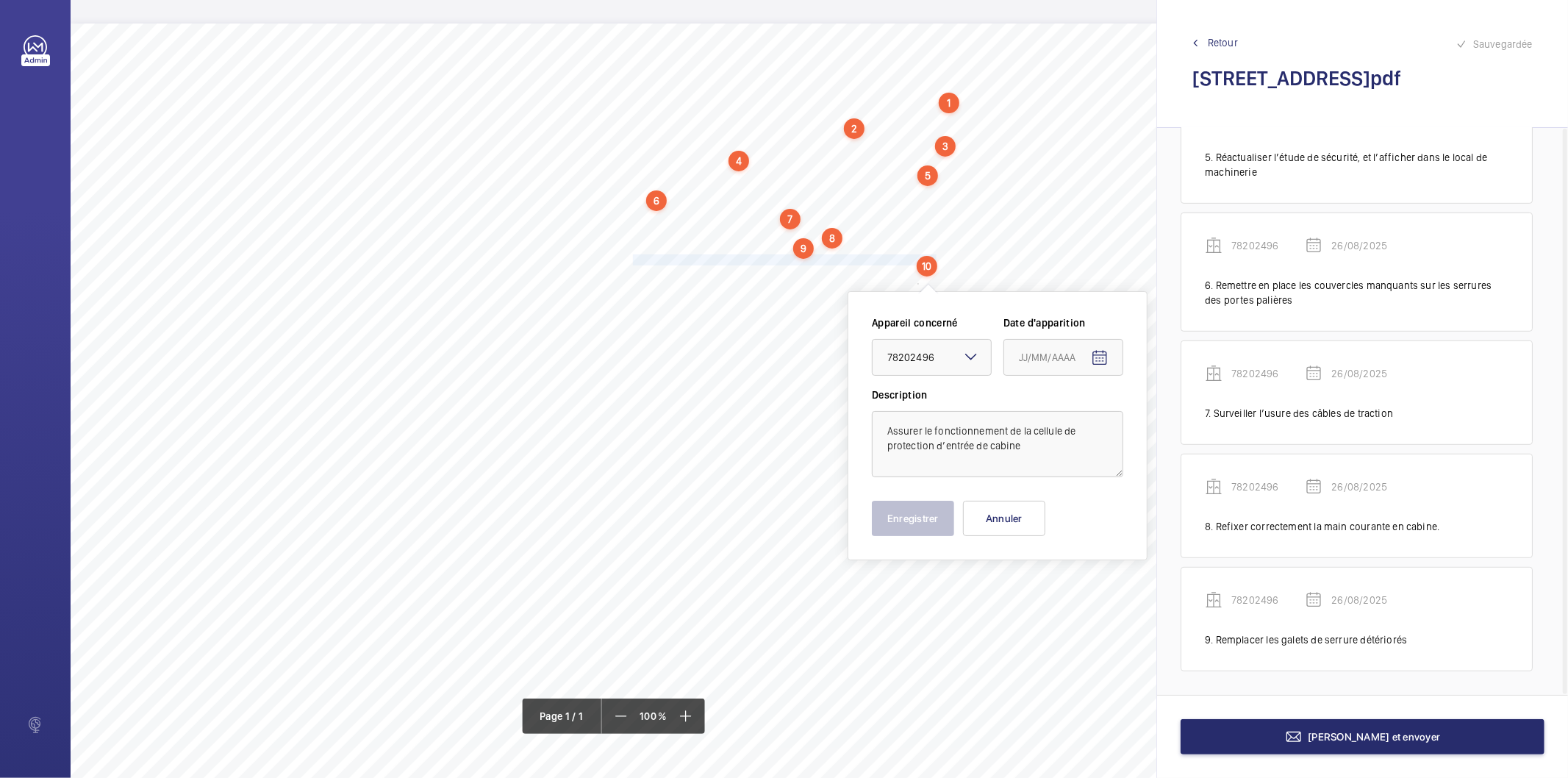
type input "26/08/2025"
click at [915, 504] on button "Enregistrer" at bounding box center [913, 519] width 82 height 36
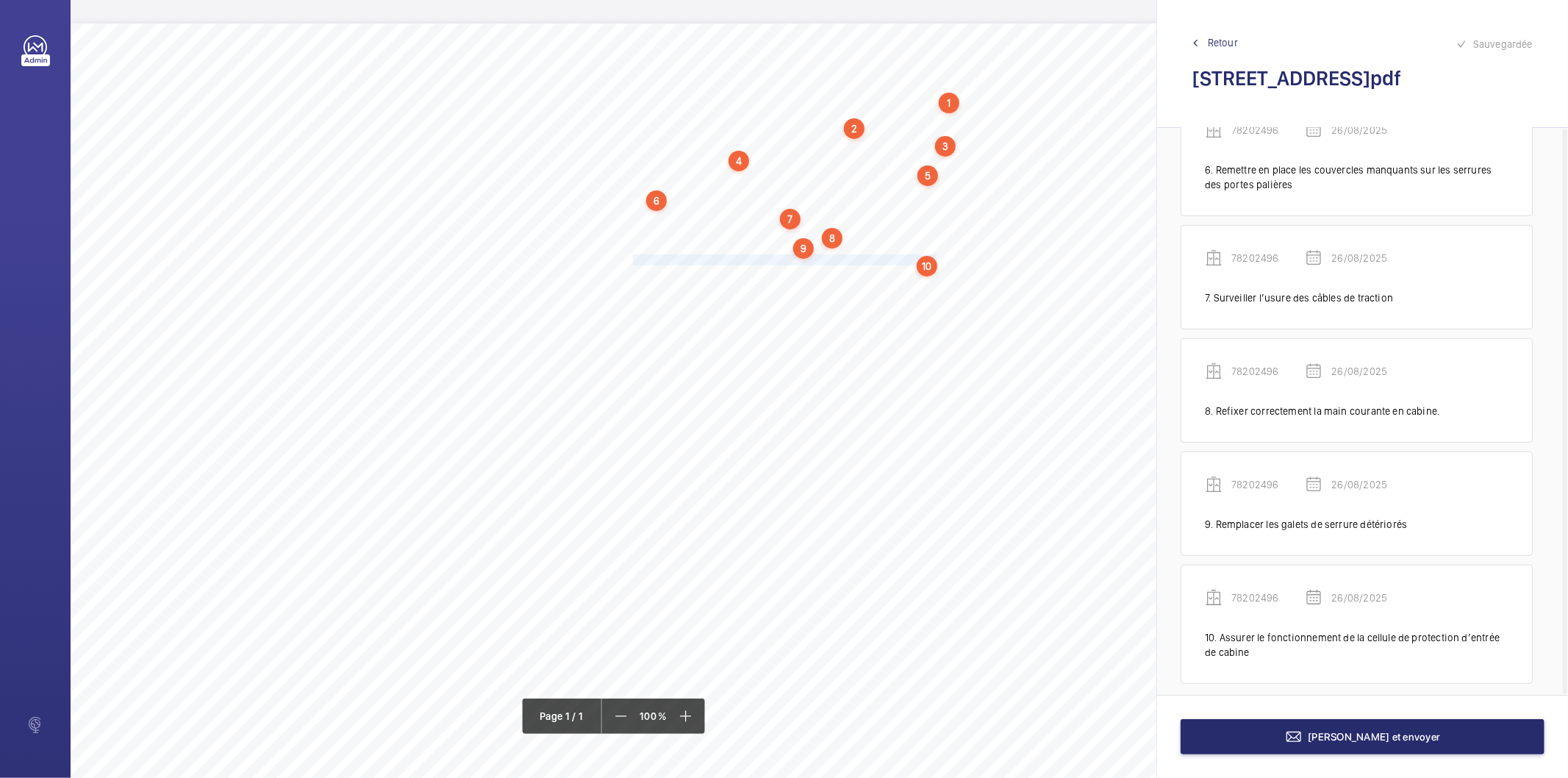
scroll to position [693, 0]
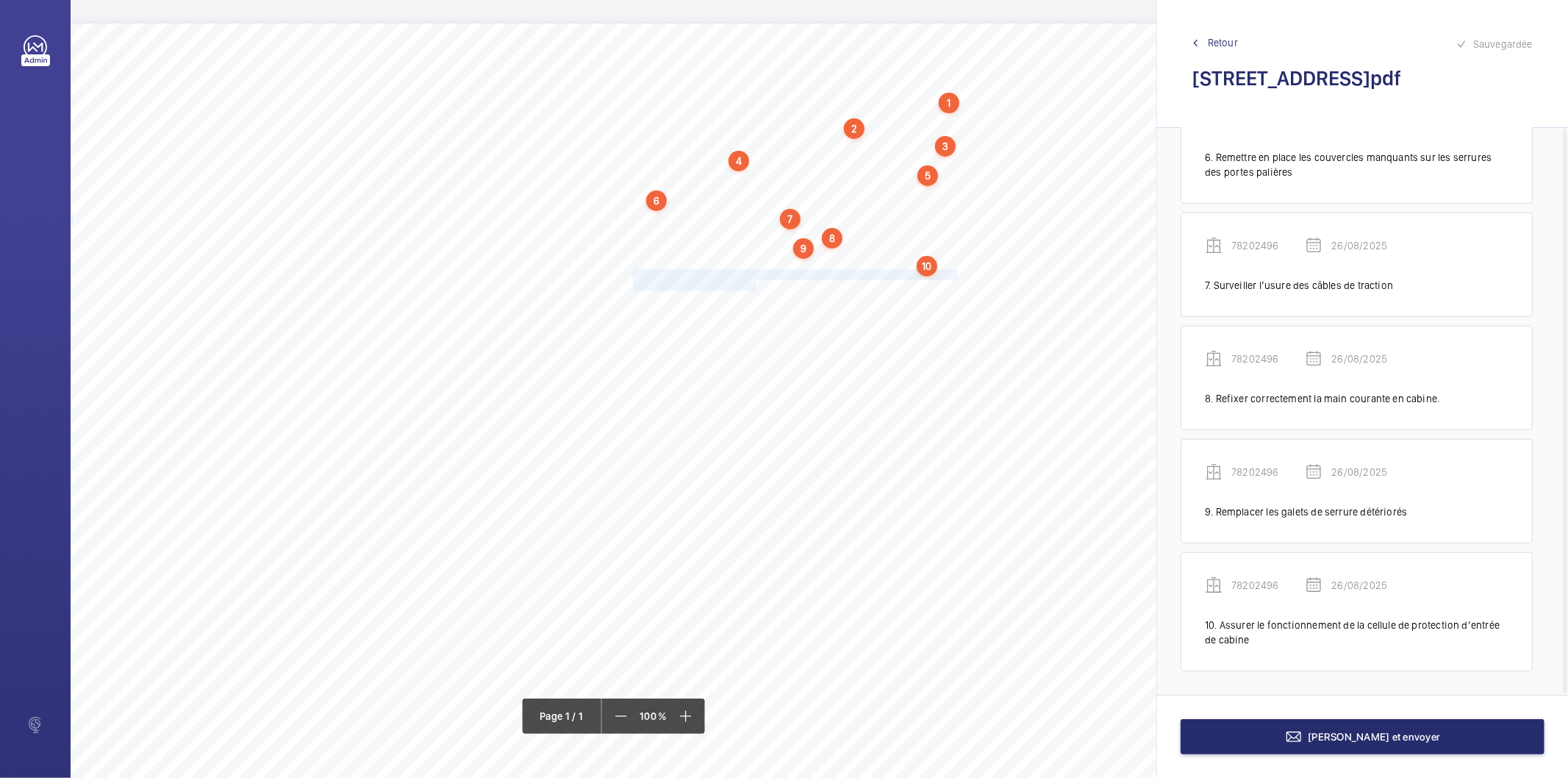
drag, startPoint x: 633, startPoint y: 272, endPoint x: 754, endPoint y: 283, distance: 121.5
click at [754, 283] on div "Nom du site Numéro appareil WM Réserve [STREET_ADDRESS] 78202496 Fixer correcte…" at bounding box center [654, 435] width 1168 height 825
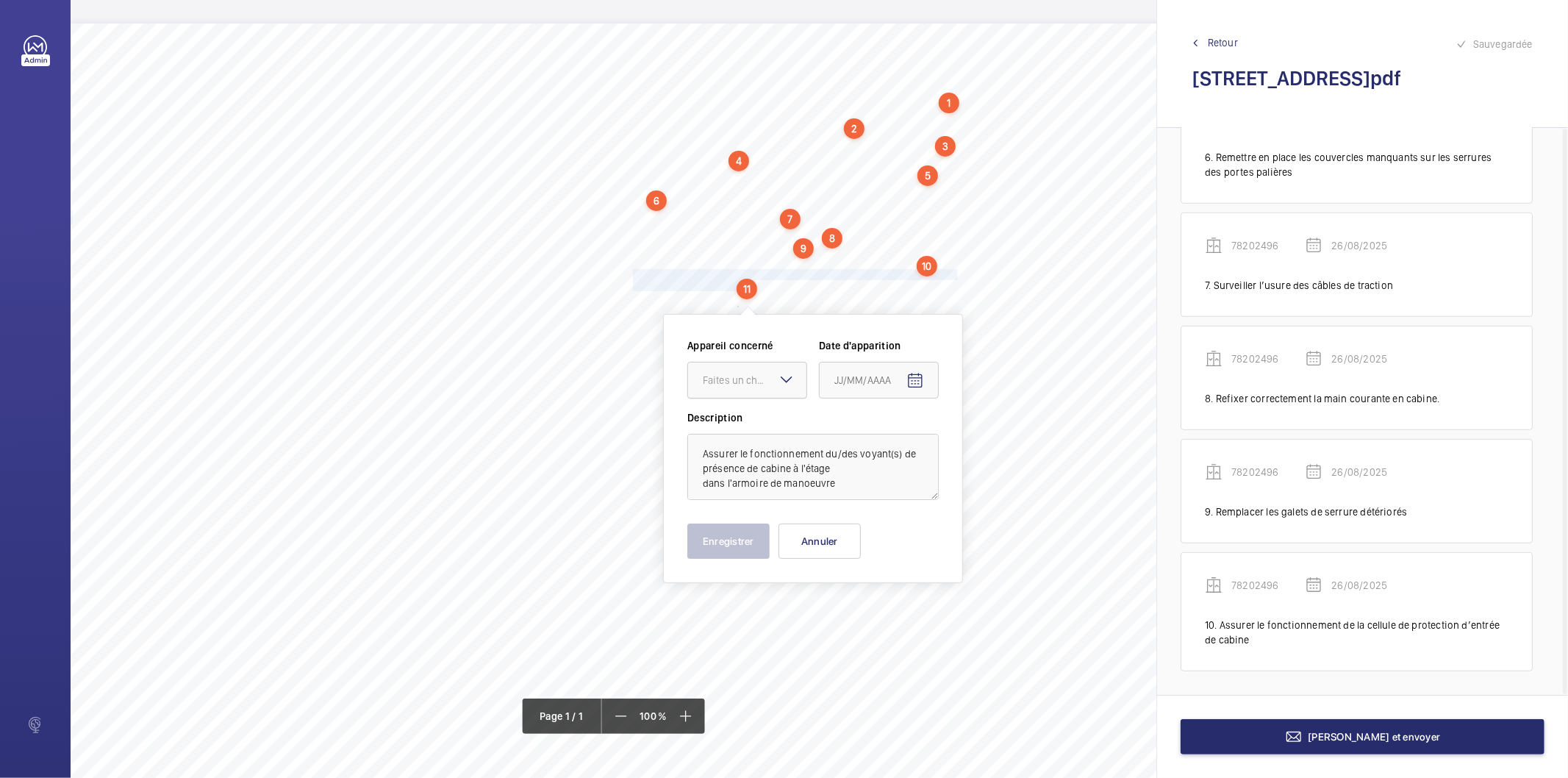
scroll to position [13, 0]
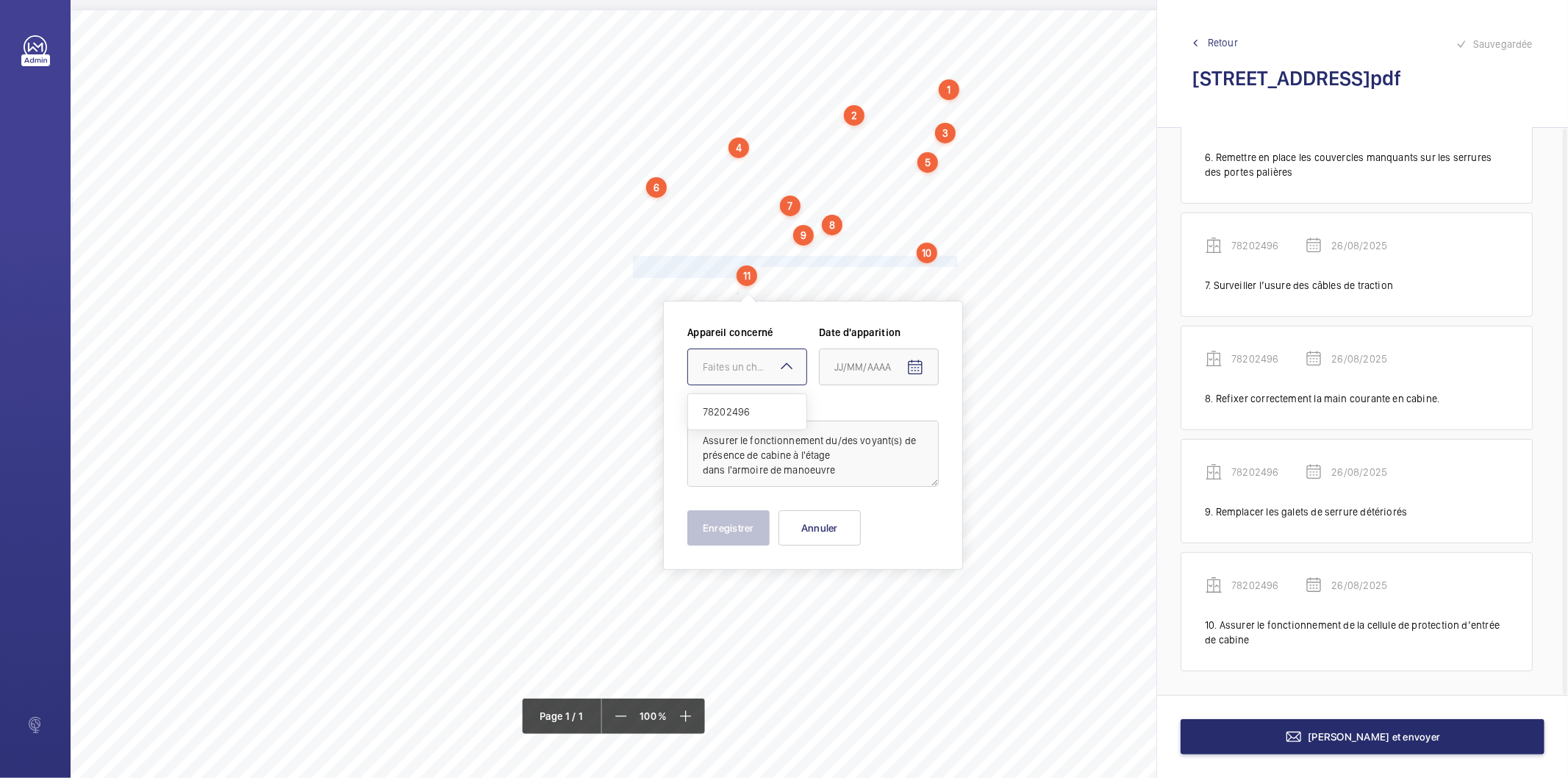
click at [722, 354] on div at bounding box center [747, 367] width 118 height 36
click at [731, 408] on span "78202496" at bounding box center [747, 412] width 89 height 15
click at [912, 368] on mat-icon "Open calendar" at bounding box center [915, 367] width 18 height 18
click at [878, 604] on span "26" at bounding box center [870, 603] width 26 height 26
type input "26/08/2025"
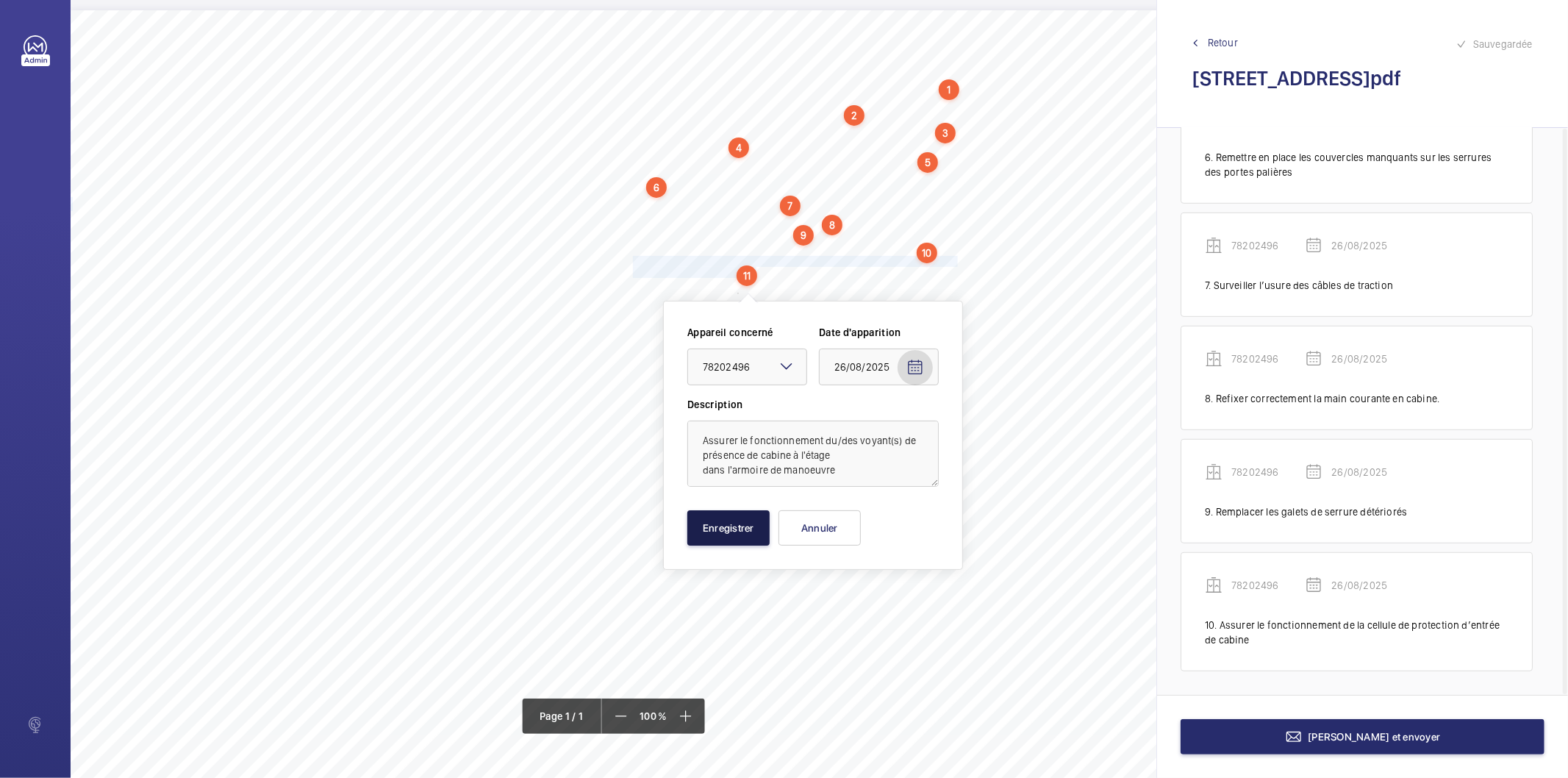
click at [759, 536] on button "Enregistrer" at bounding box center [729, 528] width 82 height 36
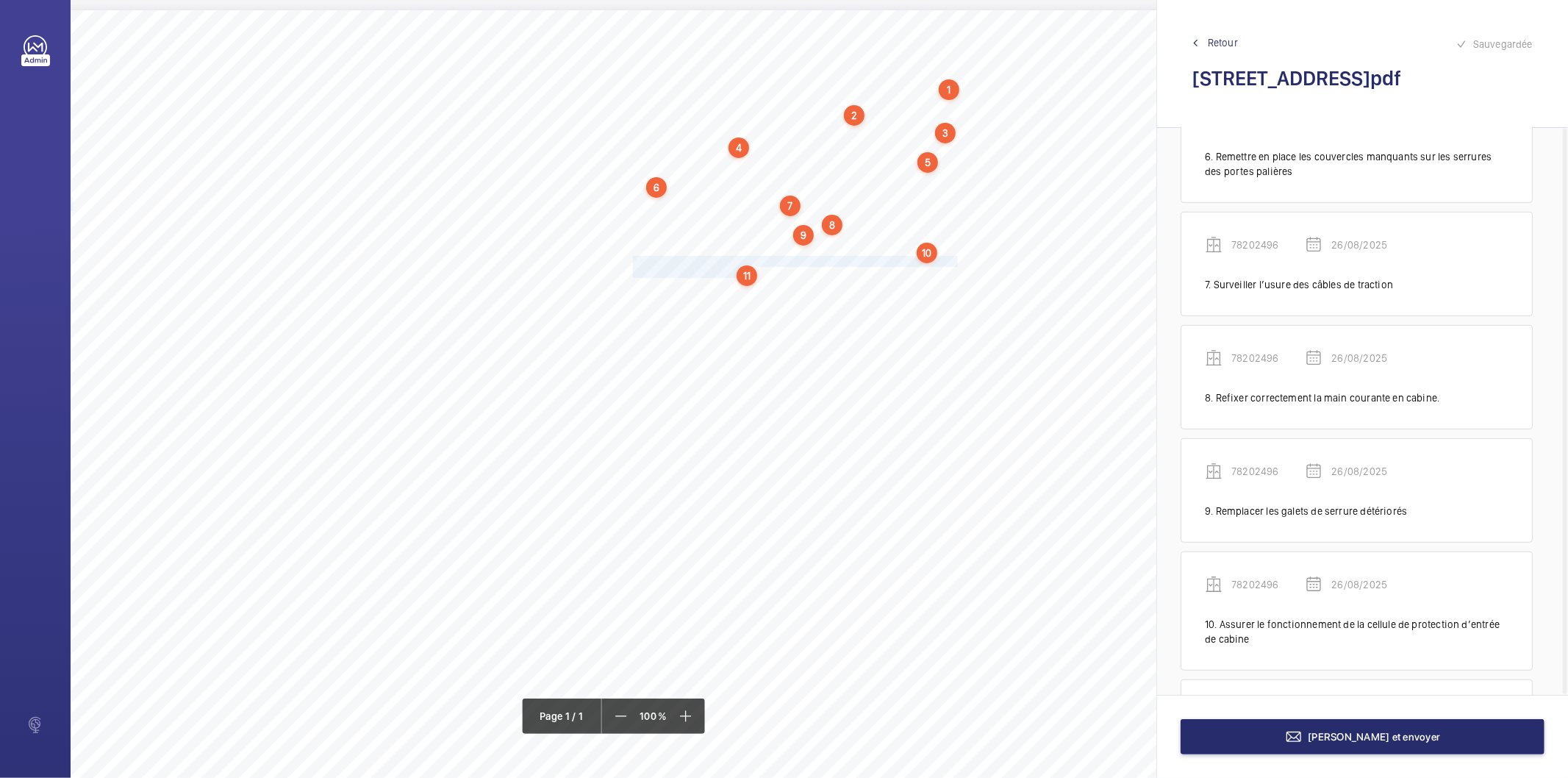
scroll to position [819, 0]
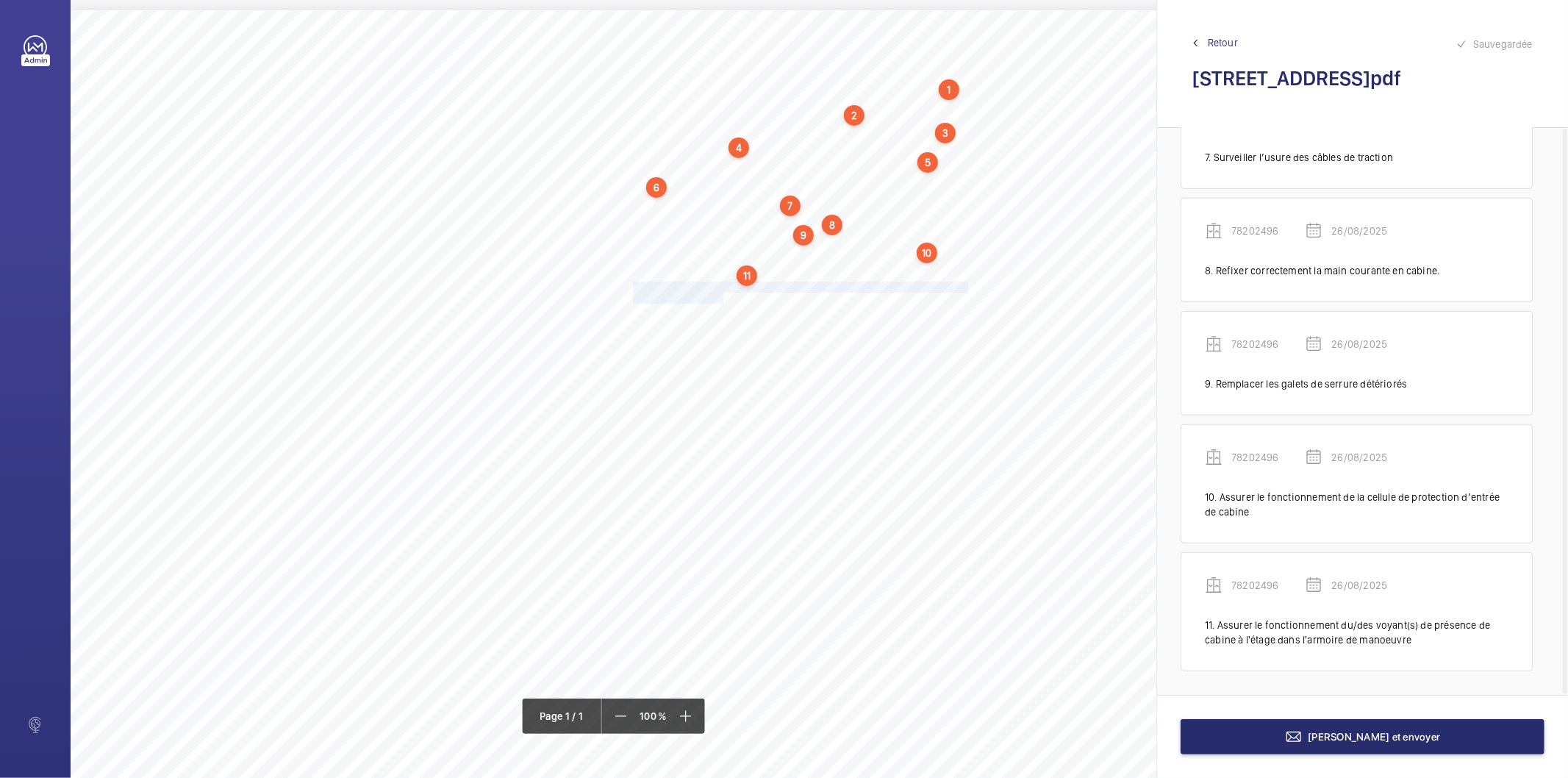
drag, startPoint x: 634, startPoint y: 286, endPoint x: 721, endPoint y: 296, distance: 87.6
click at [721, 296] on div "Nom du site Numéro appareil WM Réserve [STREET_ADDRESS] 78202496 Fixer correcte…" at bounding box center [654, 422] width 1168 height 825
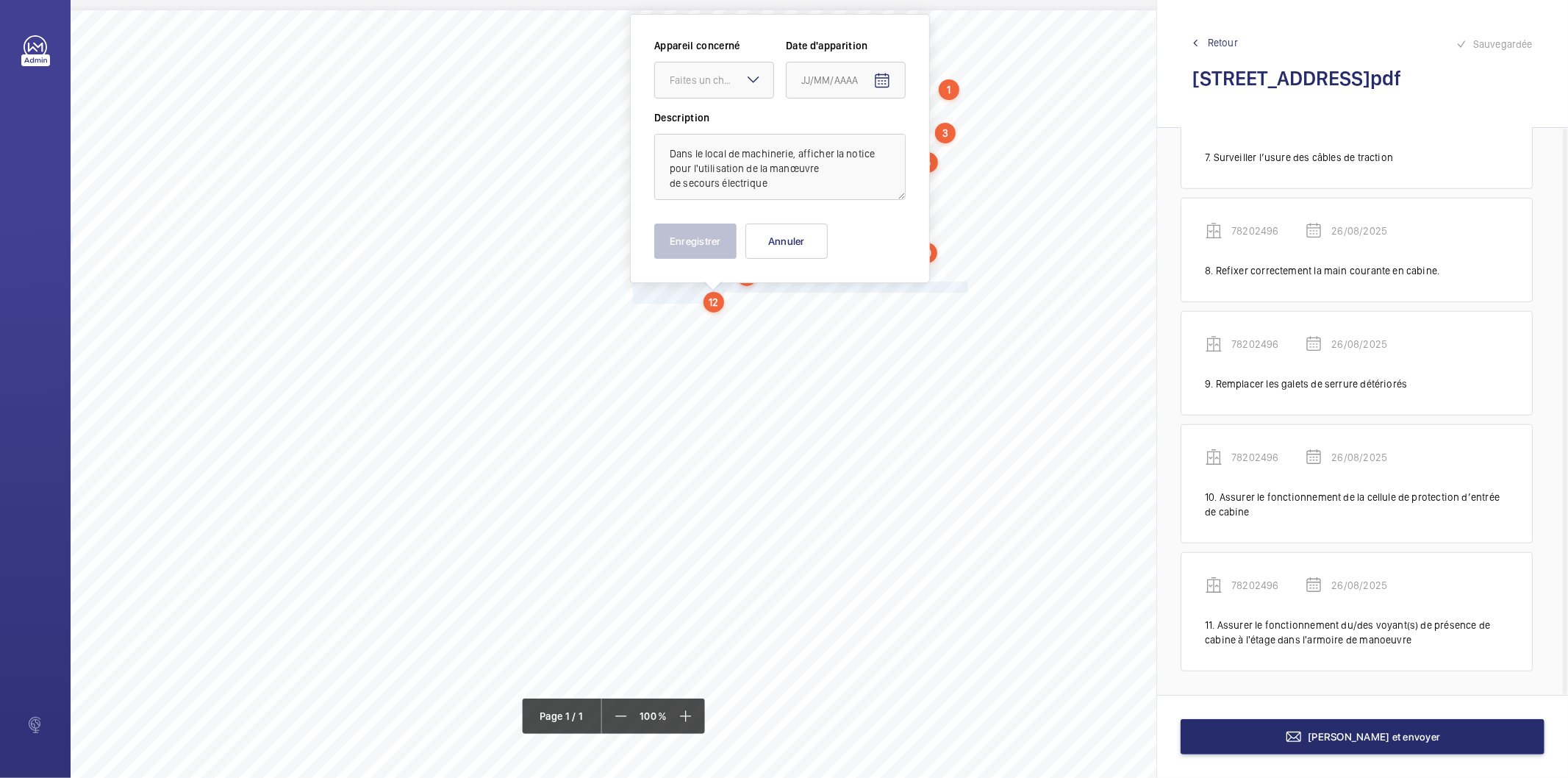
scroll to position [0, 0]
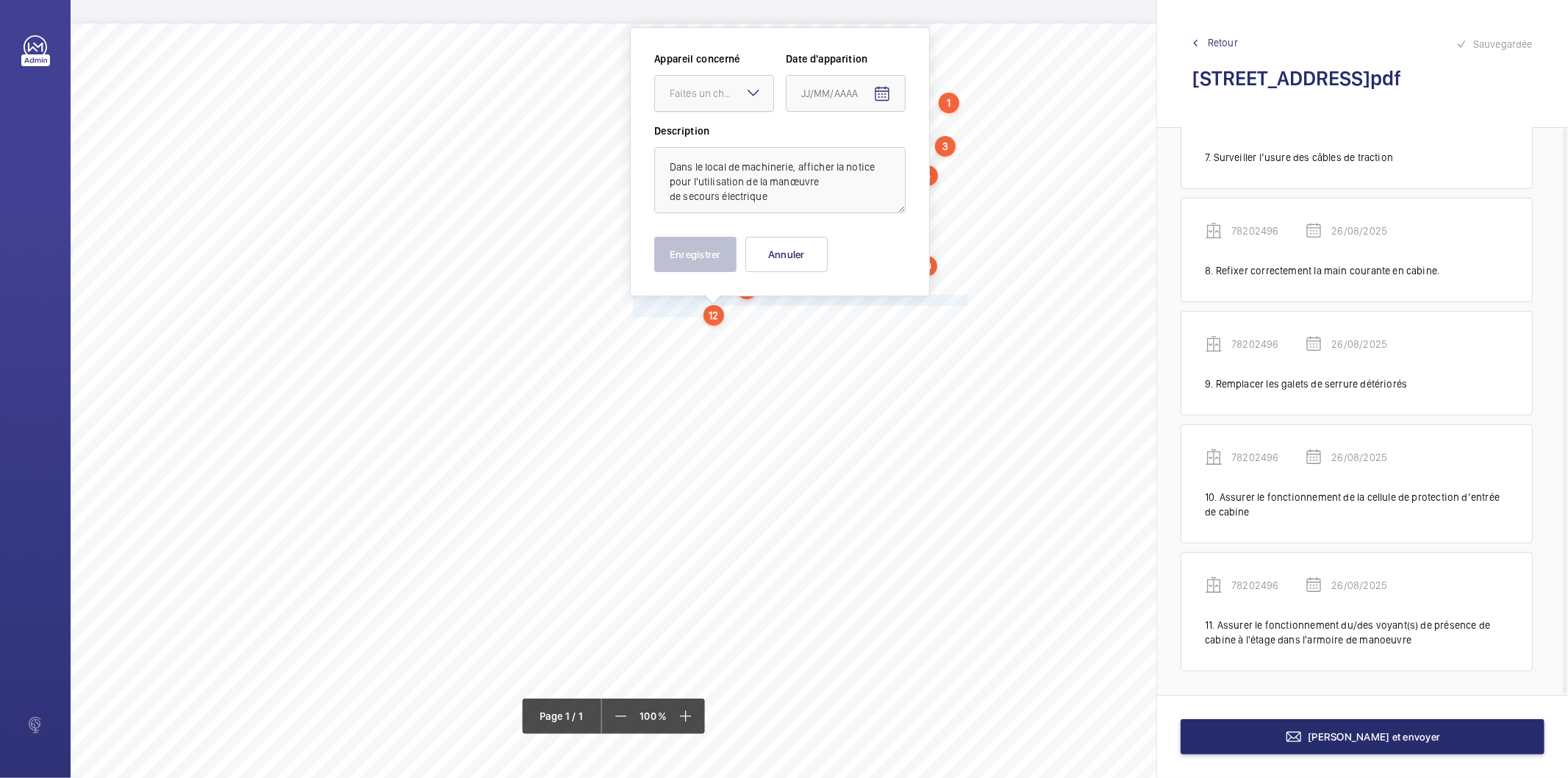
click at [696, 95] on div "Faites un choix" at bounding box center [721, 94] width 104 height 15
click at [687, 145] on div "78202496" at bounding box center [714, 139] width 118 height 36
click at [874, 90] on mat-icon "Open calendar" at bounding box center [882, 94] width 18 height 18
click at [836, 333] on span "26" at bounding box center [836, 330] width 26 height 26
type input "26/08/2025"
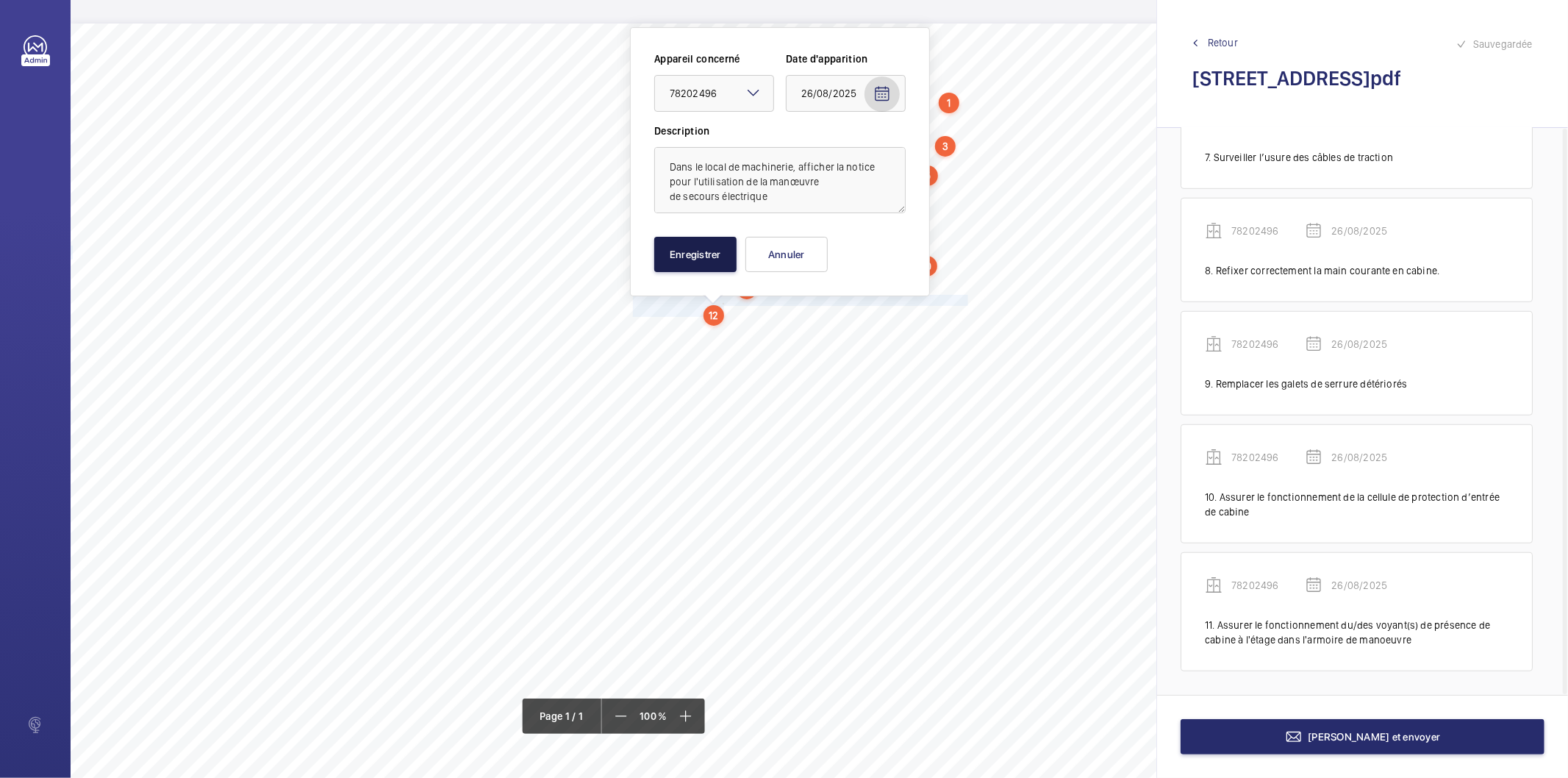
click at [688, 257] on button "Enregistrer" at bounding box center [696, 255] width 82 height 36
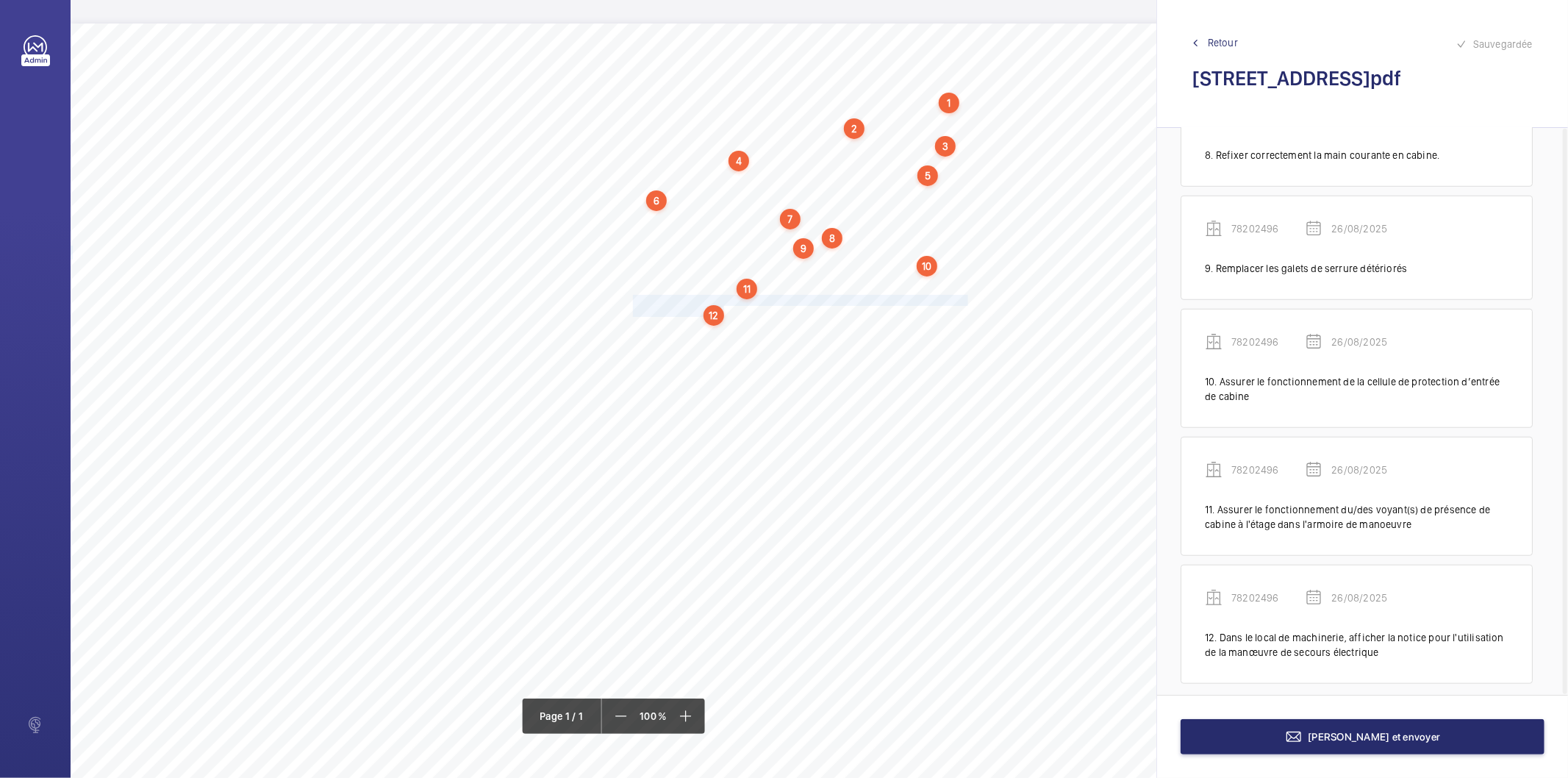
scroll to position [948, 0]
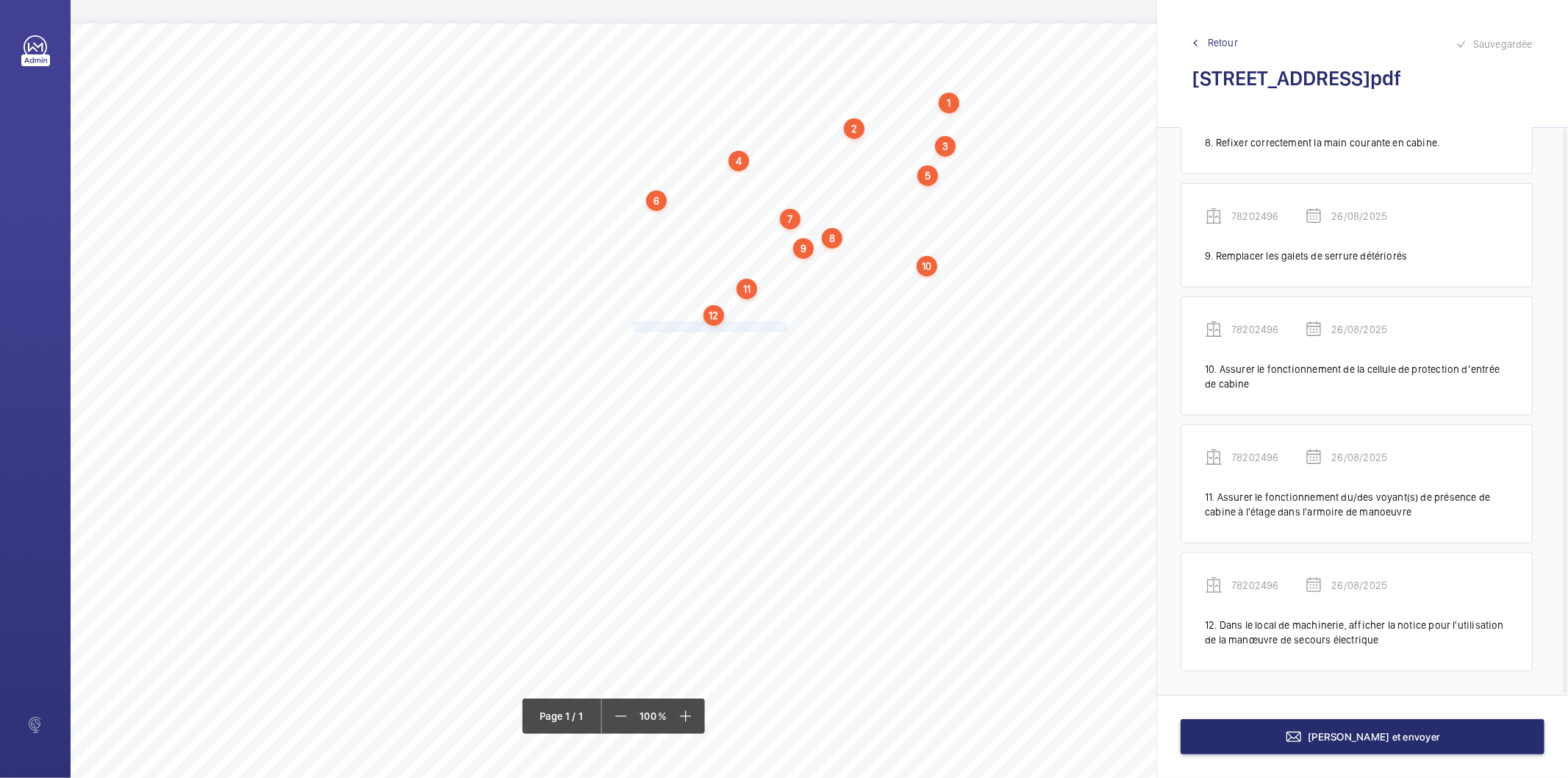
drag, startPoint x: 633, startPoint y: 327, endPoint x: 785, endPoint y: 329, distance: 152.0
click at [785, 329] on span "Régler la (les) poulie(s) tendeuse(s)." at bounding box center [710, 327] width 155 height 9
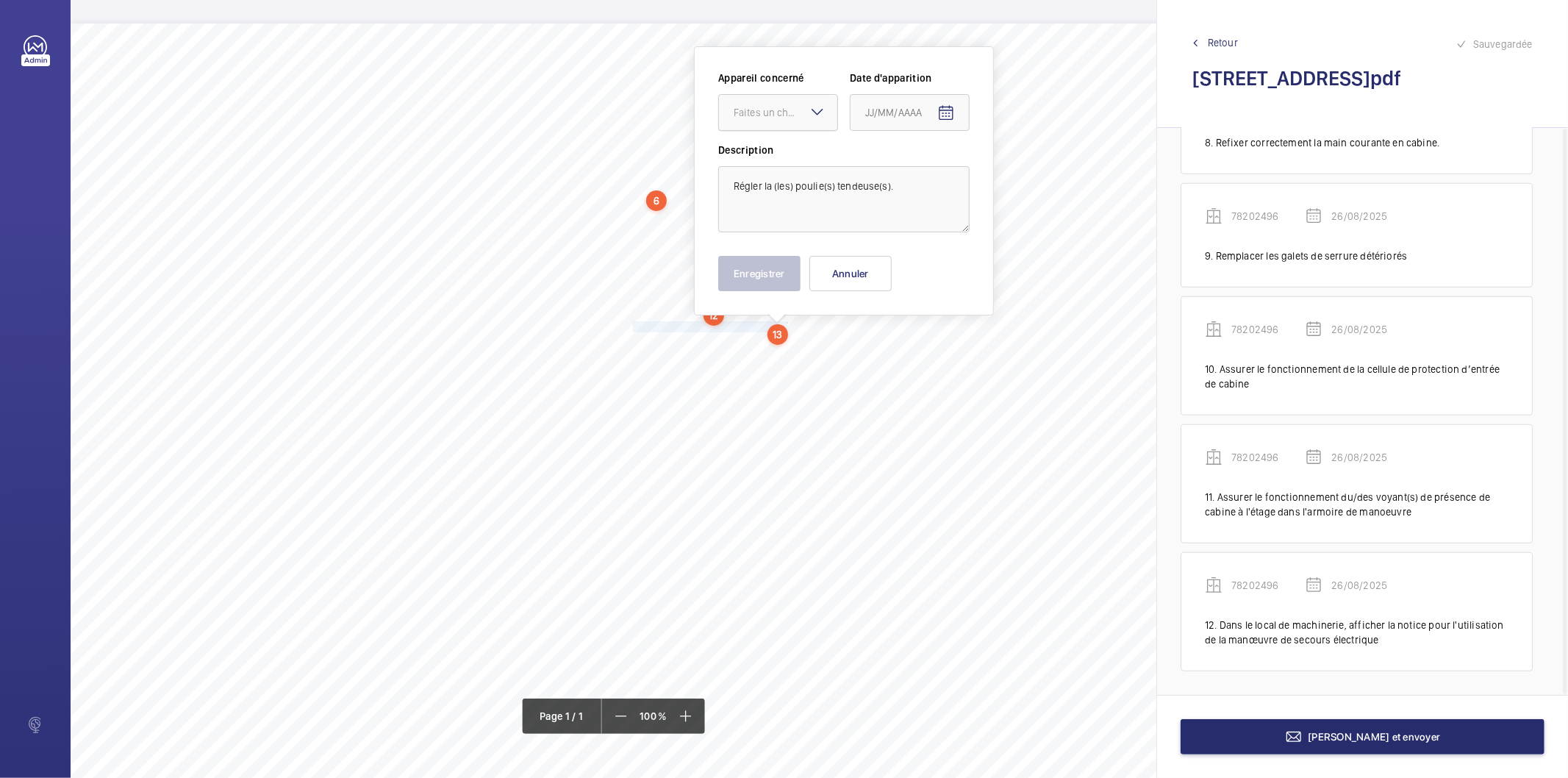
click at [761, 118] on div "Faites un choix" at bounding box center [785, 112] width 104 height 15
click at [763, 162] on span "78202496" at bounding box center [777, 157] width 89 height 15
click at [939, 112] on mat-icon "Open calendar" at bounding box center [946, 112] width 18 height 18
click at [909, 351] on span "26" at bounding box center [901, 350] width 26 height 26
type input "26/08/2025"
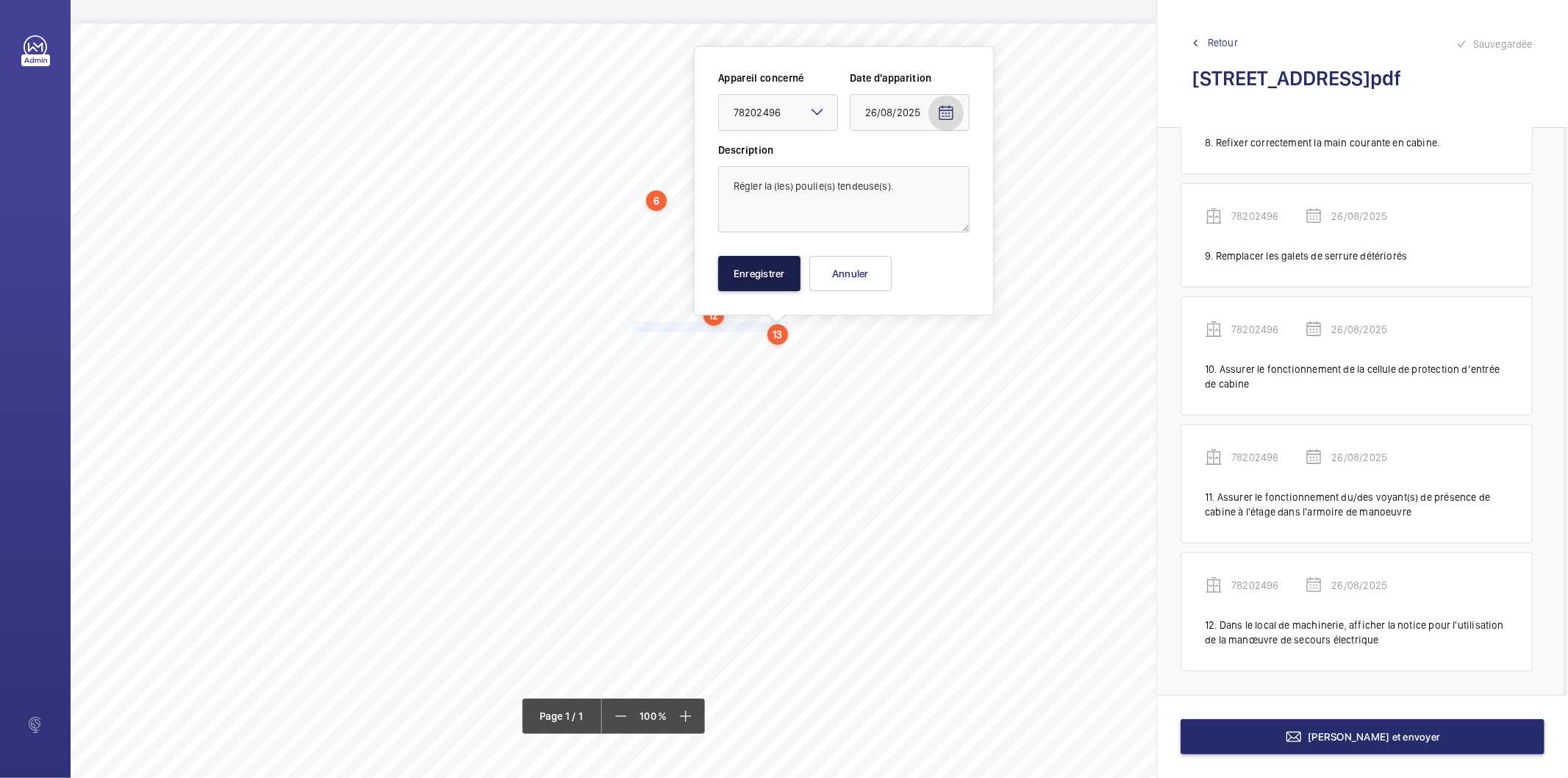
drag, startPoint x: 762, startPoint y: 261, endPoint x: 754, endPoint y: 272, distance: 13.6
click at [759, 261] on button "Enregistrer" at bounding box center [760, 273] width 82 height 36
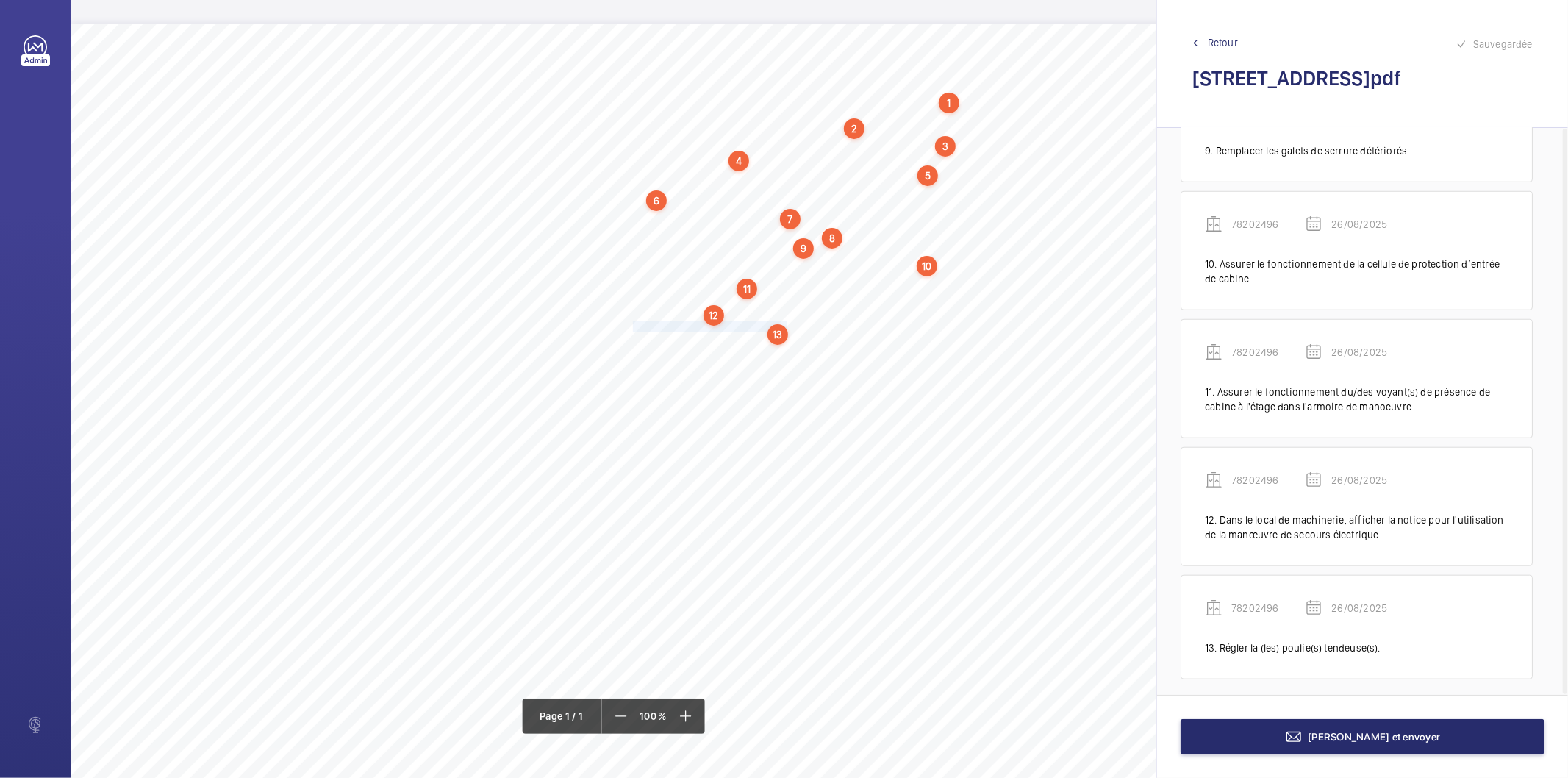
scroll to position [1062, 0]
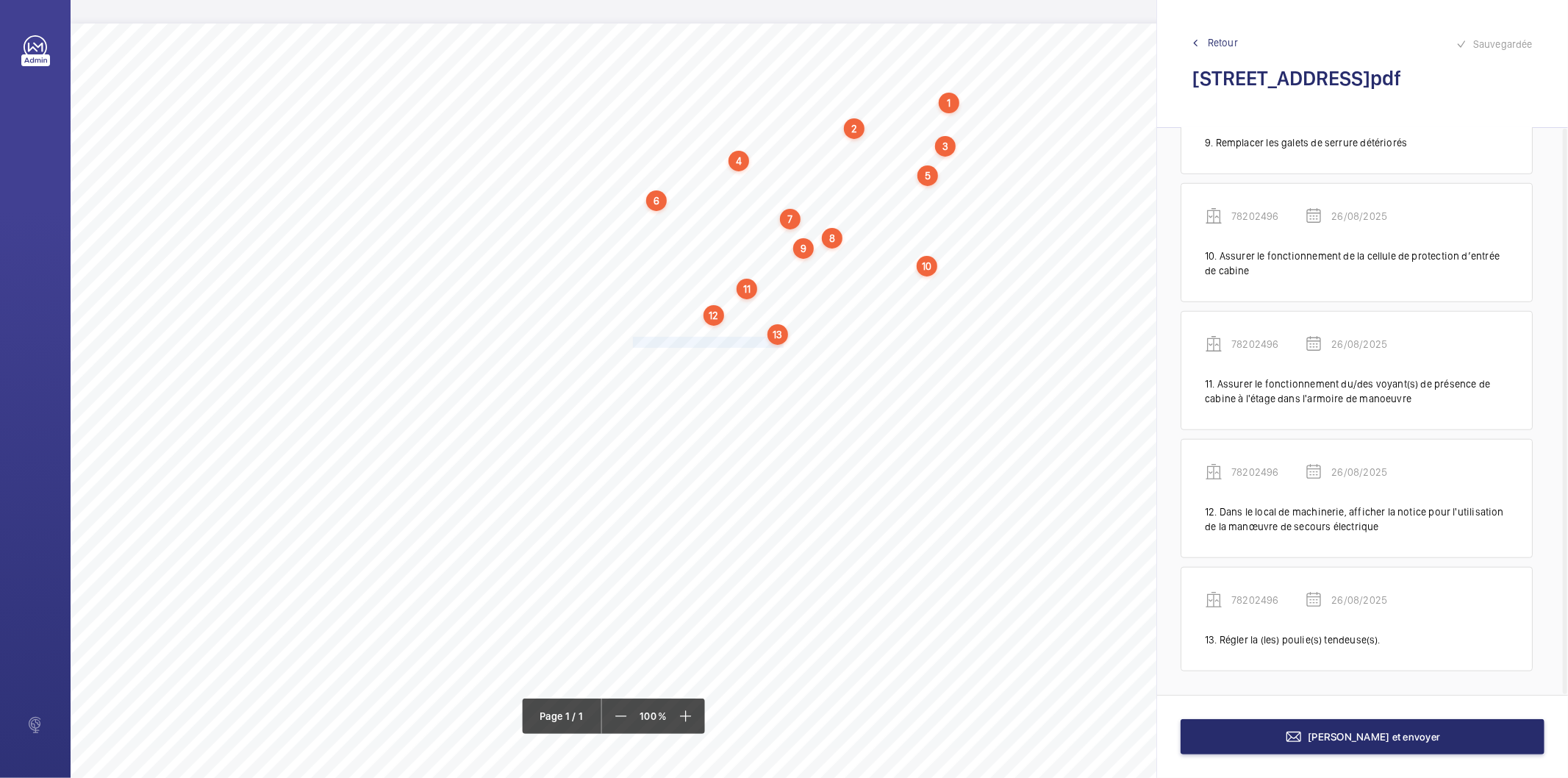
drag, startPoint x: 632, startPoint y: 342, endPoint x: 782, endPoint y: 345, distance: 150.0
click at [782, 345] on span "Nettoyer l’ensemble motoréducteur." at bounding box center [708, 342] width 151 height 9
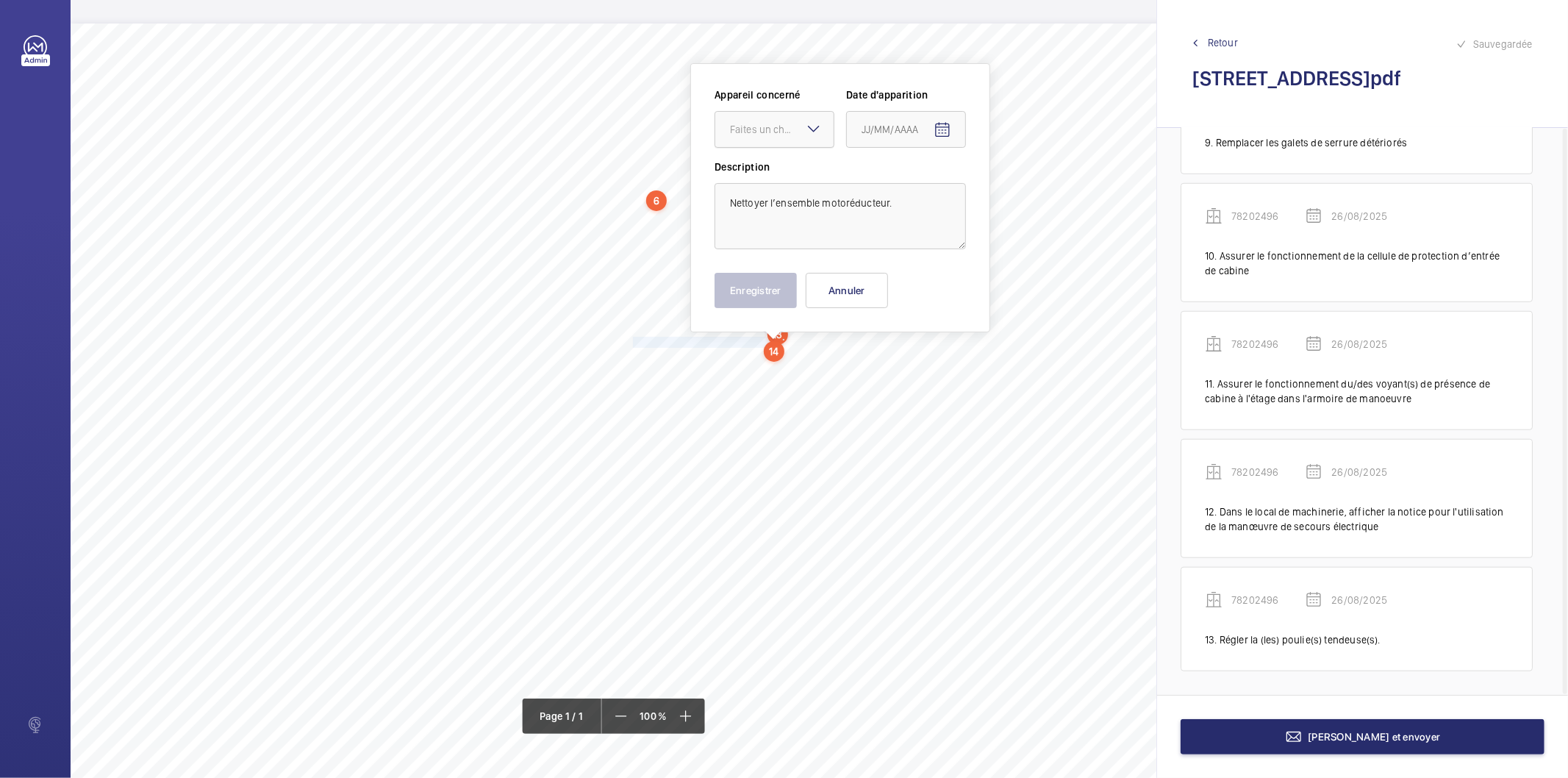
click at [764, 130] on div "Faites un choix" at bounding box center [782, 129] width 104 height 15
click at [767, 179] on span "78202496" at bounding box center [775, 174] width 89 height 15
click at [949, 135] on mat-icon "Open calendar" at bounding box center [942, 130] width 18 height 18
click at [897, 363] on span "26" at bounding box center [897, 367] width 26 height 26
type input "26/08/2025"
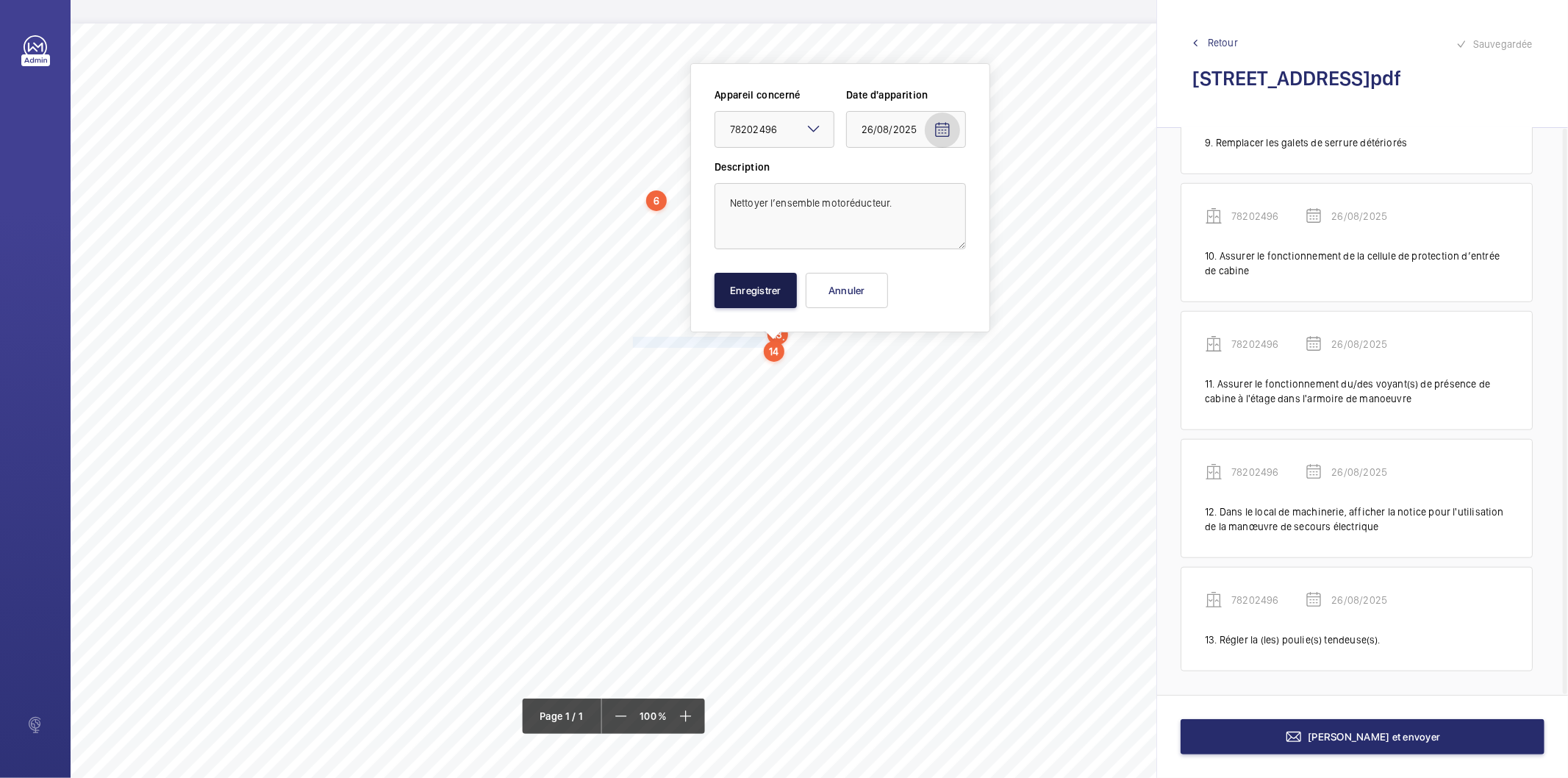
click at [763, 277] on button "Enregistrer" at bounding box center [756, 290] width 82 height 36
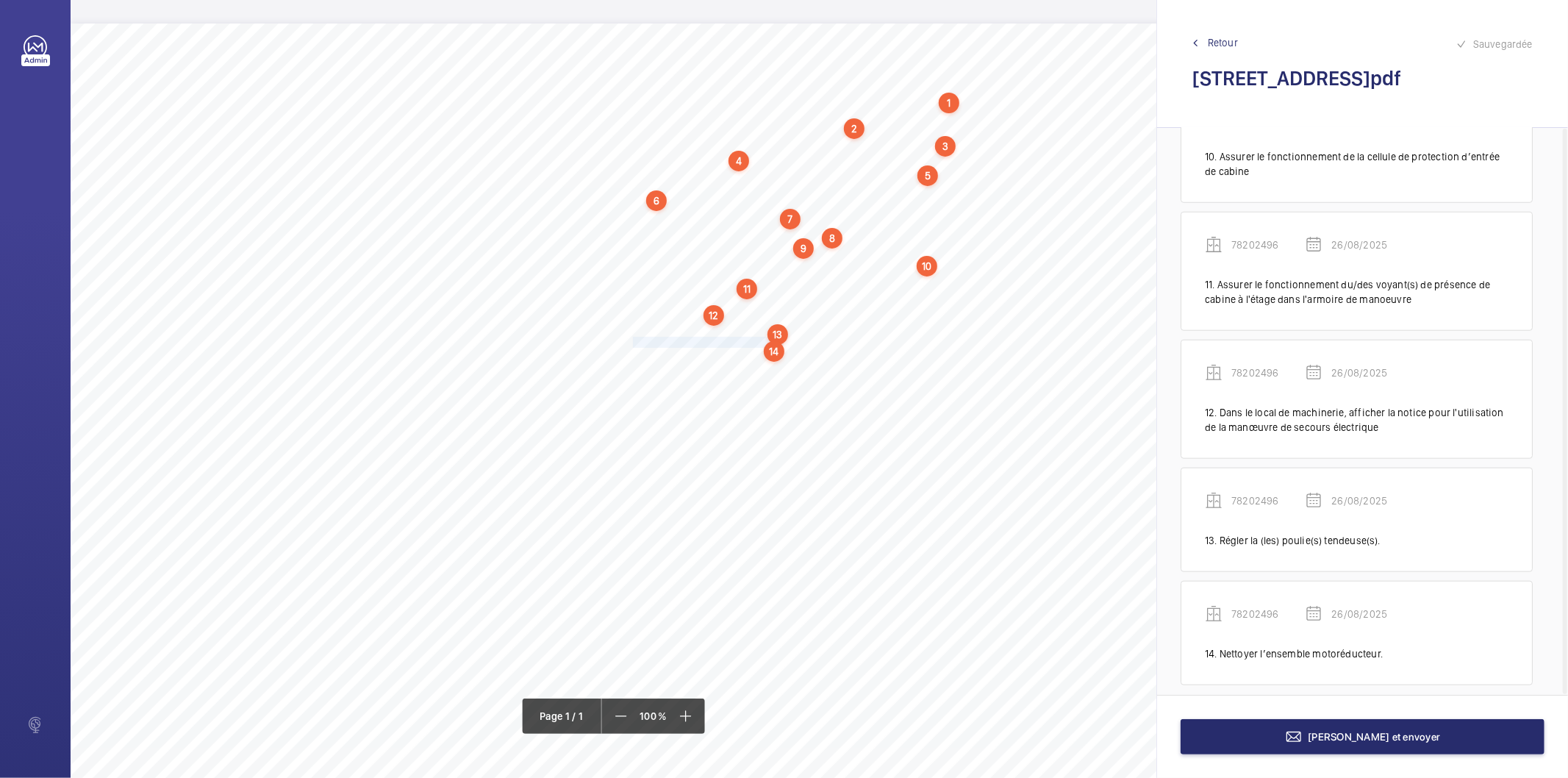
scroll to position [1174, 0]
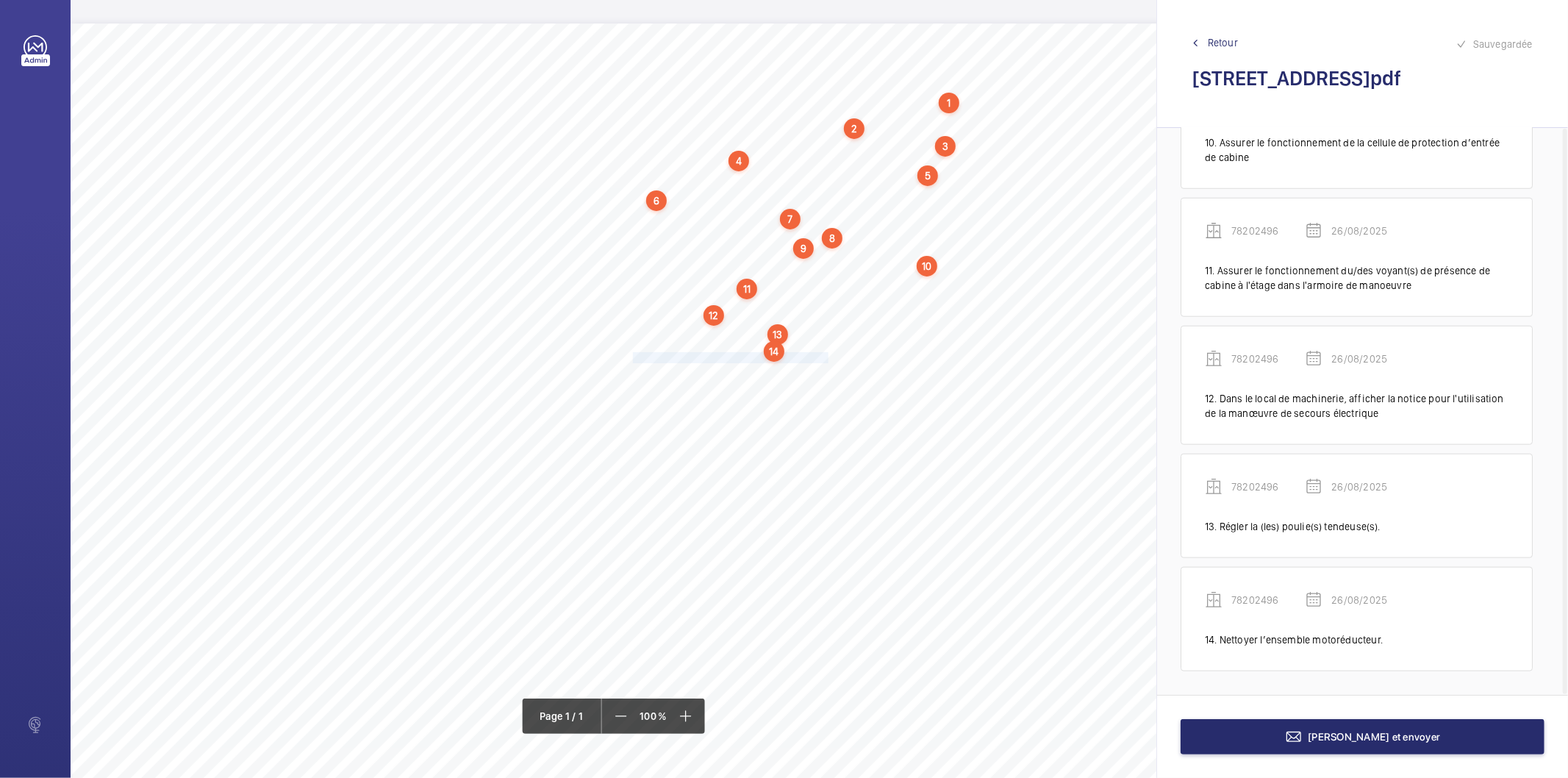
drag, startPoint x: 632, startPoint y: 357, endPoint x: 826, endPoint y: 356, distance: 194.0
click at [826, 356] on span "Remplacer les patins usés des portes palières." at bounding box center [732, 358] width 198 height 9
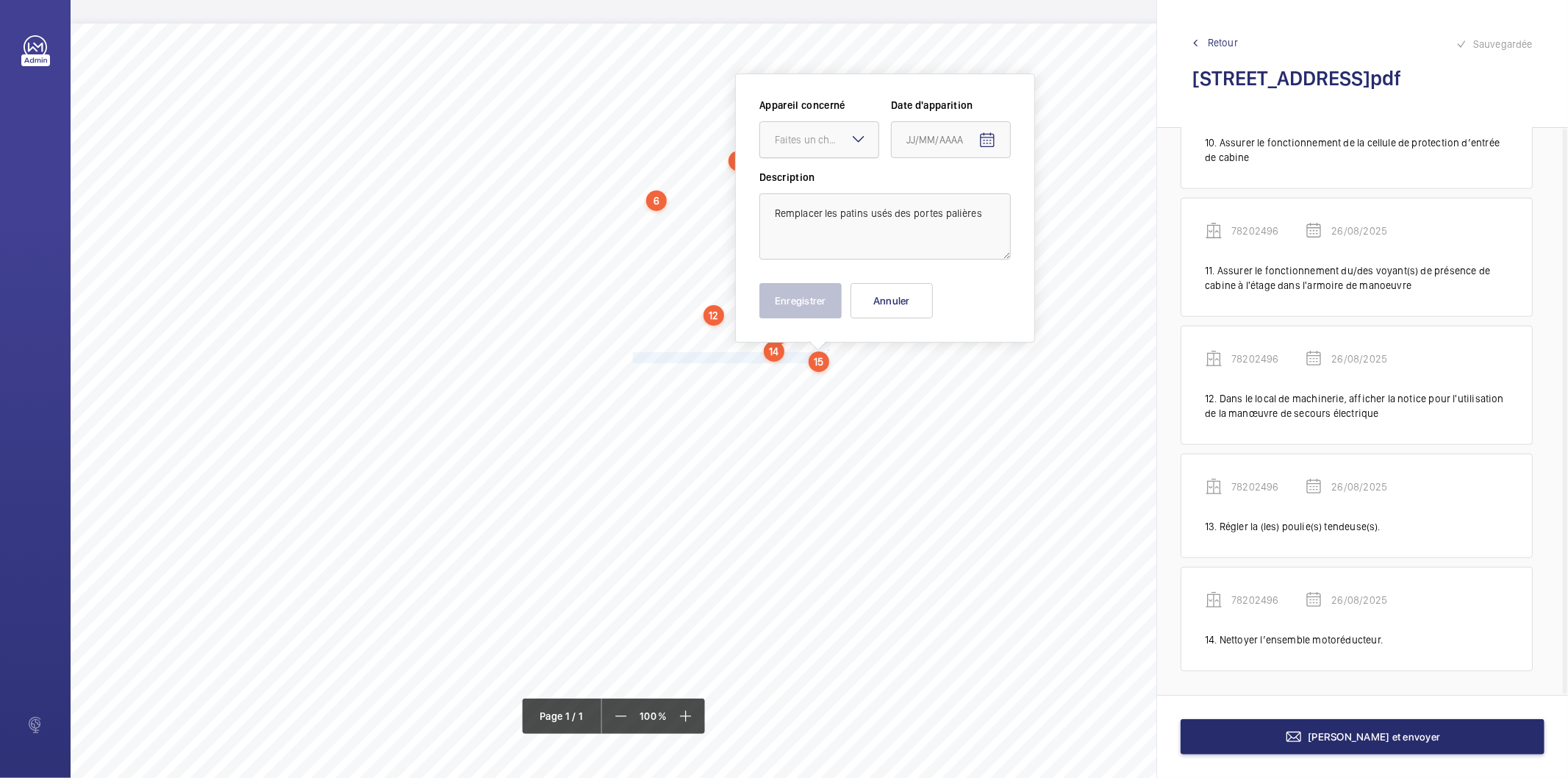
click at [816, 142] on div "Faites un choix" at bounding box center [826, 139] width 104 height 15
drag, startPoint x: 807, startPoint y: 183, endPoint x: 919, endPoint y: 158, distance: 114.8
click at [806, 183] on span "78202496" at bounding box center [819, 184] width 89 height 15
click at [996, 128] on span "Open calendar" at bounding box center [987, 140] width 36 height 36
click at [946, 377] on span "26" at bounding box center [942, 377] width 26 height 26
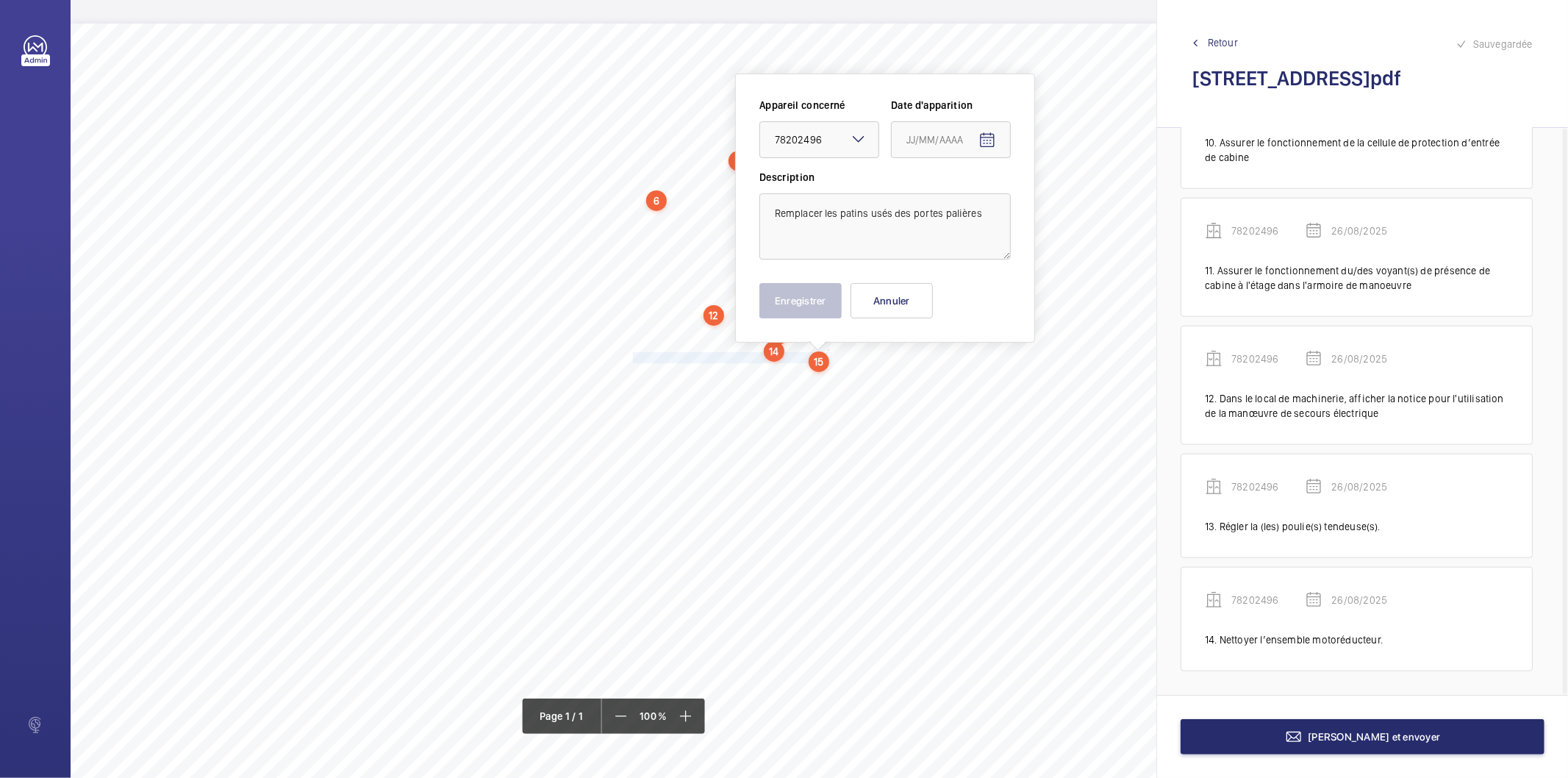
type input "26/08/2025"
click at [820, 300] on button "Enregistrer" at bounding box center [801, 301] width 82 height 36
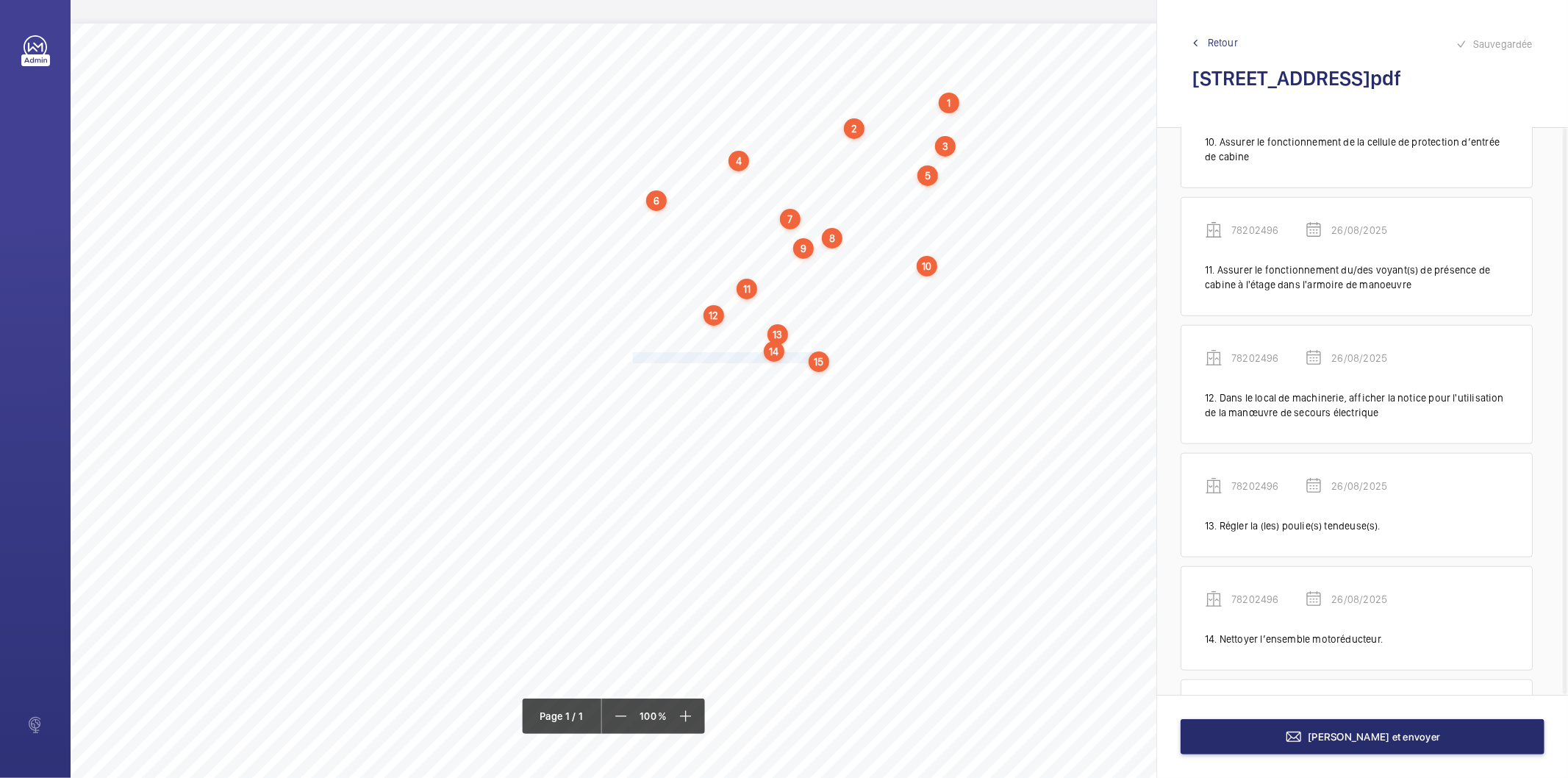
scroll to position [1288, 0]
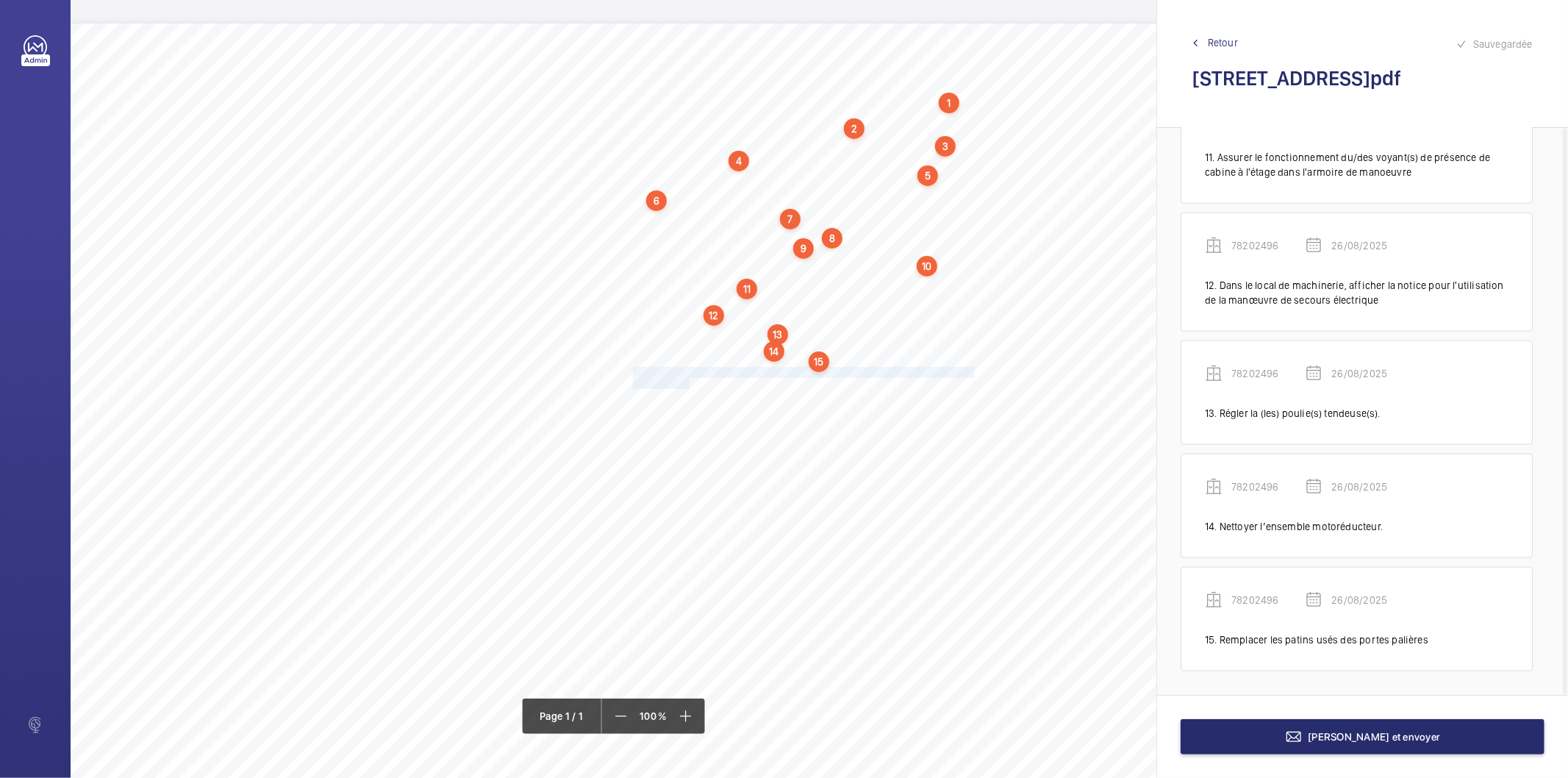
drag, startPoint x: 632, startPoint y: 370, endPoint x: 686, endPoint y: 378, distance: 54.6
click at [686, 378] on div "Nom du site Numéro appareil WM Réserve [STREET_ADDRESS] 78202496 Fixer correcte…" at bounding box center [654, 435] width 1168 height 825
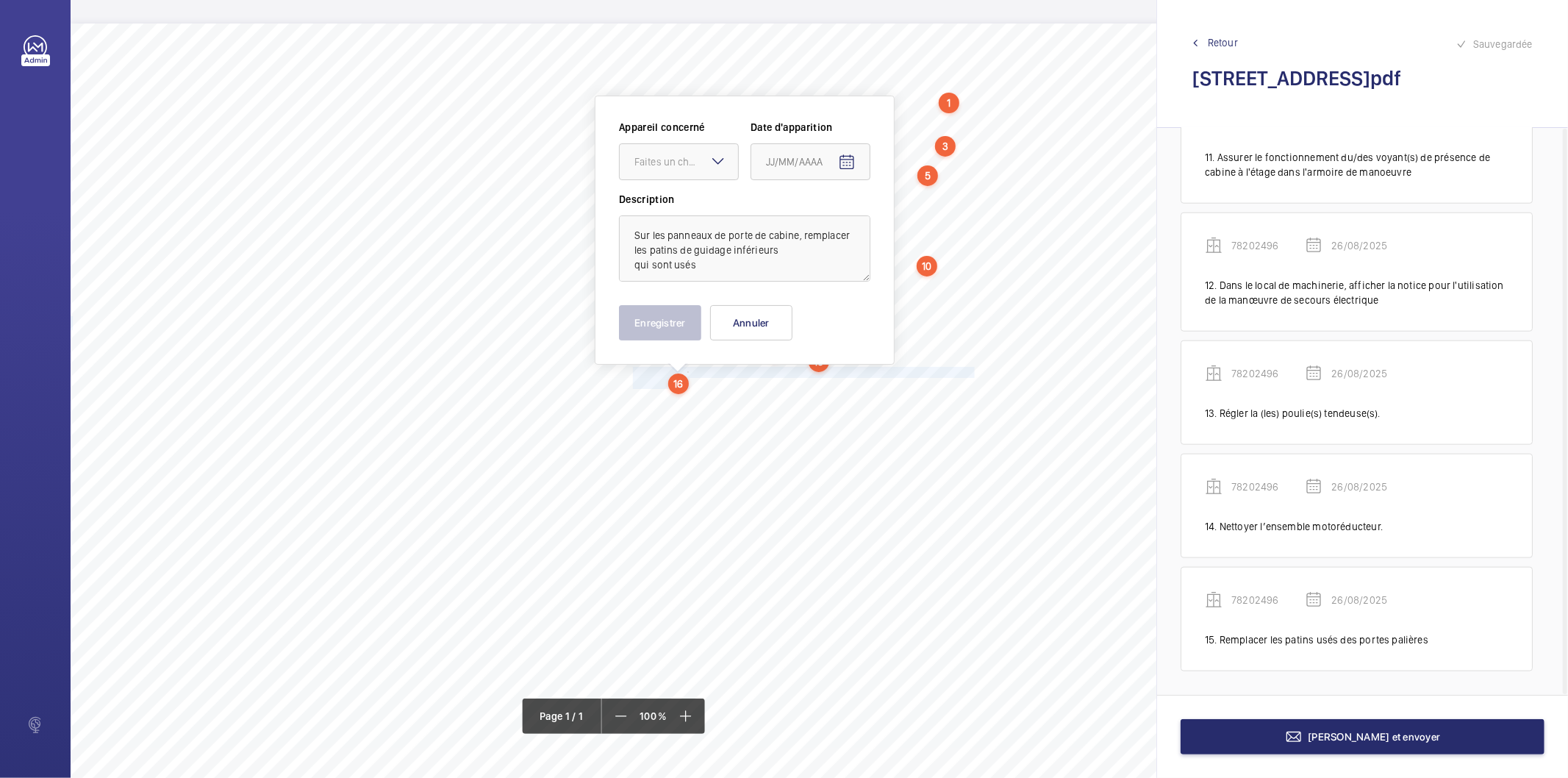
scroll to position [5, 0]
click at [663, 145] on div at bounding box center [679, 156] width 118 height 36
click at [659, 201] on span "78202496" at bounding box center [678, 201] width 89 height 15
click at [843, 160] on mat-icon "Open calendar" at bounding box center [847, 157] width 18 height 18
click at [806, 389] on span "26" at bounding box center [802, 393] width 26 height 26
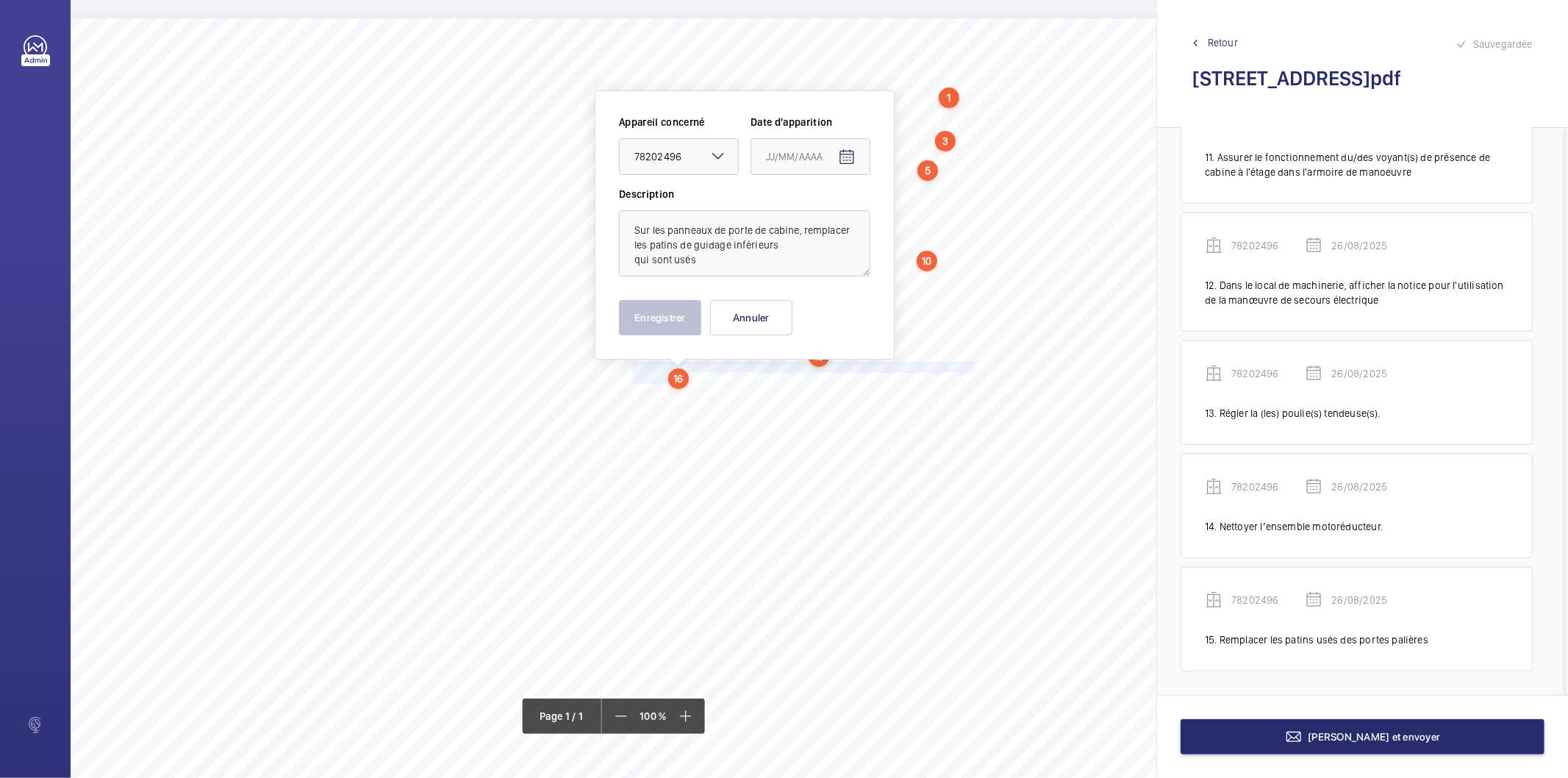
type input "26/08/2025"
click at [660, 324] on button "Enregistrer" at bounding box center [660, 317] width 82 height 36
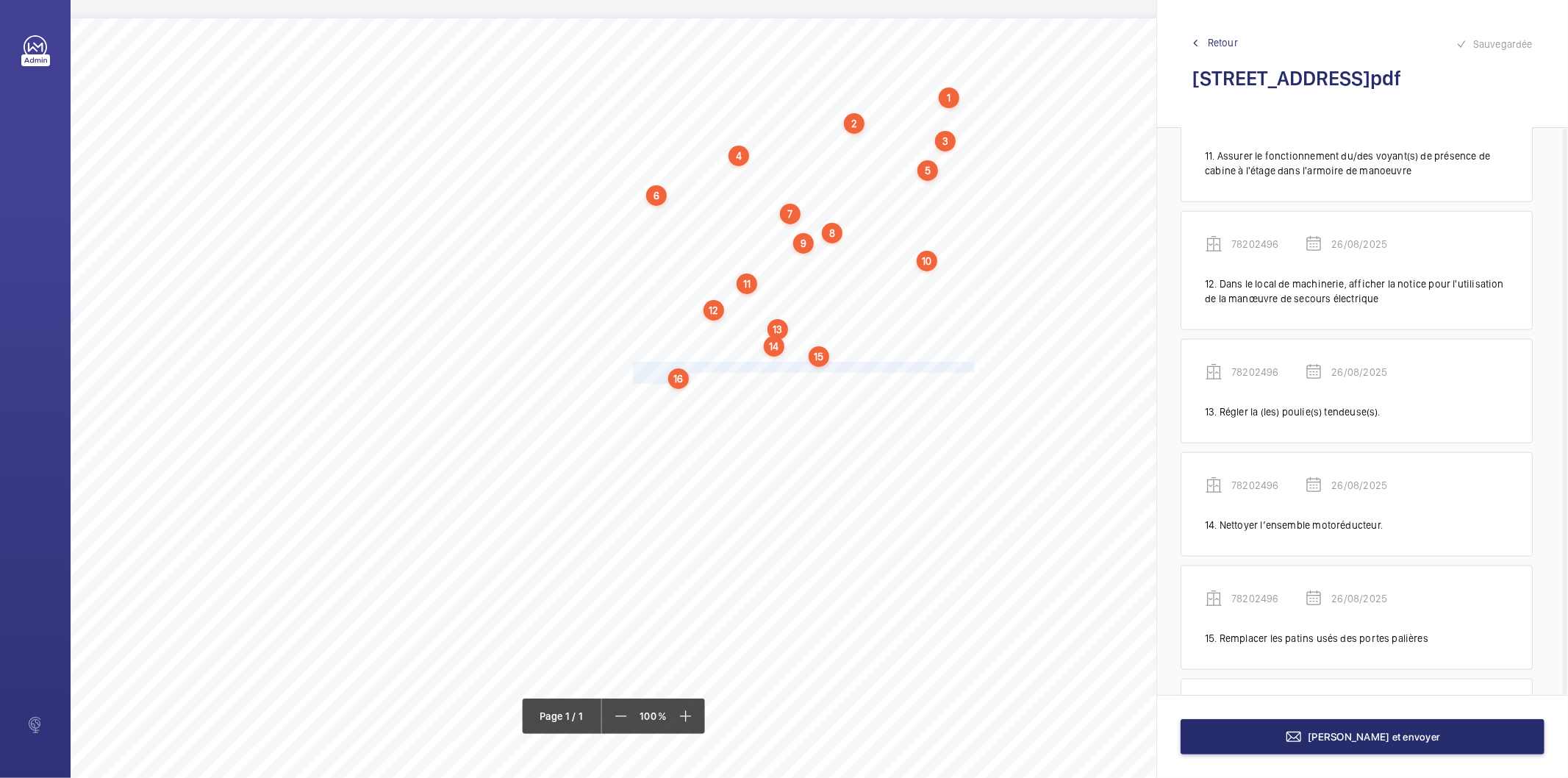
scroll to position [1416, 0]
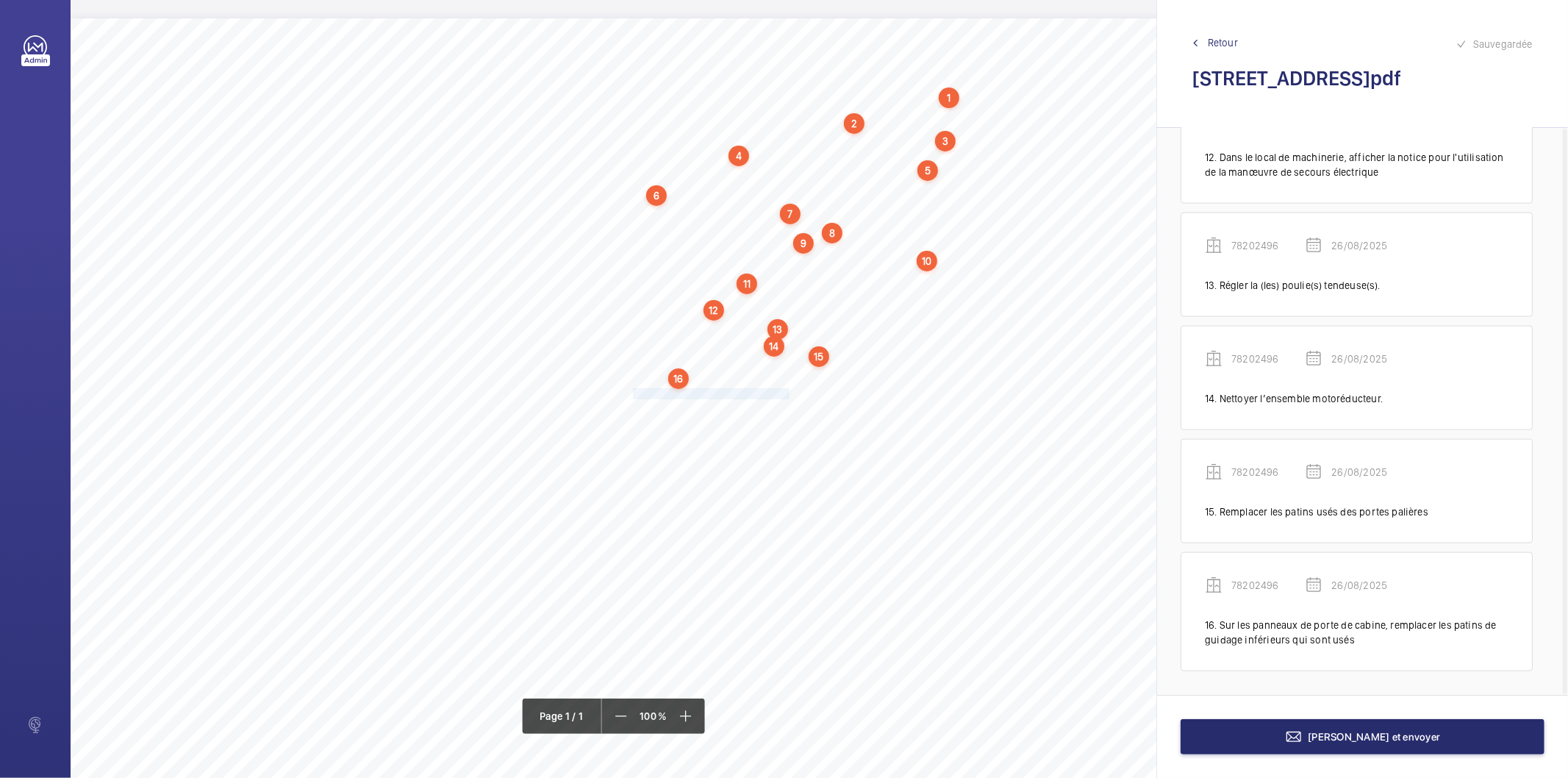
drag, startPoint x: 633, startPoint y: 393, endPoint x: 789, endPoint y: 392, distance: 156.0
click at [789, 392] on span "Eliminer les bruits en fonctionnement." at bounding box center [713, 393] width 159 height 9
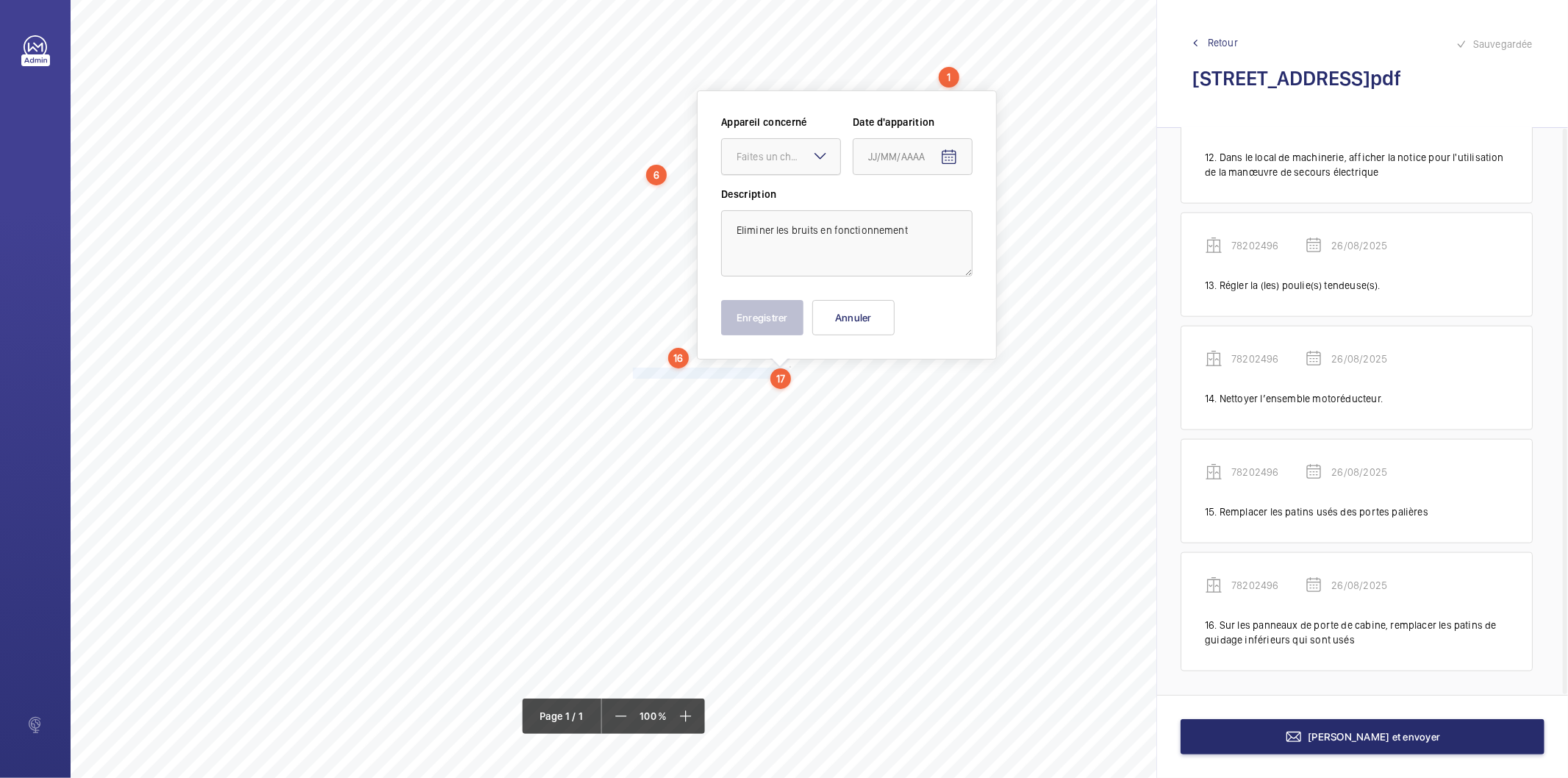
drag, startPoint x: 773, startPoint y: 154, endPoint x: 762, endPoint y: 222, distance: 68.9
click at [771, 154] on div "Faites un choix" at bounding box center [789, 156] width 104 height 15
click at [760, 203] on span "78202496" at bounding box center [781, 201] width 89 height 15
click at [942, 158] on mat-icon "Open calendar" at bounding box center [949, 157] width 18 height 18
click at [910, 391] on span "26" at bounding box center [904, 394] width 26 height 26
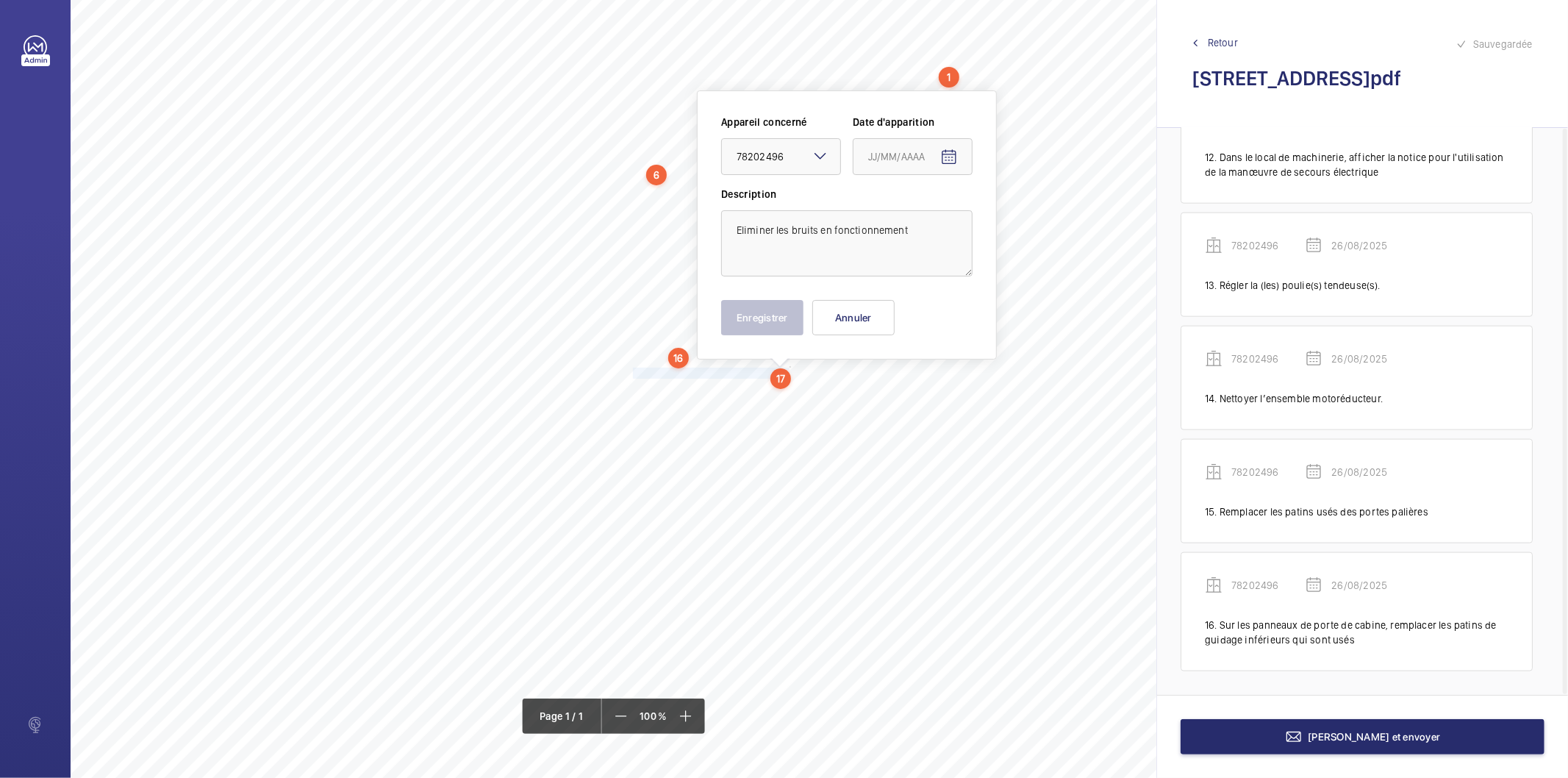
type input "26/08/2025"
click at [795, 328] on button "Enregistrer" at bounding box center [762, 317] width 82 height 36
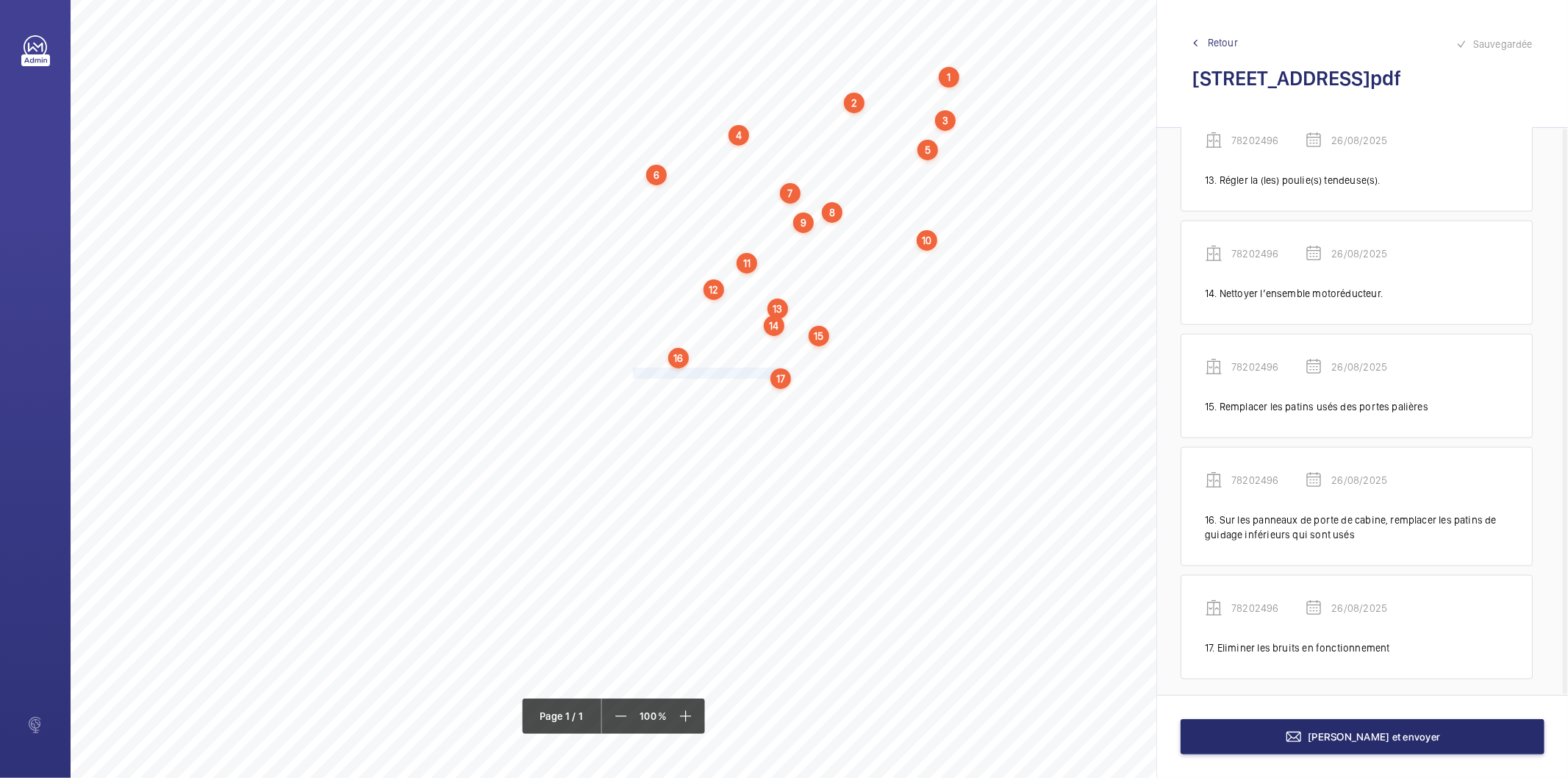
scroll to position [1530, 0]
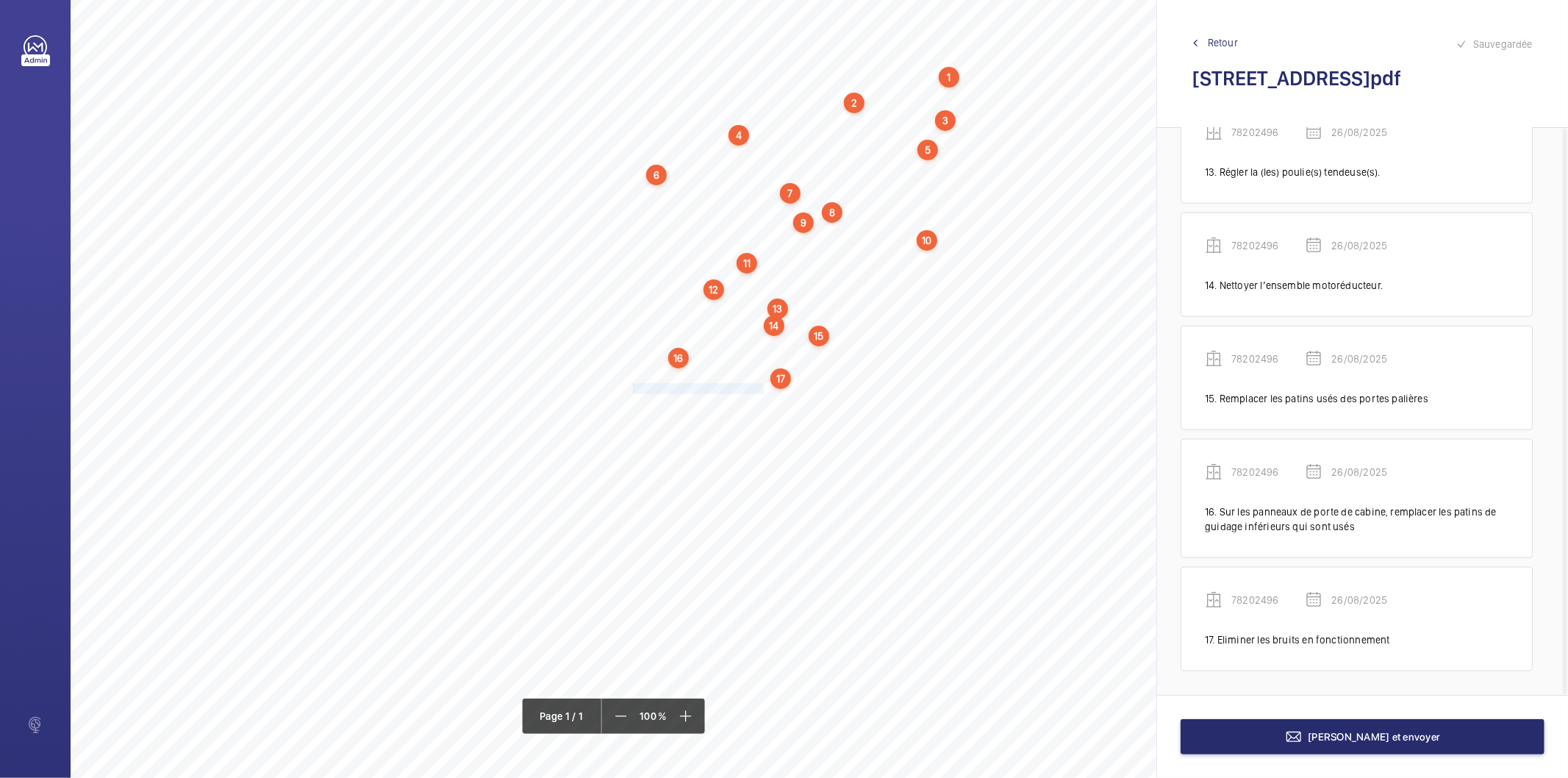
drag, startPoint x: 632, startPoint y: 386, endPoint x: 764, endPoint y: 385, distance: 132.0
click at [764, 385] on span "Nettoyer le local de machinerie." at bounding box center [700, 389] width 134 height 9
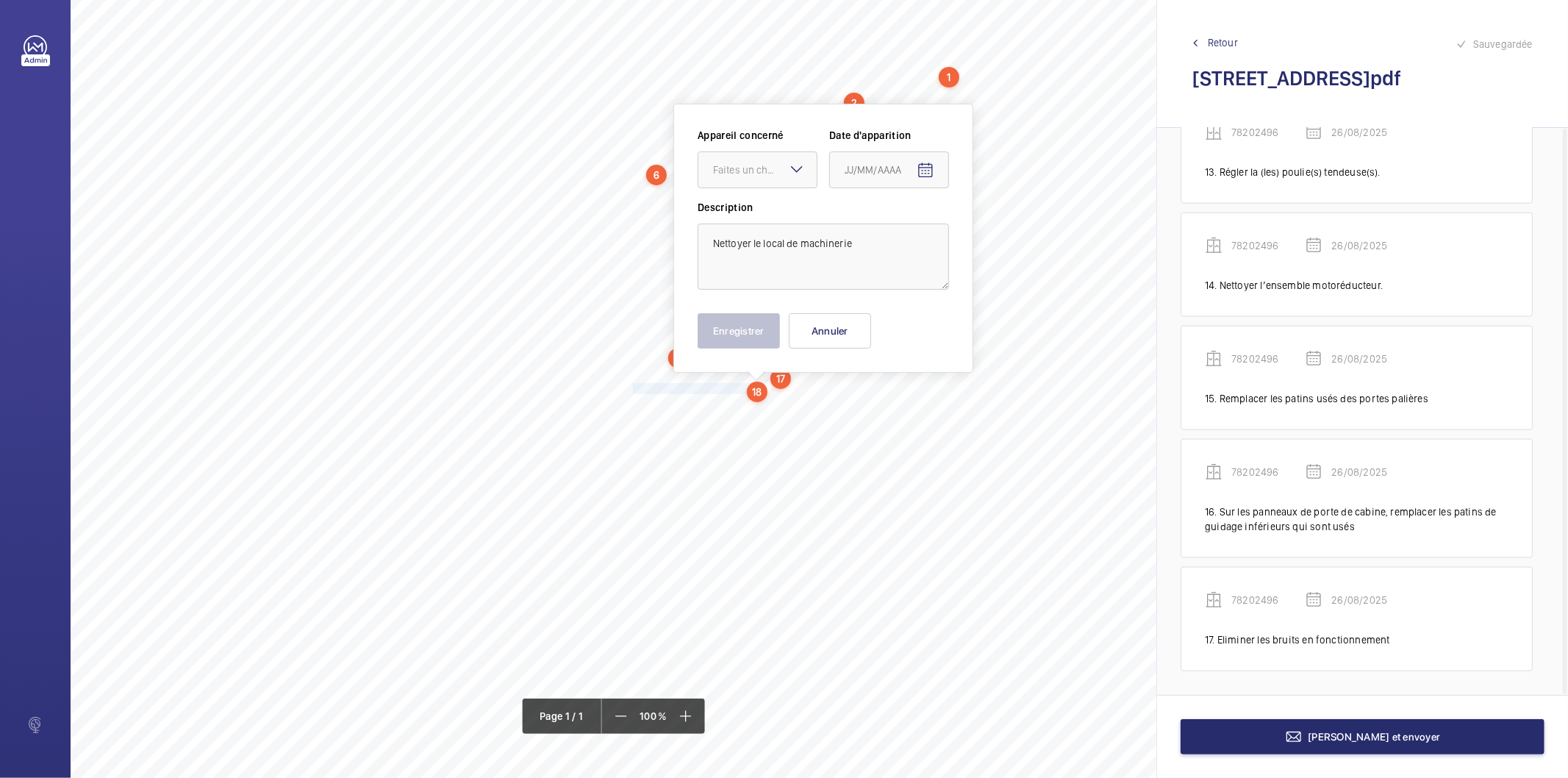
scroll to position [39, 0]
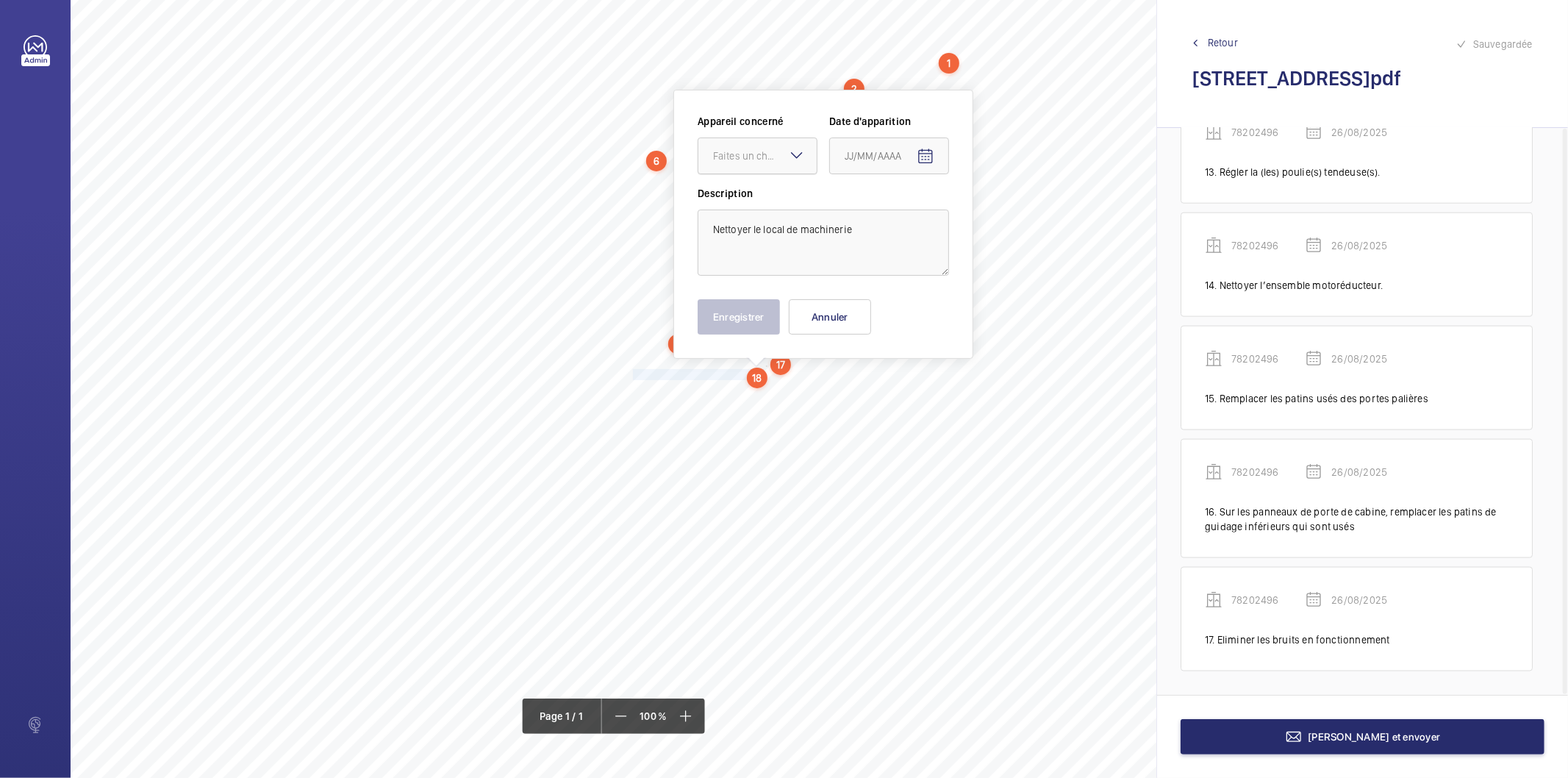
click at [736, 162] on div "Faites un choix" at bounding box center [764, 156] width 104 height 15
drag, startPoint x: 754, startPoint y: 201, endPoint x: 964, endPoint y: 144, distance: 217.6
click at [754, 200] on span "78202496" at bounding box center [757, 200] width 89 height 15
click at [922, 149] on mat-icon "Open calendar" at bounding box center [925, 156] width 18 height 18
click at [884, 386] on span "26" at bounding box center [880, 393] width 26 height 26
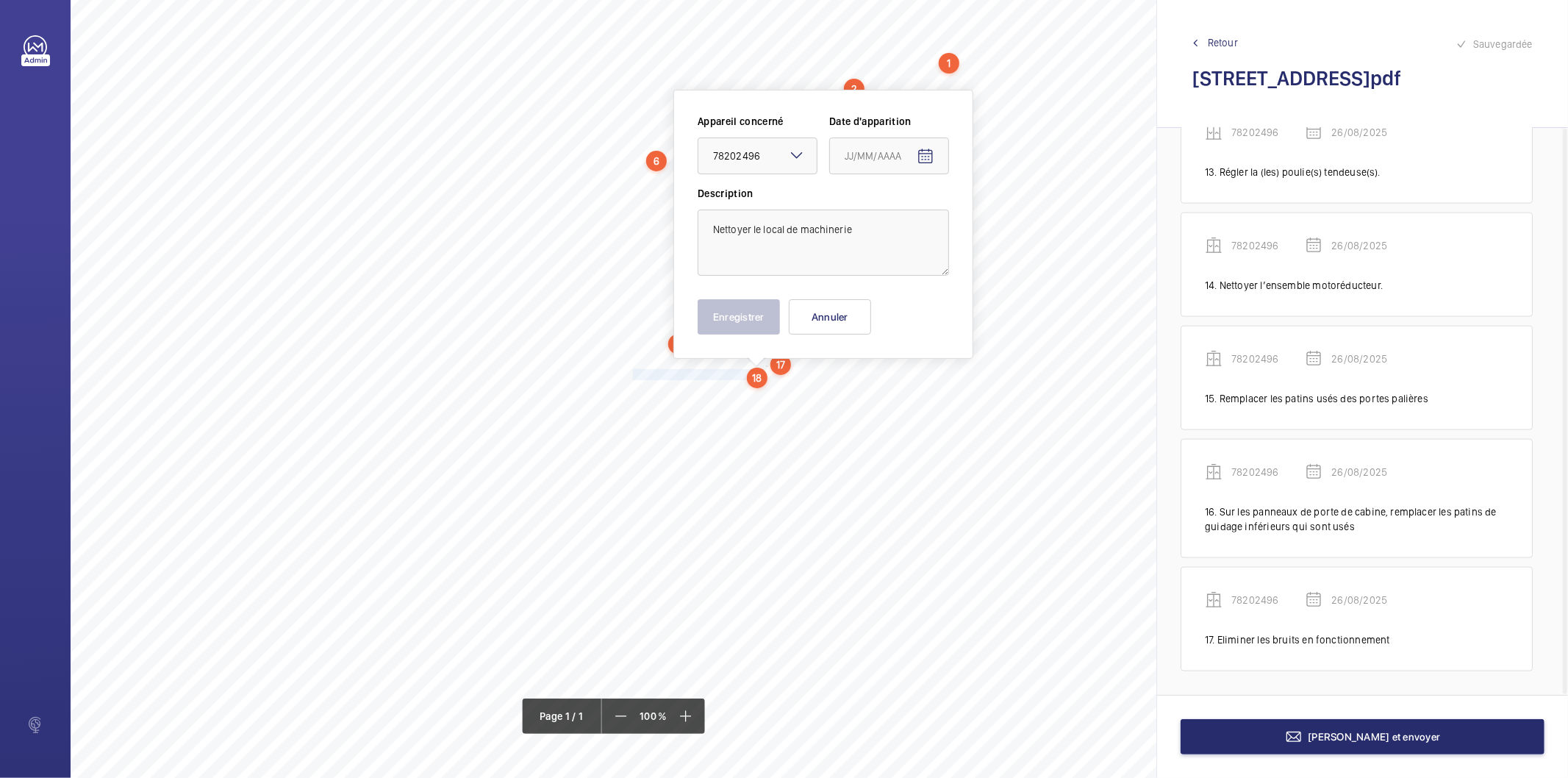
type input "26/08/2025"
click at [764, 319] on button "Enregistrer" at bounding box center [739, 317] width 82 height 36
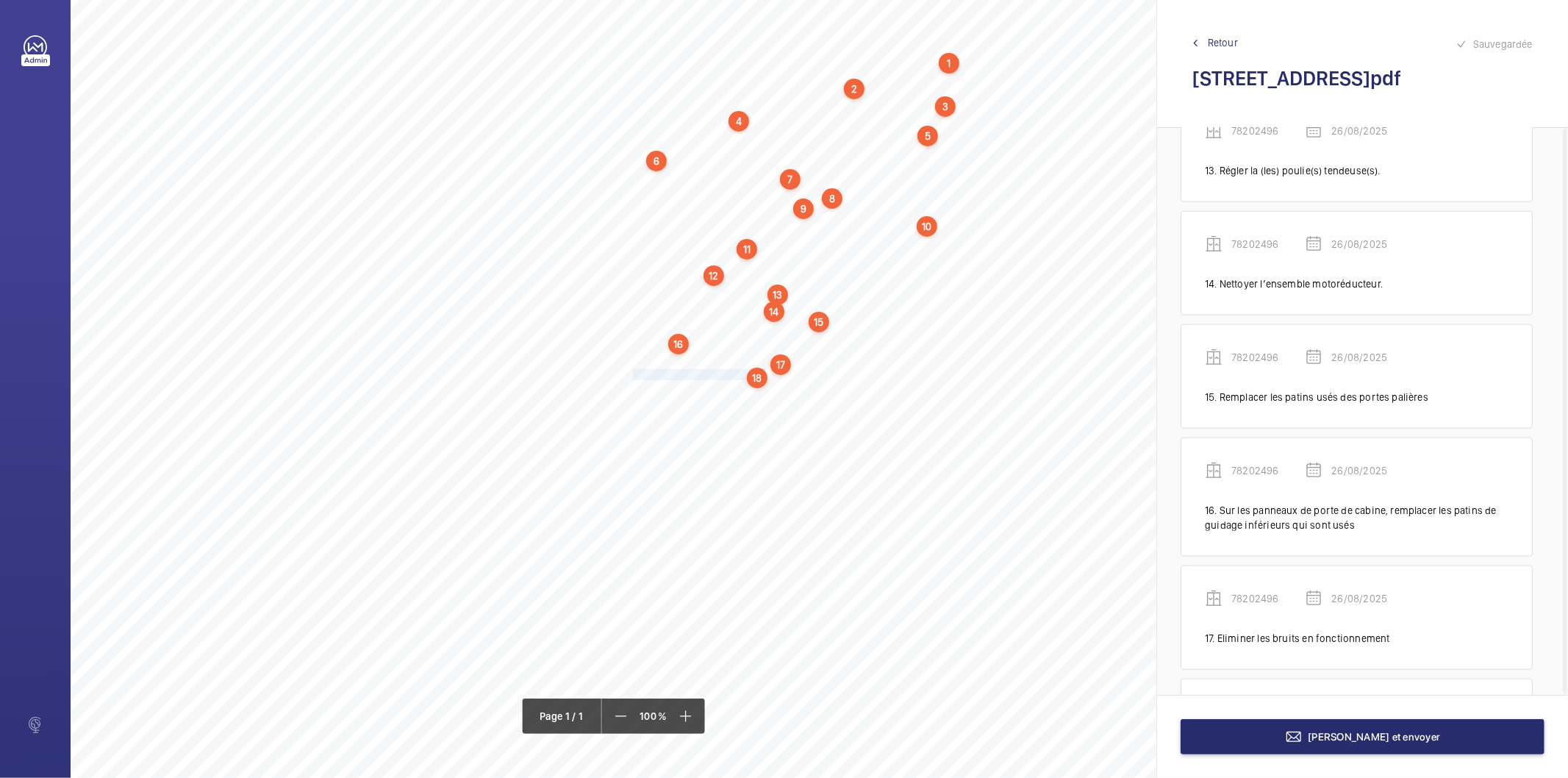
scroll to position [1643, 0]
drag, startPoint x: 632, startPoint y: 391, endPoint x: 843, endPoint y: 389, distance: 211.0
click at [843, 389] on span "Régler l’aplomb des panneaux des portes palières." at bounding box center [741, 389] width 215 height 9
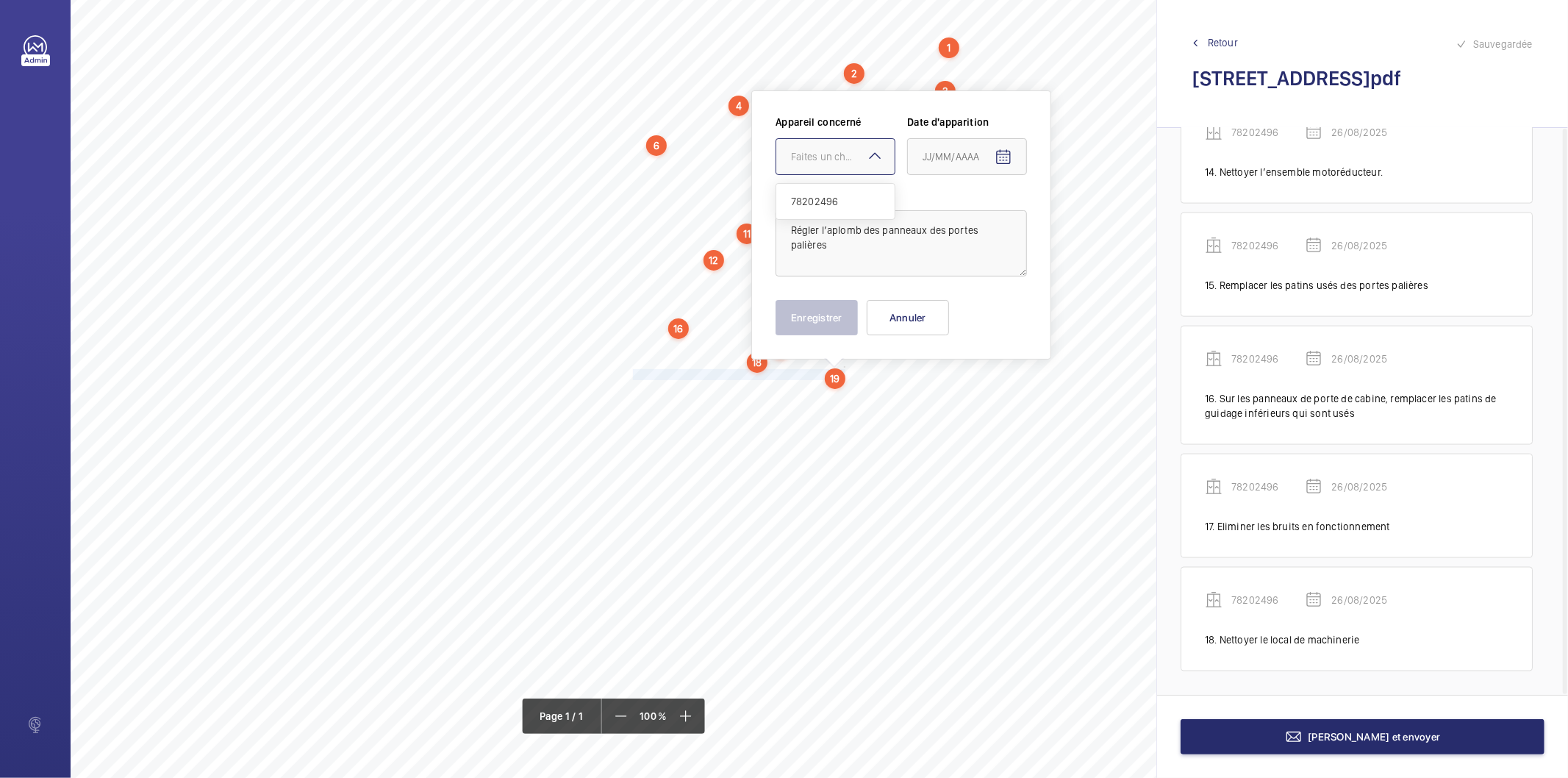
click at [813, 166] on div at bounding box center [836, 156] width 118 height 36
click at [806, 197] on span "78202496" at bounding box center [836, 201] width 89 height 15
click at [1003, 159] on mat-icon "Open calendar" at bounding box center [1003, 157] width 18 height 18
click at [956, 379] on button "26" at bounding box center [957, 393] width 29 height 29
type input "26/08/2025"
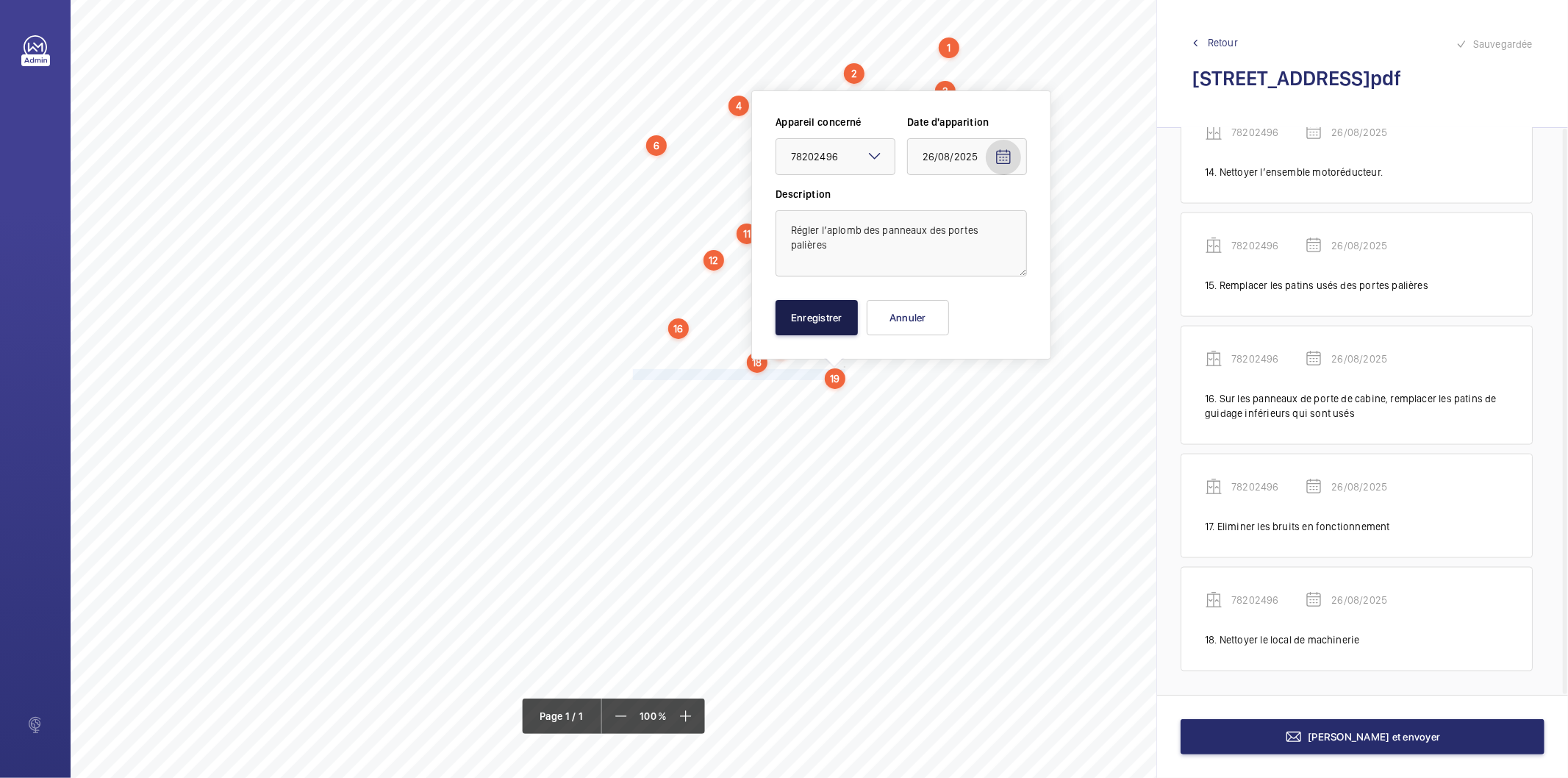
click at [833, 316] on button "Enregistrer" at bounding box center [817, 317] width 82 height 36
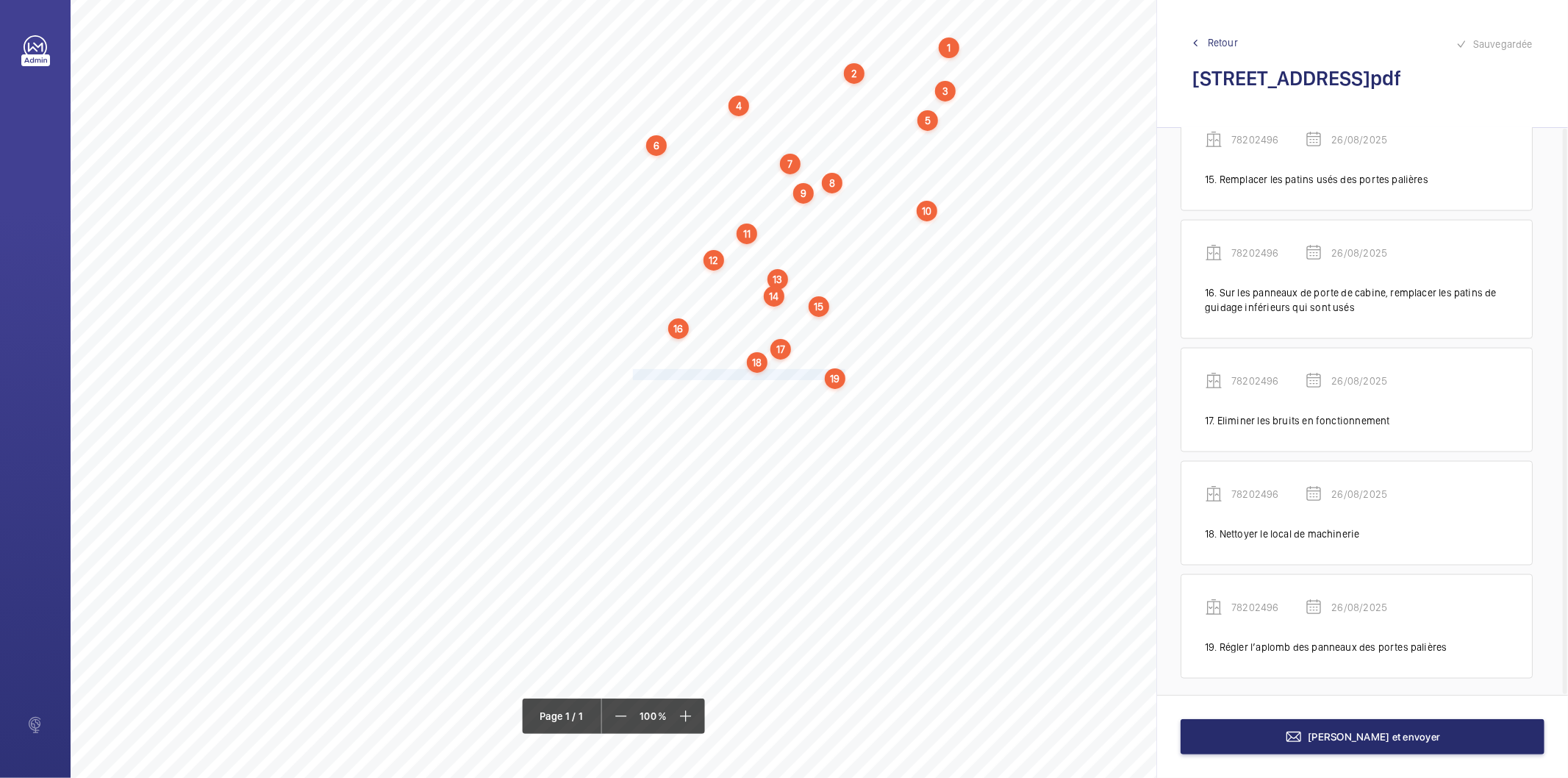
scroll to position [1756, 0]
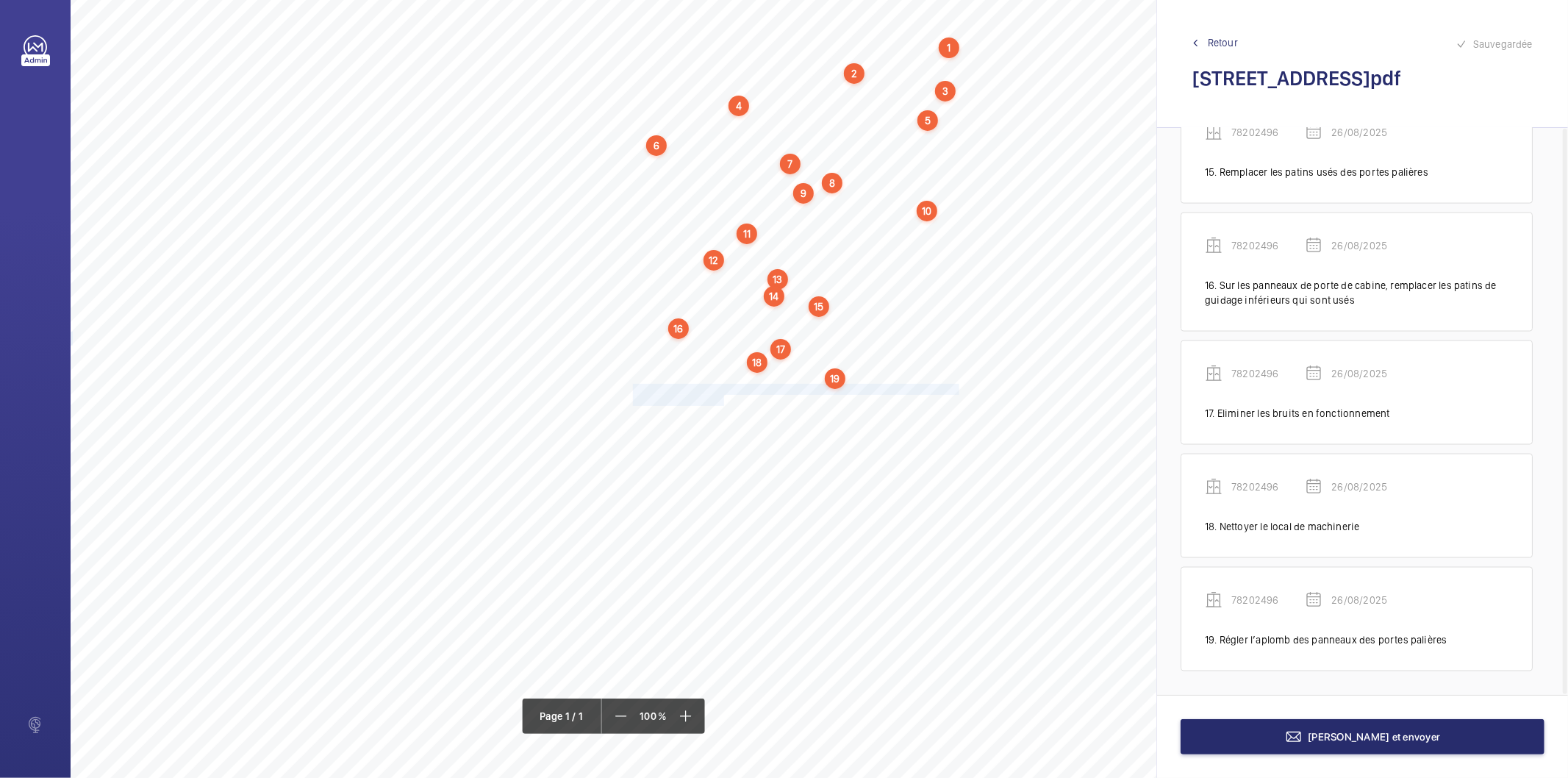
drag, startPoint x: 633, startPoint y: 387, endPoint x: 725, endPoint y: 402, distance: 93.2
click at [725, 402] on div "Nom du site Numéro appareil WM Réserve [STREET_ADDRESS] 78202496 Fixer correcte…" at bounding box center [654, 380] width 1168 height 825
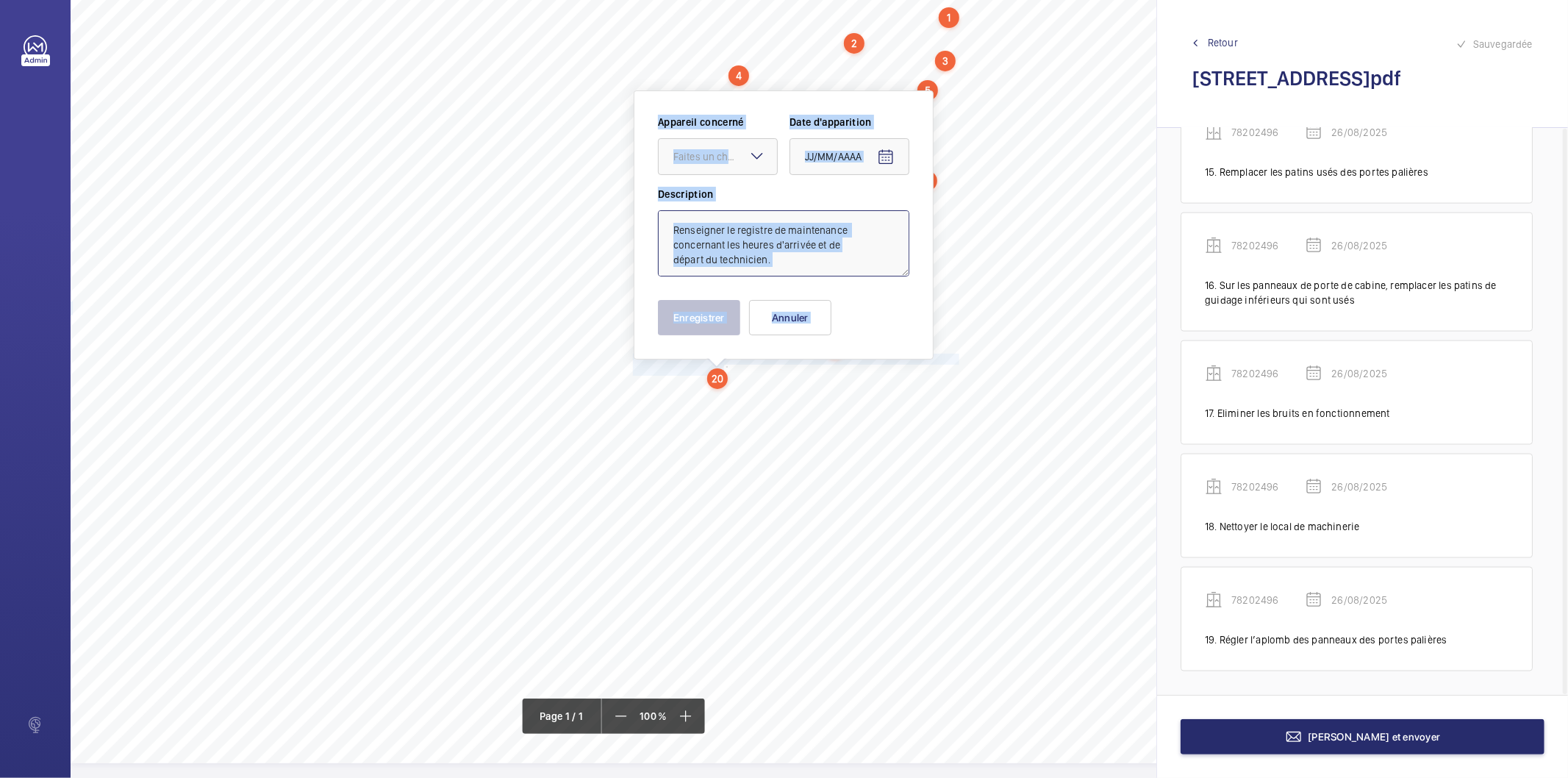
click at [795, 257] on textarea "Renseigner le registre de maintenance concernant les heures d'arrivée et de dép…" at bounding box center [784, 243] width 251 height 66
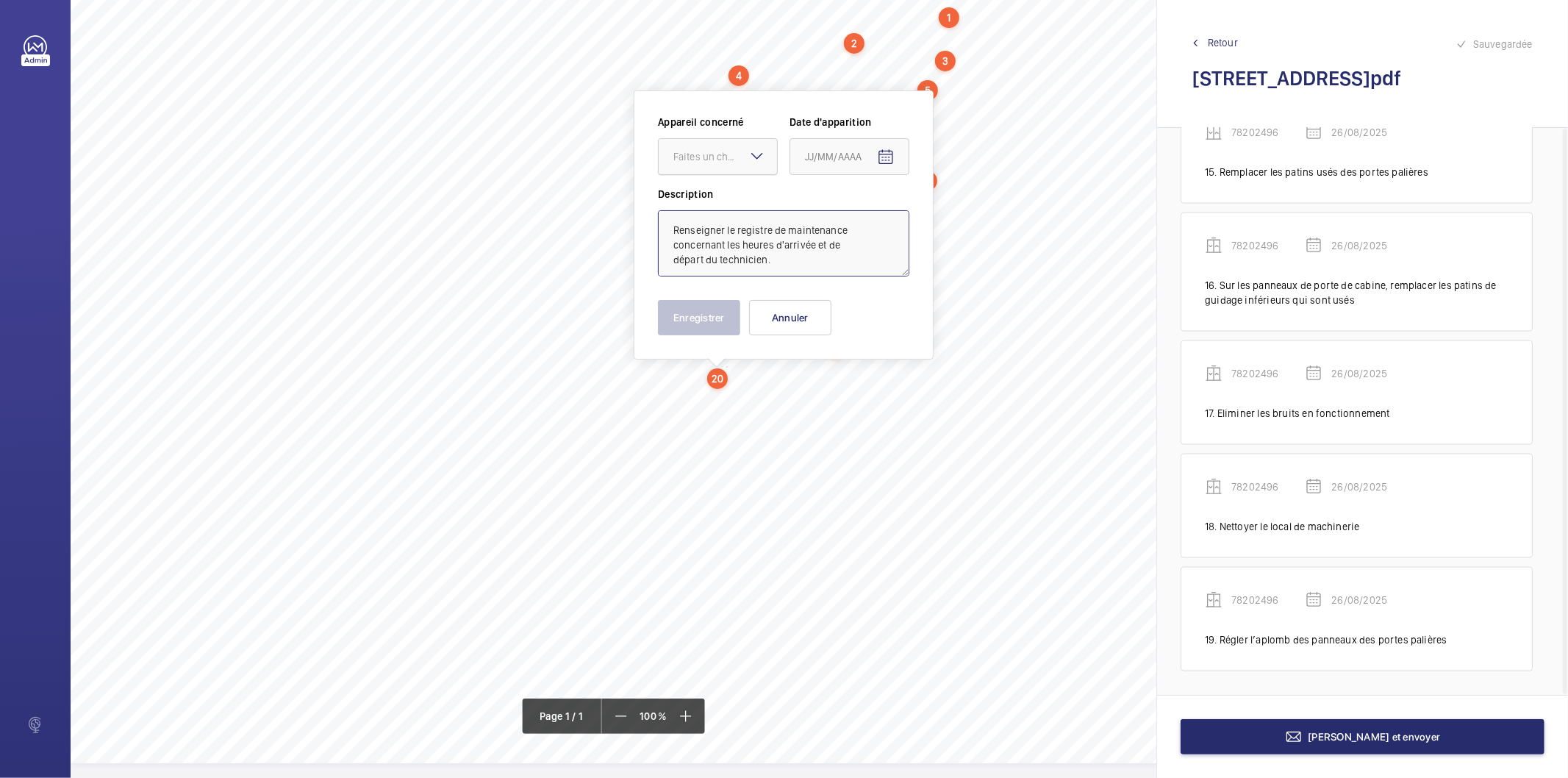
click at [735, 154] on div "Faites un choix" at bounding box center [725, 156] width 104 height 15
click at [730, 203] on span "78202496" at bounding box center [717, 201] width 89 height 15
click at [895, 162] on mat-icon "Open calendar" at bounding box center [886, 157] width 18 height 18
click at [839, 381] on span "26" at bounding box center [840, 393] width 26 height 26
type input "26/08/2025"
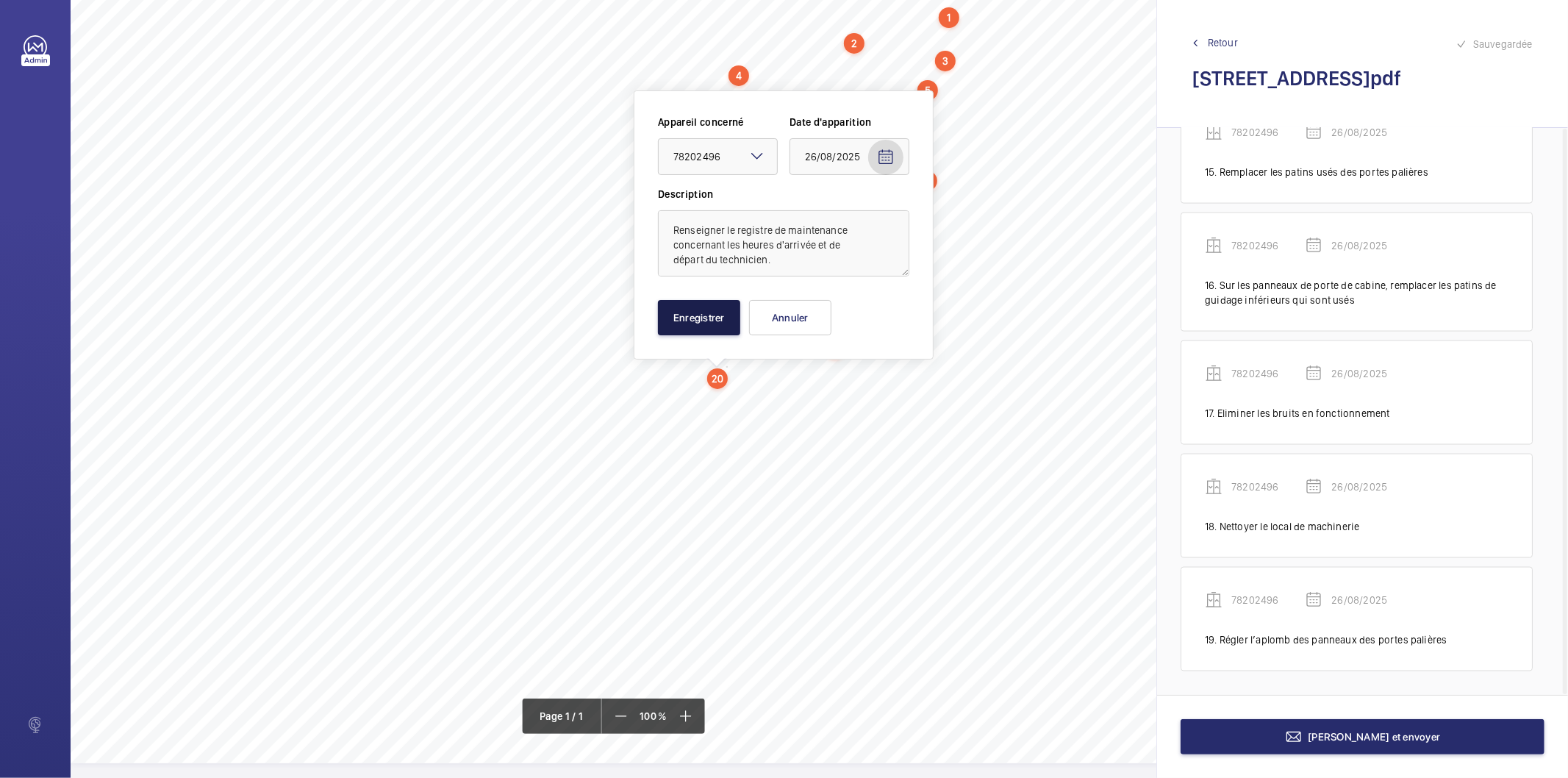
click at [730, 330] on button "Enregistrer" at bounding box center [700, 317] width 82 height 36
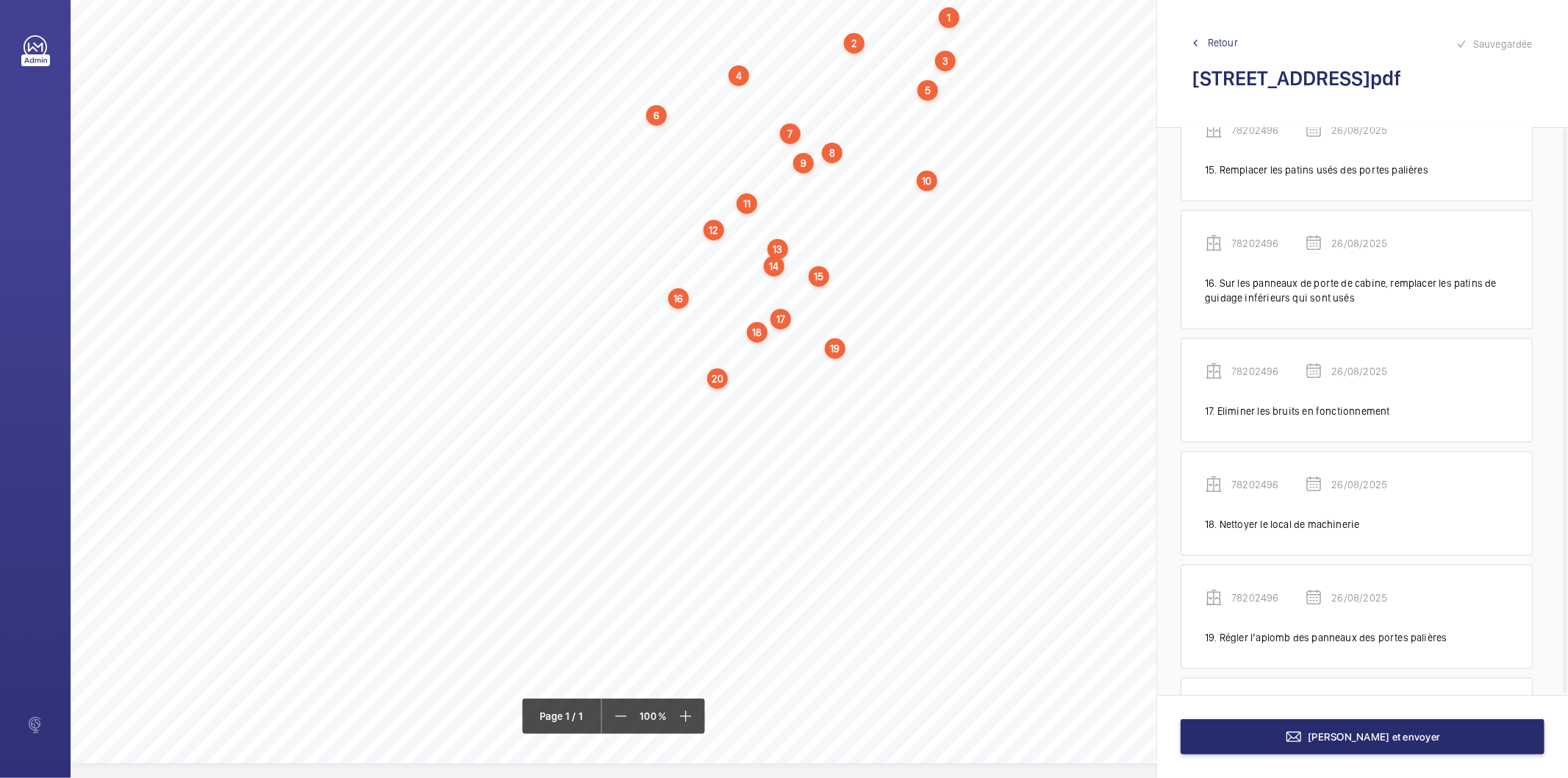
scroll to position [1884, 0]
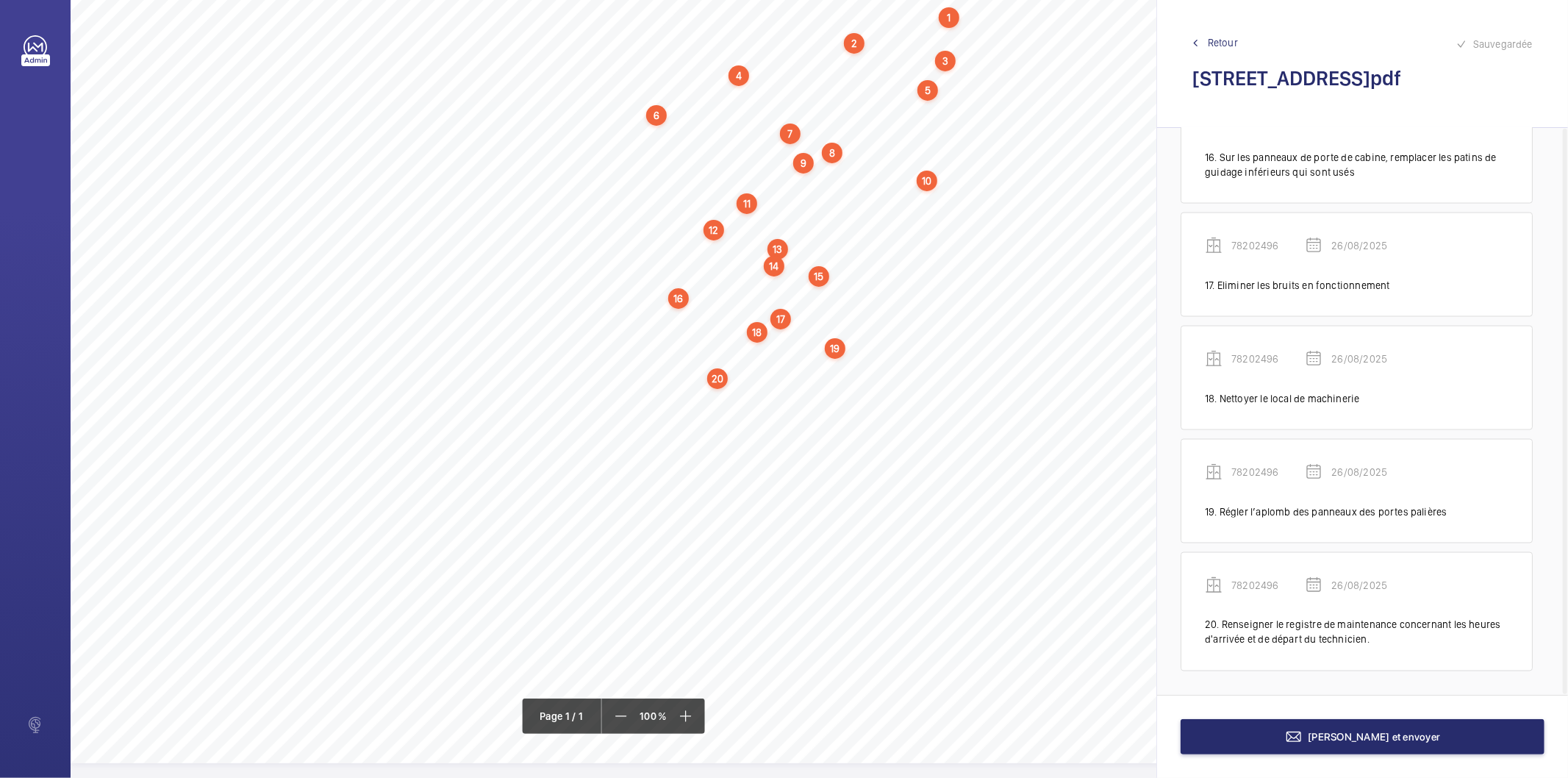
click at [723, 375] on div "20" at bounding box center [717, 378] width 21 height 21
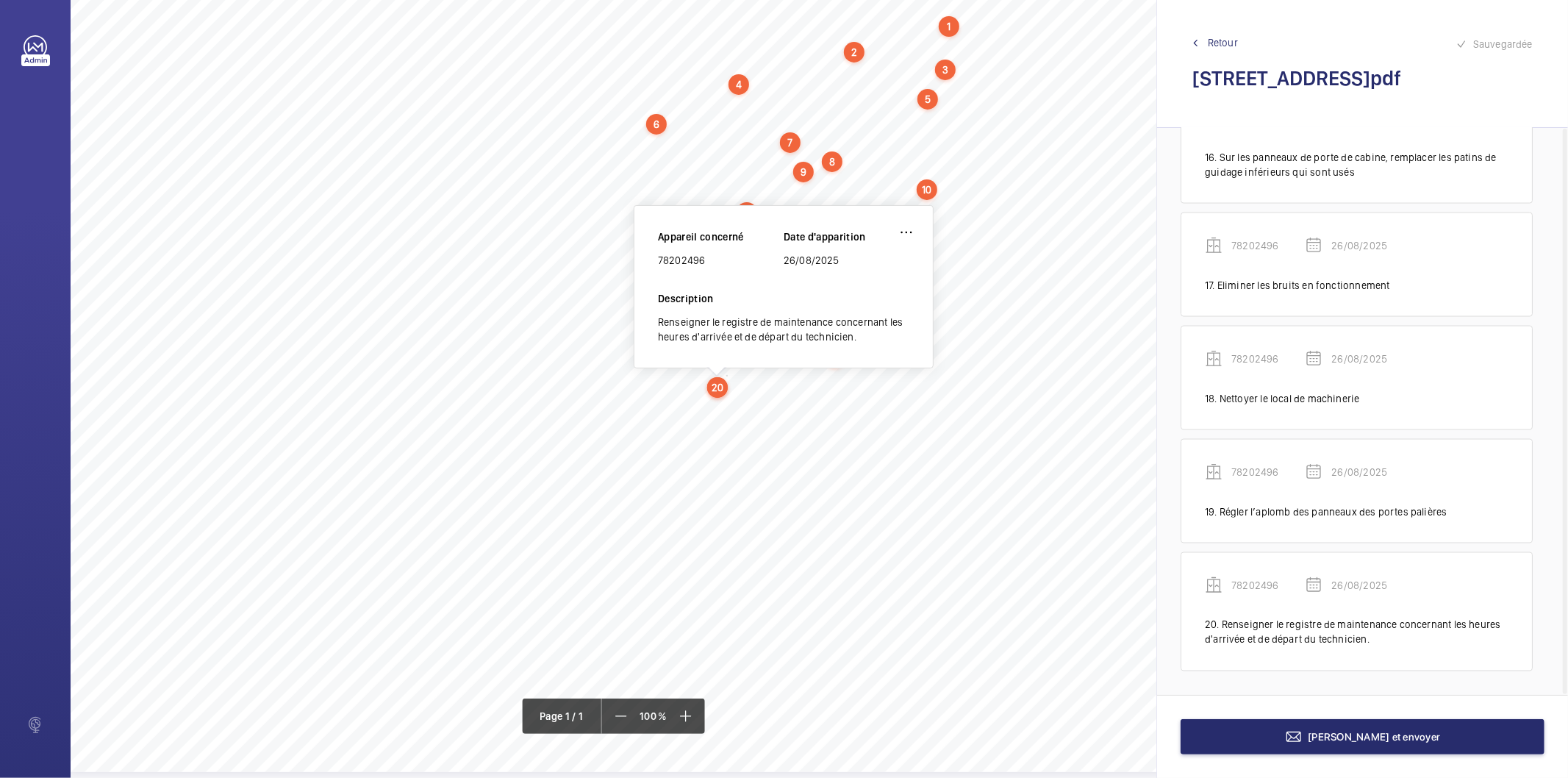
click at [689, 255] on div "78202496" at bounding box center [721, 260] width 126 height 15
click at [1234, 745] on button "[PERSON_NAME] et envoyer" at bounding box center [1363, 737] width 364 height 36
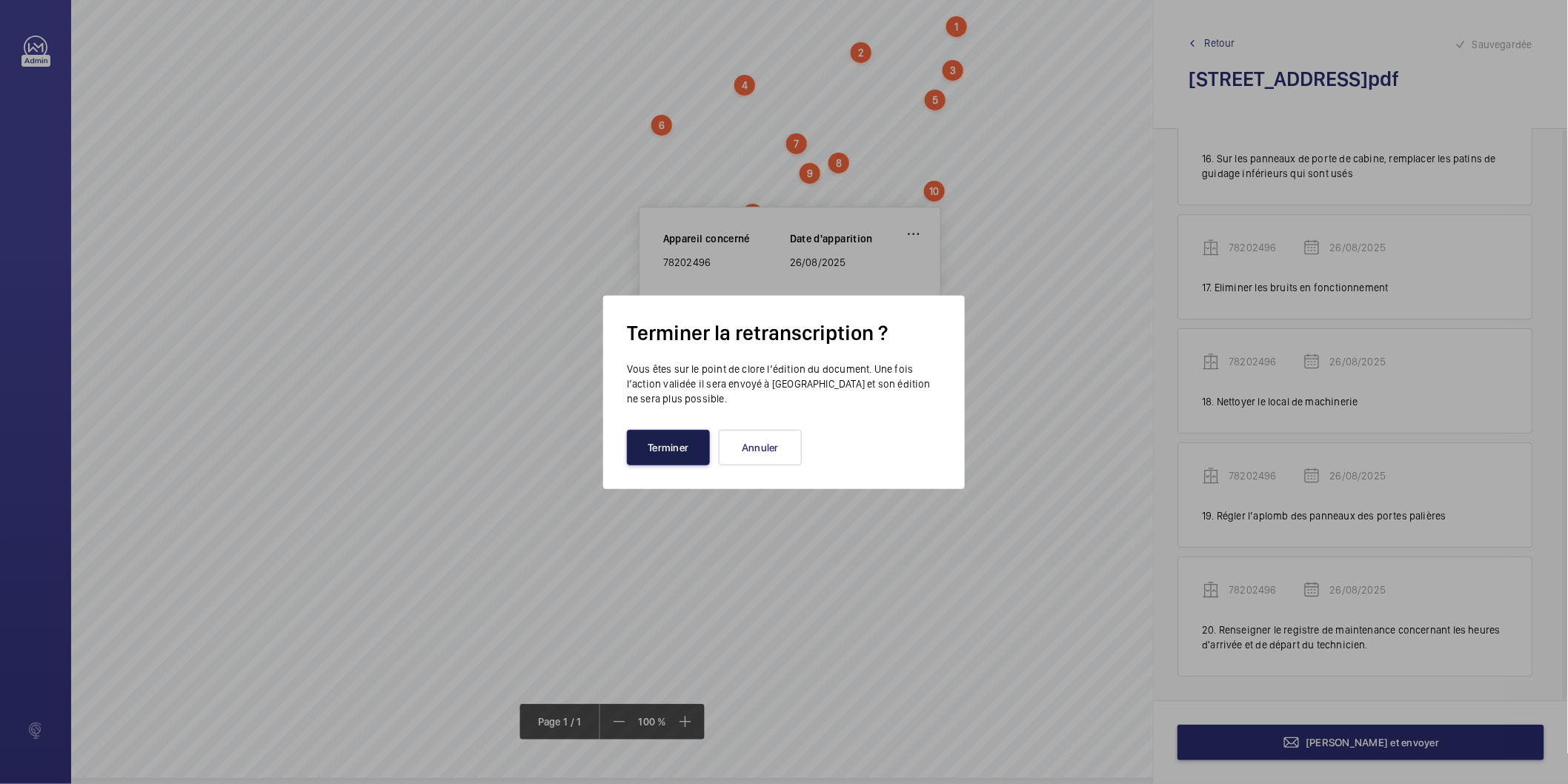
click at [699, 446] on button "Terminer" at bounding box center [668, 447] width 83 height 36
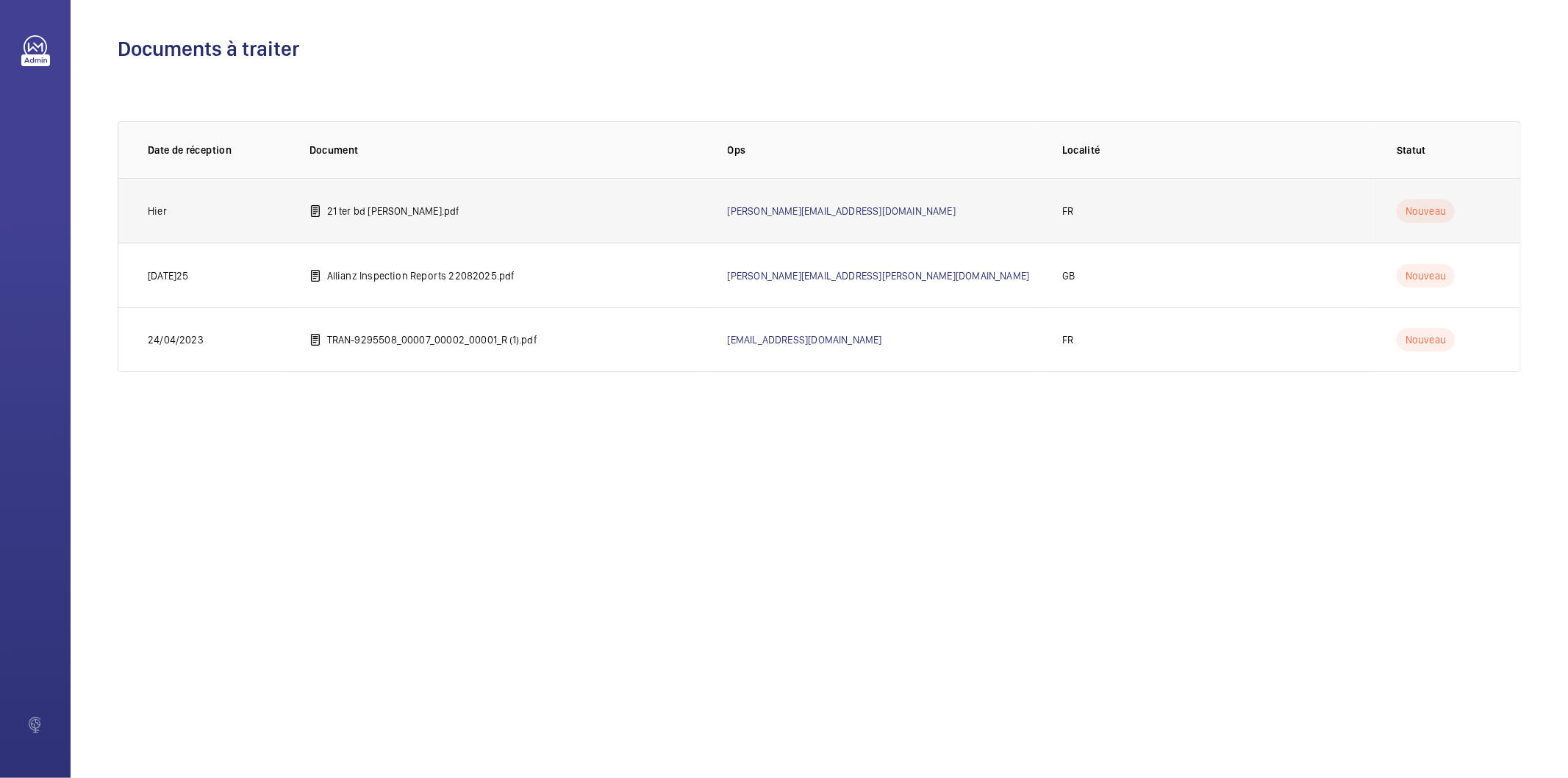
click at [348, 208] on p "21 ter bd [PERSON_NAME].pdf" at bounding box center [393, 211] width 133 height 15
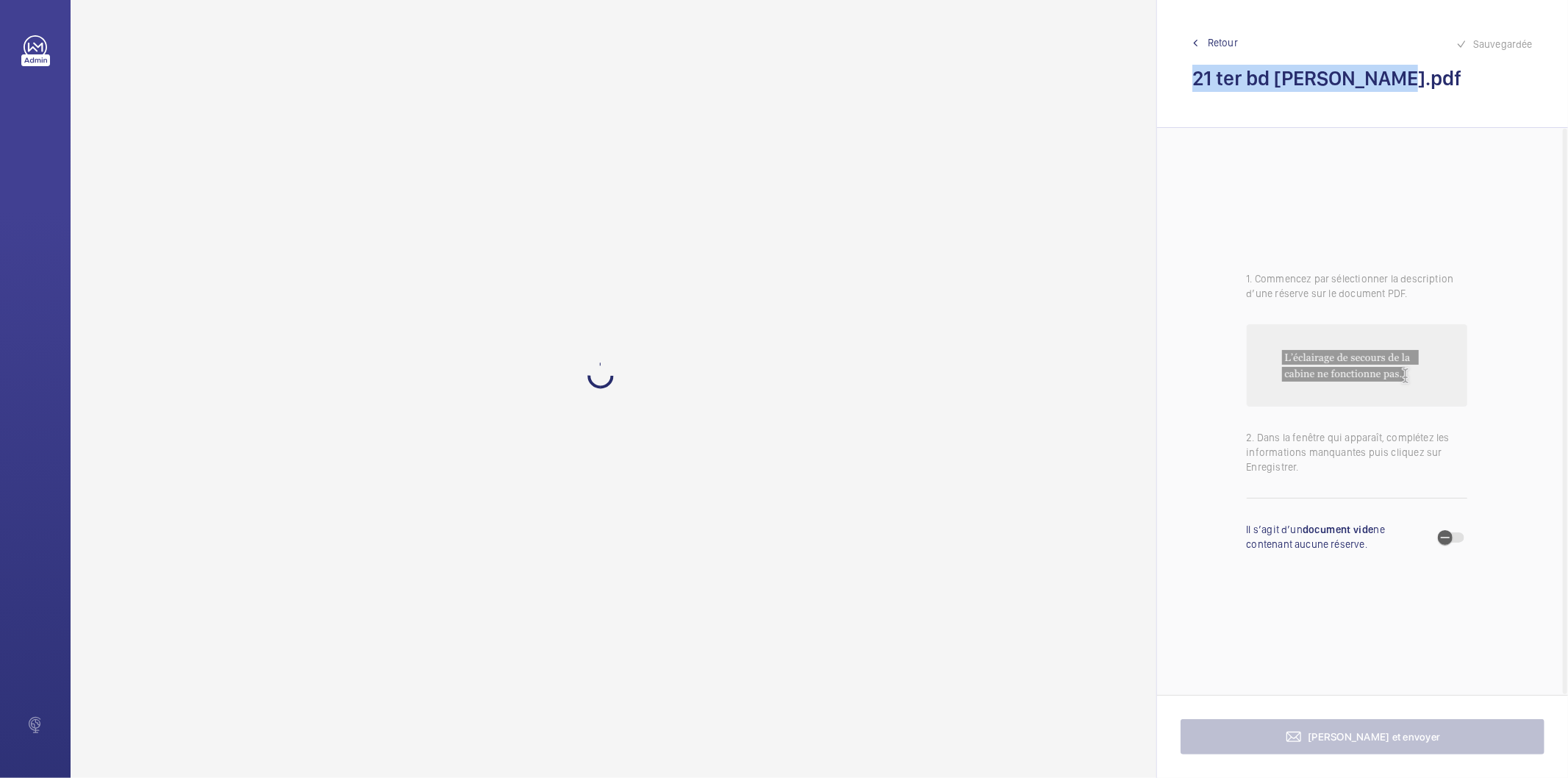
drag, startPoint x: 1376, startPoint y: 77, endPoint x: 1195, endPoint y: 89, distance: 181.4
click at [1195, 89] on h2 "21 ter bd [PERSON_NAME].pdf" at bounding box center [1362, 78] width 340 height 27
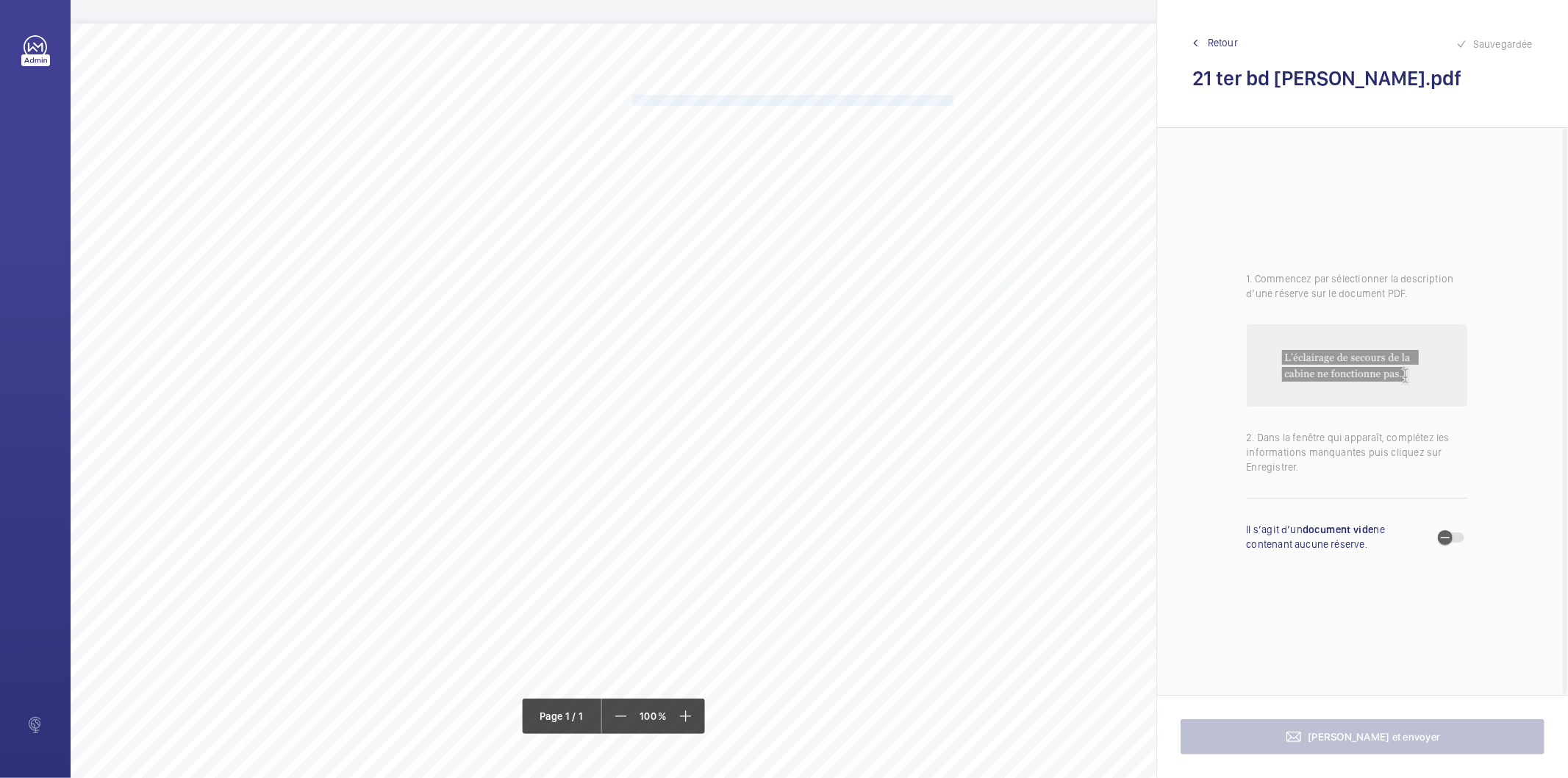
drag, startPoint x: 632, startPoint y: 97, endPoint x: 952, endPoint y: 101, distance: 320.0
click at [952, 101] on span "Assurer le fonctionnement de l’éclairage de secours du local de machinerie." at bounding box center [792, 100] width 319 height 9
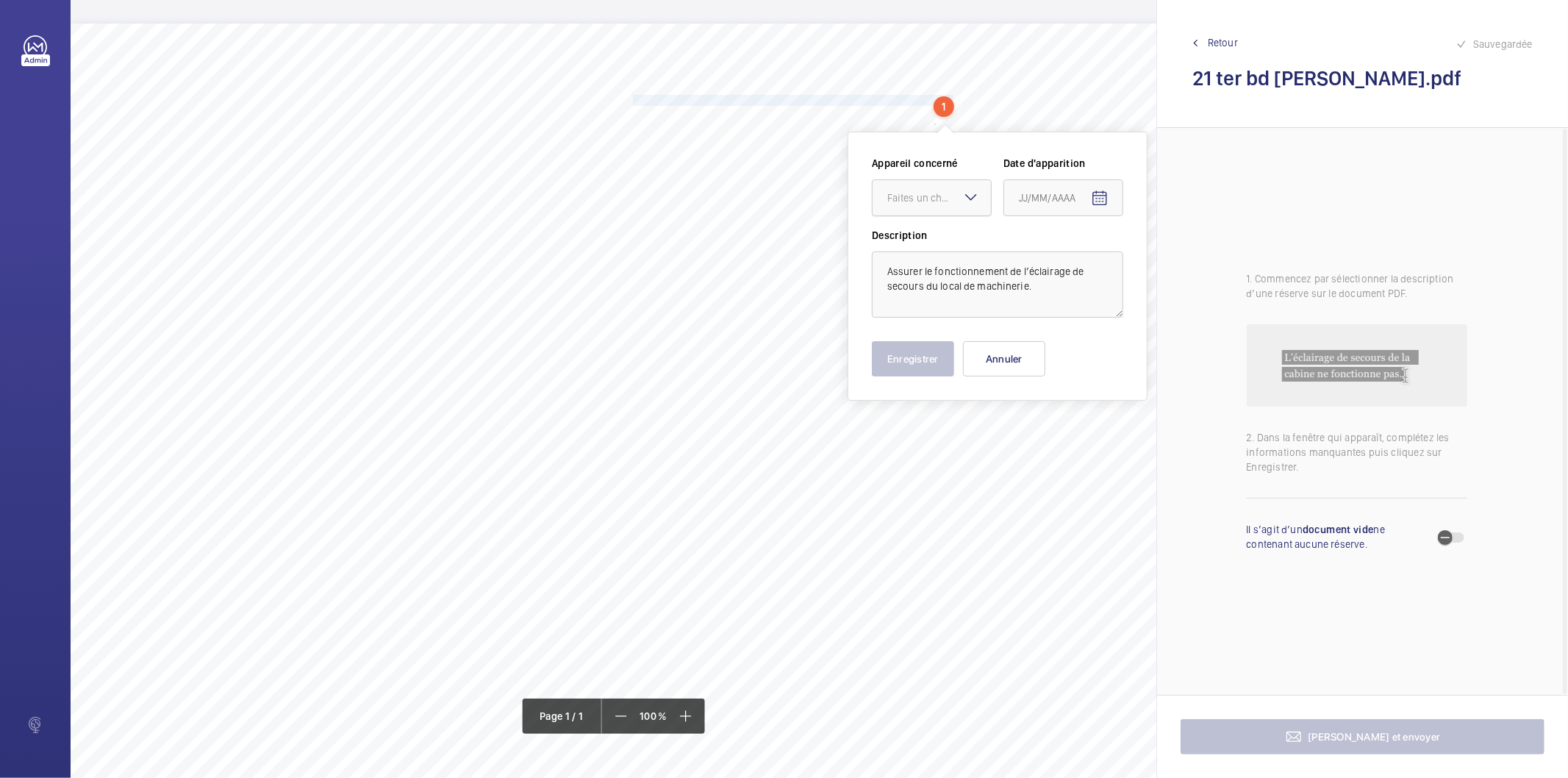
click at [952, 197] on div "Faites un choix" at bounding box center [939, 198] width 104 height 15
click at [932, 248] on span "19292542" at bounding box center [932, 242] width 89 height 15
click at [1097, 200] on mat-icon "Open calendar" at bounding box center [1100, 198] width 18 height 18
drag, startPoint x: 1058, startPoint y: 427, endPoint x: 1012, endPoint y: 417, distance: 47.1
click at [1058, 427] on span "26" at bounding box center [1055, 435] width 26 height 26
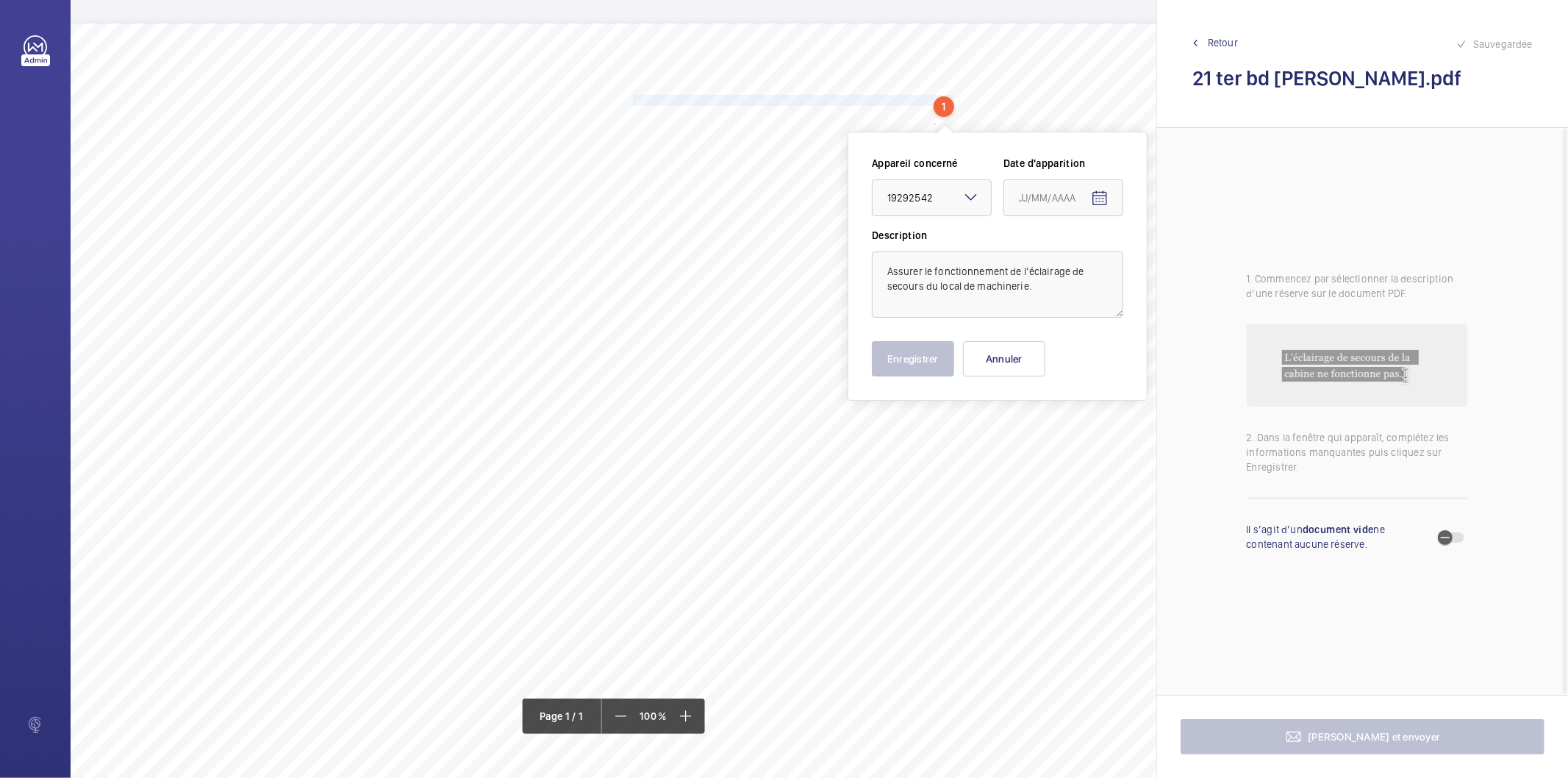
type input "26/08/2025"
click at [884, 368] on button "Enregistrer" at bounding box center [913, 359] width 82 height 36
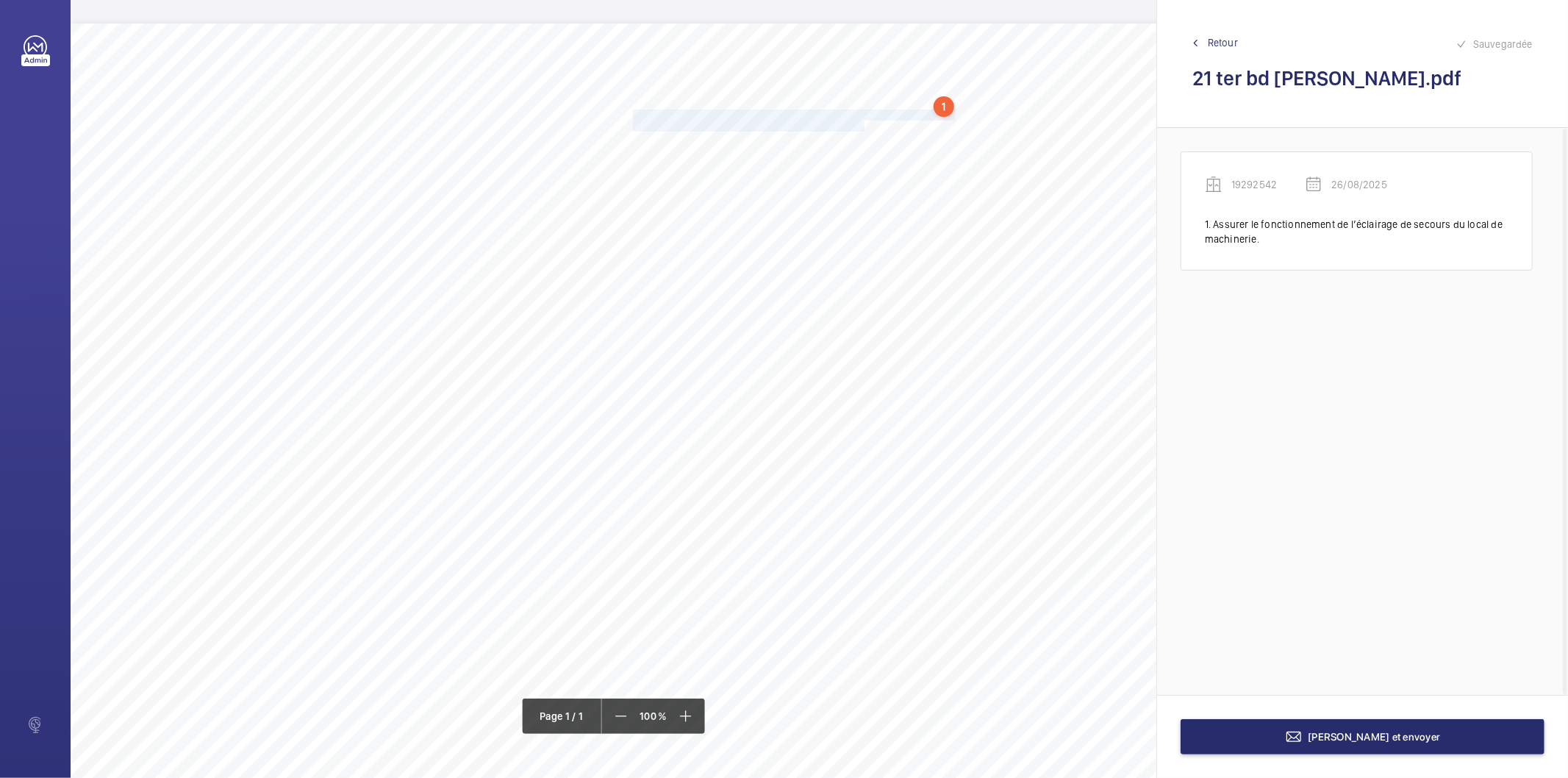
drag, startPoint x: 633, startPoint y: 111, endPoint x: 863, endPoint y: 123, distance: 230.3
click at [864, 123] on div "Nom du site Numéro appareil WM Réserve 21 ter bd [PERSON_NAME] 19292542 Assurer…" at bounding box center [654, 435] width 1168 height 825
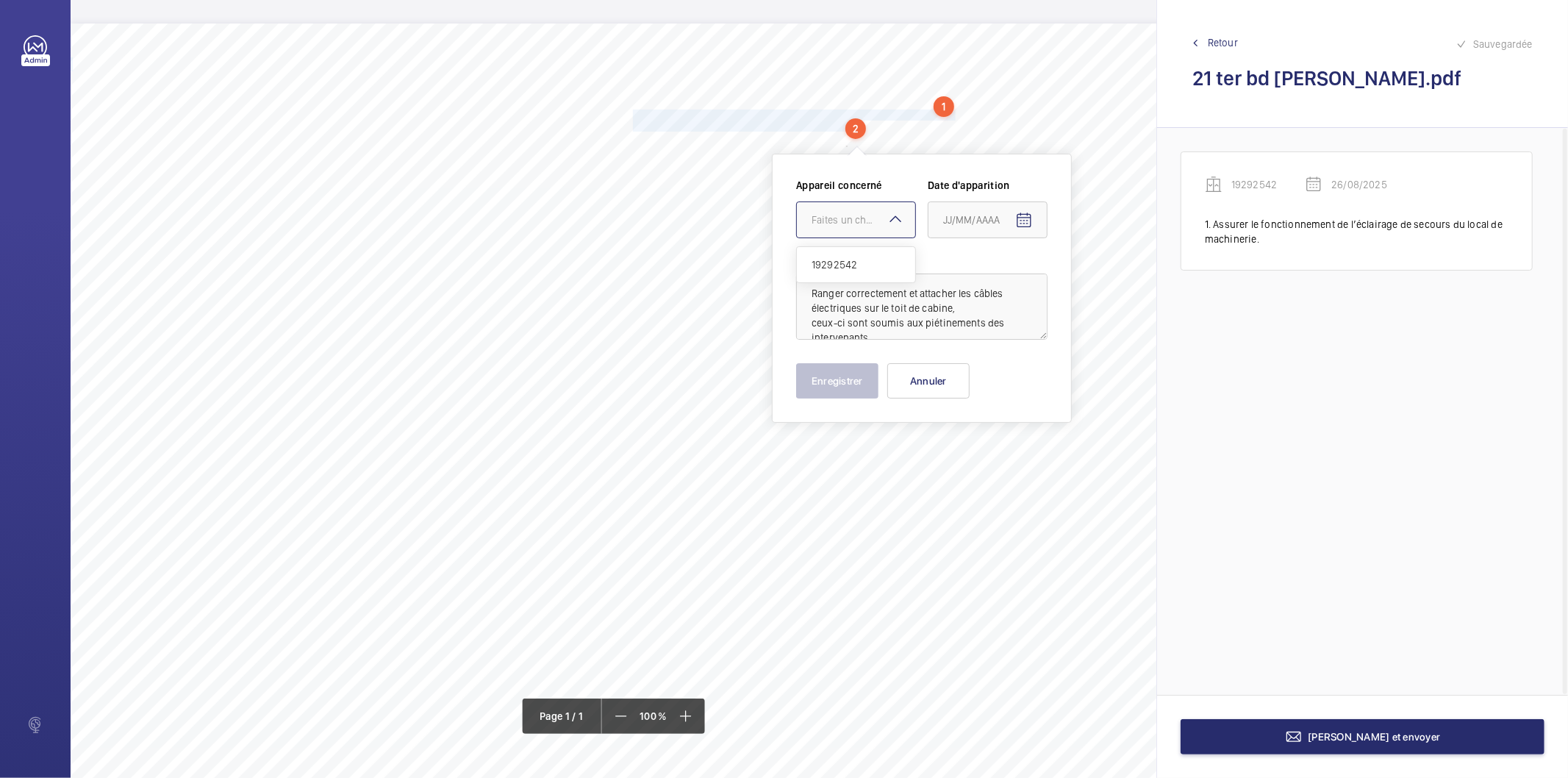
drag, startPoint x: 851, startPoint y: 214, endPoint x: 841, endPoint y: 270, distance: 56.9
click at [850, 214] on div "Faites un choix" at bounding box center [864, 220] width 104 height 15
click at [850, 260] on span "19292542" at bounding box center [856, 265] width 89 height 15
click at [1025, 218] on mat-icon "Open calendar" at bounding box center [1024, 220] width 18 height 18
click at [976, 461] on span "26" at bounding box center [979, 457] width 26 height 26
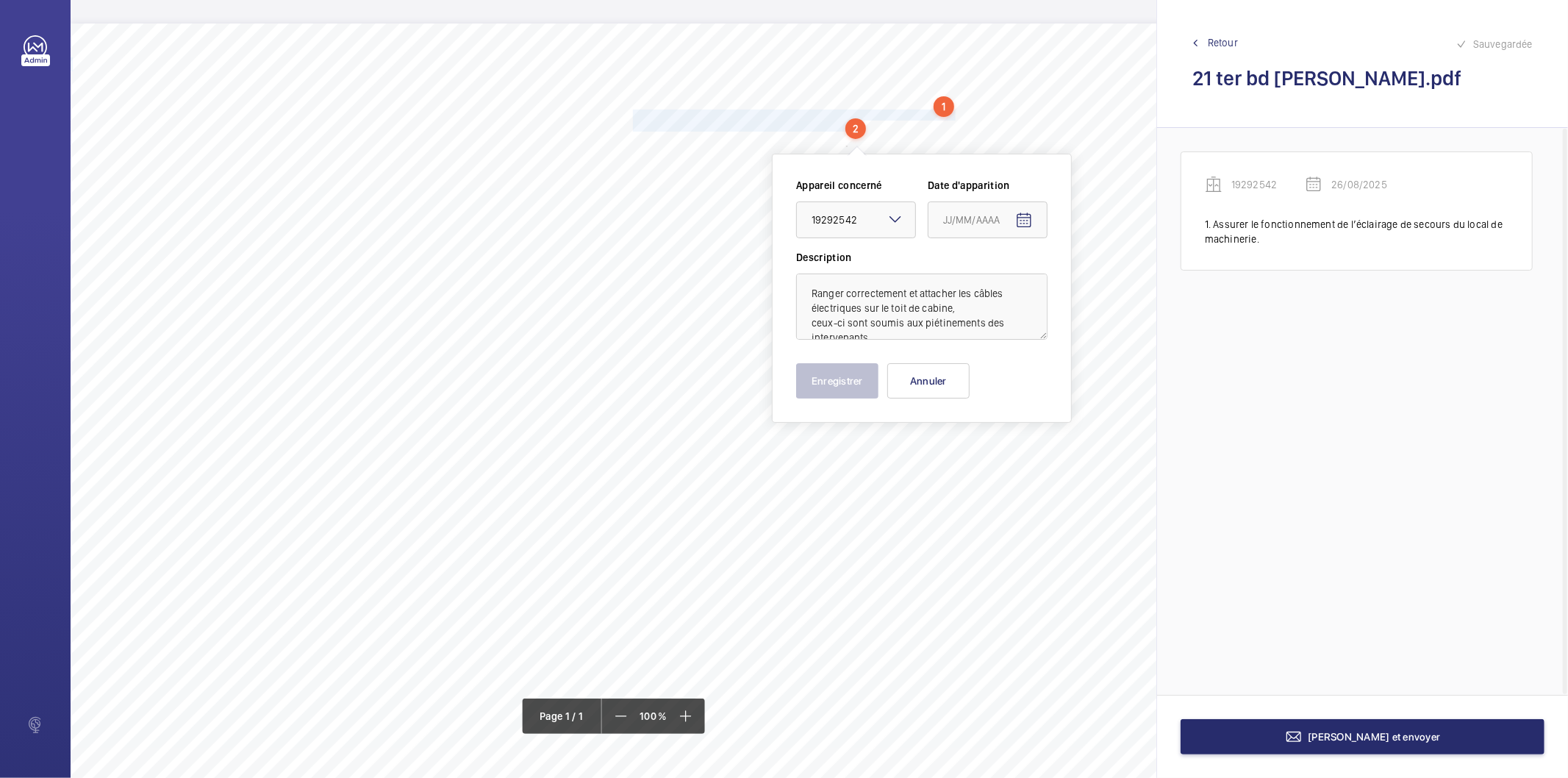
type input "26/08/2025"
click at [848, 383] on button "Enregistrer" at bounding box center [837, 381] width 82 height 36
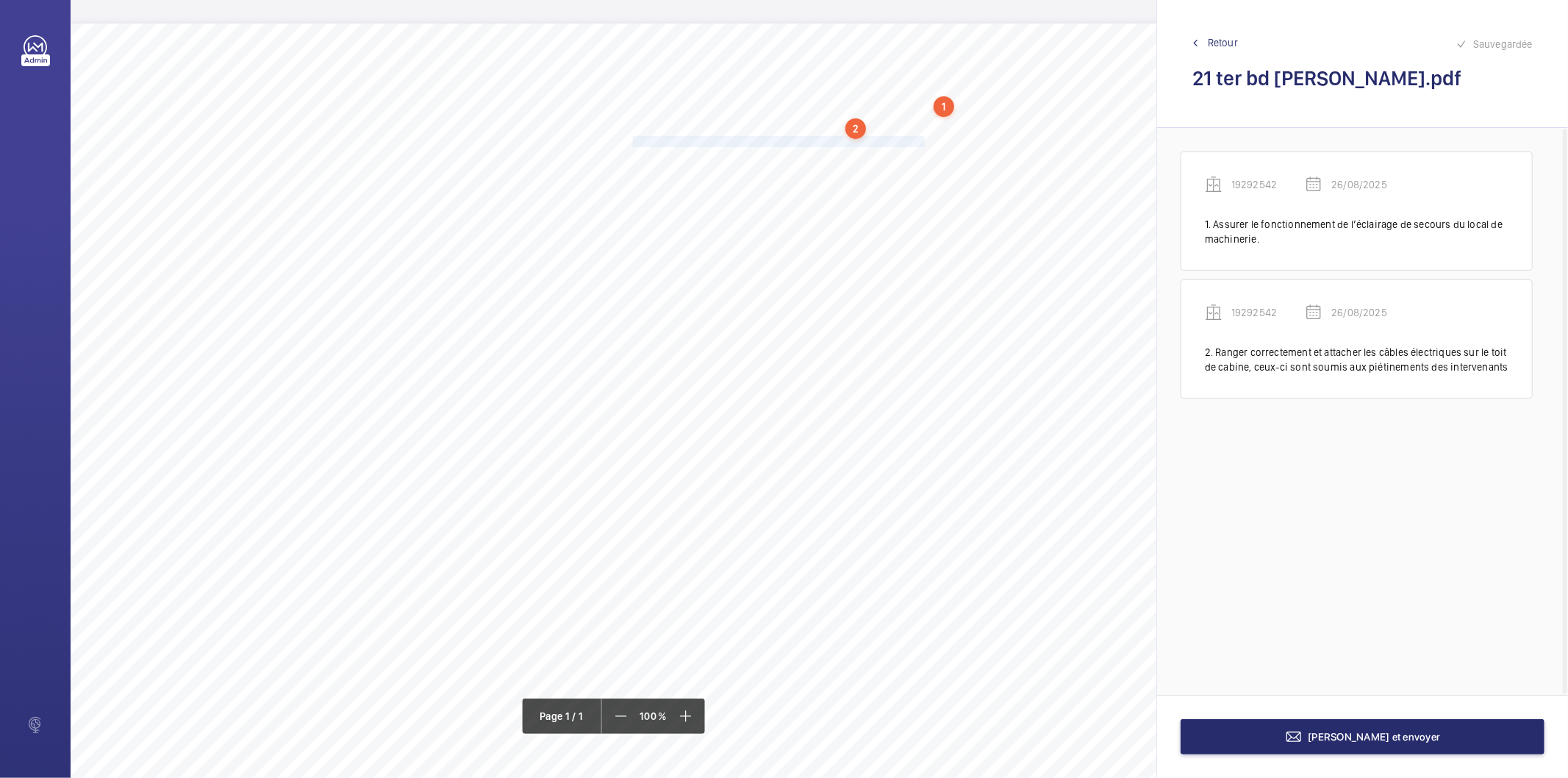
drag, startPoint x: 634, startPoint y: 139, endPoint x: 924, endPoint y: 141, distance: 290.0
click at [924, 141] on span "Rendre démontable sans outillage le capotage du limiteur de vitesse." at bounding box center [779, 141] width 292 height 9
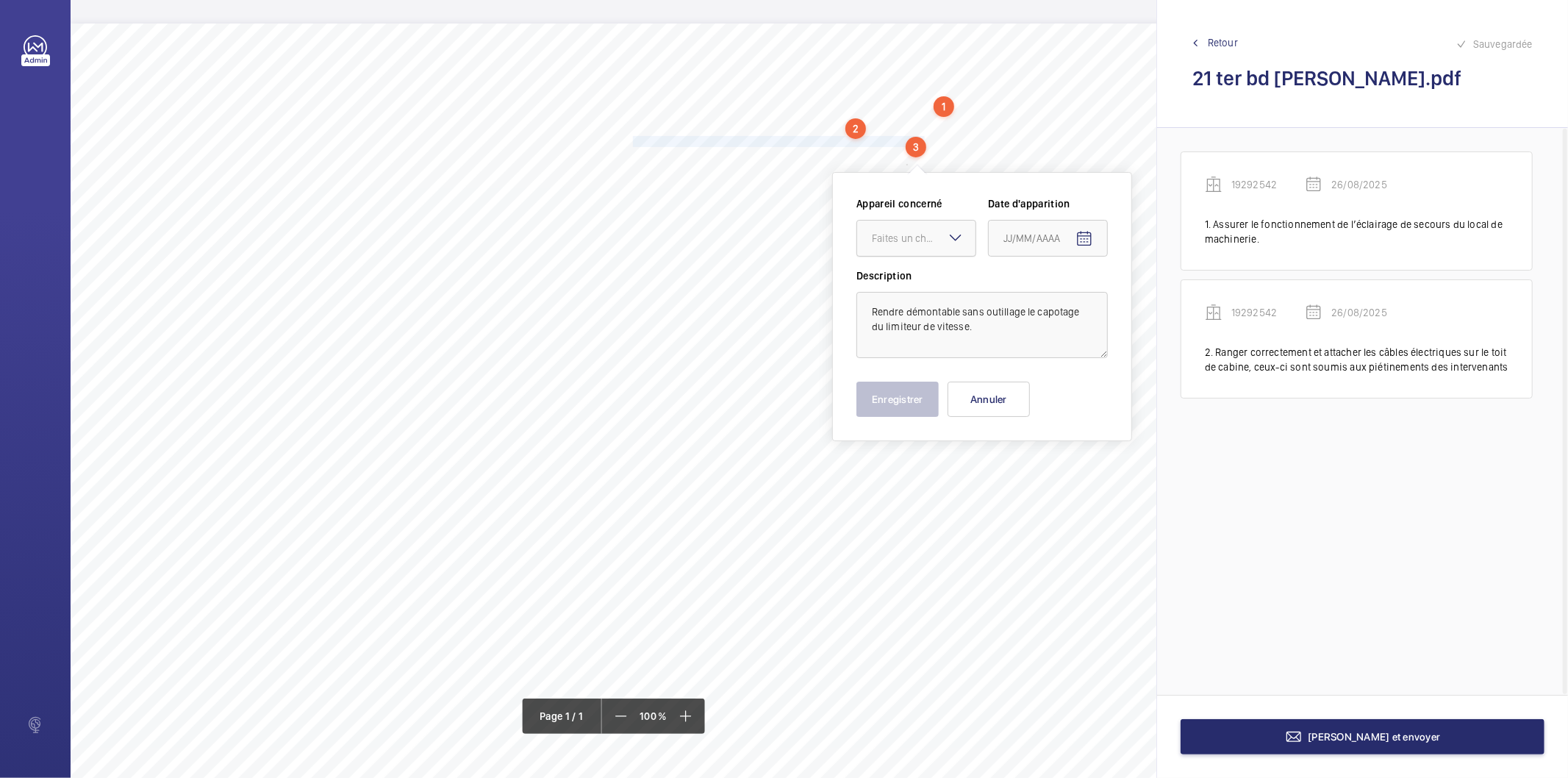
click at [898, 241] on div "Faites un choix" at bounding box center [924, 239] width 104 height 15
drag, startPoint x: 887, startPoint y: 285, endPoint x: 1029, endPoint y: 251, distance: 146.0
click at [888, 285] on span "19292542" at bounding box center [916, 283] width 89 height 15
click at [1085, 235] on mat-icon "Open calendar" at bounding box center [1085, 239] width 18 height 18
click at [1045, 473] on span "26" at bounding box center [1039, 476] width 26 height 26
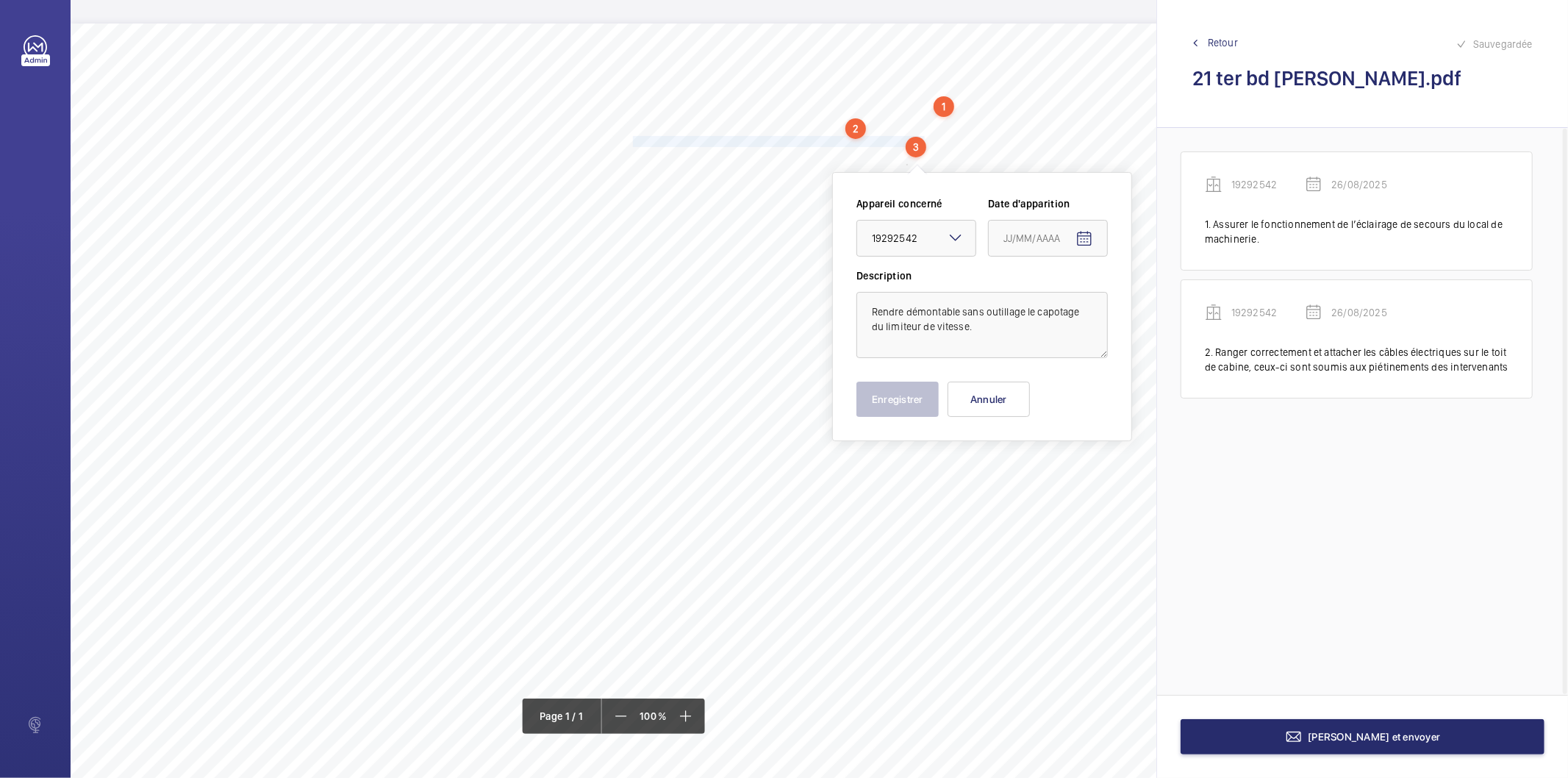
type input "26/08/2025"
click at [915, 398] on button "Enregistrer" at bounding box center [898, 399] width 82 height 36
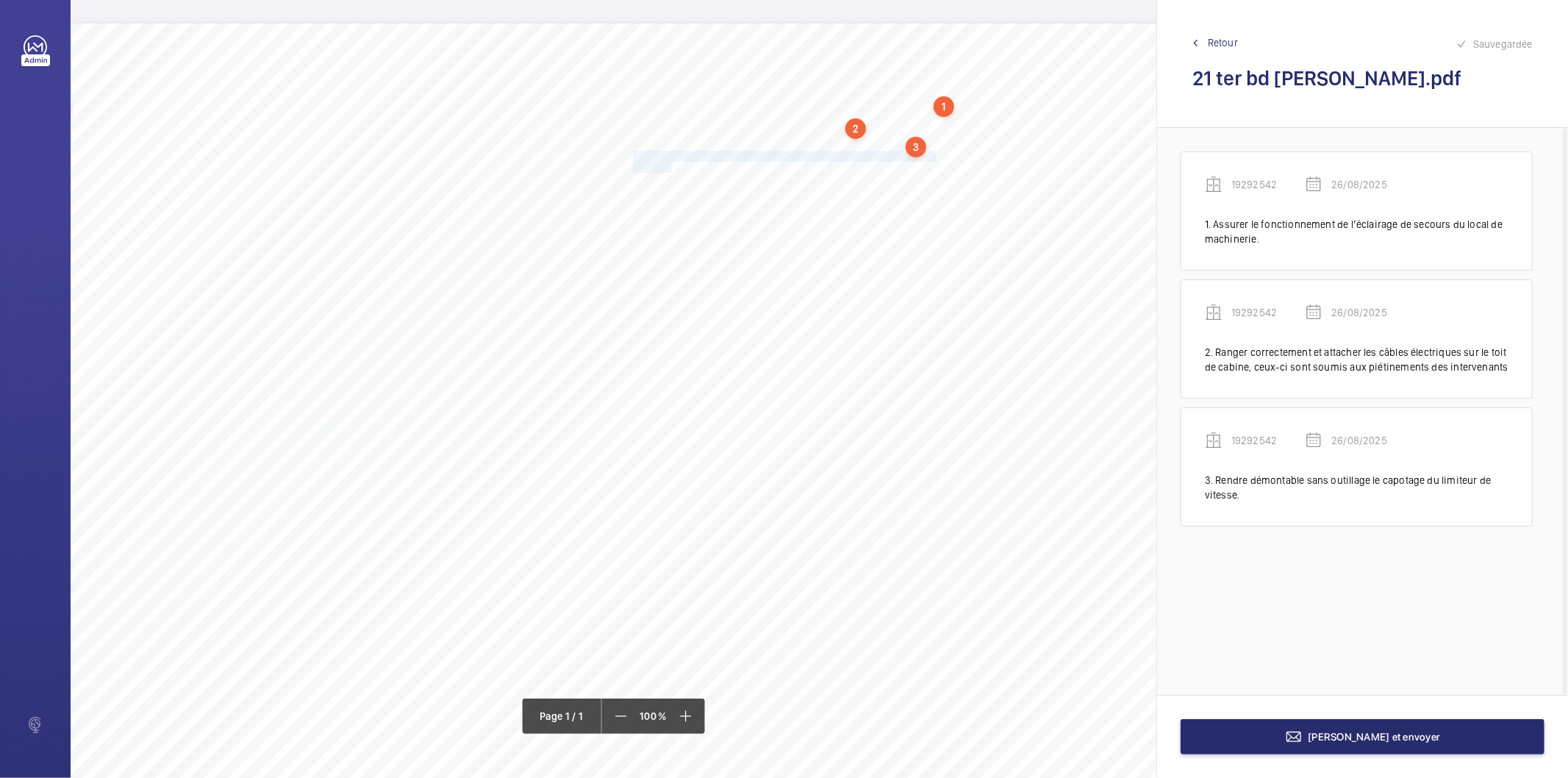
drag, startPoint x: 632, startPoint y: 155, endPoint x: 672, endPoint y: 162, distance: 40.6
click at [672, 162] on div "Nom du site Numéro appareil WM Réserve 21 ter bd [PERSON_NAME] 19292542 Assurer…" at bounding box center [654, 435] width 1168 height 825
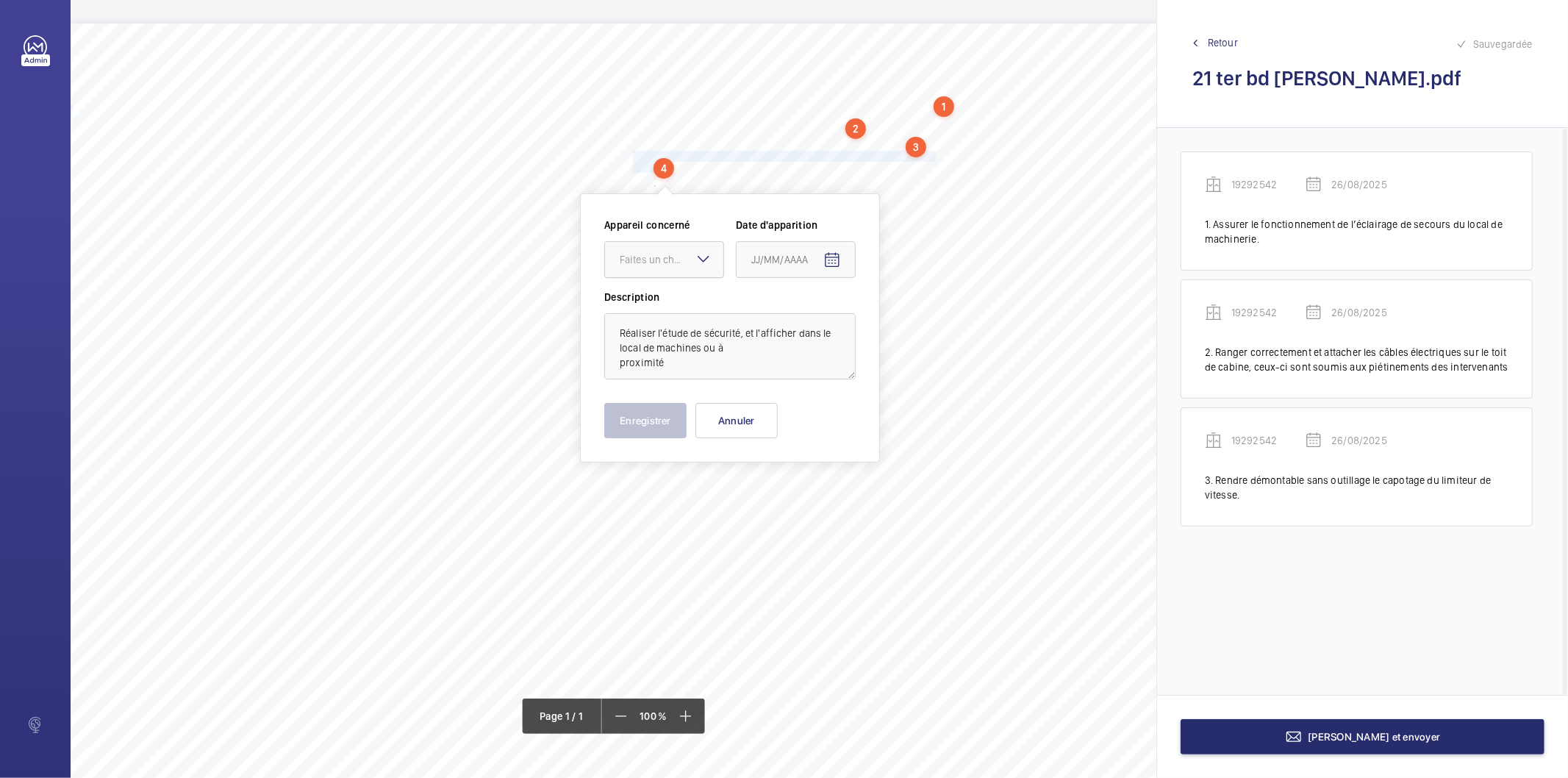
click at [692, 255] on div "Faites un choix" at bounding box center [672, 259] width 104 height 15
click at [665, 302] on span "19292542" at bounding box center [664, 304] width 89 height 15
click at [818, 256] on span "Open calendar" at bounding box center [833, 260] width 36 height 36
click at [784, 491] on span "26" at bounding box center [787, 497] width 26 height 26
type input "26/08/2025"
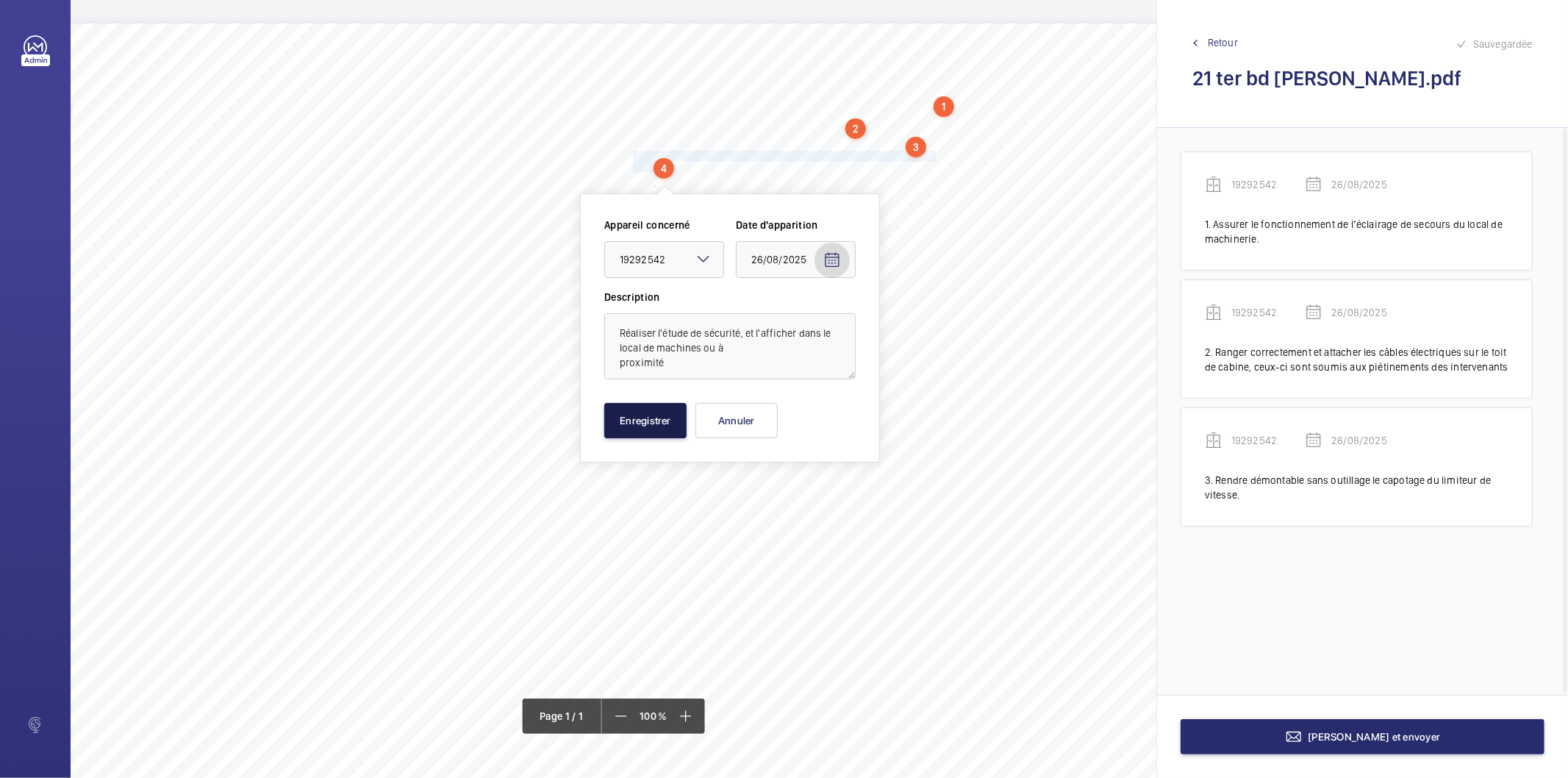
click at [669, 419] on button "Enregistrer" at bounding box center [645, 420] width 82 height 36
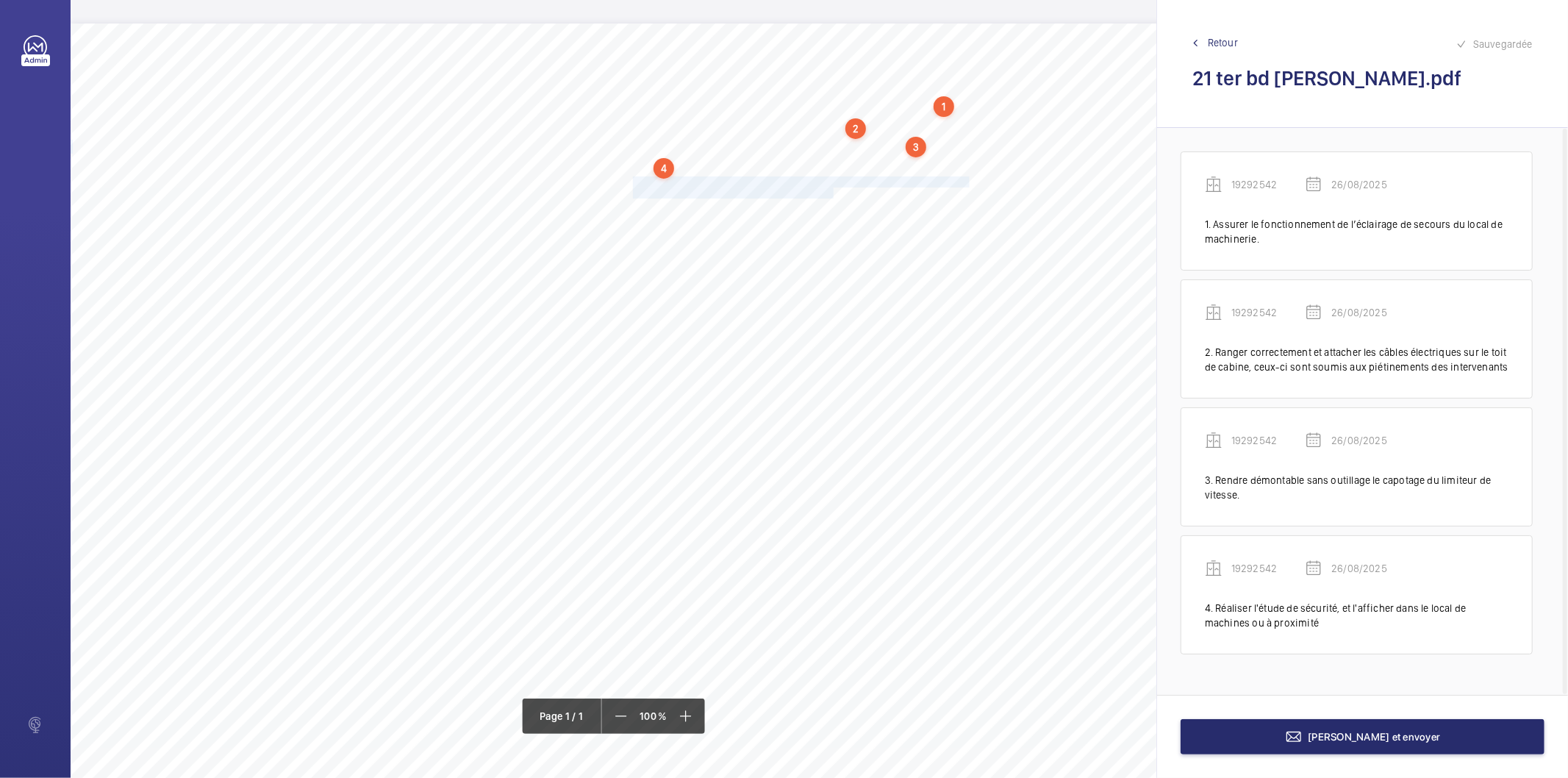
drag, startPoint x: 633, startPoint y: 180, endPoint x: 833, endPoint y: 187, distance: 200.1
click at [833, 187] on div "Nom du site Numéro appareil WM Réserve 21 ter bd [PERSON_NAME] 19292542 Assurer…" at bounding box center [654, 435] width 1168 height 825
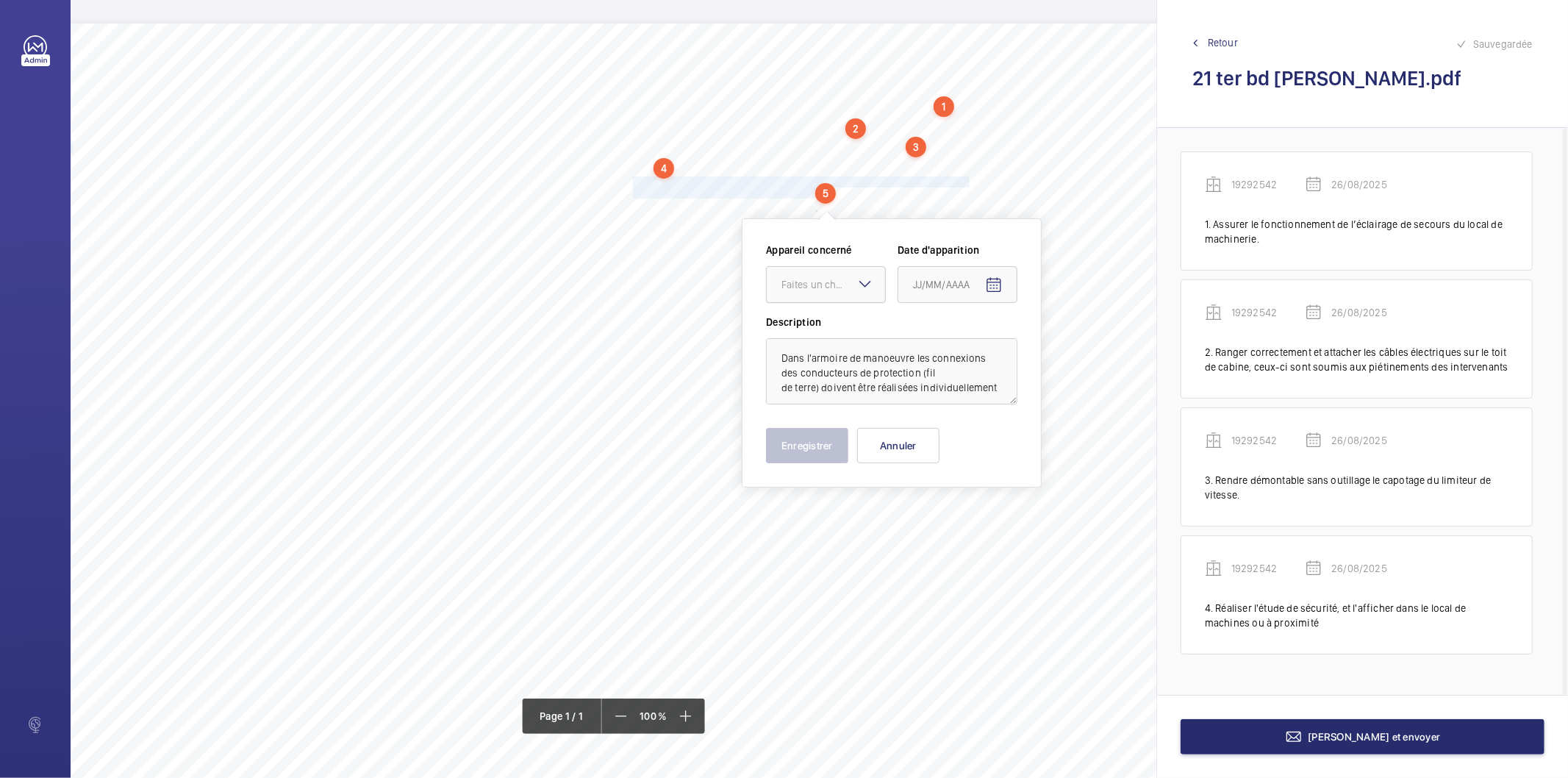
click at [810, 287] on div "Faites un choix" at bounding box center [834, 285] width 104 height 15
click at [813, 328] on span "19292542" at bounding box center [826, 330] width 89 height 15
click at [988, 287] on mat-icon "Open calendar" at bounding box center [994, 285] width 18 height 18
click at [949, 522] on span "26" at bounding box center [949, 521] width 26 height 26
type input "26/08/2025"
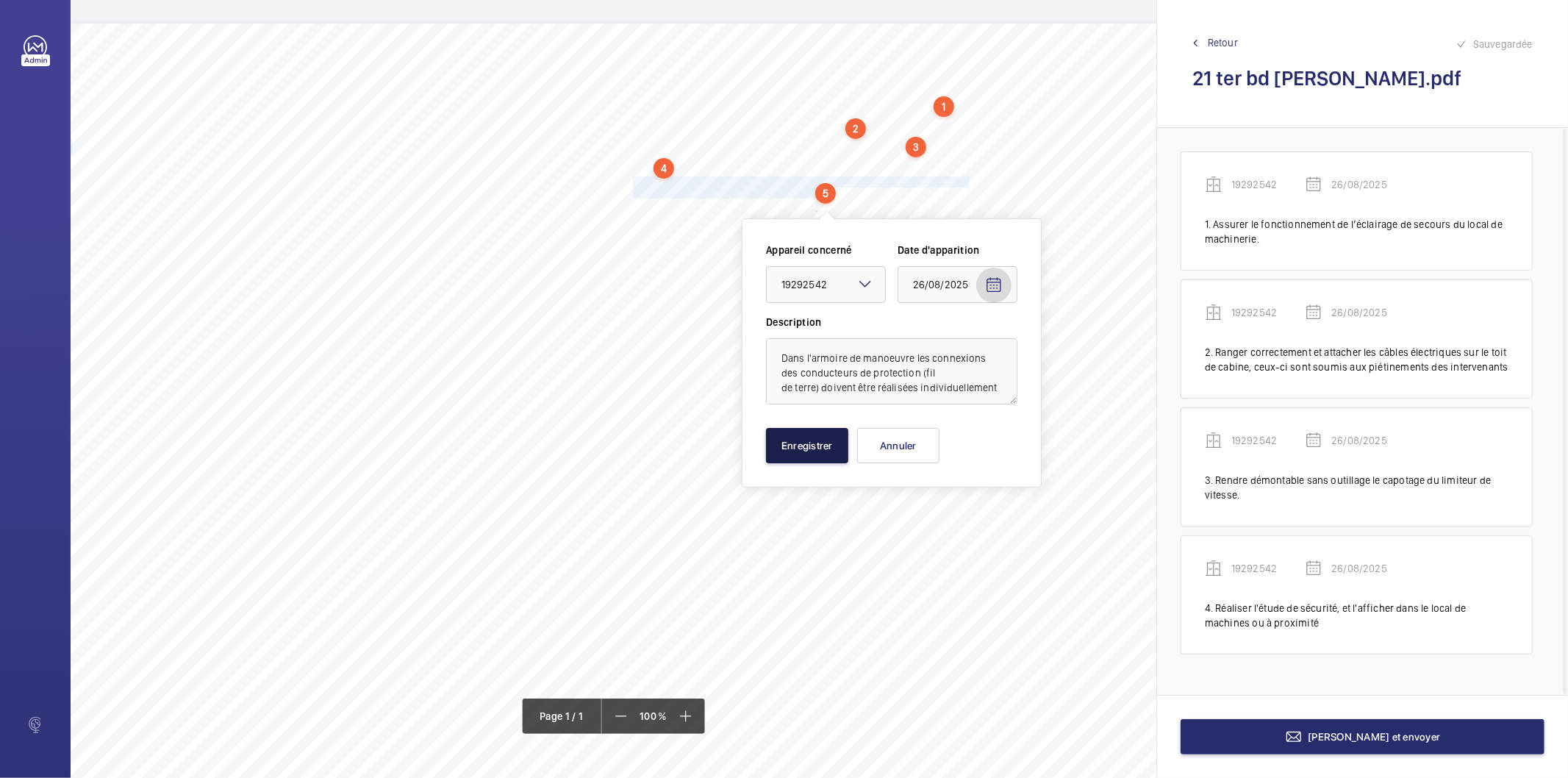
click at [795, 453] on button "Enregistrer" at bounding box center [807, 446] width 82 height 36
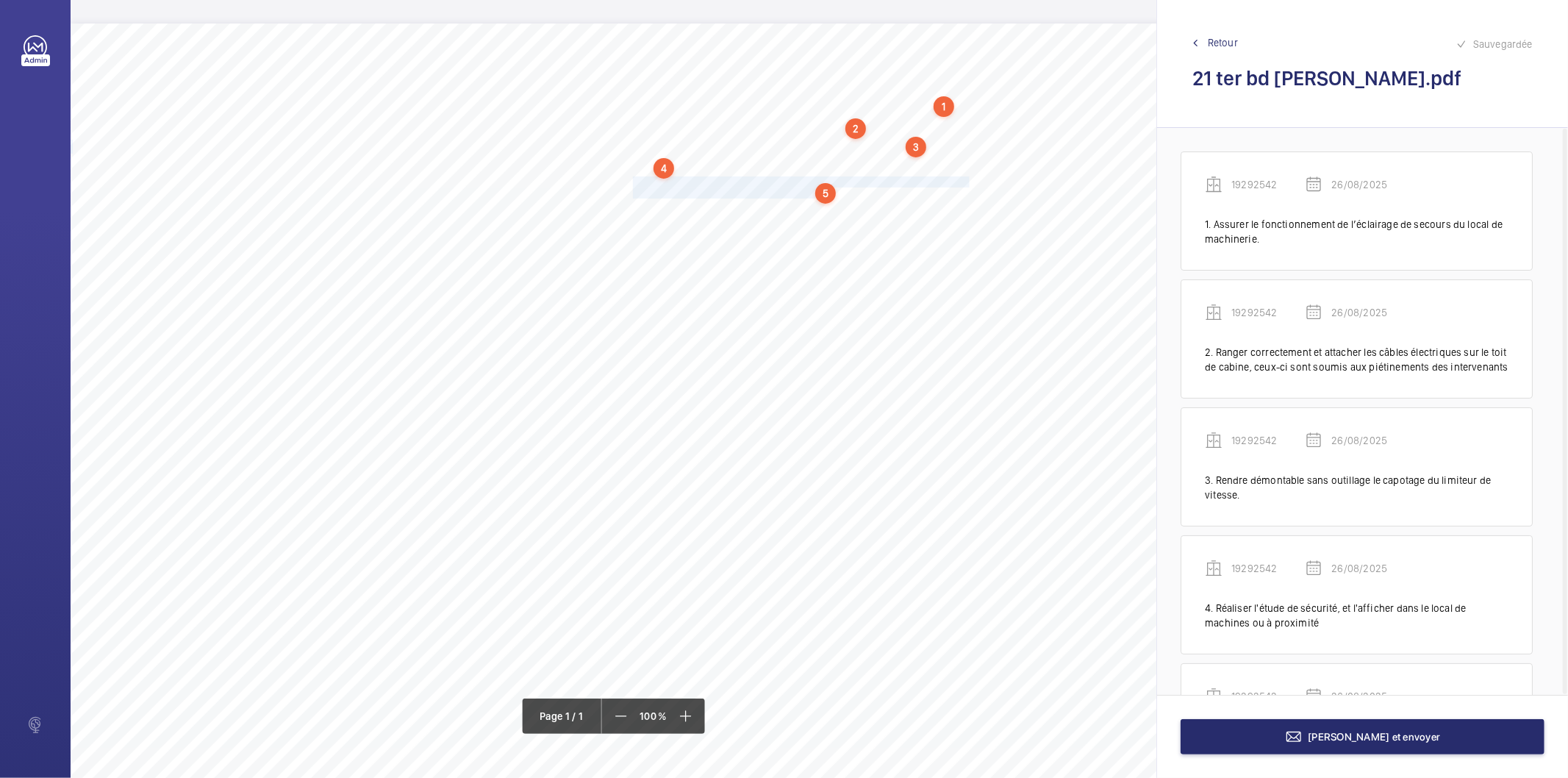
scroll to position [111, 0]
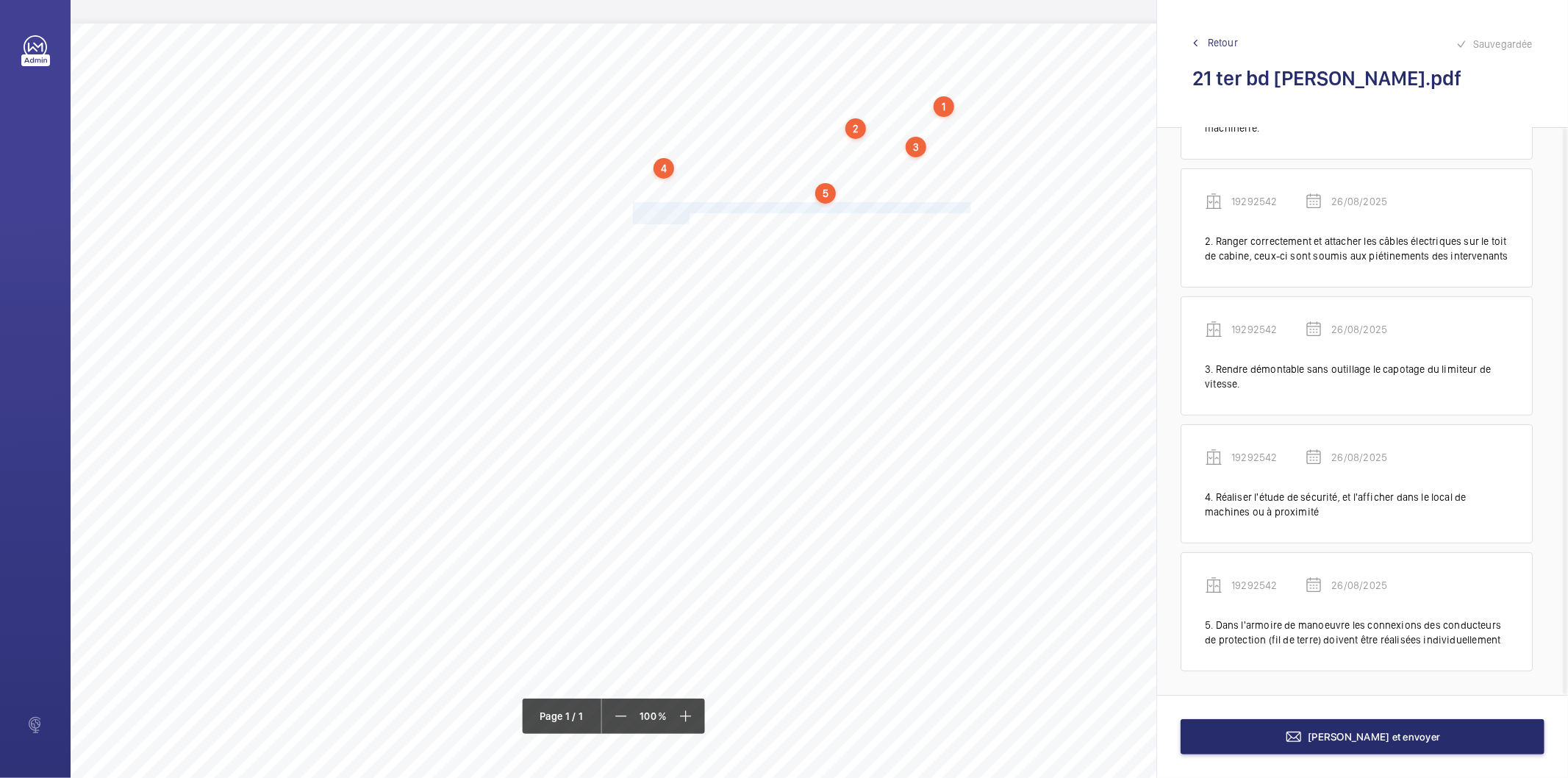
drag, startPoint x: 632, startPoint y: 207, endPoint x: 688, endPoint y: 218, distance: 57.1
click at [688, 218] on div "Nom du site Numéro appareil WM Réserve 21 ter bd [PERSON_NAME] 19292542 Assurer…" at bounding box center [654, 435] width 1168 height 825
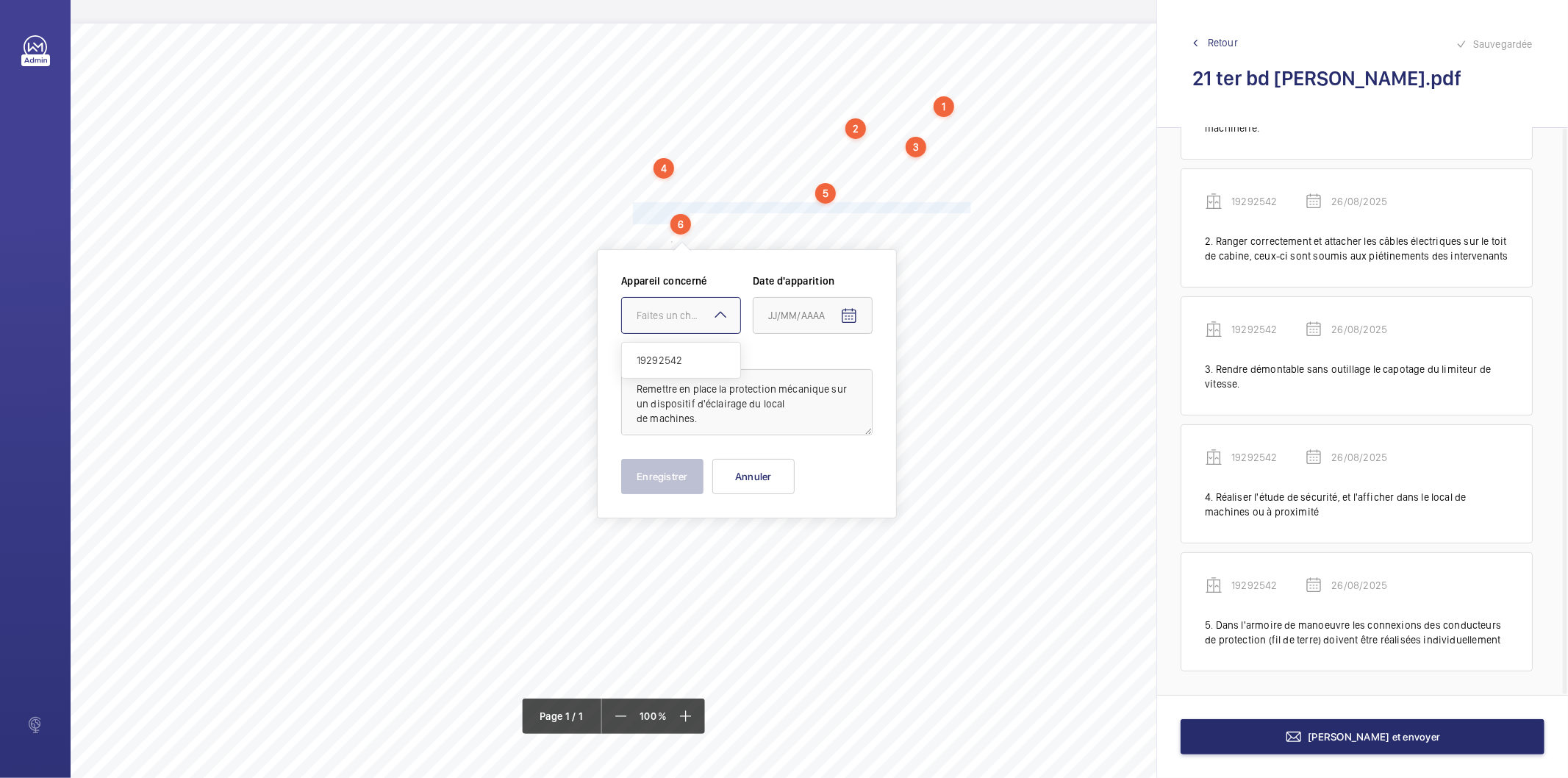
click at [696, 315] on div "Faites un choix" at bounding box center [688, 316] width 104 height 15
click at [693, 365] on span "19292542" at bounding box center [681, 360] width 89 height 15
click at [847, 316] on mat-icon "Open calendar" at bounding box center [849, 316] width 18 height 18
drag, startPoint x: 804, startPoint y: 550, endPoint x: 812, endPoint y: 547, distance: 8.5
click at [806, 550] on span "26" at bounding box center [804, 552] width 26 height 26
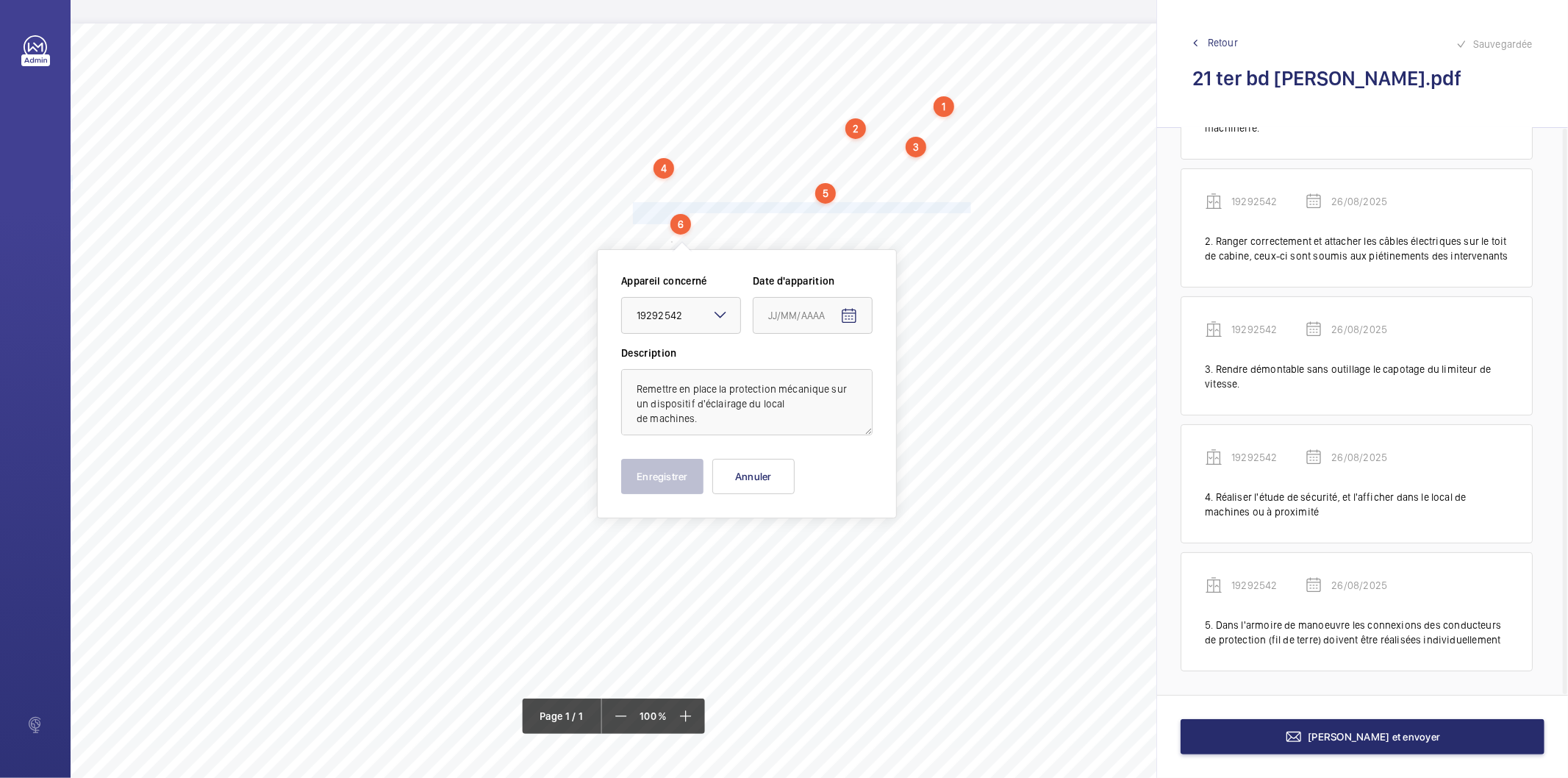
type input "26/08/2025"
click at [658, 477] on button "Enregistrer" at bounding box center [662, 477] width 82 height 36
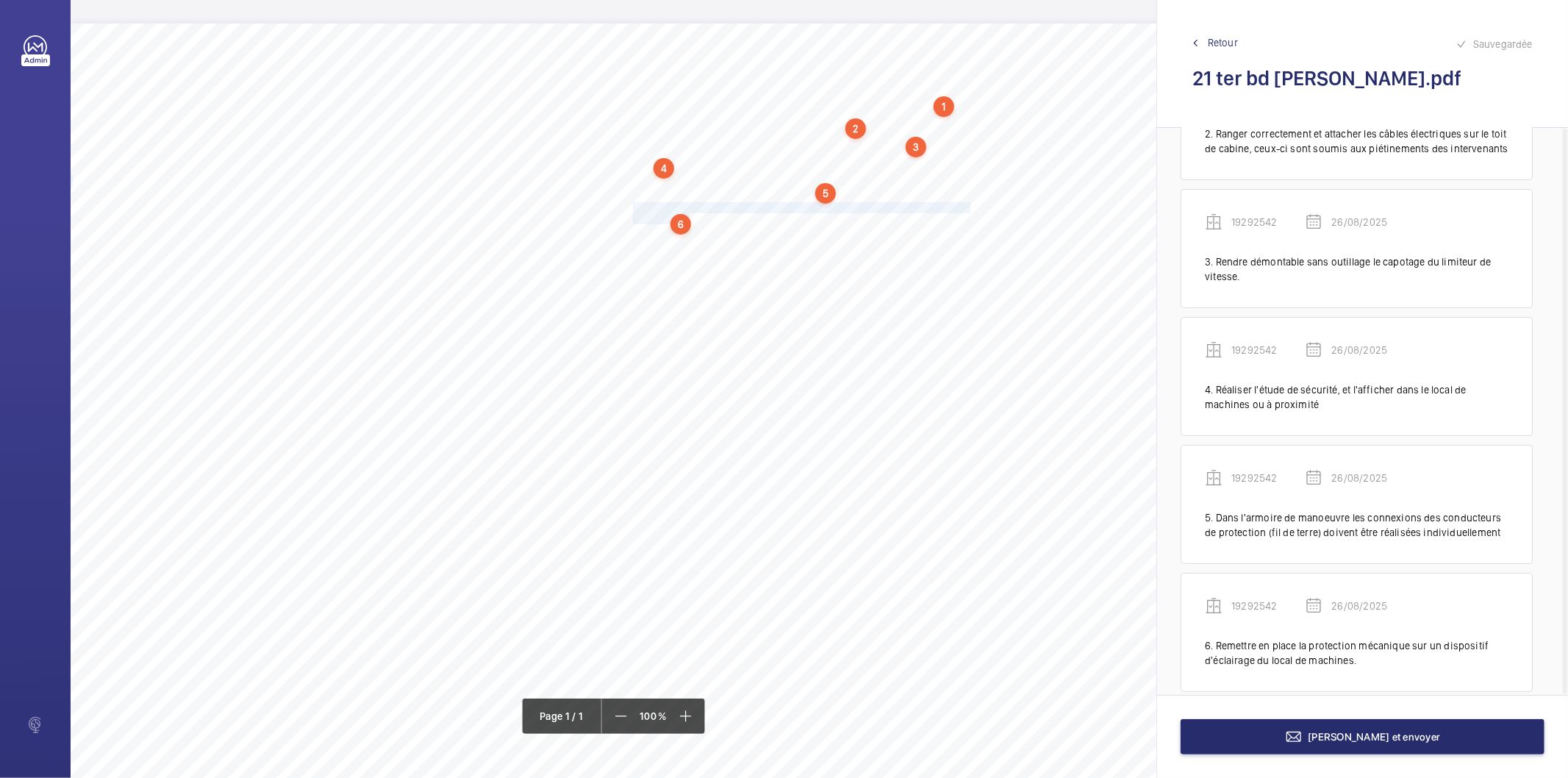
scroll to position [238, 0]
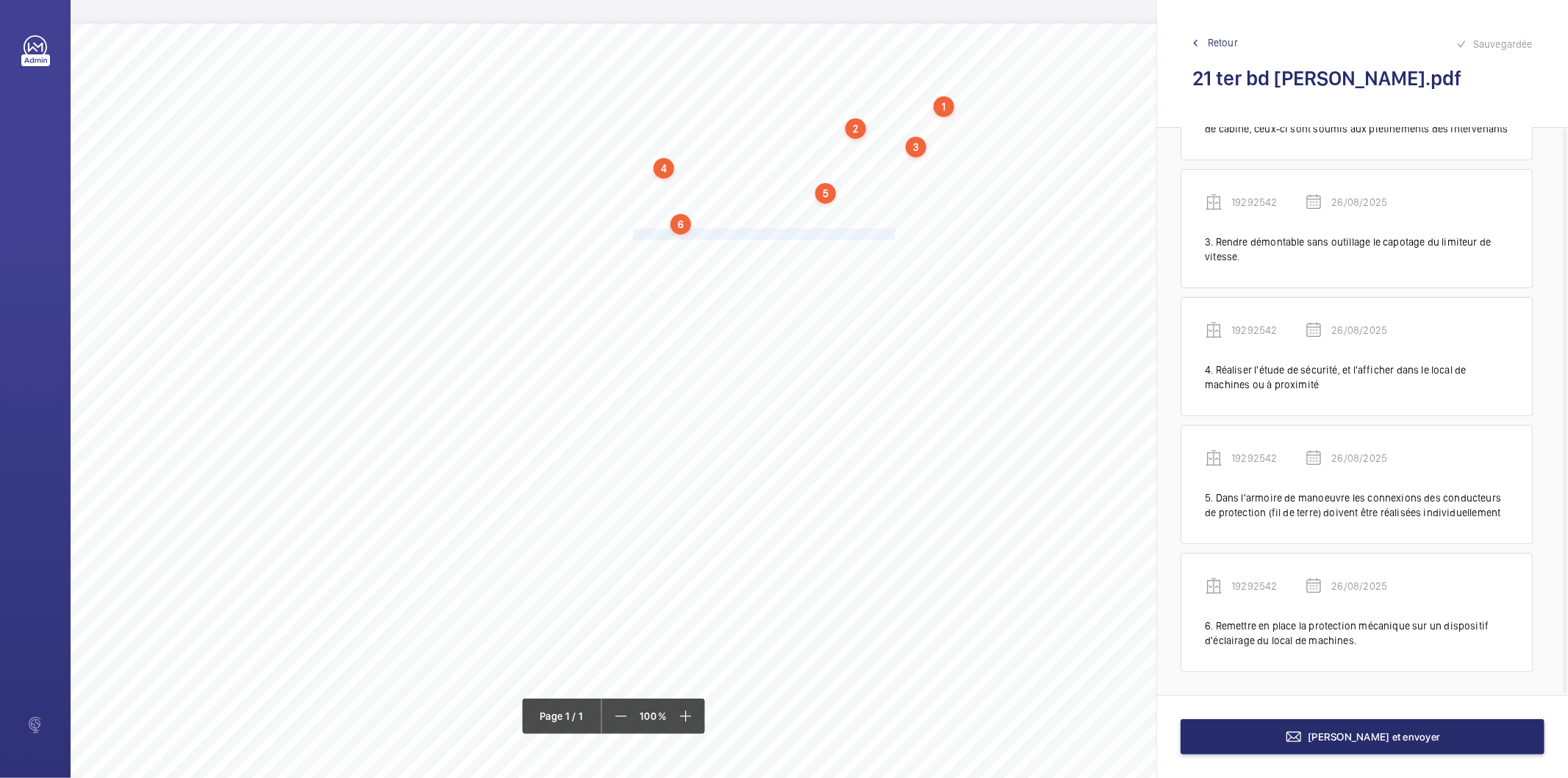
drag, startPoint x: 632, startPoint y: 231, endPoint x: 894, endPoint y: 233, distance: 262.0
click at [894, 233] on span "Remplacer les ampoules défectueuses de l'éclairage de gaine." at bounding box center [765, 234] width 265 height 9
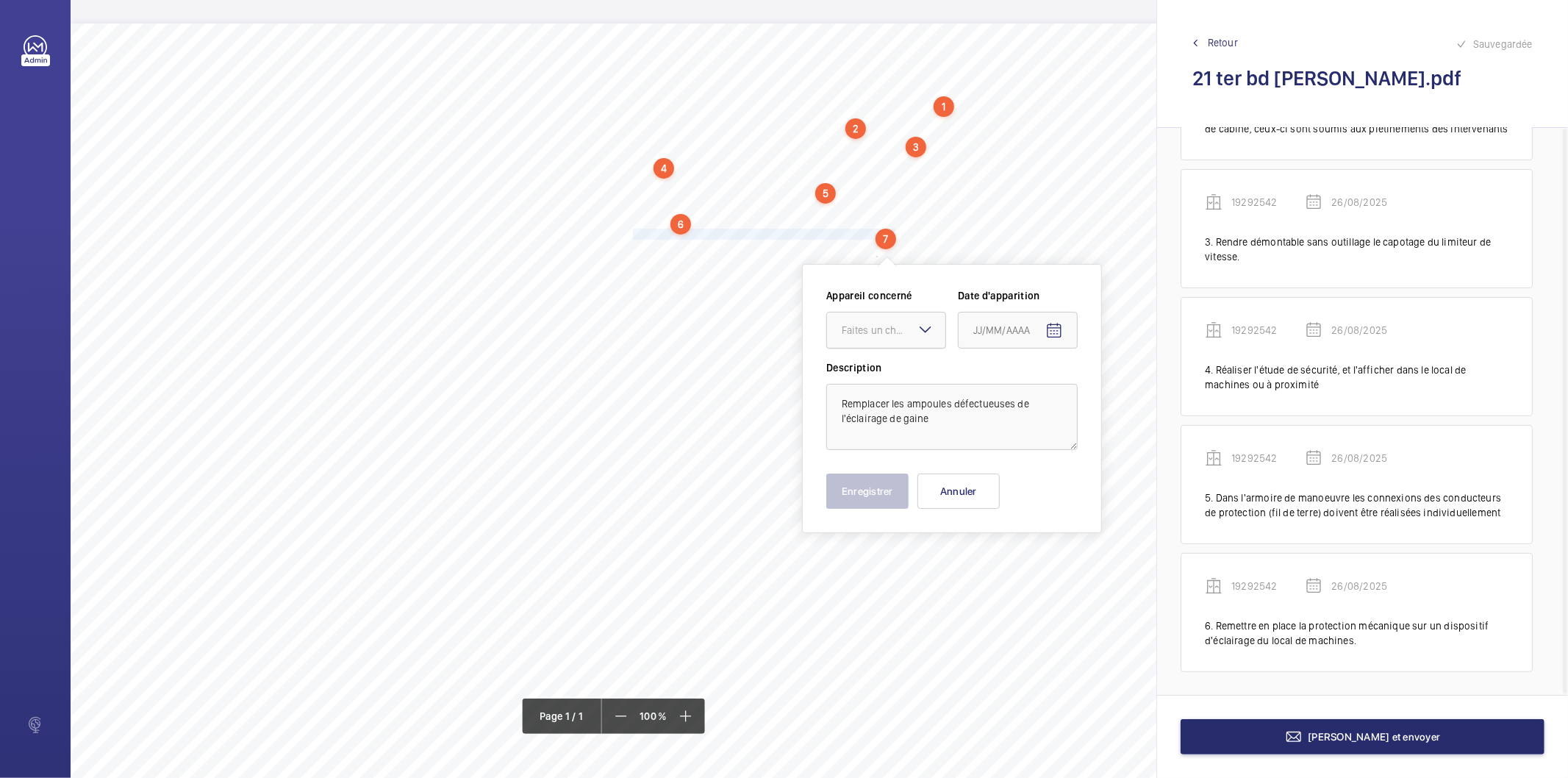
click at [849, 342] on div at bounding box center [886, 330] width 118 height 36
click at [909, 376] on span "19292542" at bounding box center [886, 375] width 89 height 15
click at [1047, 324] on mat-icon "Open calendar" at bounding box center [1054, 330] width 18 height 18
click at [1012, 565] on span "26" at bounding box center [1009, 567] width 26 height 26
type input "26/08/2025"
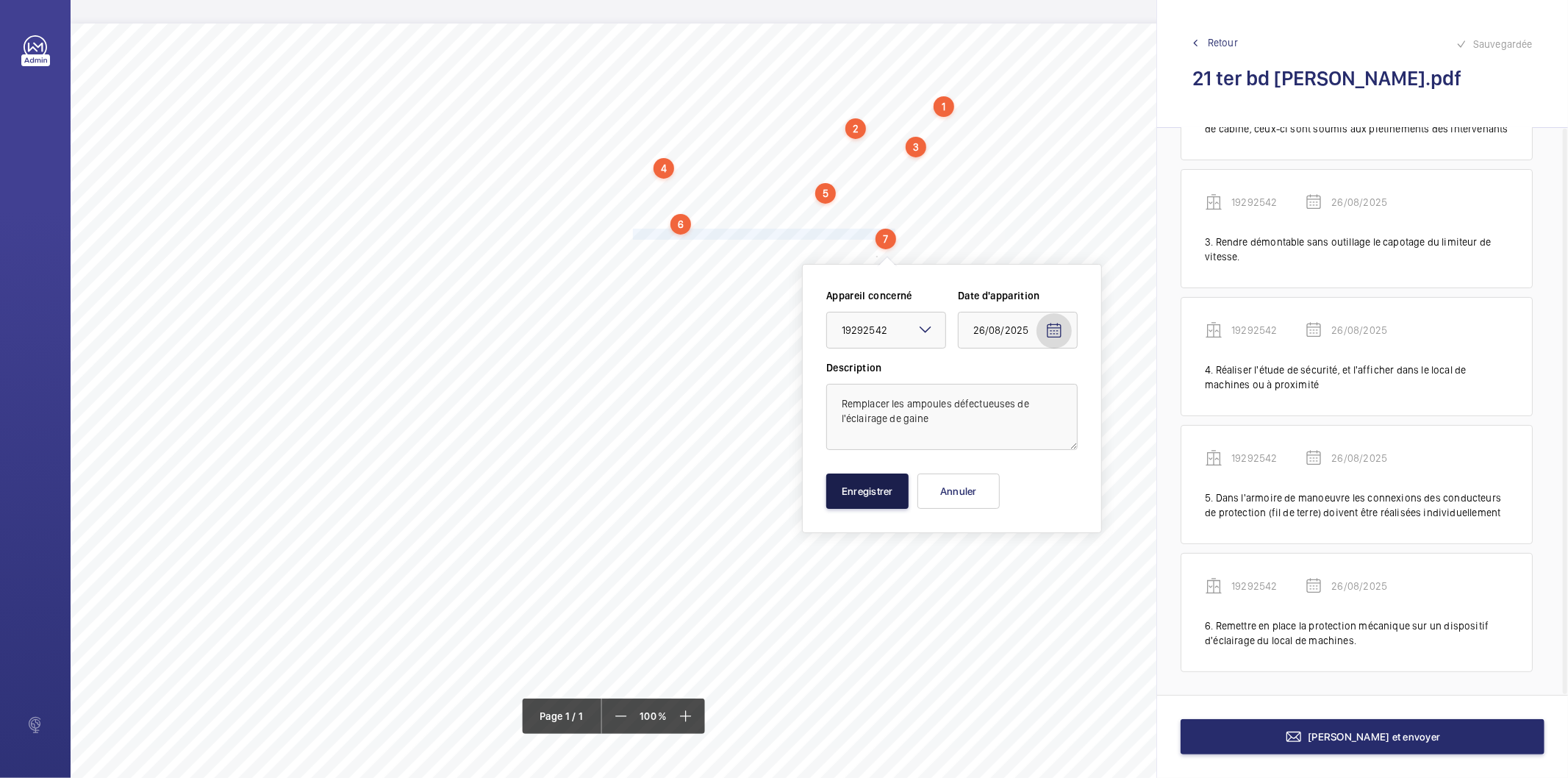
click at [880, 506] on button "Enregistrer" at bounding box center [867, 492] width 82 height 36
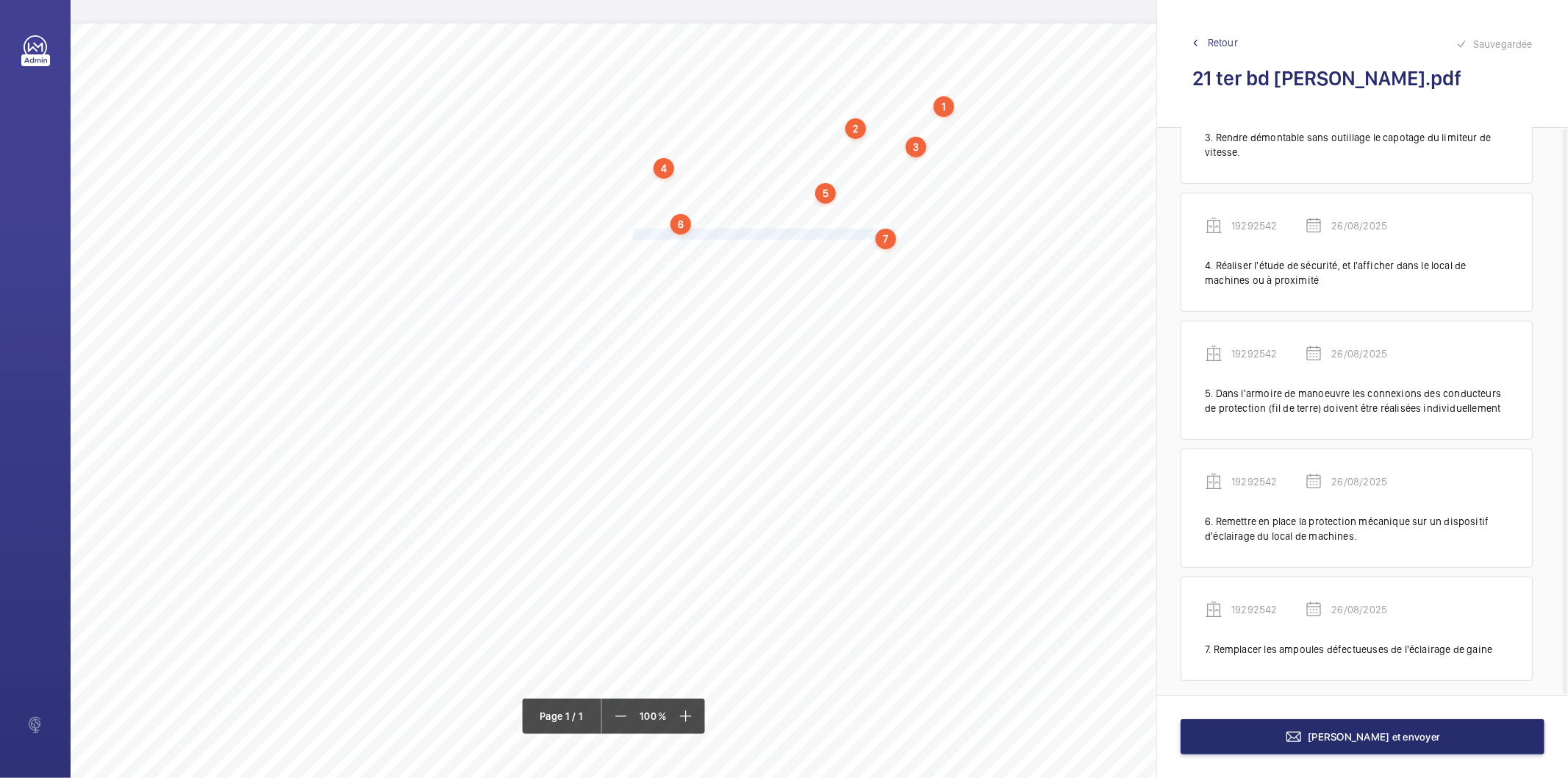
scroll to position [351, 0]
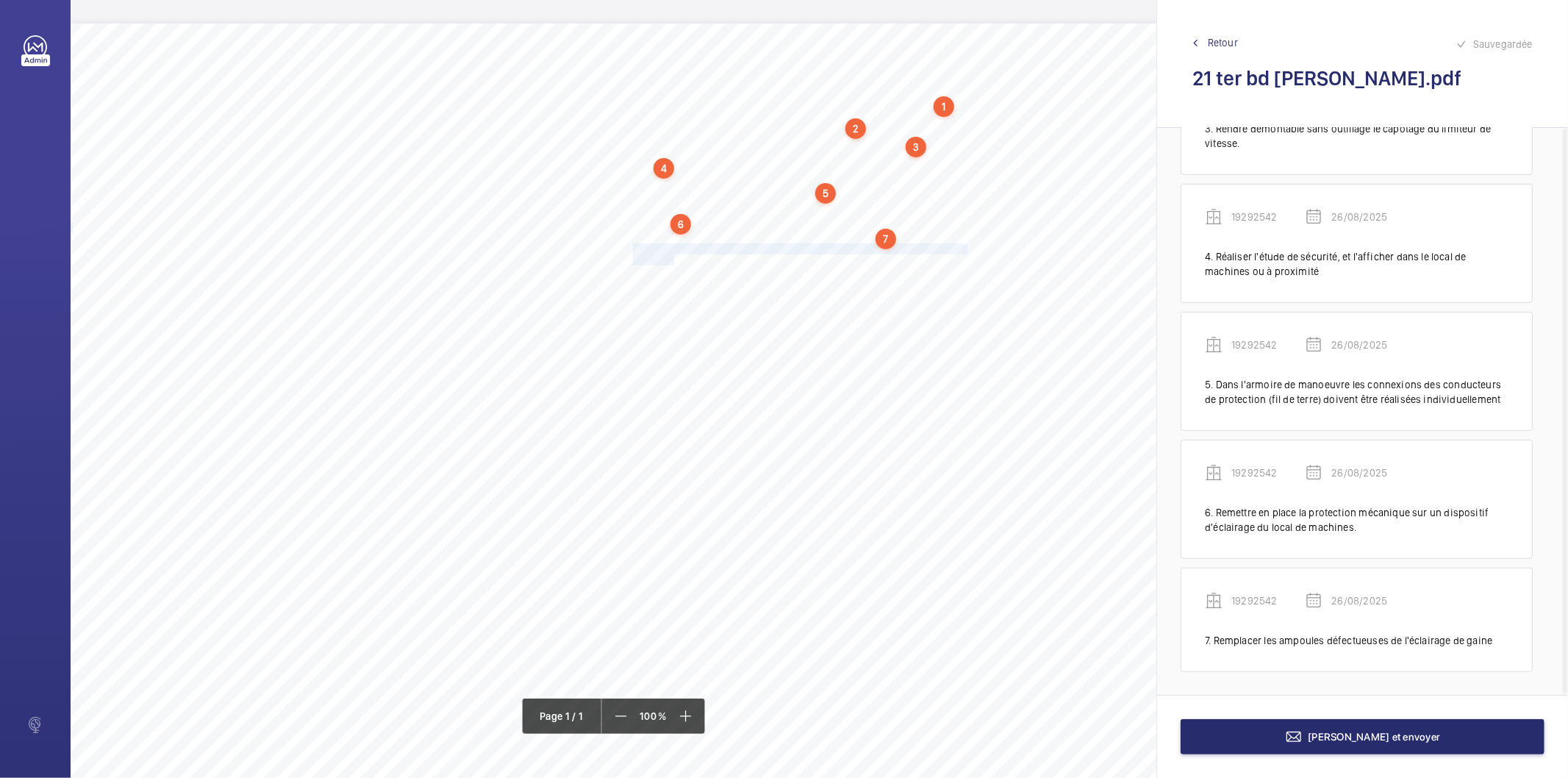
drag, startPoint x: 633, startPoint y: 248, endPoint x: 674, endPoint y: 255, distance: 41.6
click at [674, 255] on div "Nom du site Numéro appareil WM Réserve 21 ter bd [PERSON_NAME] 19292542 Assurer…" at bounding box center [654, 435] width 1168 height 825
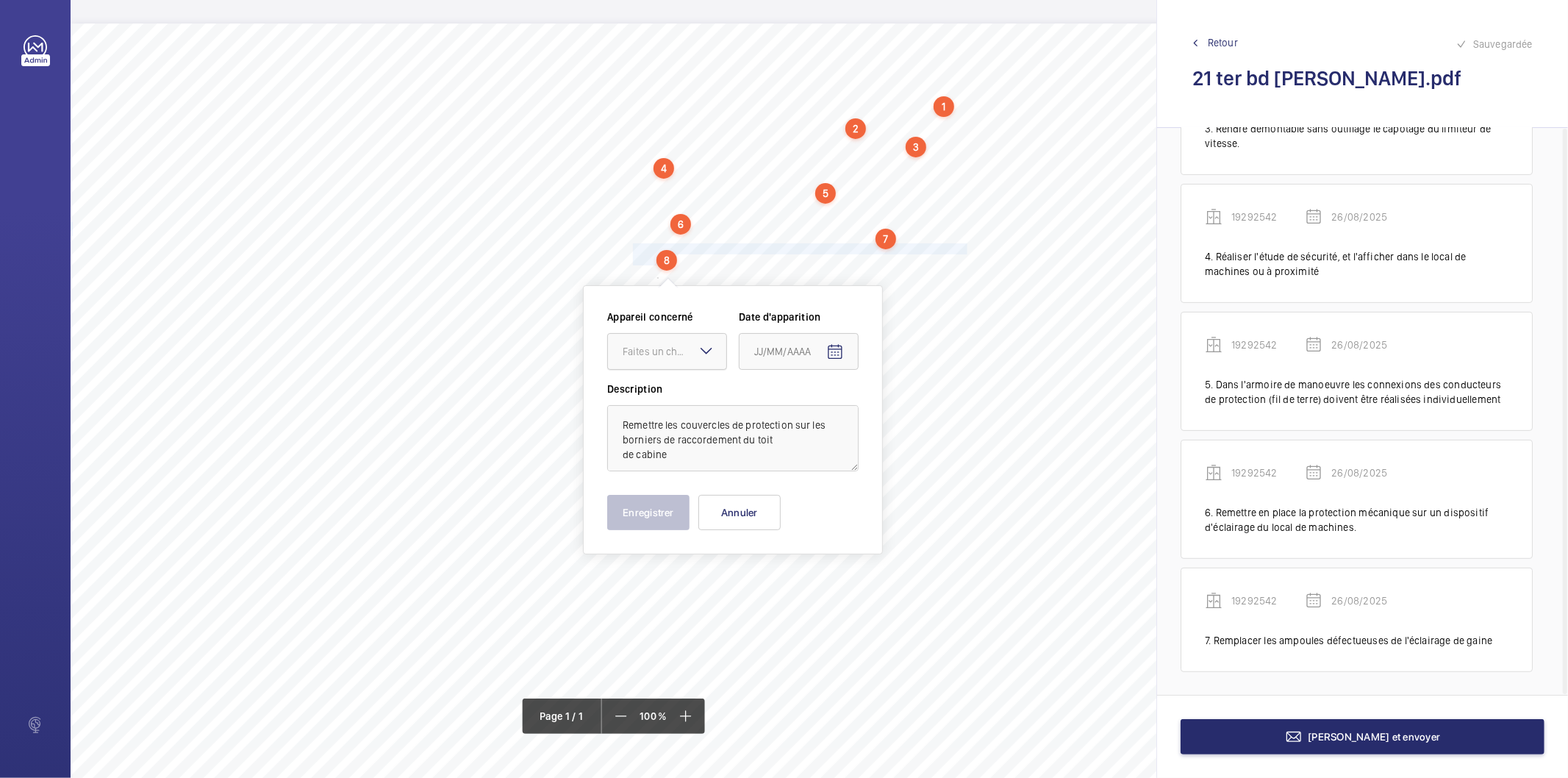
click at [662, 344] on div "Faites un choix" at bounding box center [674, 351] width 104 height 15
click at [666, 397] on span "19292542" at bounding box center [667, 396] width 89 height 15
click at [833, 356] on mat-icon "Open calendar" at bounding box center [835, 352] width 18 height 18
click at [795, 586] on span "26" at bounding box center [790, 589] width 26 height 26
type input "26/08/2025"
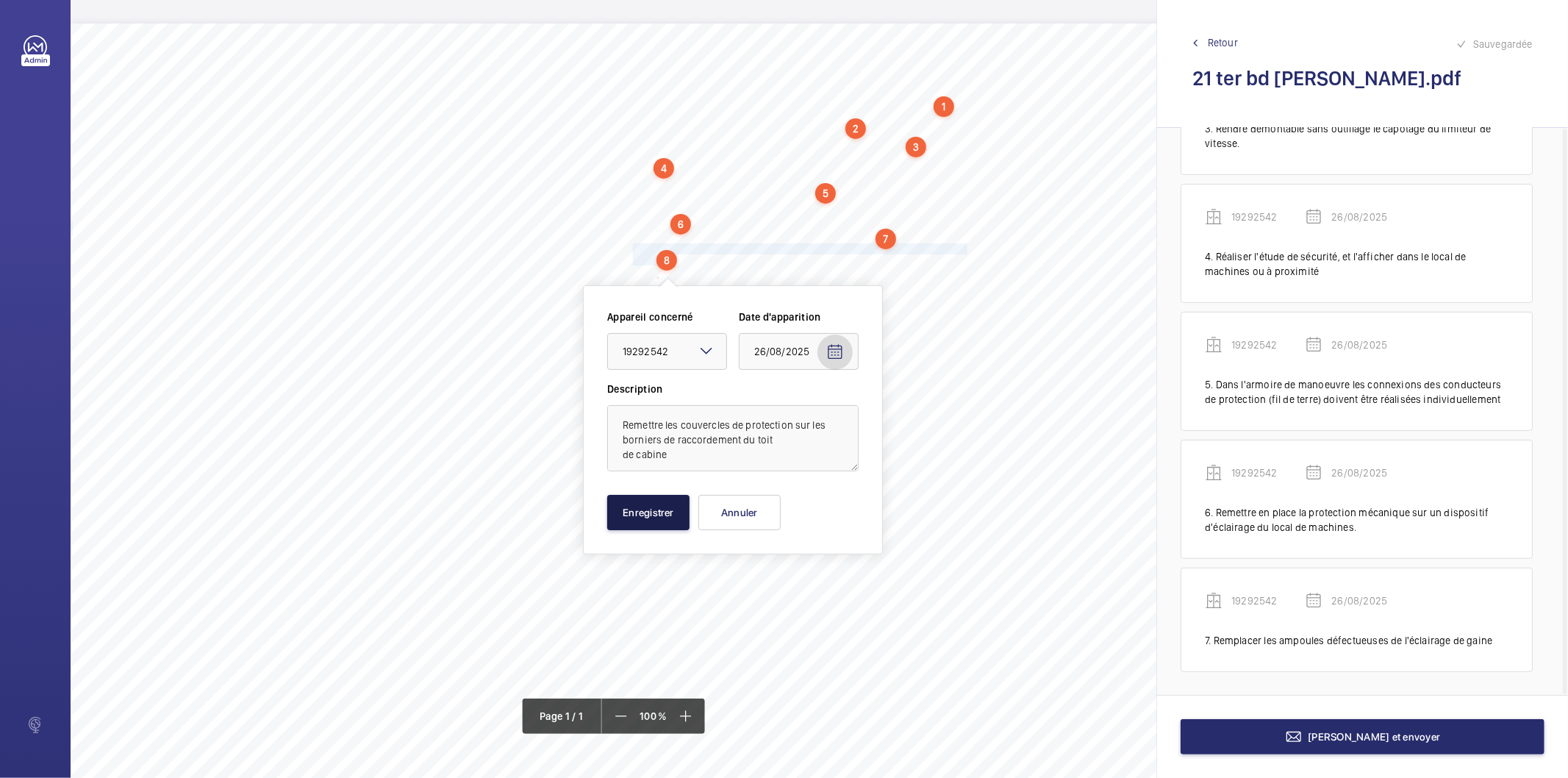
click at [663, 507] on button "Enregistrer" at bounding box center [648, 512] width 82 height 36
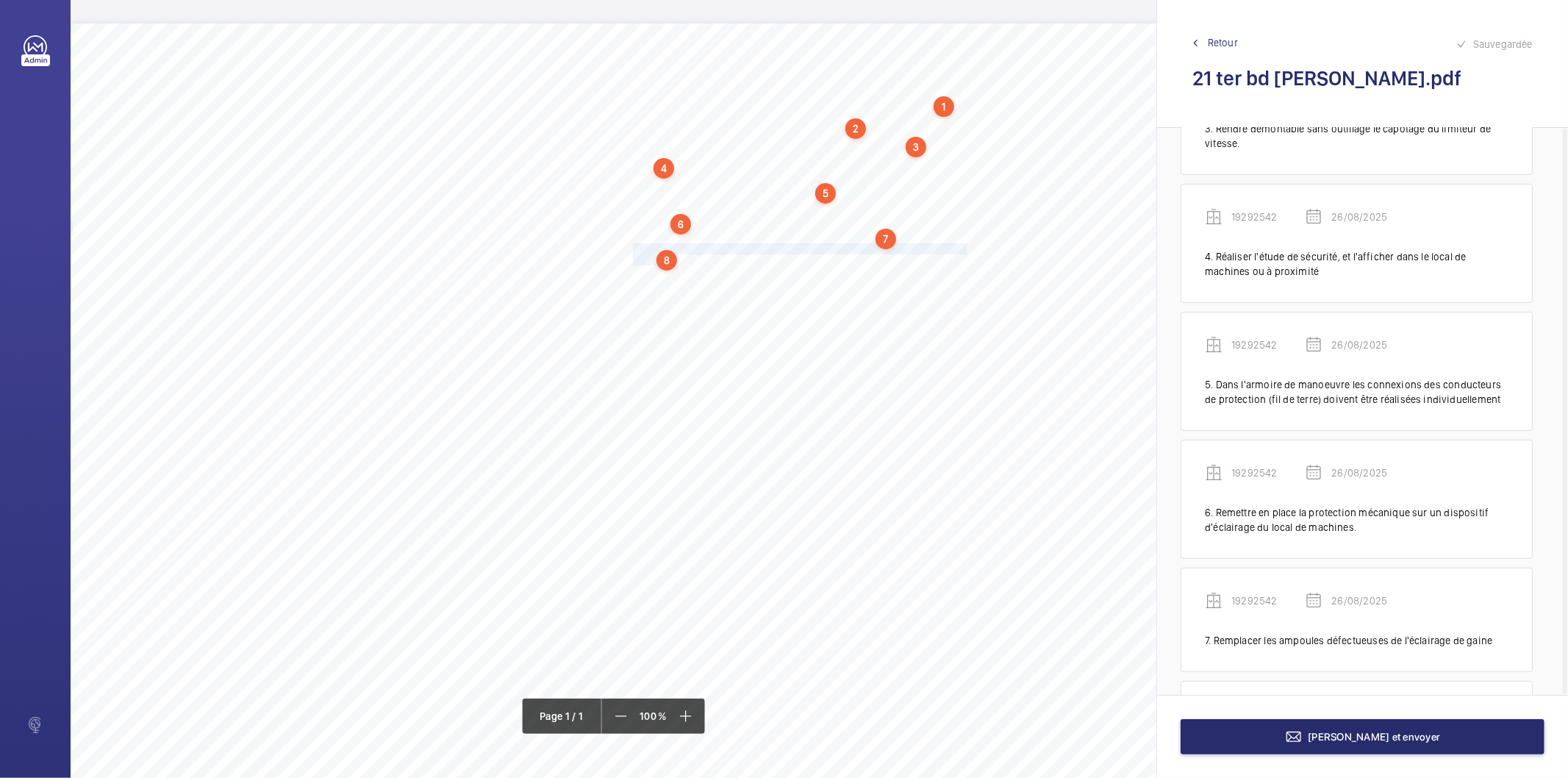
scroll to position [480, 0]
click at [631, 271] on div "Nom du site Numéro appareil WM Réserve 21 ter bd [PERSON_NAME] 19292542 Assurer…" at bounding box center [654, 435] width 1168 height 825
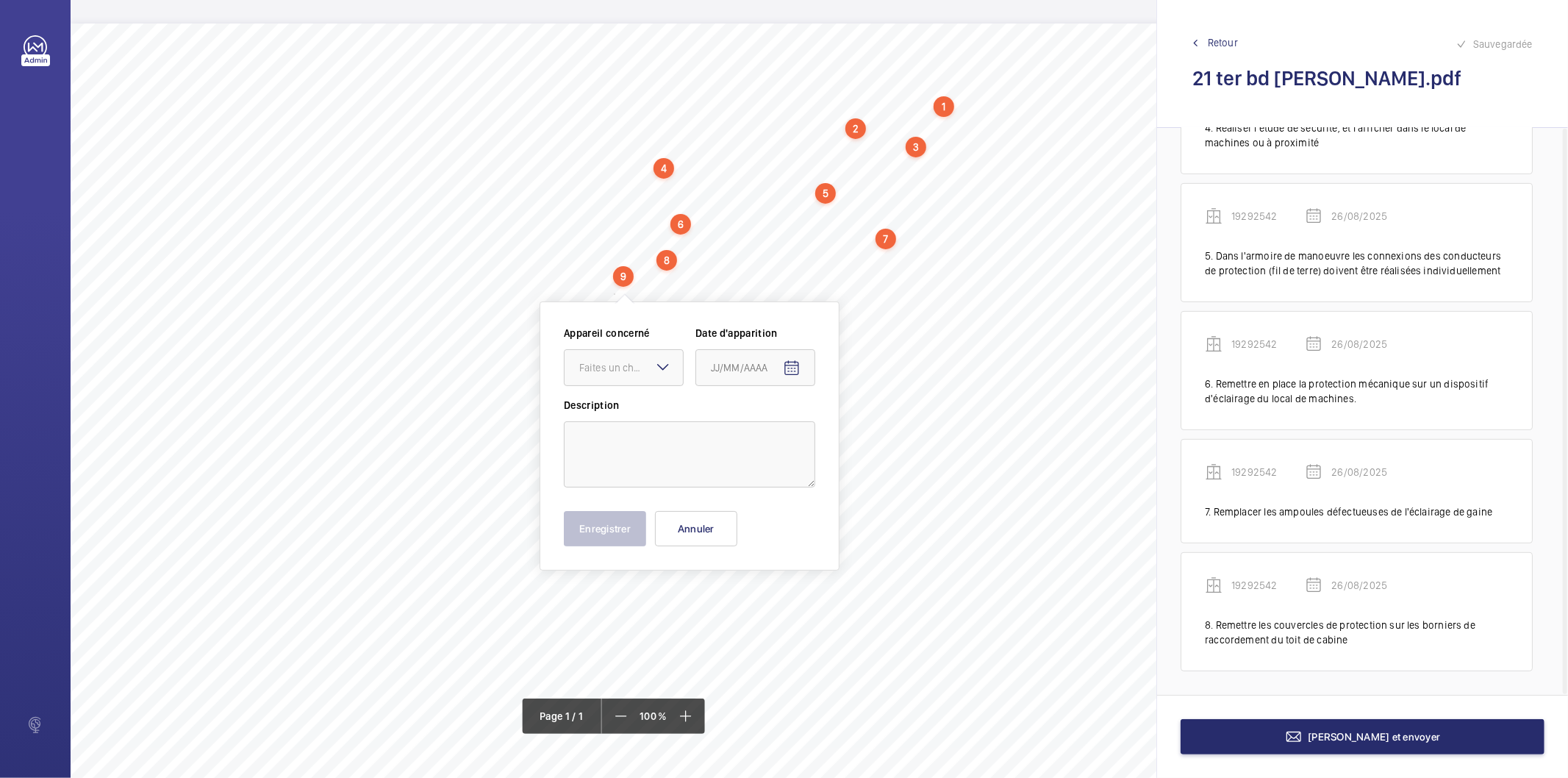
scroll to position [2, 0]
click at [710, 537] on button "Annuler" at bounding box center [696, 527] width 82 height 36
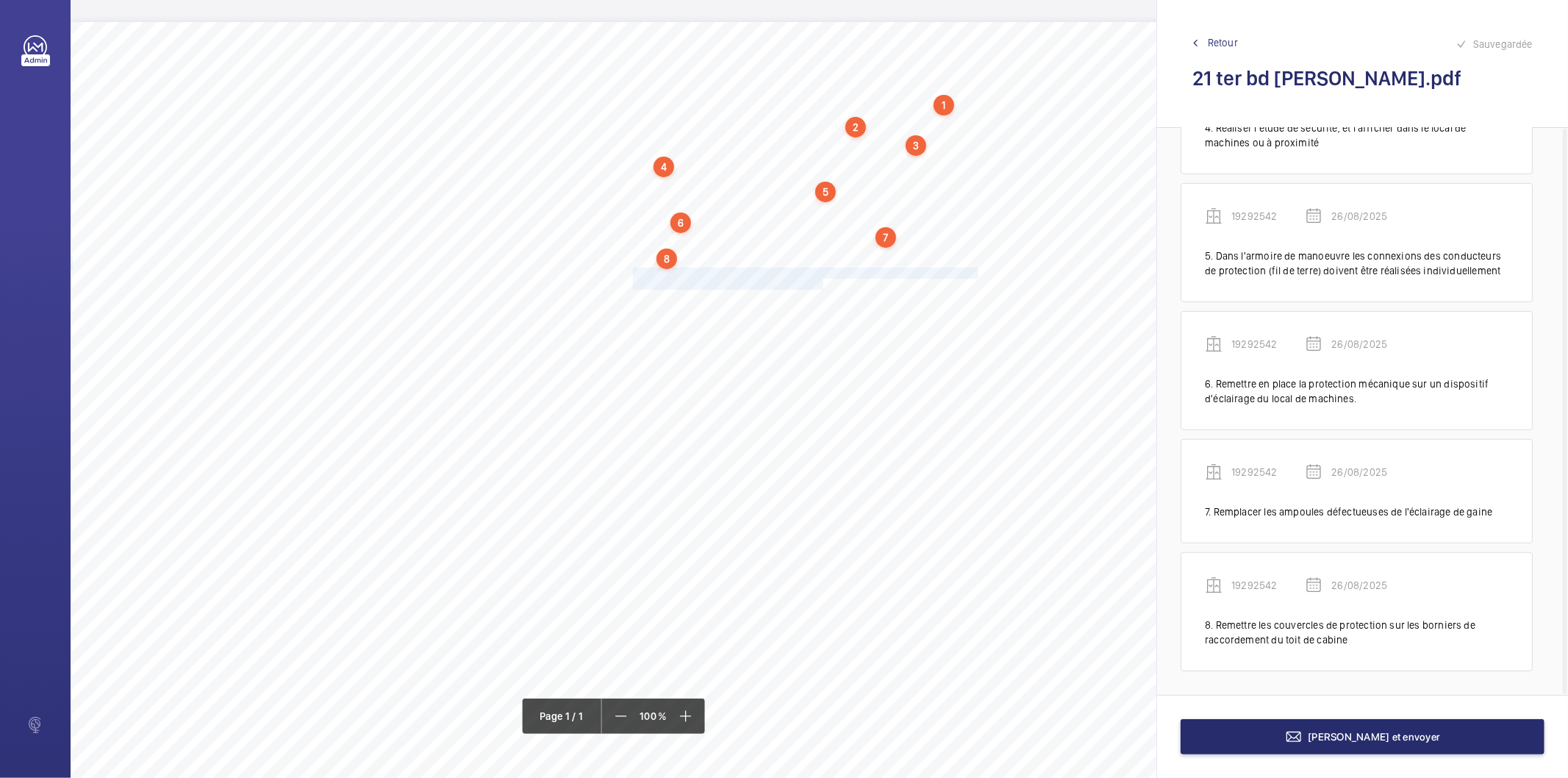
drag, startPoint x: 632, startPoint y: 270, endPoint x: 821, endPoint y: 286, distance: 189.7
click at [821, 286] on div "Nom du site Numéro appareil WM Réserve 21 ter bd [PERSON_NAME] 19292542 Assurer…" at bounding box center [654, 434] width 1168 height 825
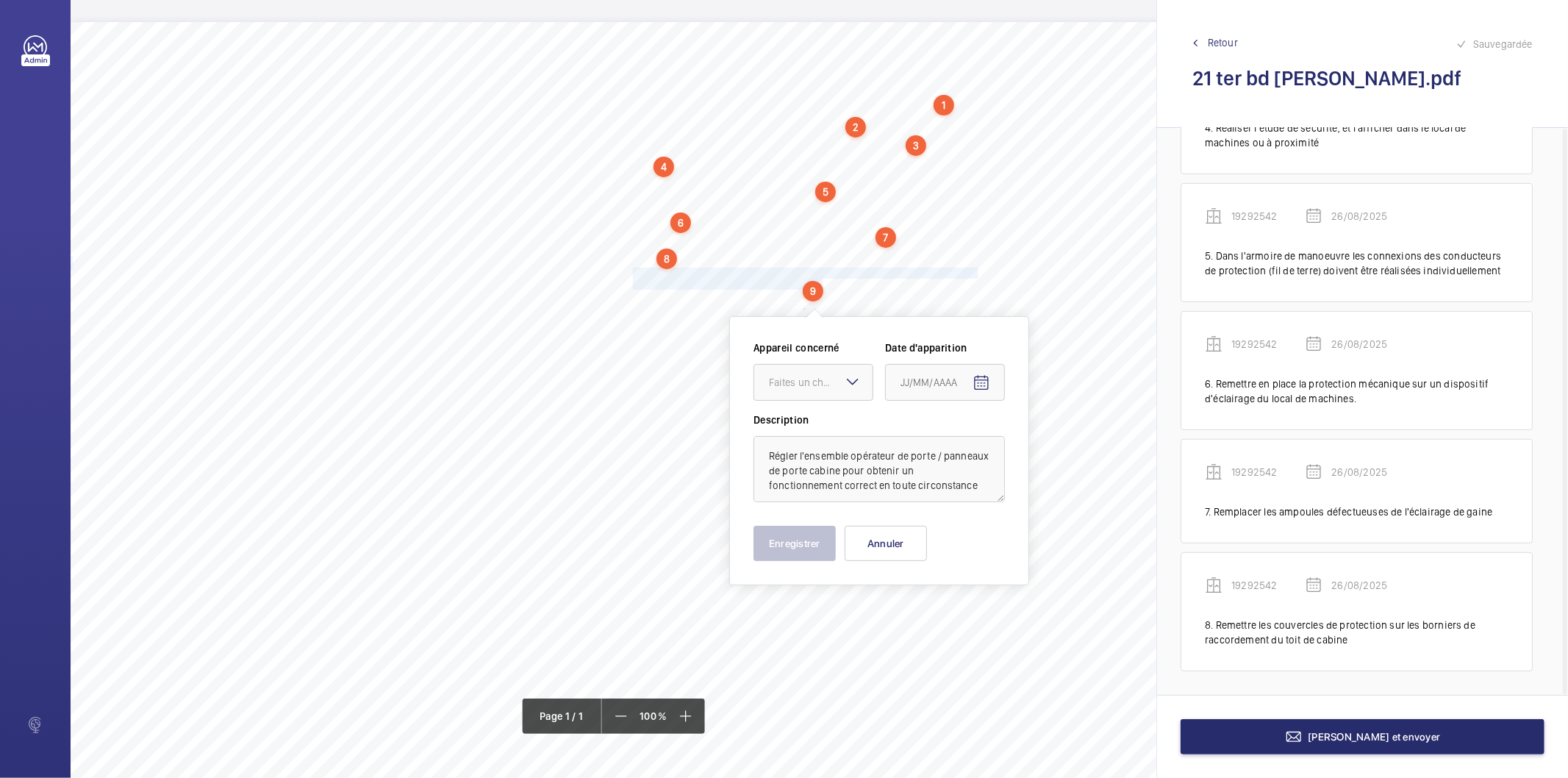
scroll to position [18, 0]
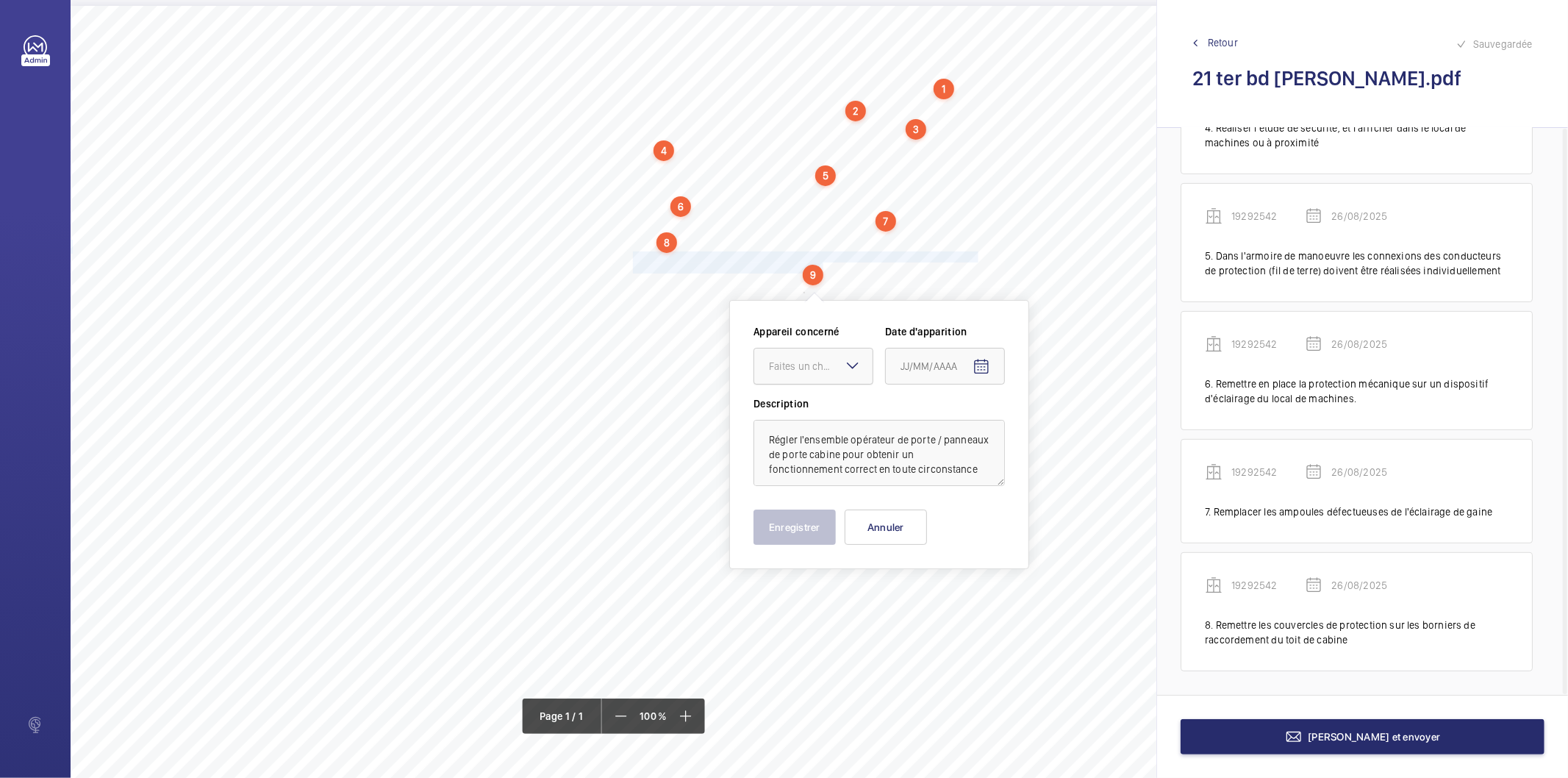
click at [790, 357] on div at bounding box center [813, 366] width 118 height 36
click at [795, 413] on span "19292542" at bounding box center [813, 411] width 89 height 15
click at [981, 365] on mat-icon "Open calendar" at bounding box center [982, 366] width 18 height 18
click at [936, 593] on span "26" at bounding box center [936, 603] width 26 height 26
type input "26/08/2025"
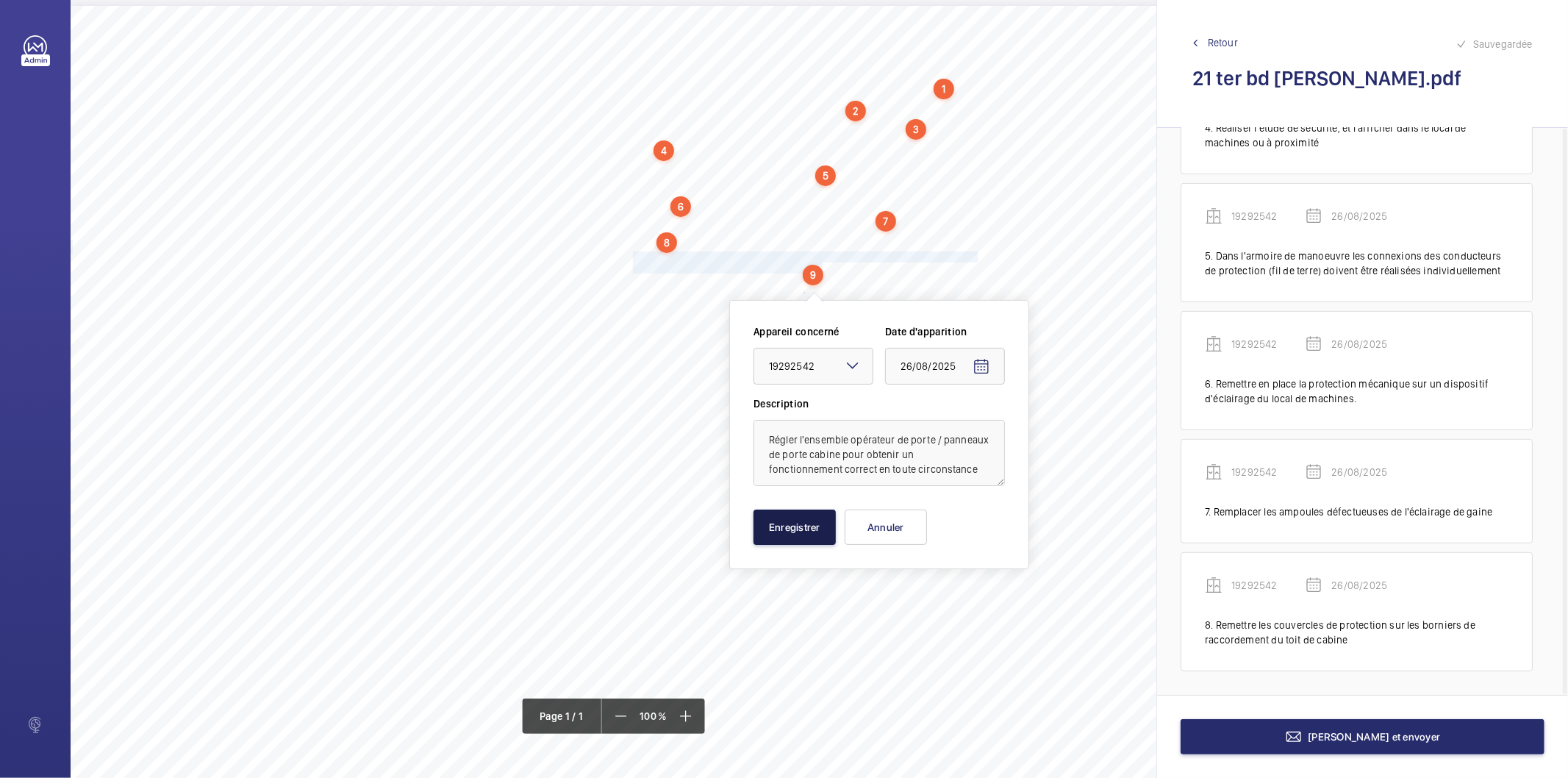
click at [780, 527] on button "Enregistrer" at bounding box center [795, 527] width 82 height 36
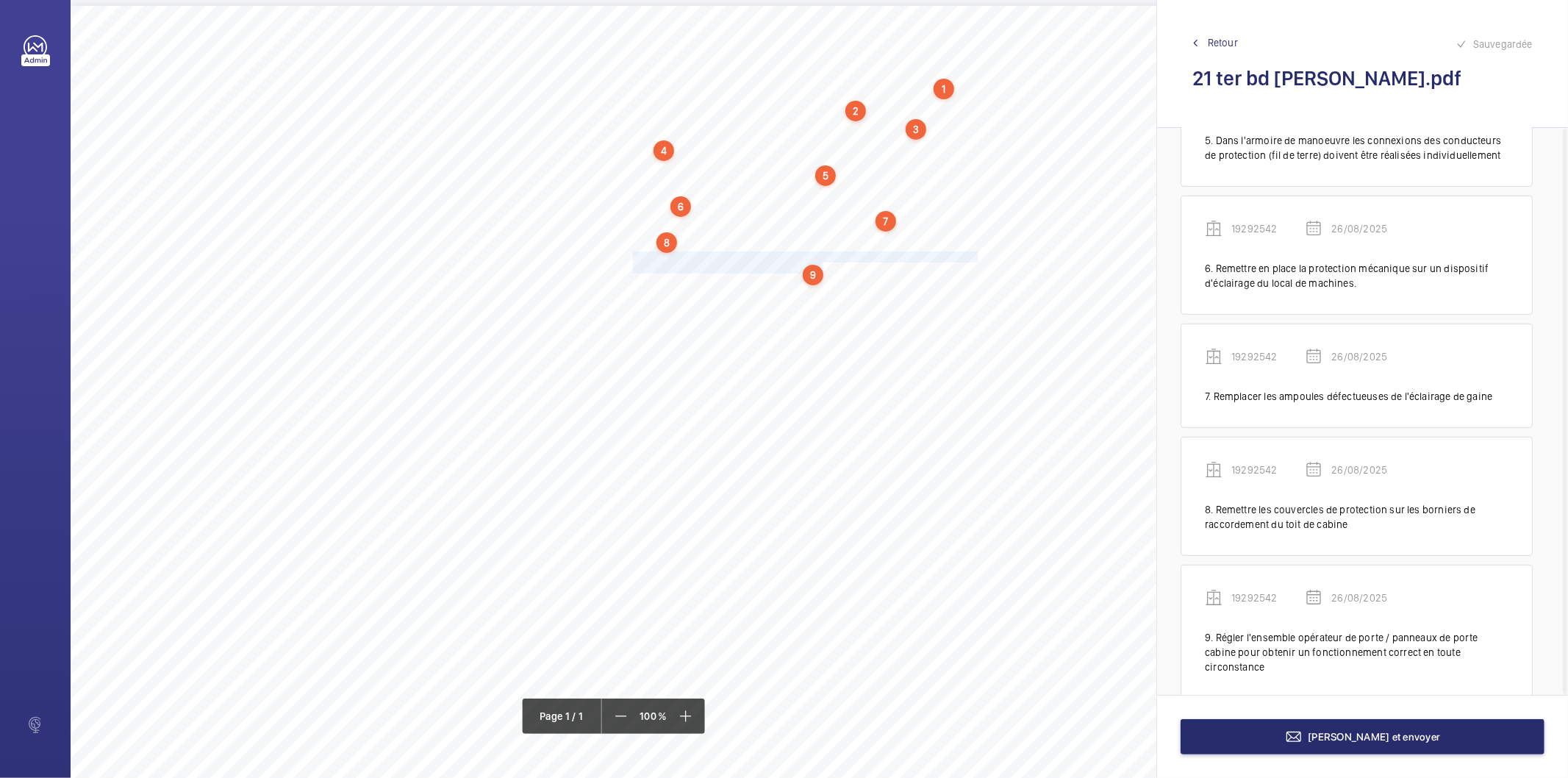
scroll to position [608, 0]
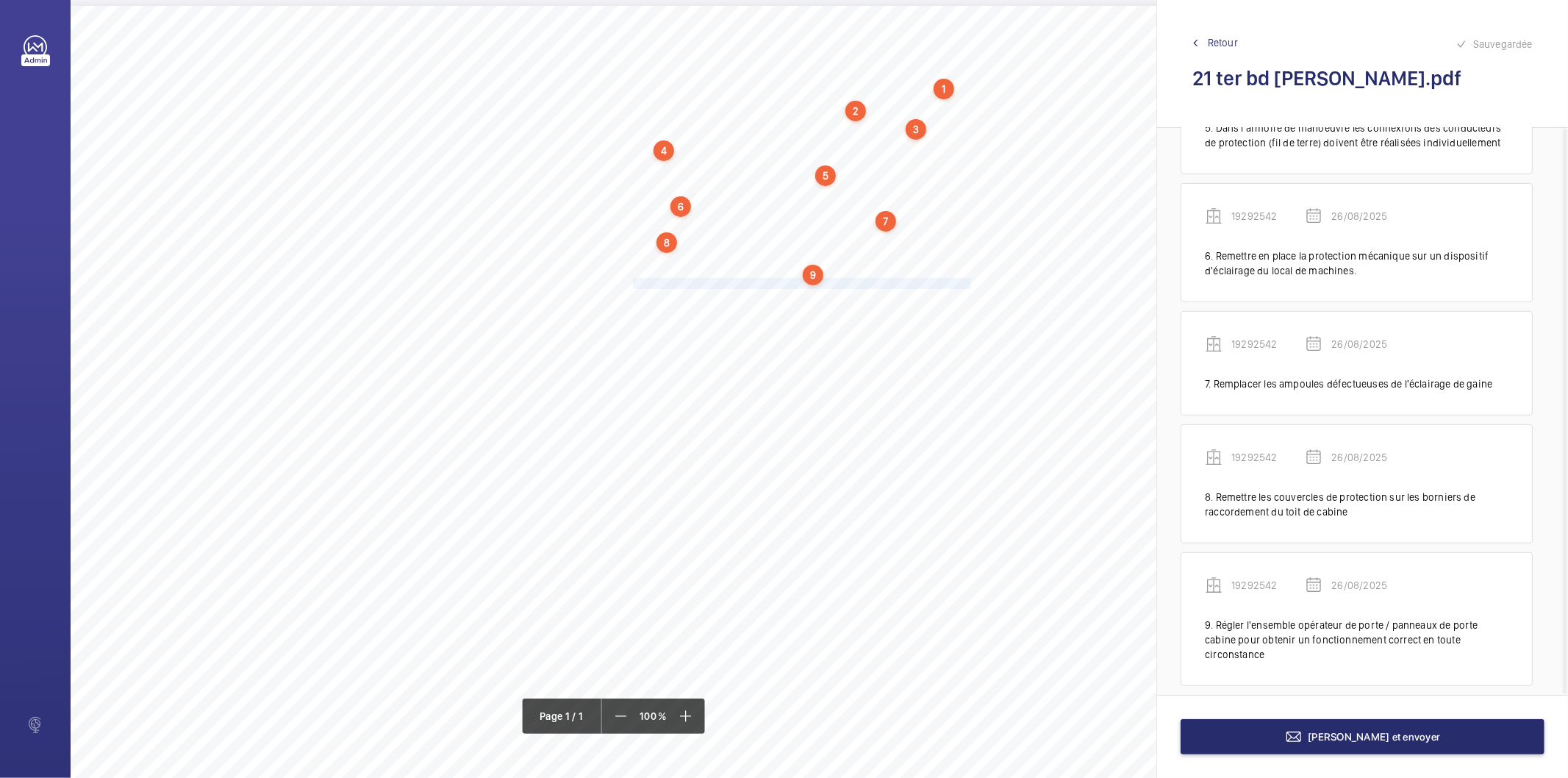
drag, startPoint x: 632, startPoint y: 282, endPoint x: 969, endPoint y: 278, distance: 337.0
click at [969, 279] on span "Remettre en place la main courante manquante sur une paroi latérale en cabine." at bounding box center [804, 284] width 341 height 9
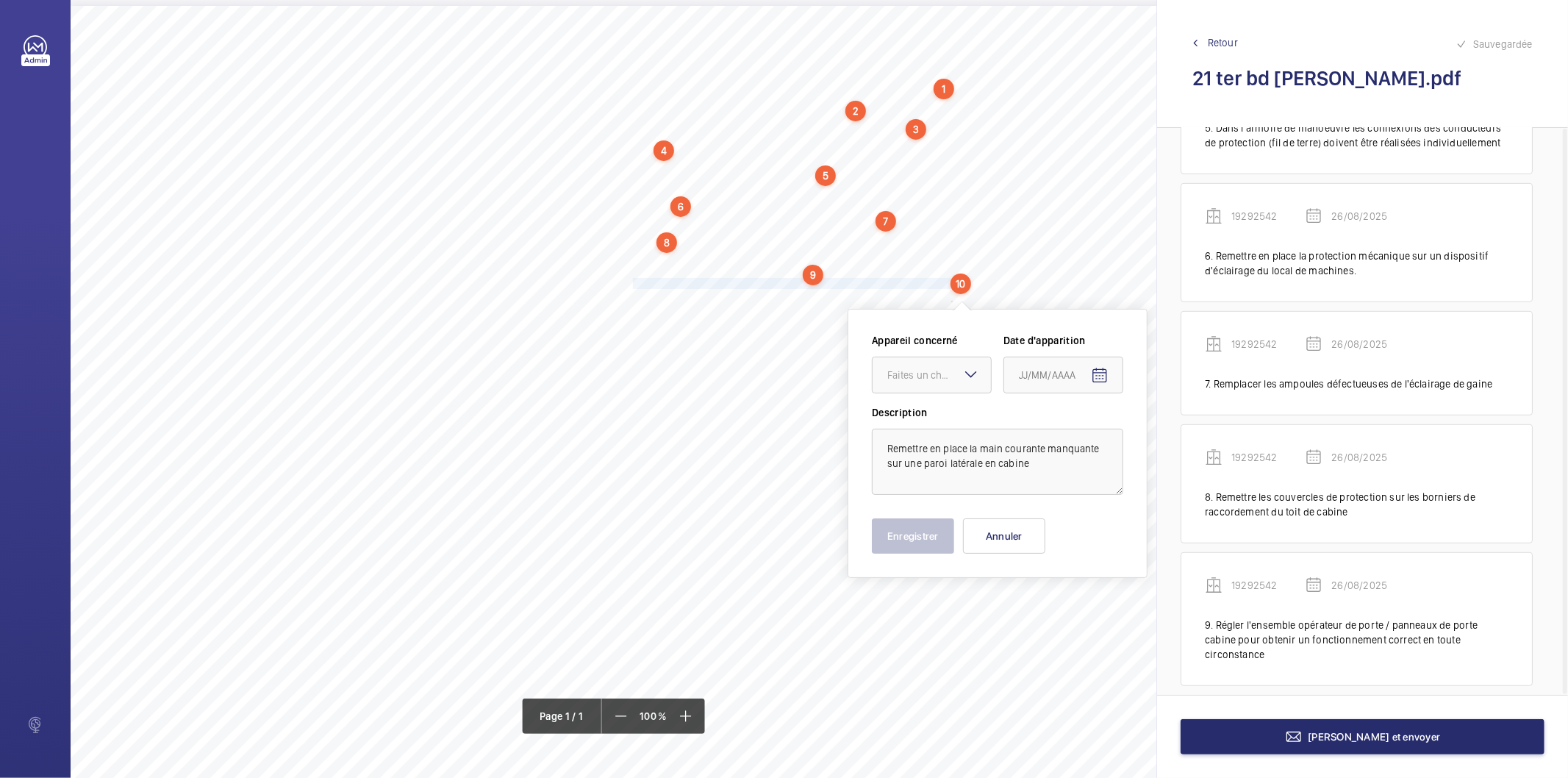
scroll to position [25, 0]
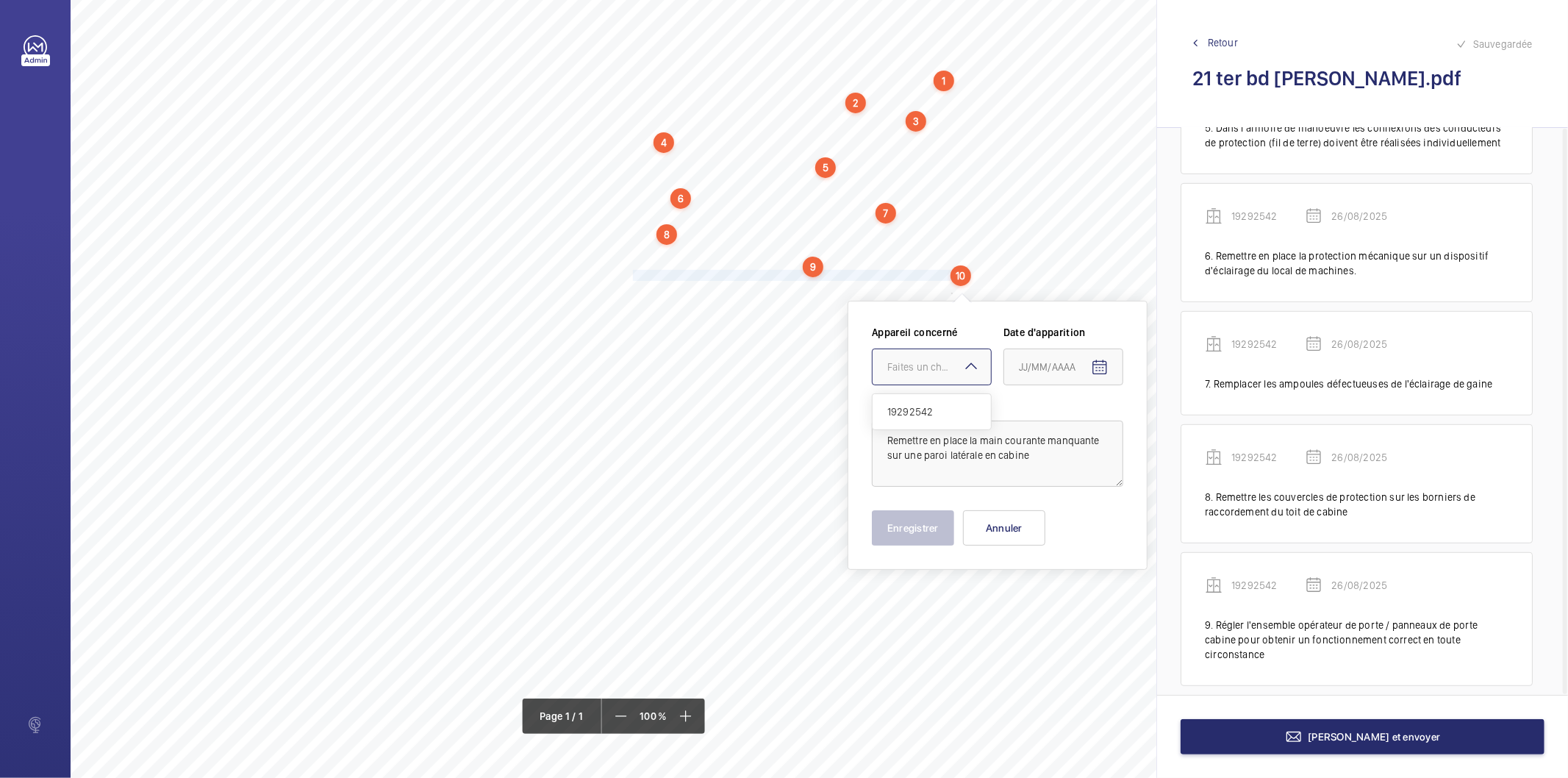
click at [905, 361] on div "Faites un choix" at bounding box center [939, 367] width 104 height 15
drag, startPoint x: 919, startPoint y: 414, endPoint x: 934, endPoint y: 408, distance: 16.2
click at [921, 415] on span "19292542" at bounding box center [932, 412] width 89 height 15
click at [1103, 368] on mat-icon "Open calendar" at bounding box center [1100, 367] width 18 height 18
drag, startPoint x: 1061, startPoint y: 607, endPoint x: 1019, endPoint y: 583, distance: 48.4
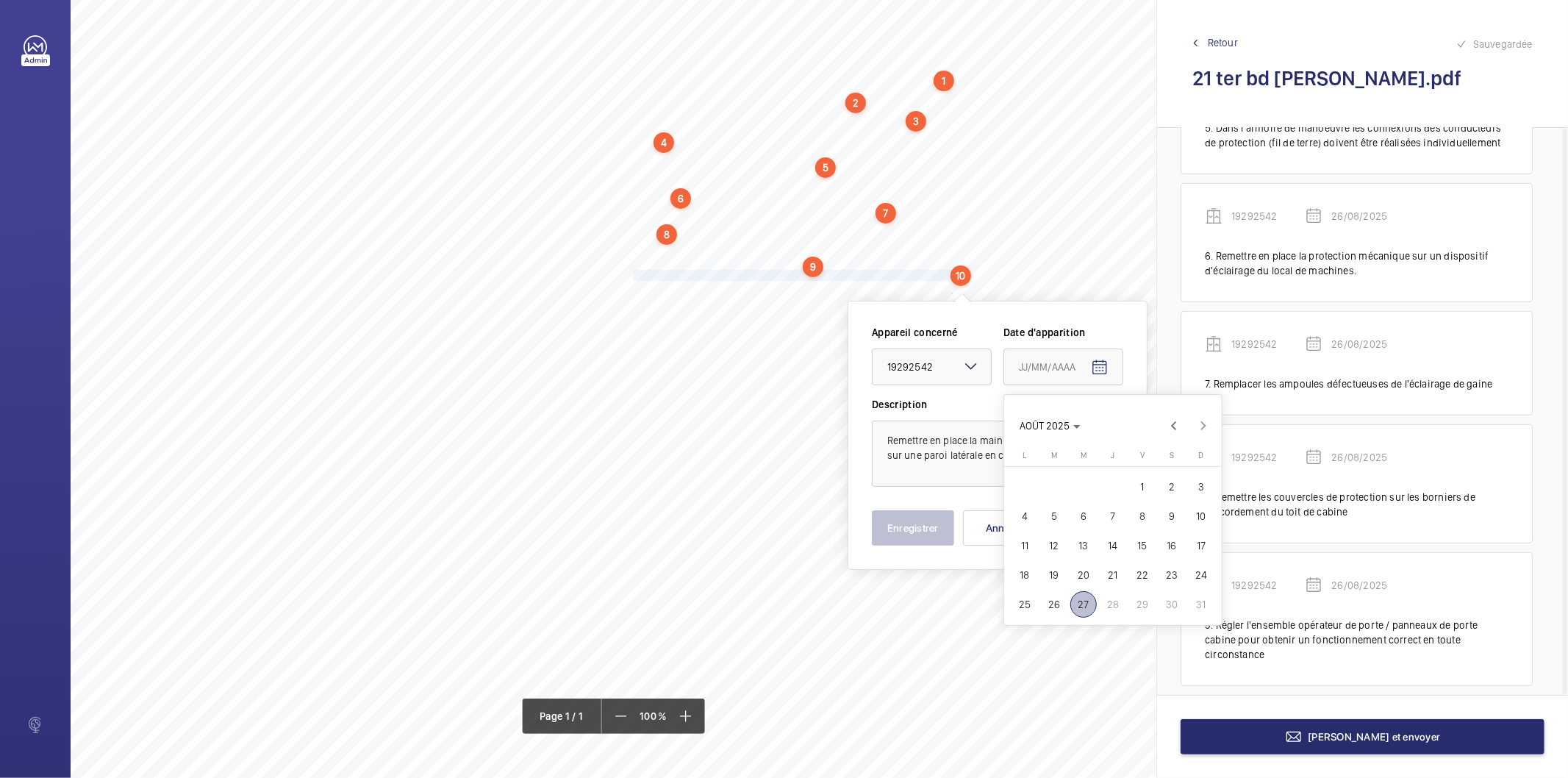
click at [1060, 607] on span "26" at bounding box center [1055, 604] width 26 height 26
type input "26/08/2025"
click at [910, 520] on button "Enregistrer" at bounding box center [913, 528] width 82 height 36
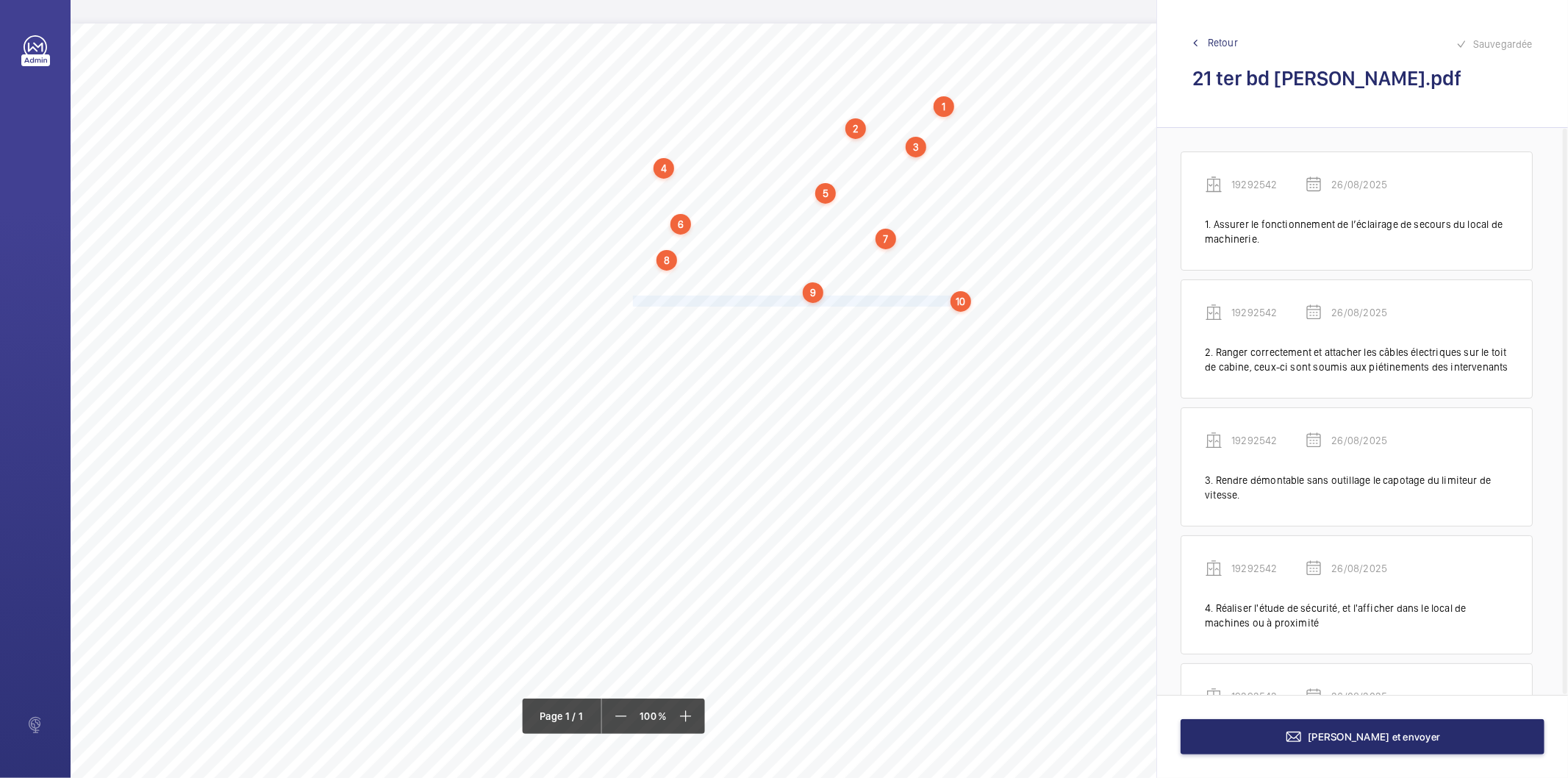
scroll to position [737, 0]
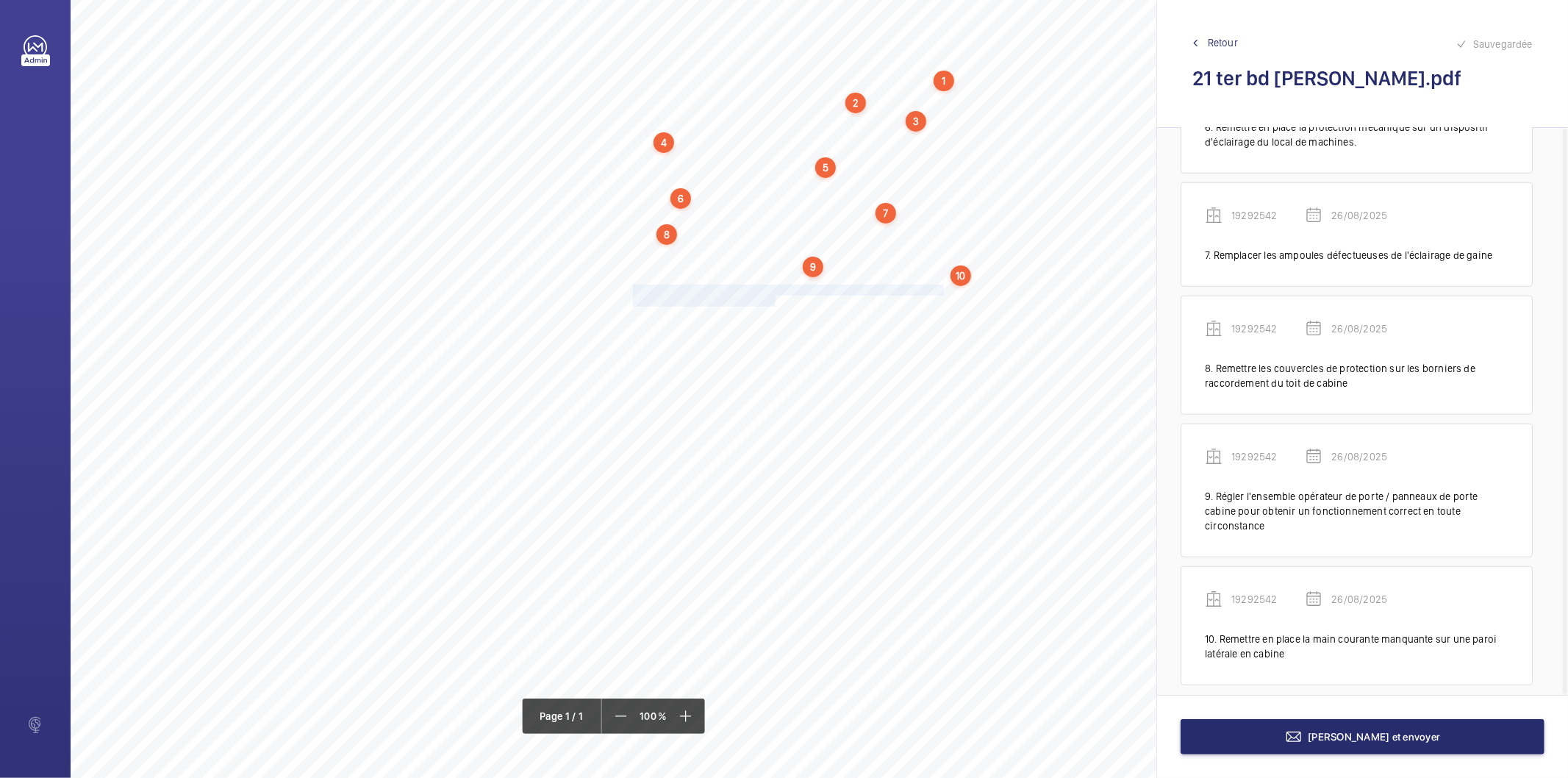
drag, startPoint x: 633, startPoint y: 289, endPoint x: 775, endPoint y: 296, distance: 142.2
click at [775, 296] on div "Nom du site Numéro appareil WM Réserve 21 ter bd Jules Ferry 19292542 Assurer l…" at bounding box center [654, 410] width 1168 height 825
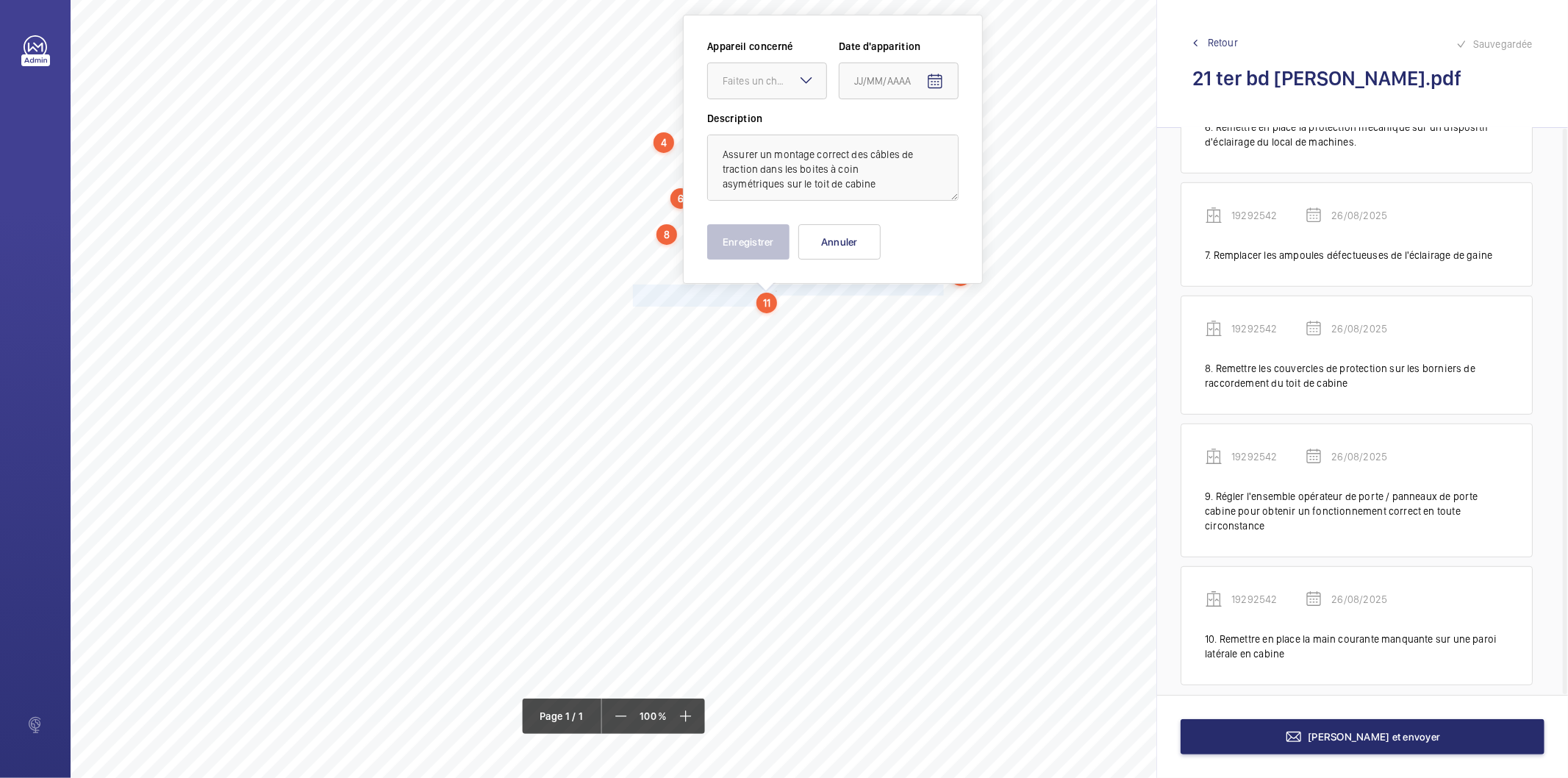
scroll to position [0, 0]
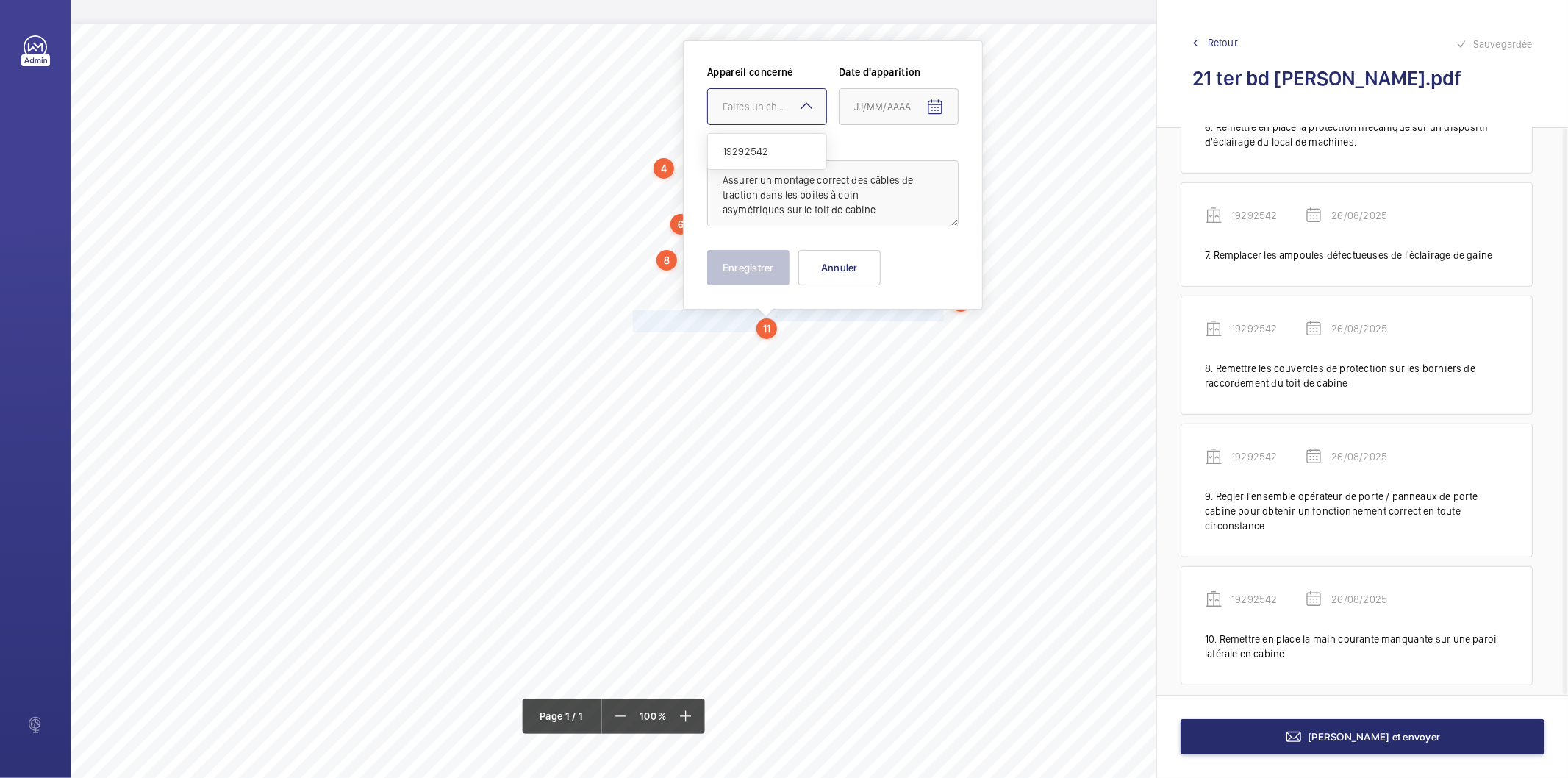
click at [780, 112] on div "Faites un choix" at bounding box center [775, 107] width 104 height 15
drag, startPoint x: 769, startPoint y: 158, endPoint x: 836, endPoint y: 143, distance: 68.7
click at [771, 158] on span "19292542" at bounding box center [767, 152] width 89 height 15
click at [936, 108] on mat-icon "Open calendar" at bounding box center [935, 107] width 18 height 18
click at [895, 342] on span "26" at bounding box center [890, 344] width 26 height 26
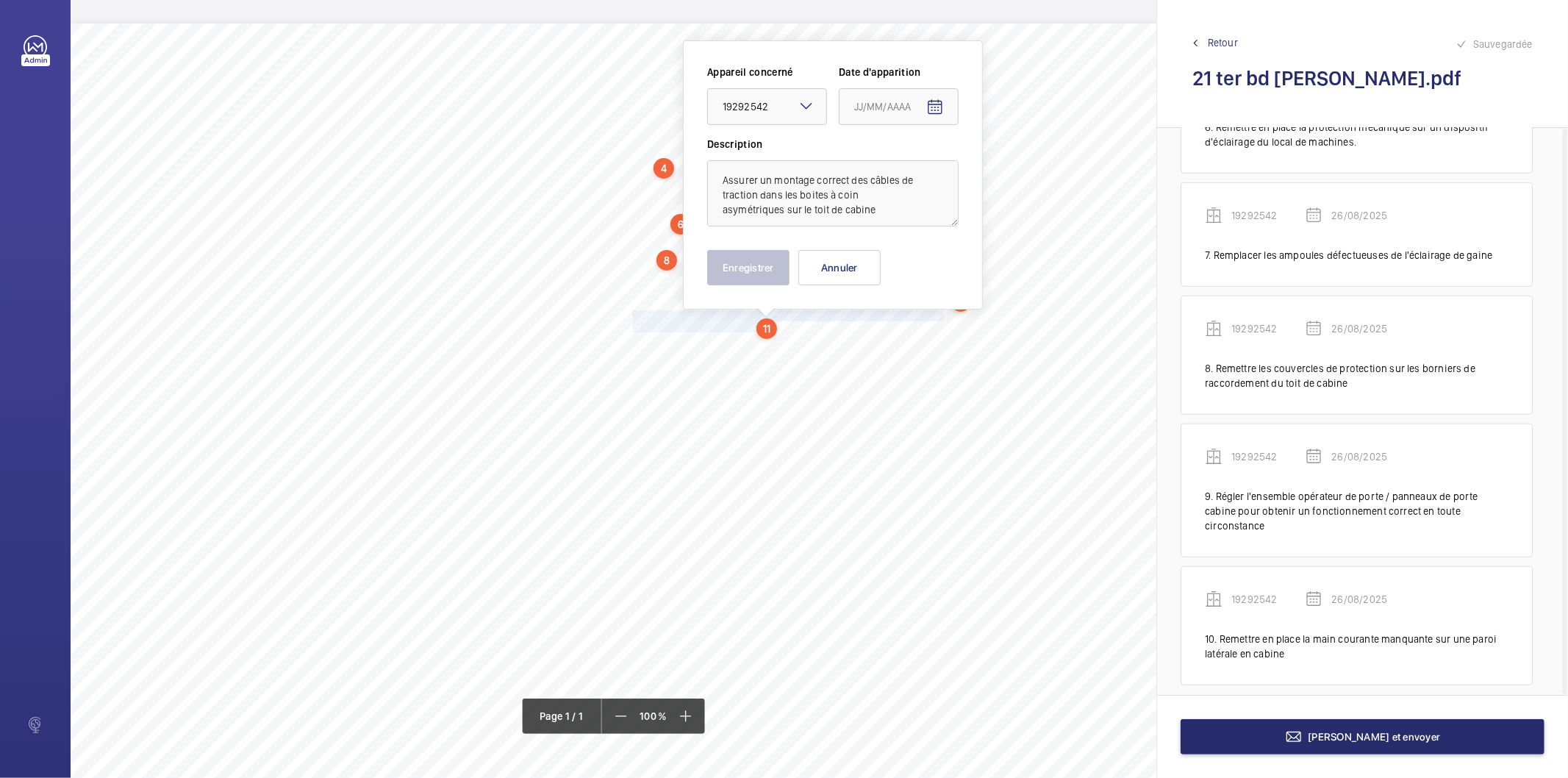
type input "26/08/2025"
click at [772, 274] on button "Enregistrer" at bounding box center [748, 268] width 82 height 36
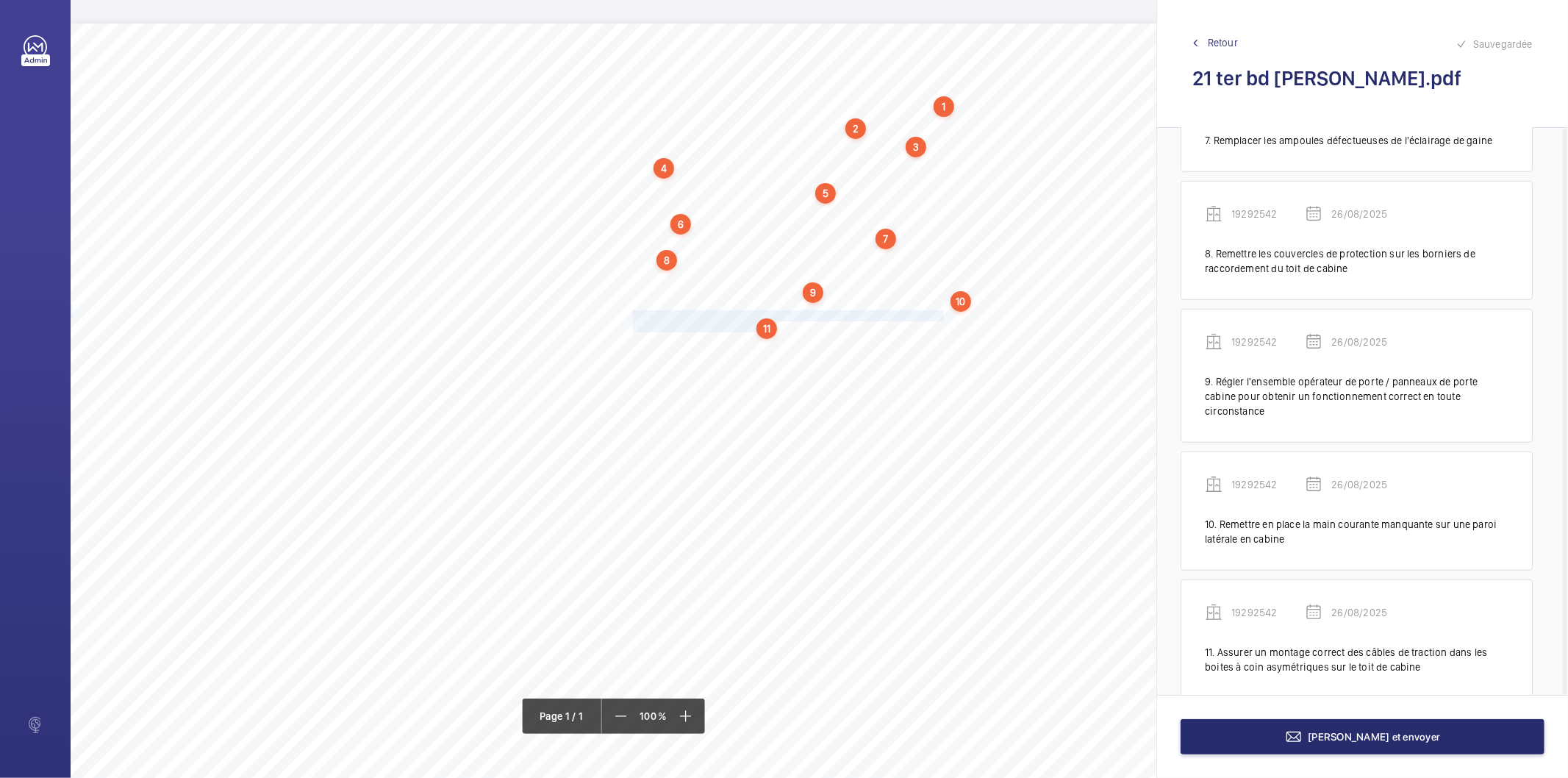
scroll to position [863, 0]
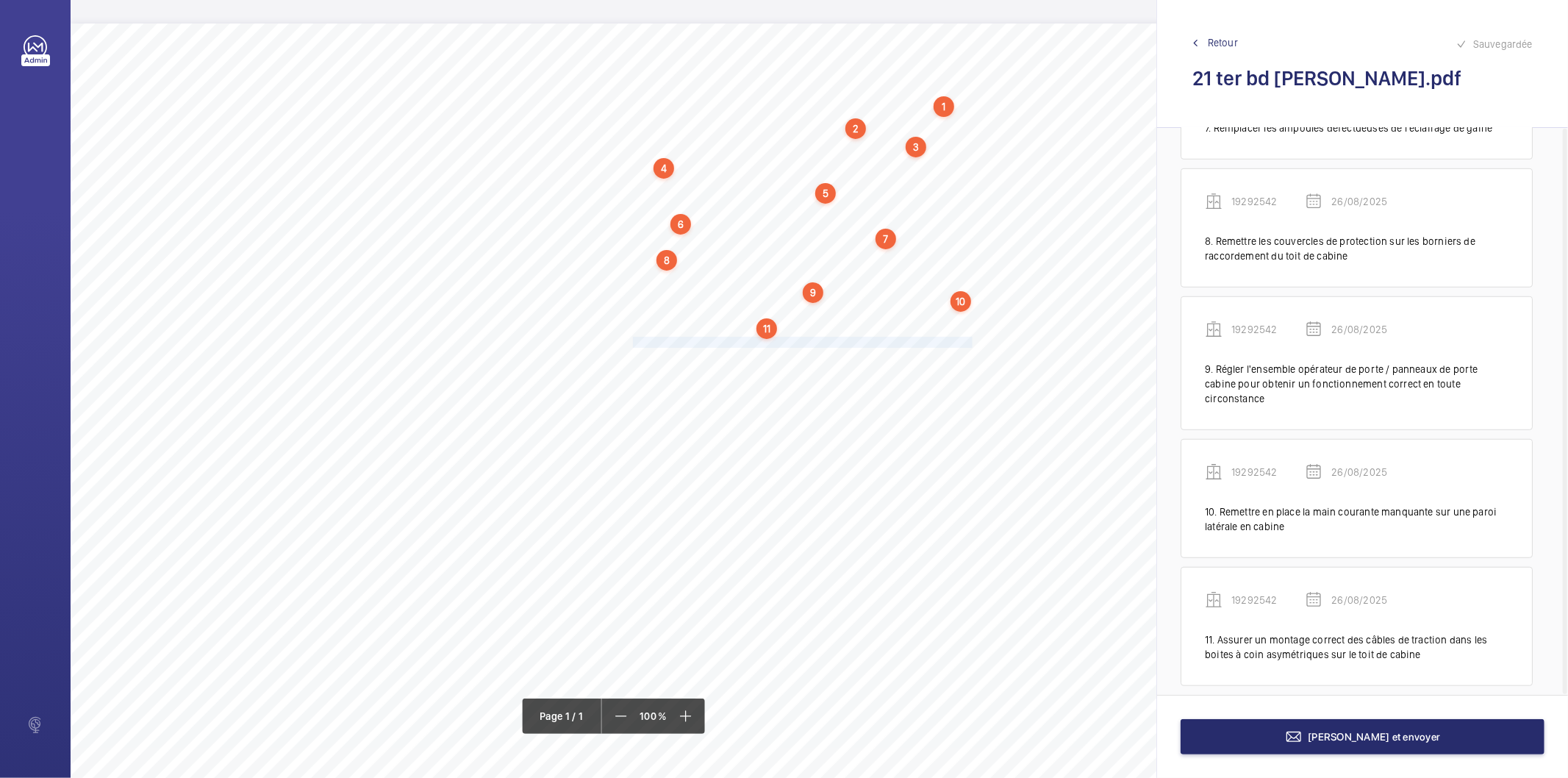
drag, startPoint x: 632, startPoint y: 340, endPoint x: 970, endPoint y: 343, distance: 338.0
click at [970, 343] on span "Compléter les opérations manquantes d'entretien sur le registre de maintenance." at bounding box center [804, 342] width 342 height 9
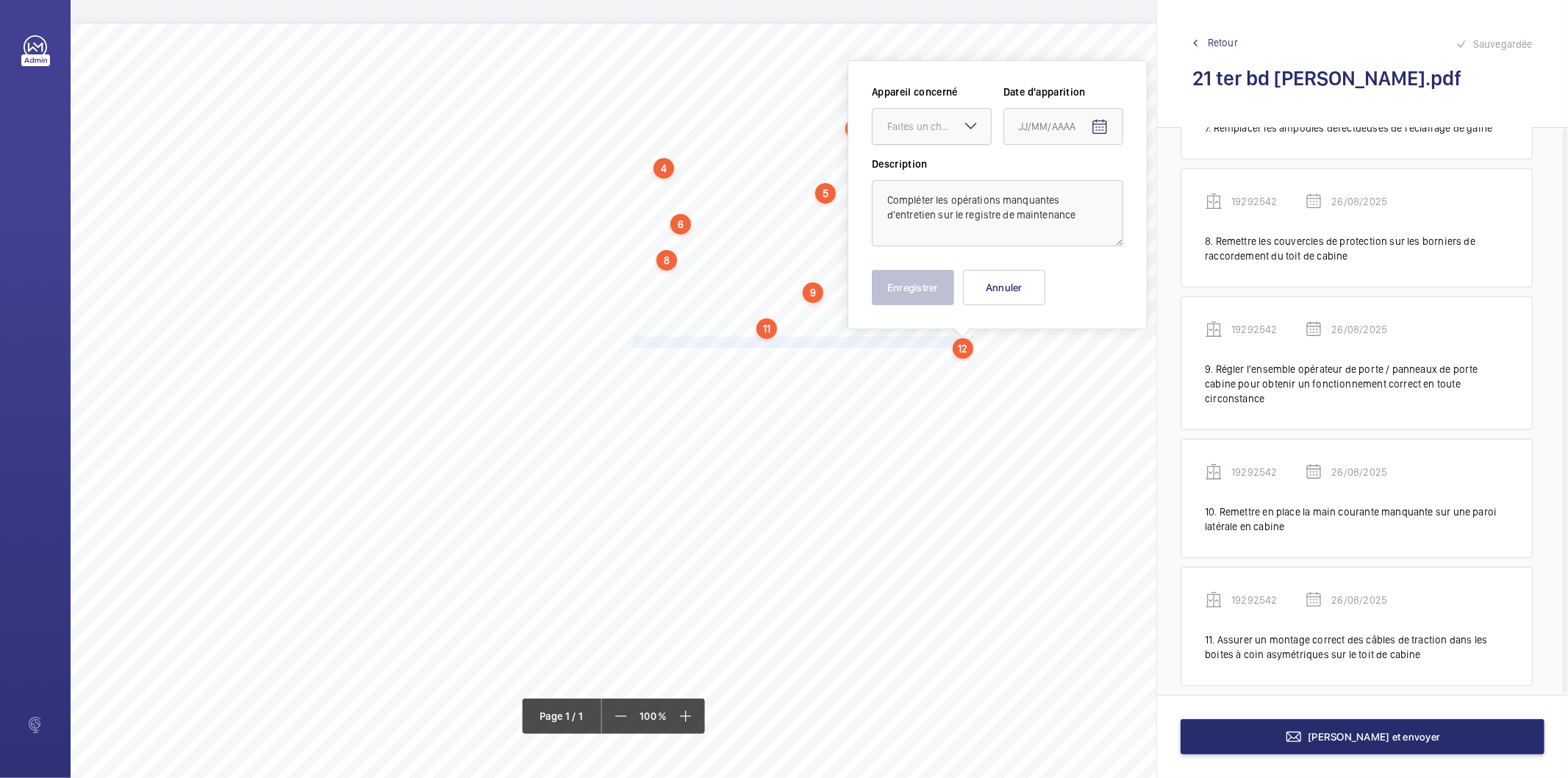
click at [931, 135] on div at bounding box center [932, 126] width 118 height 36
click at [918, 171] on span "19292542" at bounding box center [932, 171] width 89 height 15
click at [1101, 122] on mat-icon "Open calendar" at bounding box center [1100, 126] width 18 height 18
click at [1063, 364] on span "26" at bounding box center [1055, 363] width 26 height 26
type input "26/08/2025"
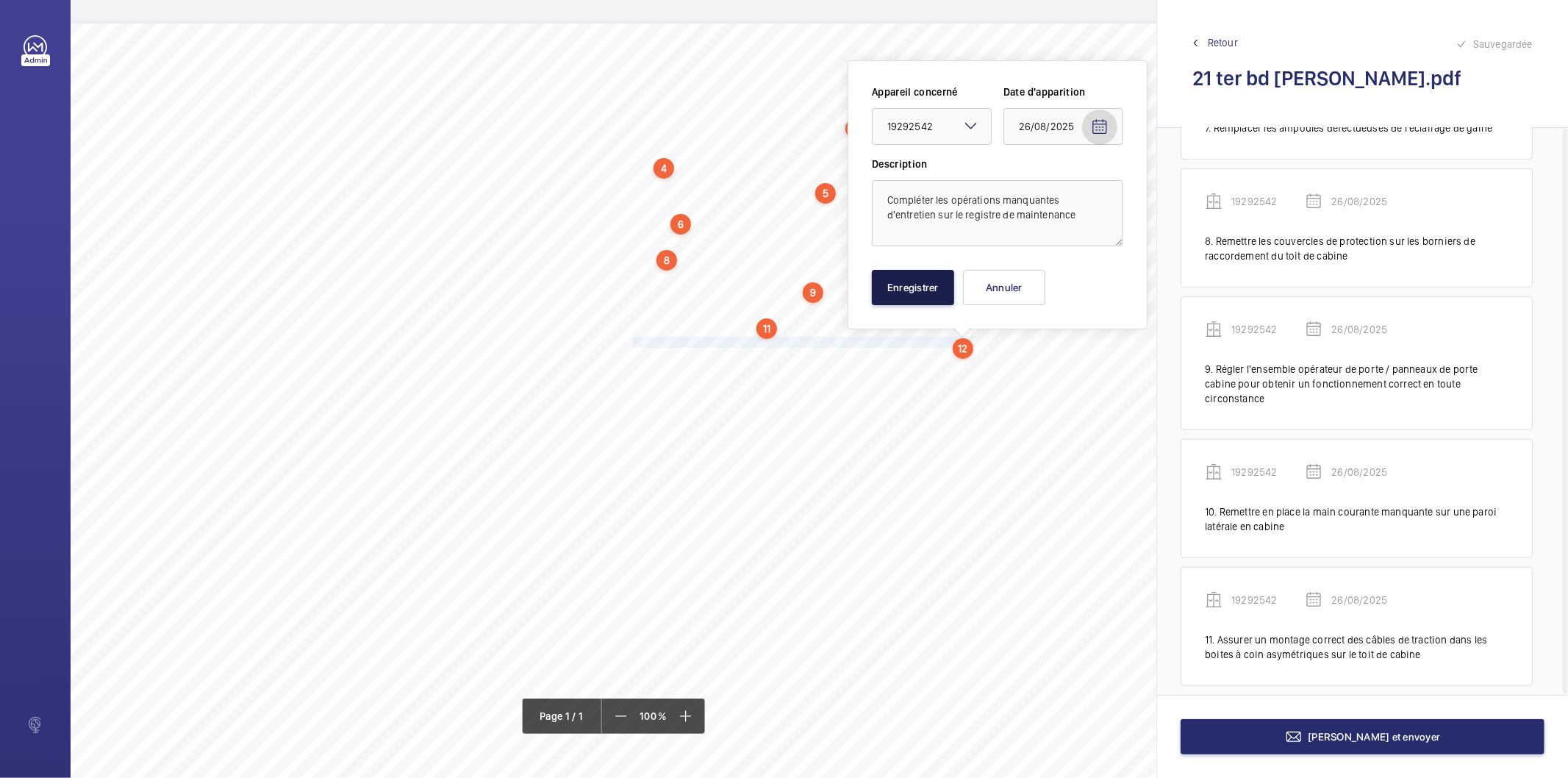
click at [905, 279] on button "Enregistrer" at bounding box center [913, 287] width 82 height 36
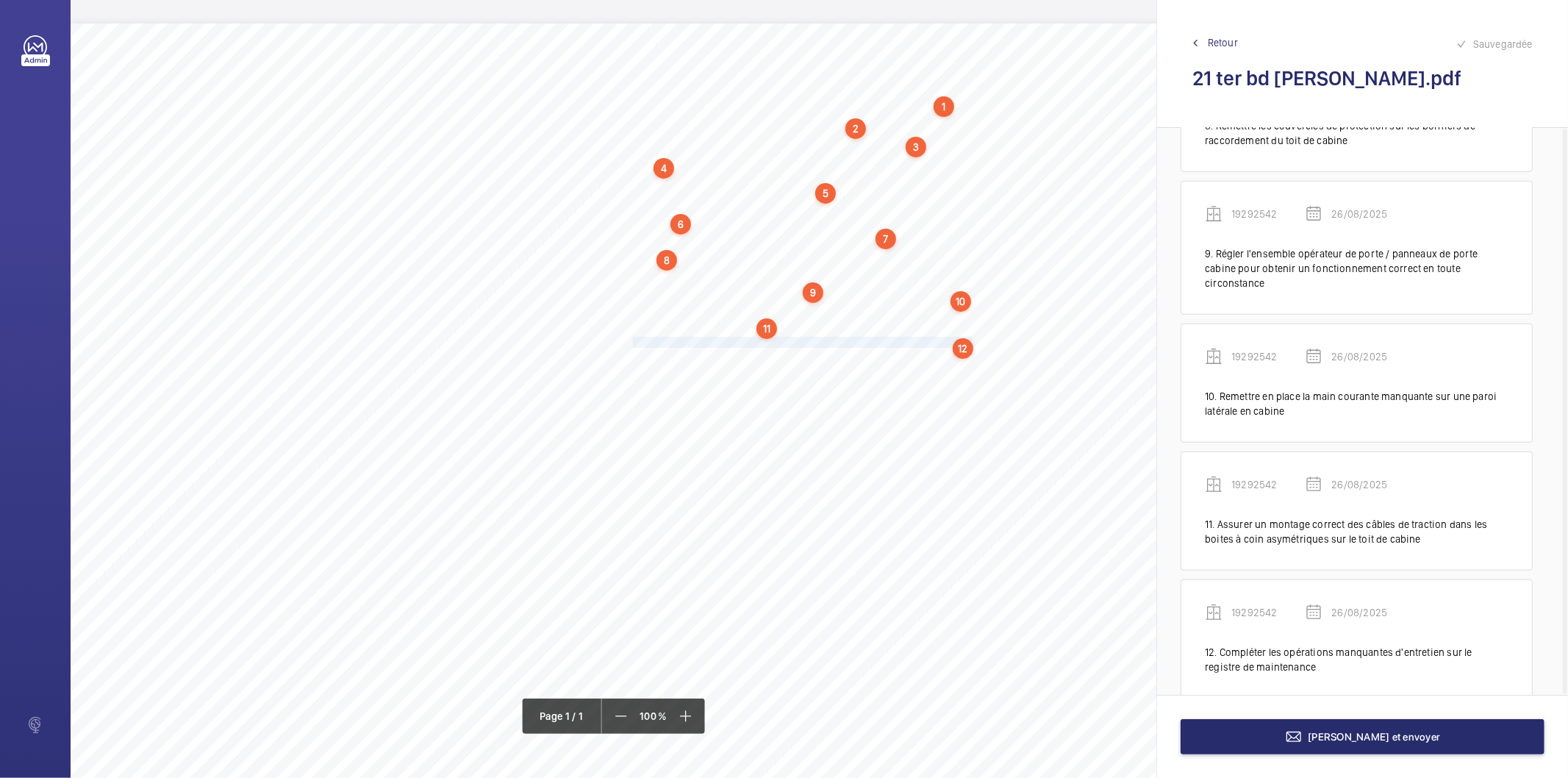
scroll to position [992, 0]
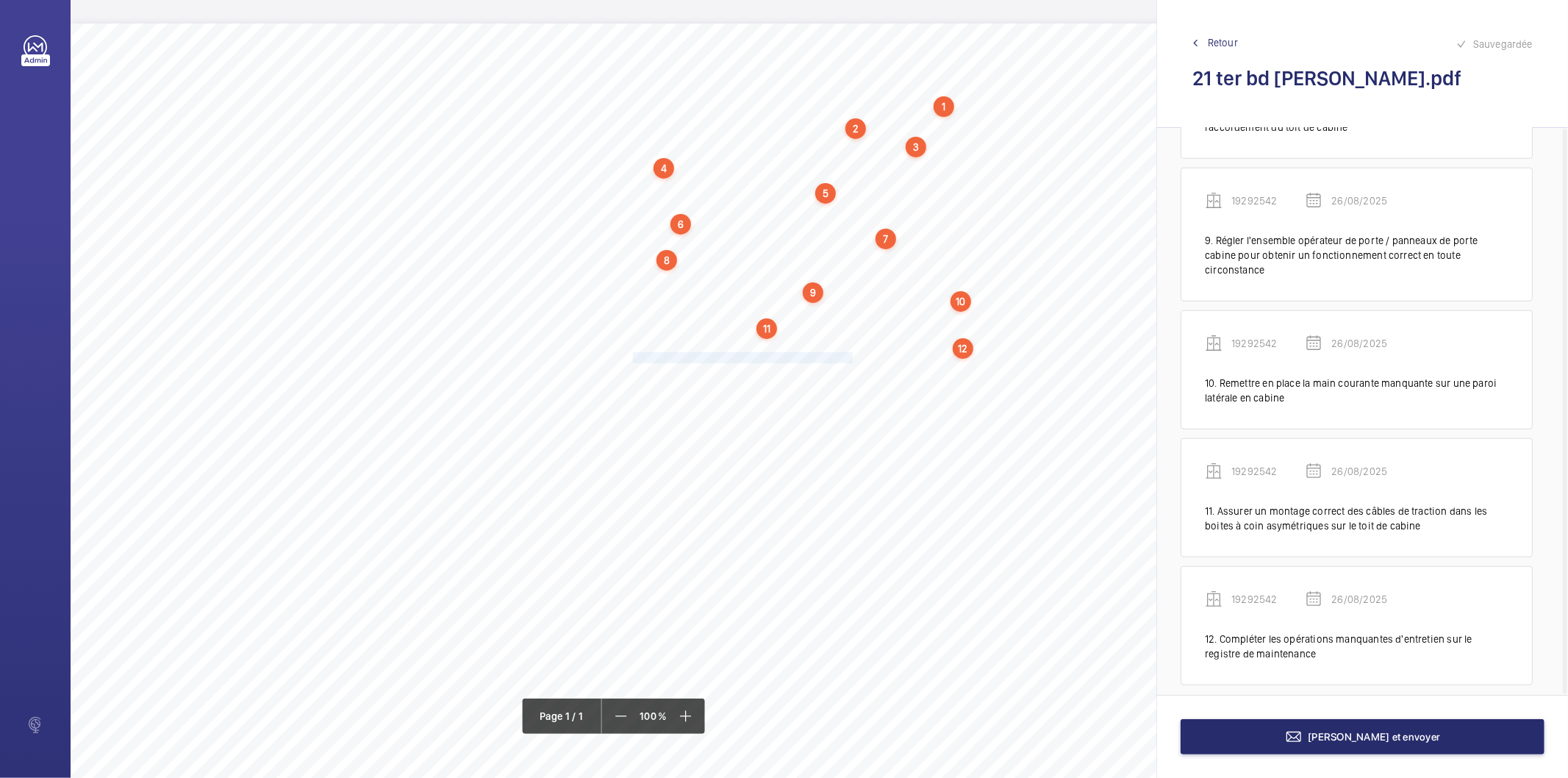
drag, startPoint x: 633, startPoint y: 354, endPoint x: 865, endPoint y: 355, distance: 232.0
click at [851, 356] on span "Fixer correctement la gueuse sur la poulie tendeuse." at bounding box center [745, 358] width 223 height 9
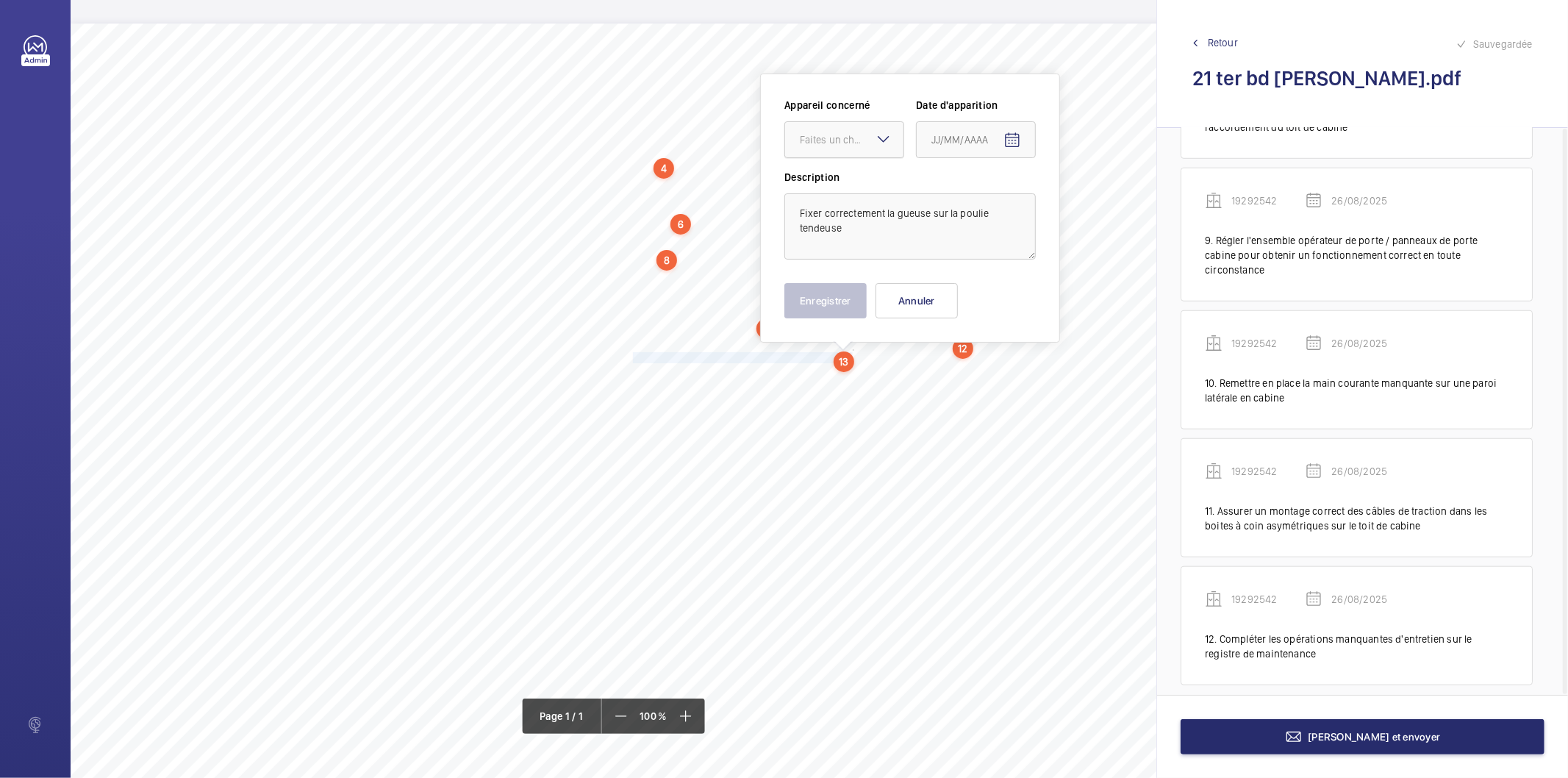
click at [836, 139] on div "Faites un choix" at bounding box center [851, 139] width 104 height 15
click at [820, 182] on span "19292542" at bounding box center [844, 184] width 89 height 15
click at [1010, 135] on mat-icon "Open calendar" at bounding box center [1013, 140] width 18 height 18
click at [971, 371] on span "26" at bounding box center [967, 377] width 26 height 26
type input "26/08/2025"
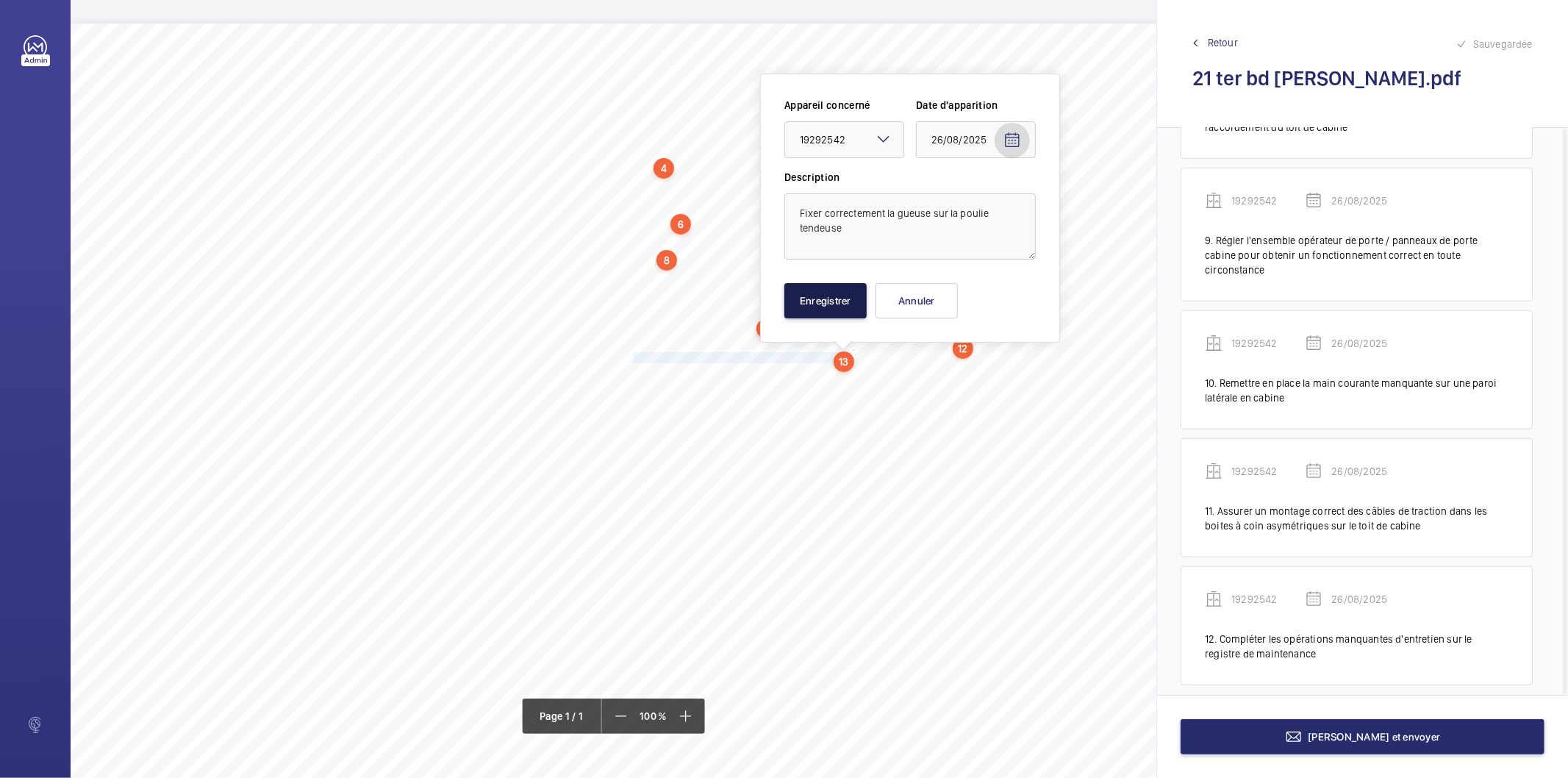
click at [799, 304] on button "Enregistrer" at bounding box center [826, 301] width 82 height 36
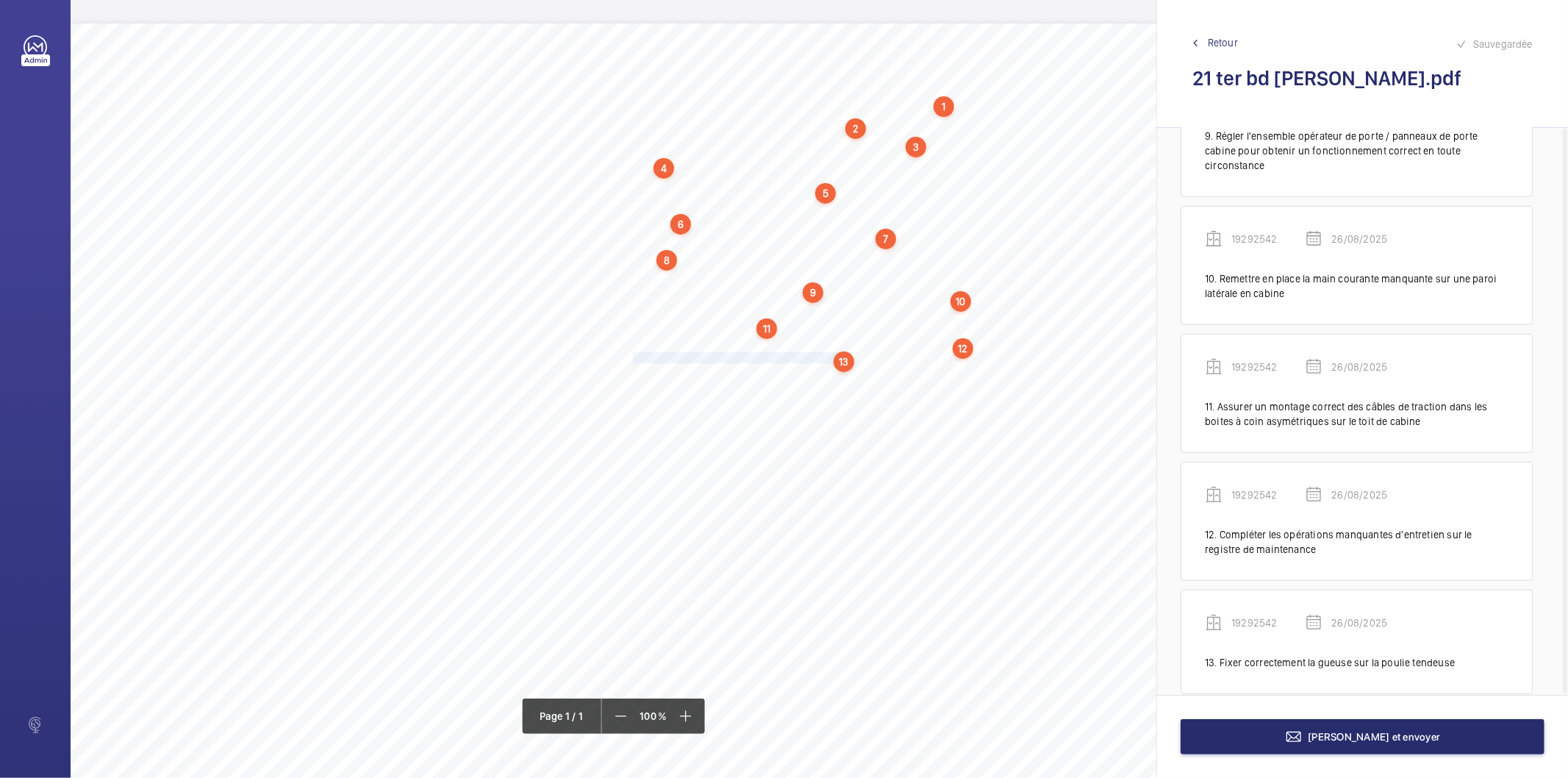
scroll to position [1106, 0]
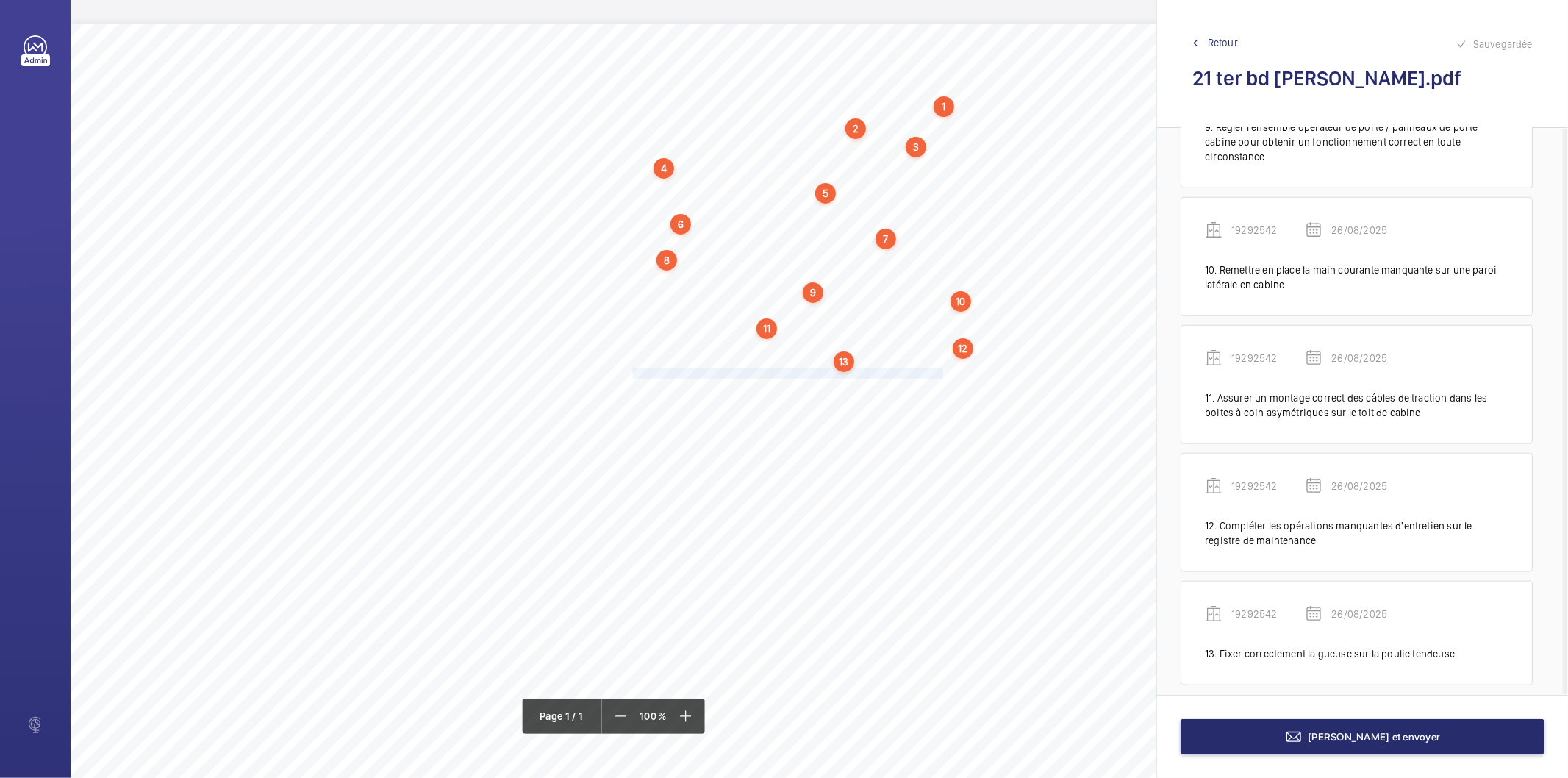
drag, startPoint x: 632, startPoint y: 372, endPoint x: 942, endPoint y: 371, distance: 310.0
click at [942, 371] on span "Assurer le fonctionnement de la cellule toute hauteur en entrée de cabine." at bounding box center [790, 373] width 313 height 9
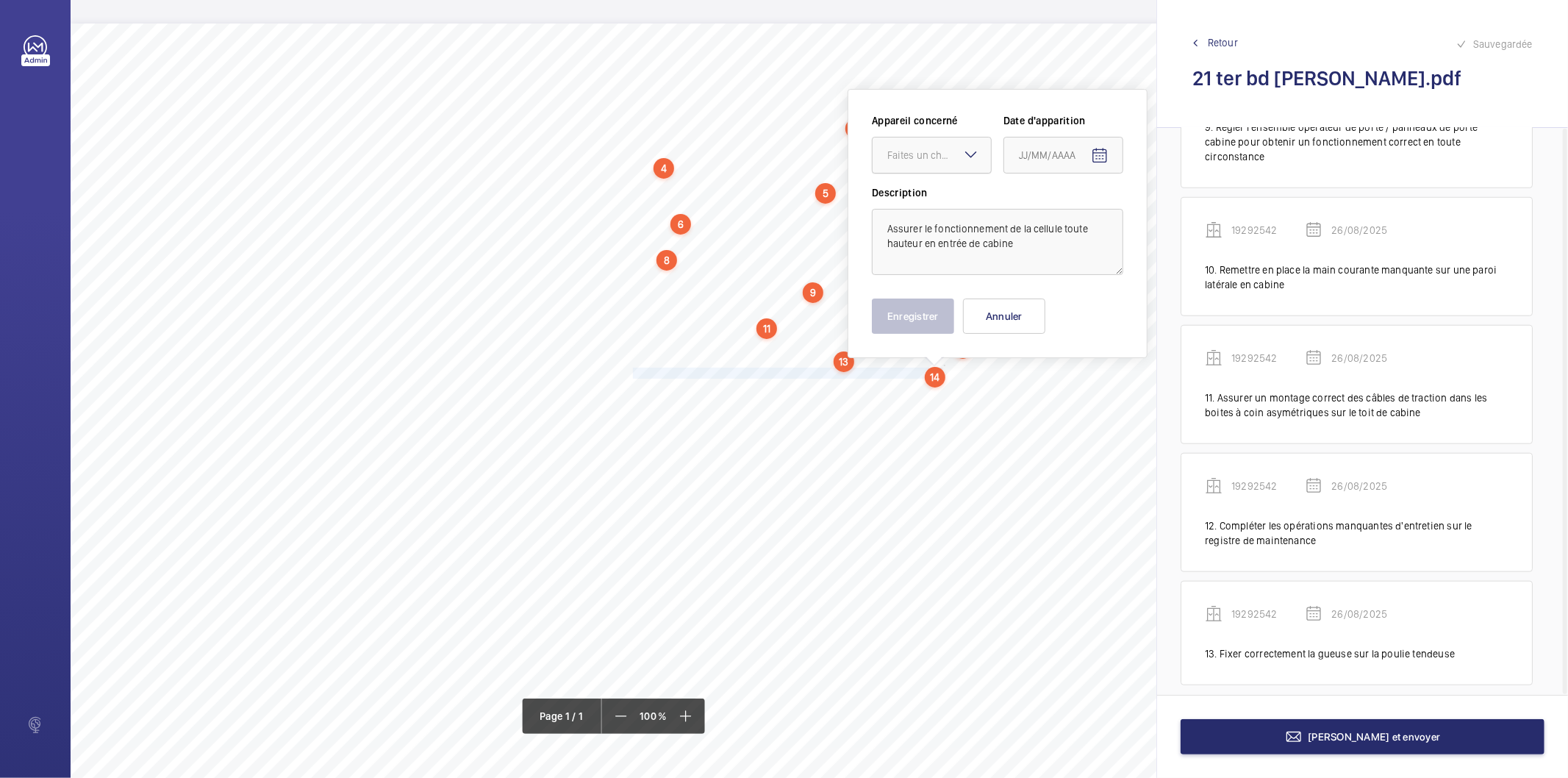
click at [909, 171] on div at bounding box center [932, 155] width 118 height 36
click at [906, 203] on span "19292542" at bounding box center [932, 200] width 89 height 15
click at [1103, 158] on mat-icon "Open calendar" at bounding box center [1100, 155] width 18 height 18
click at [1052, 390] on span "26" at bounding box center [1055, 392] width 26 height 26
type input "26/08/2025"
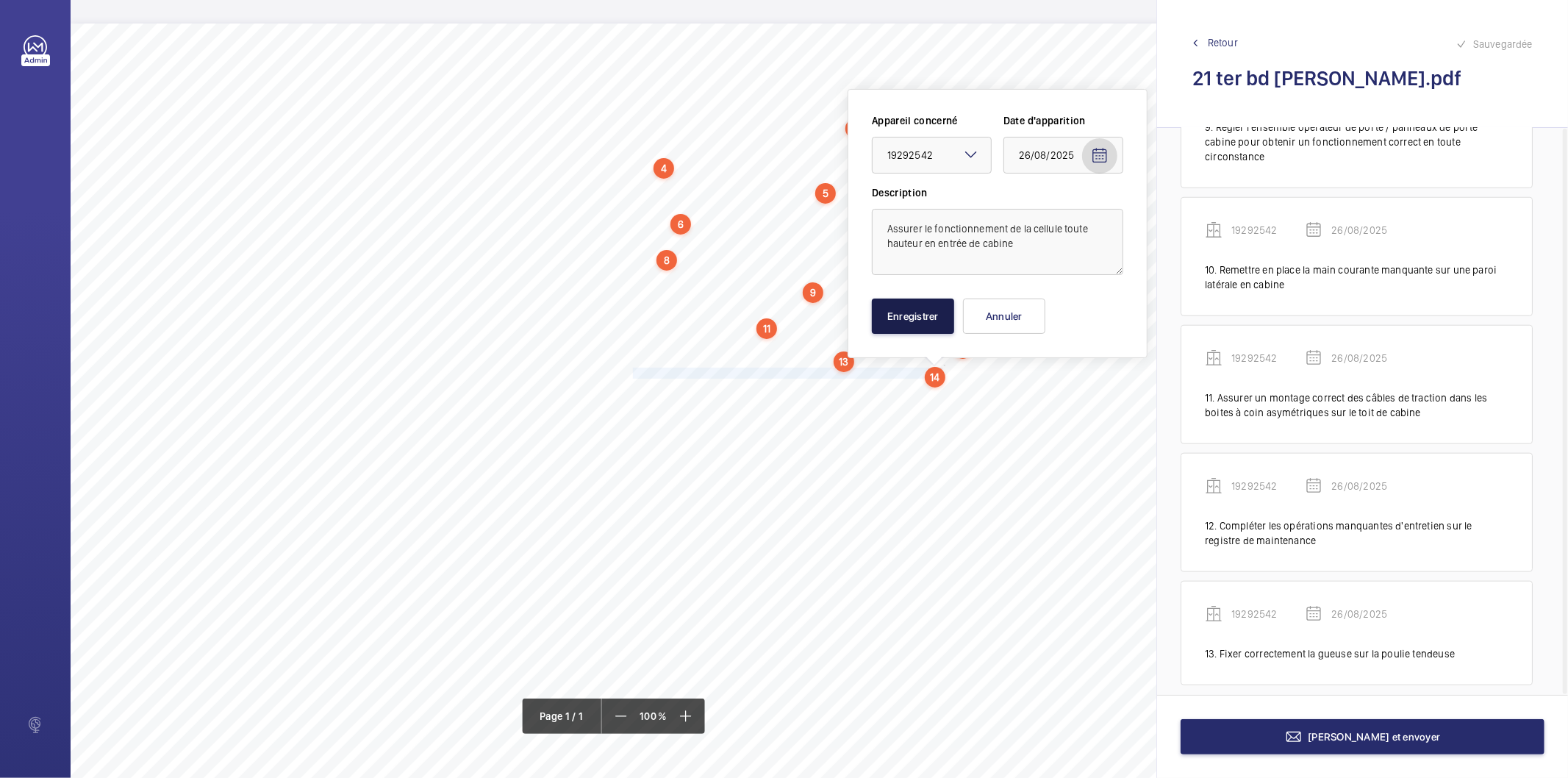
click at [932, 316] on button "Enregistrer" at bounding box center [913, 316] width 82 height 36
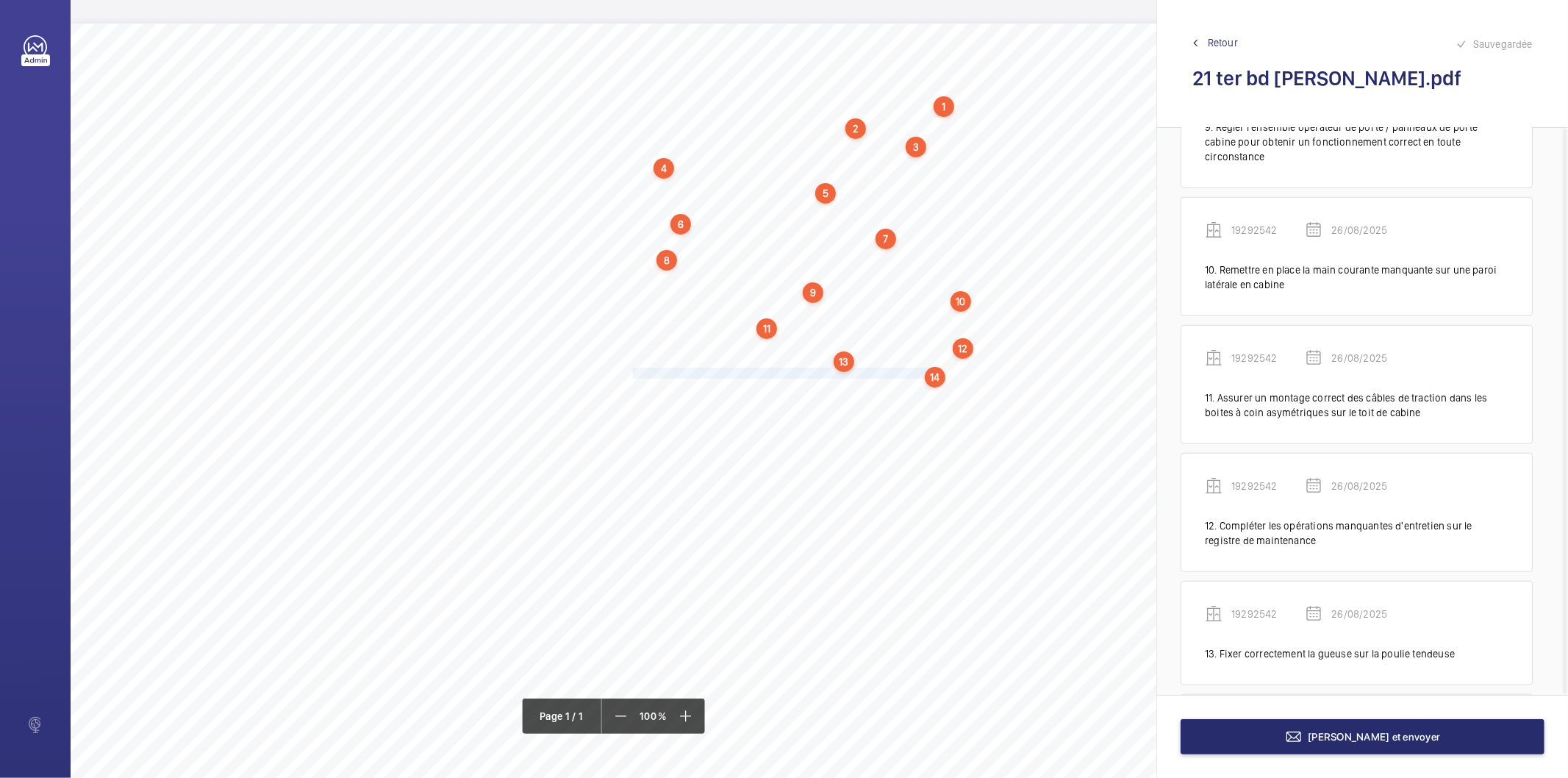
scroll to position [1233, 0]
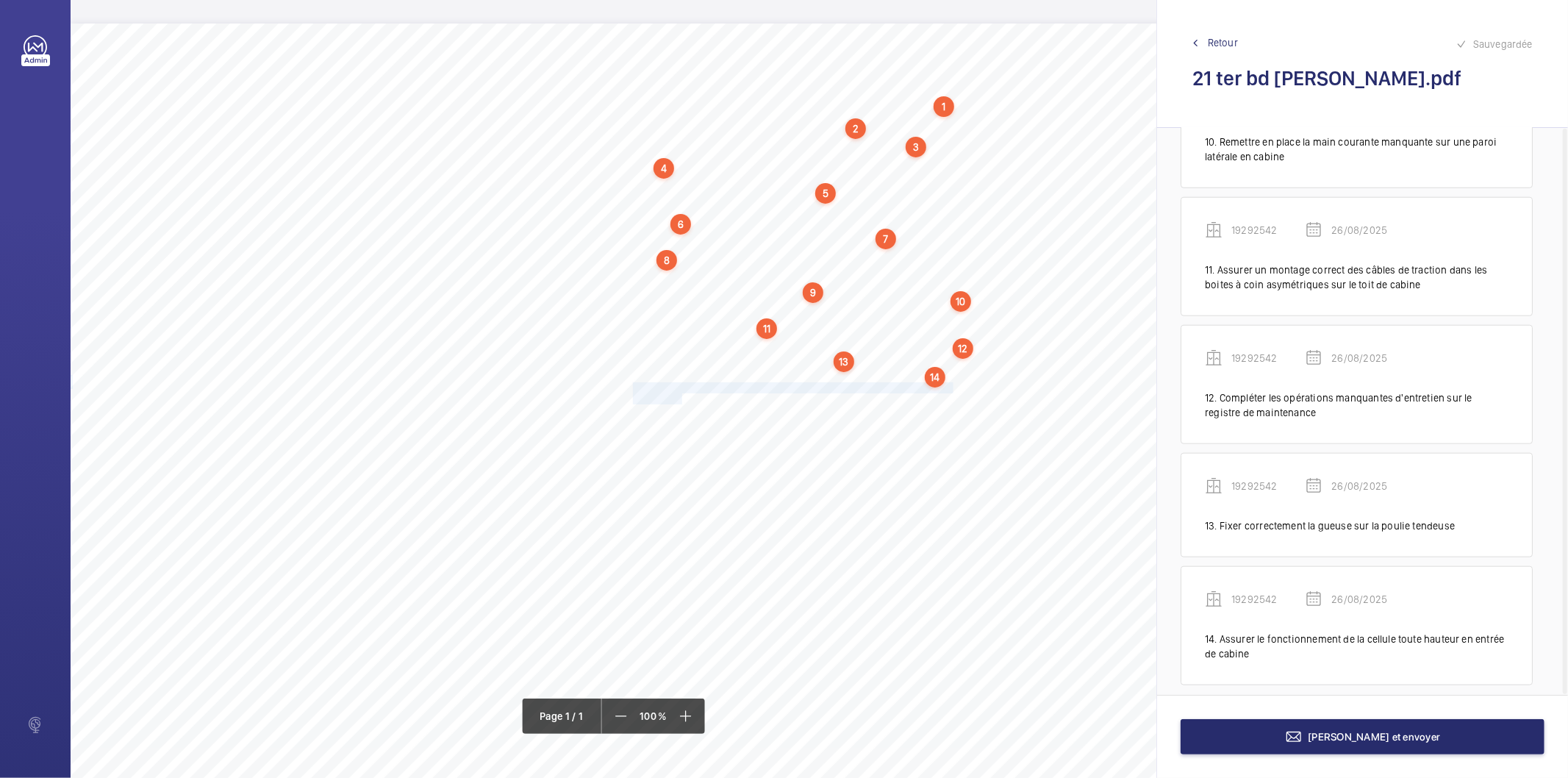
drag, startPoint x: 633, startPoint y: 386, endPoint x: 680, endPoint y: 395, distance: 47.9
click at [680, 395] on div "Nom du site Numéro appareil WM Réserve 21 ter bd [PERSON_NAME] 19292542 Assurer…" at bounding box center [654, 435] width 1168 height 825
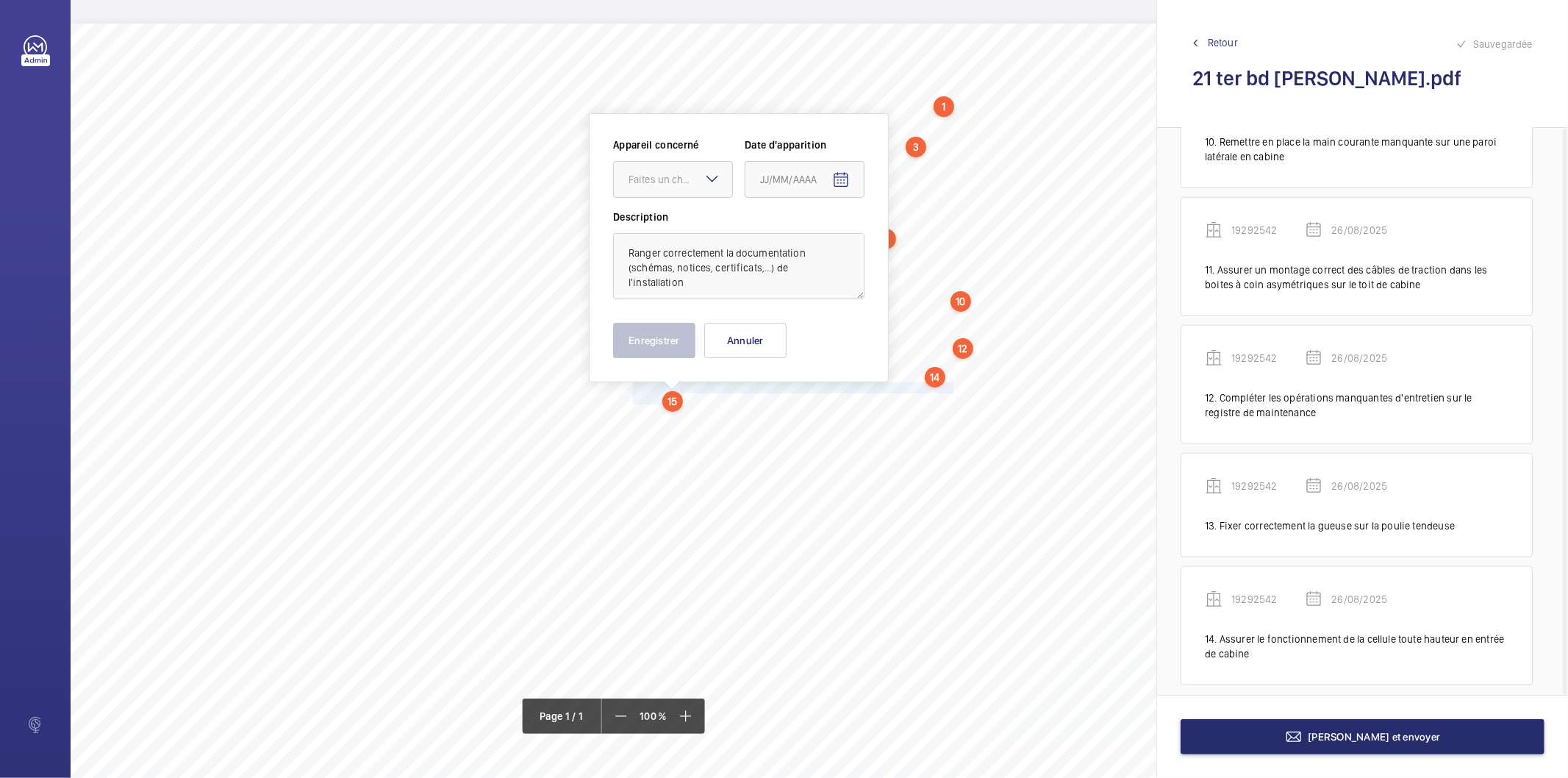
scroll to position [23, 0]
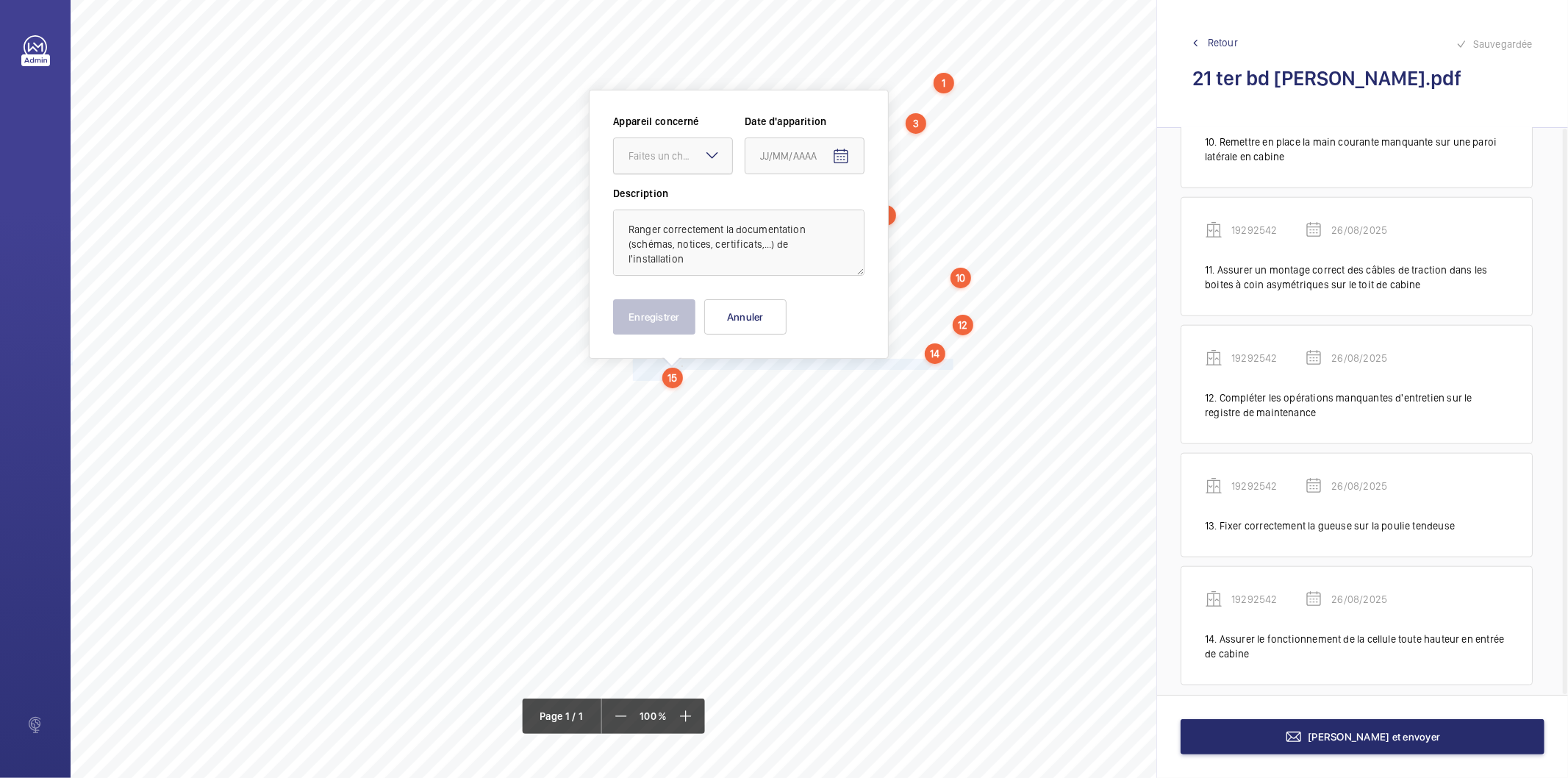
click at [668, 157] on div "Faites un choix" at bounding box center [680, 156] width 104 height 15
click at [666, 197] on span "19292542" at bounding box center [673, 200] width 89 height 15
click at [847, 157] on mat-icon "Open calendar" at bounding box center [841, 156] width 18 height 18
click at [789, 382] on span "26" at bounding box center [795, 393] width 26 height 26
type input "26/08/2025"
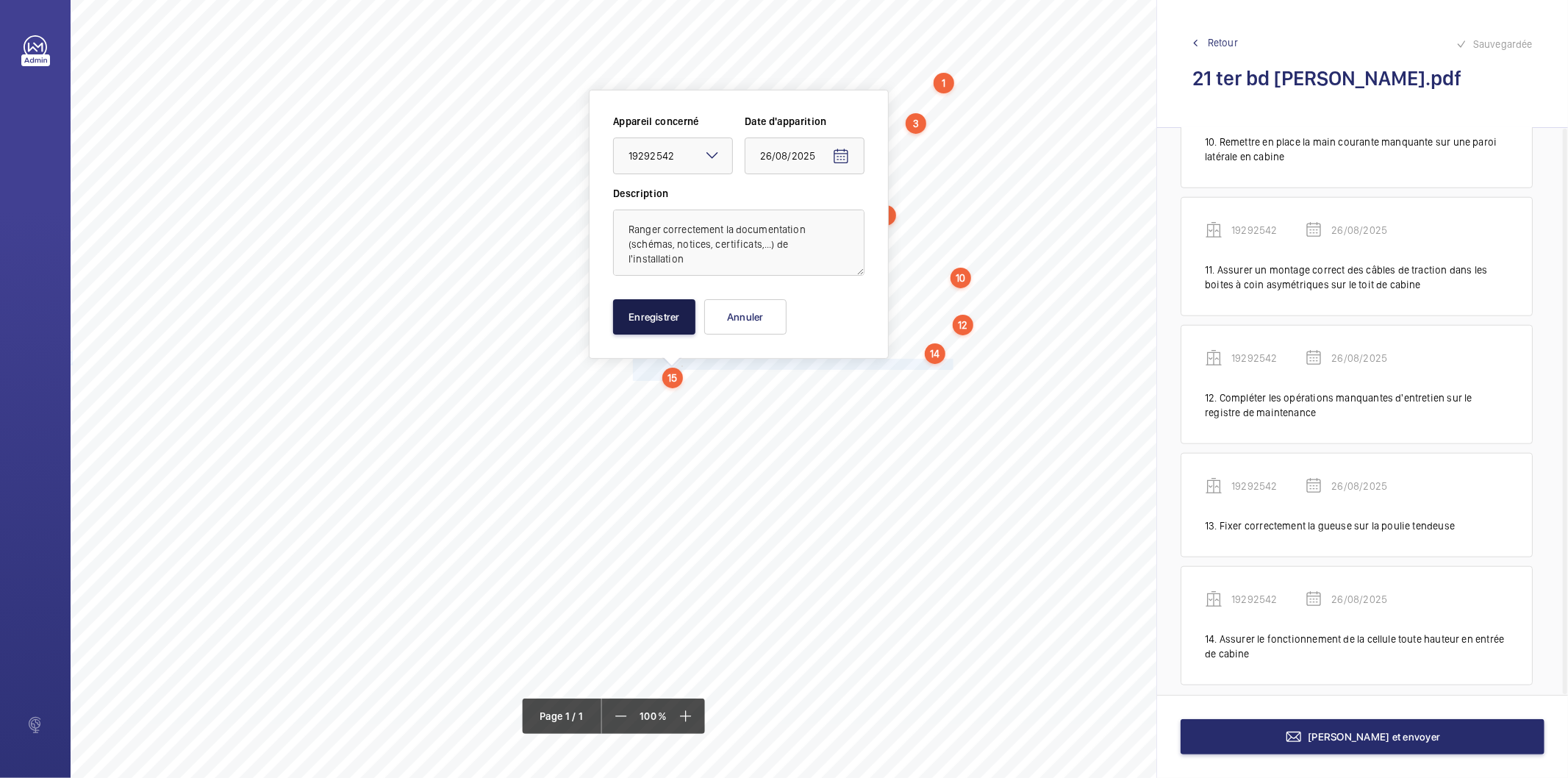
click at [675, 327] on button "Enregistrer" at bounding box center [655, 317] width 82 height 36
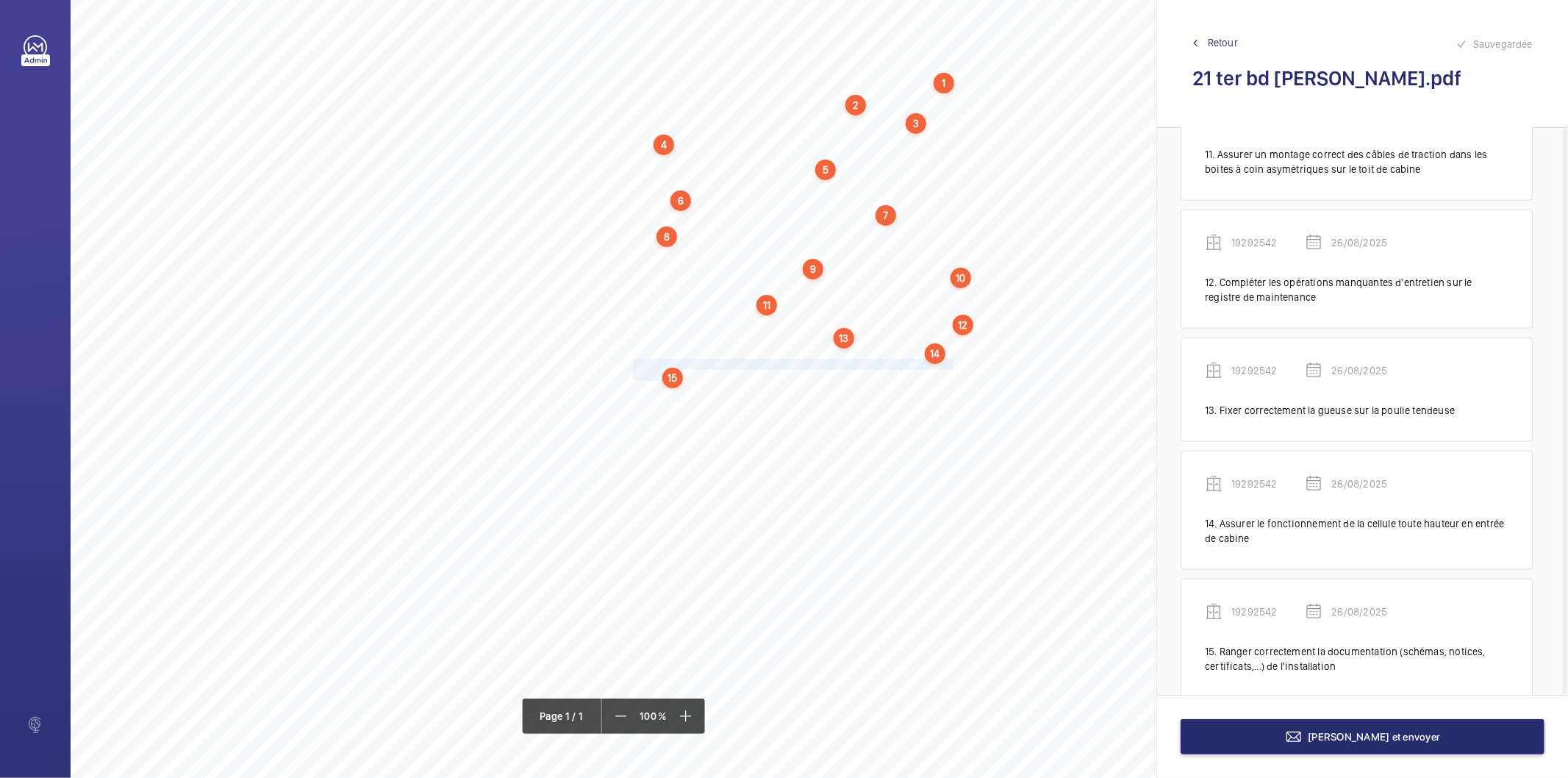
scroll to position [1362, 0]
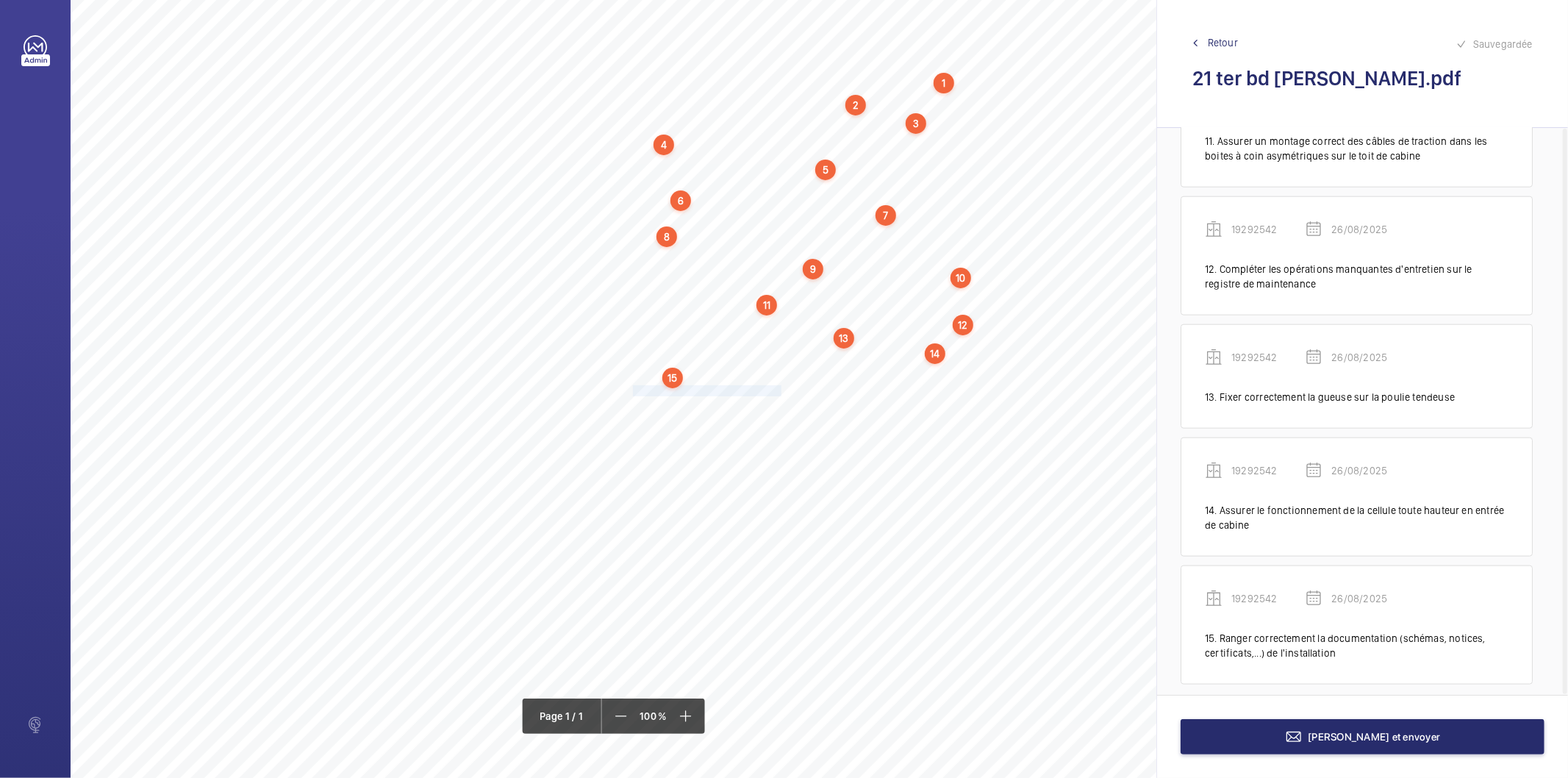
drag, startPoint x: 632, startPoint y: 390, endPoint x: 781, endPoint y: 392, distance: 149.0
click at [781, 392] on span "Nettoyer l’ensemble motoréducteur." at bounding box center [708, 390] width 151 height 9
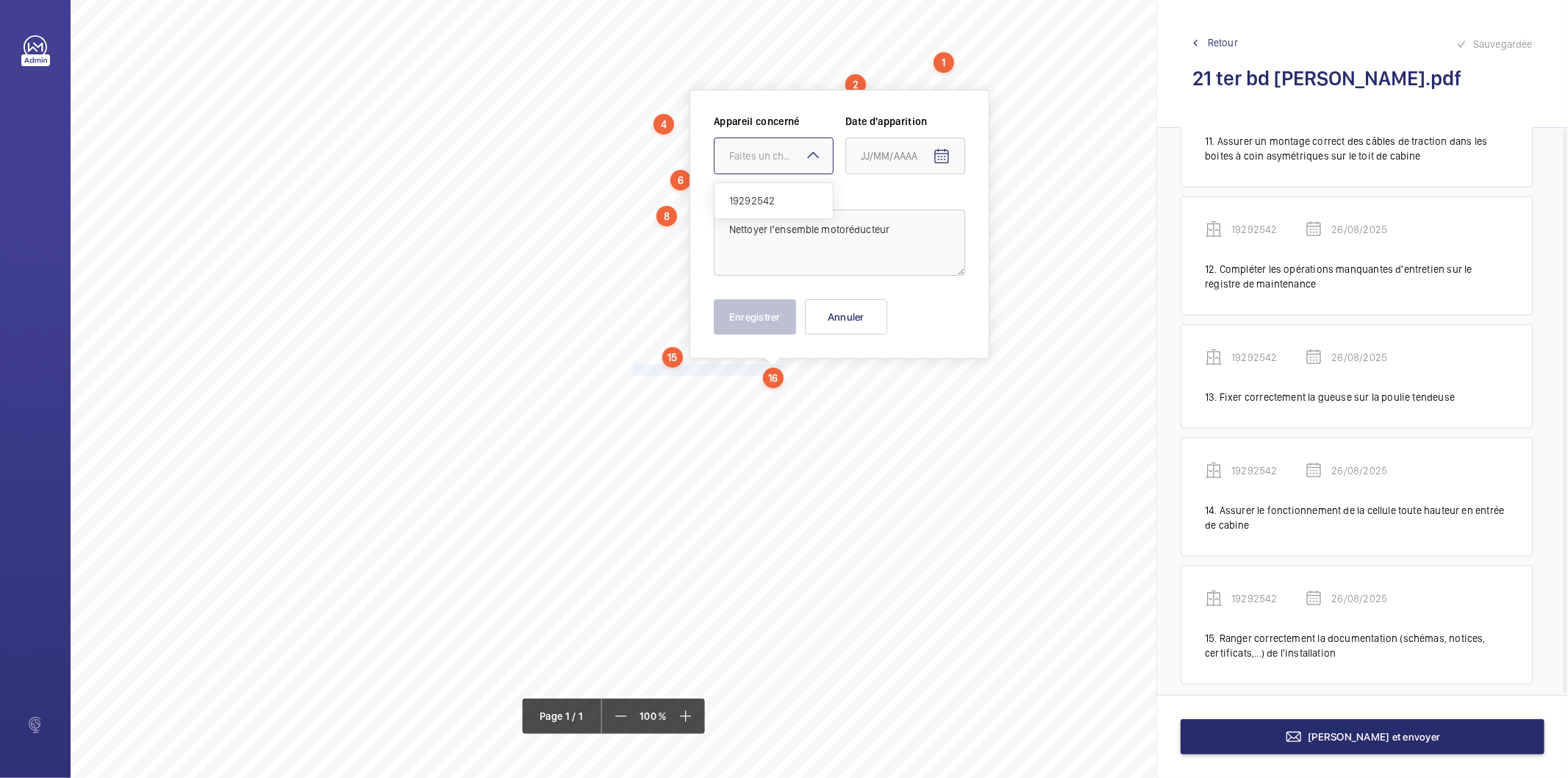
drag, startPoint x: 772, startPoint y: 166, endPoint x: 755, endPoint y: 224, distance: 60.4
click at [771, 166] on div at bounding box center [774, 156] width 118 height 36
click at [760, 199] on span "19292542" at bounding box center [774, 200] width 89 height 15
click at [946, 155] on mat-icon "Open calendar" at bounding box center [941, 156] width 18 height 18
drag, startPoint x: 897, startPoint y: 393, endPoint x: 819, endPoint y: 341, distance: 93.7
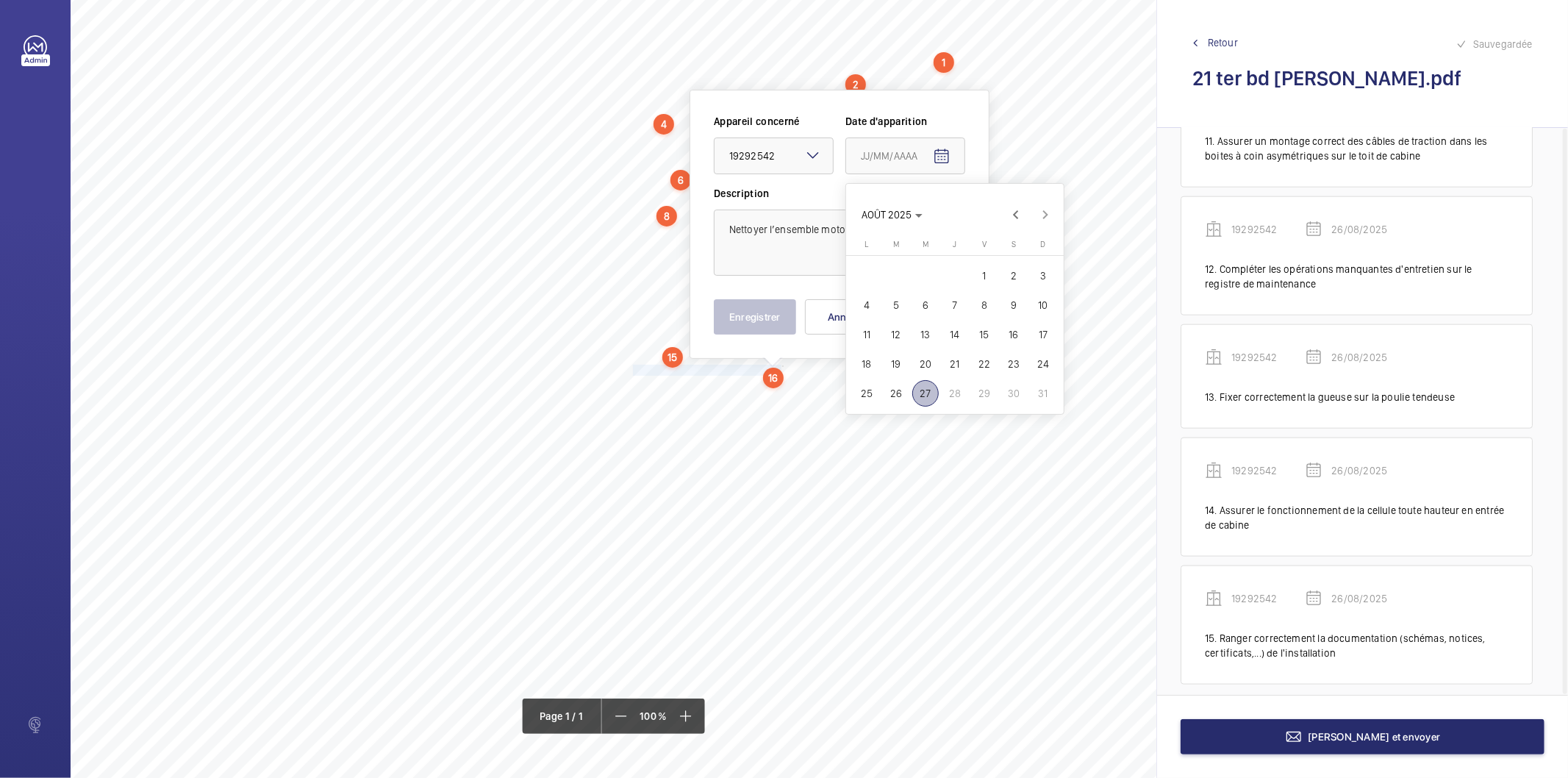
click at [895, 393] on span "26" at bounding box center [896, 393] width 26 height 26
type input "26/08/2025"
click at [802, 324] on div "Enregistrer Annuler" at bounding box center [839, 317] width 251 height 36
click at [777, 317] on button "Enregistrer" at bounding box center [755, 317] width 82 height 36
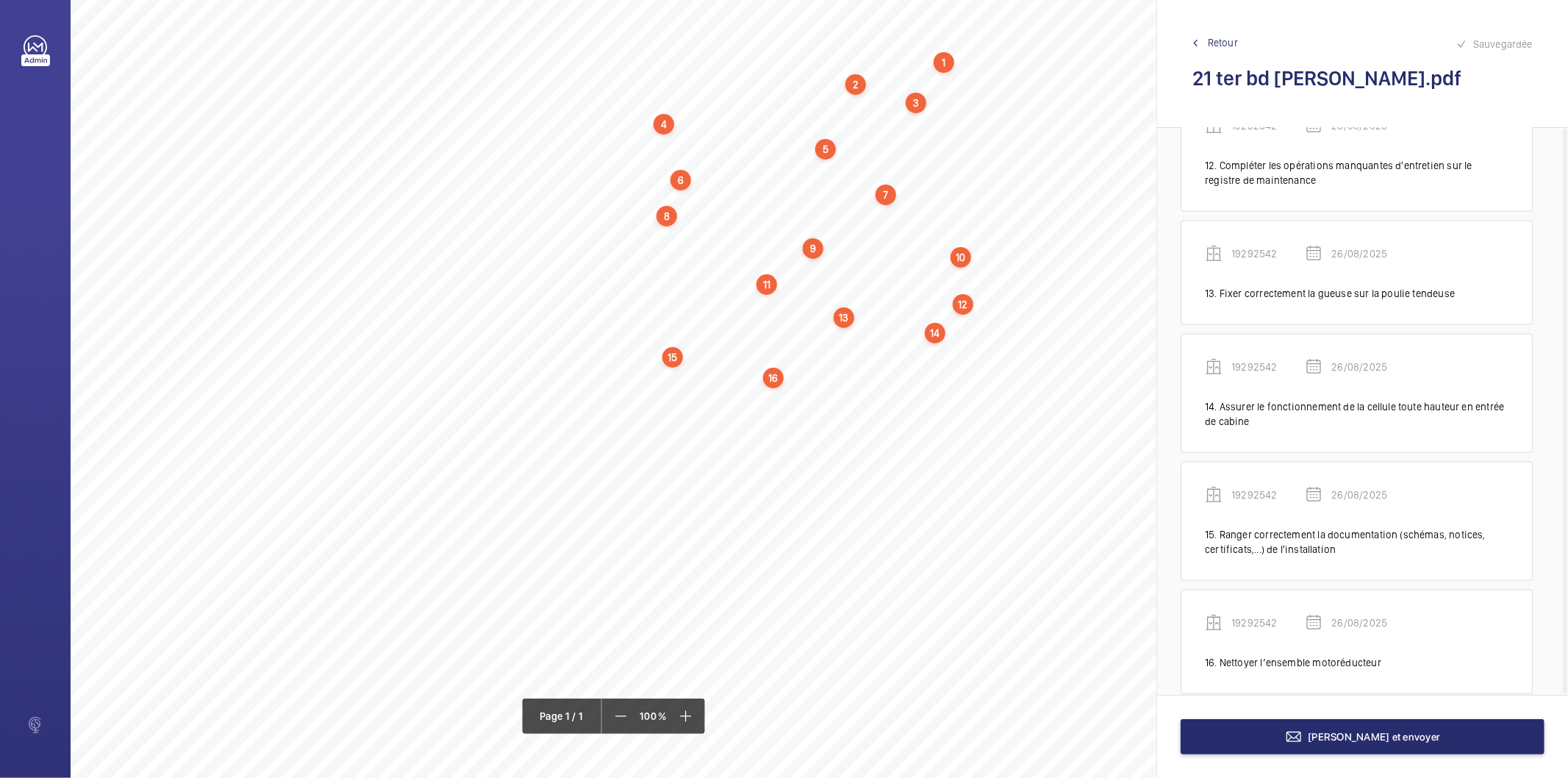
scroll to position [1475, 0]
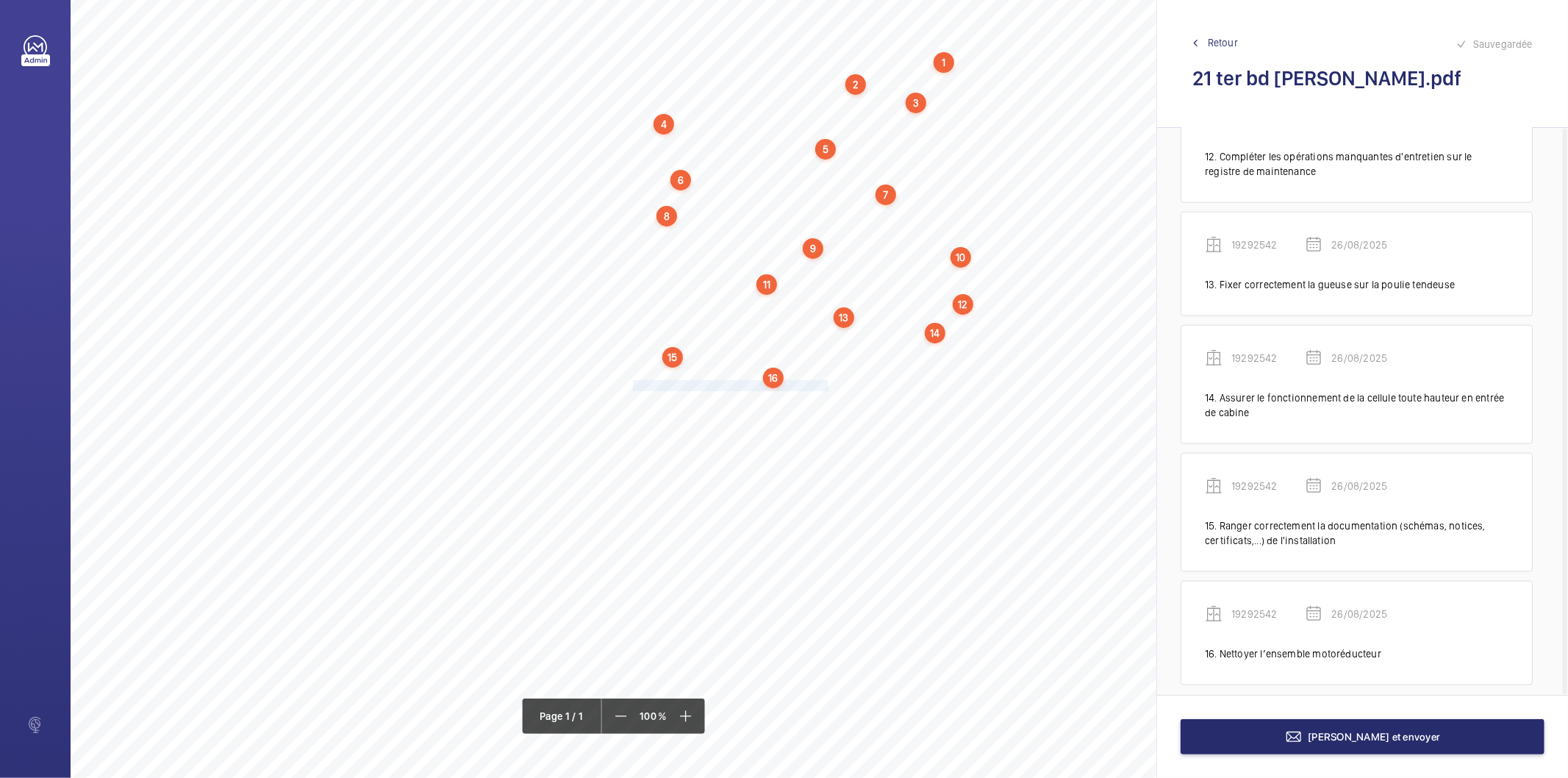
drag, startPoint x: 632, startPoint y: 386, endPoint x: 828, endPoint y: 383, distance: 196.0
click at [828, 383] on span "Remplacer les patins usés des portes palières." at bounding box center [732, 386] width 198 height 9
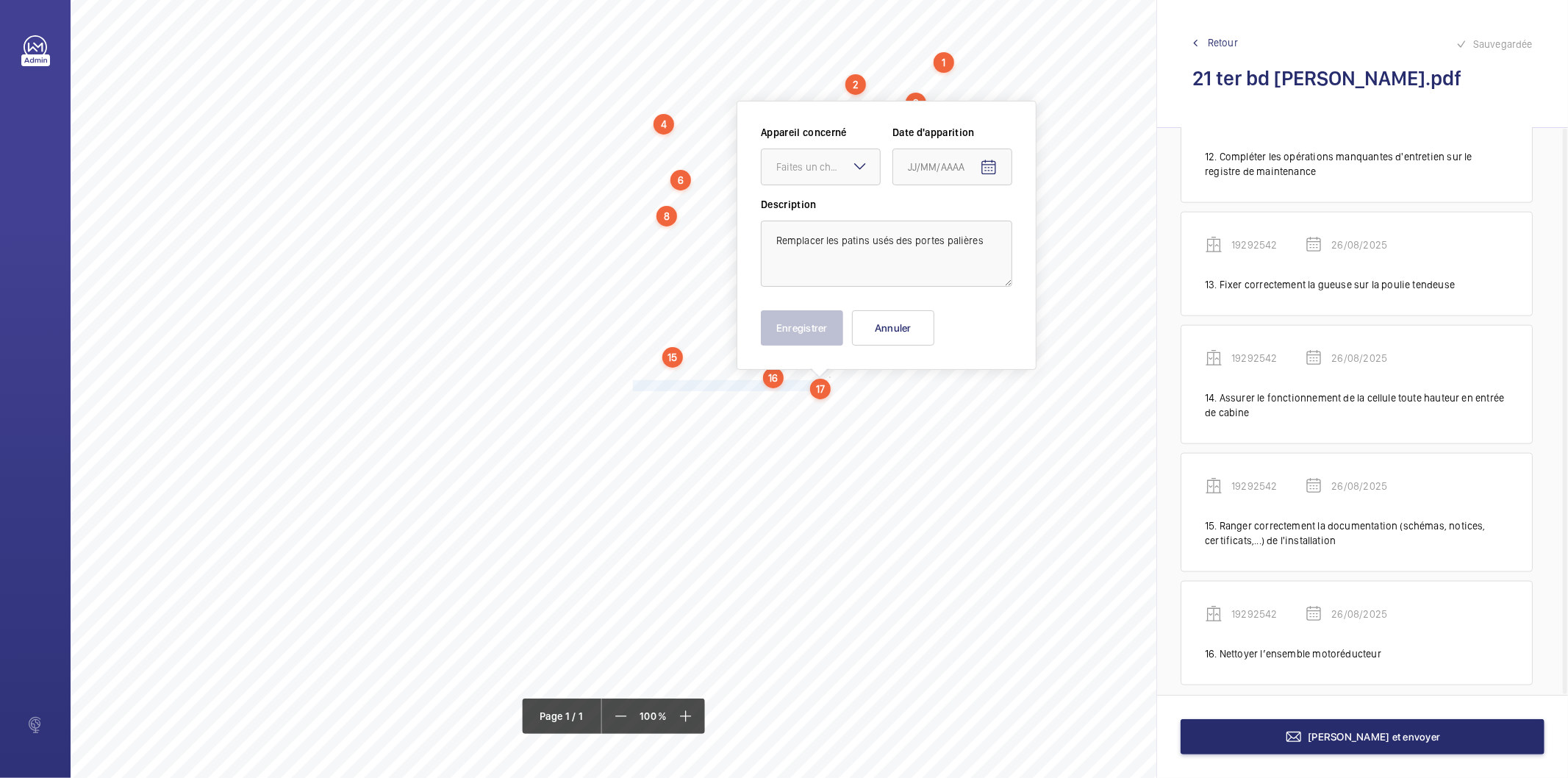
scroll to position [55, 0]
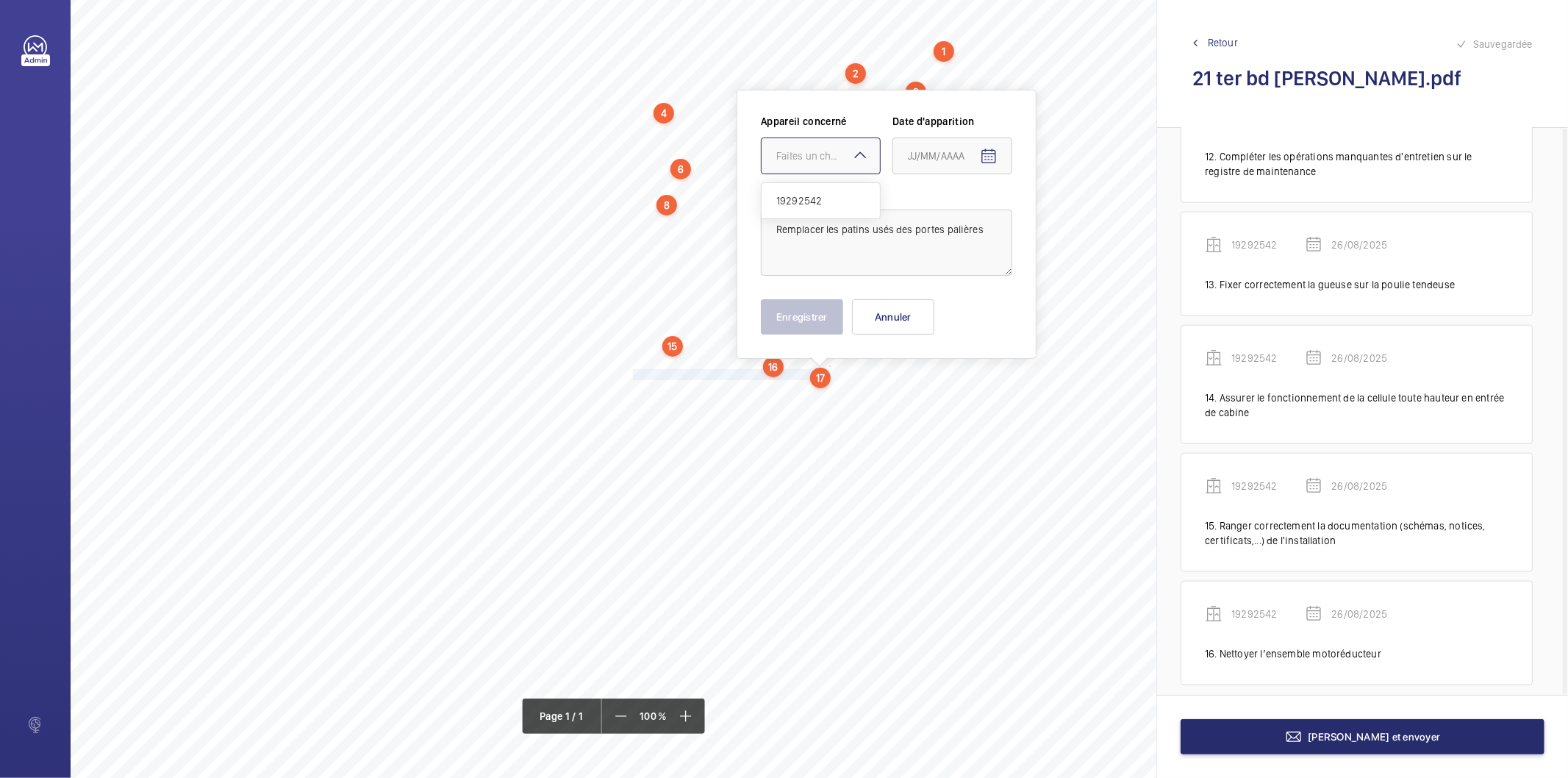
click at [789, 159] on div "Faites un choix" at bounding box center [828, 156] width 104 height 15
click at [796, 198] on span "19292542" at bounding box center [821, 200] width 89 height 15
click at [989, 156] on mat-icon "Open calendar" at bounding box center [988, 156] width 18 height 18
drag, startPoint x: 943, startPoint y: 380, endPoint x: 853, endPoint y: 346, distance: 96.2
click at [941, 380] on span "26" at bounding box center [943, 393] width 26 height 26
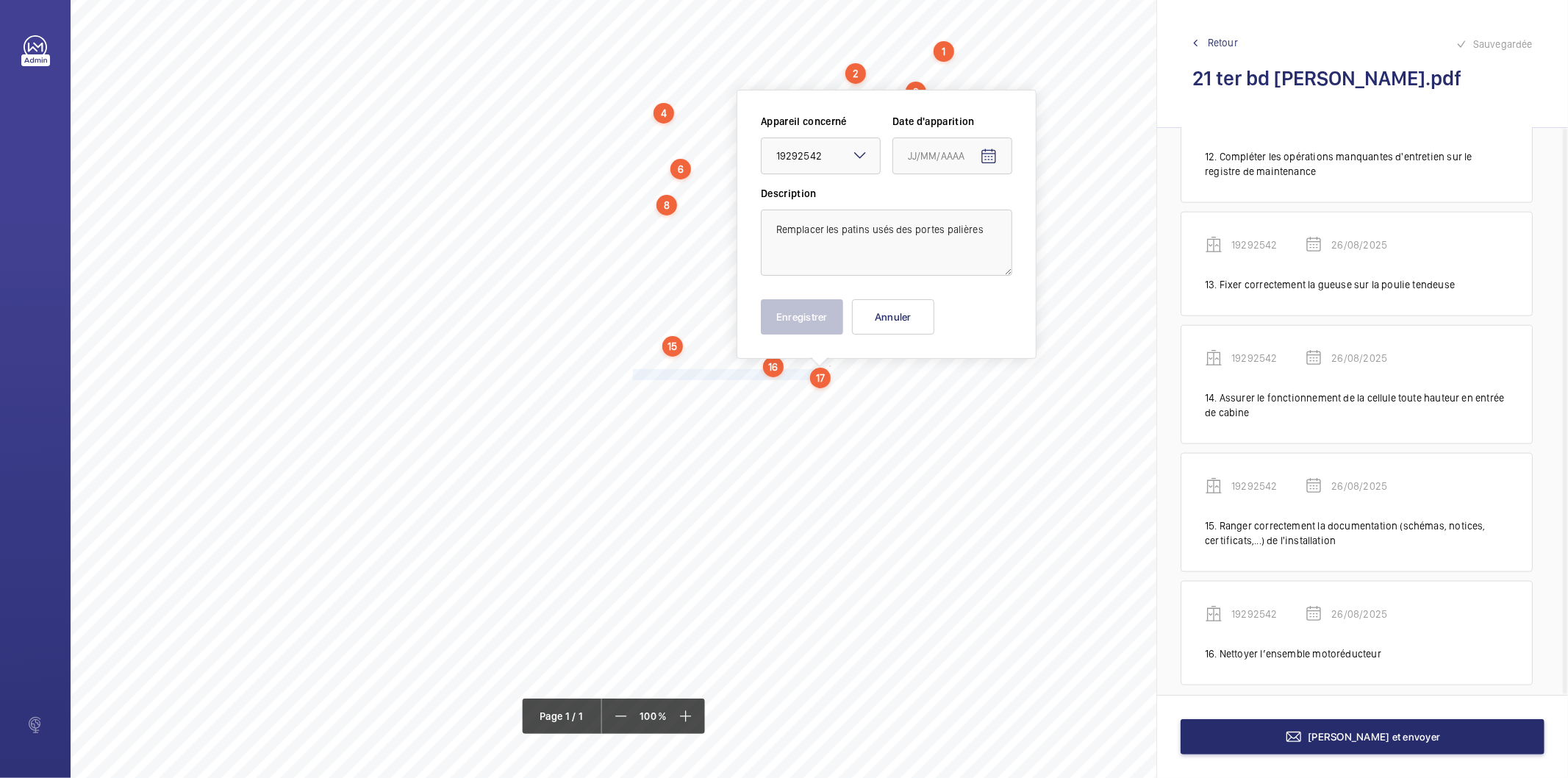
type input "26/08/2025"
click at [820, 306] on button "Enregistrer" at bounding box center [803, 317] width 82 height 36
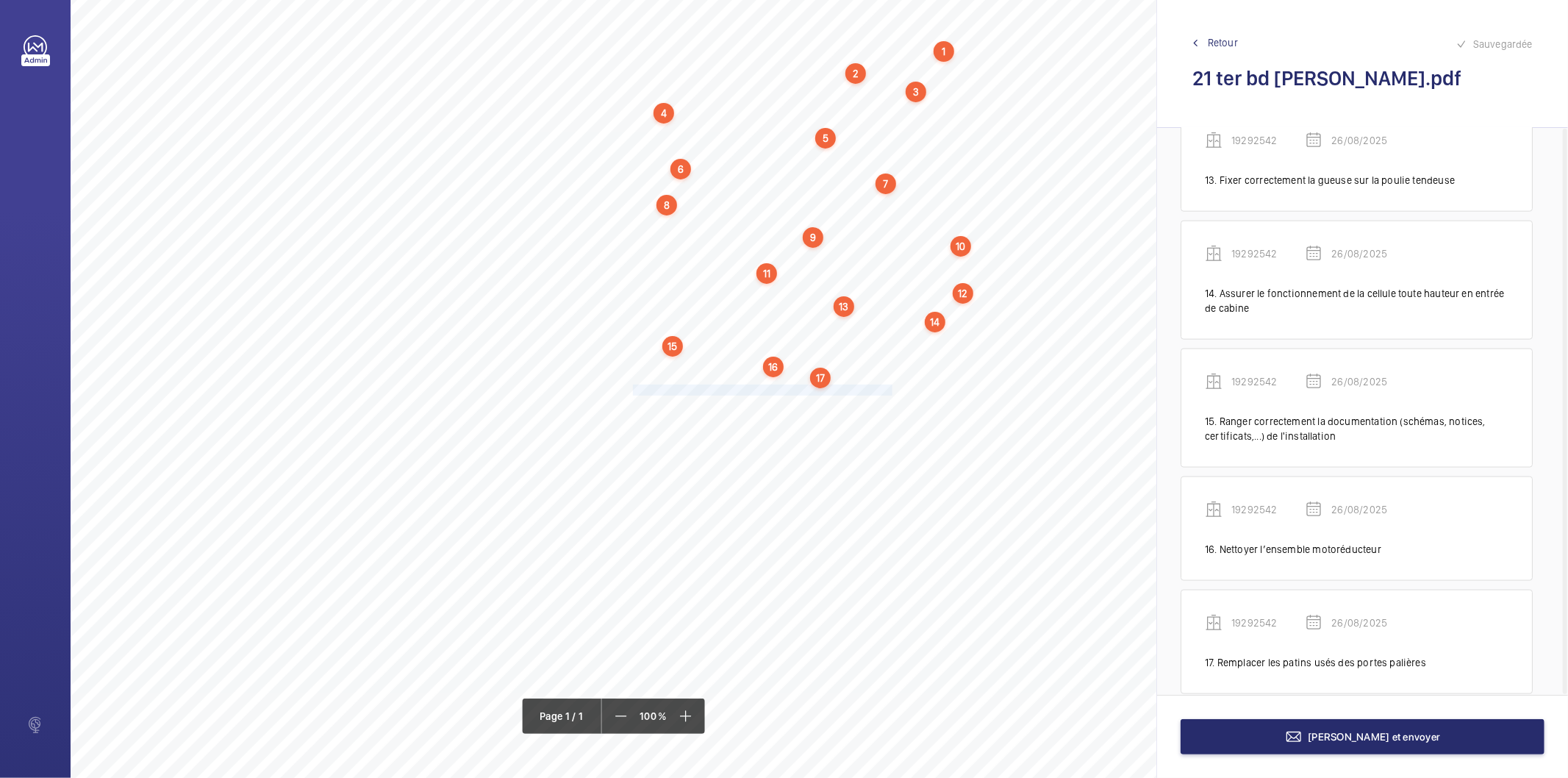
scroll to position [1588, 0]
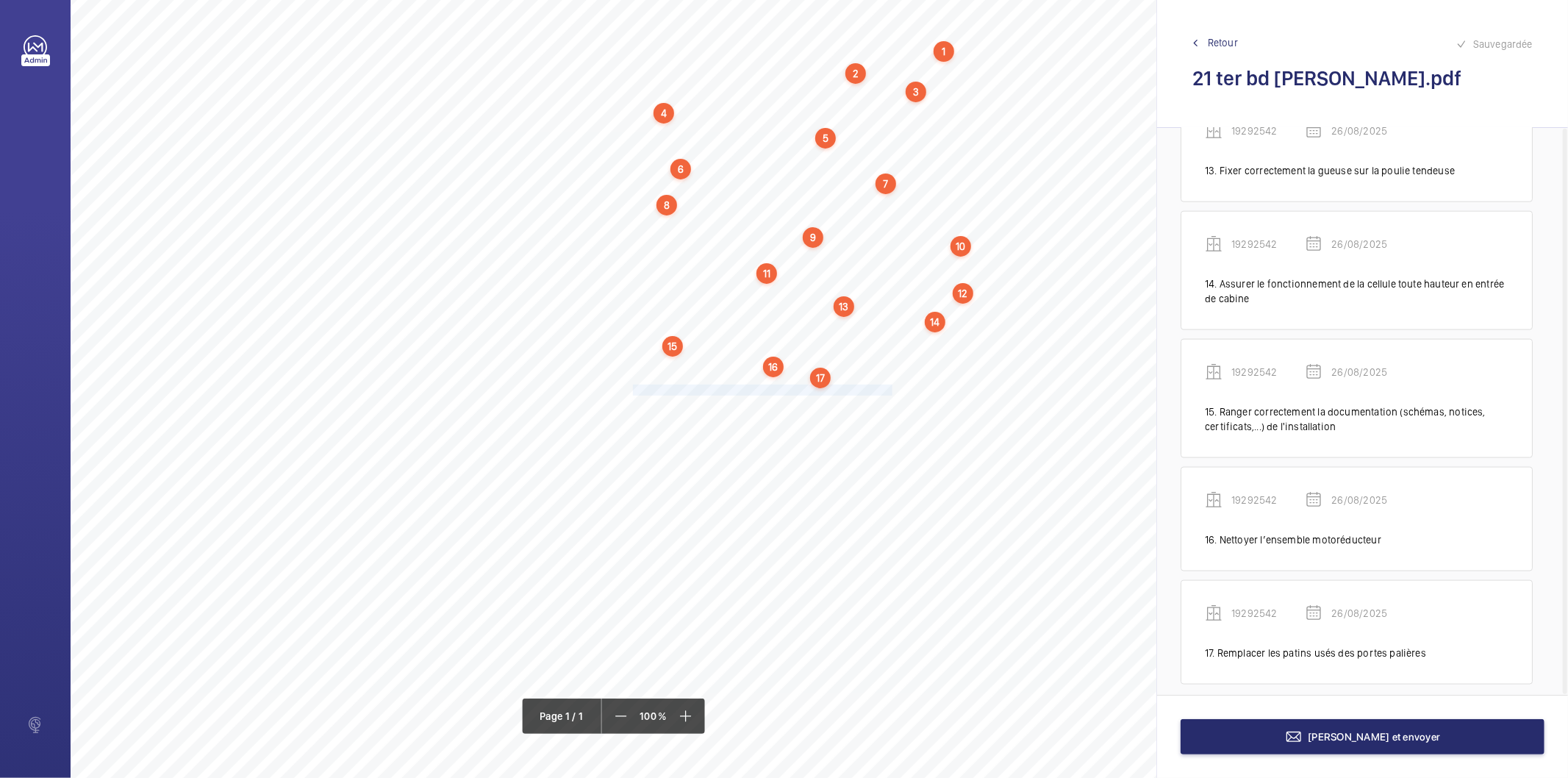
drag, startPoint x: 633, startPoint y: 389, endPoint x: 892, endPoint y: 388, distance: 259.0
click at [892, 388] on span "Remplacer les galets de suspension usés des portes palières." at bounding box center [764, 389] width 262 height 9
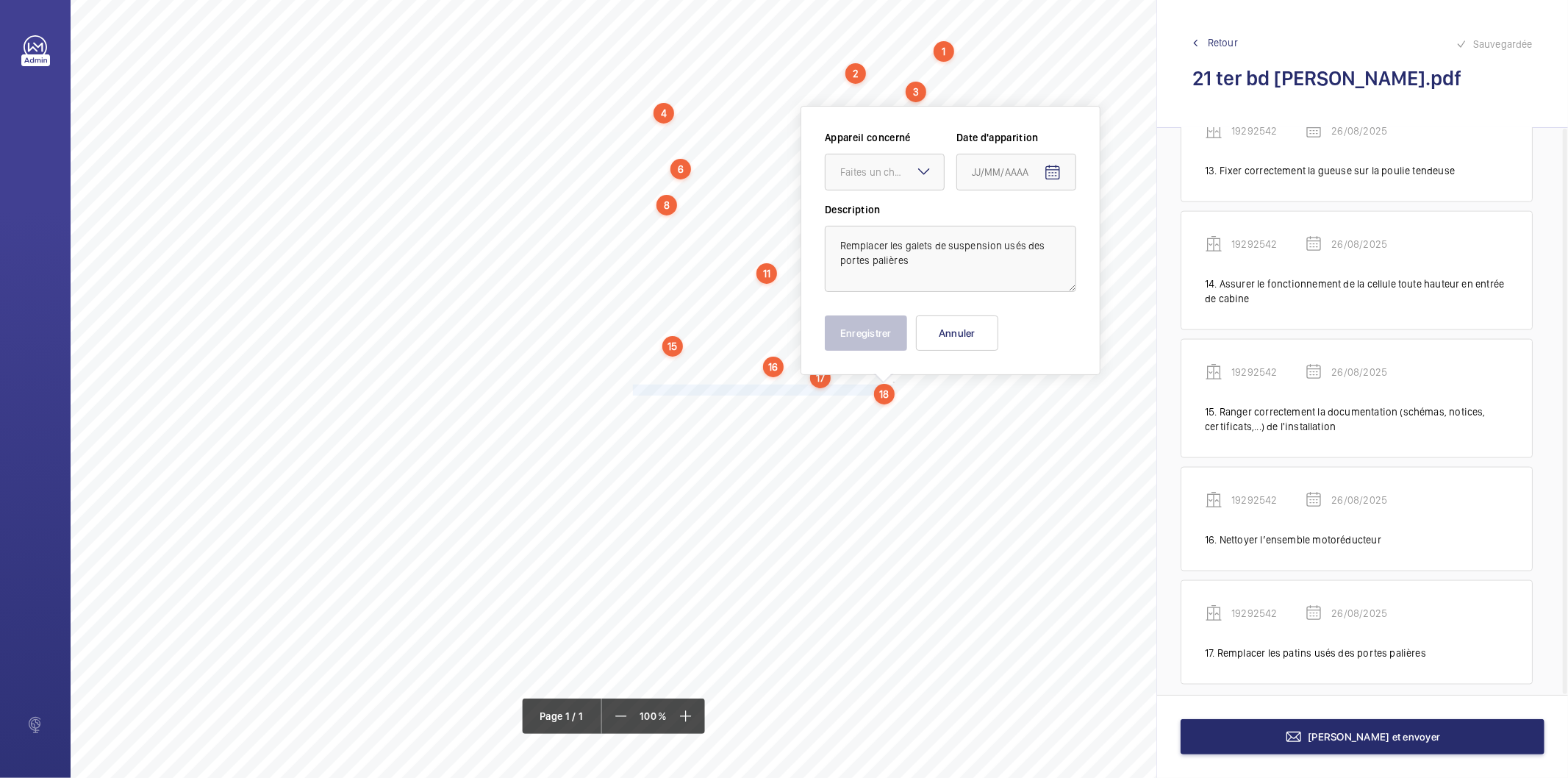
scroll to position [70, 0]
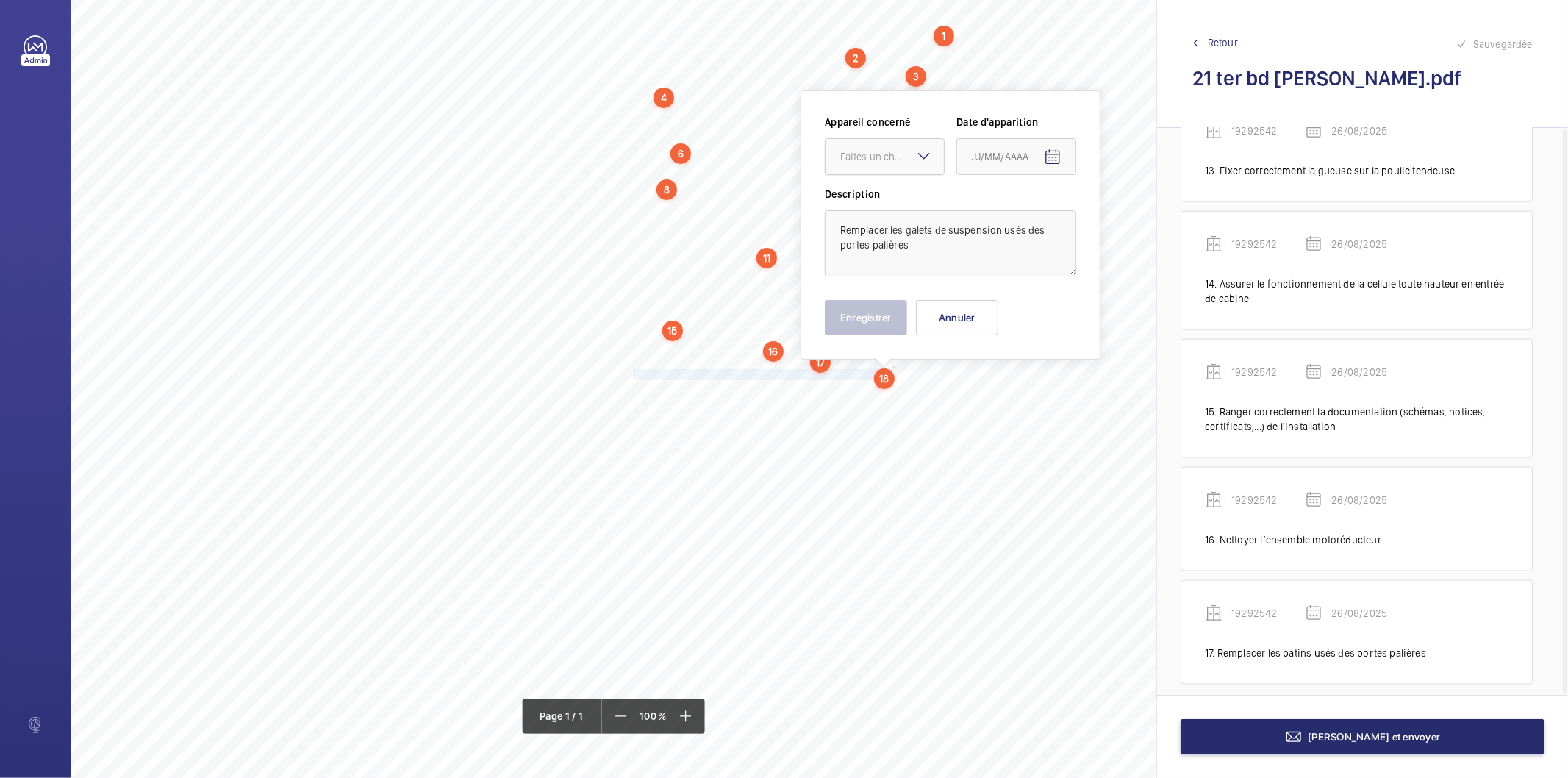
click at [868, 169] on div at bounding box center [885, 156] width 118 height 36
click at [870, 195] on span "19292542" at bounding box center [884, 201] width 89 height 15
click at [1054, 163] on mat-icon "Open calendar" at bounding box center [1053, 157] width 18 height 18
click at [1012, 388] on span "26" at bounding box center [1007, 393] width 26 height 26
type input "26/08/2025"
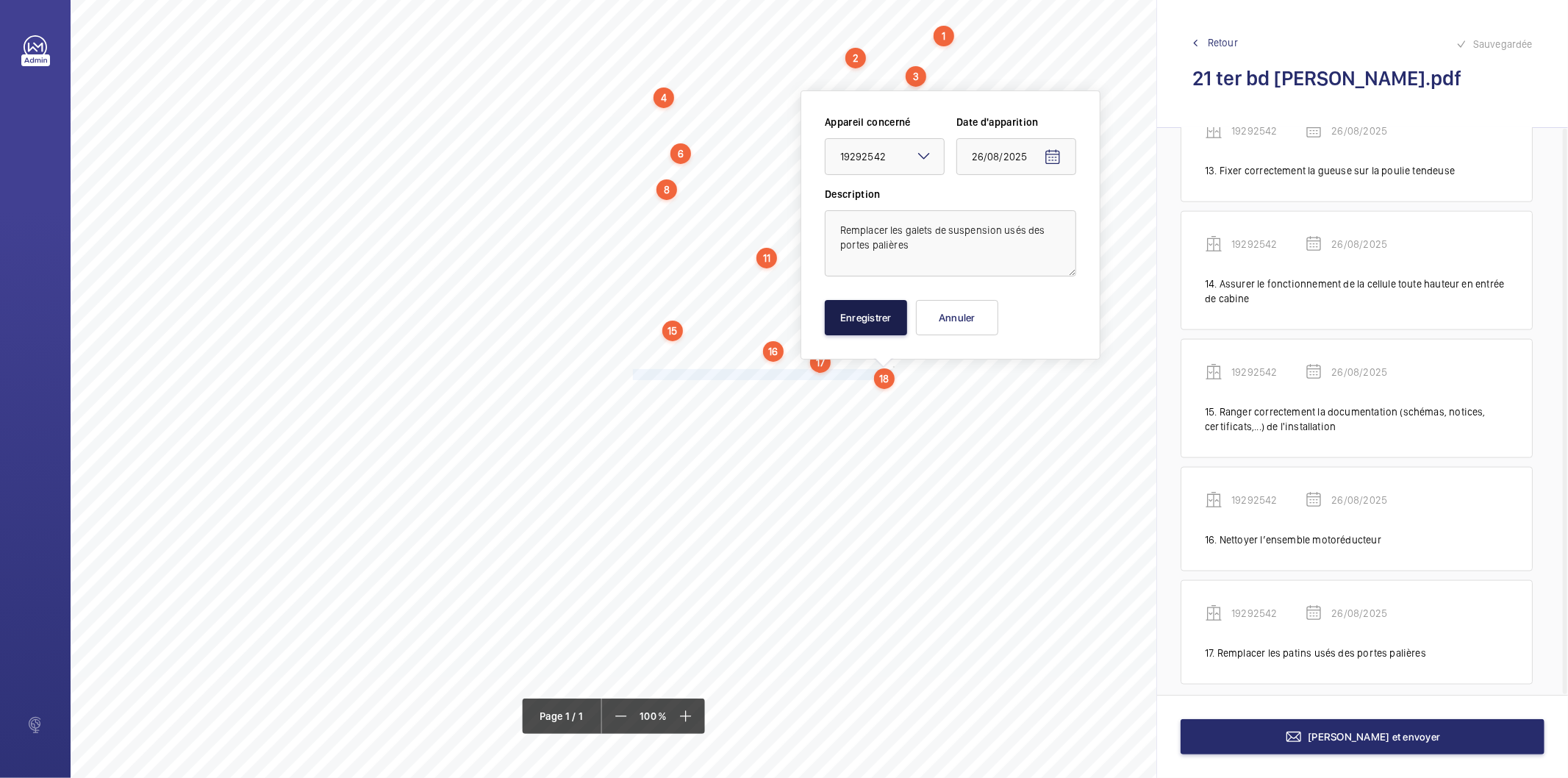
click at [883, 323] on button "Enregistrer" at bounding box center [866, 317] width 82 height 36
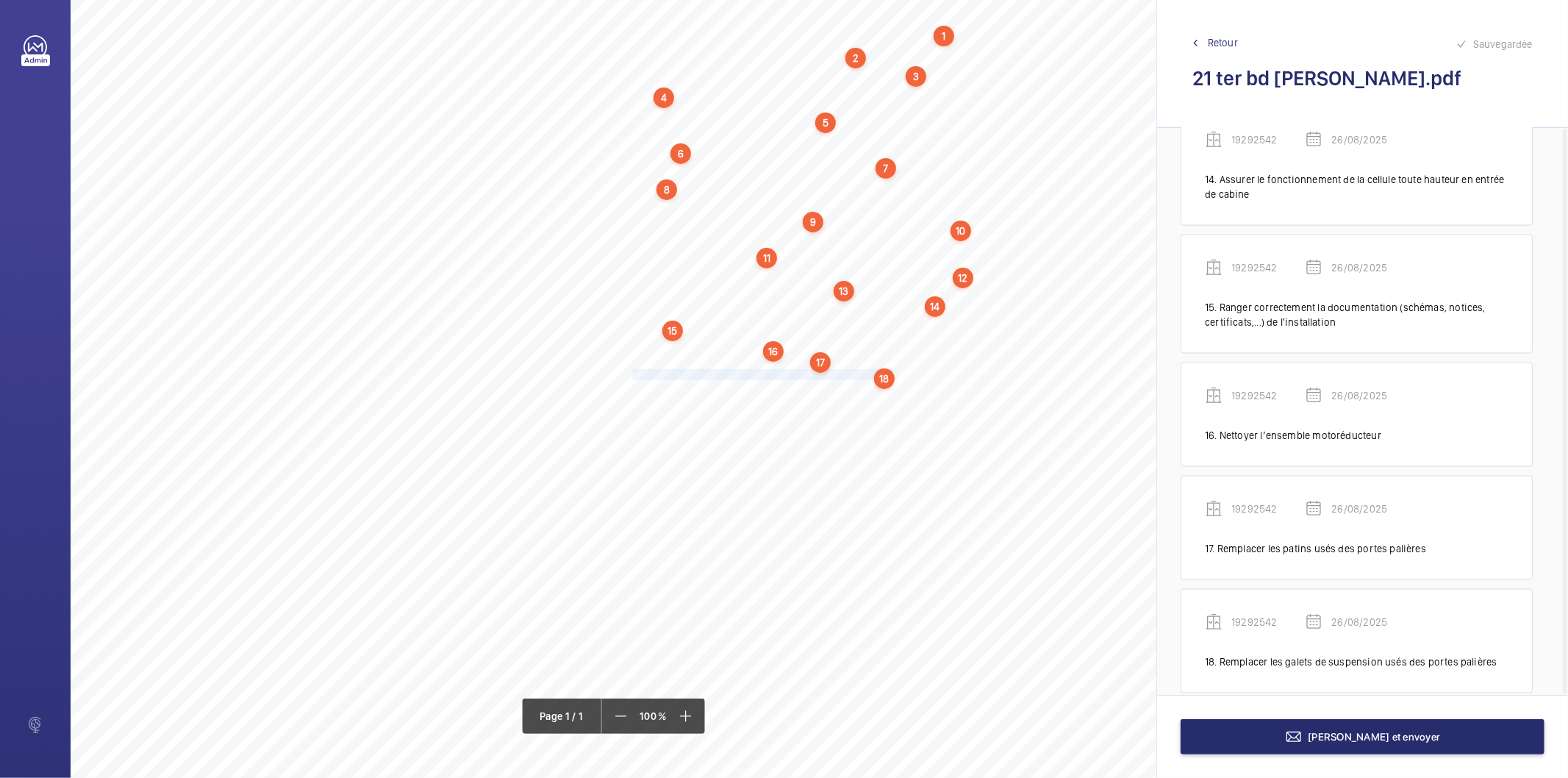
scroll to position [1701, 0]
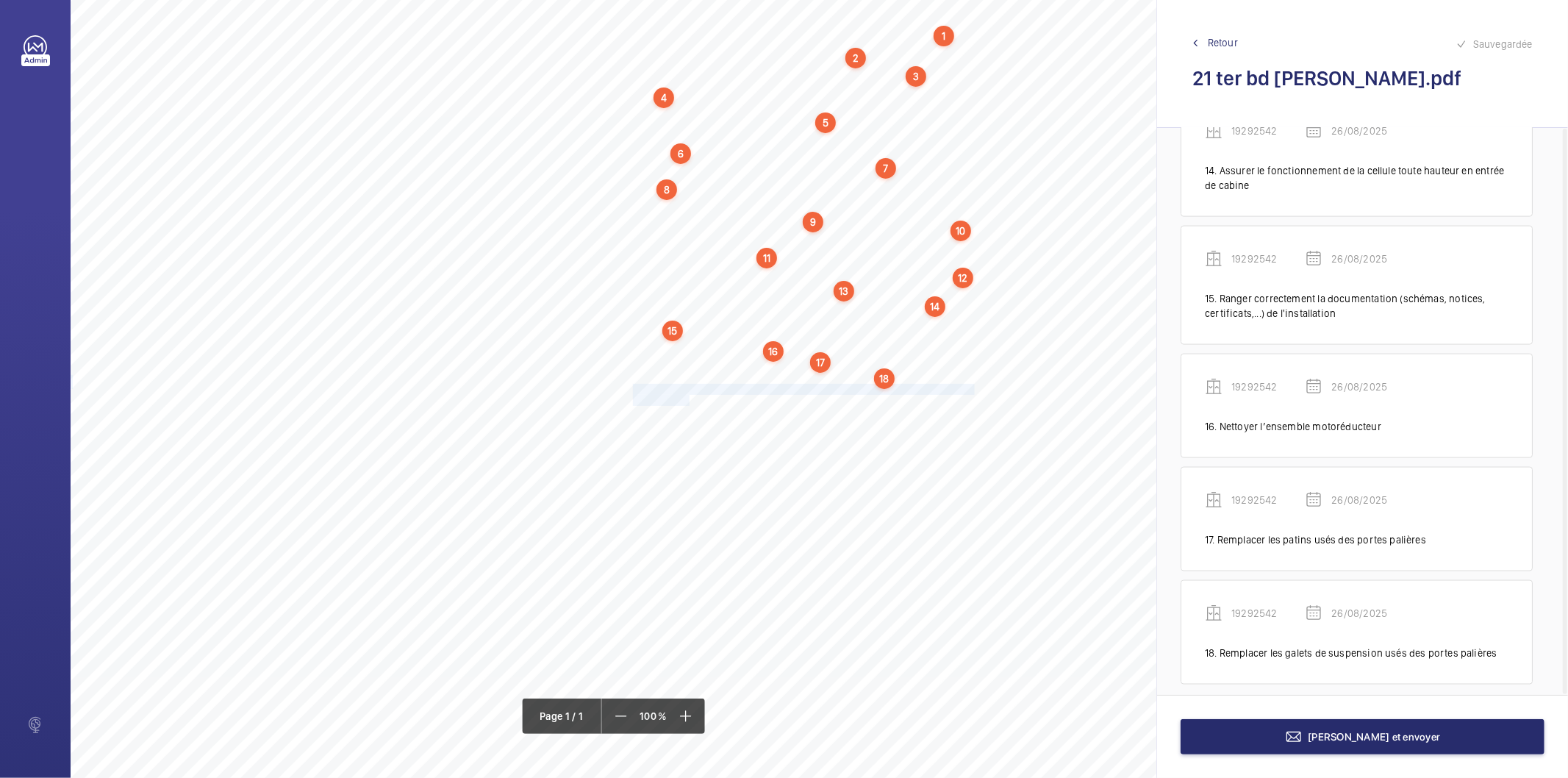
drag, startPoint x: 634, startPoint y: 387, endPoint x: 687, endPoint y: 399, distance: 54.3
click at [687, 399] on div "Nom du site Numéro appareil WM Réserve 21 ter bd [PERSON_NAME] 19292542 Assurer…" at bounding box center [654, 365] width 1168 height 825
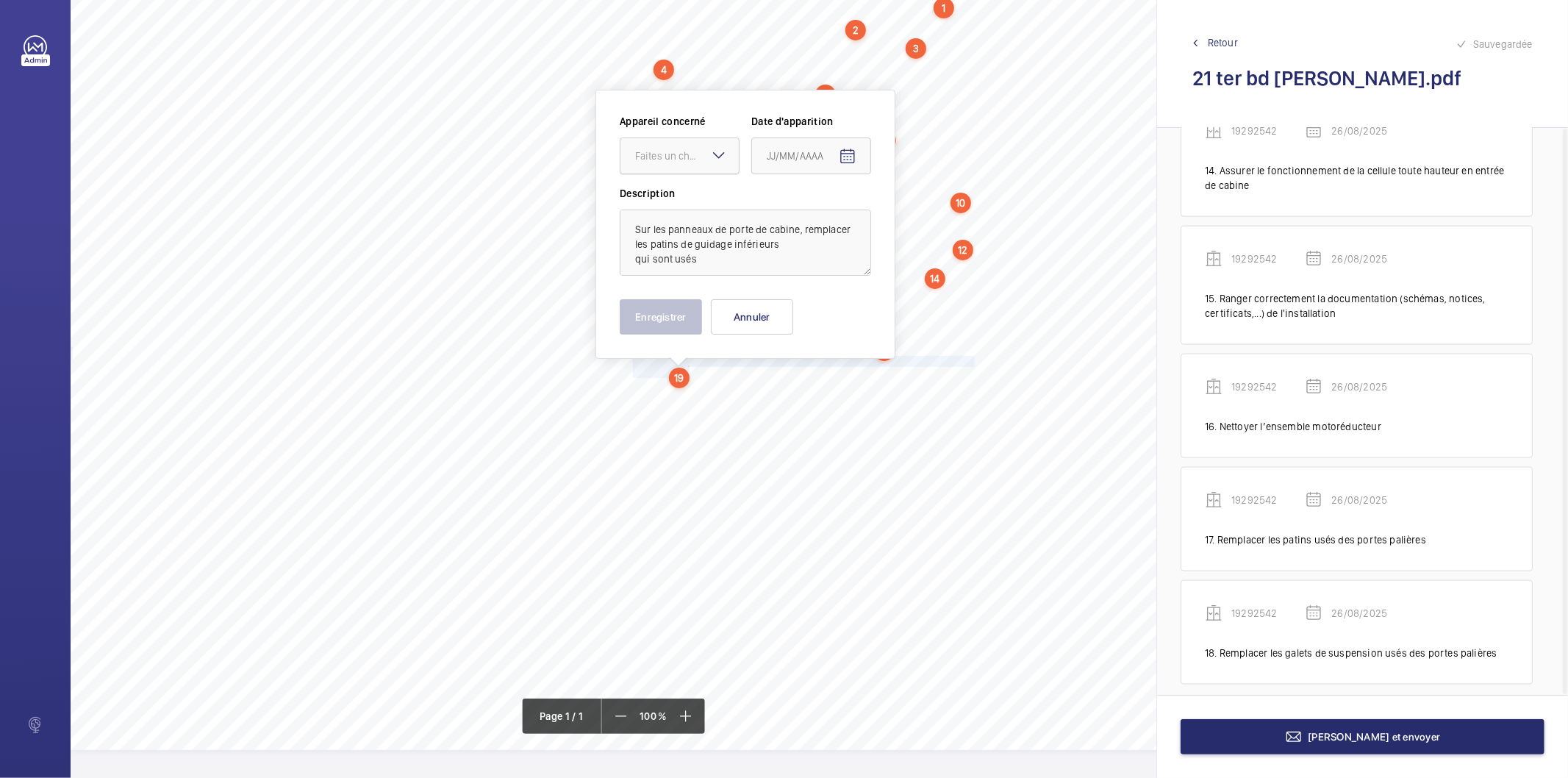
click at [666, 160] on div "Faites un choix" at bounding box center [687, 156] width 104 height 15
click at [659, 203] on span "19292542" at bounding box center [679, 200] width 89 height 15
click at [850, 158] on mat-icon "Open calendar" at bounding box center [848, 156] width 18 height 18
click at [803, 394] on span "26" at bounding box center [802, 393] width 26 height 26
type input "26/08/2025"
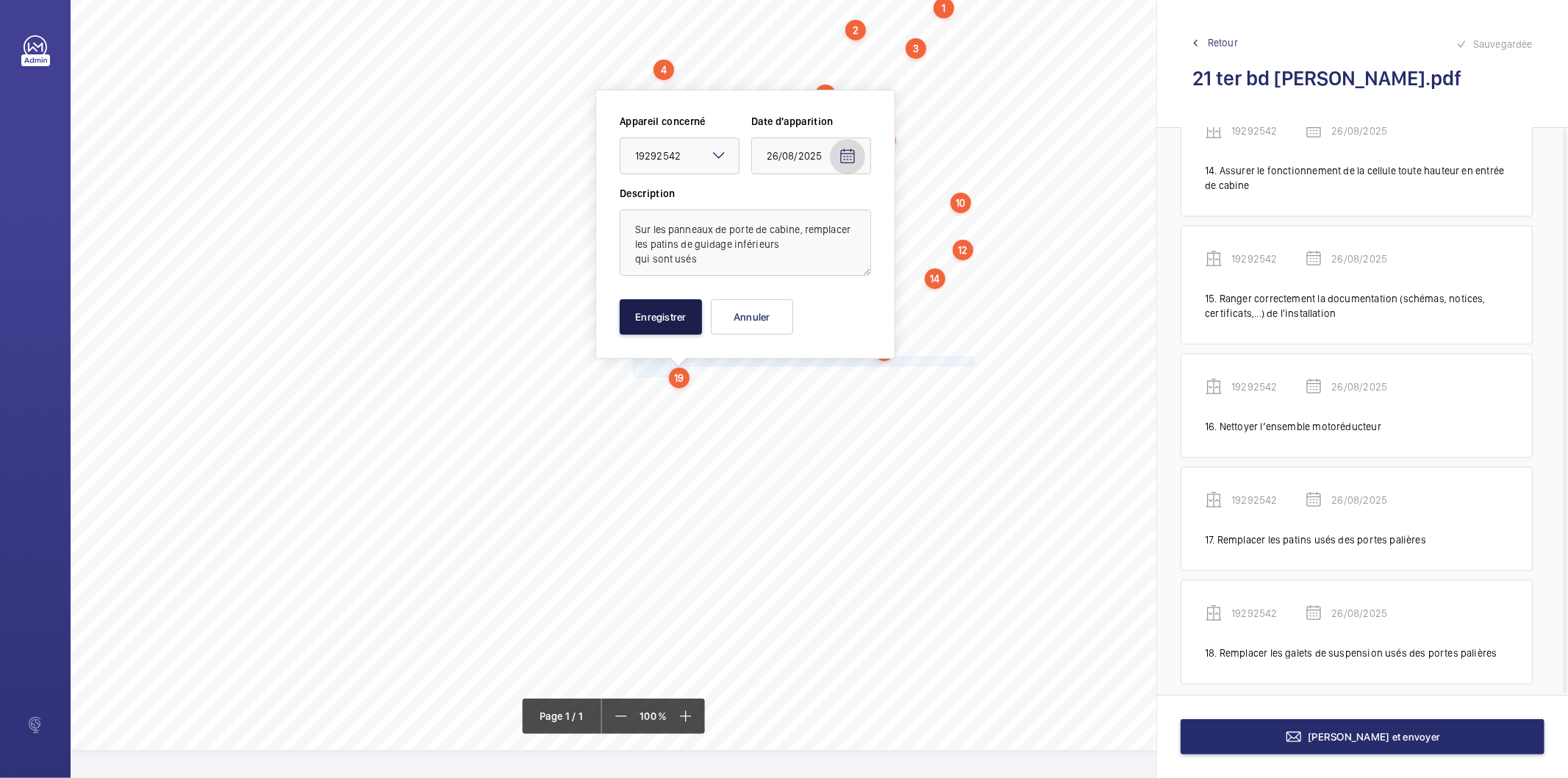
click at [627, 306] on button "Enregistrer" at bounding box center [661, 317] width 82 height 36
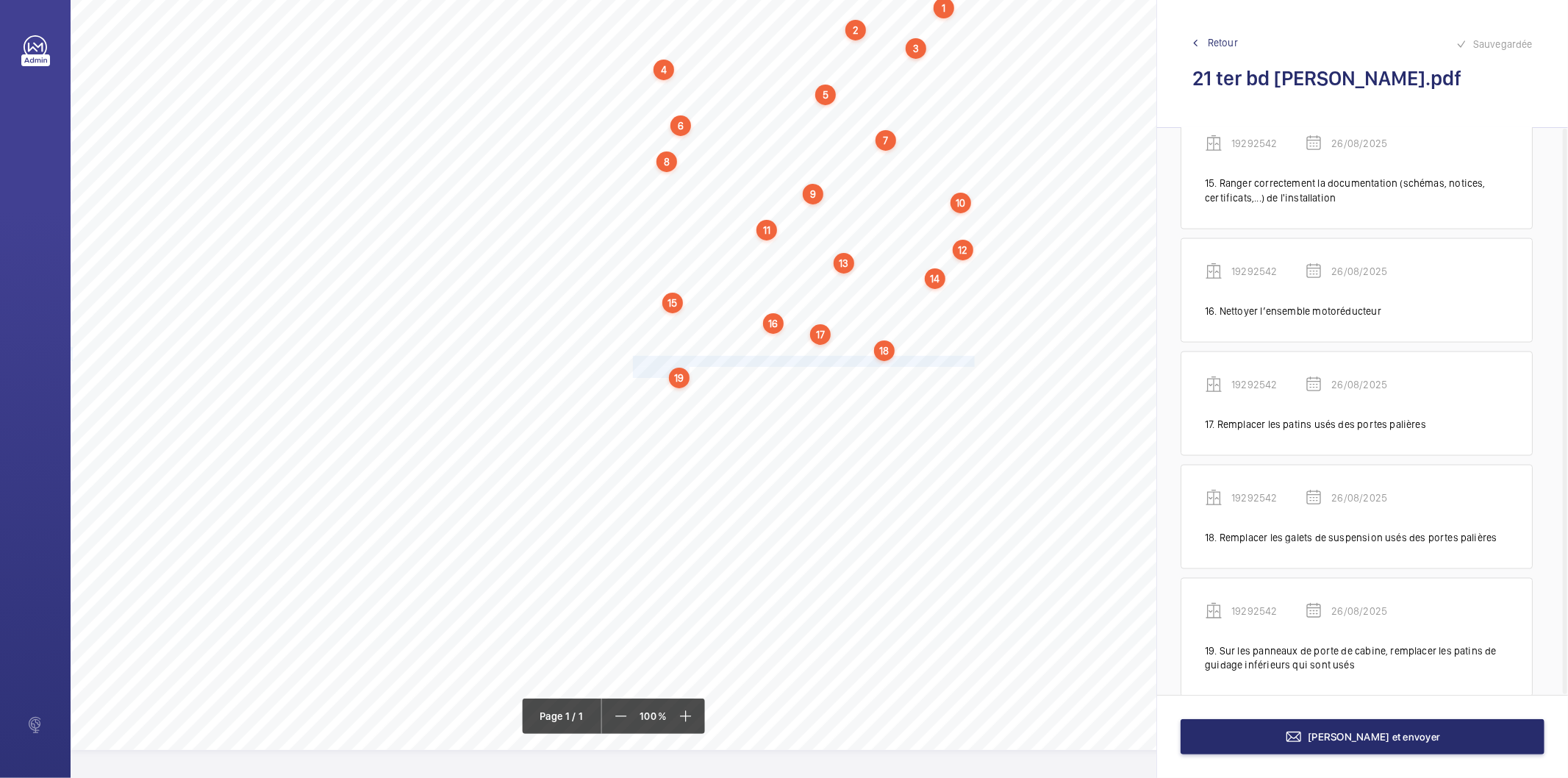
scroll to position [1830, 0]
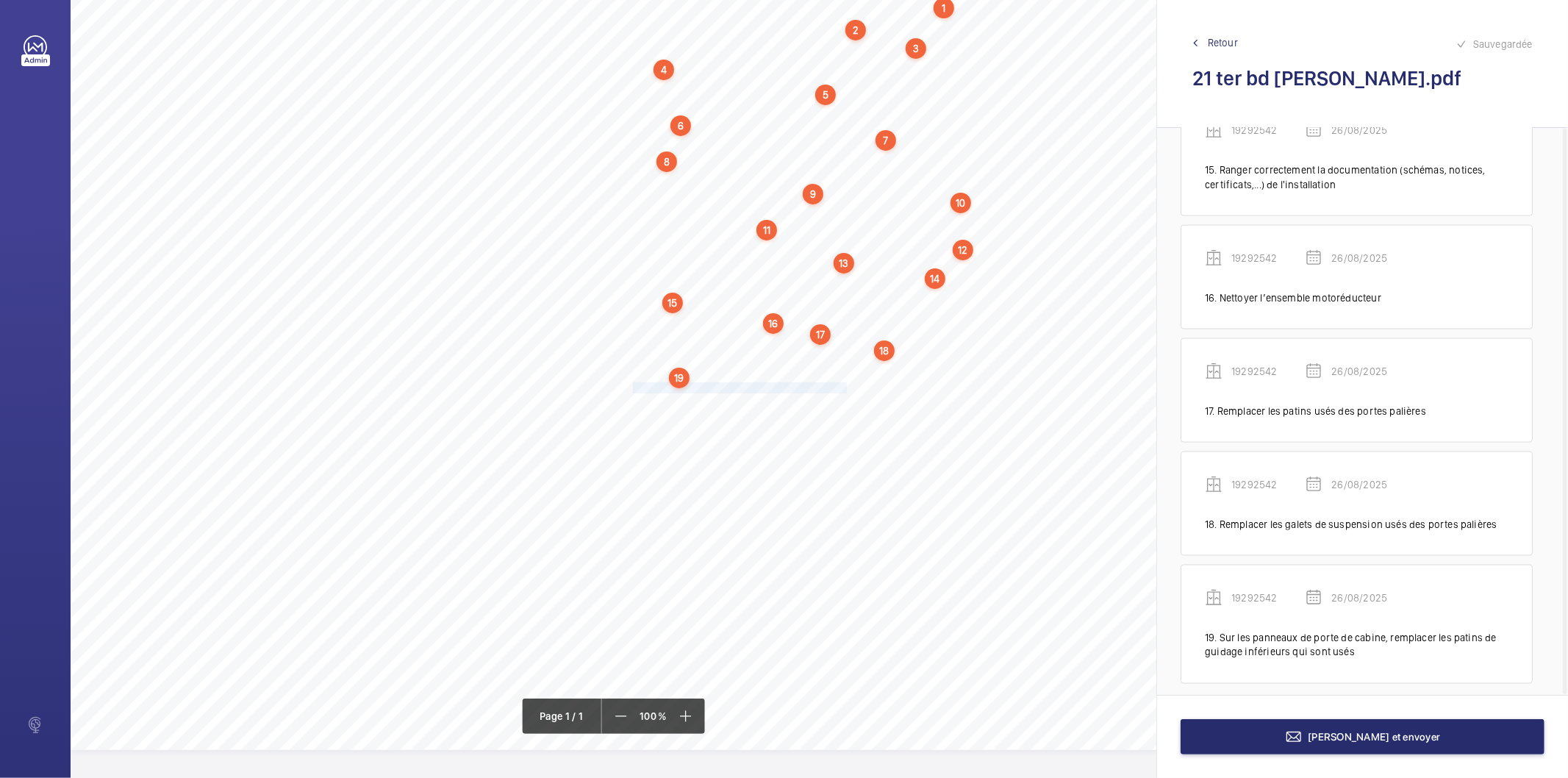
drag, startPoint x: 634, startPoint y: 385, endPoint x: 843, endPoint y: 384, distance: 209.0
click at [843, 384] on span "Nettoyer le fond de cuvette et tous les accessoires." at bounding box center [741, 388] width 216 height 9
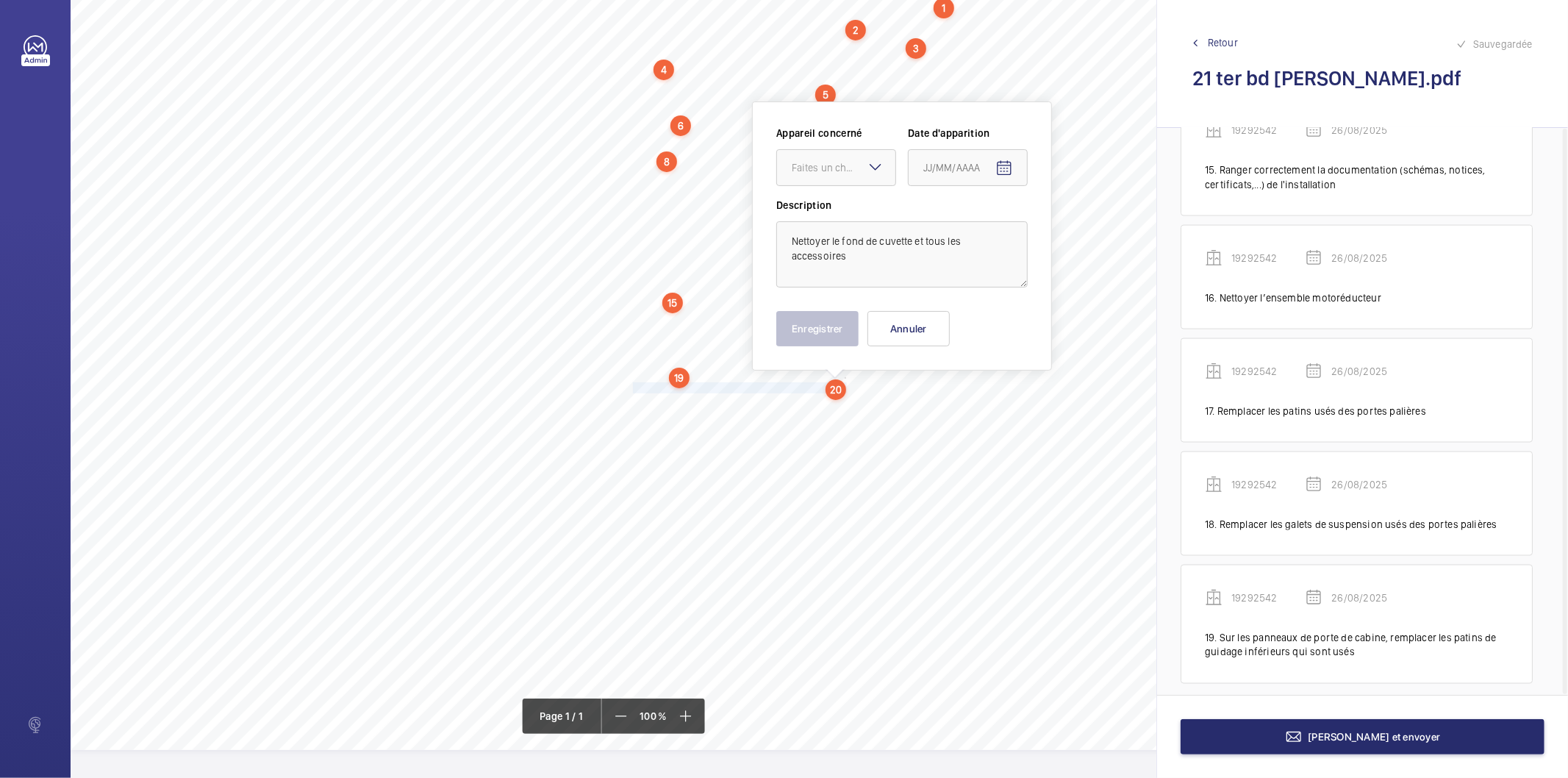
scroll to position [104, 0]
click at [838, 169] on div at bounding box center [836, 165] width 118 height 36
click at [831, 202] on span "19292542" at bounding box center [836, 210] width 89 height 15
click at [1008, 156] on mat-icon "Open calendar" at bounding box center [1004, 165] width 18 height 18
click at [951, 398] on span "26" at bounding box center [959, 399] width 26 height 26
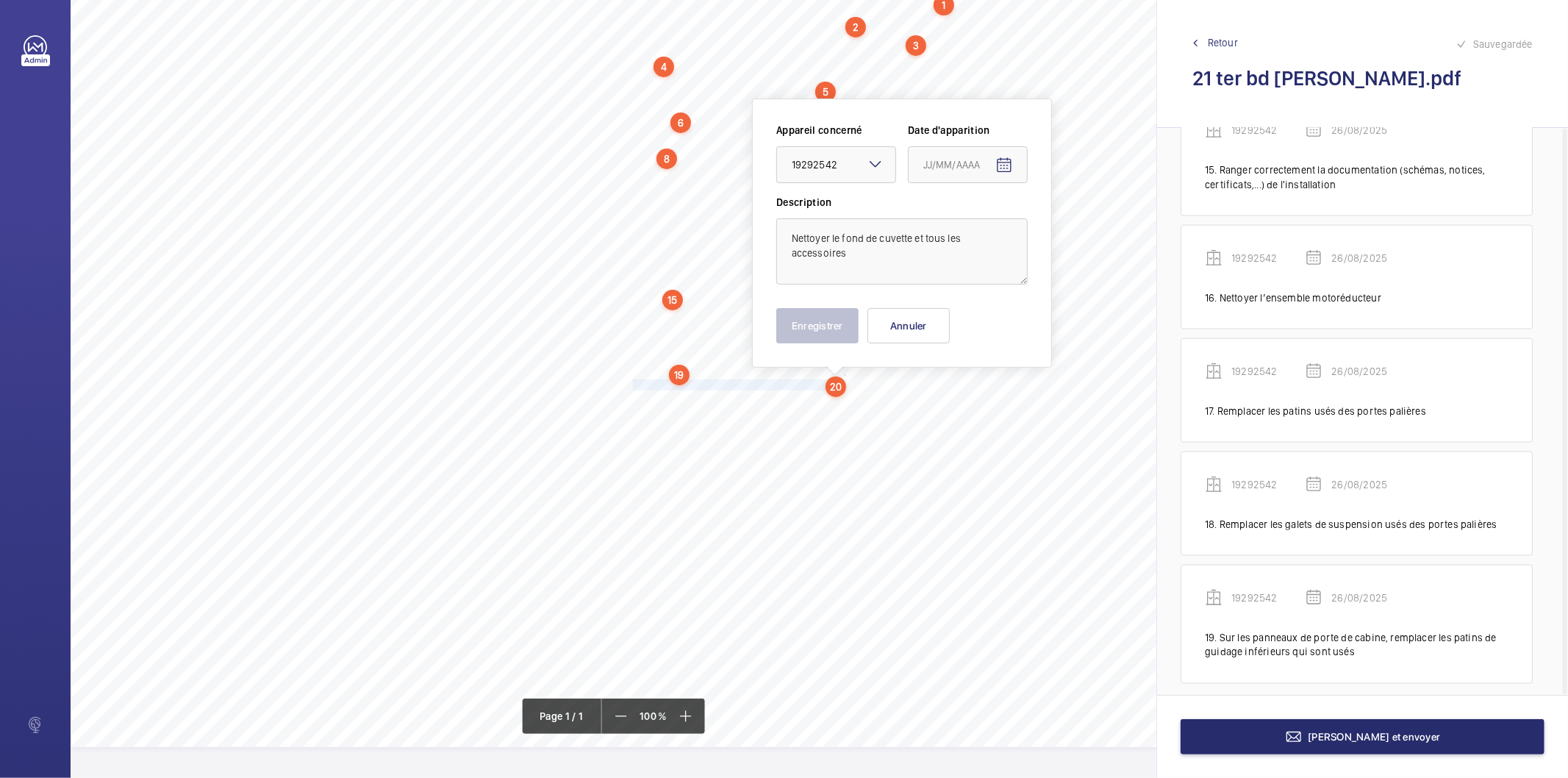
type input "26/08/2025"
click at [829, 326] on button "Enregistrer" at bounding box center [818, 326] width 82 height 36
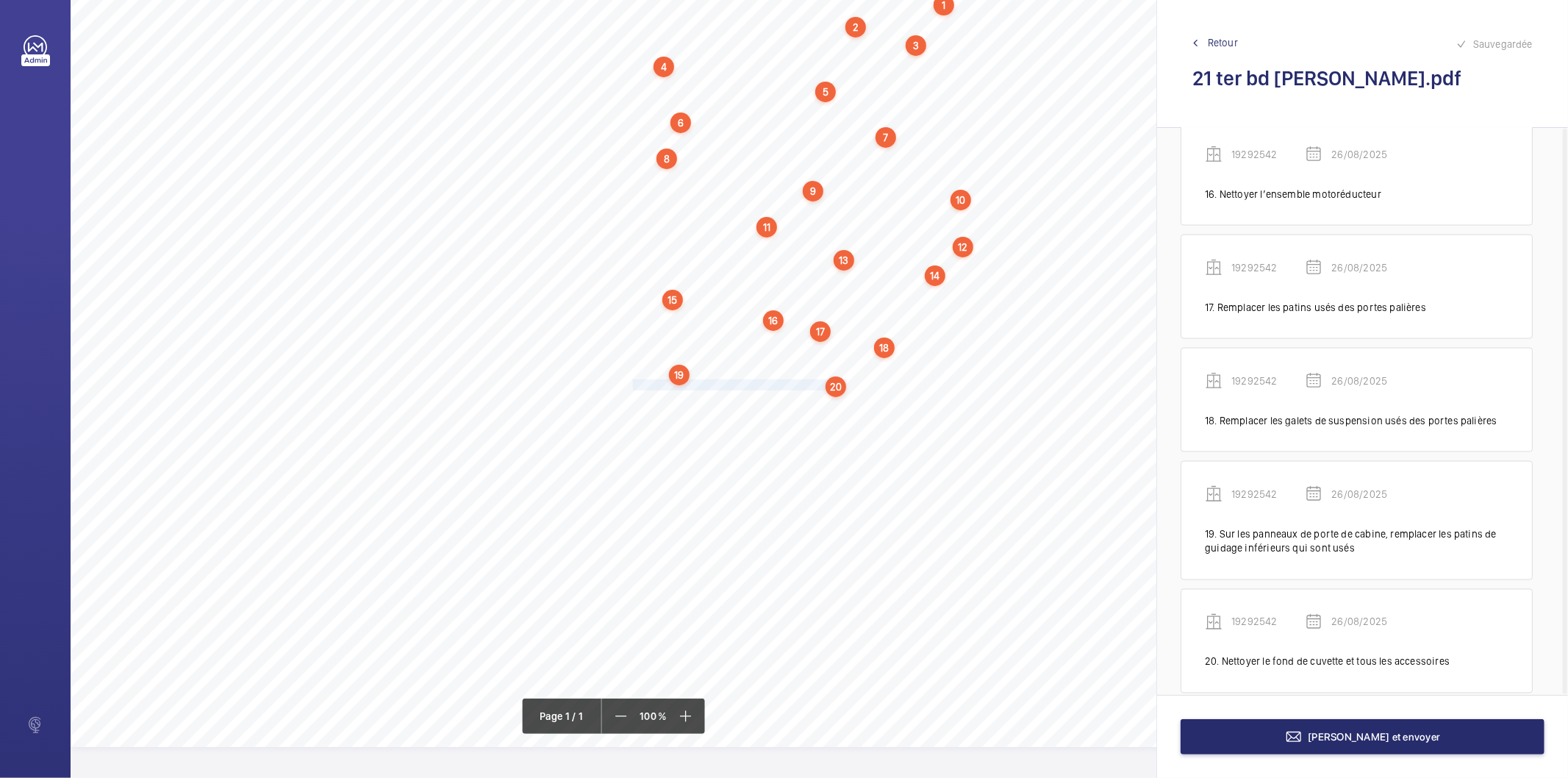
scroll to position [1943, 0]
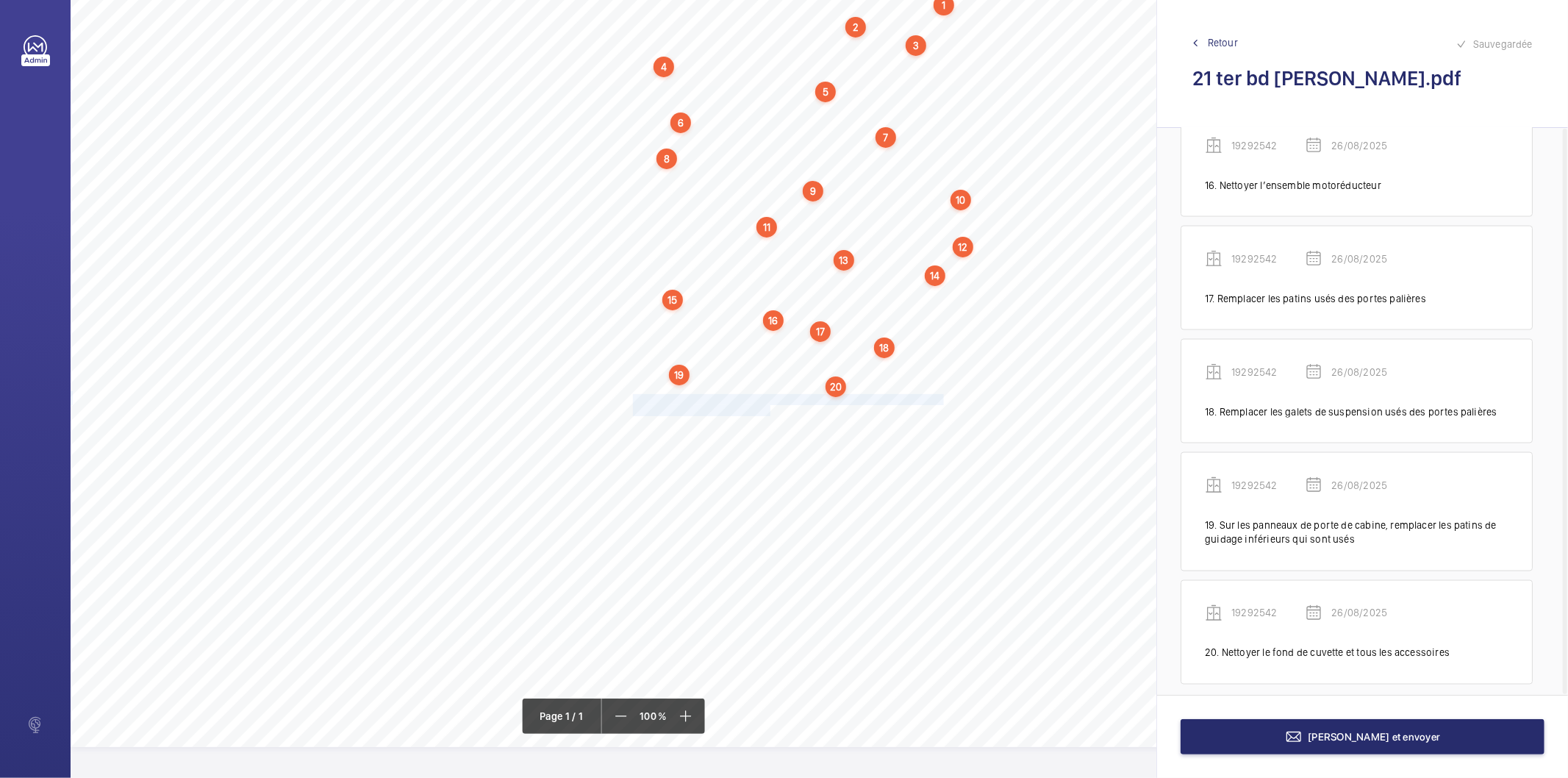
drag, startPoint x: 632, startPoint y: 395, endPoint x: 768, endPoint y: 408, distance: 136.6
click at [768, 408] on div "Nom du site Numéro appareil WM Réserve 21 ter bd [PERSON_NAME] 19292542 Assurer…" at bounding box center [654, 334] width 1168 height 825
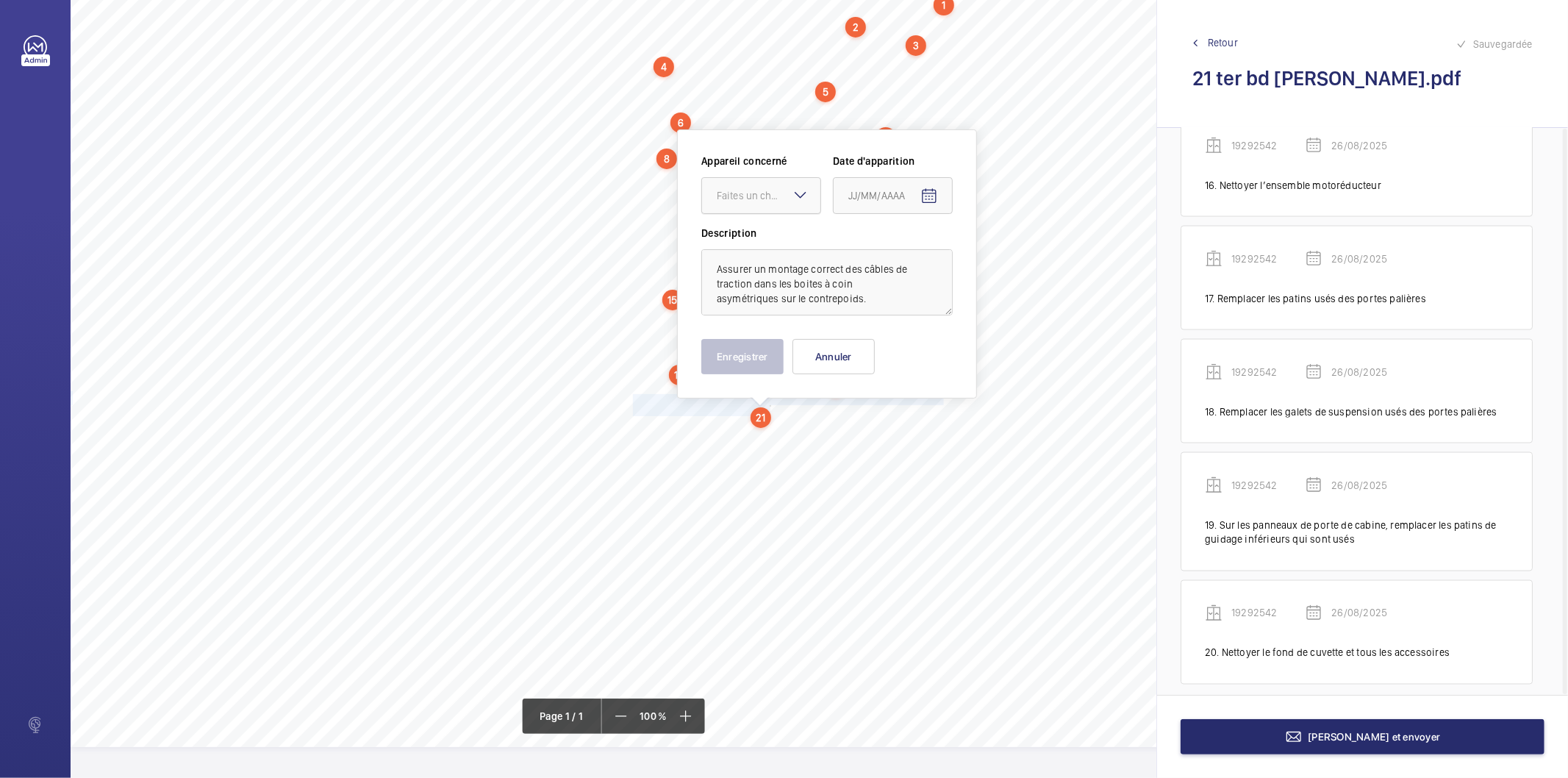
click at [773, 188] on div "Faites un choix" at bounding box center [768, 196] width 104 height 15
click at [759, 243] on span "19292542" at bounding box center [761, 241] width 89 height 15
click at [929, 192] on mat-icon "Open calendar" at bounding box center [929, 196] width 18 height 18
click at [891, 428] on span "26" at bounding box center [883, 430] width 26 height 26
type input "26/08/2025"
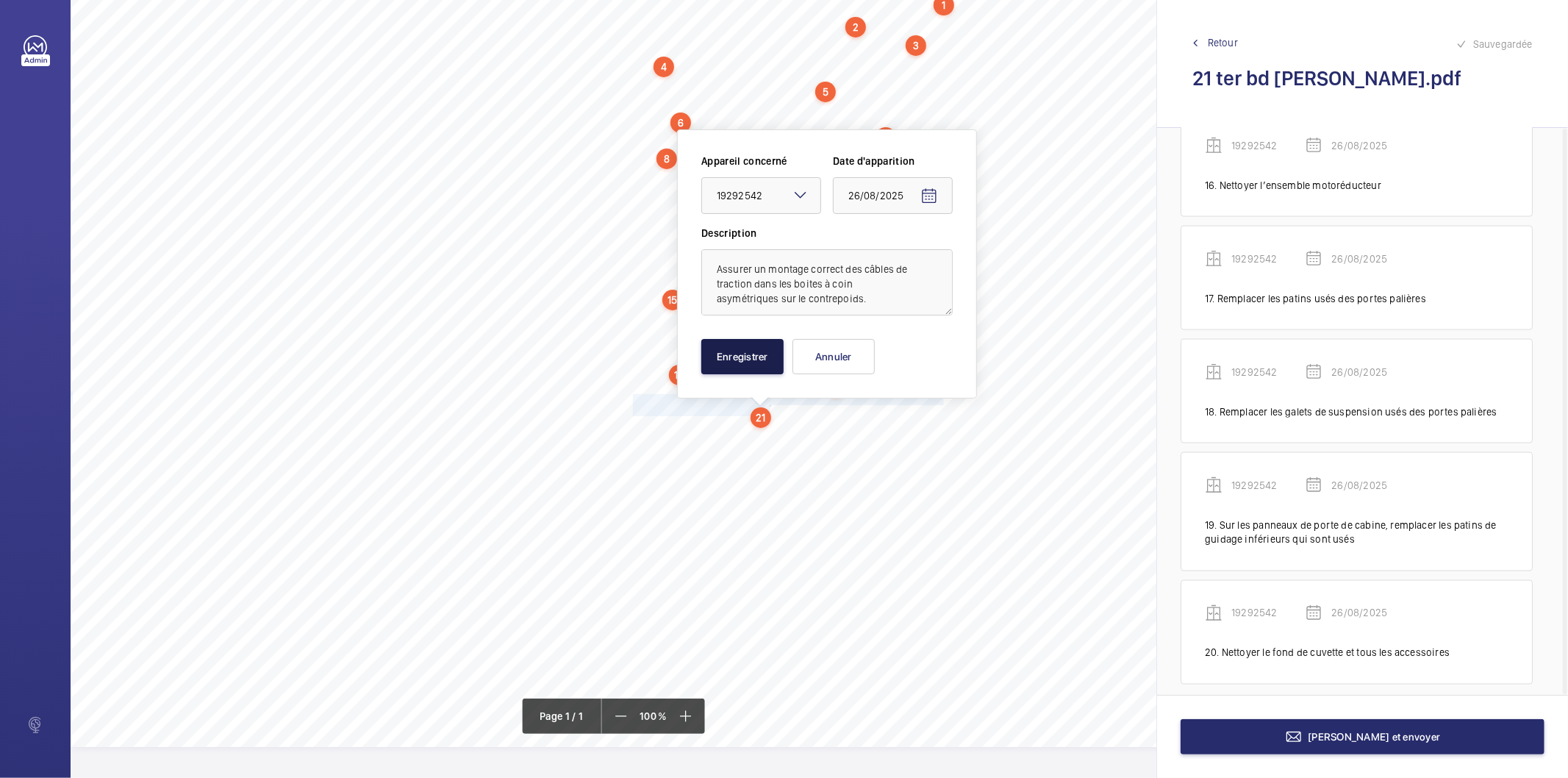
click at [779, 343] on button "Enregistrer" at bounding box center [743, 357] width 82 height 36
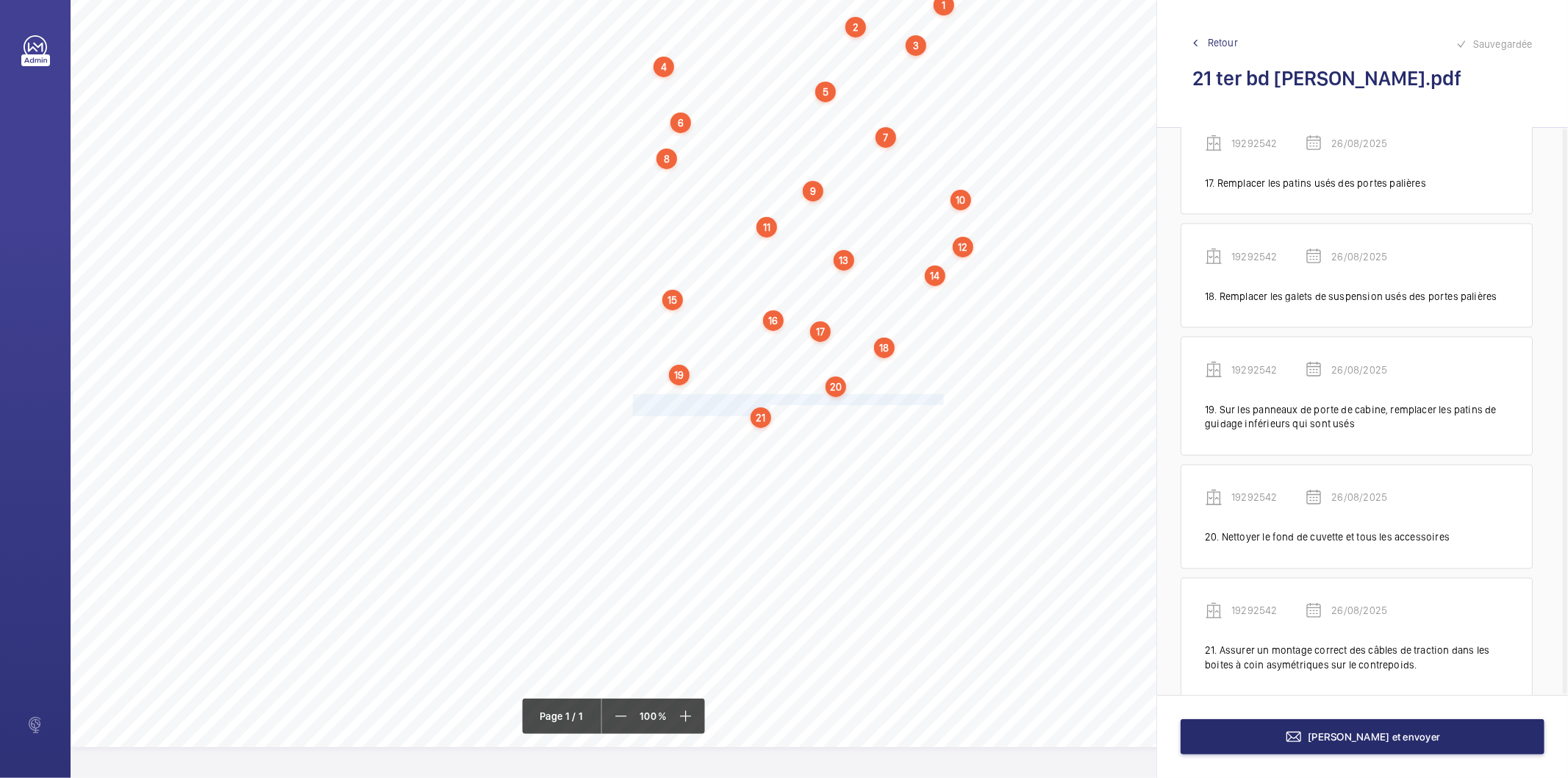
scroll to position [2070, 0]
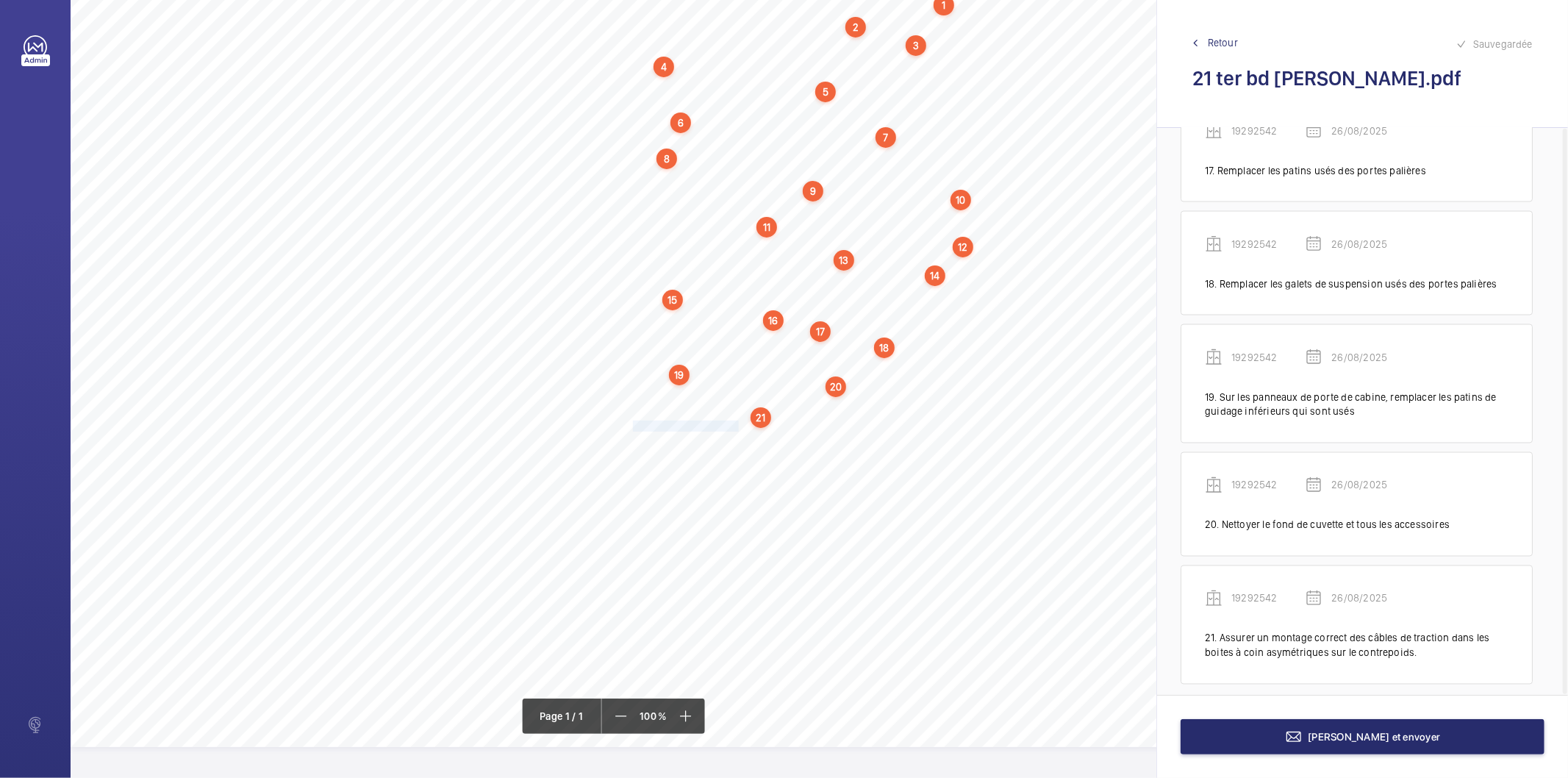
drag, startPoint x: 634, startPoint y: 423, endPoint x: 737, endPoint y: 423, distance: 103.0
click at [737, 423] on span "Nettoyer le toit de cabine." at bounding box center [687, 426] width 108 height 9
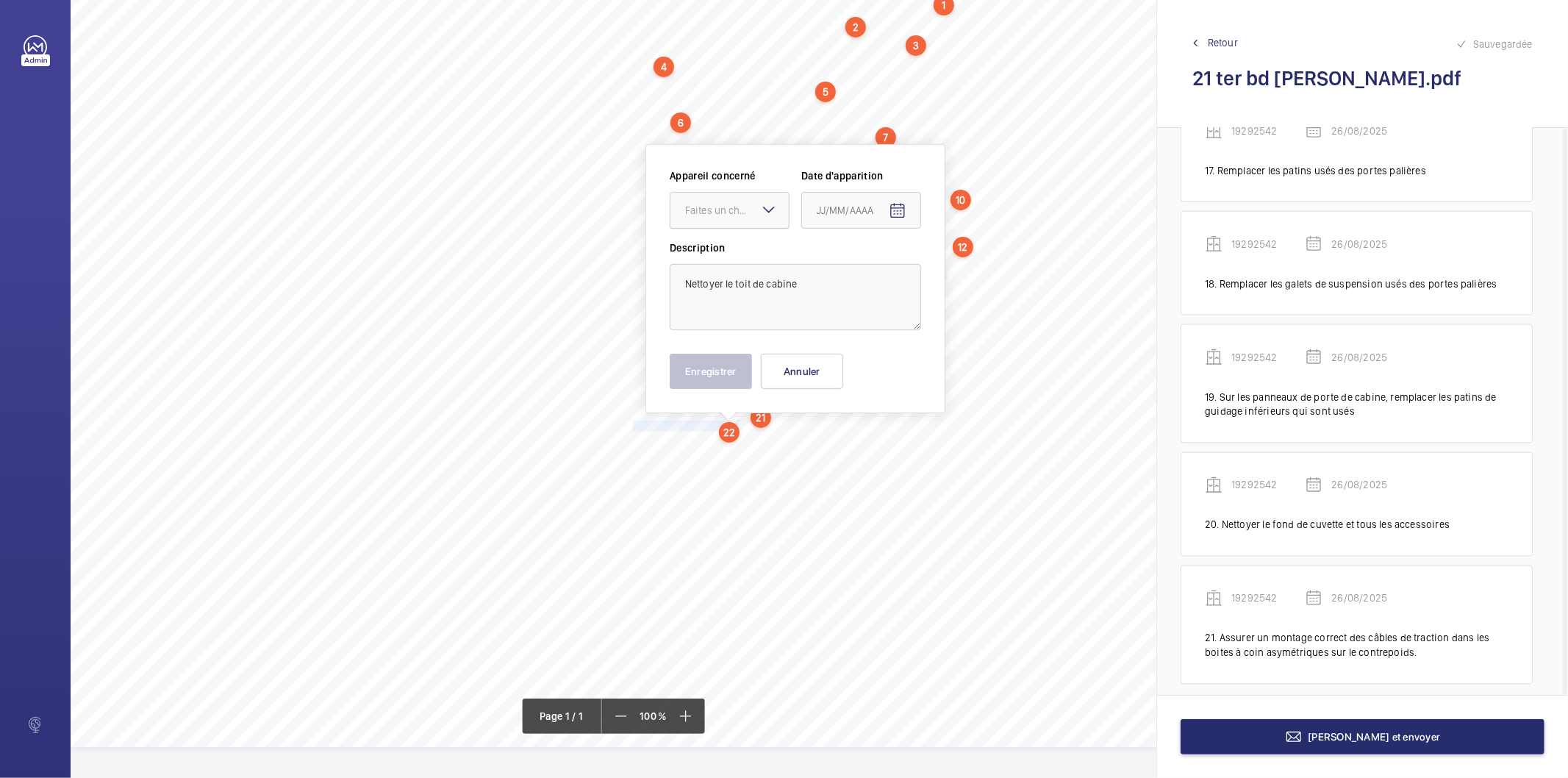
click at [717, 207] on div "Faites un choix" at bounding box center [737, 211] width 104 height 15
click at [708, 258] on span "19292542" at bounding box center [730, 256] width 89 height 15
click at [910, 207] on span "Open calendar" at bounding box center [898, 211] width 36 height 36
click at [861, 446] on span "26" at bounding box center [852, 445] width 26 height 26
type input "26/08/2025"
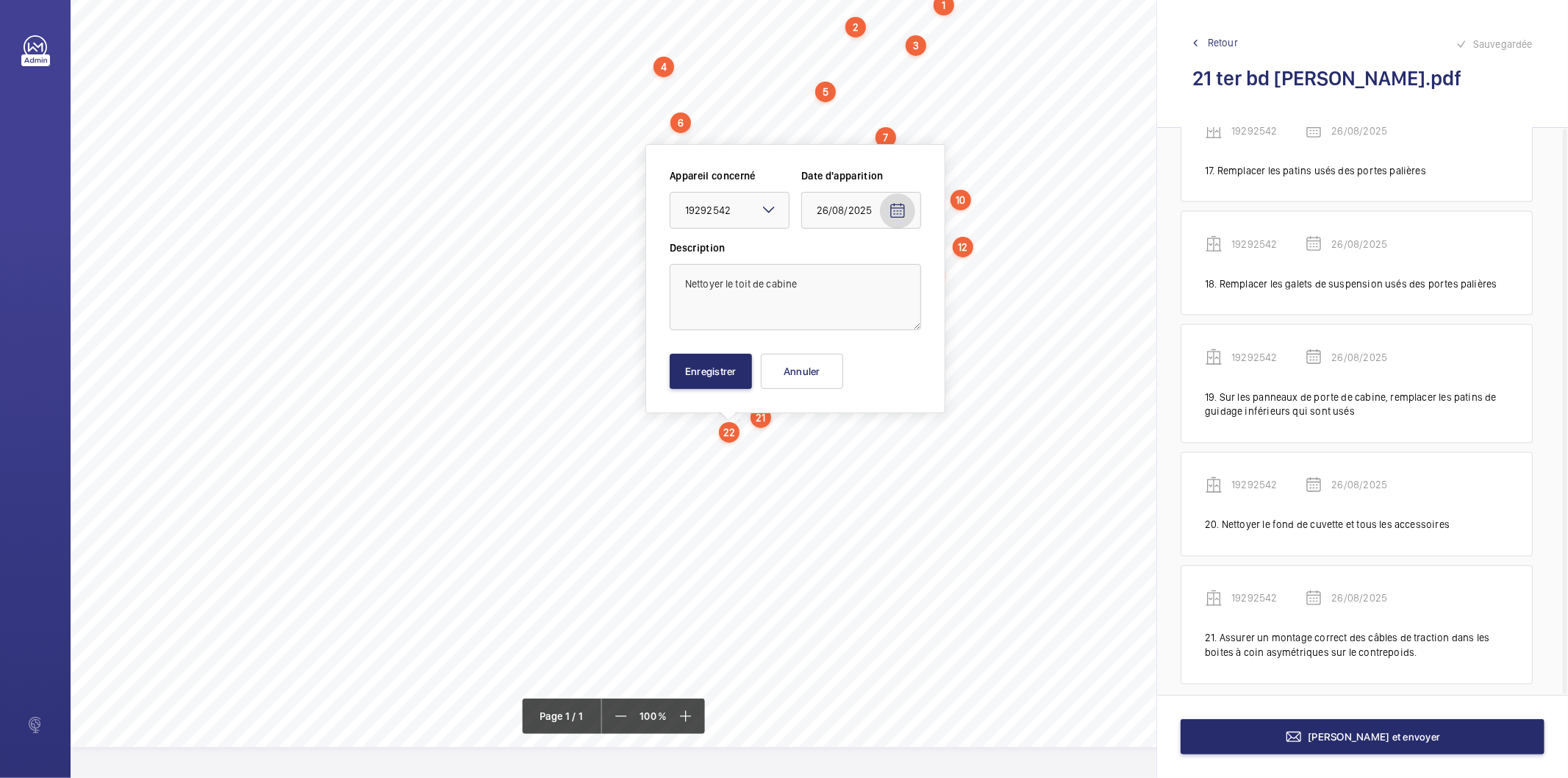
click at [703, 338] on div "Appareil concerné Faites un choix × 19292542 × Date d'apparition 26/08/2025 Des…" at bounding box center [795, 279] width 251 height 221
click at [703, 366] on button "Enregistrer" at bounding box center [711, 372] width 82 height 36
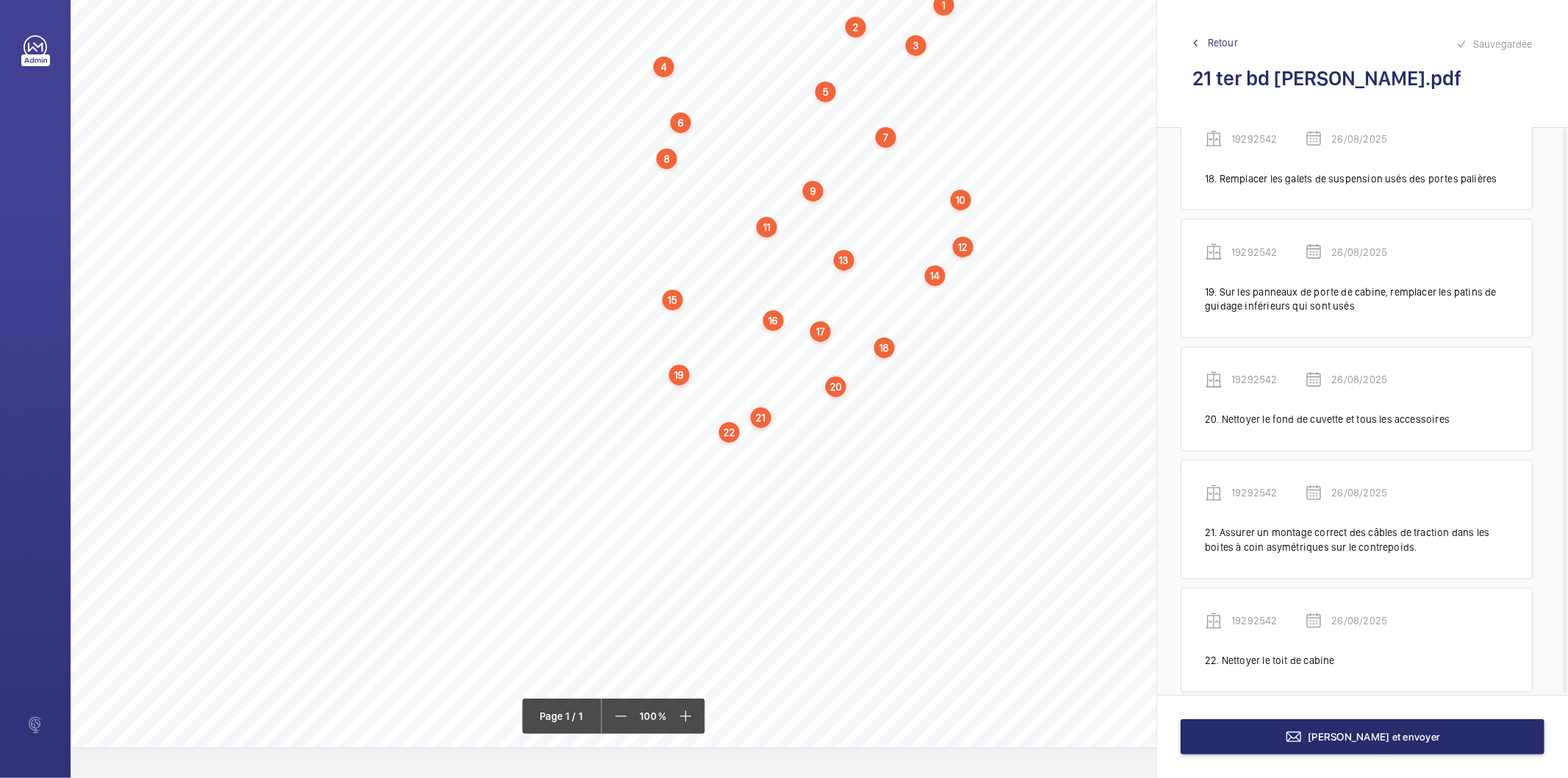
scroll to position [2184, 0]
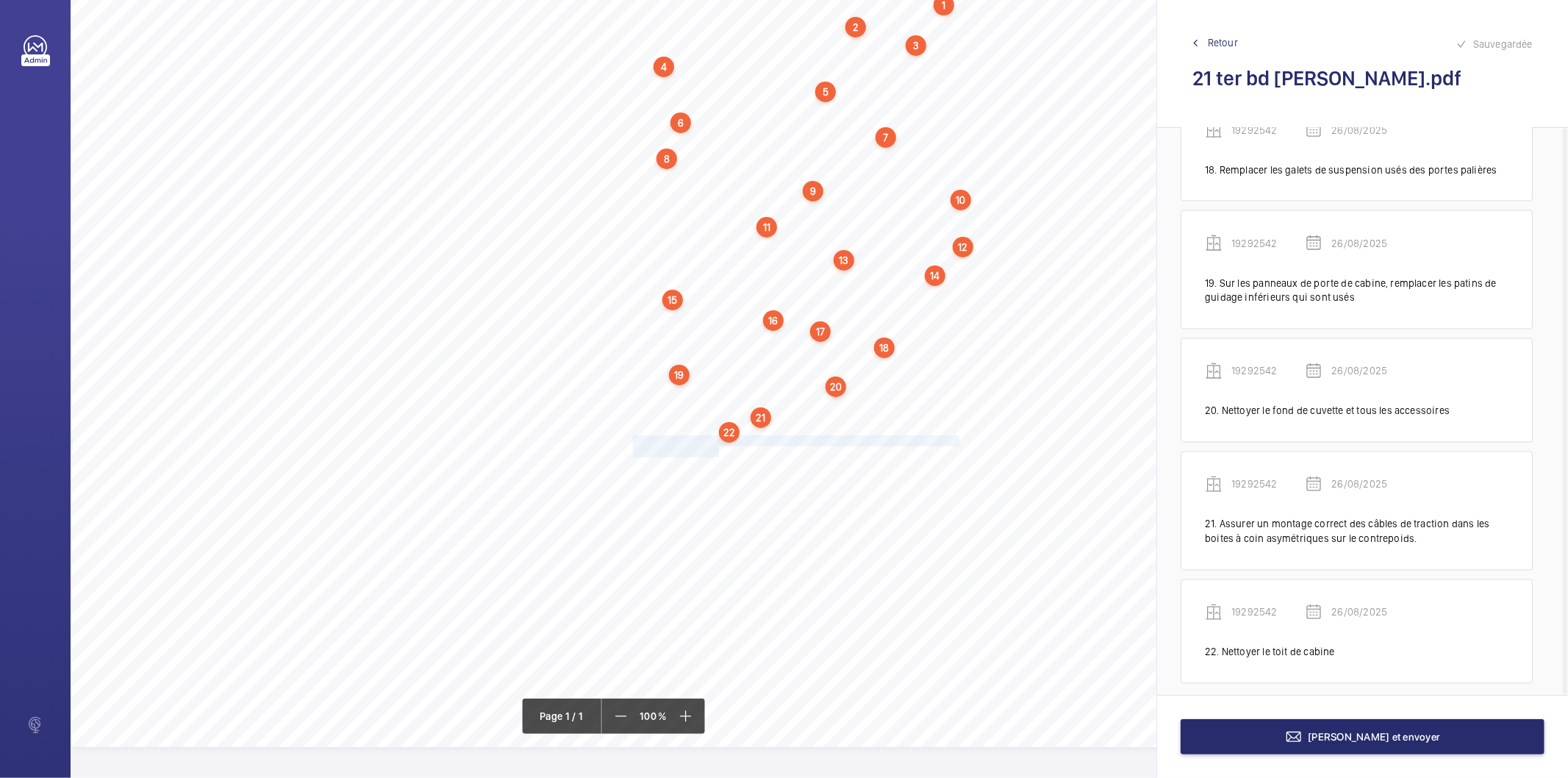
drag, startPoint x: 633, startPoint y: 436, endPoint x: 717, endPoint y: 446, distance: 84.6
click at [717, 446] on div "Nom du site Numéro appareil WM Réserve 21 ter bd [PERSON_NAME] 19292542 Assurer…" at bounding box center [654, 334] width 1168 height 825
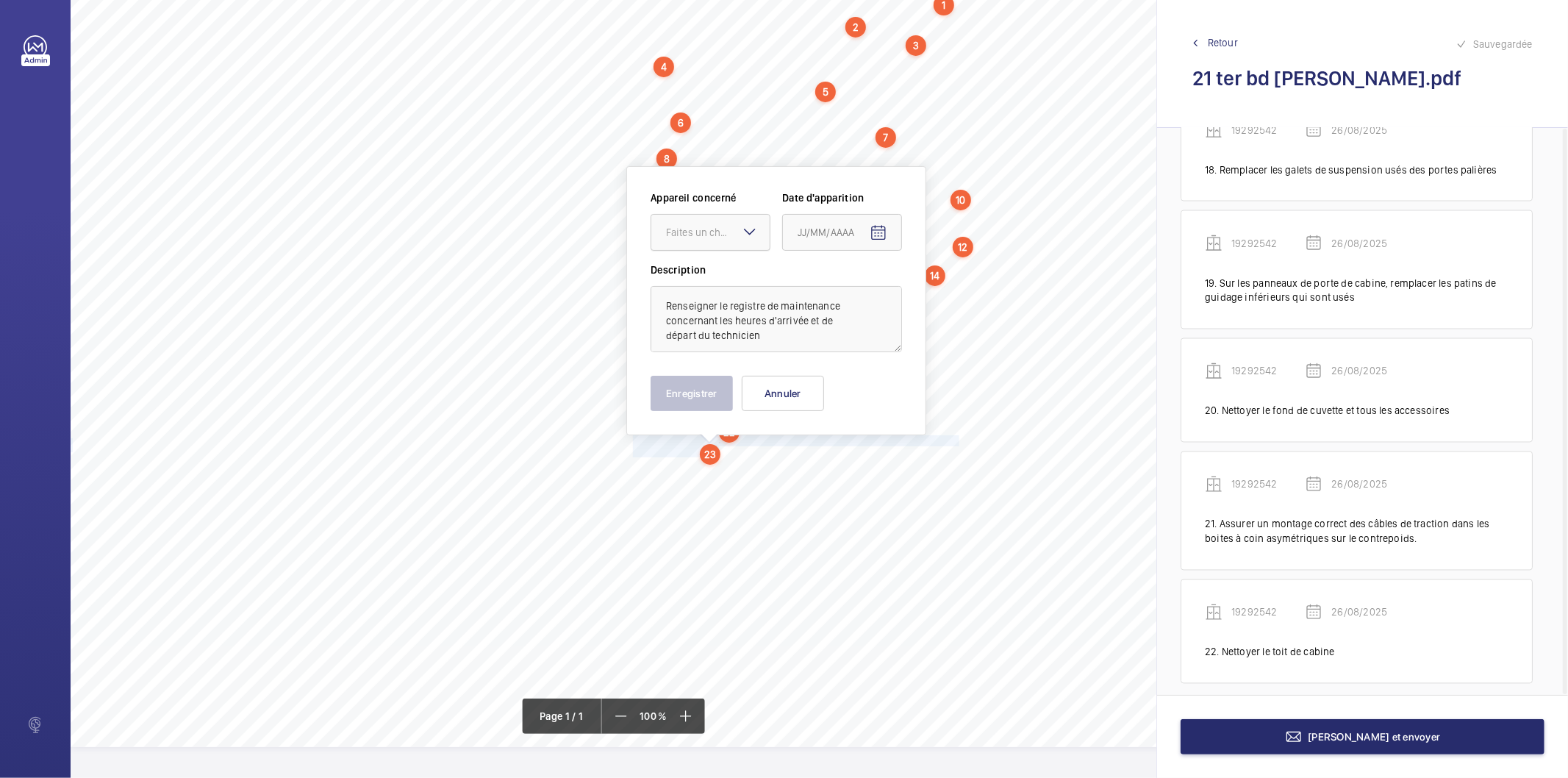
click at [697, 214] on div at bounding box center [711, 232] width 118 height 36
click at [689, 270] on span "19292542" at bounding box center [710, 277] width 89 height 15
click at [867, 234] on span "Open calendar" at bounding box center [879, 233] width 36 height 36
click at [836, 464] on span "26" at bounding box center [833, 466] width 26 height 26
type input "26/08/2025"
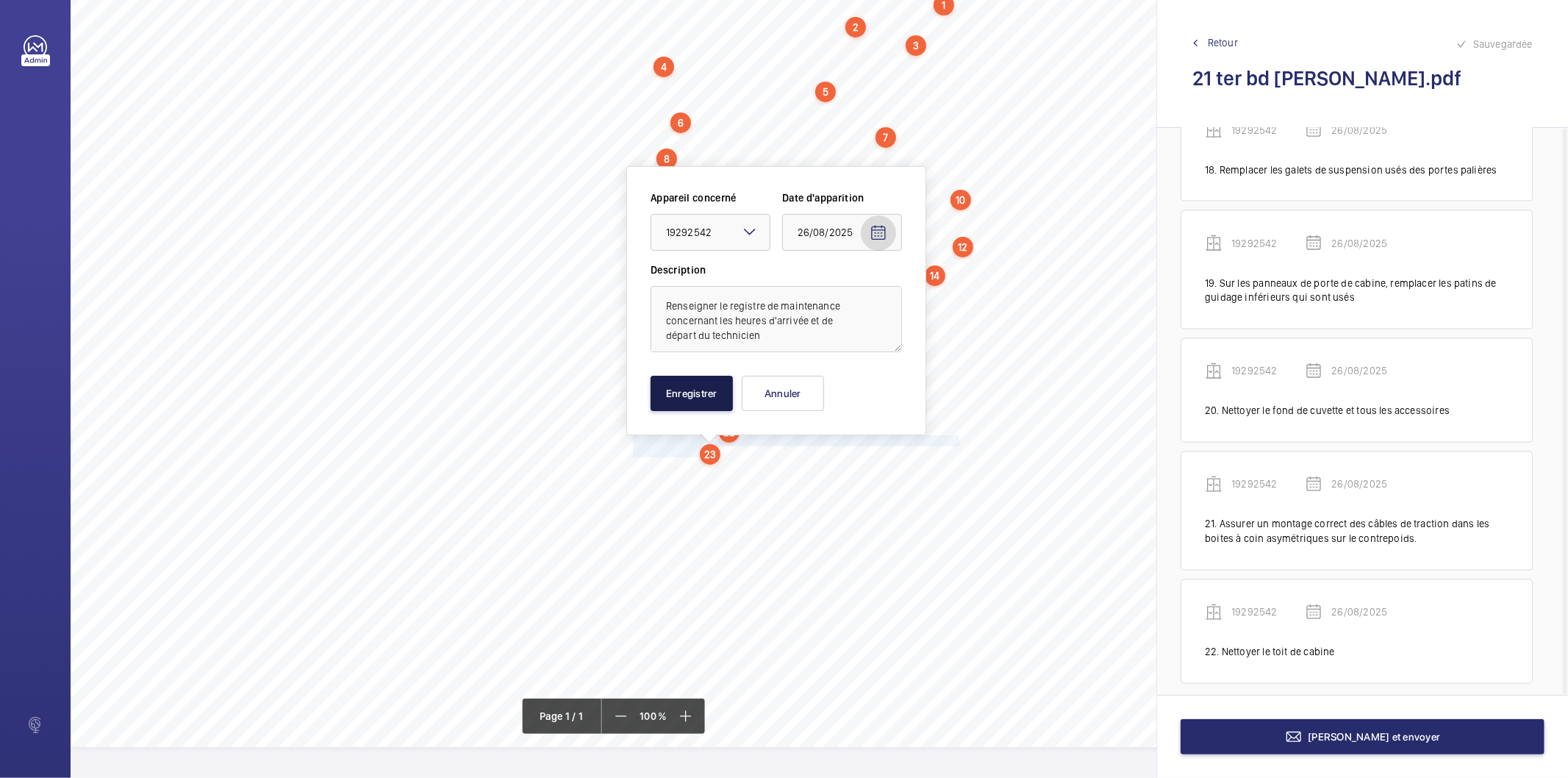
click at [700, 388] on button "Enregistrer" at bounding box center [692, 393] width 82 height 36
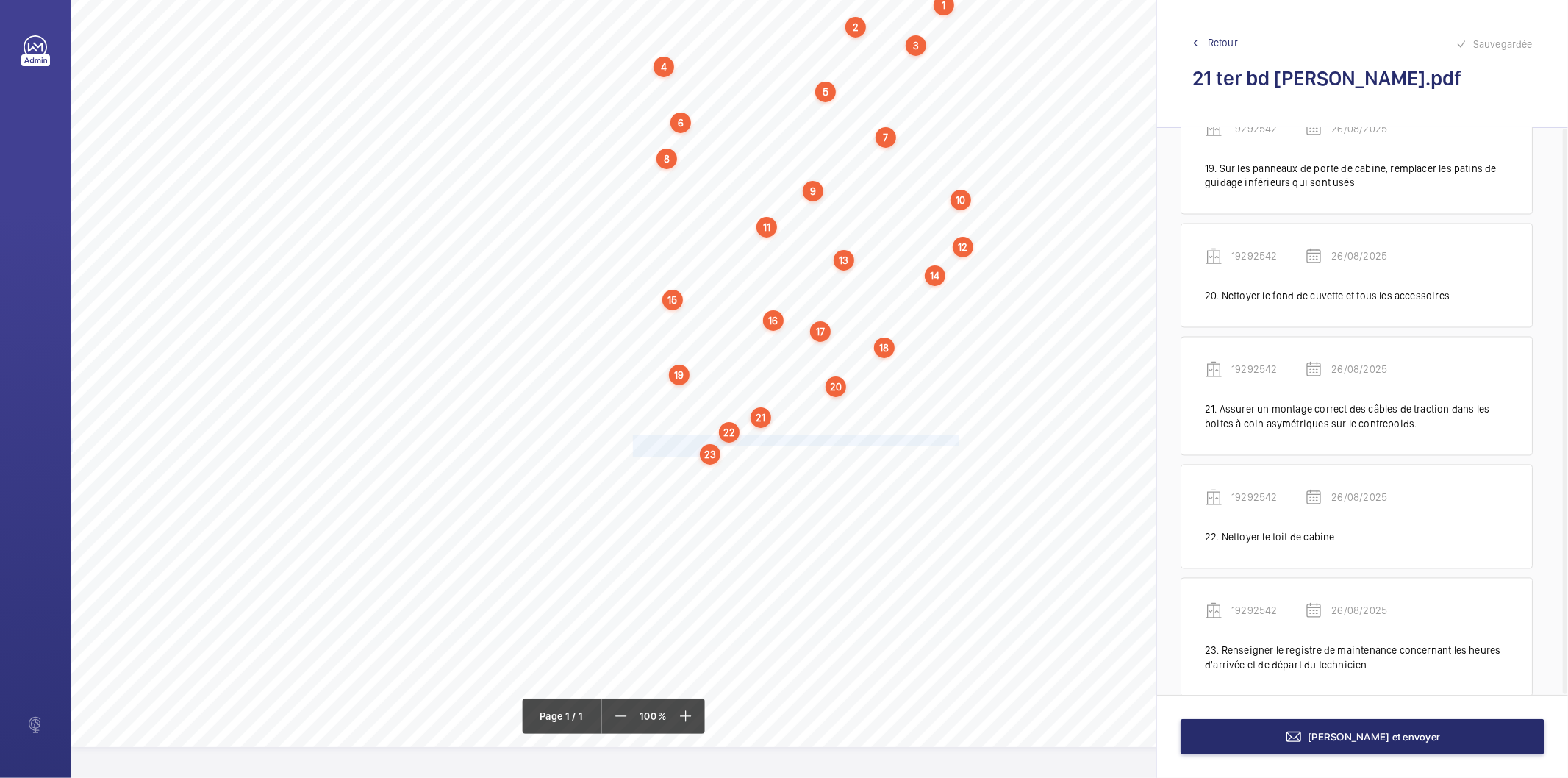
scroll to position [2312, 0]
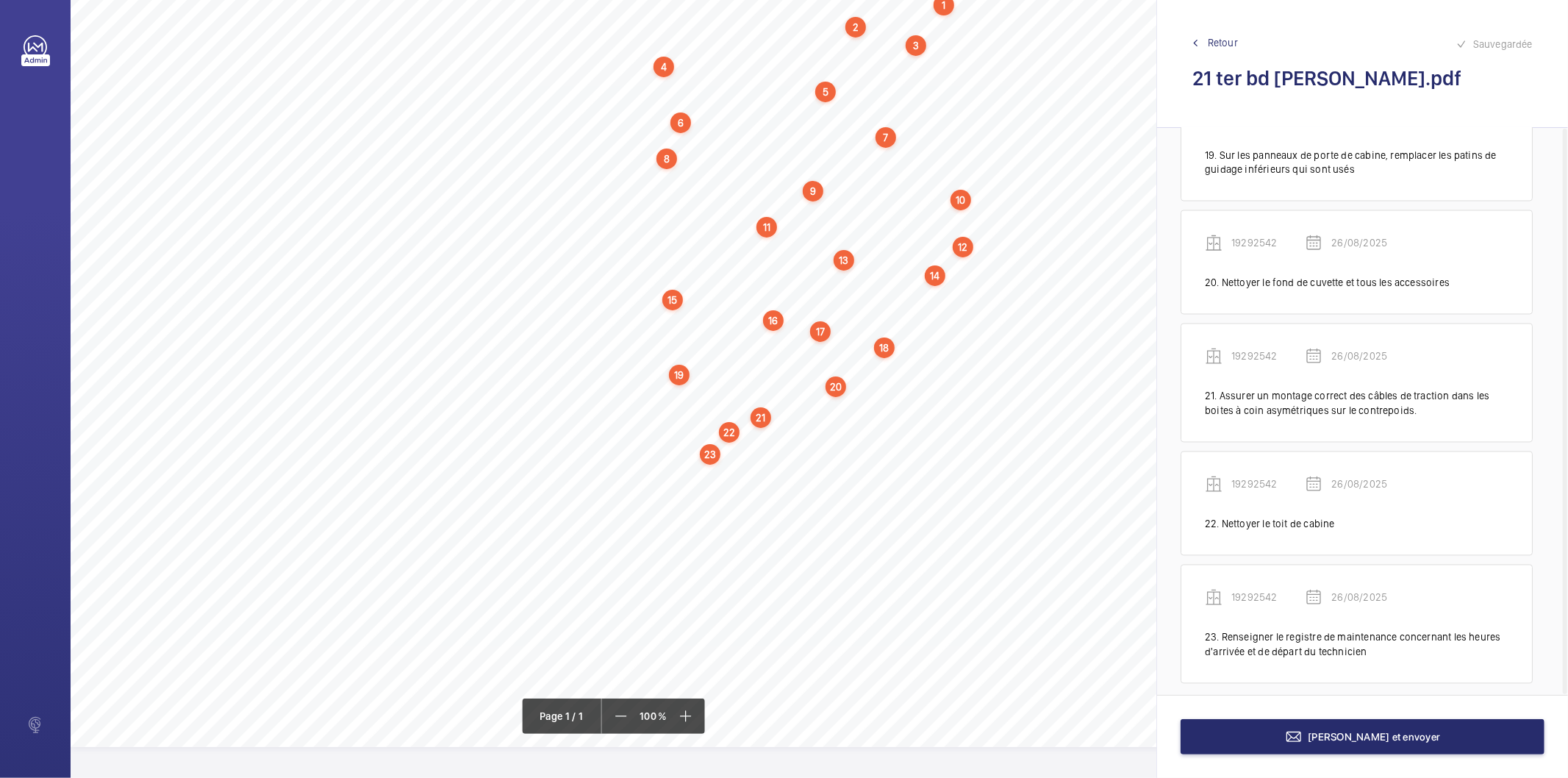
click at [715, 448] on div "23" at bounding box center [710, 454] width 21 height 21
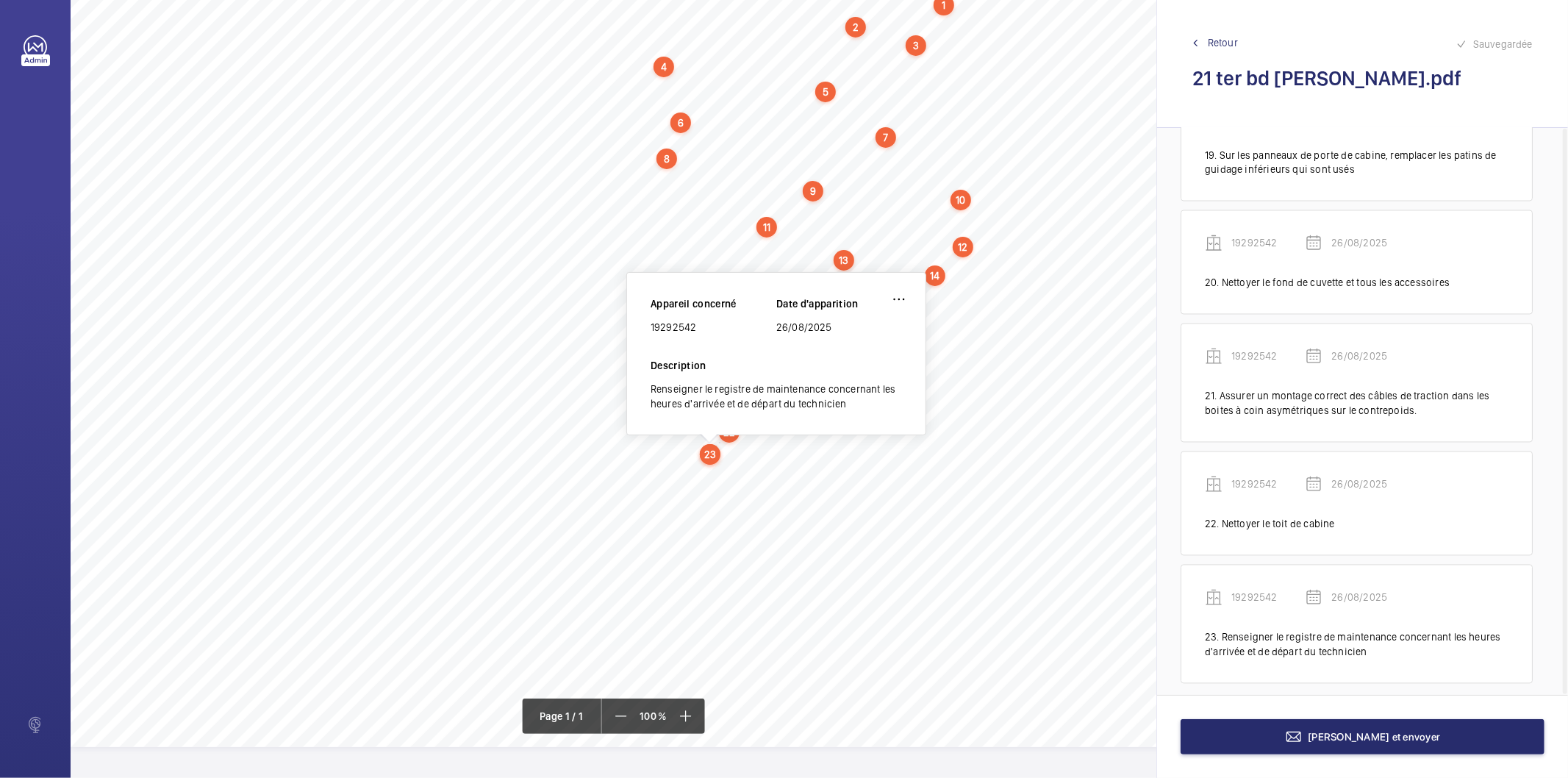
click at [676, 319] on div "19292542" at bounding box center [714, 327] width 126 height 15
copy div "19292542"
click at [1281, 726] on button "[PERSON_NAME] et envoyer" at bounding box center [1363, 737] width 364 height 36
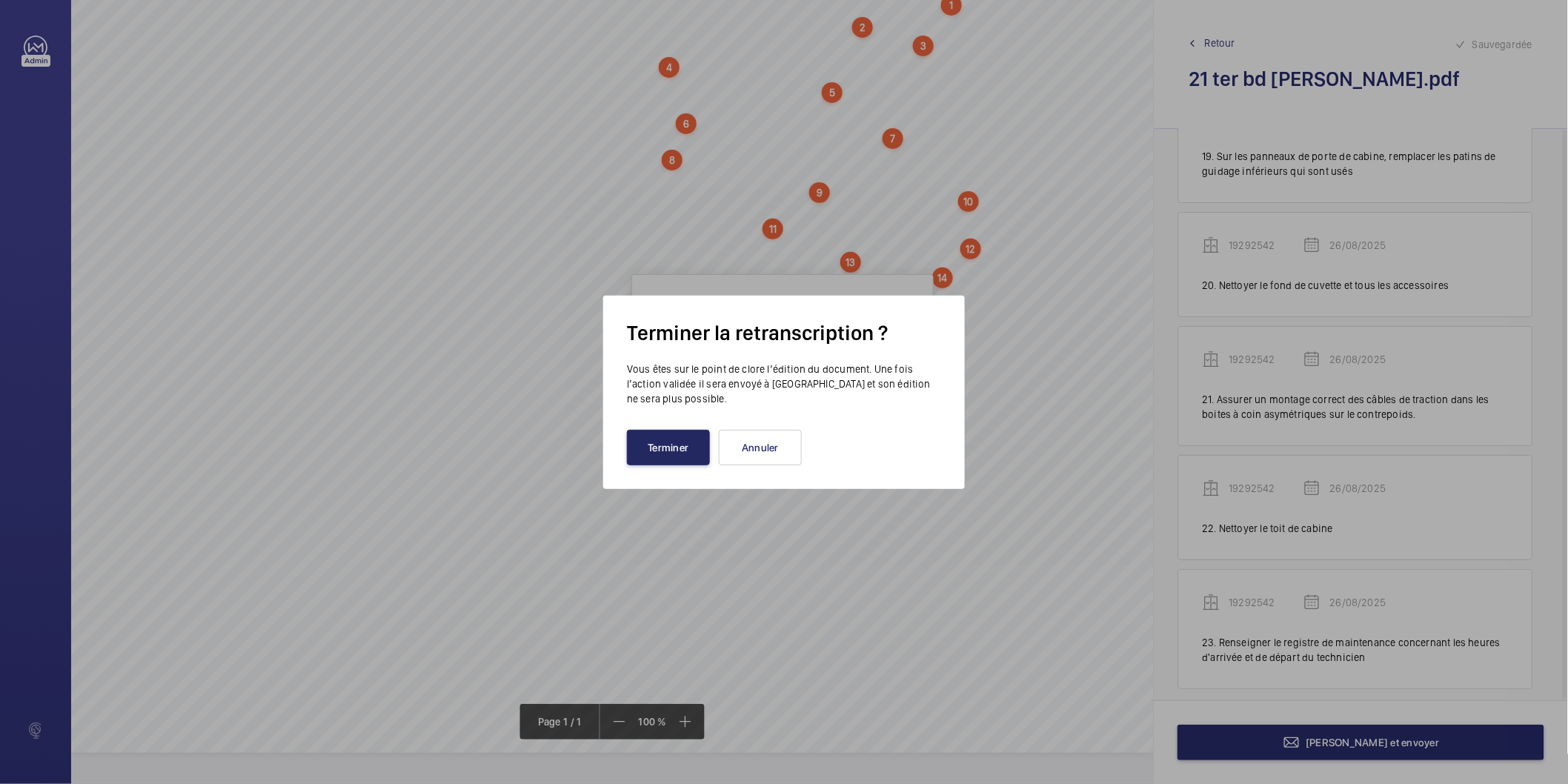
click at [697, 461] on button "Terminer" at bounding box center [668, 447] width 83 height 36
